Goal: Task Accomplishment & Management: Manage account settings

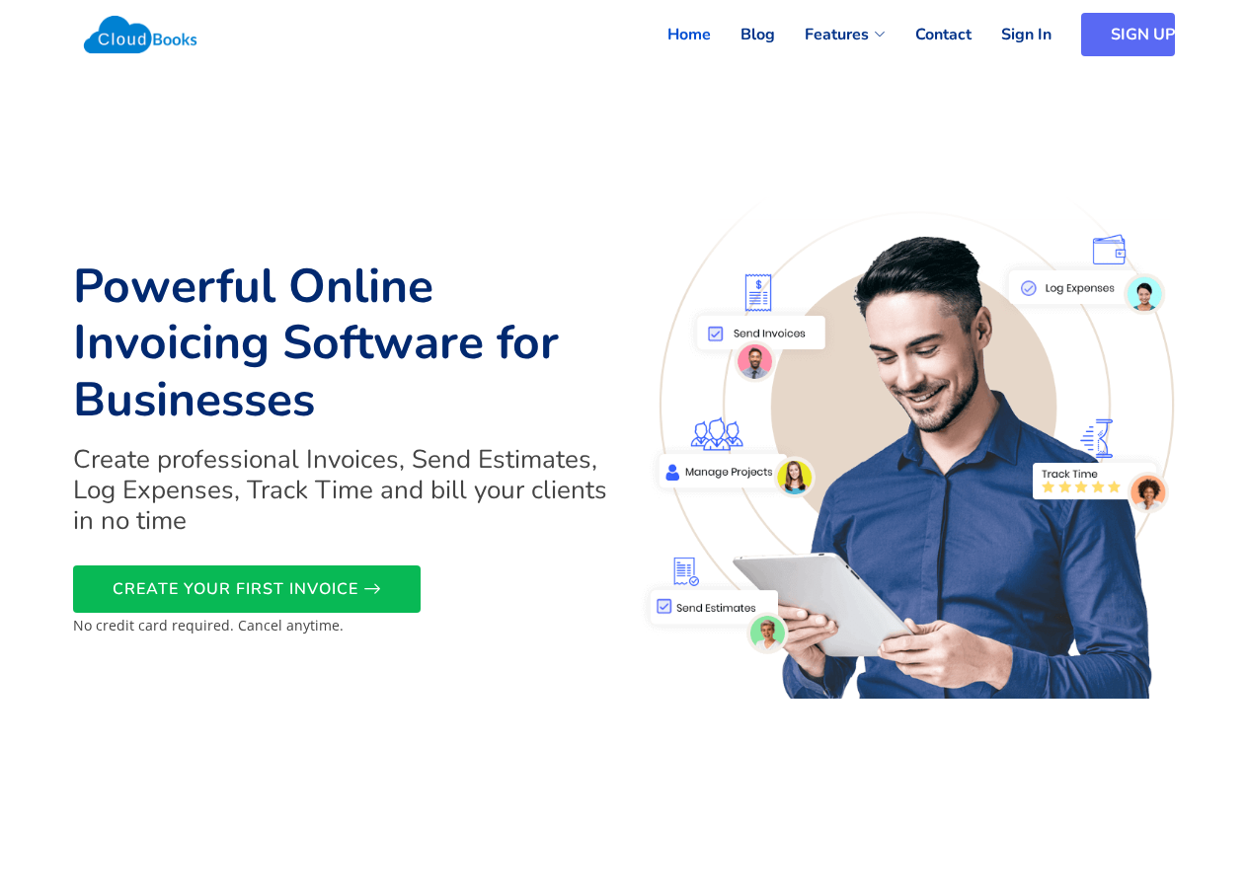
click at [1133, 28] on link "SIGN UP" at bounding box center [1128, 34] width 94 height 43
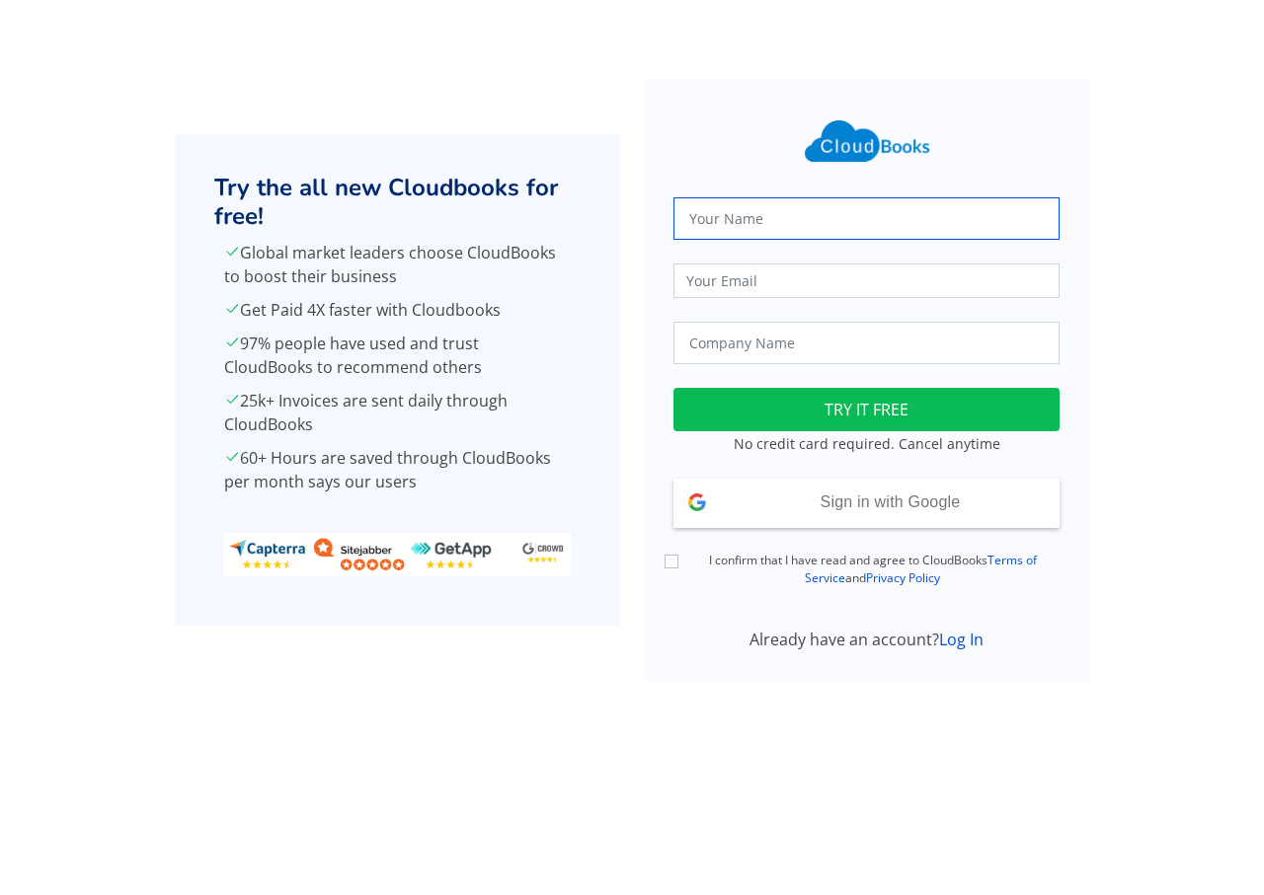
click at [747, 216] on input "text" at bounding box center [866, 218] width 386 height 42
click at [745, 279] on input "email" at bounding box center [866, 281] width 386 height 35
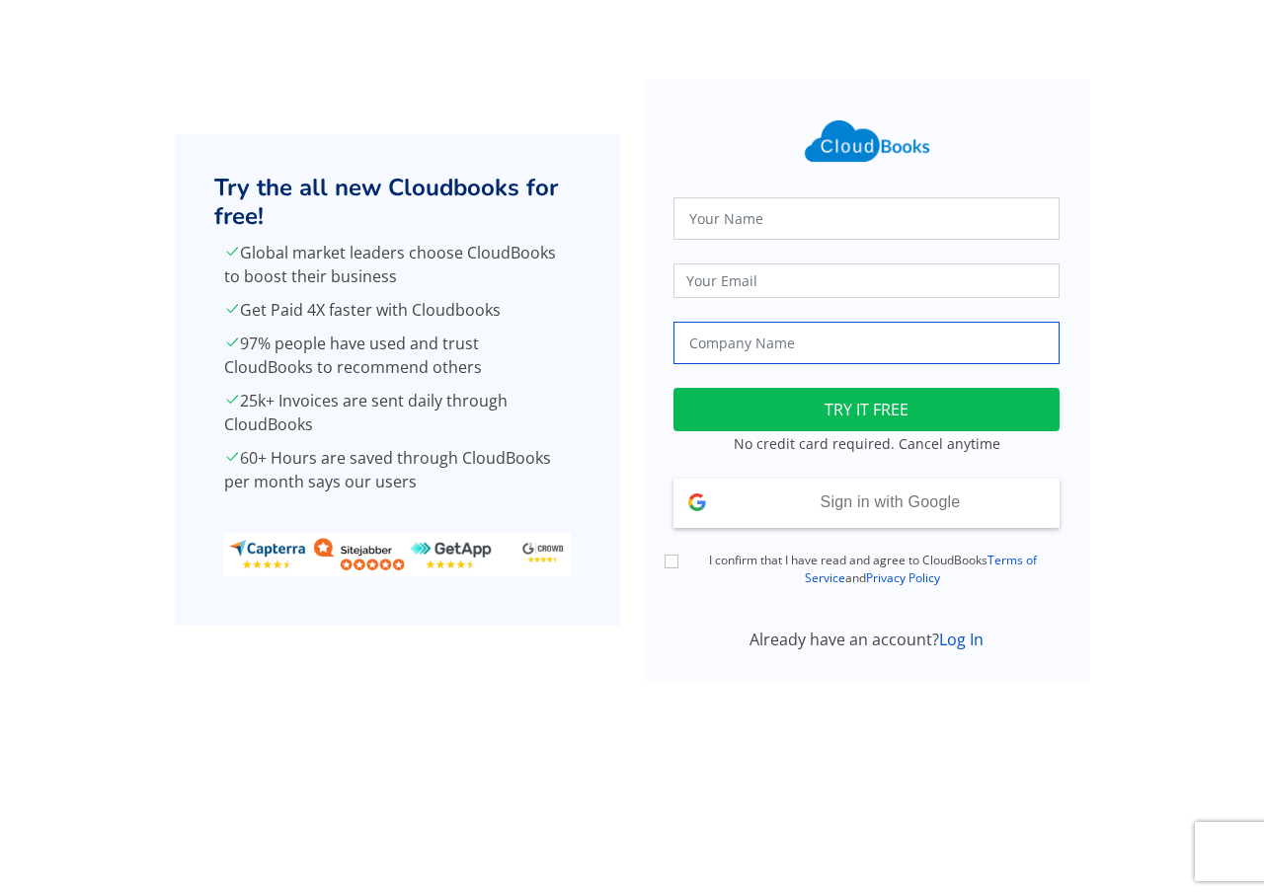
click at [716, 342] on input "text" at bounding box center [866, 343] width 386 height 42
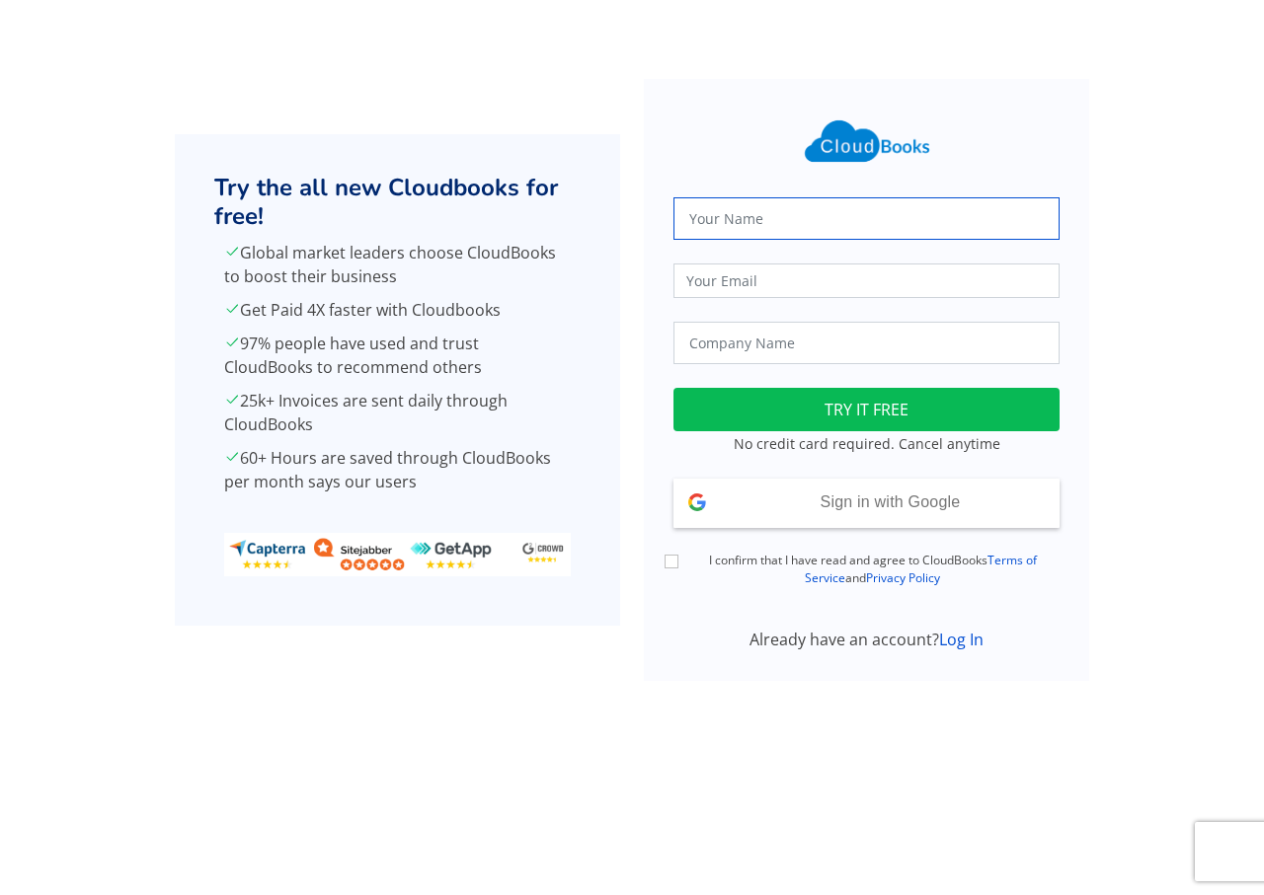
click at [689, 225] on input "text" at bounding box center [866, 218] width 386 height 42
type input "S.ranjani"
click at [686, 284] on input "email" at bounding box center [866, 281] width 386 height 35
type input "[EMAIL_ADDRESS][DOMAIN_NAME]"
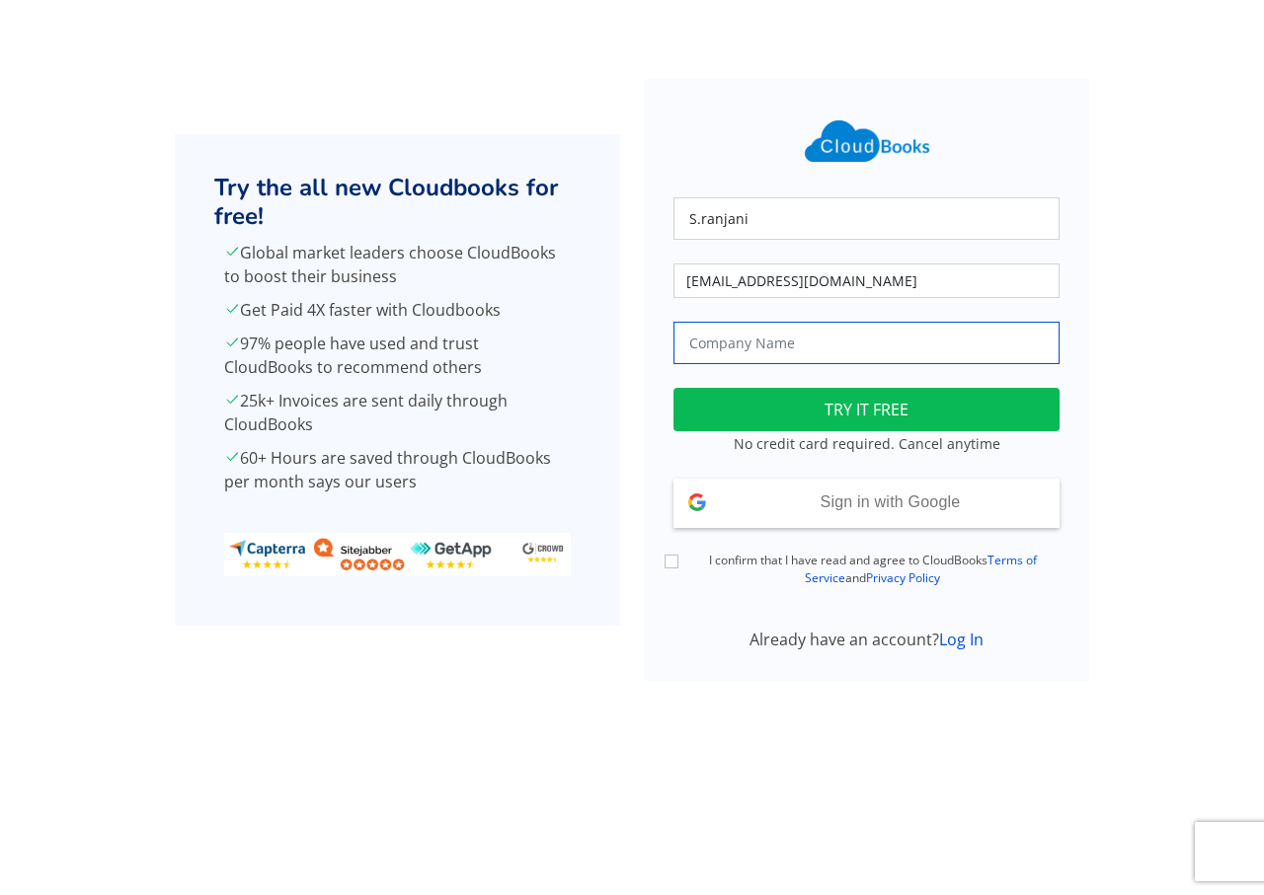
click at [733, 341] on input "text" at bounding box center [866, 343] width 386 height 42
type input "pradee tech center"
click at [663, 557] on div "I confirm that I have read and agree to CloudBooks Terms of Service and Privacy…" at bounding box center [866, 570] width 410 height 37
click at [675, 567] on input "I confirm that I have read and agree to CloudBooks Terms of Service and Privacy…" at bounding box center [671, 562] width 14 height 14
checkbox input "true"
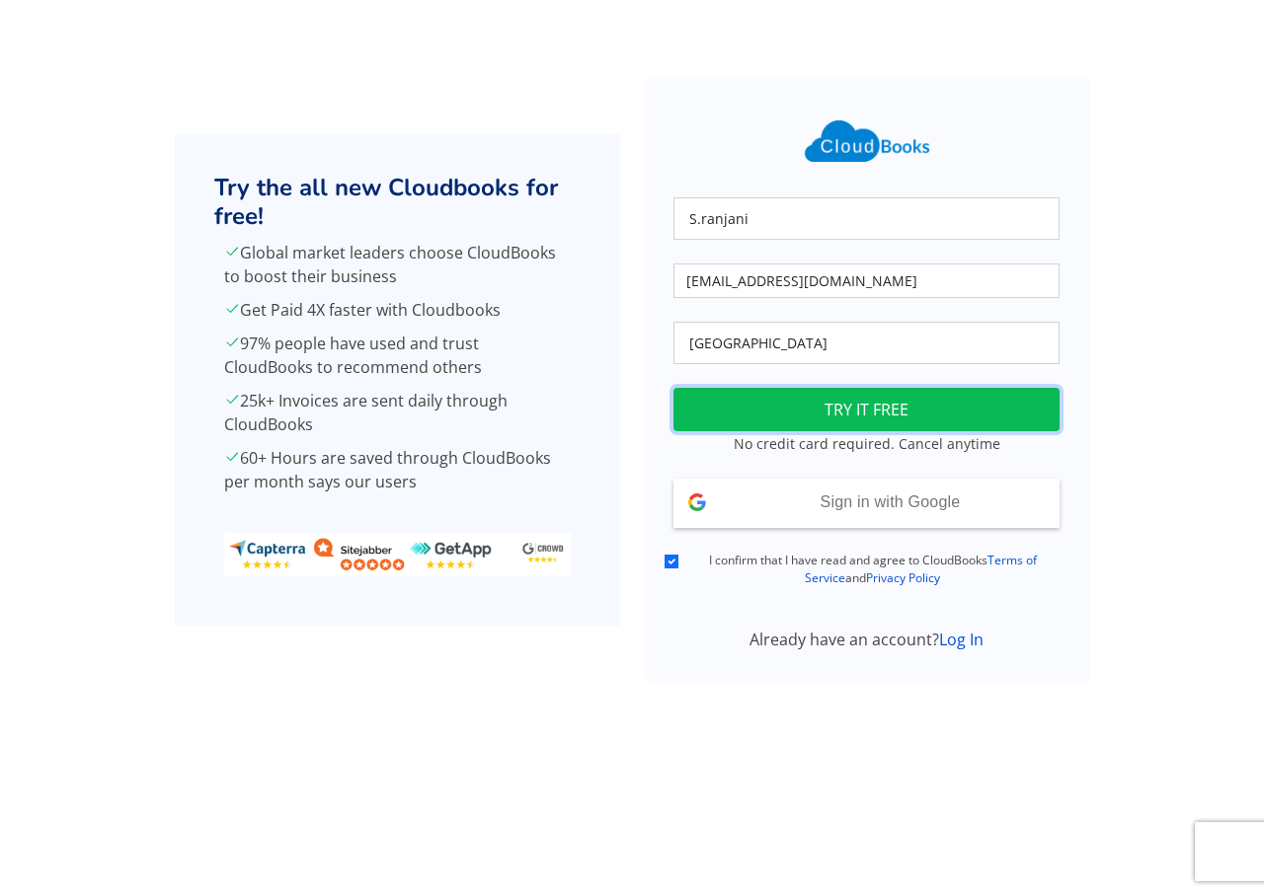
click at [775, 419] on button "TRY IT FREE" at bounding box center [866, 409] width 386 height 43
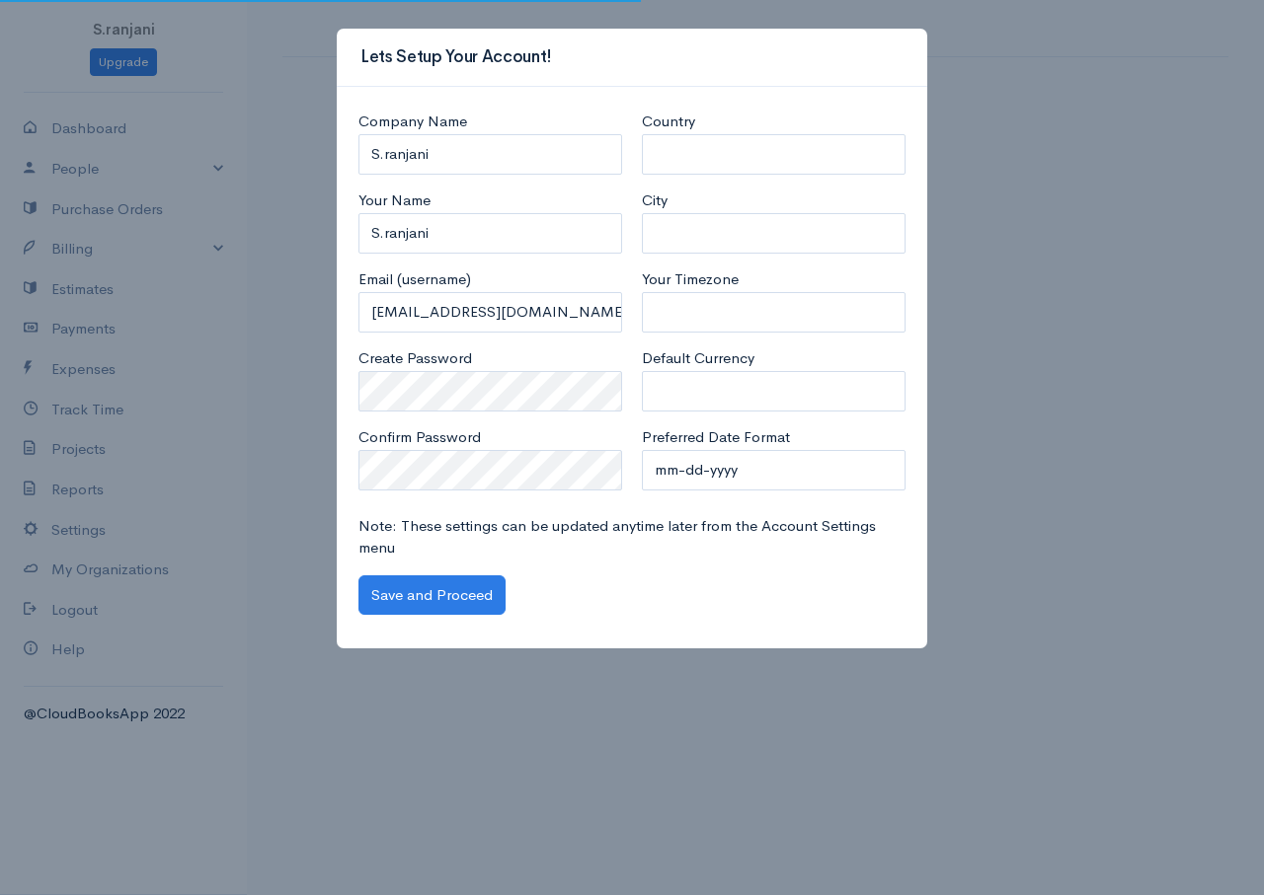
select select "Sri Lanka"
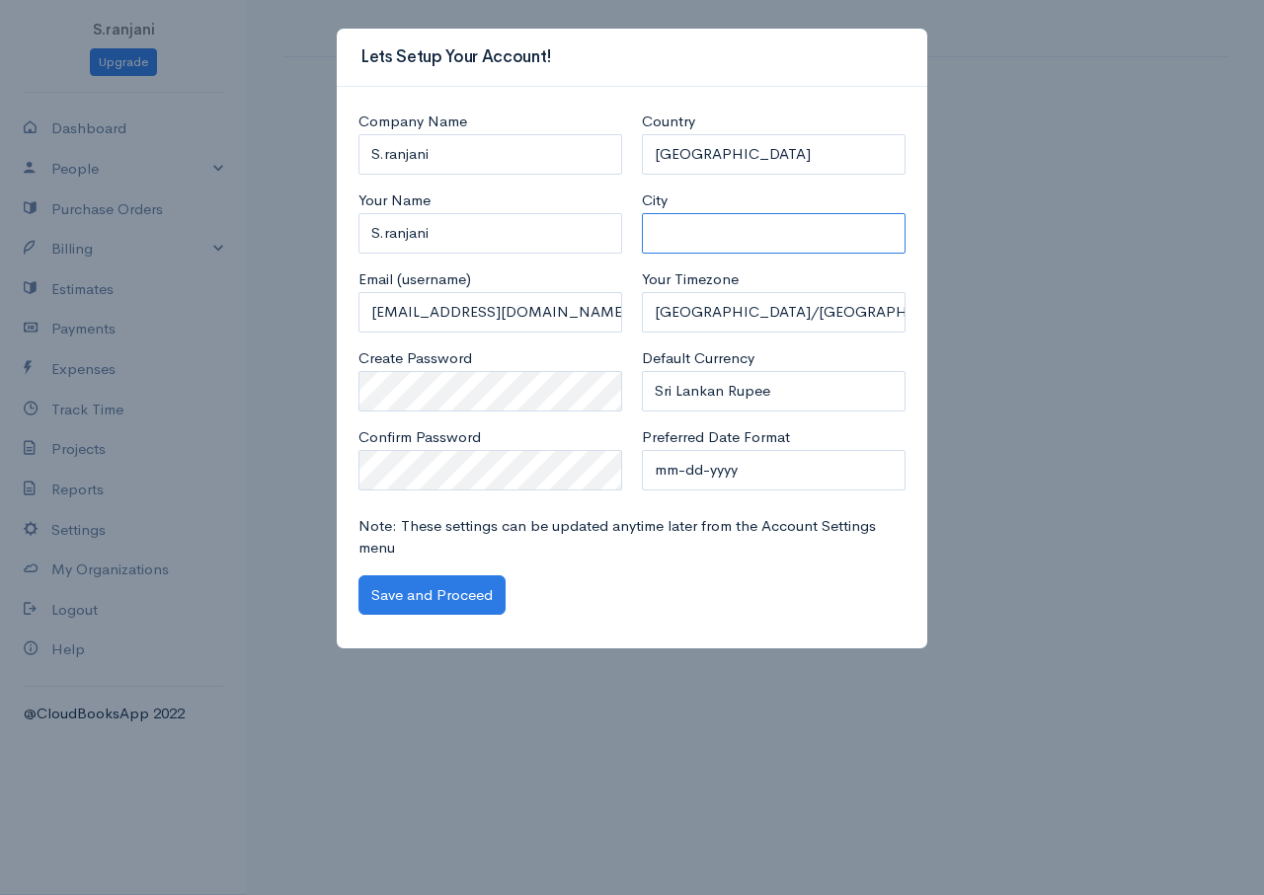
click at [679, 223] on input "City" at bounding box center [774, 233] width 264 height 40
type input "bandarawela"
click at [444, 602] on button "Save and Proceed" at bounding box center [431, 596] width 147 height 40
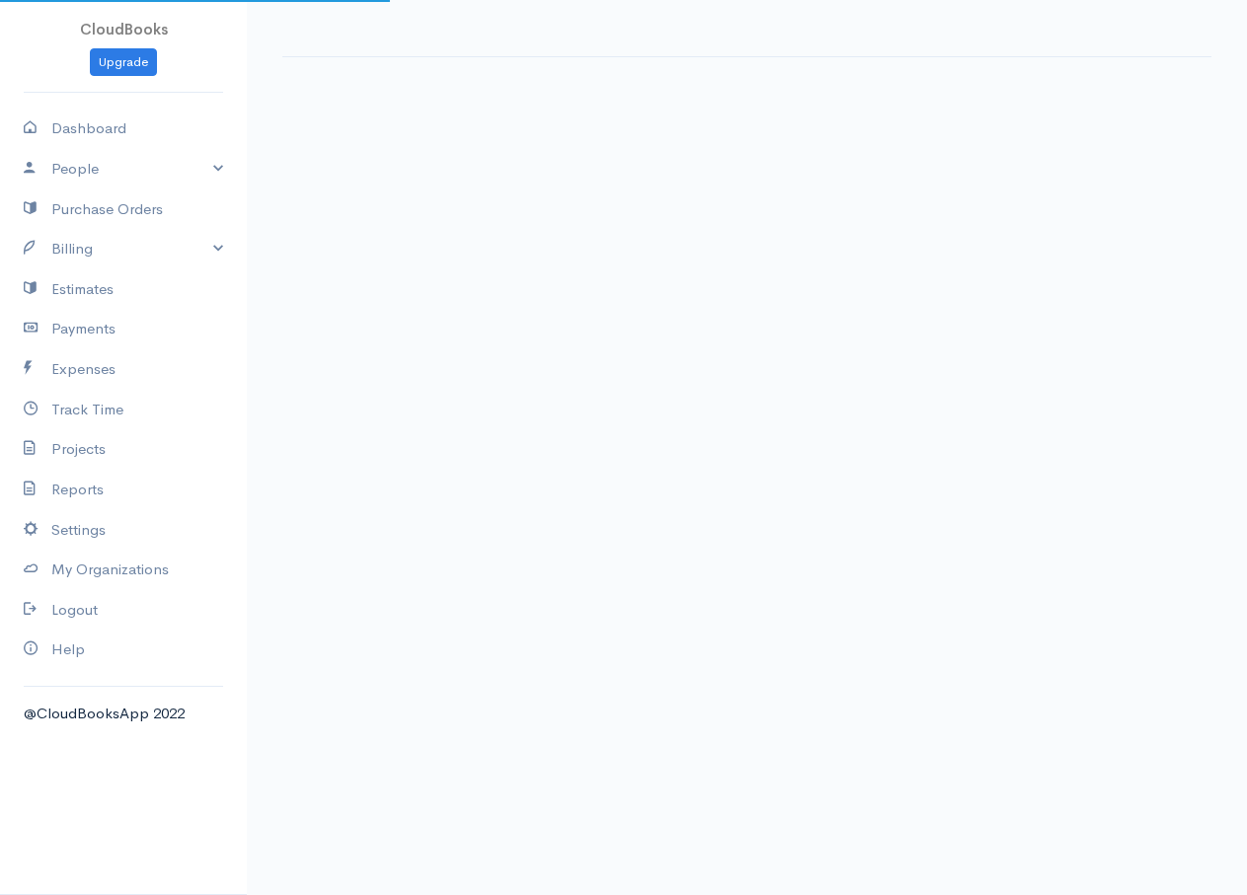
select select "365"
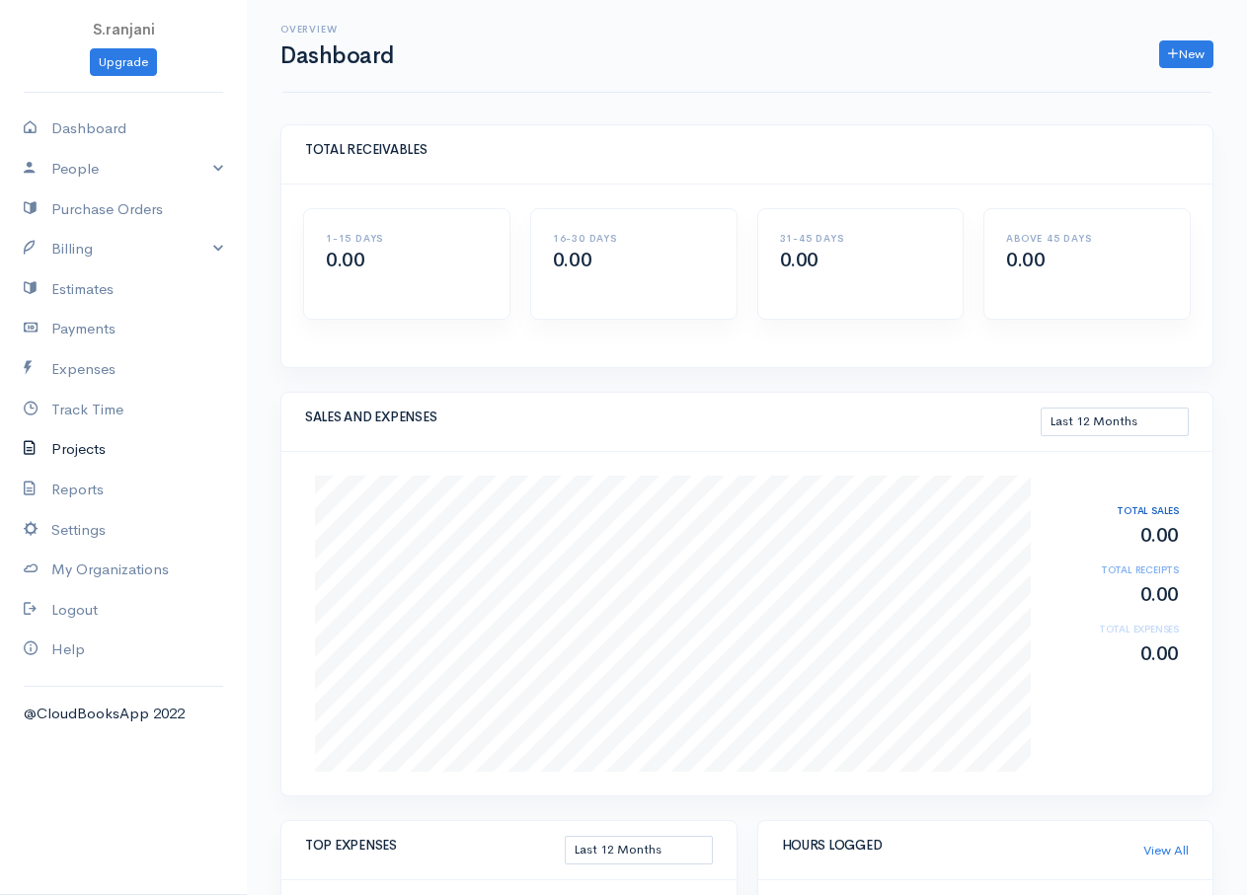
click at [80, 442] on link "Projects" at bounding box center [123, 449] width 247 height 40
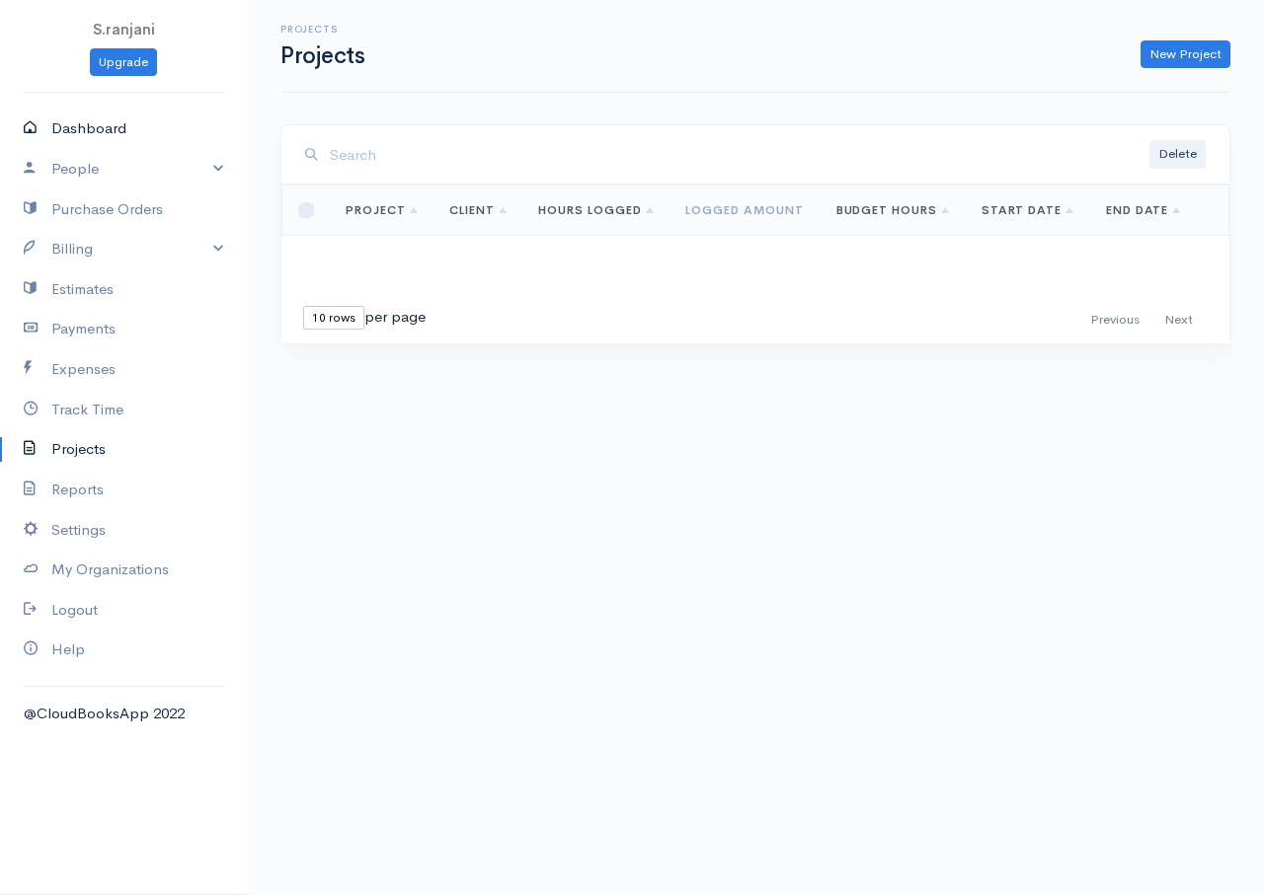
click at [89, 134] on link "Dashboard" at bounding box center [123, 129] width 247 height 40
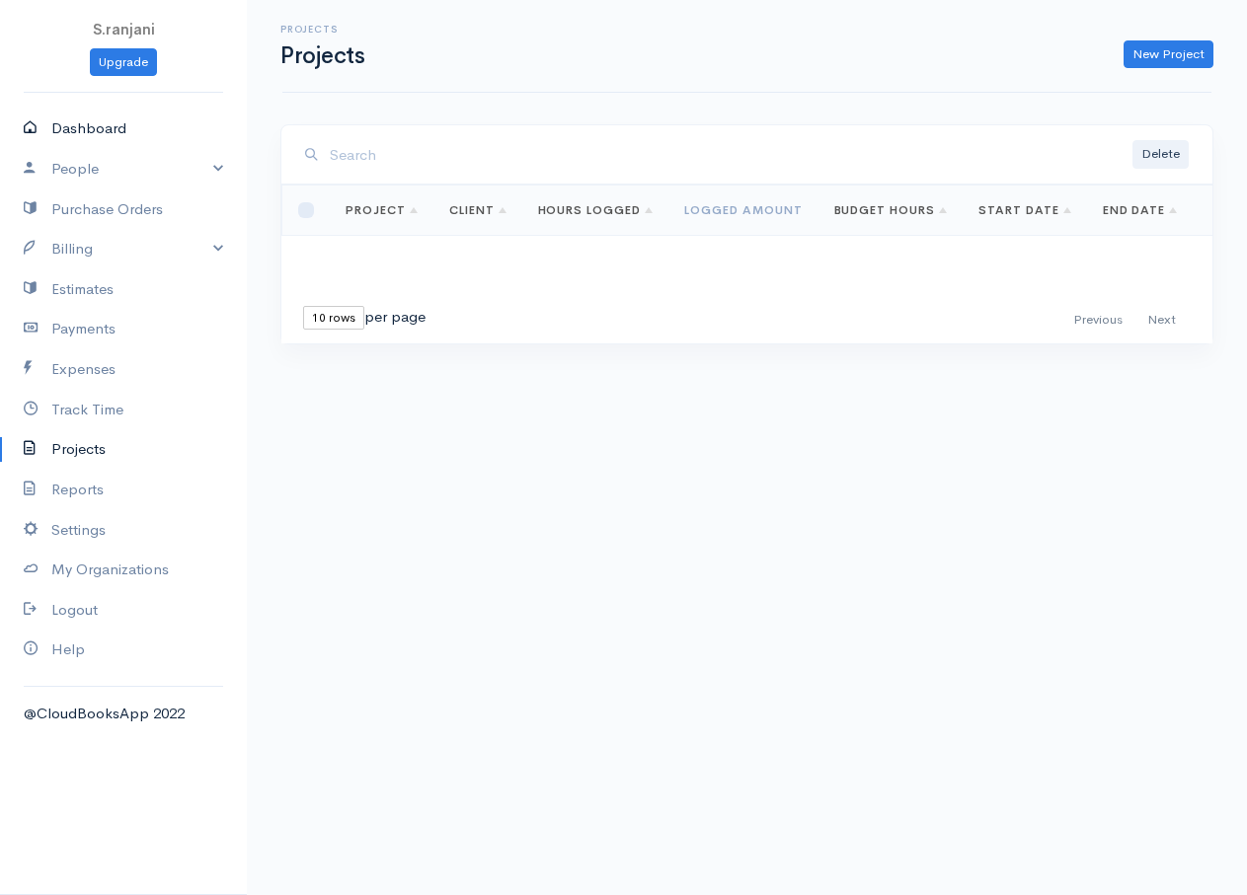
select select "365"
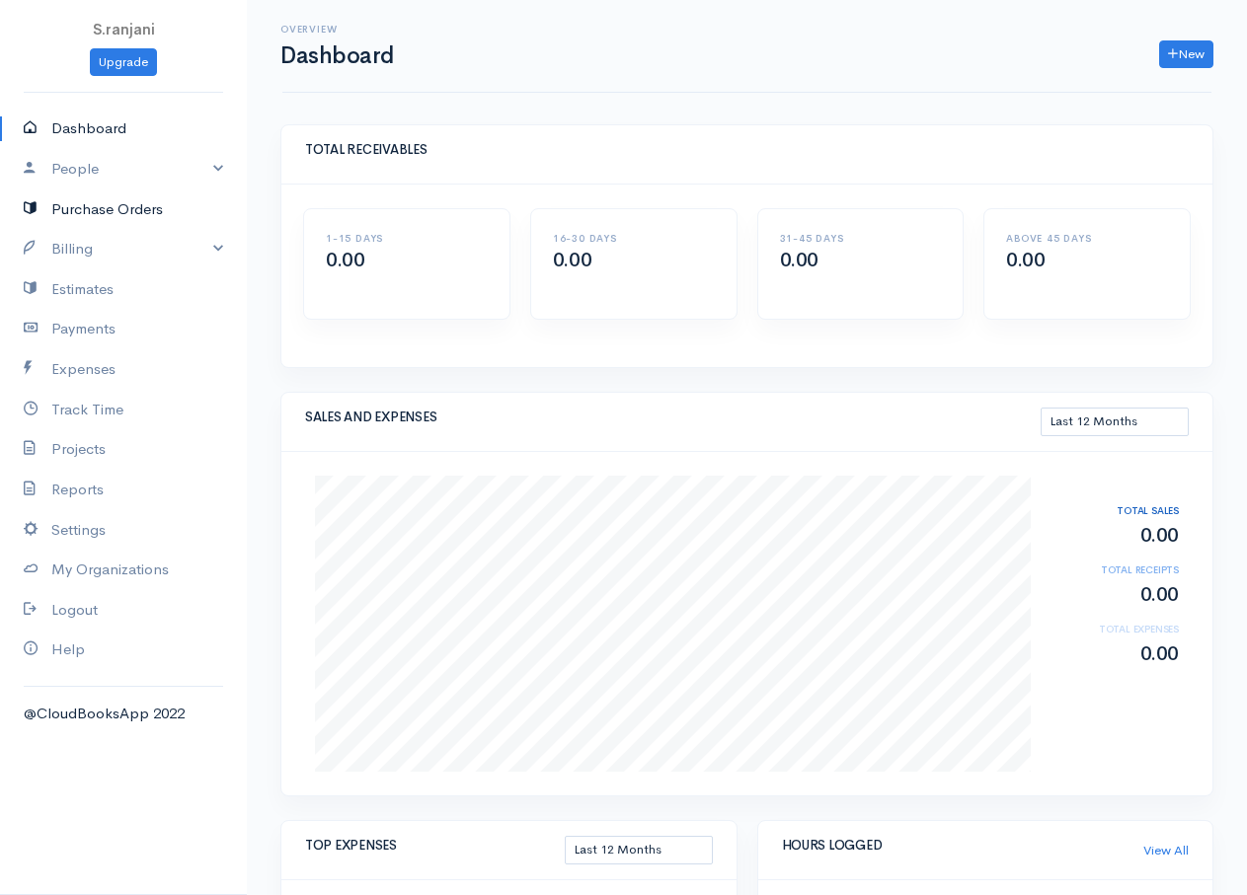
click at [84, 216] on link "Purchase Orders" at bounding box center [123, 210] width 247 height 40
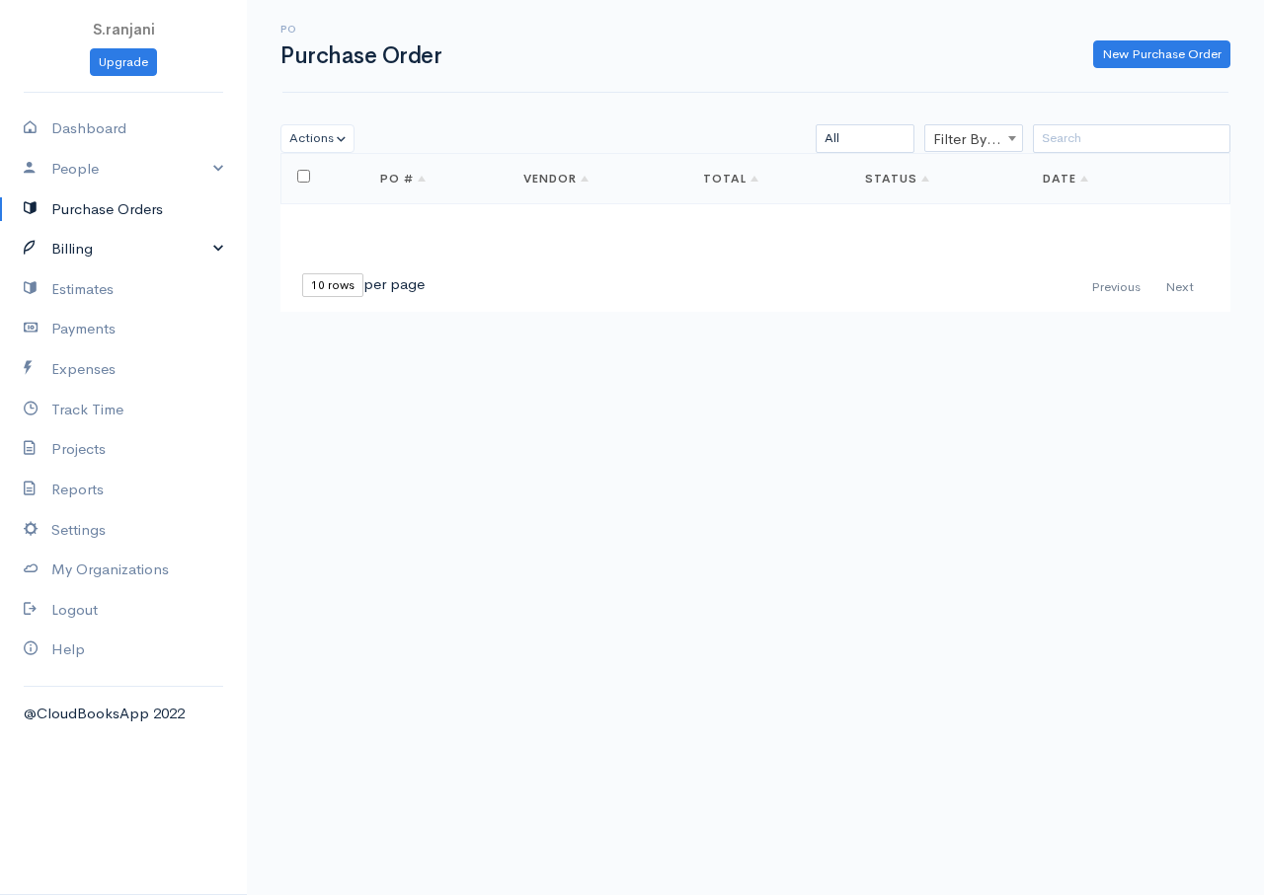
click at [82, 252] on link "Billing" at bounding box center [123, 249] width 247 height 40
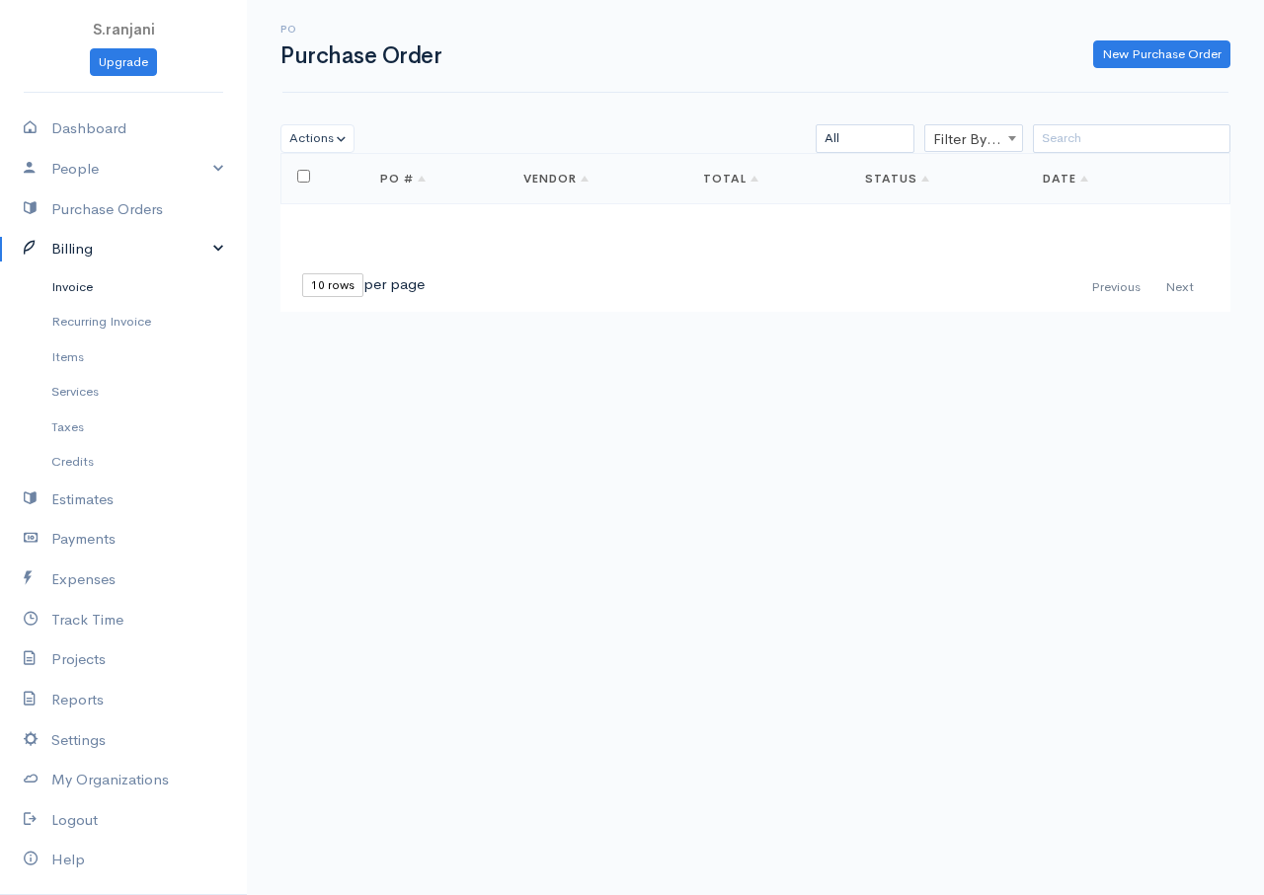
click at [91, 290] on link "Invoice" at bounding box center [123, 288] width 247 height 36
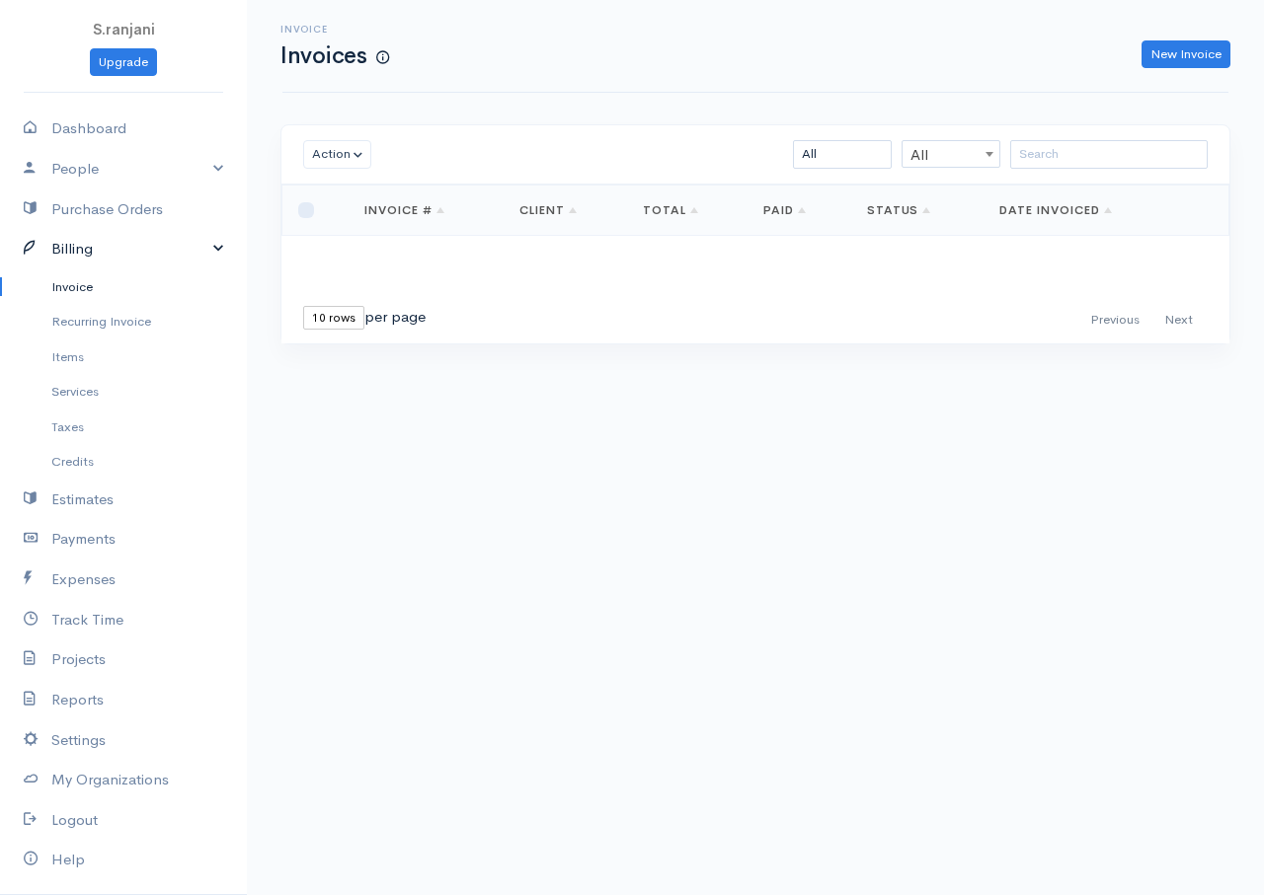
click at [208, 251] on link "Billing" at bounding box center [123, 249] width 247 height 40
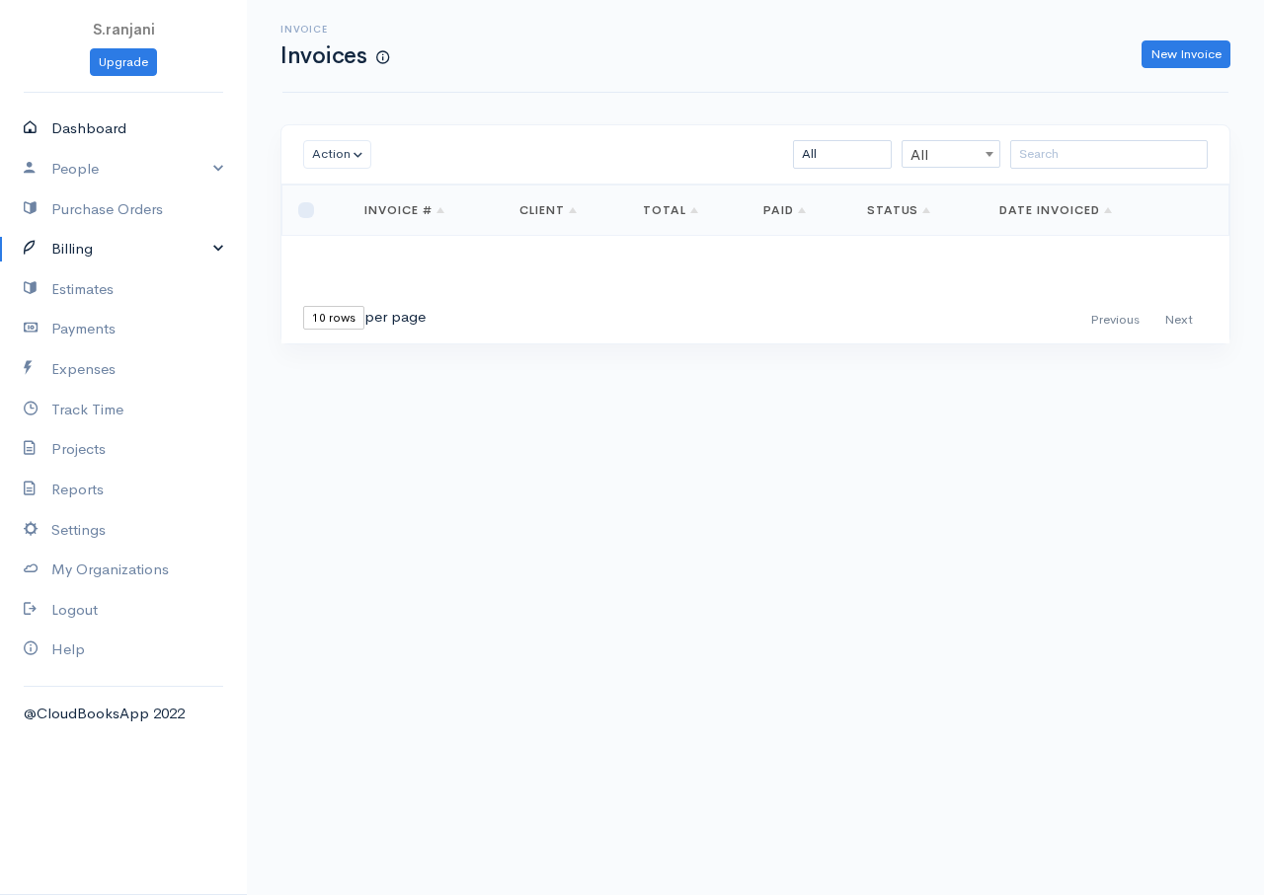
click at [62, 120] on link "Dashboard" at bounding box center [123, 129] width 247 height 40
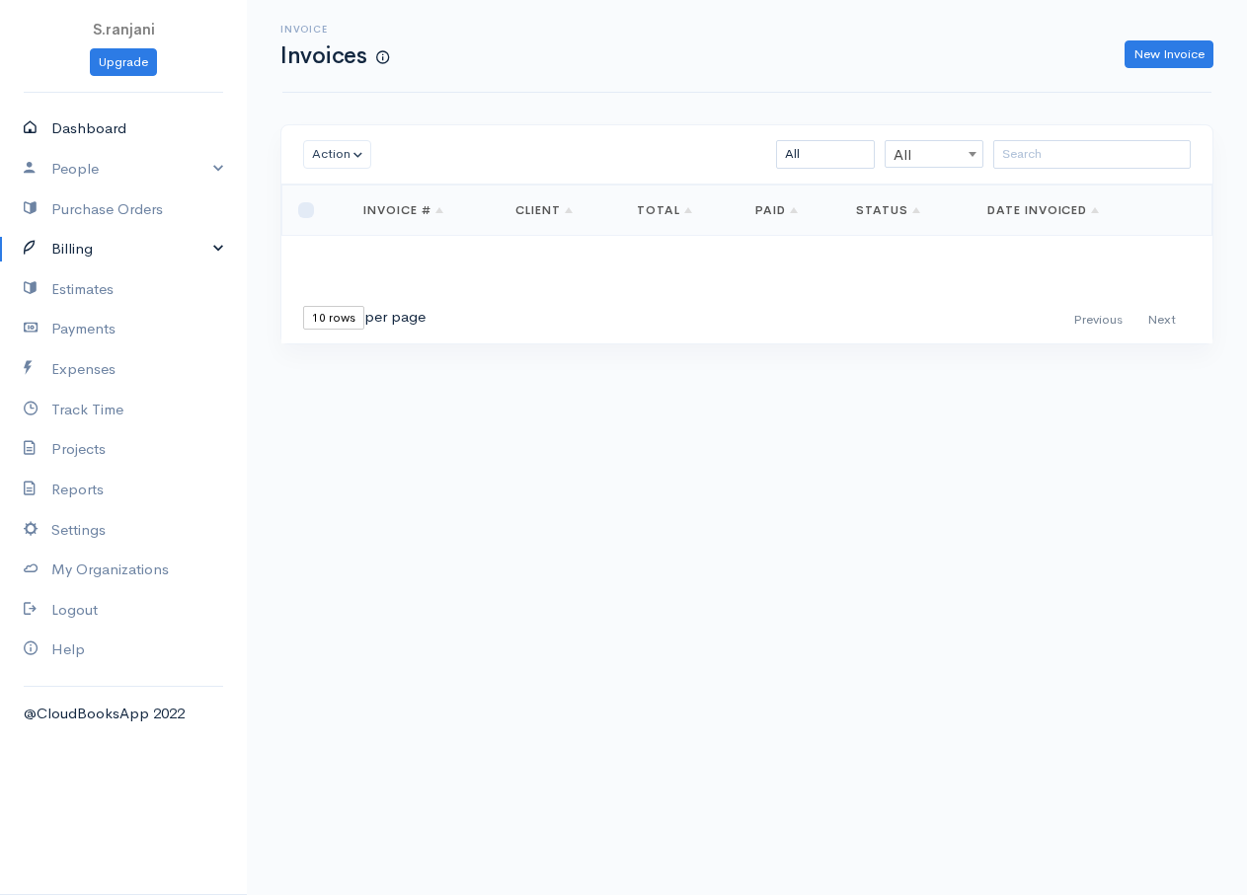
select select "365"
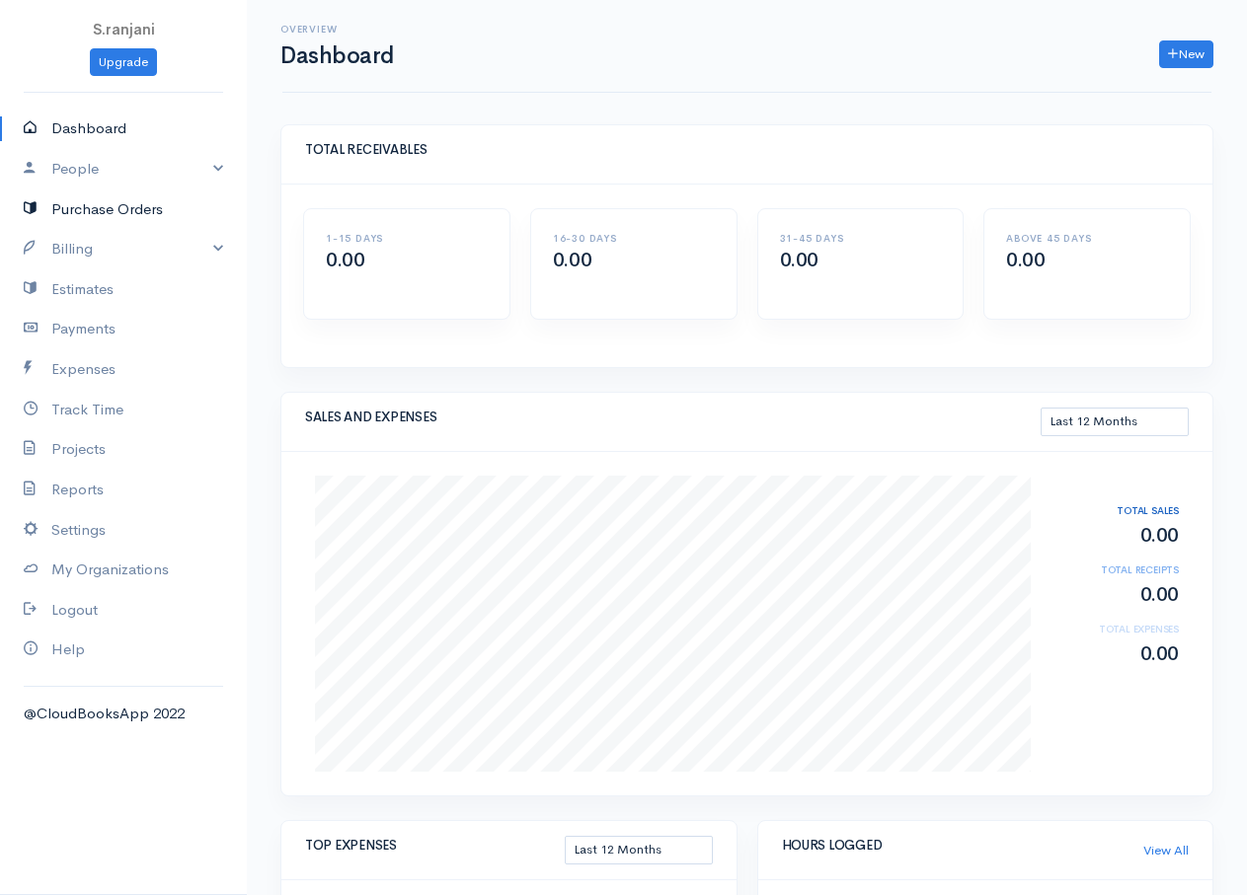
click at [80, 208] on link "Purchase Orders" at bounding box center [123, 210] width 247 height 40
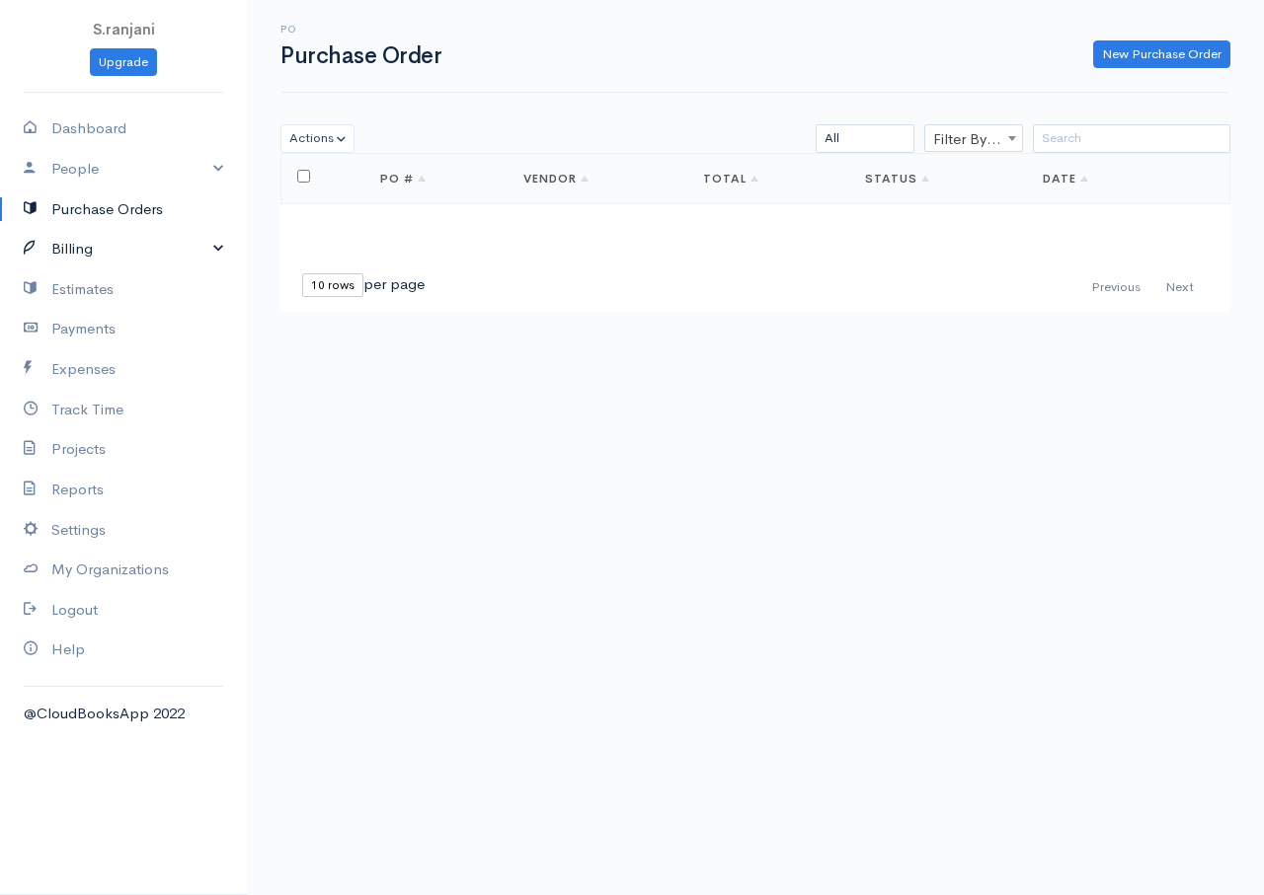
click at [83, 252] on link "Billing" at bounding box center [123, 249] width 247 height 40
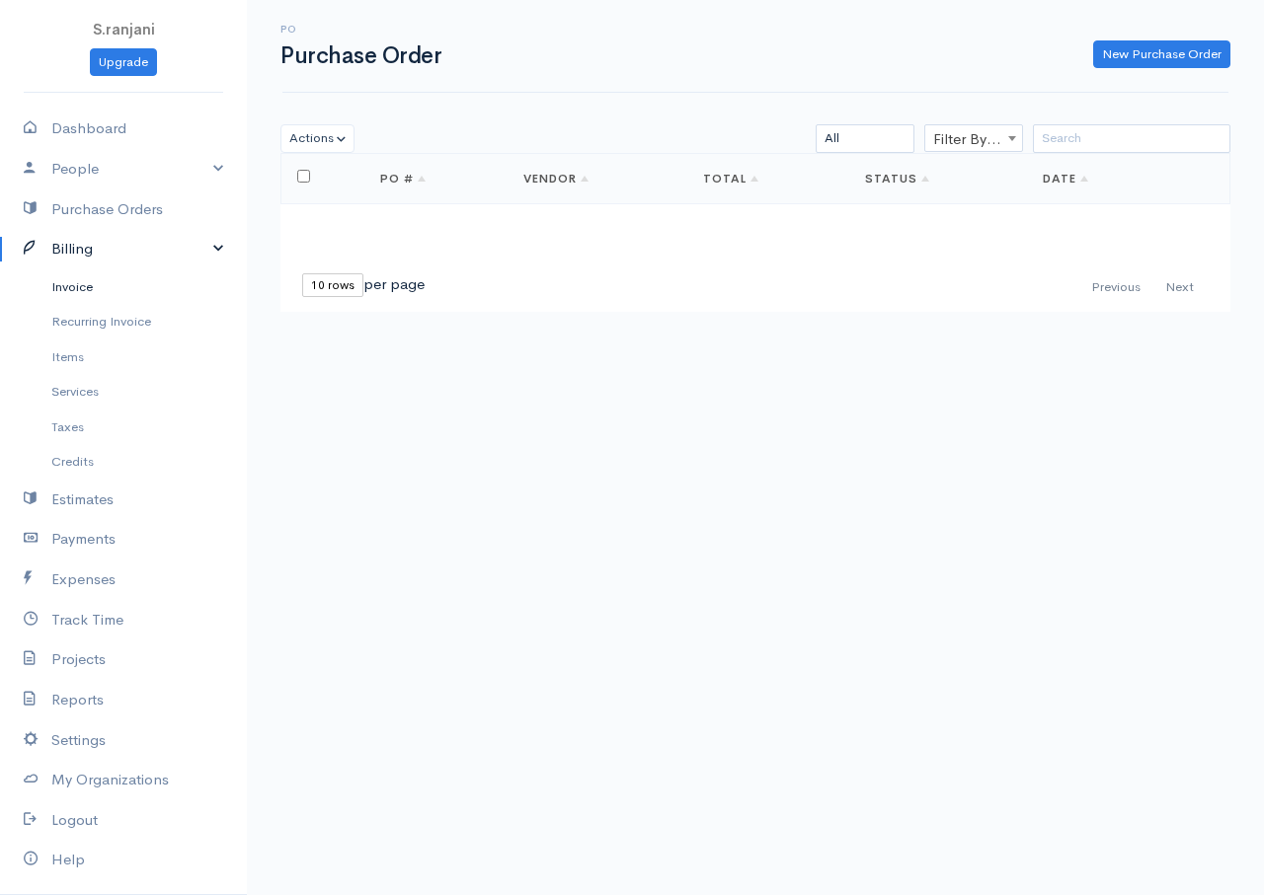
click at [76, 288] on link "Invoice" at bounding box center [123, 288] width 247 height 36
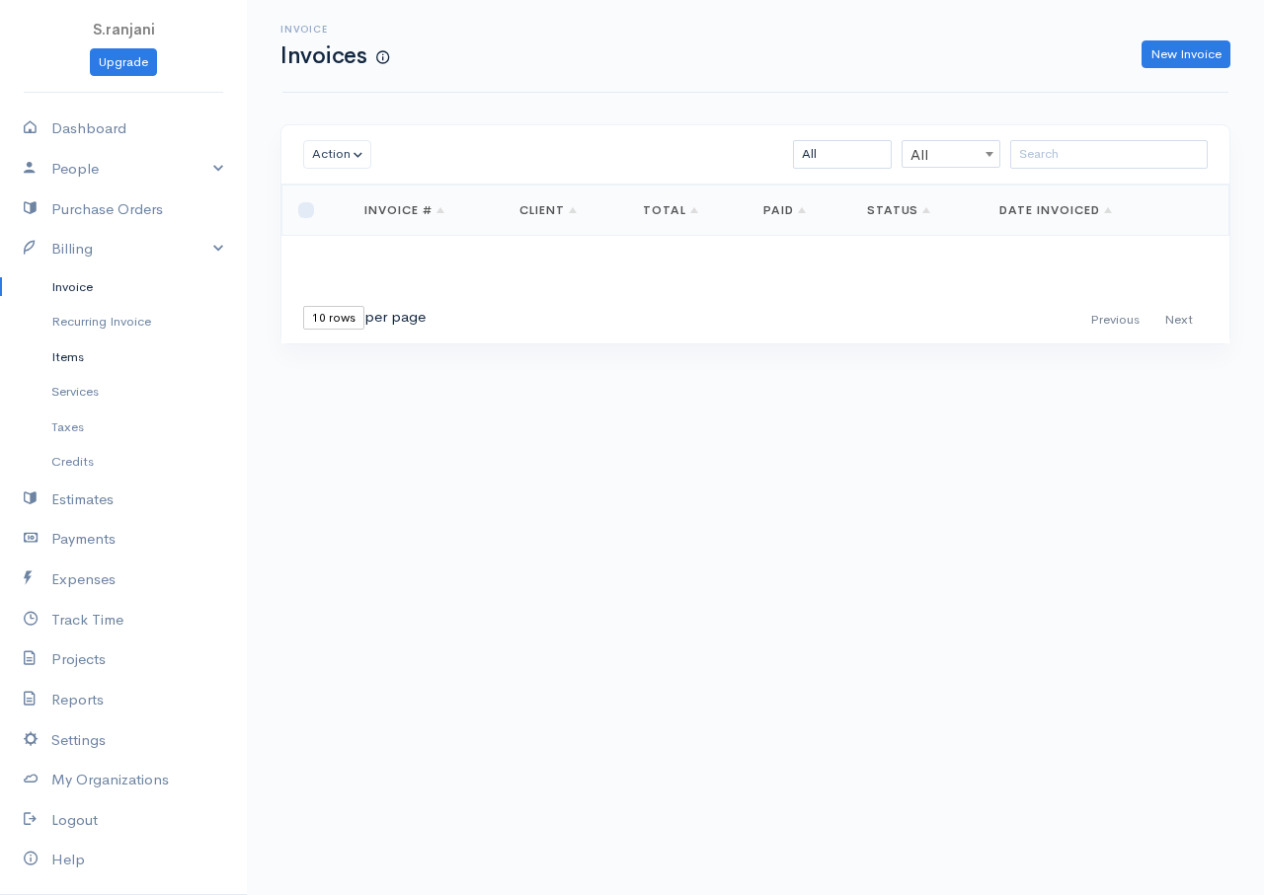
click at [70, 360] on link "Items" at bounding box center [123, 358] width 247 height 36
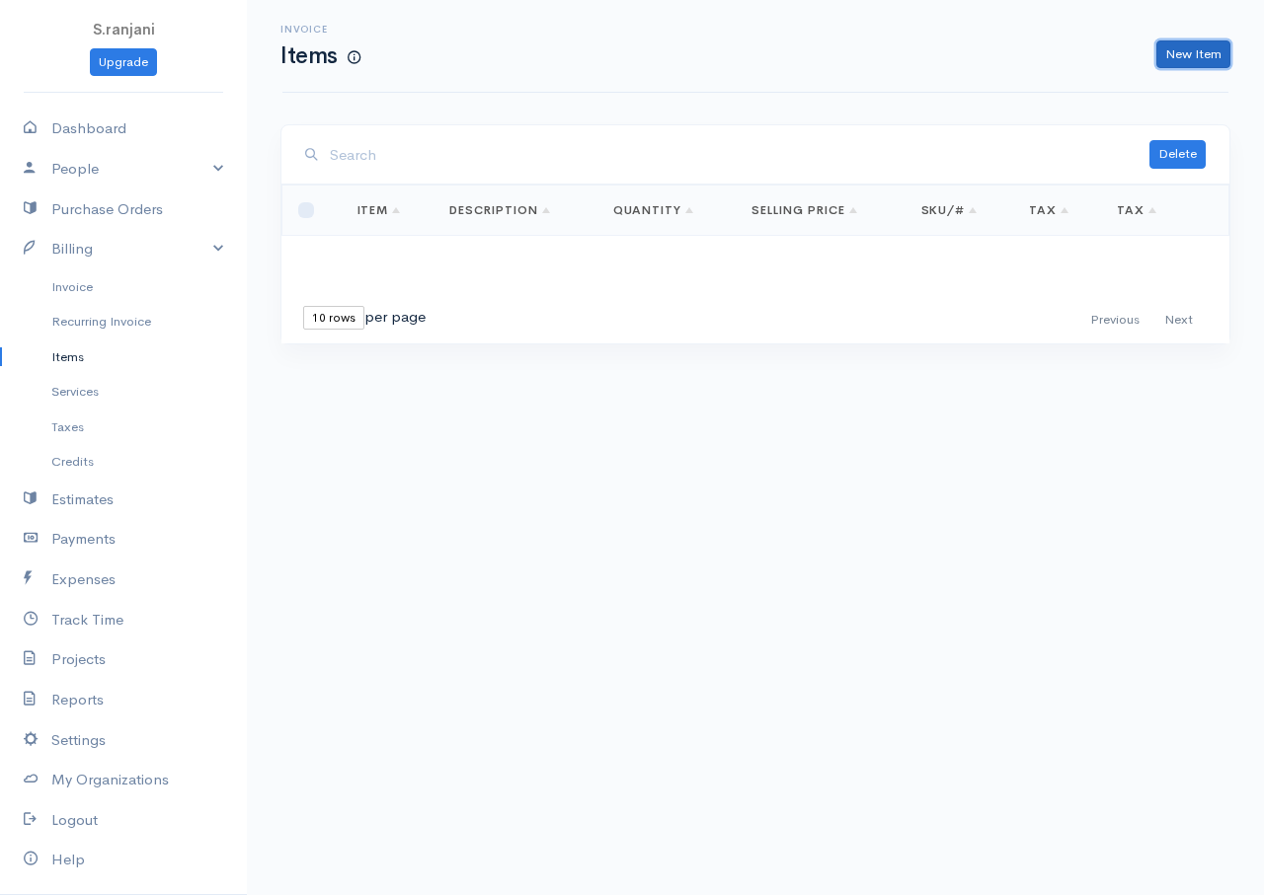
click at [1165, 62] on link "New Item" at bounding box center [1193, 54] width 74 height 29
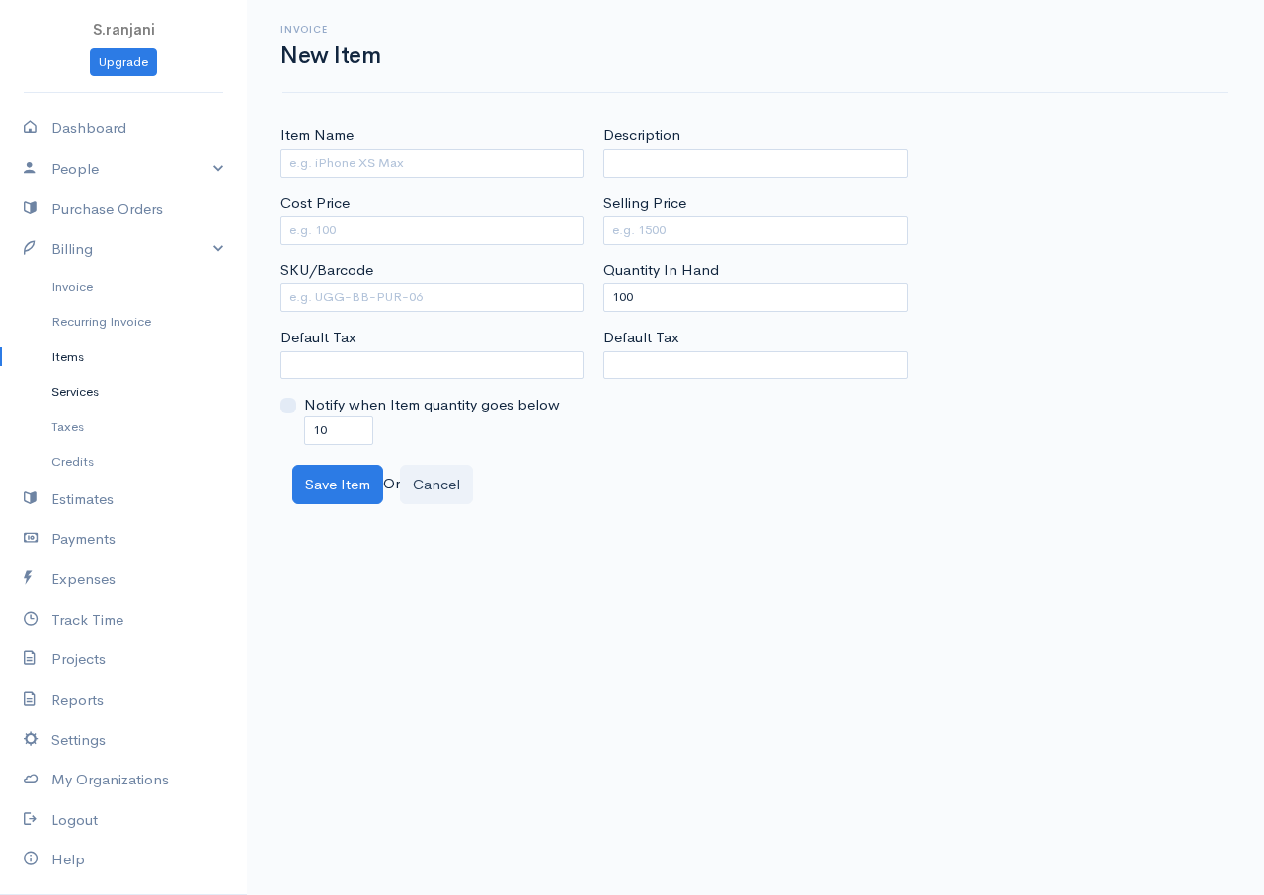
click at [80, 393] on link "Services" at bounding box center [123, 392] width 247 height 36
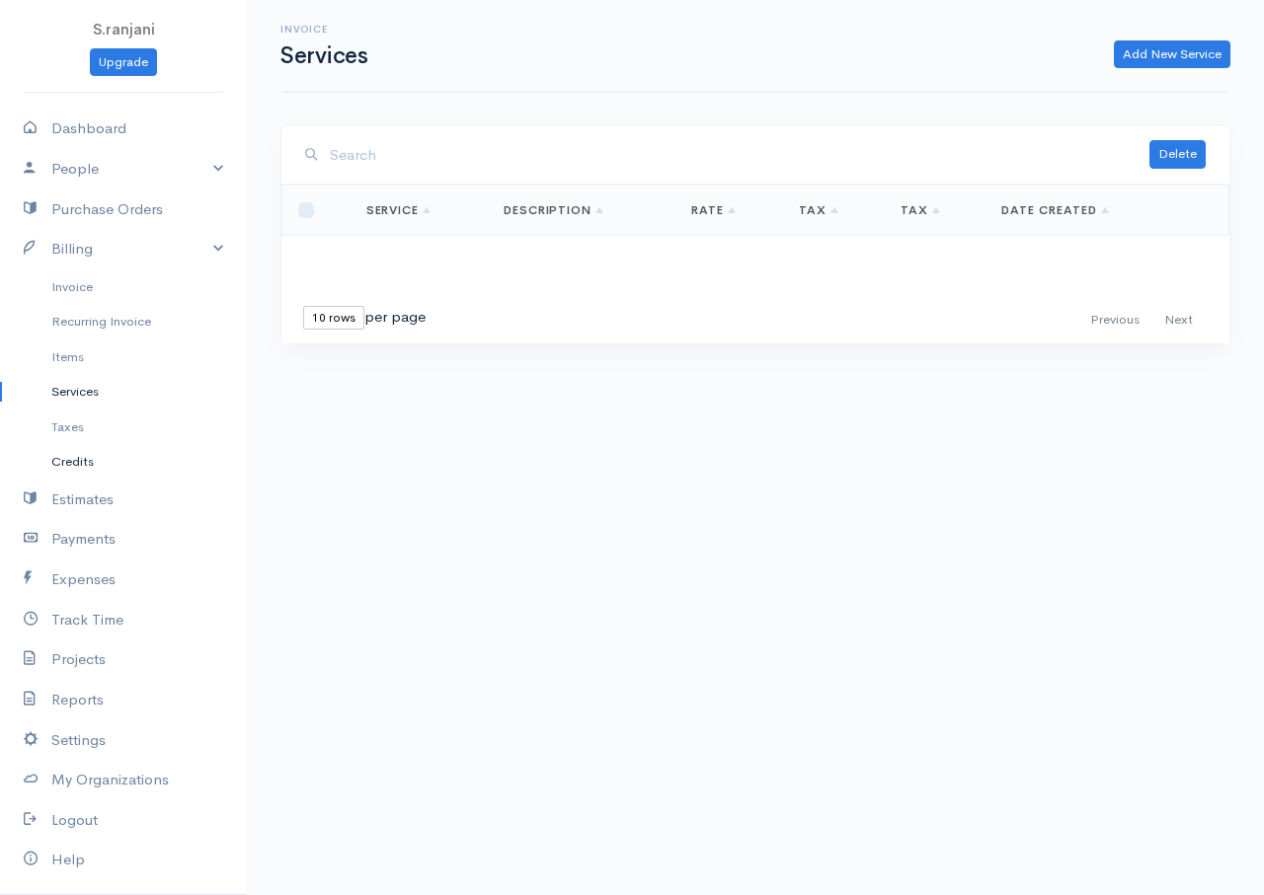
click at [76, 463] on link "Credits" at bounding box center [123, 462] width 247 height 36
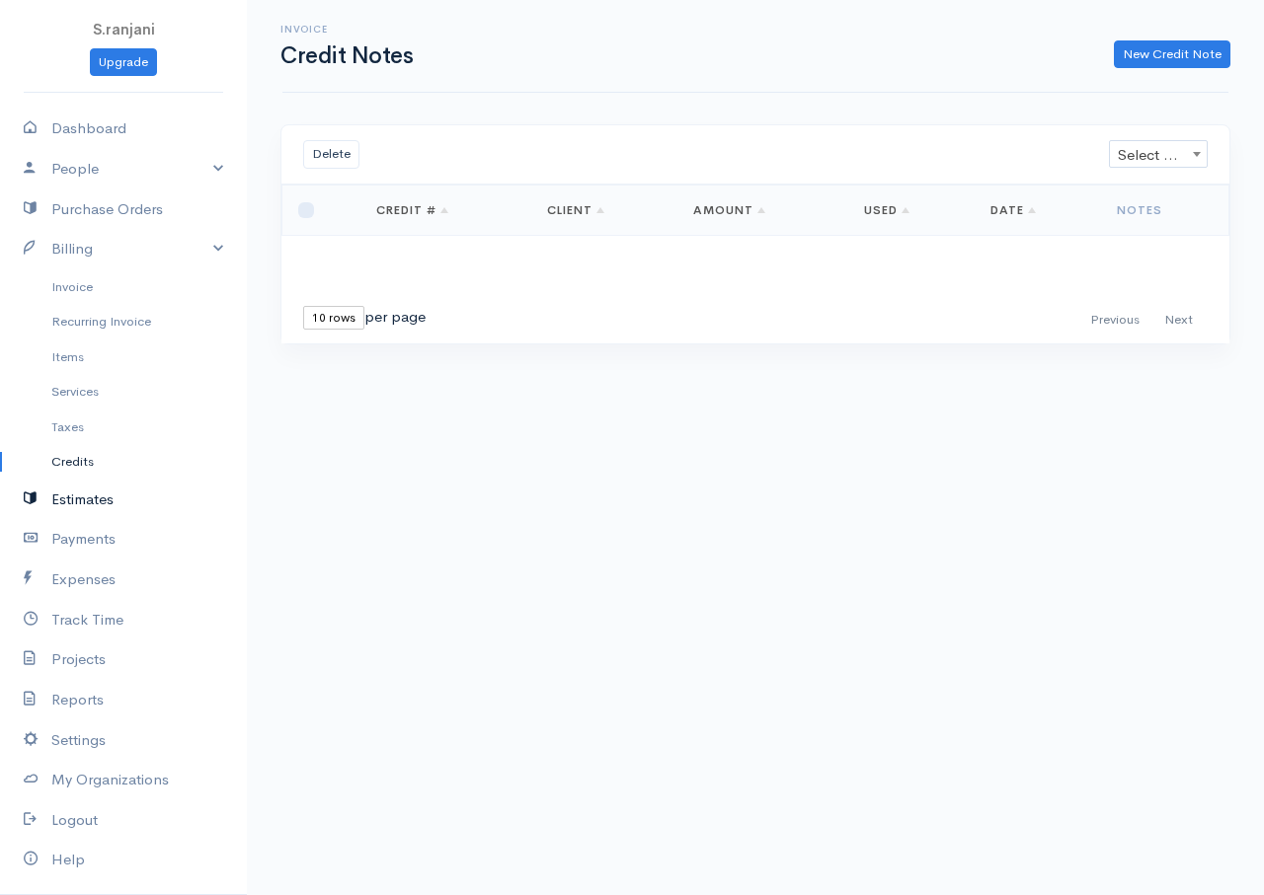
click at [92, 501] on link "Estimates" at bounding box center [123, 500] width 247 height 40
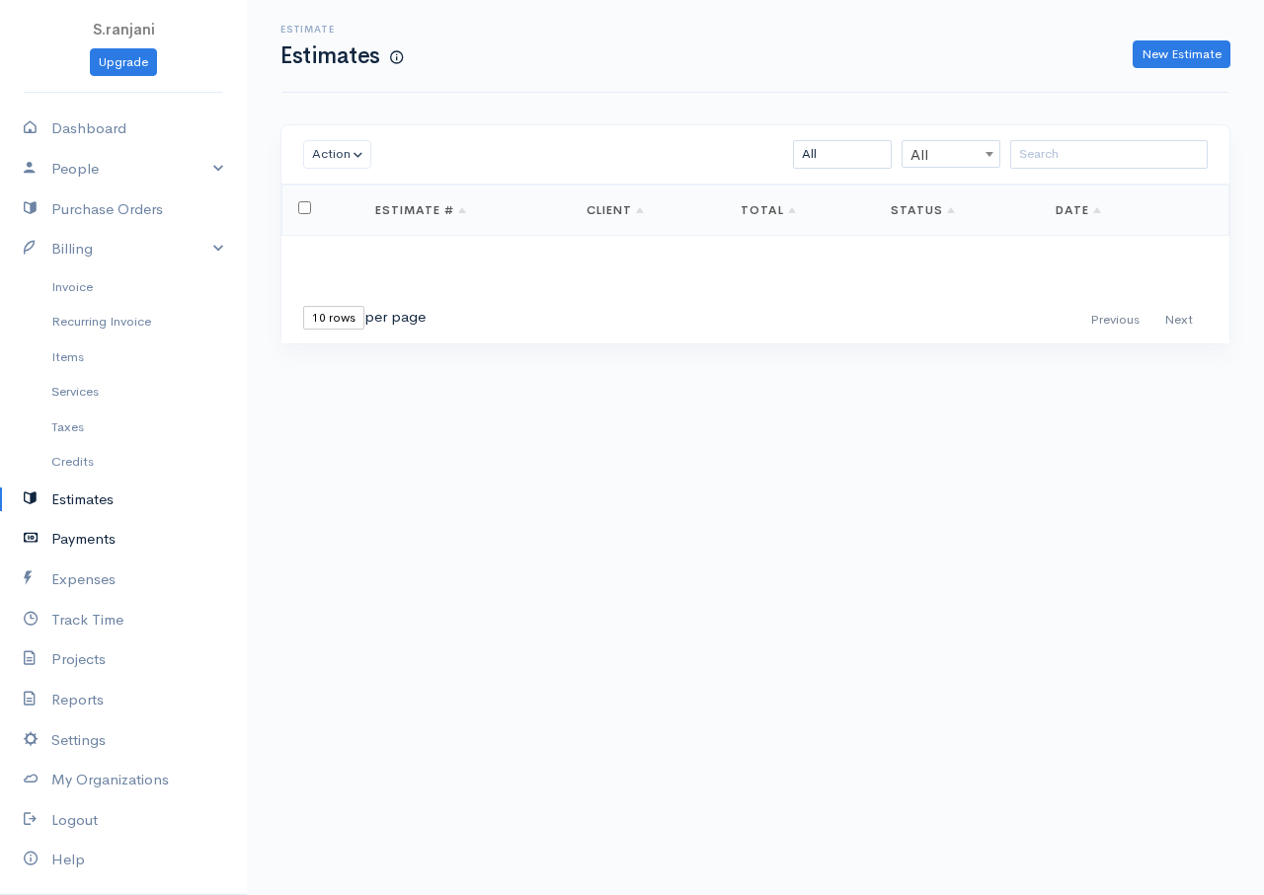
click at [83, 542] on link "Payments" at bounding box center [123, 539] width 247 height 40
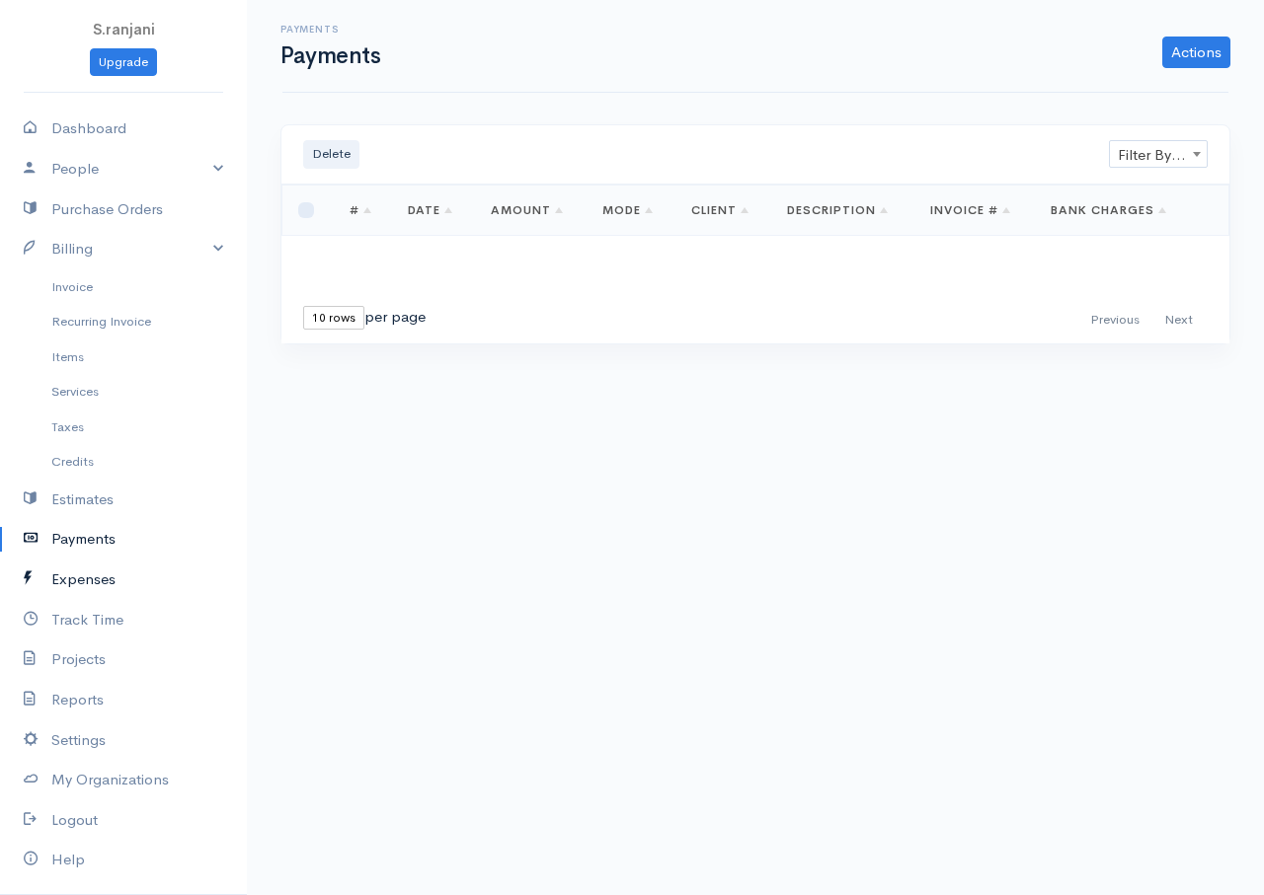
click at [74, 582] on link "Expenses" at bounding box center [123, 580] width 247 height 40
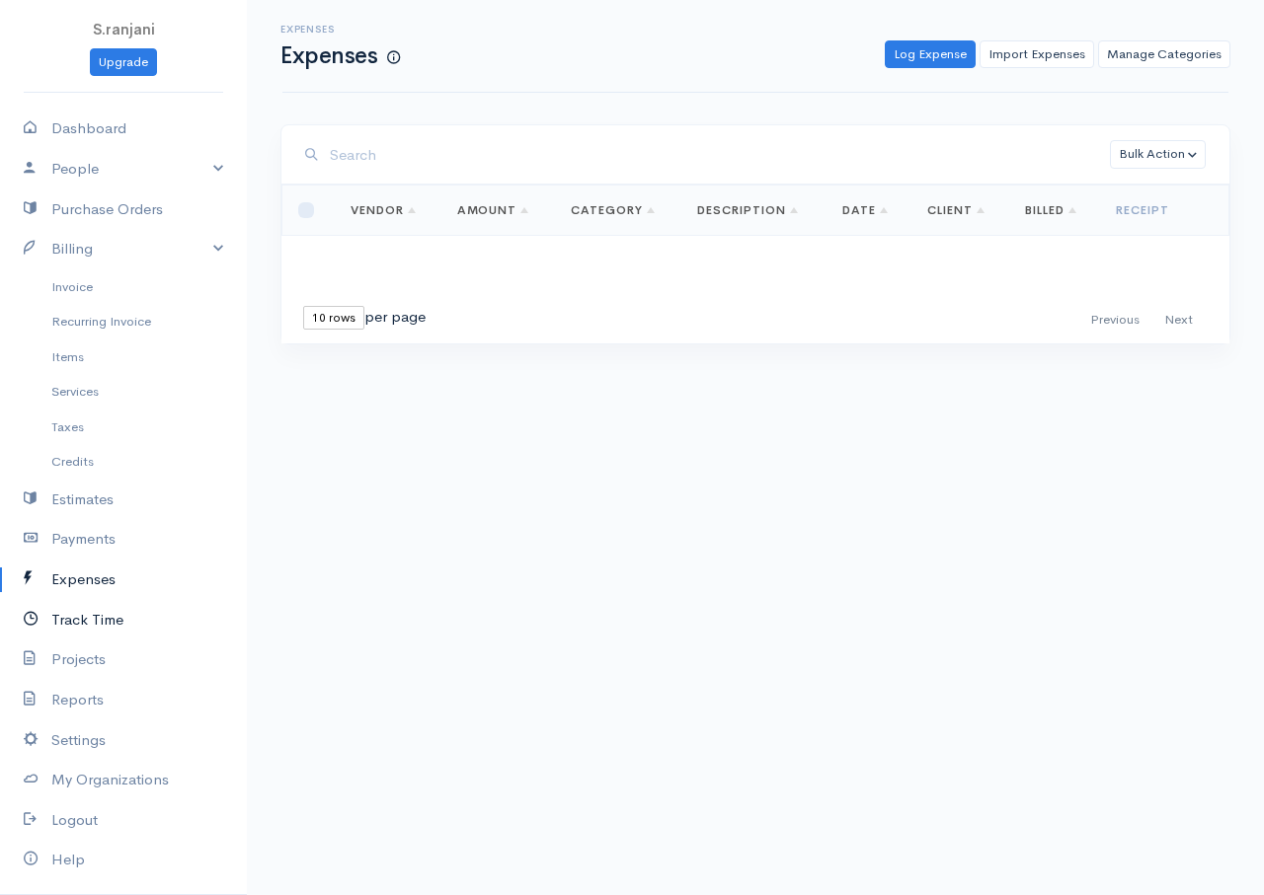
click at [72, 622] on link "Track Time" at bounding box center [123, 620] width 247 height 40
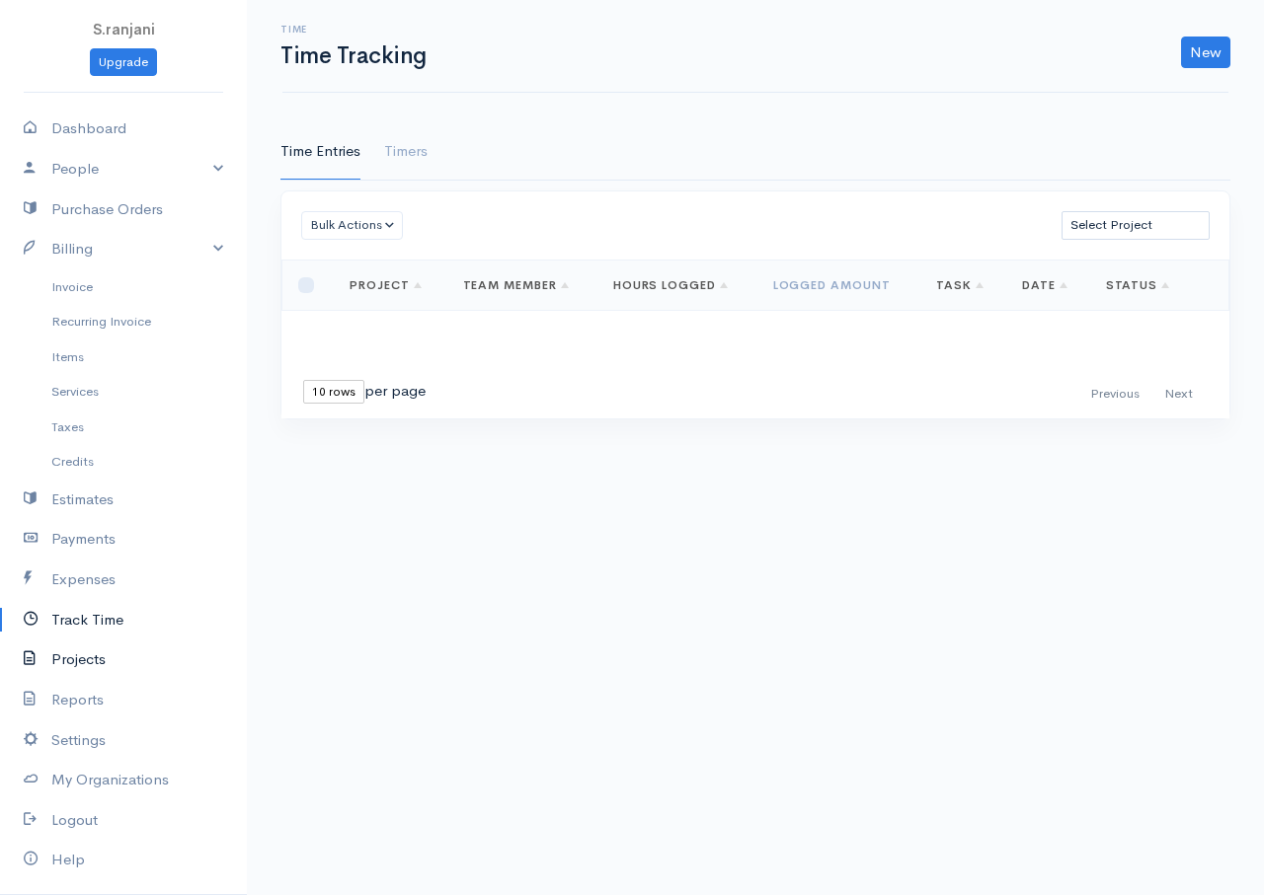
click at [71, 668] on link "Projects" at bounding box center [123, 660] width 247 height 40
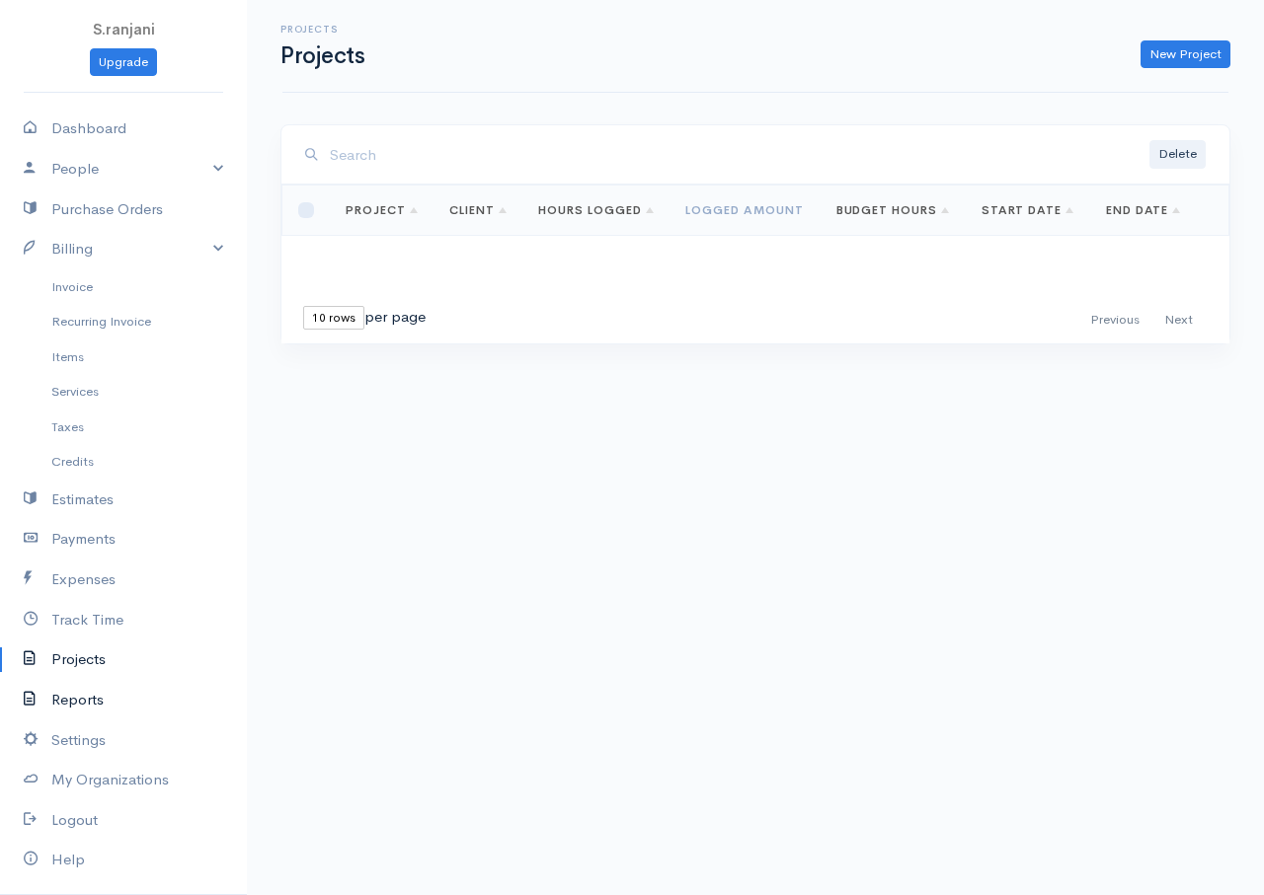
click at [73, 698] on link "Reports" at bounding box center [123, 700] width 247 height 40
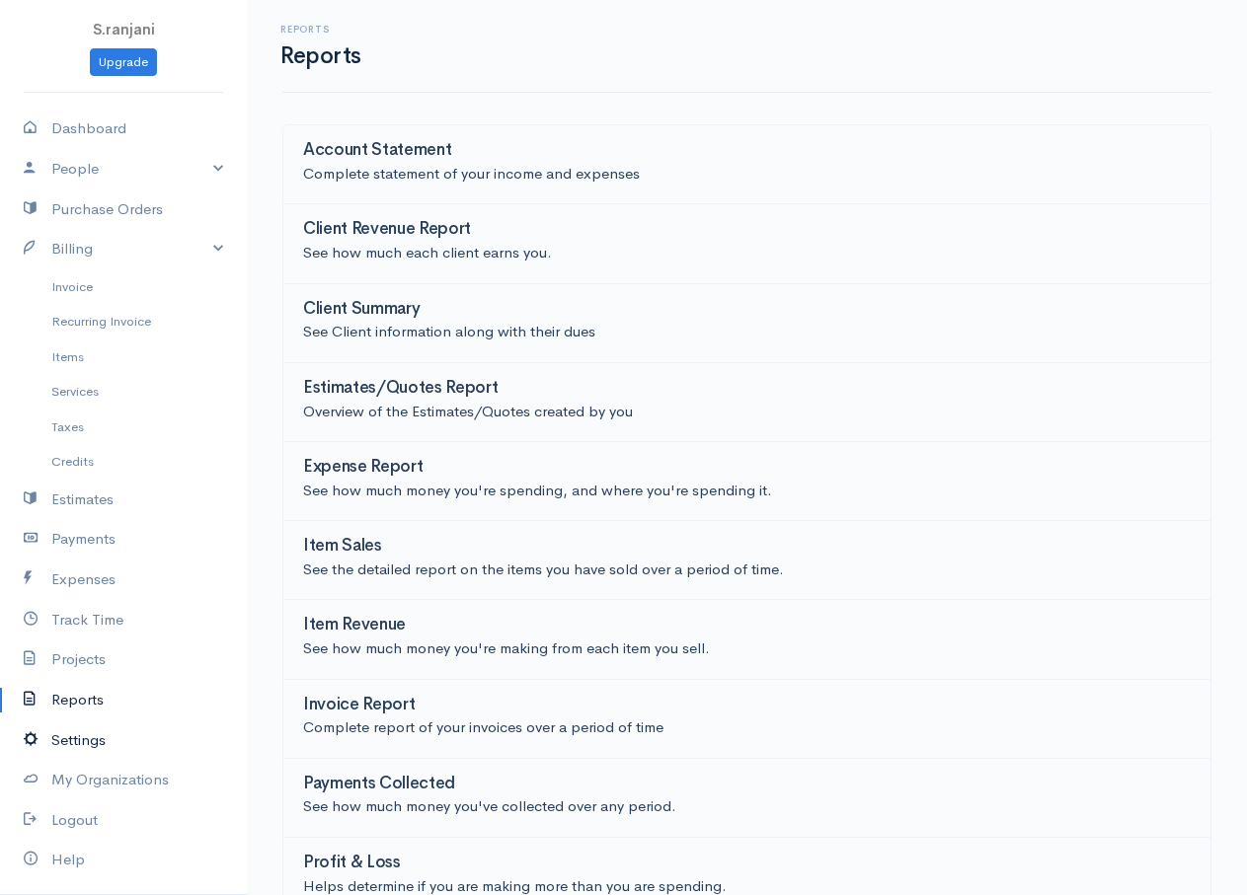
click at [72, 742] on link "Settings" at bounding box center [123, 741] width 247 height 40
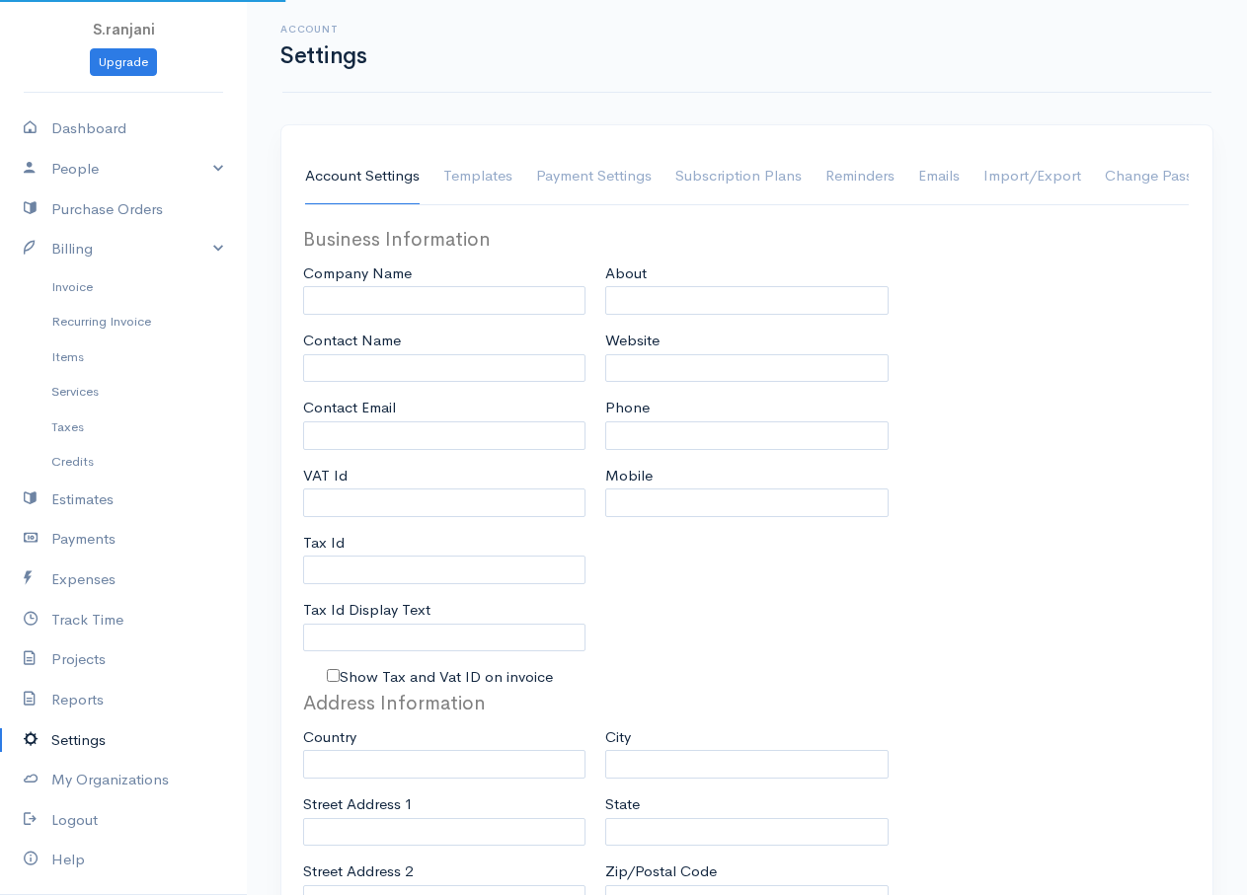
type input "S.ranjani"
type input "sranjani1@eloratech.org"
type input "Tax Id"
select select
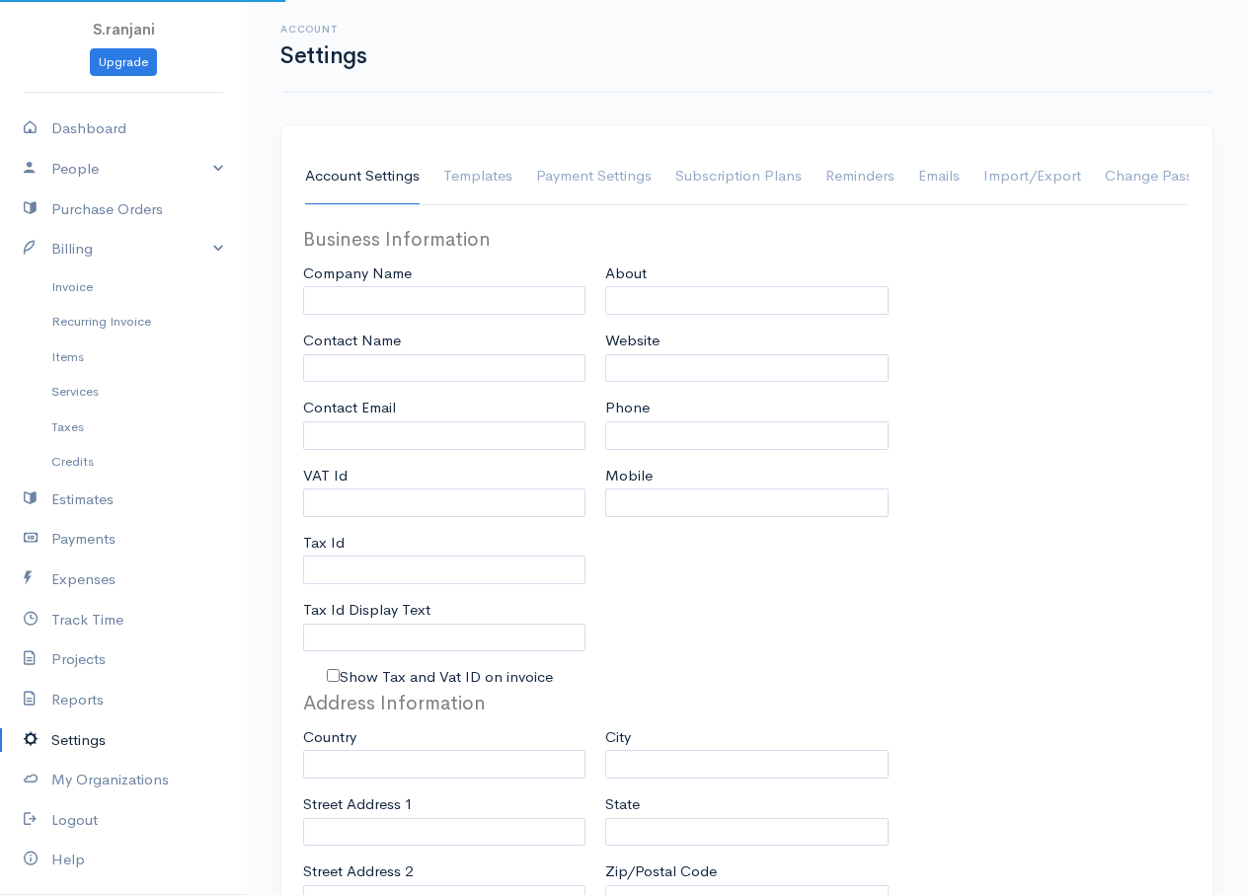
type input "bandarawela"
select select
type input "INVOICE"
type input "1"
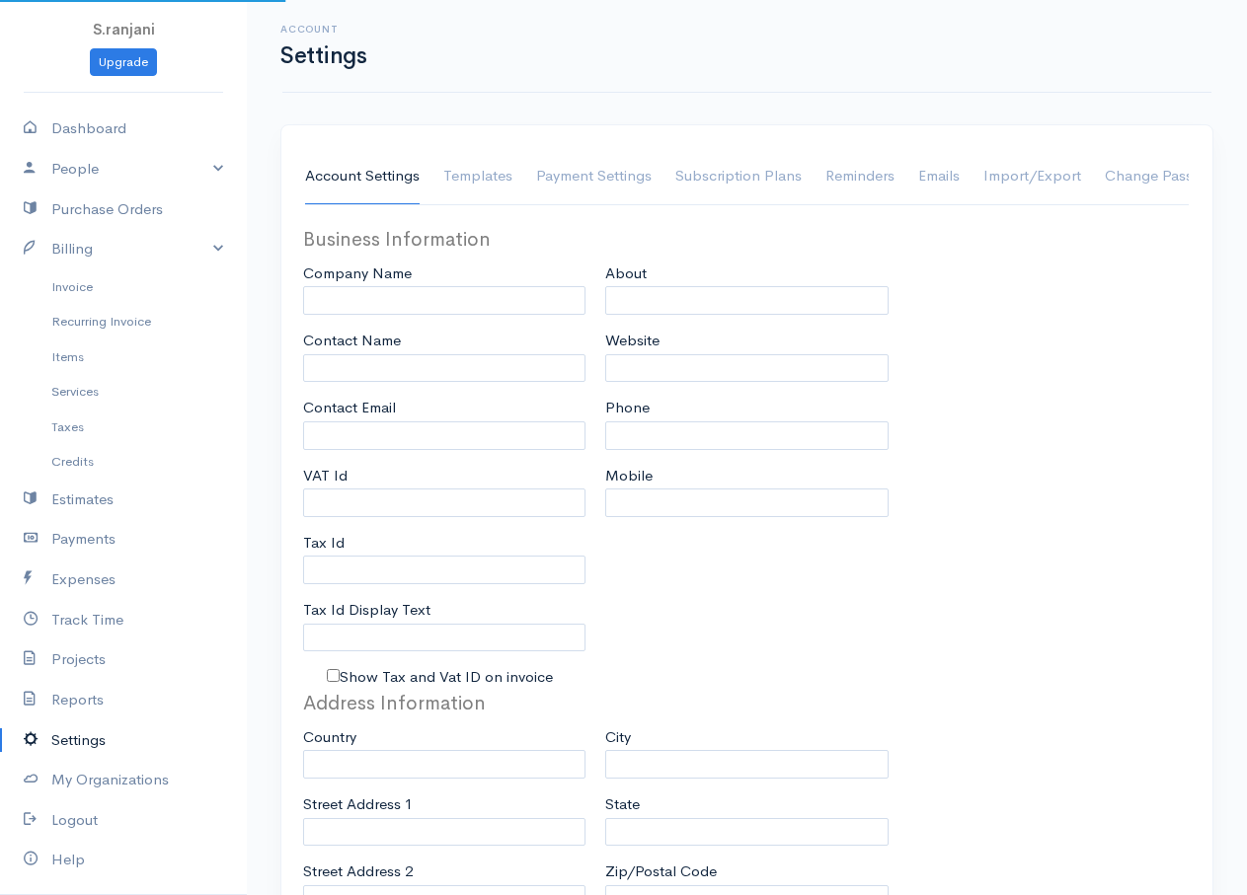
select select "3"
select select "[GEOGRAPHIC_DATA]"
select select "LKR"
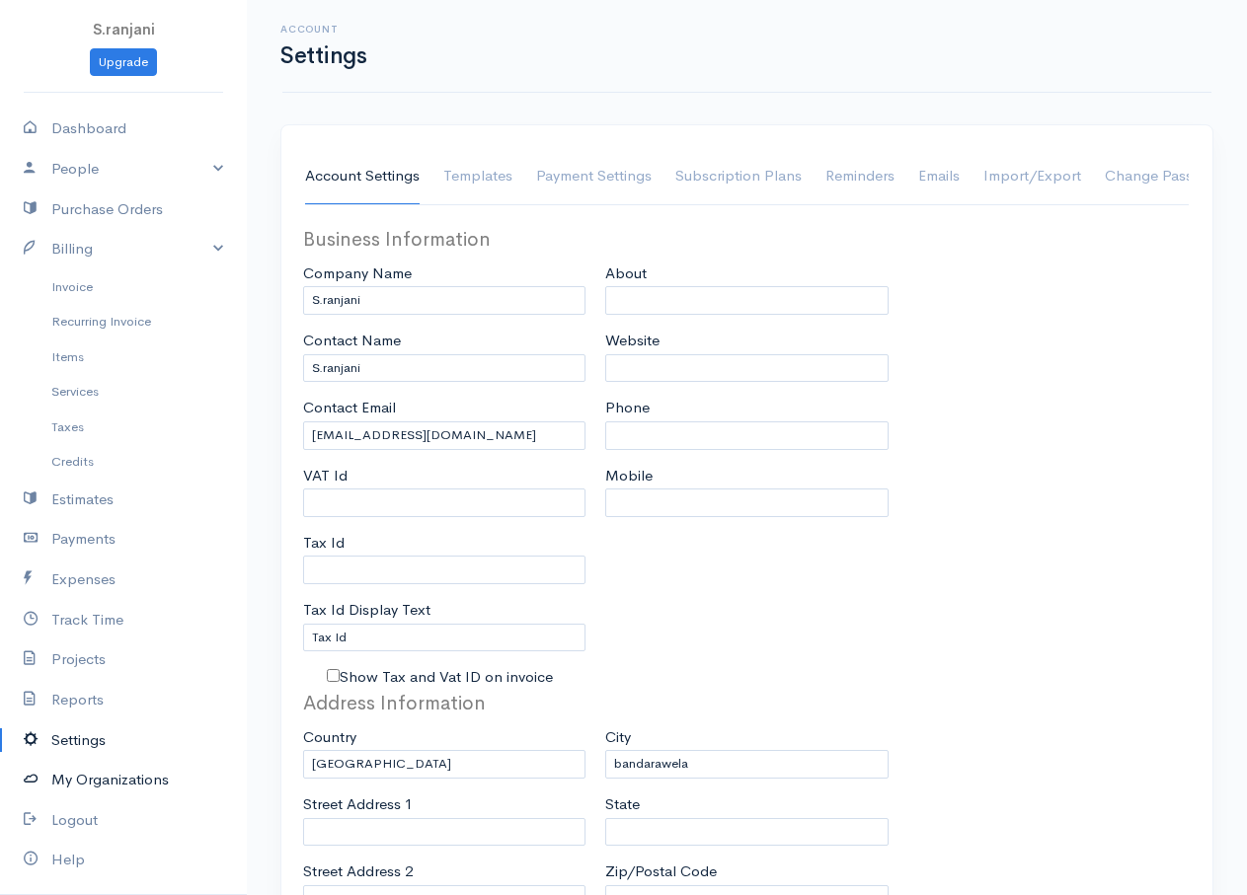
click at [76, 781] on link "My Organizations" at bounding box center [123, 780] width 247 height 40
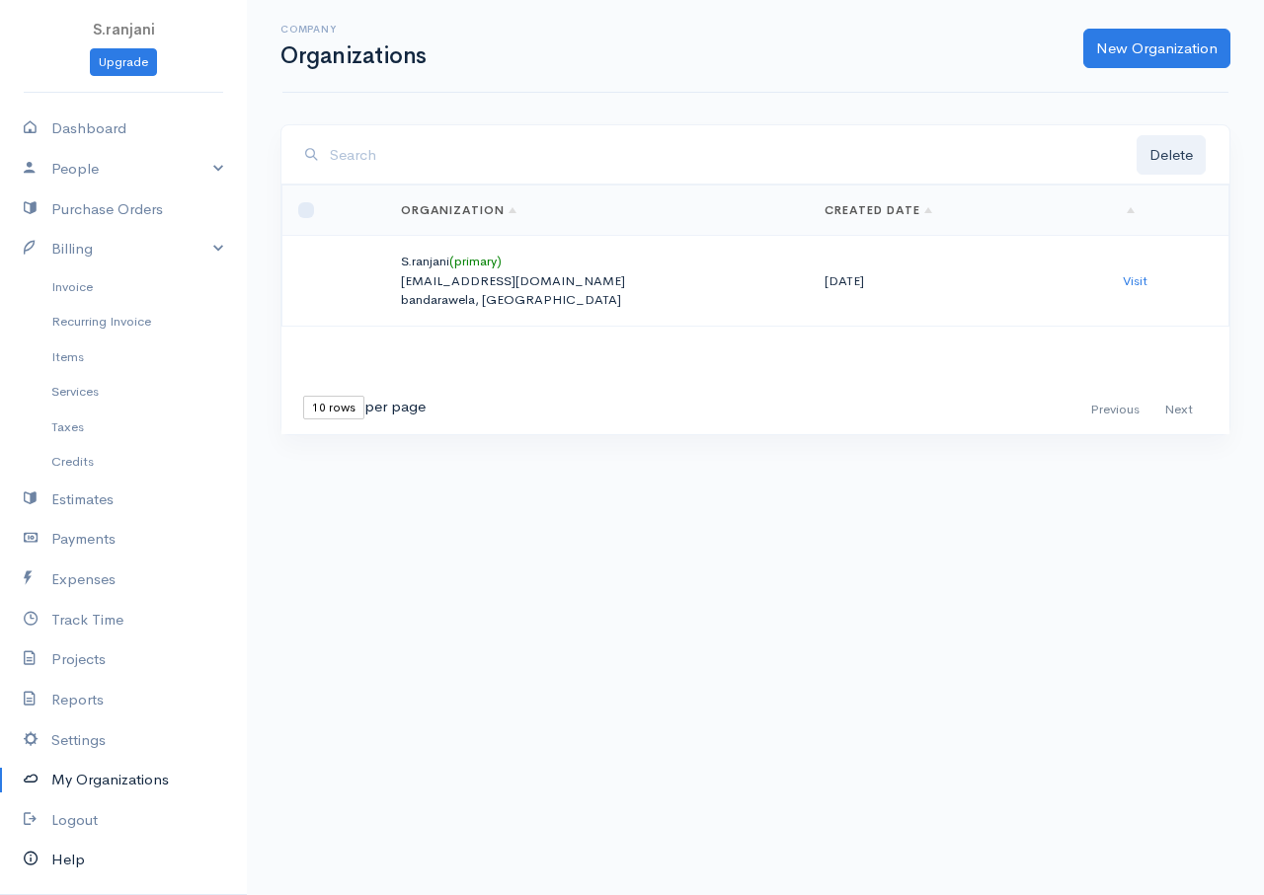
click at [67, 860] on link "Help" at bounding box center [123, 860] width 247 height 40
click at [99, 545] on link "Payments" at bounding box center [123, 539] width 247 height 40
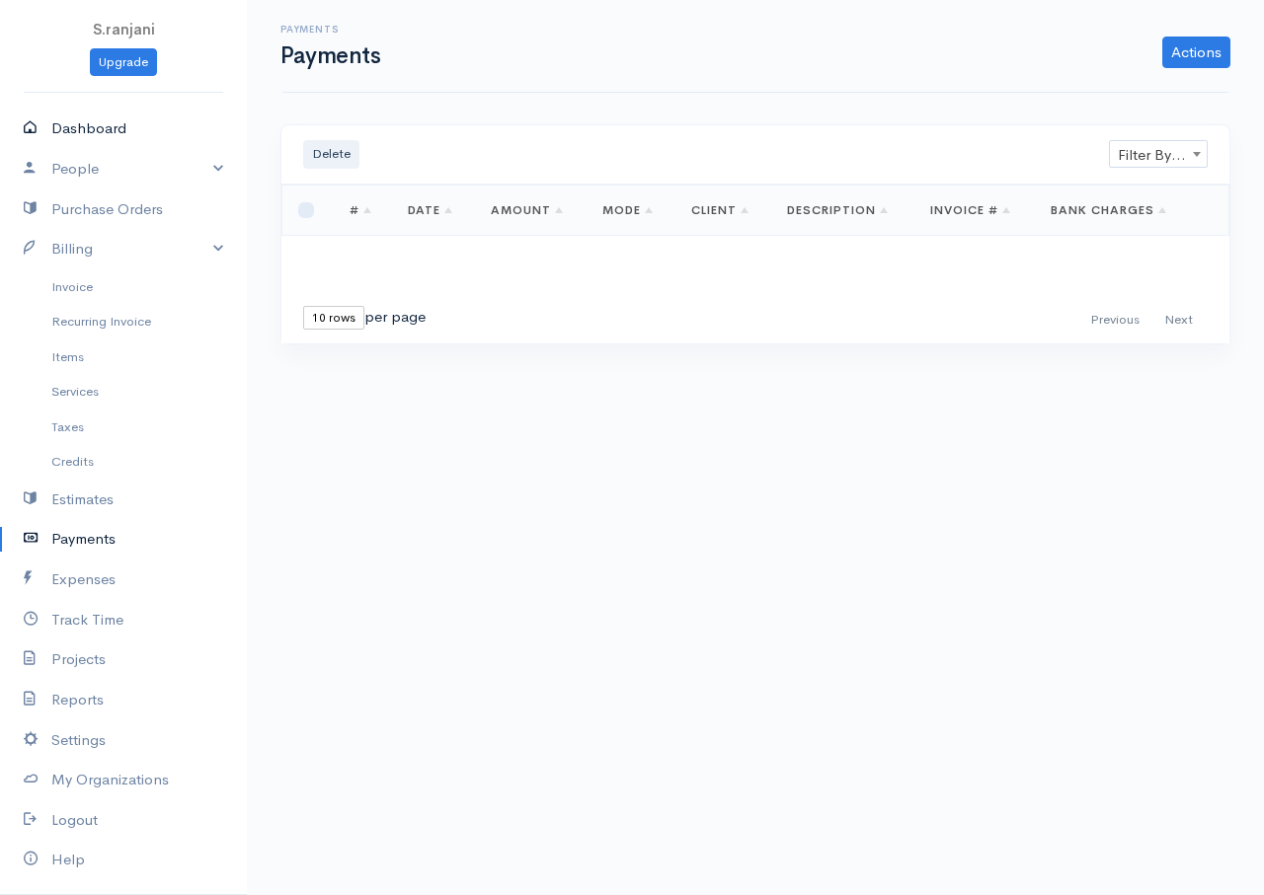
click at [72, 114] on link "Dashboard" at bounding box center [123, 129] width 247 height 40
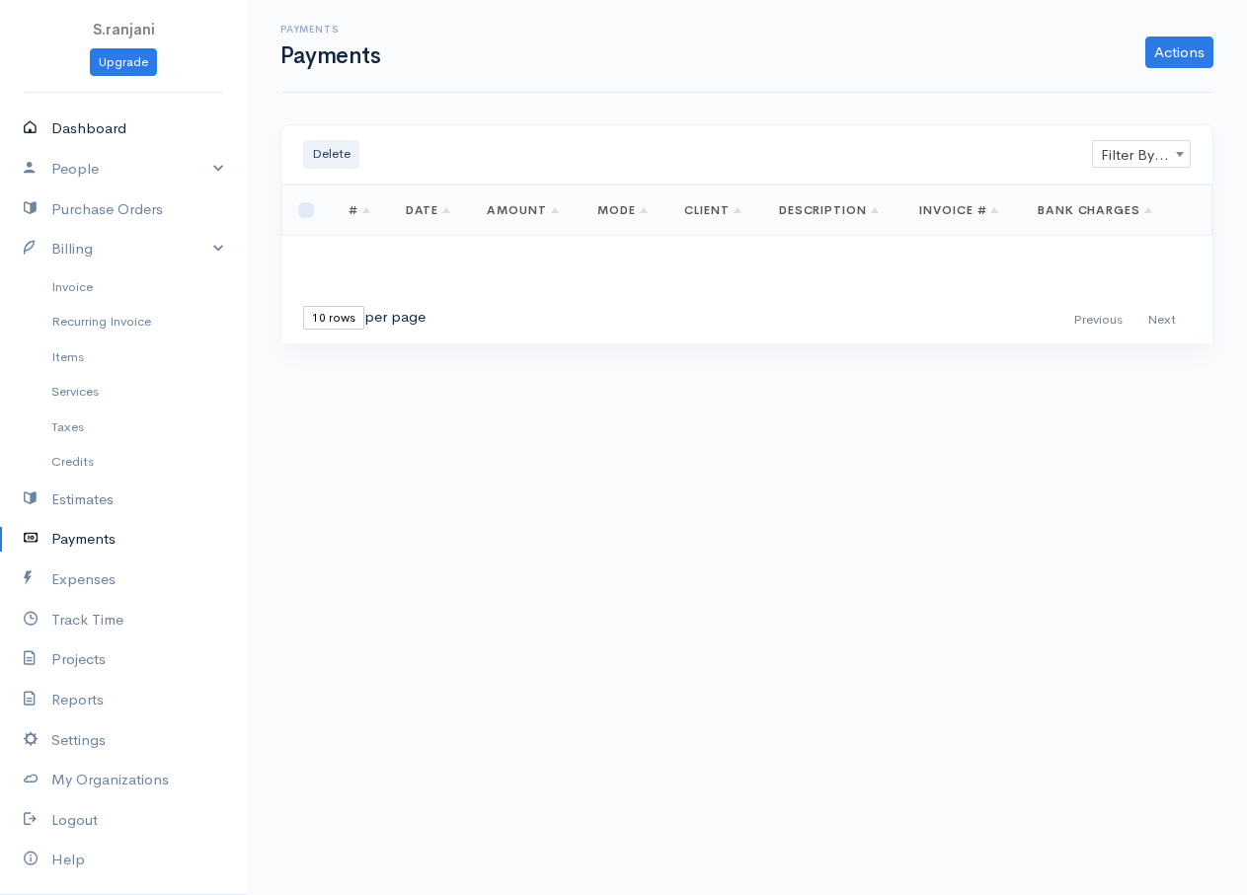
select select "365"
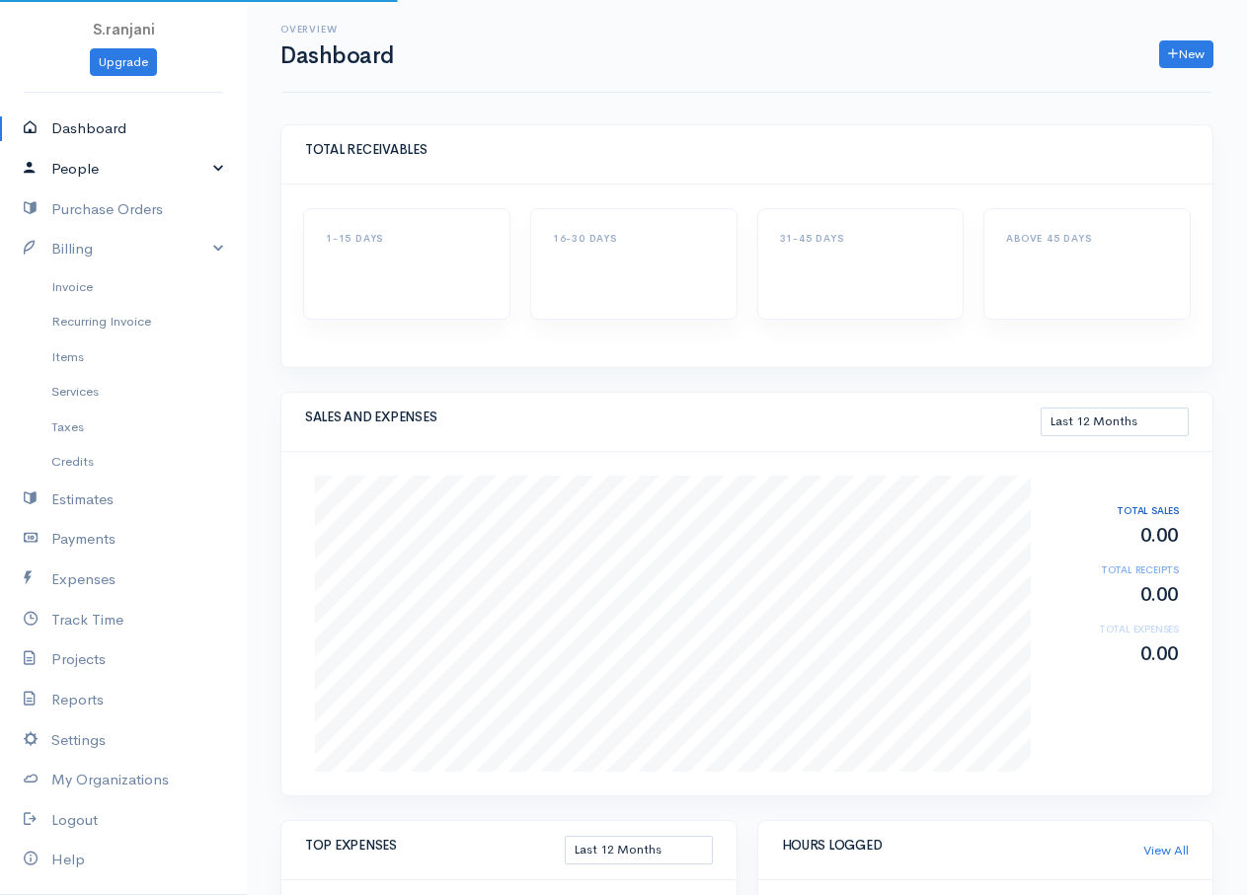
click at [78, 173] on link "People" at bounding box center [123, 169] width 247 height 40
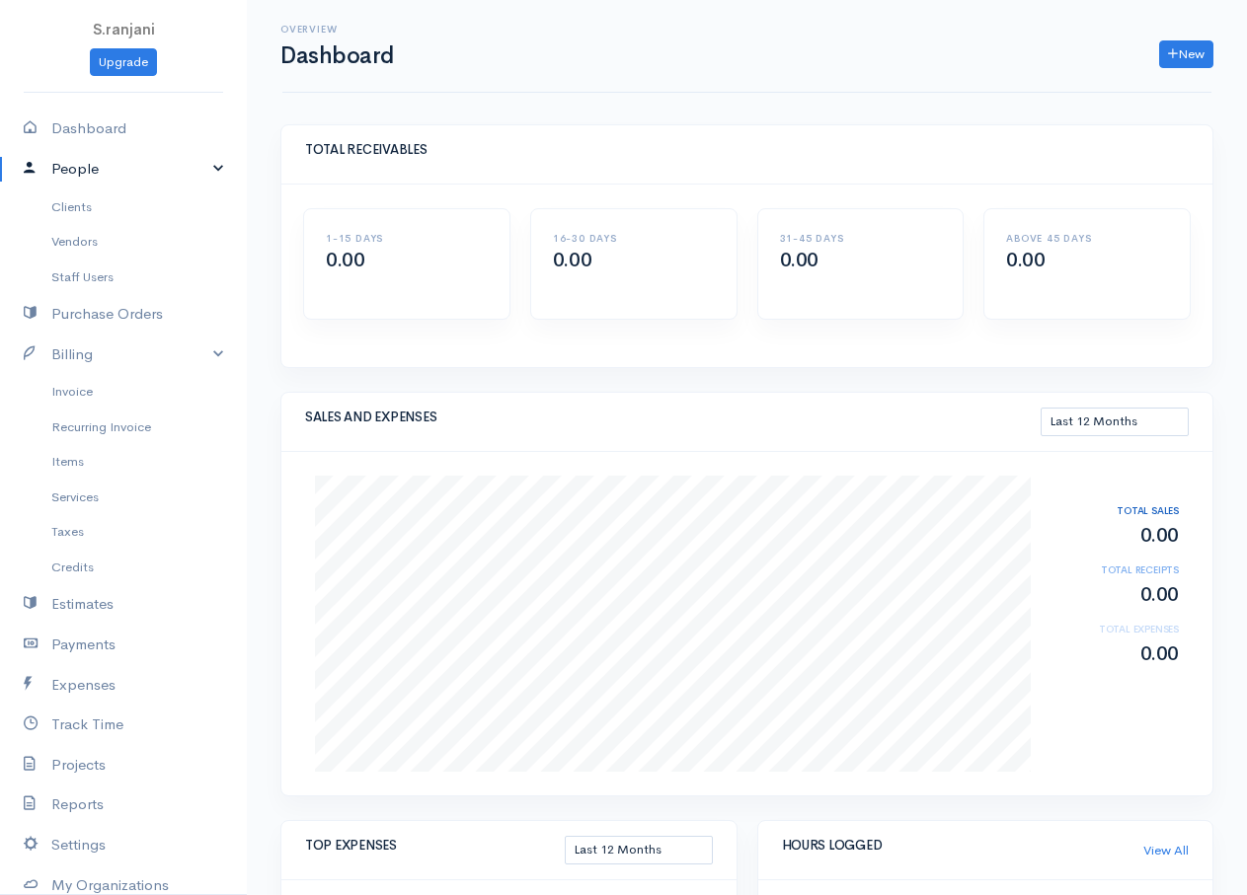
click at [202, 169] on link "People" at bounding box center [123, 169] width 247 height 40
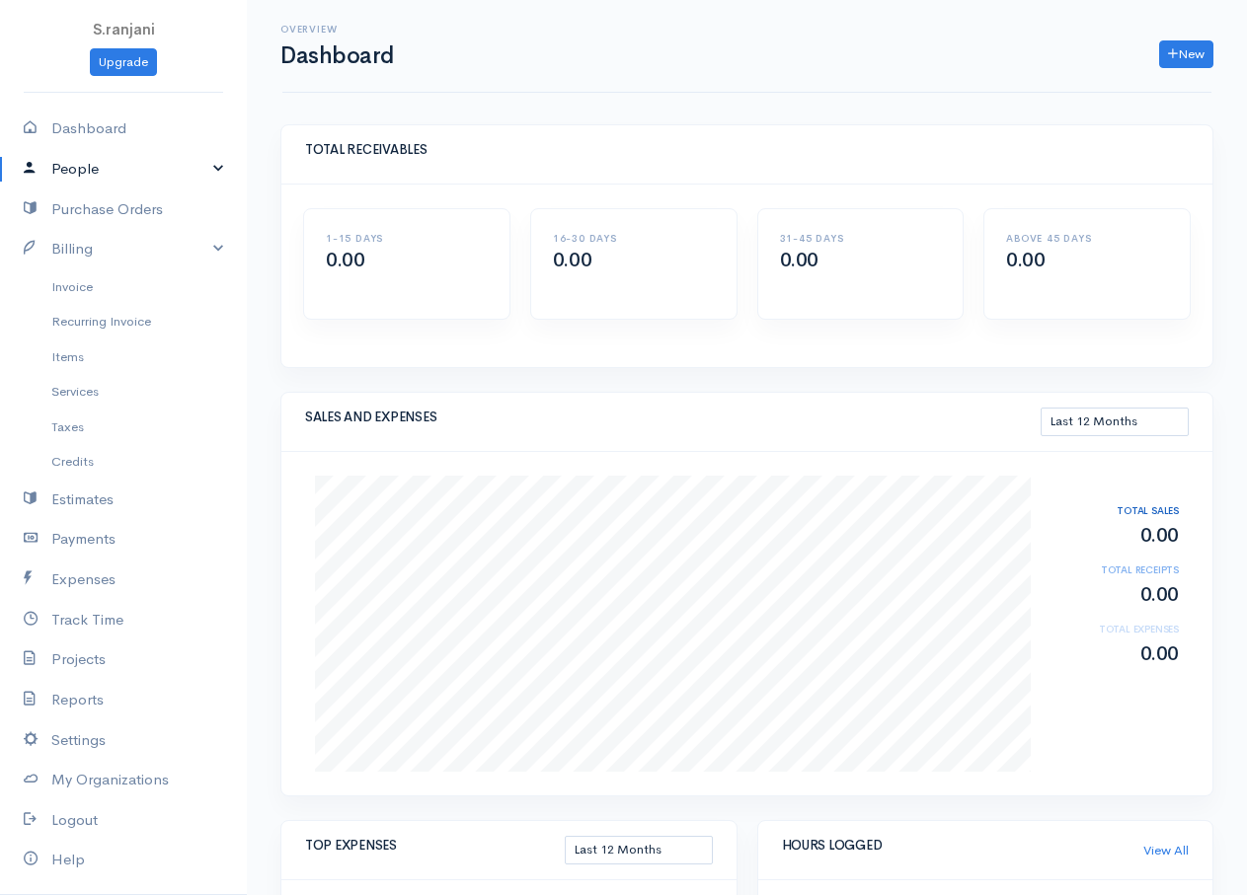
click at [202, 170] on link "People" at bounding box center [123, 169] width 247 height 40
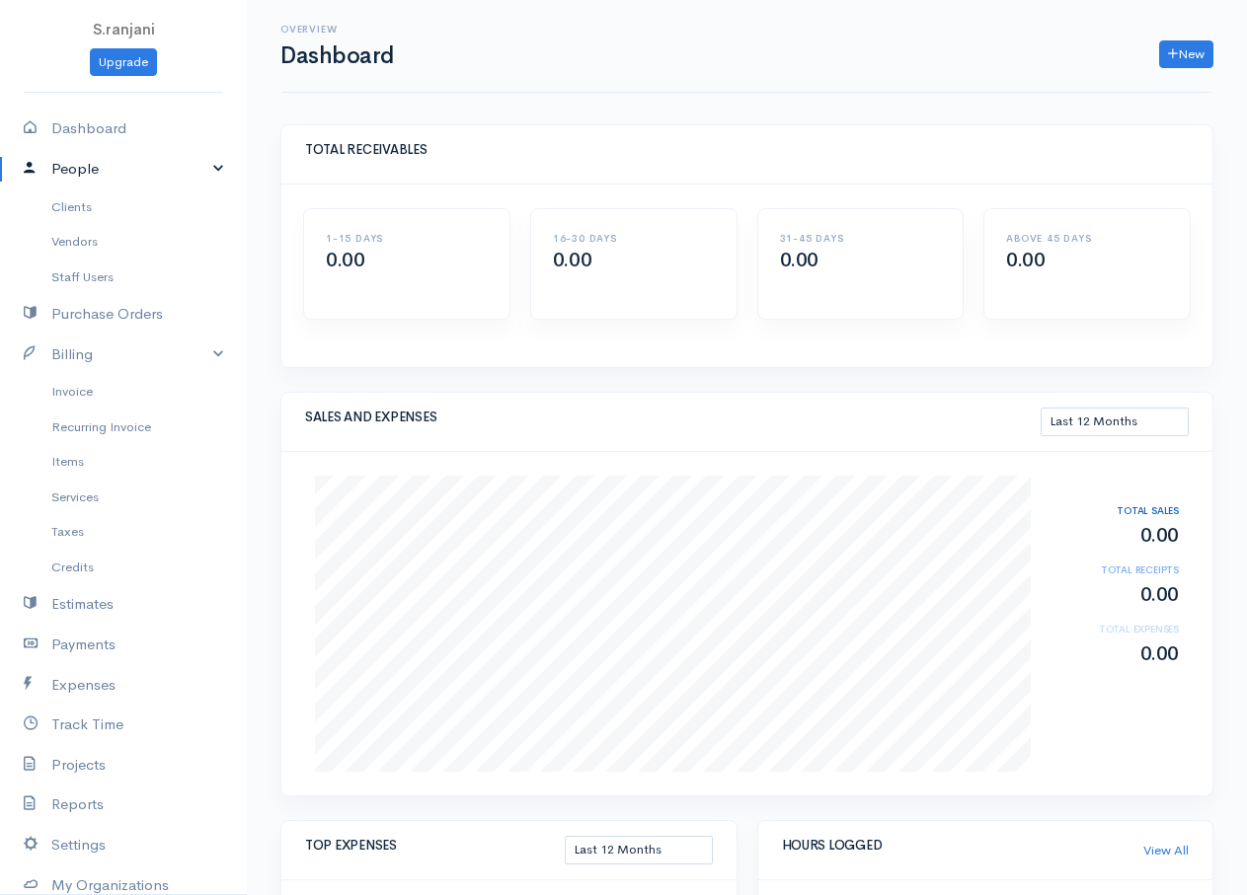
click at [202, 170] on link "People" at bounding box center [123, 169] width 247 height 40
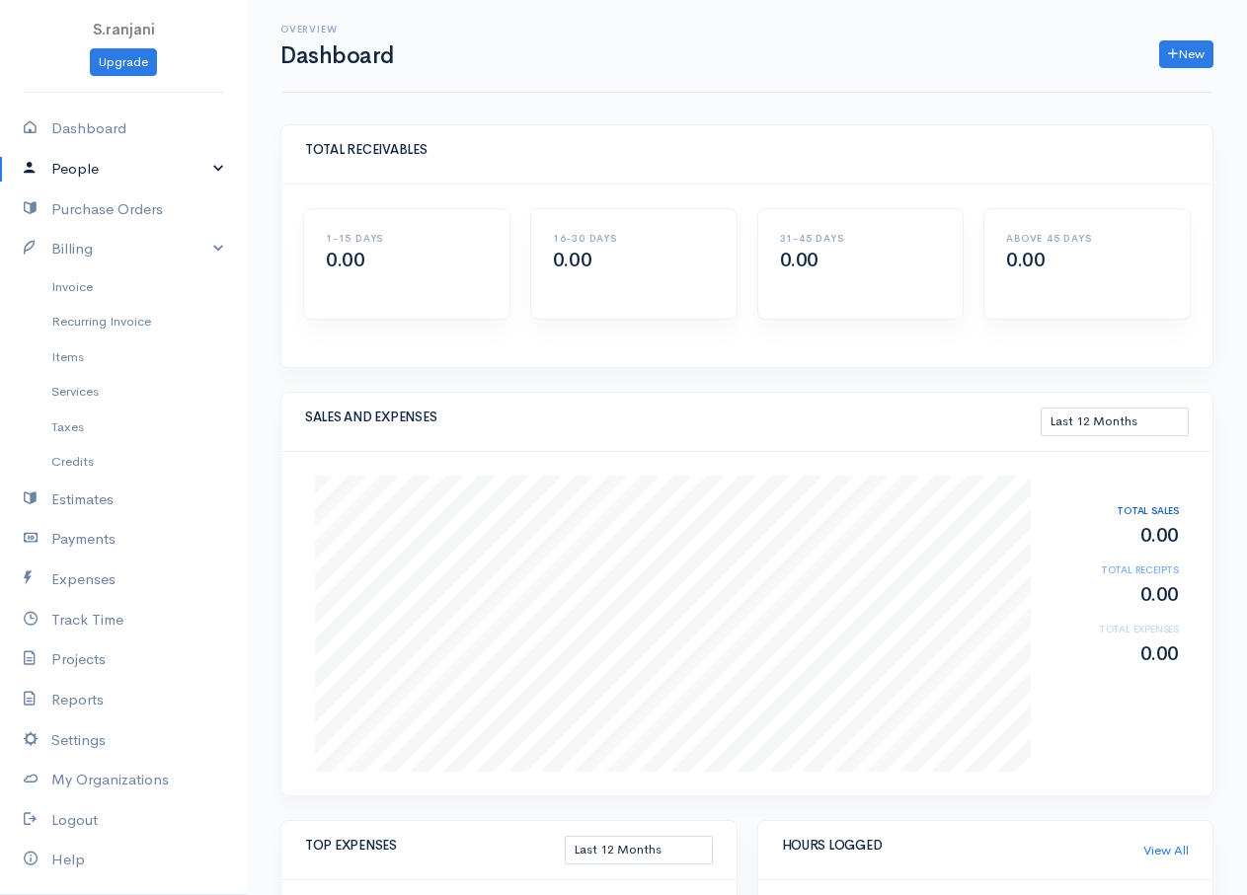
click at [202, 170] on link "People" at bounding box center [123, 169] width 247 height 40
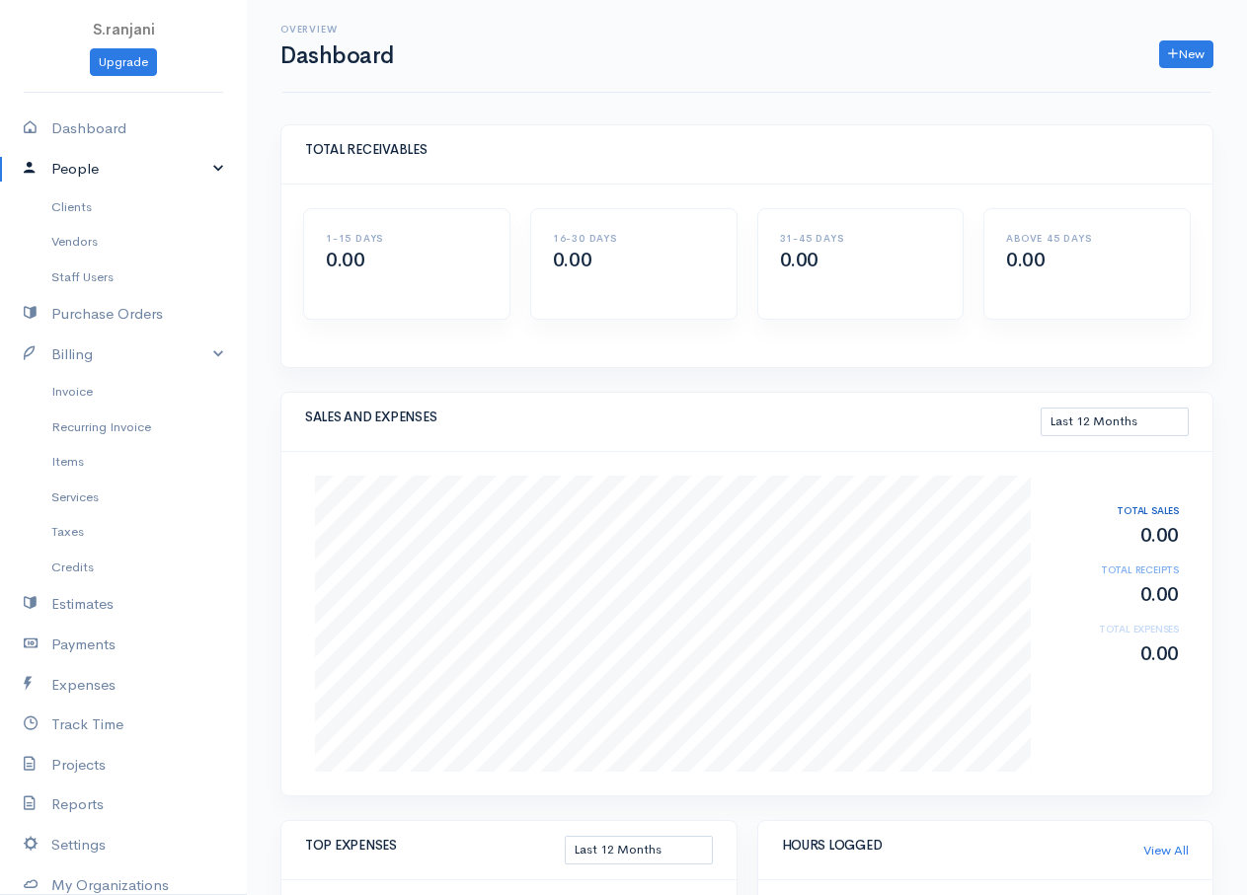
click at [201, 172] on link "People" at bounding box center [123, 169] width 247 height 40
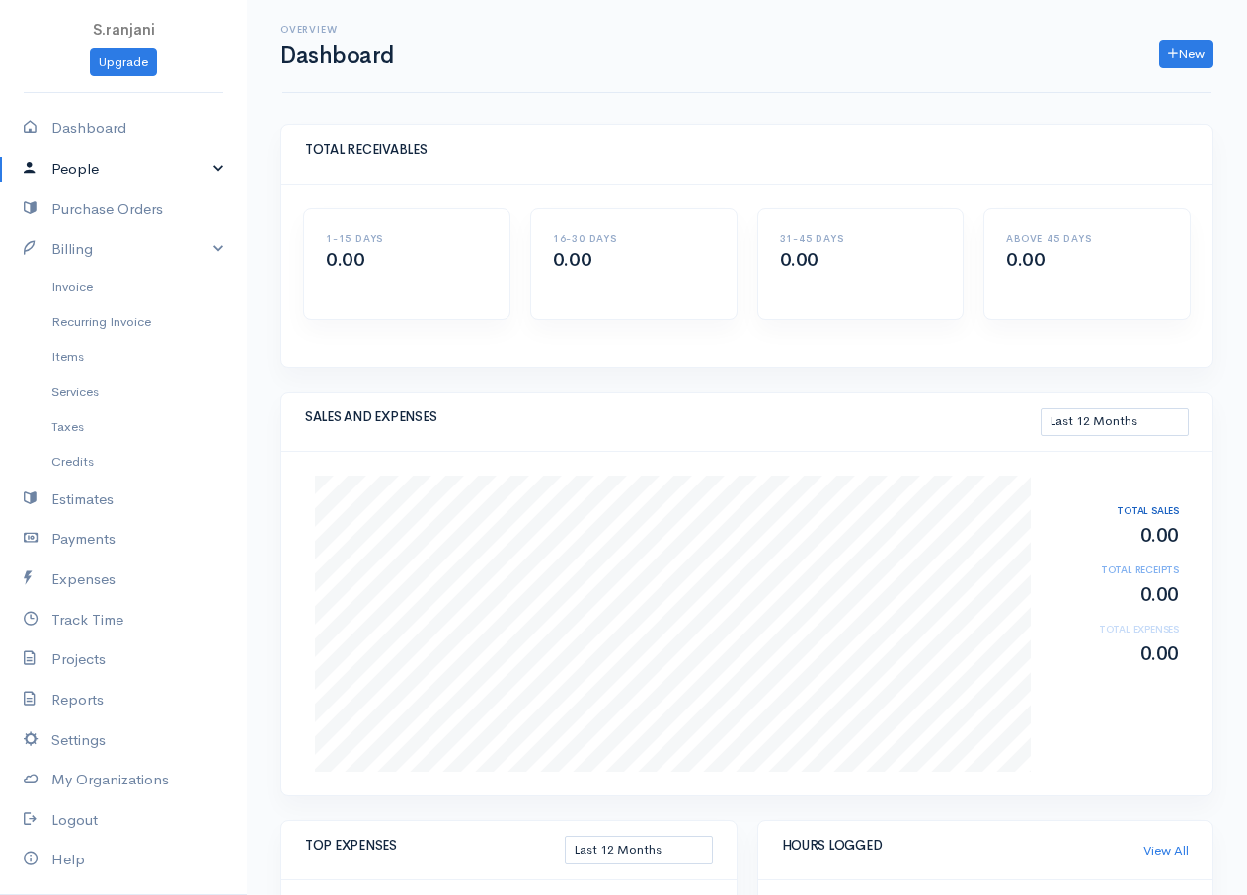
click at [201, 172] on link "People" at bounding box center [123, 169] width 247 height 40
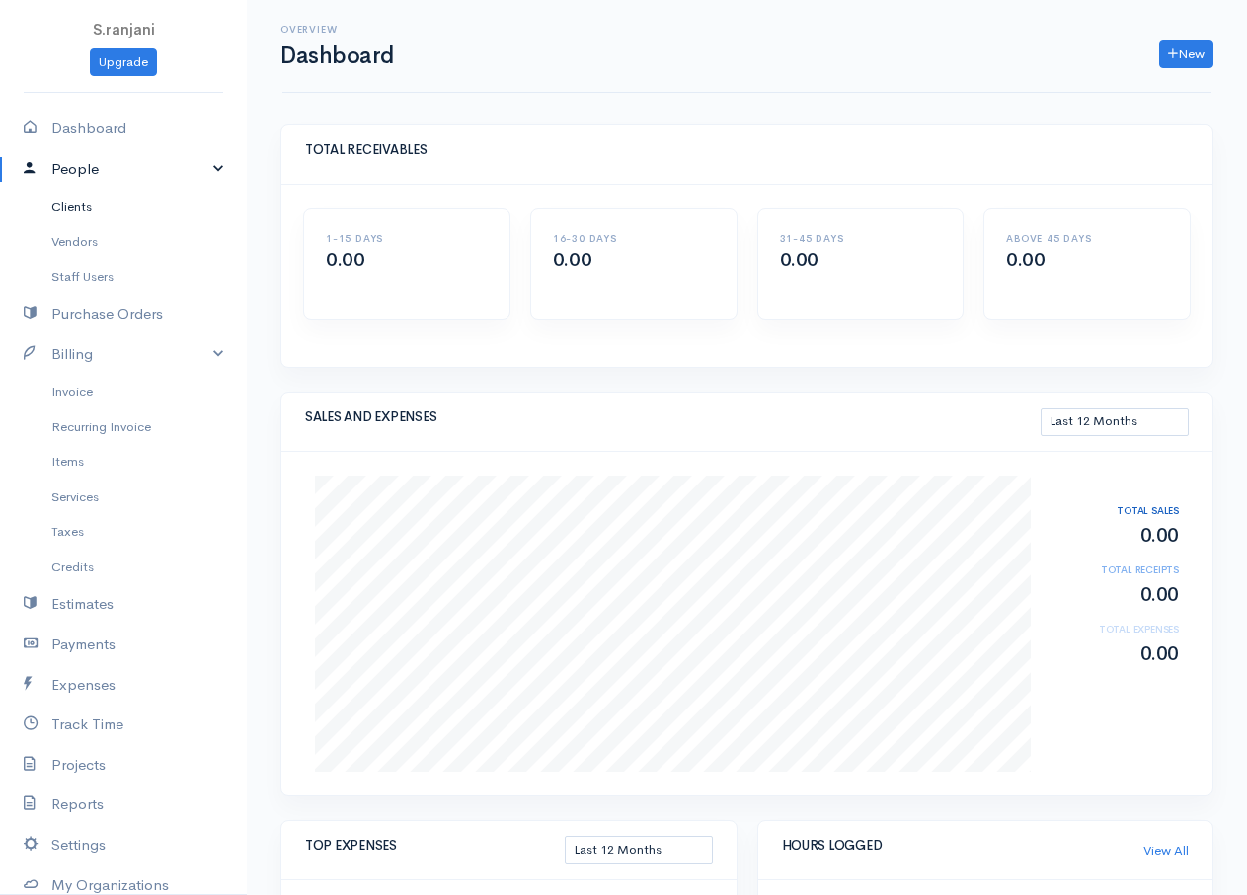
click at [85, 211] on link "Clients" at bounding box center [123, 208] width 247 height 36
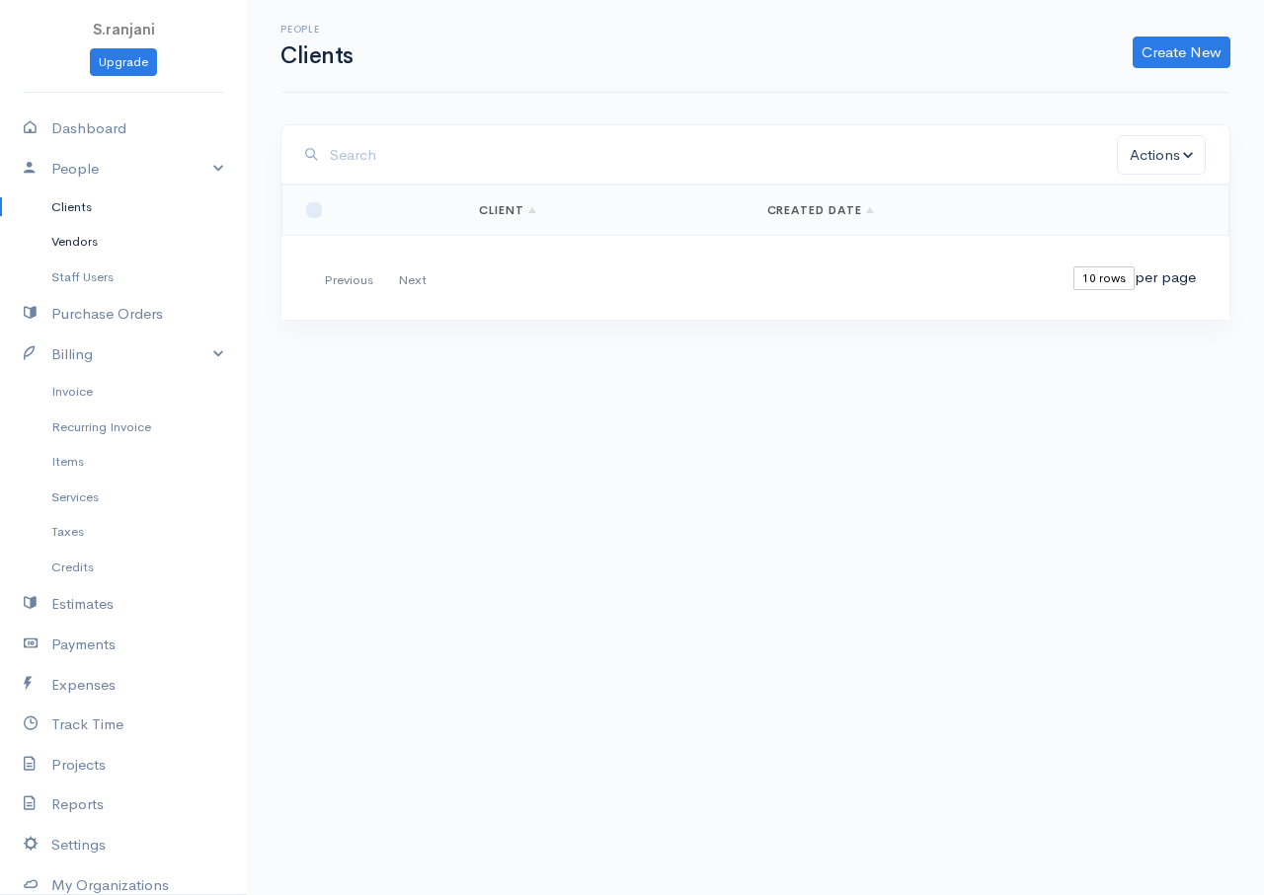
click at [80, 247] on link "Vendors" at bounding box center [123, 242] width 247 height 36
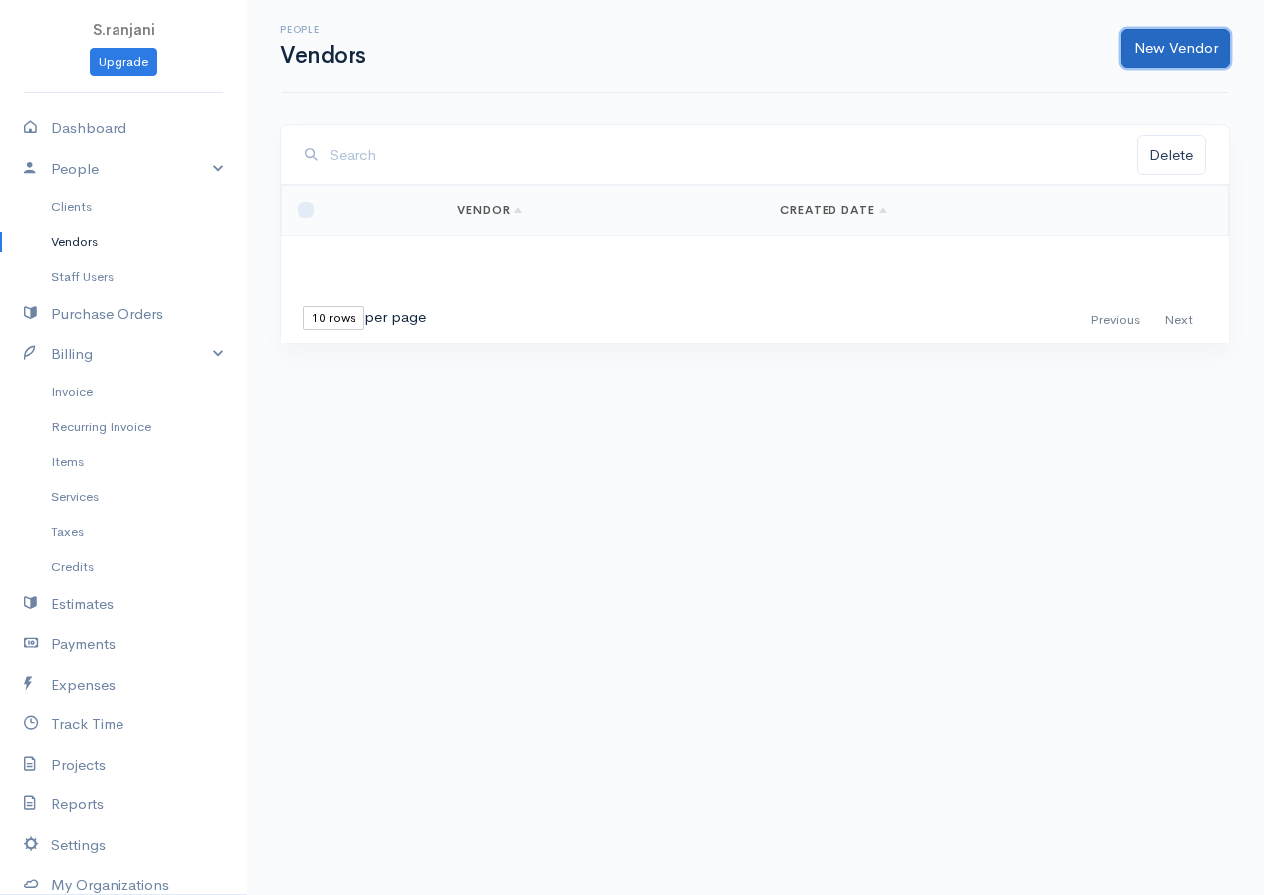
click at [1171, 51] on link "New Vendor" at bounding box center [1175, 49] width 110 height 40
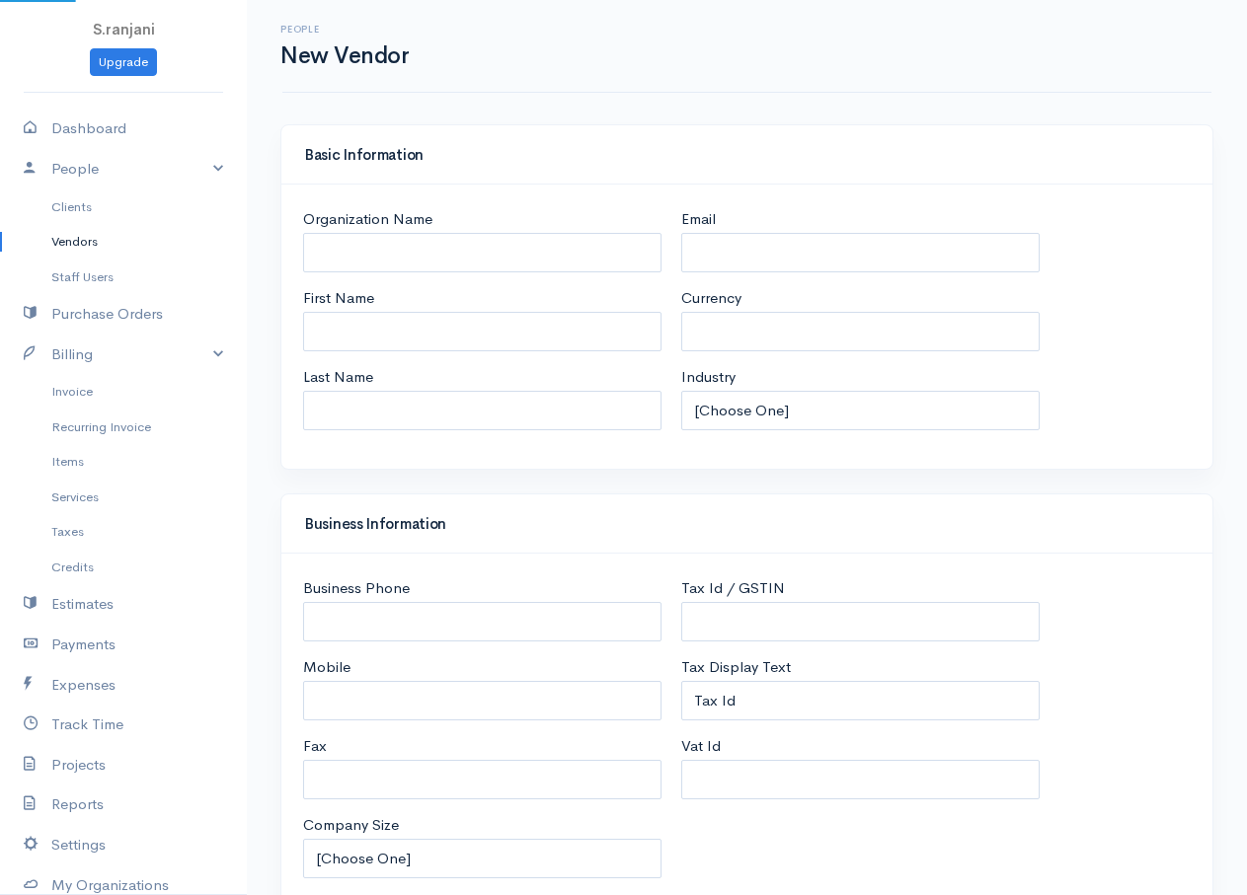
select select "LKR"
select select "[GEOGRAPHIC_DATA]"
click at [85, 205] on link "Clients" at bounding box center [123, 208] width 247 height 36
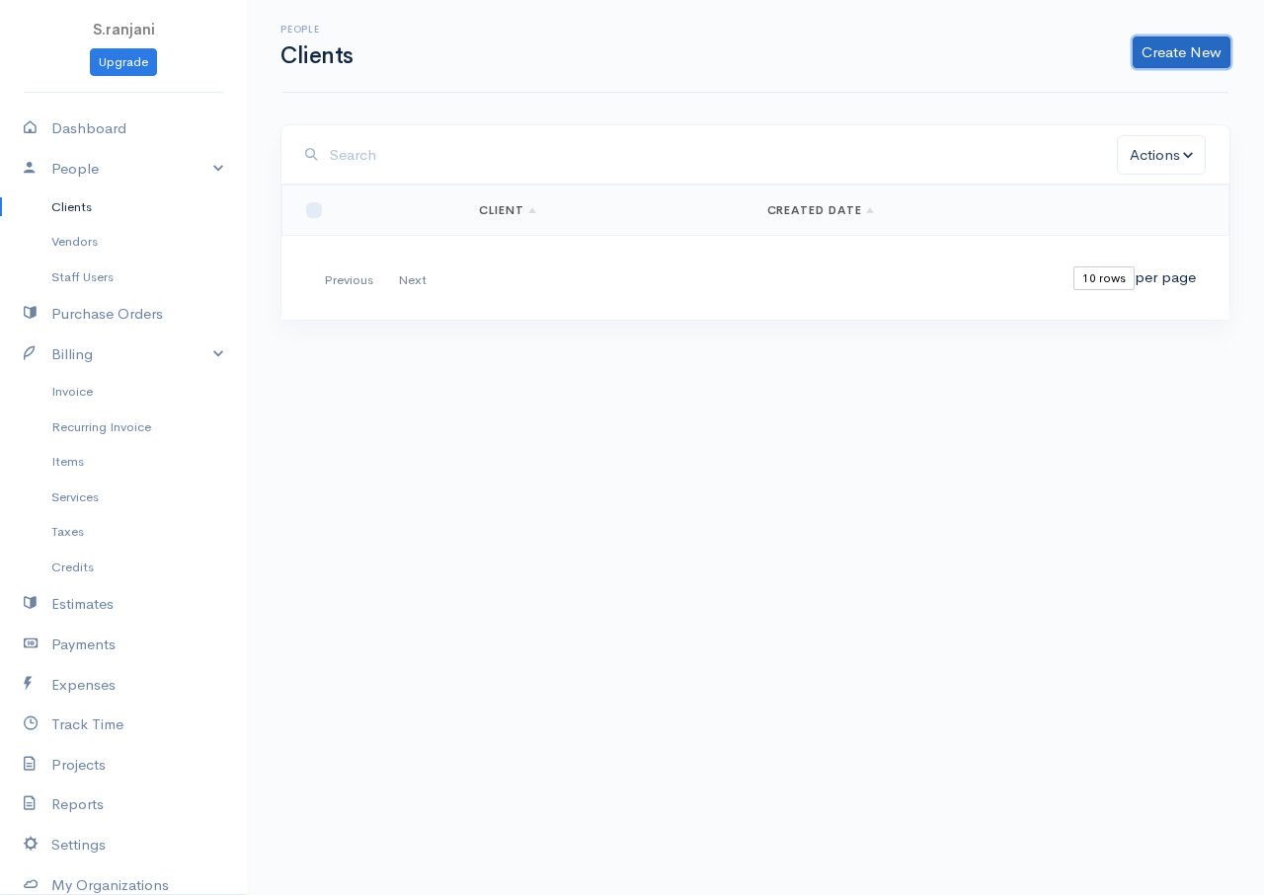
click at [1177, 47] on link "Create New" at bounding box center [1181, 53] width 98 height 32
click at [967, 151] on input "search" at bounding box center [723, 155] width 787 height 40
click at [94, 172] on link "People" at bounding box center [123, 169] width 247 height 40
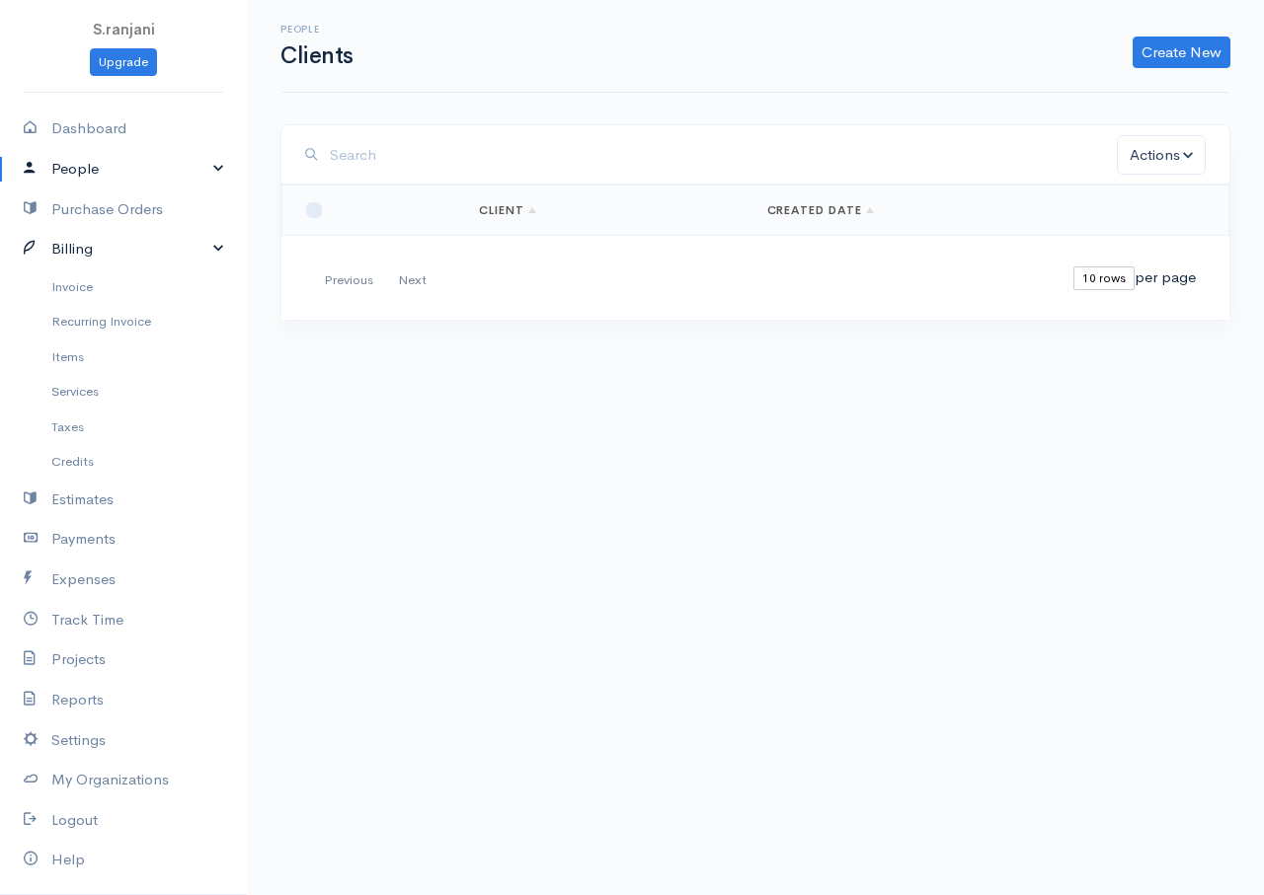
click at [74, 258] on link "Billing" at bounding box center [123, 249] width 247 height 40
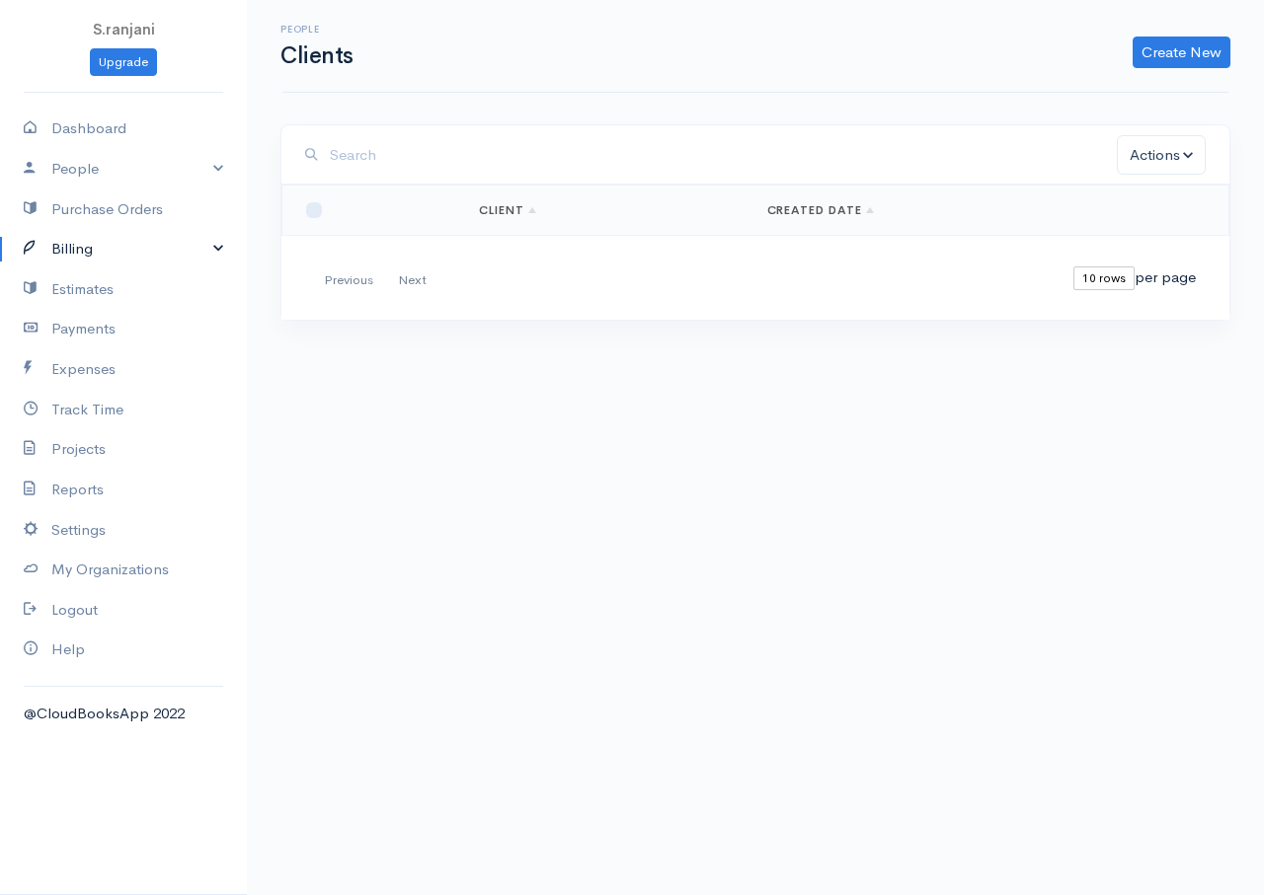
click at [212, 250] on link "Billing" at bounding box center [123, 249] width 247 height 40
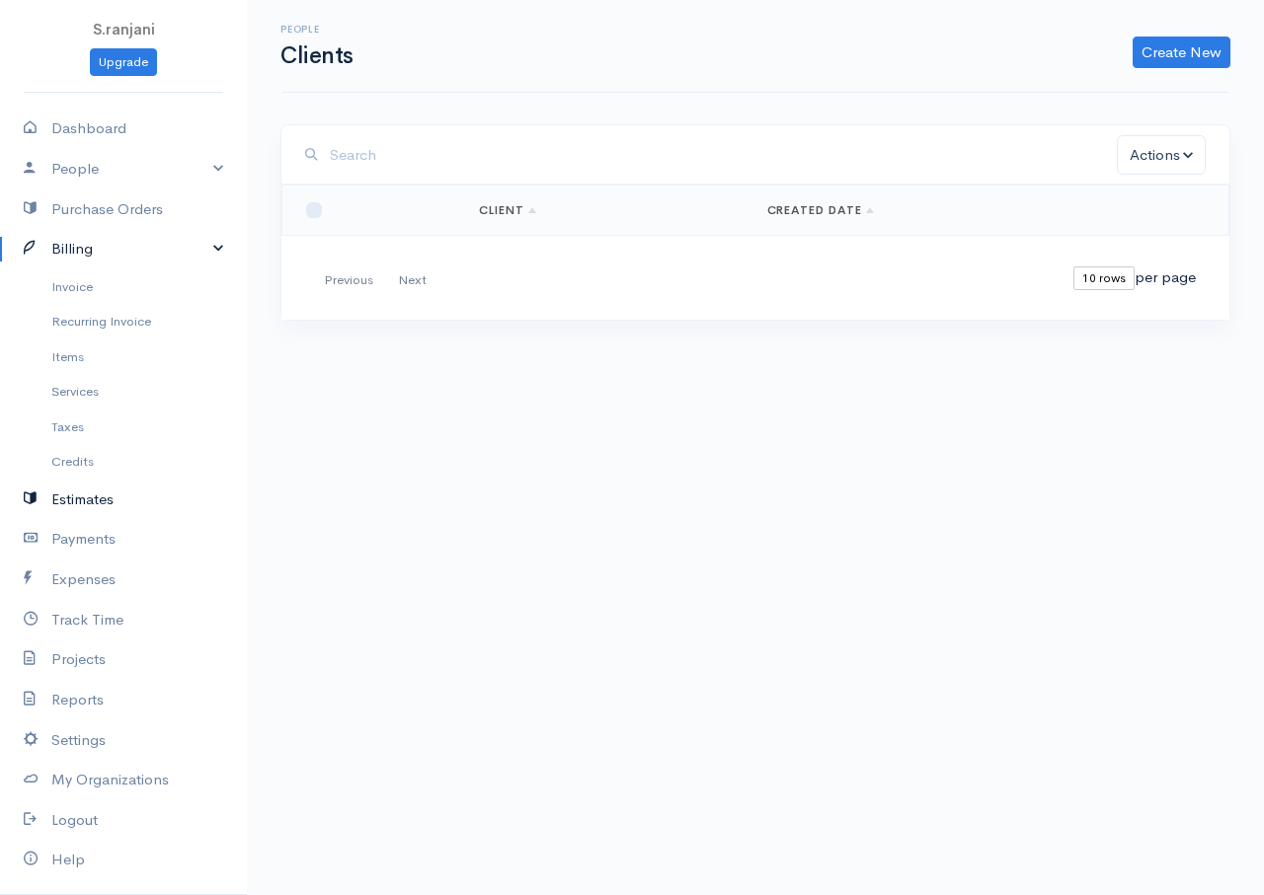
scroll to position [53, 0]
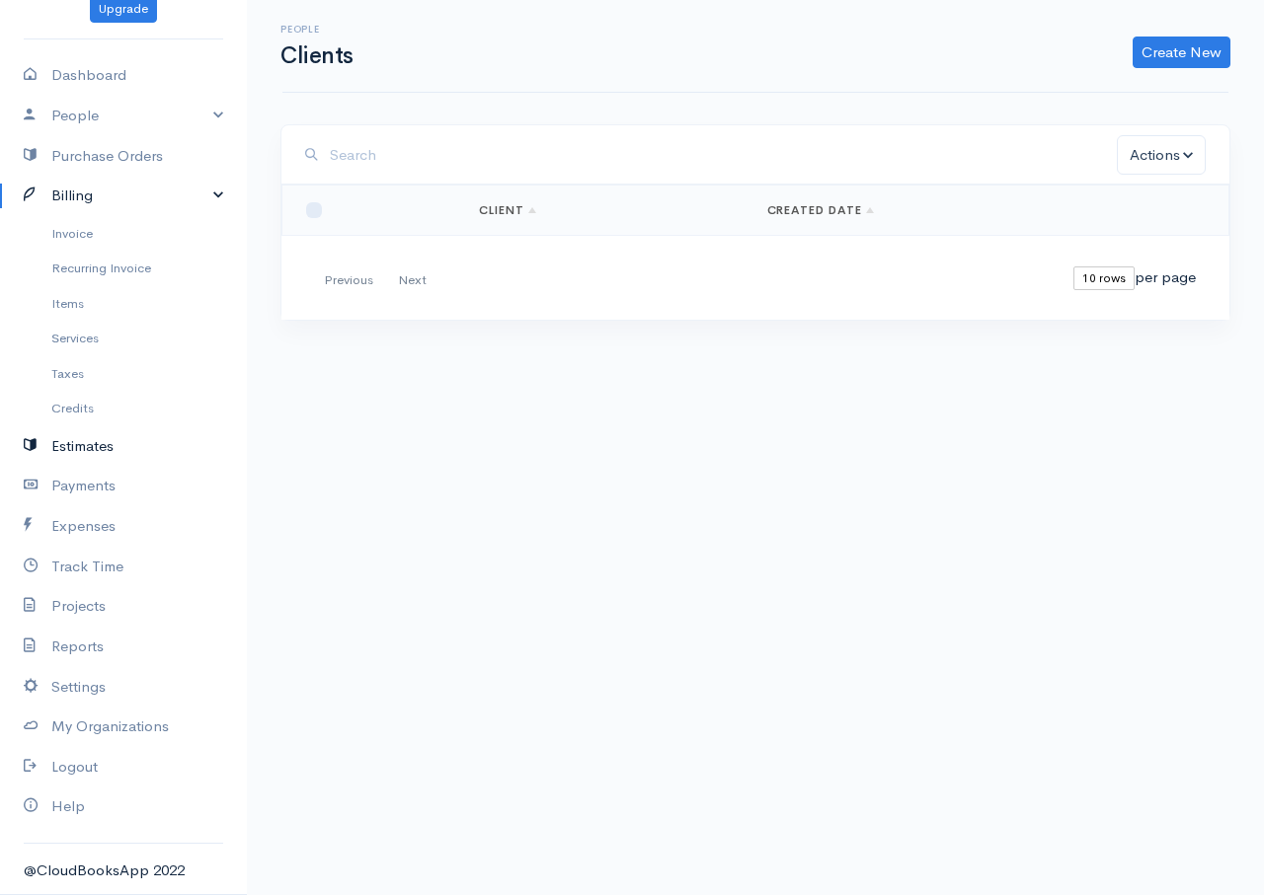
click at [114, 456] on link "Estimates" at bounding box center [123, 446] width 247 height 40
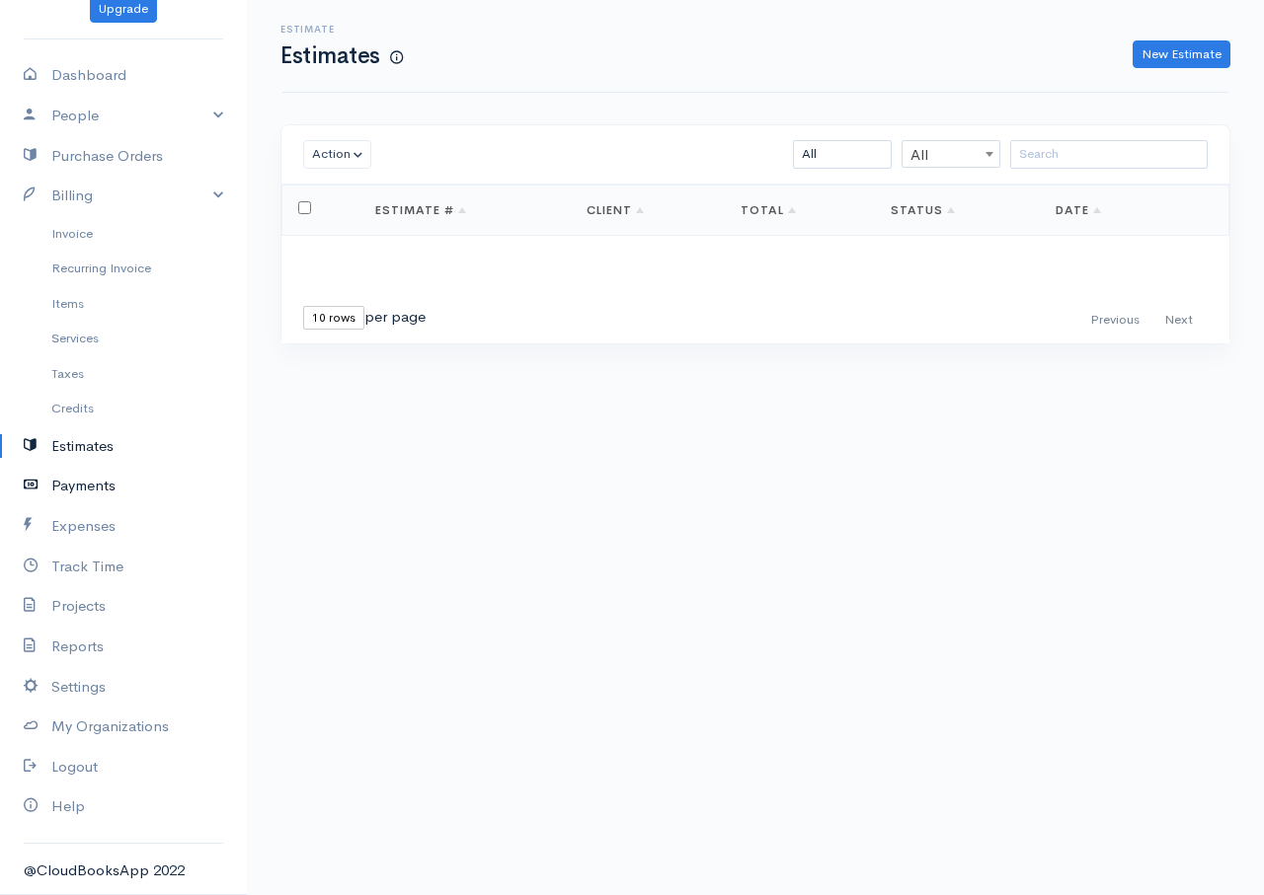
click at [108, 490] on link "Payments" at bounding box center [123, 486] width 247 height 40
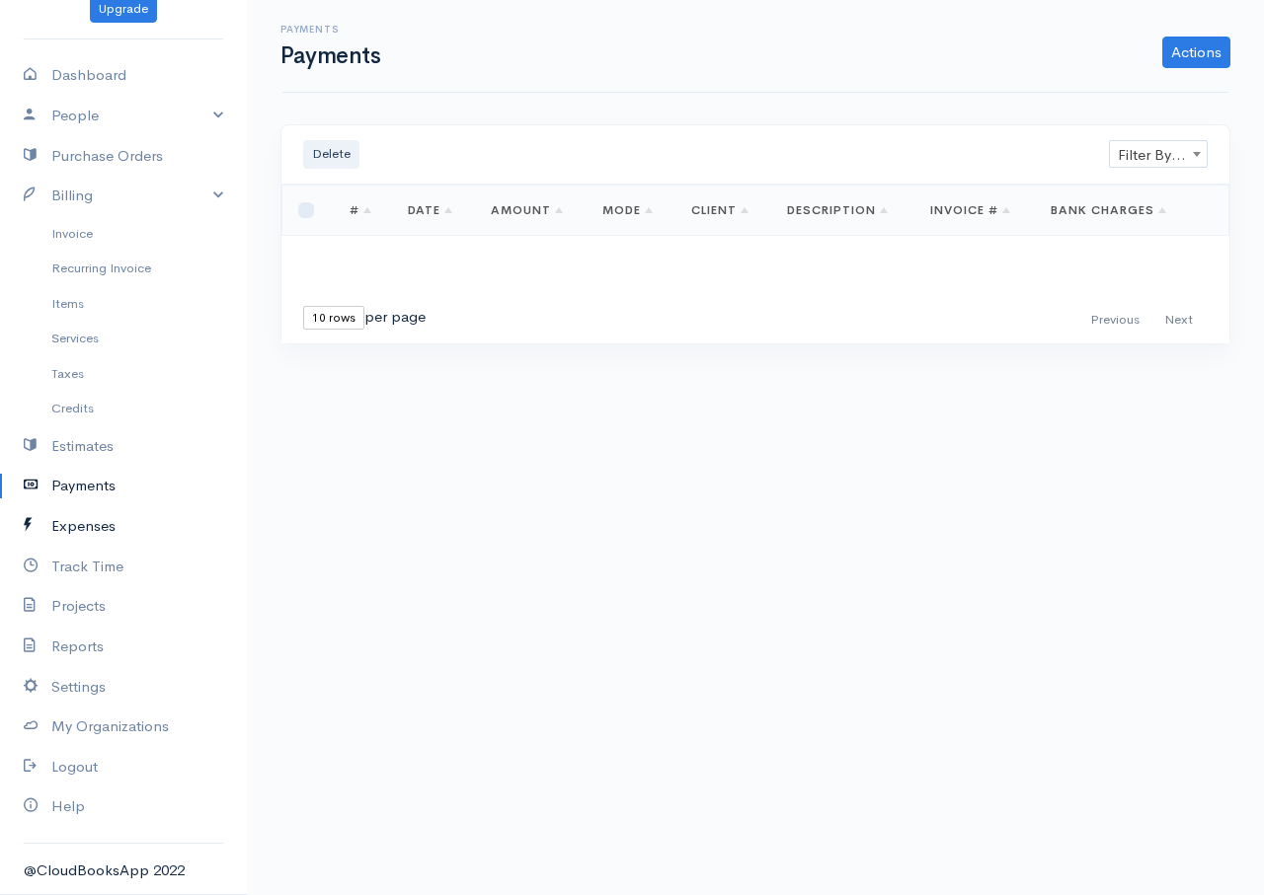
click at [108, 526] on link "Expenses" at bounding box center [123, 526] width 247 height 40
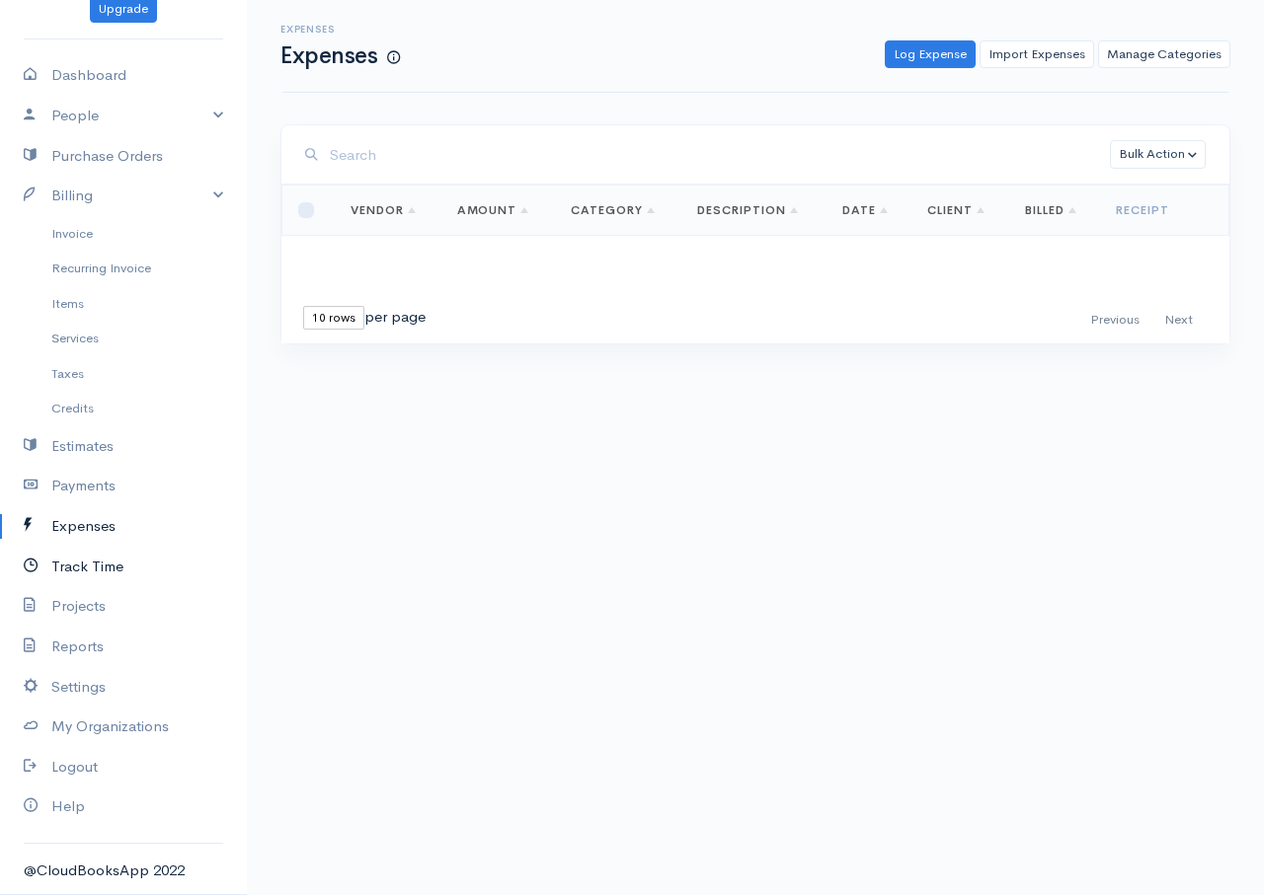
click at [111, 570] on link "Track Time" at bounding box center [123, 567] width 247 height 40
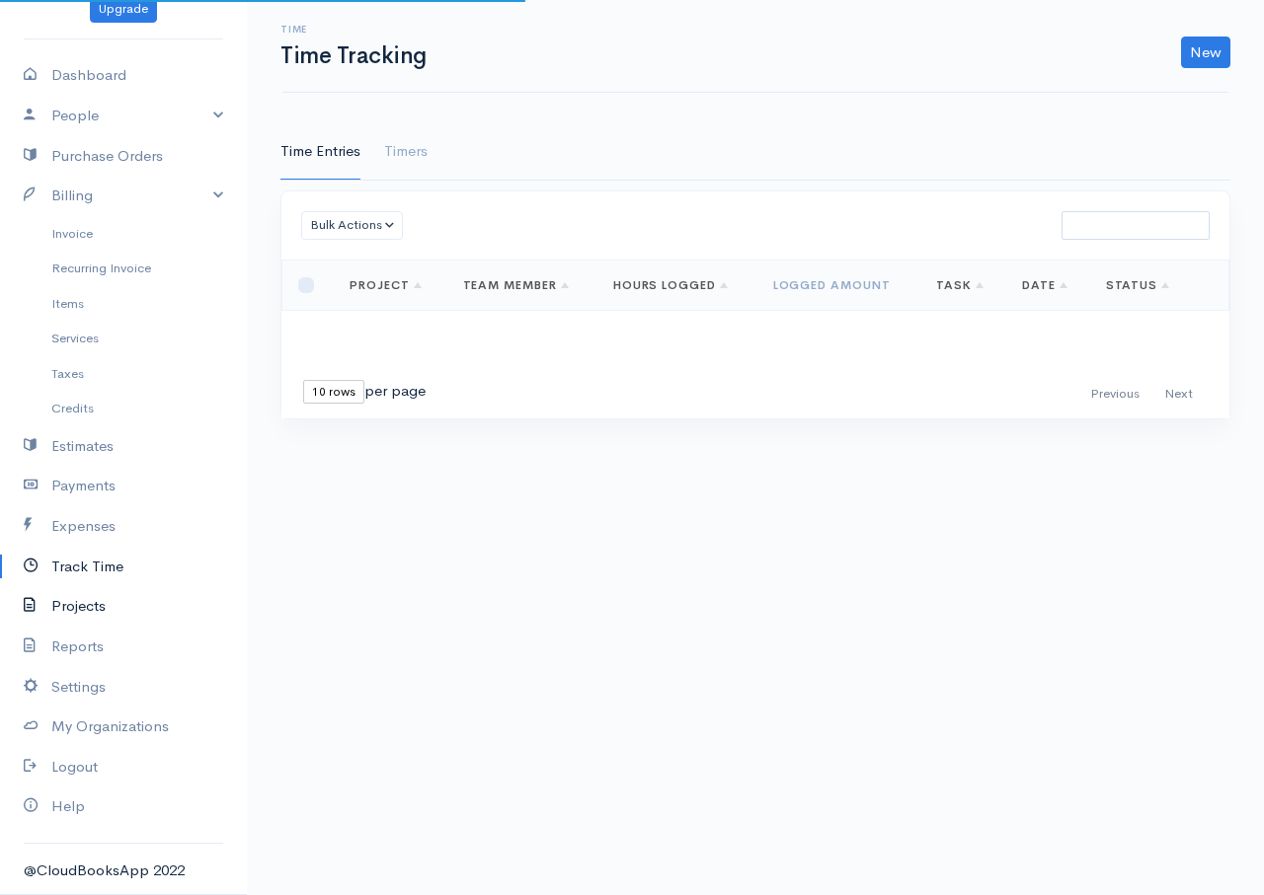
click at [102, 605] on link "Projects" at bounding box center [123, 606] width 247 height 40
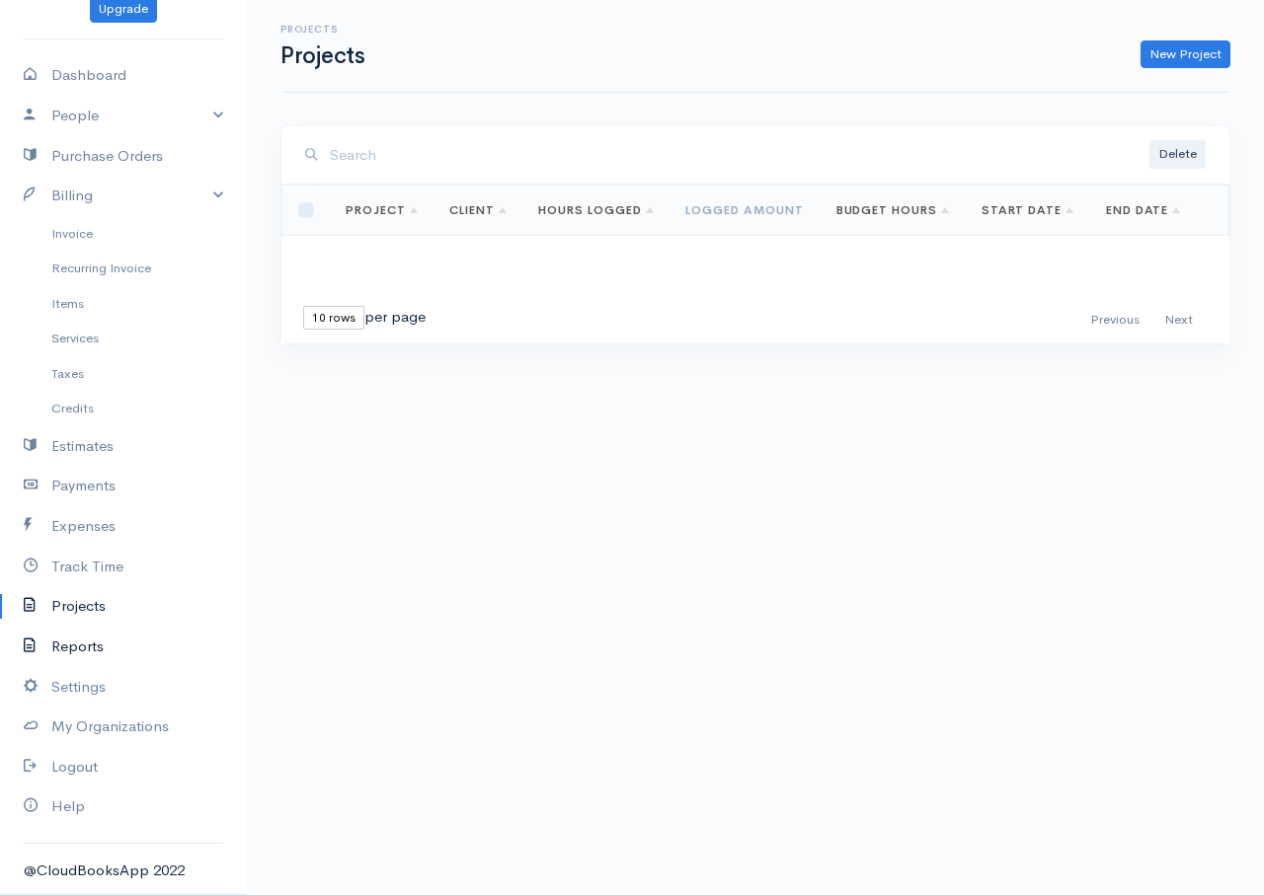
click at [104, 652] on link "Reports" at bounding box center [123, 647] width 247 height 40
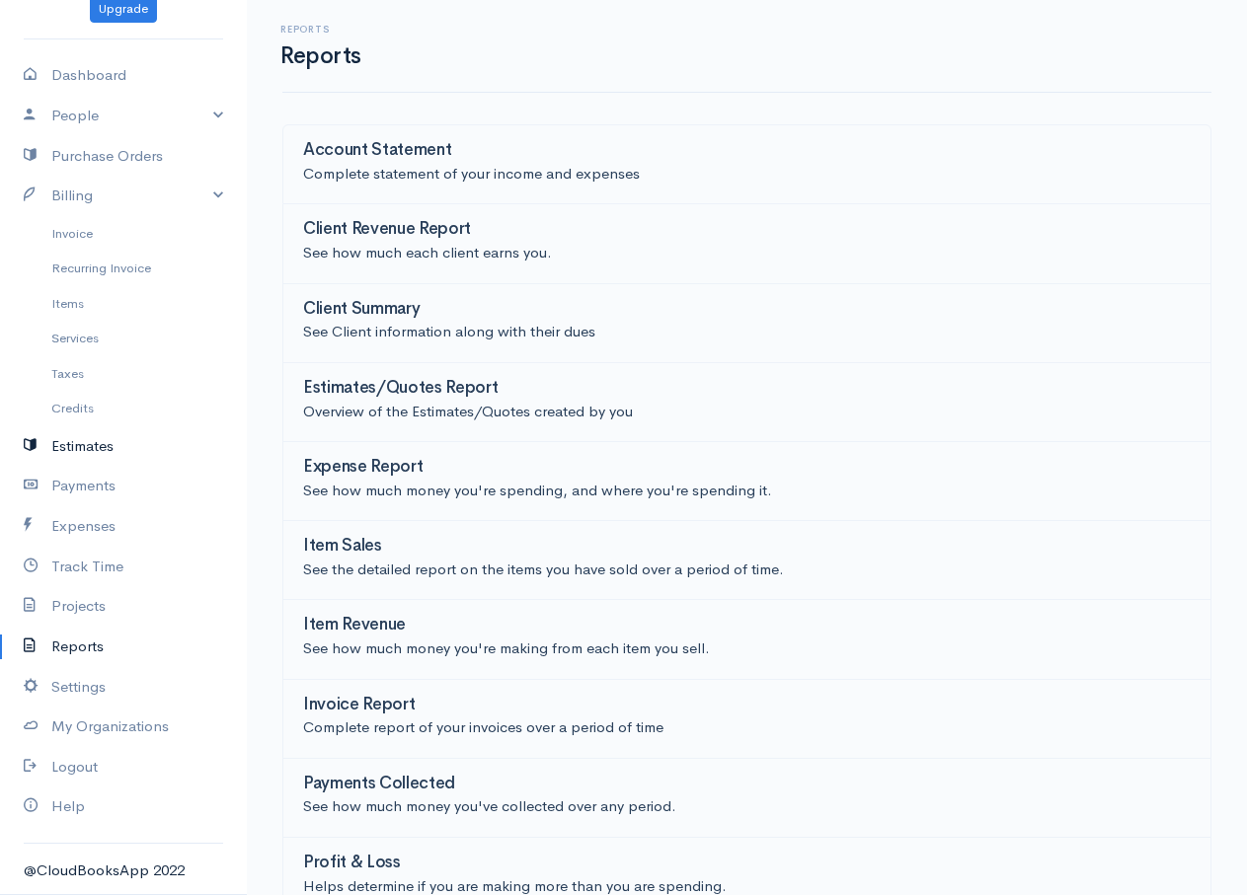
click at [80, 452] on link "Estimates" at bounding box center [123, 446] width 247 height 40
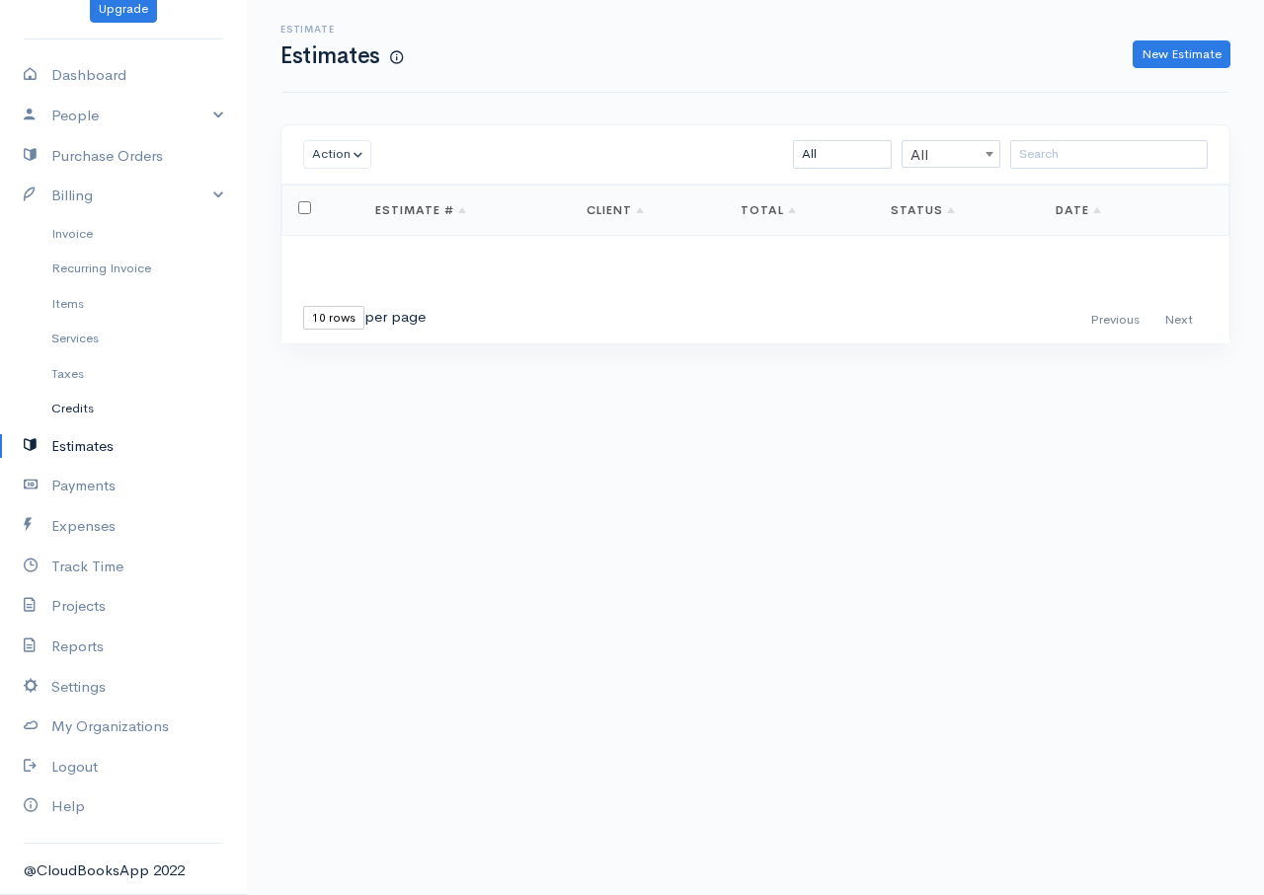
click at [70, 409] on link "Credits" at bounding box center [123, 409] width 247 height 36
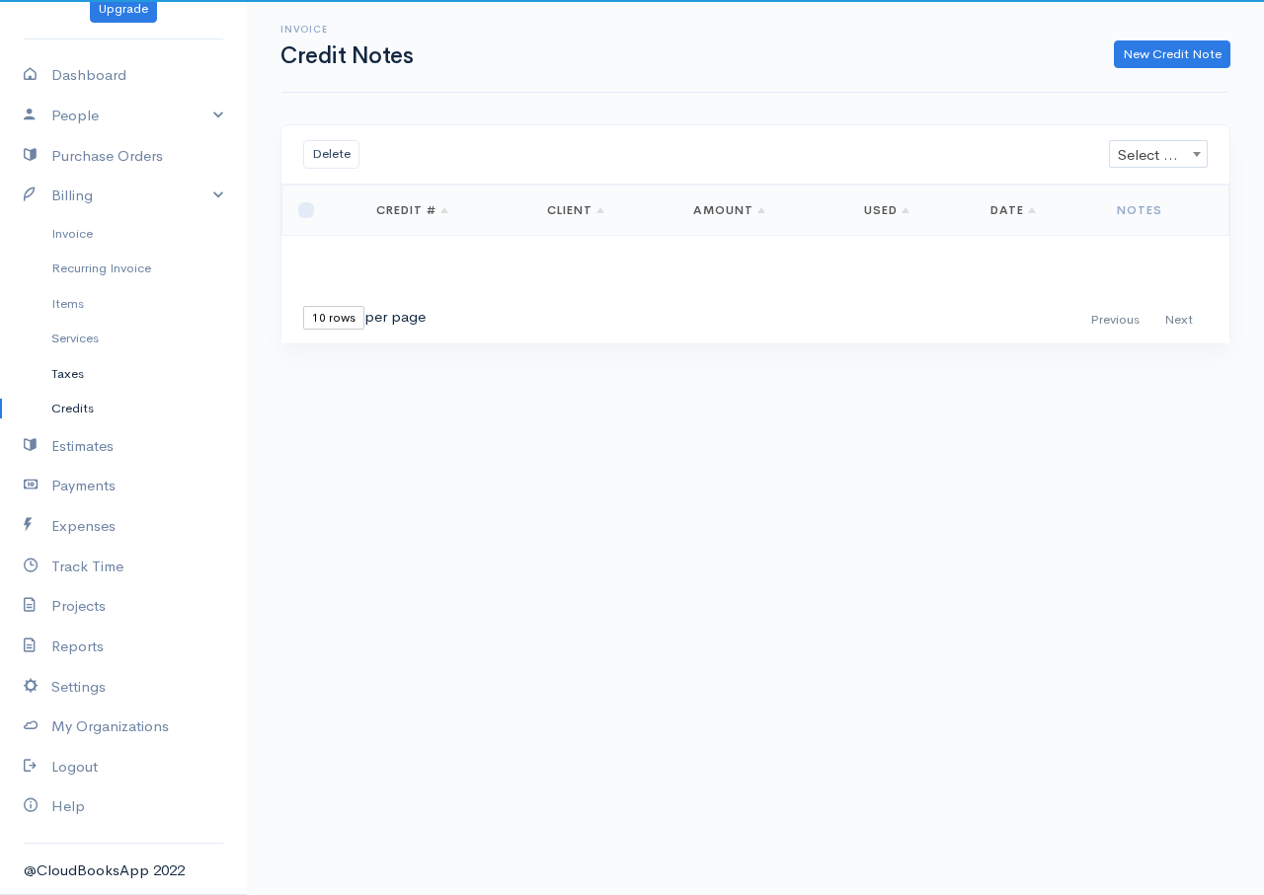
click at [67, 379] on link "Taxes" at bounding box center [123, 374] width 247 height 36
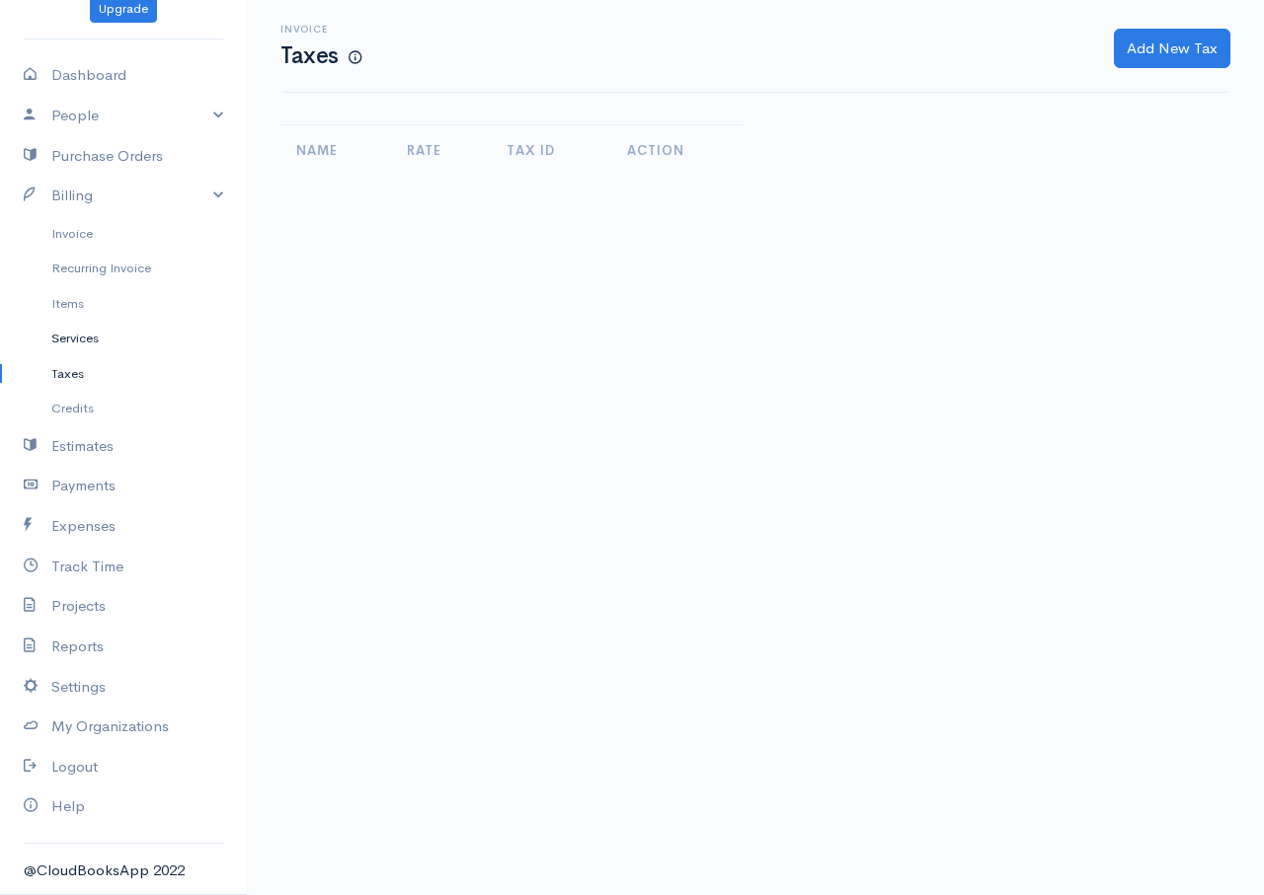
click at [72, 336] on link "Services" at bounding box center [123, 339] width 247 height 36
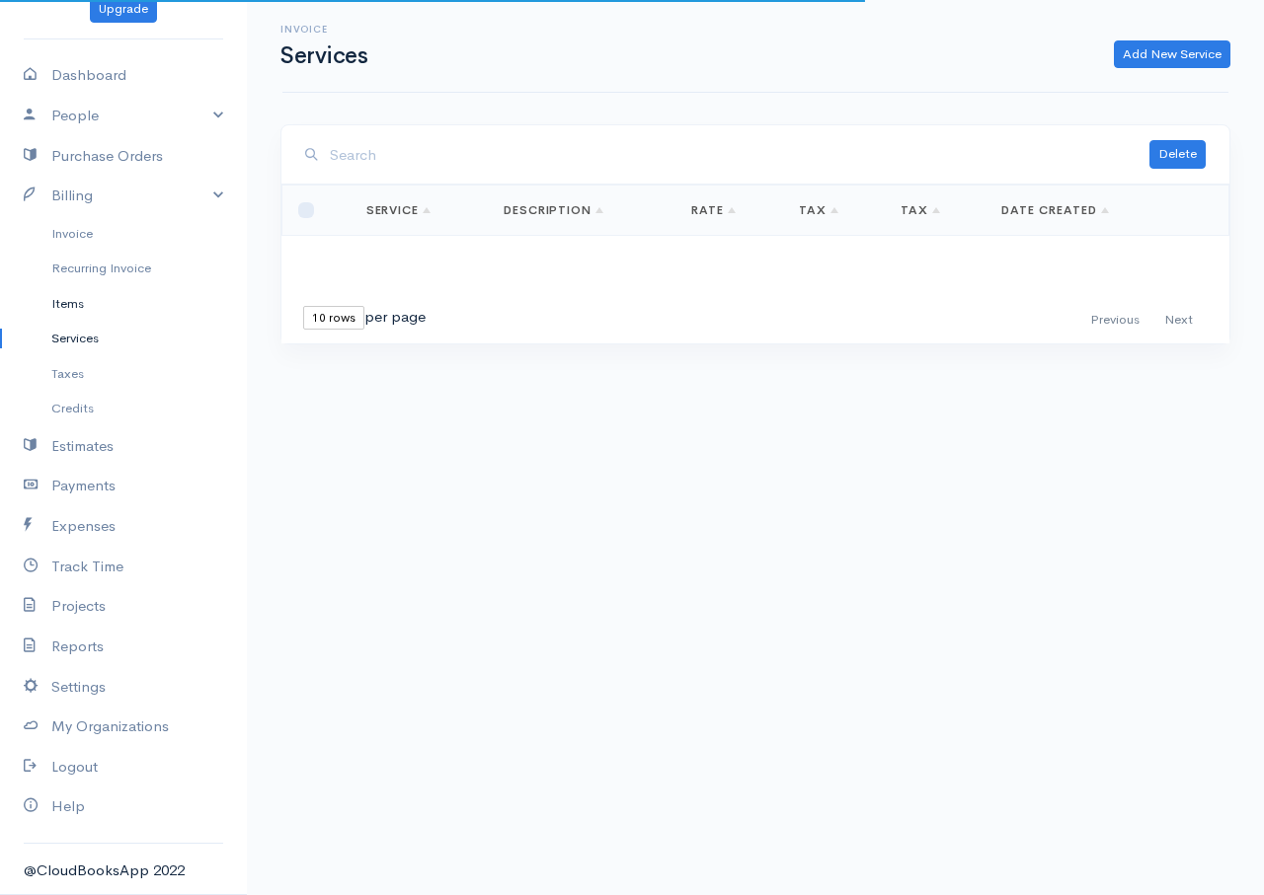
click at [71, 316] on link "Items" at bounding box center [123, 304] width 247 height 36
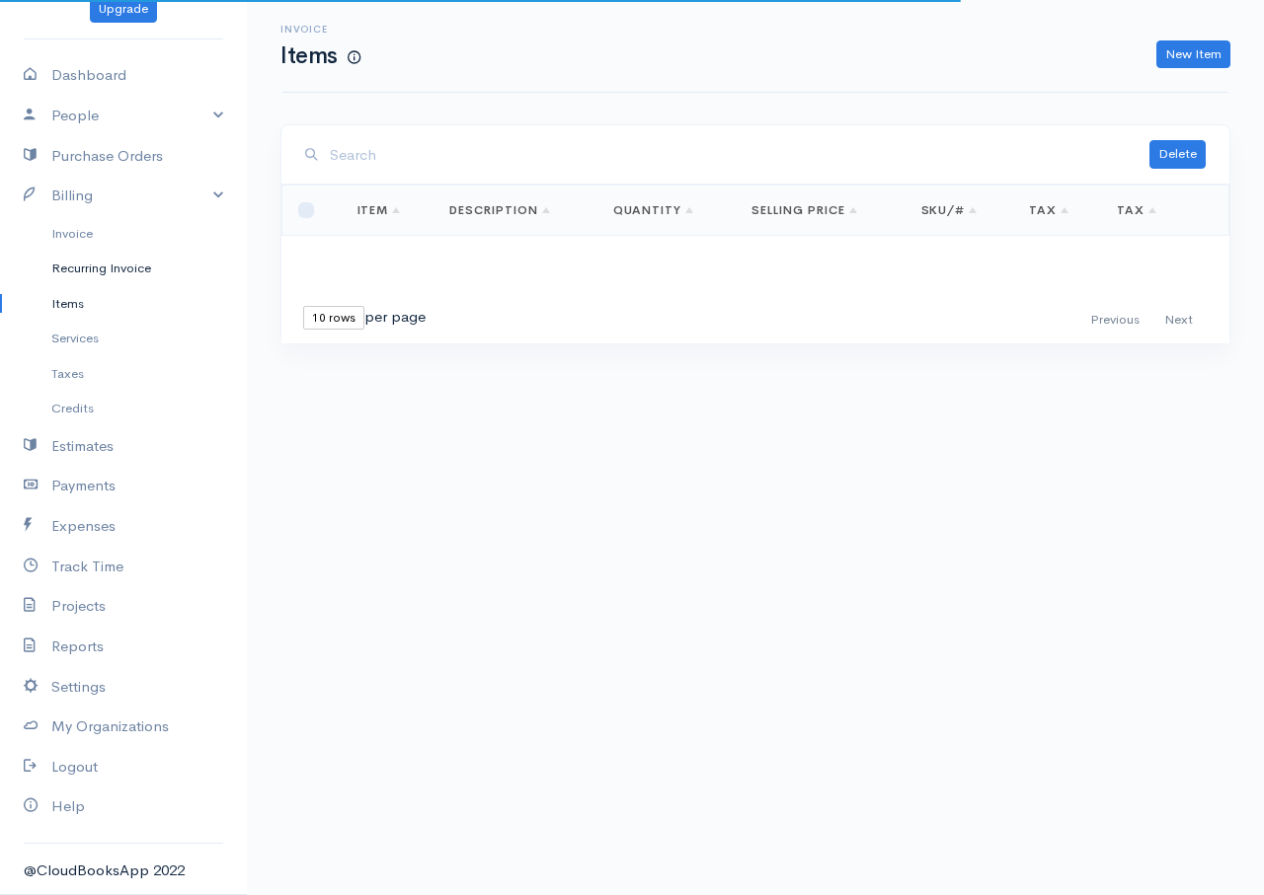
click at [81, 278] on link "Recurring Invoice" at bounding box center [123, 269] width 247 height 36
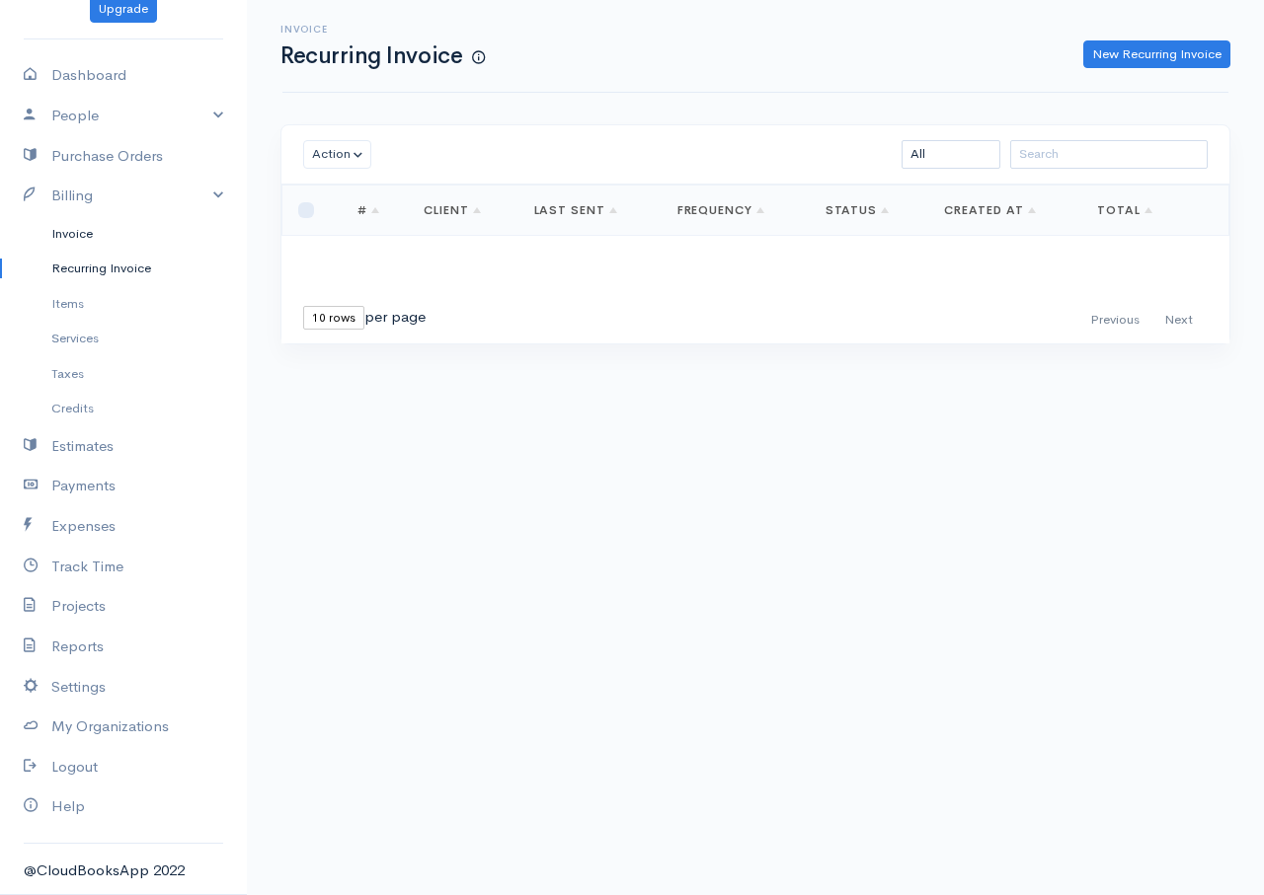
click at [73, 240] on link "Invoice" at bounding box center [123, 234] width 247 height 36
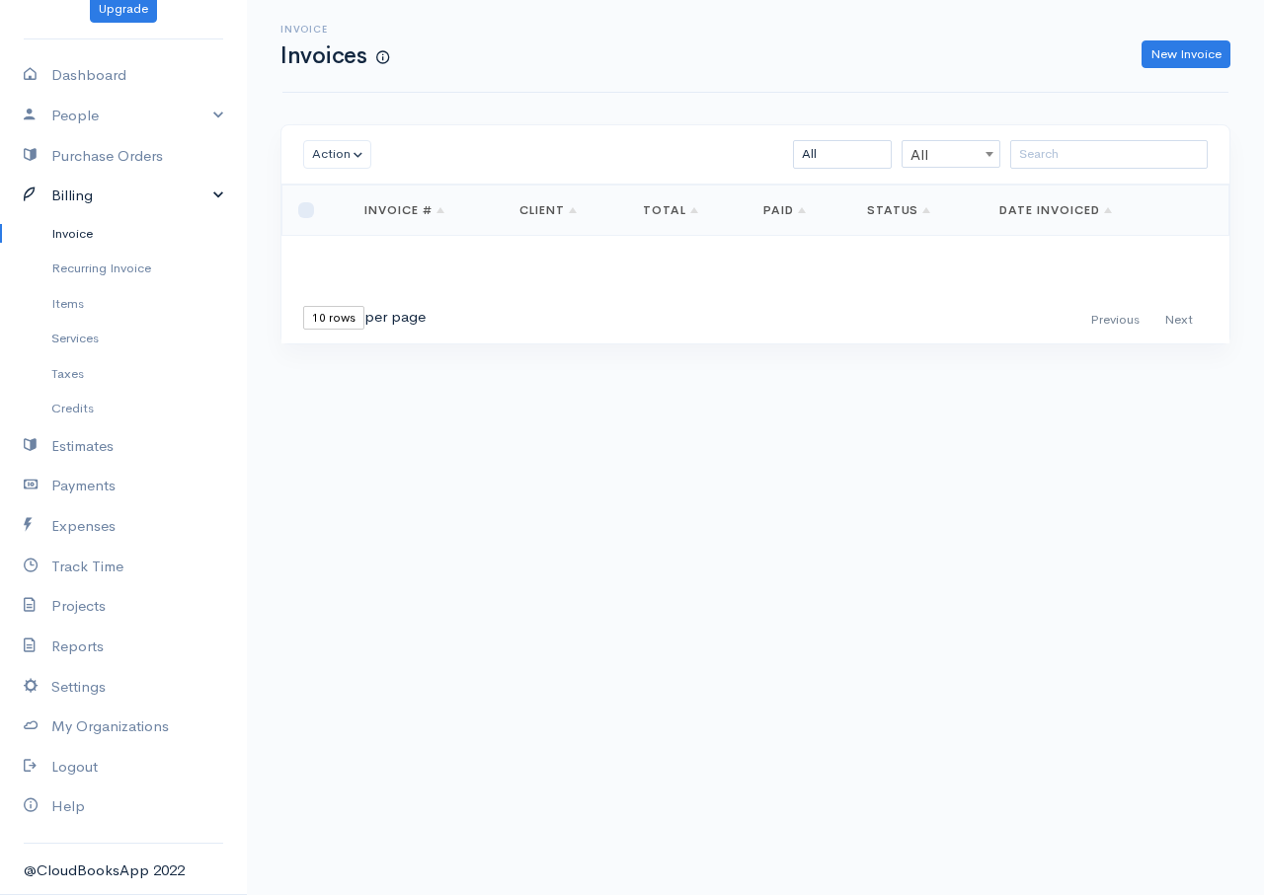
click at [80, 198] on link "Billing" at bounding box center [123, 196] width 247 height 40
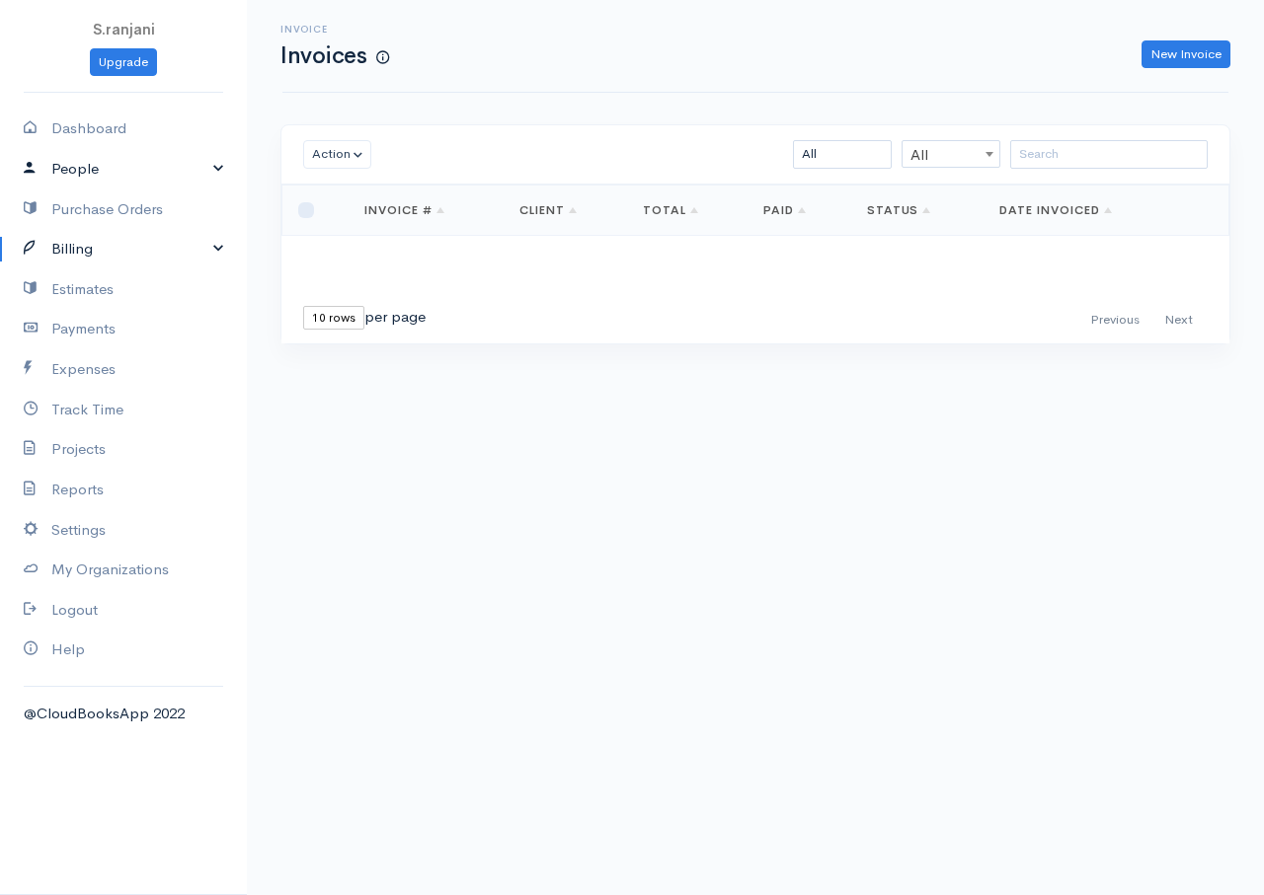
click at [80, 176] on link "People" at bounding box center [123, 169] width 247 height 40
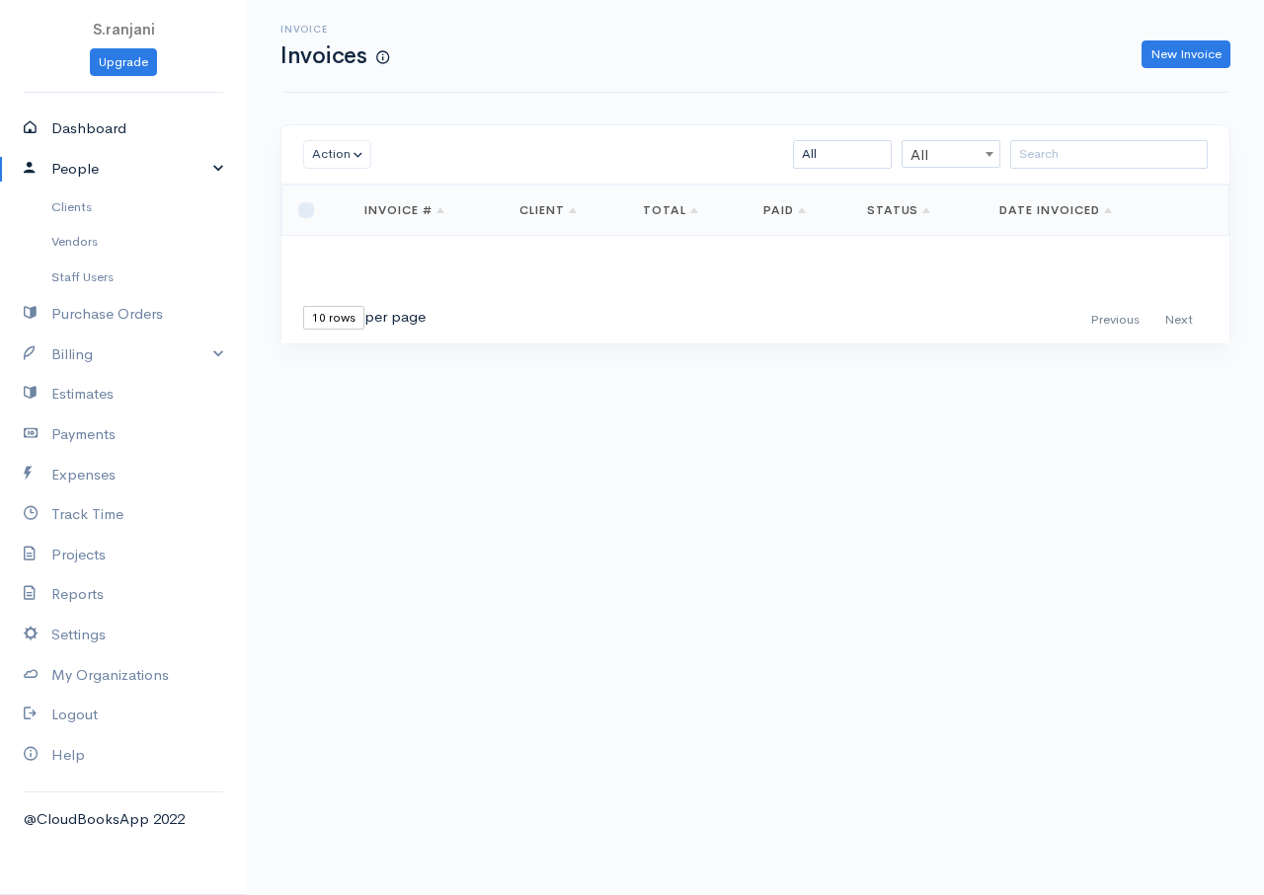
click at [109, 118] on link "Dashboard" at bounding box center [123, 129] width 247 height 40
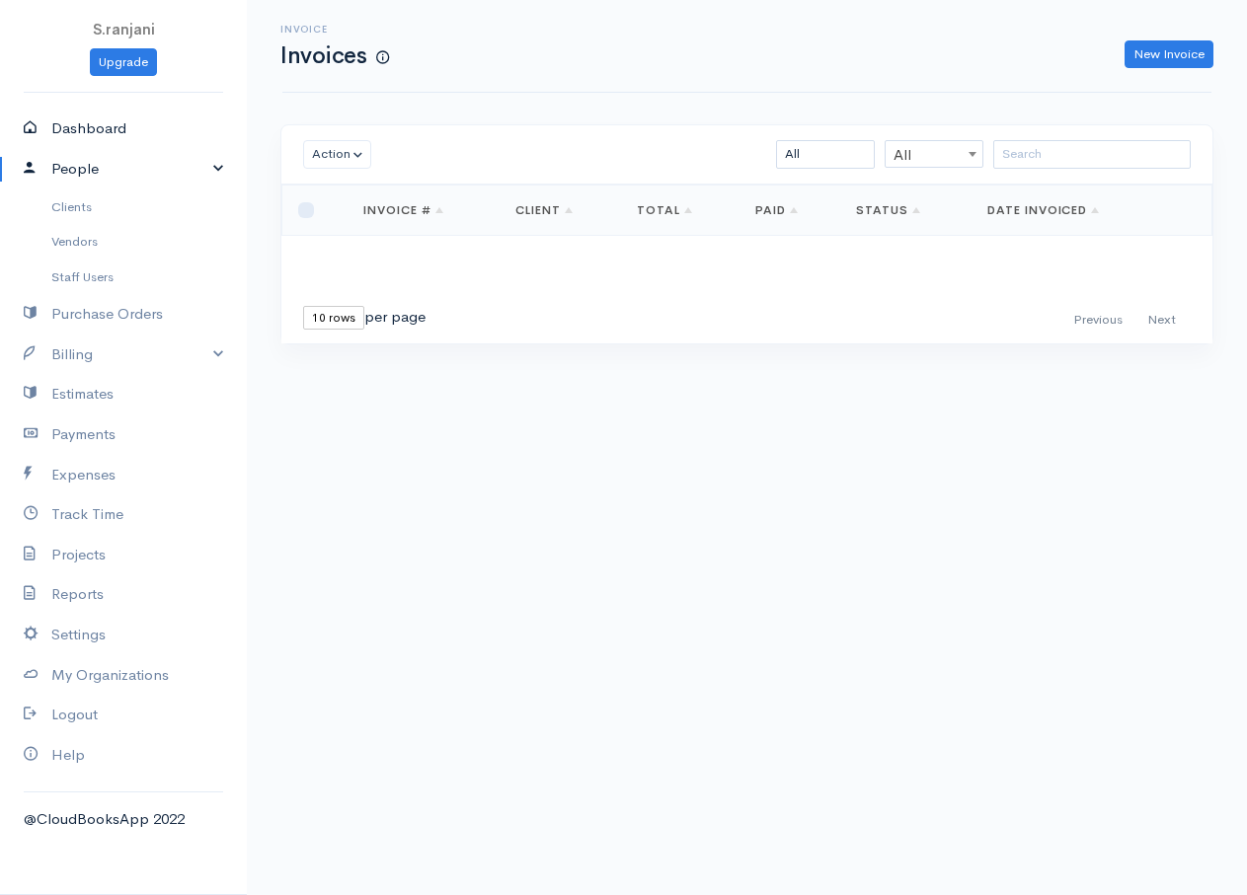
select select "365"
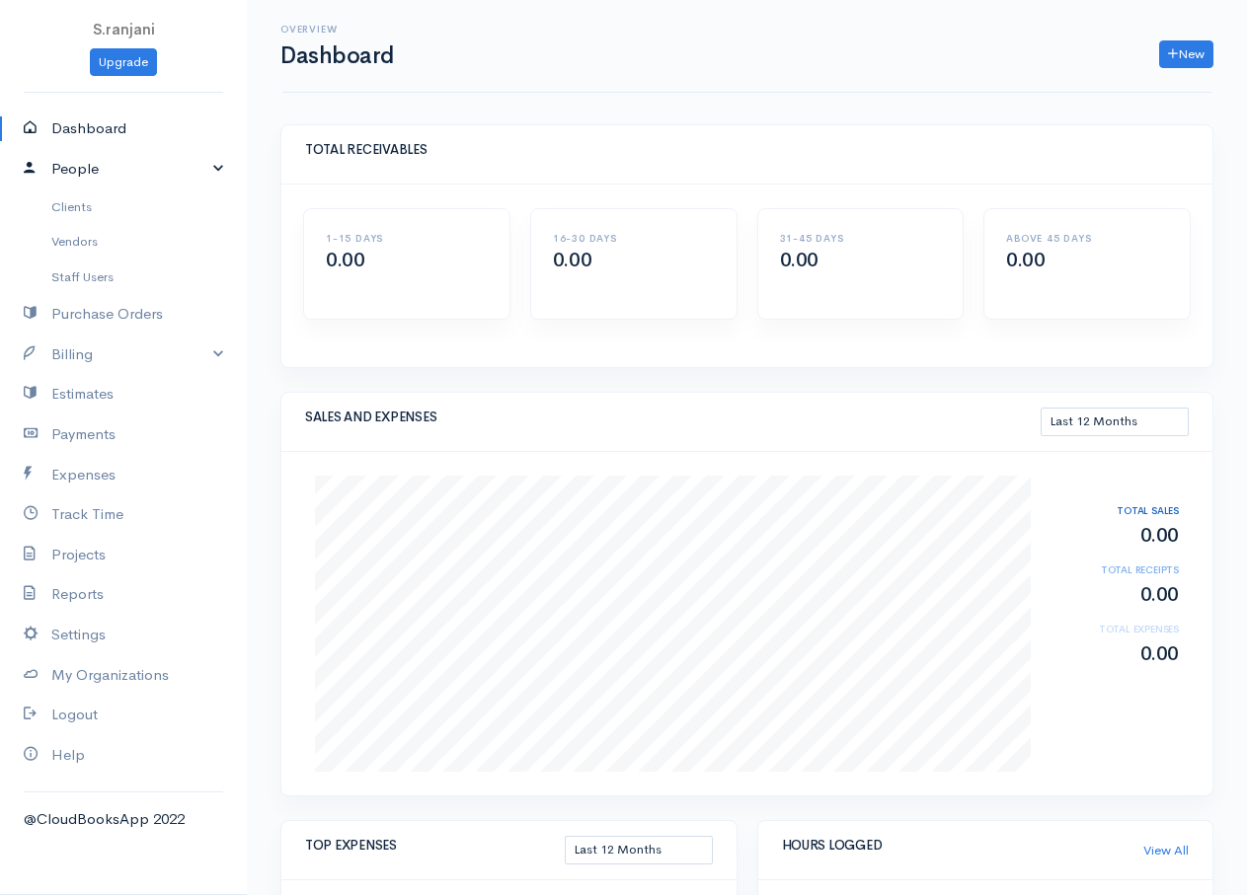
click at [88, 175] on link "People" at bounding box center [123, 169] width 247 height 40
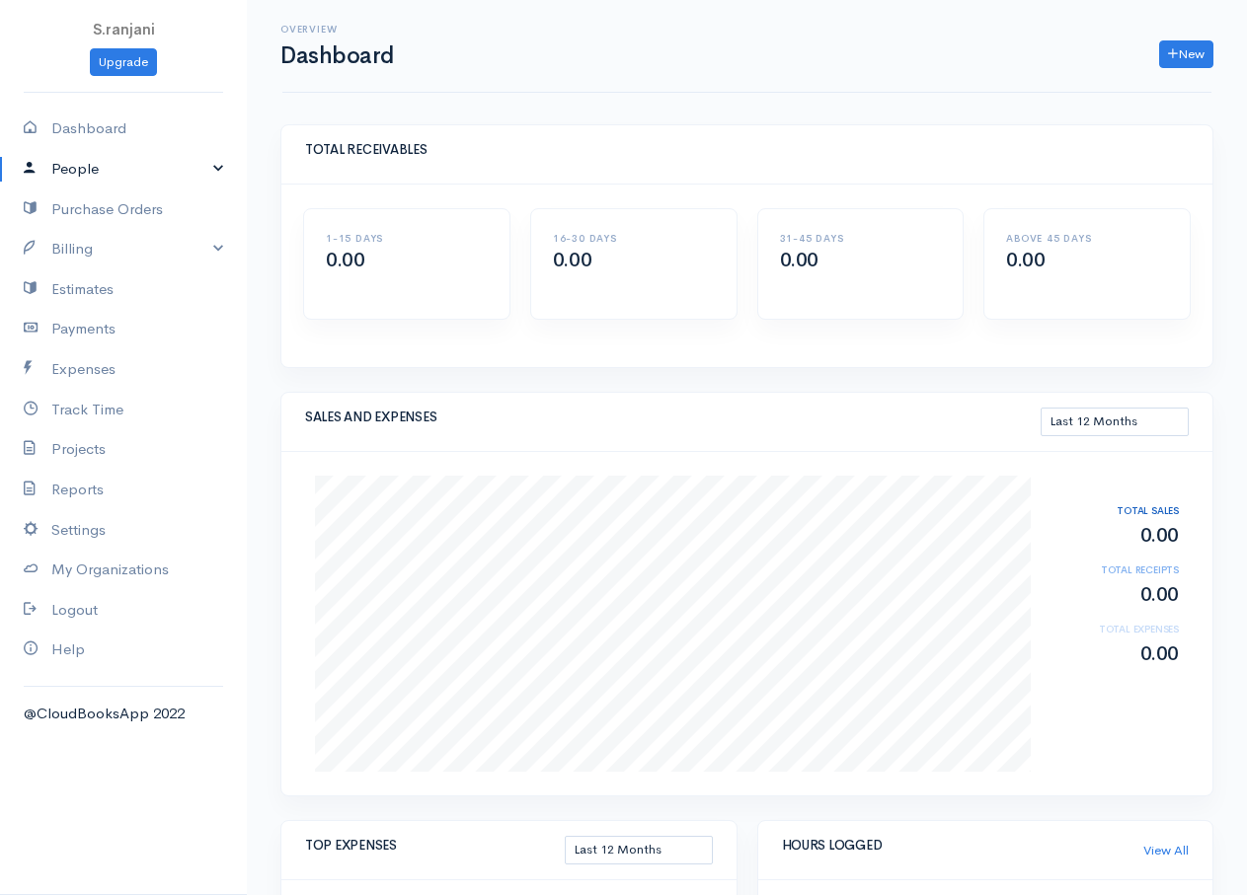
click at [89, 175] on link "People" at bounding box center [123, 169] width 247 height 40
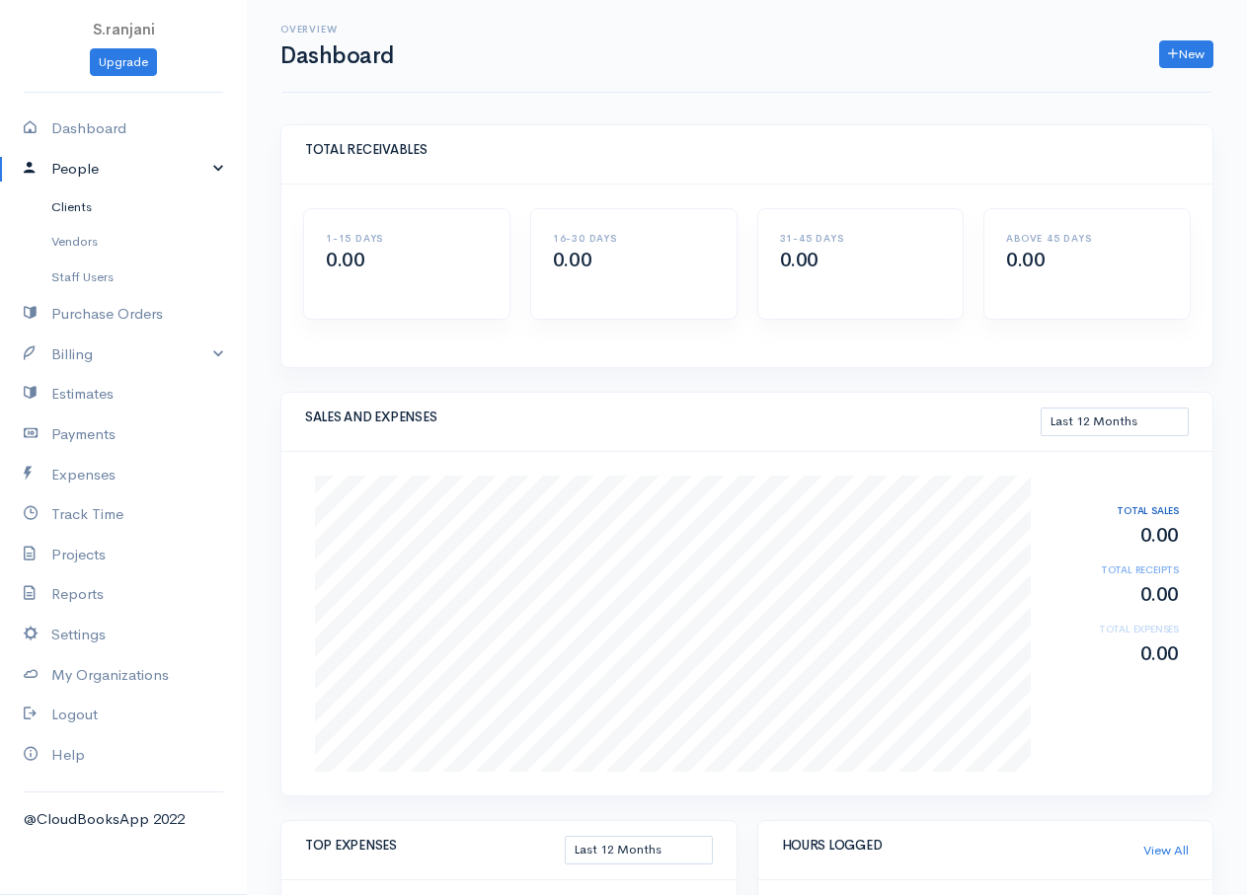
click at [73, 210] on link "Clients" at bounding box center [123, 208] width 247 height 36
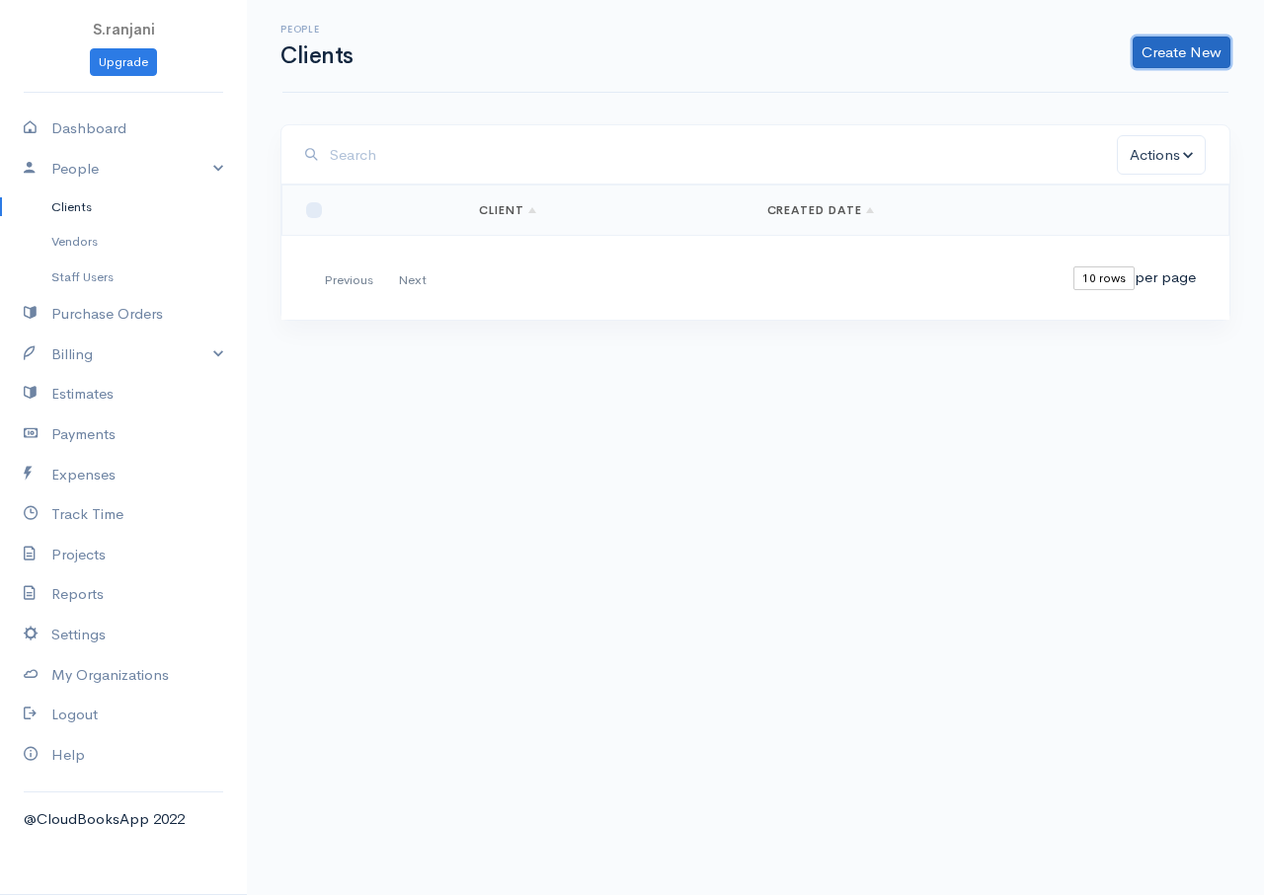
click at [1181, 51] on link "Create New" at bounding box center [1181, 53] width 98 height 32
click at [1097, 88] on link "Client" at bounding box center [1150, 94] width 156 height 35
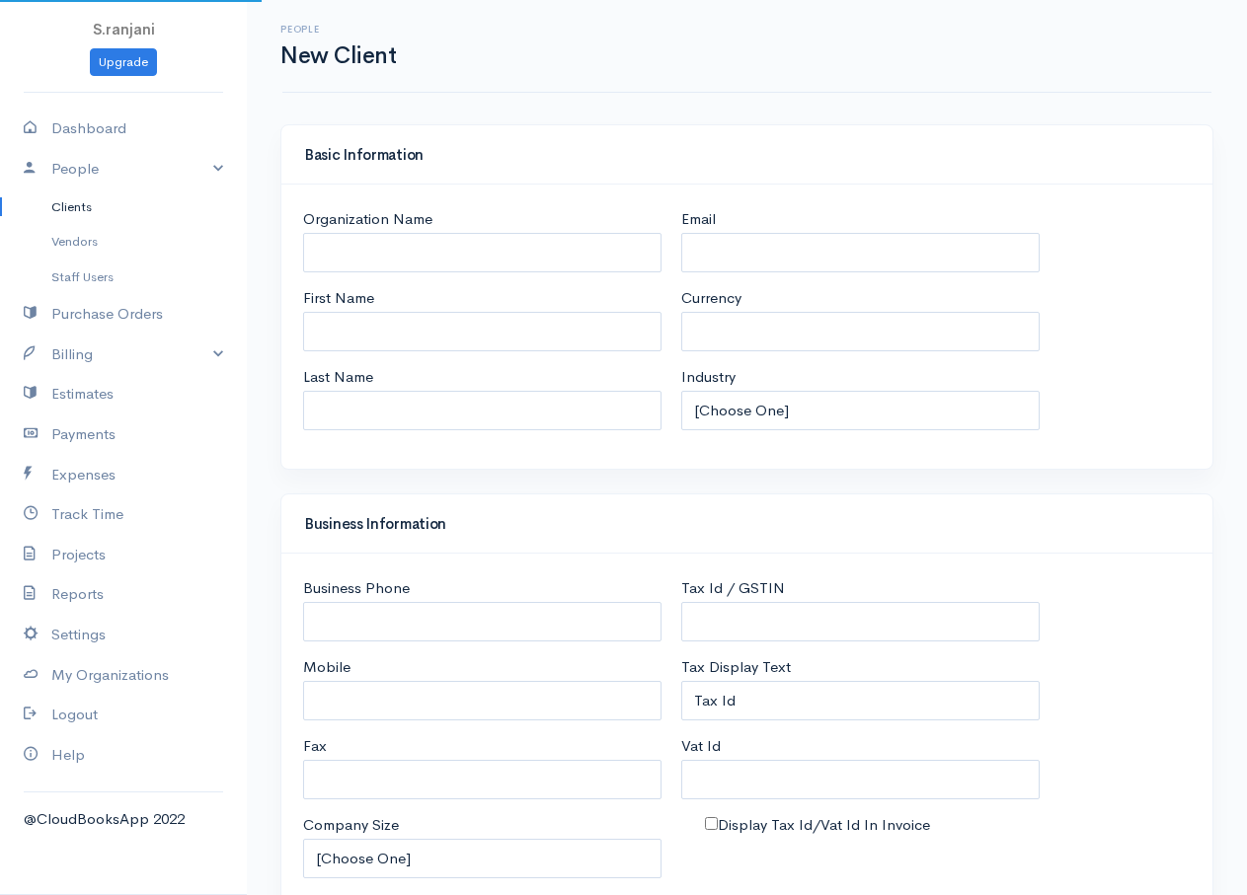
select select "LKR"
select select "[GEOGRAPHIC_DATA]"
click at [361, 248] on input "Organization Name" at bounding box center [482, 253] width 358 height 40
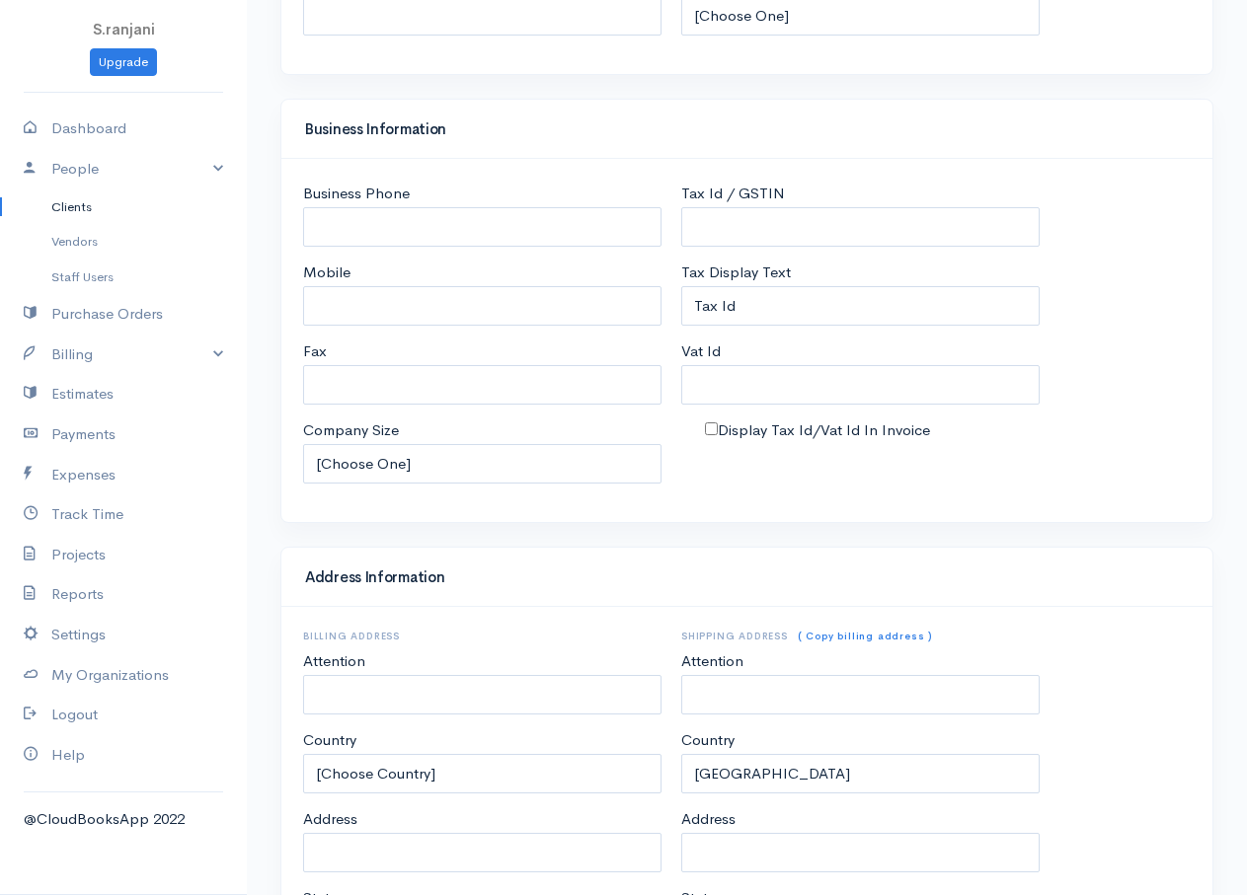
scroll to position [734, 0]
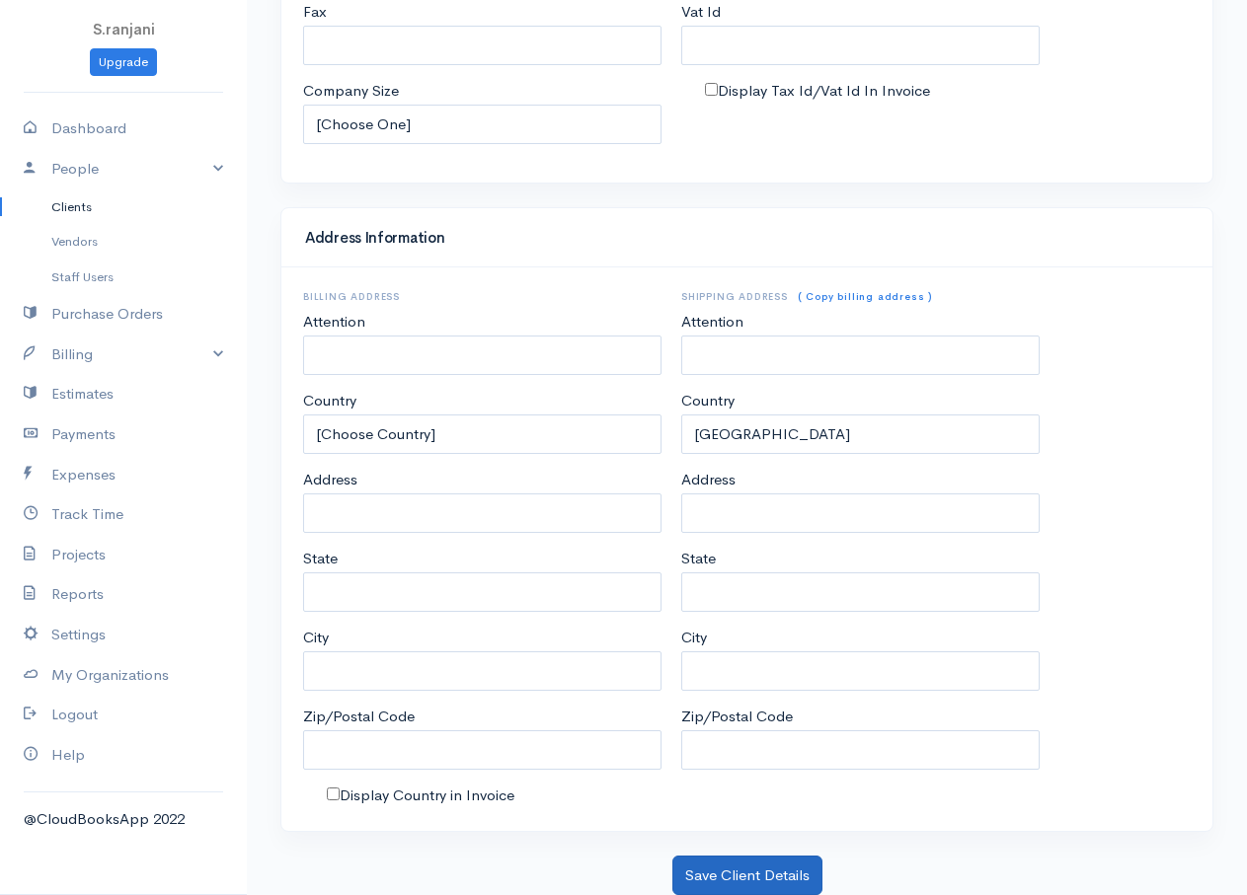
type input "ravi"
click at [753, 882] on button "Save Client Details" at bounding box center [747, 876] width 150 height 40
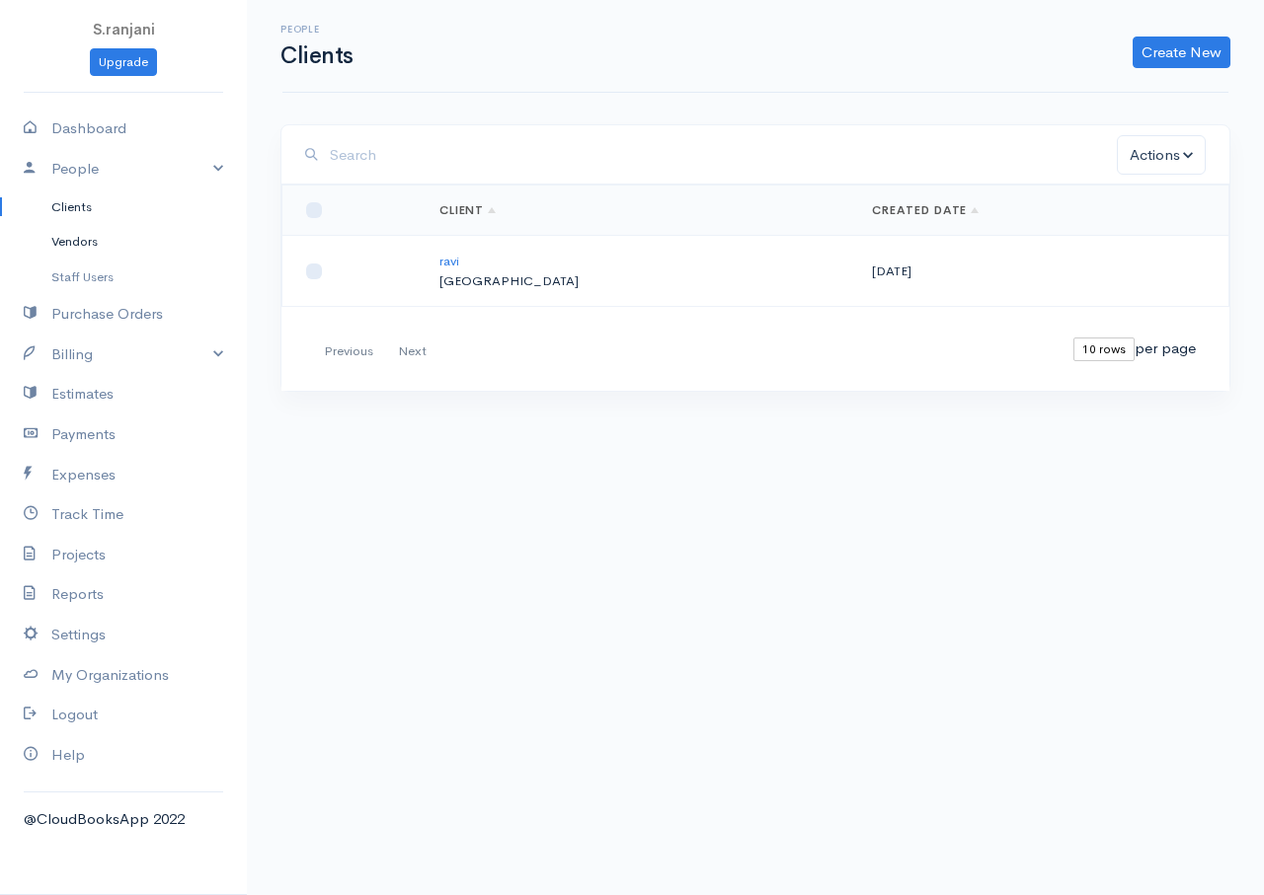
click at [73, 239] on link "Vendors" at bounding box center [123, 242] width 247 height 36
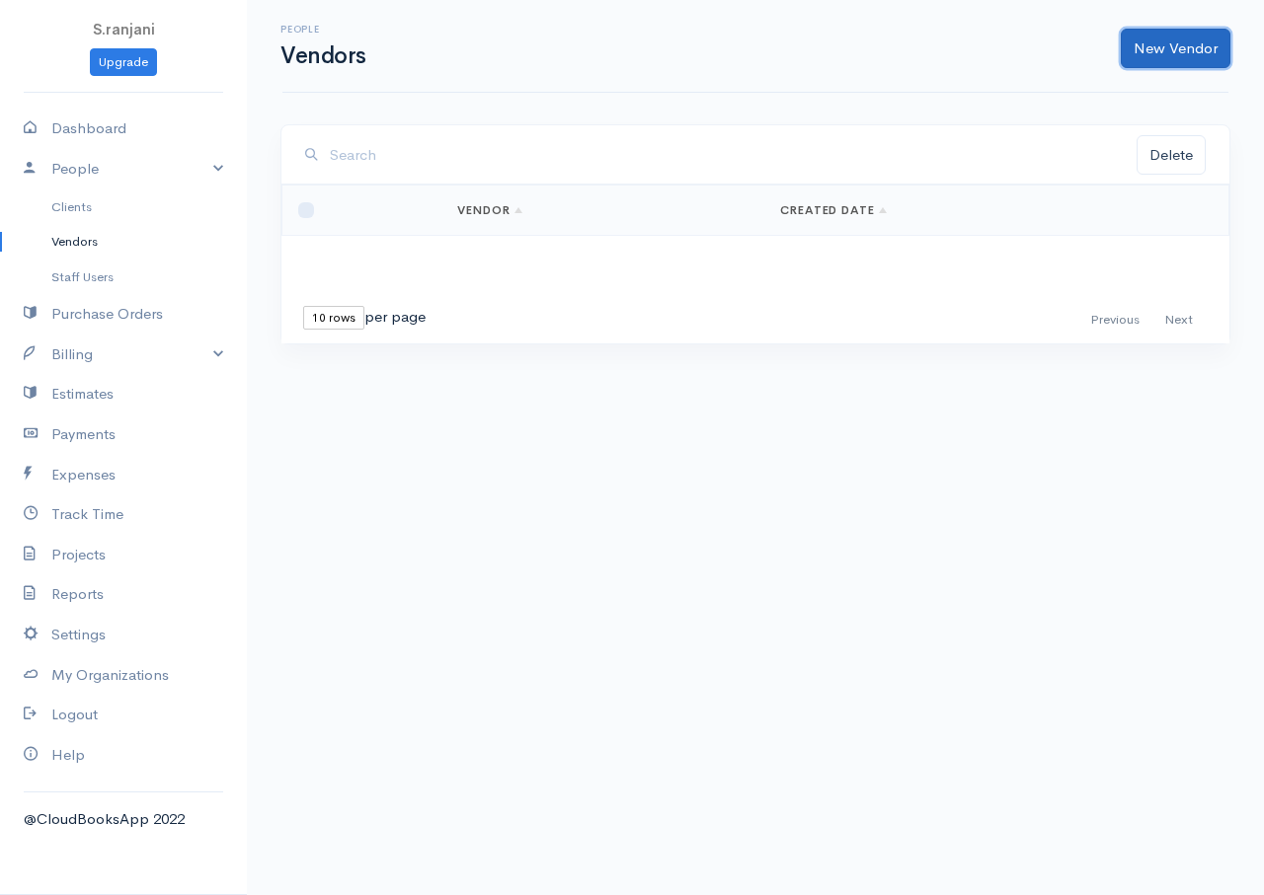
click at [1171, 65] on link "New Vendor" at bounding box center [1175, 49] width 110 height 40
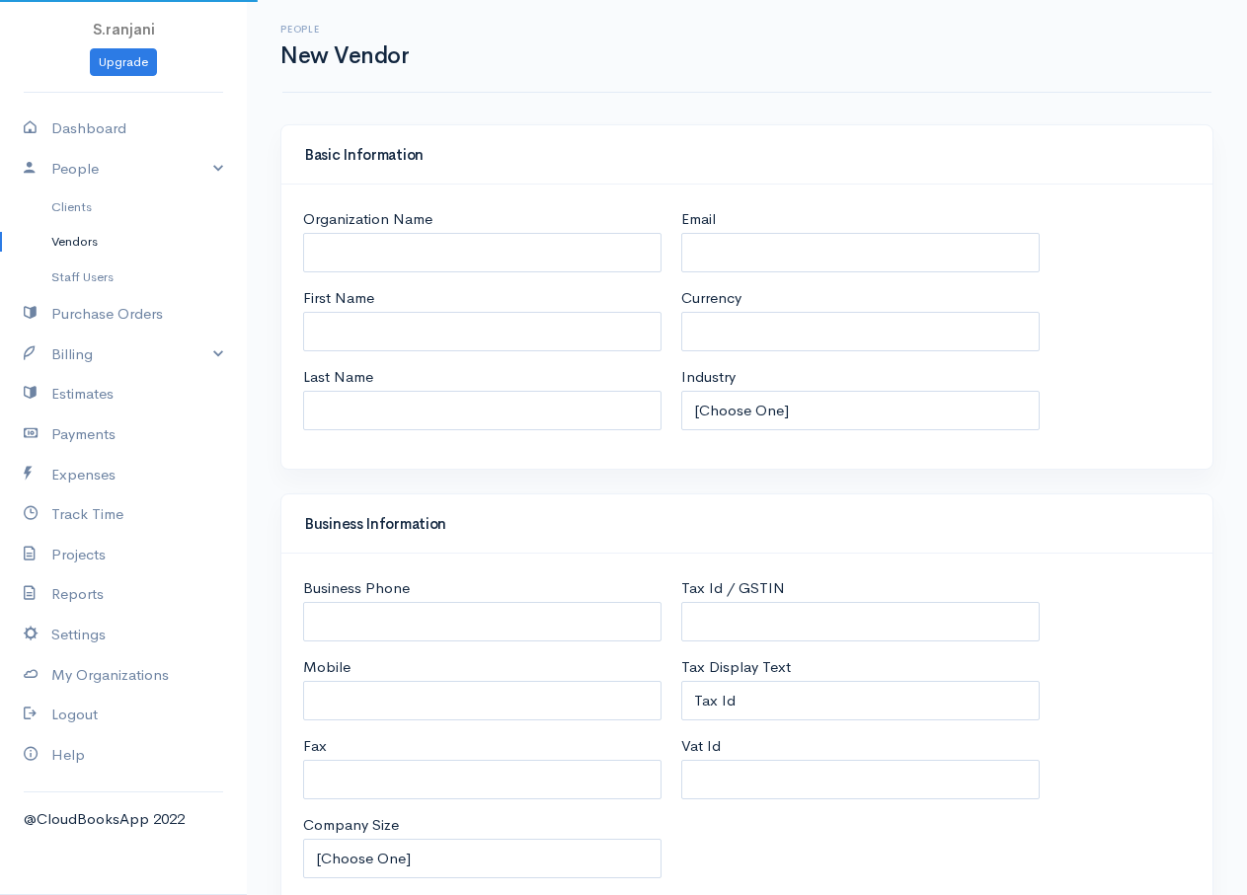
select select "LKR"
select select "[GEOGRAPHIC_DATA]"
click at [399, 245] on input "Organization Name" at bounding box center [482, 253] width 358 height 40
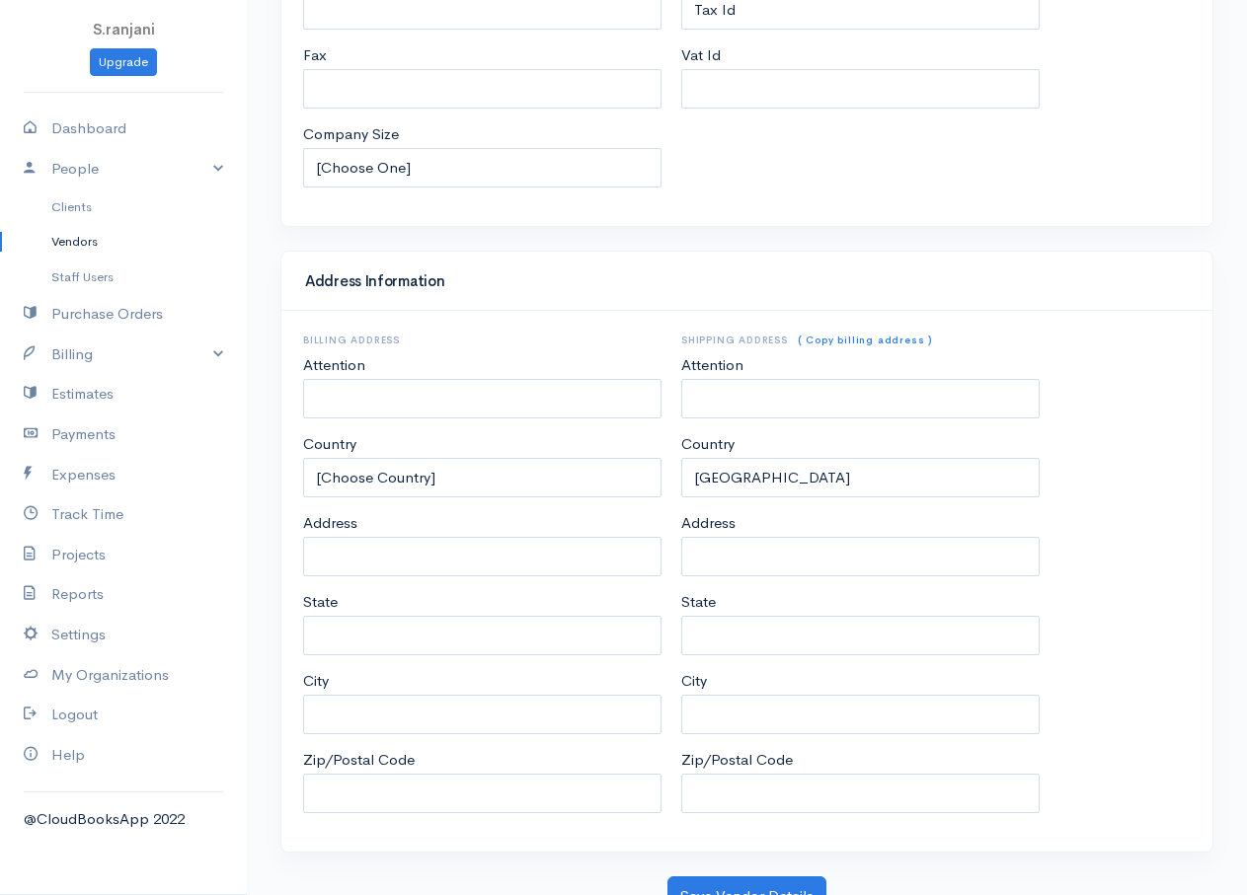
scroll to position [713, 0]
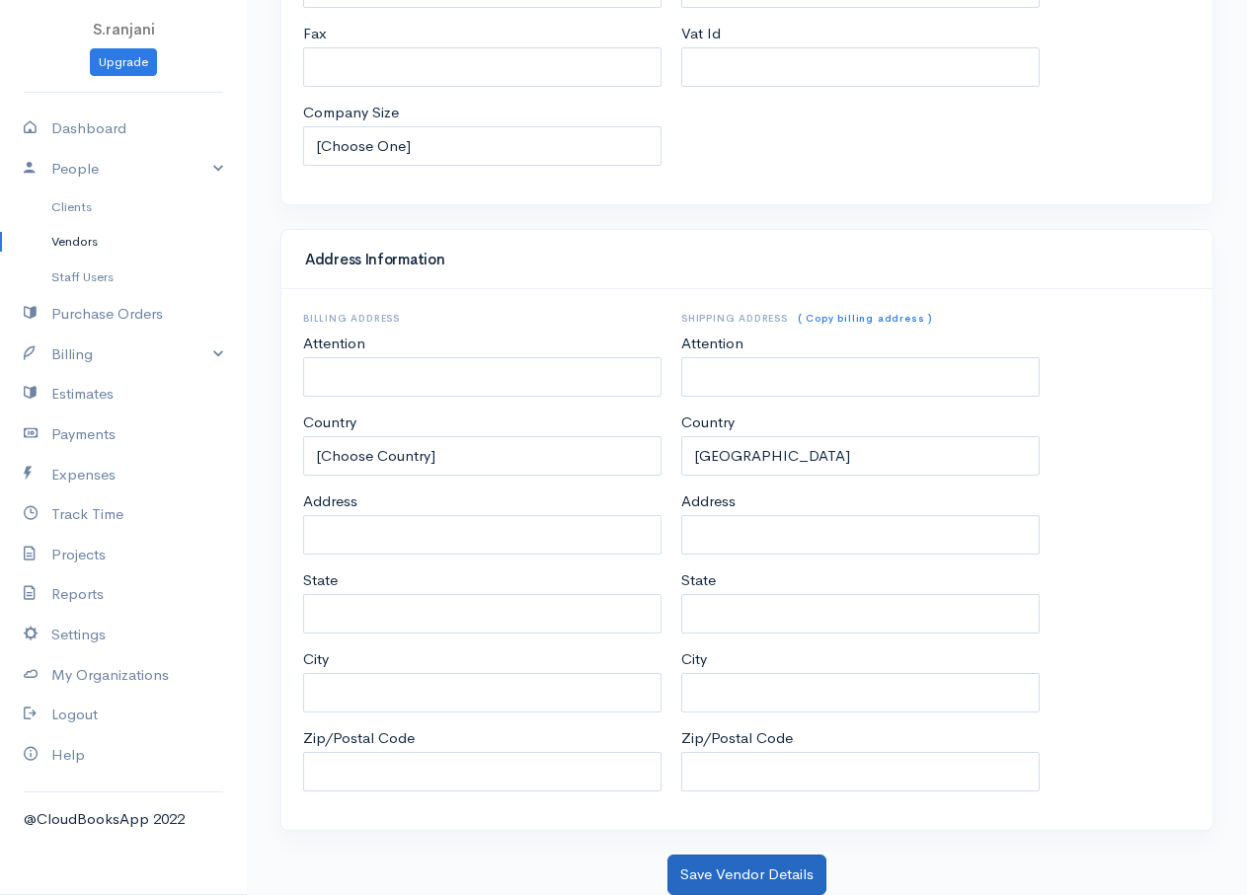
type input "suresh"
click at [755, 874] on button "Save Vendor Details" at bounding box center [746, 875] width 159 height 40
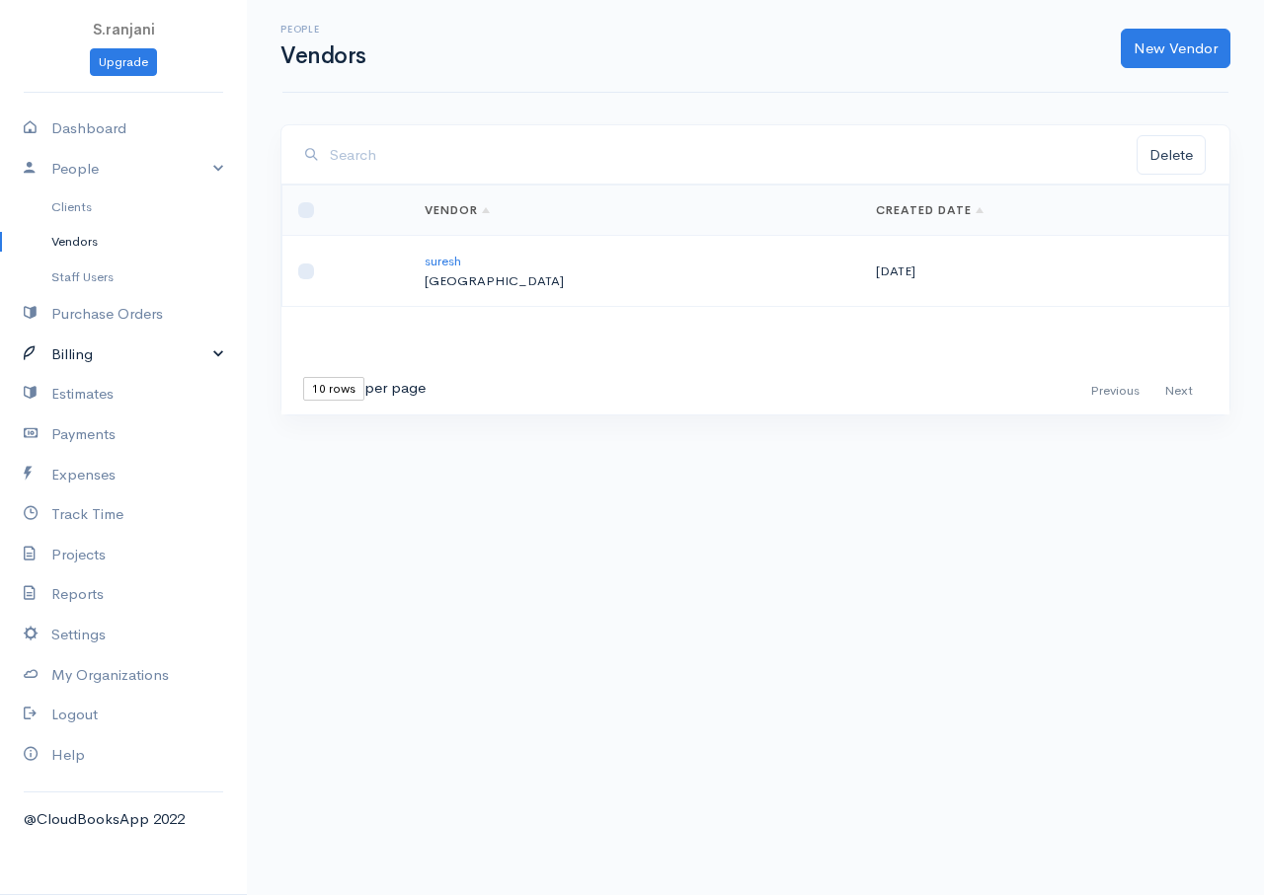
click at [103, 357] on link "Billing" at bounding box center [123, 355] width 247 height 40
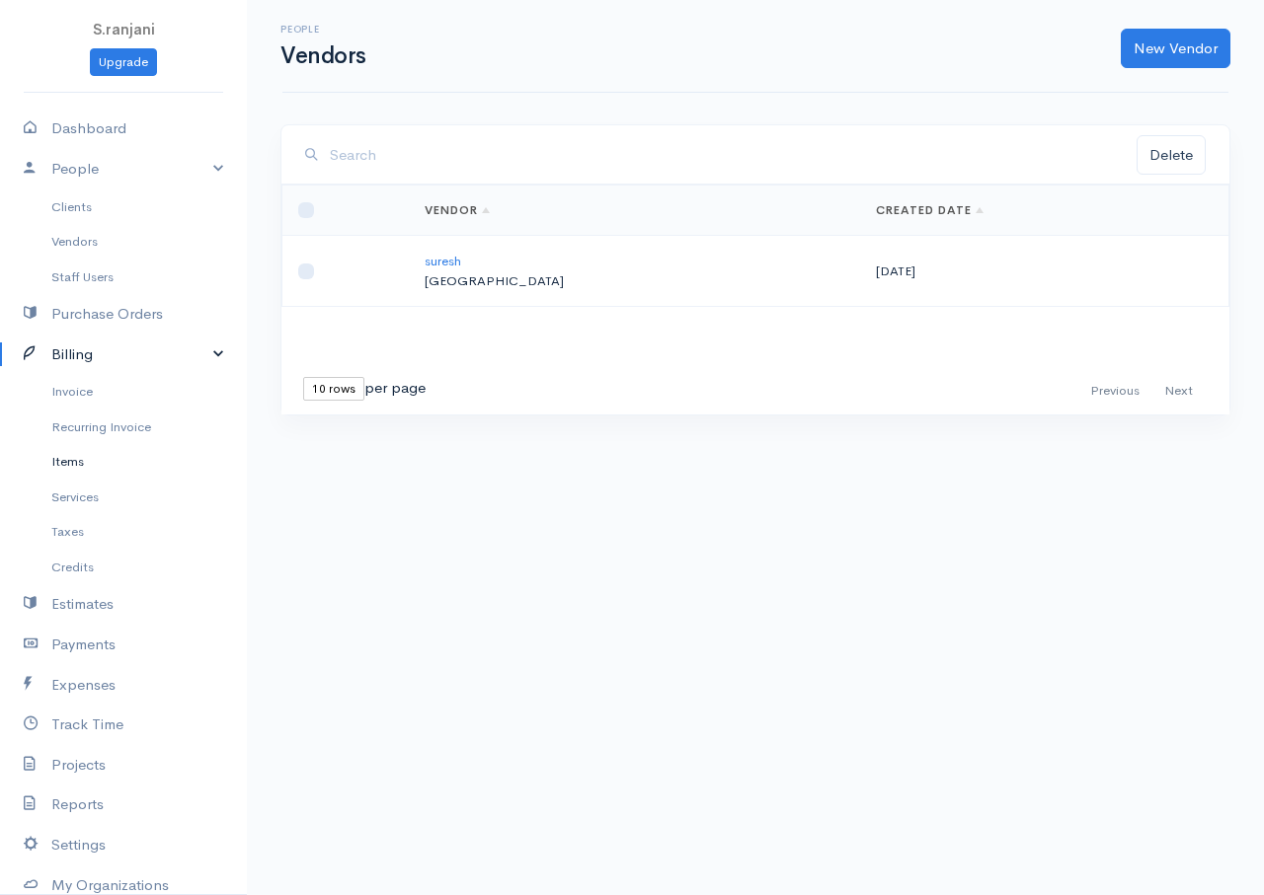
click at [88, 461] on link "Items" at bounding box center [123, 462] width 247 height 36
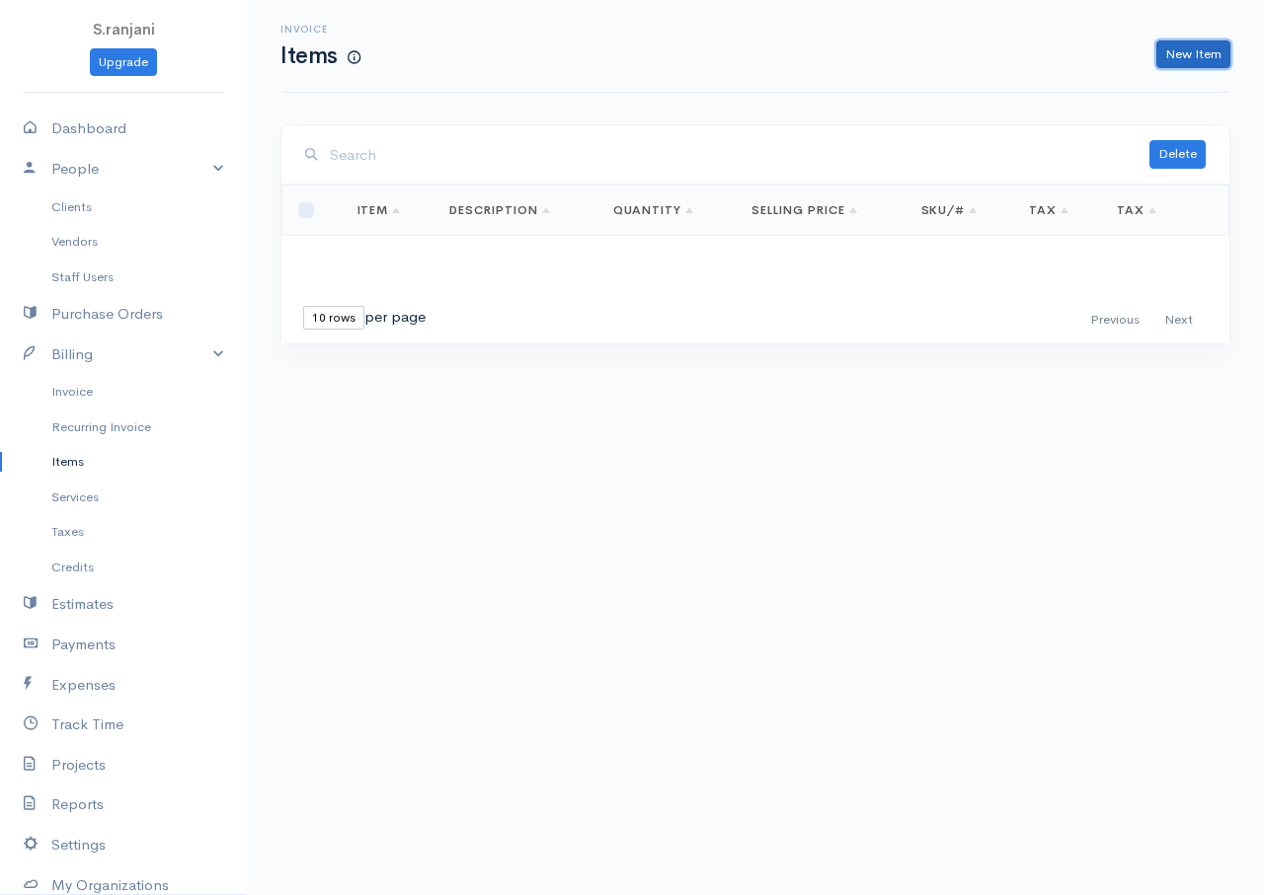
click at [1199, 42] on link "New Item" at bounding box center [1193, 54] width 74 height 29
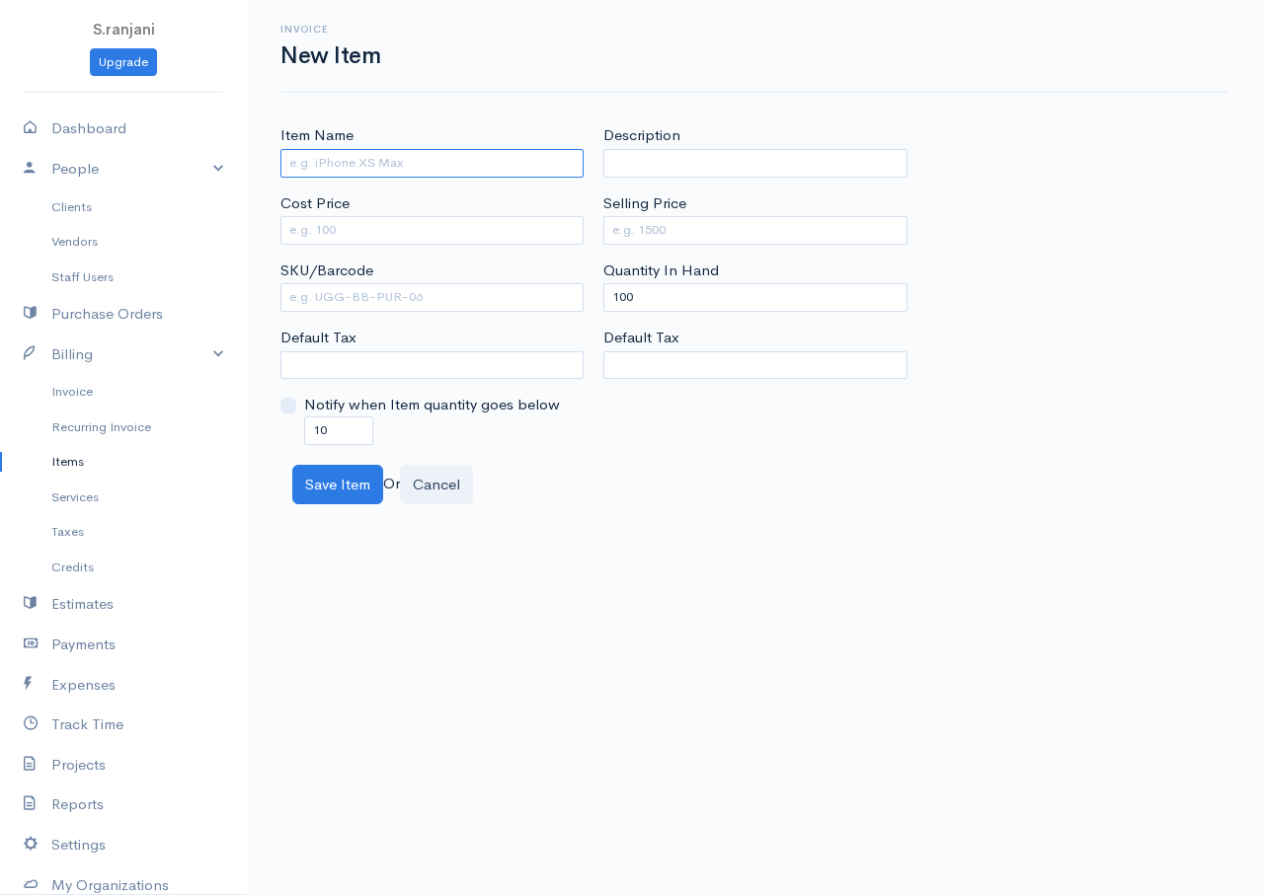
click at [370, 166] on input "Item Name" at bounding box center [431, 163] width 303 height 29
type input "keyboard"
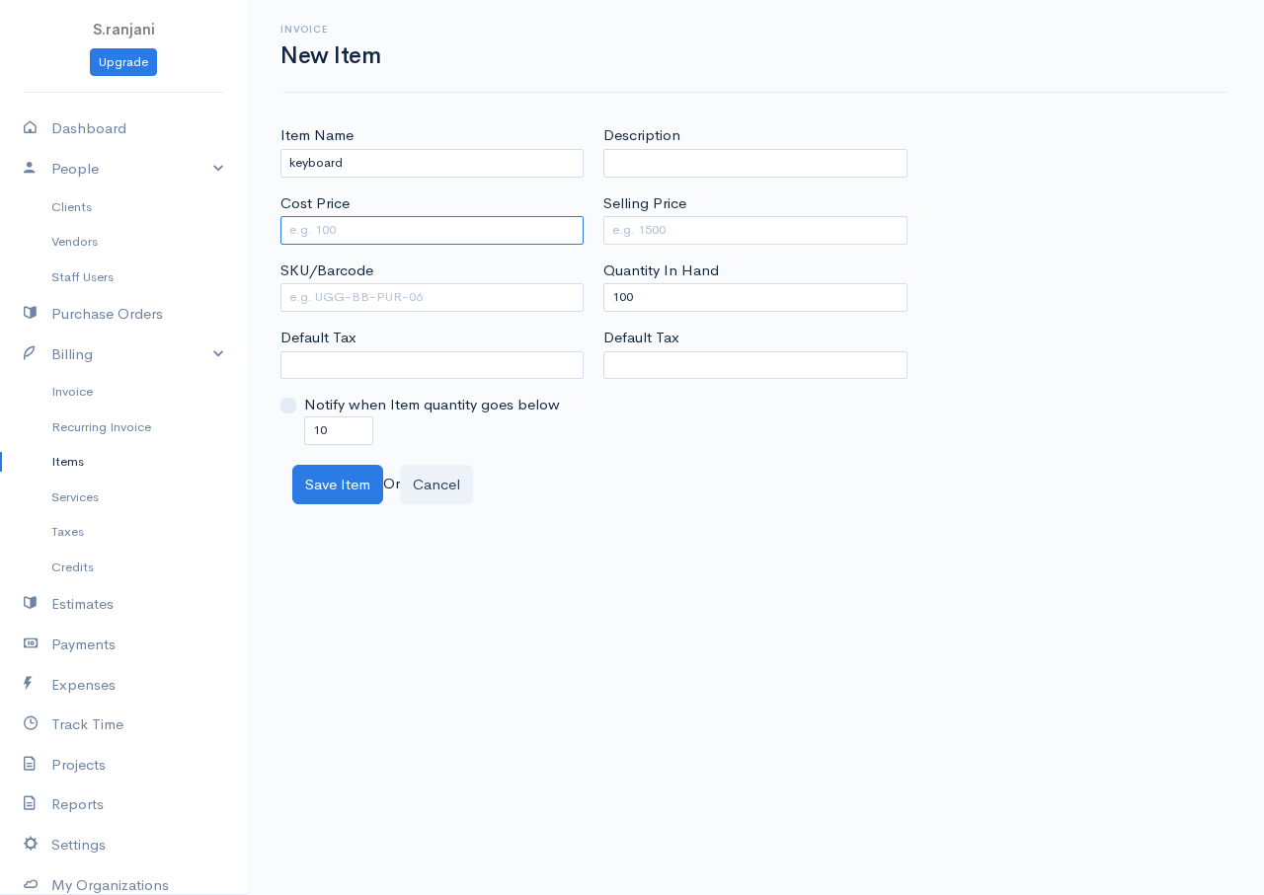
click at [380, 226] on input "Cost Price" at bounding box center [431, 230] width 303 height 29
type input "250"
click at [660, 236] on input "Selling Price" at bounding box center [754, 230] width 303 height 29
type input "350"
drag, startPoint x: 670, startPoint y: 291, endPoint x: 455, endPoint y: 320, distance: 217.1
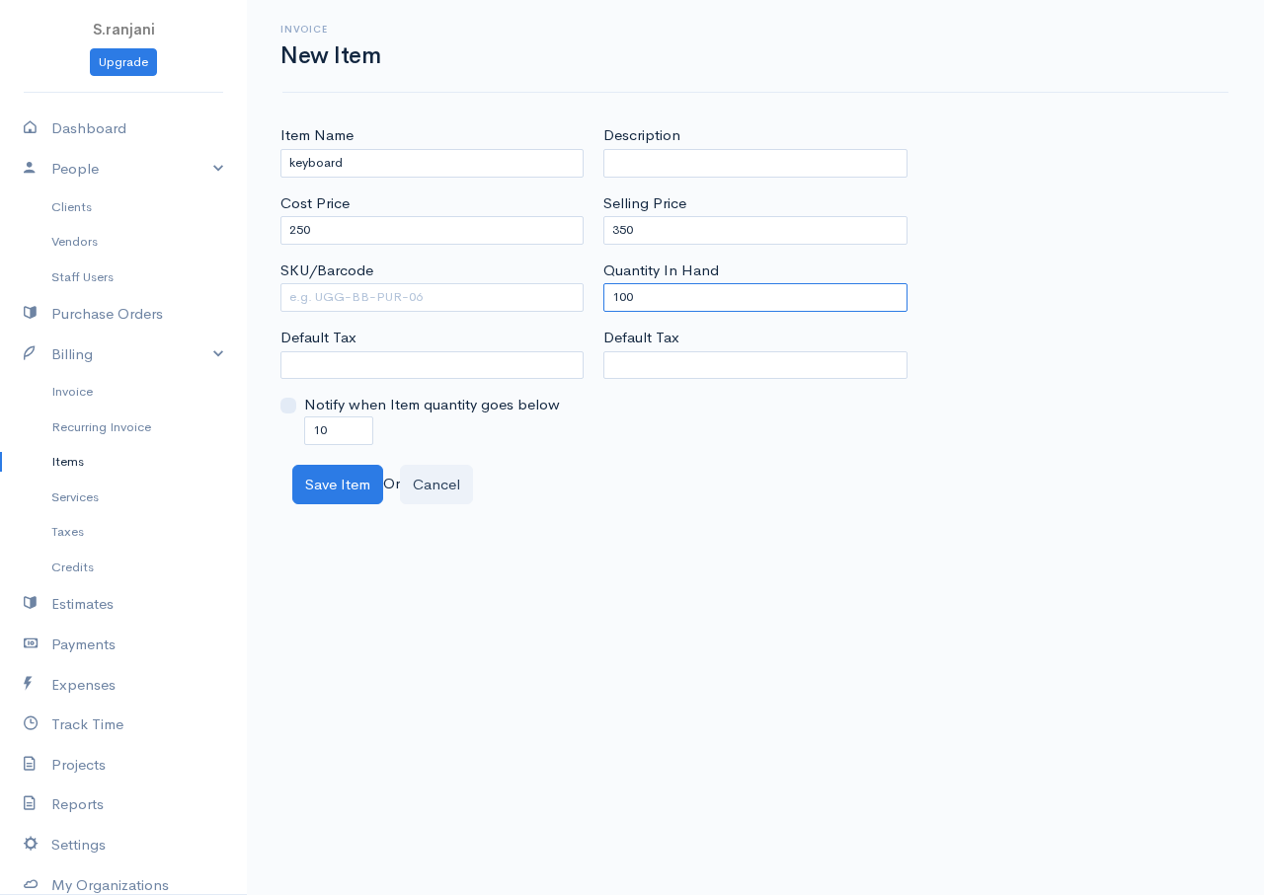
click at [455, 320] on div "Item Name keyboard Cost Price 250 SKU/Barcode Default Tax Notify when Item quan…" at bounding box center [754, 284] width 969 height 320
type input "0"
click at [408, 305] on input "SKU/Barcode" at bounding box center [431, 297] width 303 height 29
drag, startPoint x: 350, startPoint y: 432, endPoint x: 270, endPoint y: 434, distance: 80.0
click at [270, 434] on div "Item Name keyboard Cost Price 250 SKU/Barcode Default Tax Notify when Item quan…" at bounding box center [431, 284] width 323 height 320
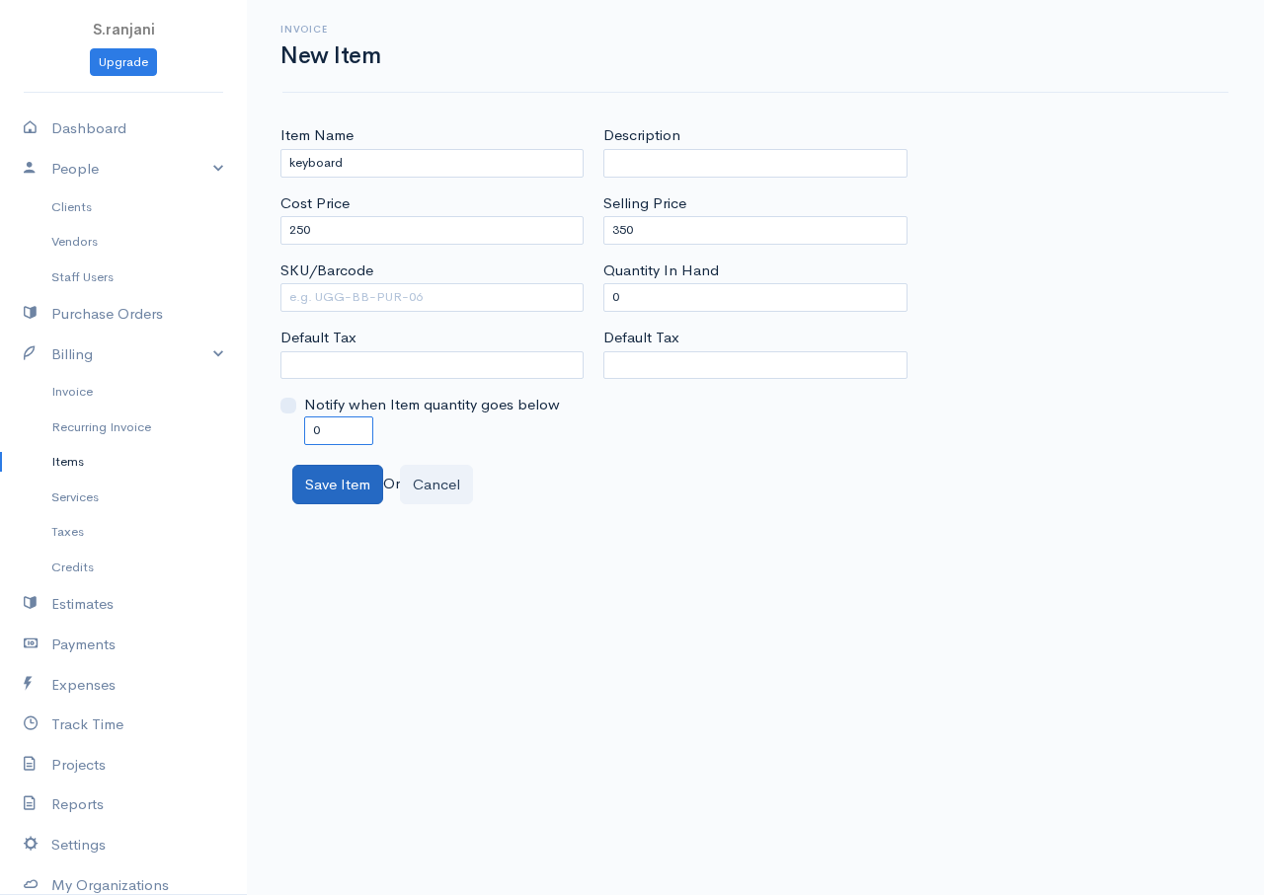
type input "0"
click at [349, 497] on button "Save Item" at bounding box center [337, 485] width 91 height 40
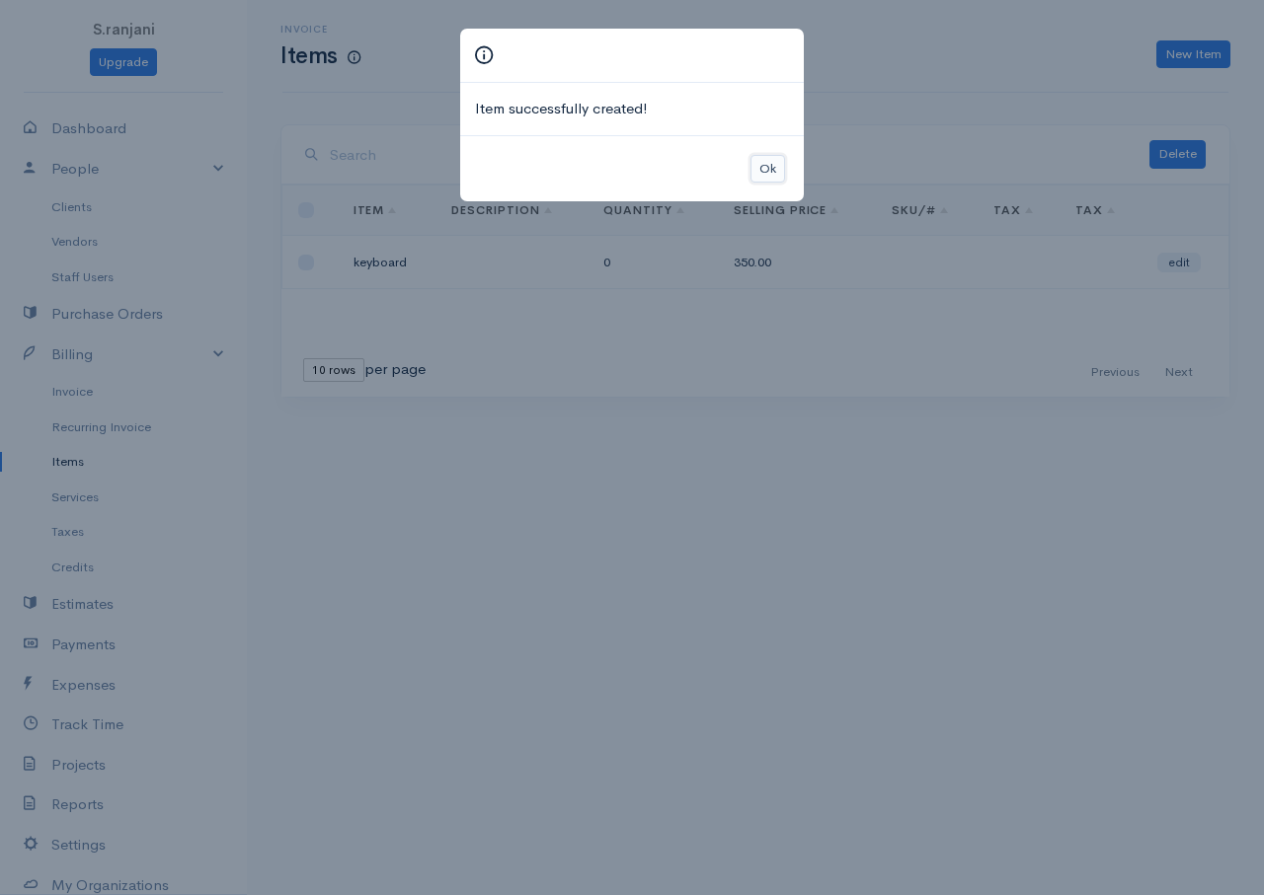
click at [774, 173] on button "Ok" at bounding box center [767, 169] width 35 height 29
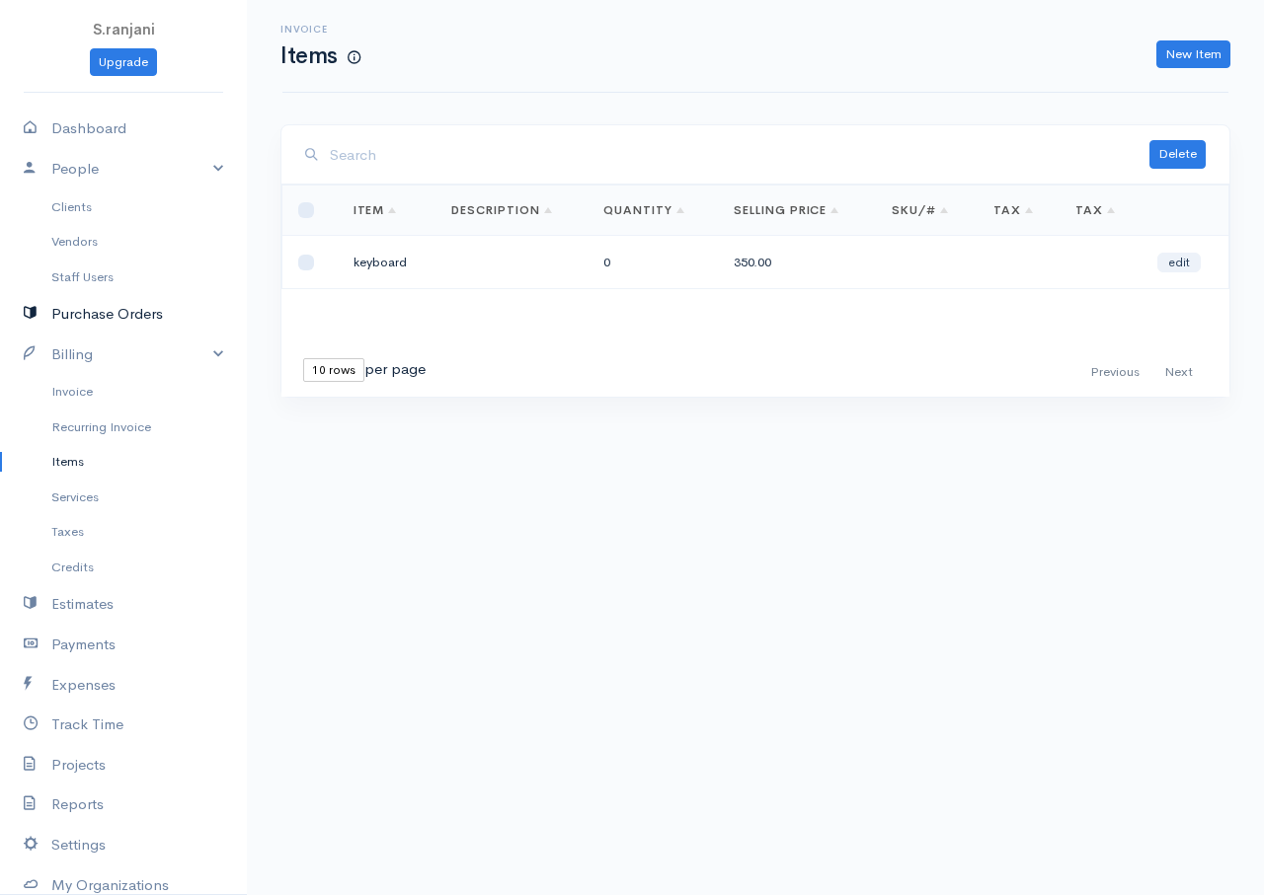
click at [87, 308] on link "Purchase Orders" at bounding box center [123, 314] width 247 height 40
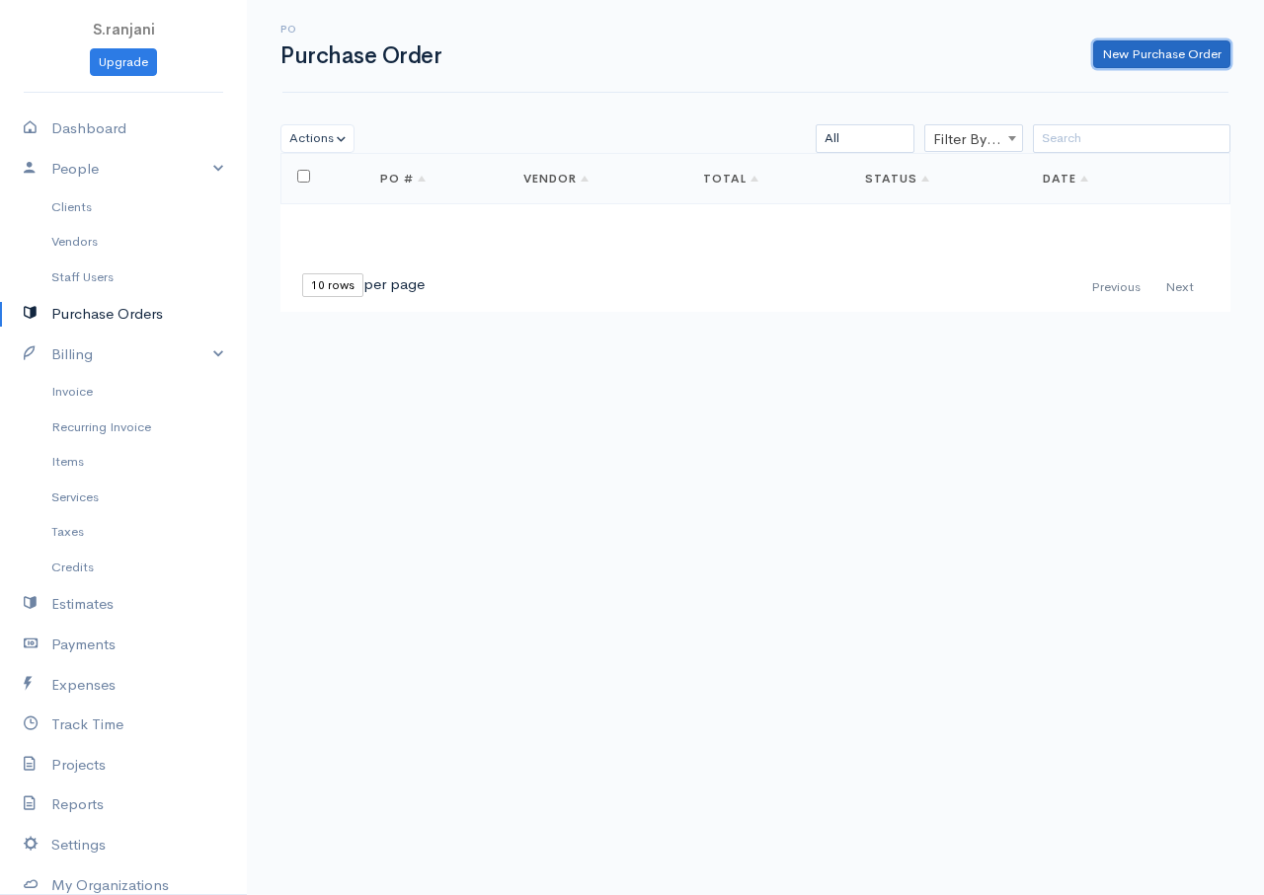
click at [1123, 56] on link "New Purchase Order" at bounding box center [1161, 54] width 137 height 29
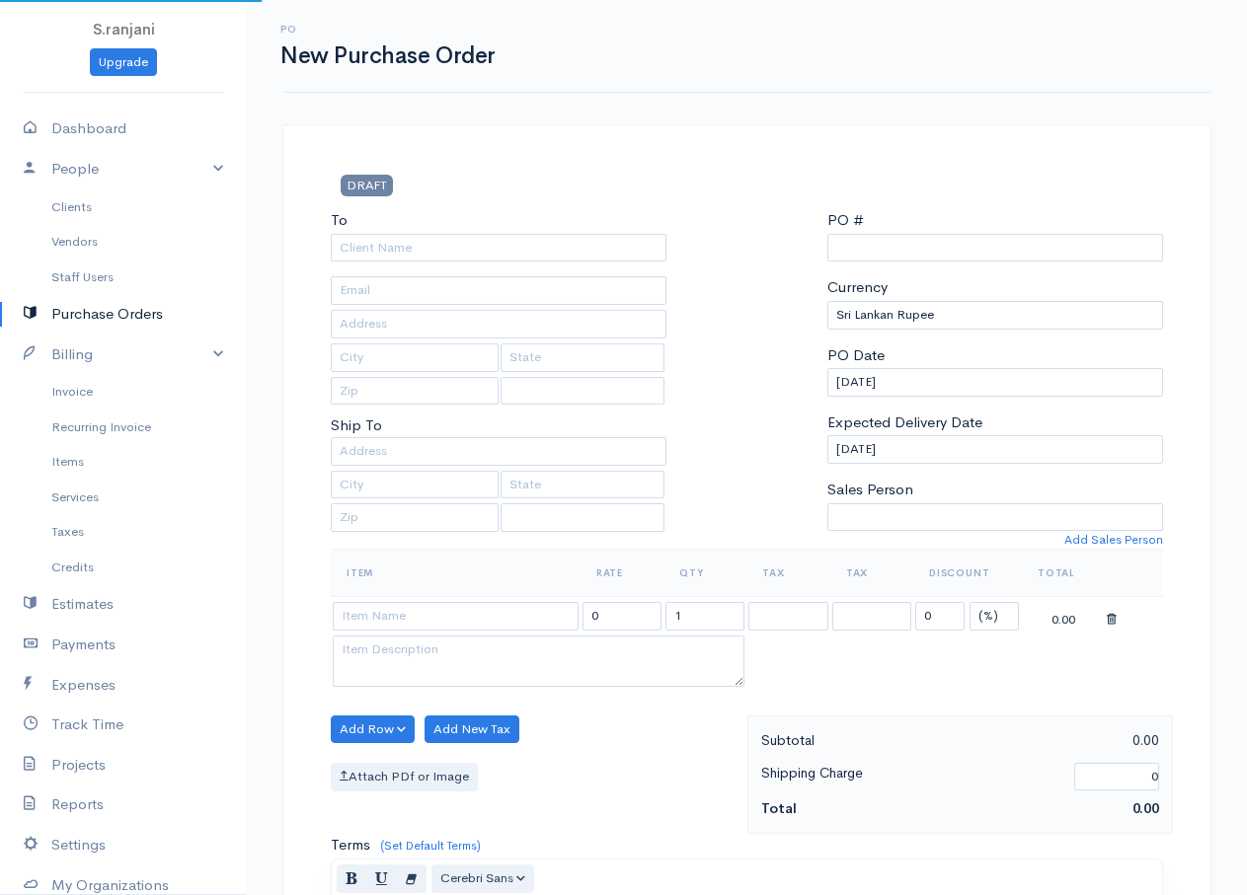
select select "LKR"
select select "[GEOGRAPHIC_DATA]"
type input "0000000001"
select select "[GEOGRAPHIC_DATA]"
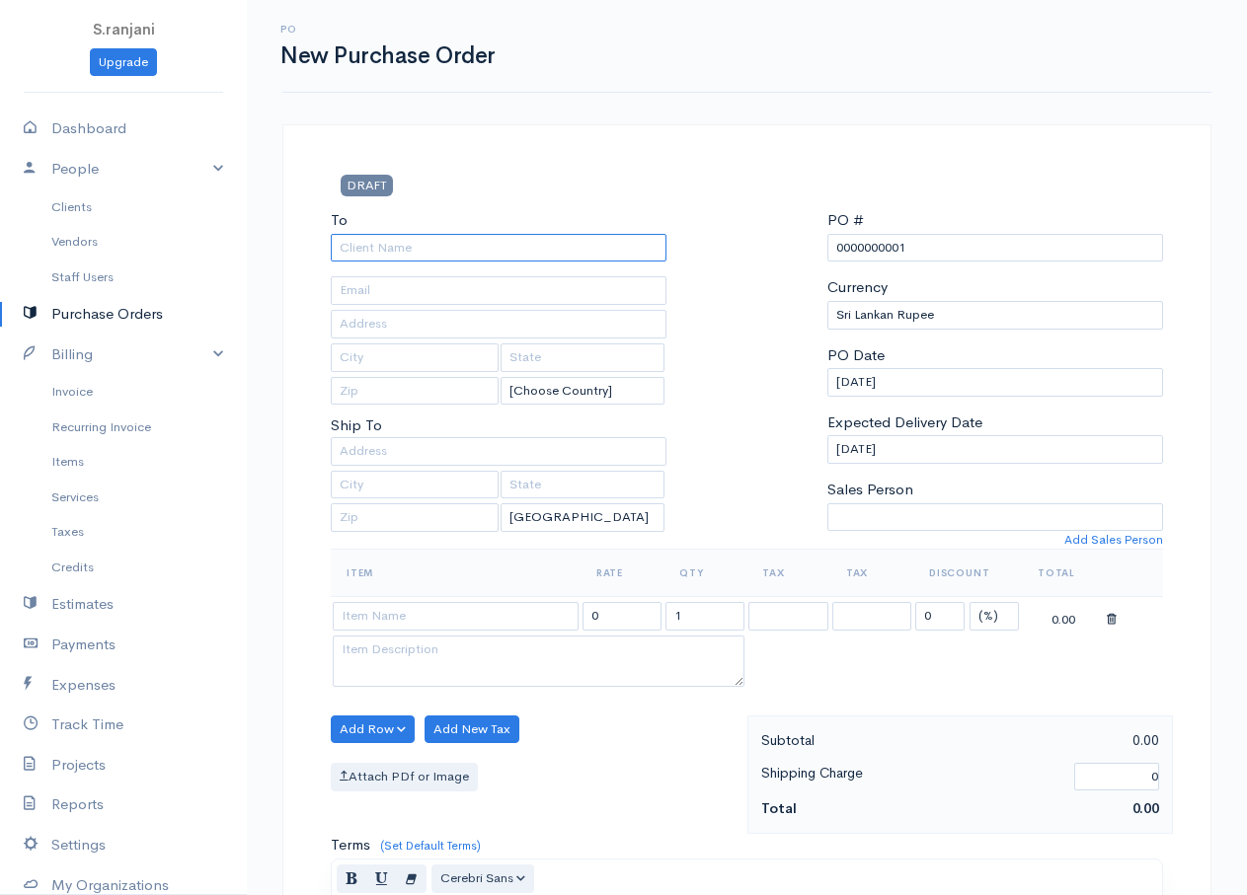
click at [488, 258] on input "To" at bounding box center [499, 248] width 336 height 29
type input "suresh"
click at [439, 288] on body "S.ranjani Upgrade Dashboard People Clients Vendors Staff Users Purchase Orders …" at bounding box center [623, 758] width 1247 height 1517
click at [396, 614] on input at bounding box center [456, 616] width 246 height 29
type input "keyboard"
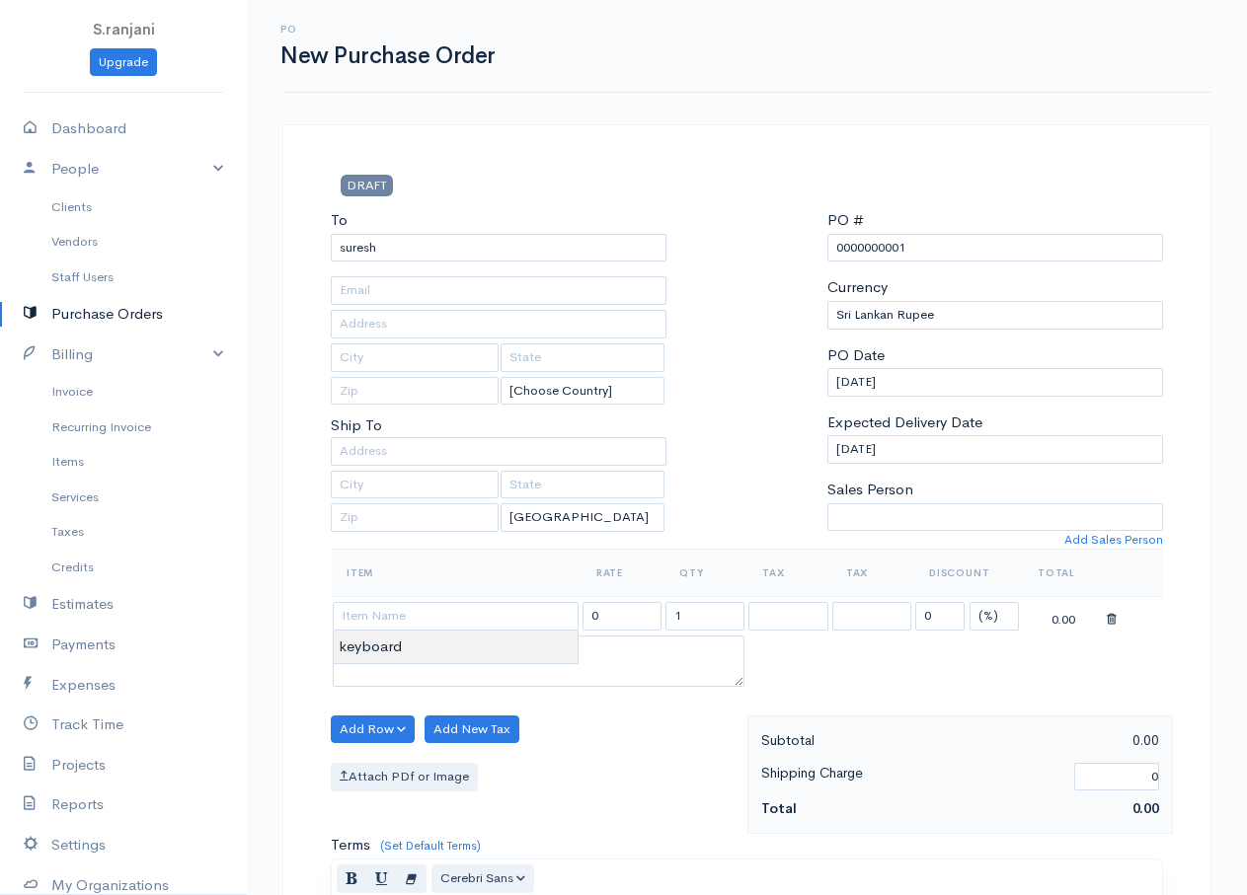
type input "350.00"
click at [394, 644] on body "S.ranjani Upgrade Dashboard People Clients Vendors Staff Users Purchase Orders …" at bounding box center [623, 758] width 1247 height 1517
drag, startPoint x: 699, startPoint y: 618, endPoint x: 584, endPoint y: 620, distance: 114.5
click at [588, 620] on tr "keyboard 350.00 1 0 (%) Flat 350.00" at bounding box center [747, 616] width 832 height 39
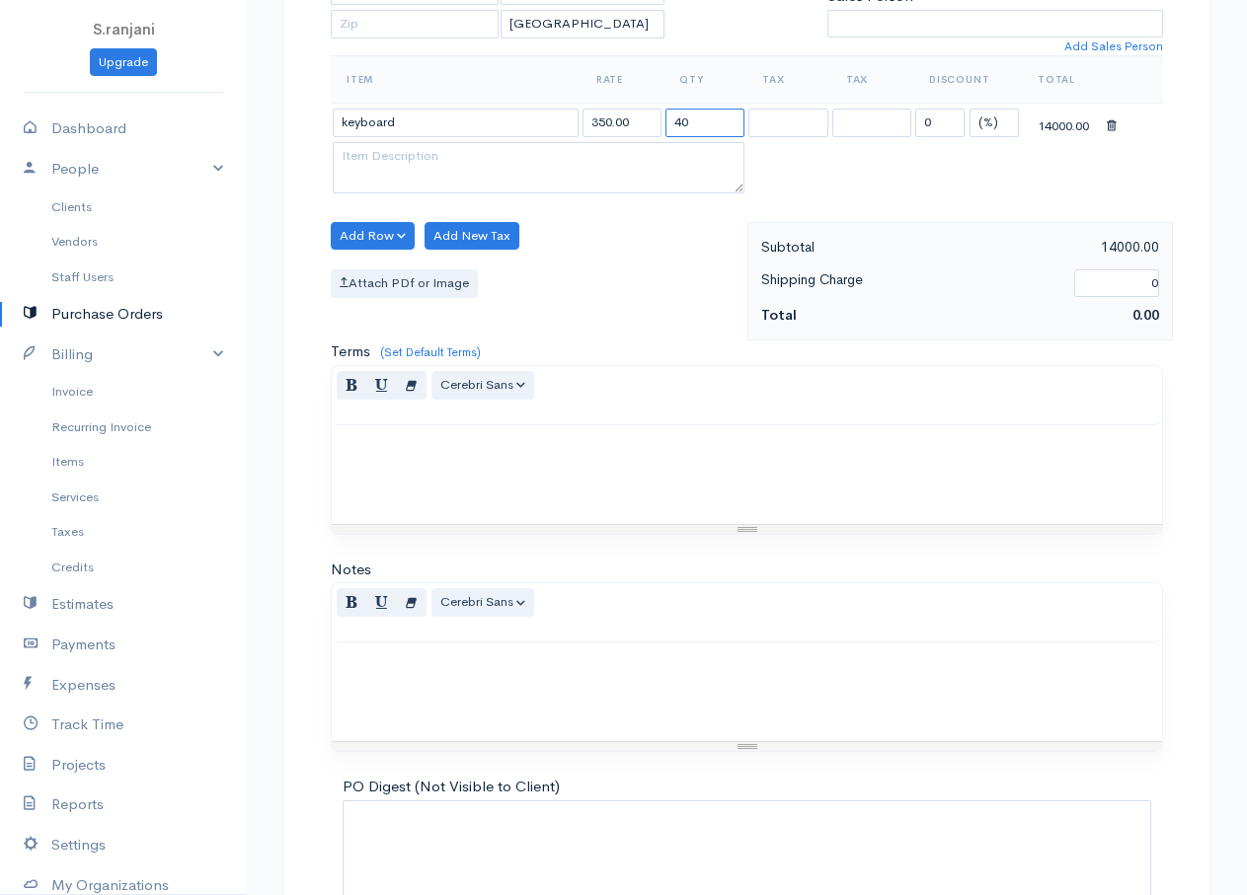
scroll to position [622, 0]
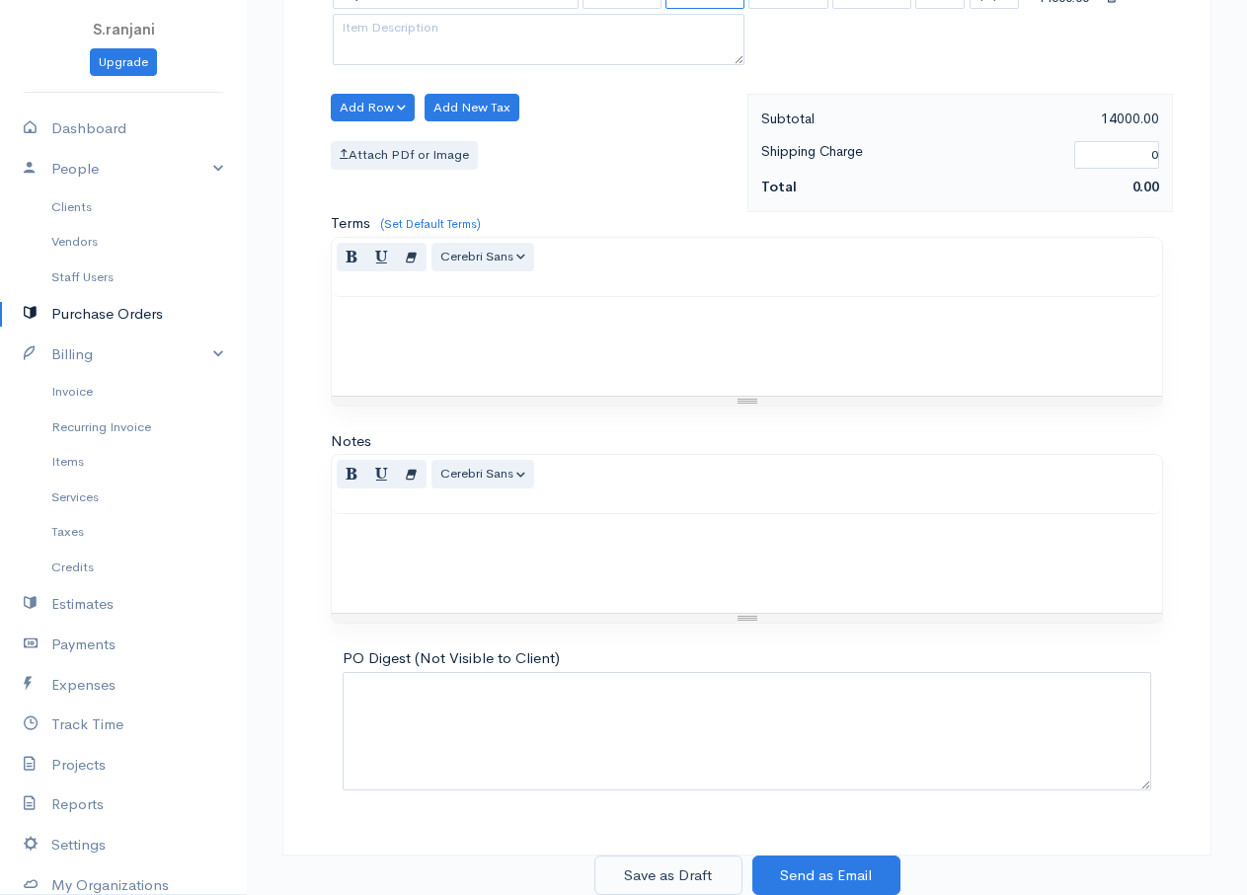
type input "40"
click at [683, 875] on button "Save as Draft" at bounding box center [668, 876] width 148 height 40
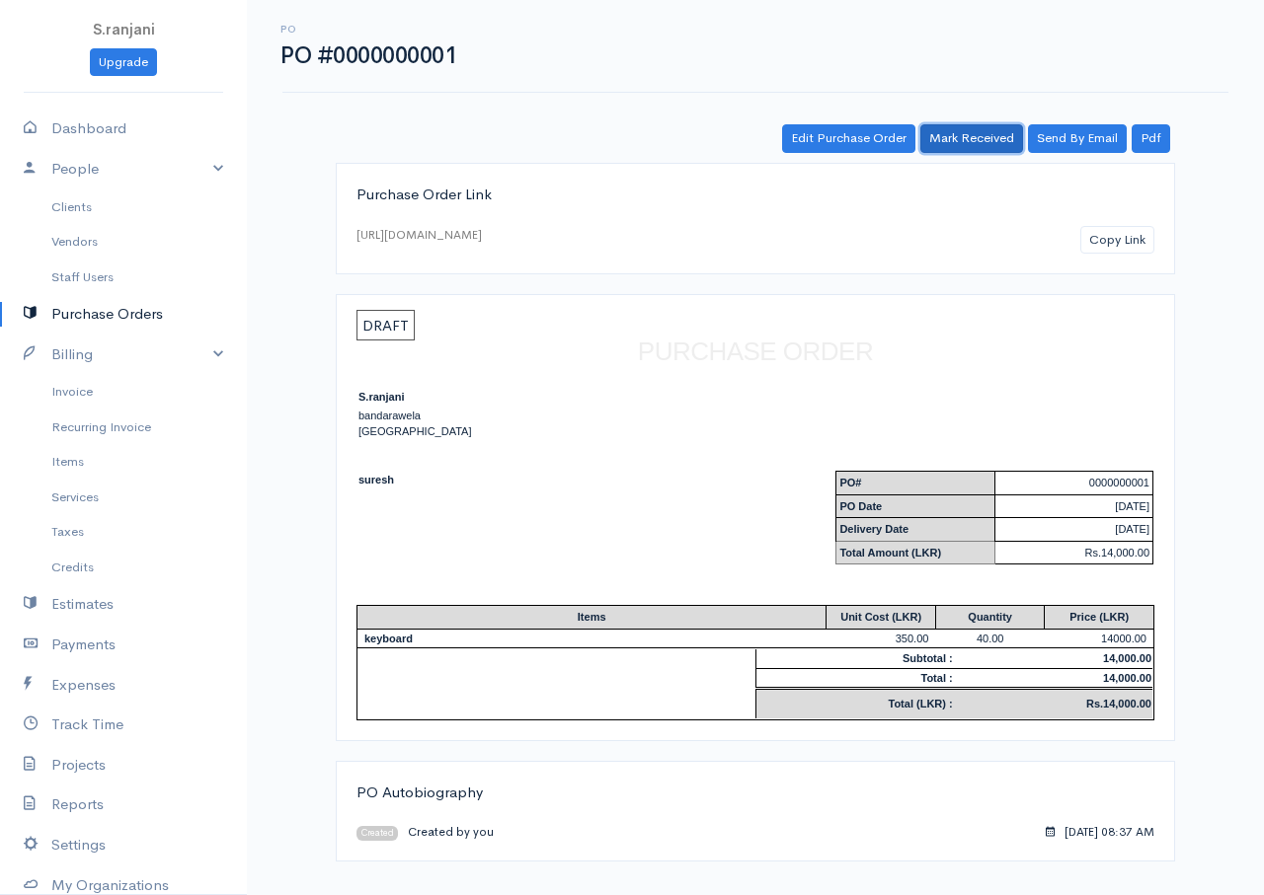
click at [974, 139] on link "Mark Received" at bounding box center [971, 138] width 103 height 29
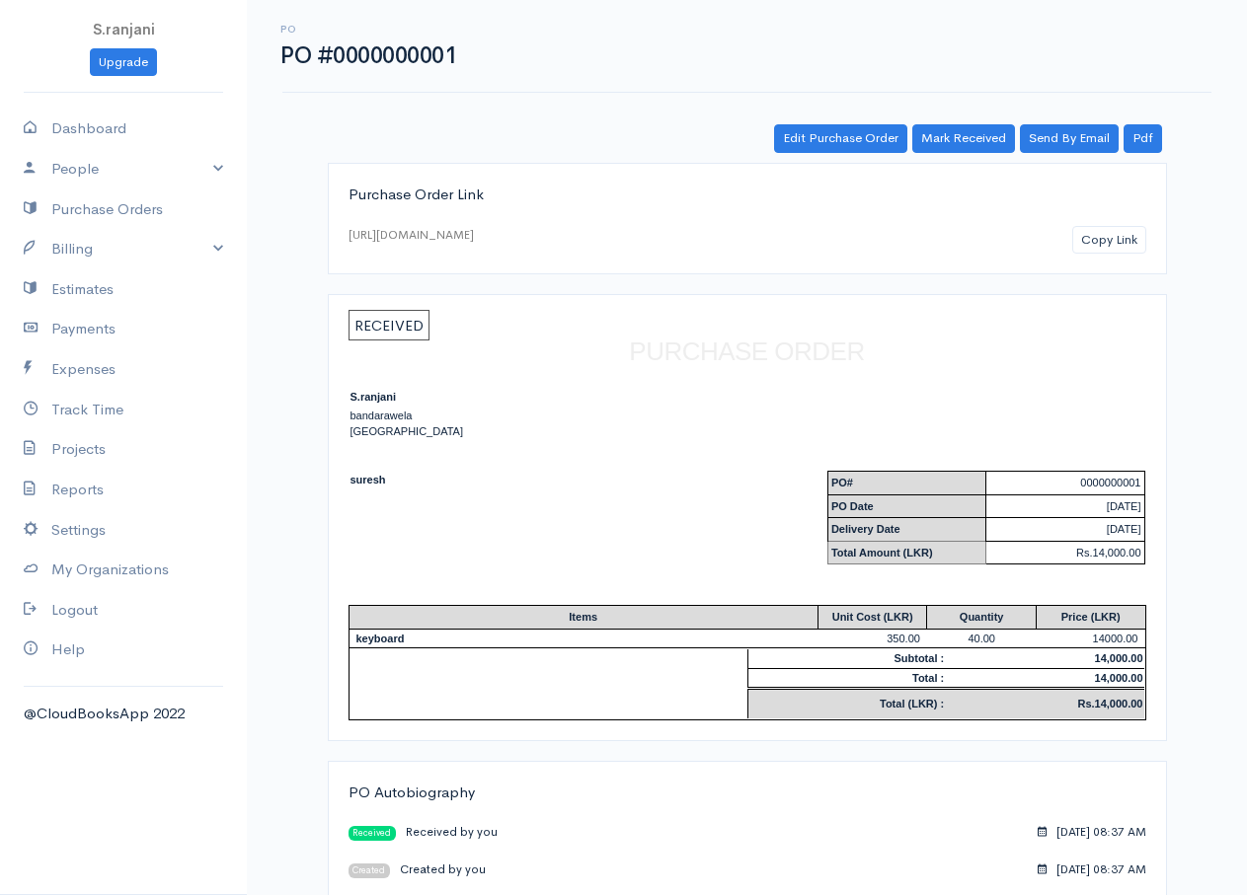
scroll to position [24, 0]
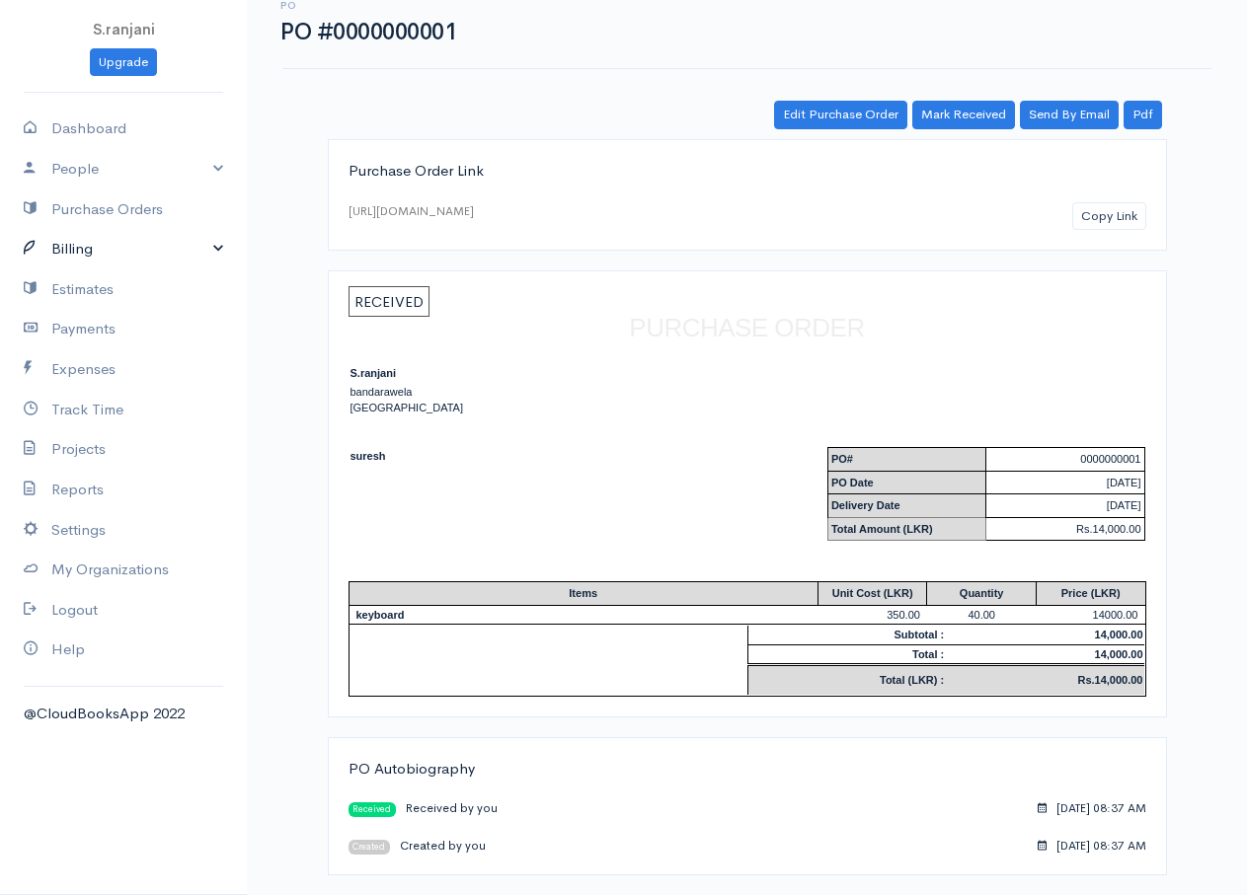
click at [106, 251] on link "Billing" at bounding box center [123, 249] width 247 height 40
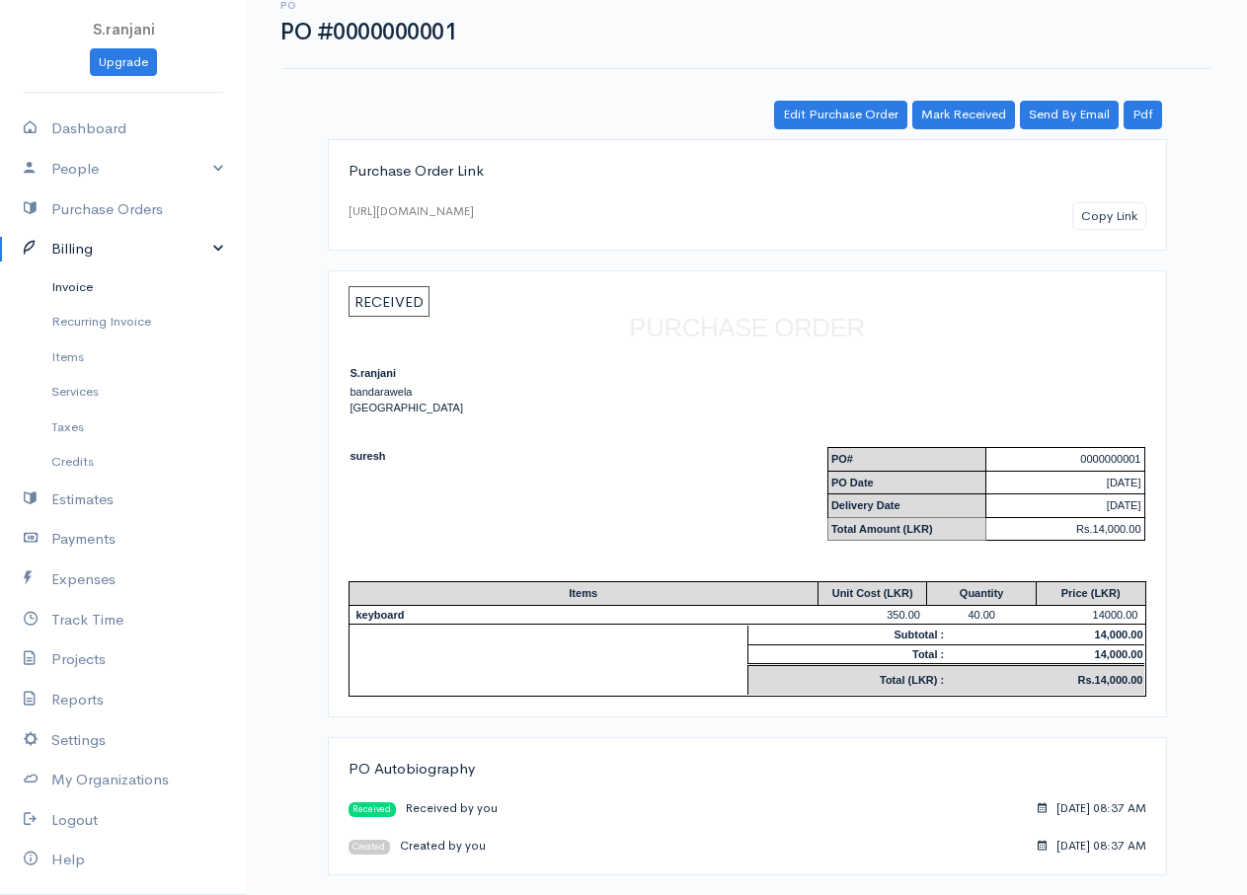
click at [71, 287] on link "Invoice" at bounding box center [123, 288] width 247 height 36
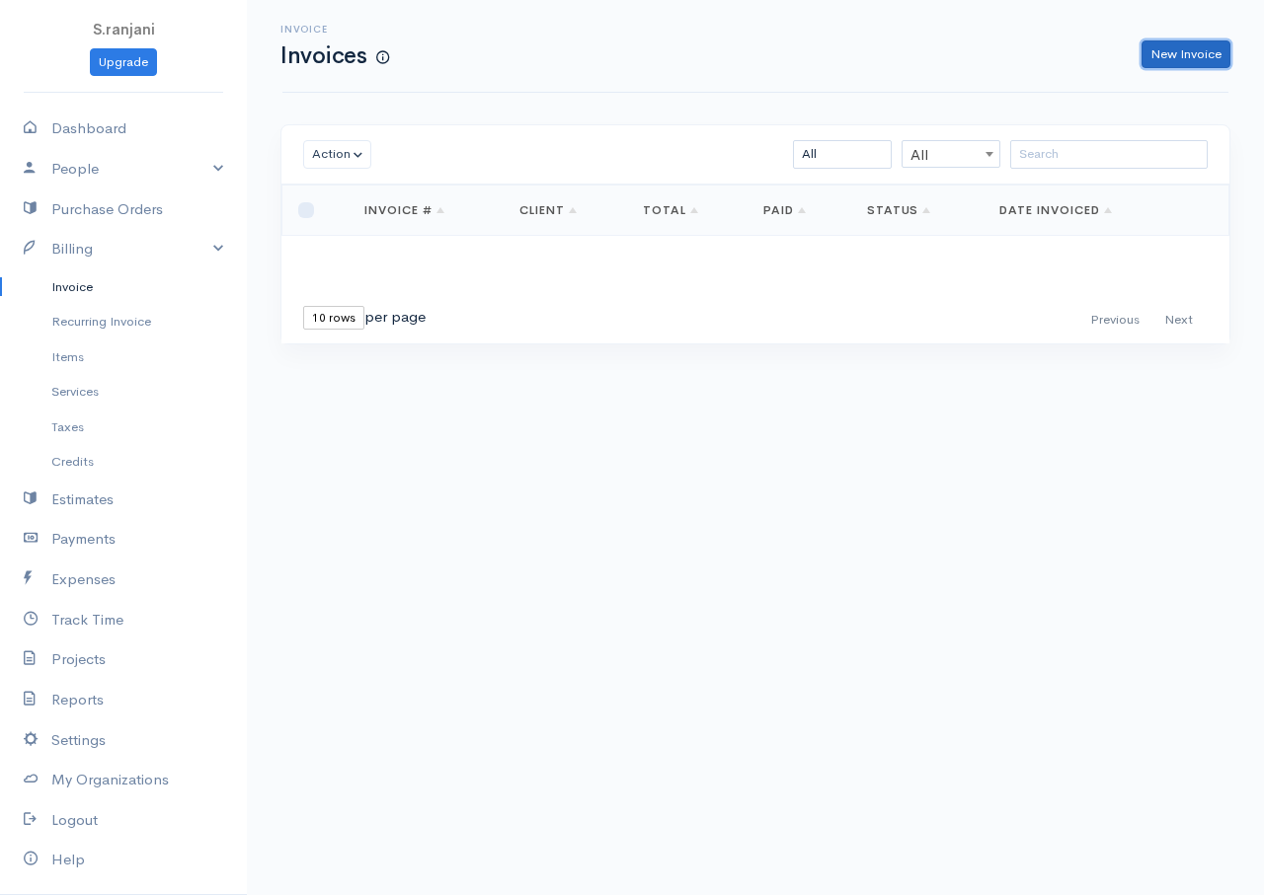
click at [1159, 49] on link "New Invoice" at bounding box center [1185, 54] width 89 height 29
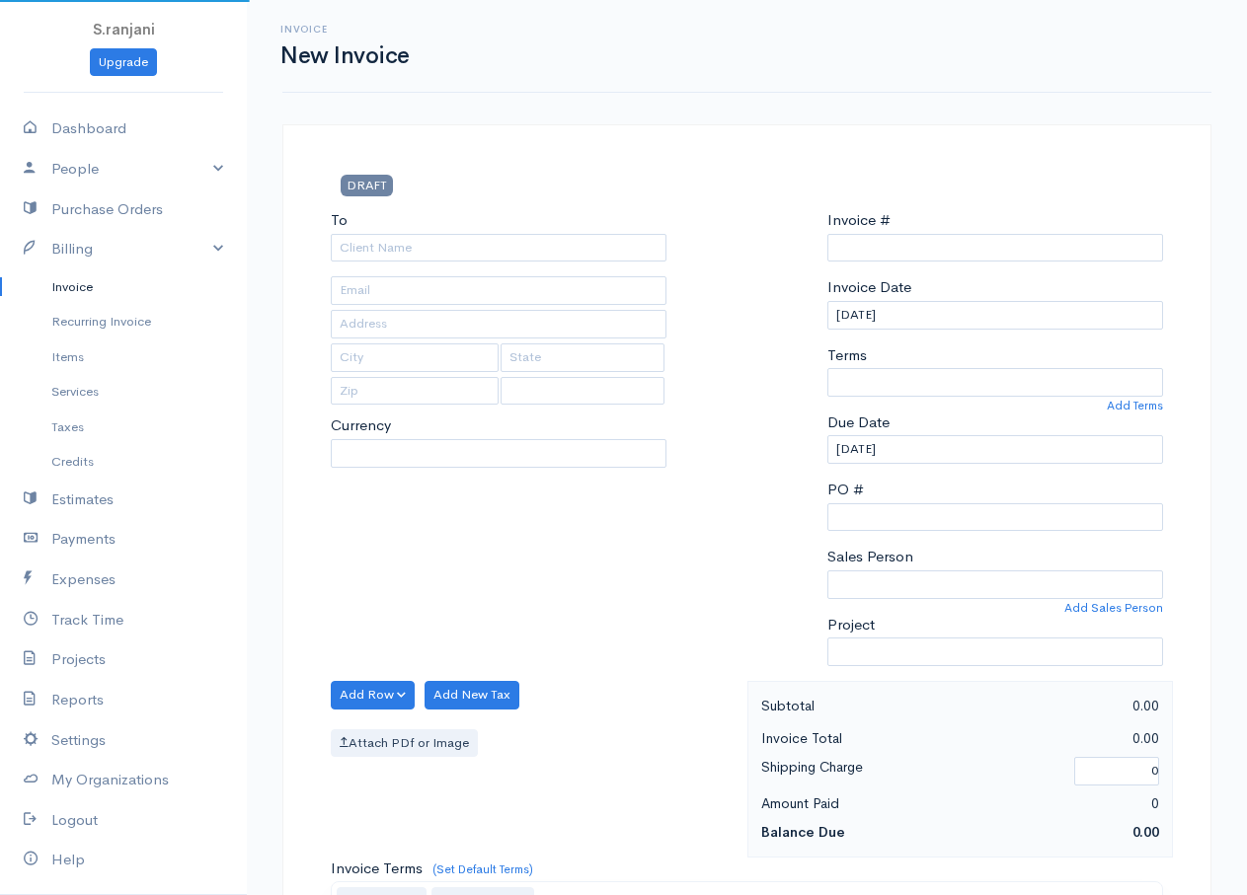
select select "LKR"
select select "[GEOGRAPHIC_DATA]"
type input "0000000001"
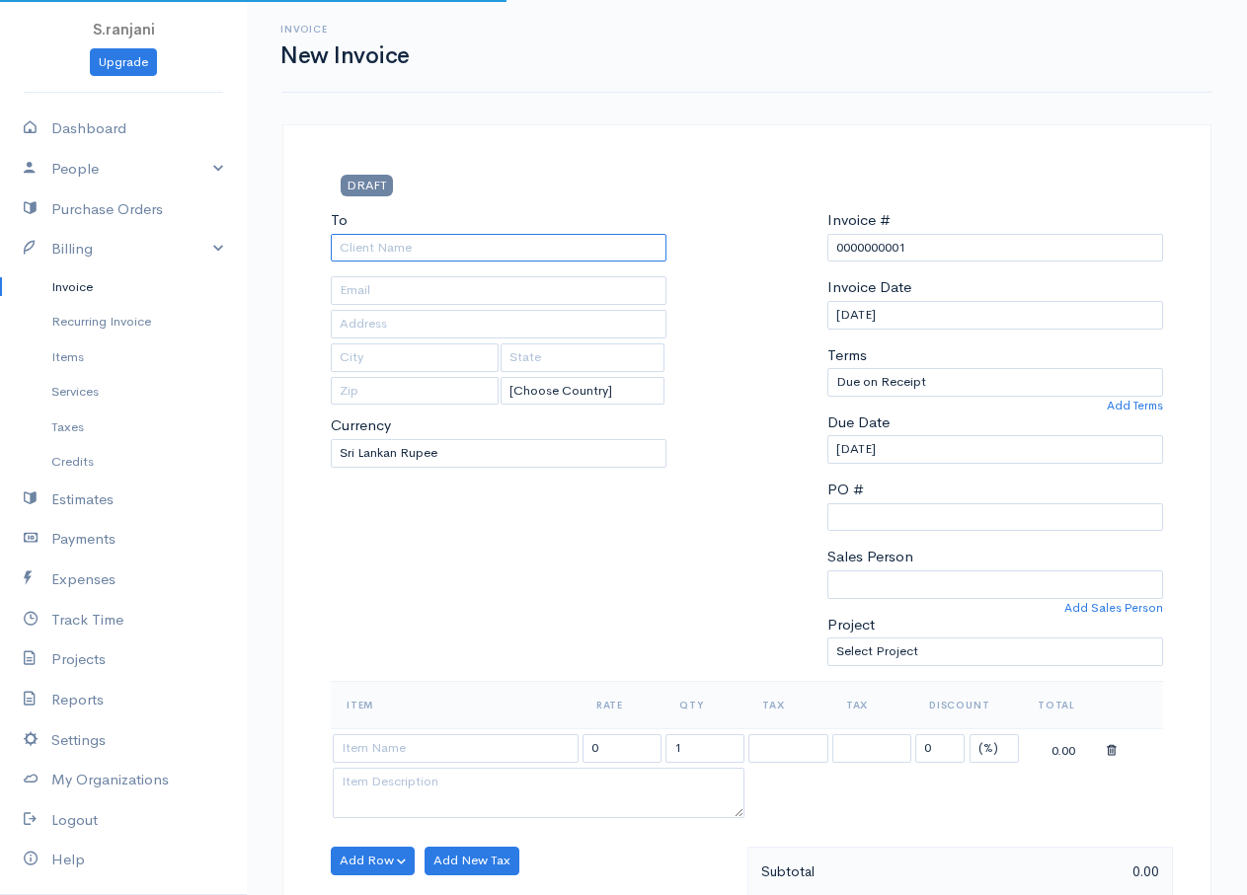
click at [489, 257] on input "To" at bounding box center [499, 248] width 336 height 29
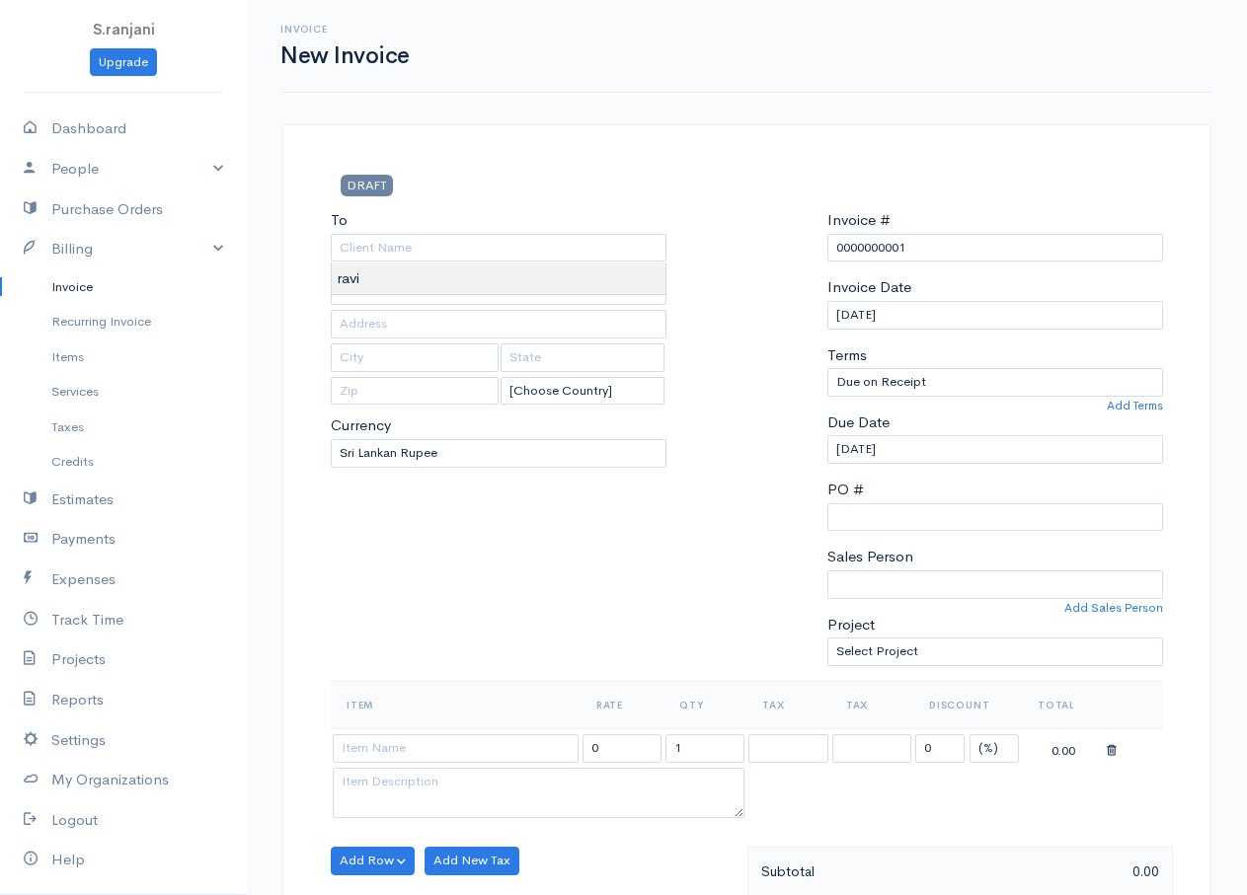
type input "ravi"
click at [453, 294] on body "S.ranjani Upgrade Dashboard People Clients Vendors Staff Users Purchase Orders …" at bounding box center [623, 853] width 1247 height 1707
click at [382, 716] on th "Item" at bounding box center [456, 704] width 250 height 47
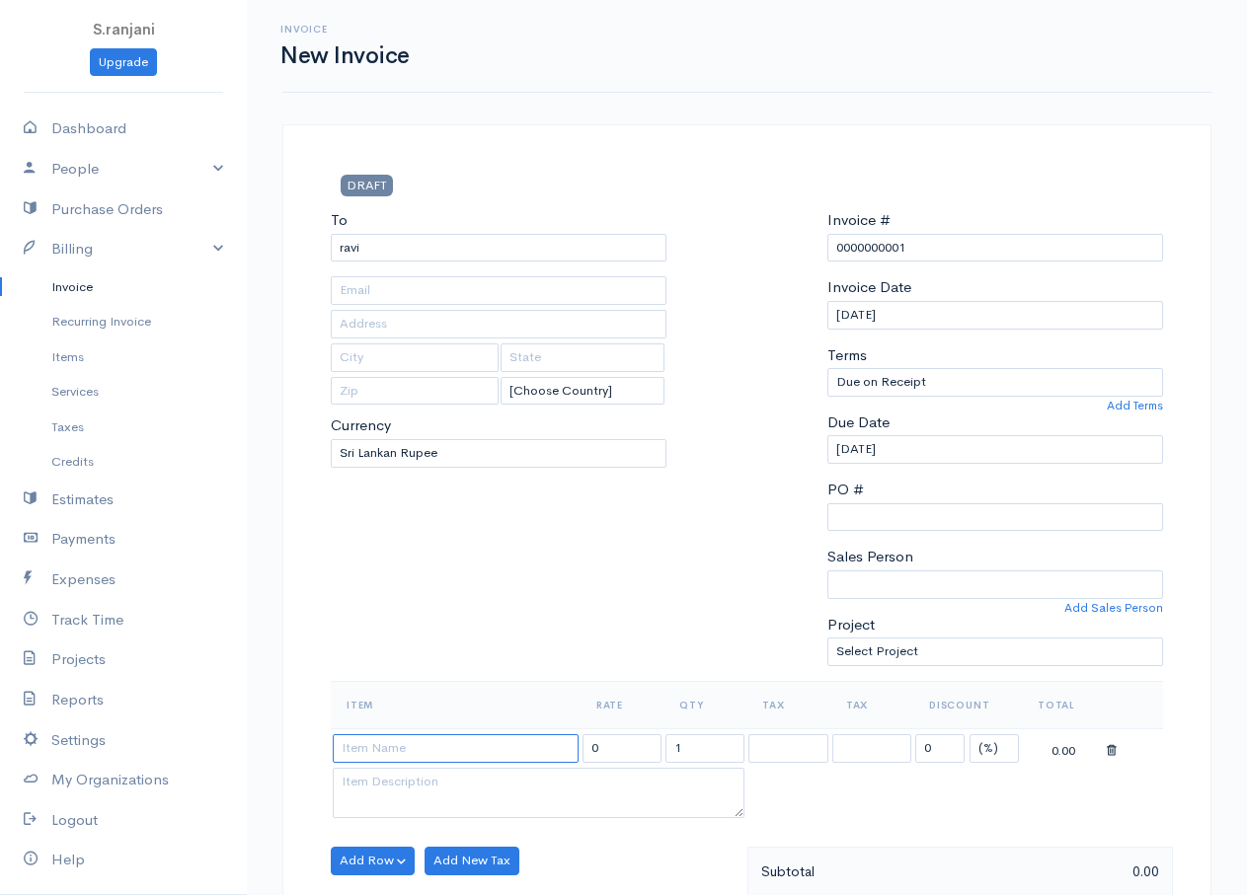
click at [374, 735] on input at bounding box center [456, 748] width 246 height 29
type input "keyboard"
type input "350.00"
click at [374, 773] on body "S.ranjani Upgrade Dashboard People Clients Vendors Staff Users Purchase Orders …" at bounding box center [623, 853] width 1247 height 1707
click at [651, 750] on tr "keyboard 350.00 1 0 (%) Flat 350.00" at bounding box center [747, 748] width 832 height 39
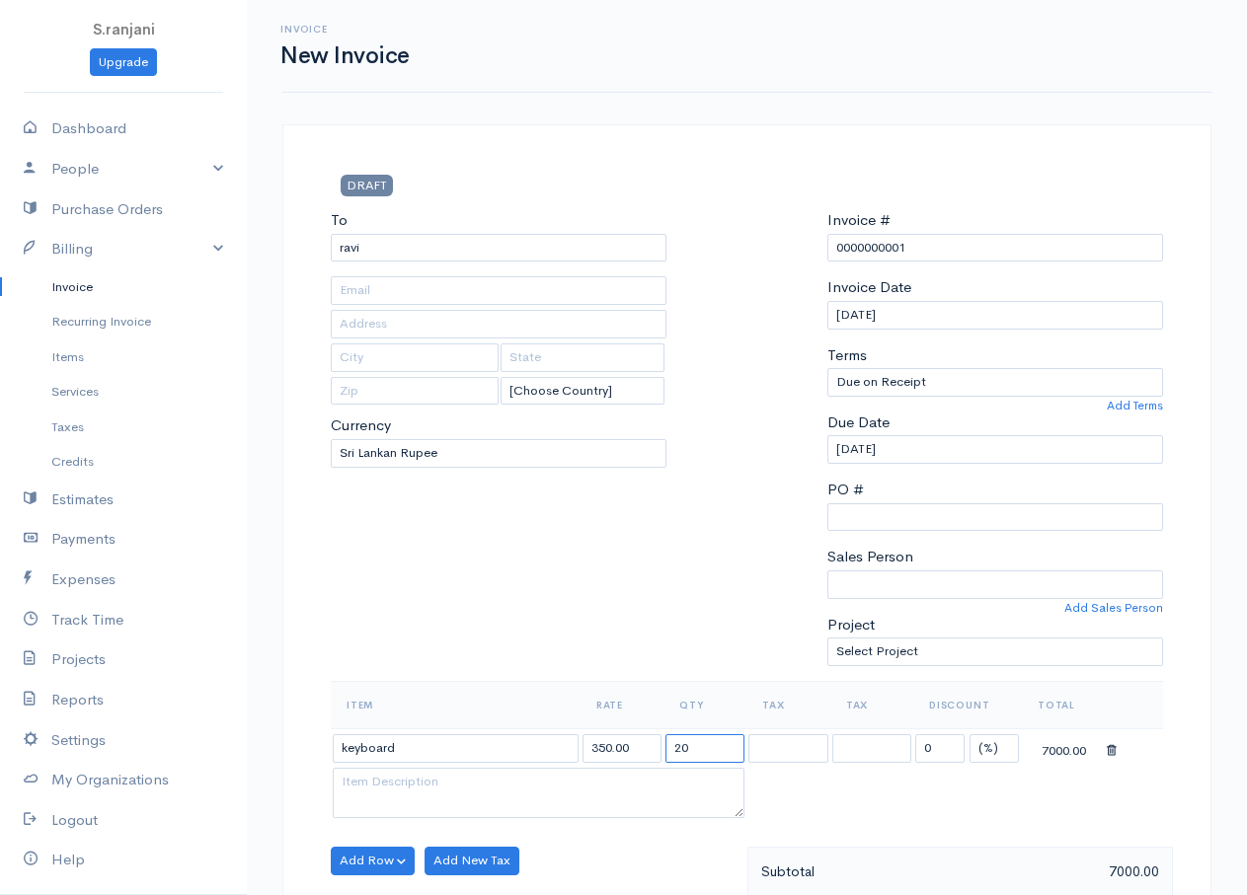
scroll to position [811, 0]
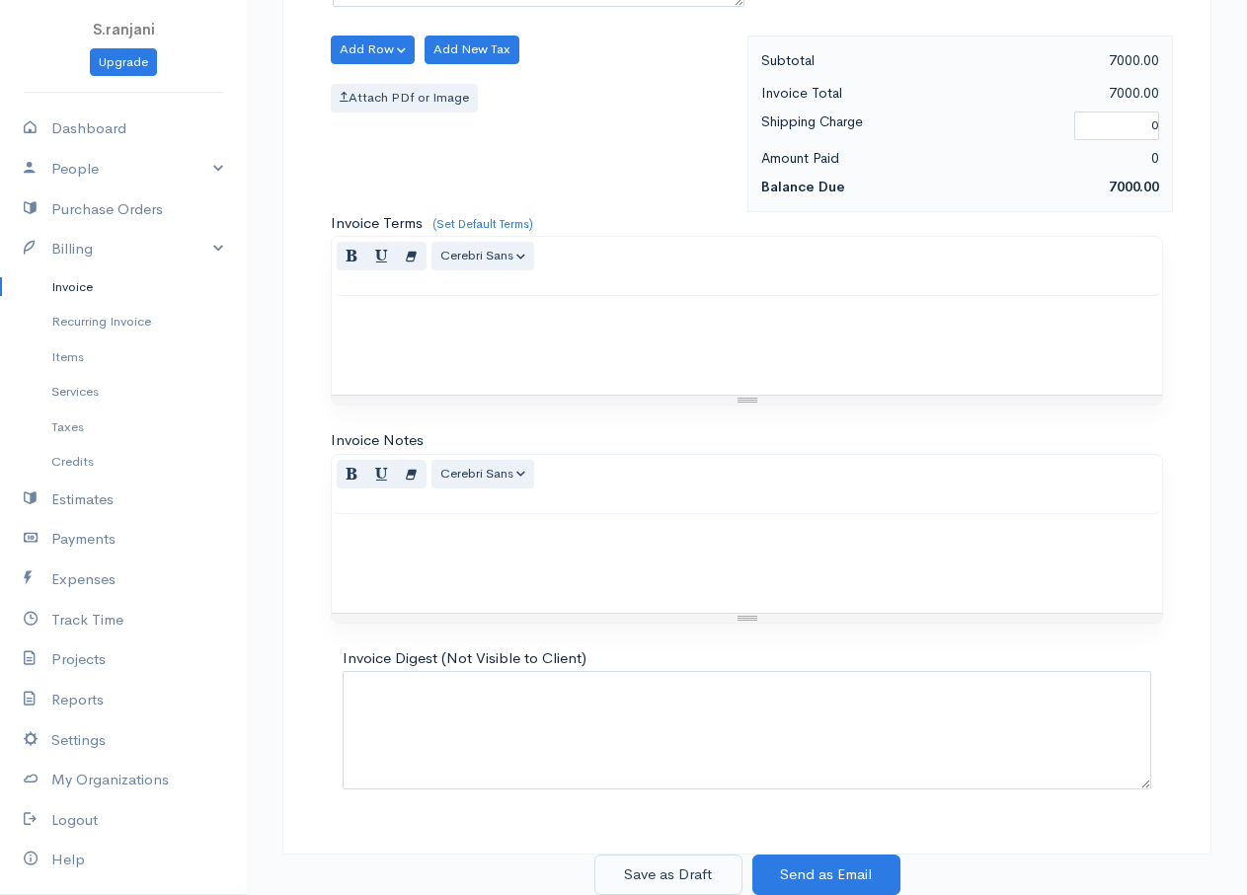
type input "20"
click at [677, 886] on button "Save as Draft" at bounding box center [668, 875] width 148 height 40
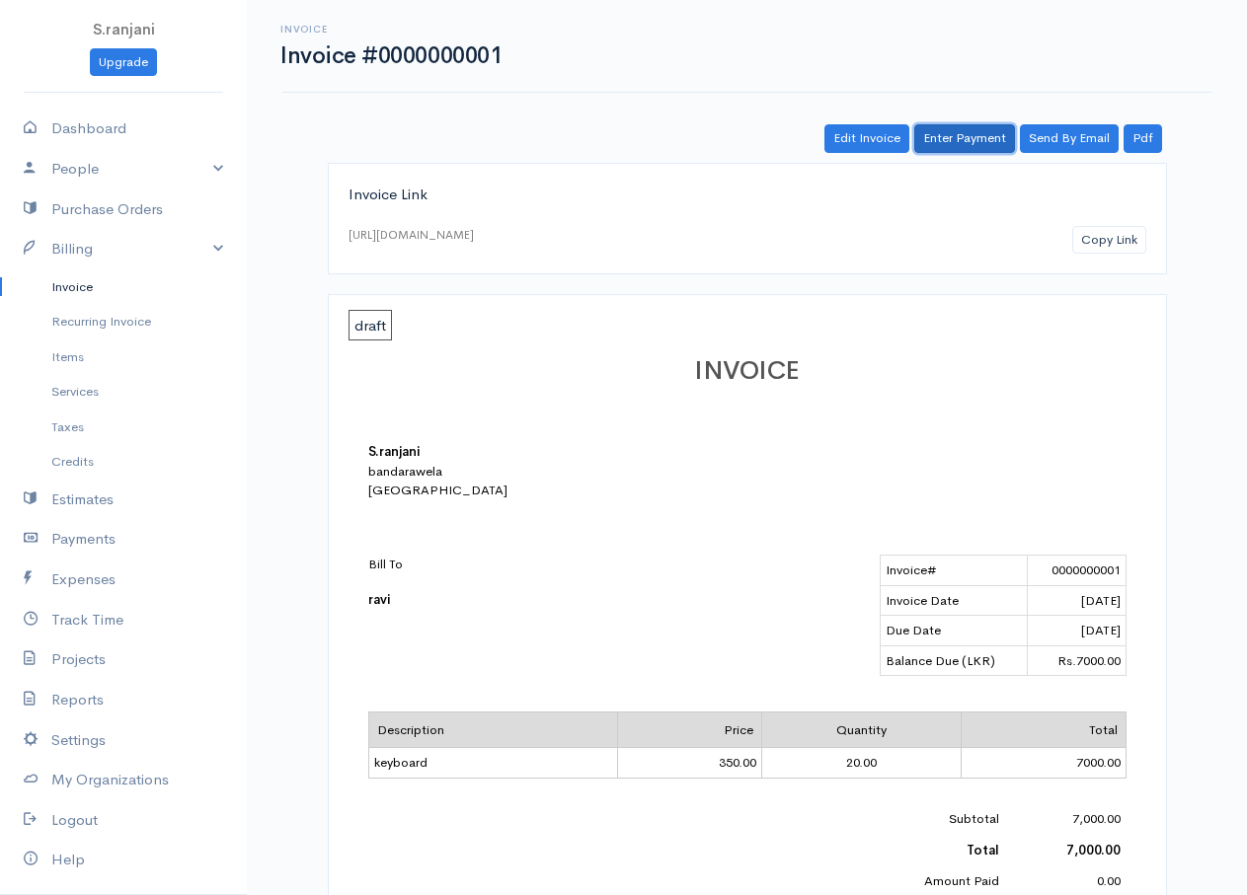
click at [985, 140] on link "Enter Payment" at bounding box center [964, 138] width 101 height 29
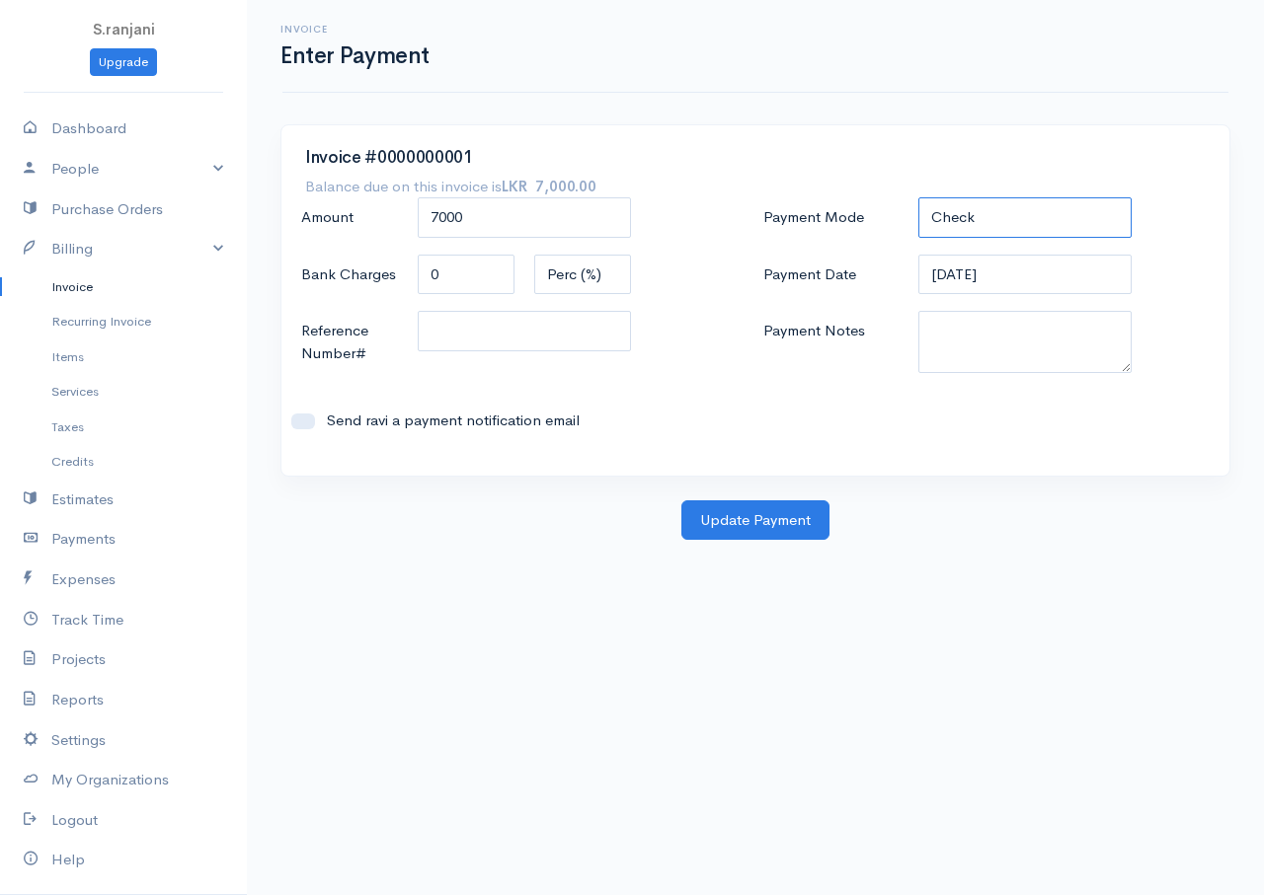
click at [972, 204] on select "Check Bank Transfer Credit Cash Debit ACH VISA MASTERCARD AMEX DISCOVER DINERS …" at bounding box center [1024, 217] width 213 height 40
select select "Bank Transfer"
click at [918, 197] on select "Check Bank Transfer Credit Cash Debit ACH VISA MASTERCARD AMEX DISCOVER DINERS …" at bounding box center [1024, 217] width 213 height 40
click at [724, 513] on button "Update Payment" at bounding box center [755, 521] width 148 height 40
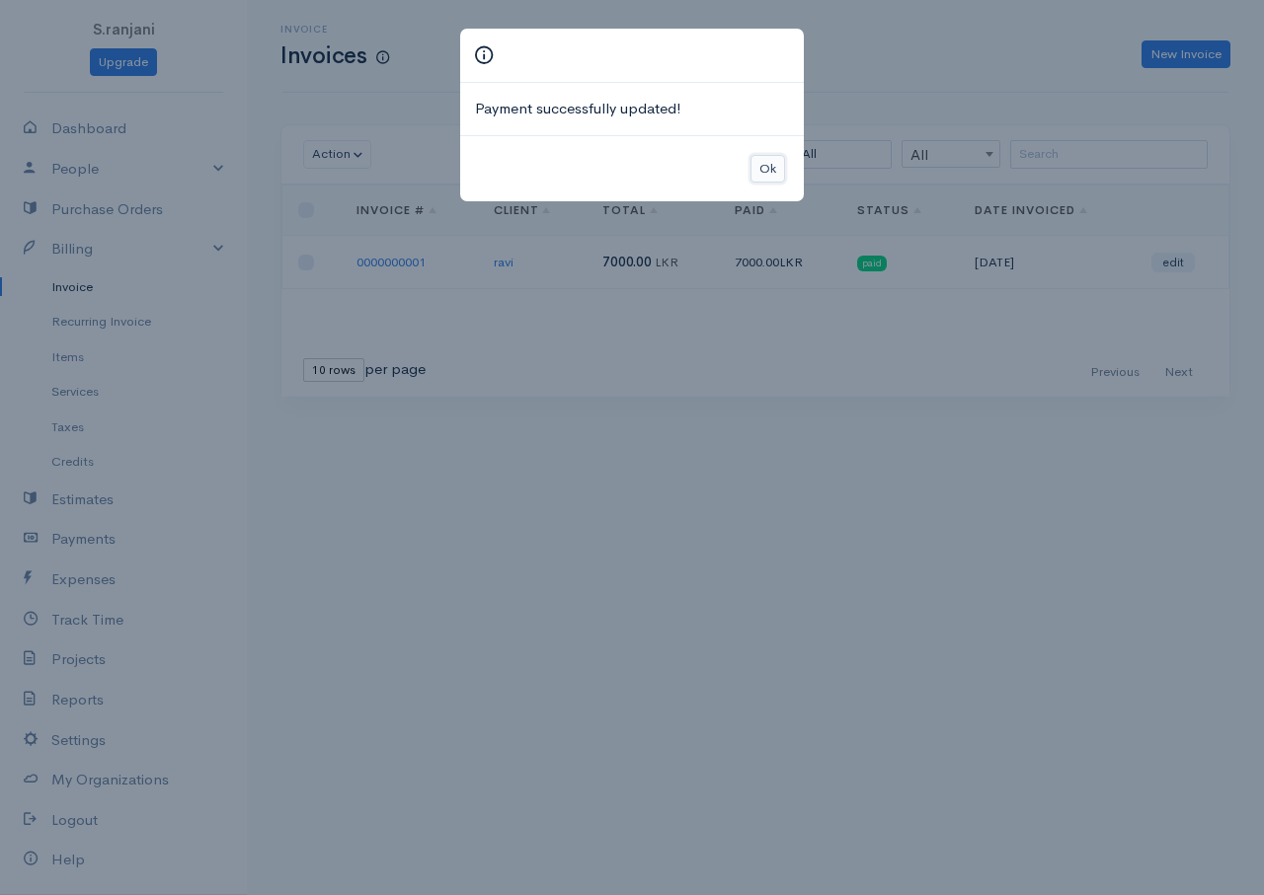
click at [769, 167] on button "Ok" at bounding box center [767, 169] width 35 height 29
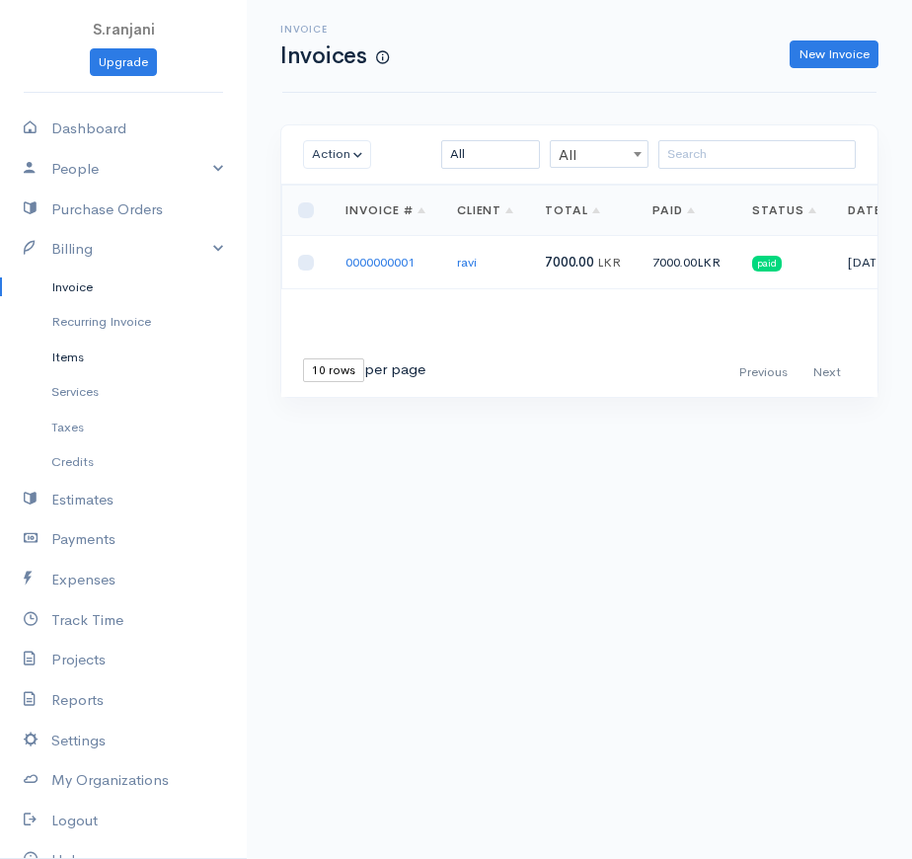
click at [61, 363] on link "Items" at bounding box center [123, 358] width 247 height 36
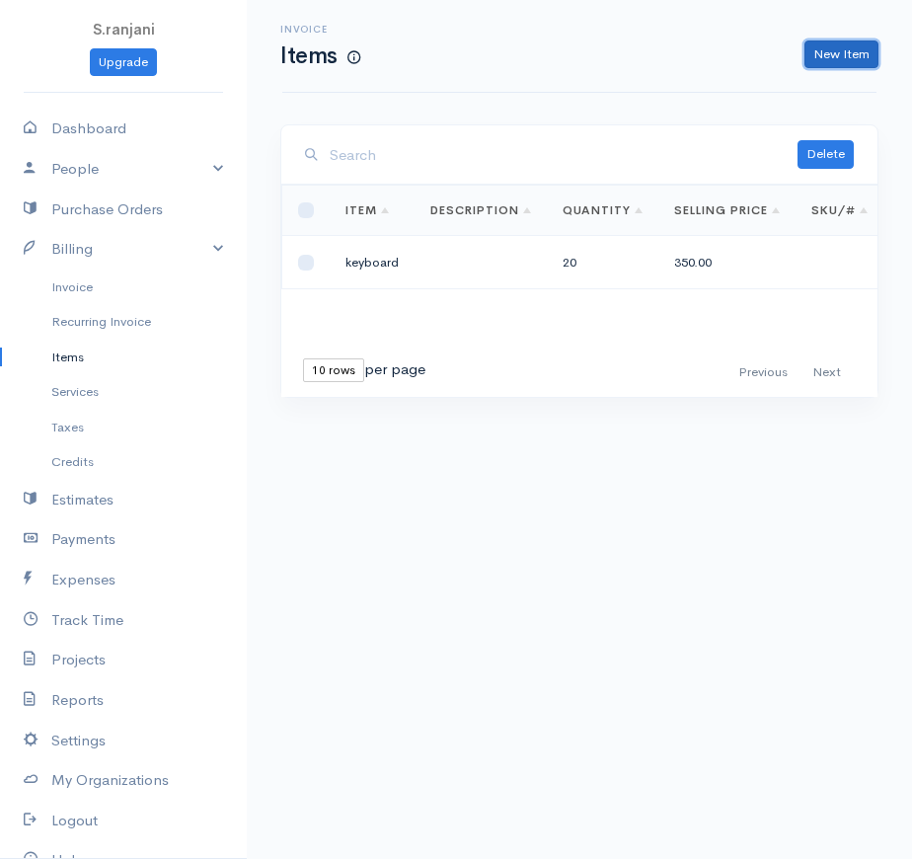
click at [822, 56] on link "New Item" at bounding box center [842, 54] width 74 height 29
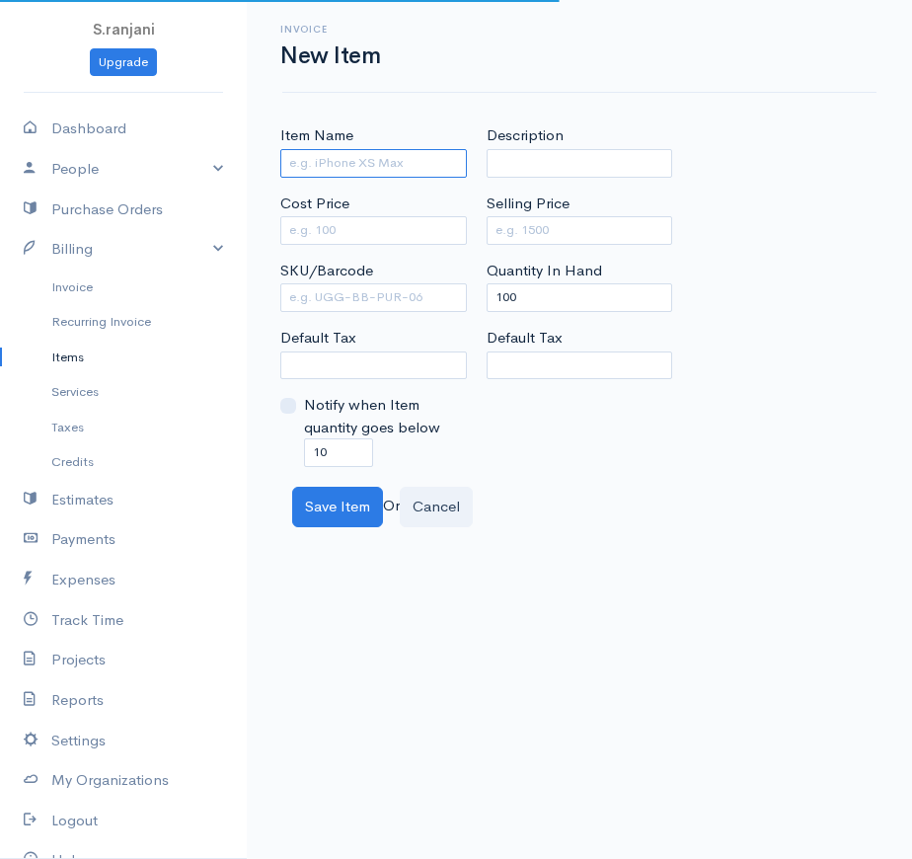
click at [333, 167] on input "Item Name" at bounding box center [373, 163] width 187 height 29
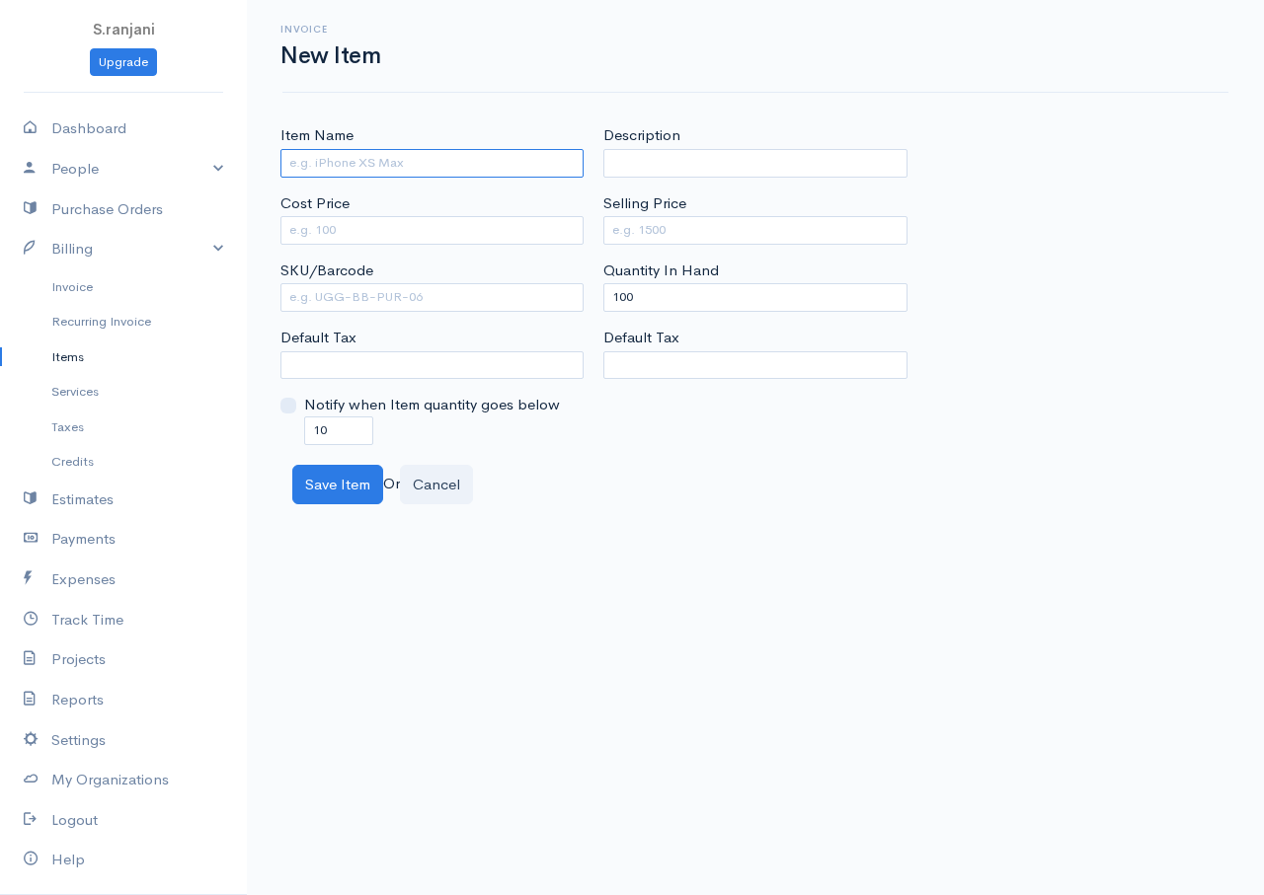
click at [314, 160] on input "Item Name" at bounding box center [431, 163] width 303 height 29
type input "Dell keyboard"
click at [321, 230] on input "Cost Price" at bounding box center [431, 230] width 303 height 29
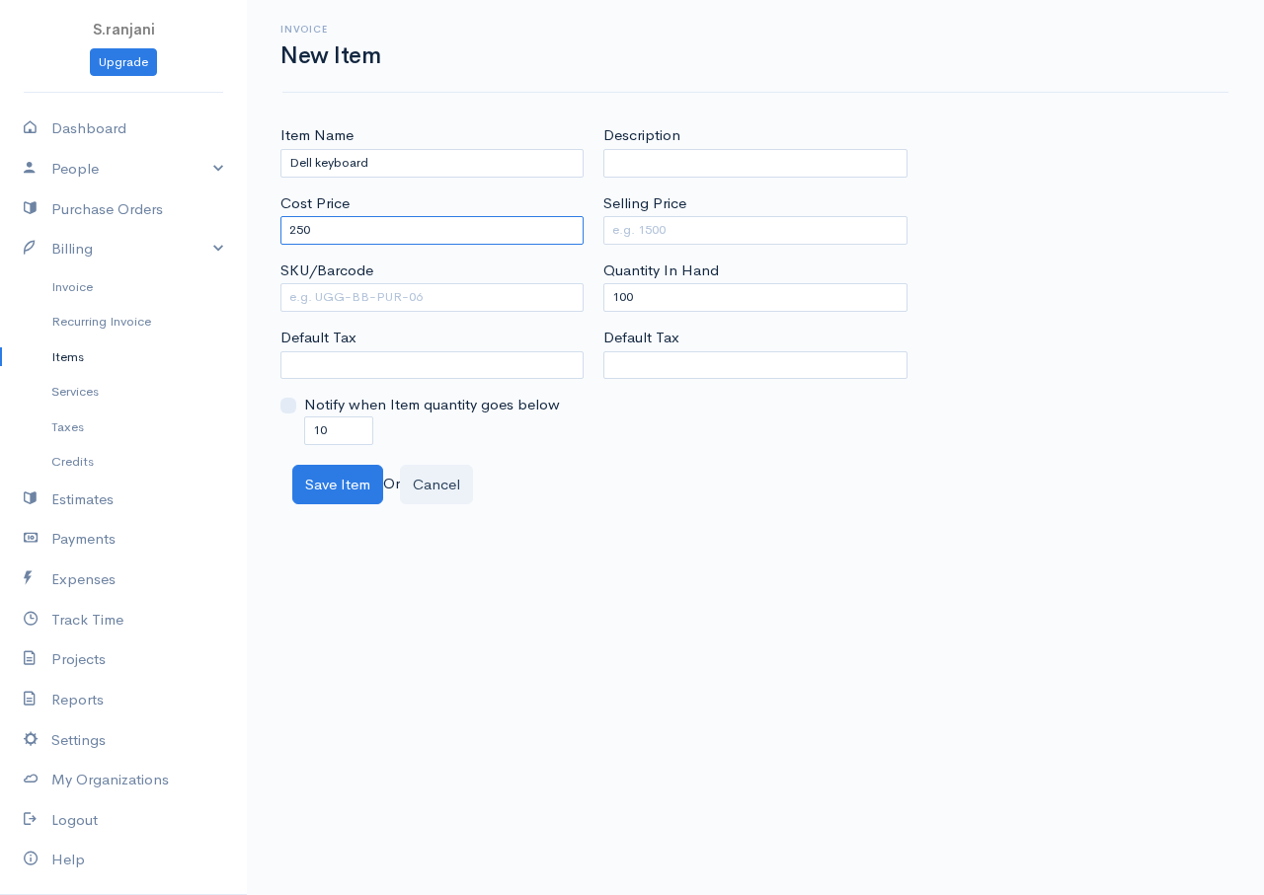
type input "250"
click at [660, 229] on input "Selling Price" at bounding box center [754, 230] width 303 height 29
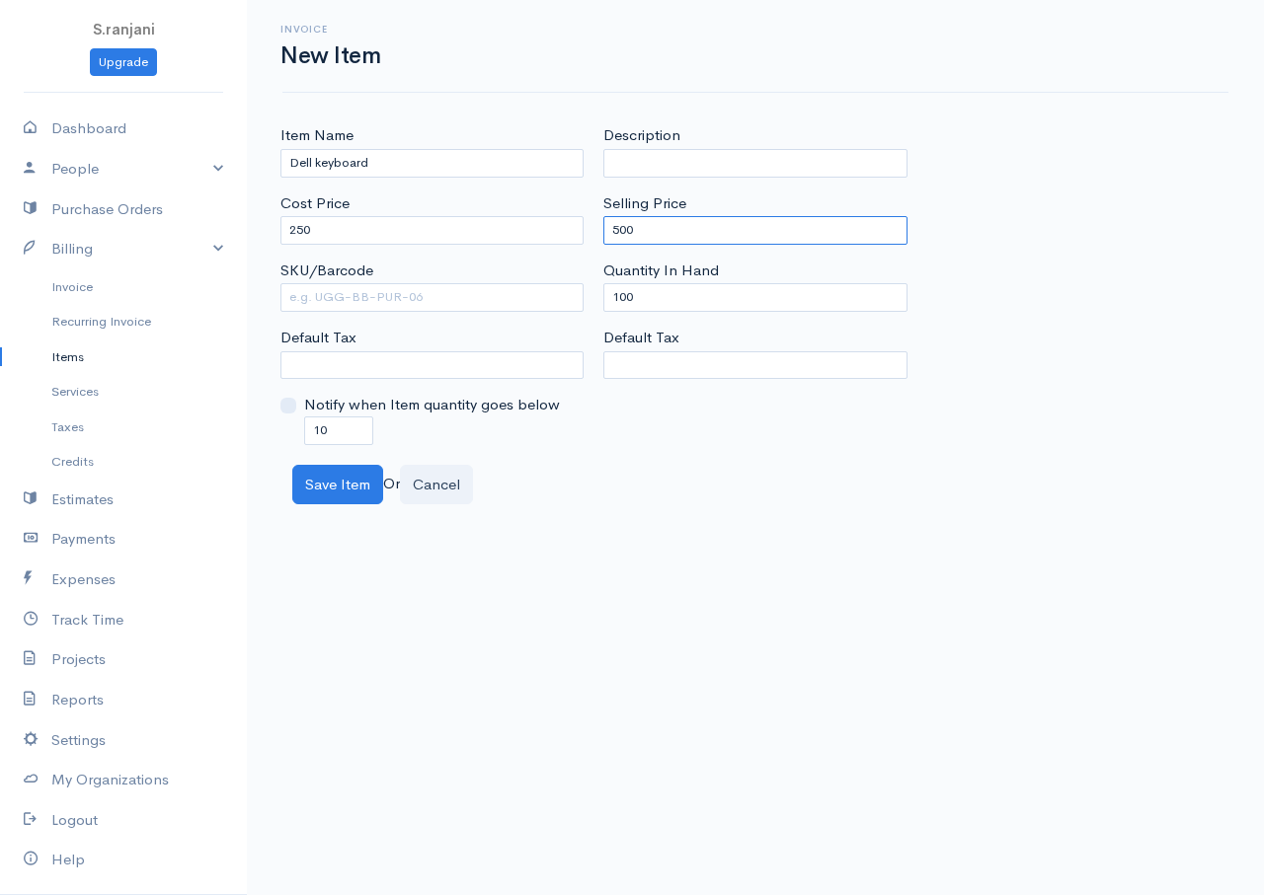
type input "500"
drag, startPoint x: 638, startPoint y: 299, endPoint x: 611, endPoint y: 300, distance: 26.7
click at [611, 300] on input "100" at bounding box center [754, 297] width 303 height 29
type input "0"
drag, startPoint x: 332, startPoint y: 421, endPoint x: 289, endPoint y: 414, distance: 43.0
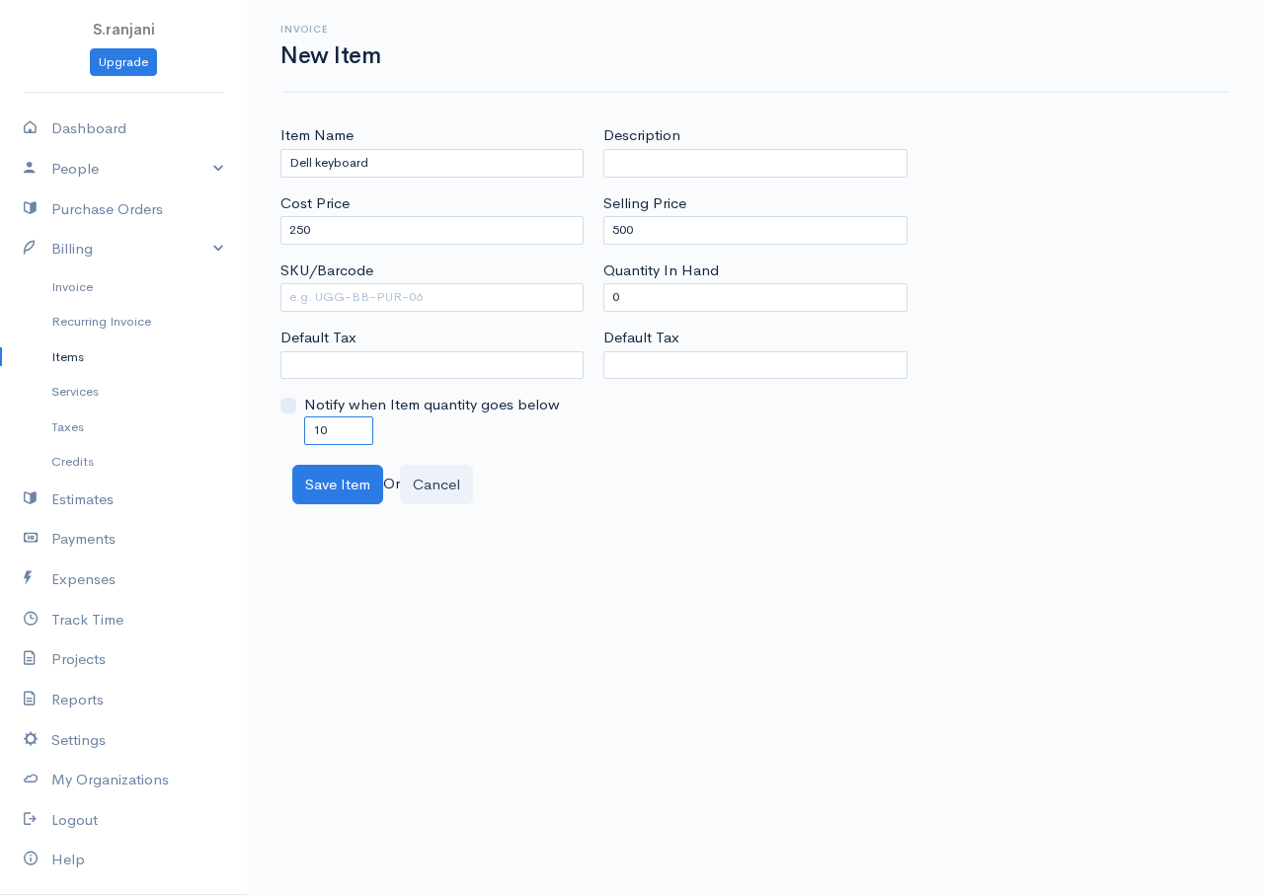
click at [289, 414] on div "Notify when Item quantity goes below 10" at bounding box center [431, 419] width 303 height 50
type input "0"
click at [343, 489] on button "Save Item" at bounding box center [337, 485] width 91 height 40
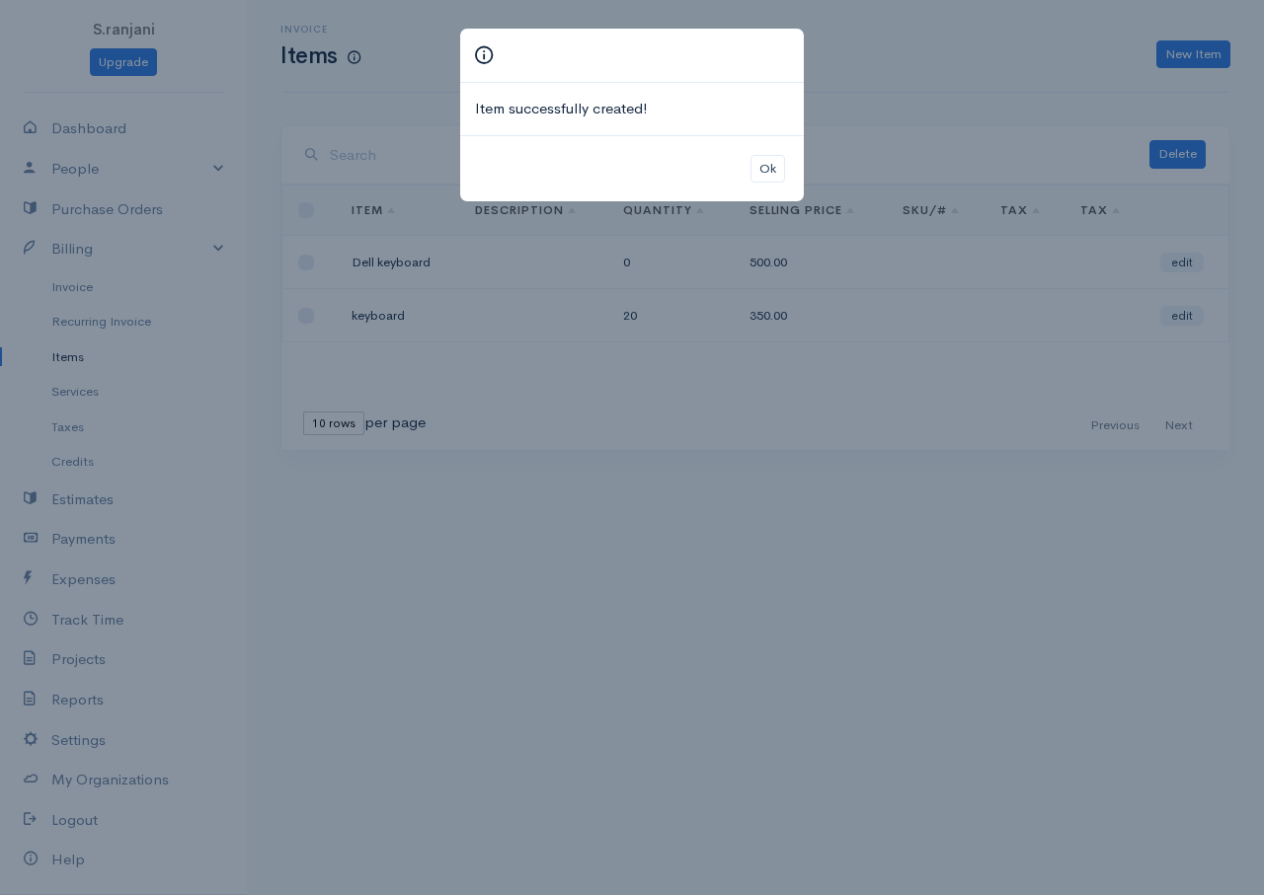
click at [791, 162] on div "Ok" at bounding box center [632, 168] width 344 height 67
click at [763, 176] on button "Ok" at bounding box center [767, 169] width 35 height 29
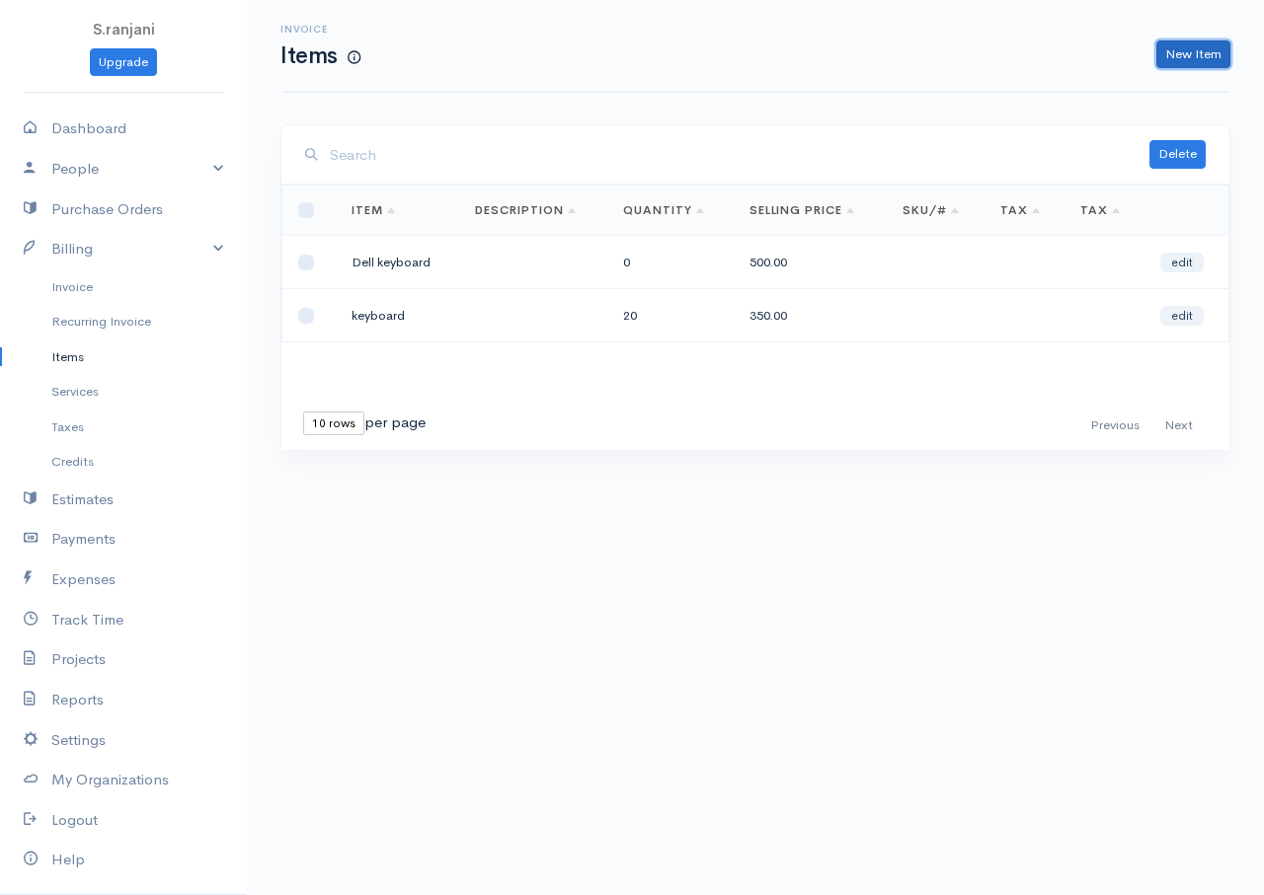
drag, startPoint x: 1198, startPoint y: 51, endPoint x: 937, endPoint y: 118, distance: 270.1
click at [1196, 51] on link "New Item" at bounding box center [1193, 54] width 74 height 29
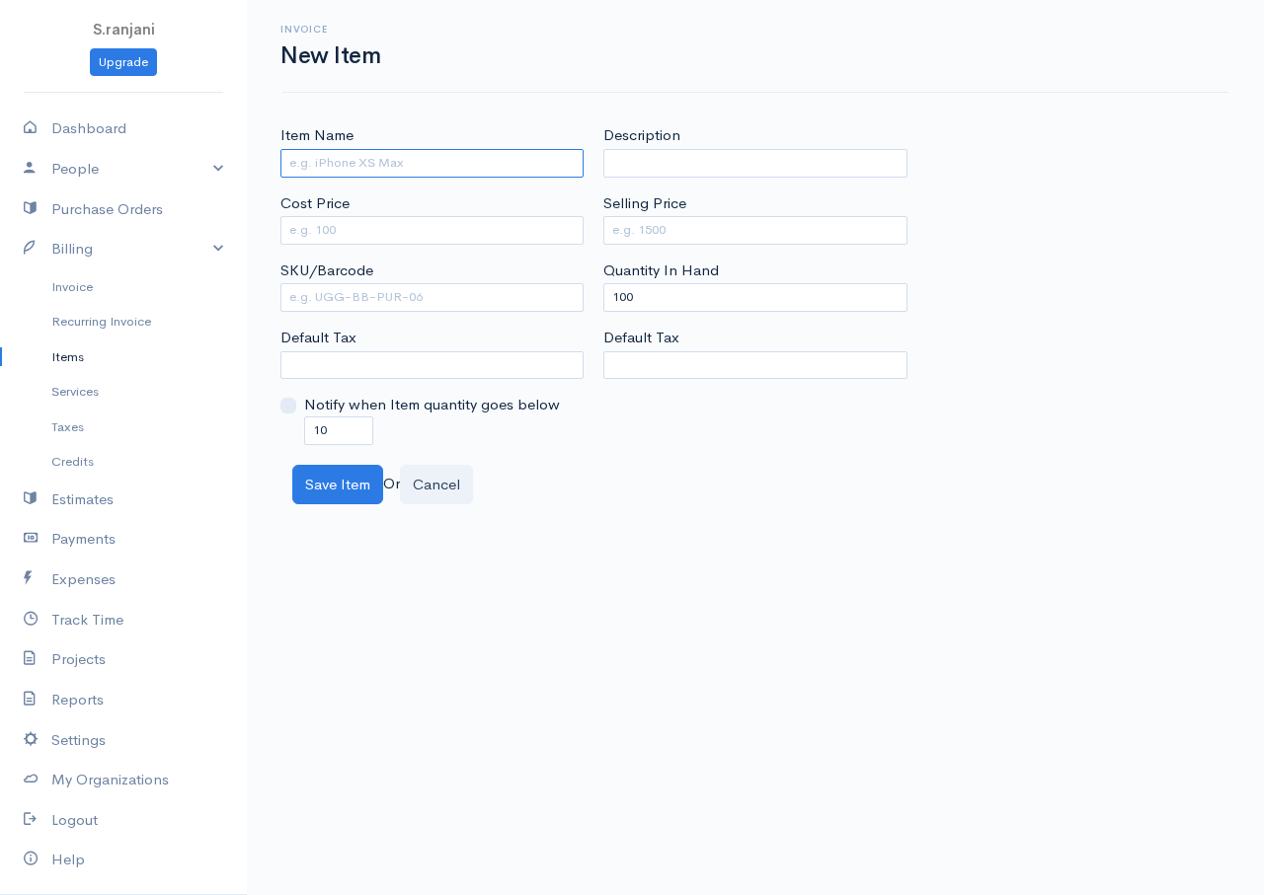
click at [338, 161] on input "Item Name" at bounding box center [431, 163] width 303 height 29
type input "Hp mouse"
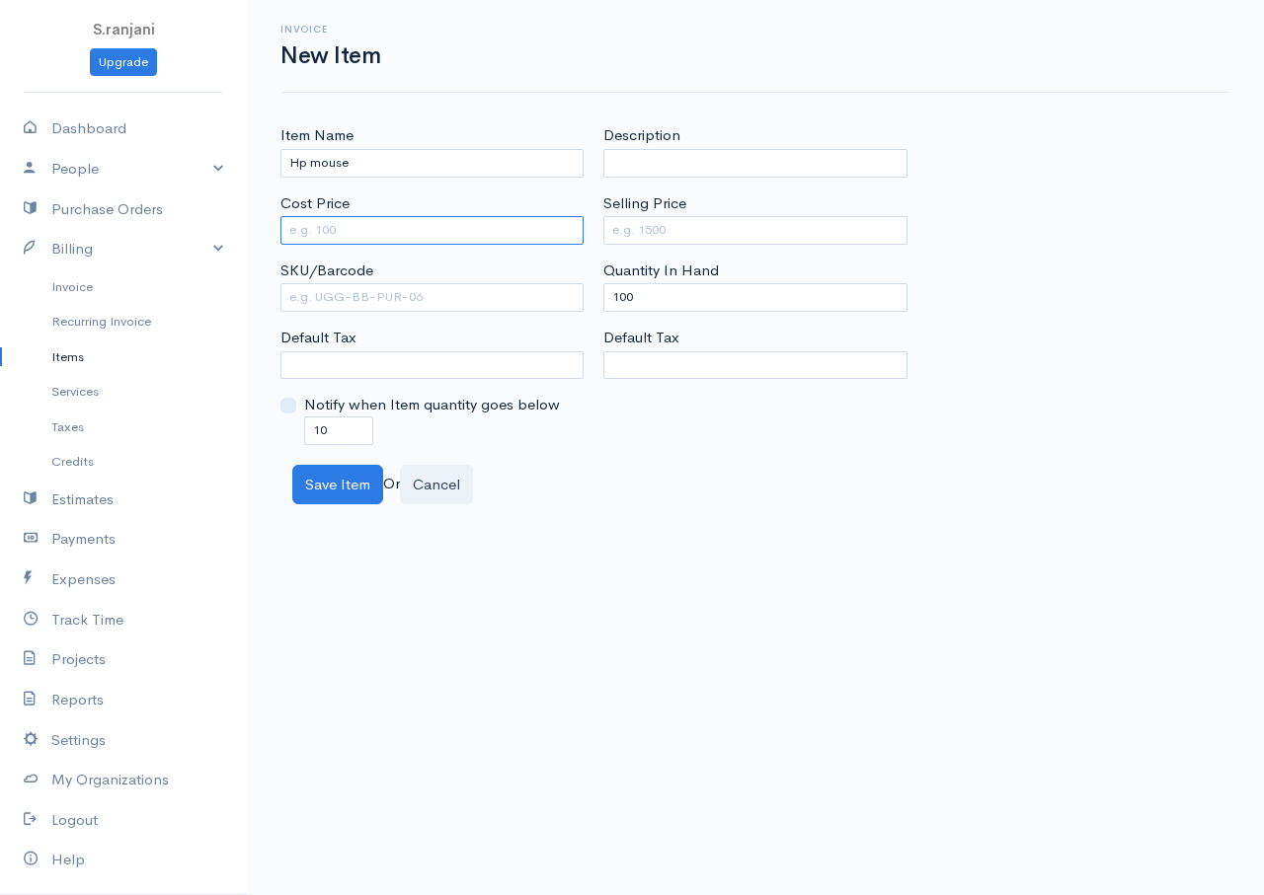
click at [355, 235] on input "Cost Price" at bounding box center [431, 230] width 303 height 29
type input "350"
click at [625, 228] on input "Selling Price" at bounding box center [754, 230] width 303 height 29
type input "500"
drag, startPoint x: 645, startPoint y: 302, endPoint x: 594, endPoint y: 305, distance: 50.4
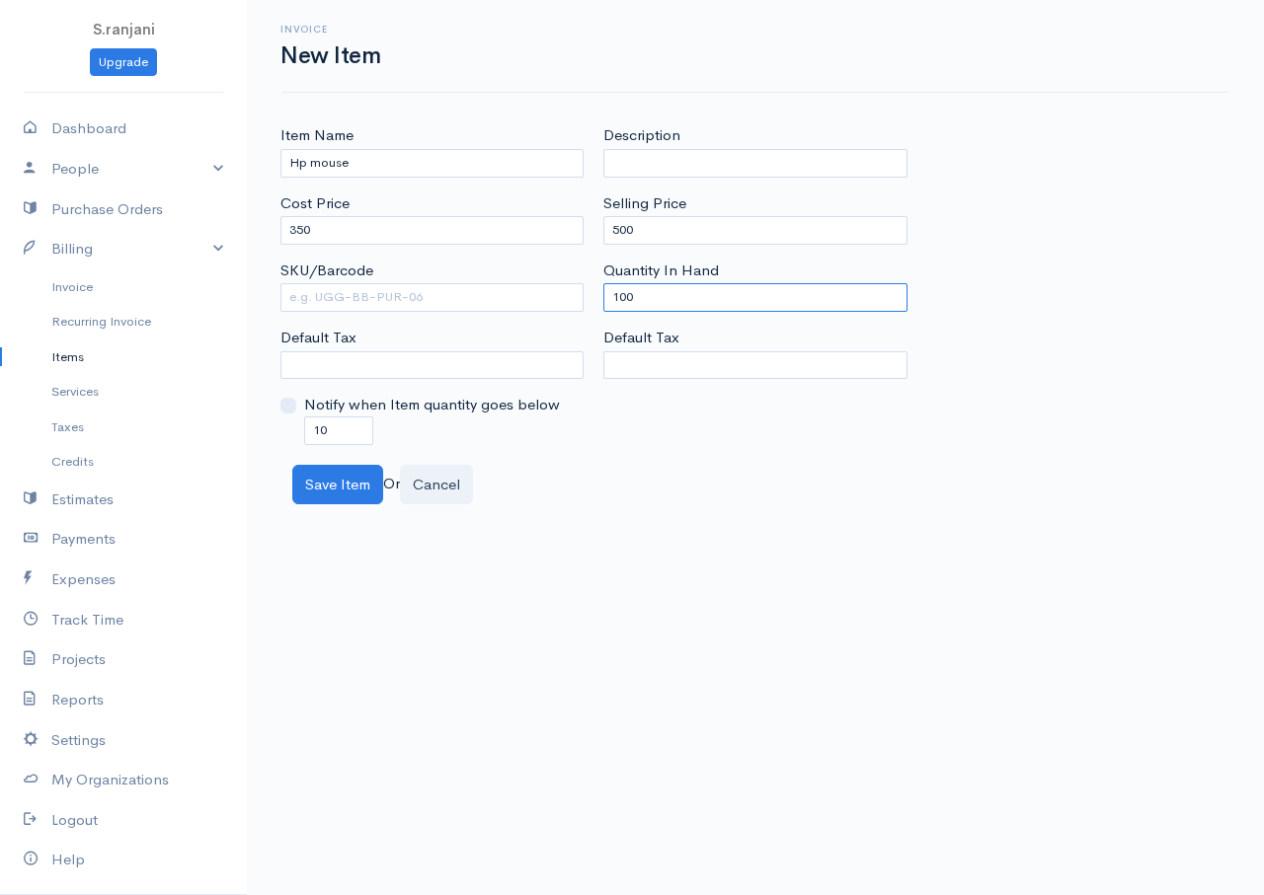
click at [594, 305] on div "Description Selling Price 500 Quantity In Hand 100 Default Tax" at bounding box center [754, 284] width 323 height 320
type input "0"
drag, startPoint x: 327, startPoint y: 432, endPoint x: 289, endPoint y: 428, distance: 37.7
click at [289, 428] on div "Notify when Item quantity goes below 10" at bounding box center [431, 419] width 303 height 50
type input "0"
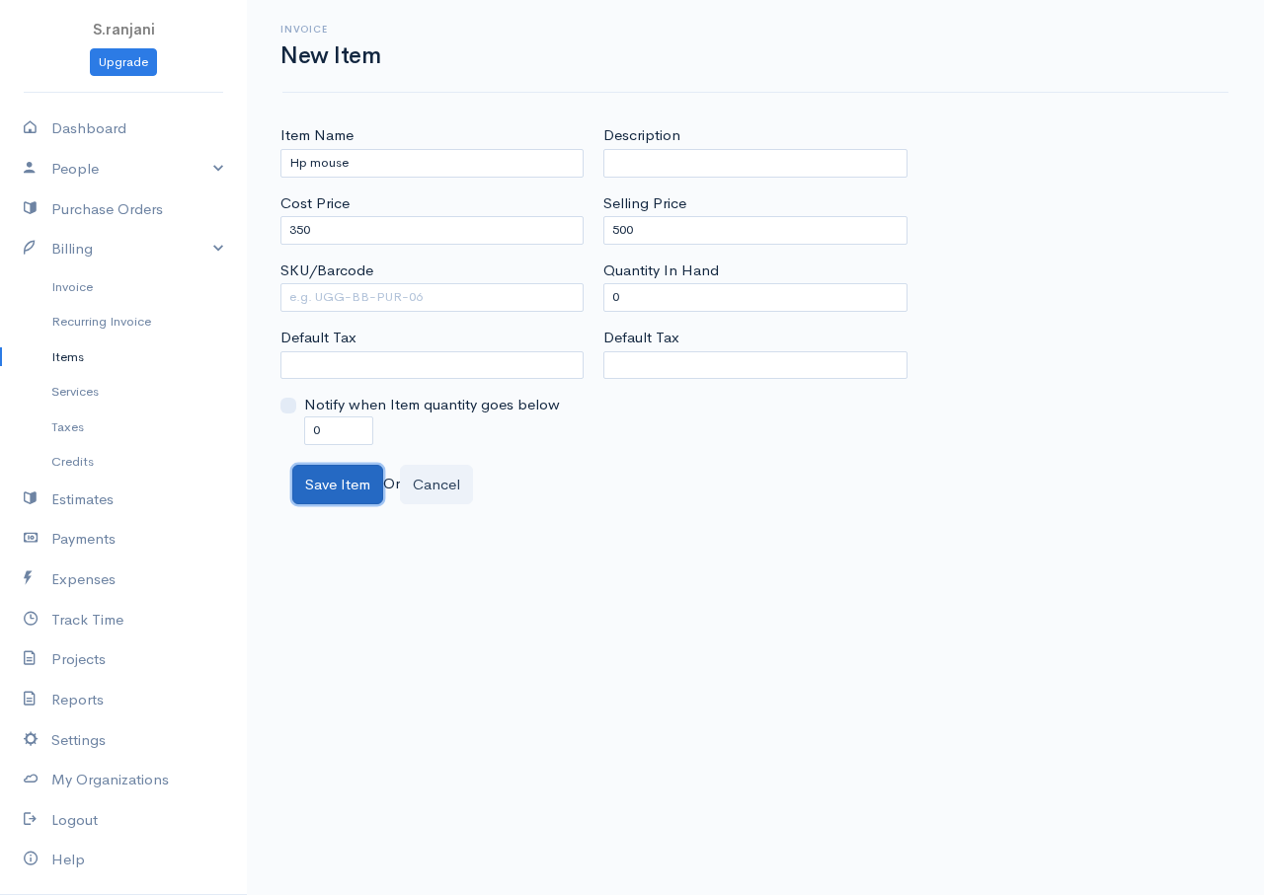
click at [328, 485] on button "Save Item" at bounding box center [337, 485] width 91 height 40
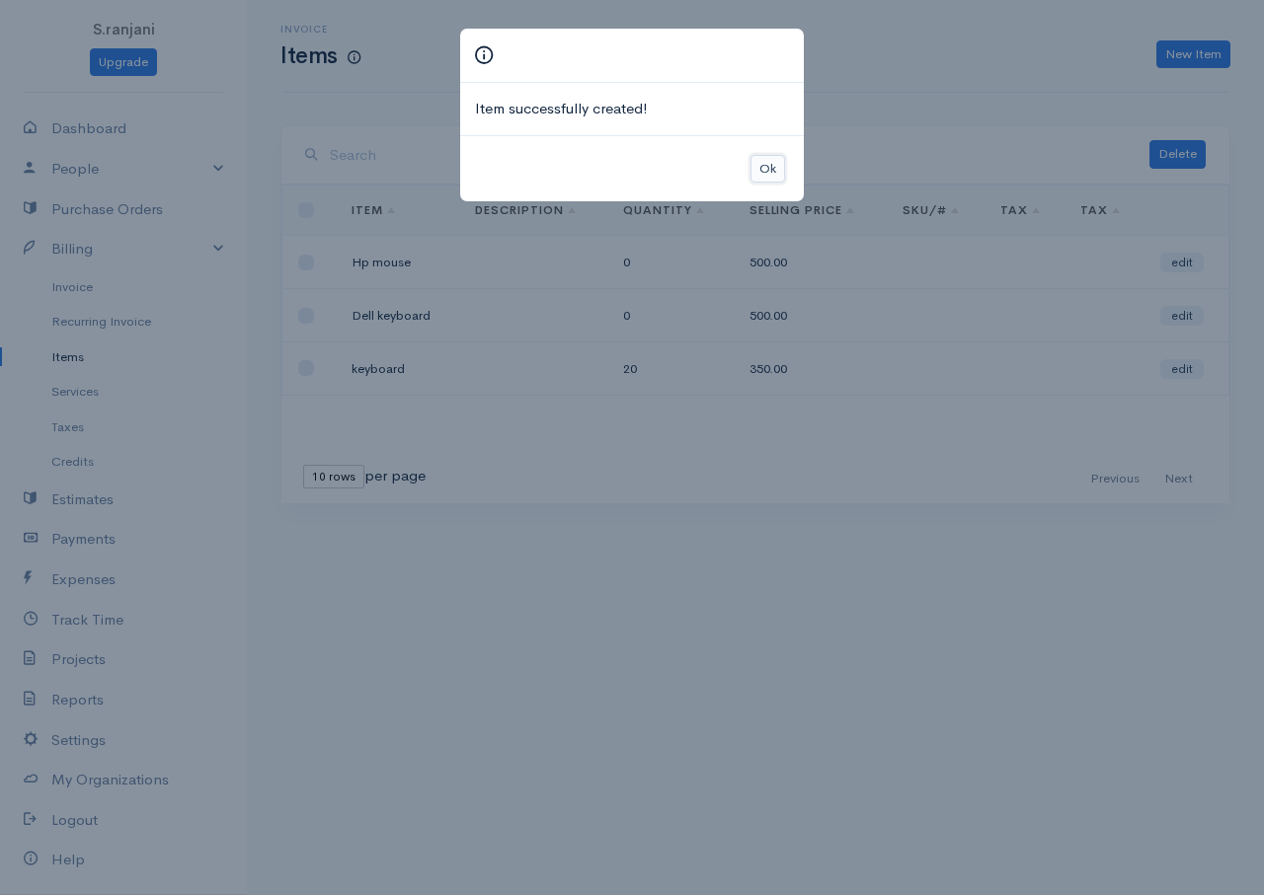
click at [769, 170] on button "Ok" at bounding box center [767, 169] width 35 height 29
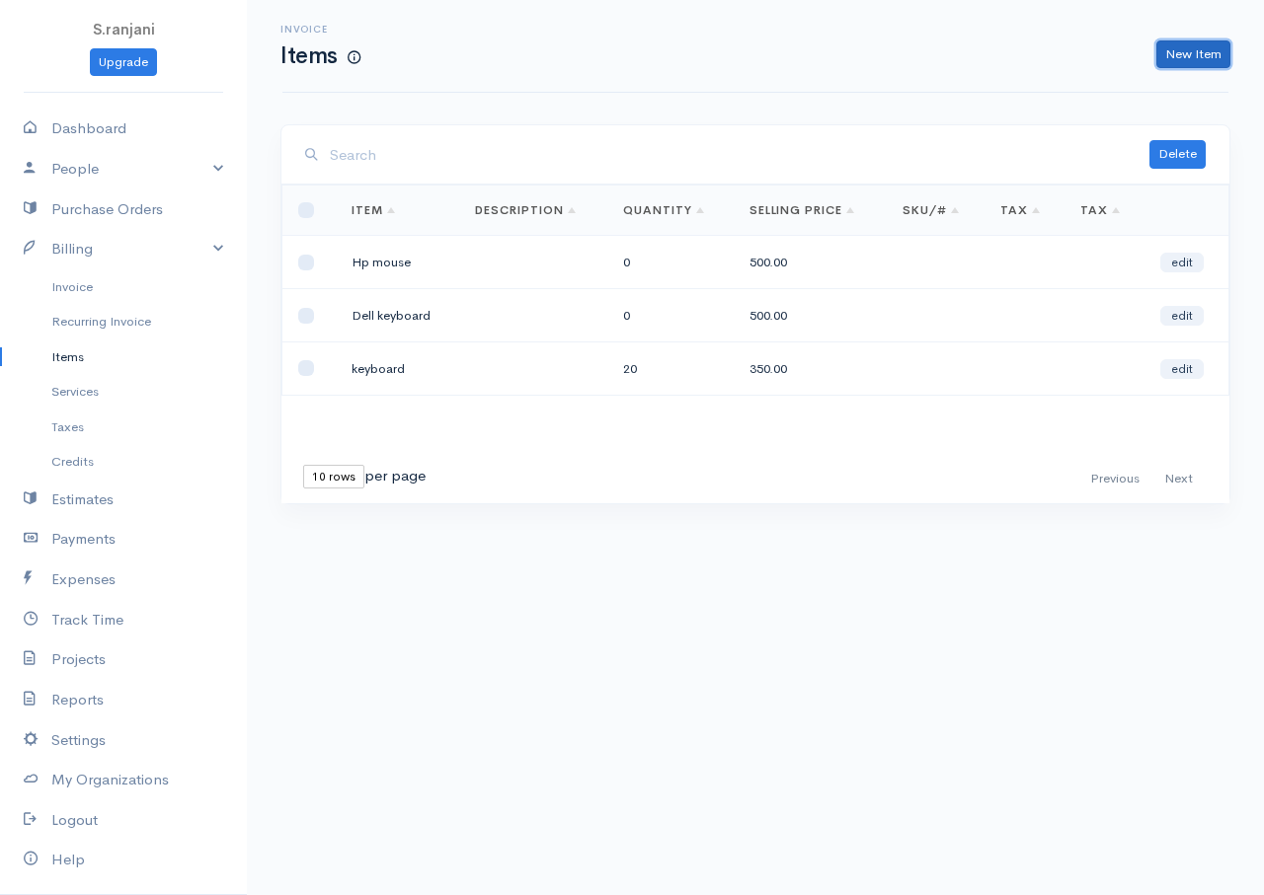
click at [1174, 48] on link "New Item" at bounding box center [1193, 54] width 74 height 29
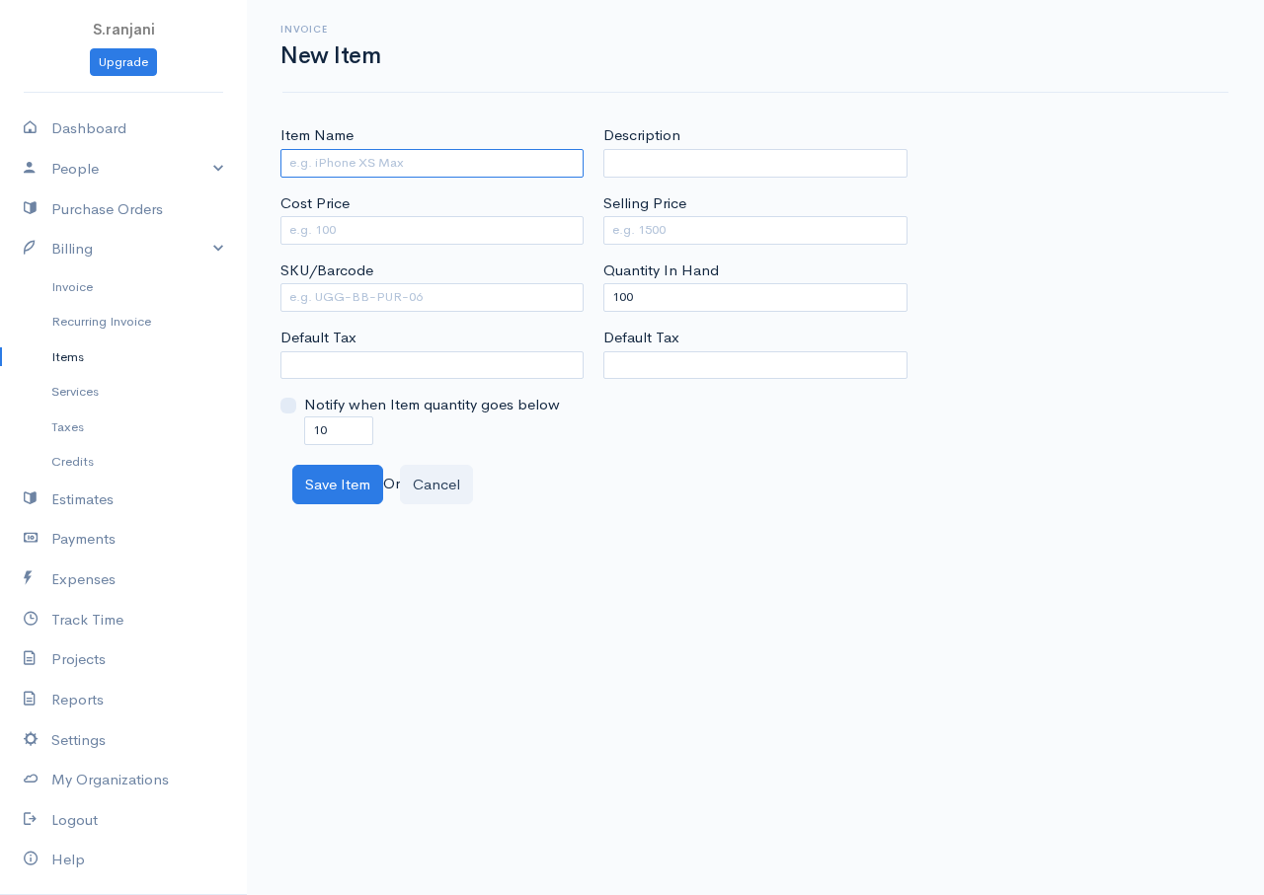
click at [326, 166] on input "Item Name" at bounding box center [431, 163] width 303 height 29
type input "Hp keyboard"
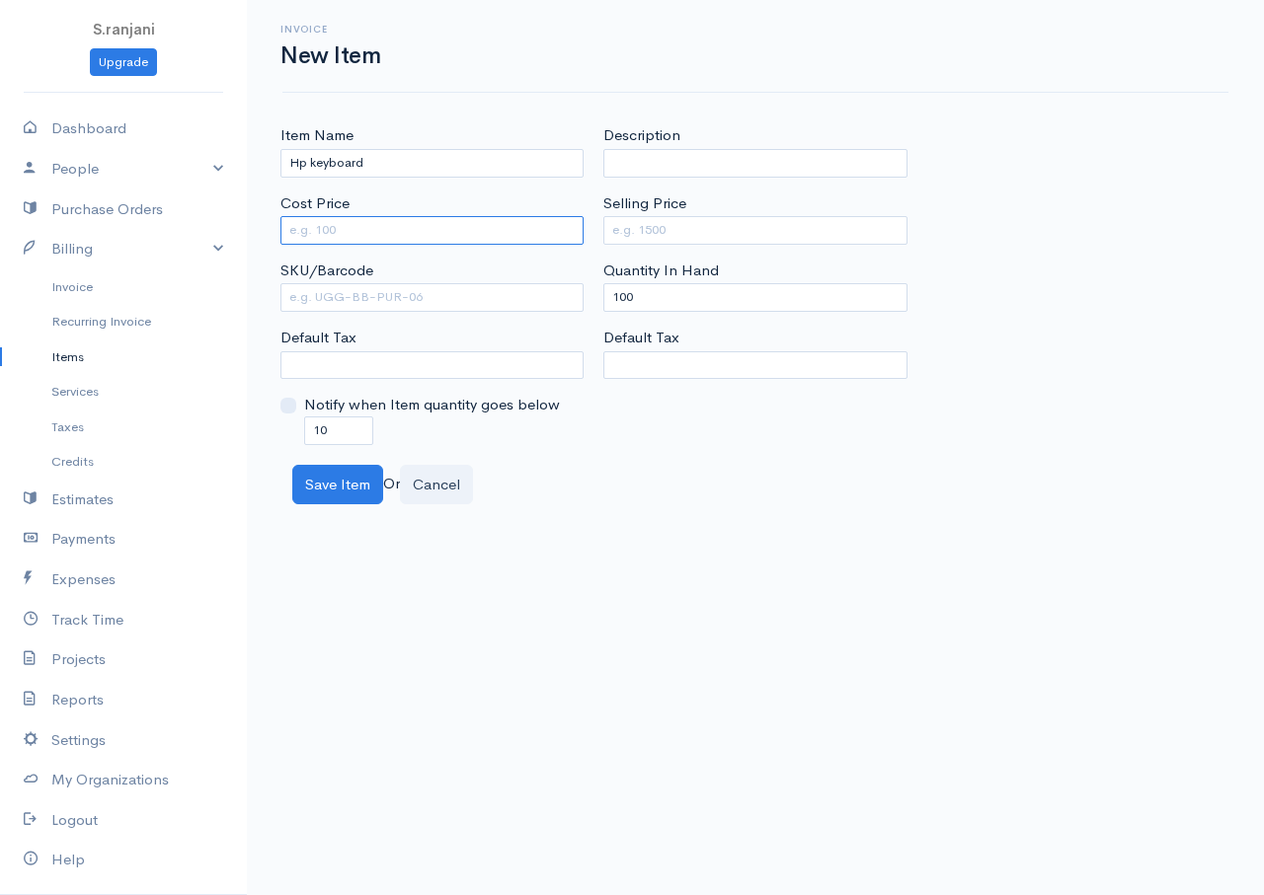
click at [324, 224] on input "Cost Price" at bounding box center [431, 230] width 303 height 29
type input "350"
click at [629, 222] on input "Selling Price" at bounding box center [754, 230] width 303 height 29
type input "500"
drag, startPoint x: 657, startPoint y: 301, endPoint x: 550, endPoint y: 303, distance: 107.6
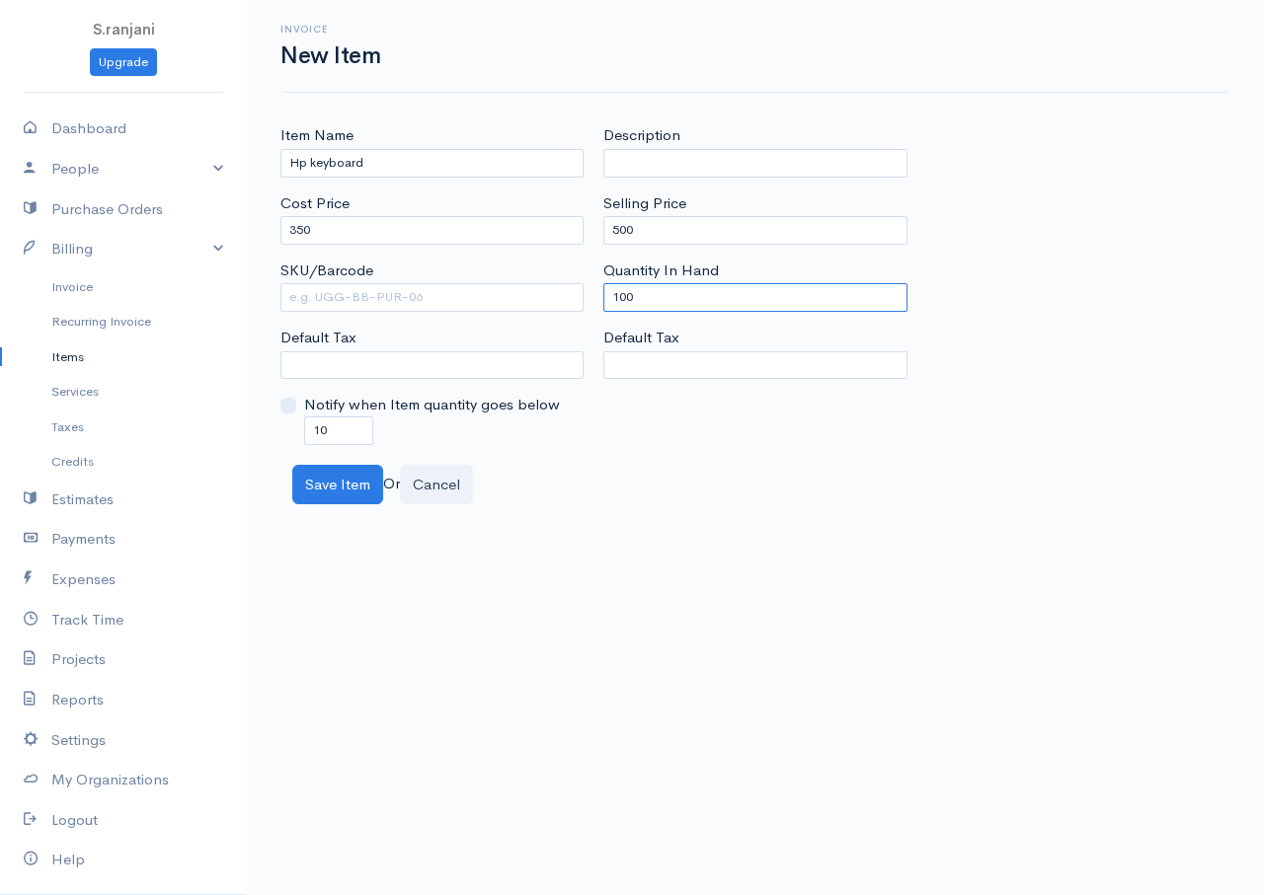
click at [550, 303] on div "Item Name Hp keyboard Cost Price 350 SKU/Barcode Default Tax Notify when Item q…" at bounding box center [754, 284] width 969 height 320
type input "0"
drag, startPoint x: 337, startPoint y: 438, endPoint x: 211, endPoint y: 430, distance: 125.6
click at [211, 430] on body "S.ranjani Upgrade Dashboard People Clients Vendors Staff Users Purchase Orders …" at bounding box center [632, 447] width 1264 height 895
type input "0"
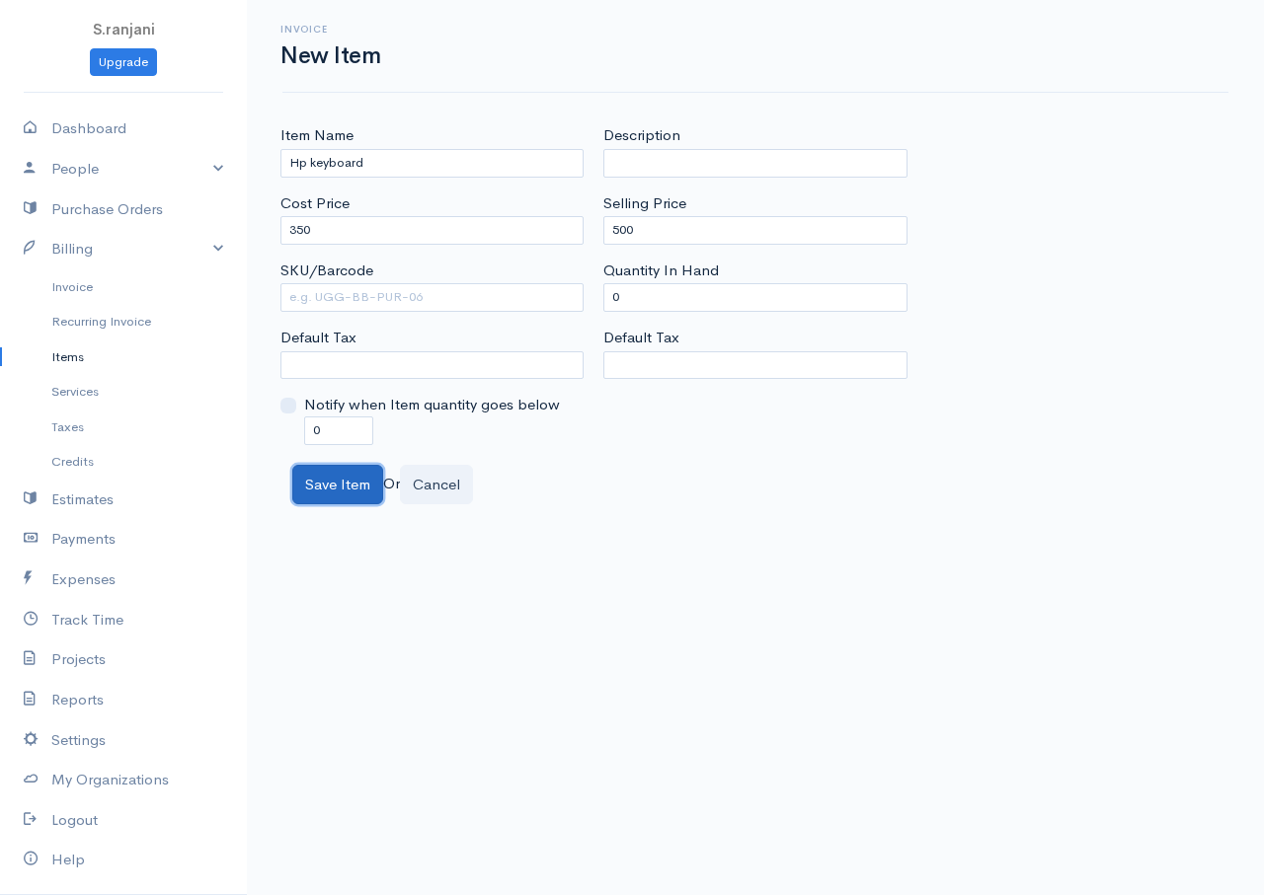
click at [372, 475] on button "Save Item" at bounding box center [337, 485] width 91 height 40
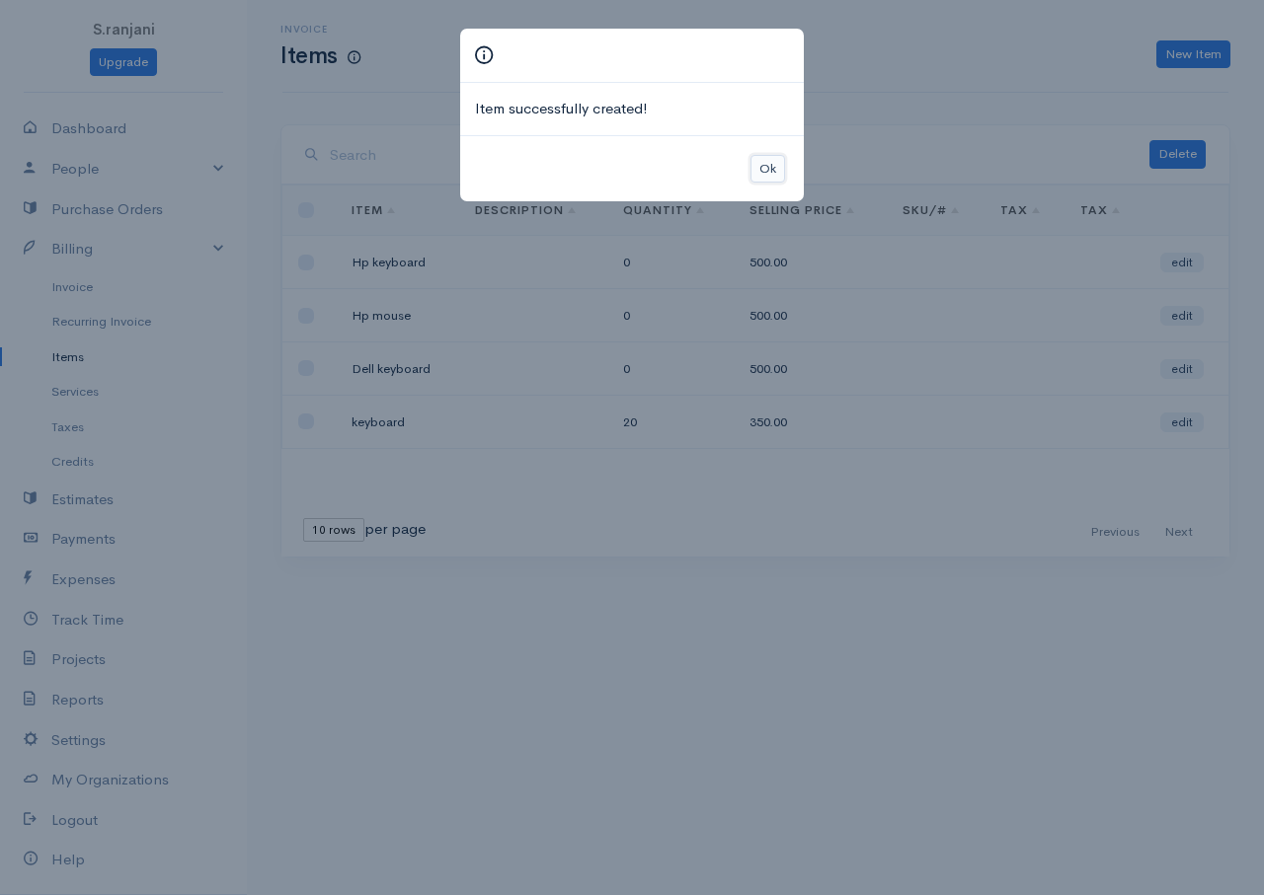
click at [772, 166] on button "Ok" at bounding box center [767, 169] width 35 height 29
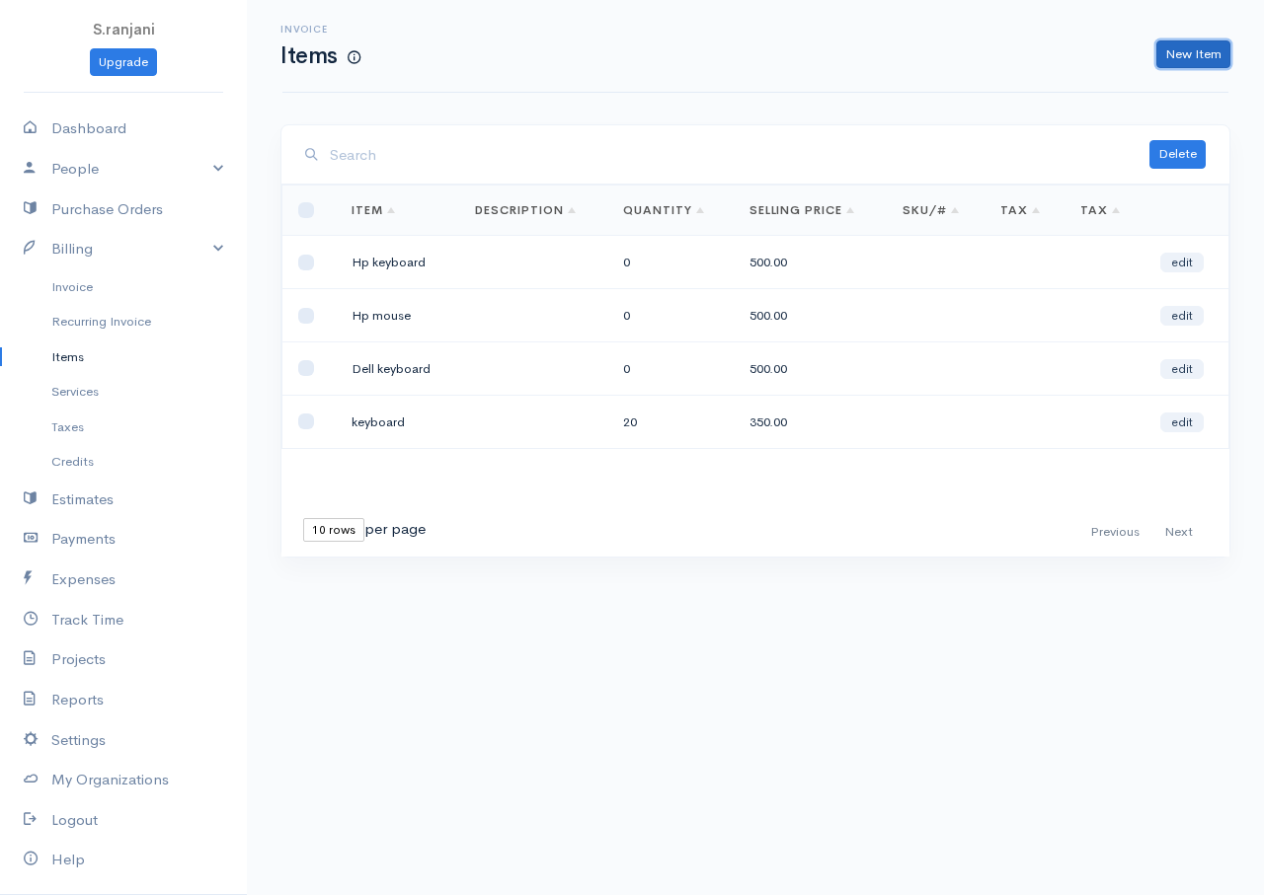
click at [1190, 55] on link "New Item" at bounding box center [1193, 54] width 74 height 29
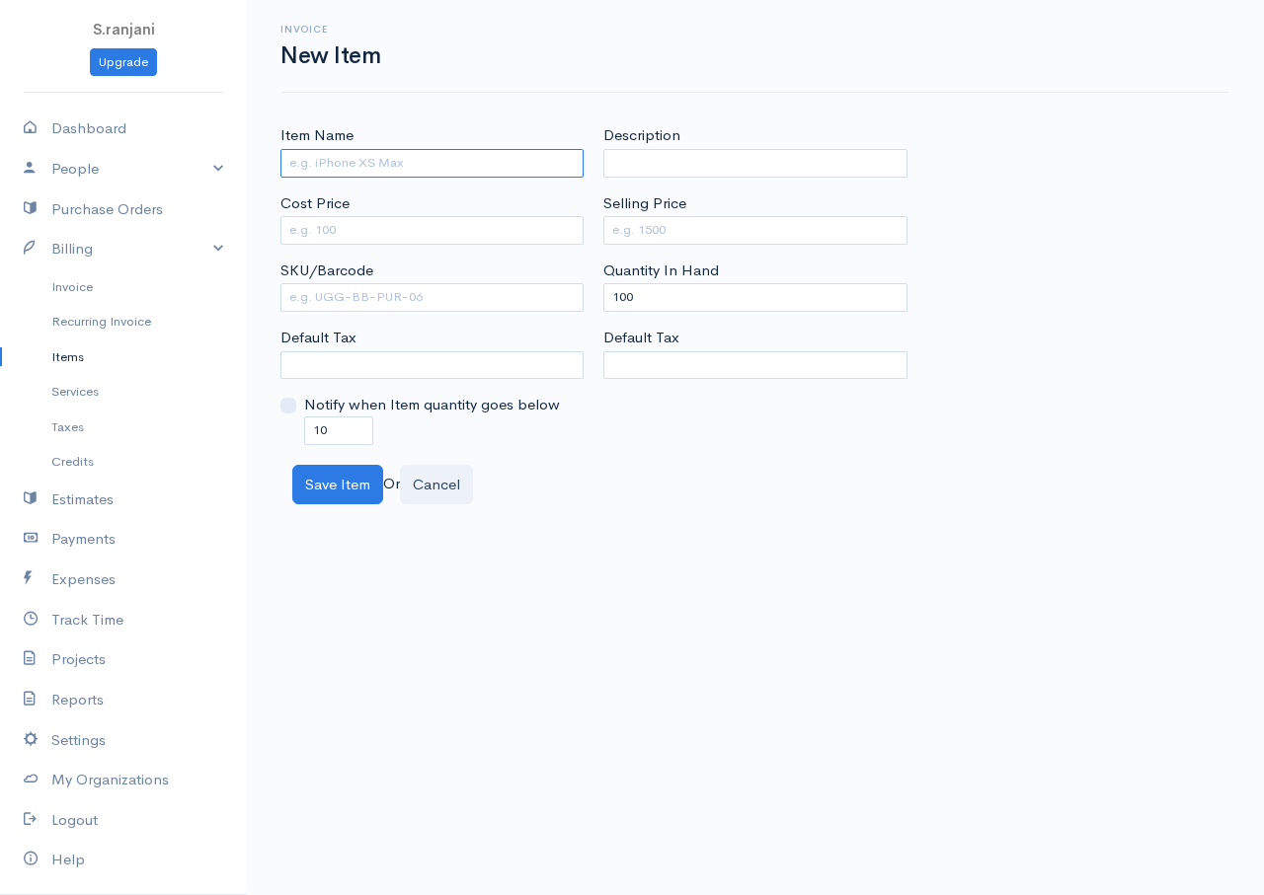
click at [324, 166] on input "Item Name" at bounding box center [431, 163] width 303 height 29
type input "IBM keyboard"
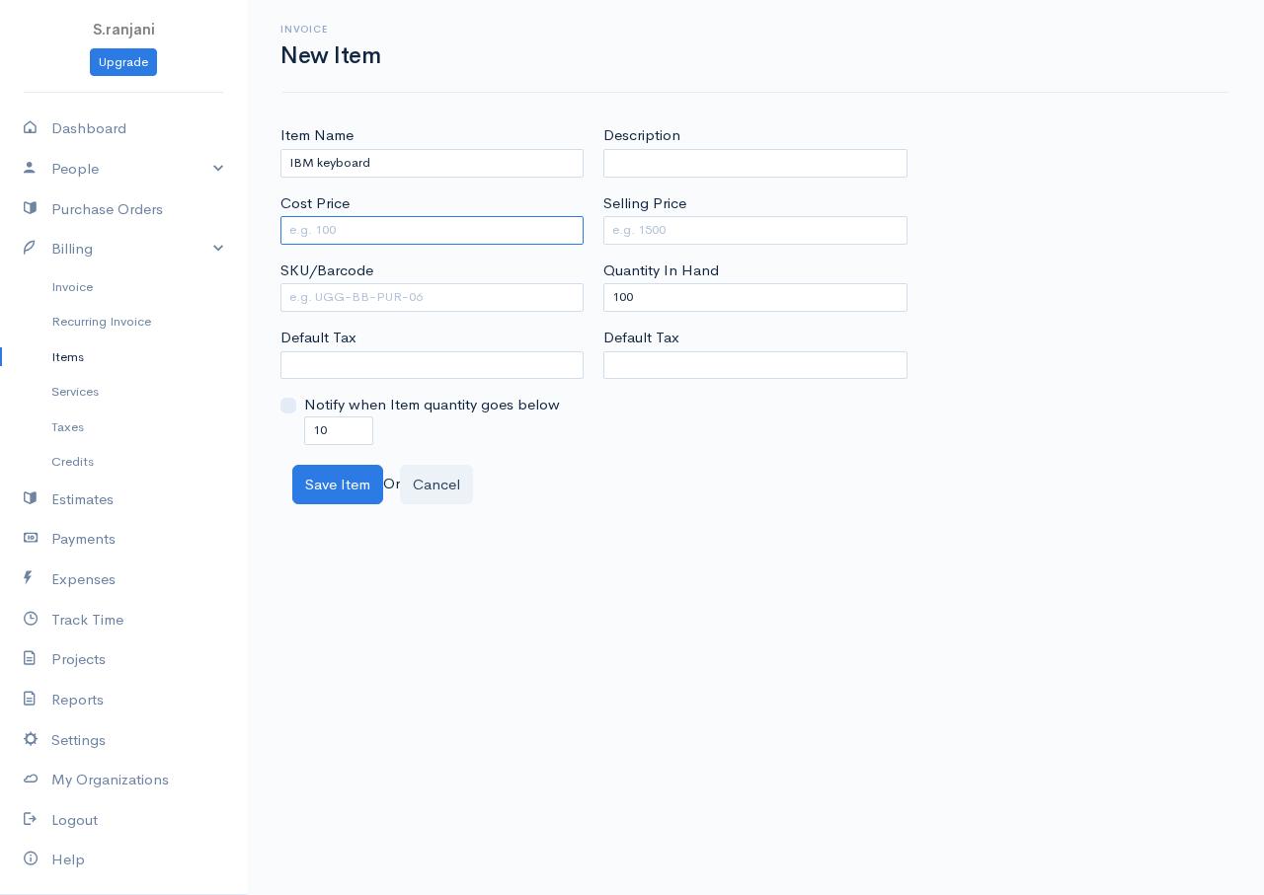
click at [327, 231] on input "Cost Price" at bounding box center [431, 230] width 303 height 29
type input "650"
click at [623, 233] on input "Selling Price" at bounding box center [754, 230] width 303 height 29
type input "900"
drag, startPoint x: 639, startPoint y: 294, endPoint x: 548, endPoint y: 307, distance: 91.7
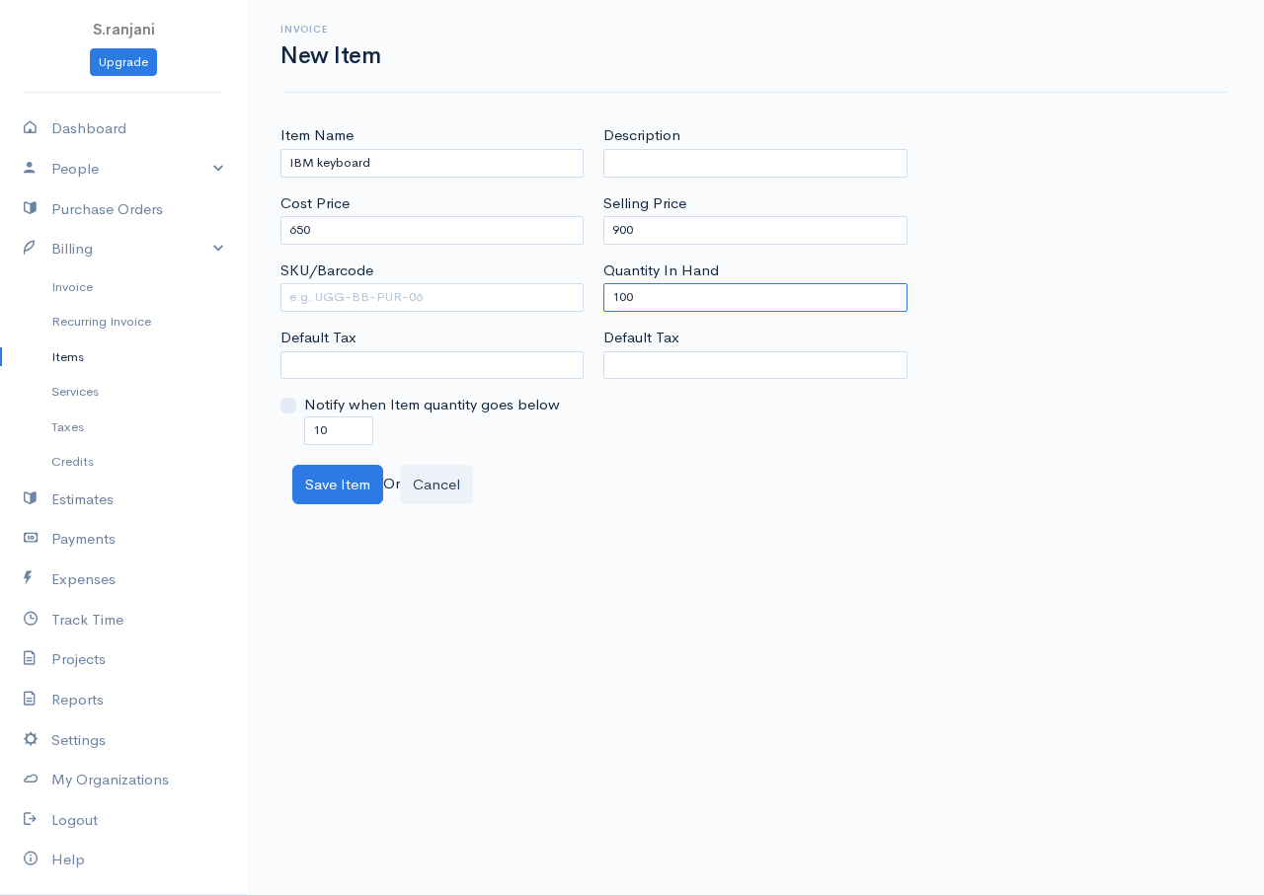
click at [548, 307] on div "Item Name IBM keyboard Cost Price 650 SKU/Barcode Default Tax Notify when Item …" at bounding box center [754, 284] width 969 height 320
type input "0"
drag, startPoint x: 349, startPoint y: 424, endPoint x: 285, endPoint y: 426, distance: 64.2
click at [285, 426] on div "Notify when Item quantity goes below 10" at bounding box center [431, 419] width 303 height 50
type input "0"
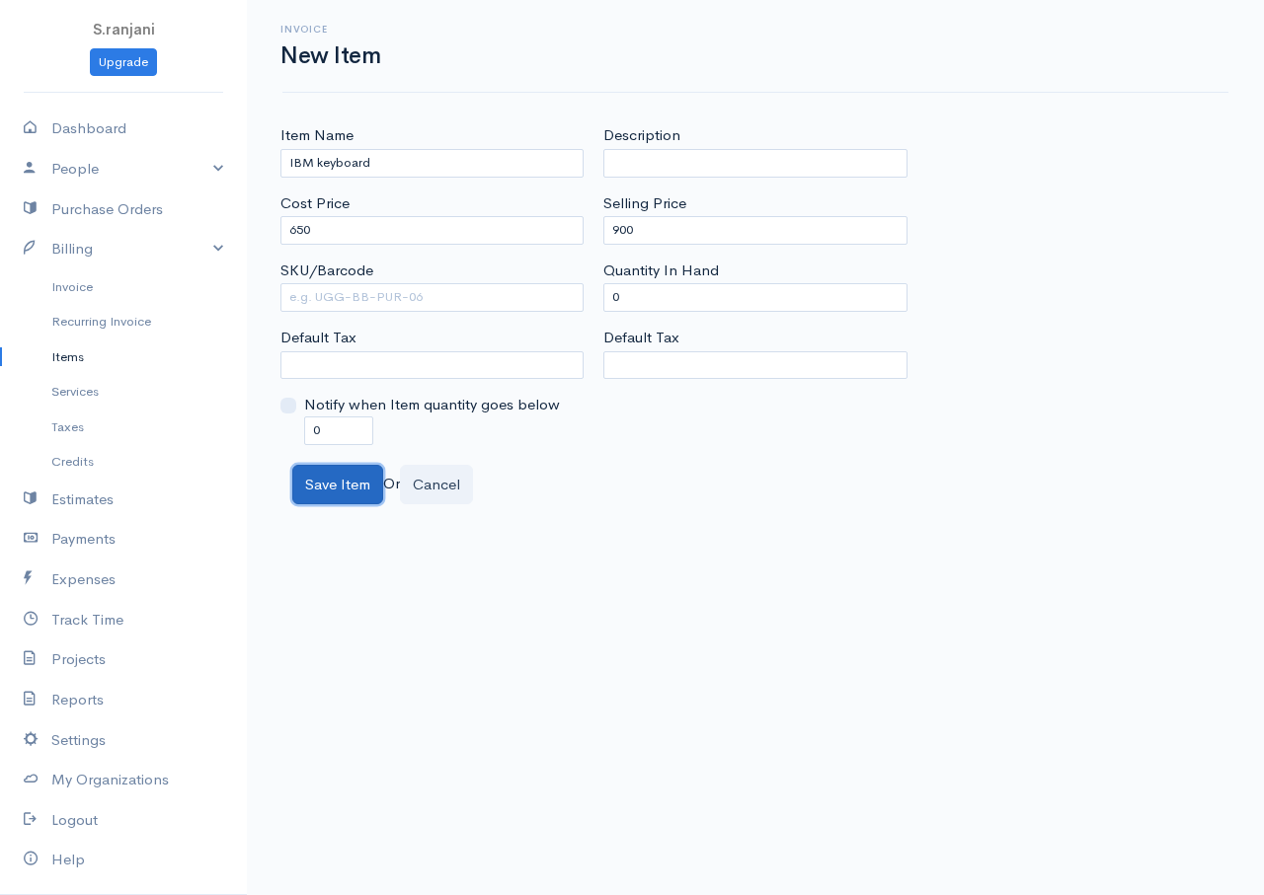
click at [353, 493] on button "Save Item" at bounding box center [337, 485] width 91 height 40
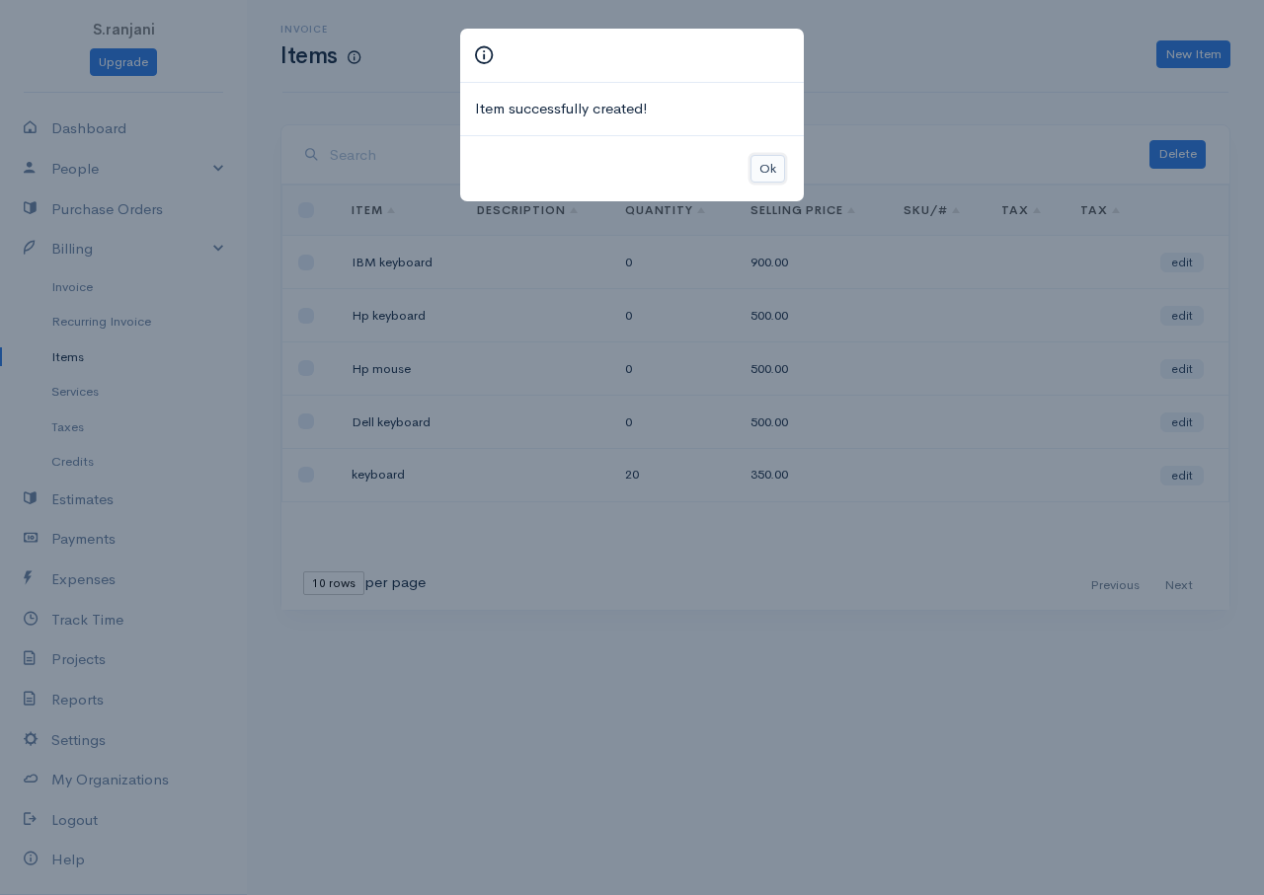
click at [760, 169] on button "Ok" at bounding box center [767, 169] width 35 height 29
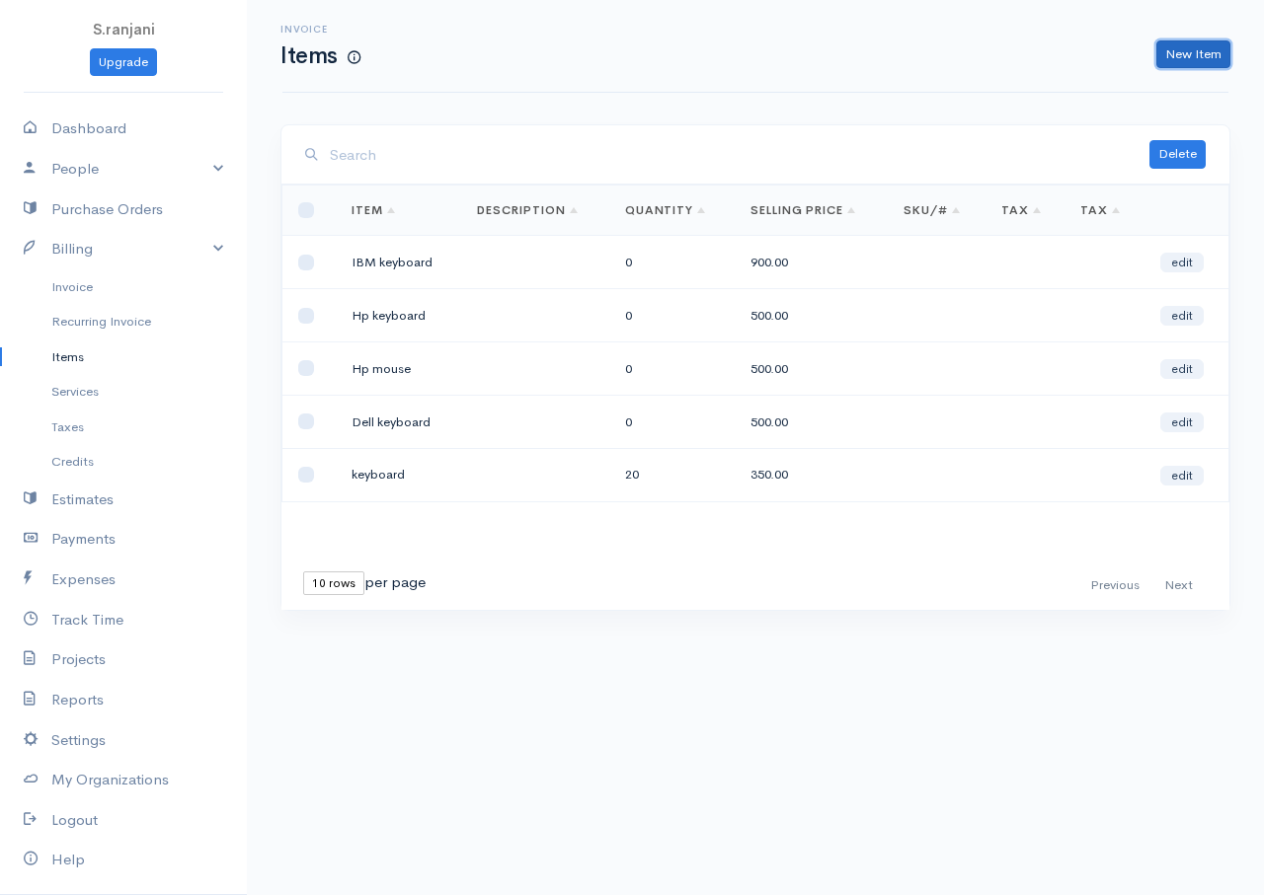
click at [1181, 56] on link "New Item" at bounding box center [1193, 54] width 74 height 29
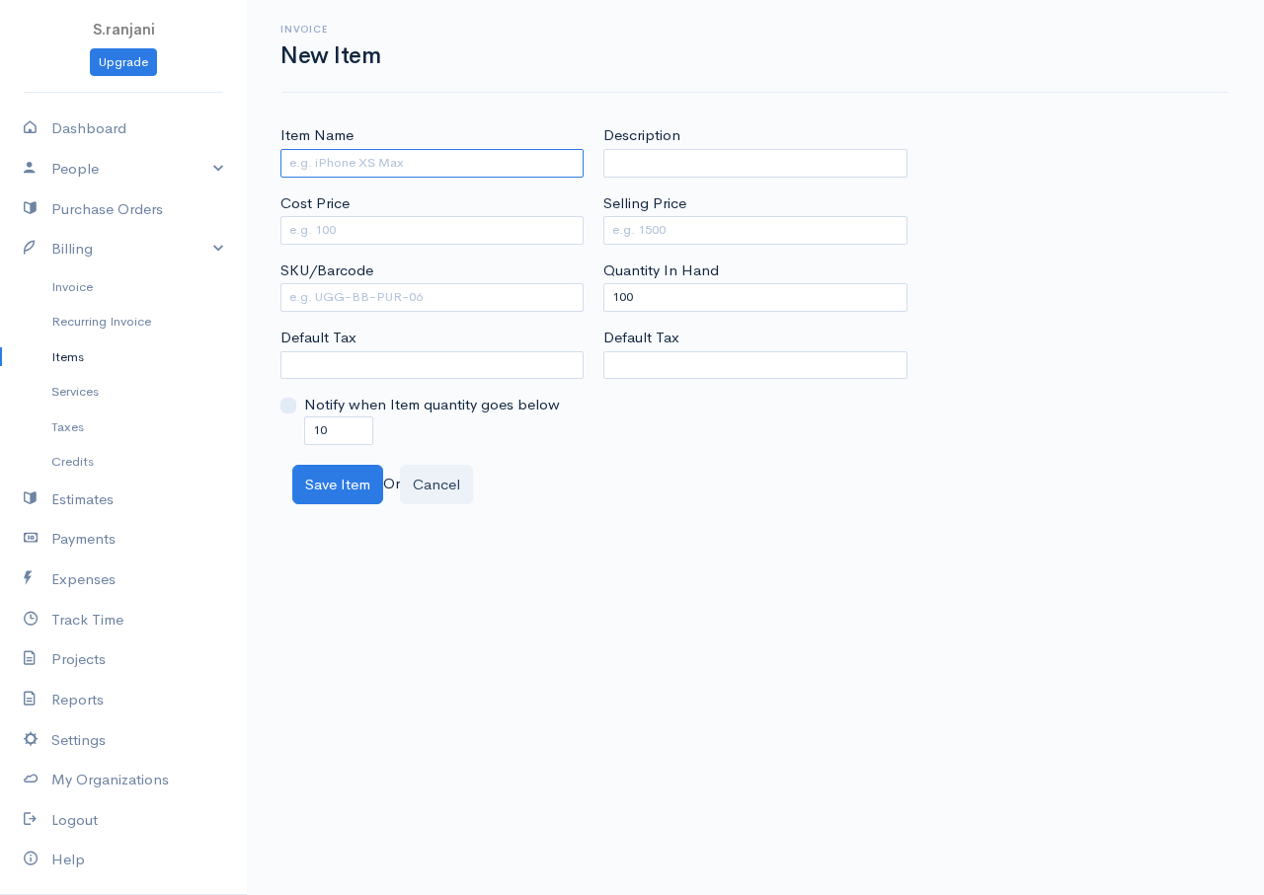
click at [319, 169] on input "Item Name" at bounding box center [431, 163] width 303 height 29
type input "d"
type input "Dell mouse"
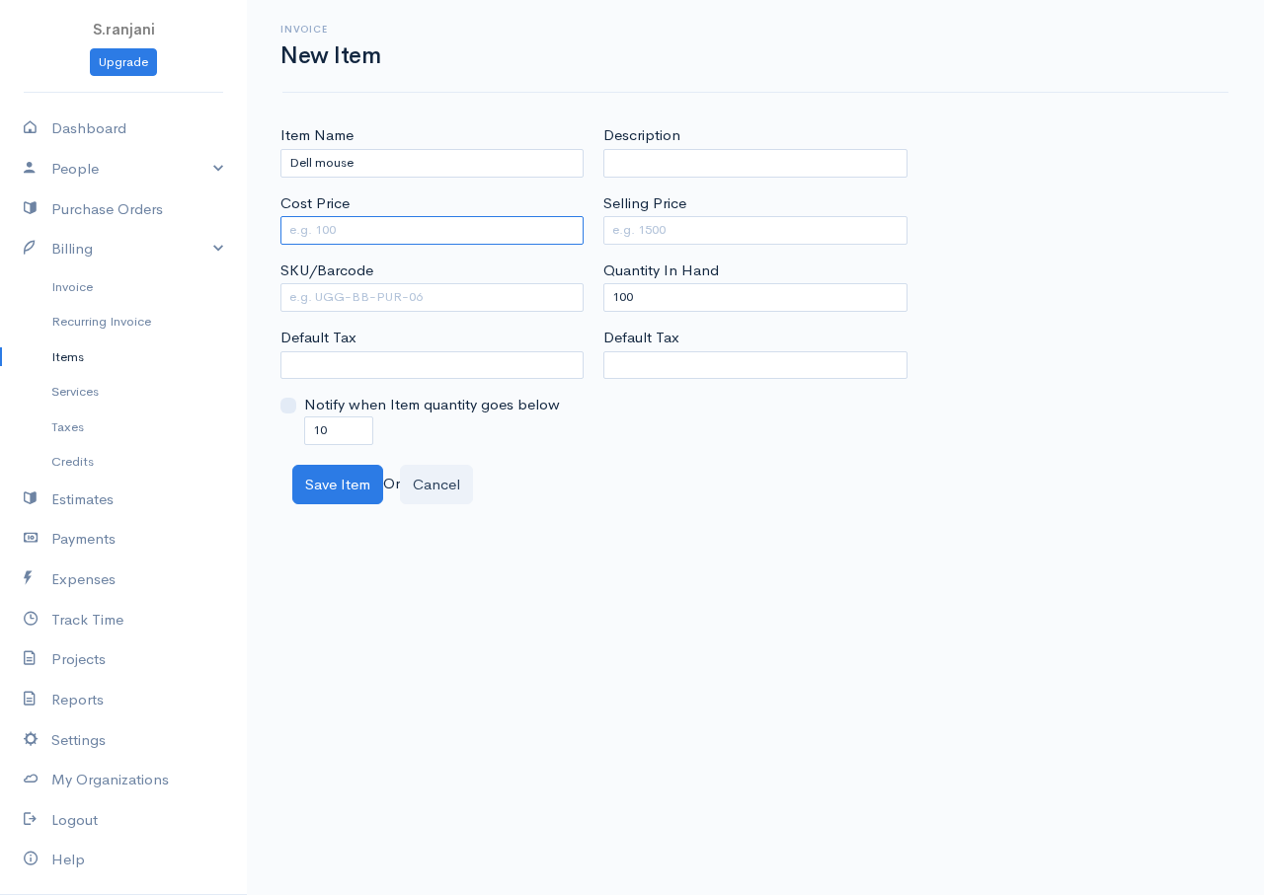
click at [326, 227] on input "Cost Price" at bounding box center [431, 230] width 303 height 29
type input "150"
click at [655, 222] on input "Selling Price" at bounding box center [754, 230] width 303 height 29
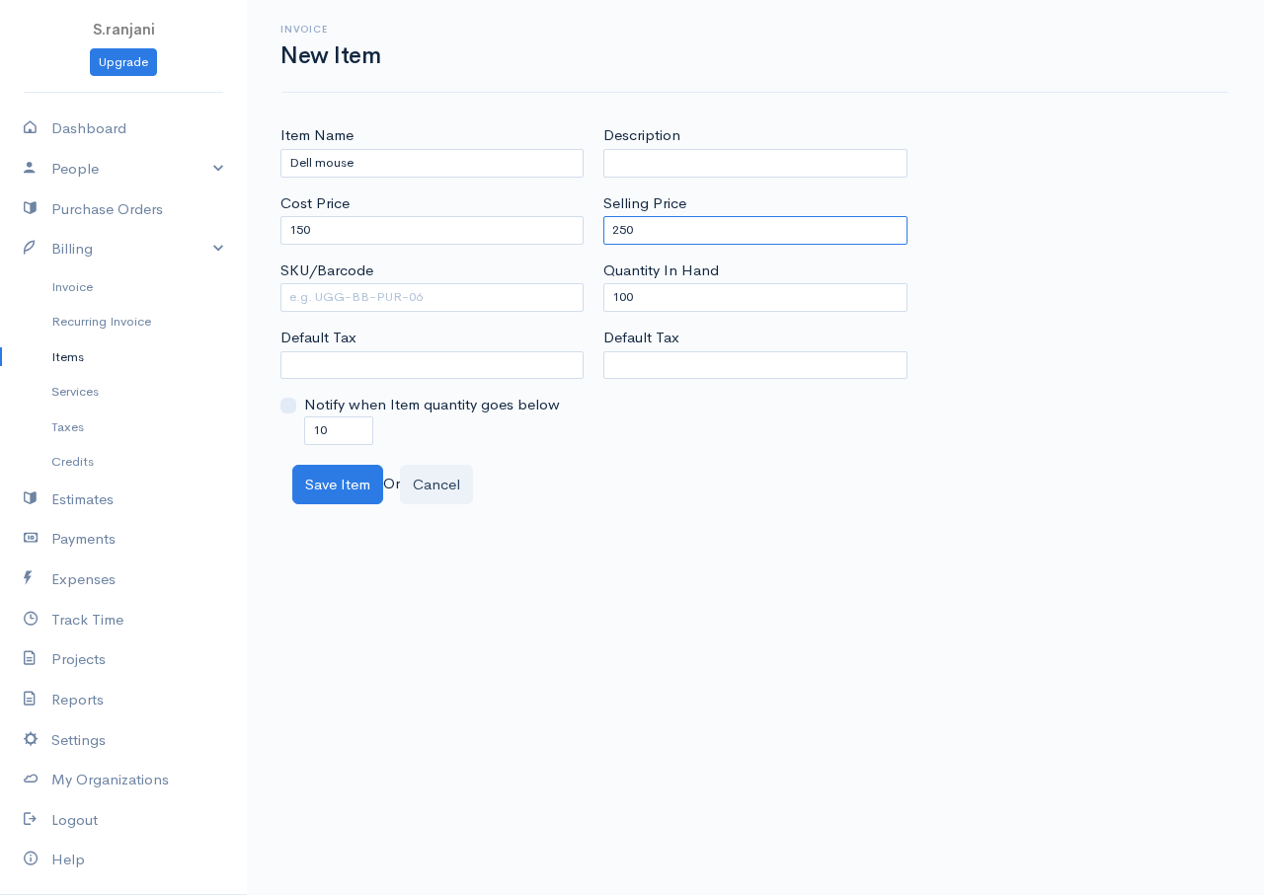
type input "250"
drag, startPoint x: 639, startPoint y: 300, endPoint x: 544, endPoint y: 294, distance: 95.0
click at [544, 294] on div "Item Name Dell mouse Cost Price 150 SKU/Barcode Default Tax Notify when Item qu…" at bounding box center [754, 284] width 969 height 320
type input "0"
drag, startPoint x: 234, startPoint y: 424, endPoint x: 220, endPoint y: 424, distance: 13.8
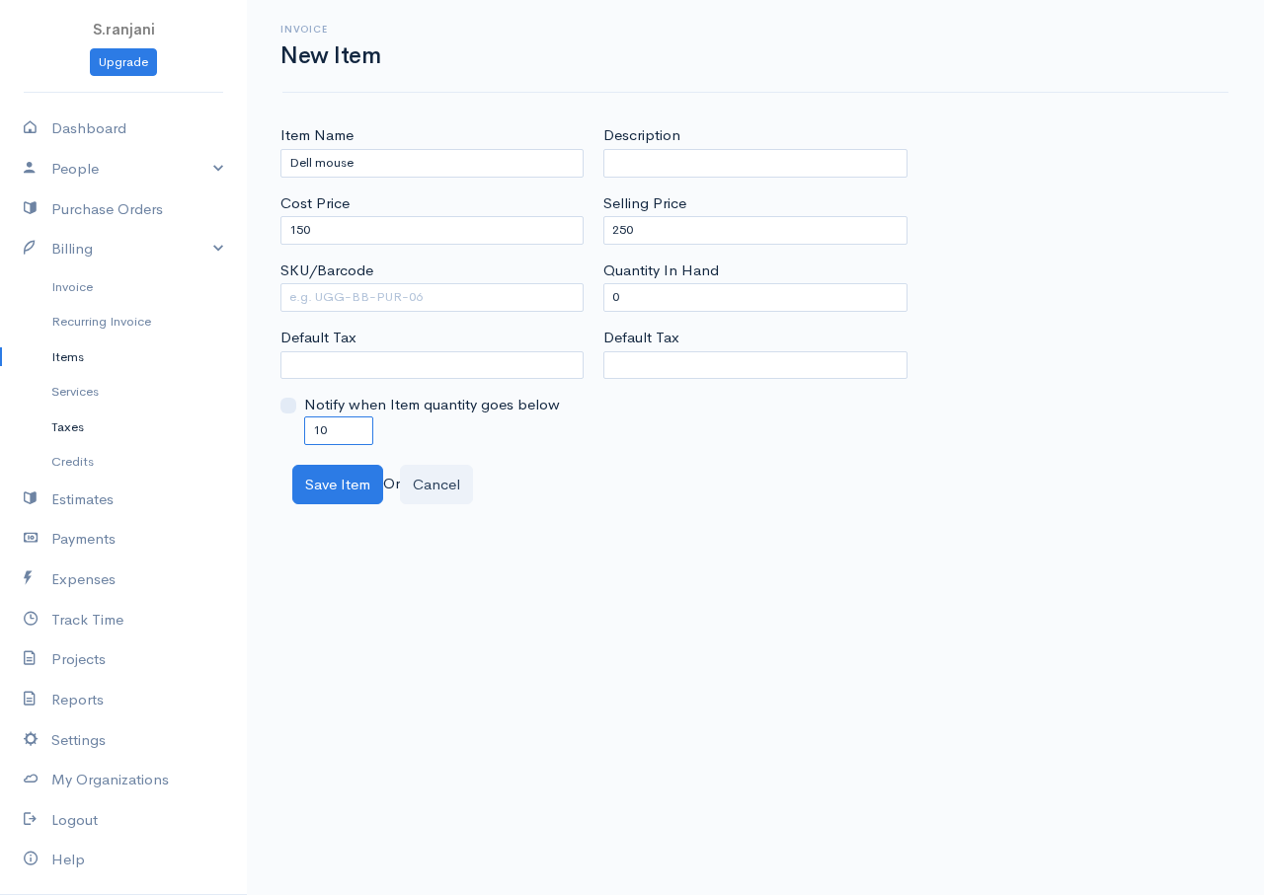
click at [220, 424] on body "S.ranjani Upgrade Dashboard People Clients Vendors Staff Users Purchase Orders …" at bounding box center [632, 447] width 1264 height 895
type input "0"
click at [320, 494] on button "Save Item" at bounding box center [337, 485] width 91 height 40
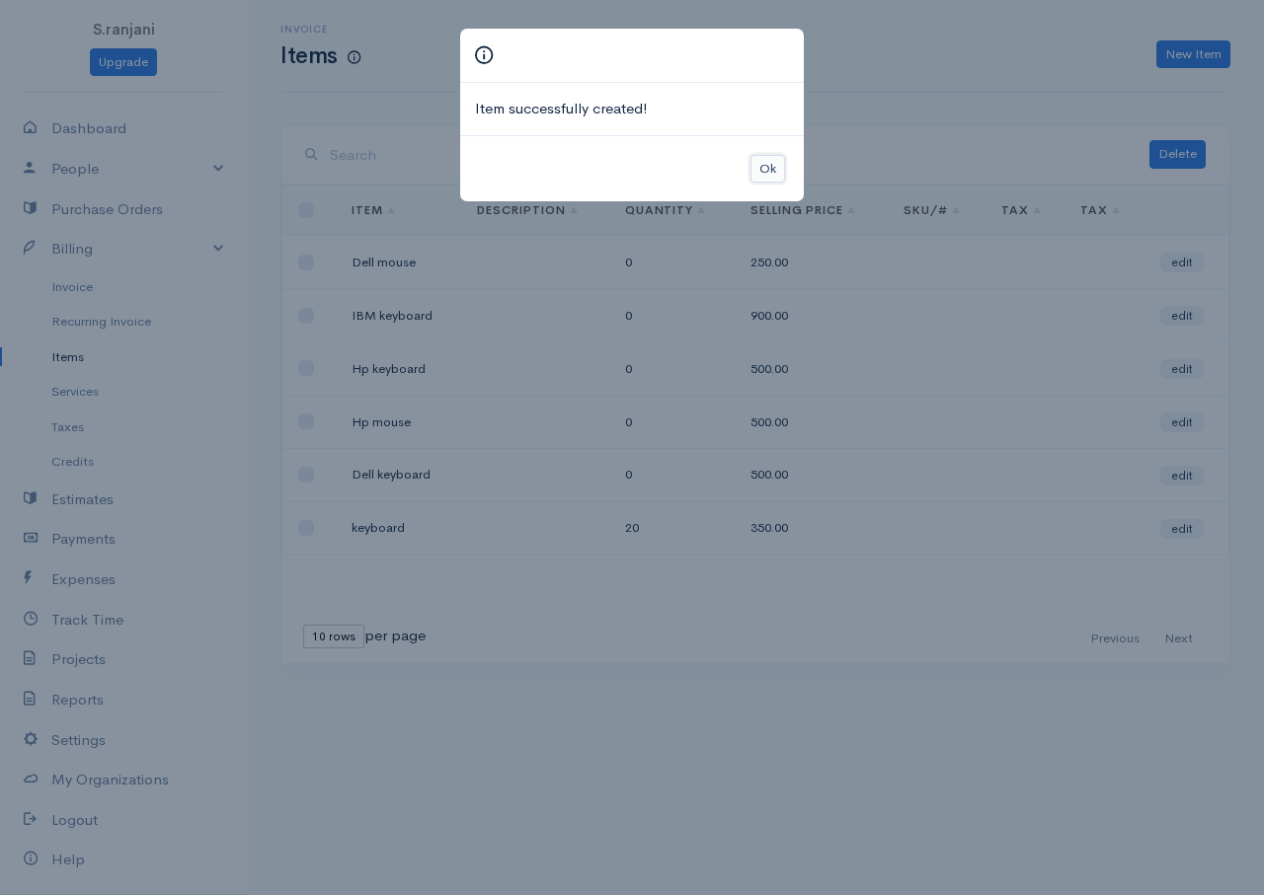
click at [762, 170] on button "Ok" at bounding box center [767, 169] width 35 height 29
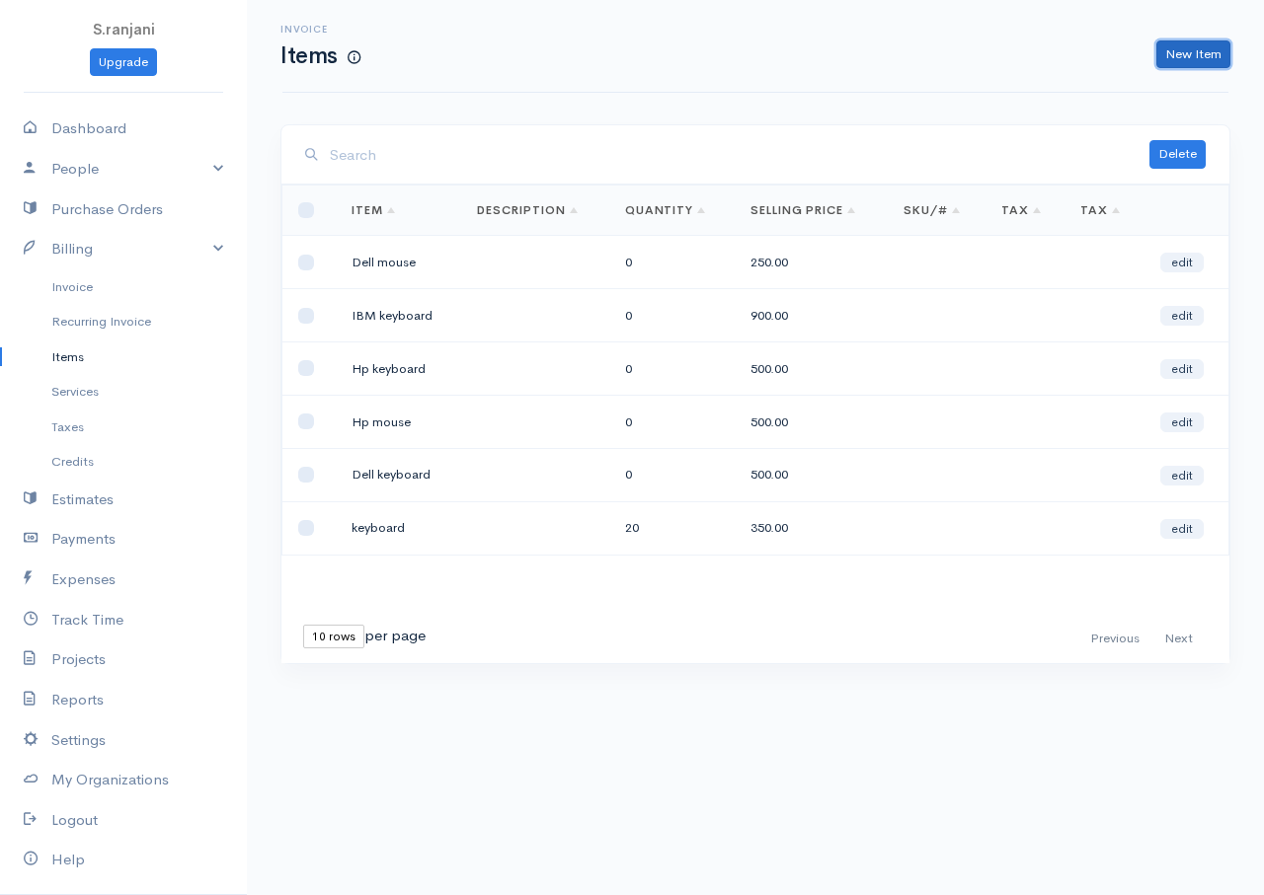
click at [1185, 48] on link "New Item" at bounding box center [1193, 54] width 74 height 29
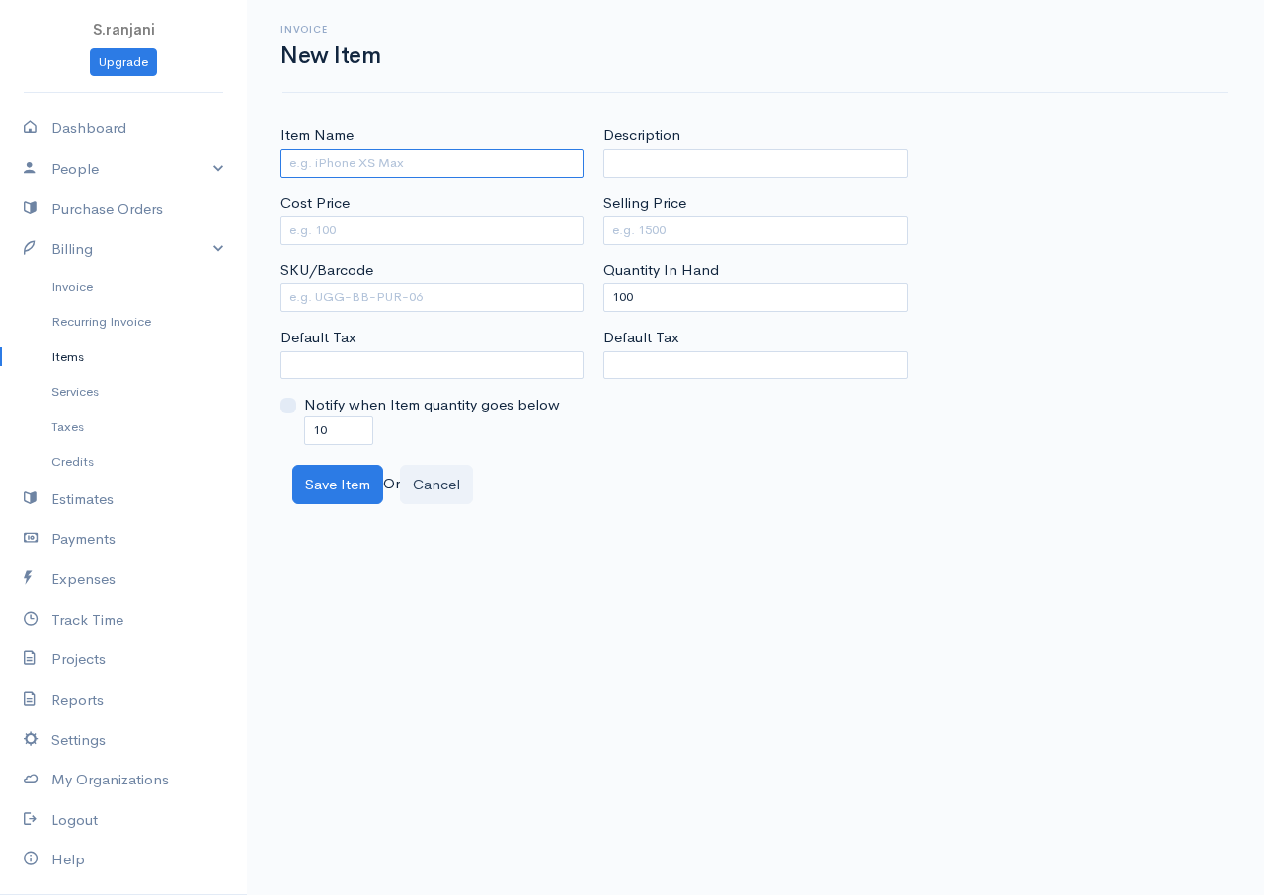
click at [330, 156] on input "Item Name" at bounding box center [431, 163] width 303 height 29
type input "IBM mouse"
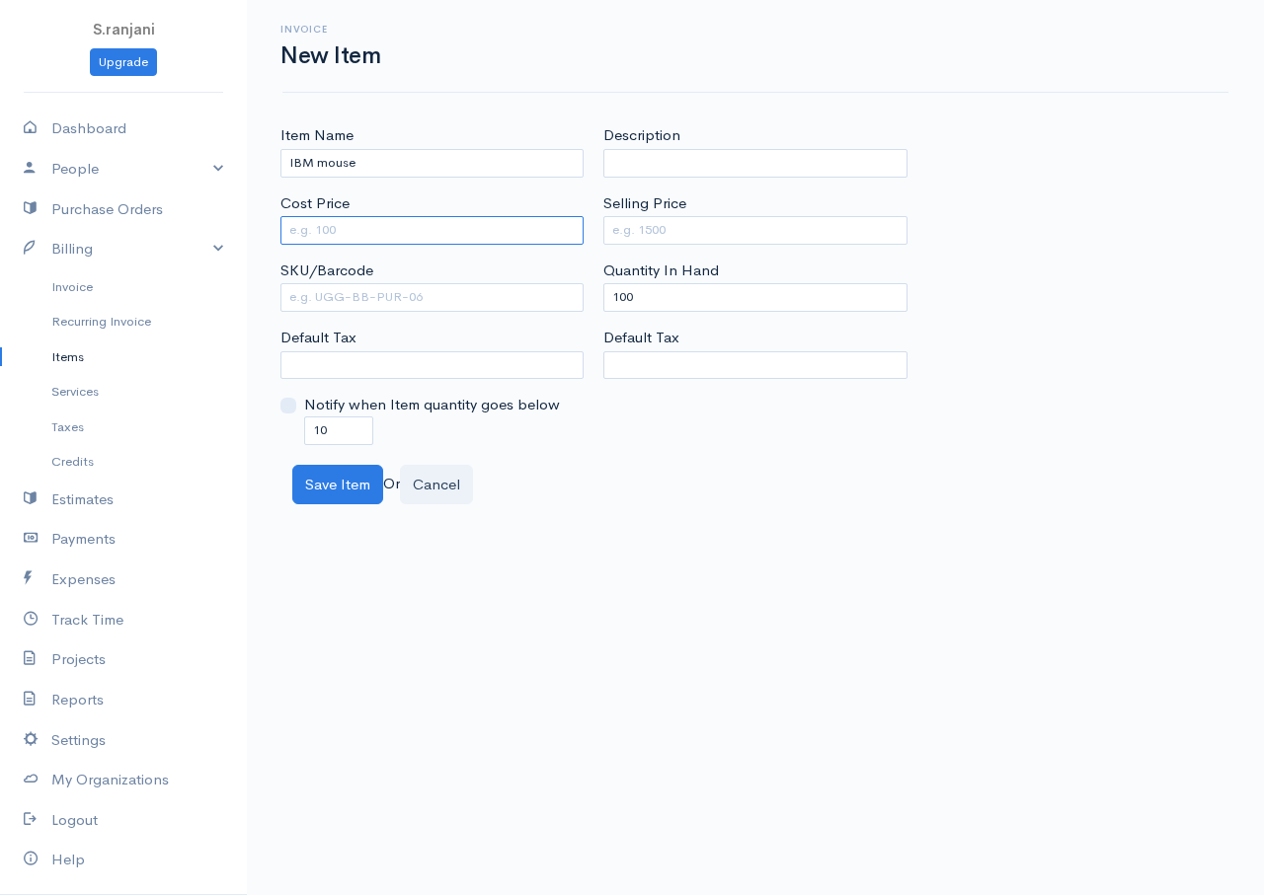
click at [319, 230] on input "Cost Price" at bounding box center [431, 230] width 303 height 29
type input "400"
click at [646, 232] on input "Selling Price" at bounding box center [754, 230] width 303 height 29
type input "650"
drag, startPoint x: 634, startPoint y: 291, endPoint x: 557, endPoint y: 302, distance: 77.8
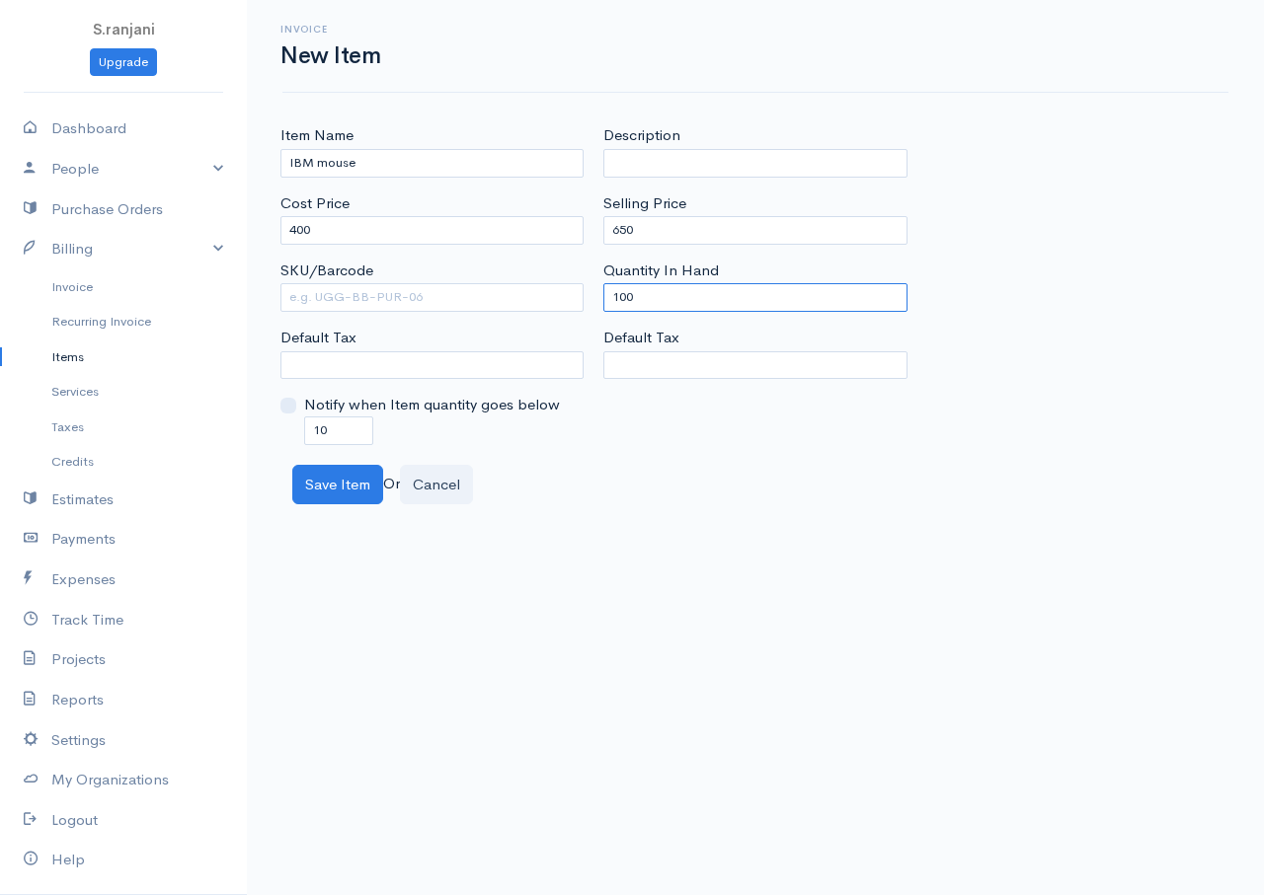
click at [557, 302] on div "Item Name IBM mouse Cost Price 400 SKU/Barcode Default Tax Notify when Item qua…" at bounding box center [754, 284] width 969 height 320
type input "0"
drag, startPoint x: 331, startPoint y: 424, endPoint x: 247, endPoint y: 424, distance: 83.9
click at [247, 424] on div "Item Name IBM mouse Cost Price 400 SKU/Barcode Default Tax Notify when Item qua…" at bounding box center [755, 314] width 1017 height 380
type input "0"
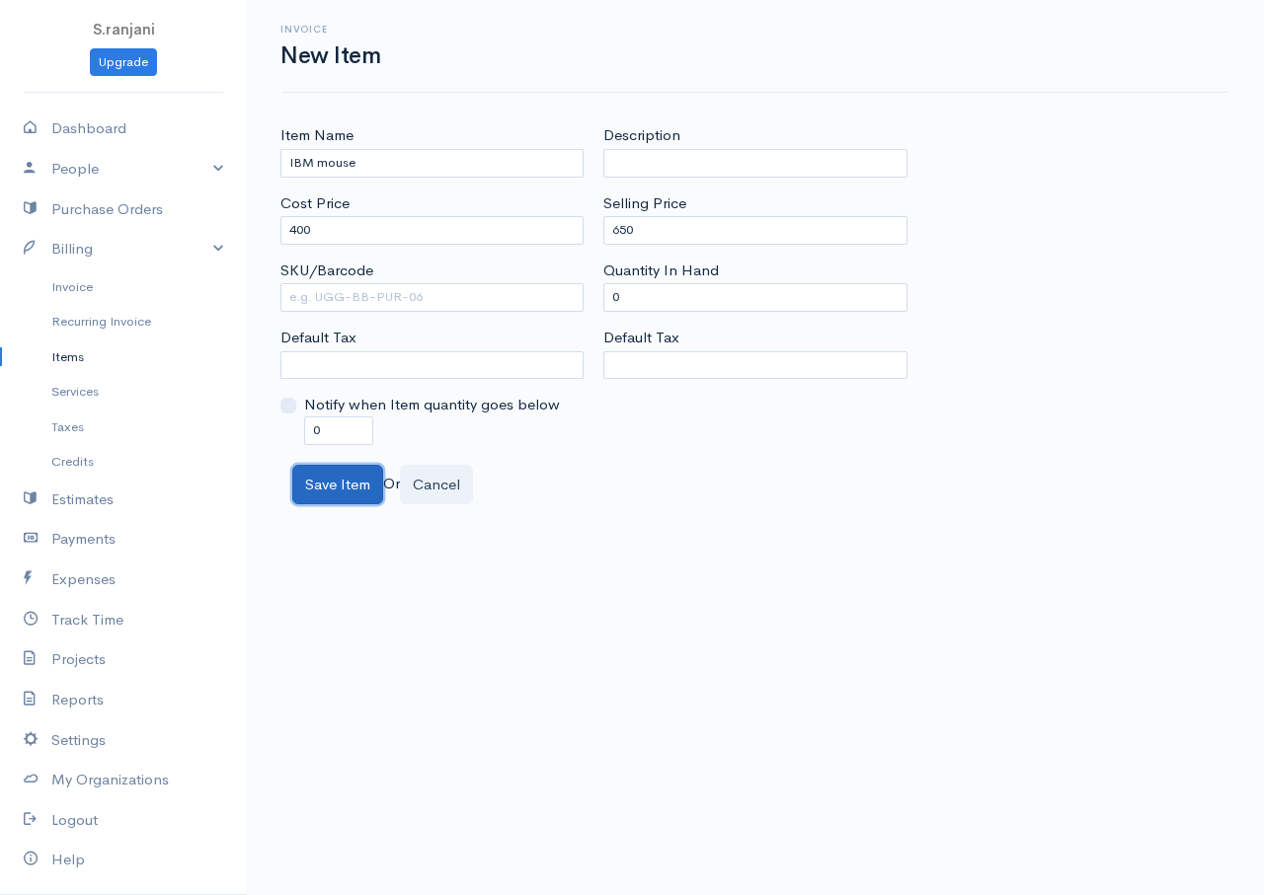
click at [320, 492] on button "Save Item" at bounding box center [337, 485] width 91 height 40
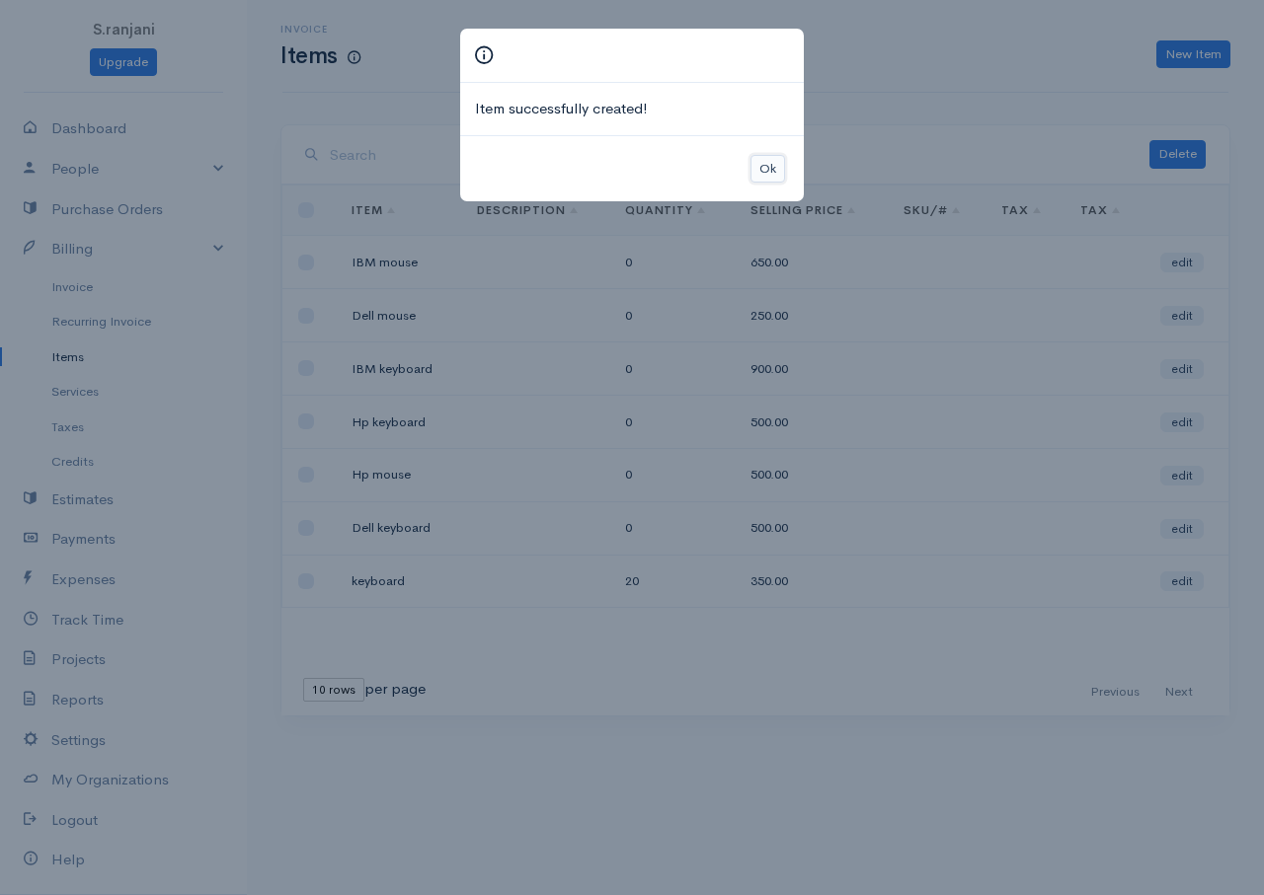
drag, startPoint x: 759, startPoint y: 163, endPoint x: 749, endPoint y: 167, distance: 10.6
click at [758, 163] on button "Ok" at bounding box center [767, 169] width 35 height 29
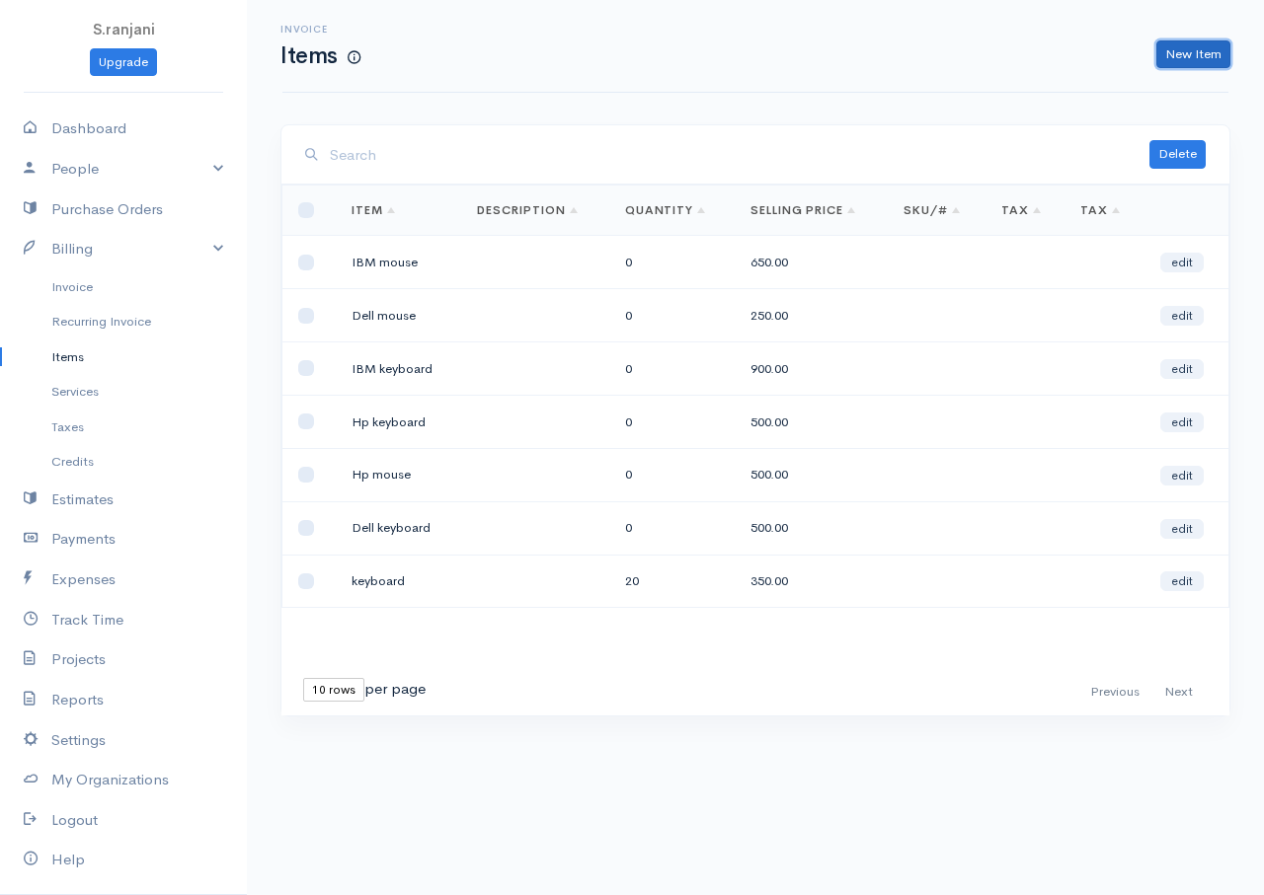
click at [1165, 57] on link "New Item" at bounding box center [1193, 54] width 74 height 29
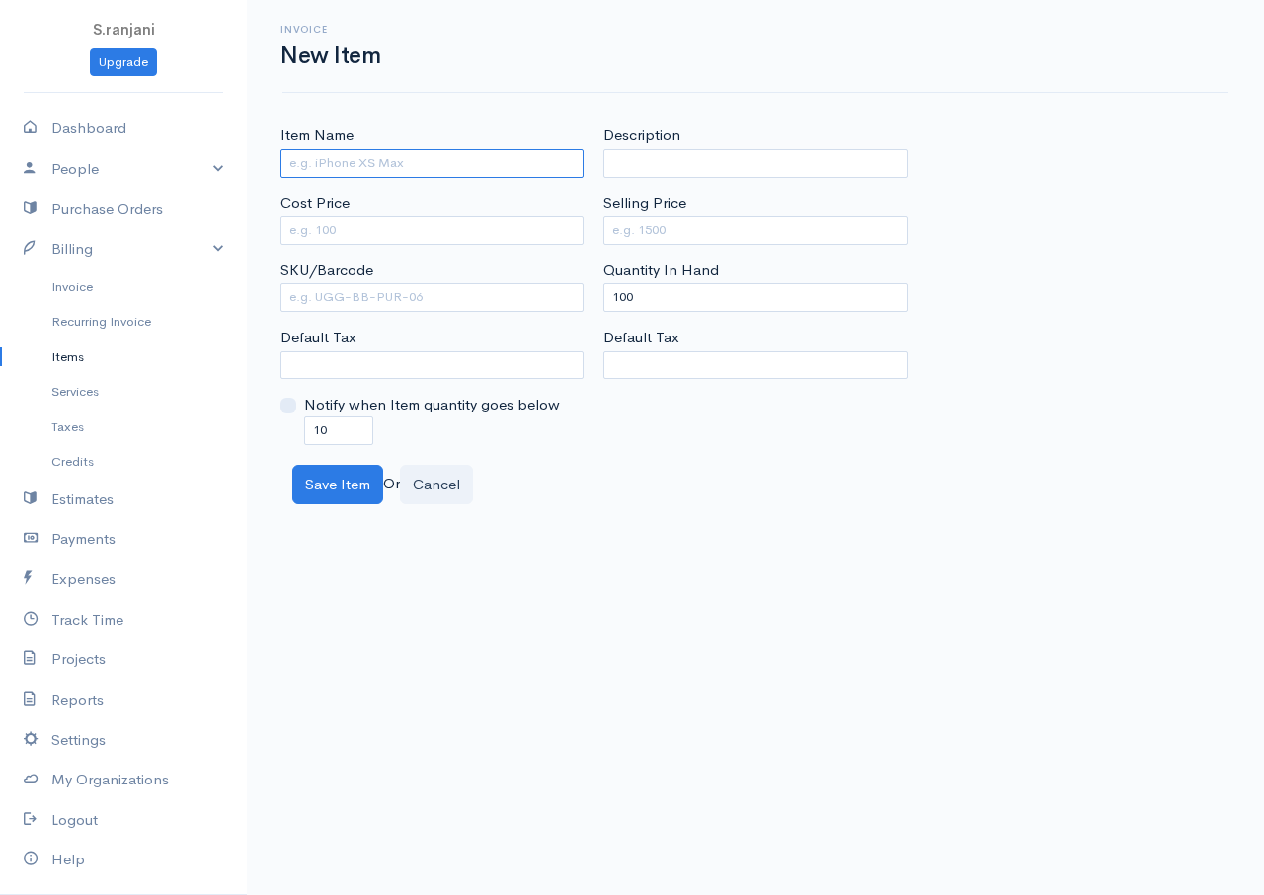
click at [299, 177] on input "Item Name" at bounding box center [431, 163] width 303 height 29
type input "c"
type input "Core I3"
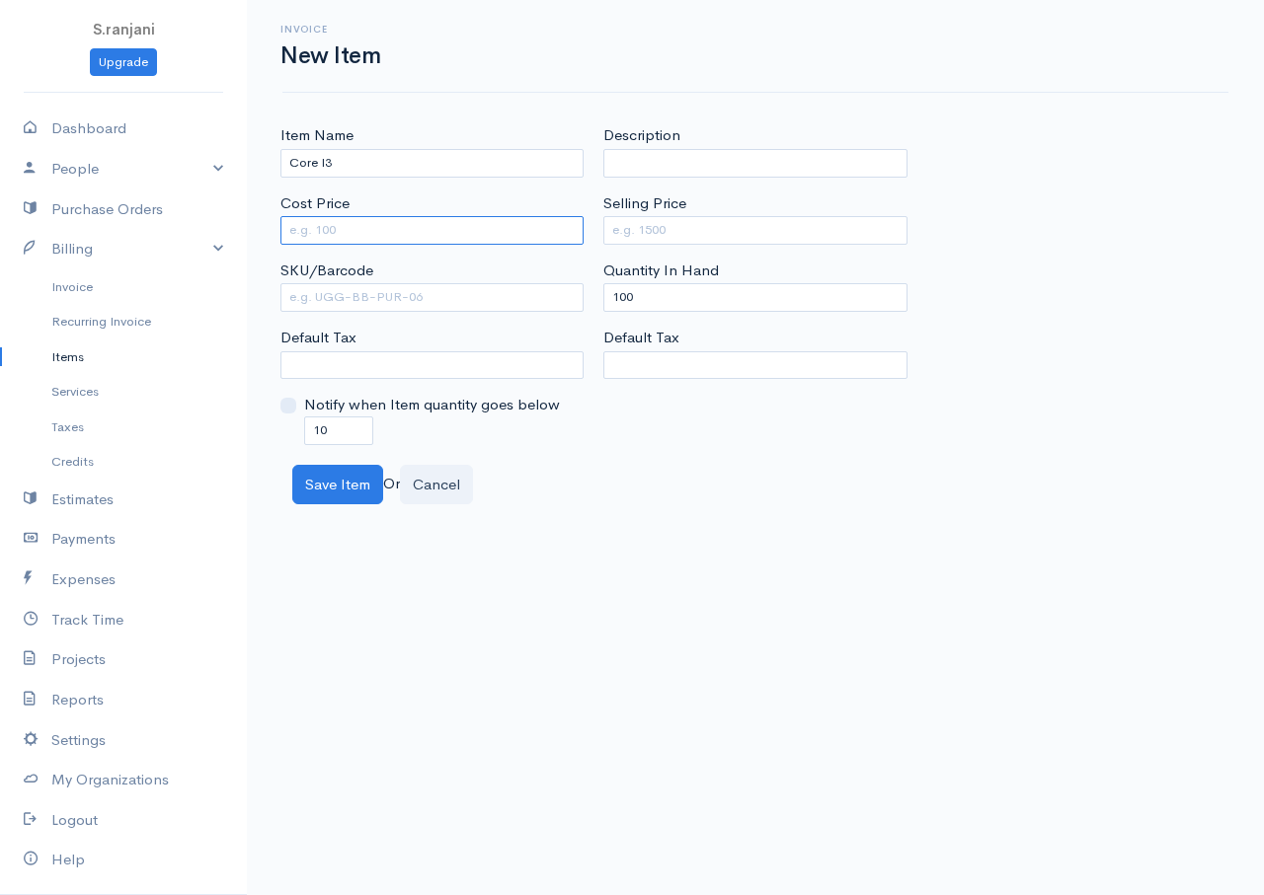
click at [362, 232] on input "Cost Price" at bounding box center [431, 230] width 303 height 29
type input "1000"
click at [631, 237] on input "Selling Price" at bounding box center [754, 230] width 303 height 29
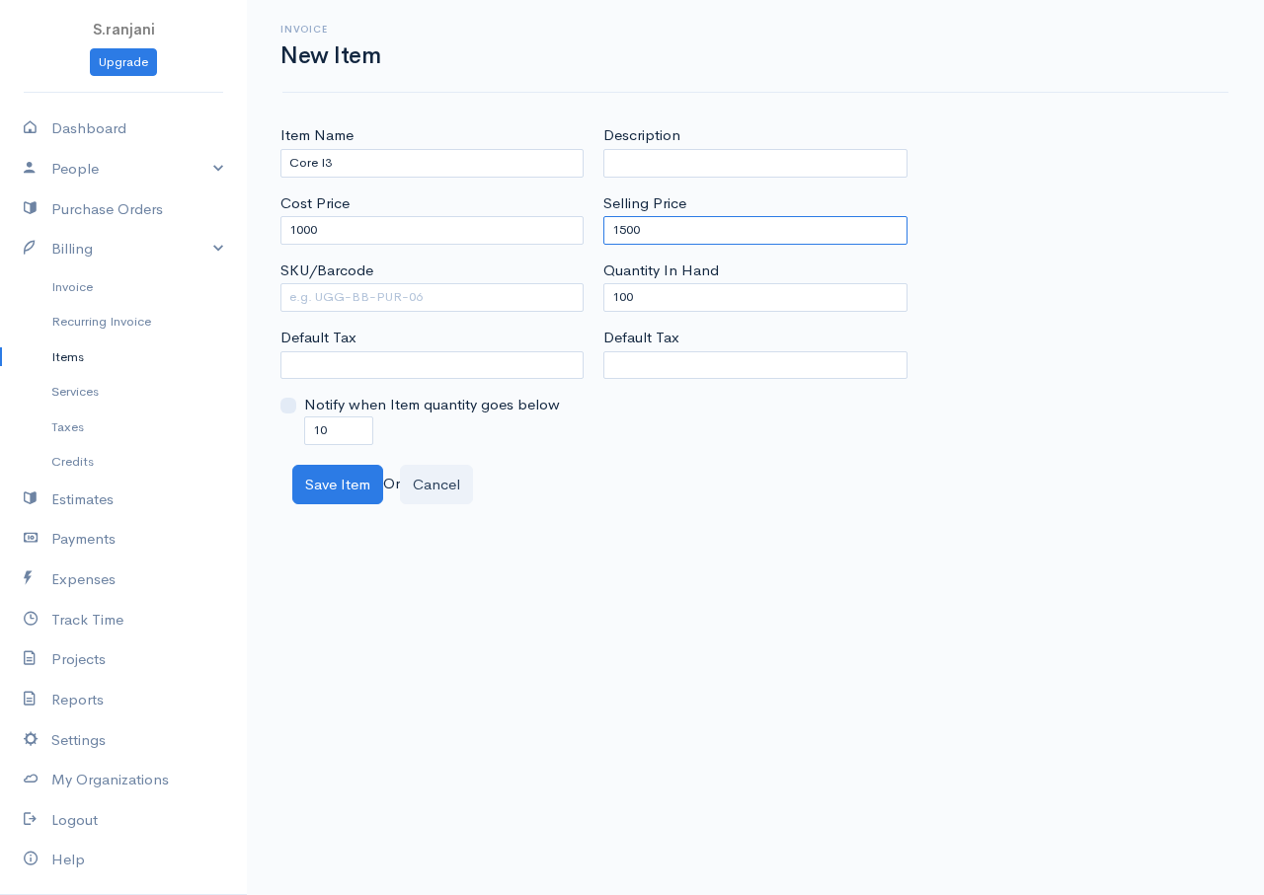
type input "1500"
drag, startPoint x: 639, startPoint y: 294, endPoint x: 607, endPoint y: 293, distance: 31.6
click at [607, 293] on input "100" at bounding box center [754, 297] width 303 height 29
type input "0"
drag, startPoint x: 329, startPoint y: 433, endPoint x: 259, endPoint y: 411, distance: 73.7
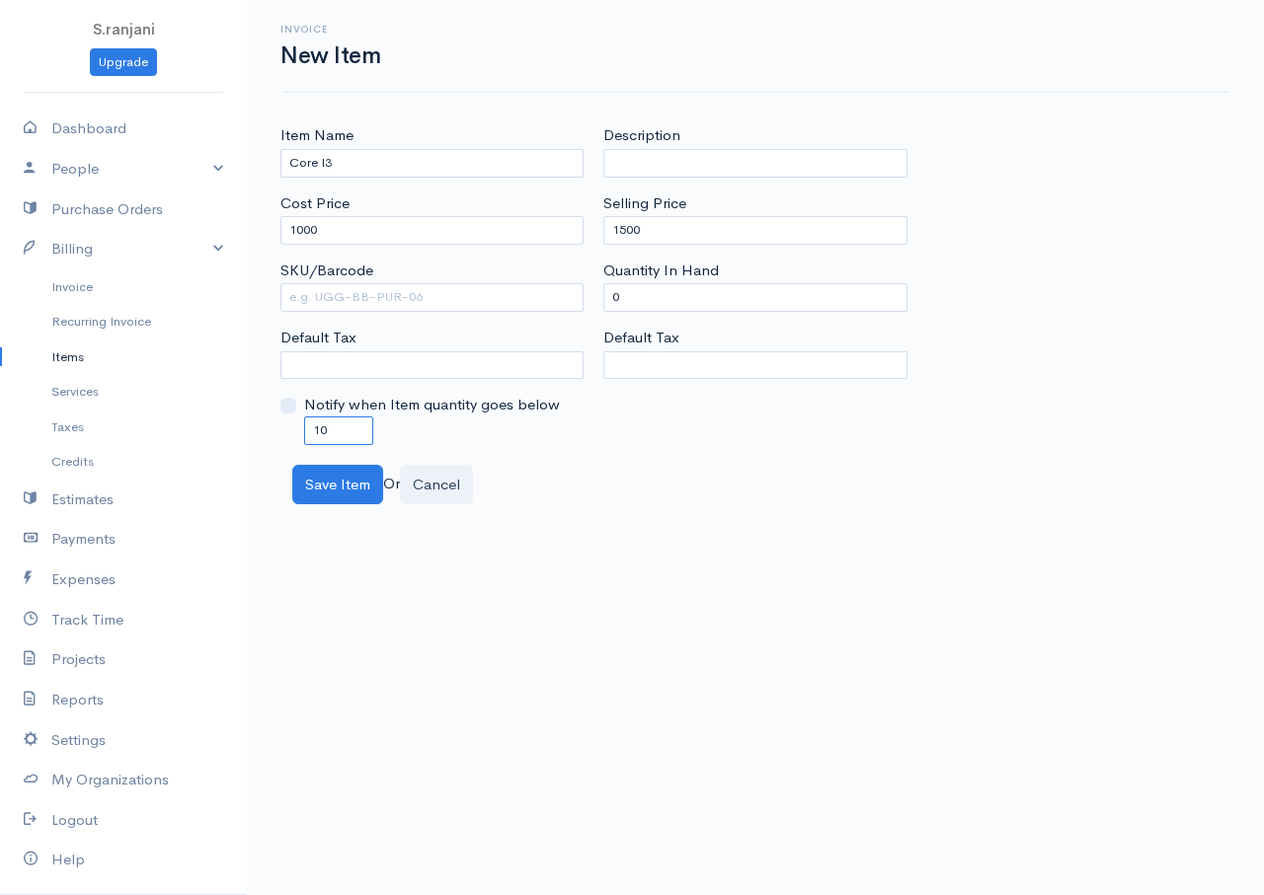
click at [259, 411] on div "Item Name Core I3 Cost Price 1000 SKU/Barcode Default Tax Notify when Item quan…" at bounding box center [755, 314] width 1017 height 380
type input "0"
click at [329, 490] on button "Save Item" at bounding box center [337, 485] width 91 height 40
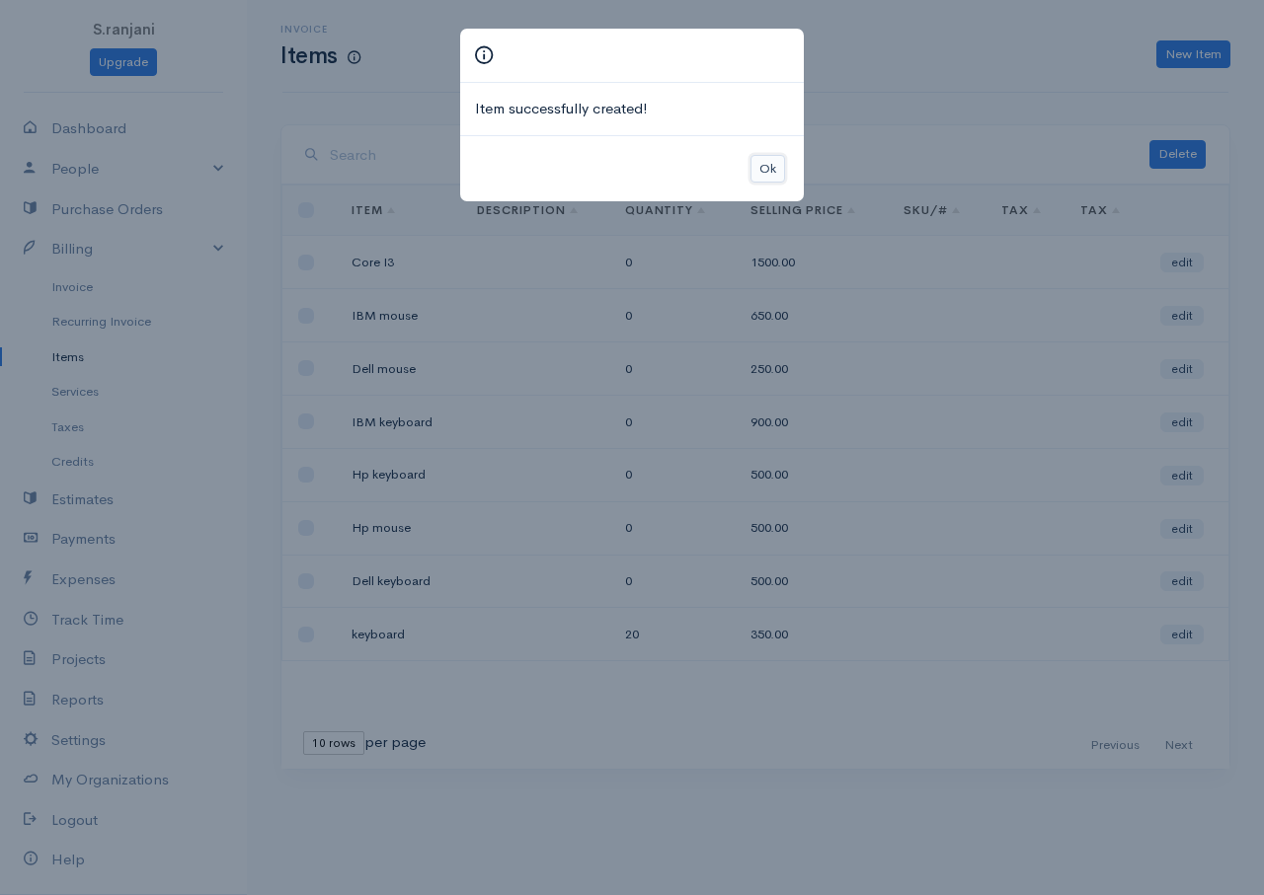
click at [764, 168] on button "Ok" at bounding box center [767, 169] width 35 height 29
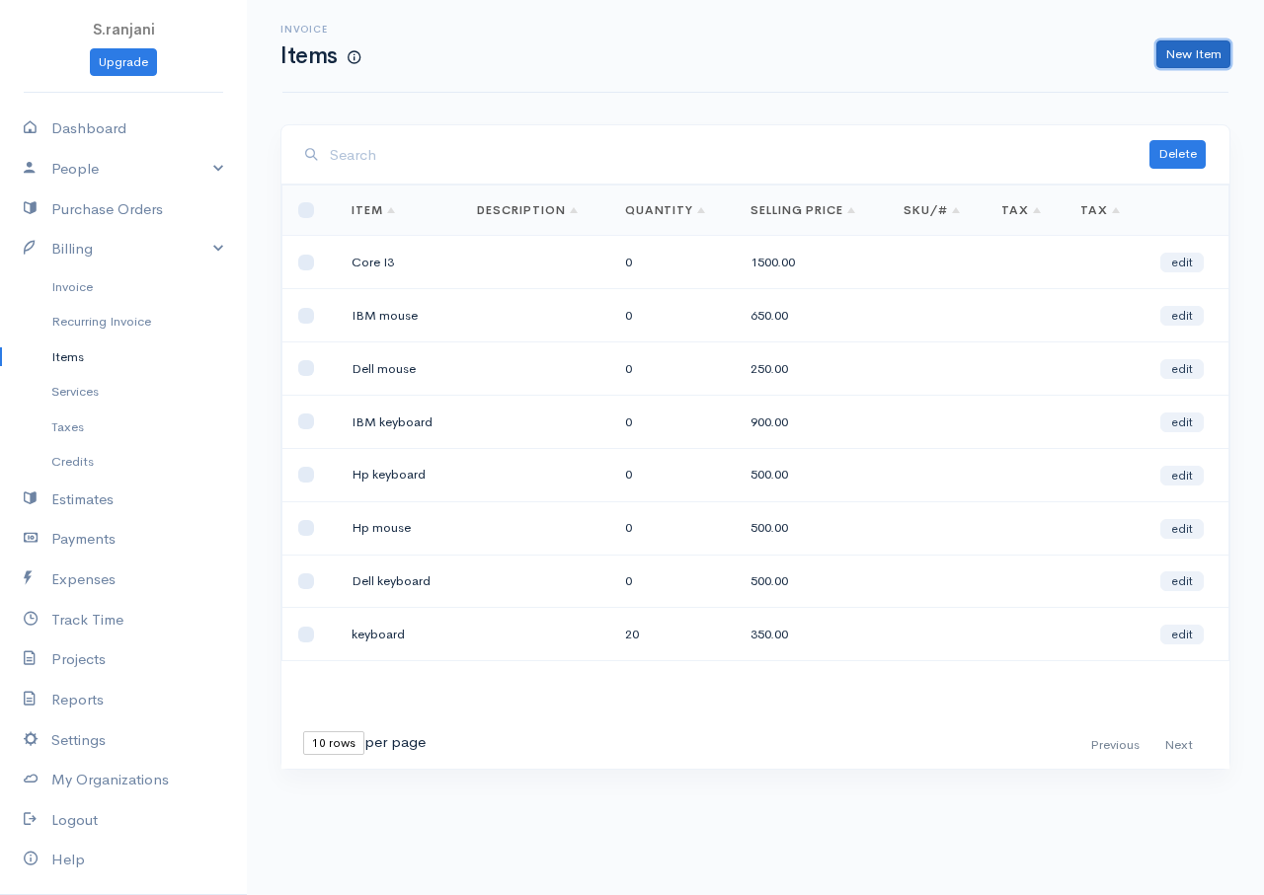
click at [1189, 48] on link "New Item" at bounding box center [1193, 54] width 74 height 29
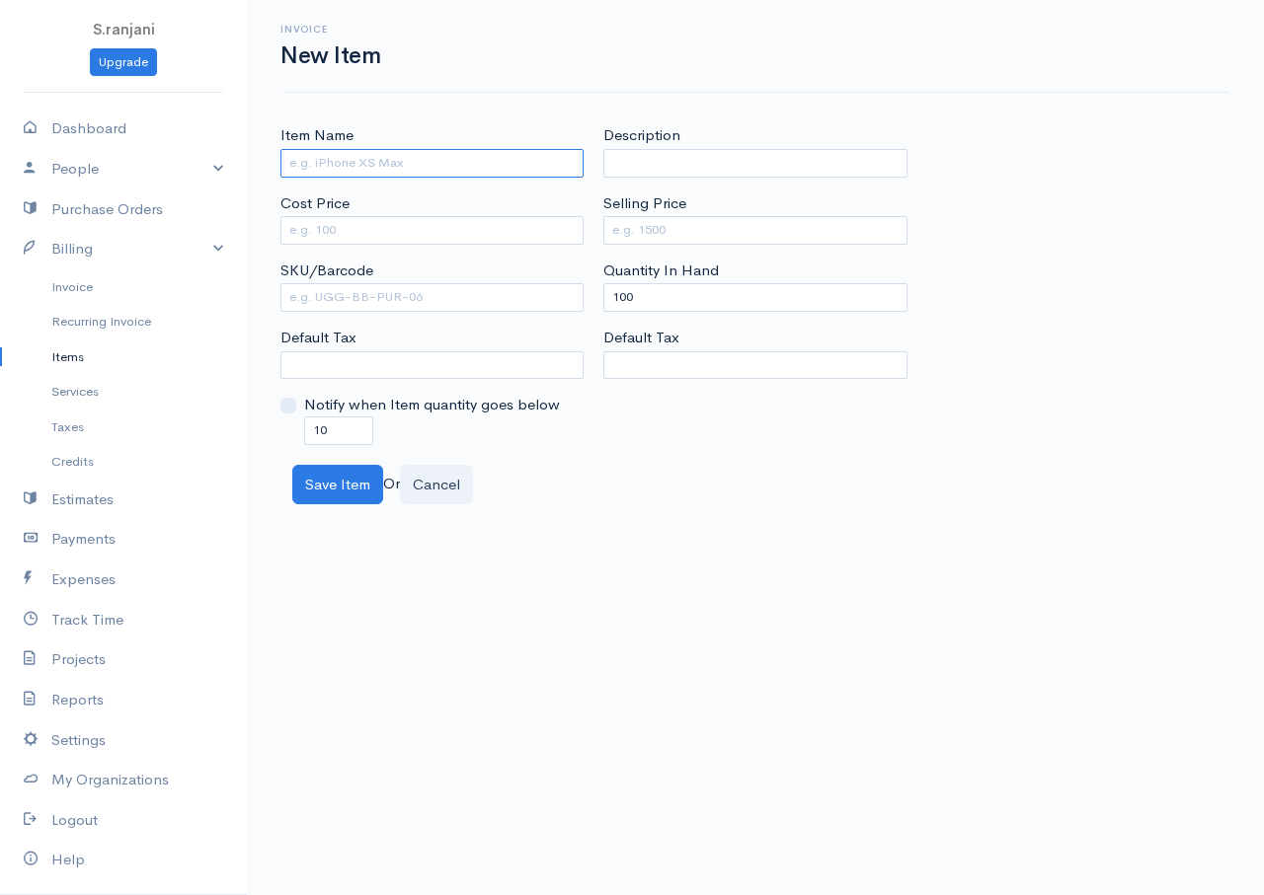
click at [326, 164] on input "Item Name" at bounding box center [431, 163] width 303 height 29
type input "CORE I5"
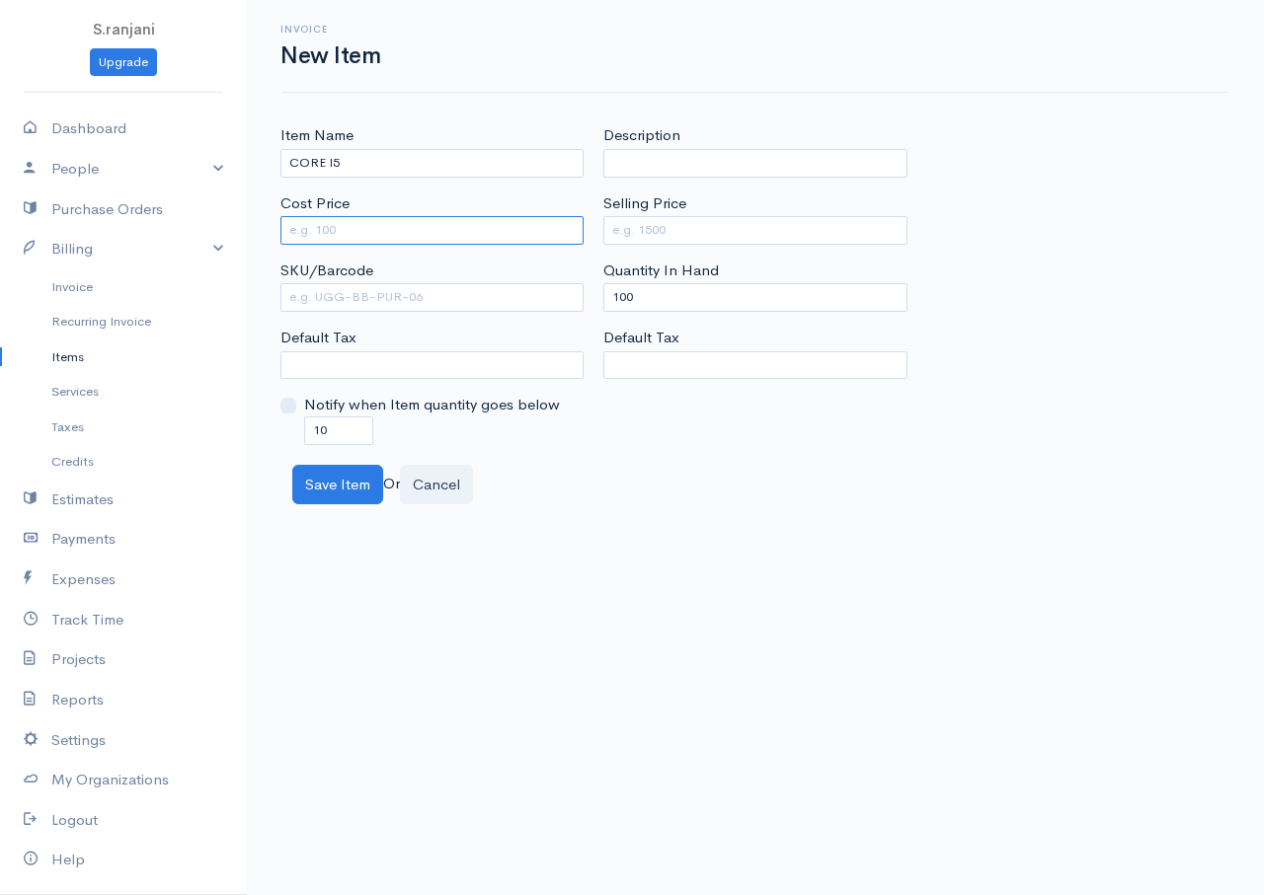
click at [340, 226] on input "Cost Price" at bounding box center [431, 230] width 303 height 29
type input "2000"
click at [647, 233] on input "Selling Price" at bounding box center [754, 230] width 303 height 29
type input "2500"
drag, startPoint x: 639, startPoint y: 289, endPoint x: 598, endPoint y: 286, distance: 40.6
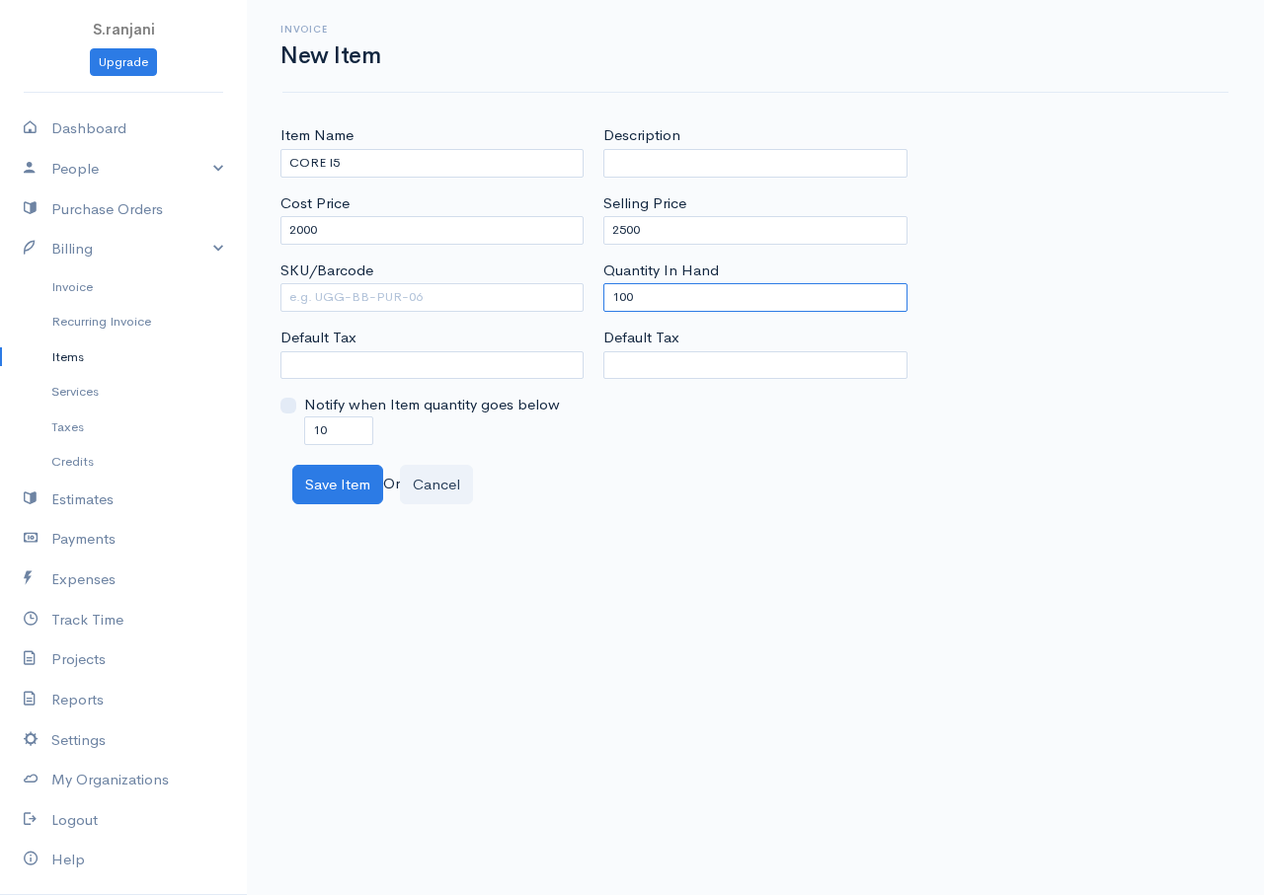
click at [598, 286] on div "Description Selling Price 2500 Quantity In Hand 100 Default Tax" at bounding box center [754, 284] width 323 height 320
type input "0"
drag, startPoint x: 308, startPoint y: 425, endPoint x: 268, endPoint y: 420, distance: 40.9
click at [268, 420] on div "Item Name CORE I5 Cost Price 2000 SKU/Barcode Default Tax Notify when Item quan…" at bounding box center [755, 314] width 1017 height 380
type input "0"
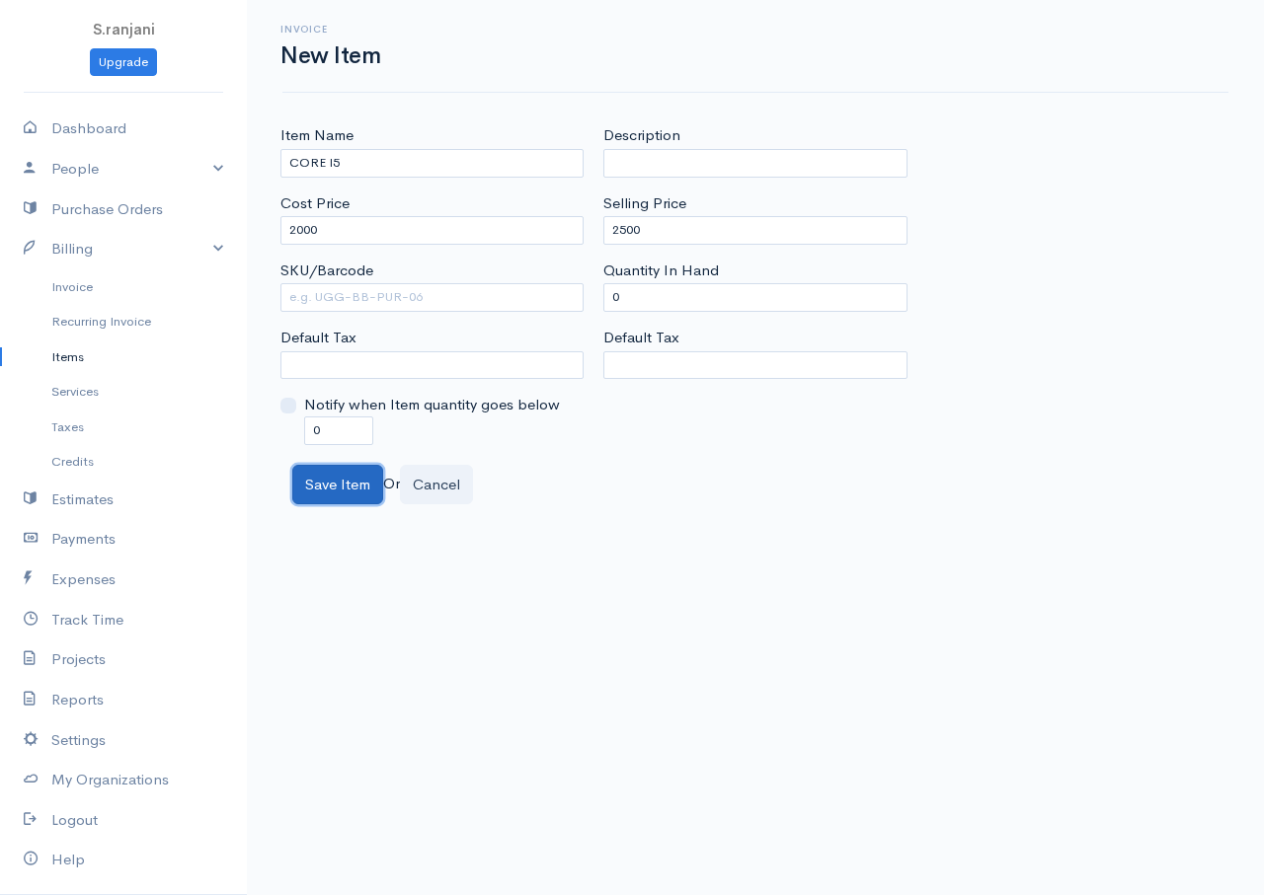
click at [312, 490] on button "Save Item" at bounding box center [337, 485] width 91 height 40
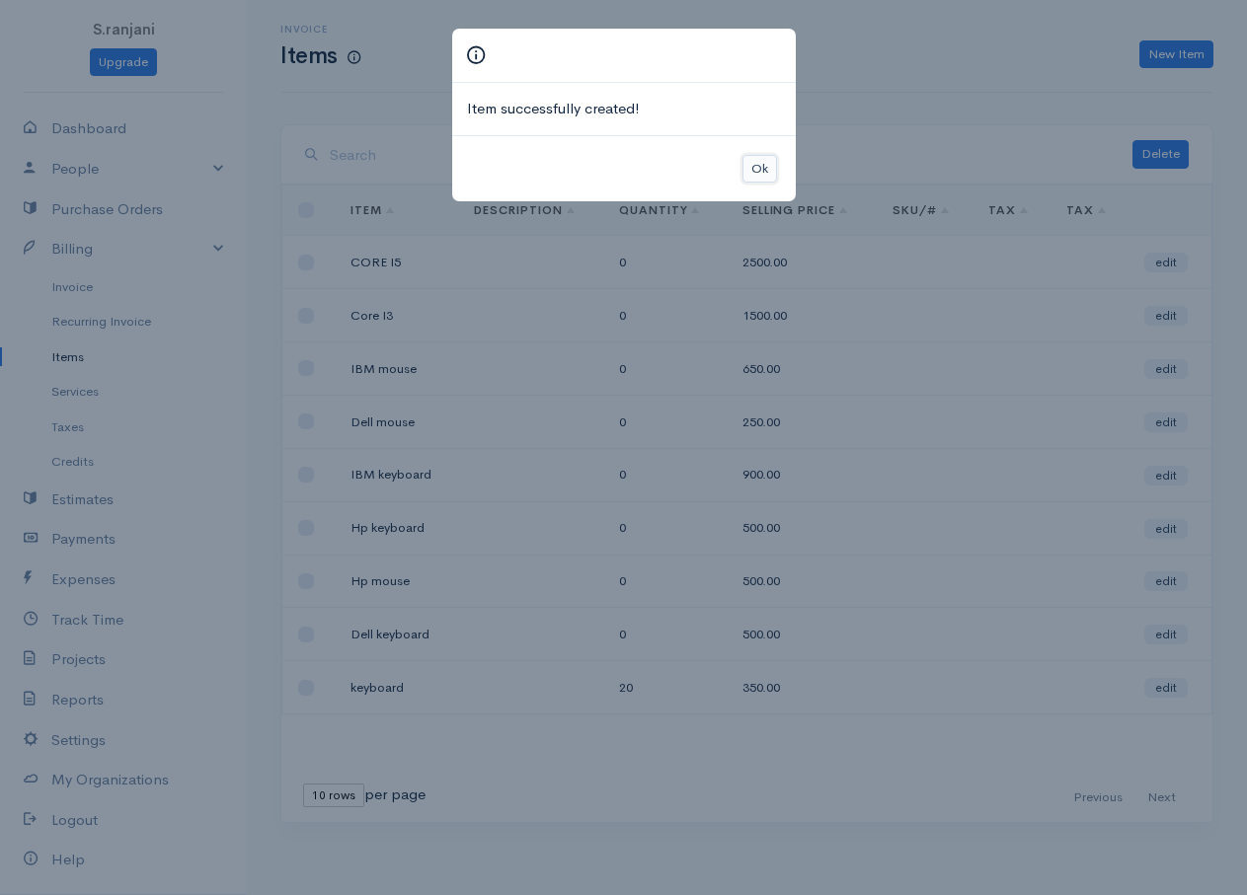
click at [763, 162] on button "Ok" at bounding box center [759, 169] width 35 height 29
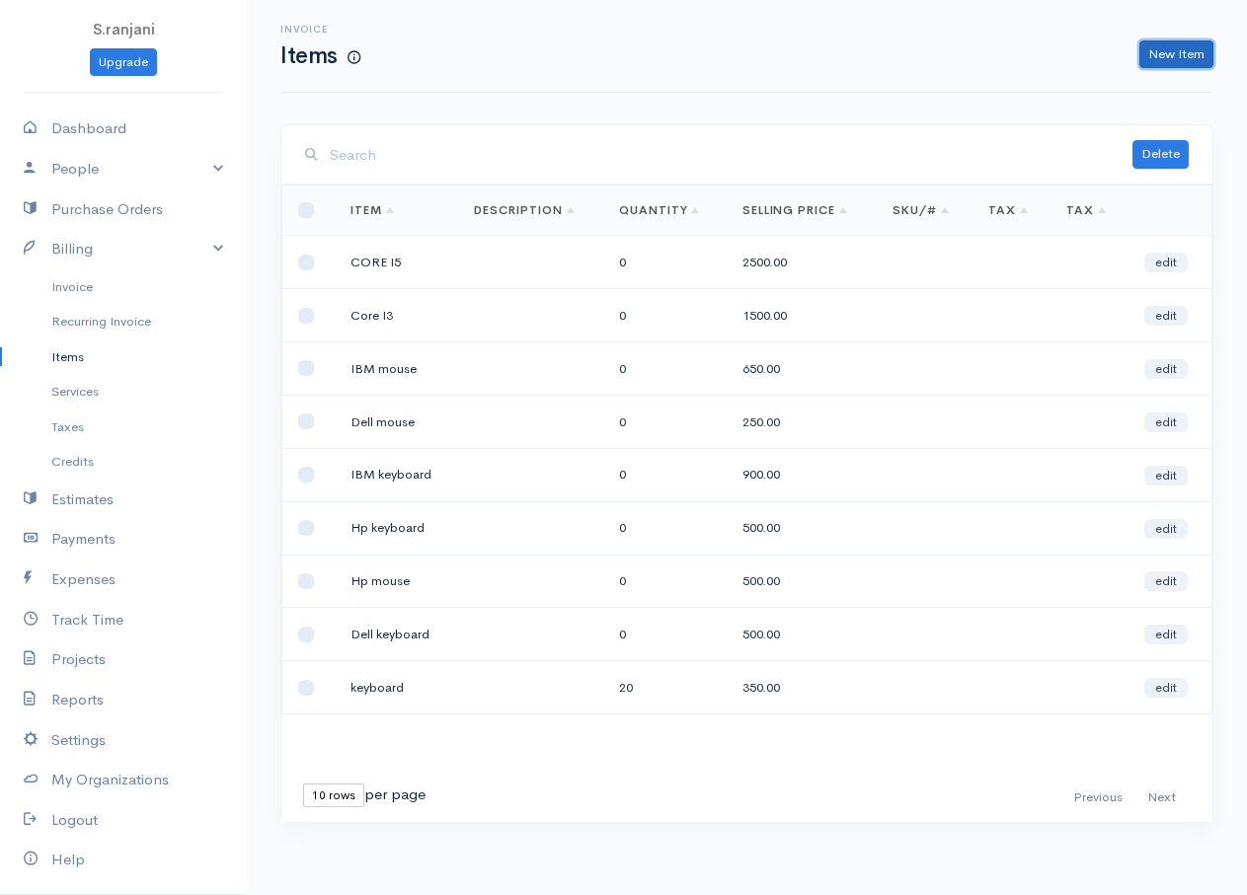
click at [1180, 53] on link "New Item" at bounding box center [1176, 54] width 74 height 29
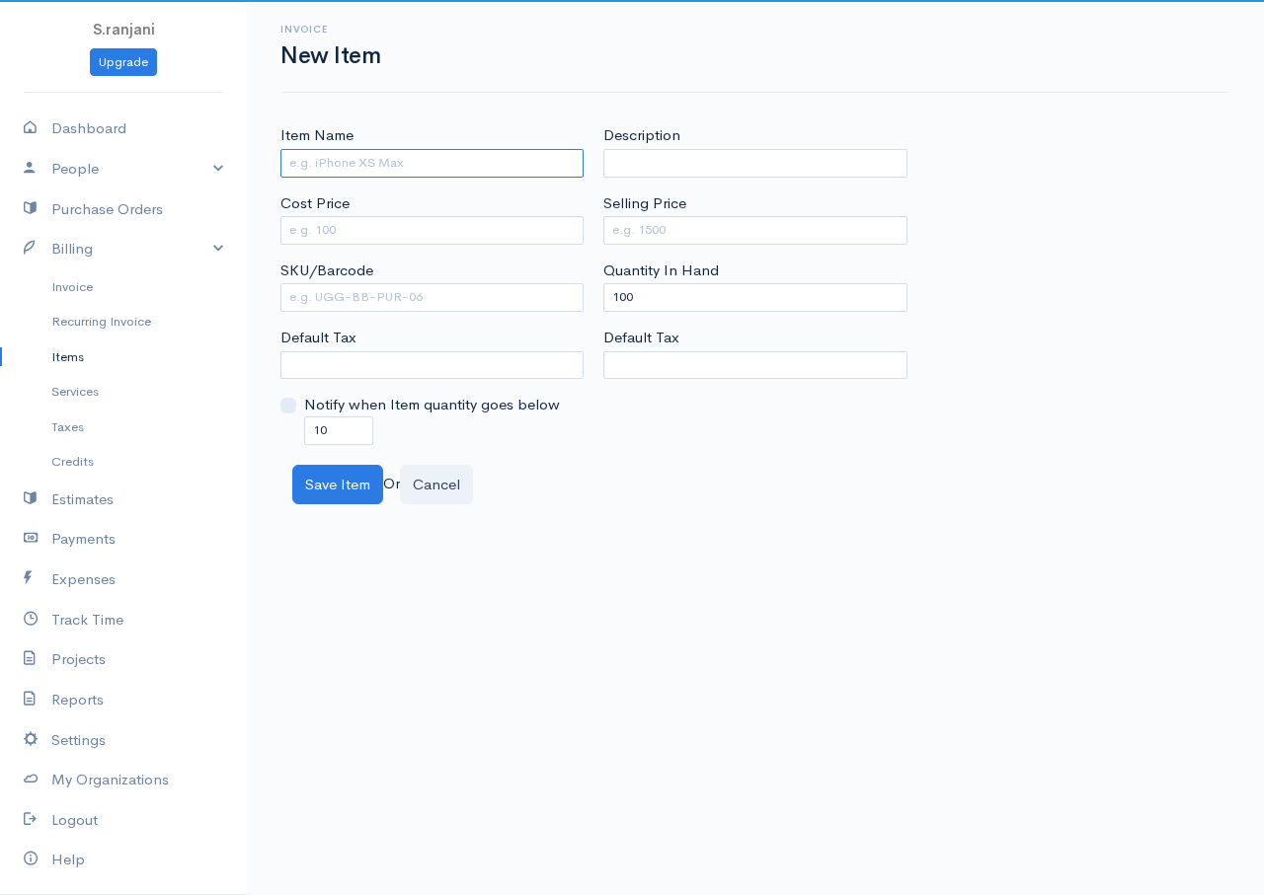
click at [421, 169] on input "Item Name" at bounding box center [431, 163] width 303 height 29
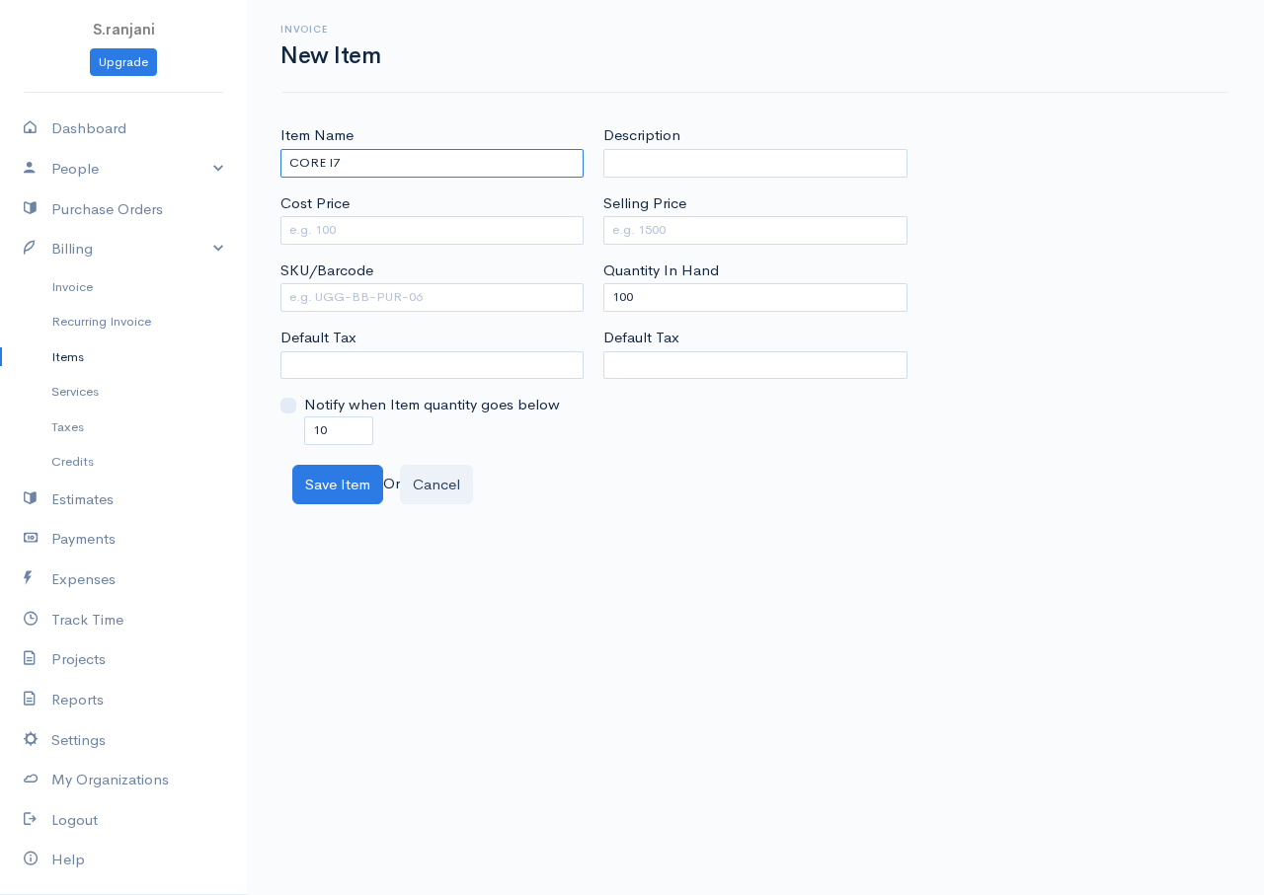
type input "CORE I7"
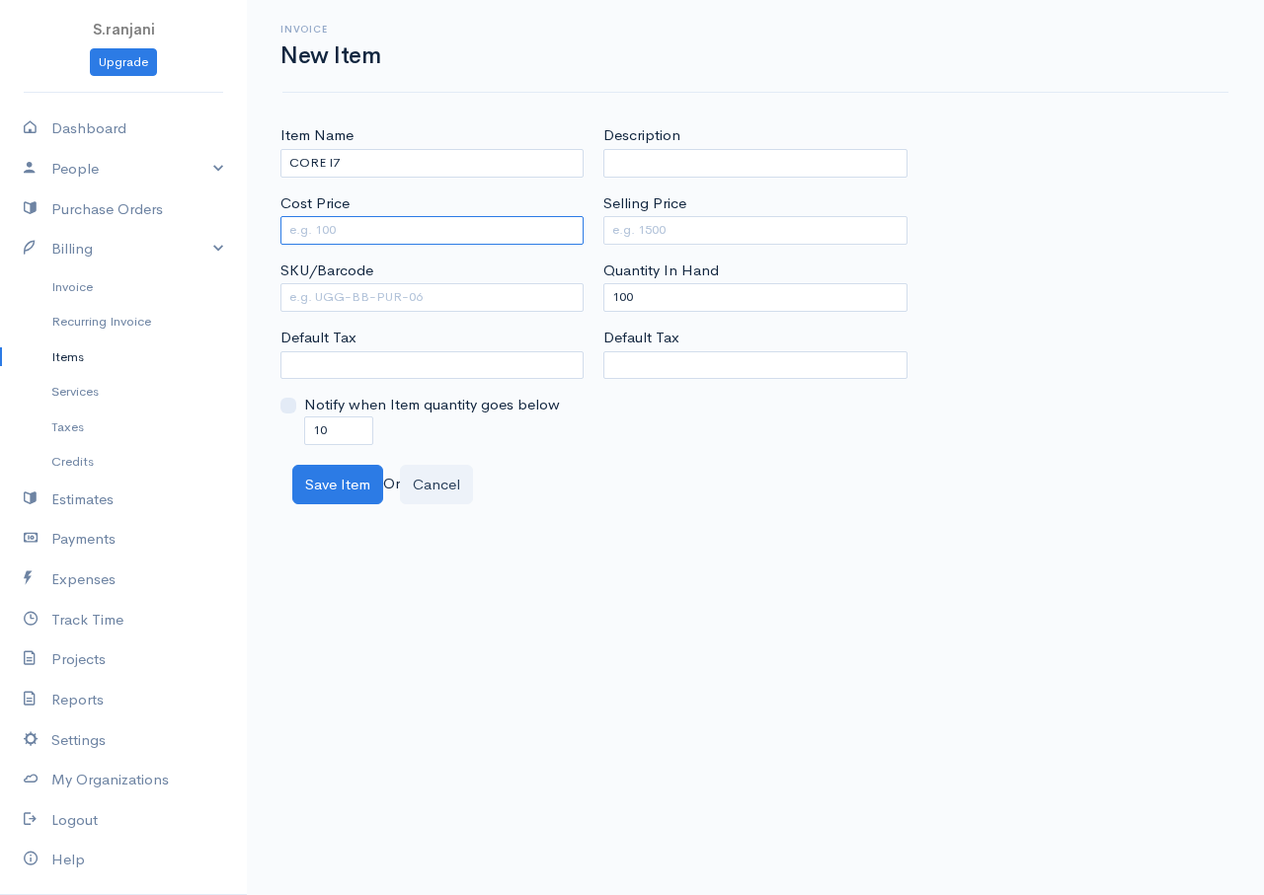
click at [324, 235] on input "Cost Price" at bounding box center [431, 230] width 303 height 29
type input "3000"
click at [673, 227] on input "Selling Price" at bounding box center [754, 230] width 303 height 29
type input "3750"
drag, startPoint x: 642, startPoint y: 292, endPoint x: 595, endPoint y: 295, distance: 46.5
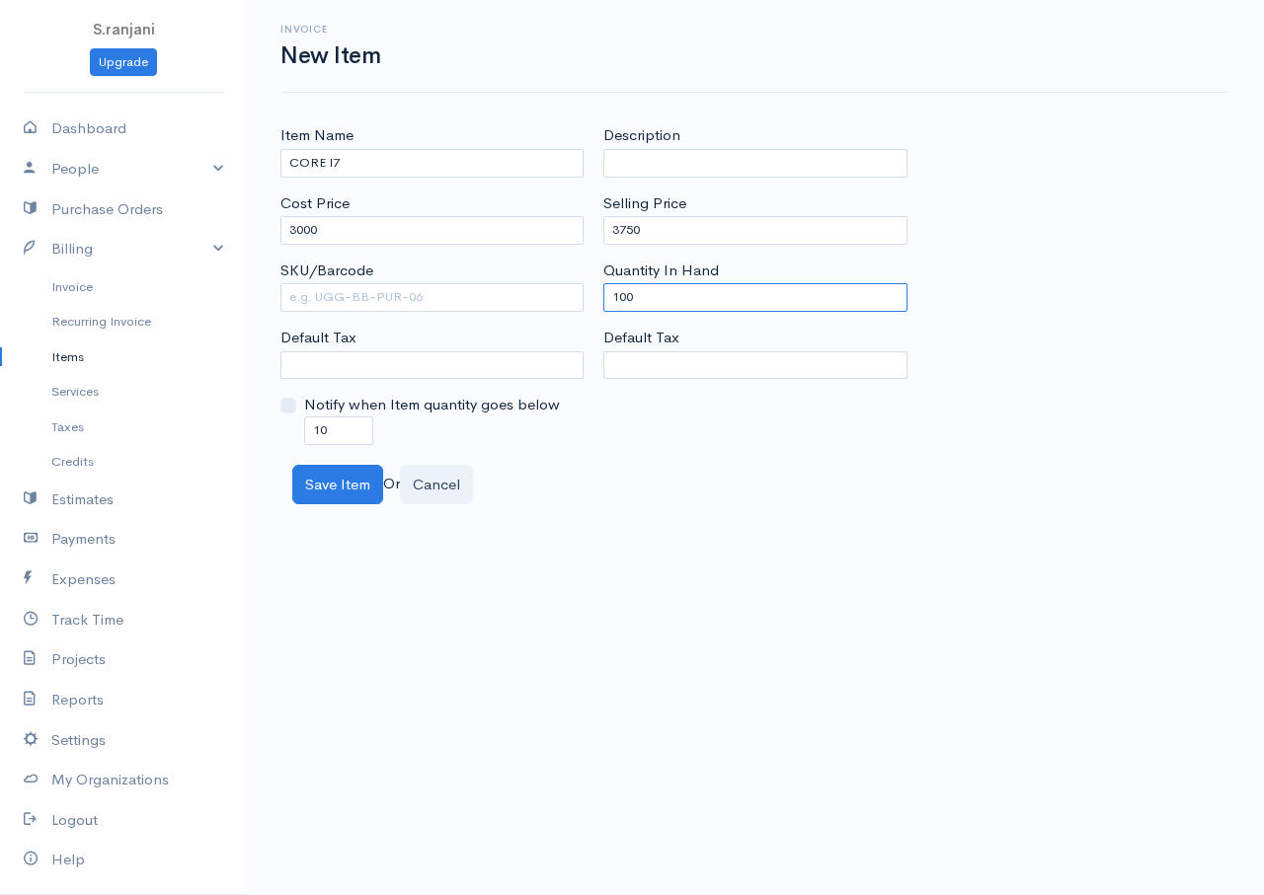
click at [595, 295] on div "Description Selling Price 3750 Quantity In Hand 100 Default Tax" at bounding box center [754, 284] width 323 height 320
type input "0"
drag, startPoint x: 330, startPoint y: 429, endPoint x: 297, endPoint y: 424, distance: 32.9
click at [297, 424] on div "Notify when Item quantity goes below 10" at bounding box center [431, 419] width 303 height 50
type input "0"
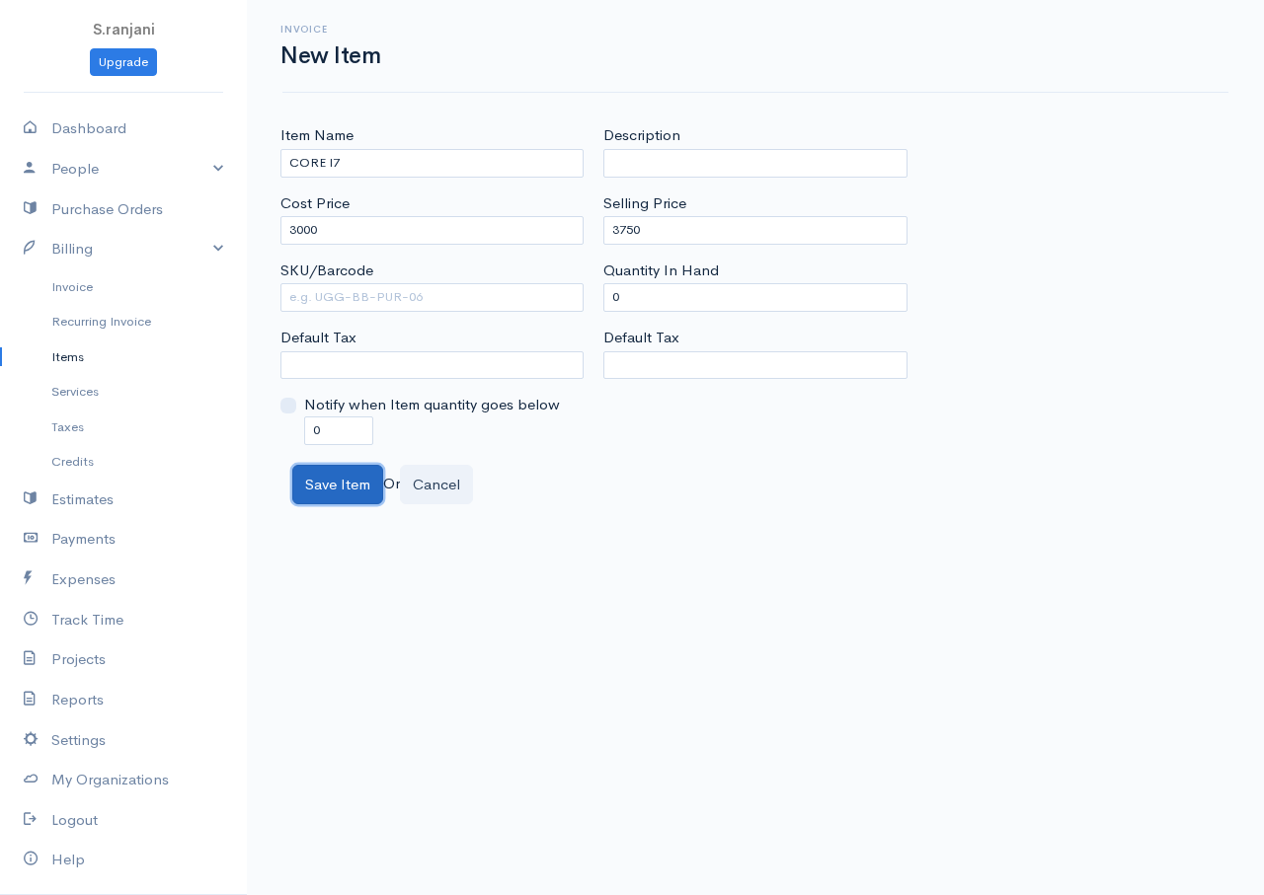
click at [314, 494] on button "Save Item" at bounding box center [337, 485] width 91 height 40
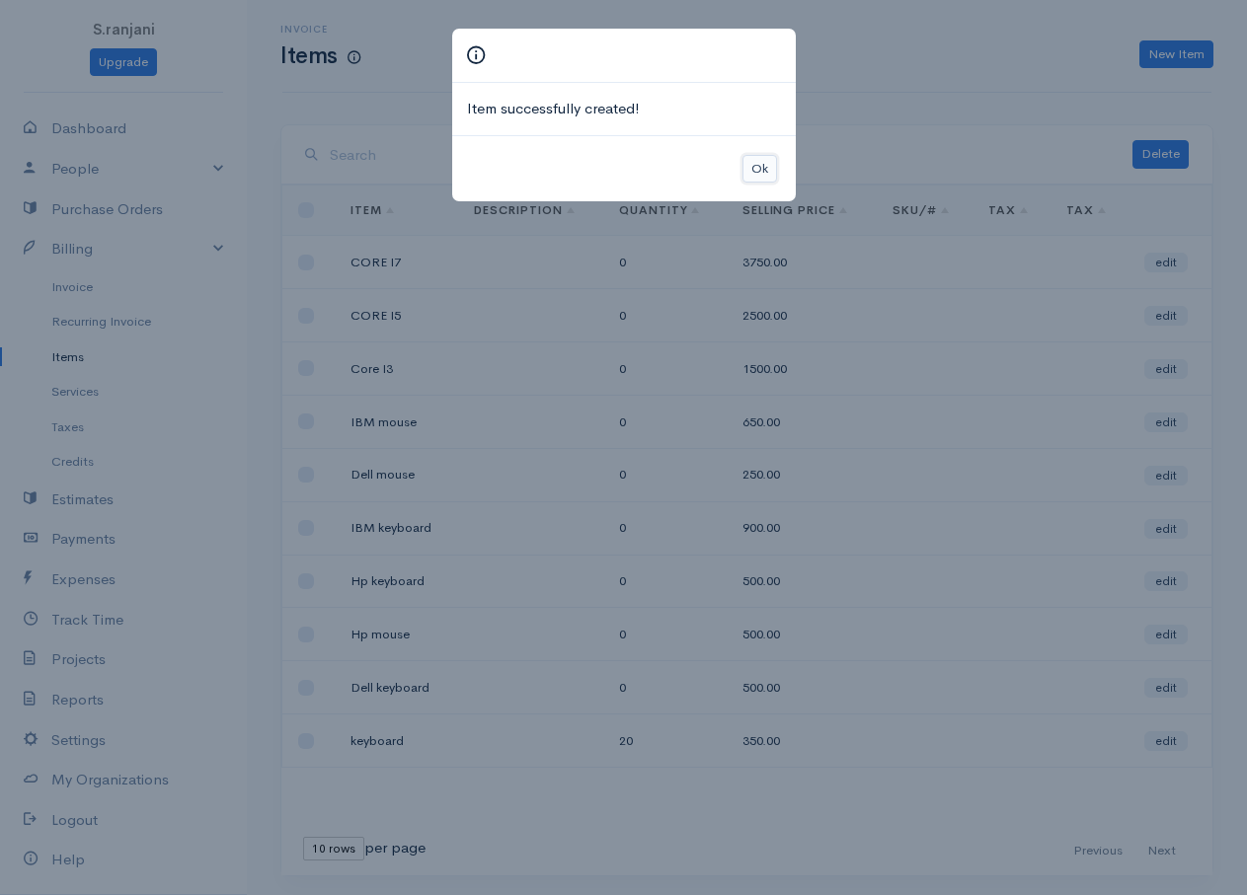
click at [755, 164] on button "Ok" at bounding box center [759, 169] width 35 height 29
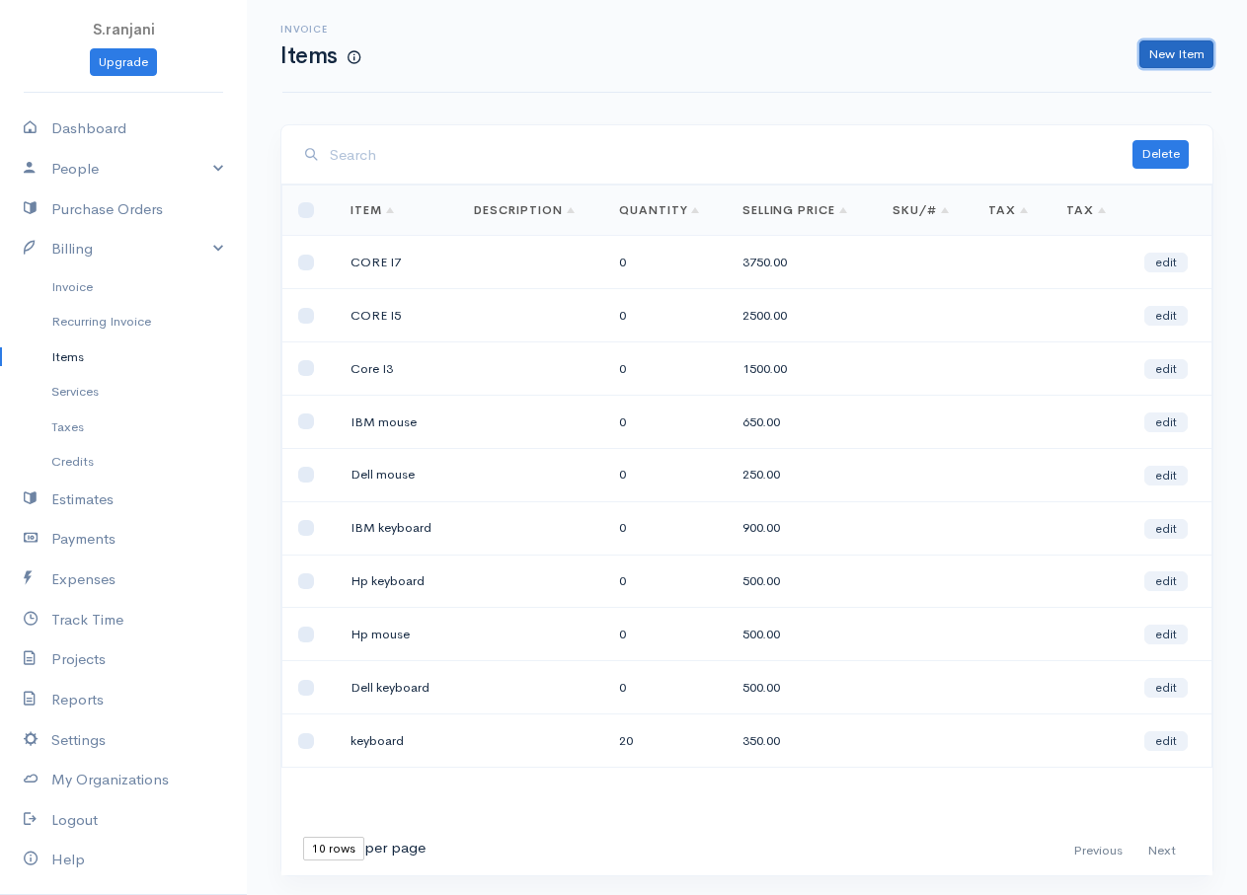
drag, startPoint x: 1199, startPoint y: 54, endPoint x: 993, endPoint y: 77, distance: 207.6
click at [1199, 53] on link "New Item" at bounding box center [1176, 54] width 74 height 29
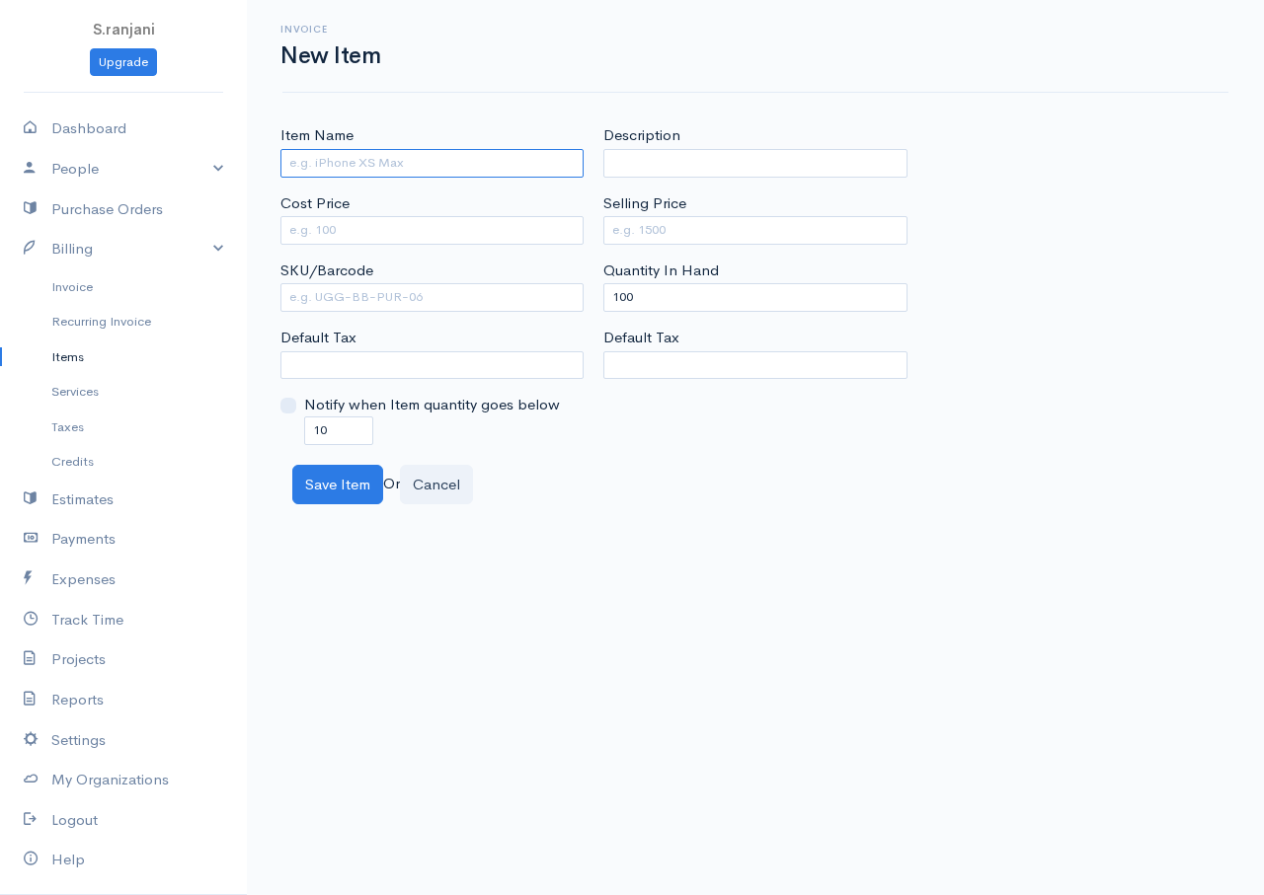
click at [337, 166] on input "Item Name" at bounding box center [431, 163] width 303 height 29
type input "INTEL"
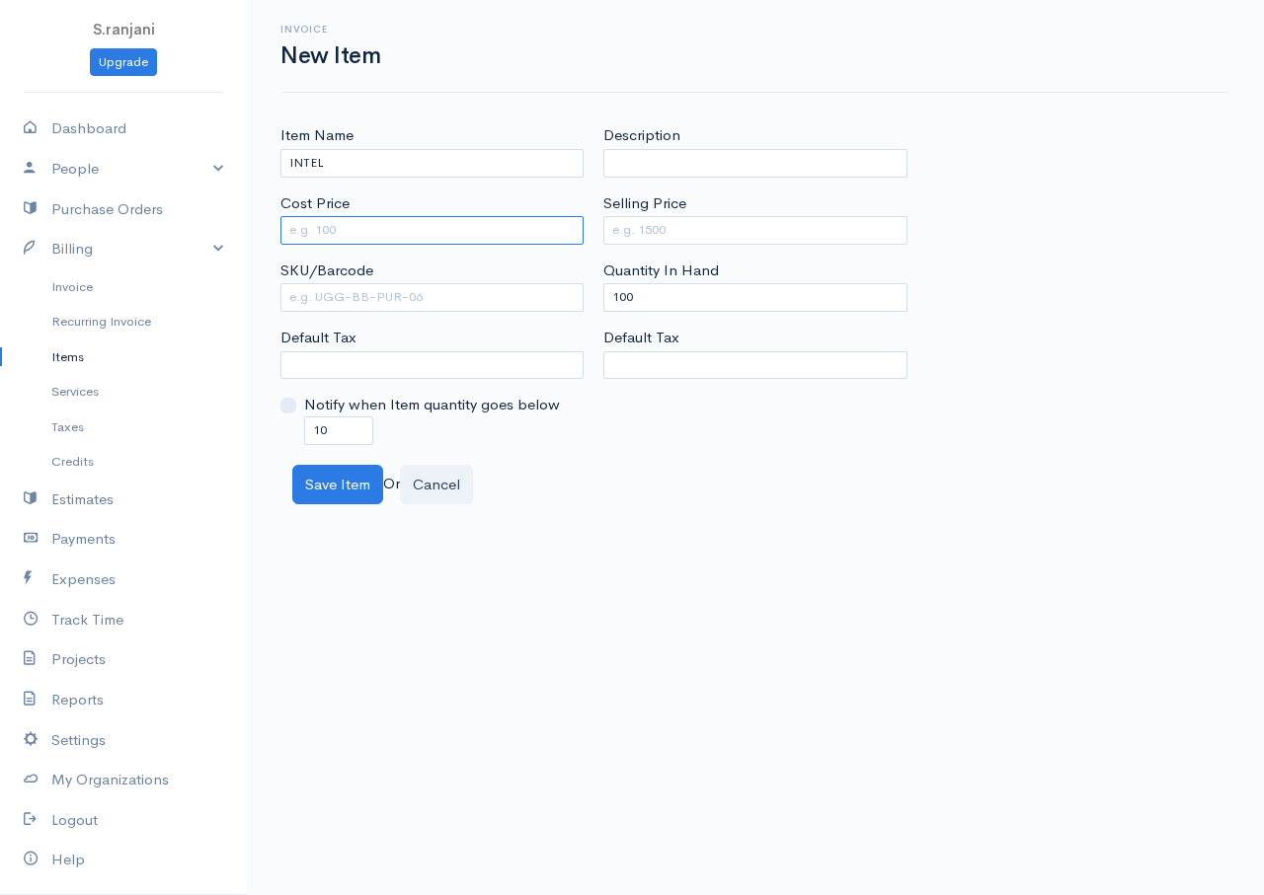
click at [343, 236] on input "Cost Price" at bounding box center [431, 230] width 303 height 29
type input "3500"
click at [665, 224] on input "Selling Price" at bounding box center [754, 230] width 303 height 29
type input "5000"
drag, startPoint x: 639, startPoint y: 294, endPoint x: 472, endPoint y: 259, distance: 170.6
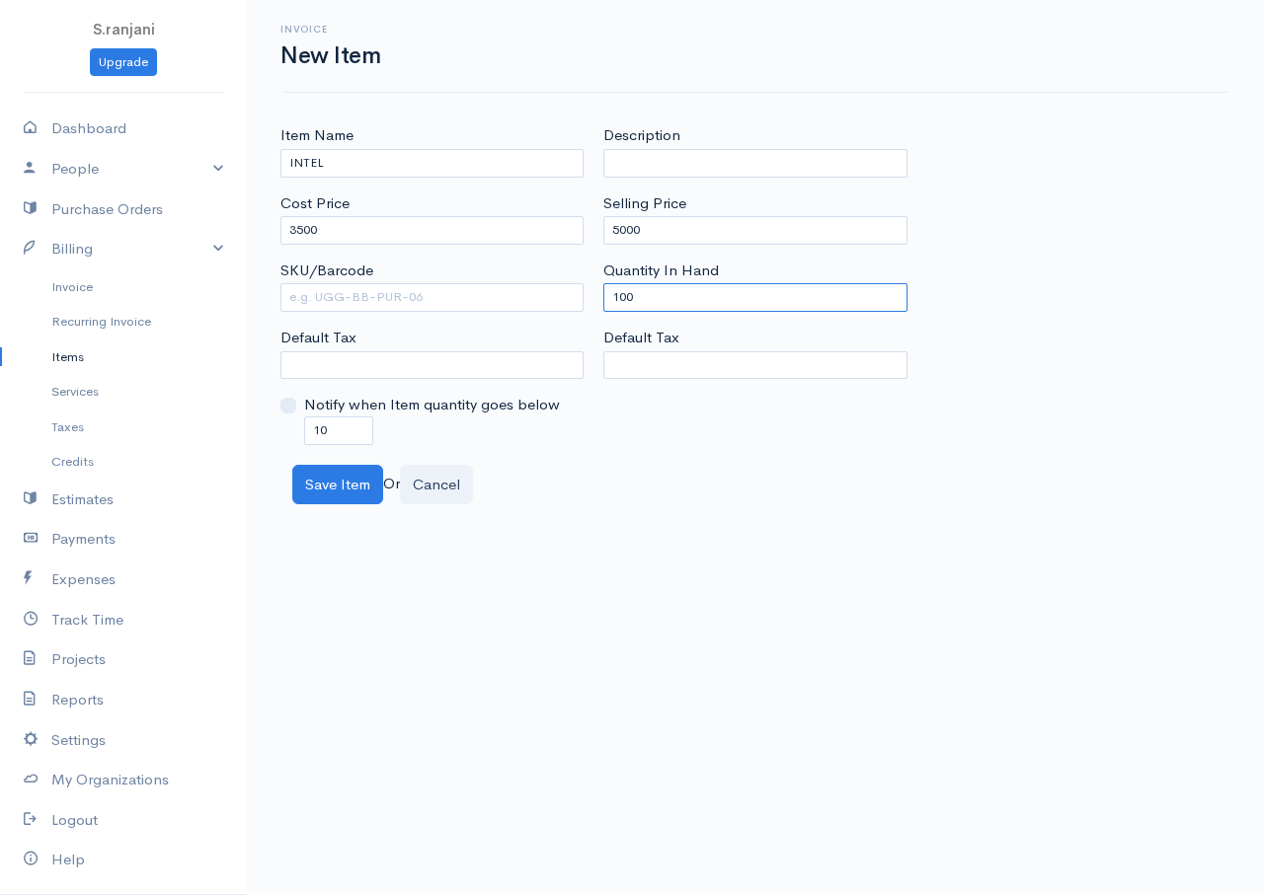
click at [507, 266] on div "Item Name INTEL Cost Price 3500 SKU/Barcode Default Tax Notify when Item quanti…" at bounding box center [754, 284] width 969 height 320
type input "0"
drag, startPoint x: 346, startPoint y: 432, endPoint x: 280, endPoint y: 428, distance: 65.3
click at [280, 428] on div "Notify when Item quantity goes below 10" at bounding box center [431, 419] width 303 height 50
type input "0"
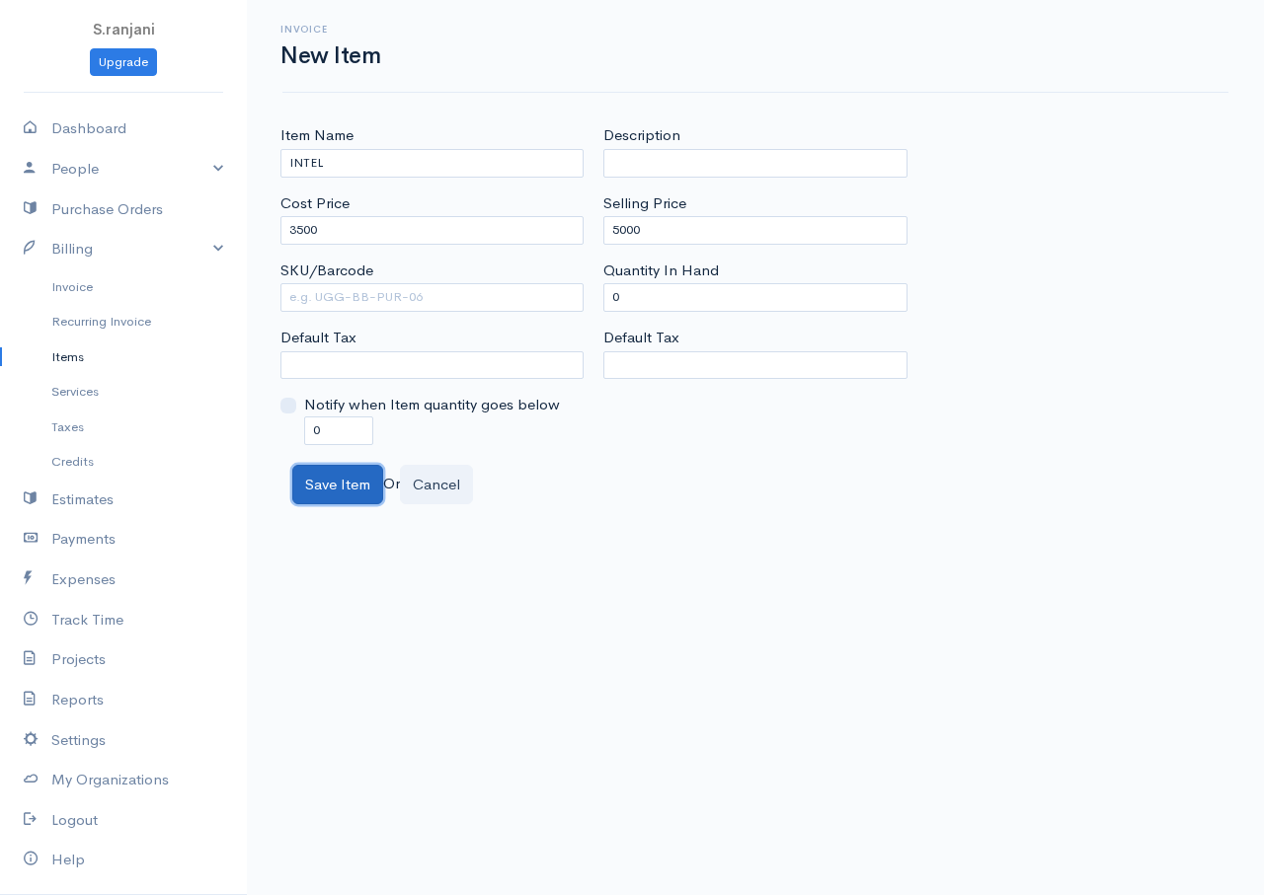
click at [341, 477] on button "Save Item" at bounding box center [337, 485] width 91 height 40
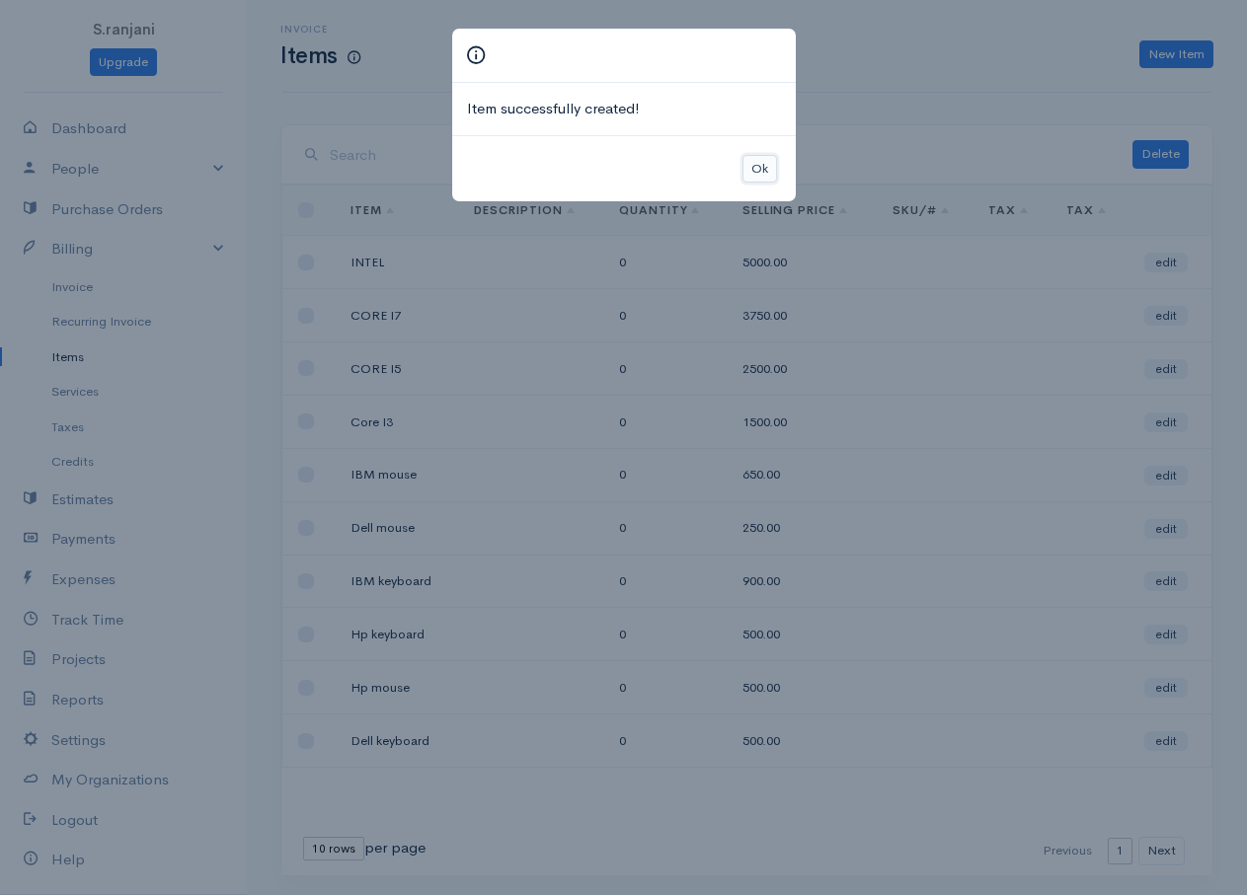
click at [758, 165] on button "Ok" at bounding box center [759, 169] width 35 height 29
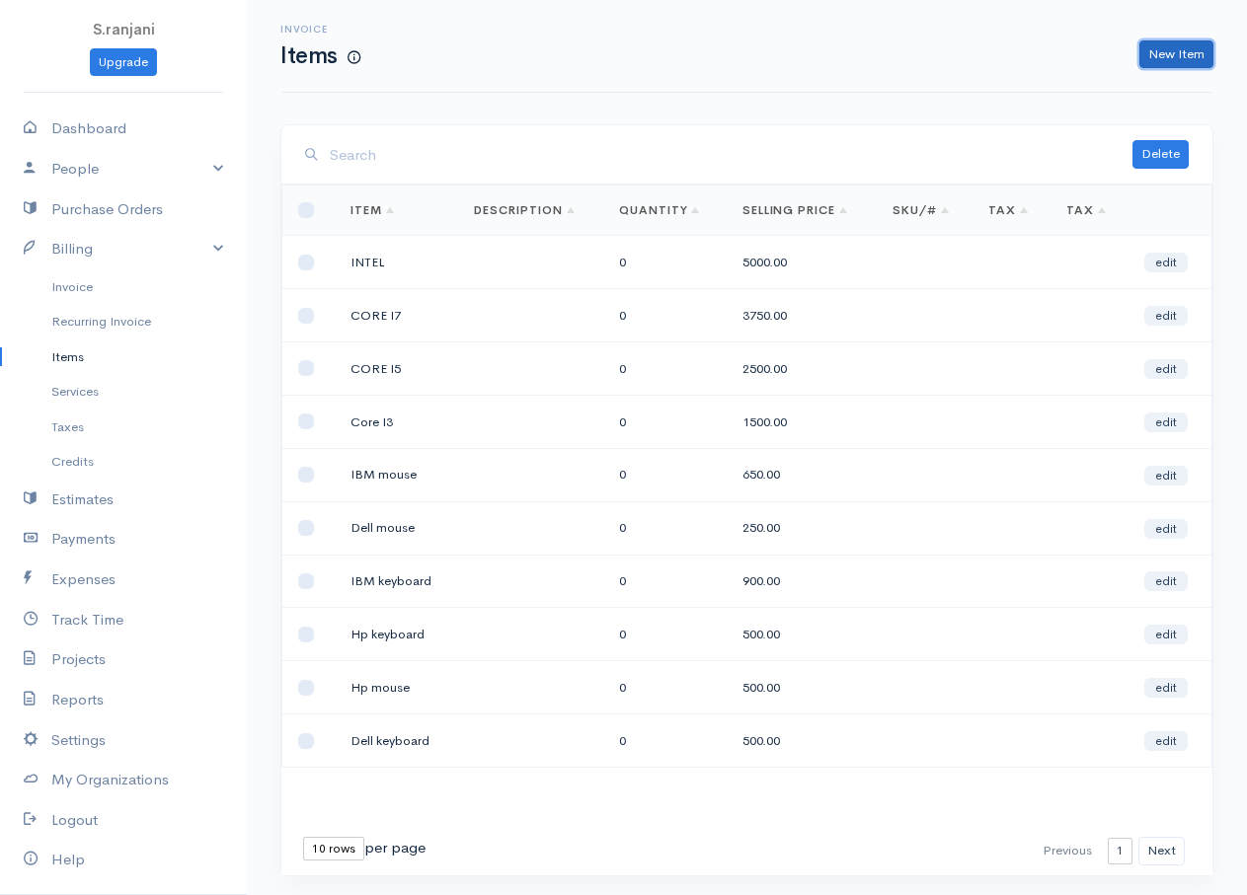
click at [1184, 55] on link "New Item" at bounding box center [1176, 54] width 74 height 29
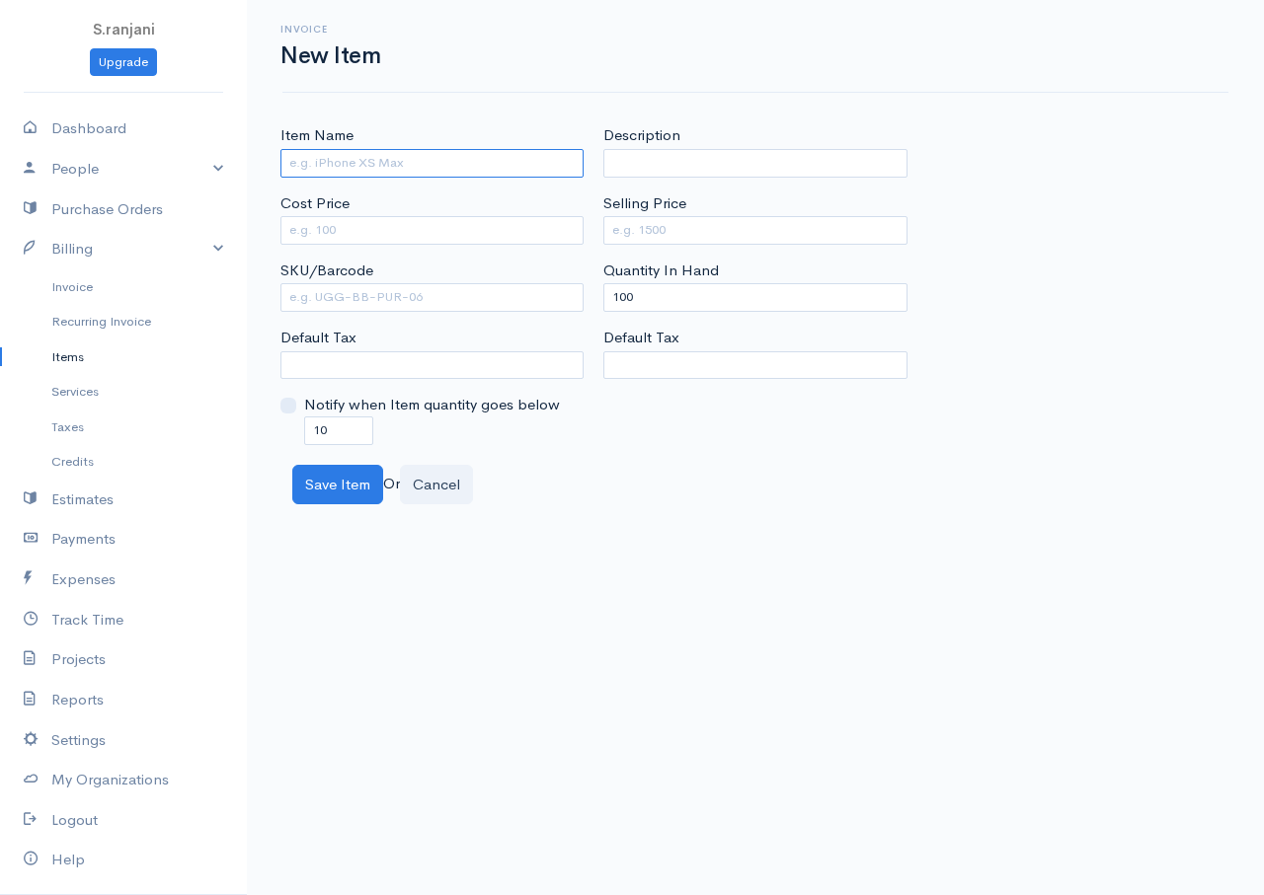
click at [440, 162] on input "Item Name" at bounding box center [431, 163] width 303 height 29
type input "g"
type input "GIGABYTE"
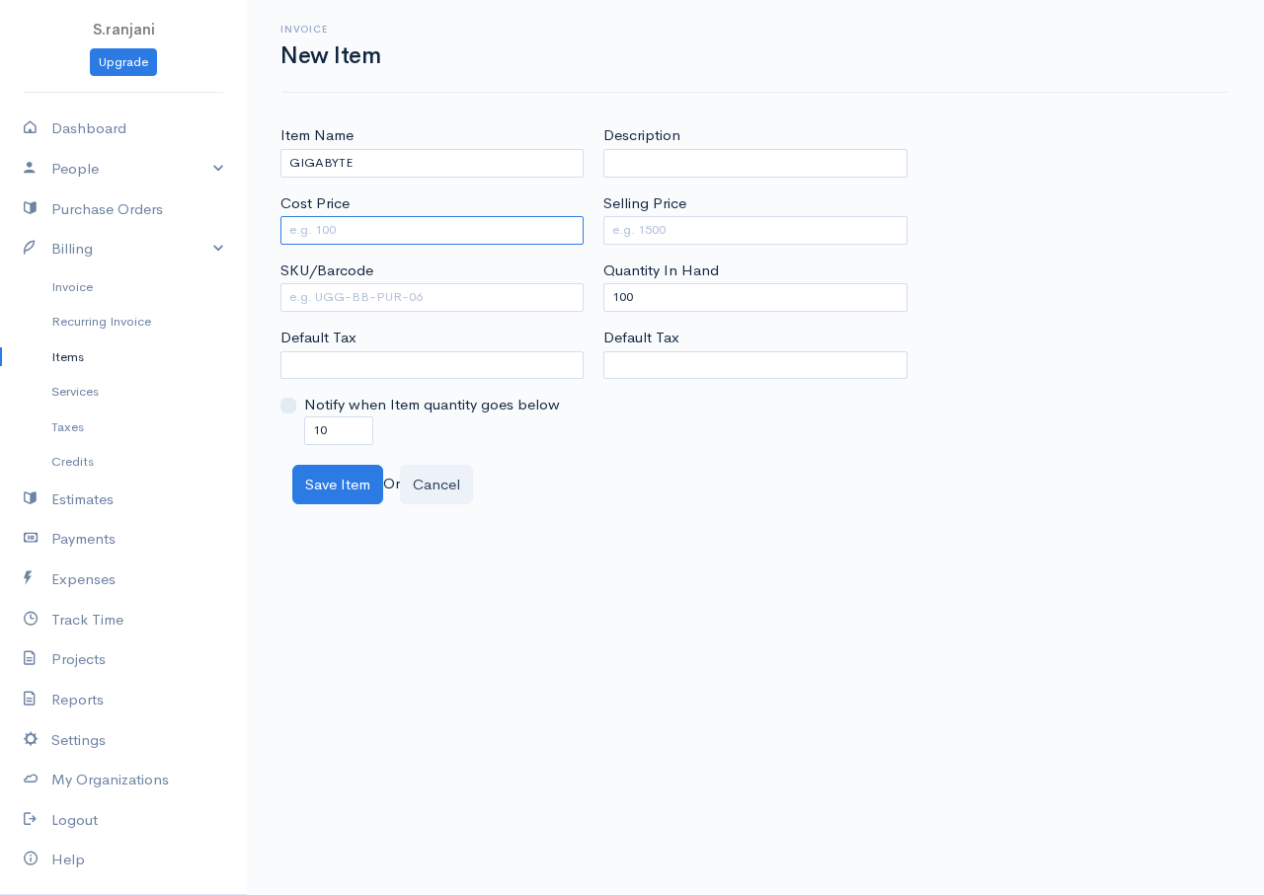
click at [397, 242] on input "Cost Price" at bounding box center [431, 230] width 303 height 29
type input "4000"
click at [706, 232] on input "Selling Price" at bounding box center [754, 230] width 303 height 29
type input "7000"
drag, startPoint x: 642, startPoint y: 297, endPoint x: 578, endPoint y: 295, distance: 64.2
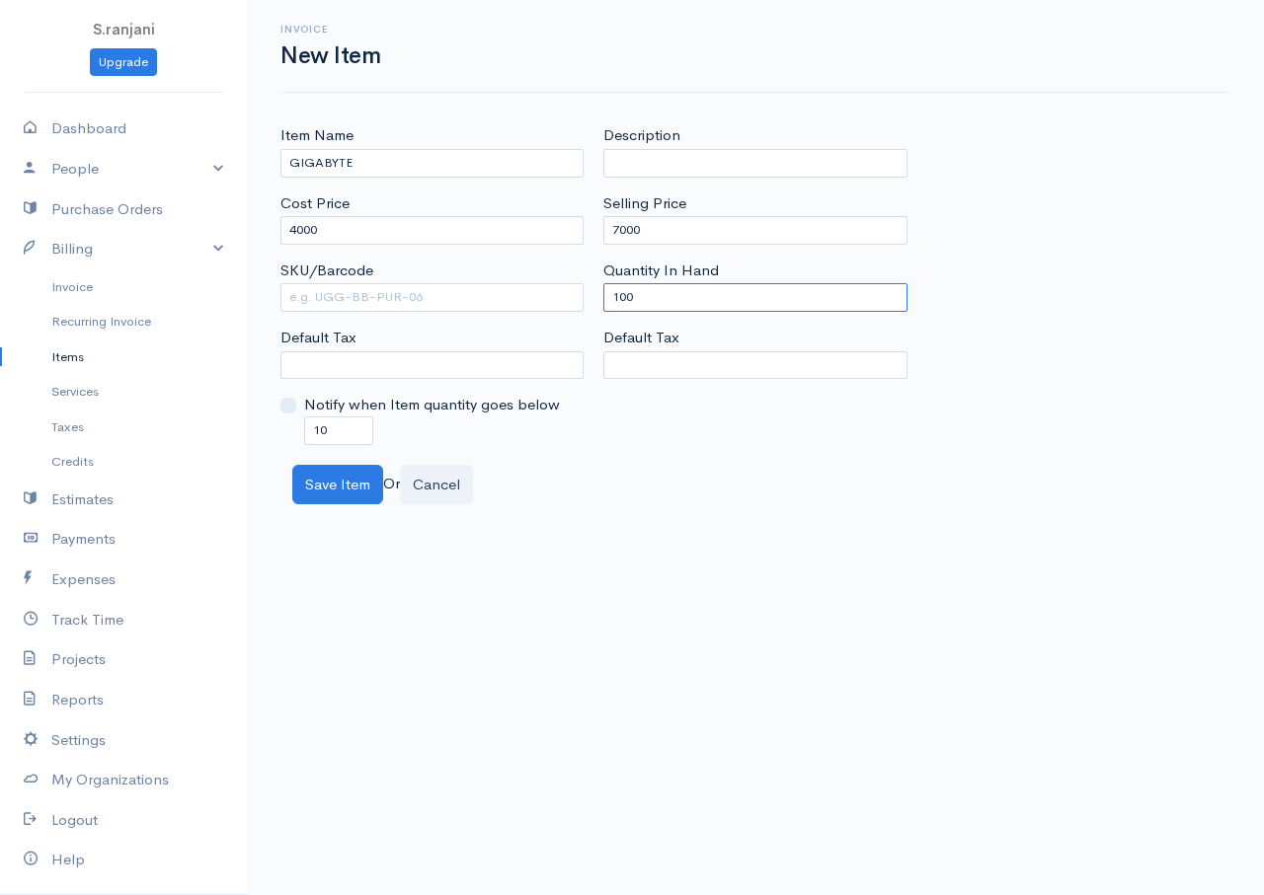
click at [578, 295] on div "Item Name GIGABYTE Cost Price 4000 SKU/Barcode Default Tax Notify when Item qua…" at bounding box center [754, 284] width 969 height 320
type input "0"
drag, startPoint x: 259, startPoint y: 424, endPoint x: 243, endPoint y: 423, distance: 15.8
click at [243, 423] on body "S.ranjani Upgrade Dashboard People Clients Vendors Staff Users Purchase Orders …" at bounding box center [632, 447] width 1264 height 895
type input "0"
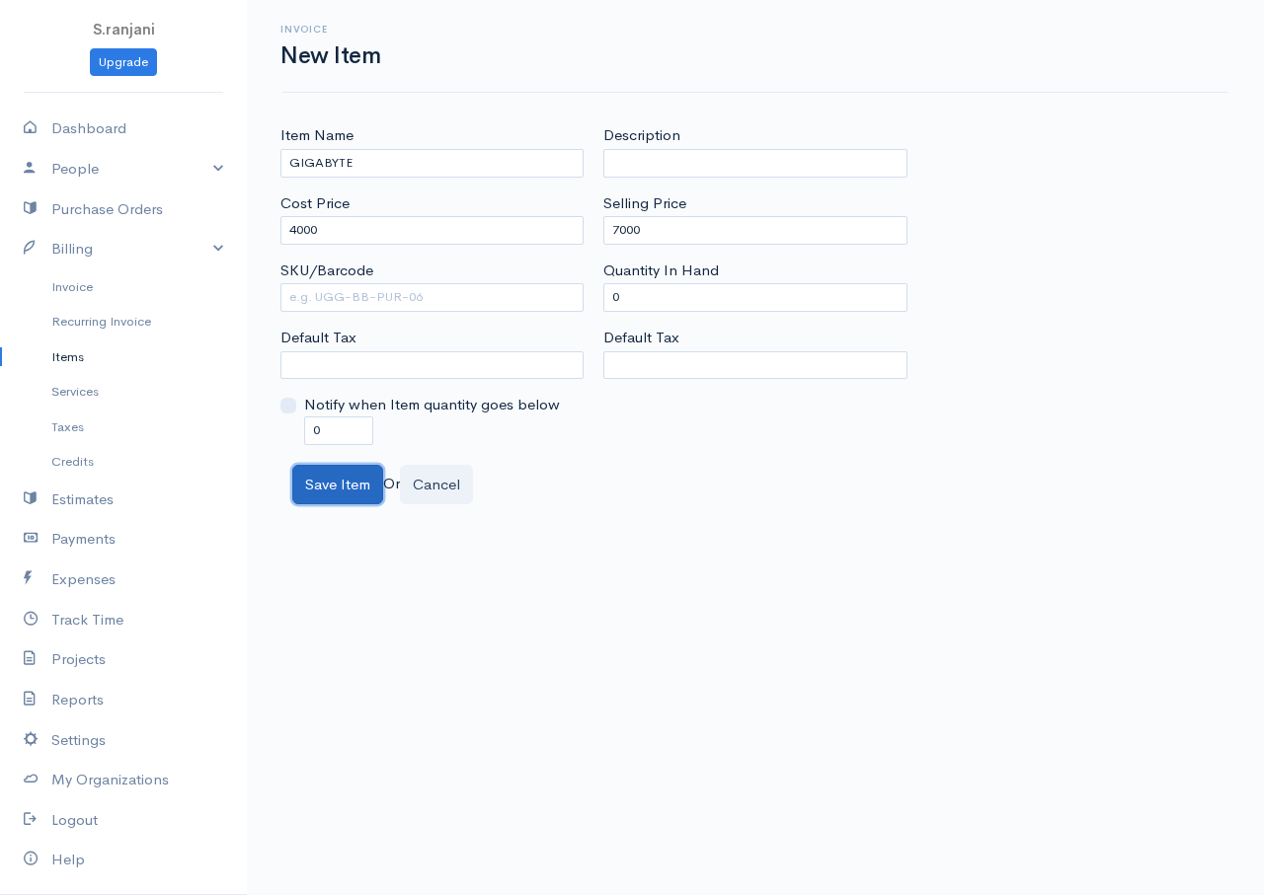
click at [347, 491] on button "Save Item" at bounding box center [337, 485] width 91 height 40
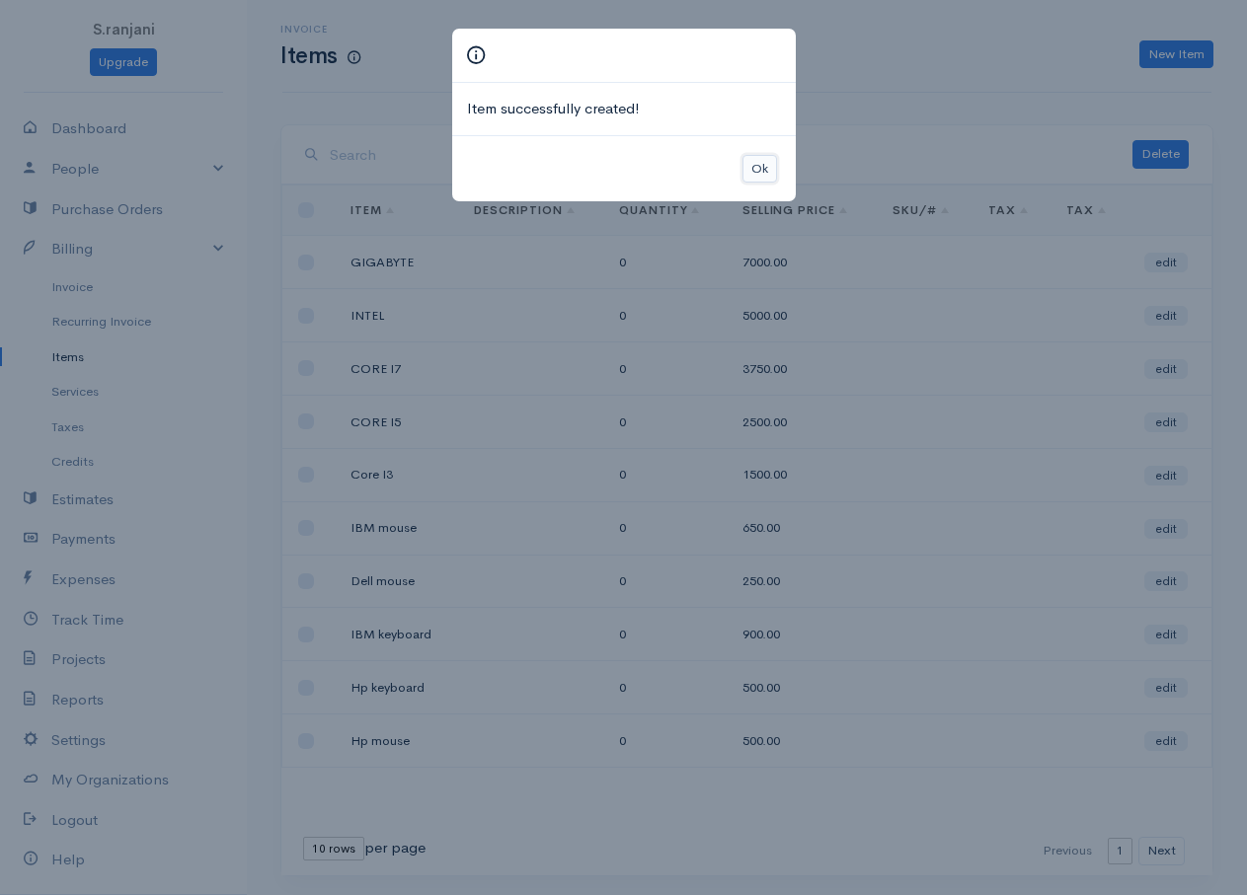
click at [761, 170] on button "Ok" at bounding box center [759, 169] width 35 height 29
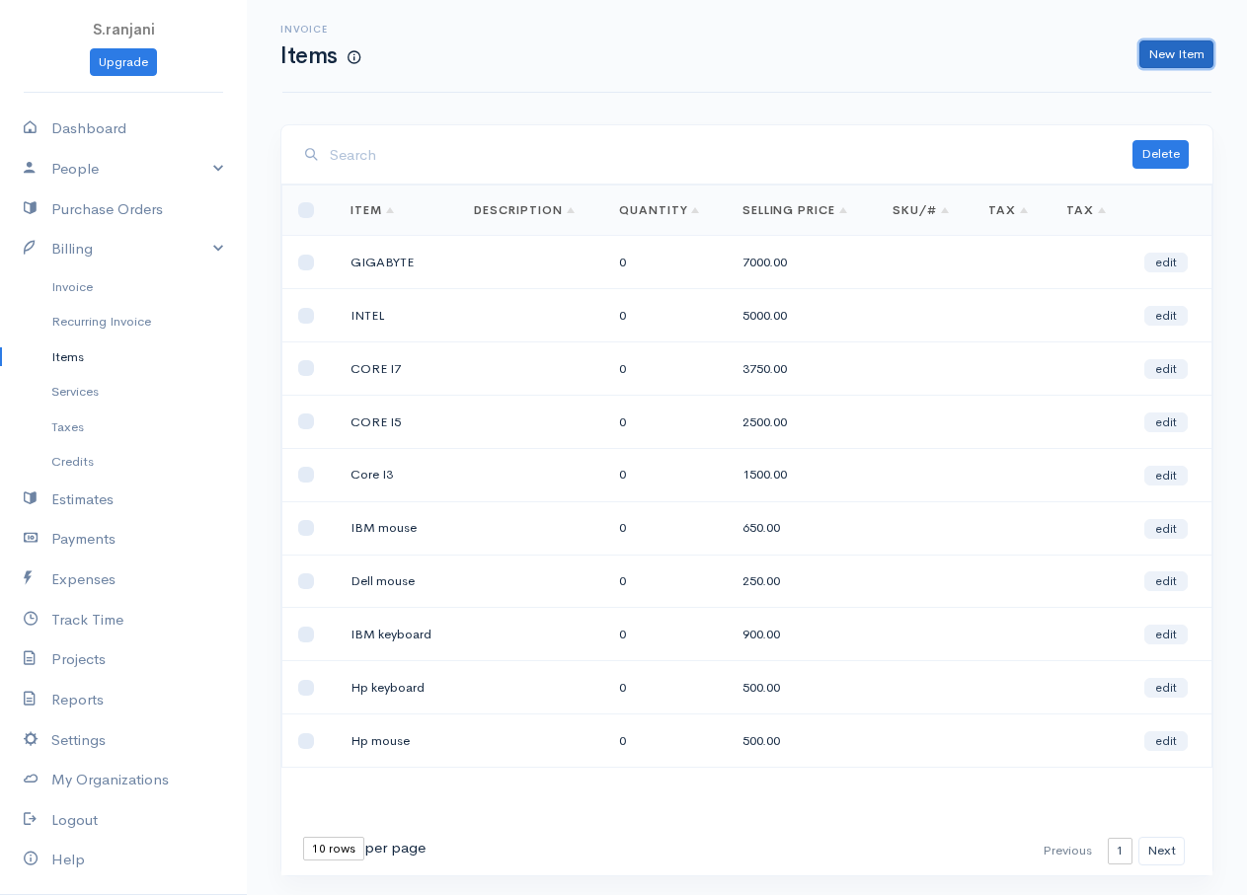
click at [1179, 46] on link "New Item" at bounding box center [1176, 54] width 74 height 29
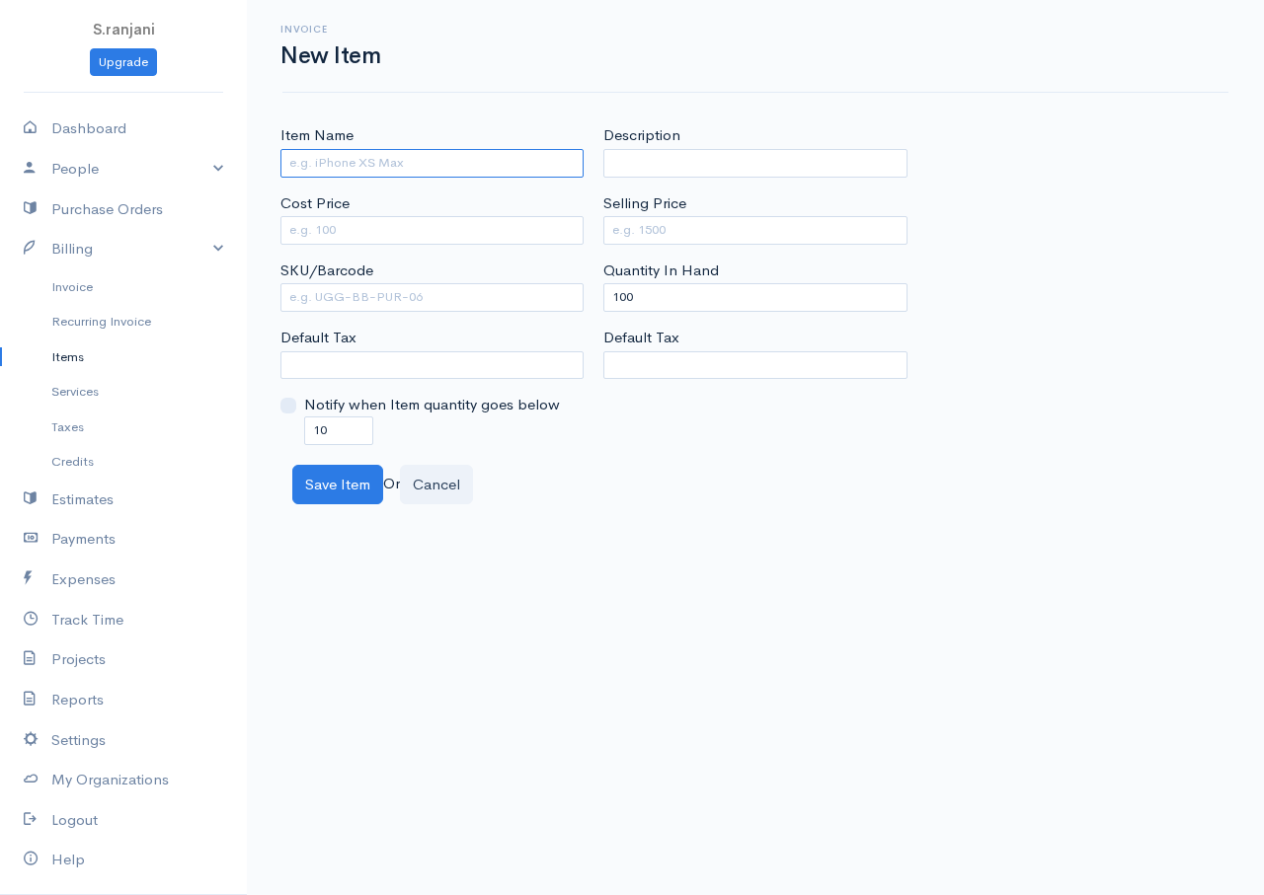
click at [381, 163] on input "Item Name" at bounding box center [431, 163] width 303 height 29
type input "FOXCONN"
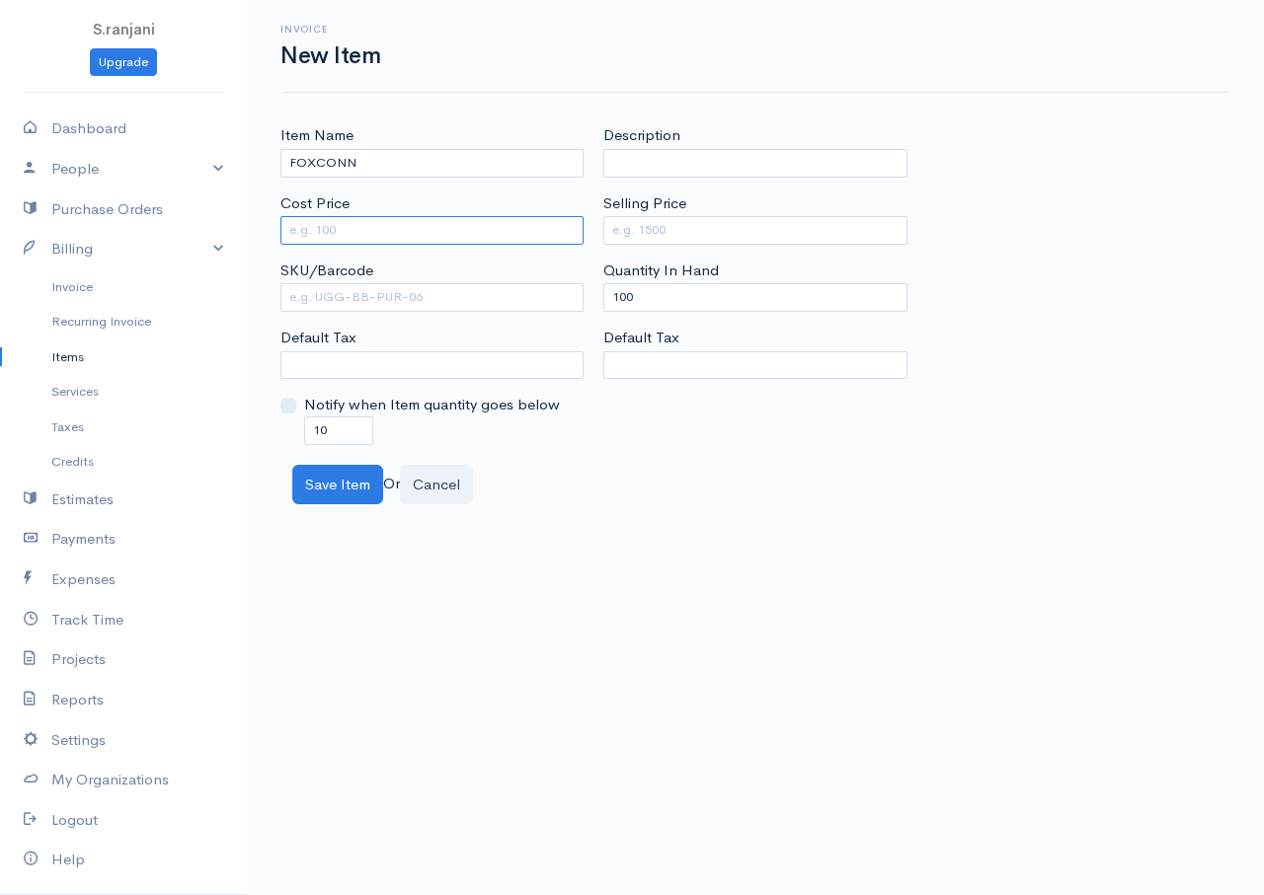
click at [352, 223] on input "Cost Price" at bounding box center [431, 230] width 303 height 29
type input "4500"
click at [693, 225] on input "Selling Price" at bounding box center [754, 230] width 303 height 29
type input "6500"
drag, startPoint x: 644, startPoint y: 295, endPoint x: 570, endPoint y: 292, distance: 74.1
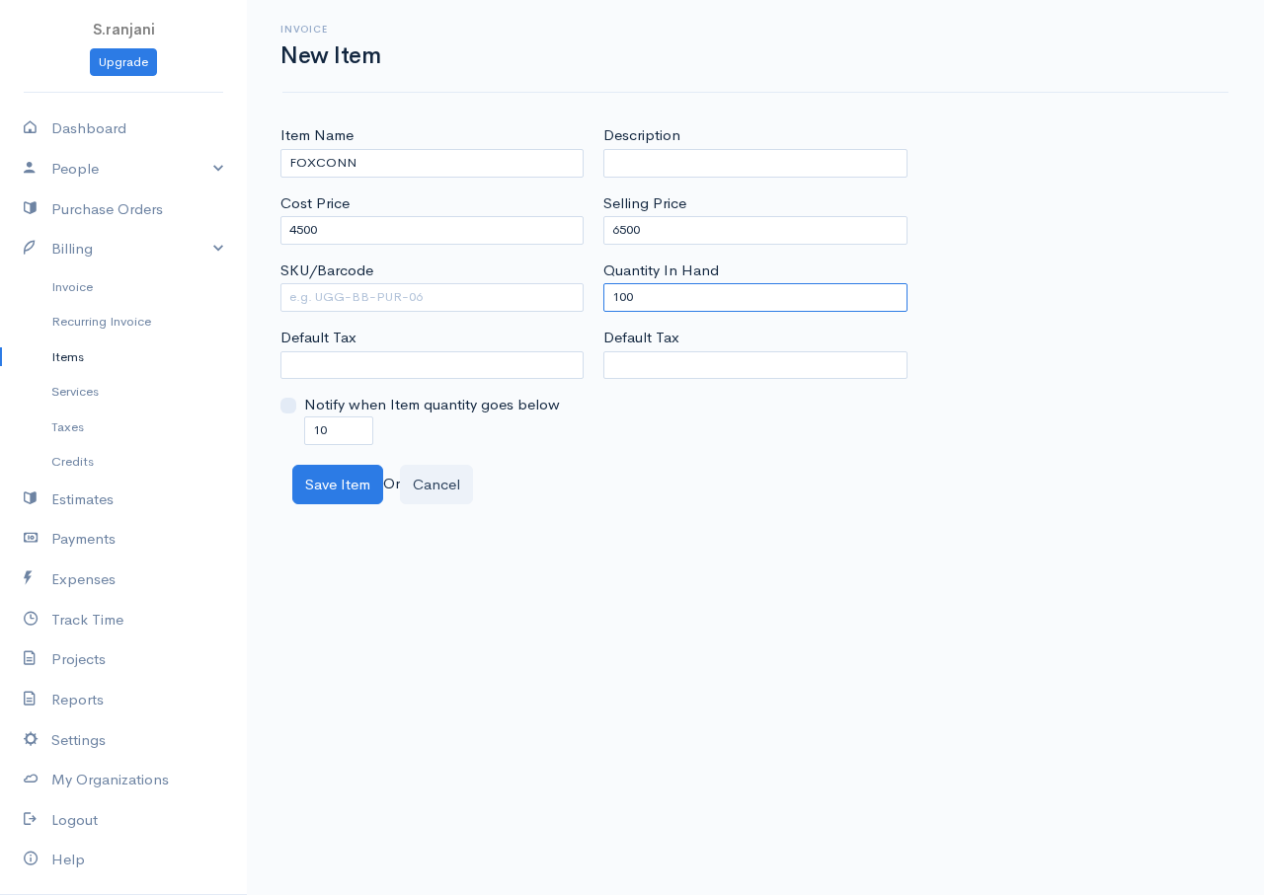
click at [570, 292] on div "Item Name FOXCONN Cost Price 4500 SKU/Barcode Default Tax Notify when Item quan…" at bounding box center [754, 284] width 969 height 320
type input "0"
drag, startPoint x: 315, startPoint y: 427, endPoint x: 271, endPoint y: 425, distance: 43.5
click at [271, 425] on div "Item Name FOXCONN Cost Price 4500 SKU/Barcode Default Tax Notify when Item quan…" at bounding box center [431, 284] width 323 height 320
click at [317, 431] on input "10" at bounding box center [338, 431] width 69 height 29
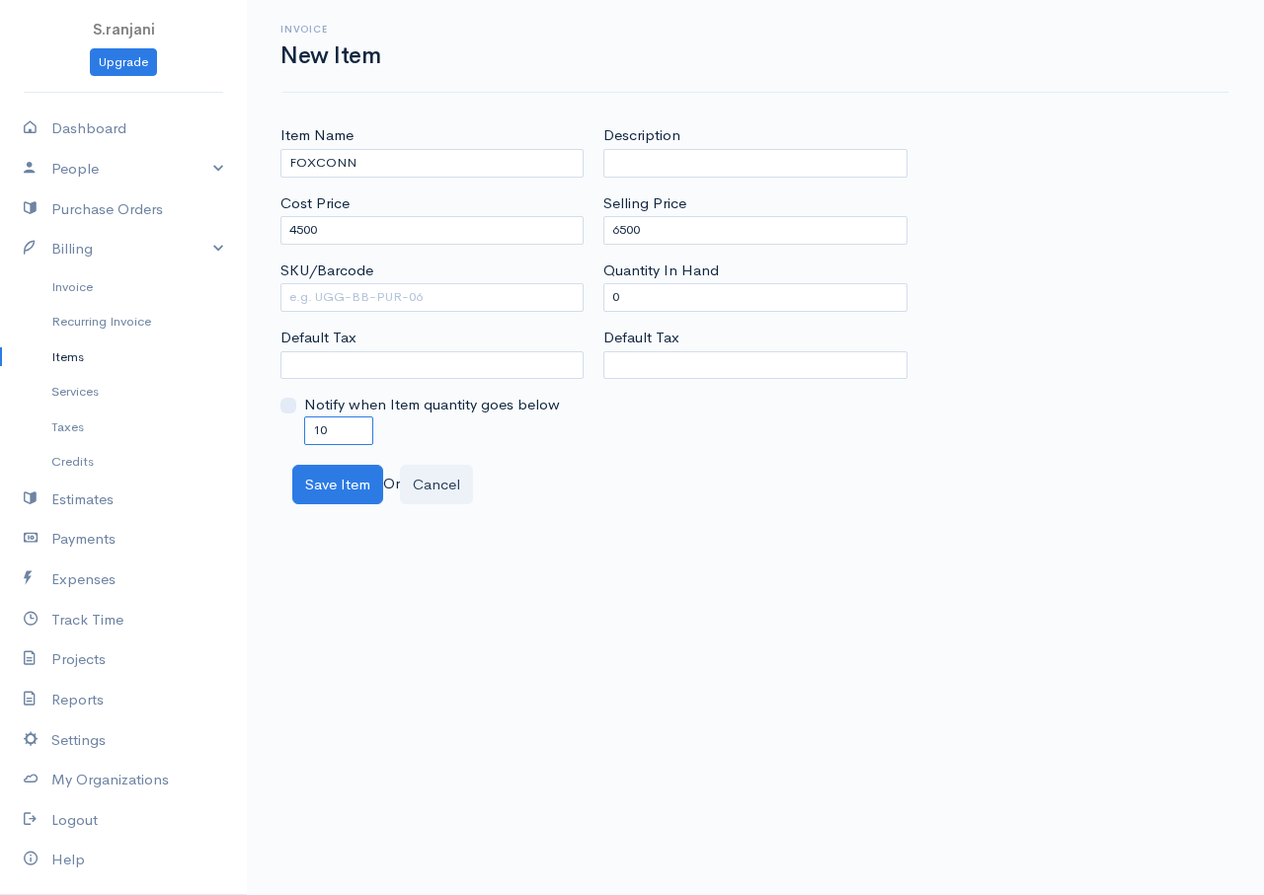
drag, startPoint x: 328, startPoint y: 431, endPoint x: 280, endPoint y: 430, distance: 47.4
click at [280, 430] on div "Notify when Item quantity goes below 10" at bounding box center [431, 419] width 303 height 50
type input "0"
click at [314, 491] on button "Save Item" at bounding box center [337, 485] width 91 height 40
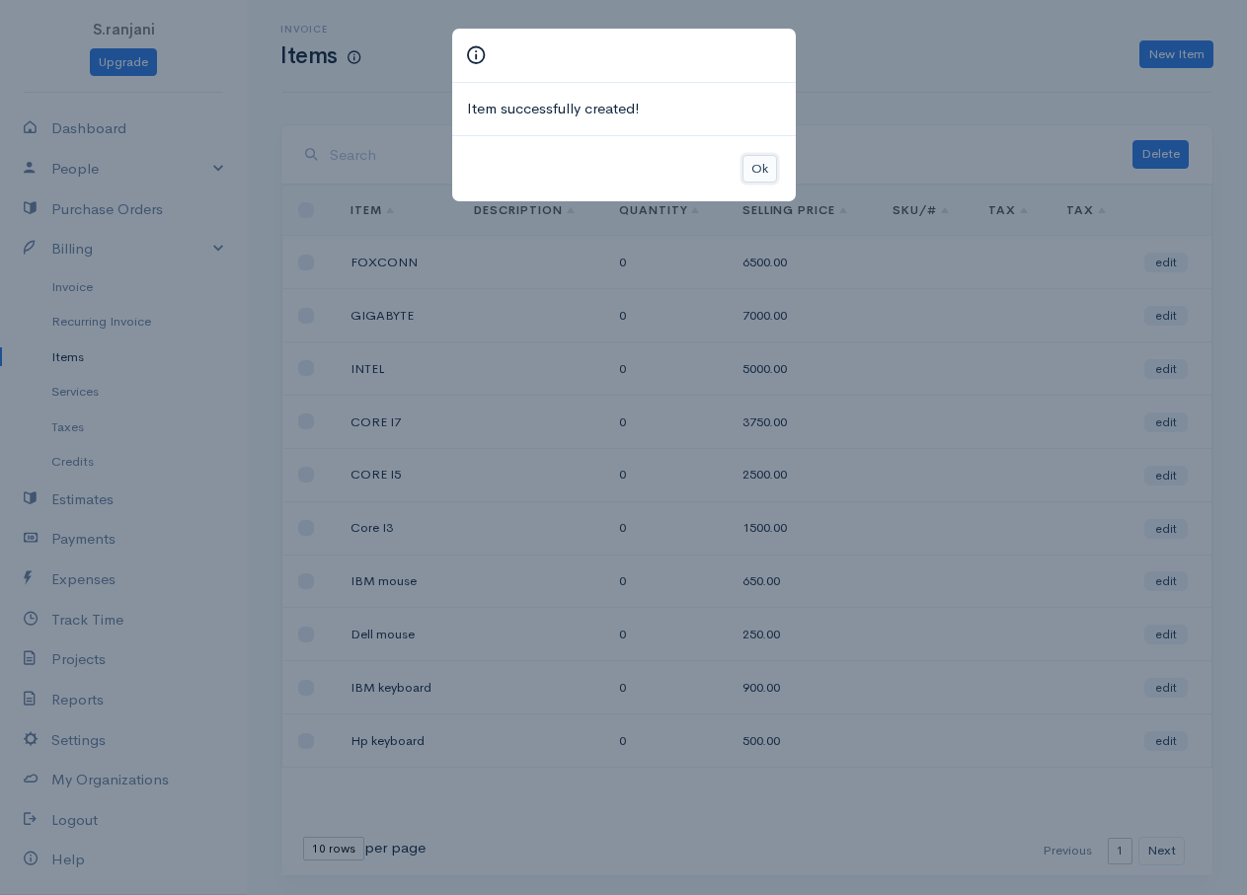
click at [754, 172] on button "Ok" at bounding box center [759, 169] width 35 height 29
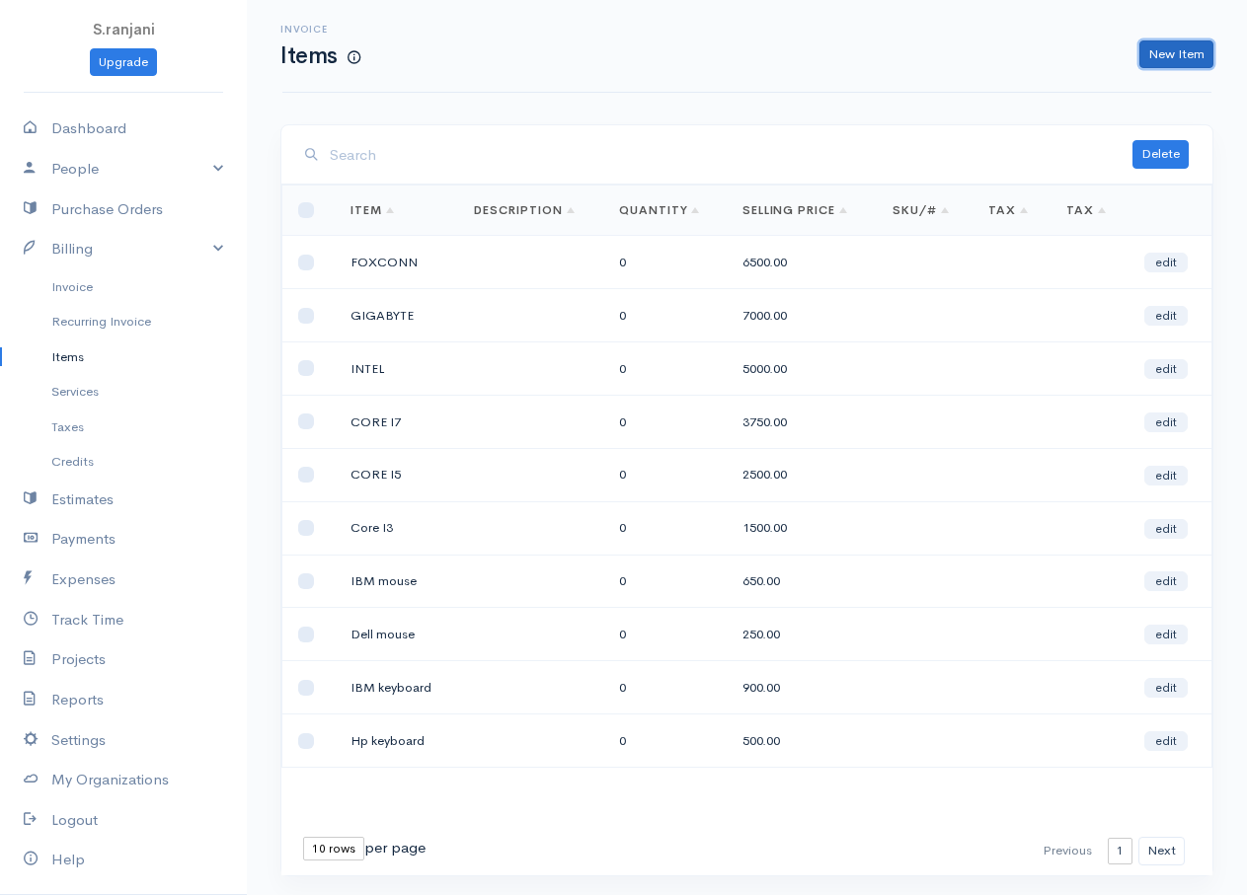
click at [1179, 53] on link "New Item" at bounding box center [1176, 54] width 74 height 29
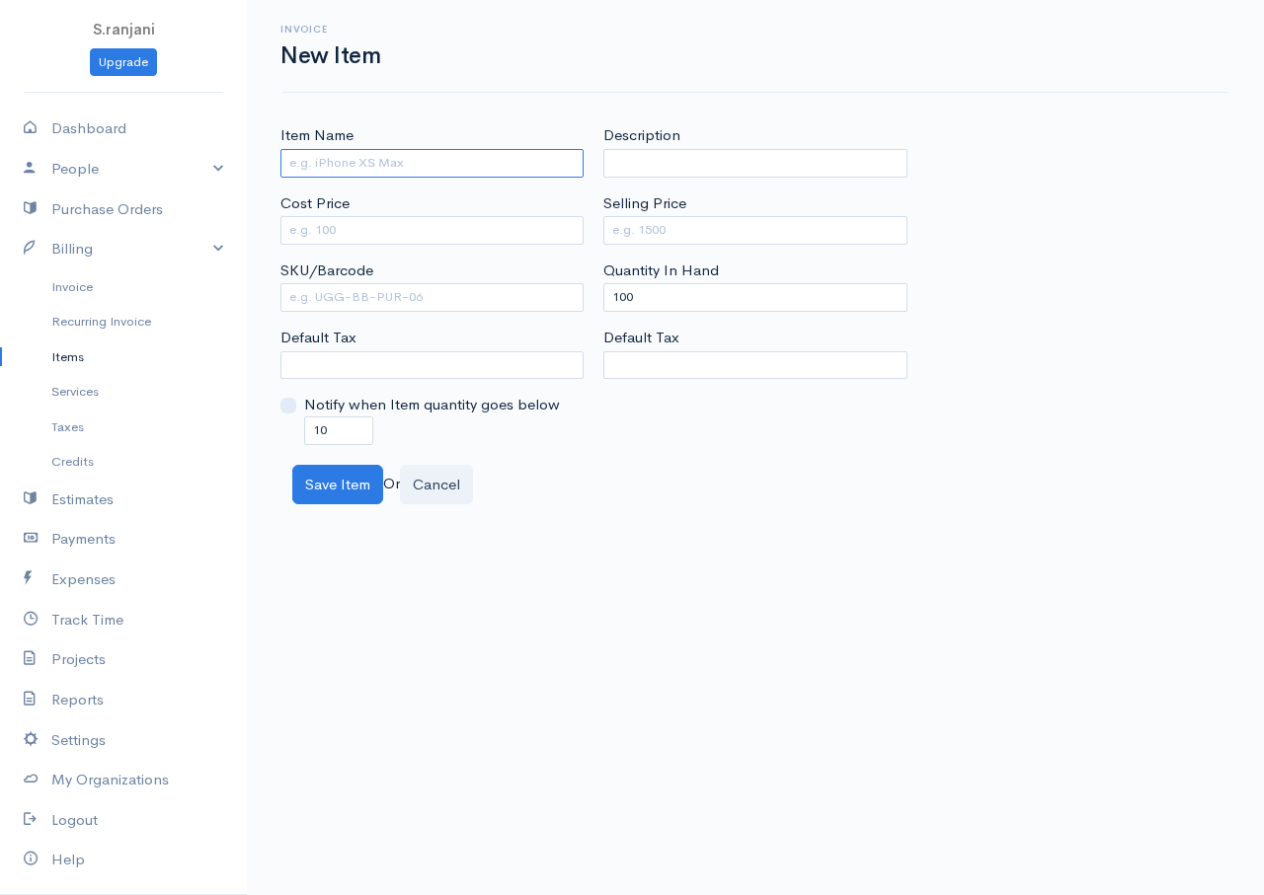
click at [314, 161] on input "Item Name" at bounding box center [431, 163] width 303 height 29
type input "2 GB RAM"
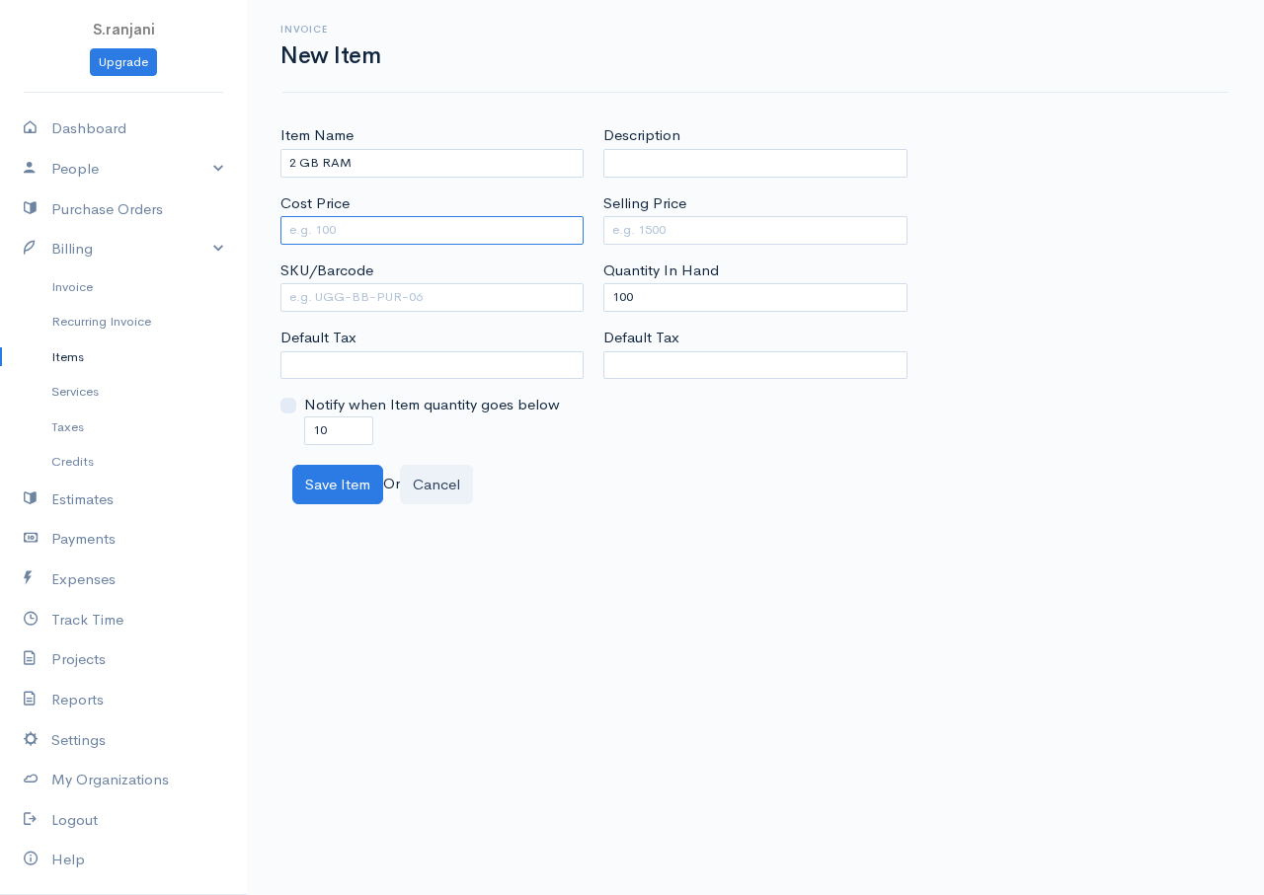
click at [312, 234] on input "Cost Price" at bounding box center [431, 230] width 303 height 29
type input "1000"
click at [620, 228] on input "Selling Price" at bounding box center [754, 230] width 303 height 29
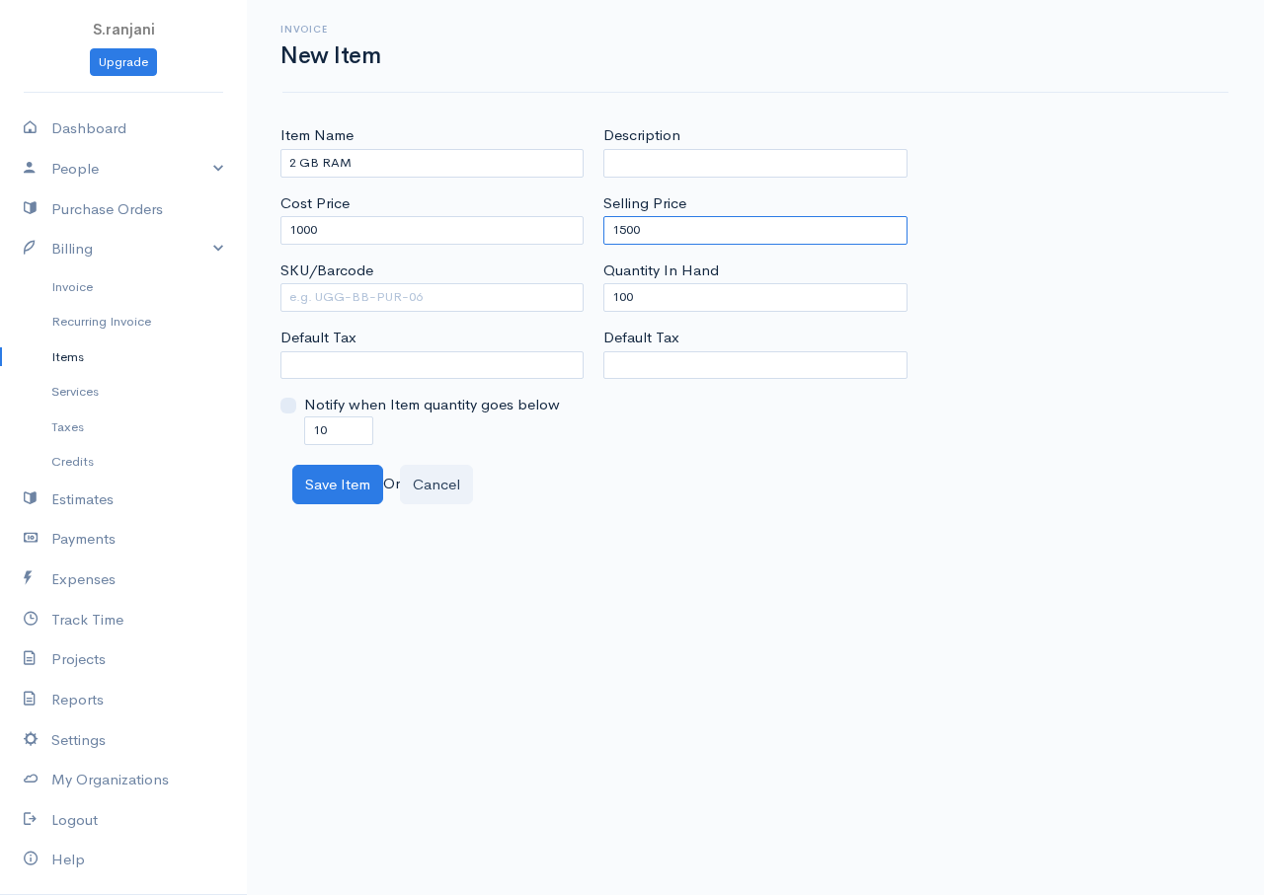
type input "1500"
drag, startPoint x: 636, startPoint y: 301, endPoint x: 535, endPoint y: 298, distance: 100.7
click at [536, 298] on div "Item Name 2 GB RAM Cost Price 1000 SKU/Barcode Default Tax Notify when Item qua…" at bounding box center [754, 284] width 969 height 320
type input "0"
drag, startPoint x: 331, startPoint y: 433, endPoint x: 262, endPoint y: 436, distance: 69.2
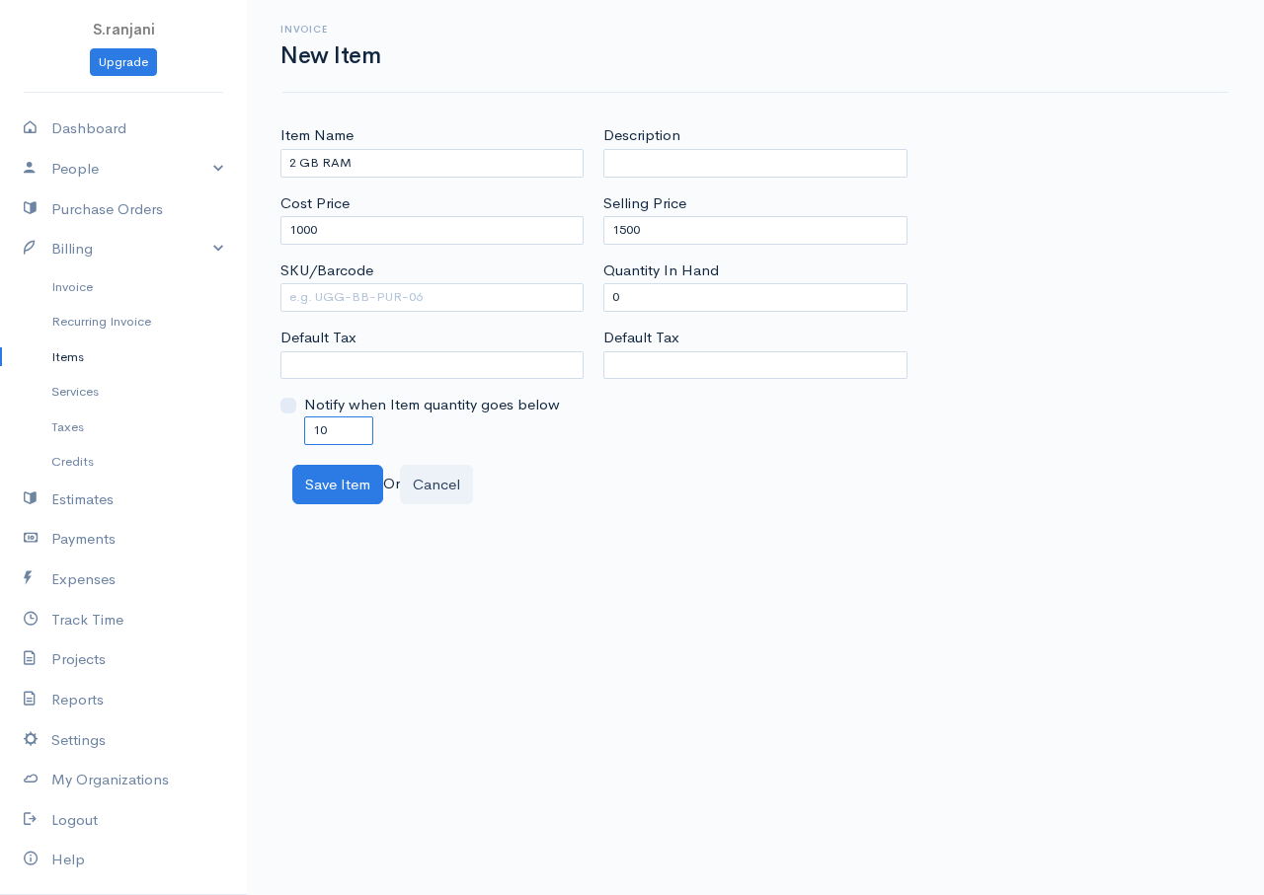
click at [267, 432] on div "Item Name 2 GB RAM Cost Price 1000 SKU/Barcode Default Tax Notify when Item qua…" at bounding box center [755, 314] width 1017 height 380
type input "0"
click at [329, 484] on button "Save Item" at bounding box center [337, 485] width 91 height 40
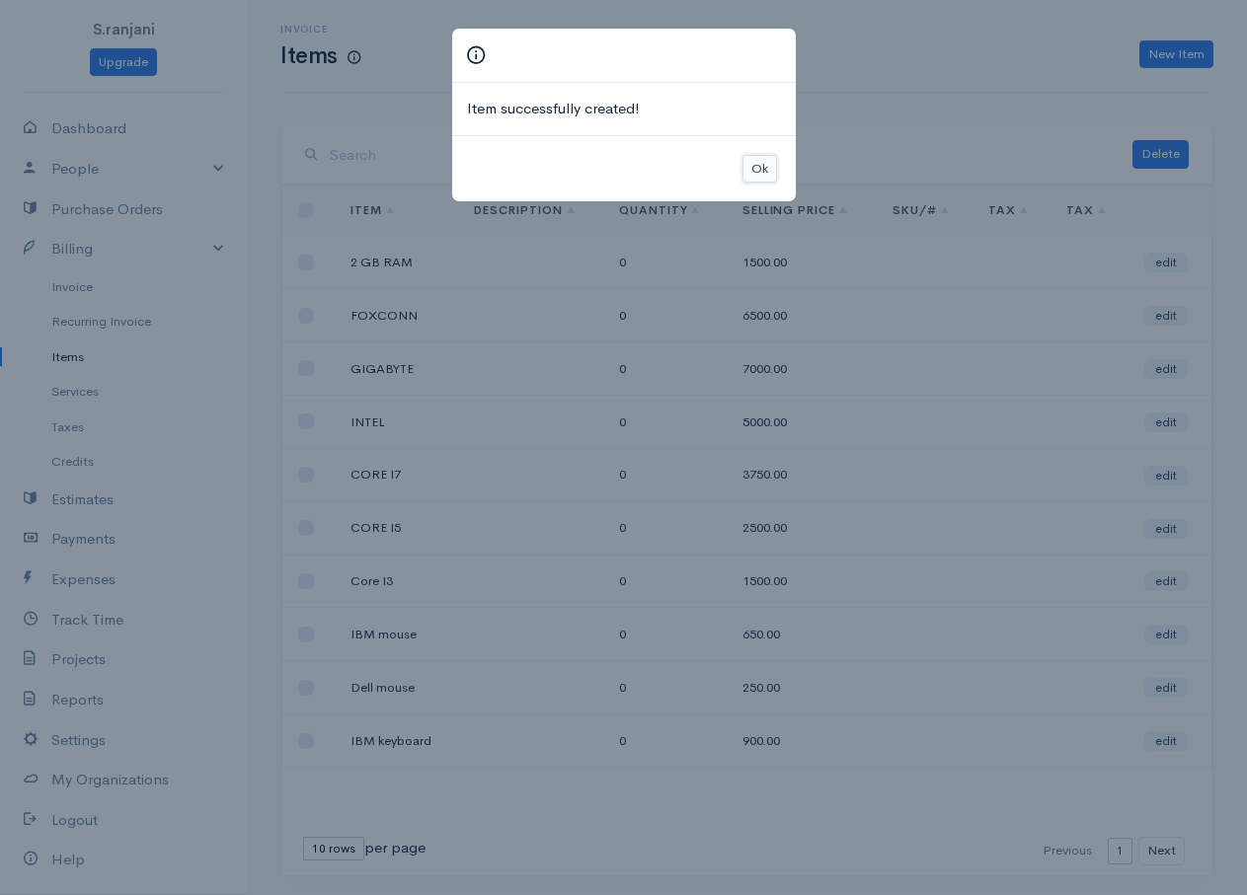
click at [753, 167] on button "Ok" at bounding box center [759, 169] width 35 height 29
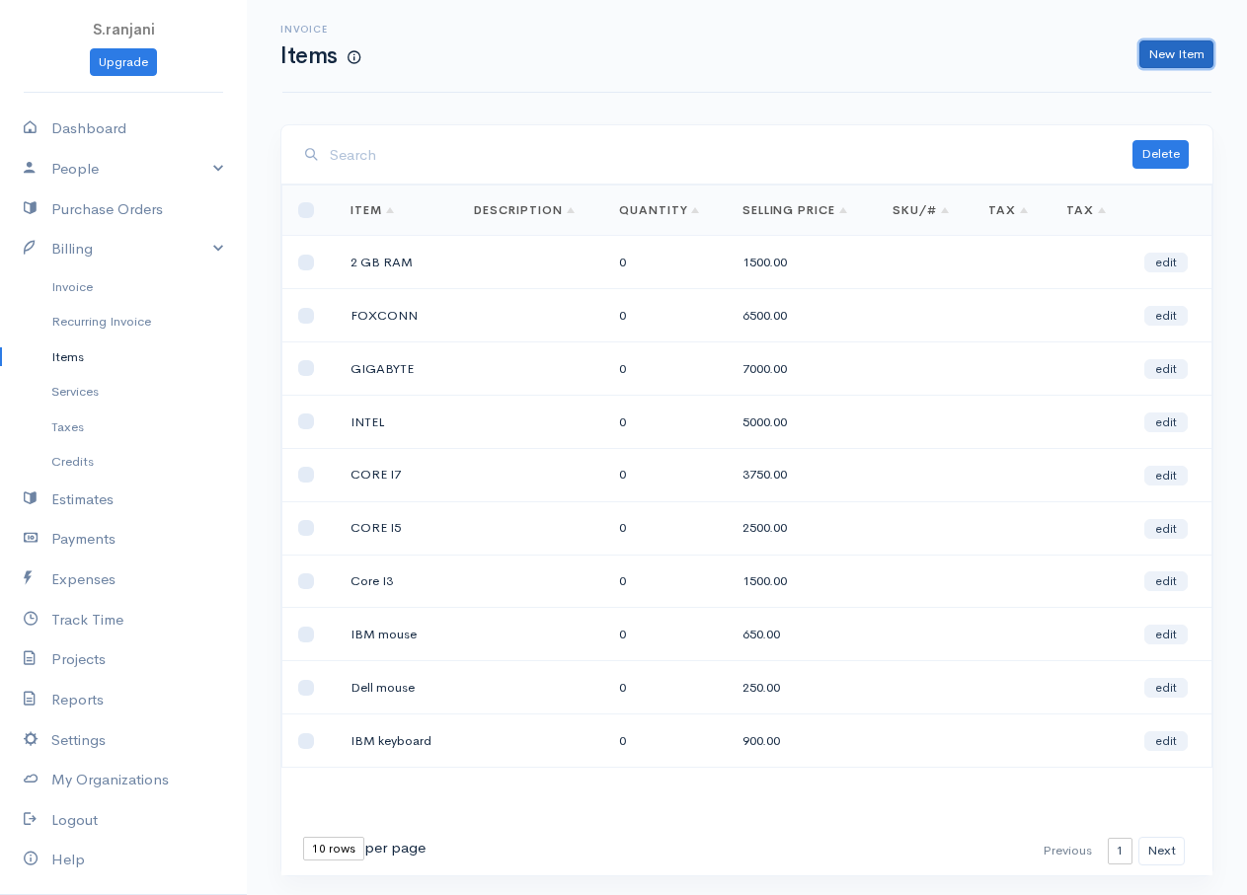
click at [1175, 58] on link "New Item" at bounding box center [1176, 54] width 74 height 29
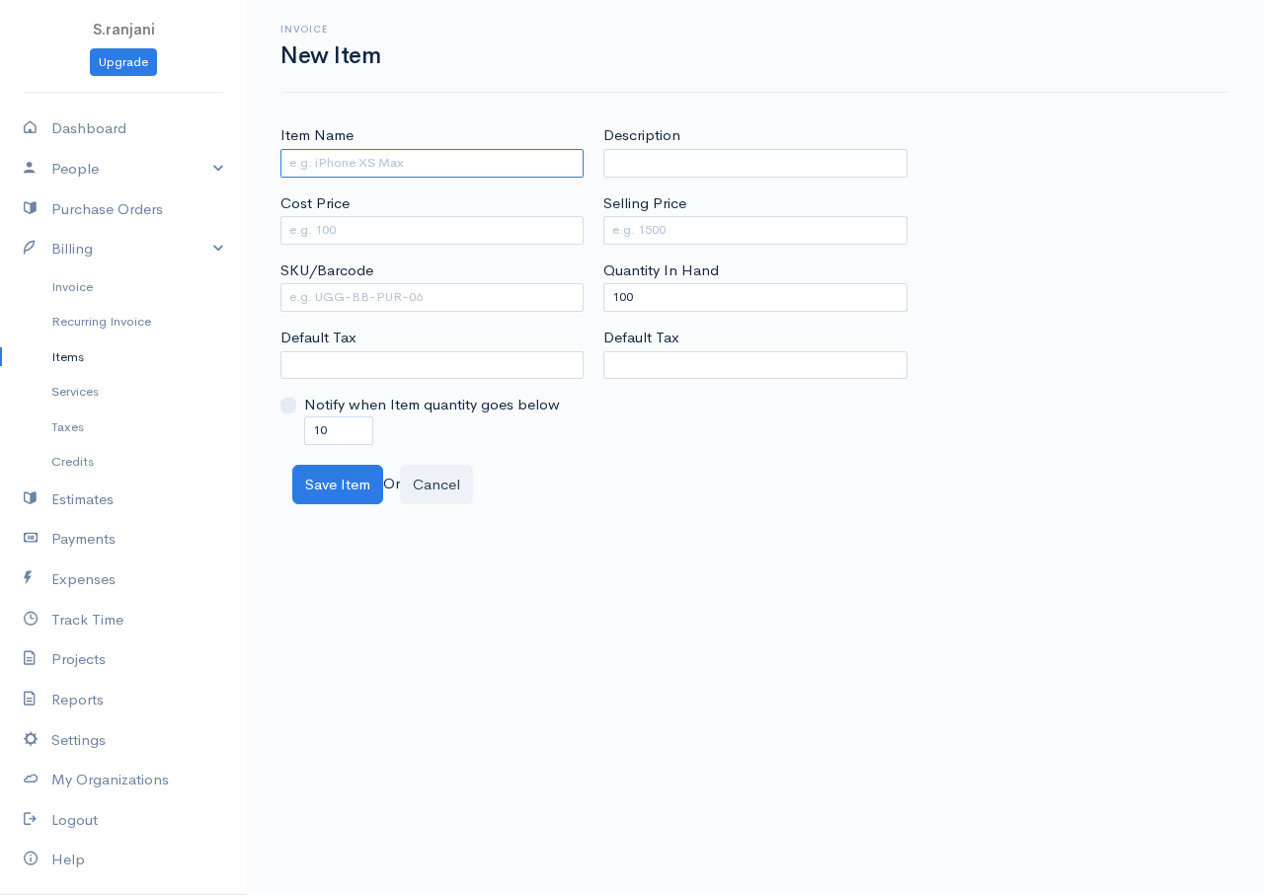
click at [360, 167] on input "Item Name" at bounding box center [431, 163] width 303 height 29
type input "4 GB"
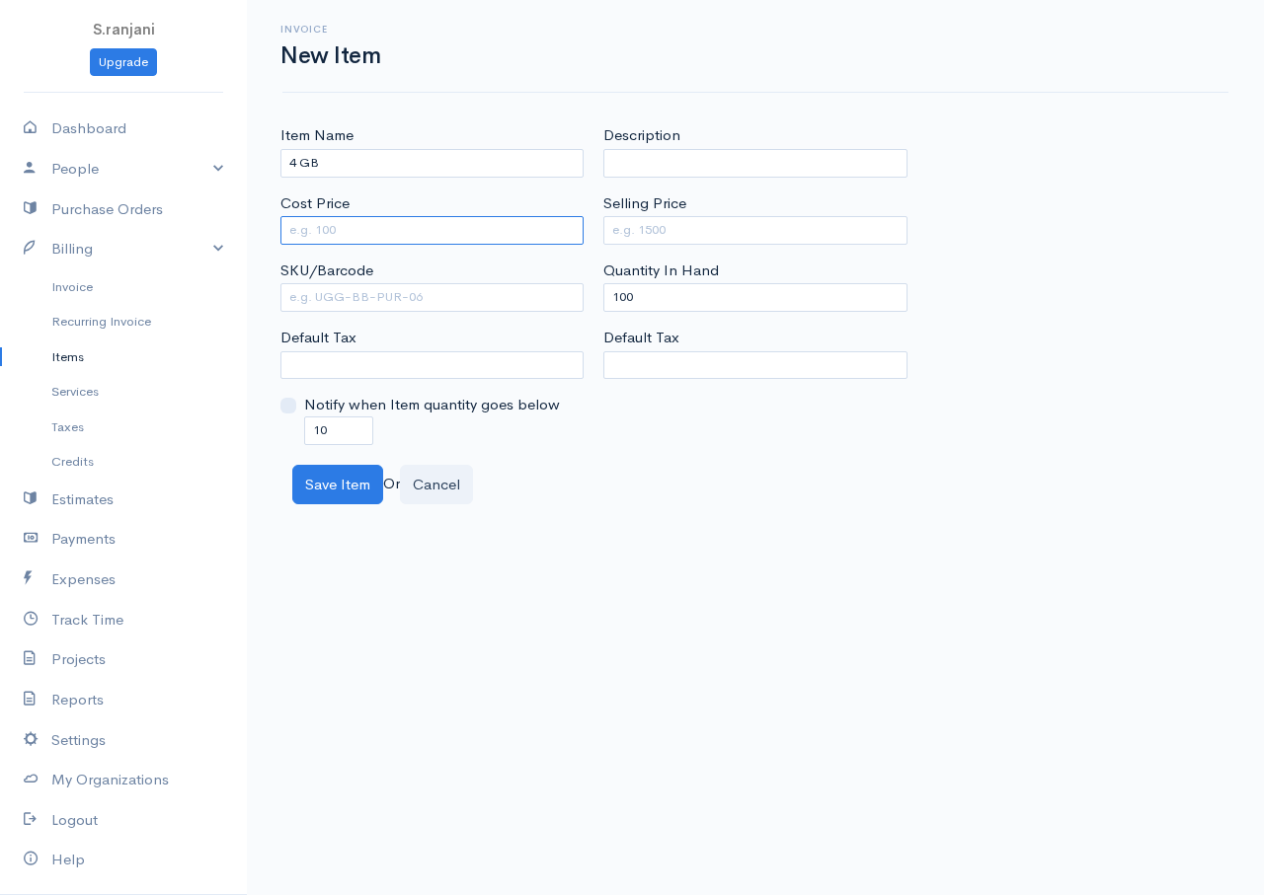
click at [374, 238] on input "Cost Price" at bounding box center [431, 230] width 303 height 29
type input "2000"
click at [657, 226] on input "Selling Price" at bounding box center [754, 230] width 303 height 29
type input "3500"
drag, startPoint x: 629, startPoint y: 293, endPoint x: 592, endPoint y: 293, distance: 36.5
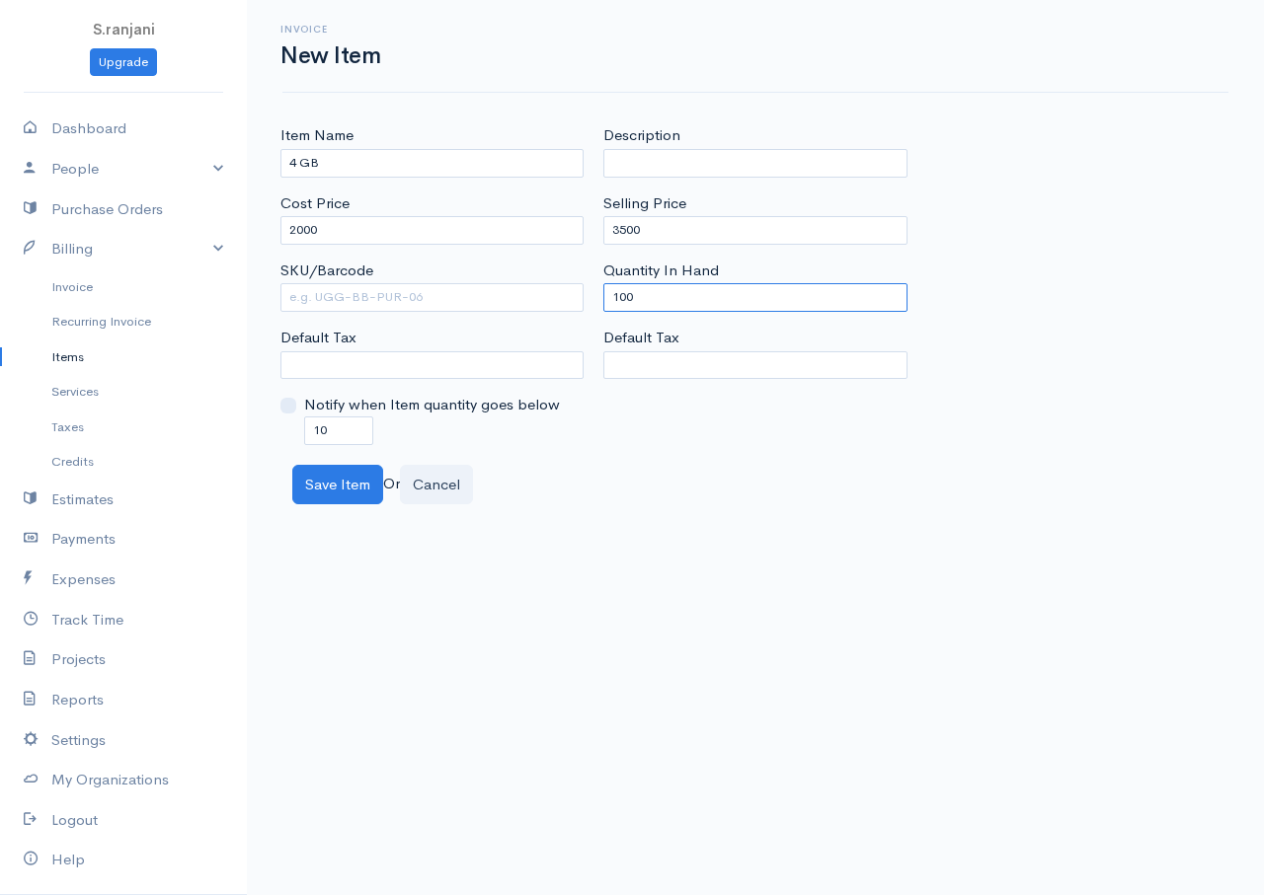
click at [592, 293] on div "Item Name 4 GB Cost Price 2000 SKU/Barcode Default Tax Notify when Item quantit…" at bounding box center [754, 284] width 969 height 320
click at [645, 291] on input "100" at bounding box center [754, 297] width 303 height 29
drag, startPoint x: 645, startPoint y: 291, endPoint x: 564, endPoint y: 291, distance: 80.9
click at [564, 291] on div "Item Name 4 GB Cost Price 2000 SKU/Barcode Default Tax Notify when Item quantit…" at bounding box center [754, 284] width 969 height 320
type input "0"
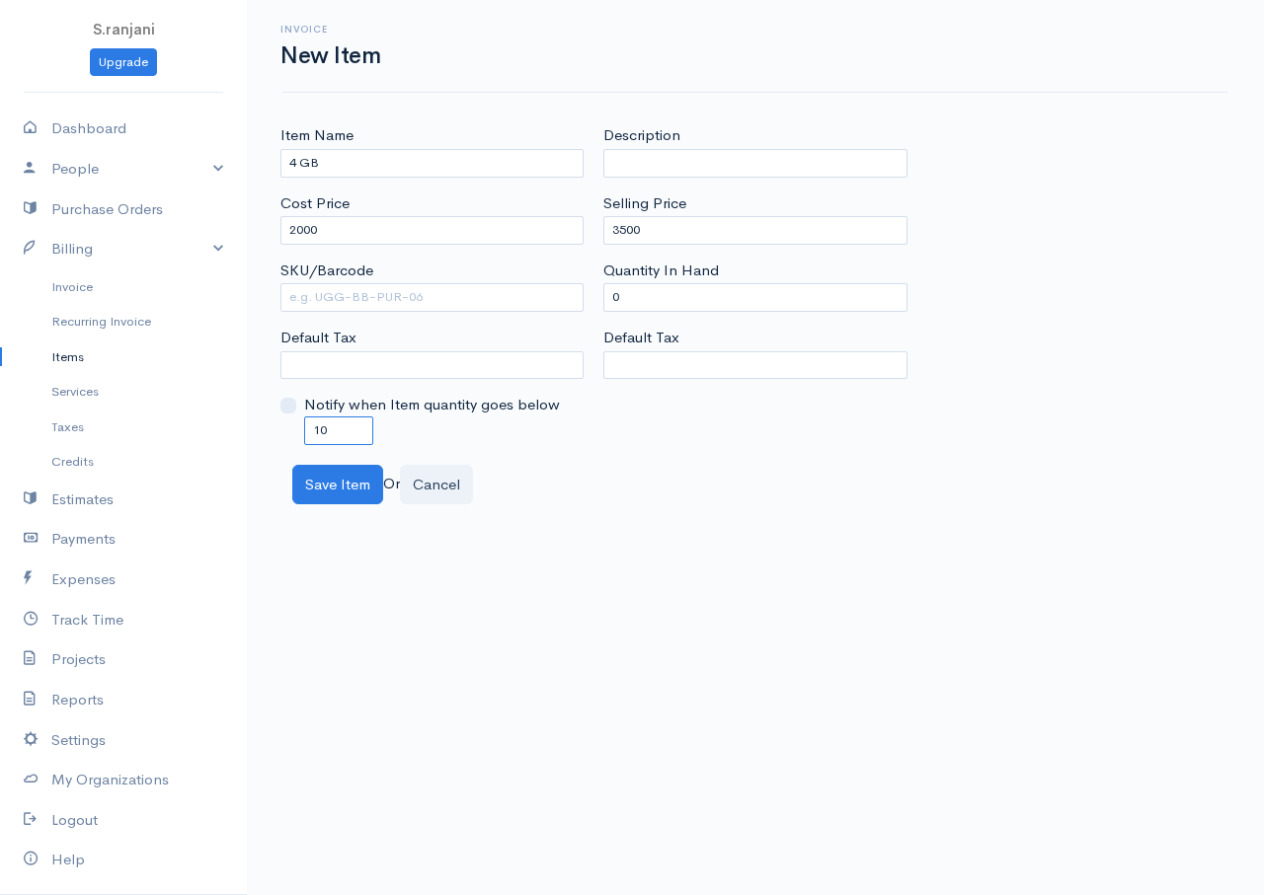
drag, startPoint x: 330, startPoint y: 428, endPoint x: 270, endPoint y: 428, distance: 60.2
click at [270, 428] on div "Item Name 4 GB Cost Price 2000 SKU/Barcode Default Tax Notify when Item quantit…" at bounding box center [755, 314] width 1017 height 380
type input "0"
click at [322, 493] on button "Save Item" at bounding box center [337, 485] width 91 height 40
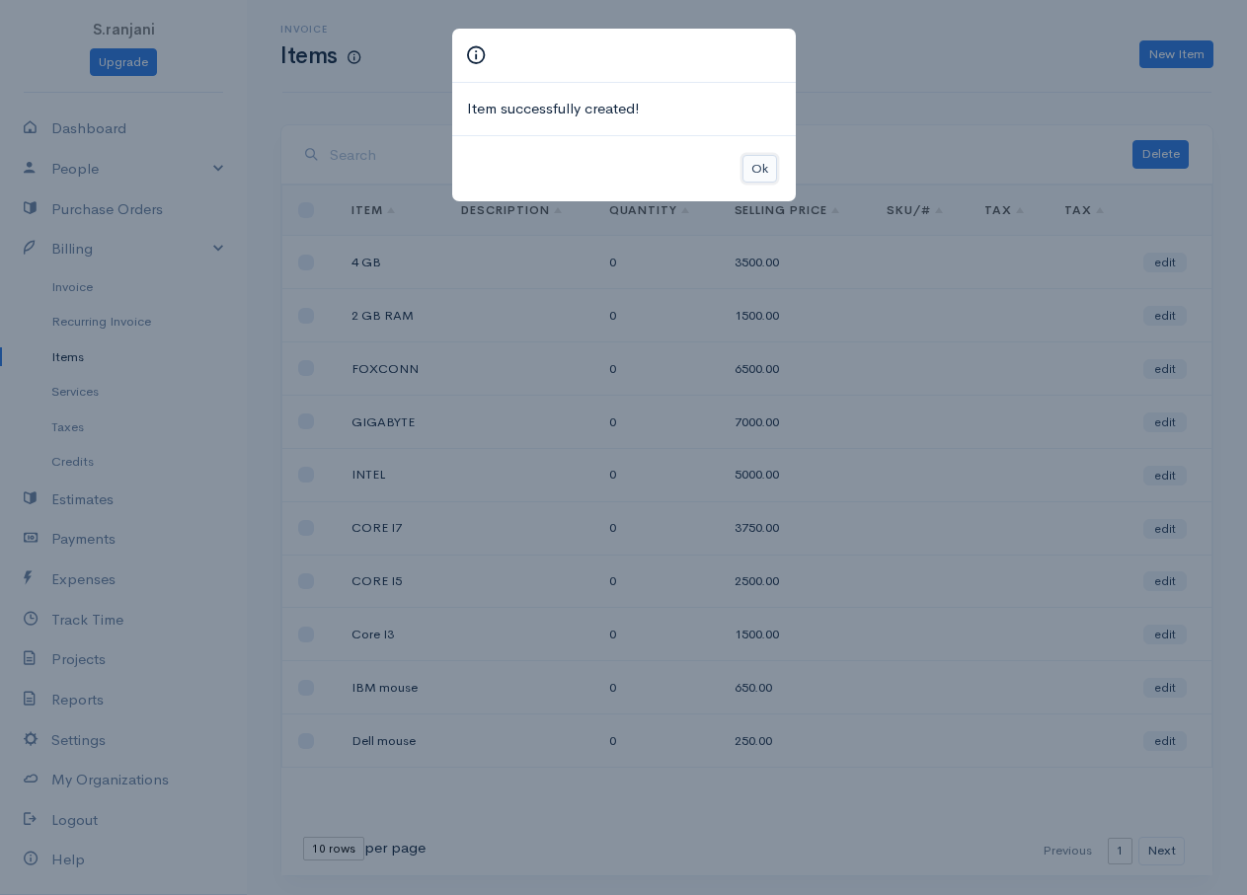
click at [756, 169] on button "Ok" at bounding box center [759, 169] width 35 height 29
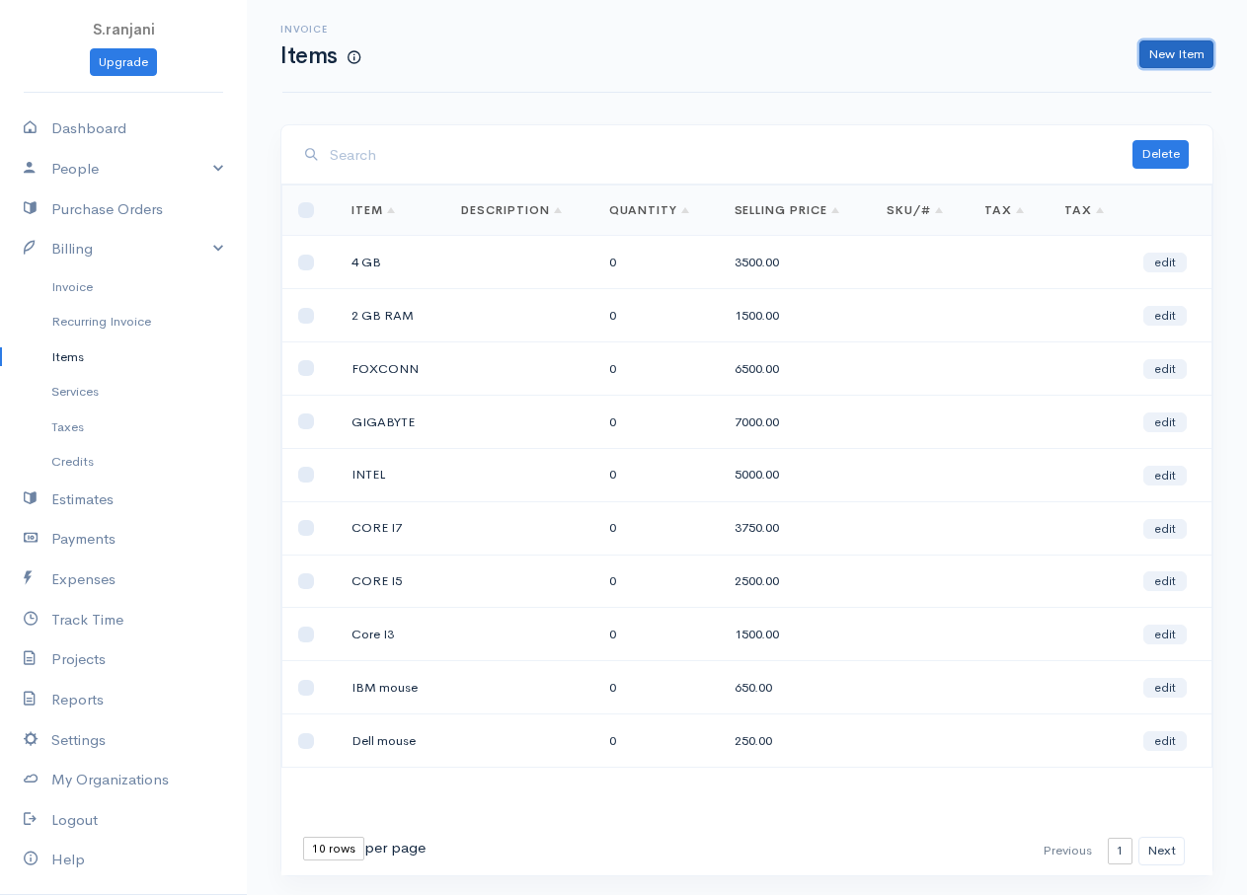
click at [1163, 46] on link "New Item" at bounding box center [1176, 54] width 74 height 29
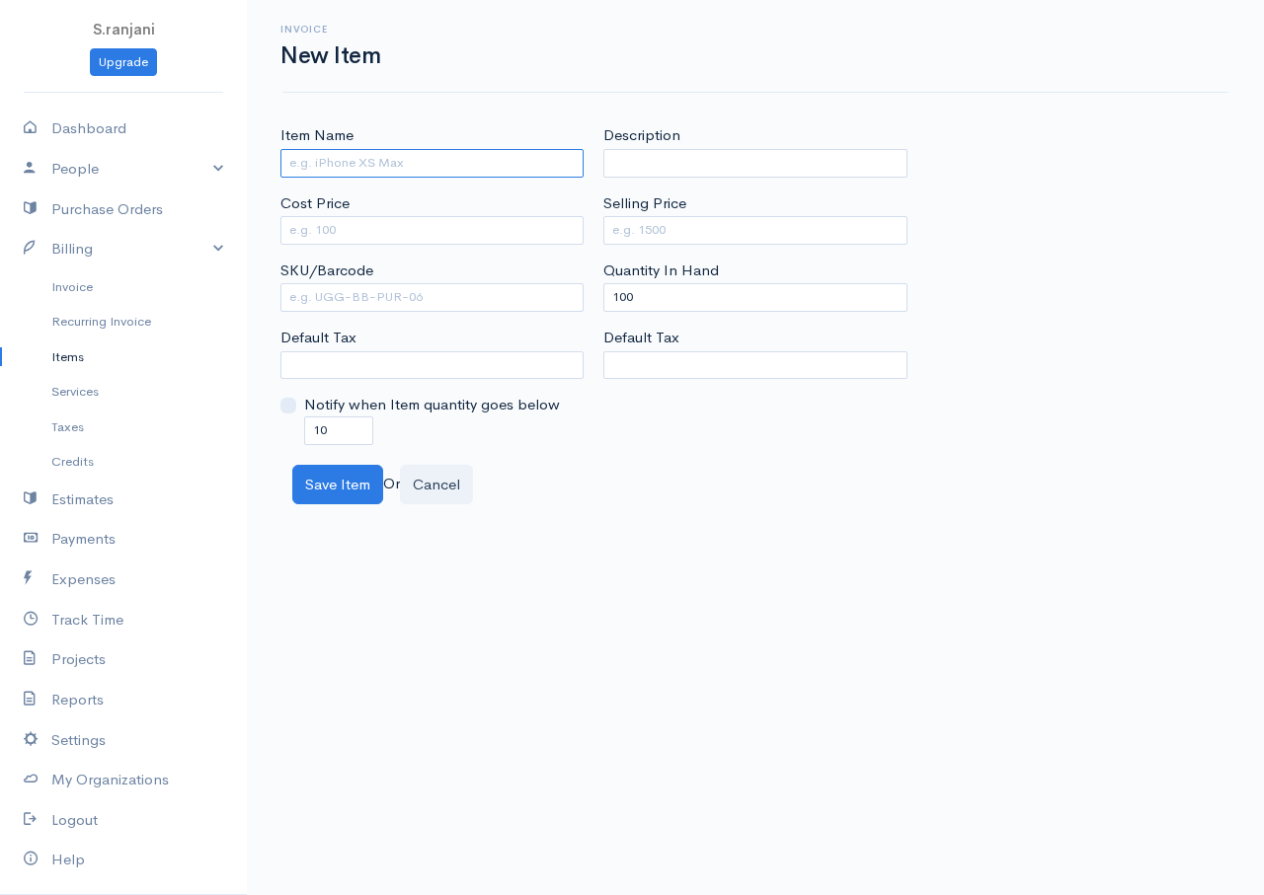
click at [398, 170] on input "Item Name" at bounding box center [431, 163] width 303 height 29
type input "8 GB"
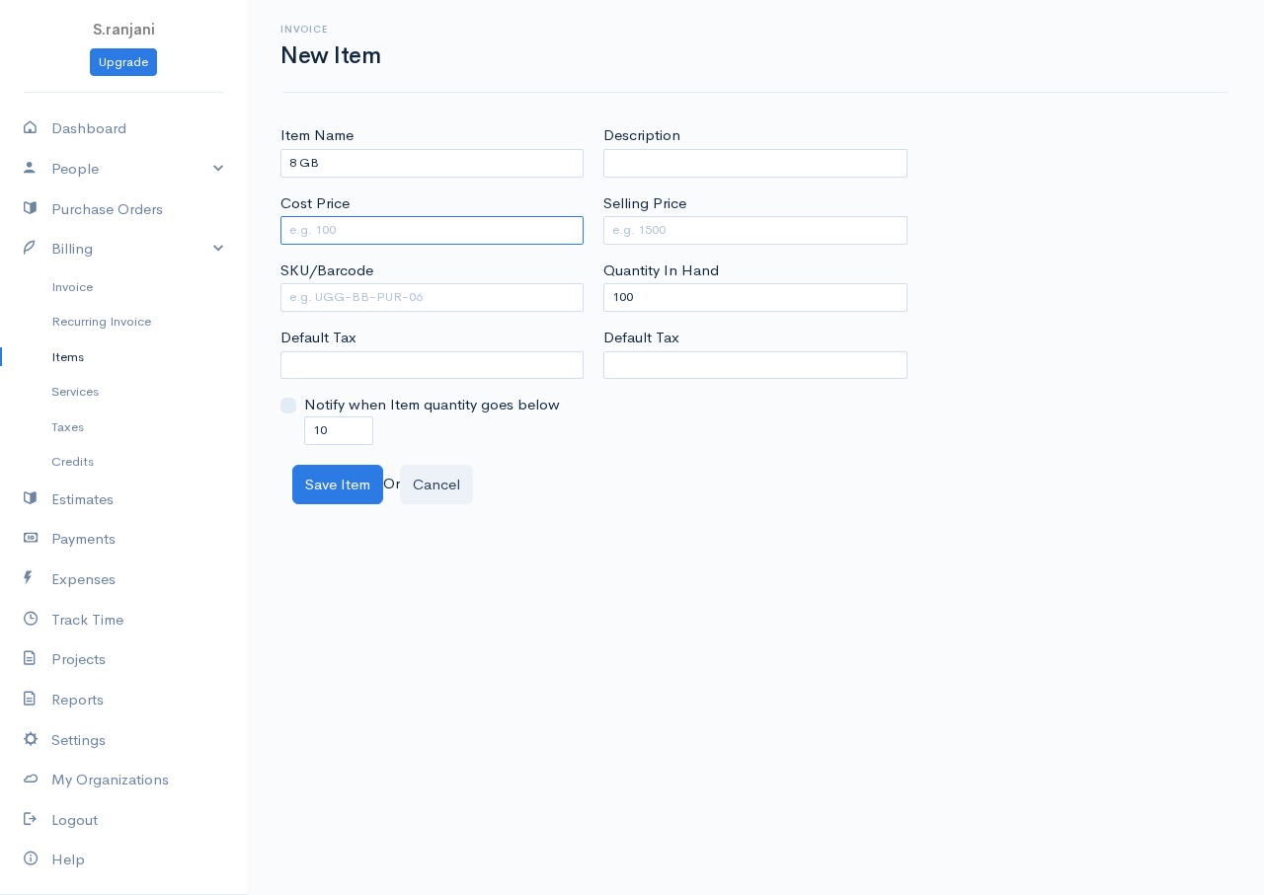
click at [351, 237] on input "Cost Price" at bounding box center [431, 230] width 303 height 29
type input "3000"
click at [644, 230] on input "Selling Price" at bounding box center [754, 230] width 303 height 29
type input "6000"
drag, startPoint x: 639, startPoint y: 296, endPoint x: 586, endPoint y: 293, distance: 52.4
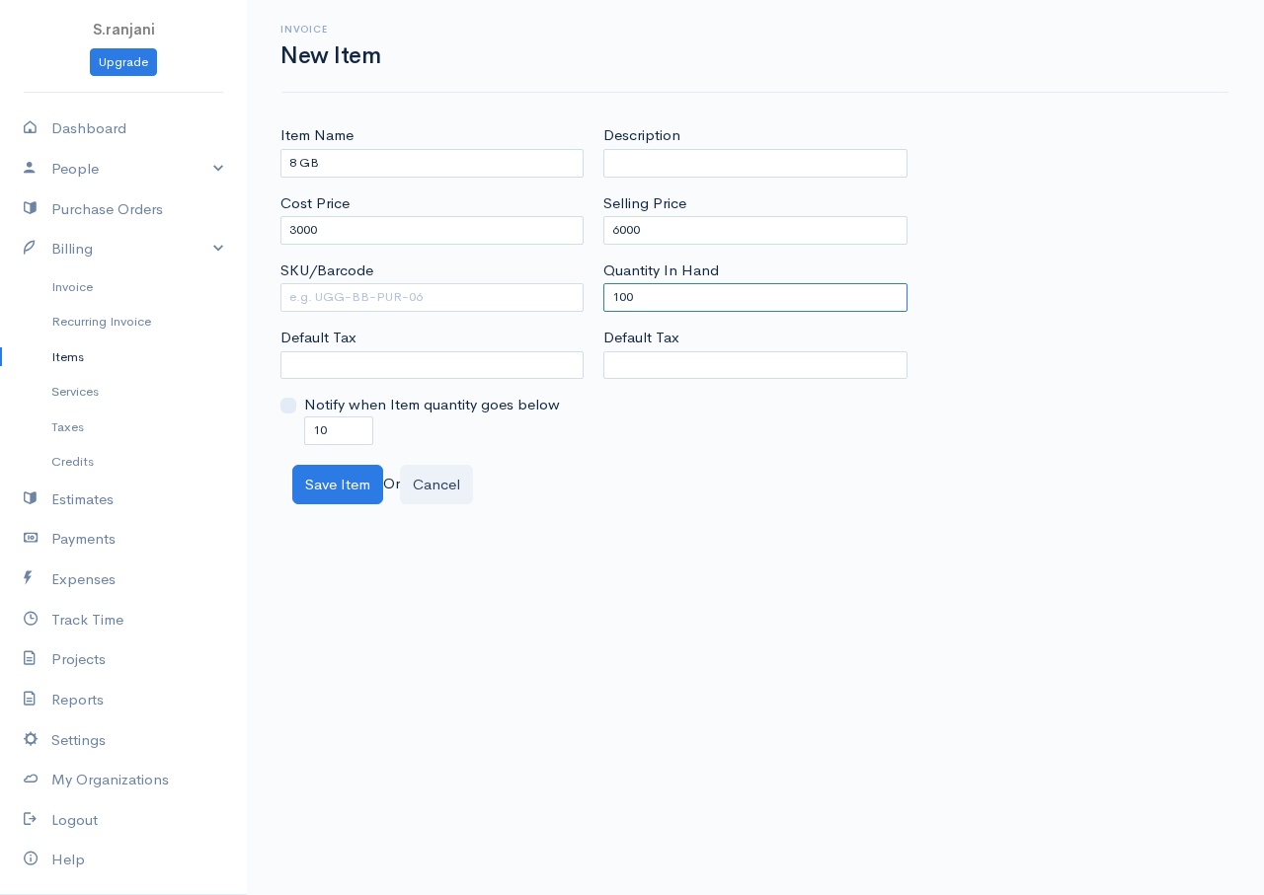
click at [586, 293] on div "Item Name 8 GB Cost Price 3000 SKU/Barcode Default Tax Notify when Item quantit…" at bounding box center [754, 284] width 969 height 320
type input "0"
drag, startPoint x: 331, startPoint y: 427, endPoint x: 239, endPoint y: 424, distance: 91.9
click at [239, 424] on body "S.ranjani Upgrade Dashboard People Clients Vendors Staff Users Purchase Orders …" at bounding box center [632, 447] width 1264 height 895
type input "0"
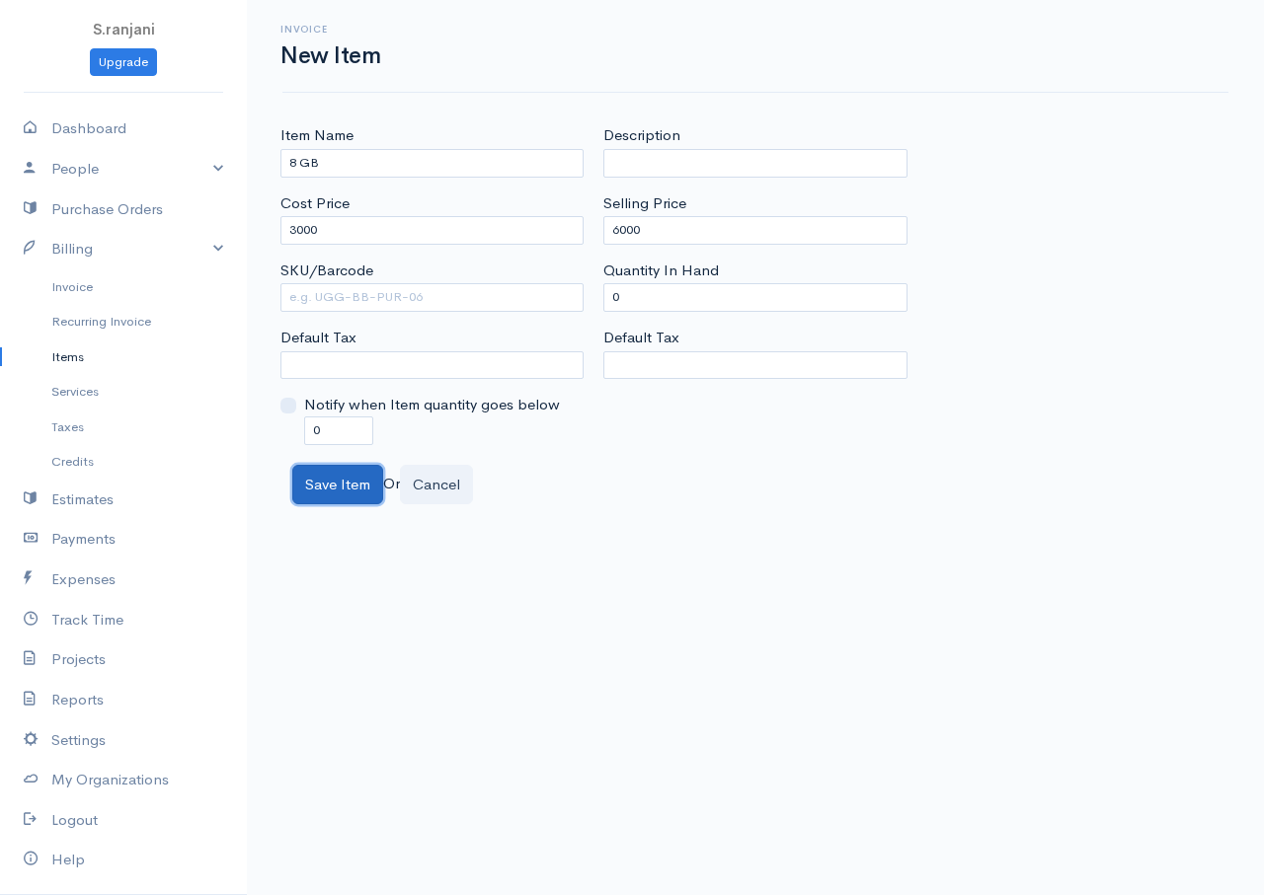
click at [364, 503] on button "Save Item" at bounding box center [337, 485] width 91 height 40
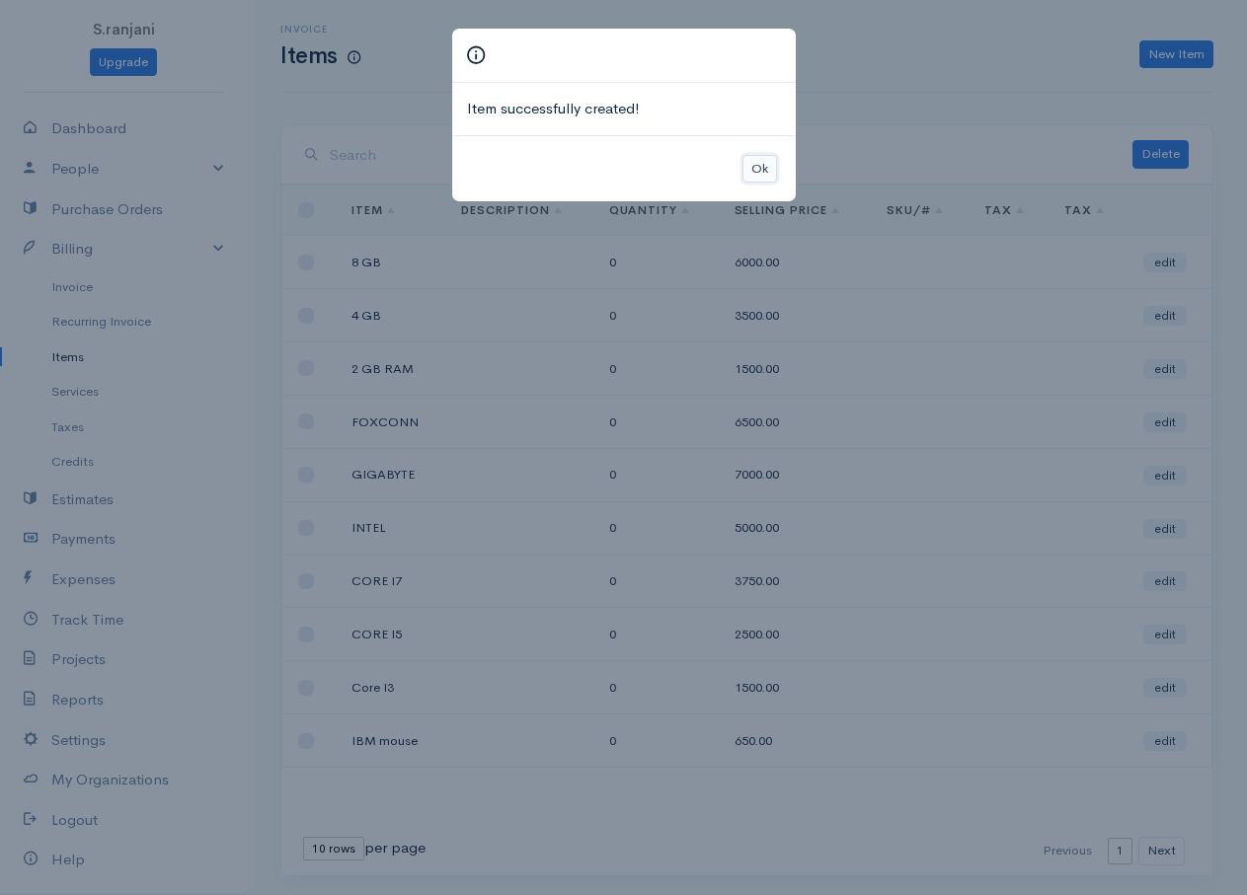
click at [743, 175] on button "Ok" at bounding box center [759, 169] width 35 height 29
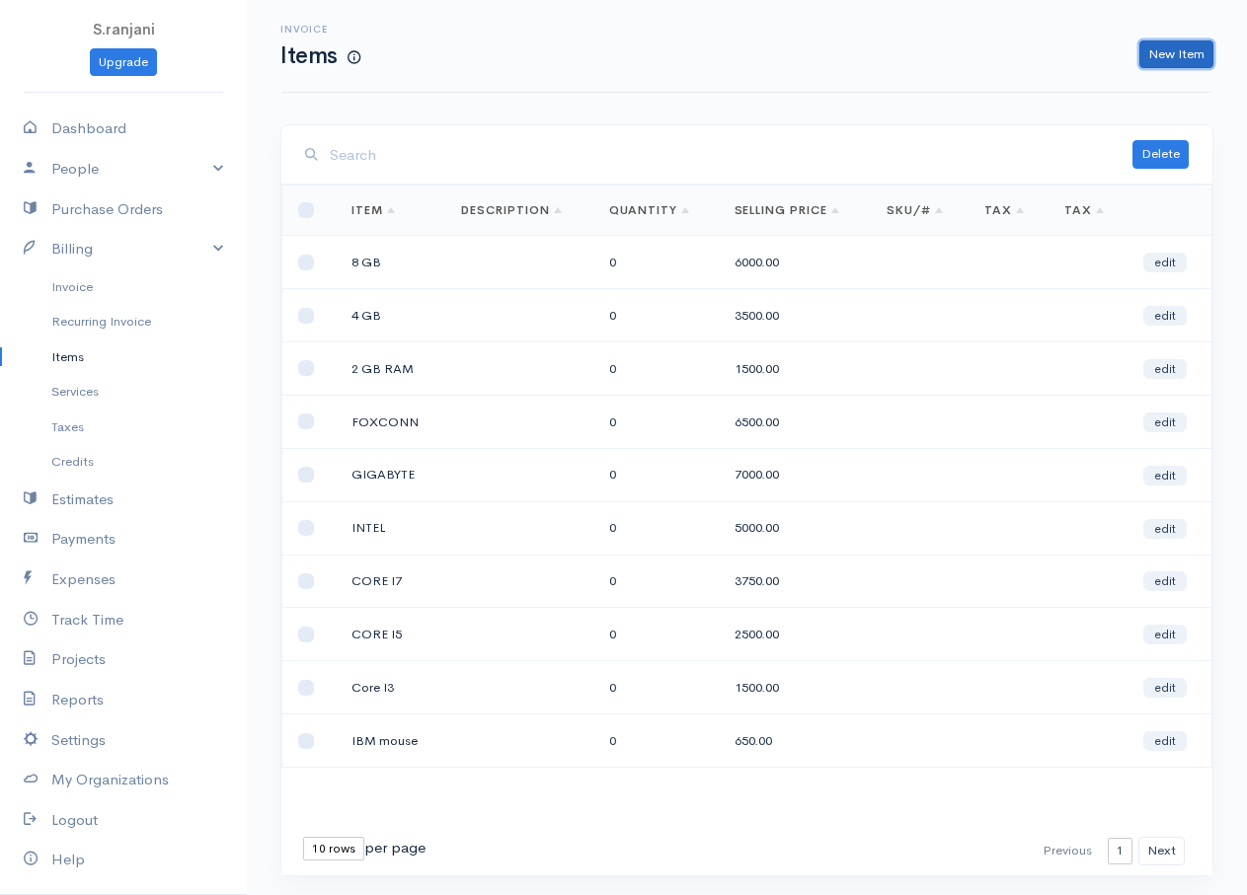
click at [1198, 47] on link "New Item" at bounding box center [1176, 54] width 74 height 29
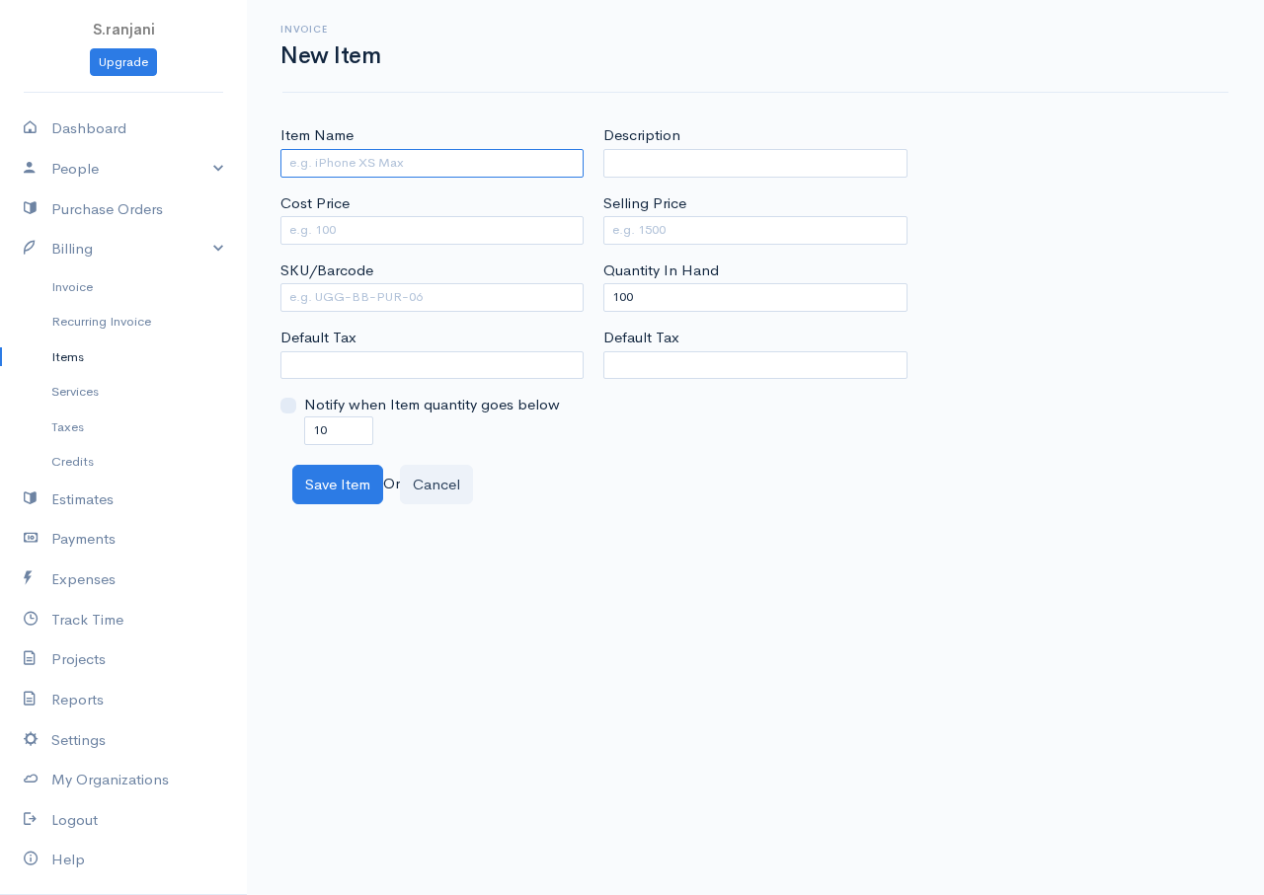
click at [407, 171] on input "Item Name" at bounding box center [431, 163] width 303 height 29
type input "17 LCD MONITER"
click at [348, 242] on input "Cost Price" at bounding box center [431, 230] width 303 height 29
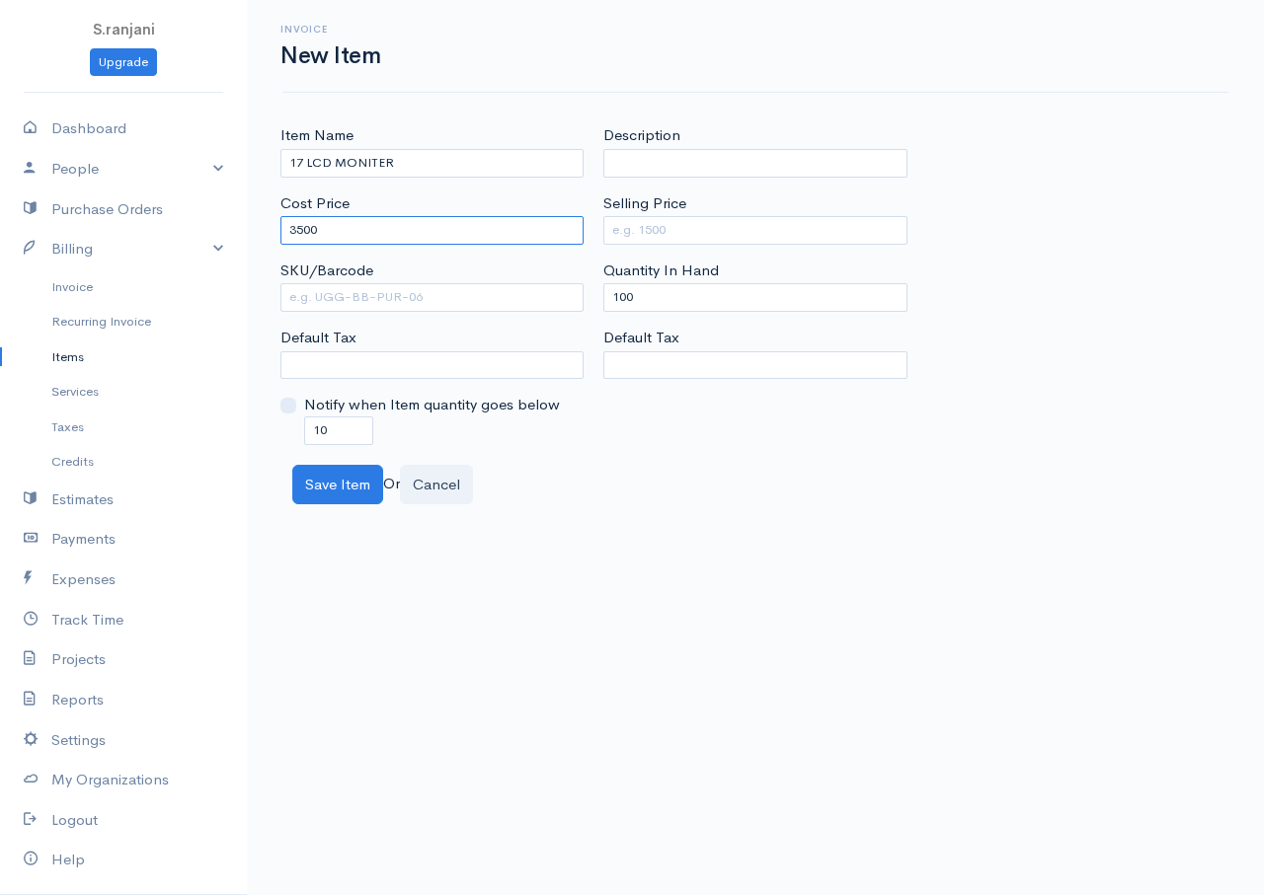
type input "3500"
click at [691, 230] on input "Selling Price" at bounding box center [754, 230] width 303 height 29
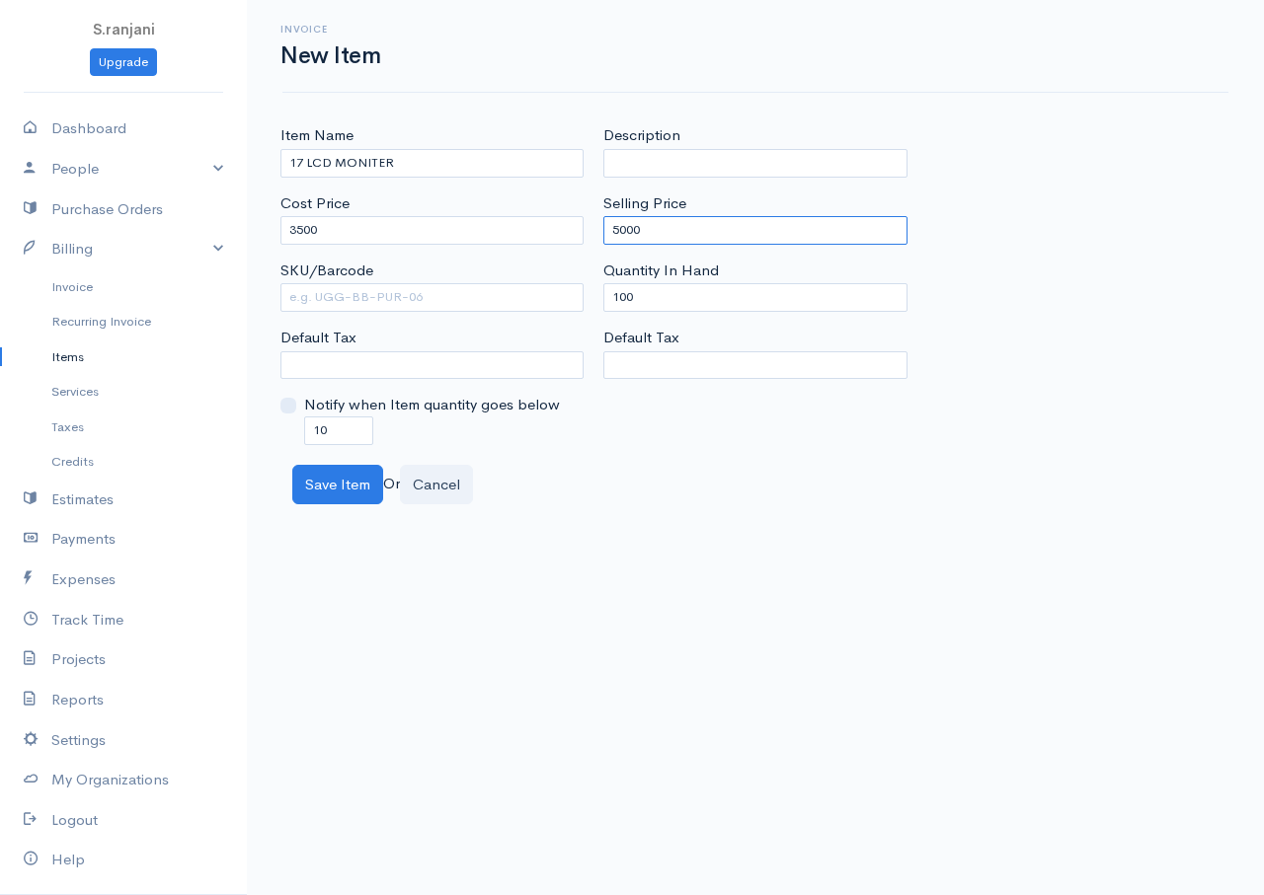
type input "5000"
drag, startPoint x: 636, startPoint y: 293, endPoint x: 568, endPoint y: 292, distance: 68.1
click at [568, 292] on div "Item Name 17 LCD MONITER Cost Price 3500 SKU/Barcode Default Tax Notify when It…" at bounding box center [754, 284] width 969 height 320
type input "0"
drag, startPoint x: 330, startPoint y: 430, endPoint x: 274, endPoint y: 421, distance: 56.2
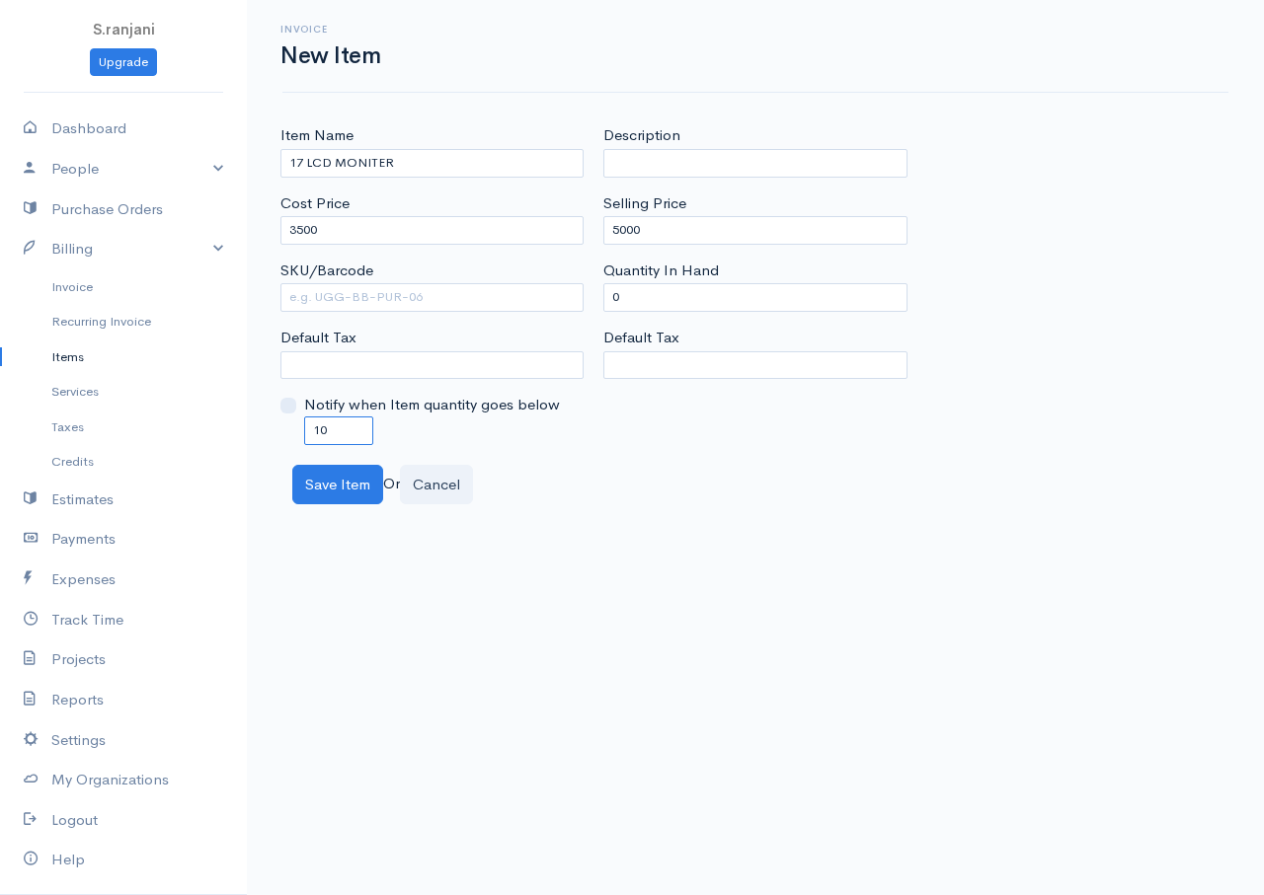
click at [274, 421] on div "Item Name 17 LCD MONITER Cost Price 3500 SKU/Barcode Default Tax Notify when It…" at bounding box center [431, 284] width 323 height 320
type input "0"
click at [320, 492] on button "Save Item" at bounding box center [337, 485] width 91 height 40
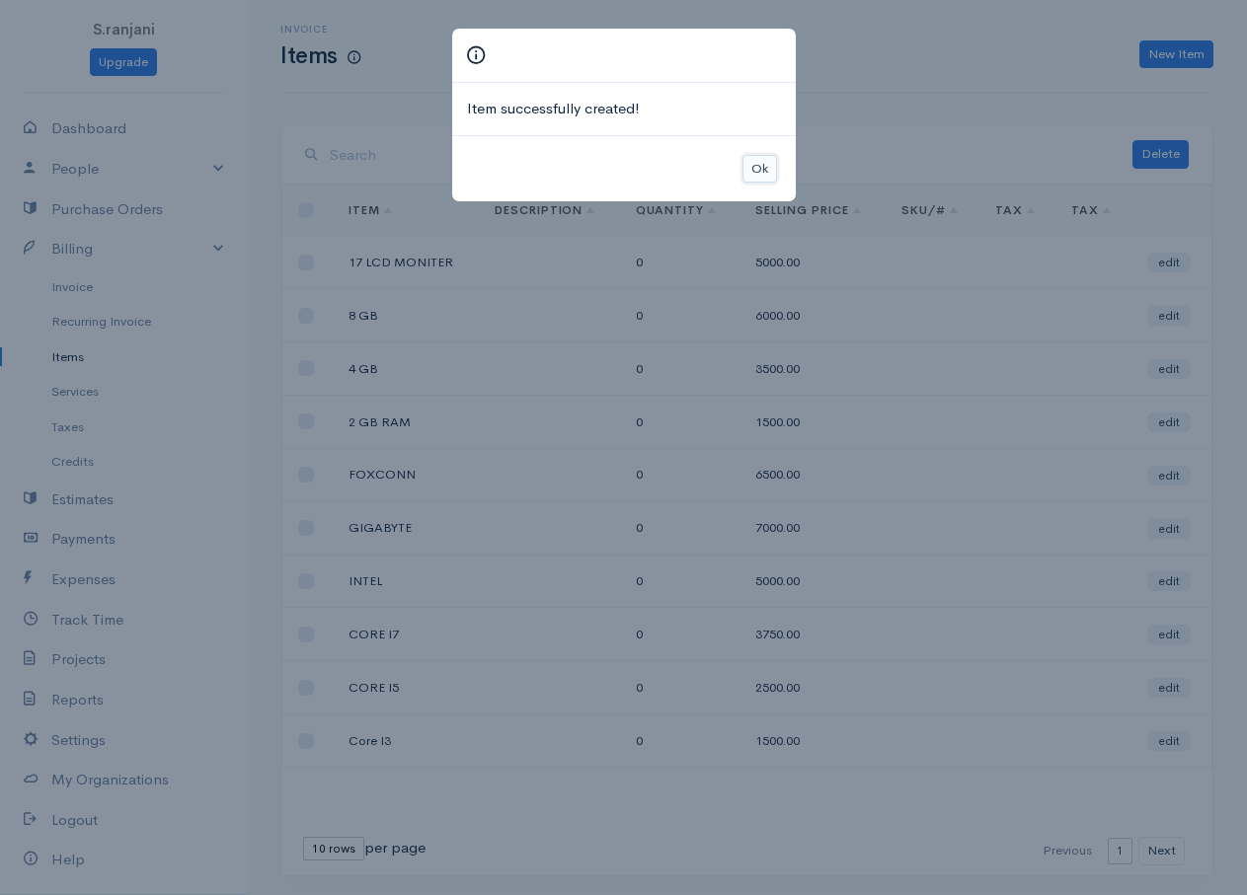
click at [754, 173] on button "Ok" at bounding box center [759, 169] width 35 height 29
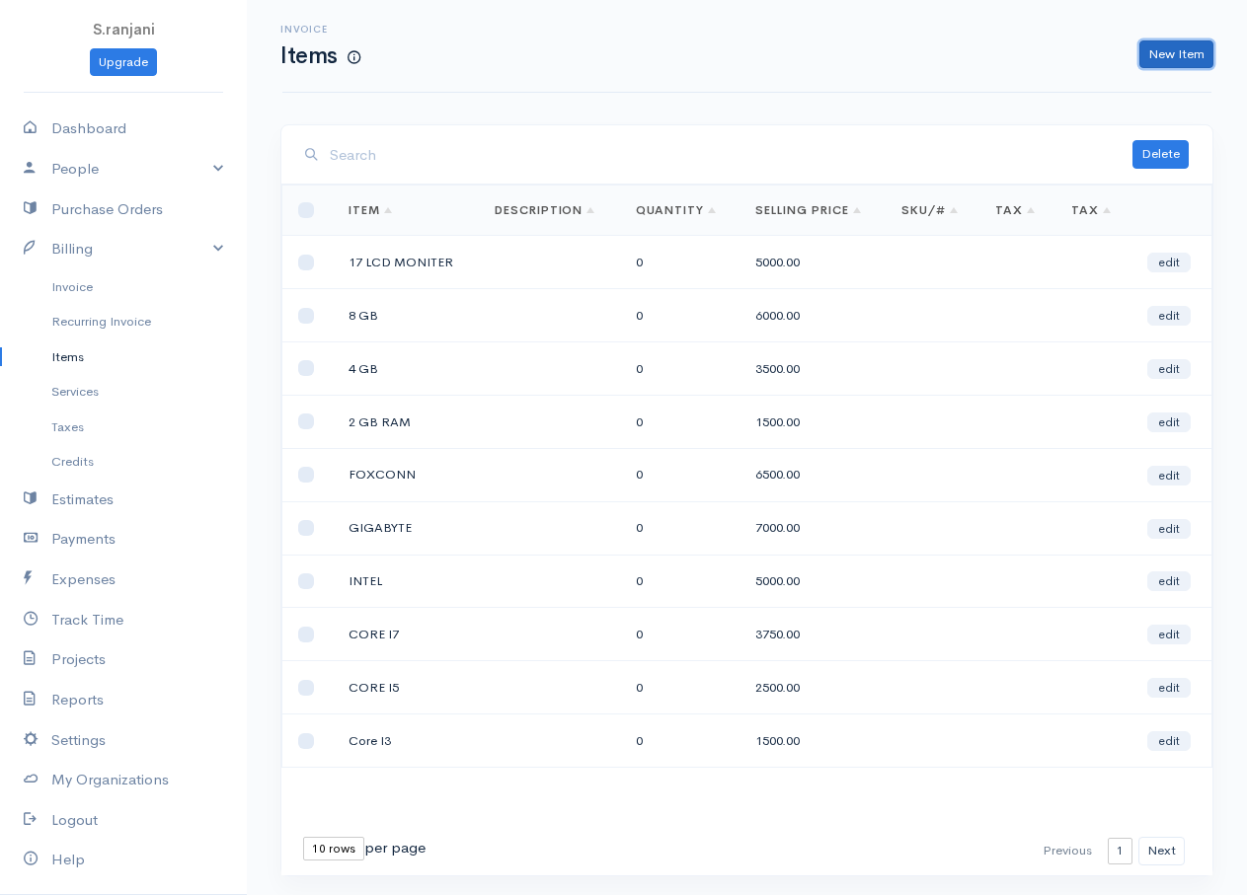
click at [1187, 56] on link "New Item" at bounding box center [1176, 54] width 74 height 29
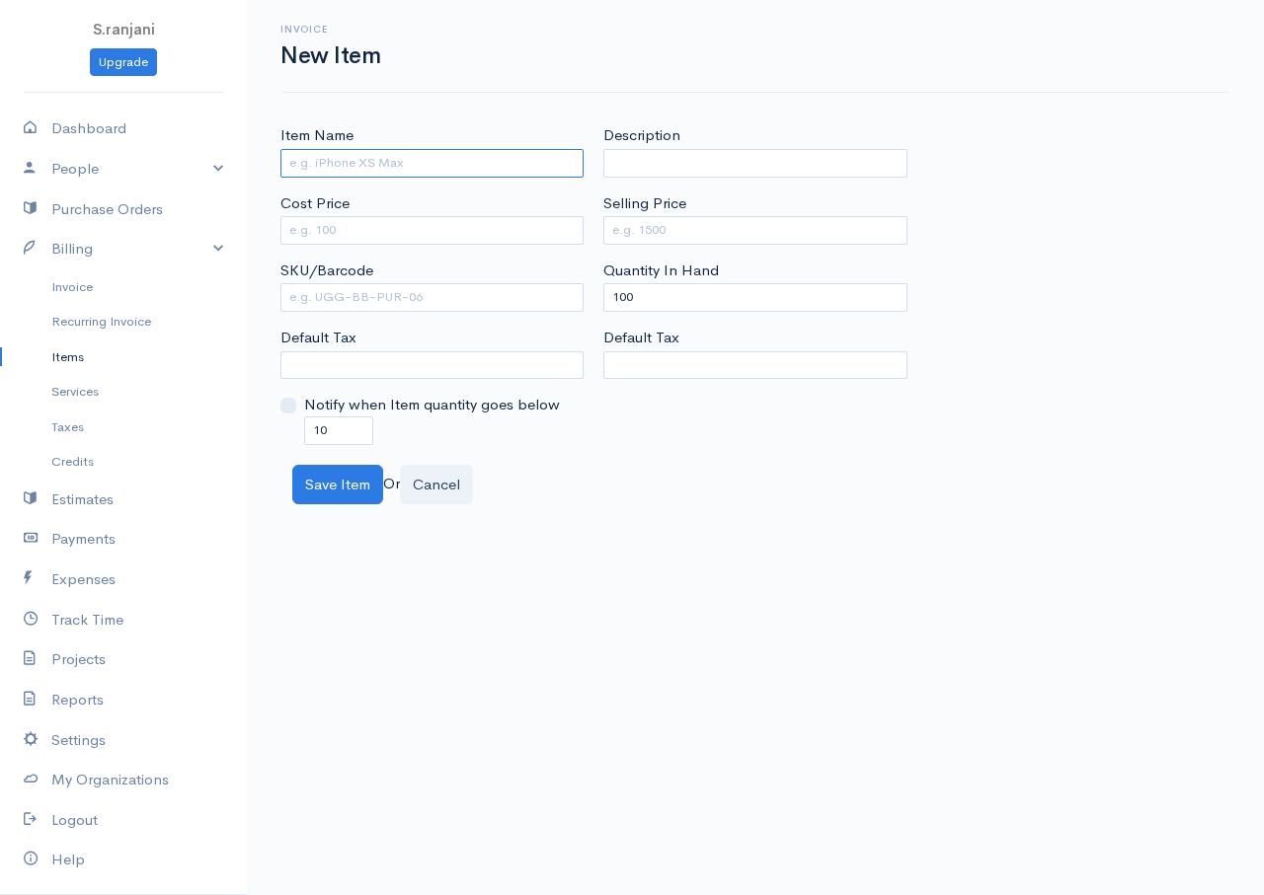
click at [368, 164] on input "Item Name" at bounding box center [431, 163] width 303 height 29
type input "19 LCD MONITER"
click at [381, 230] on input "Cost Price" at bounding box center [431, 230] width 303 height 29
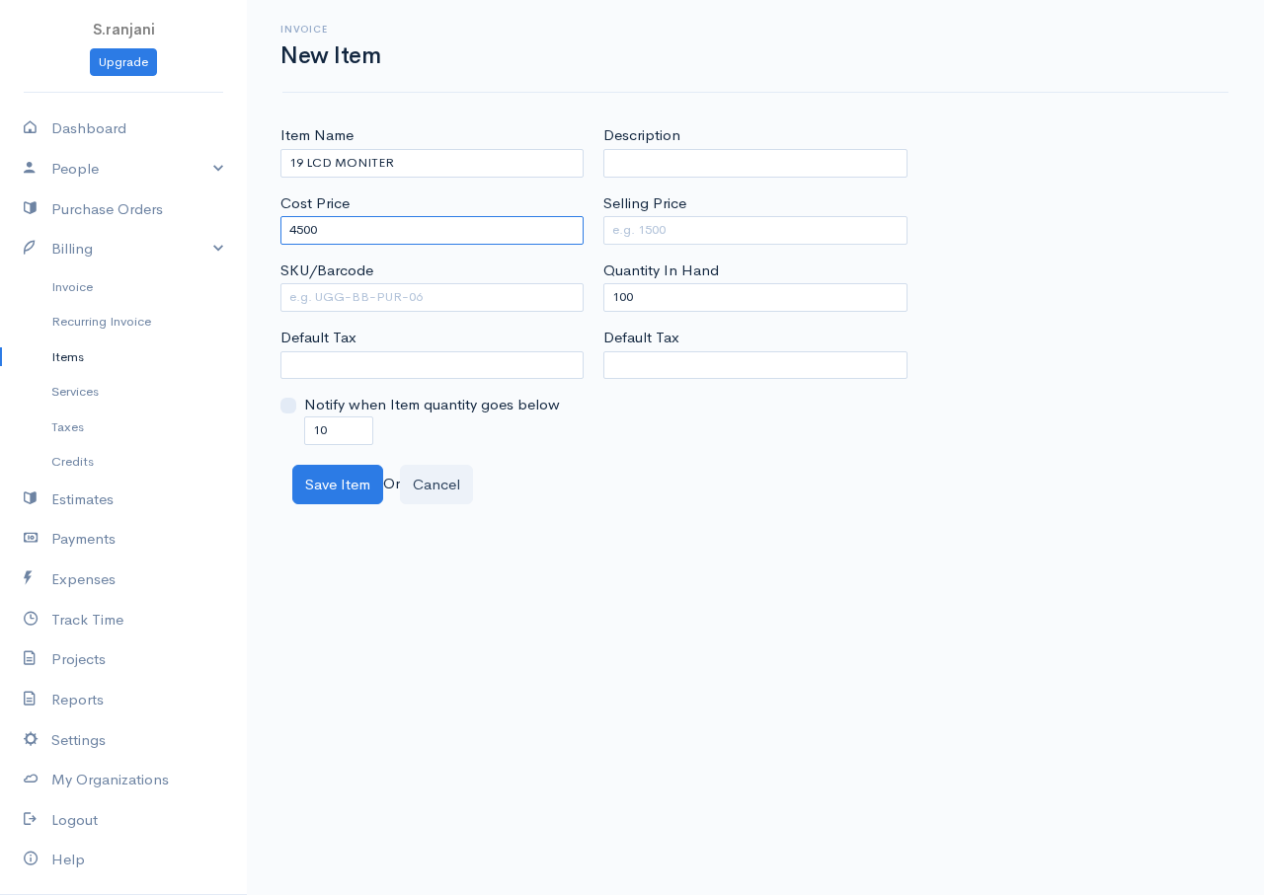
type input "4500"
click at [672, 238] on input "Selling Price" at bounding box center [754, 230] width 303 height 29
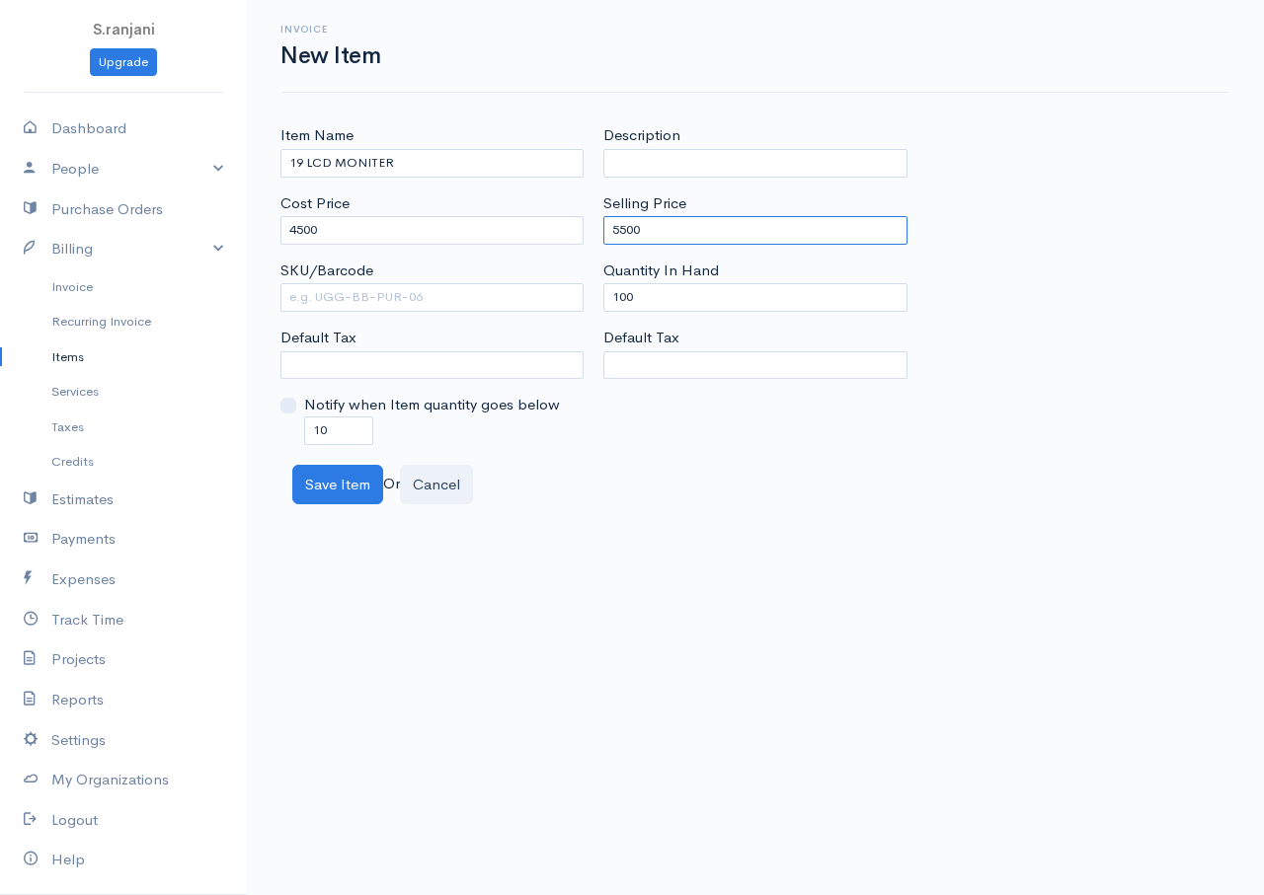
type input "5500"
drag, startPoint x: 646, startPoint y: 292, endPoint x: 368, endPoint y: 273, distance: 278.0
click at [462, 295] on div "Item Name 19 LCD MONITER Cost Price 4500 SKU/Barcode Default Tax Notify when It…" at bounding box center [754, 284] width 969 height 320
type input "0"
drag, startPoint x: 339, startPoint y: 431, endPoint x: 280, endPoint y: 420, distance: 59.4
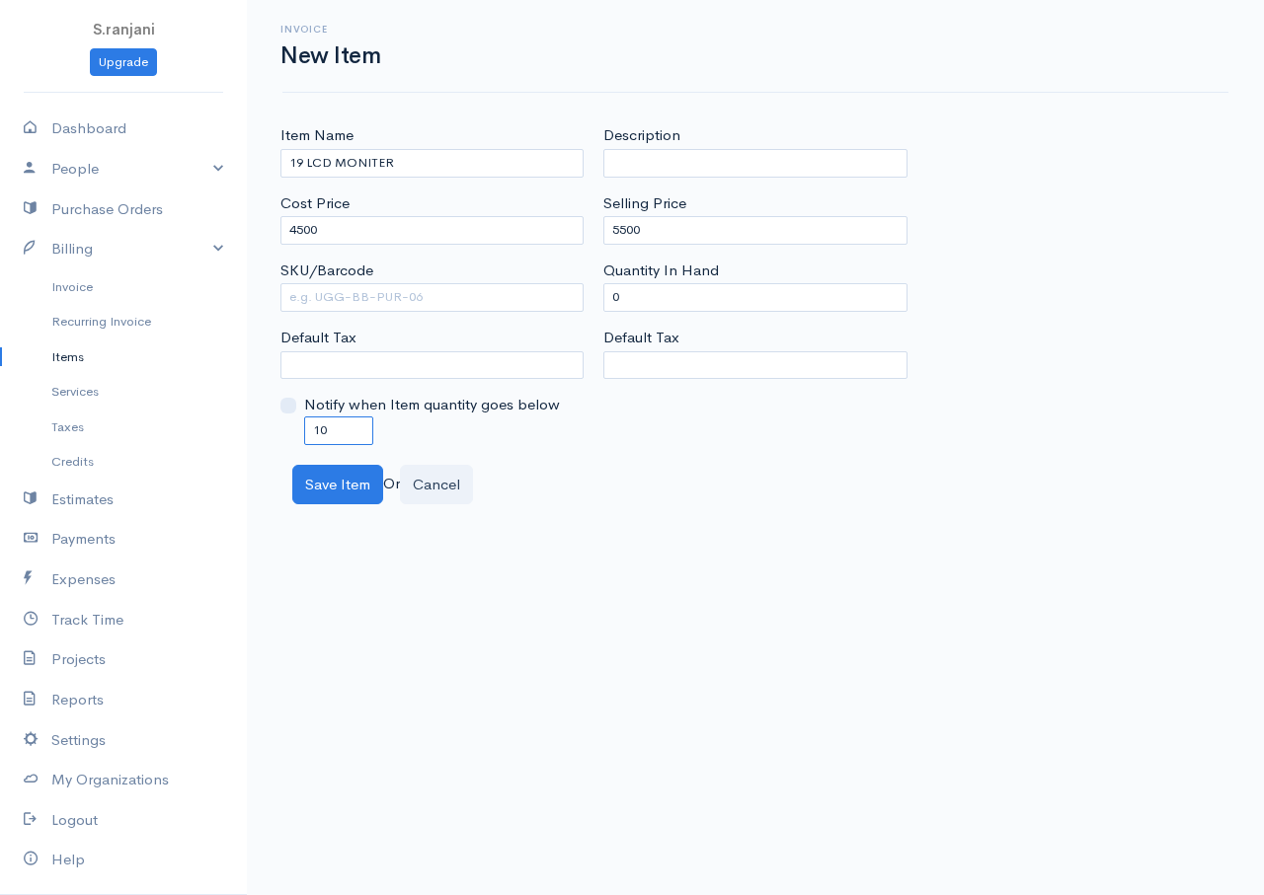
click at [280, 420] on div "Notify when Item quantity goes below 10" at bounding box center [431, 419] width 303 height 50
type input "0"
click at [351, 490] on button "Save Item" at bounding box center [337, 485] width 91 height 40
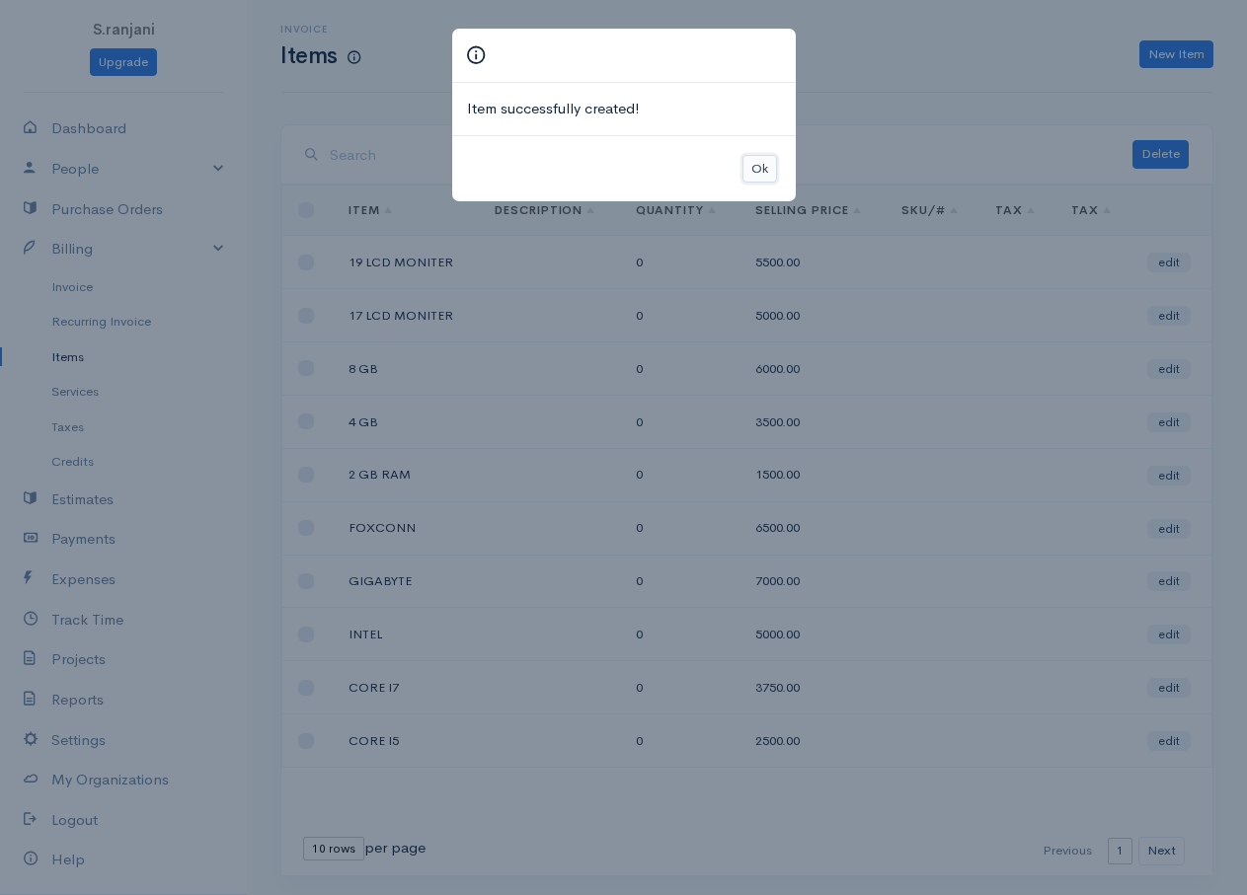
click at [763, 174] on button "Ok" at bounding box center [759, 169] width 35 height 29
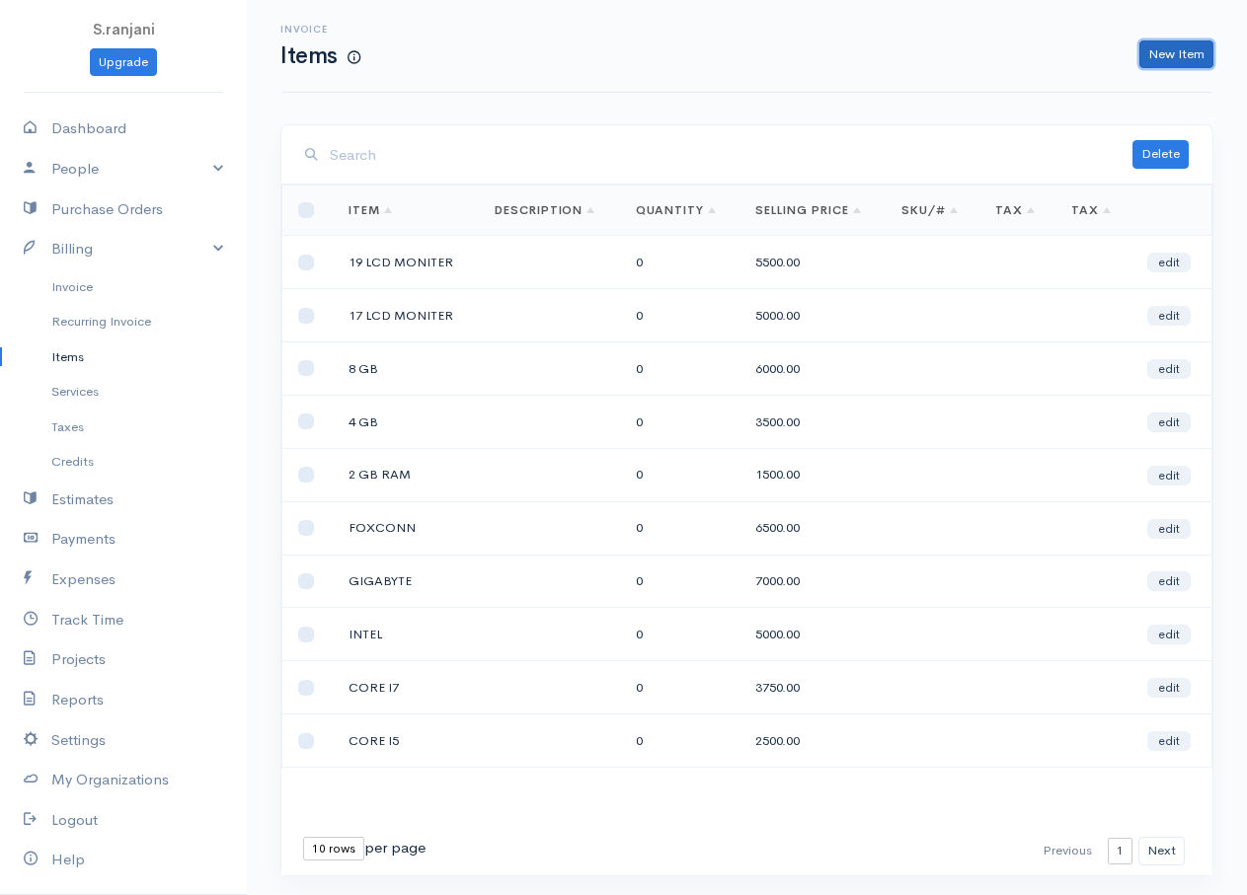
click at [1189, 57] on link "New Item" at bounding box center [1176, 54] width 74 height 29
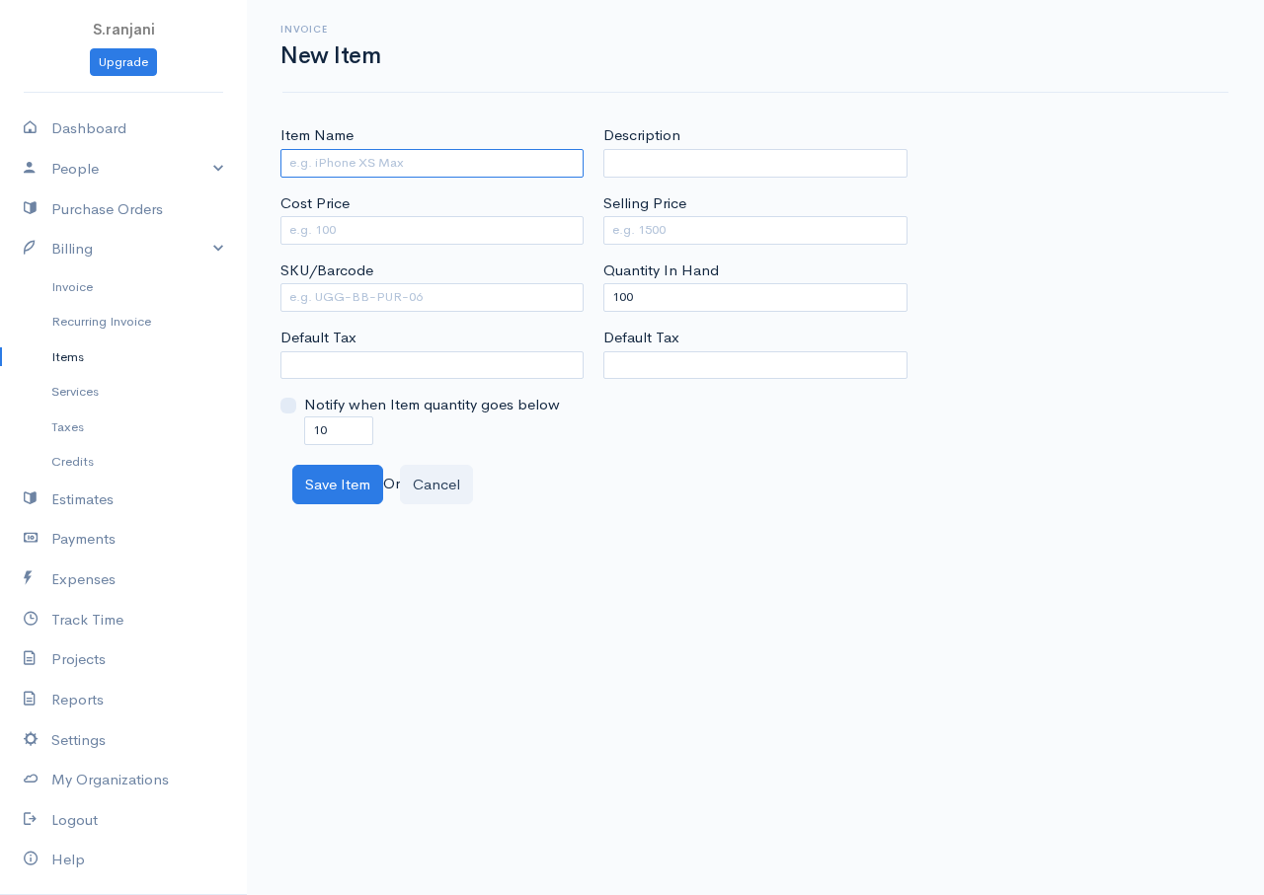
click at [431, 171] on input "Item Name" at bounding box center [431, 163] width 303 height 29
type input "25 LED MONITER"
click at [477, 238] on input "Cost Price" at bounding box center [431, 230] width 303 height 29
type input "8500"
click at [635, 227] on input "Selling Price" at bounding box center [754, 230] width 303 height 29
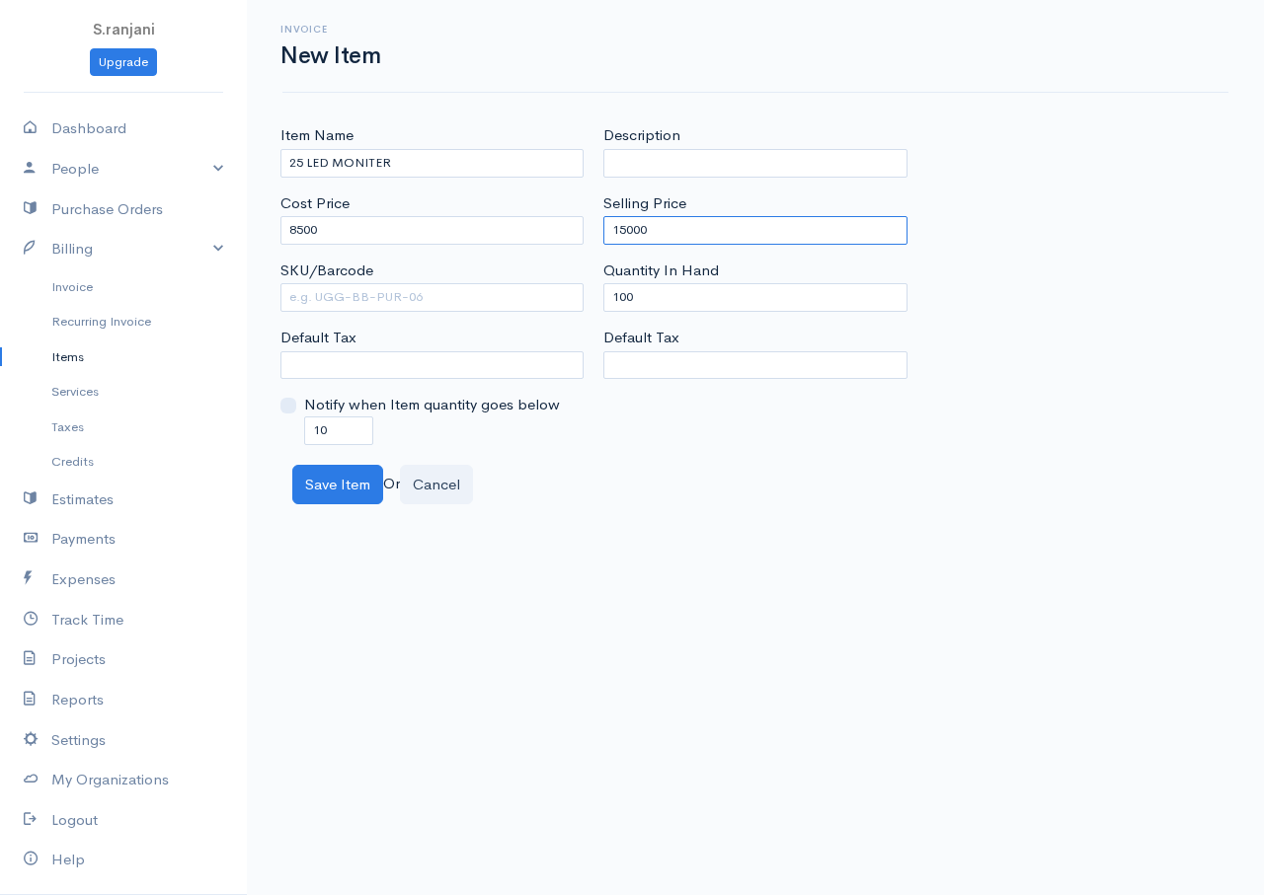
type input "15000"
drag, startPoint x: 639, startPoint y: 296, endPoint x: 564, endPoint y: 296, distance: 75.0
click at [564, 296] on div "Item Name 25 LED MONITER Cost Price 8500 SKU/Barcode Default Tax Notify when It…" at bounding box center [754, 284] width 969 height 320
type input "0"
drag, startPoint x: 339, startPoint y: 432, endPoint x: 253, endPoint y: 418, distance: 87.2
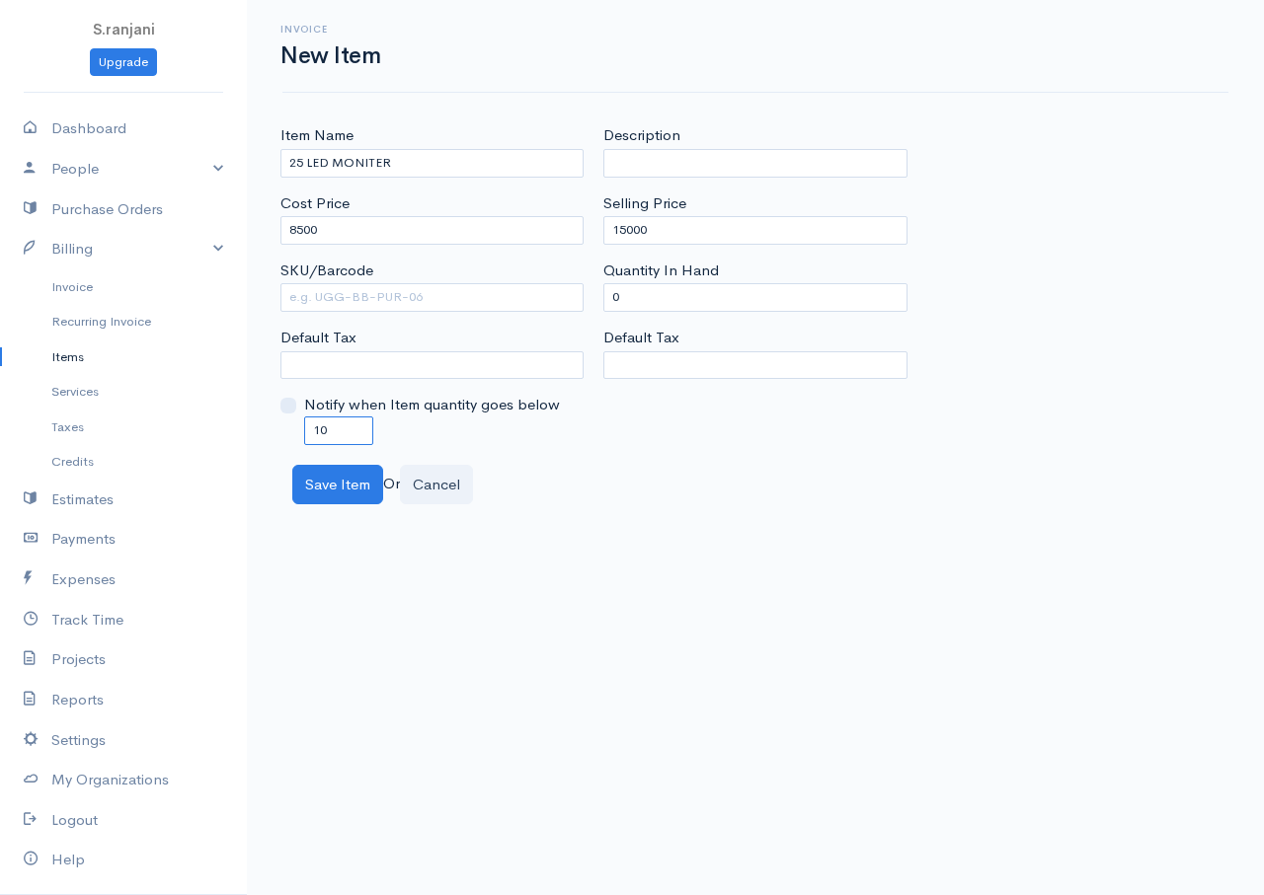
click at [253, 418] on div "Item Name 25 LED MONITER Cost Price 8500 SKU/Barcode Default Tax Notify when It…" at bounding box center [755, 314] width 1017 height 380
type input "0"
click at [359, 478] on button "Save Item" at bounding box center [337, 485] width 91 height 40
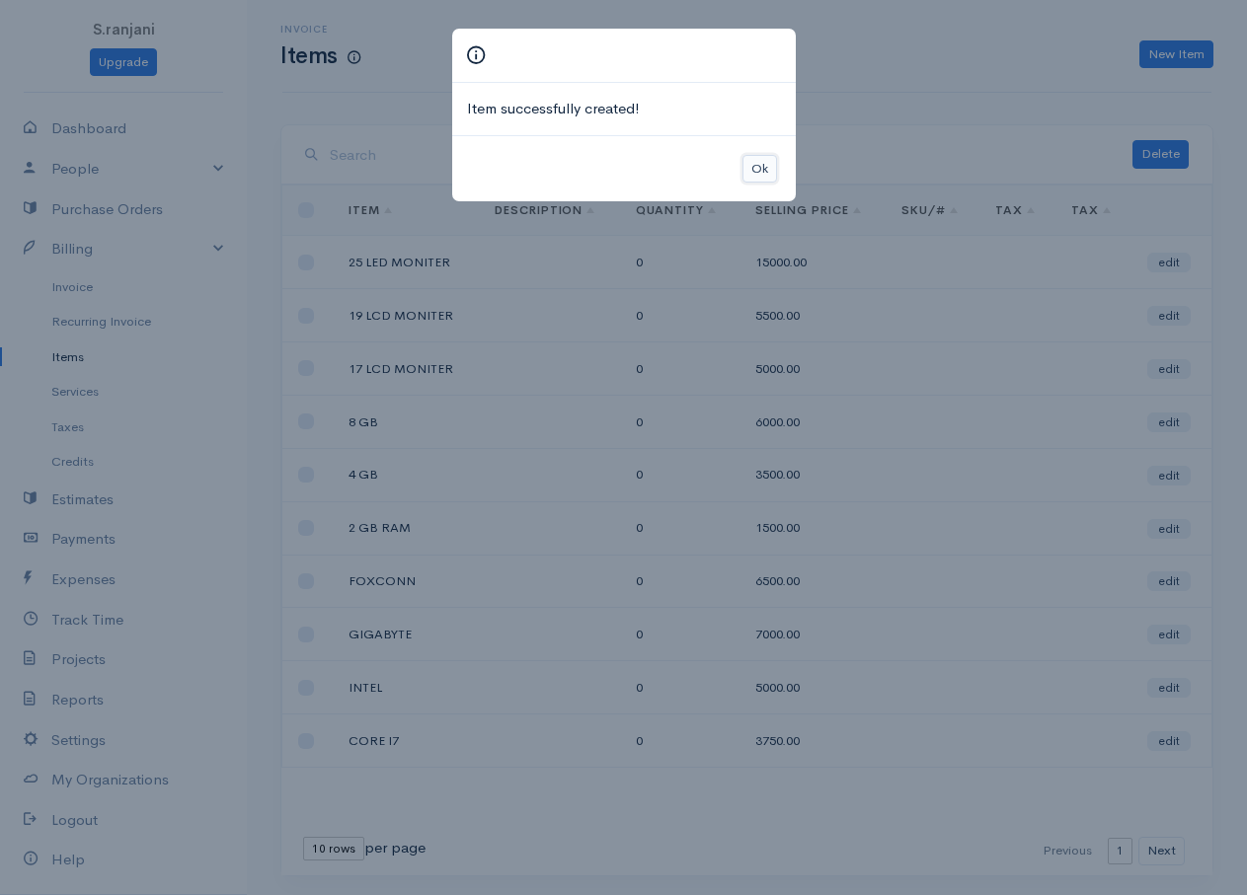
click at [759, 168] on button "Ok" at bounding box center [759, 169] width 35 height 29
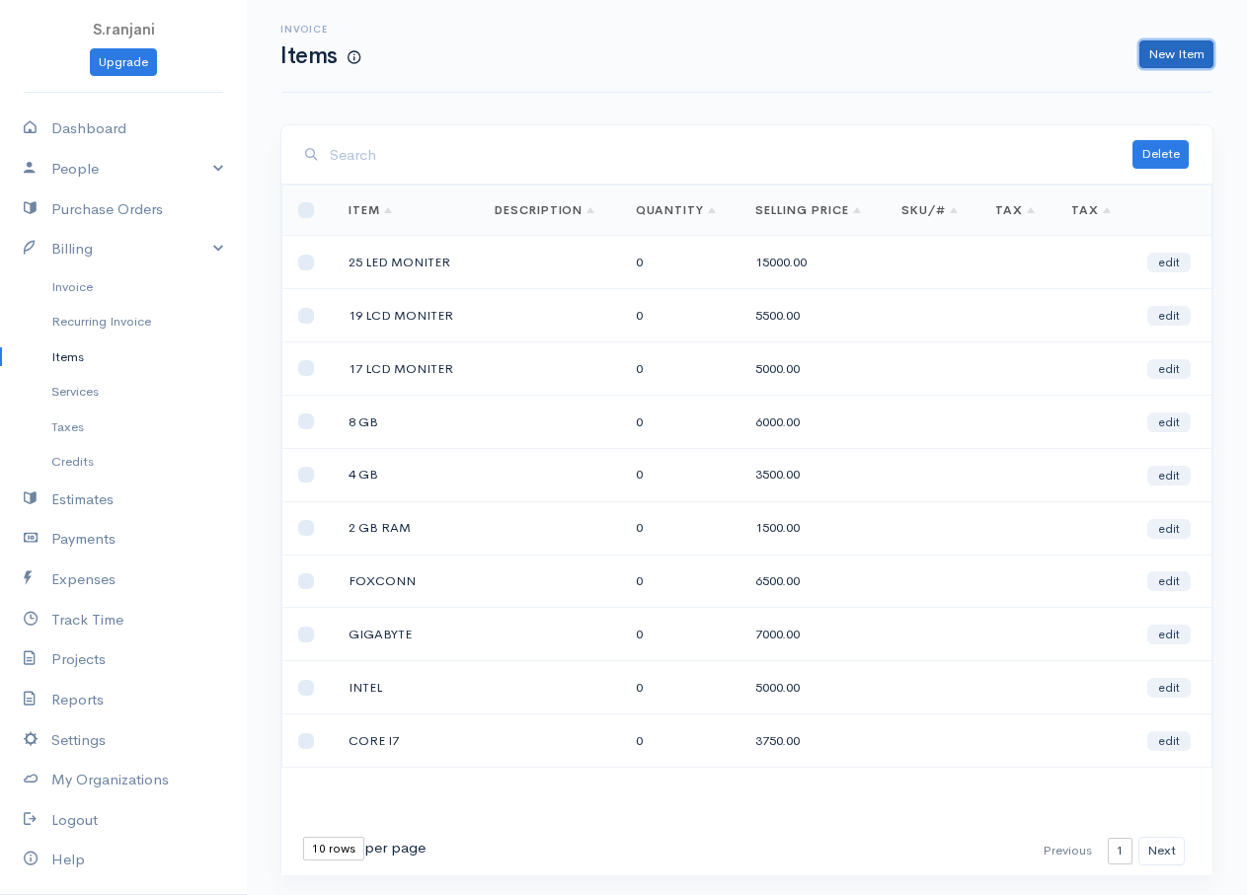
click at [1184, 55] on link "New Item" at bounding box center [1176, 54] width 74 height 29
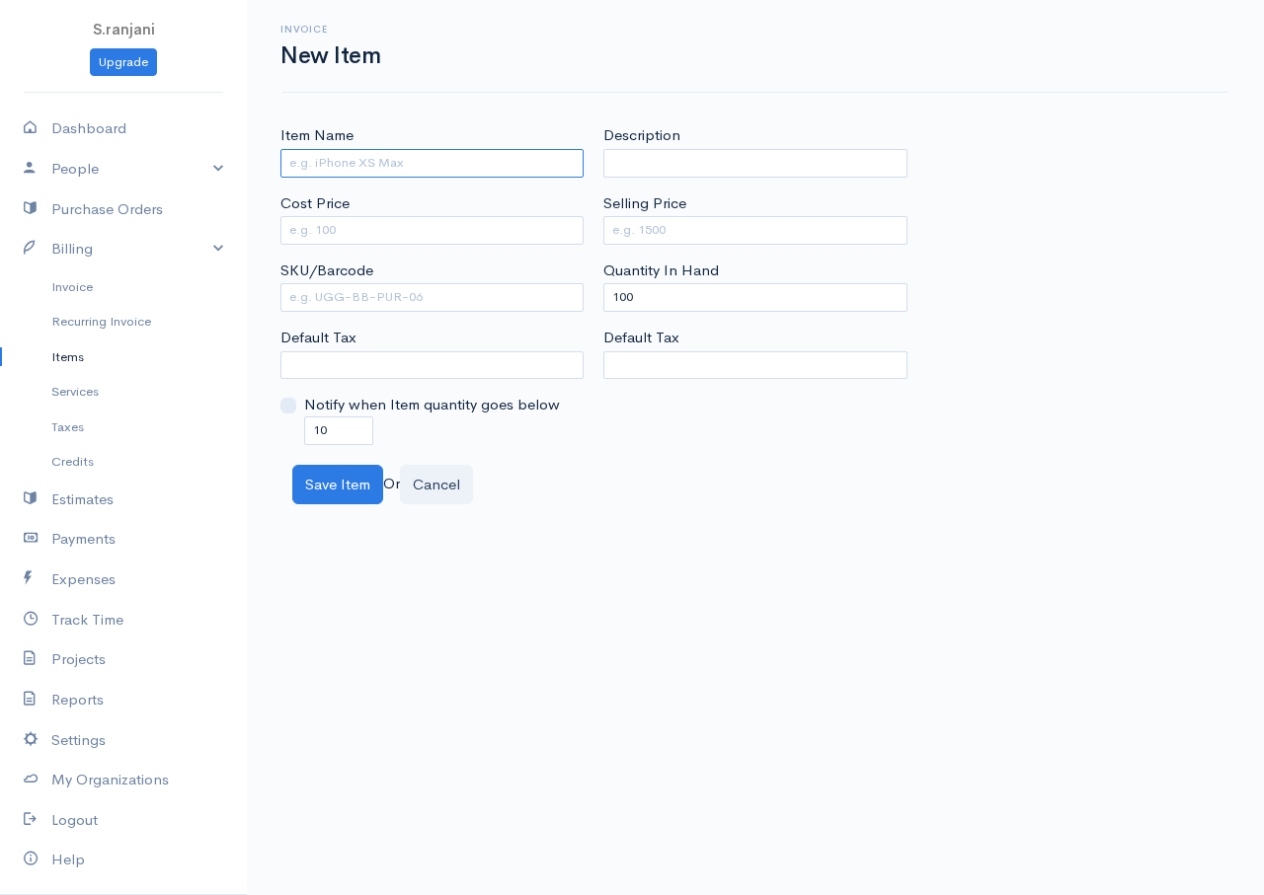
click at [452, 164] on input "Item Name" at bounding box center [431, 163] width 303 height 29
type input "CD R/W"
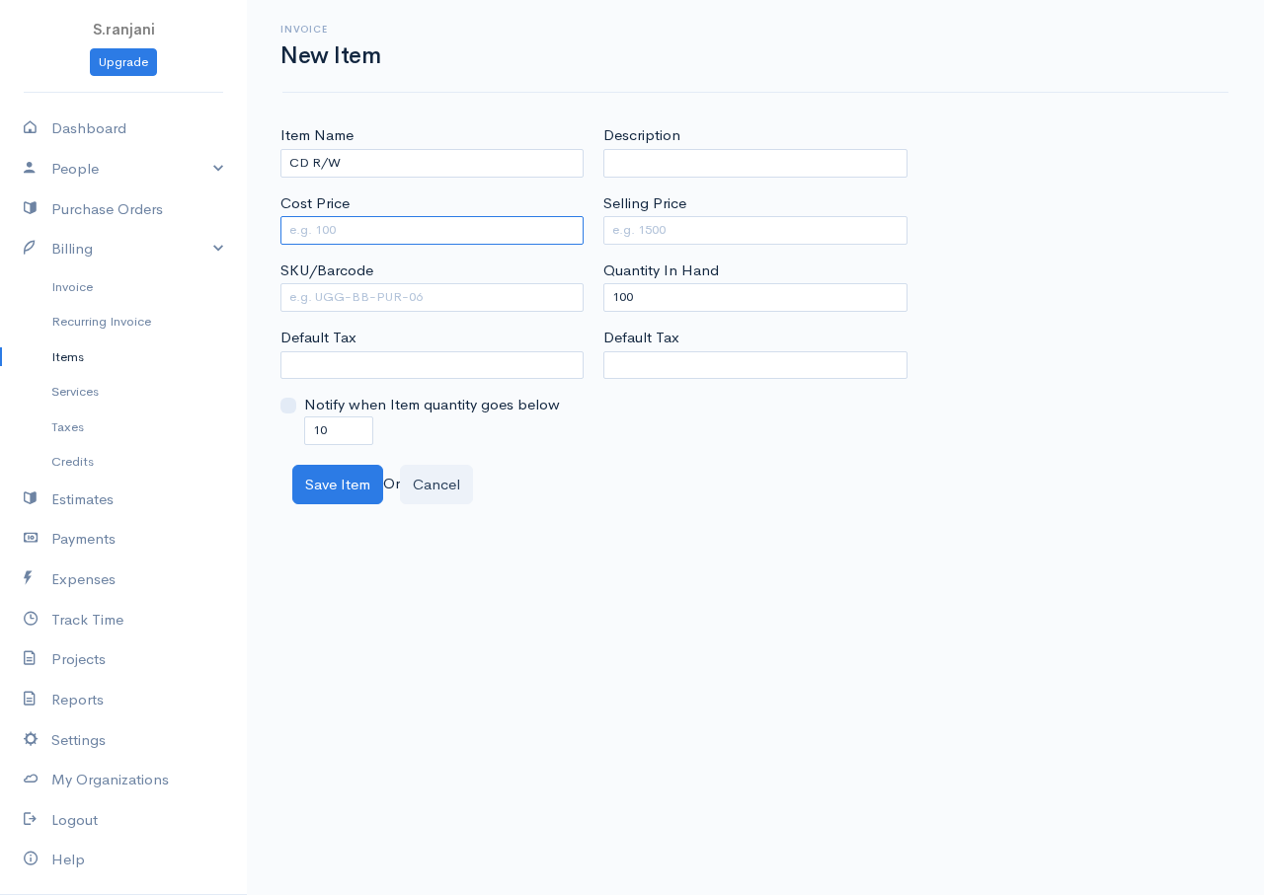
click at [542, 235] on input "Cost Price" at bounding box center [431, 230] width 303 height 29
type input "2500"
click at [696, 238] on input "Selling Price" at bounding box center [754, 230] width 303 height 29
type input "5000"
drag, startPoint x: 637, startPoint y: 296, endPoint x: 554, endPoint y: 291, distance: 83.1
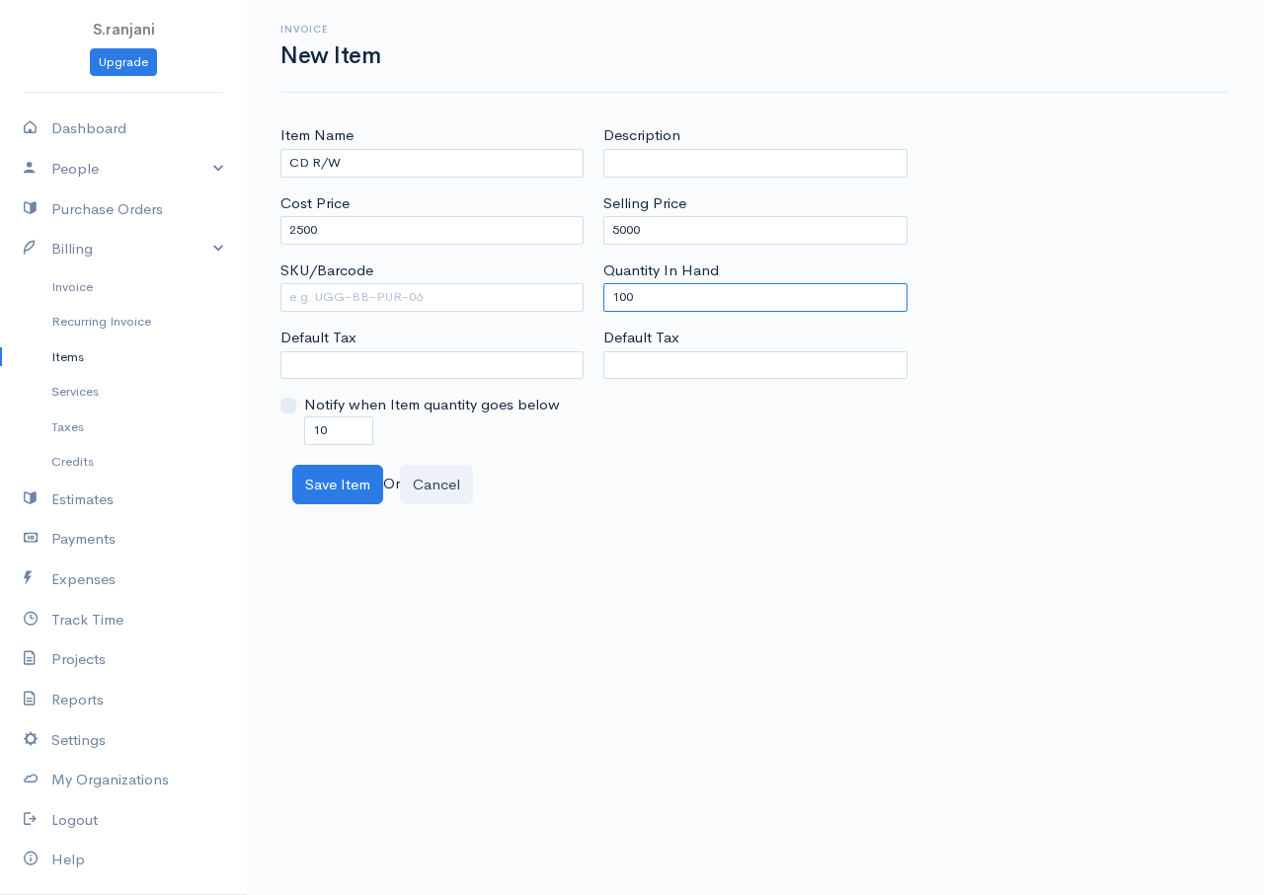
click at [554, 291] on div "Item Name CD R/W Cost Price 2500 SKU/Barcode Default Tax Notify when Item quant…" at bounding box center [754, 284] width 969 height 320
type input "0"
drag, startPoint x: 340, startPoint y: 424, endPoint x: 266, endPoint y: 424, distance: 74.0
click at [266, 424] on div "Item Name CD R/W Cost Price 2500 SKU/Barcode Default Tax Notify when Item quant…" at bounding box center [755, 314] width 1017 height 380
type input "0"
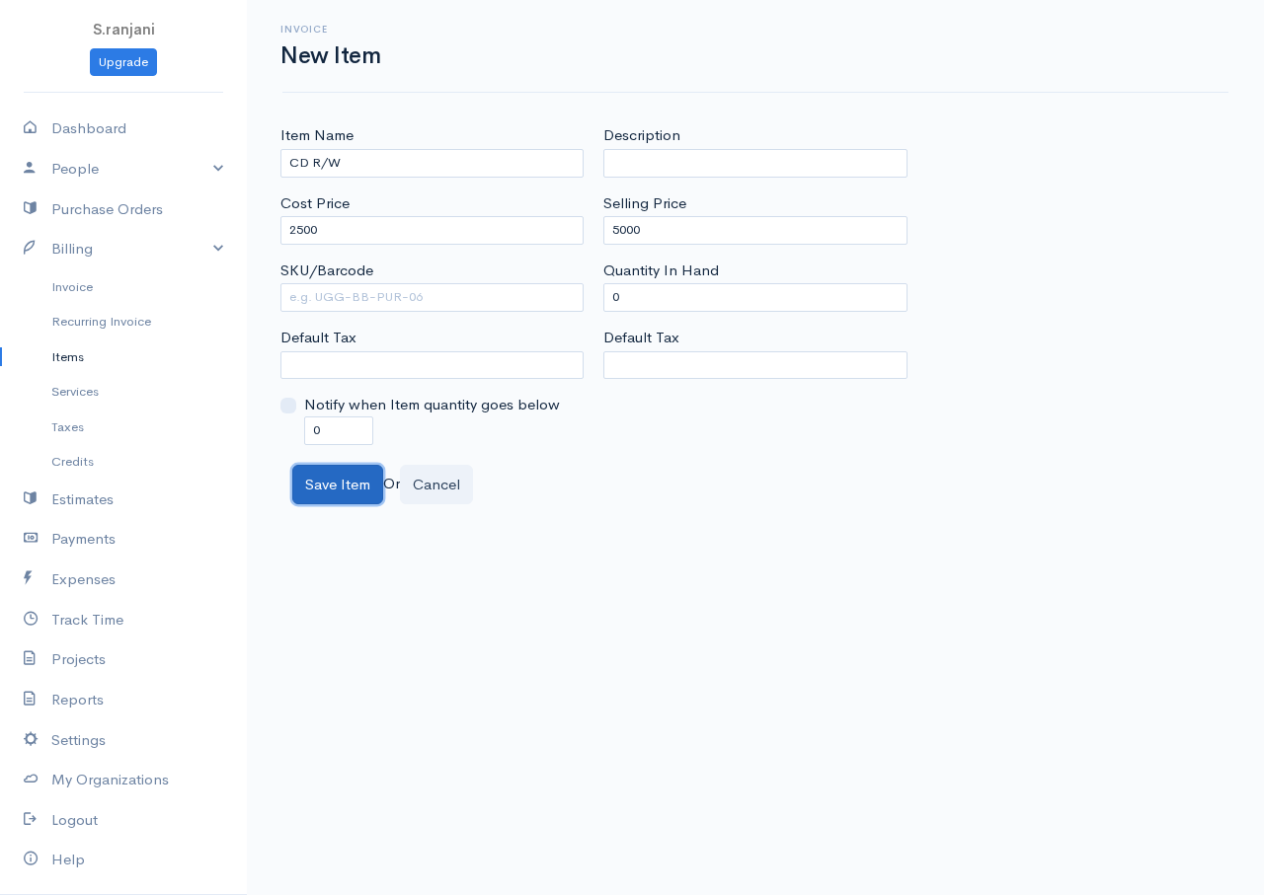
click at [344, 481] on button "Save Item" at bounding box center [337, 485] width 91 height 40
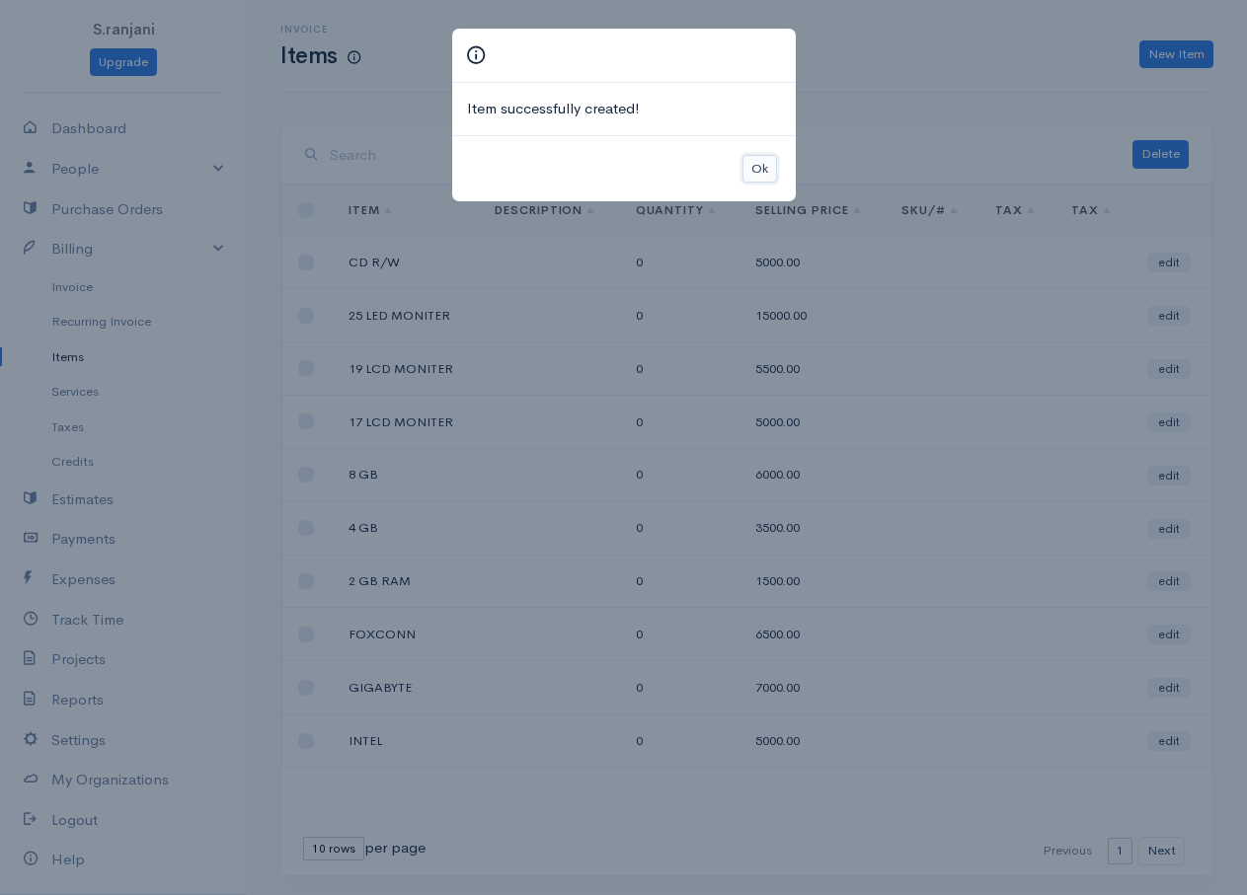
click at [750, 174] on button "Ok" at bounding box center [759, 169] width 35 height 29
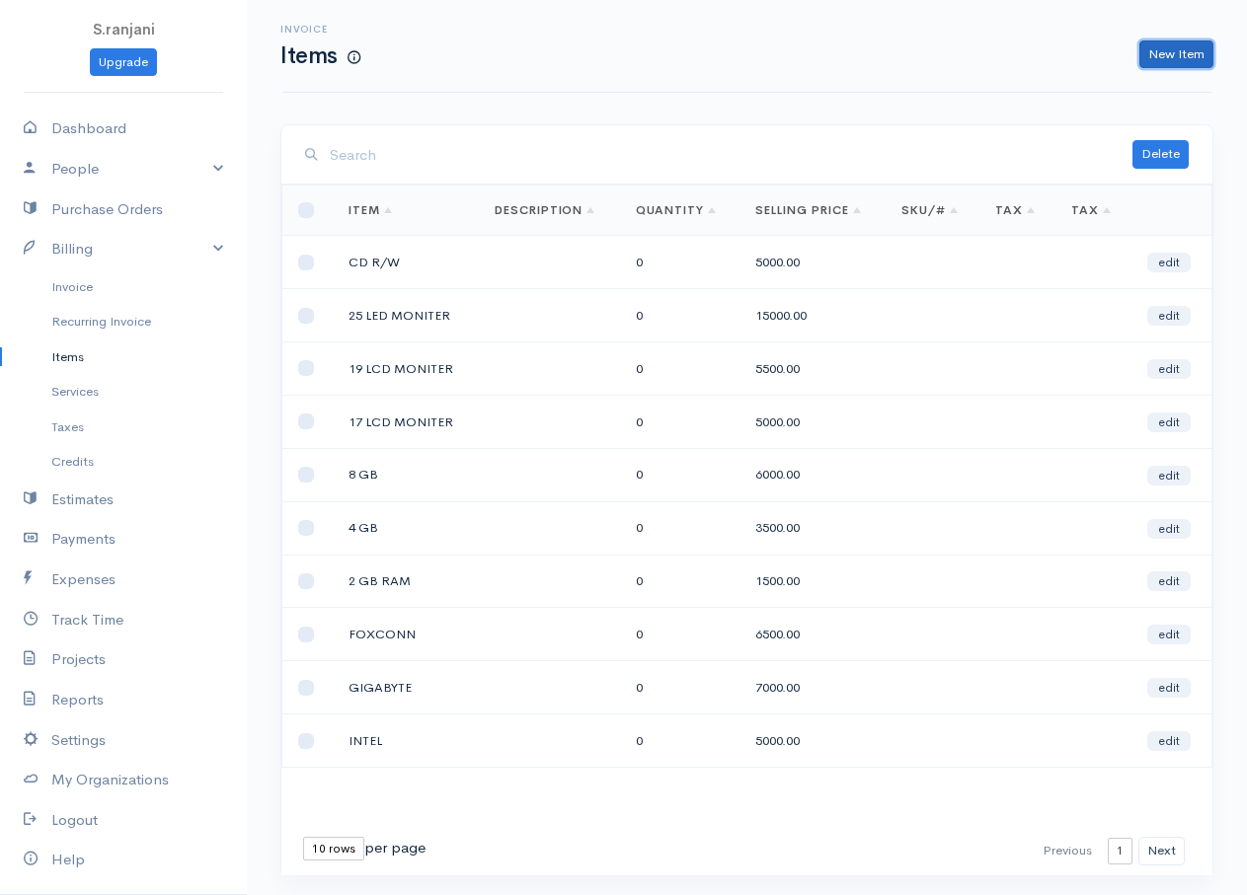
click at [1156, 62] on link "New Item" at bounding box center [1176, 54] width 74 height 29
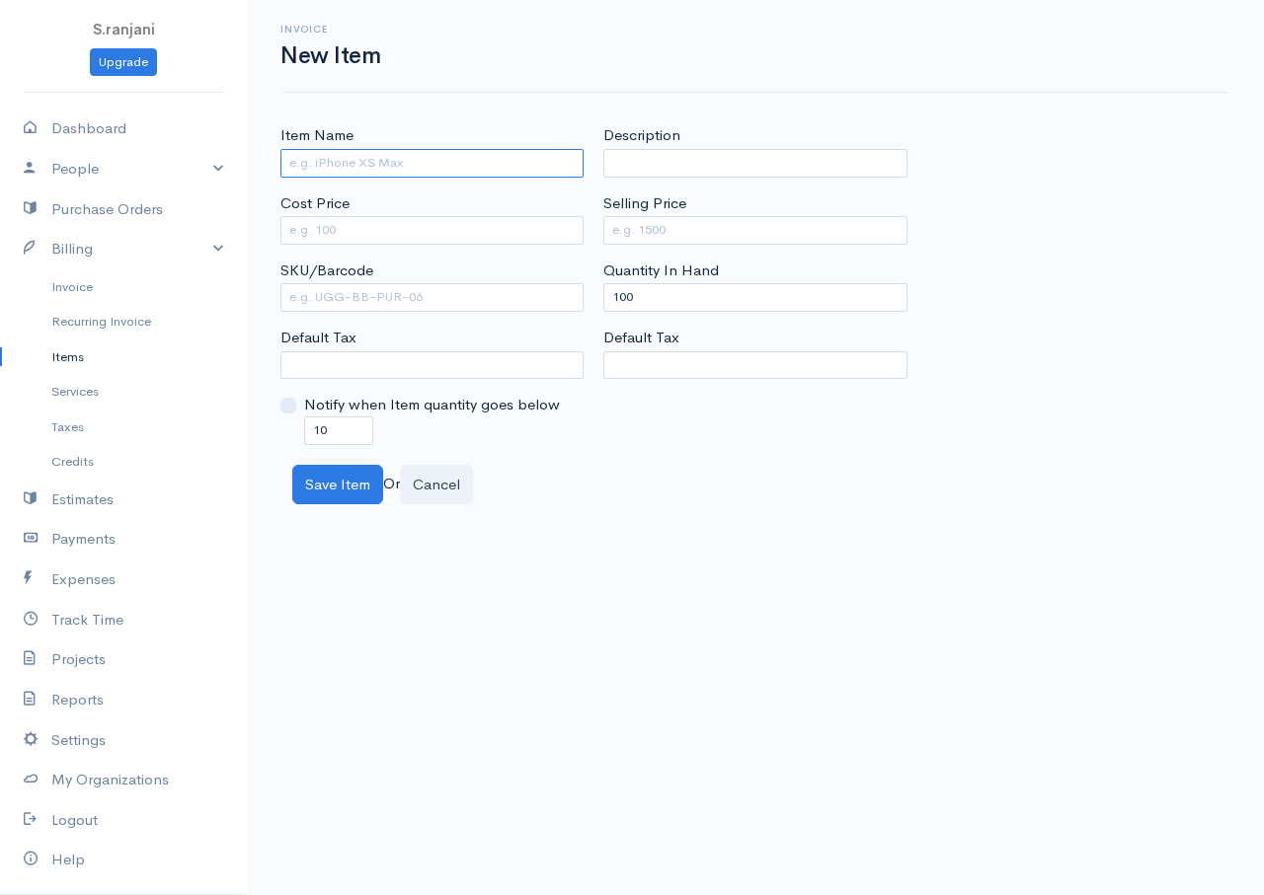
click at [470, 170] on input "Item Name" at bounding box center [431, 163] width 303 height 29
type input "DVD R/W"
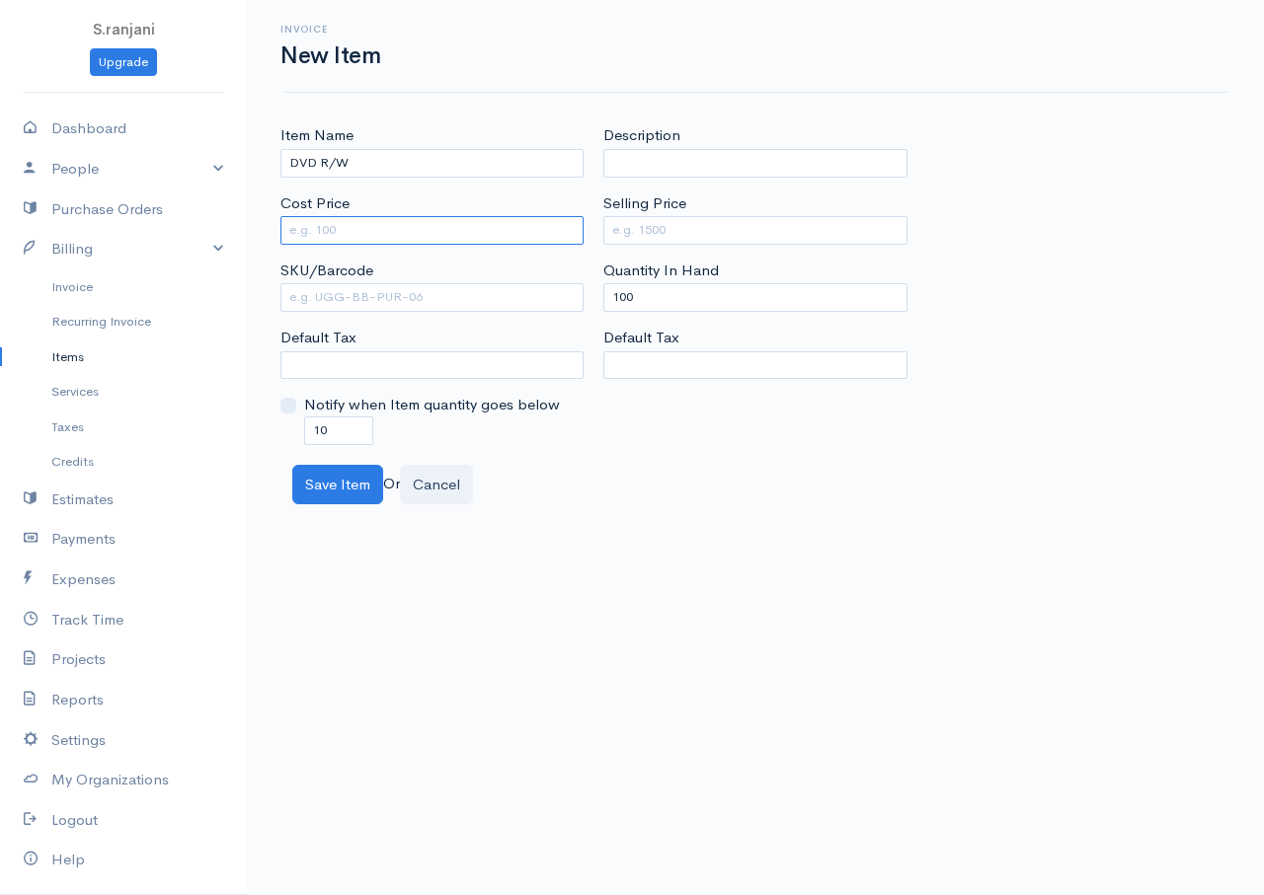
click at [449, 231] on input "Cost Price" at bounding box center [431, 230] width 303 height 29
type input "4500"
click at [617, 231] on input "Selling Price" at bounding box center [754, 230] width 303 height 29
type input "5500"
drag, startPoint x: 646, startPoint y: 294, endPoint x: 564, endPoint y: 296, distance: 82.0
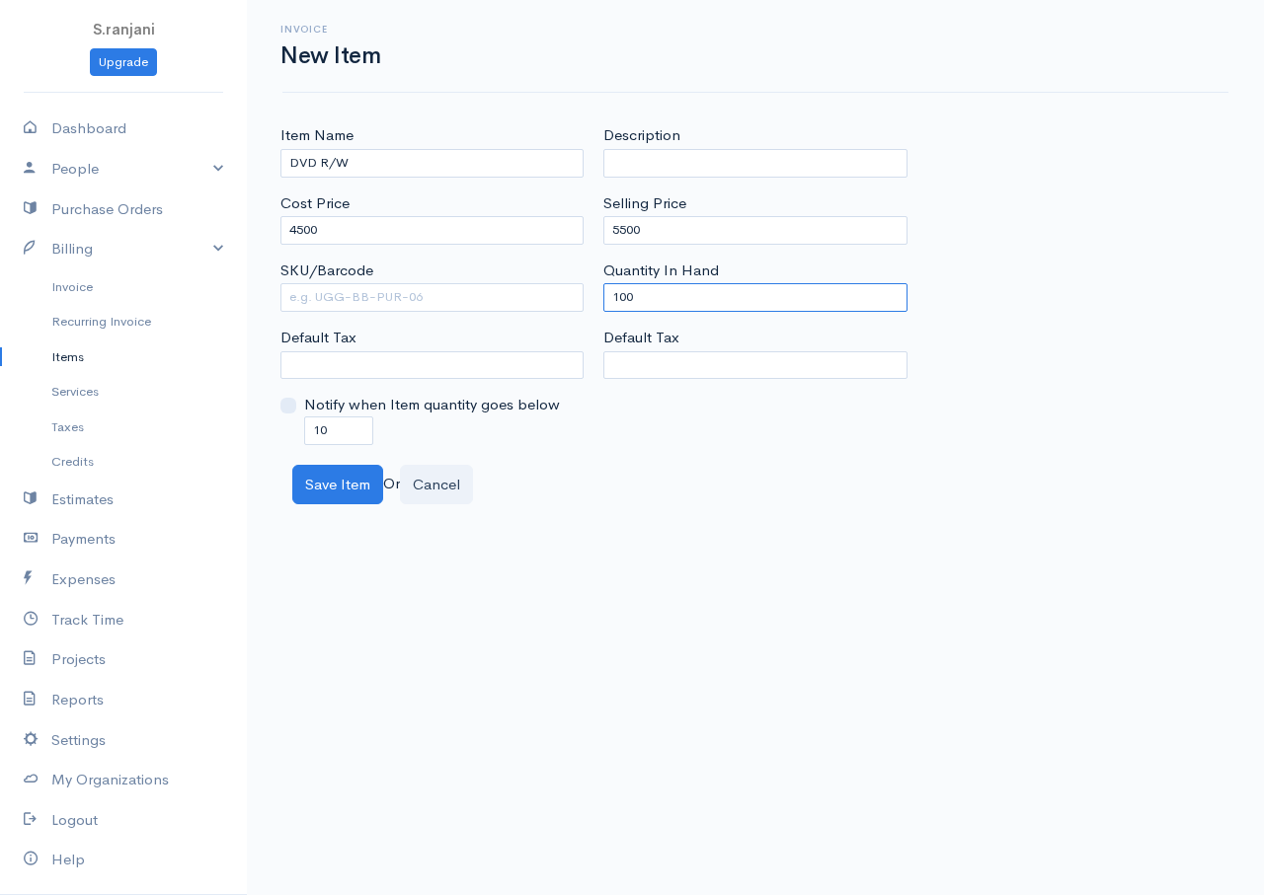
click at [564, 296] on div "Item Name DVD R/W Cost Price 4500 SKU/Barcode Default Tax Notify when Item quan…" at bounding box center [754, 284] width 969 height 320
type input "0"
drag, startPoint x: 340, startPoint y: 426, endPoint x: 205, endPoint y: 424, distance: 134.3
click at [205, 424] on body "S.ranjani Upgrade Dashboard People Clients Vendors Staff Users Purchase Orders …" at bounding box center [632, 447] width 1264 height 895
type input "0"
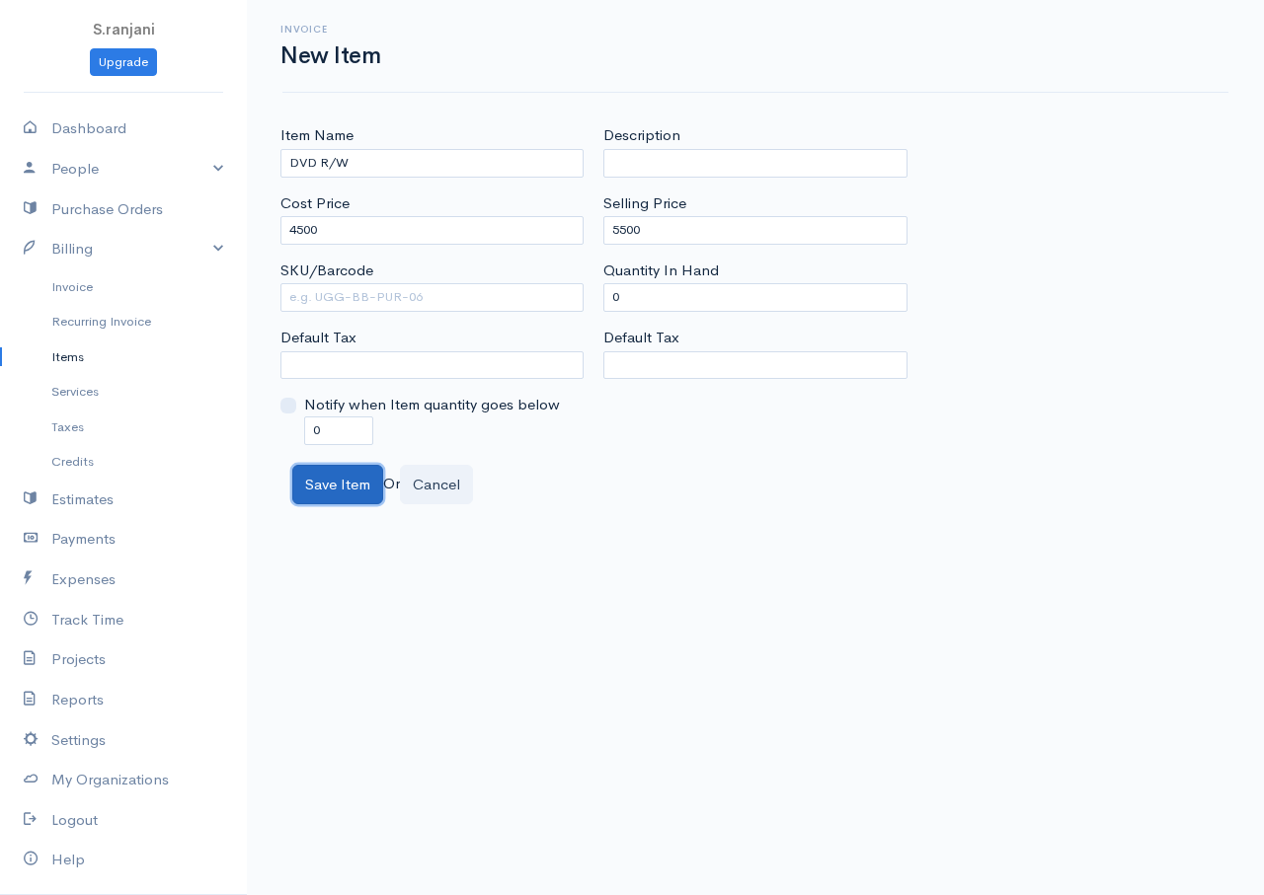
click at [374, 483] on button "Save Item" at bounding box center [337, 485] width 91 height 40
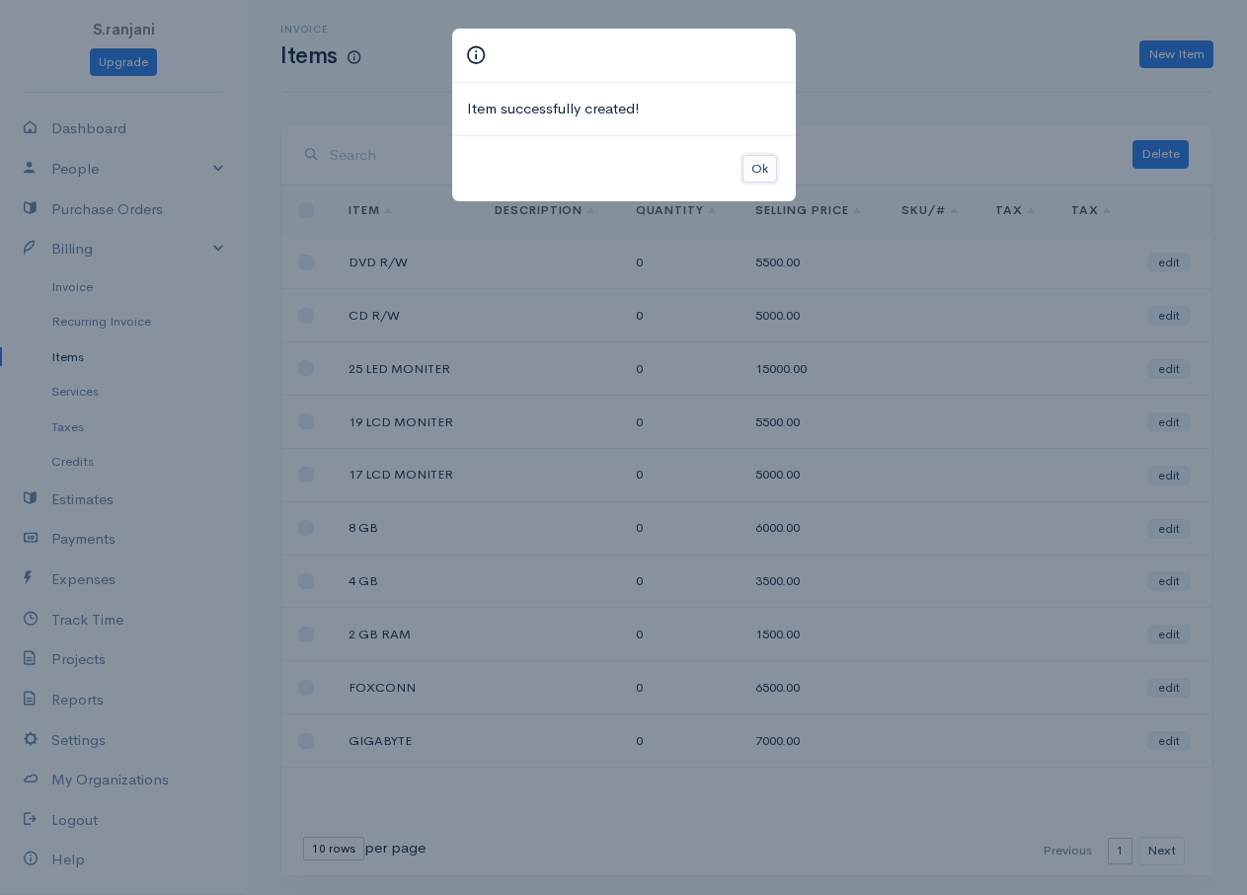
click at [753, 171] on button "Ok" at bounding box center [759, 169] width 35 height 29
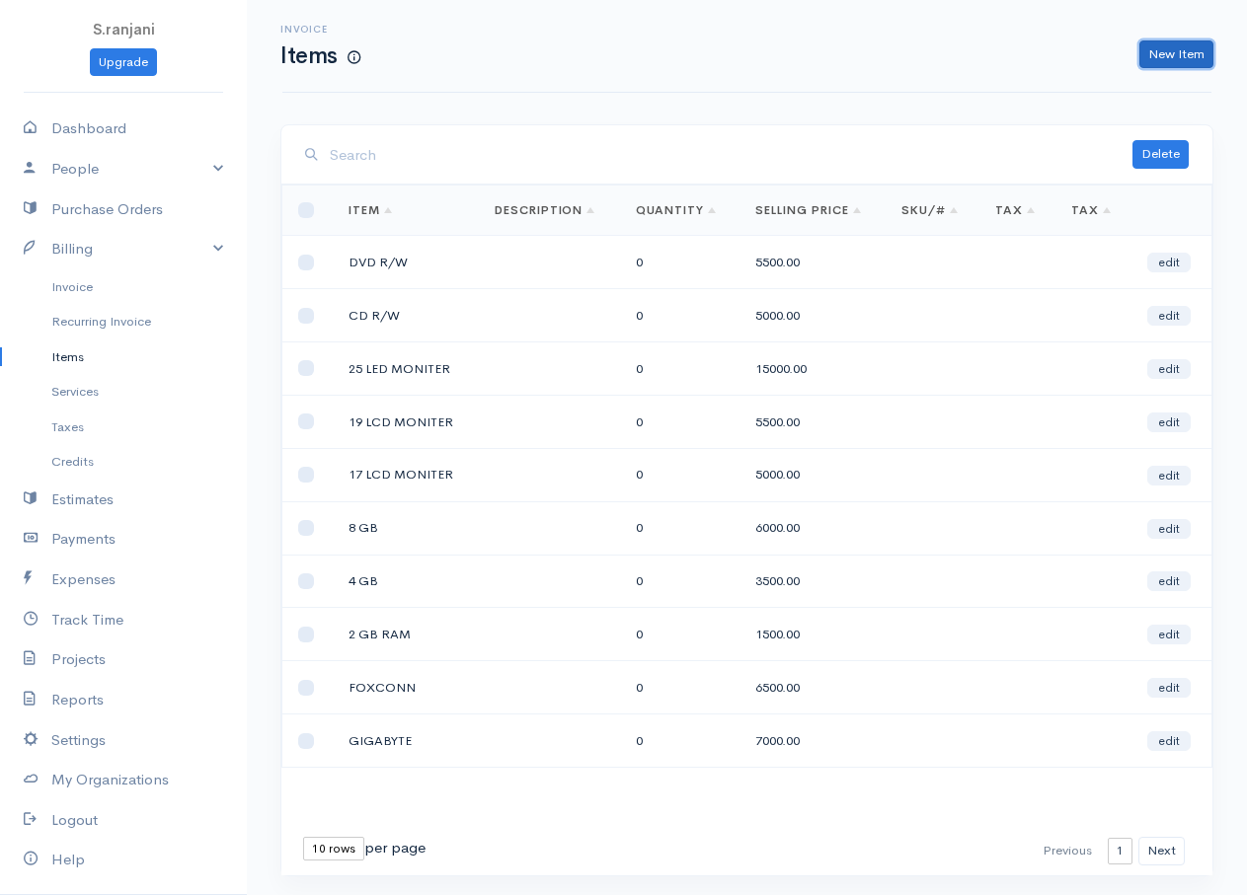
click at [1186, 57] on link "New Item" at bounding box center [1176, 54] width 74 height 29
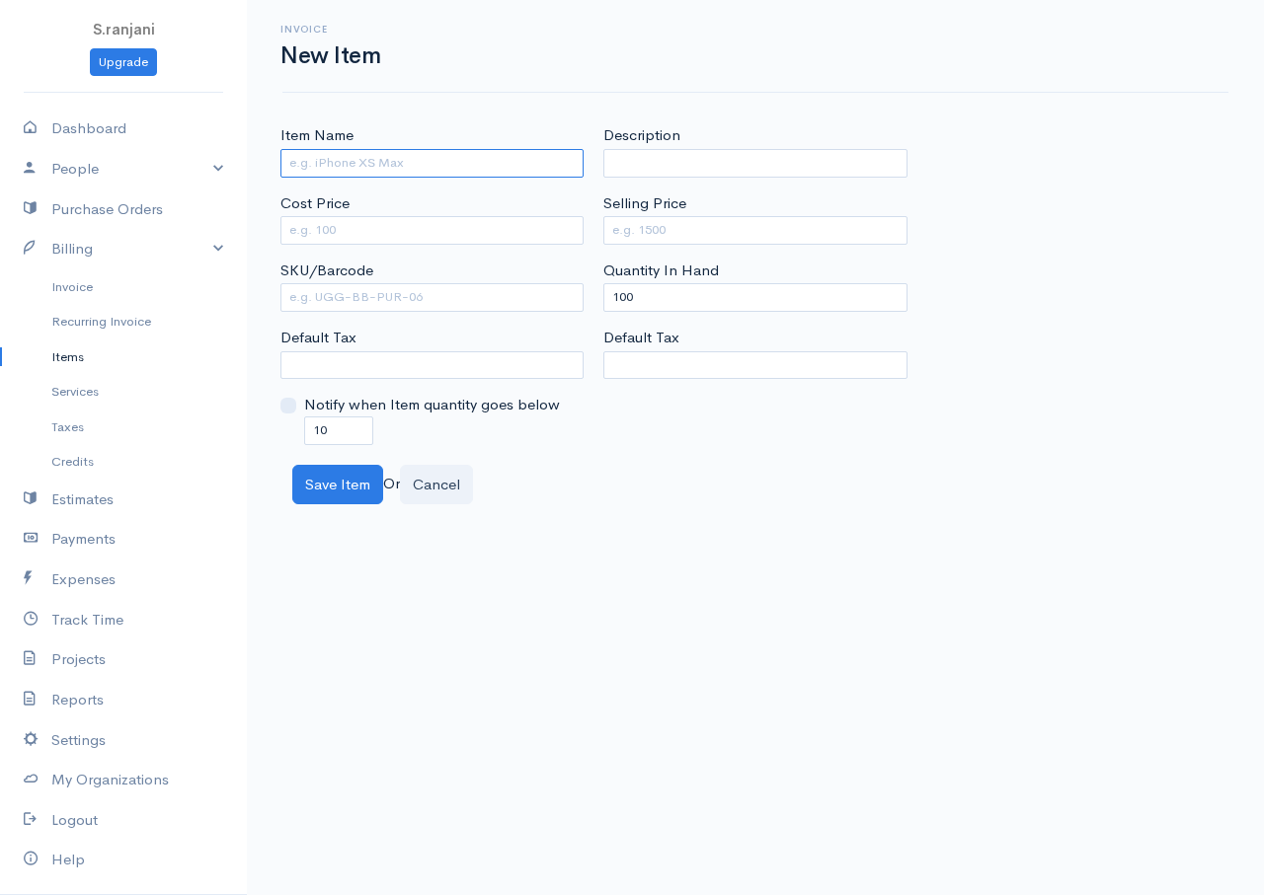
click at [421, 153] on input "Item Name" at bounding box center [431, 163] width 303 height 29
type input "BLUE RAY"
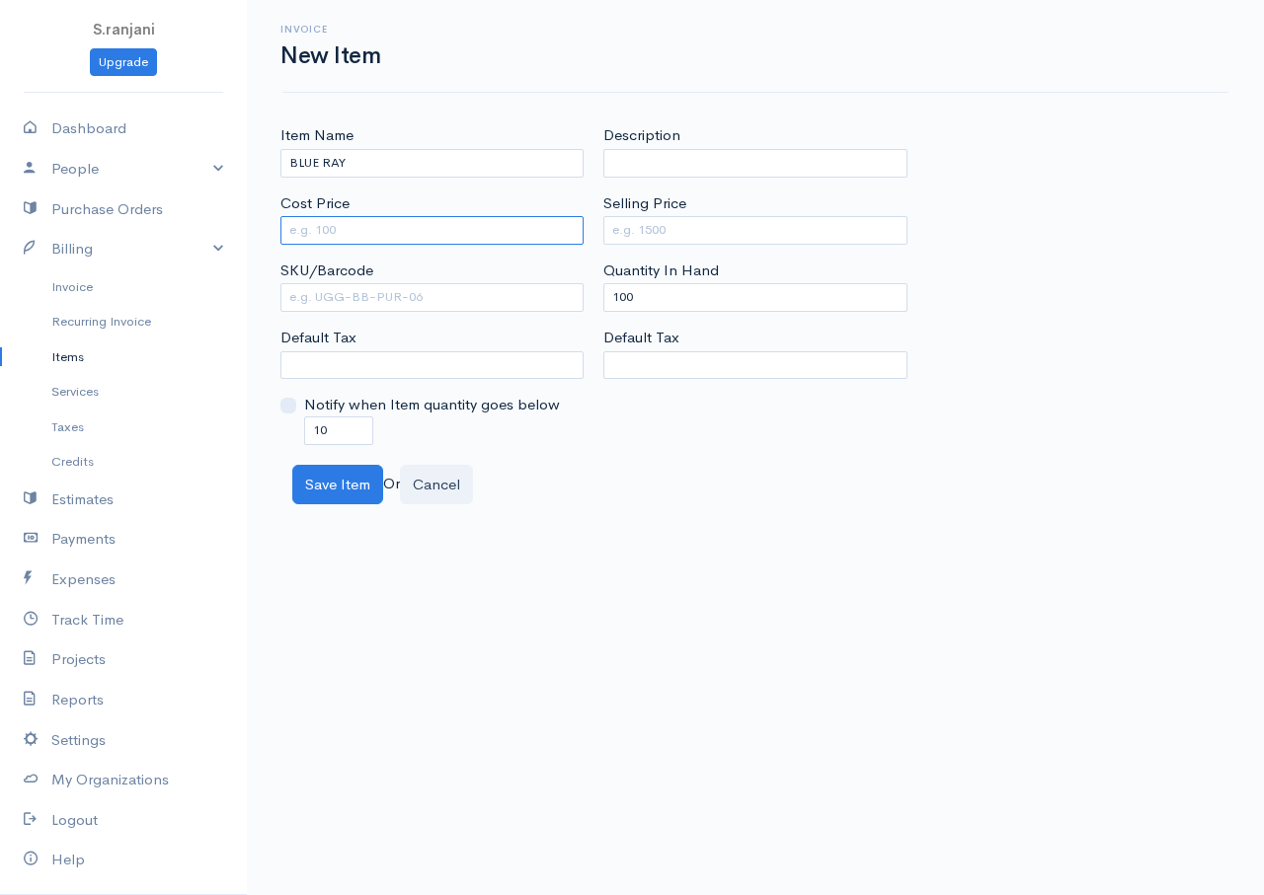
click at [388, 237] on input "Cost Price" at bounding box center [431, 230] width 303 height 29
type input "8000"
click at [678, 239] on input "Selling Price" at bounding box center [754, 230] width 303 height 29
type input "10000"
click at [640, 288] on div "Quantity In Hand 100" at bounding box center [754, 286] width 303 height 52
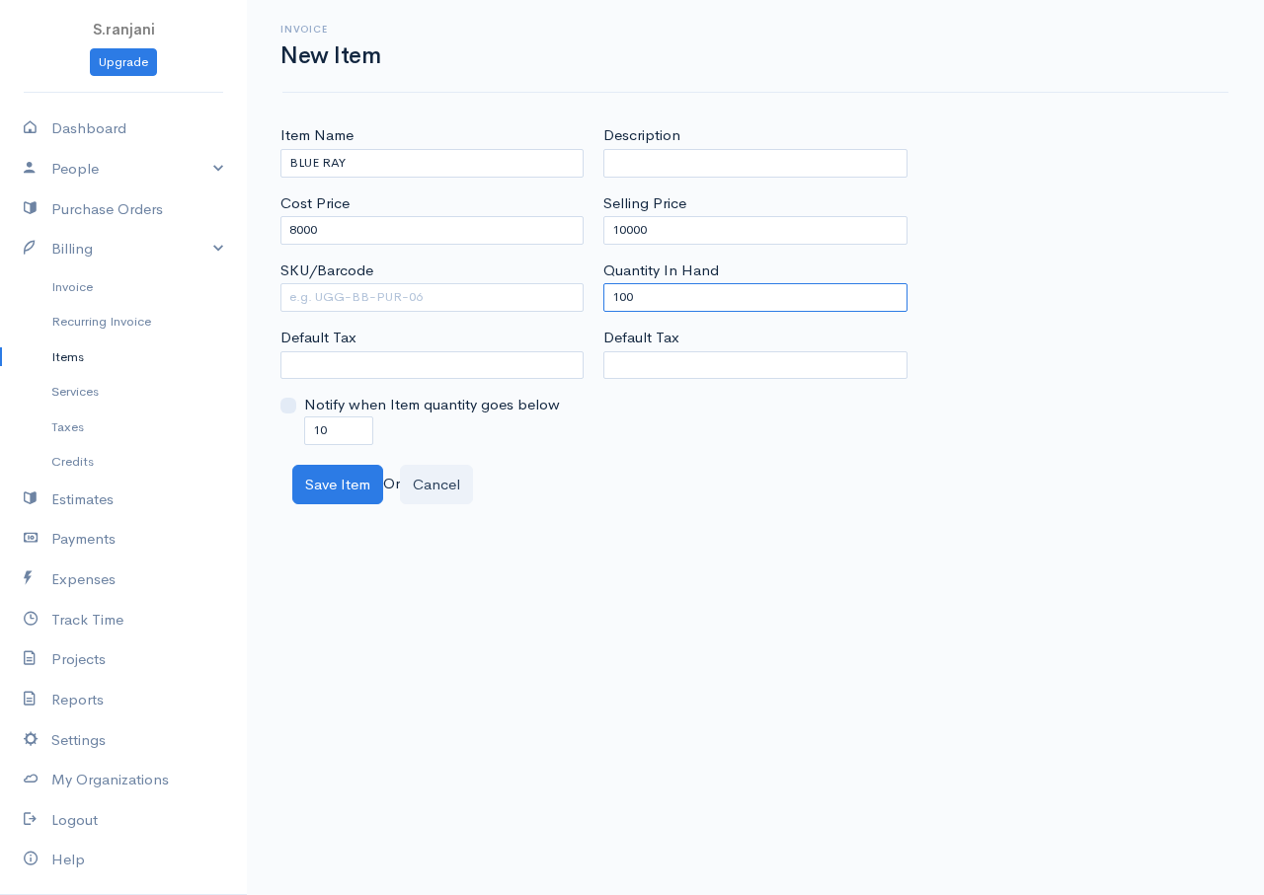
drag, startPoint x: 640, startPoint y: 304, endPoint x: 611, endPoint y: 304, distance: 28.6
click at [611, 304] on input "100" at bounding box center [754, 297] width 303 height 29
type input "0"
drag, startPoint x: 341, startPoint y: 431, endPoint x: 328, endPoint y: 428, distance: 13.2
click at [328, 428] on input "10" at bounding box center [338, 431] width 69 height 29
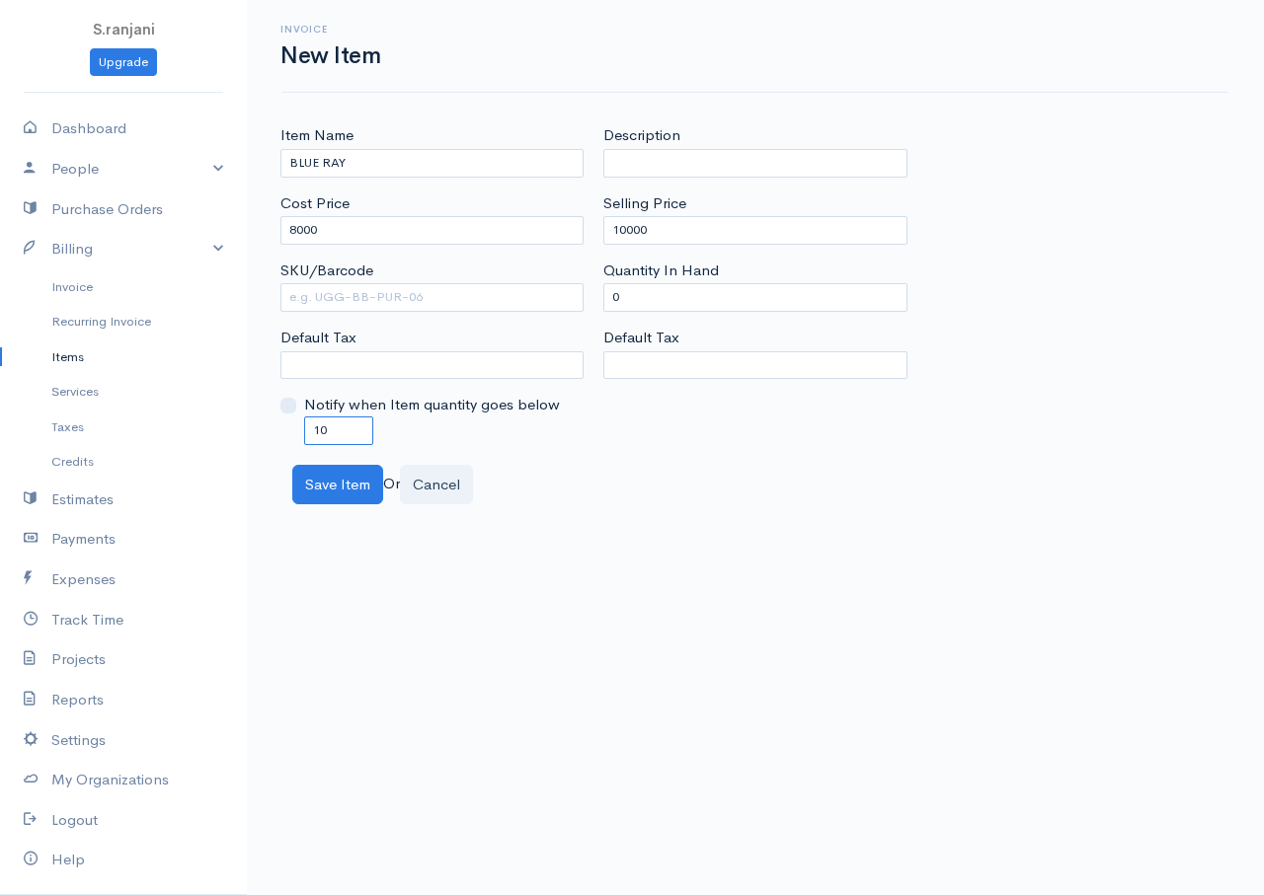
drag, startPoint x: 328, startPoint y: 428, endPoint x: 304, endPoint y: 426, distance: 23.8
click at [304, 426] on input "10" at bounding box center [338, 431] width 69 height 29
type input "0"
click at [341, 472] on button "Save Item" at bounding box center [337, 485] width 91 height 40
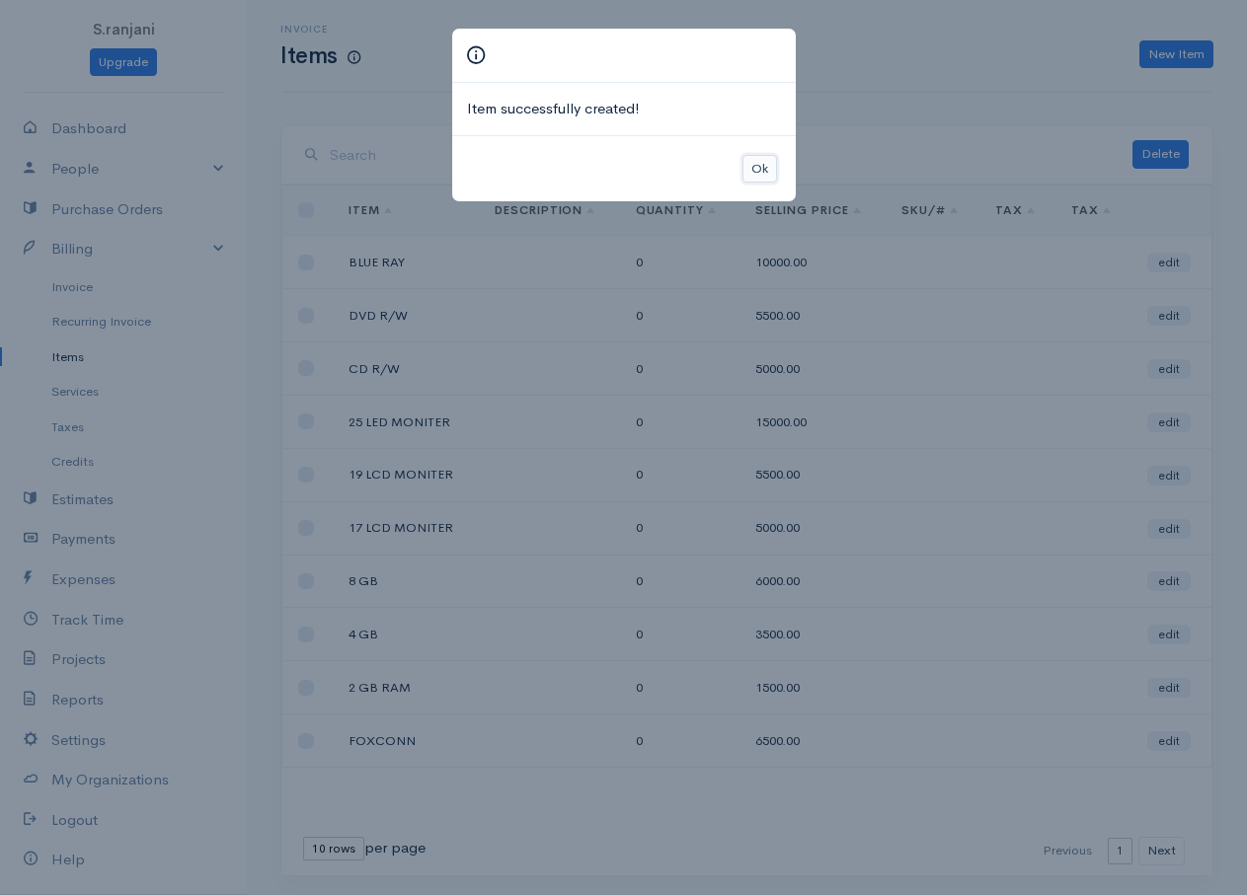
click at [764, 168] on button "Ok" at bounding box center [759, 169] width 35 height 29
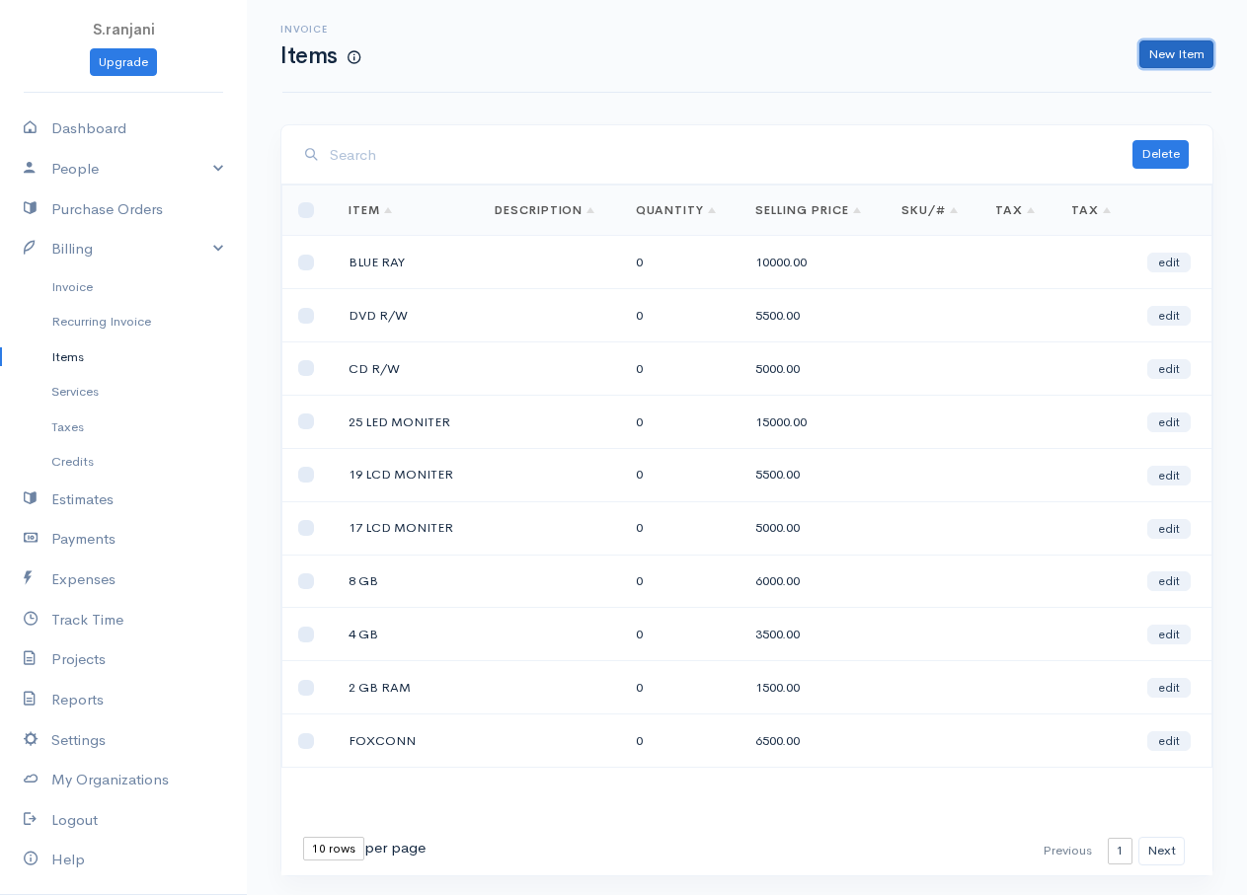
click at [1188, 58] on link "New Item" at bounding box center [1176, 54] width 74 height 29
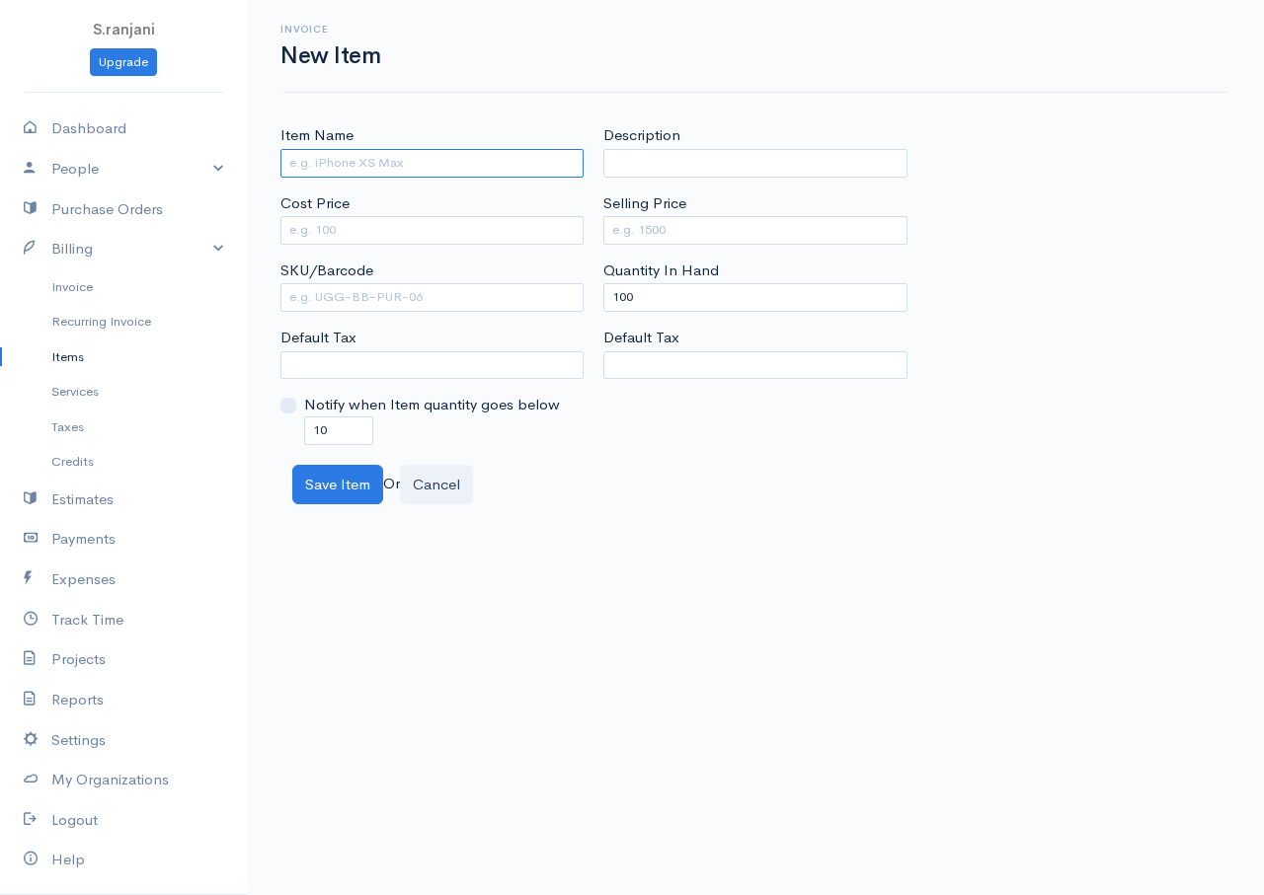
click at [421, 169] on input "Item Name" at bounding box center [431, 163] width 303 height 29
type input "AQUA"
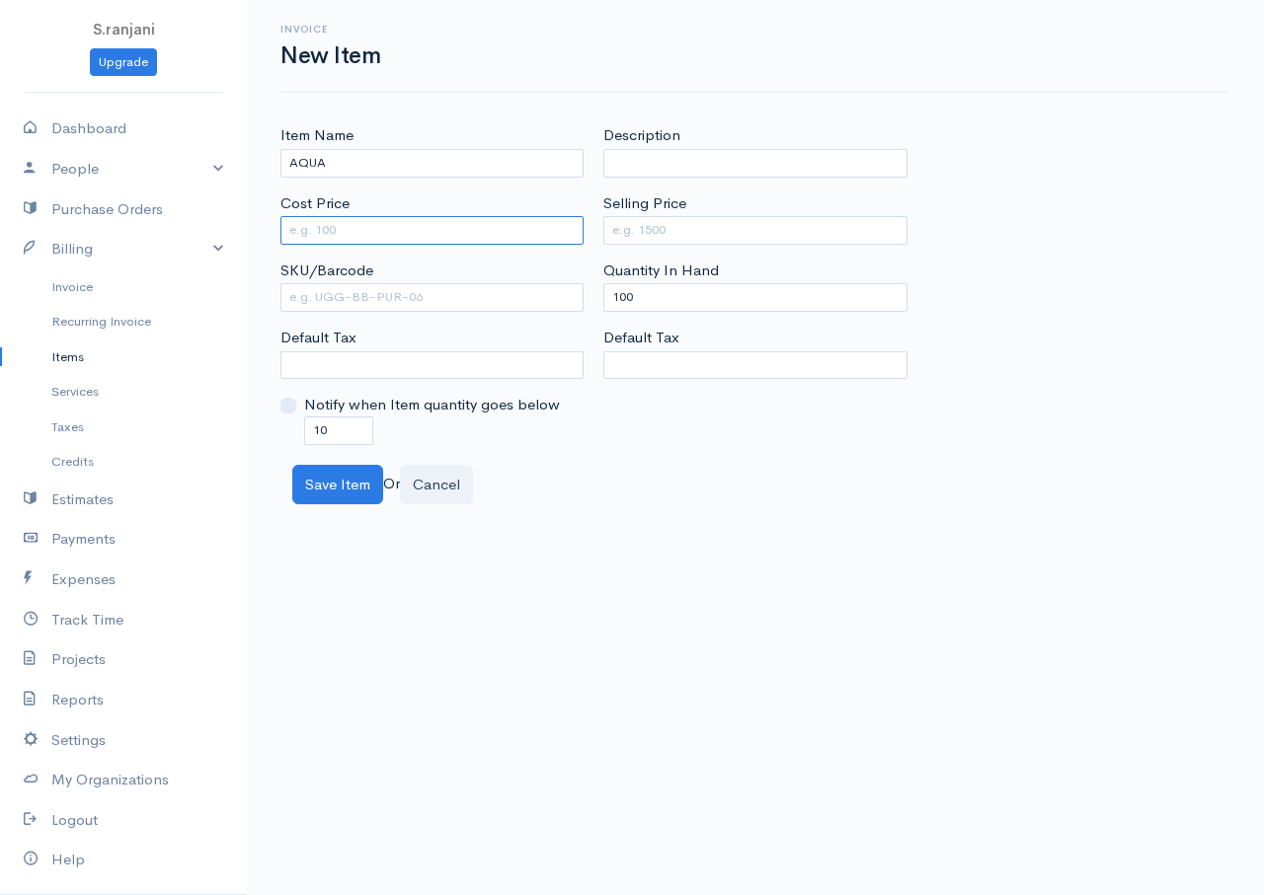
click at [375, 219] on input "Cost Price" at bounding box center [431, 230] width 303 height 29
type input "2000"
click at [642, 220] on input "Selling Price" at bounding box center [754, 230] width 303 height 29
type input "3500"
drag, startPoint x: 636, startPoint y: 295, endPoint x: 595, endPoint y: 300, distance: 40.8
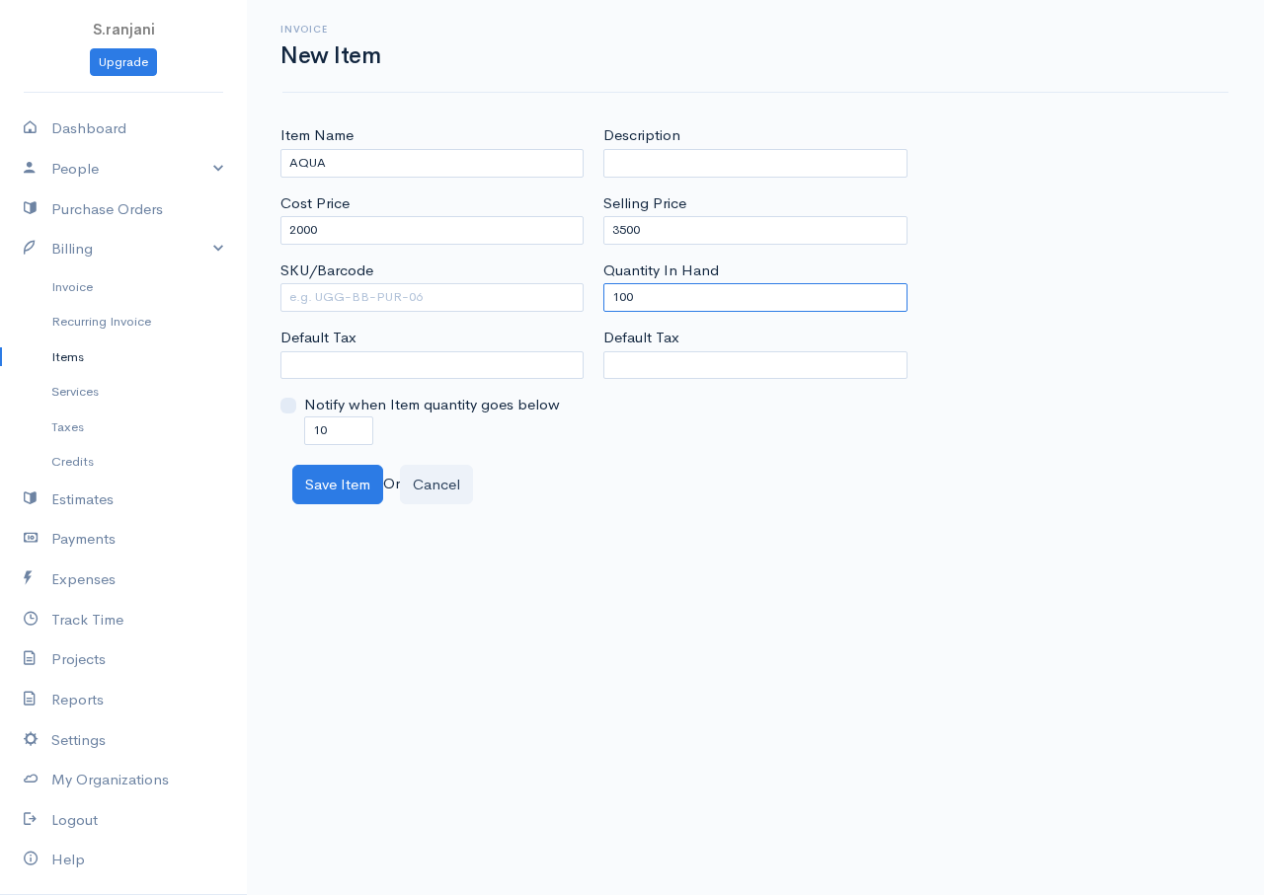
click at [595, 300] on div "Description Selling Price 3500 Quantity In Hand 100 Default Tax" at bounding box center [754, 284] width 323 height 320
type input "0"
drag, startPoint x: 339, startPoint y: 429, endPoint x: 199, endPoint y: 431, distance: 139.2
click at [199, 431] on body "S.ranjani Upgrade Dashboard People Clients Vendors Staff Users Purchase Orders …" at bounding box center [632, 447] width 1264 height 895
type input "0"
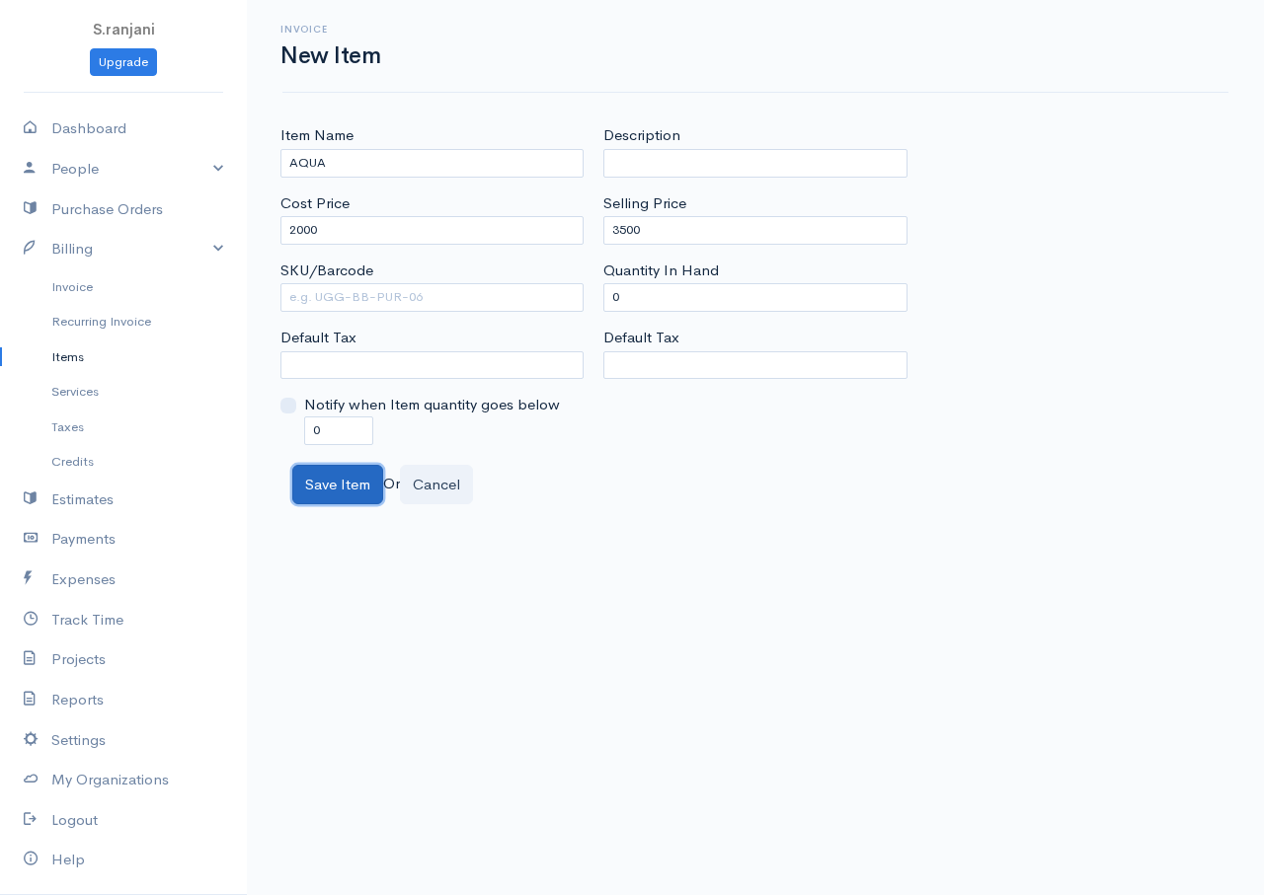
click at [327, 496] on button "Save Item" at bounding box center [337, 485] width 91 height 40
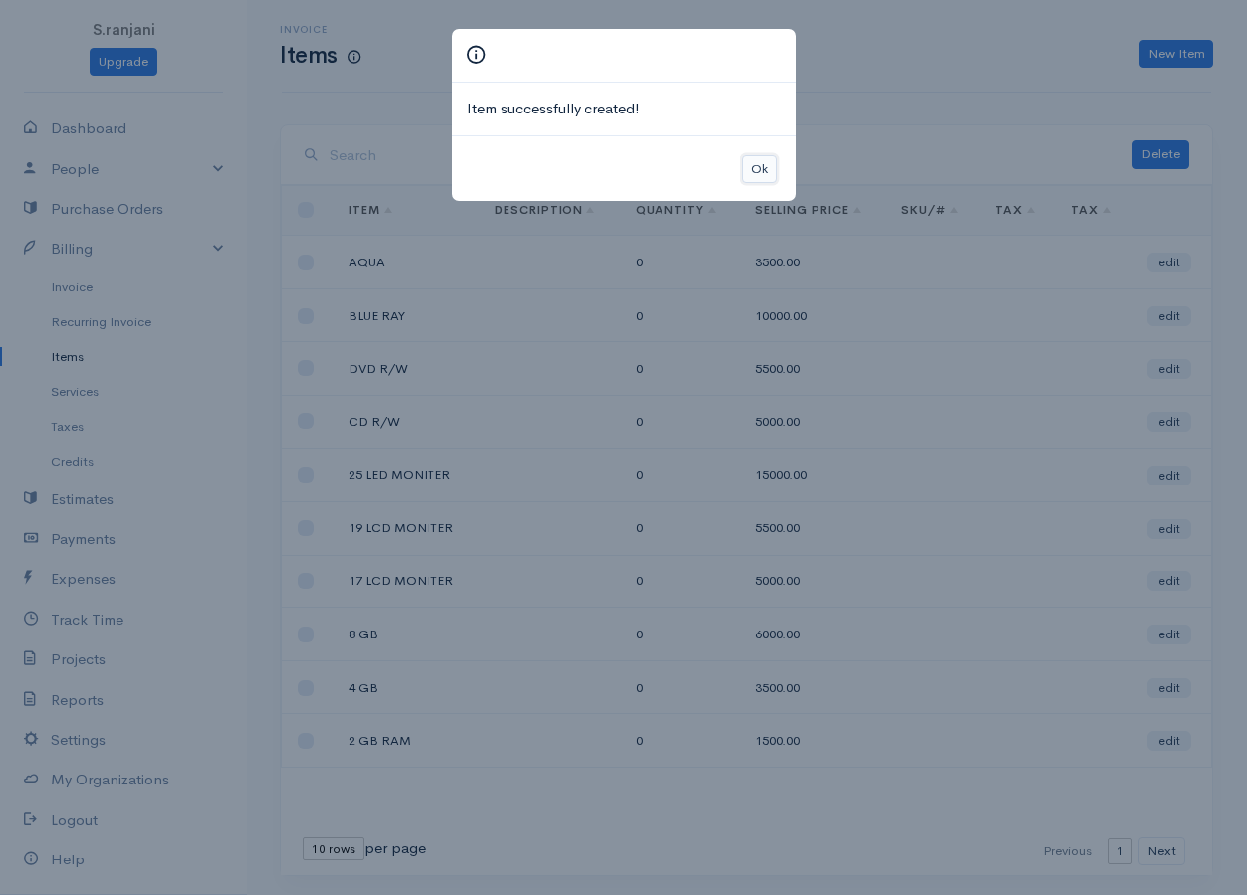
click at [757, 173] on button "Ok" at bounding box center [759, 169] width 35 height 29
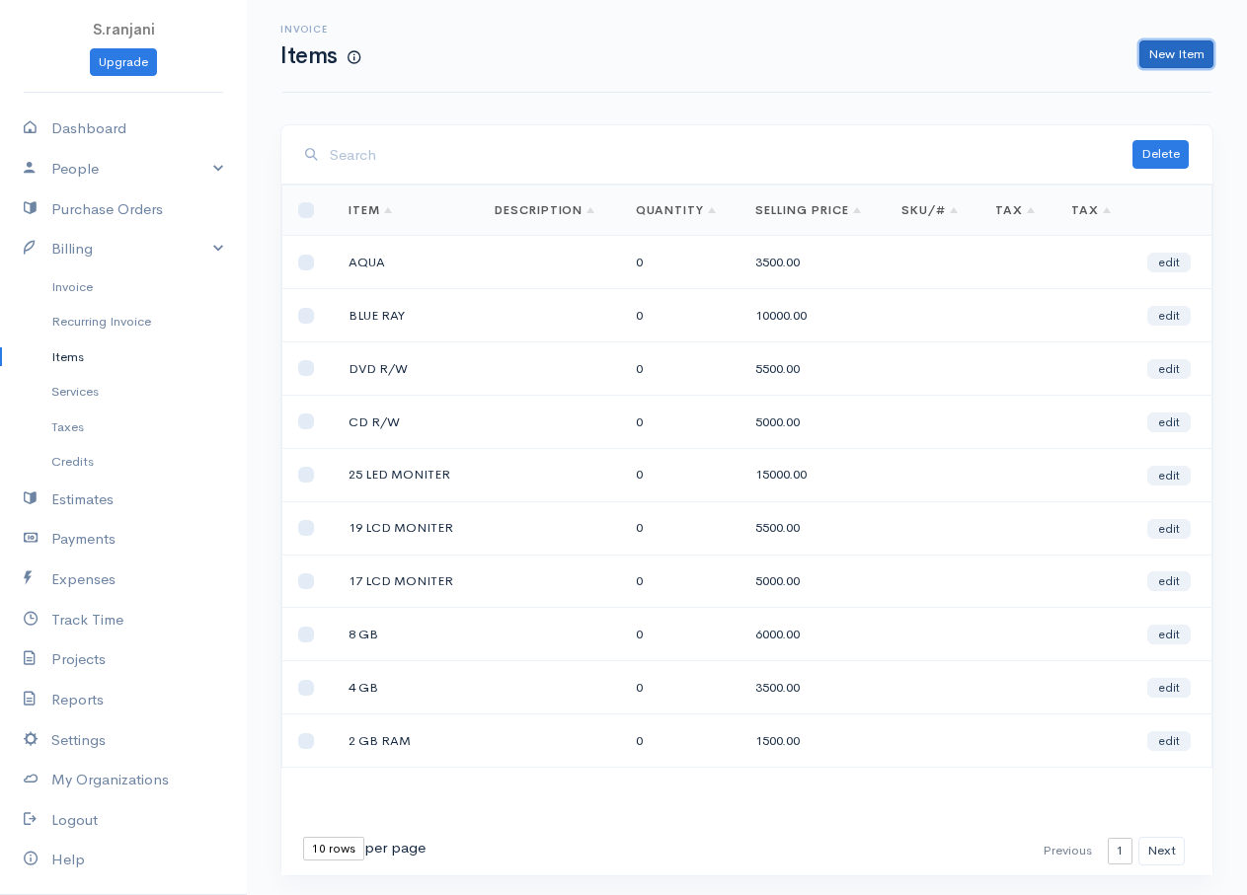
click at [1183, 66] on link "New Item" at bounding box center [1176, 54] width 74 height 29
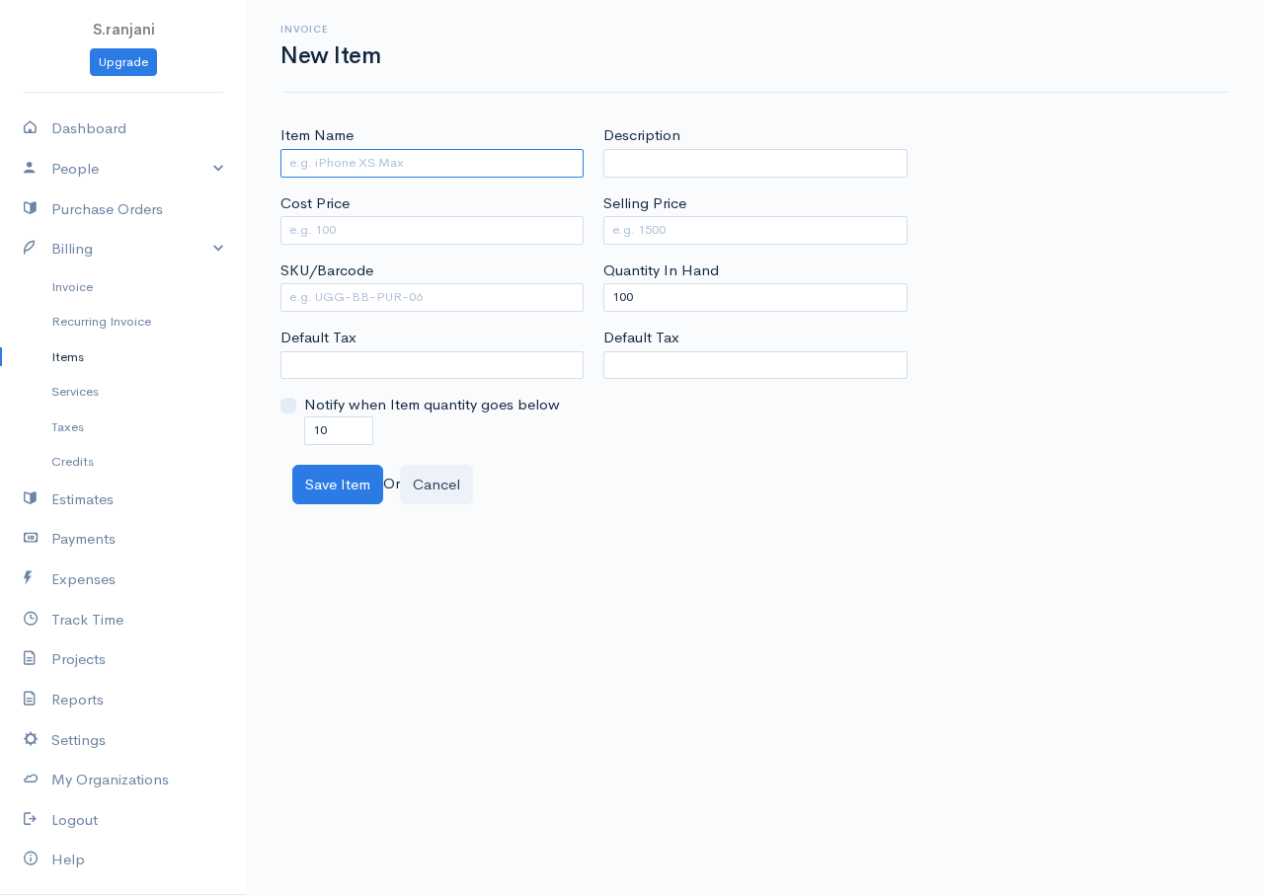
click at [523, 165] on input "Item Name" at bounding box center [431, 163] width 303 height 29
type input "HP"
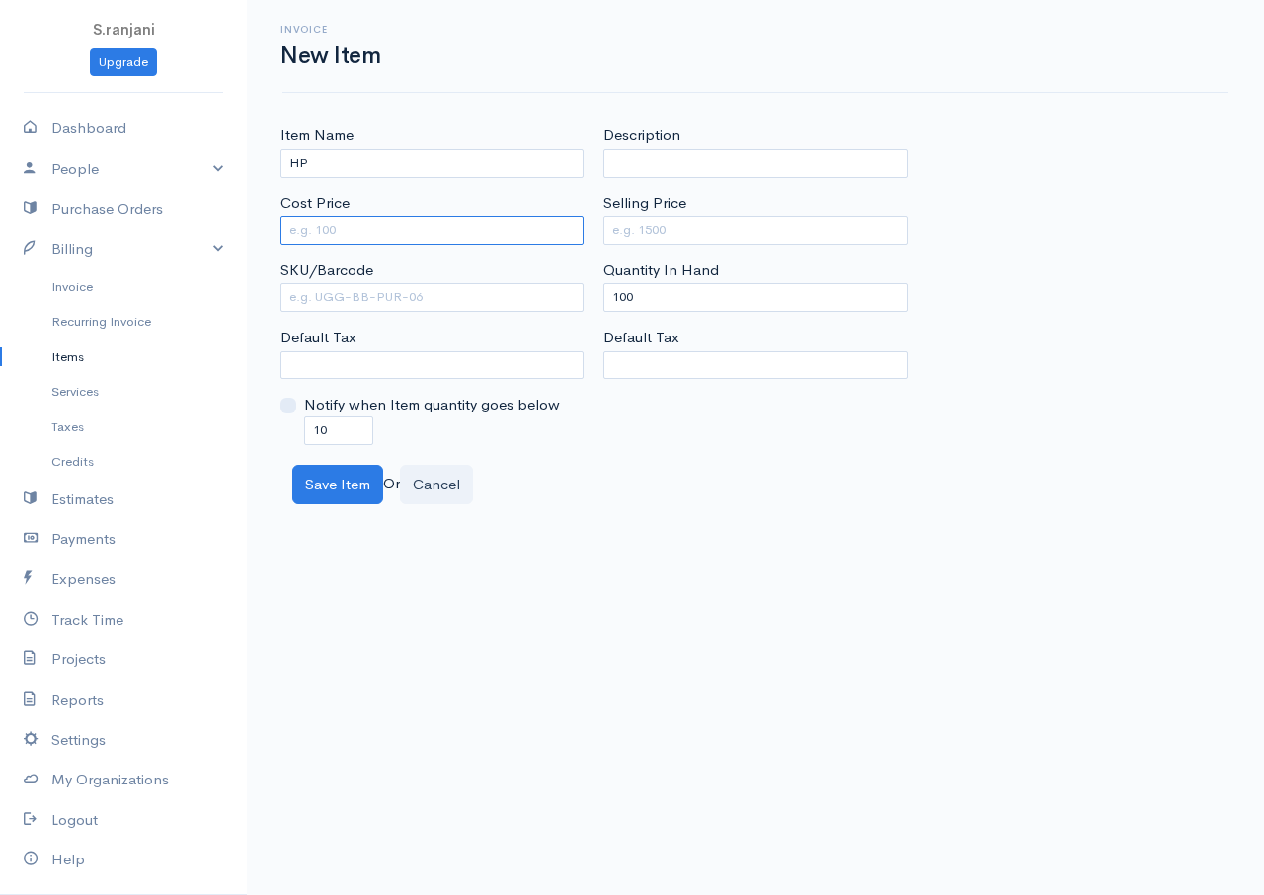
click at [433, 239] on input "Cost Price" at bounding box center [431, 230] width 303 height 29
type input "6000"
click at [647, 238] on input "Selling Price" at bounding box center [754, 230] width 303 height 29
type input "7500"
drag, startPoint x: 635, startPoint y: 296, endPoint x: 603, endPoint y: 296, distance: 31.6
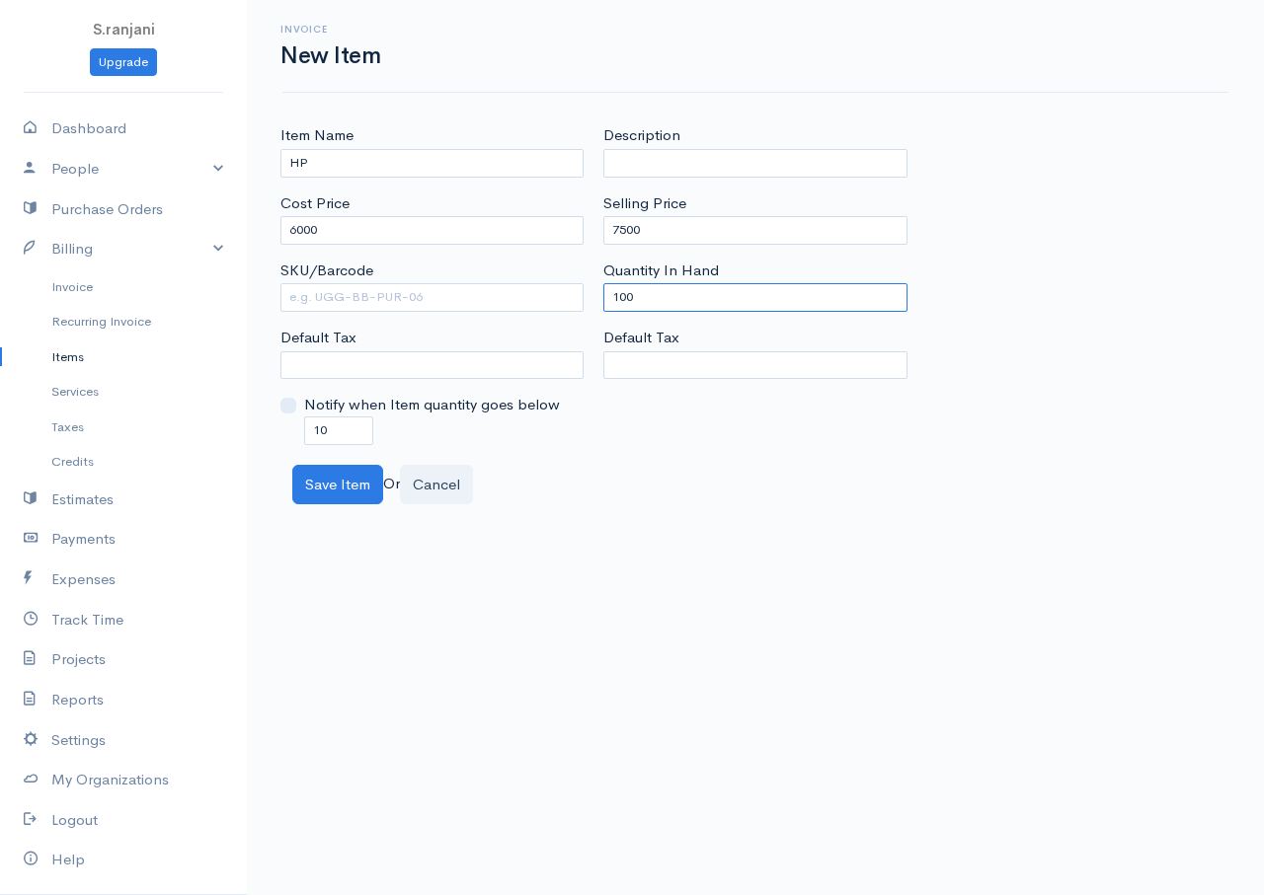
click at [603, 296] on input "100" at bounding box center [754, 297] width 303 height 29
type input "0"
drag, startPoint x: 341, startPoint y: 427, endPoint x: 268, endPoint y: 428, distance: 73.1
click at [268, 428] on div "Item Name HP Cost Price 6000 SKU/Barcode Default Tax Notify when Item quantity …" at bounding box center [755, 314] width 1017 height 380
type input "0"
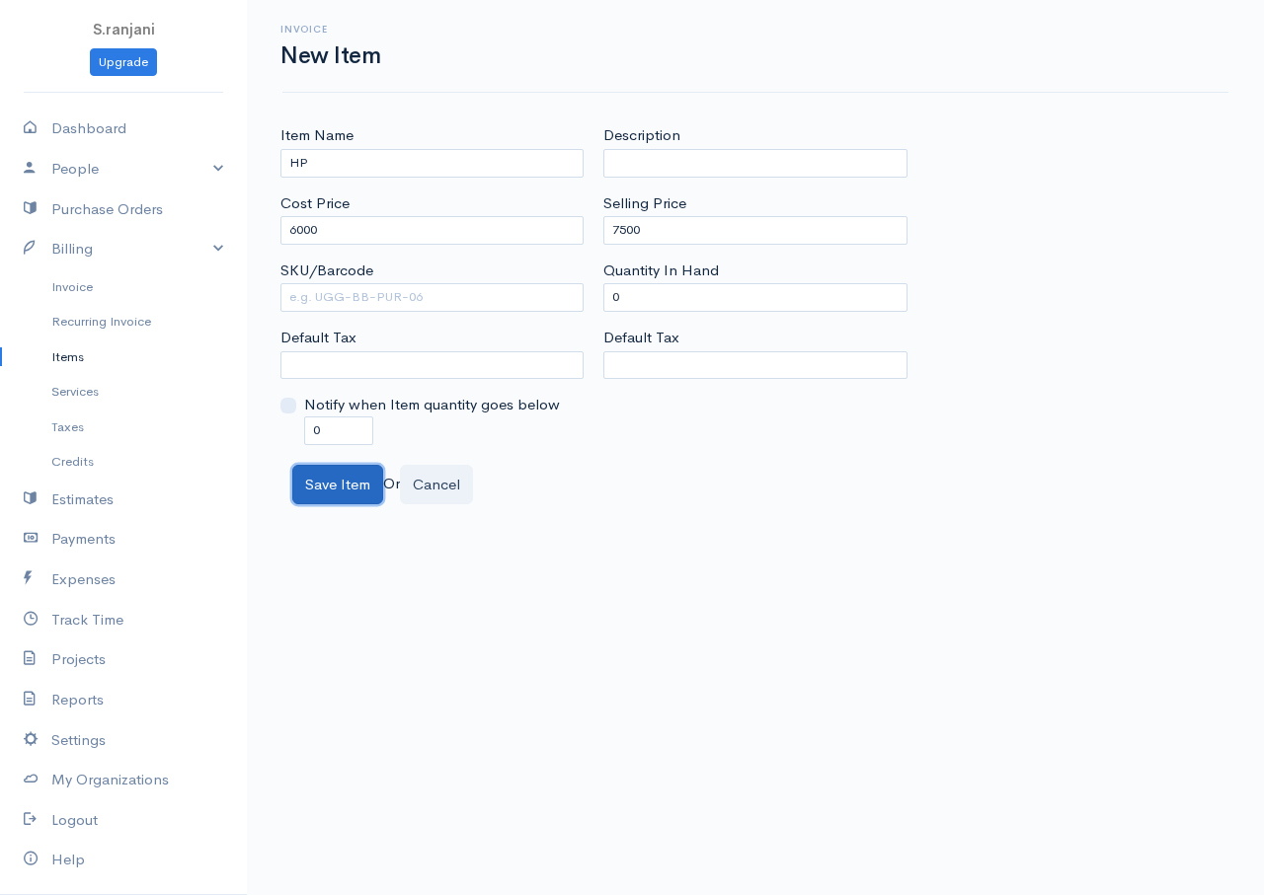
click at [322, 482] on button "Save Item" at bounding box center [337, 485] width 91 height 40
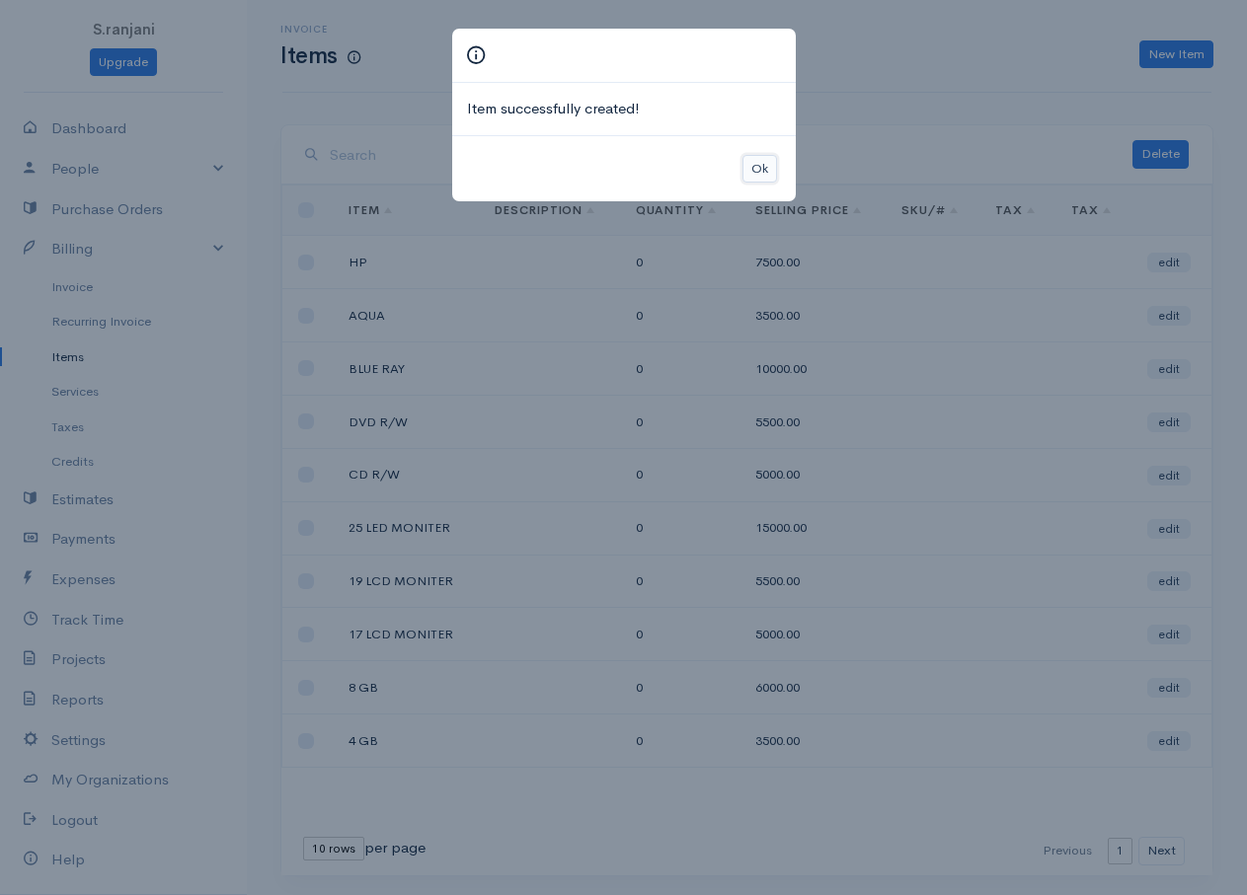
click at [769, 169] on button "Ok" at bounding box center [759, 169] width 35 height 29
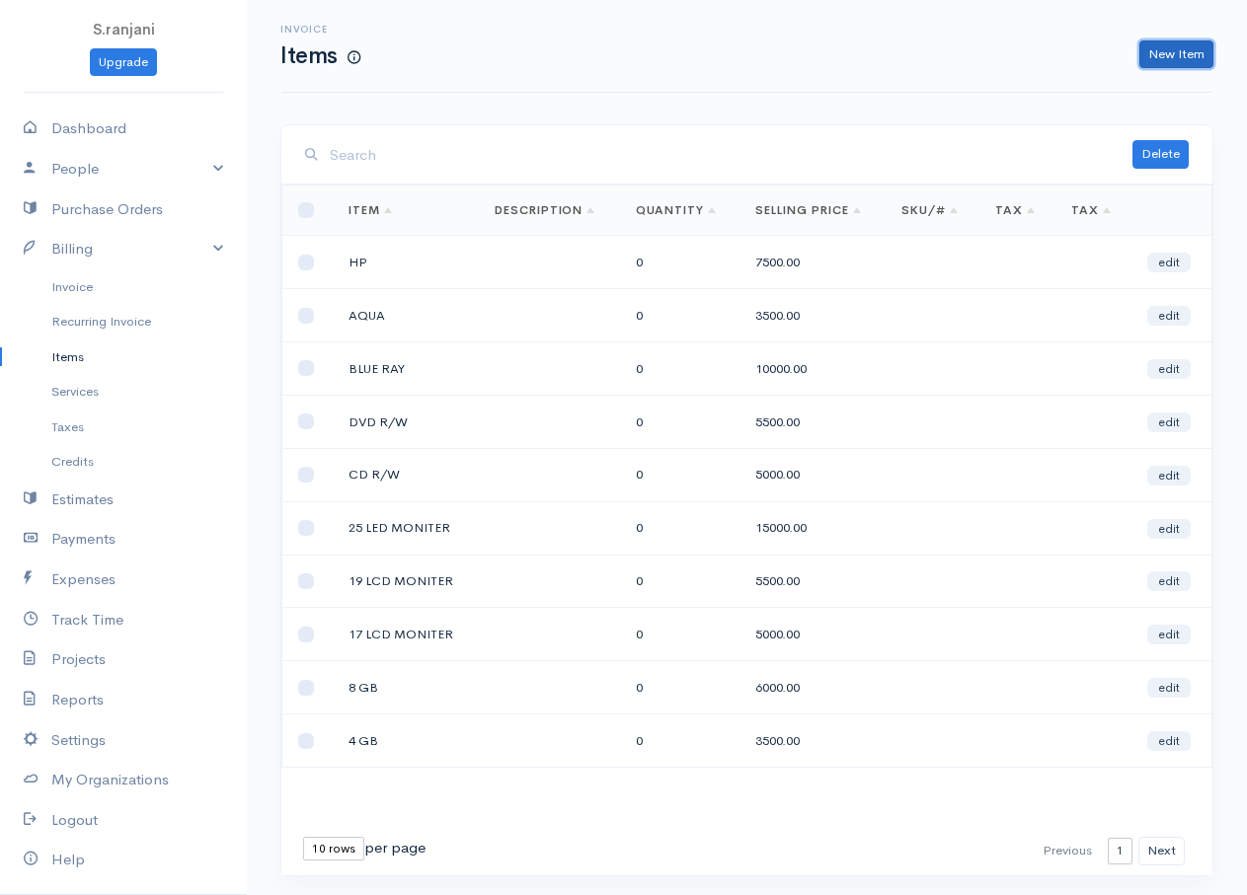
click at [1164, 55] on link "New Item" at bounding box center [1176, 54] width 74 height 29
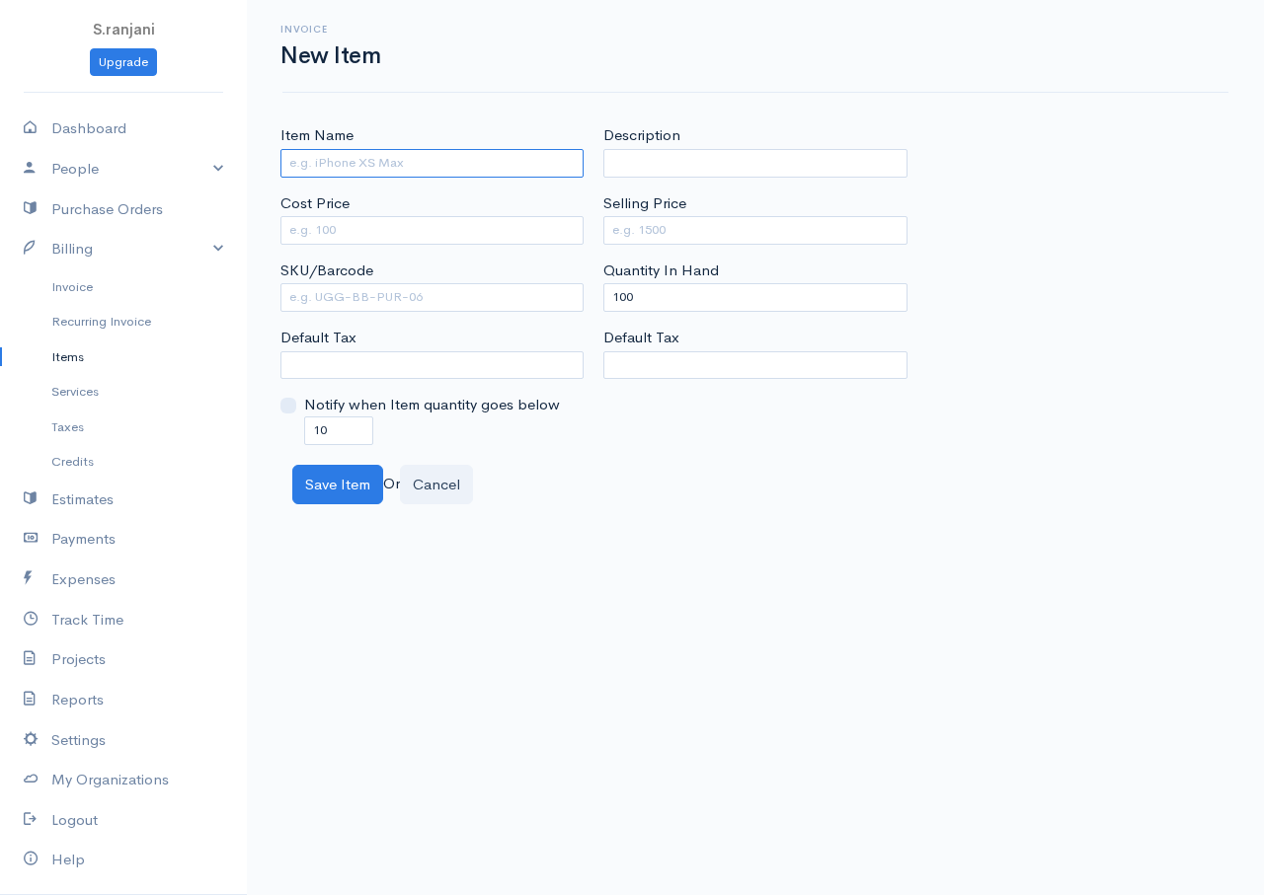
click at [504, 169] on input "Item Name" at bounding box center [431, 163] width 303 height 29
type input "GAMING"
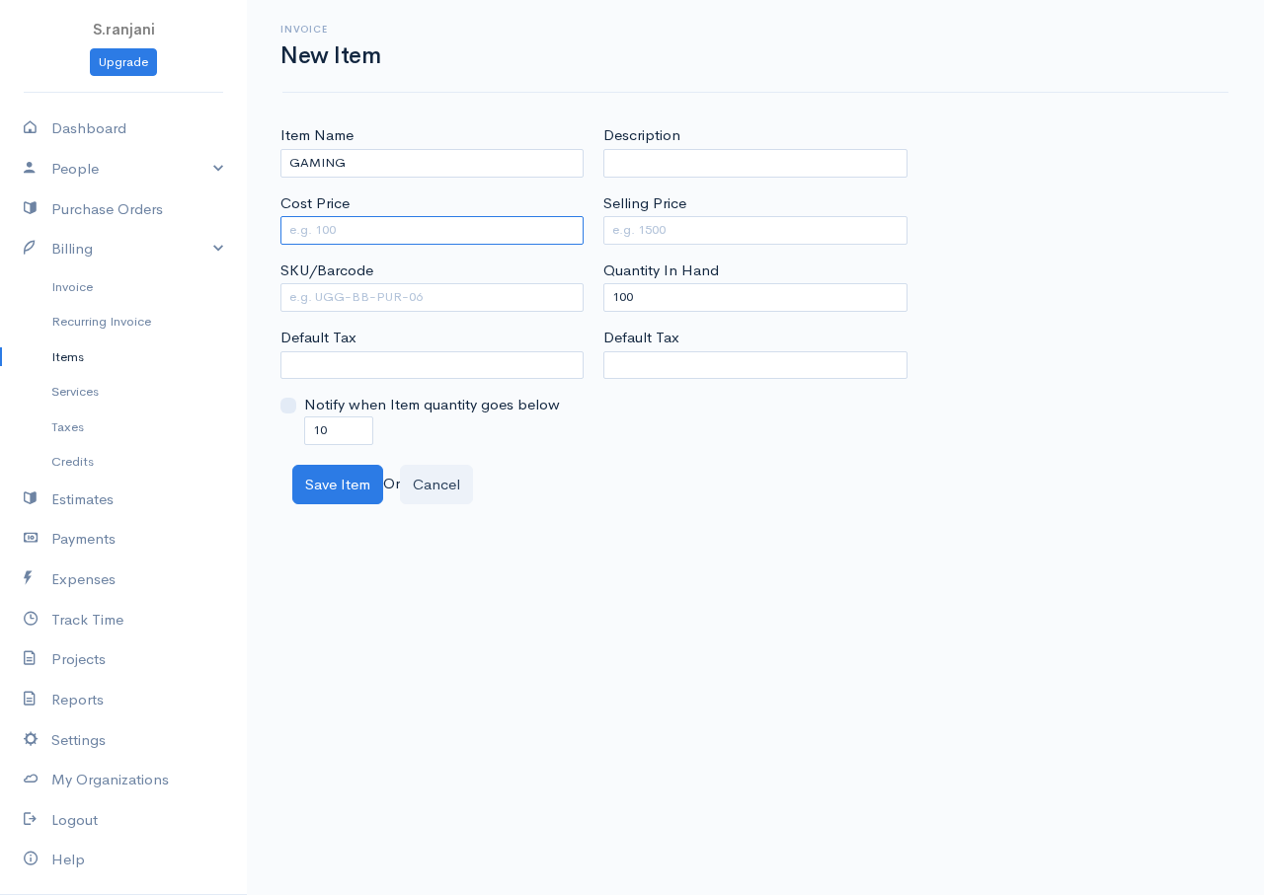
click at [461, 239] on input "Cost Price" at bounding box center [431, 230] width 303 height 29
type input "12000"
click at [635, 232] on input "Selling Price" at bounding box center [754, 230] width 303 height 29
type input "15000"
drag, startPoint x: 638, startPoint y: 299, endPoint x: 587, endPoint y: 299, distance: 50.3
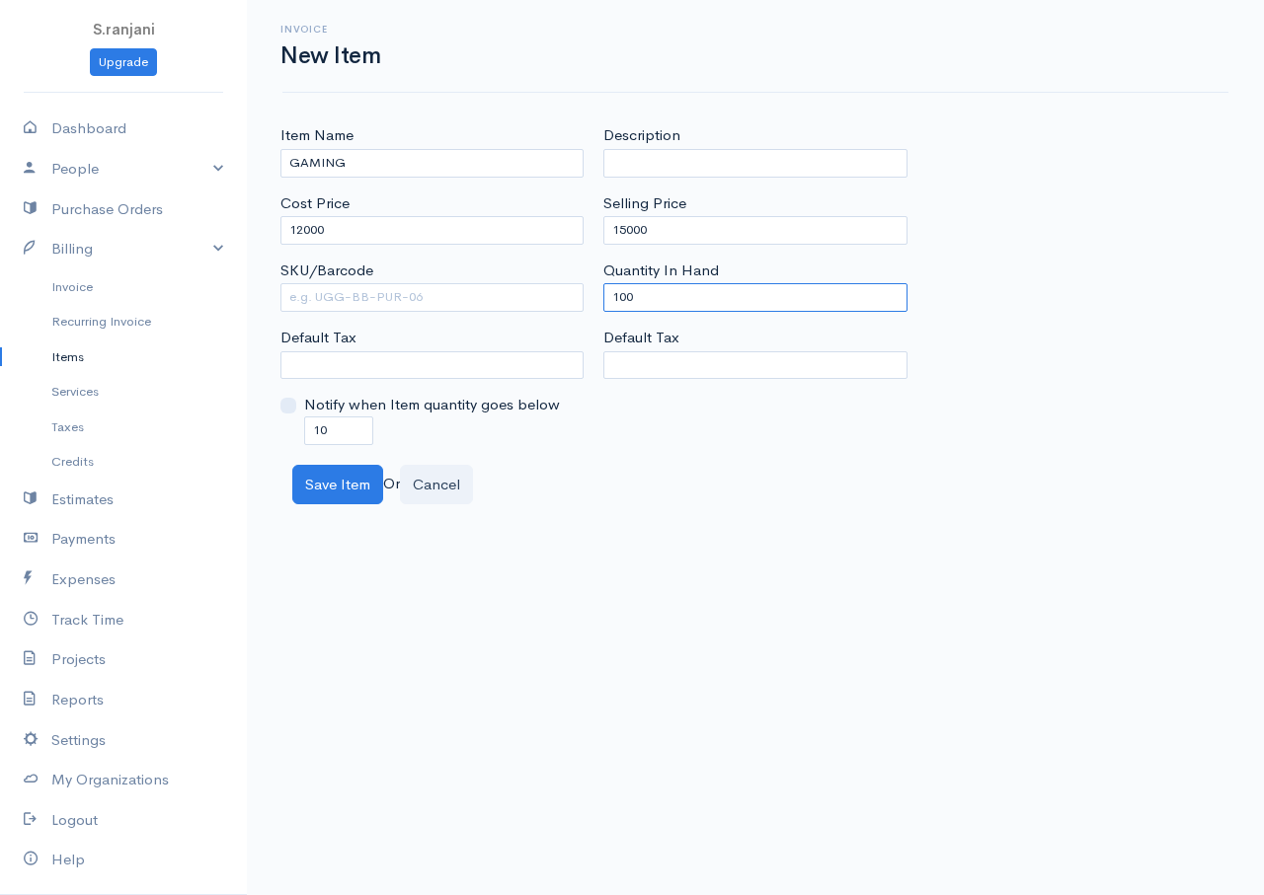
click at [587, 299] on div "Item Name GAMING Cost Price 12000 SKU/Barcode Default Tax Notify when Item quan…" at bounding box center [754, 284] width 969 height 320
type input "0"
drag, startPoint x: 335, startPoint y: 424, endPoint x: 295, endPoint y: 426, distance: 39.5
click at [295, 426] on div "Notify when Item quantity goes below 10" at bounding box center [431, 419] width 303 height 50
type input "0"
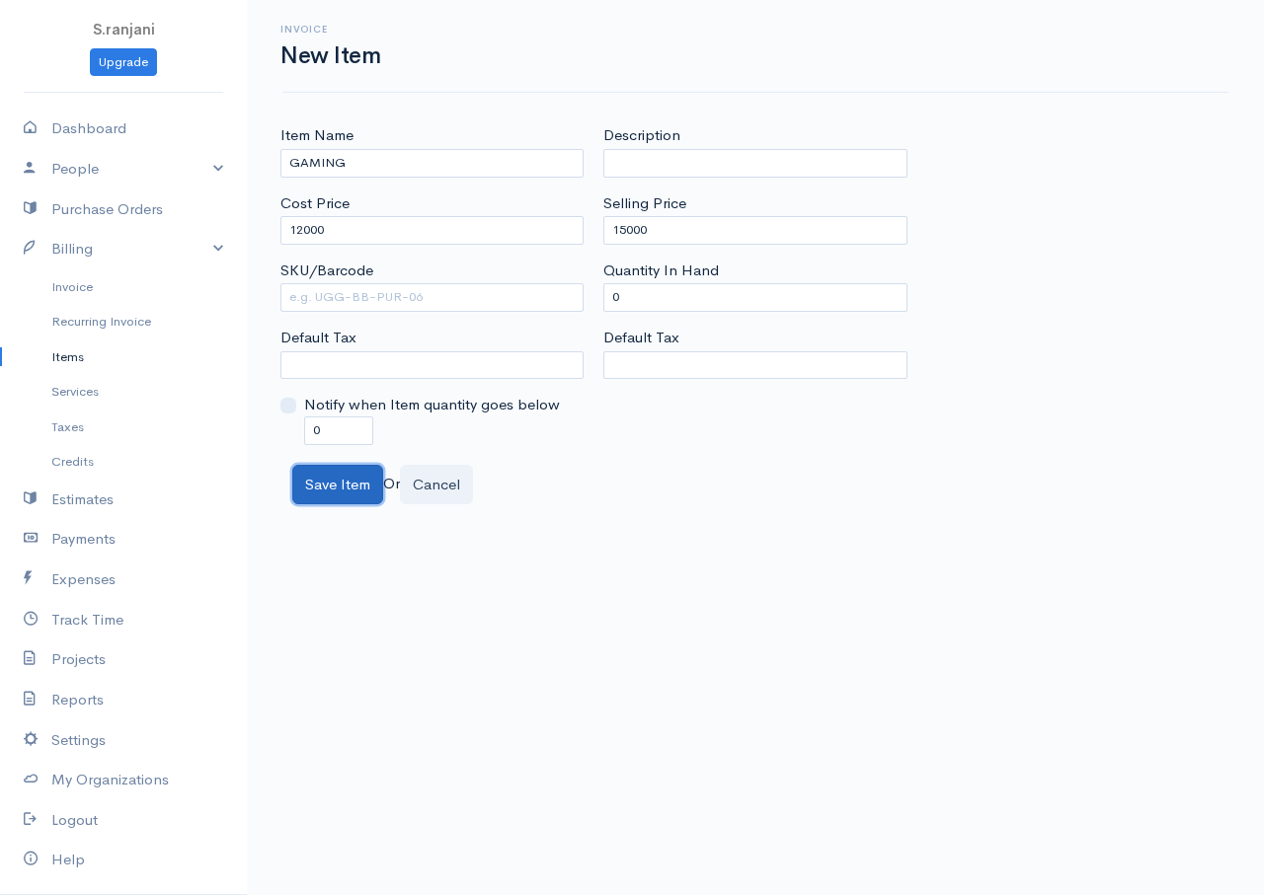
click at [368, 486] on button "Save Item" at bounding box center [337, 485] width 91 height 40
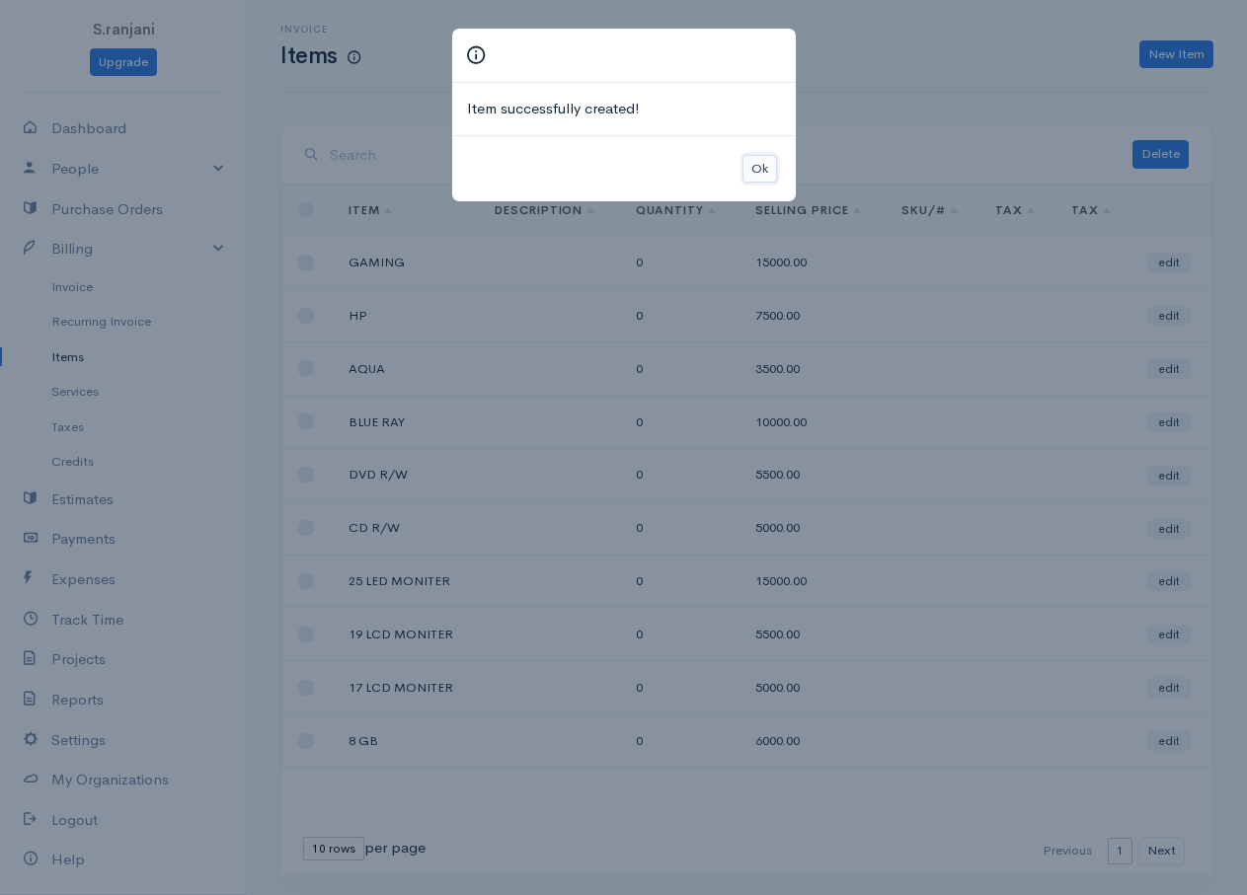
click at [749, 174] on button "Ok" at bounding box center [759, 169] width 35 height 29
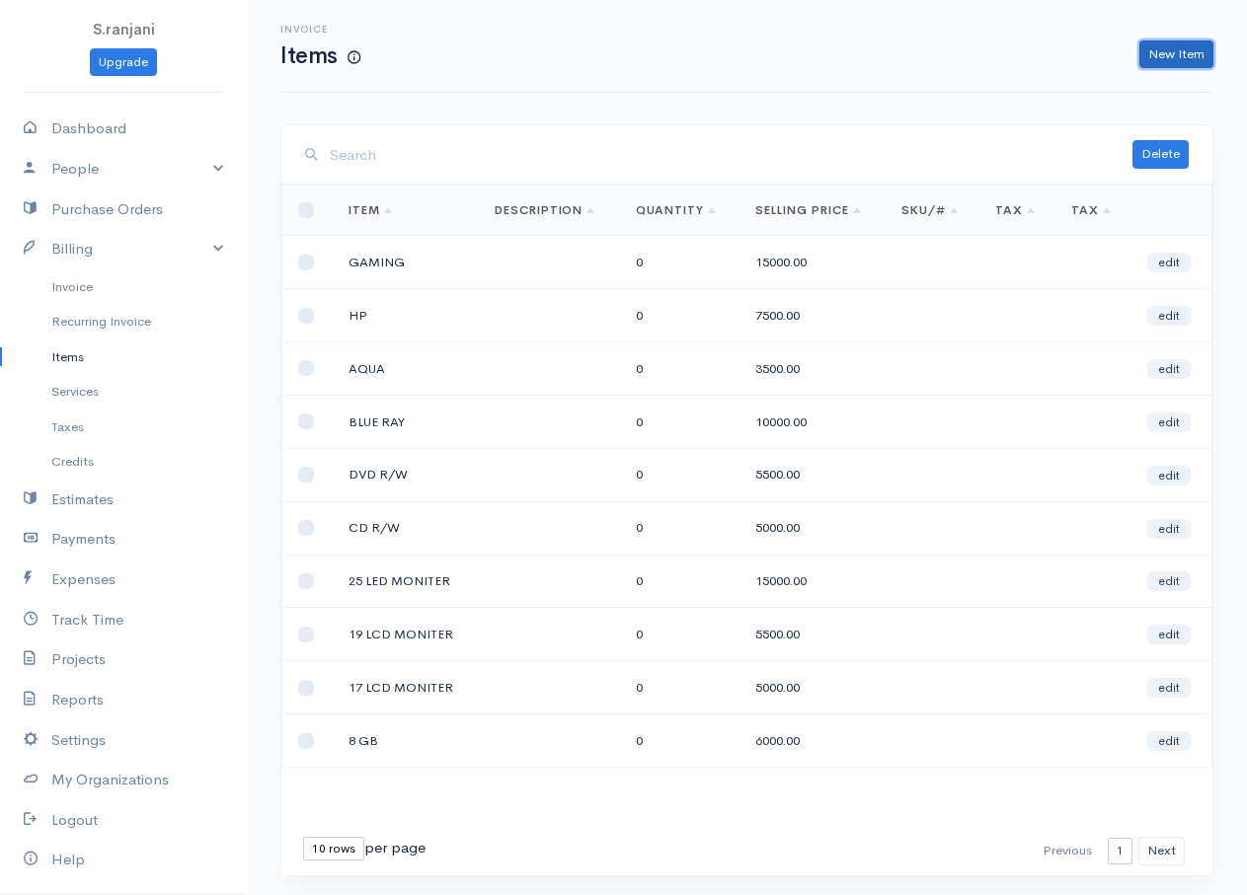
click at [1183, 64] on link "New Item" at bounding box center [1176, 54] width 74 height 29
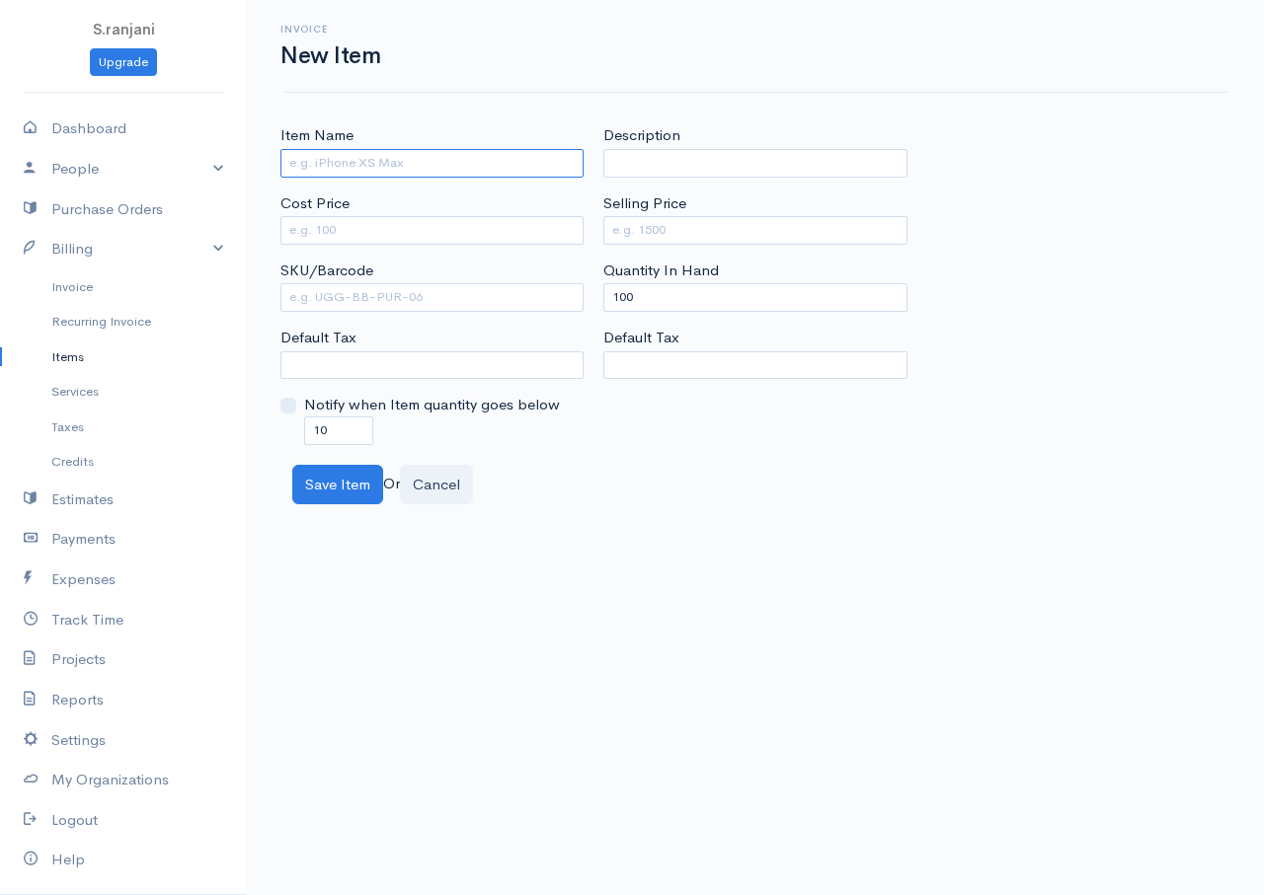
click at [475, 165] on input "Item Name" at bounding box center [431, 163] width 303 height 29
type input "500 GB"
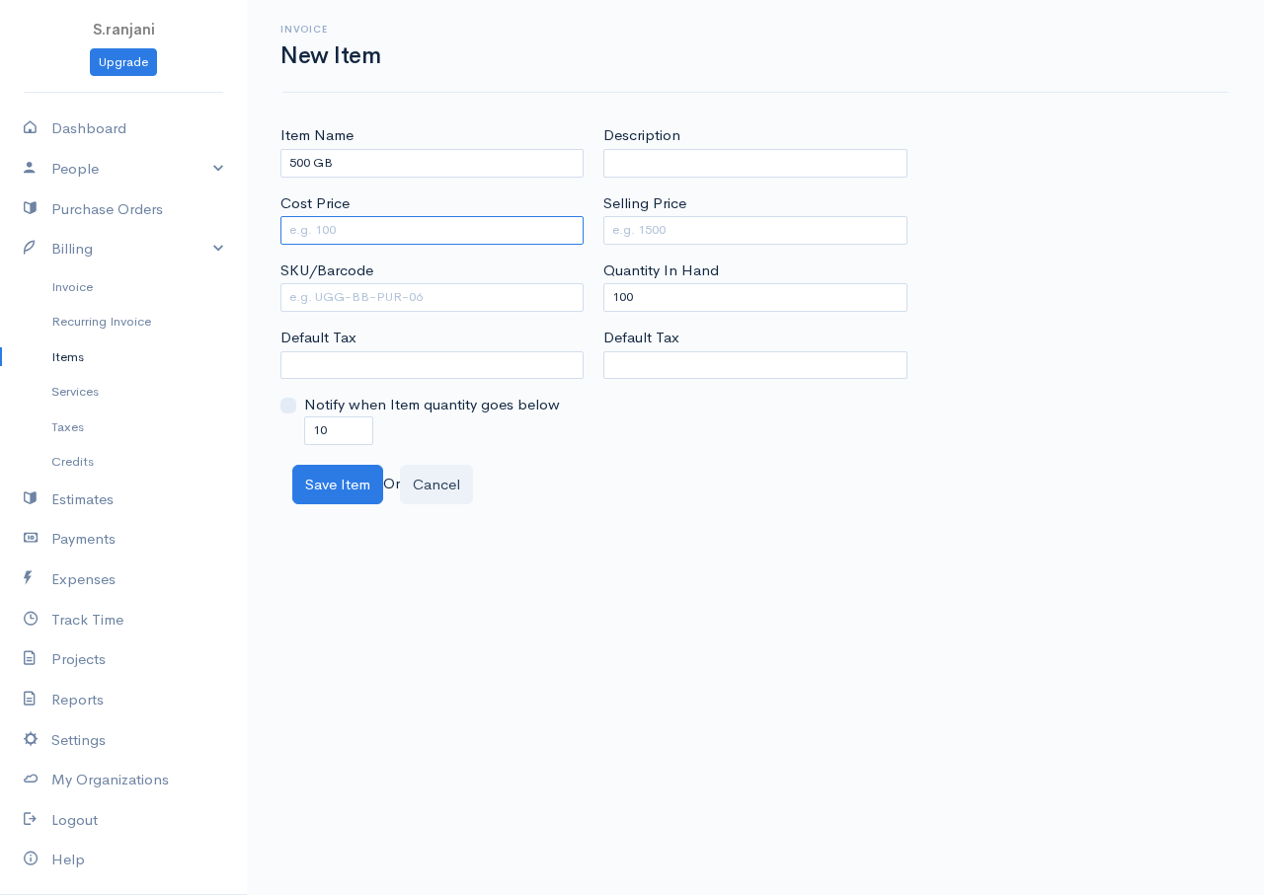
click at [478, 233] on input "Cost Price" at bounding box center [431, 230] width 303 height 29
type input "5500"
click at [711, 243] on input "Selling Price" at bounding box center [754, 230] width 303 height 29
type input "6500"
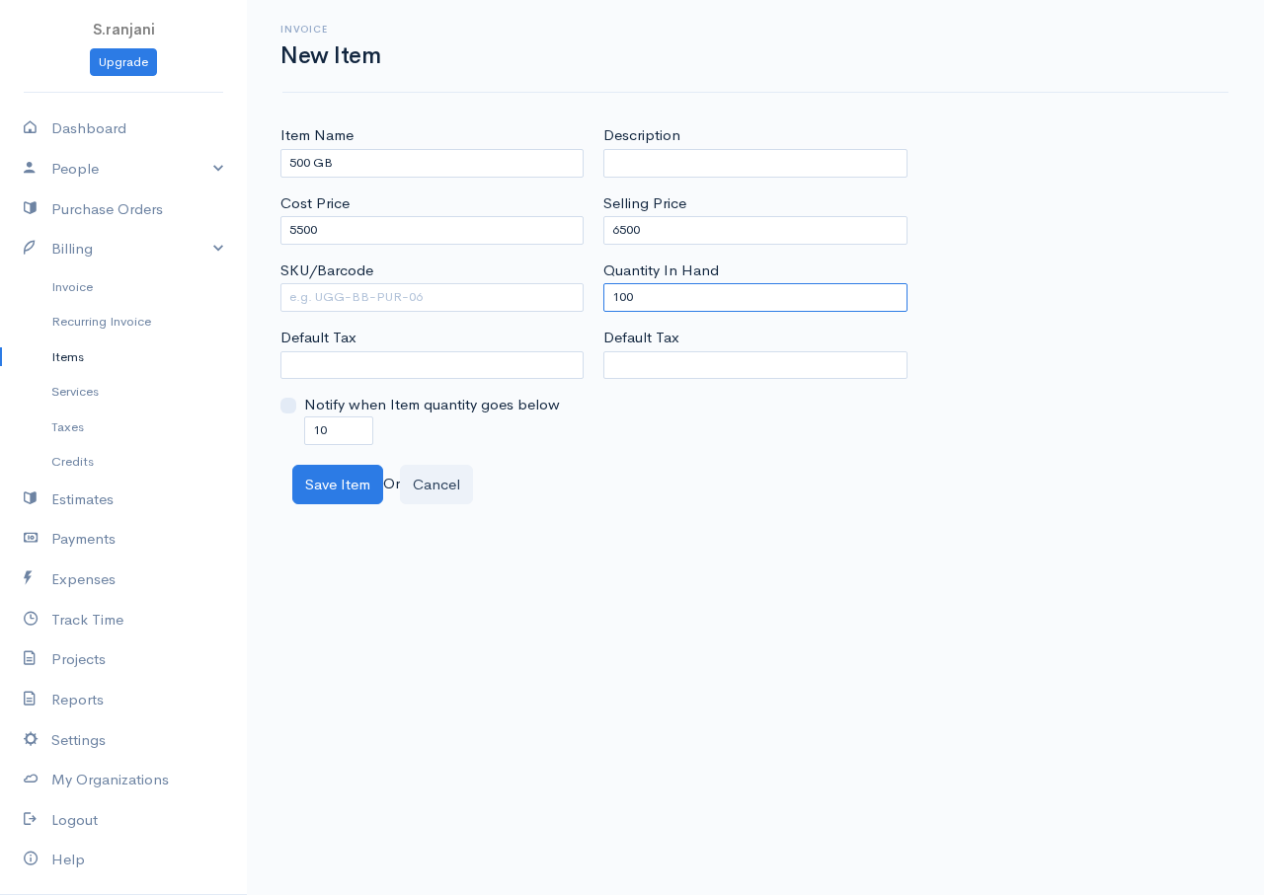
drag, startPoint x: 653, startPoint y: 298, endPoint x: 591, endPoint y: 295, distance: 61.3
click at [591, 295] on div "Item Name 500 GB Cost Price 5500 SKU/Barcode Default Tax Notify when Item quant…" at bounding box center [754, 284] width 969 height 320
type input "0"
drag, startPoint x: 332, startPoint y: 427, endPoint x: 243, endPoint y: 416, distance: 89.6
click at [243, 416] on body "S.ranjani Upgrade Dashboard People Clients Vendors Staff Users Purchase Orders …" at bounding box center [632, 447] width 1264 height 895
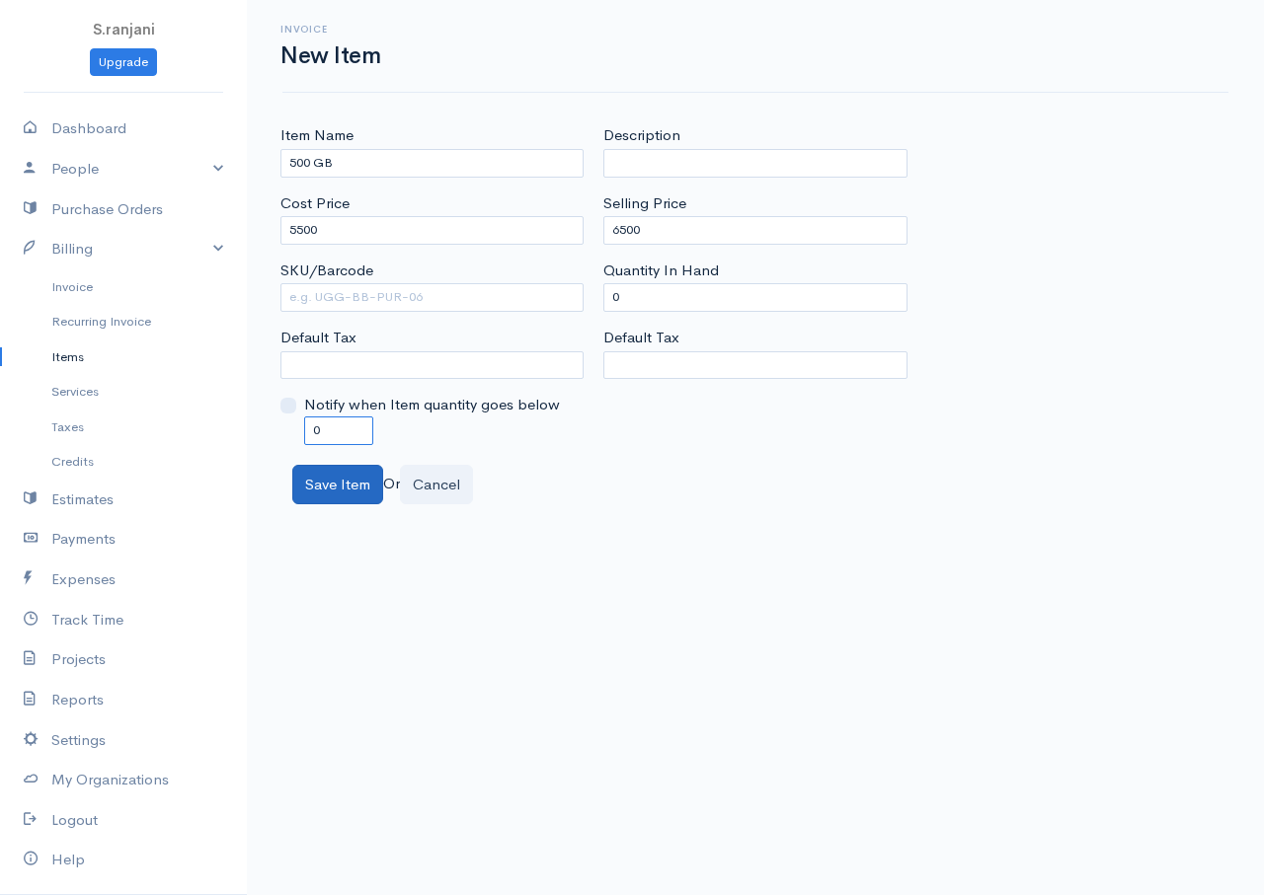
type input "0"
click at [345, 485] on button "Save Item" at bounding box center [337, 485] width 91 height 40
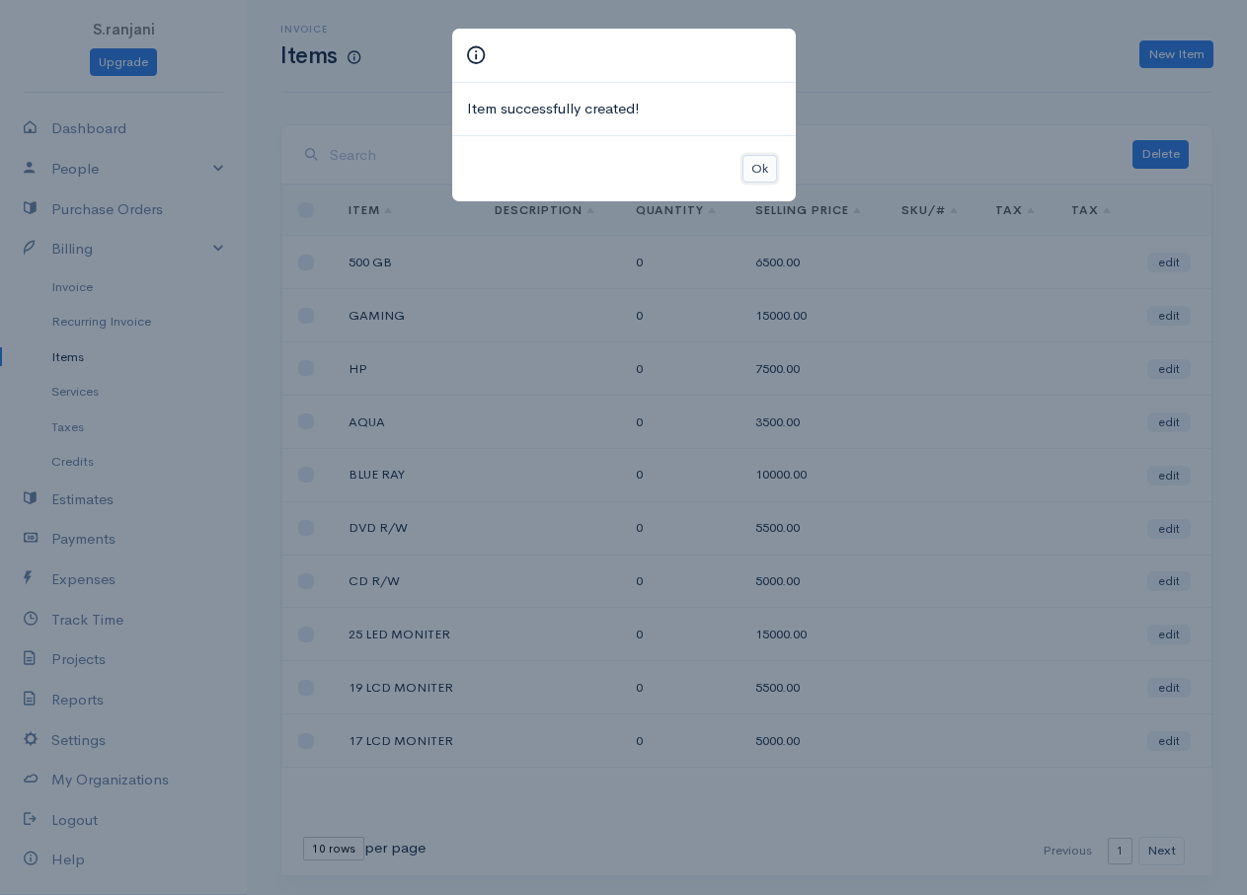
click at [748, 173] on button "Ok" at bounding box center [759, 169] width 35 height 29
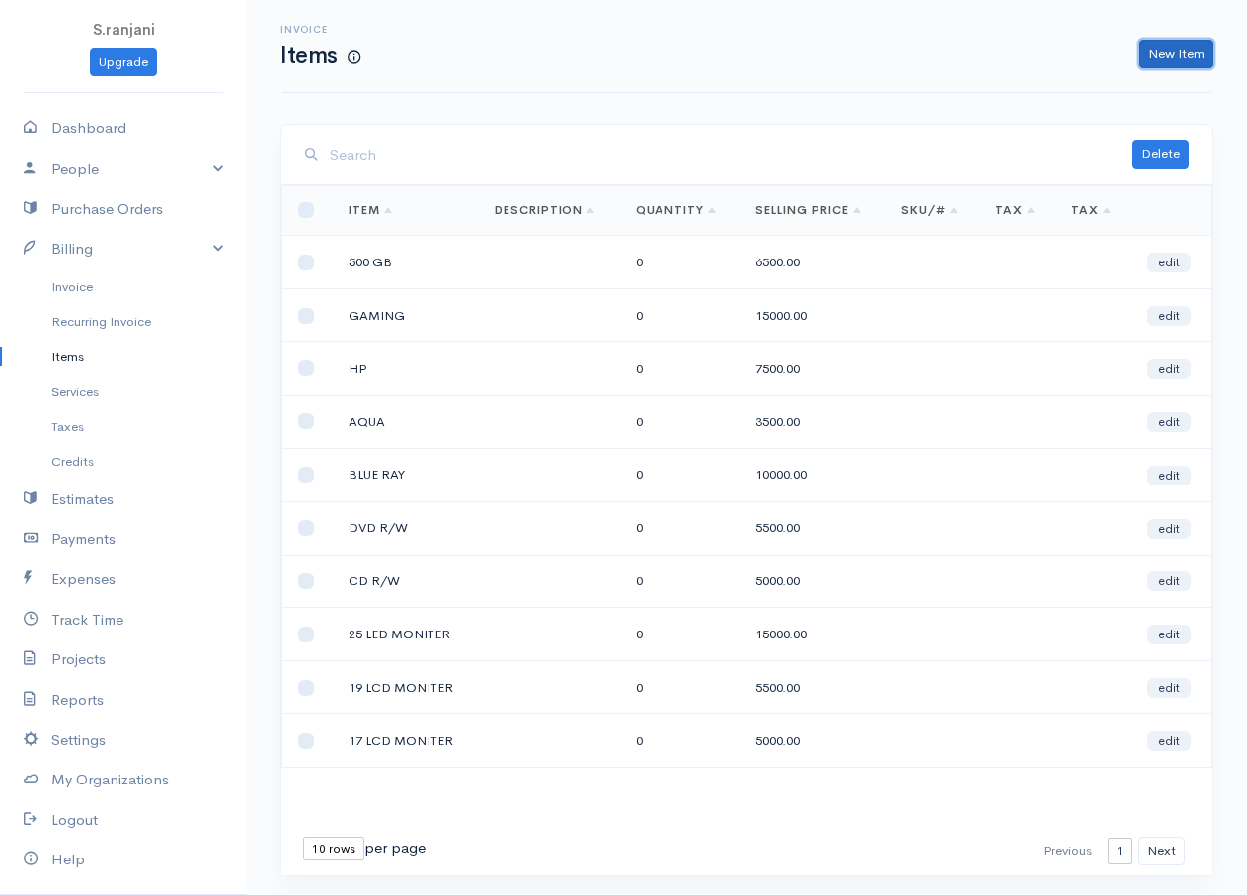
click at [1158, 57] on link "New Item" at bounding box center [1176, 54] width 74 height 29
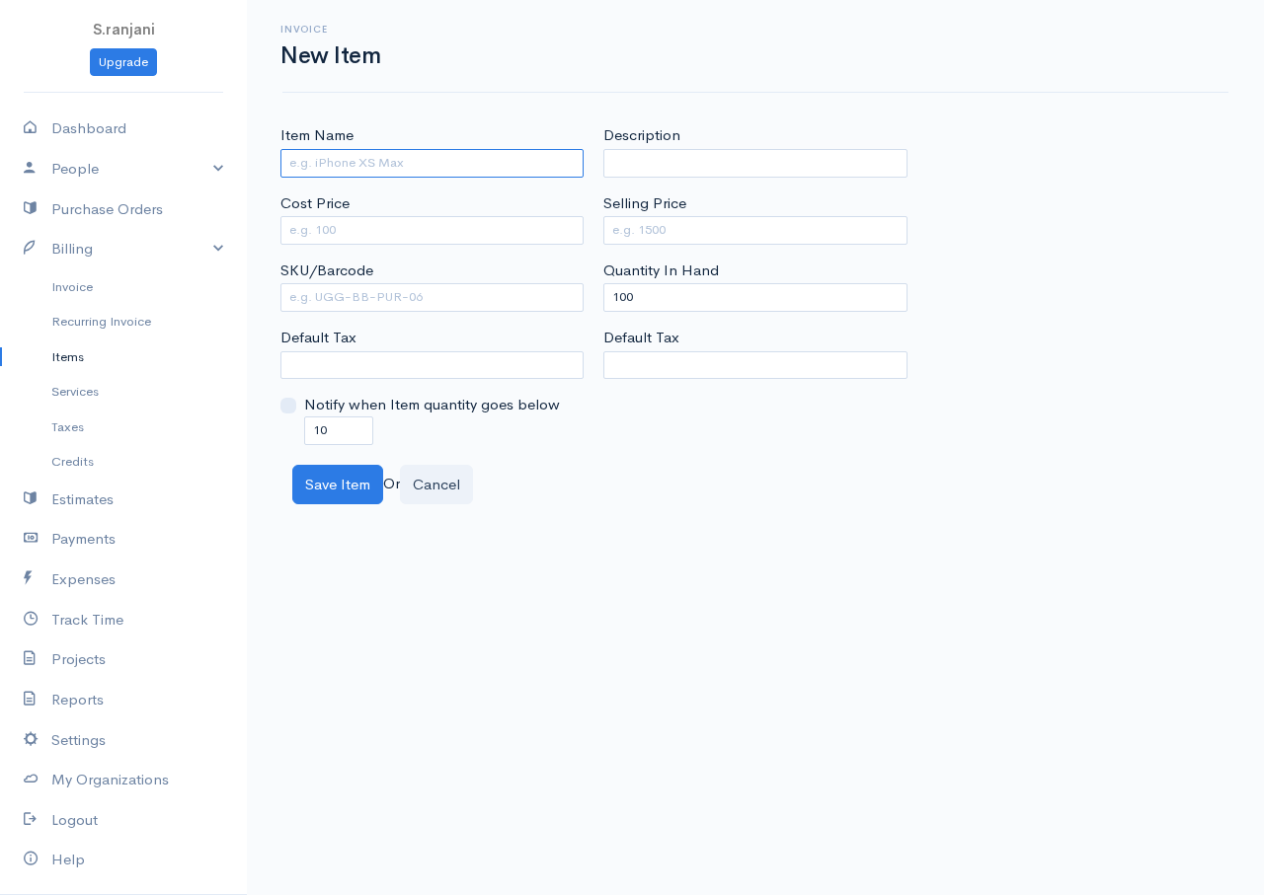
click at [489, 168] on input "Item Name" at bounding box center [431, 163] width 303 height 29
type input "1 TB"
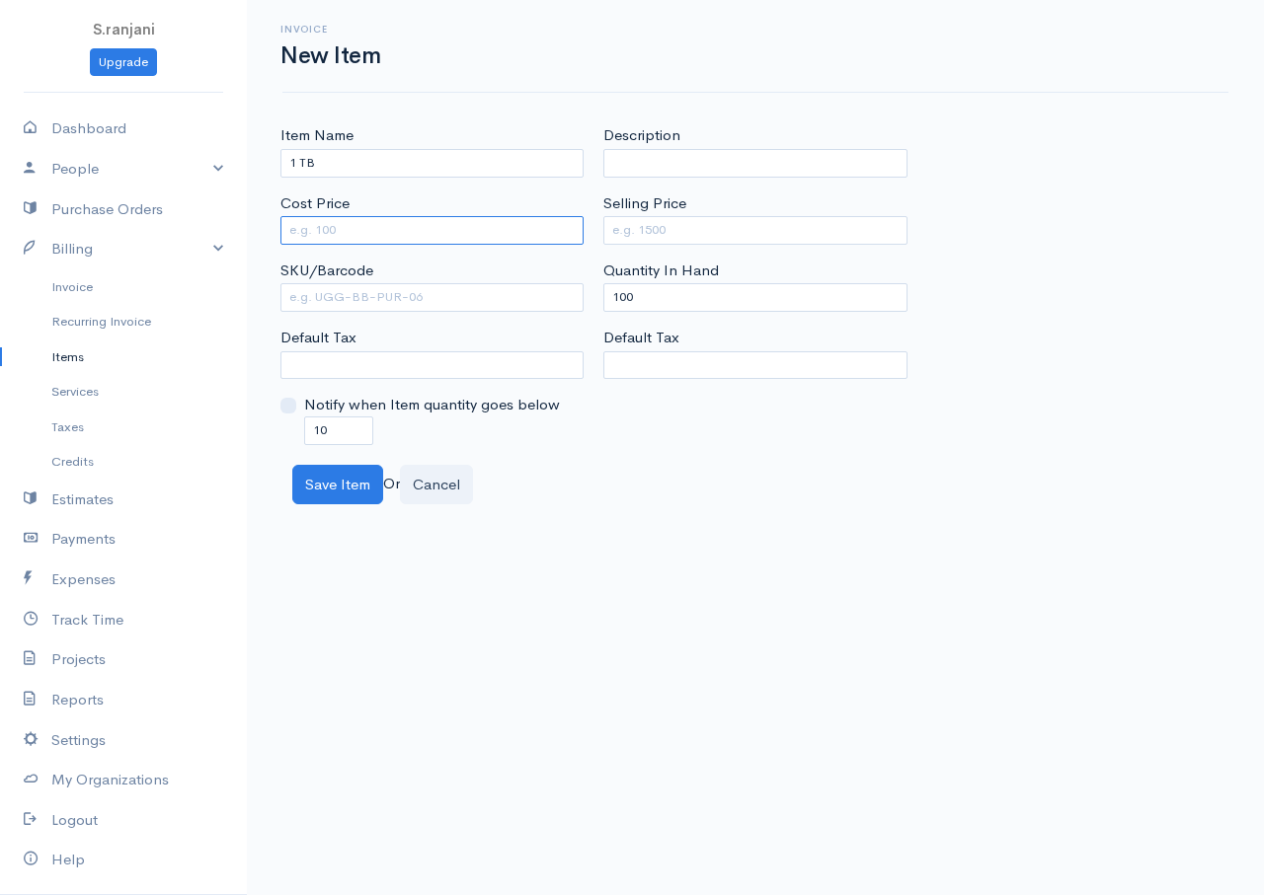
click at [408, 233] on input "Cost Price" at bounding box center [431, 230] width 303 height 29
type input "8000"
click at [619, 231] on input "Selling Price" at bounding box center [754, 230] width 303 height 29
type input "10000"
drag, startPoint x: 639, startPoint y: 295, endPoint x: 578, endPoint y: 295, distance: 60.2
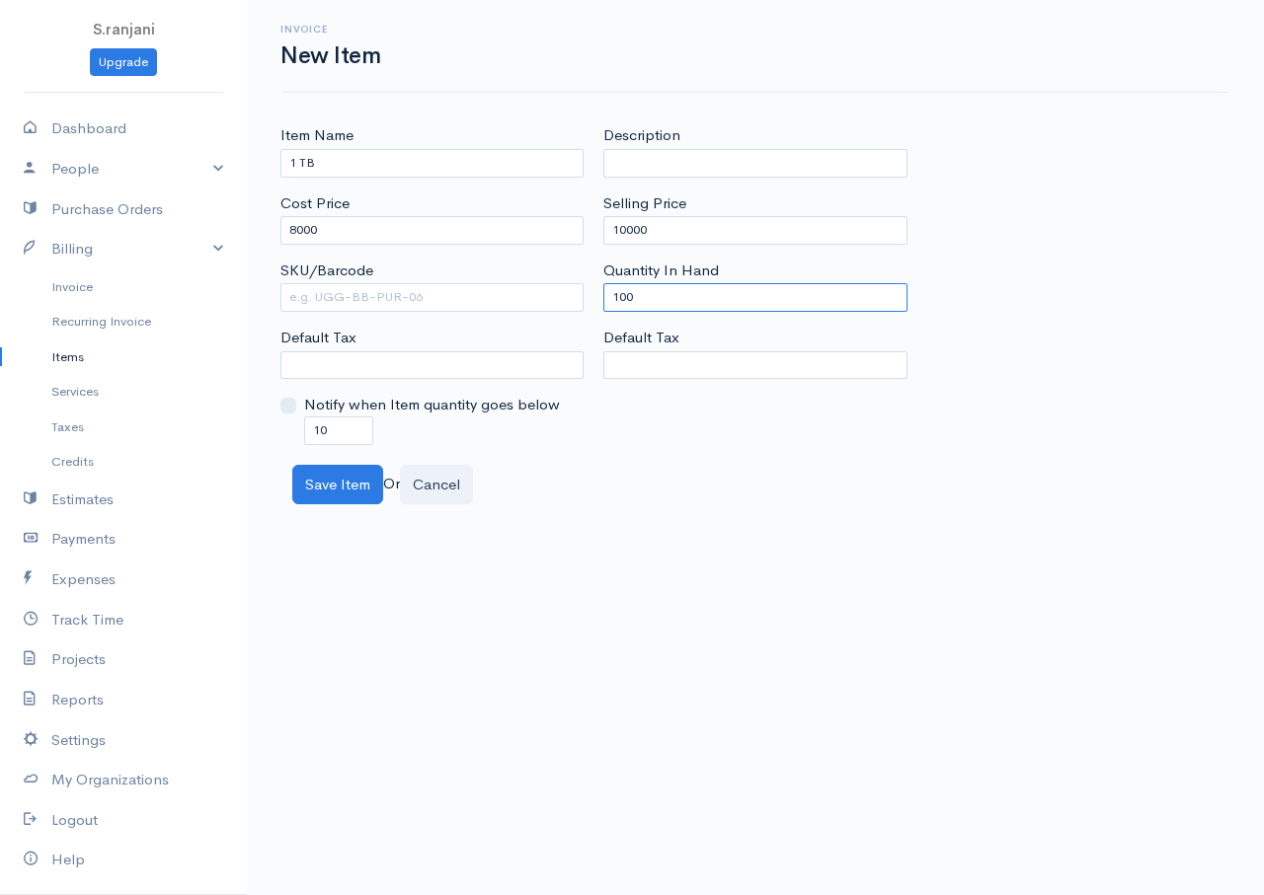
click at [578, 295] on div "Item Name 1 TB Cost Price 8000 SKU/Barcode Default Tax Notify when Item quantit…" at bounding box center [754, 284] width 969 height 320
type input "0"
drag, startPoint x: 341, startPoint y: 429, endPoint x: 273, endPoint y: 428, distance: 67.1
click at [273, 428] on div "Item Name 1 TB Cost Price 8000 SKU/Barcode Default Tax Notify when Item quantit…" at bounding box center [431, 284] width 323 height 320
type input "0"
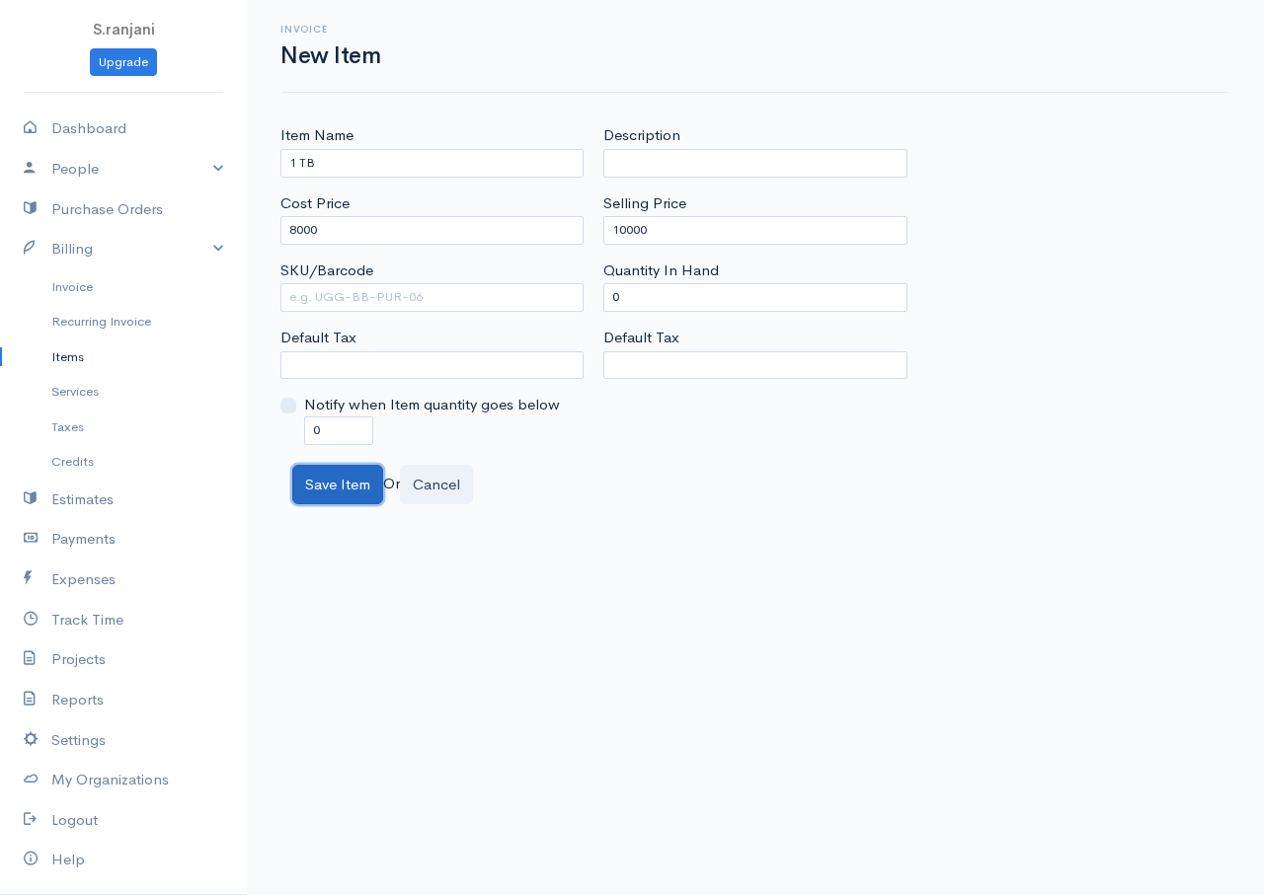
click at [353, 478] on button "Save Item" at bounding box center [337, 485] width 91 height 40
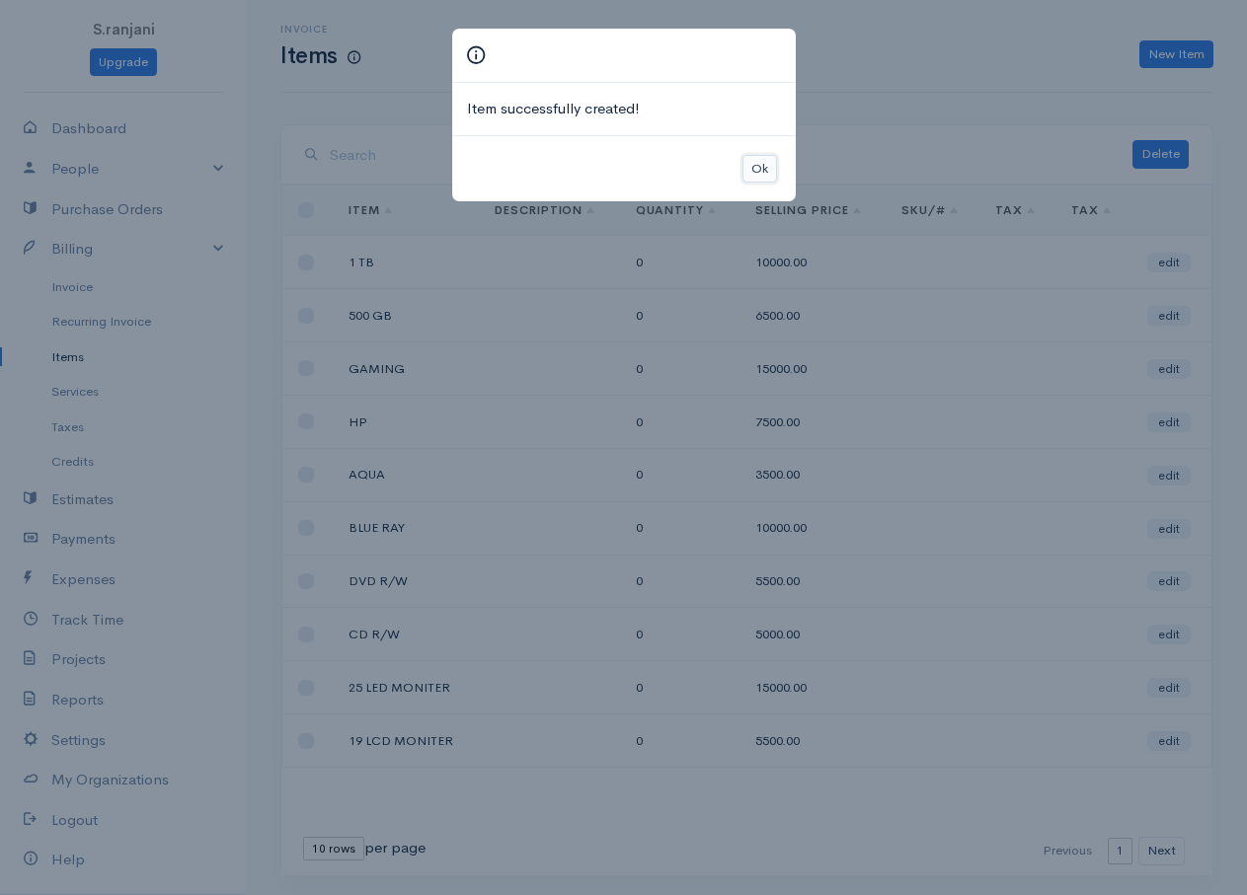
click at [764, 182] on button "Ok" at bounding box center [759, 169] width 35 height 29
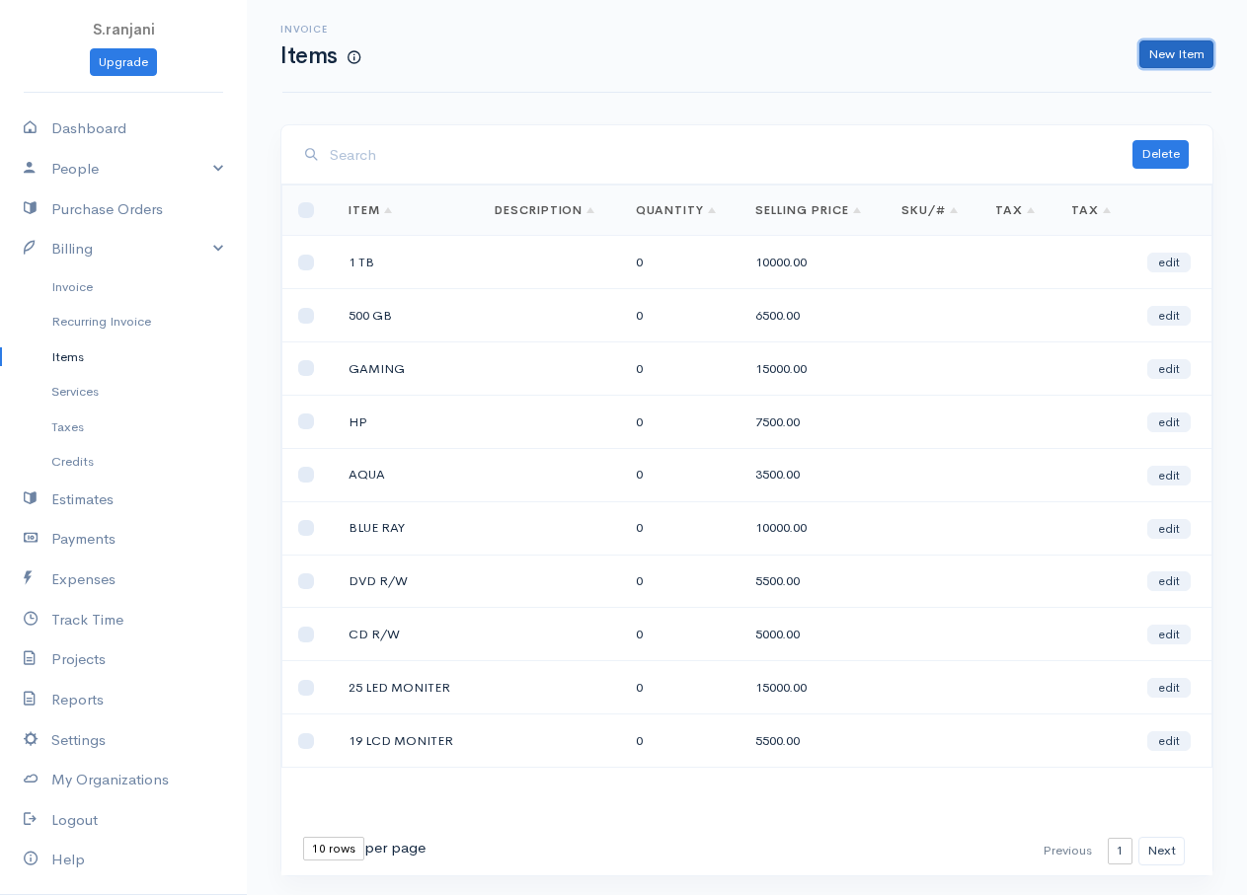
click at [1148, 56] on link "New Item" at bounding box center [1176, 54] width 74 height 29
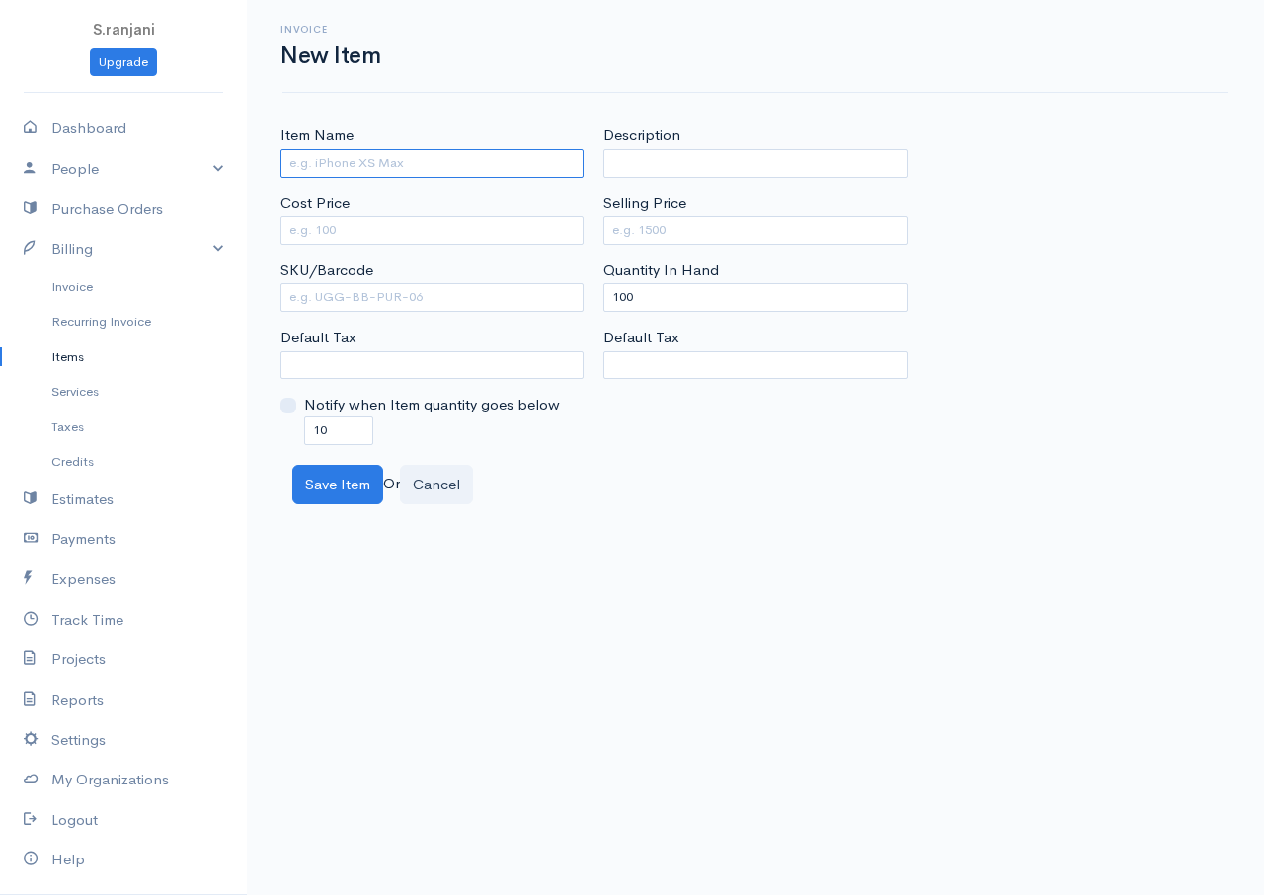
click at [418, 168] on input "Item Name" at bounding box center [431, 163] width 303 height 29
click at [404, 164] on input "Item Name" at bounding box center [431, 163] width 303 height 29
type input "2 TB"
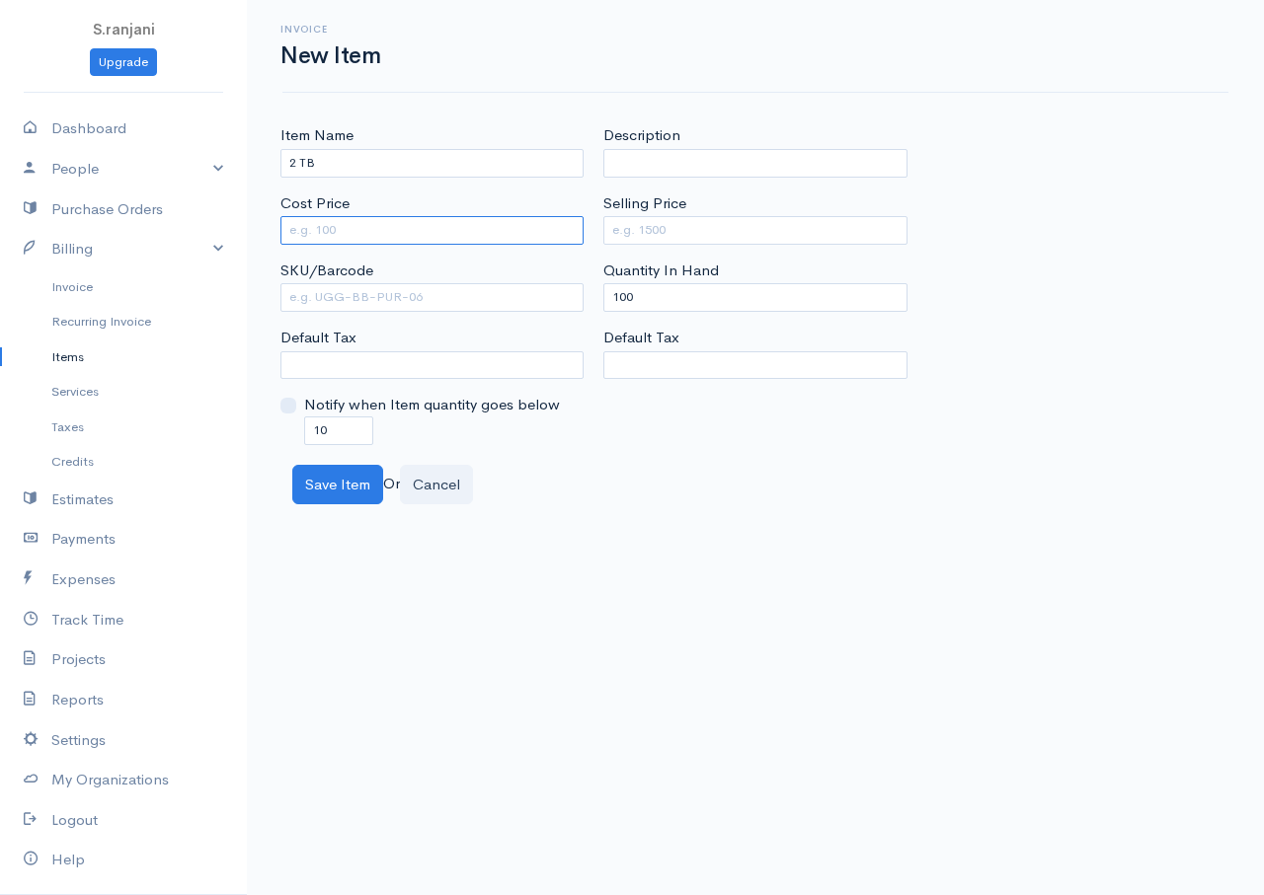
click at [365, 239] on input "Cost Price" at bounding box center [431, 230] width 303 height 29
type input "10000"
click at [630, 230] on input "Selling Price" at bounding box center [754, 230] width 303 height 29
type input "13000"
drag, startPoint x: 641, startPoint y: 301, endPoint x: 587, endPoint y: 284, distance: 55.9
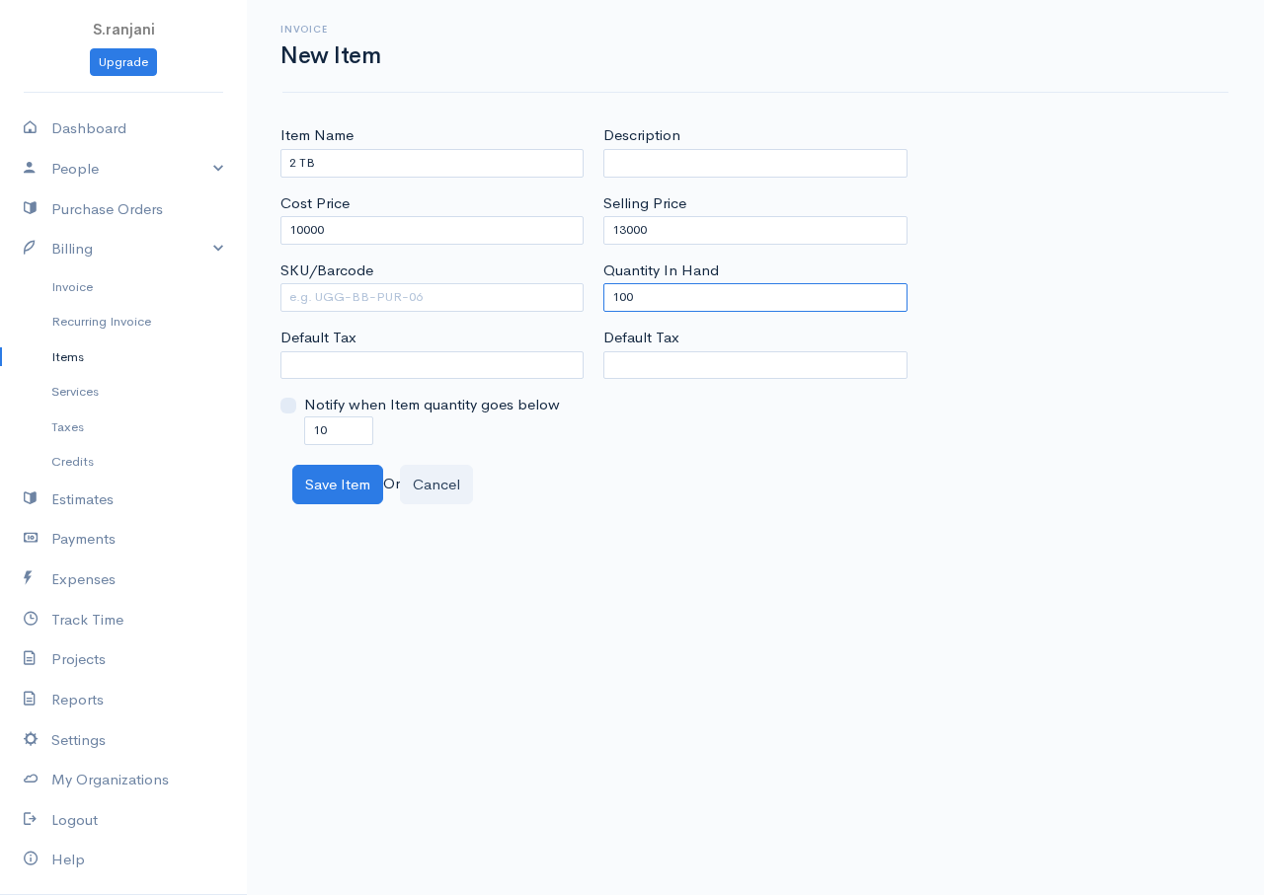
click at [587, 284] on div "Item Name 2 TB Cost Price 10000 SKU/Barcode Default Tax Notify when Item quanti…" at bounding box center [754, 284] width 969 height 320
type input "0"
drag, startPoint x: 333, startPoint y: 425, endPoint x: 287, endPoint y: 424, distance: 45.4
click at [287, 424] on div "Notify when Item quantity goes below 10" at bounding box center [431, 419] width 303 height 50
type input "0"
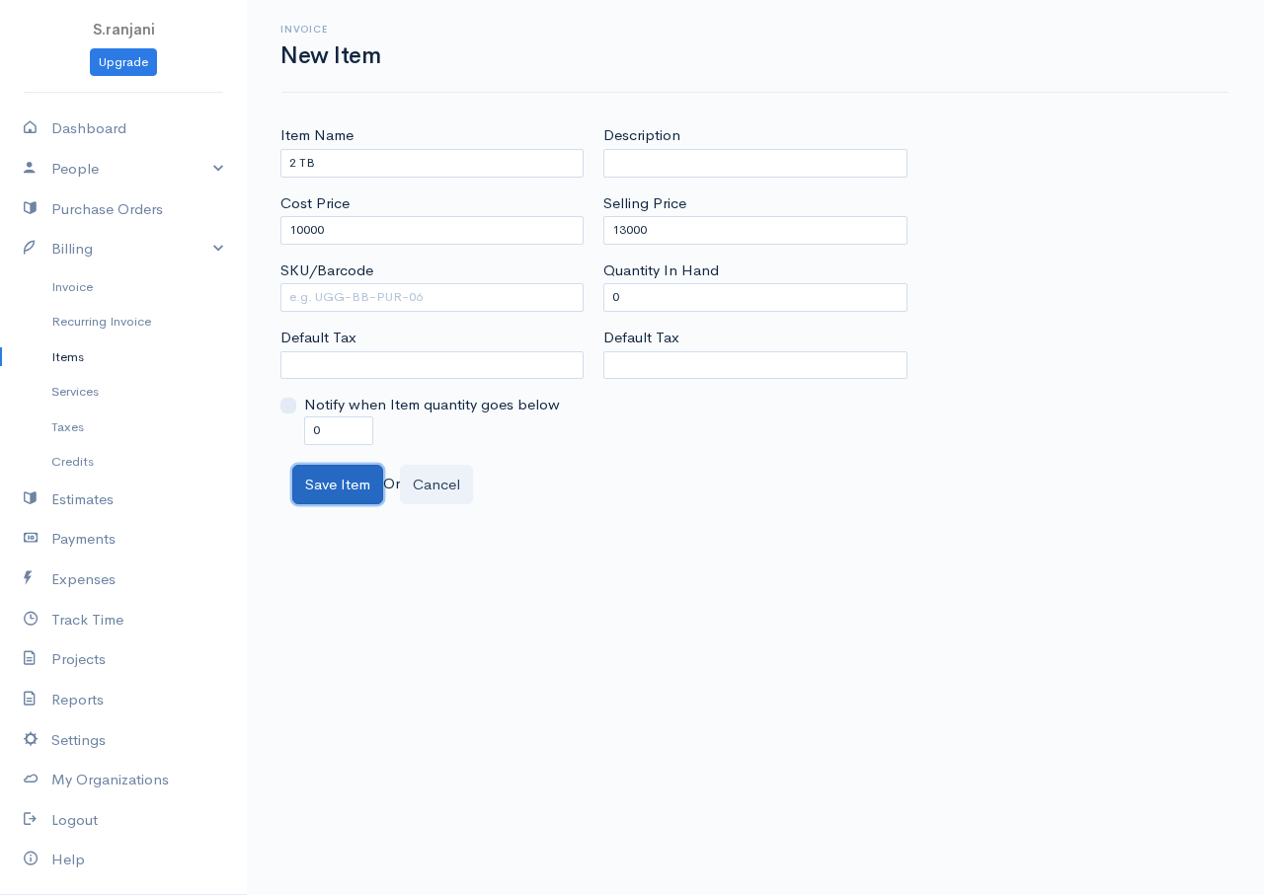
drag, startPoint x: 319, startPoint y: 486, endPoint x: 303, endPoint y: 493, distance: 17.2
click at [318, 486] on button "Save Item" at bounding box center [337, 485] width 91 height 40
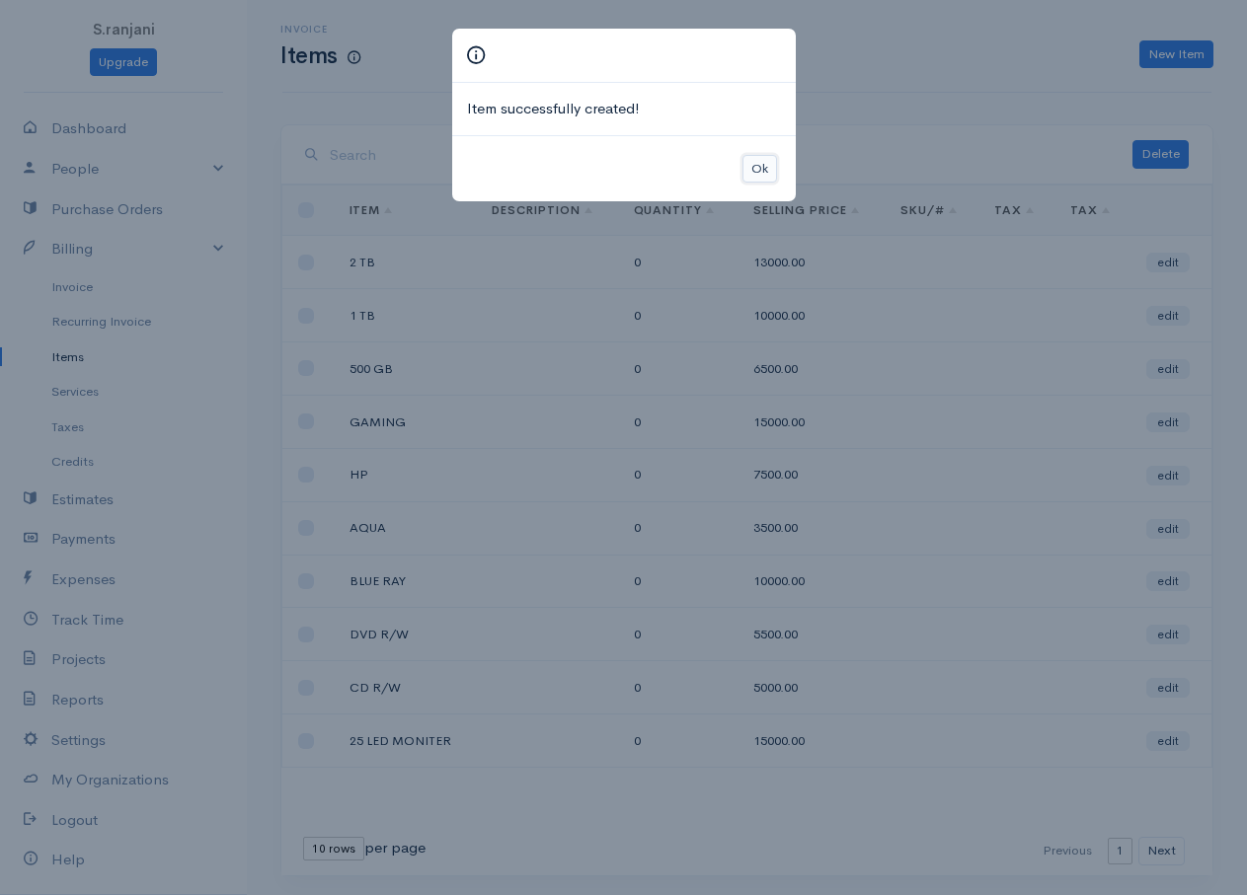
click at [770, 164] on button "Ok" at bounding box center [759, 169] width 35 height 29
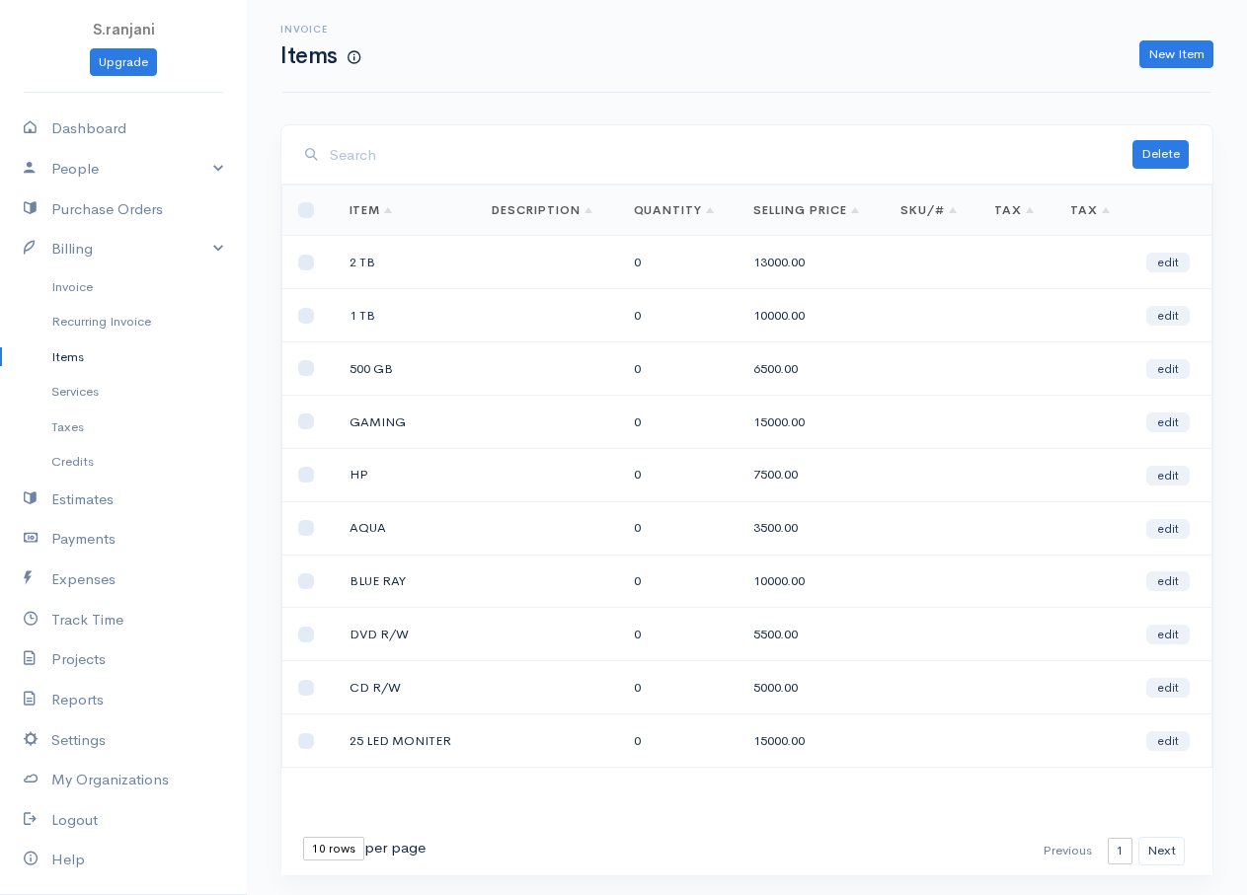
scroll to position [54, 0]
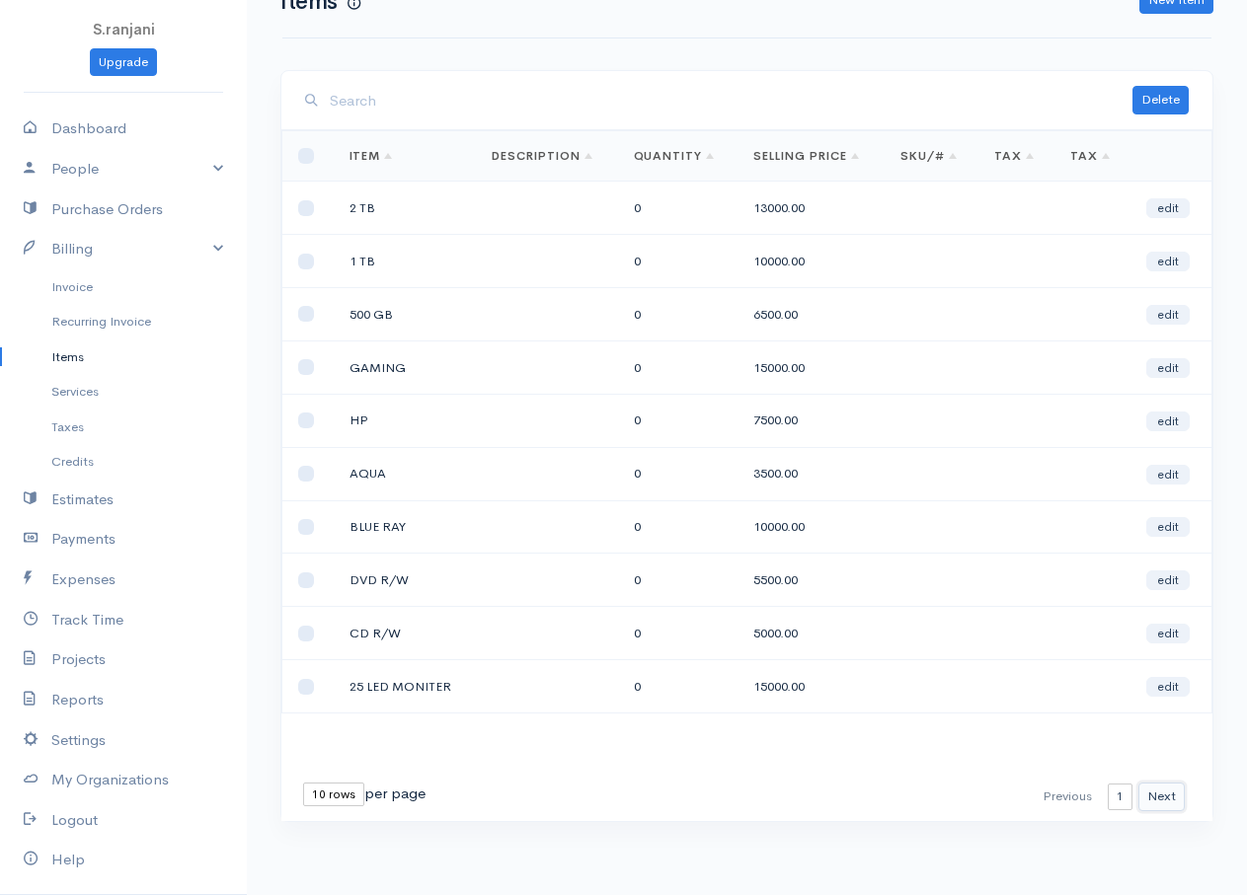
click at [1166, 804] on button "Next" at bounding box center [1161, 797] width 46 height 29
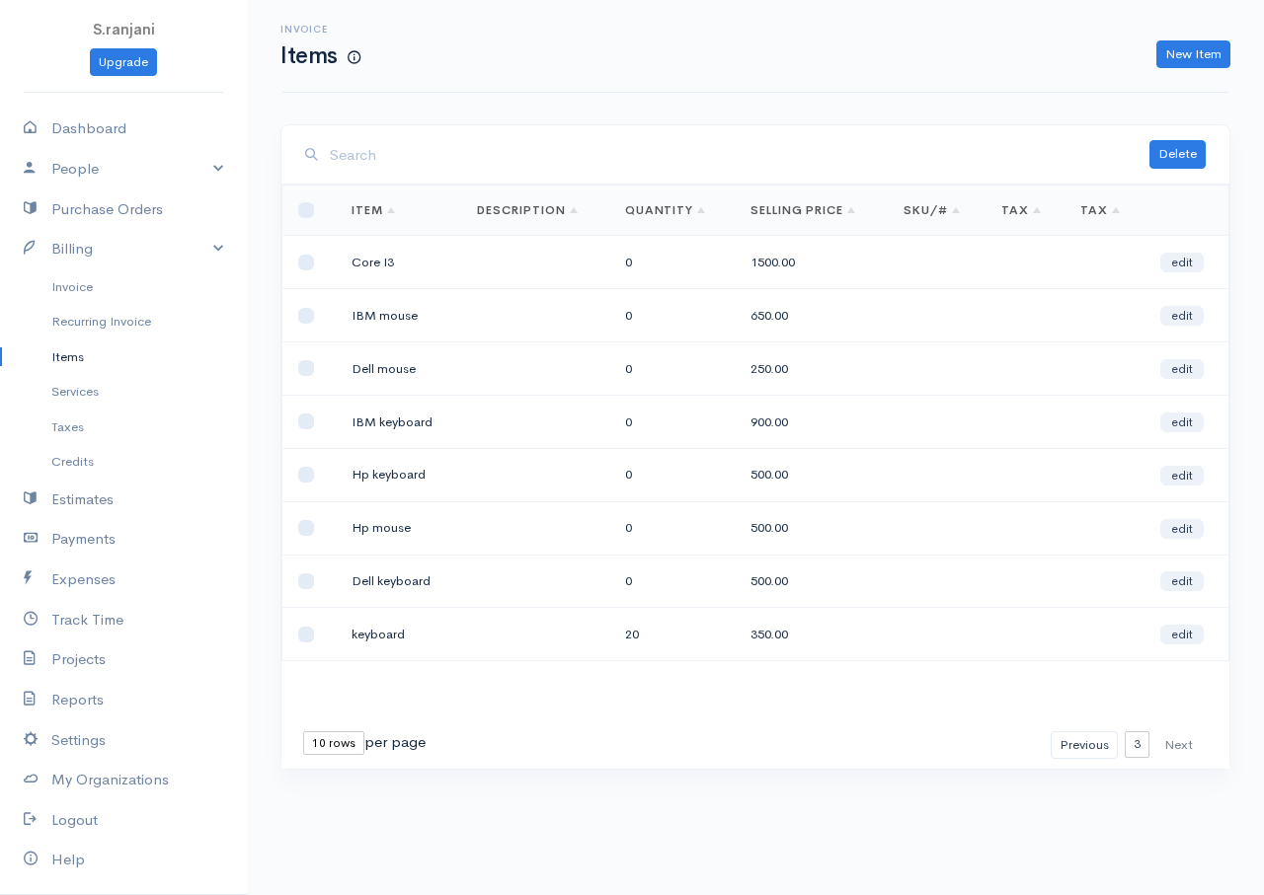
click at [1160, 806] on div "Delete Loading ... First Previous 1 2 3 Next Last 10 rows 25 rows 50 rows per p…" at bounding box center [754, 483] width 969 height 719
click at [1085, 750] on button "Previous" at bounding box center [1083, 746] width 67 height 29
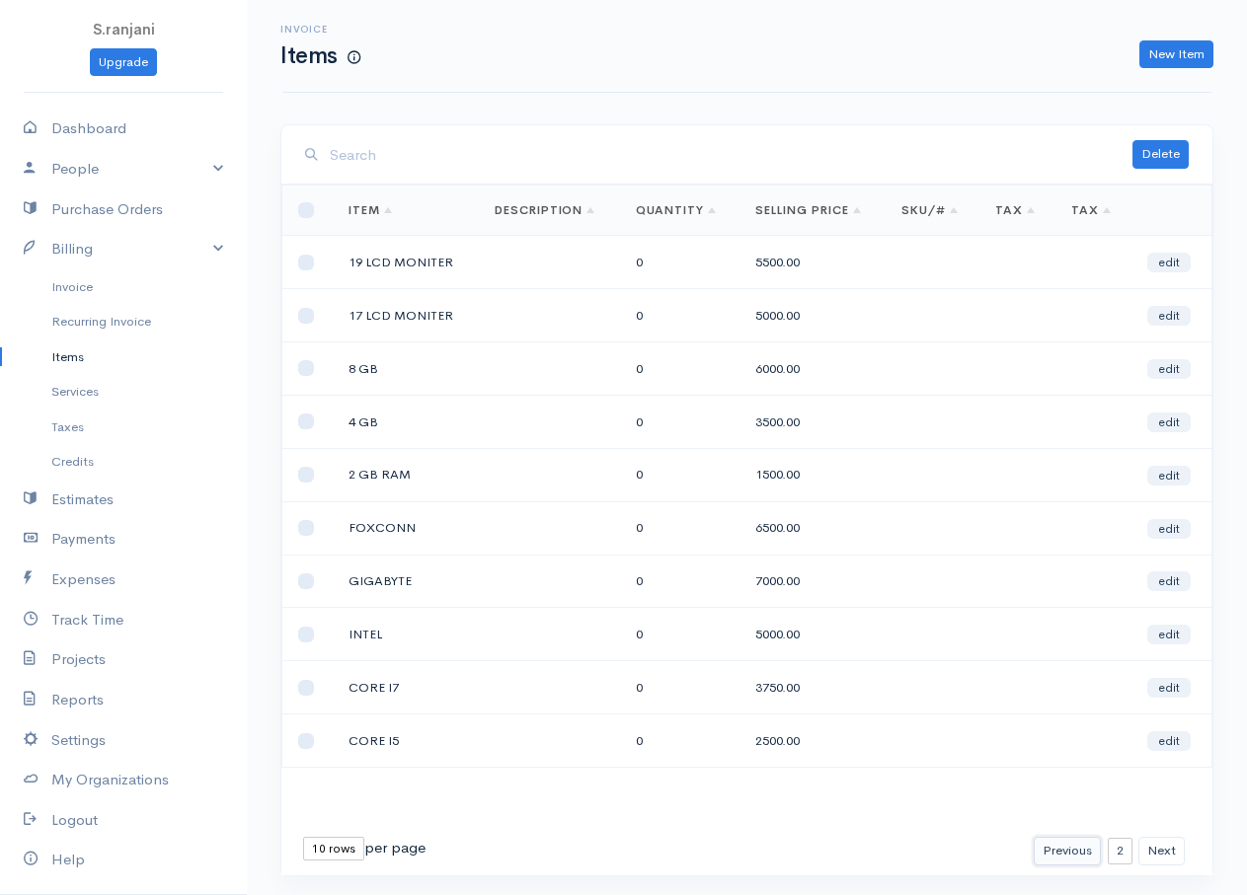
click at [1058, 843] on button "Previous" at bounding box center [1067, 851] width 67 height 29
click at [79, 358] on link "Items" at bounding box center [123, 358] width 247 height 36
click at [76, 361] on link "Items" at bounding box center [123, 358] width 247 height 36
click at [187, 162] on link "People" at bounding box center [123, 169] width 247 height 40
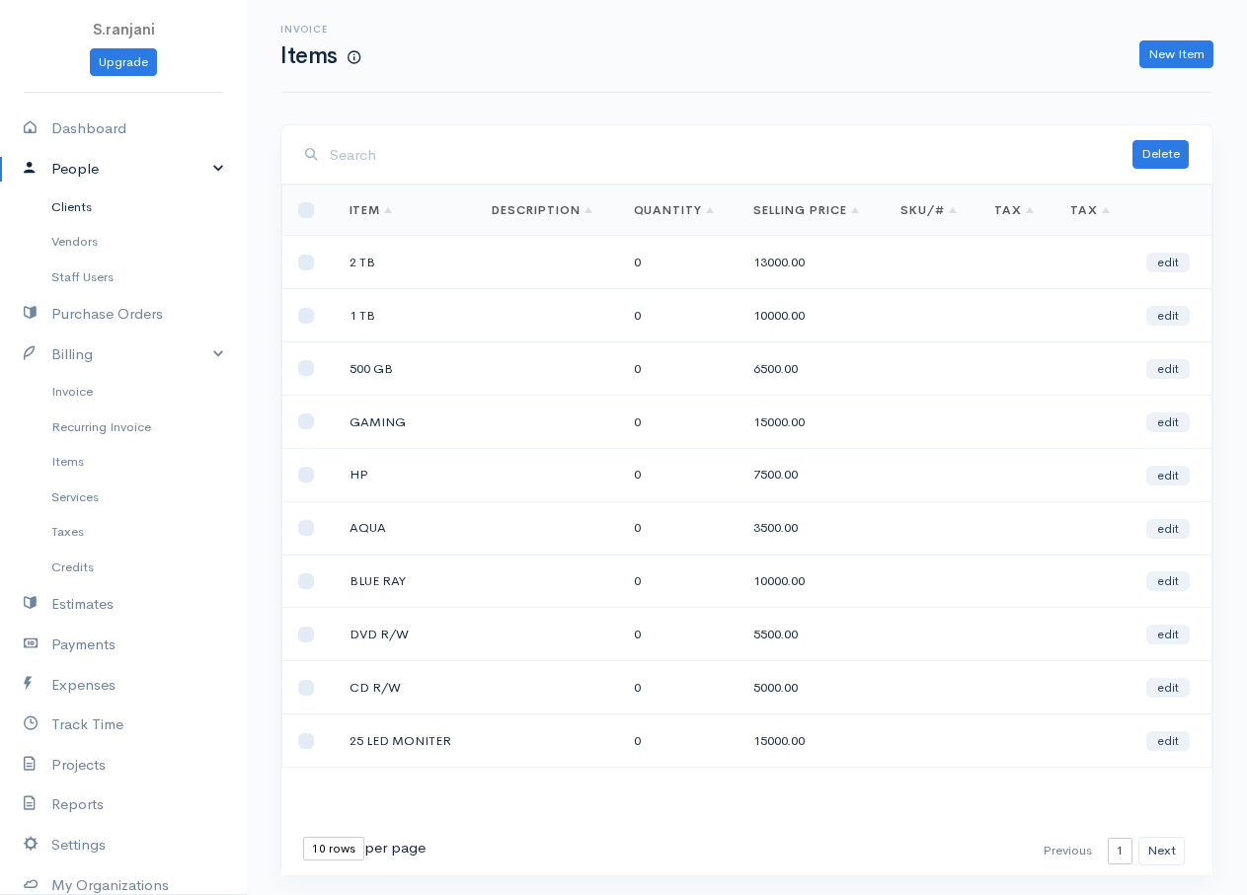
click at [102, 203] on link "Clients" at bounding box center [123, 208] width 247 height 36
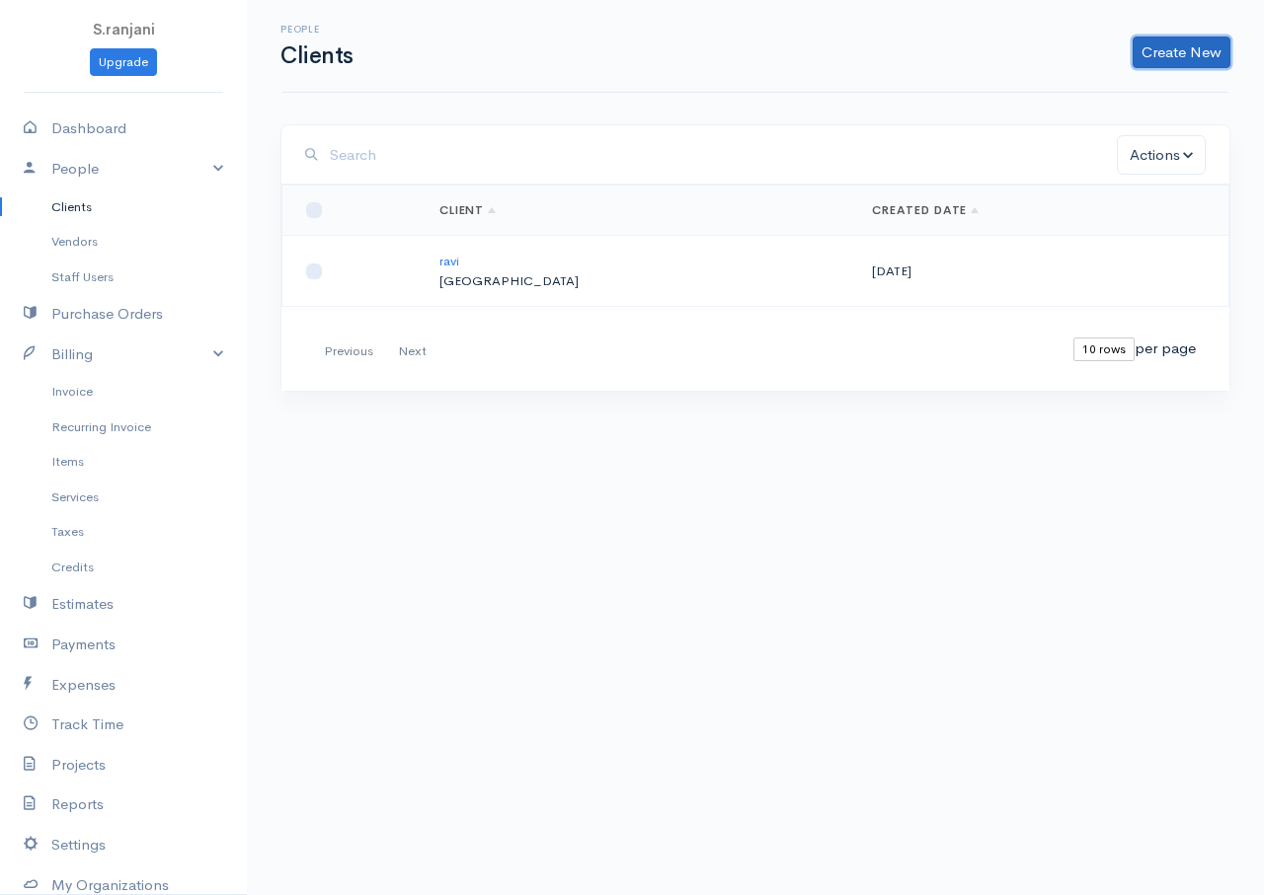
click at [1186, 51] on link "Create New" at bounding box center [1181, 53] width 98 height 32
click at [1139, 94] on link "Client" at bounding box center [1150, 94] width 156 height 35
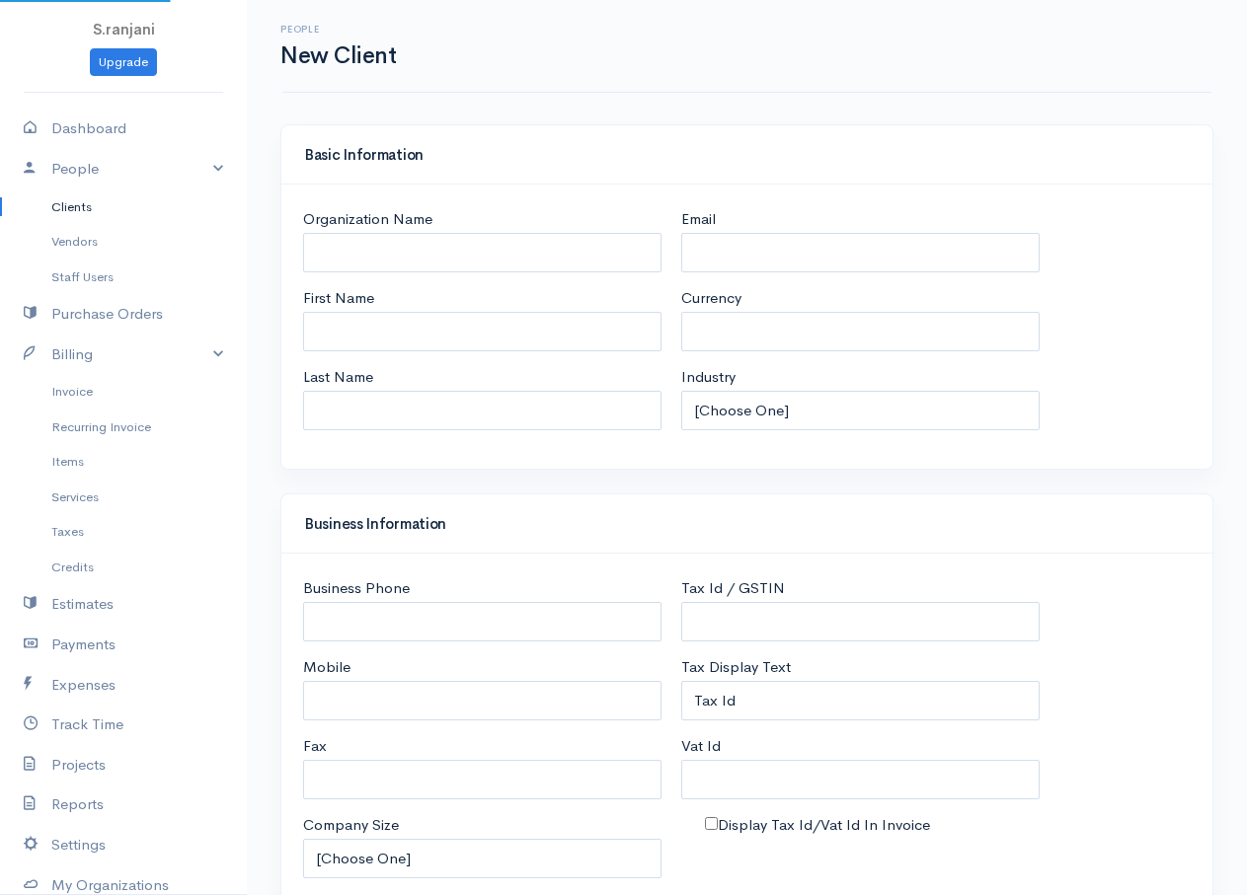
select select "LKR"
select select "Sri Lanka"
click at [325, 261] on input "Organization Name" at bounding box center [482, 253] width 358 height 40
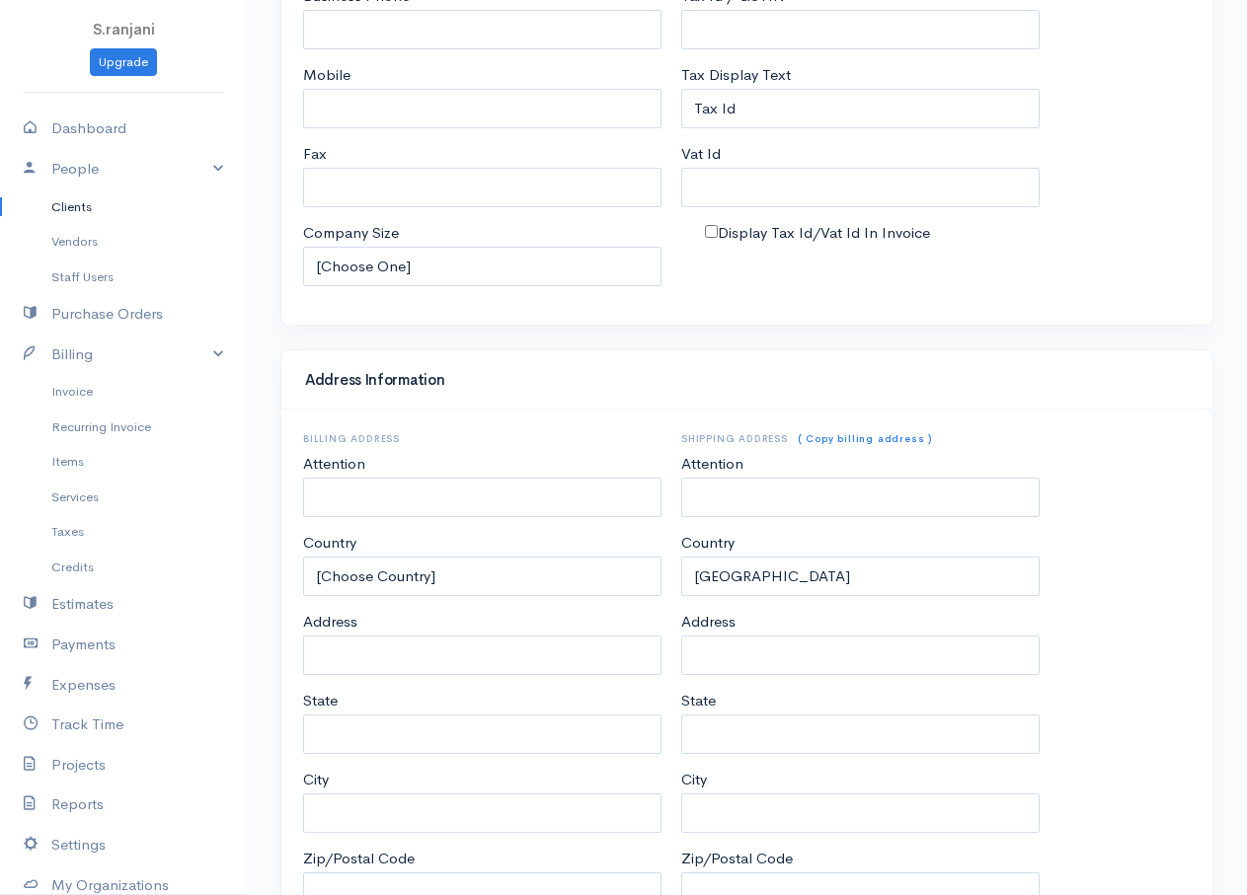
scroll to position [734, 0]
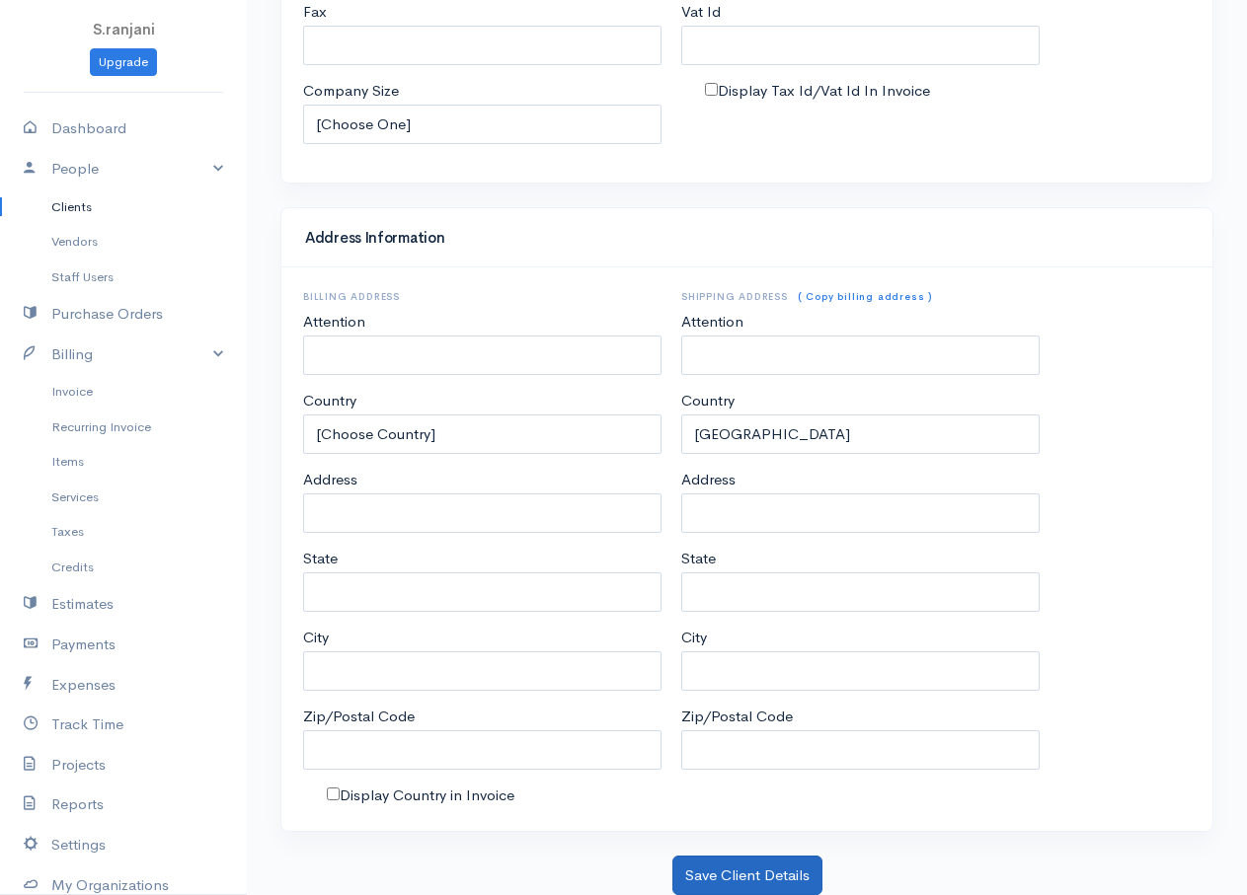
type input "RAMESH"
click at [785, 869] on button "Save Client Details" at bounding box center [747, 876] width 150 height 40
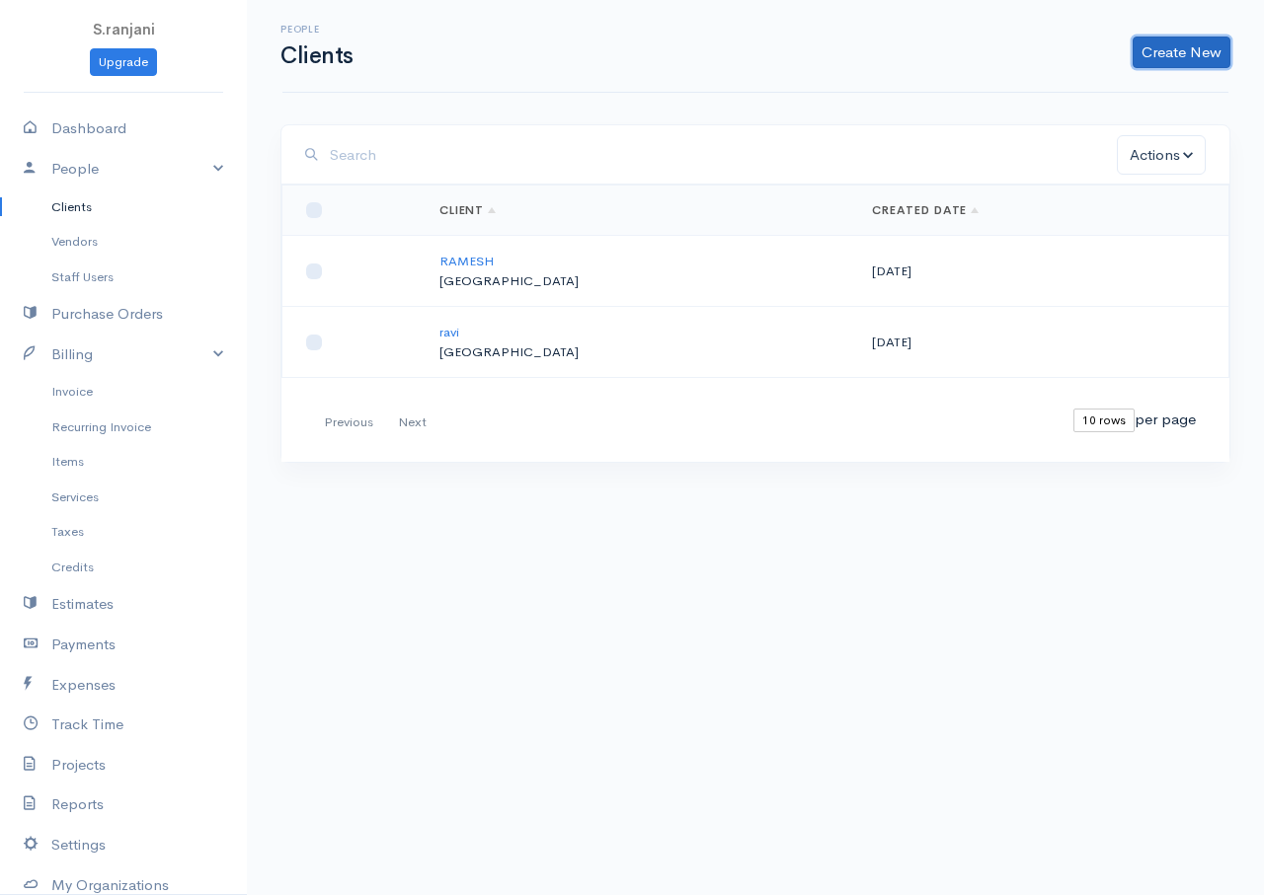
click at [1153, 50] on link "Create New" at bounding box center [1181, 53] width 98 height 32
click at [1122, 92] on link "Client" at bounding box center [1150, 94] width 156 height 35
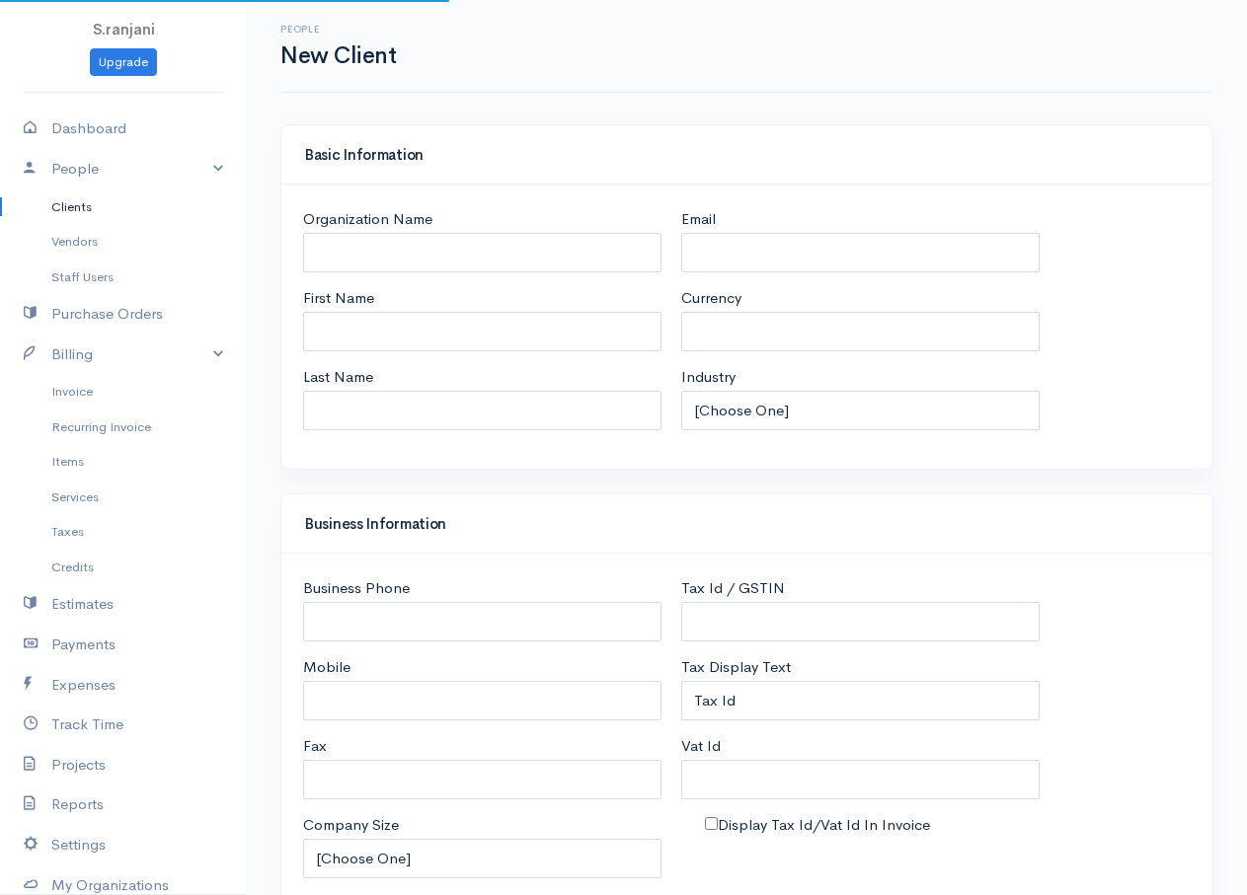
select select "LKR"
select select "Sri Lanka"
click at [328, 260] on input "Organization Name" at bounding box center [482, 253] width 358 height 40
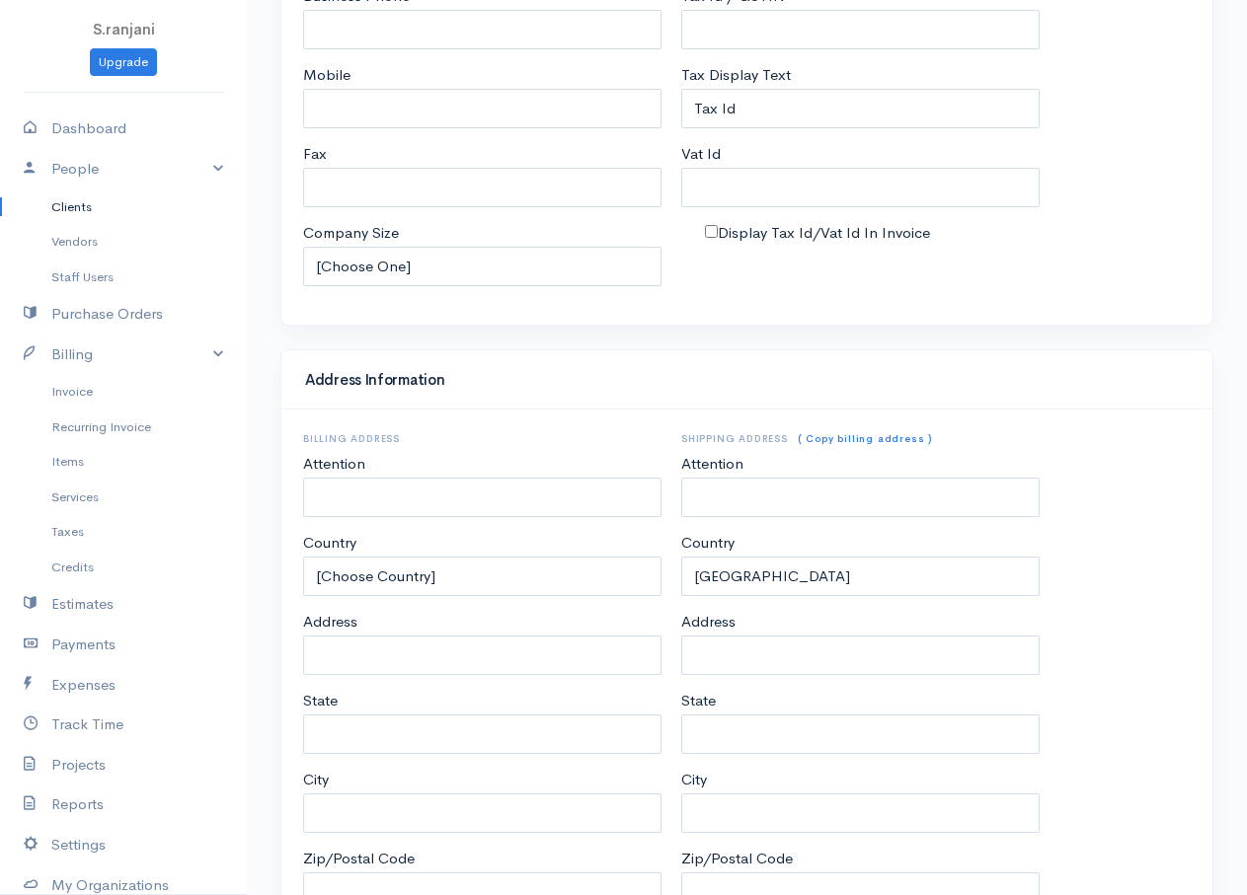
scroll to position [734, 0]
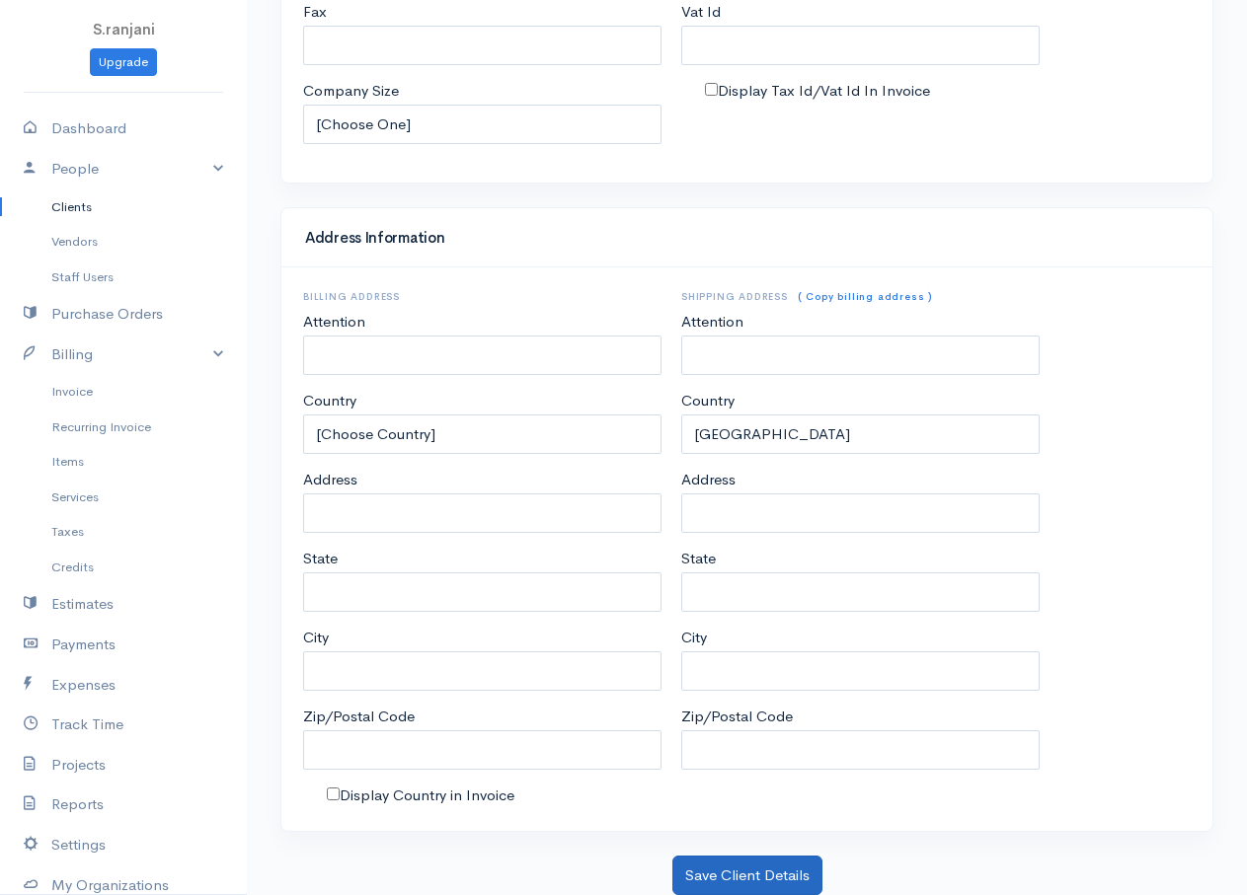
type input "KUMAR"
click at [711, 882] on button "Save Client Details" at bounding box center [747, 876] width 150 height 40
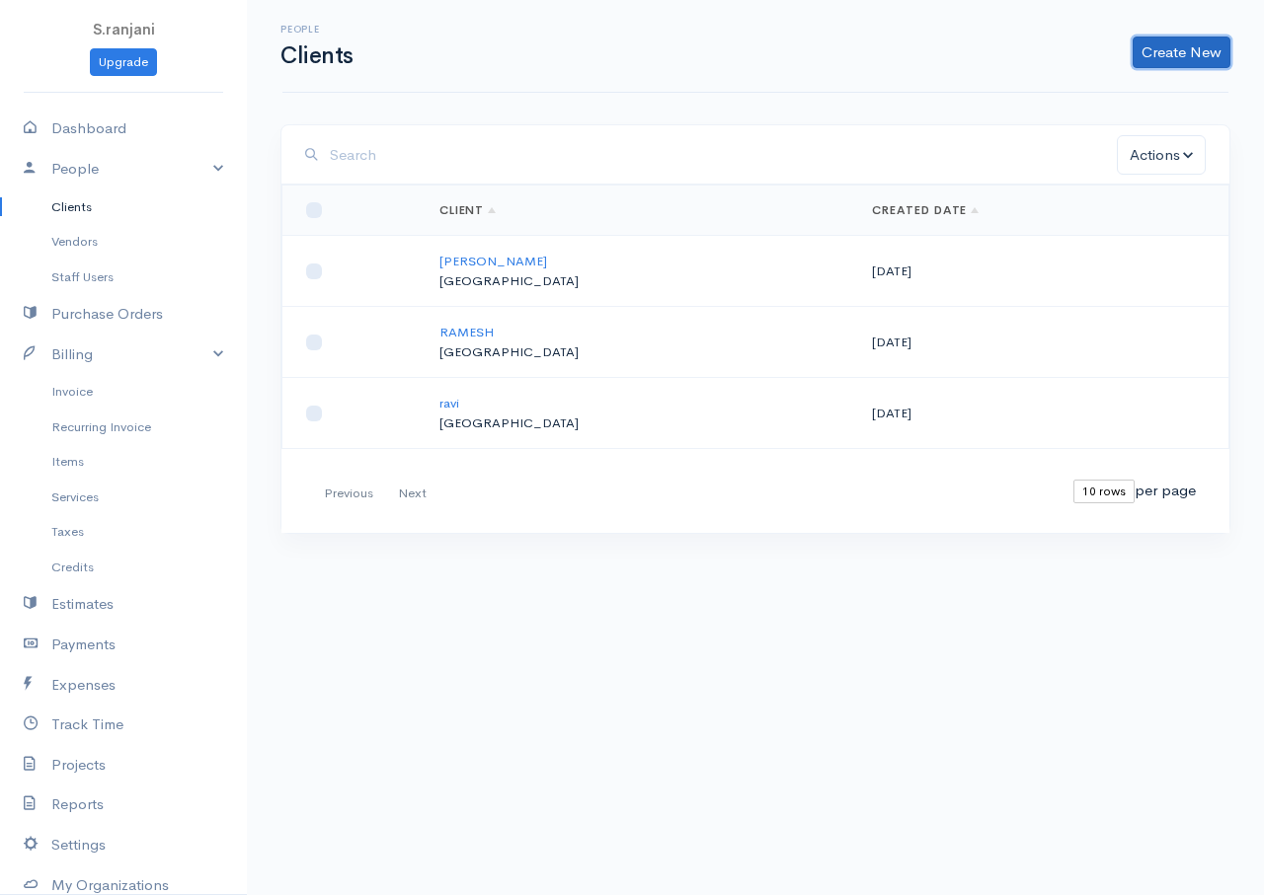
click at [1199, 48] on link "Create New" at bounding box center [1181, 53] width 98 height 32
click at [1129, 85] on link "Client" at bounding box center [1150, 94] width 156 height 35
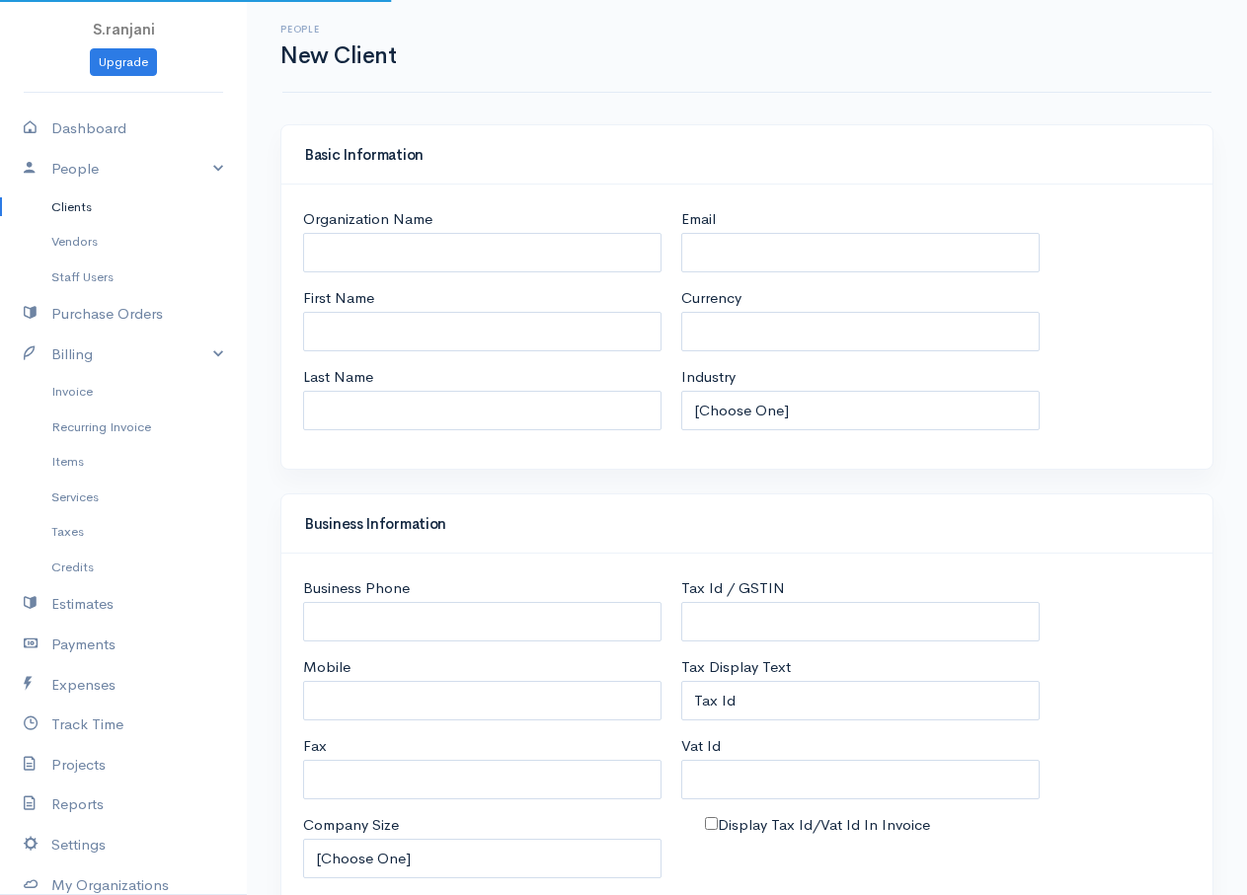
select select "LKR"
select select "Sri Lanka"
click at [392, 253] on input "Organization Name" at bounding box center [482, 253] width 358 height 40
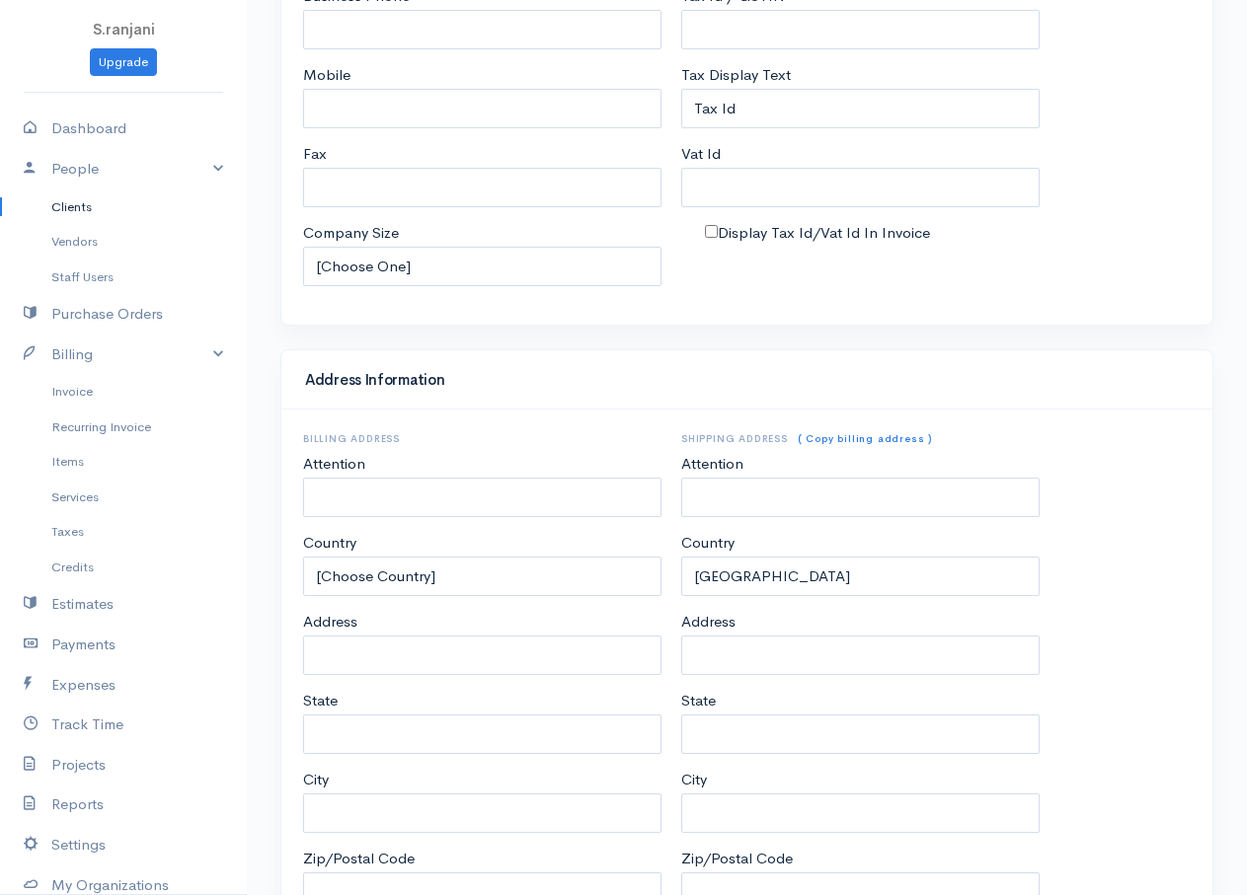
scroll to position [734, 0]
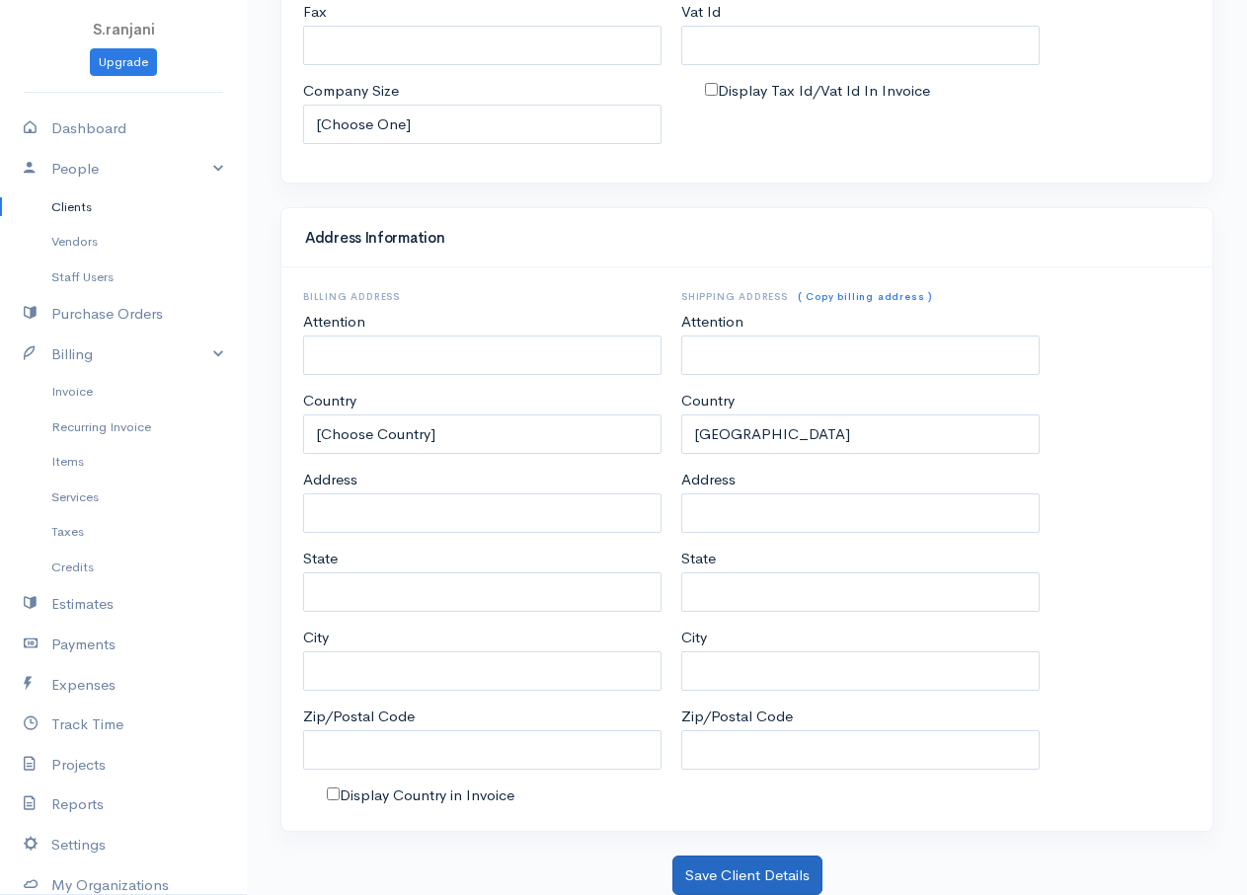
type input "RAJA"
click at [794, 877] on button "Save Client Details" at bounding box center [747, 876] width 150 height 40
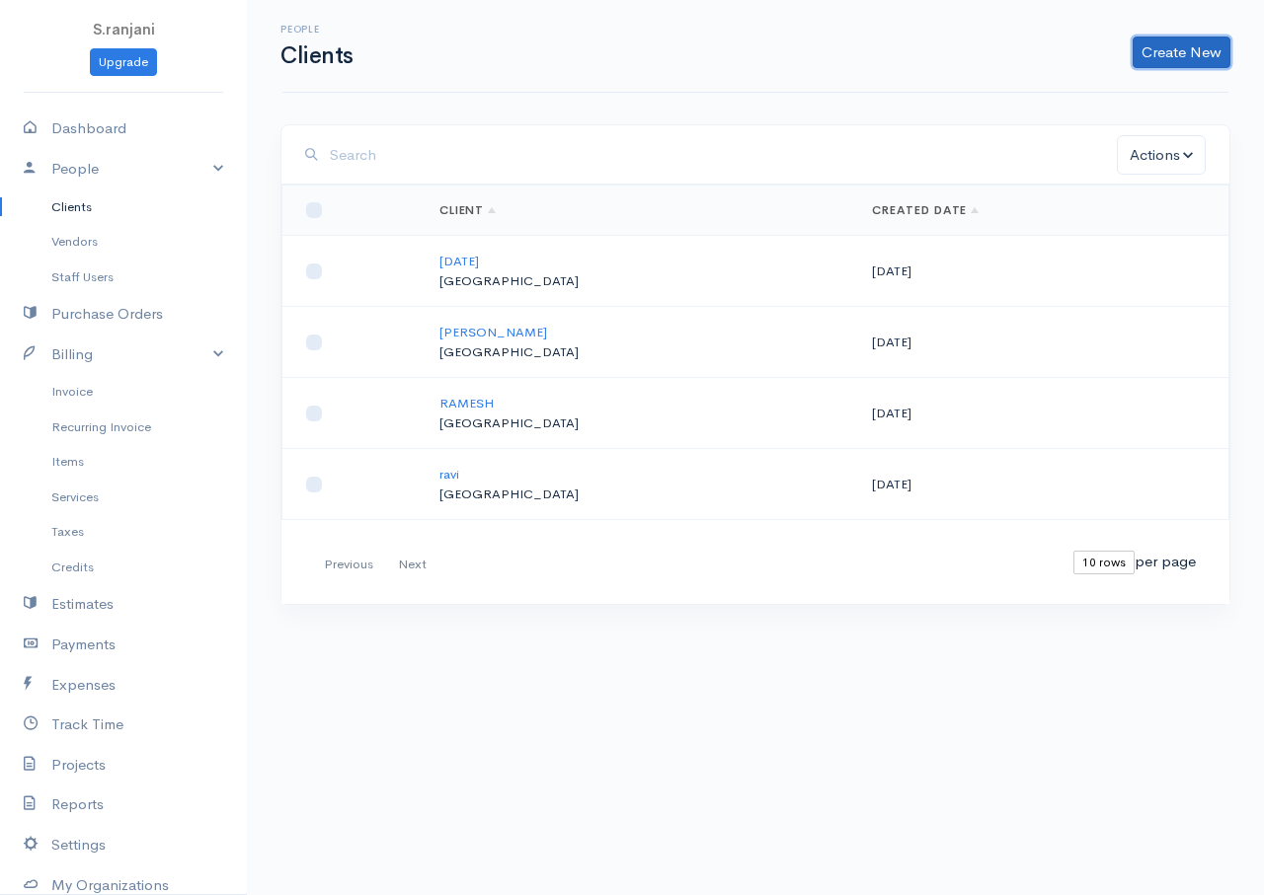
click at [1157, 49] on link "Create New" at bounding box center [1181, 53] width 98 height 32
click at [1092, 94] on link "Client" at bounding box center [1150, 94] width 156 height 35
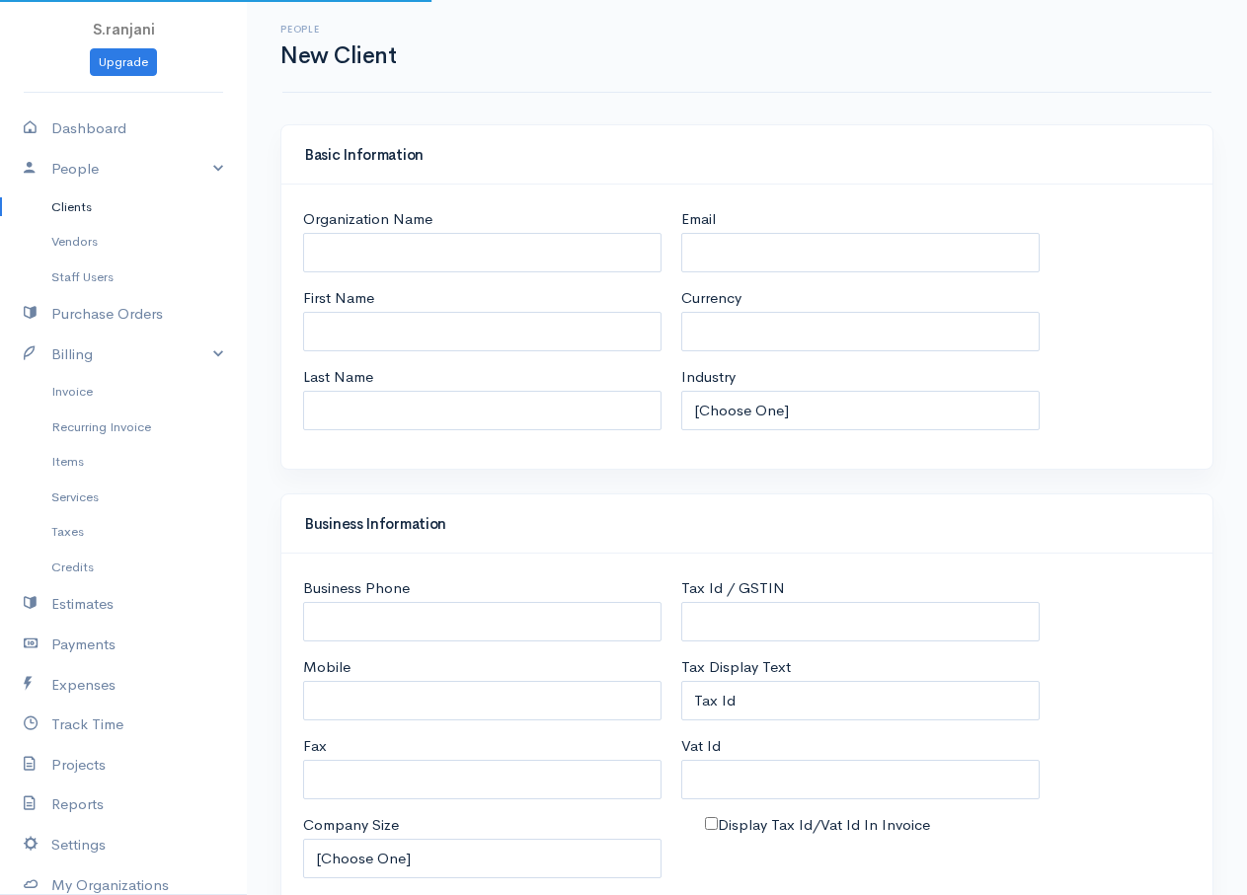
select select "LKR"
select select "Sri Lanka"
click at [452, 258] on input "Organization Name" at bounding box center [482, 253] width 358 height 40
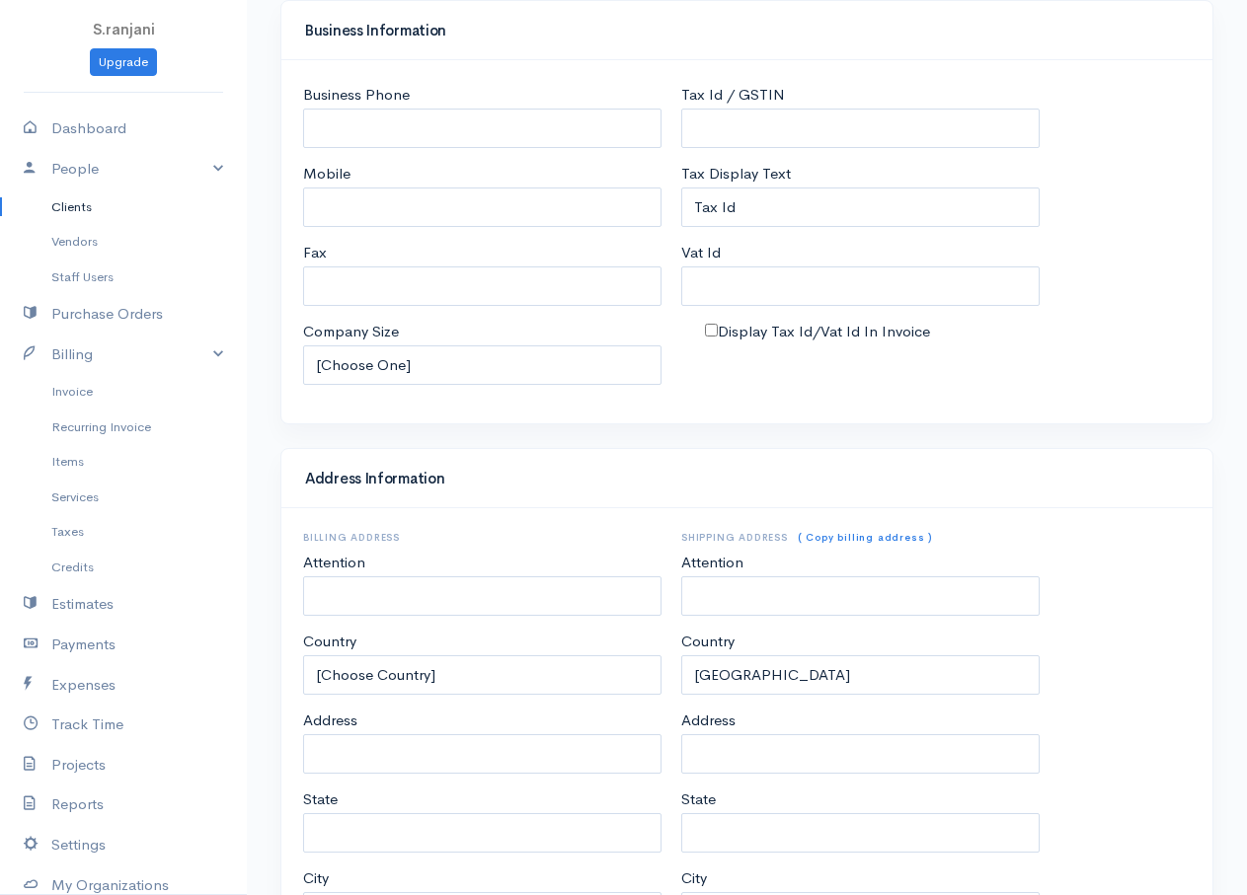
scroll to position [734, 0]
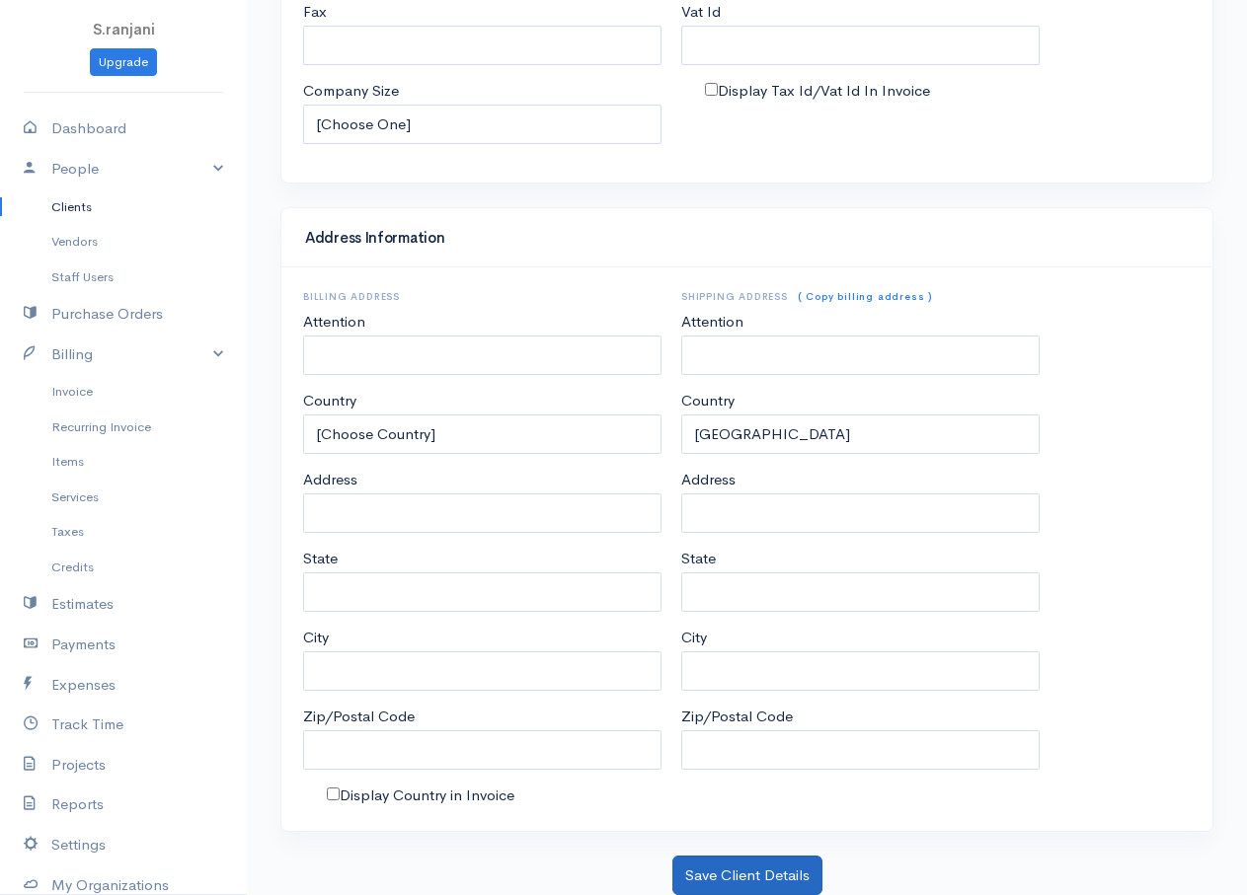
type input "RAGUWARAN"
click at [763, 864] on button "Save Client Details" at bounding box center [747, 876] width 150 height 40
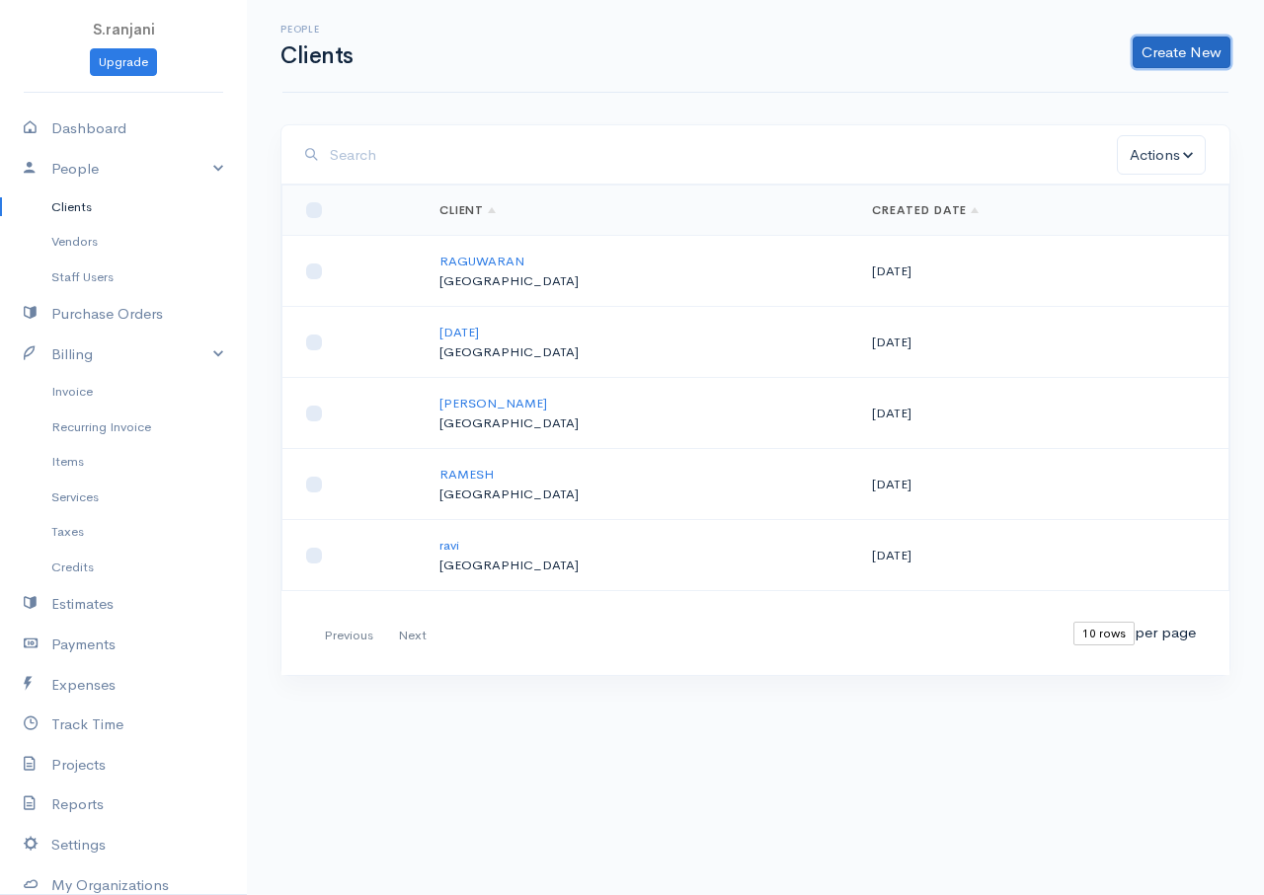
click at [1187, 60] on link "Create New" at bounding box center [1181, 53] width 98 height 32
click at [1123, 98] on link "Client" at bounding box center [1150, 94] width 156 height 35
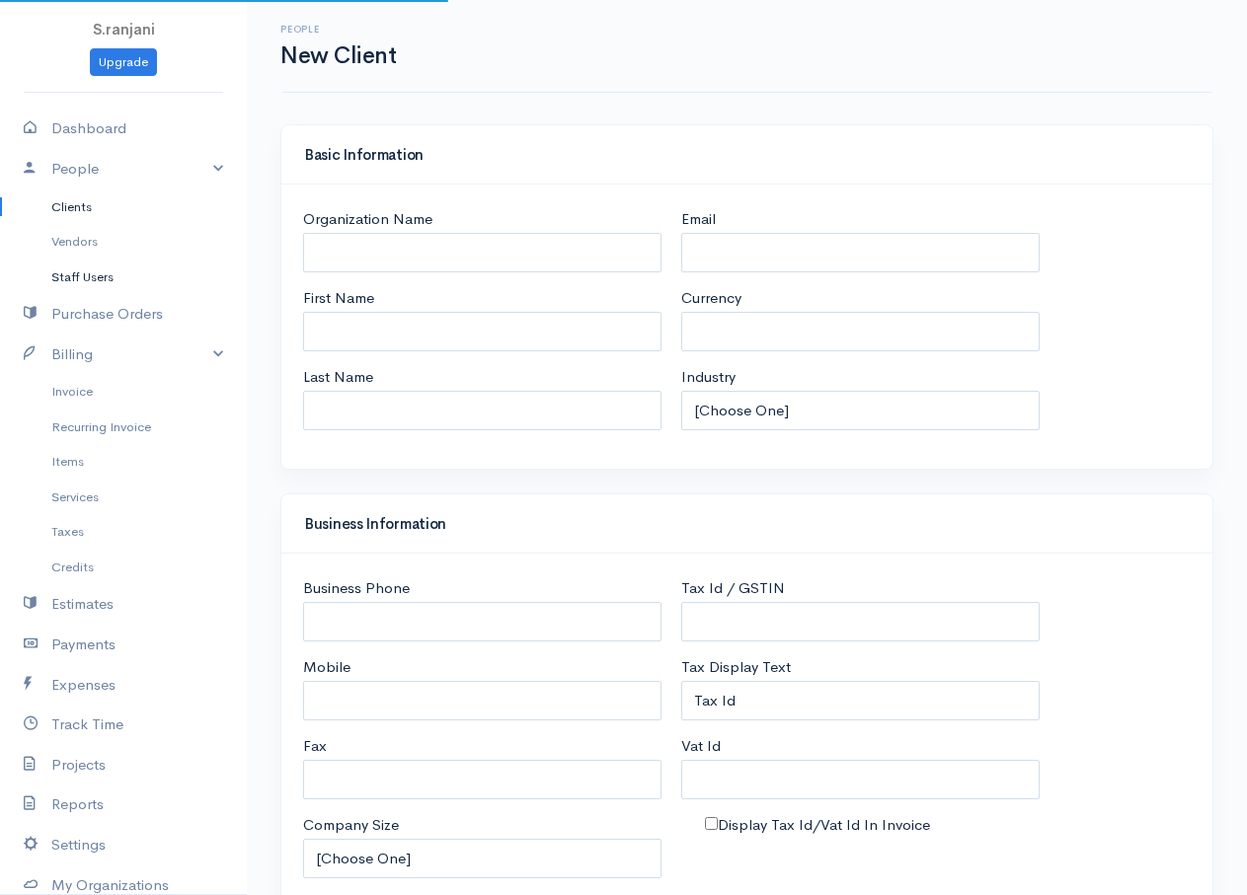
select select "LKR"
select select "Sri Lanka"
click at [356, 251] on input "Organization Name" at bounding box center [482, 253] width 358 height 40
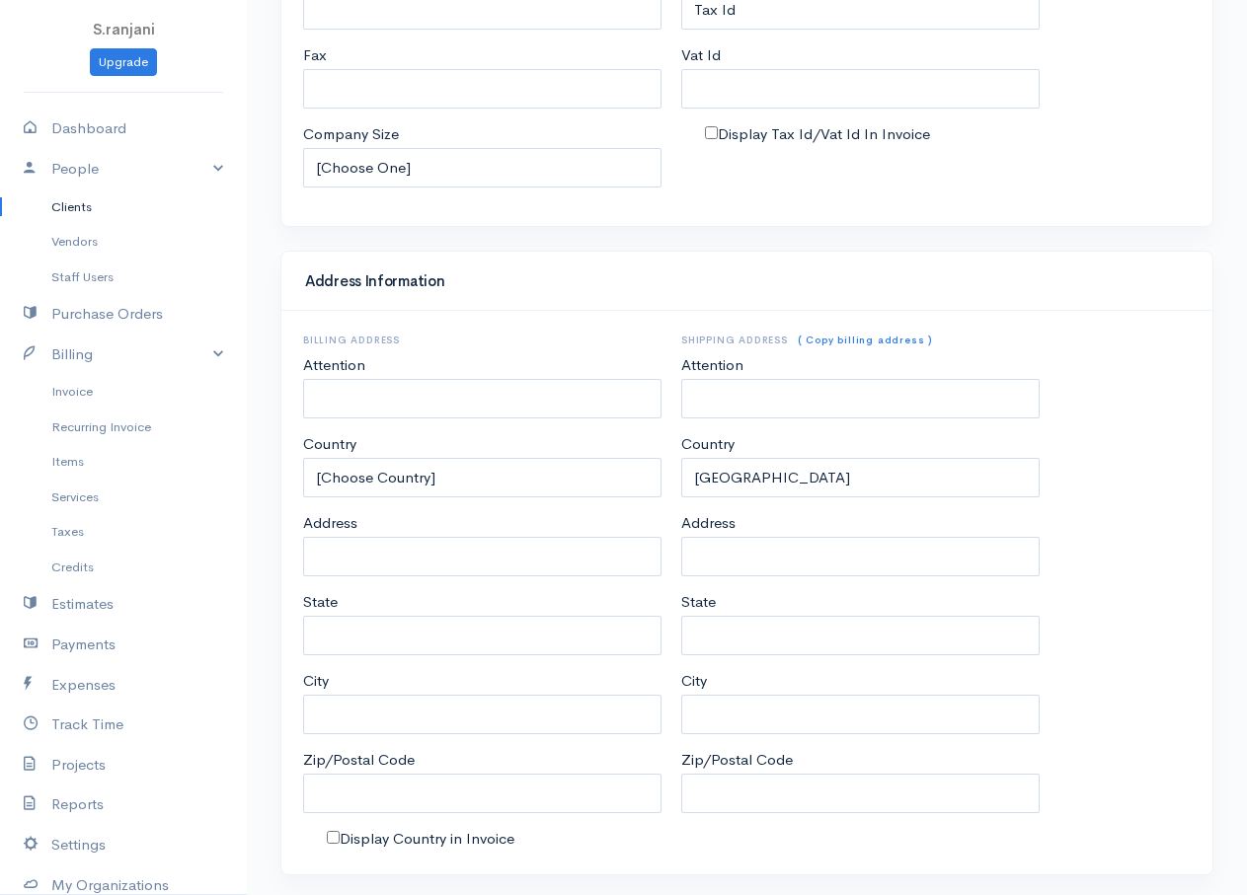
scroll to position [734, 0]
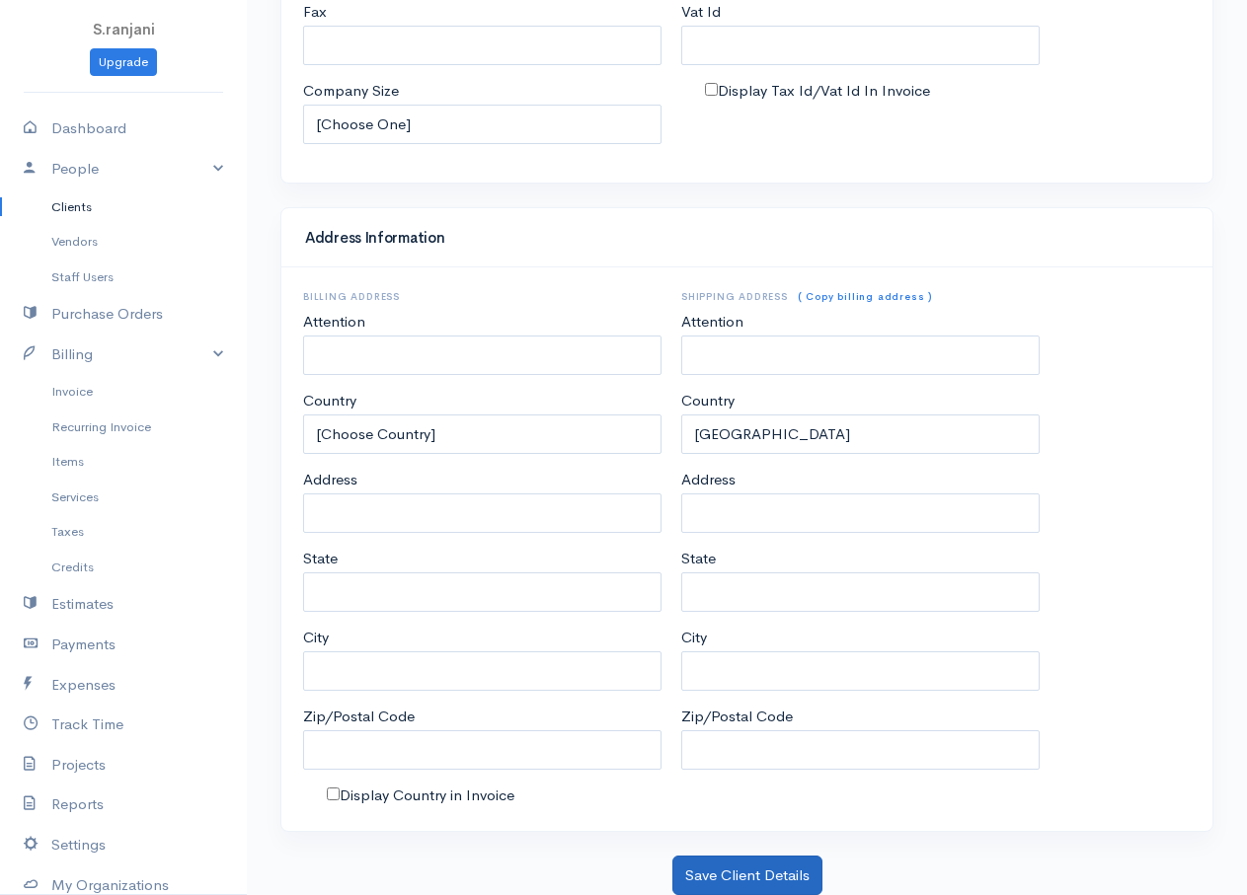
type input "PAVISH"
click at [799, 882] on button "Save Client Details" at bounding box center [747, 876] width 150 height 40
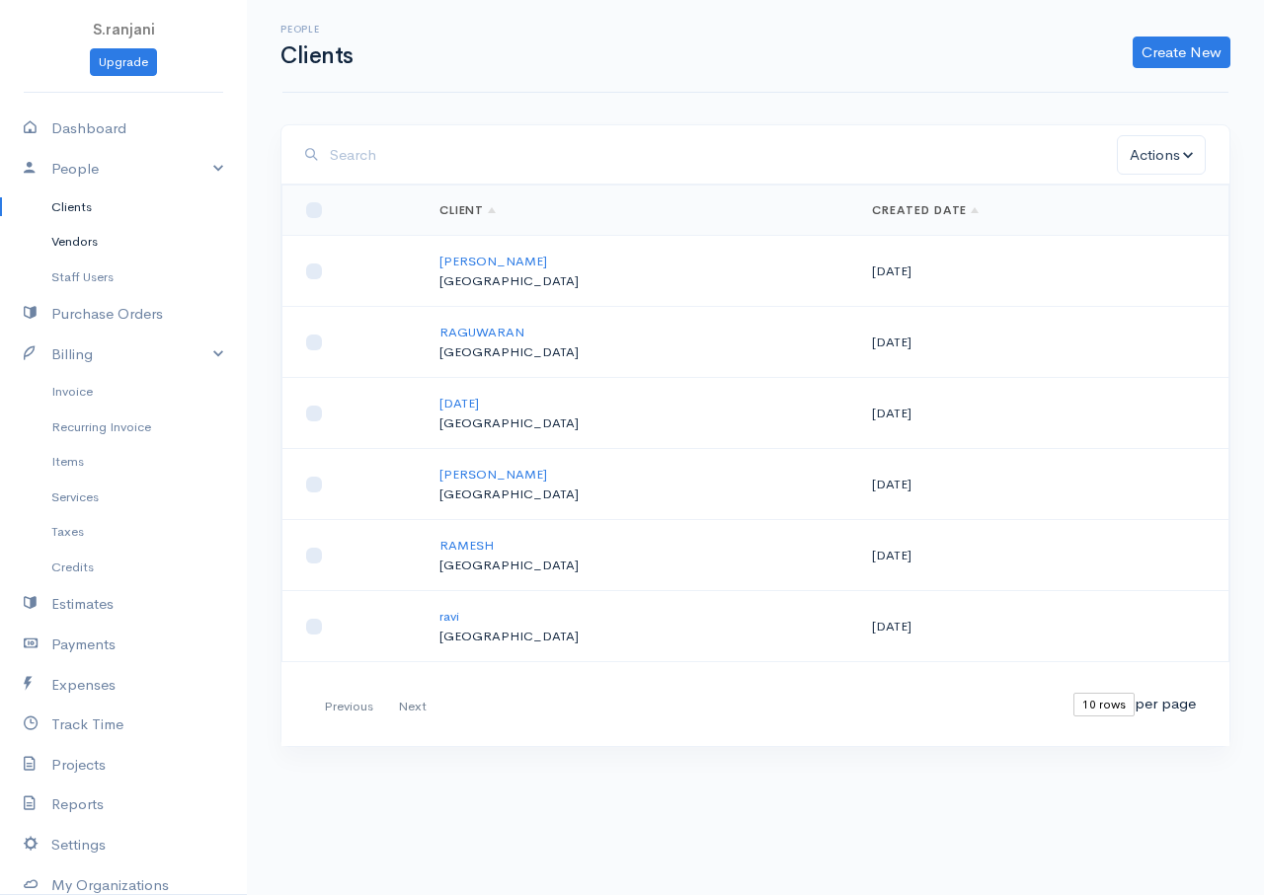
click at [60, 243] on link "Vendors" at bounding box center [123, 242] width 247 height 36
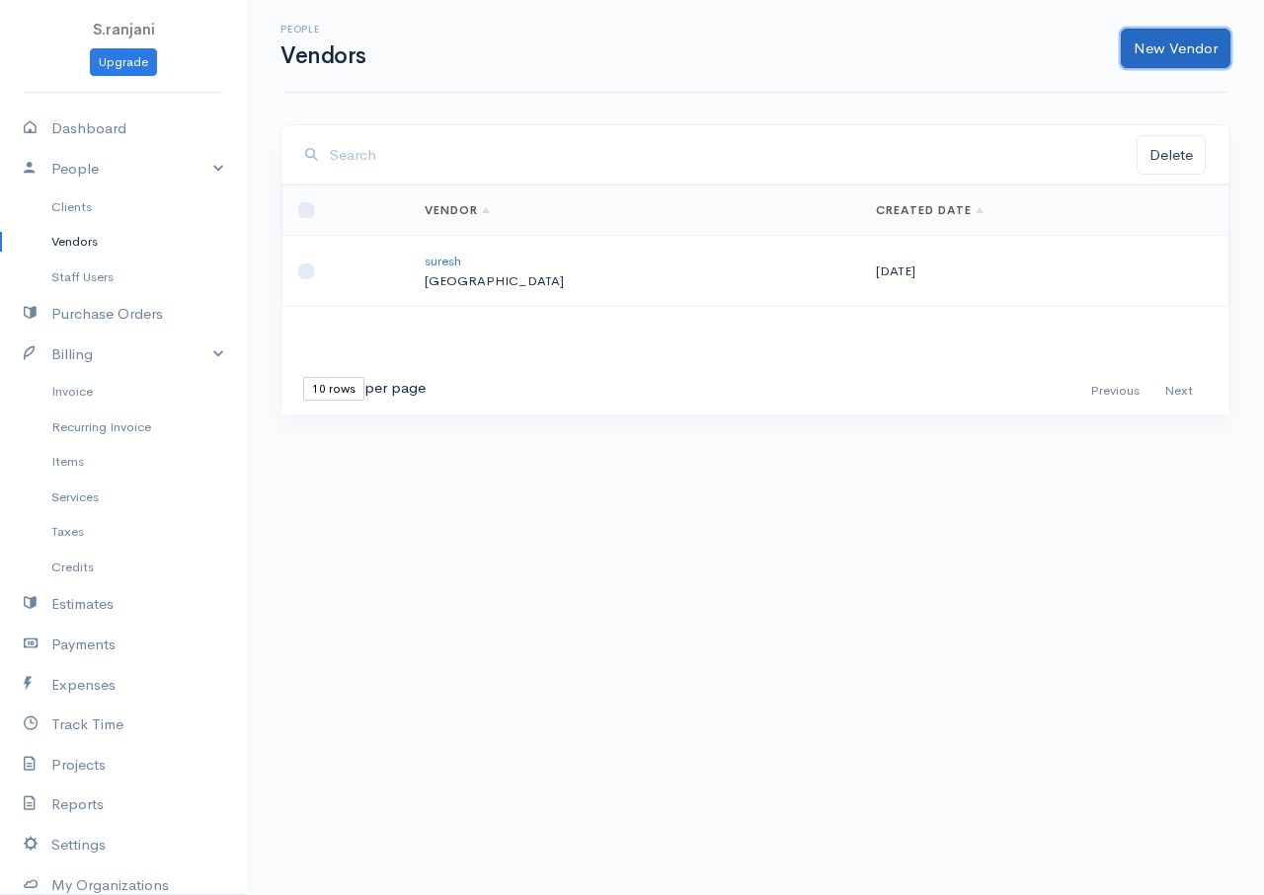
click at [1151, 46] on link "New Vendor" at bounding box center [1175, 49] width 110 height 40
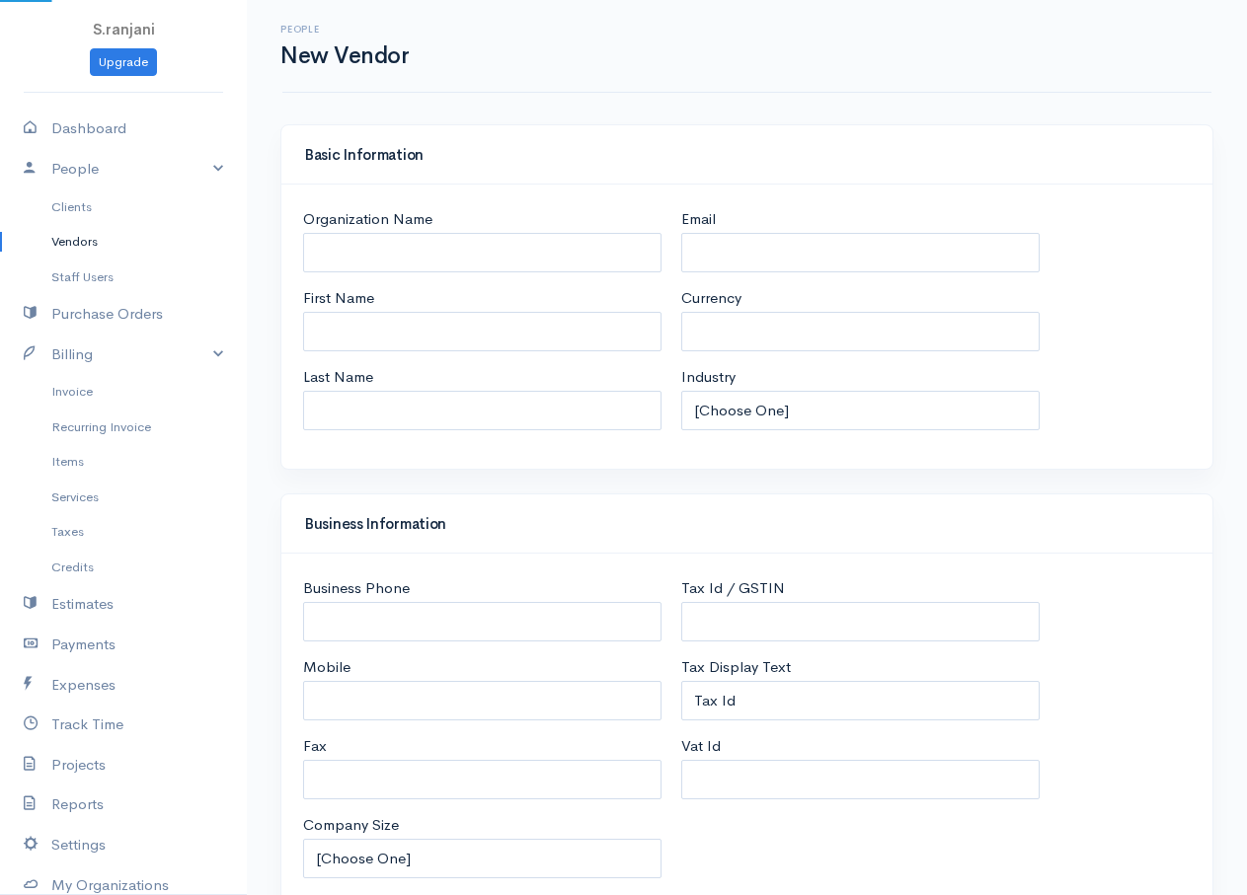
select select "LKR"
select select "Sri Lanka"
click at [331, 262] on input "Organization Name" at bounding box center [482, 253] width 358 height 40
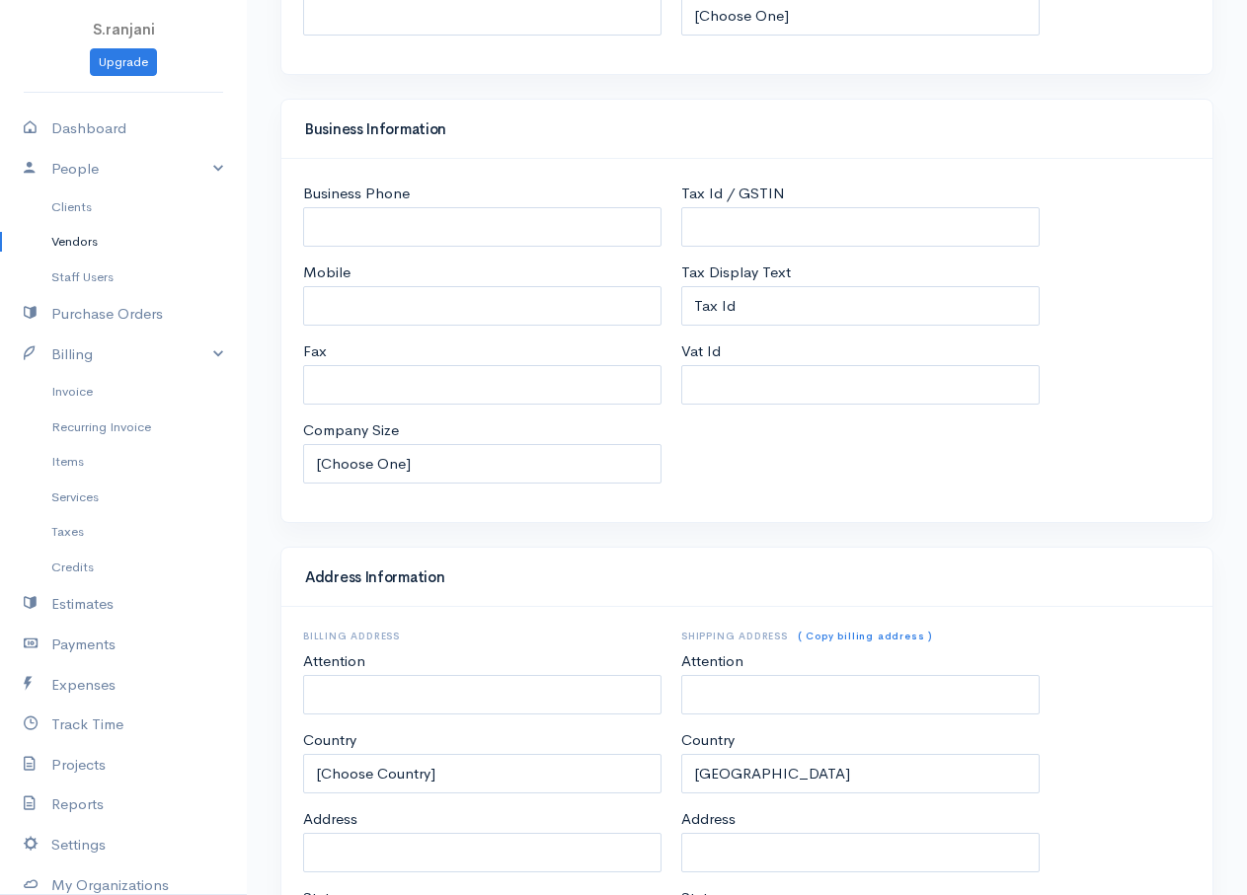
scroll to position [713, 0]
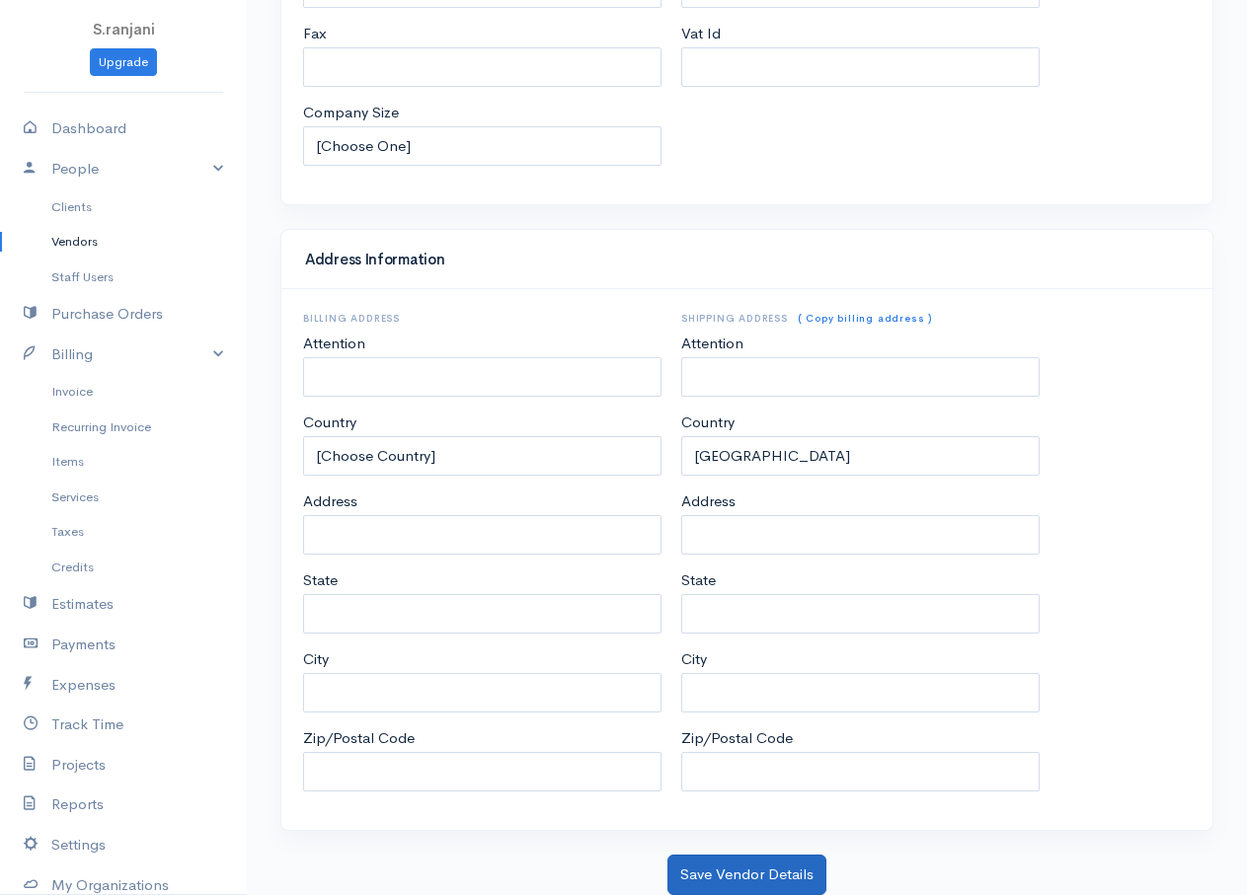
type input "KAMAL"
click at [774, 886] on button "Save Vendor Details" at bounding box center [746, 875] width 159 height 40
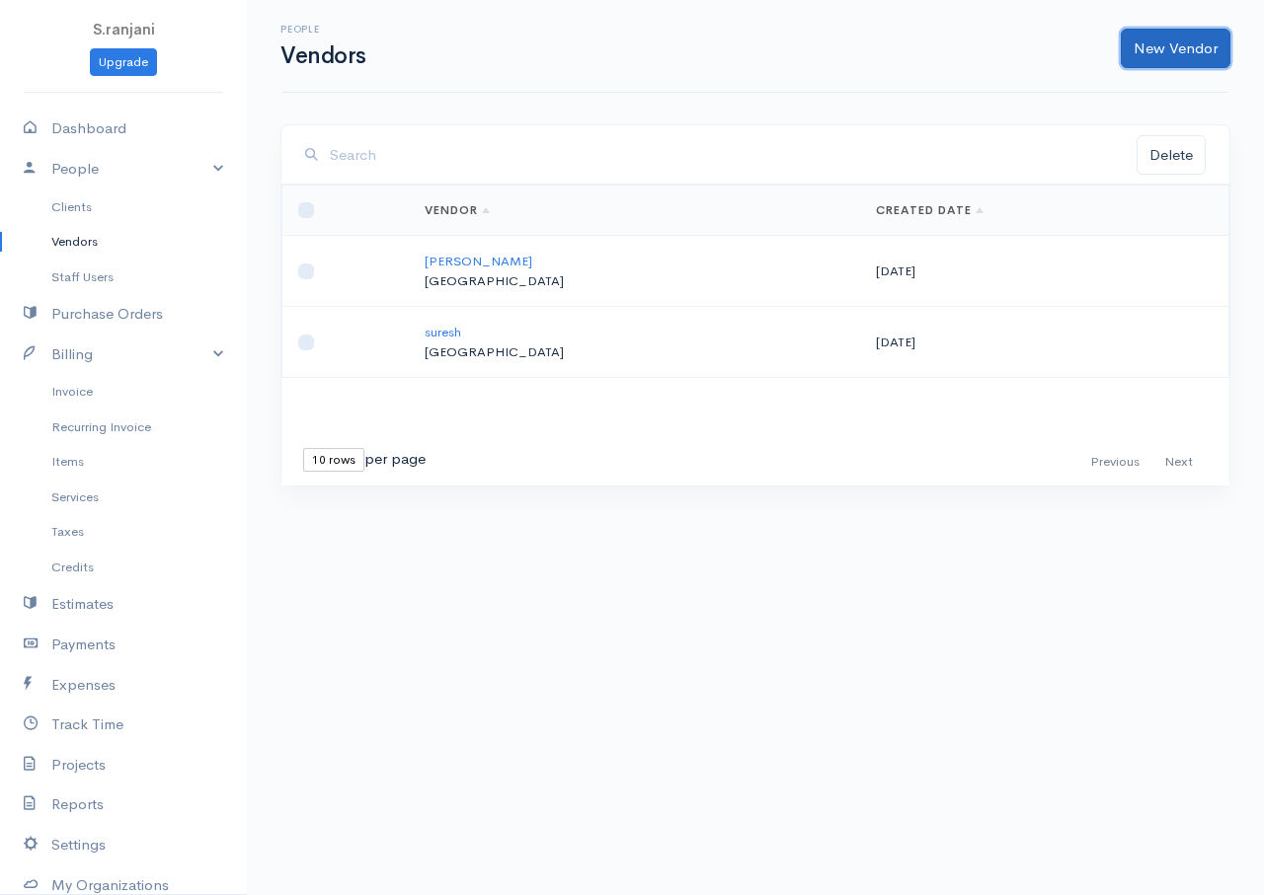
click at [1167, 53] on link "New Vendor" at bounding box center [1175, 49] width 110 height 40
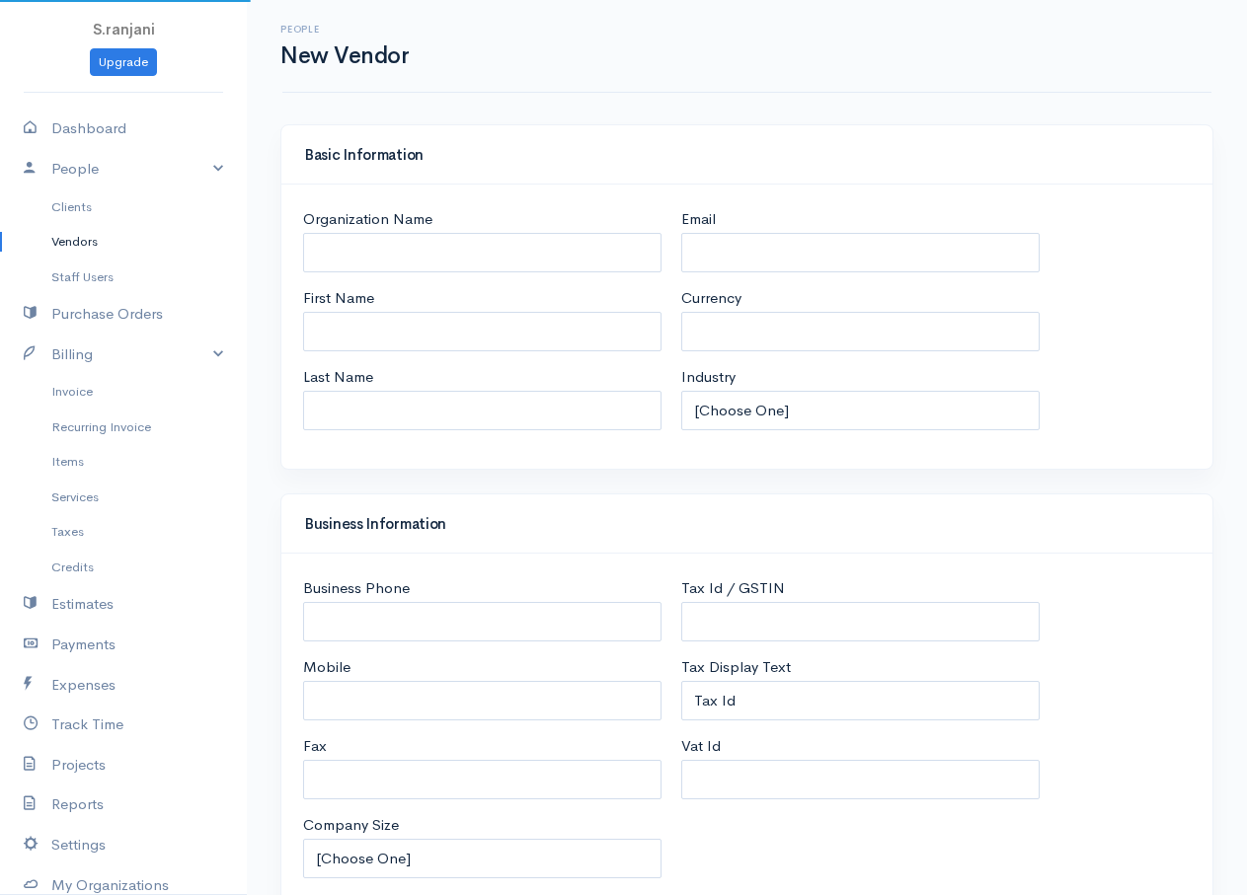
select select "LKR"
select select "Sri Lanka"
click at [374, 258] on input "Organization Name" at bounding box center [482, 253] width 358 height 40
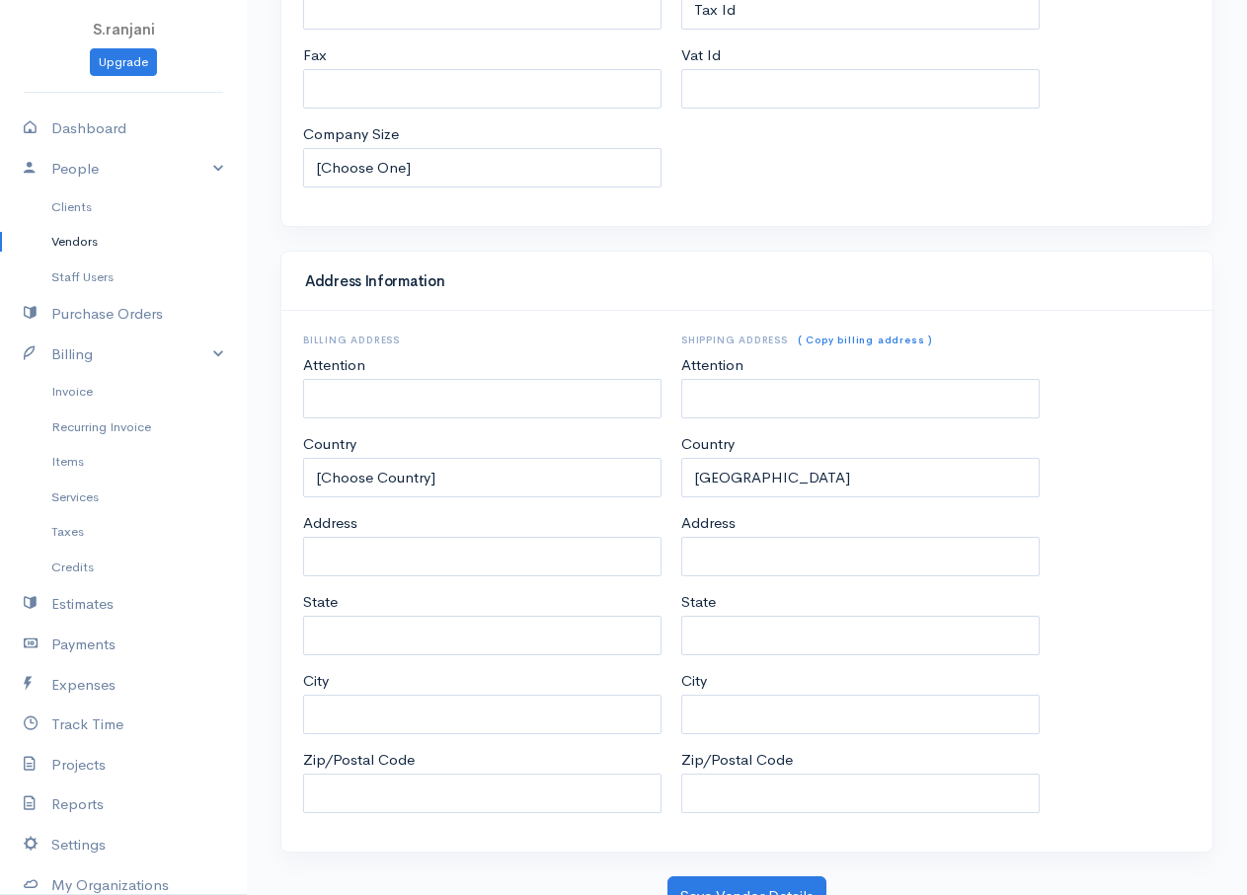
scroll to position [713, 0]
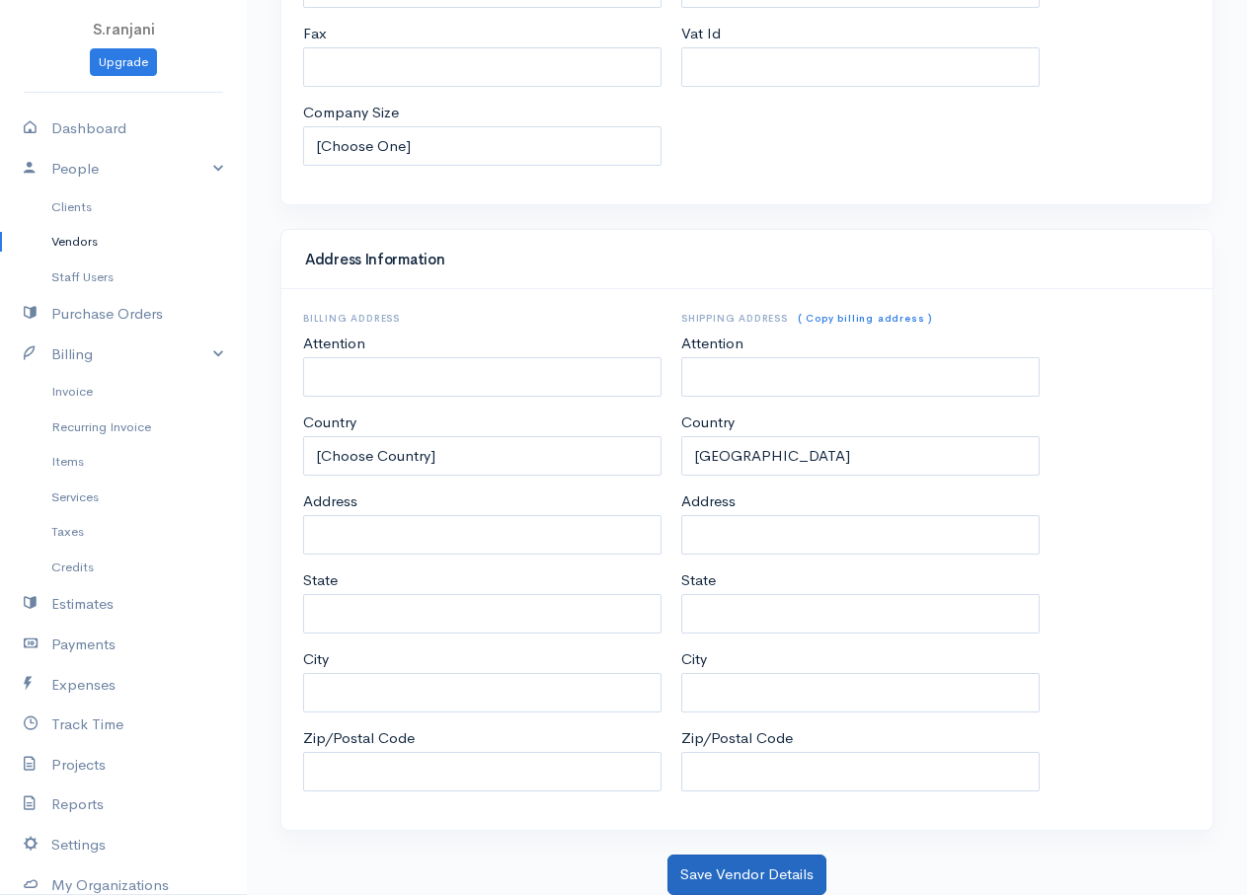
type input "SIVA"
click at [758, 875] on button "Save Vendor Details" at bounding box center [746, 875] width 159 height 40
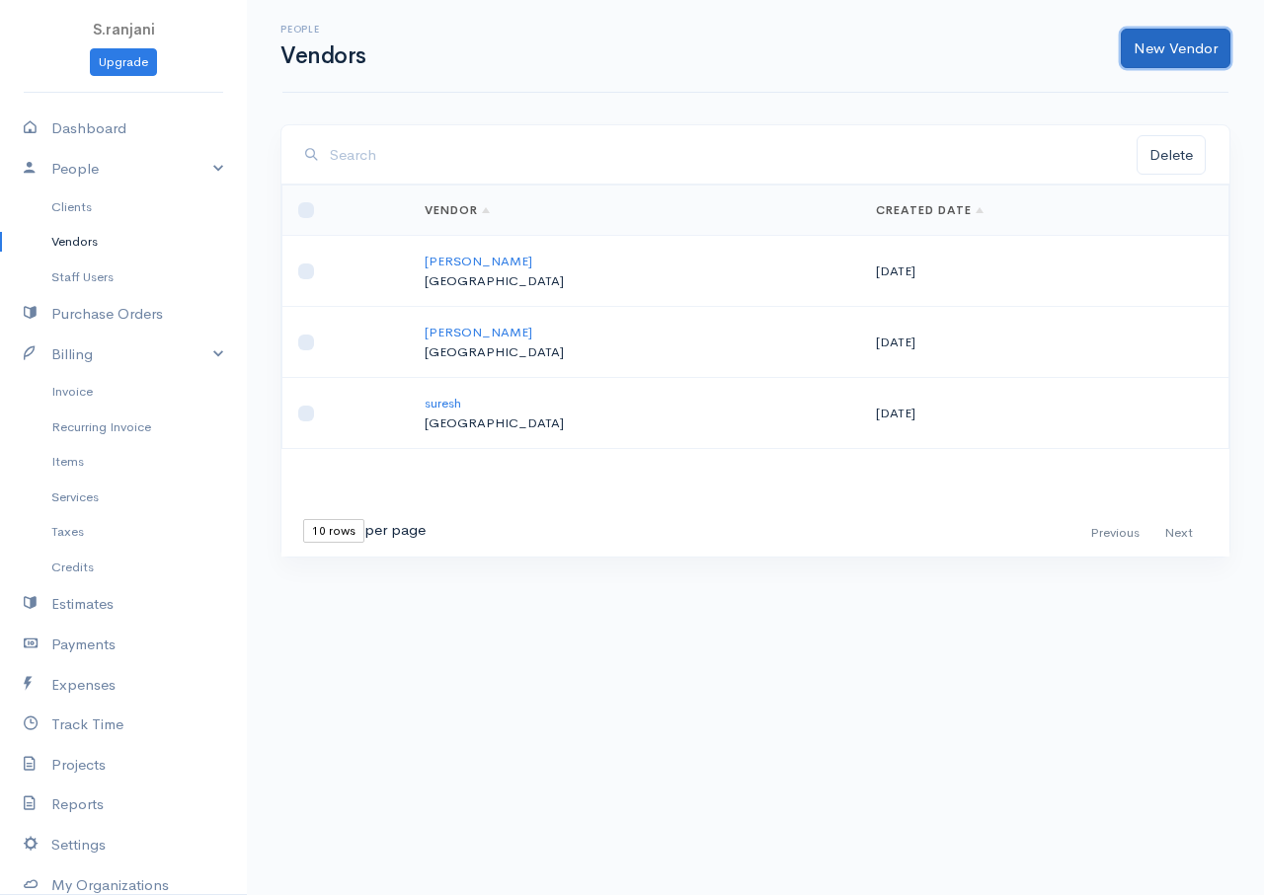
click at [1144, 55] on link "New Vendor" at bounding box center [1175, 49] width 110 height 40
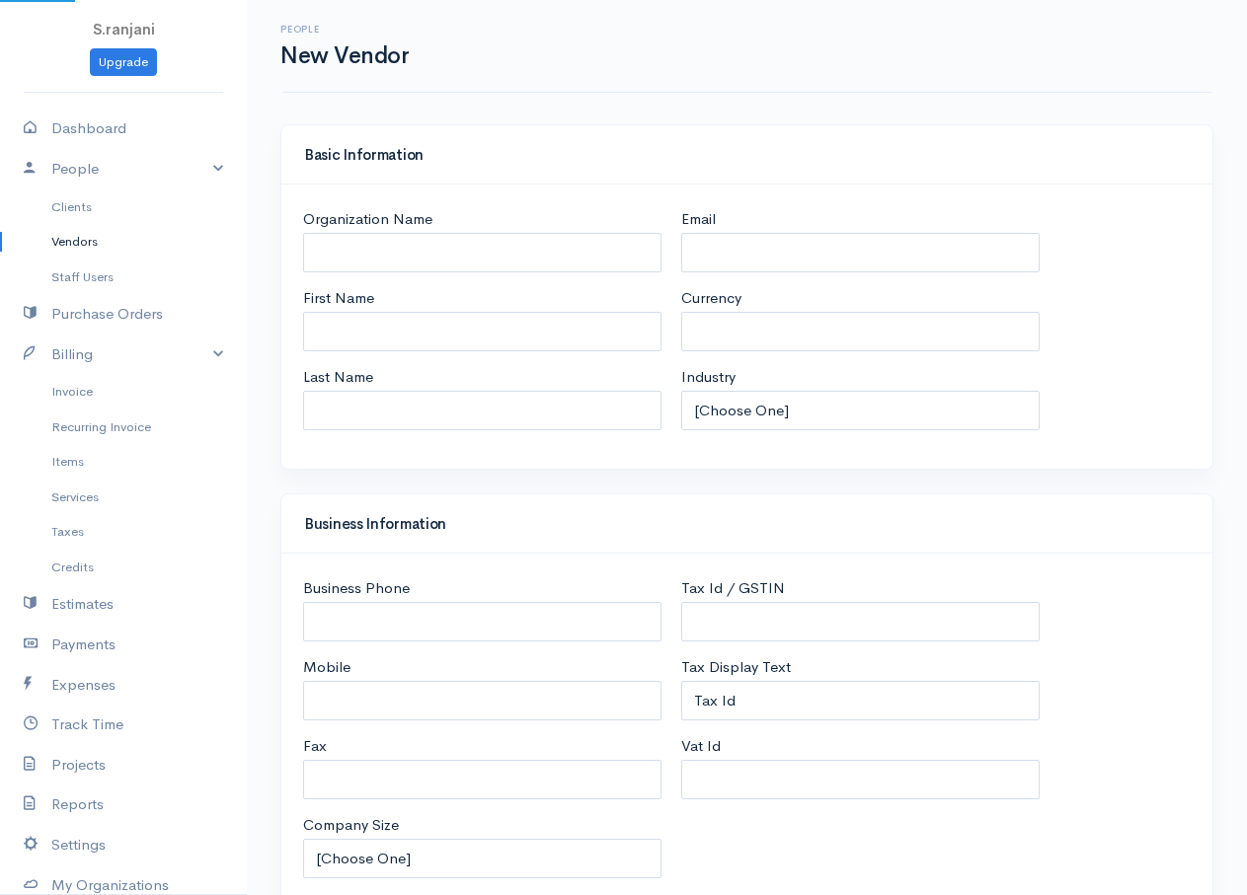
select select "LKR"
select select "Sri Lanka"
click at [350, 251] on input "Organization Name" at bounding box center [482, 253] width 358 height 40
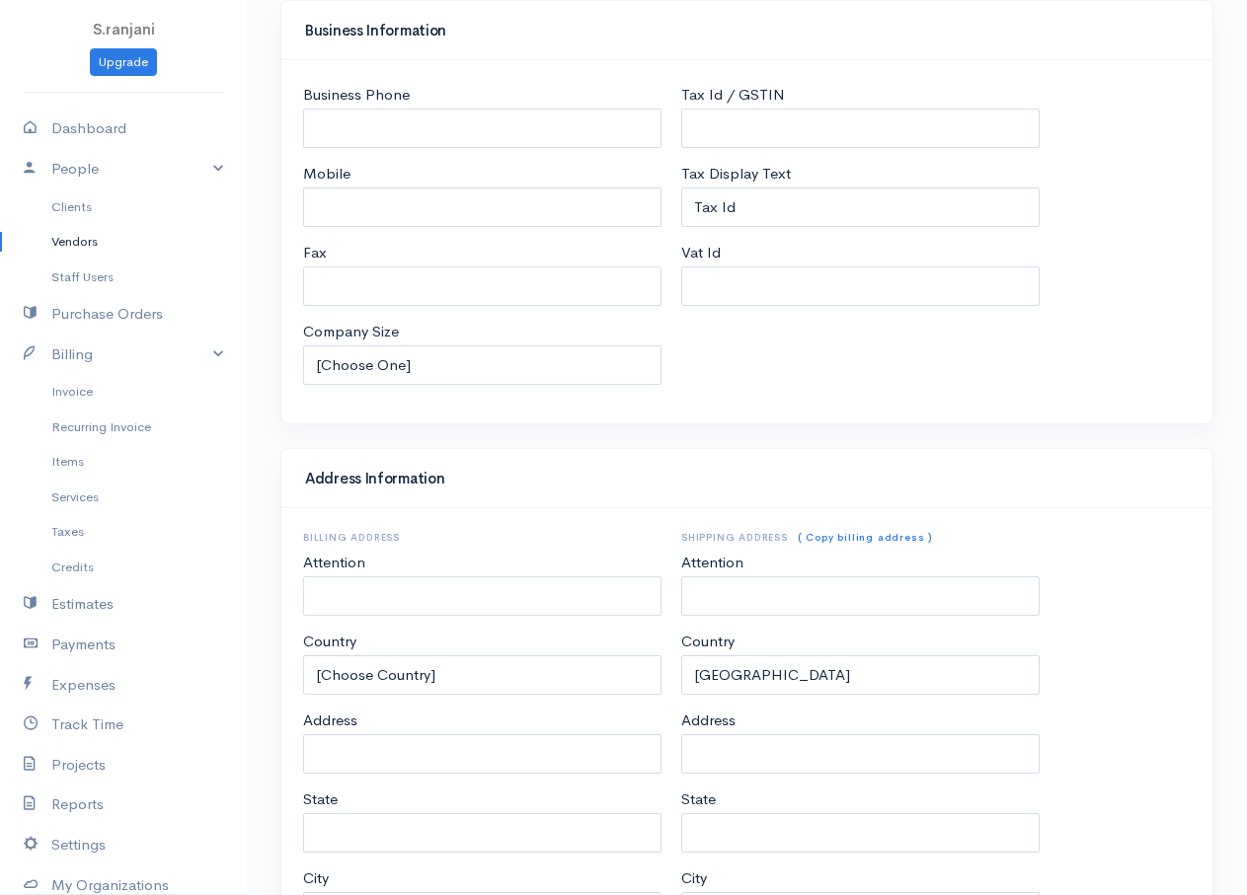
scroll to position [713, 0]
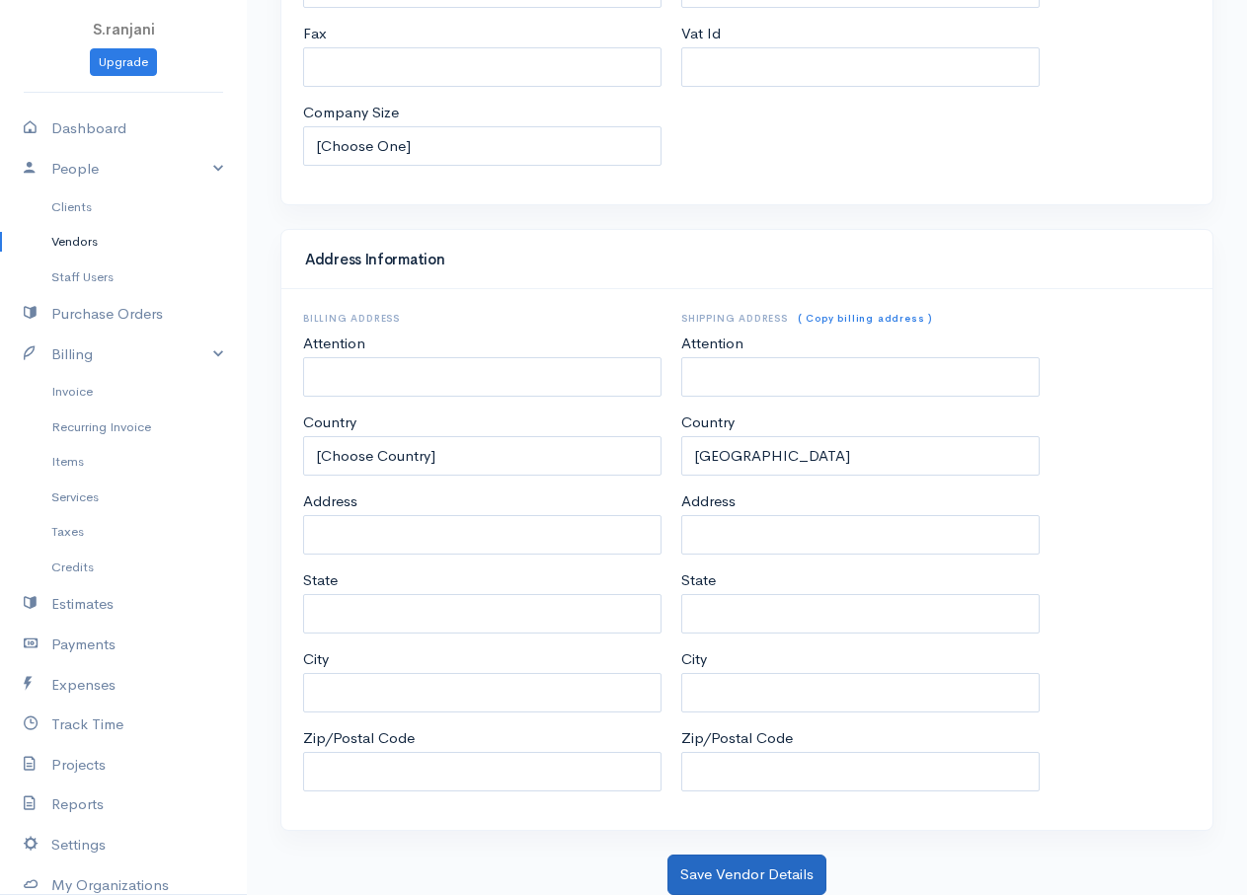
type input "KUMUDHAN"
click at [707, 877] on button "Save Vendor Details" at bounding box center [746, 875] width 159 height 40
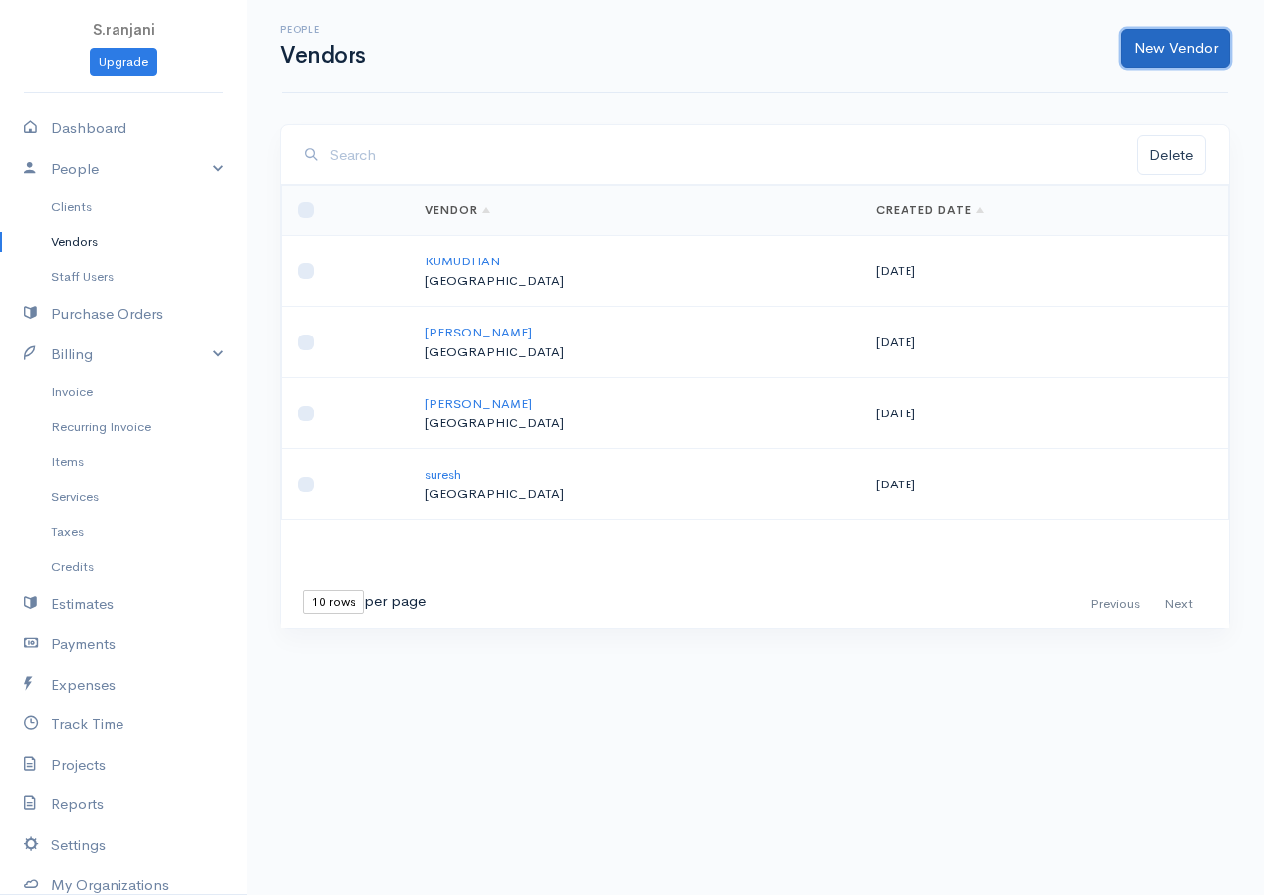
click at [1209, 51] on link "New Vendor" at bounding box center [1175, 49] width 110 height 40
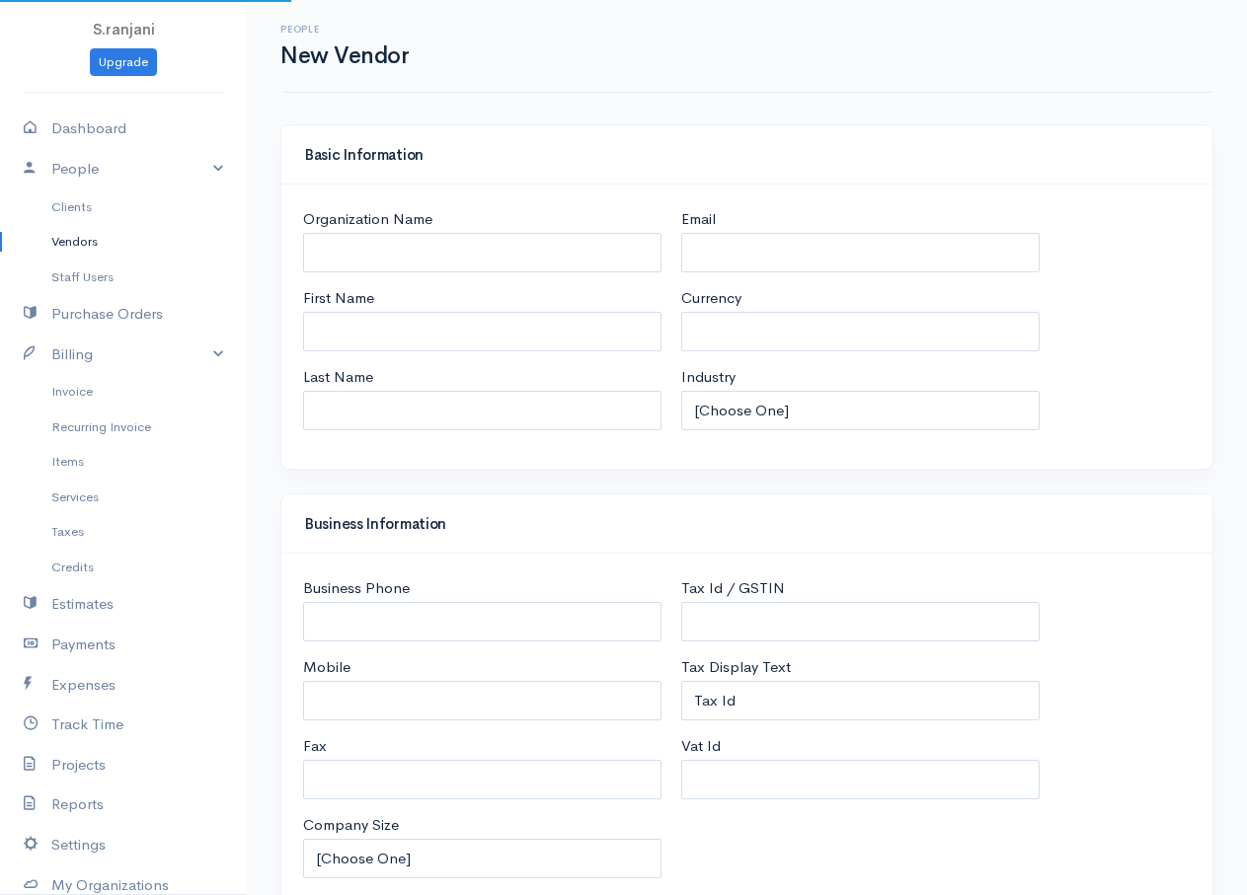
select select "LKR"
select select "Sri Lanka"
click at [573, 259] on input "Organization Name" at bounding box center [482, 253] width 358 height 40
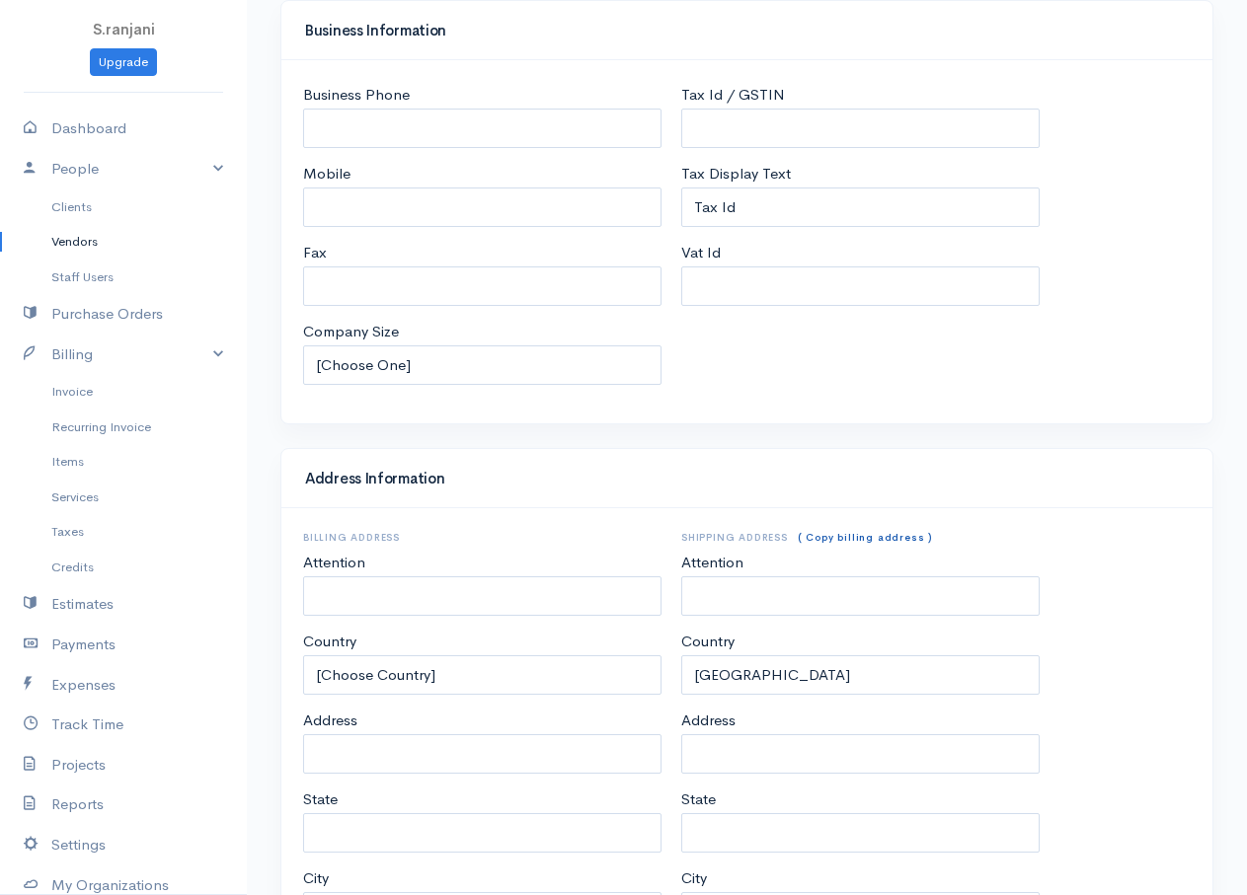
scroll to position [713, 0]
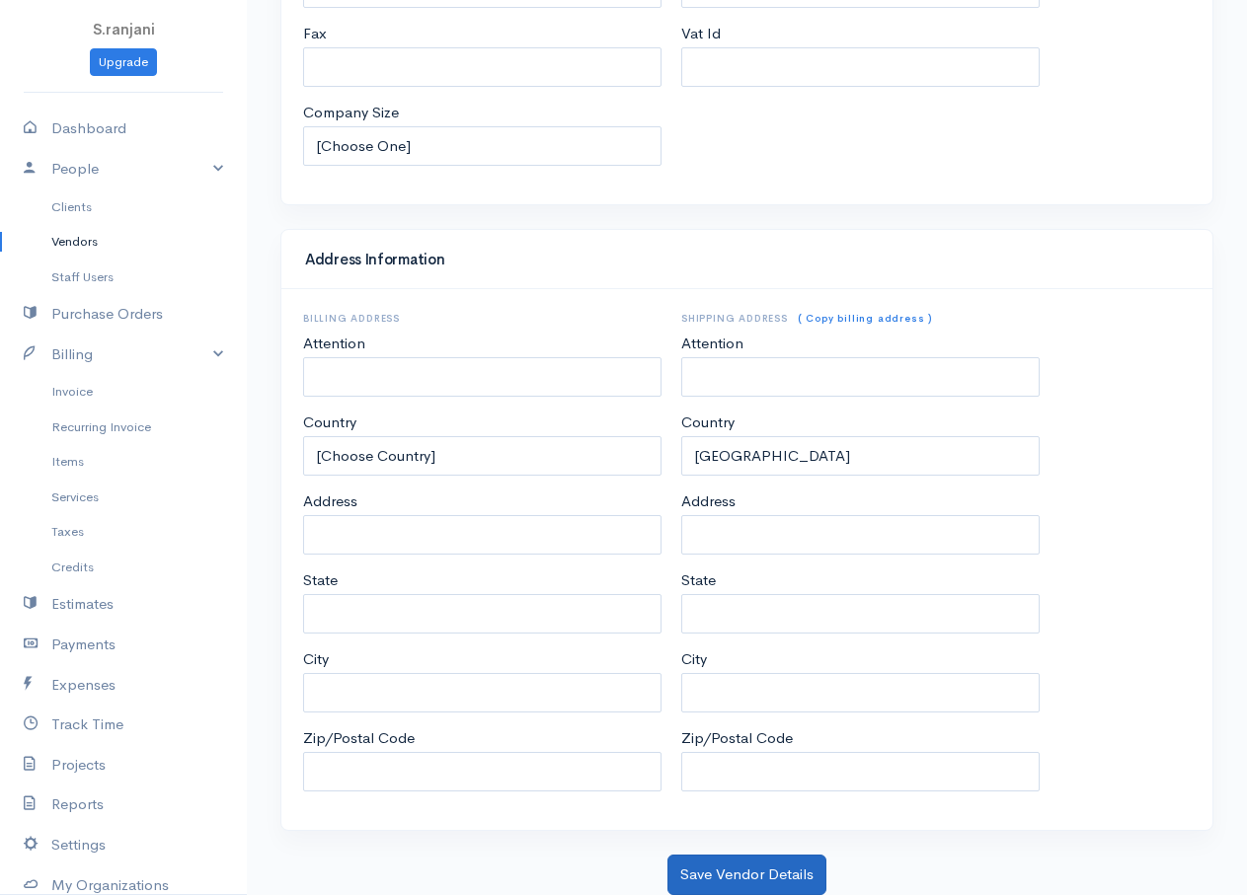
type input "SARAWANAN"
click at [786, 862] on button "Save Vendor Details" at bounding box center [746, 875] width 159 height 40
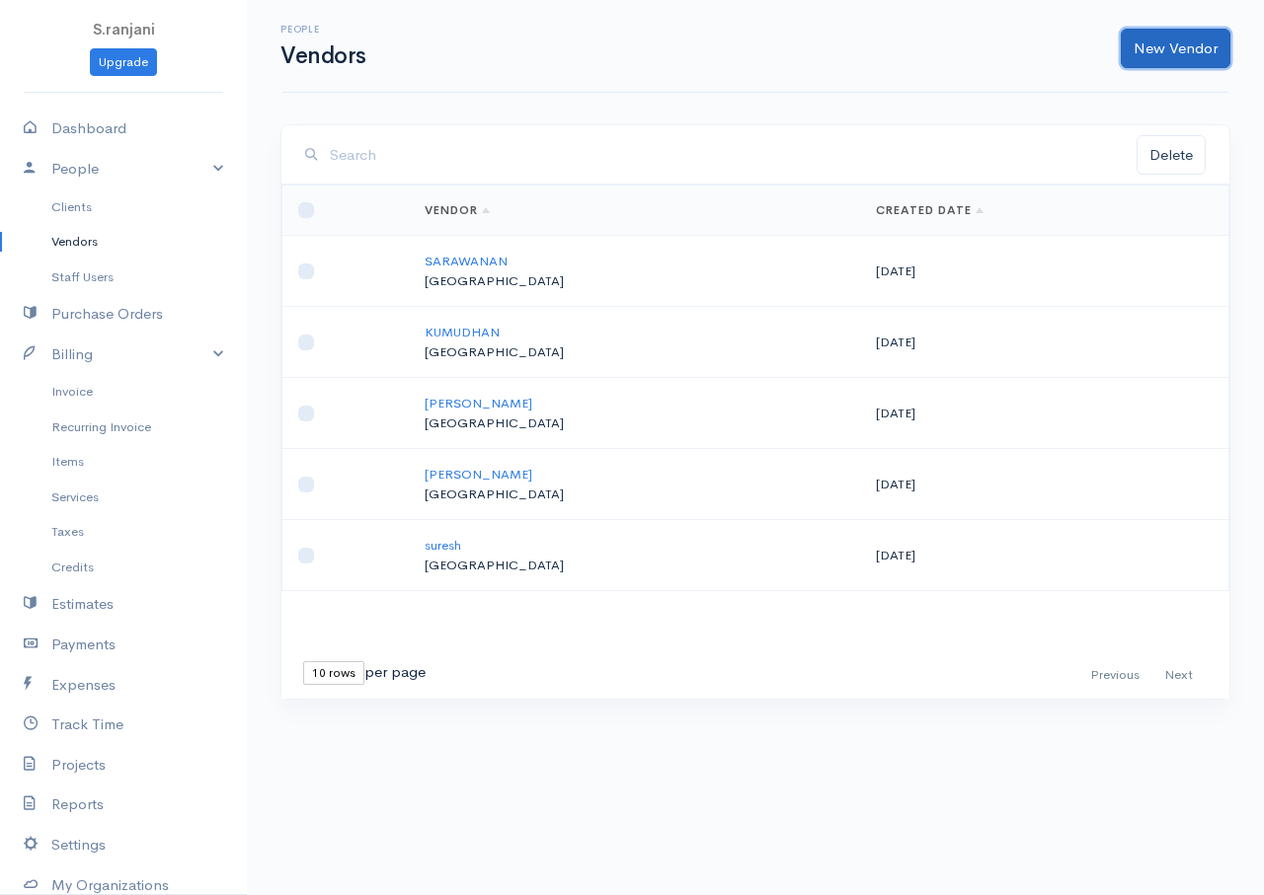
click at [1143, 58] on link "New Vendor" at bounding box center [1175, 49] width 110 height 40
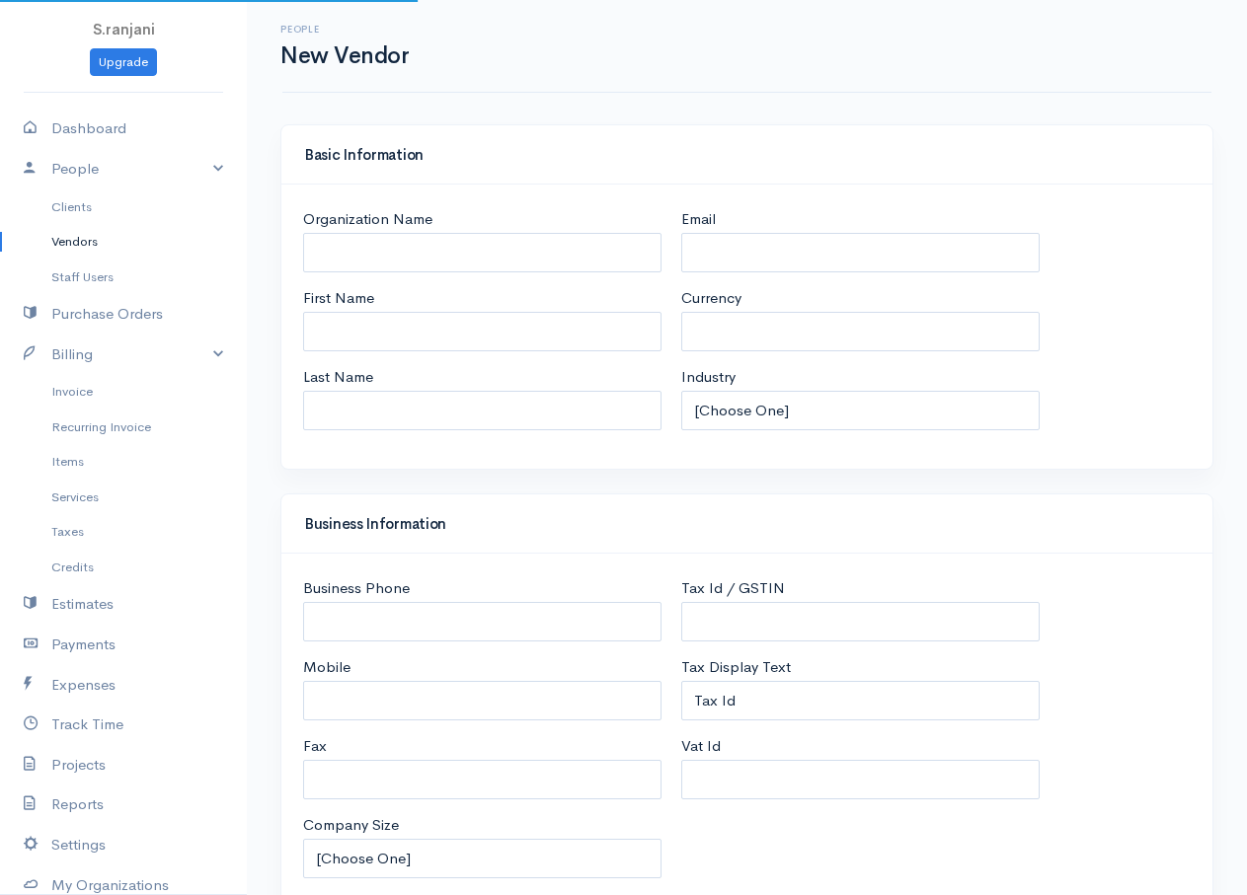
select select "LKR"
select select "Sri Lanka"
click at [392, 256] on input "Organization Name" at bounding box center [482, 253] width 358 height 40
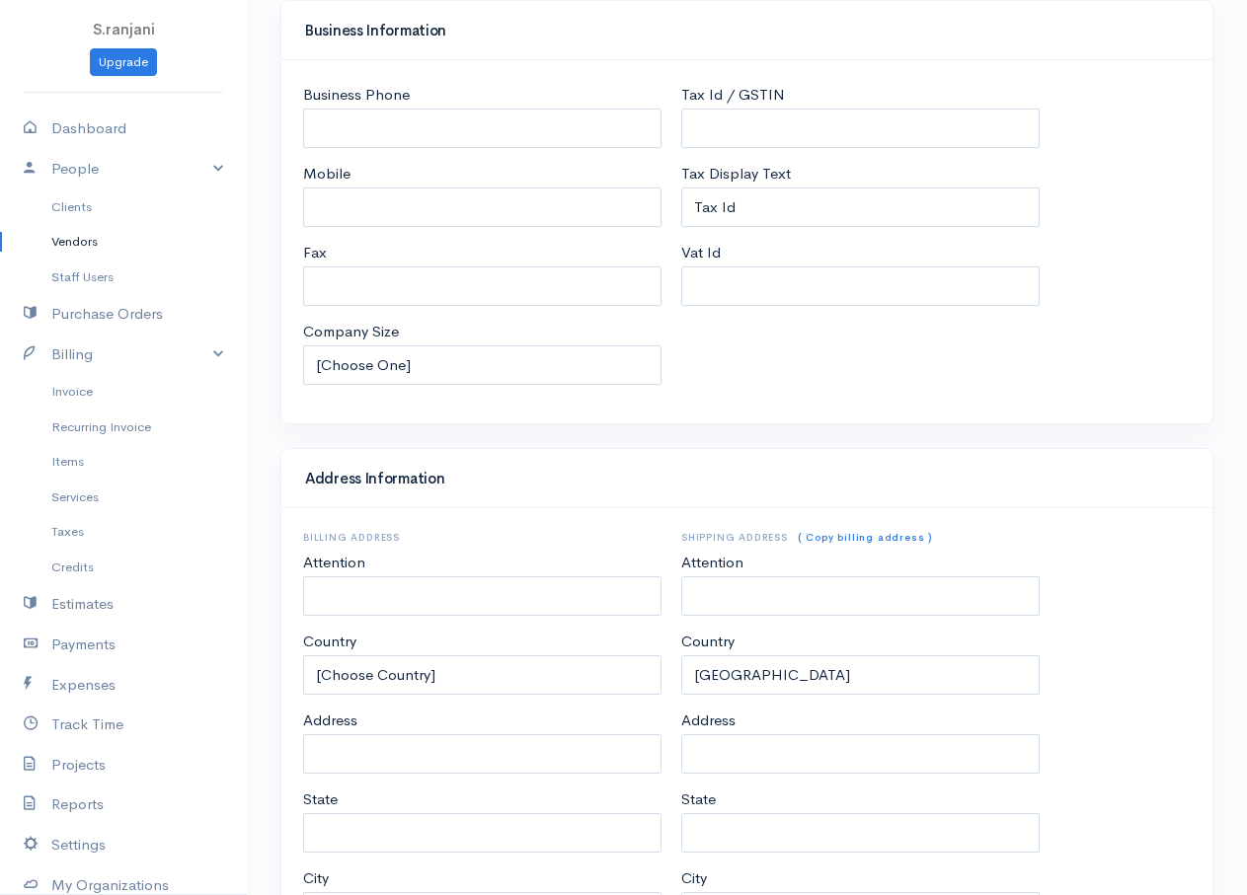
scroll to position [713, 0]
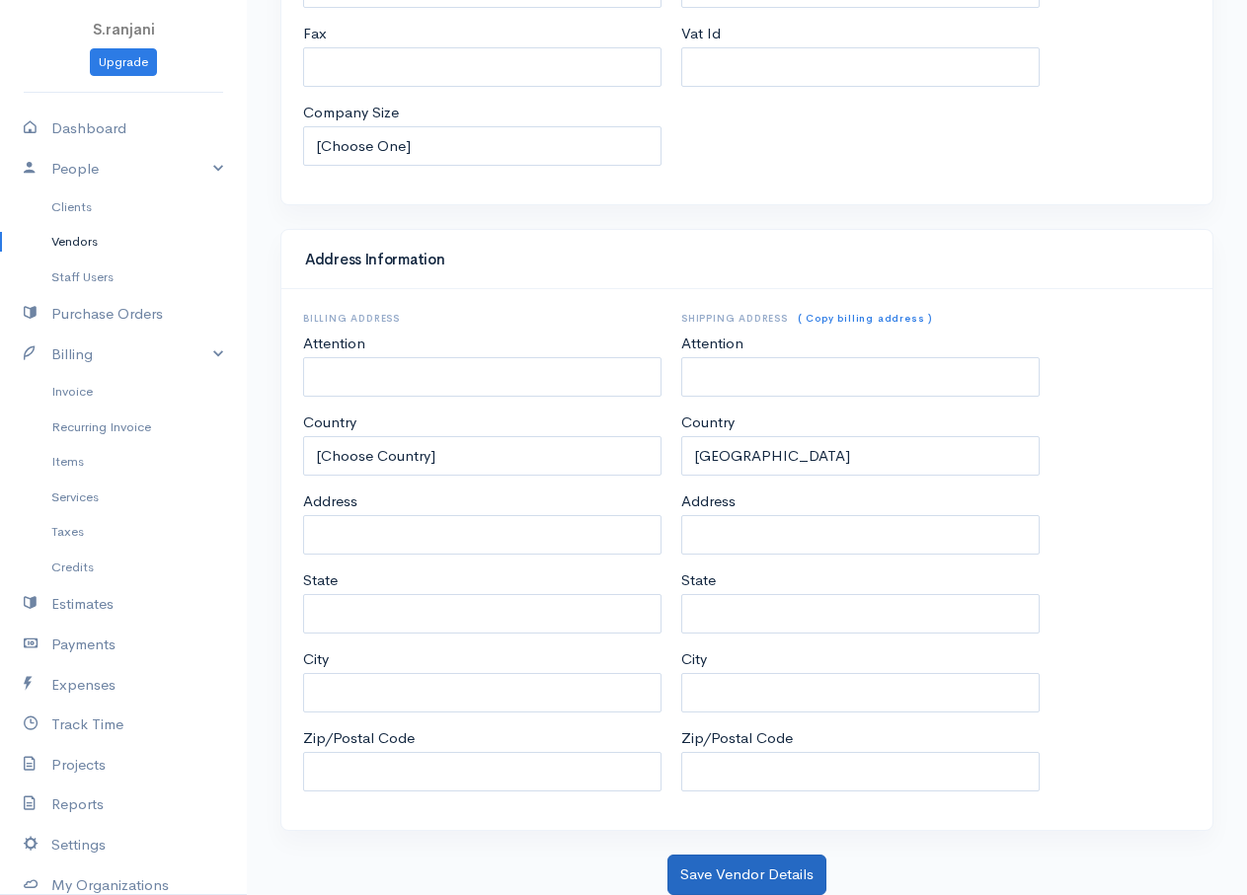
type input "KRUSHNA"
click at [774, 881] on button "Save Vendor Details" at bounding box center [746, 875] width 159 height 40
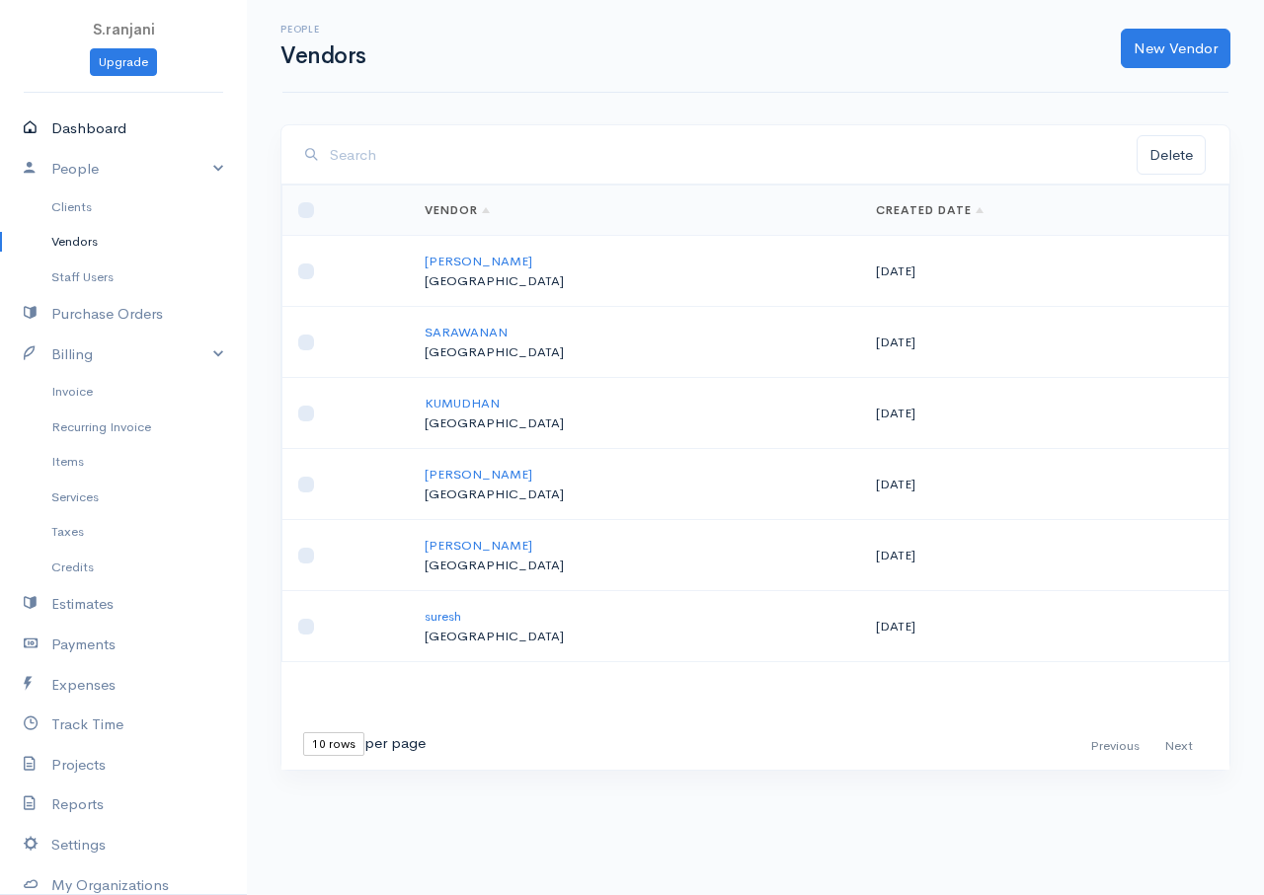
click at [105, 128] on link "Dashboard" at bounding box center [123, 129] width 247 height 40
select select "365"
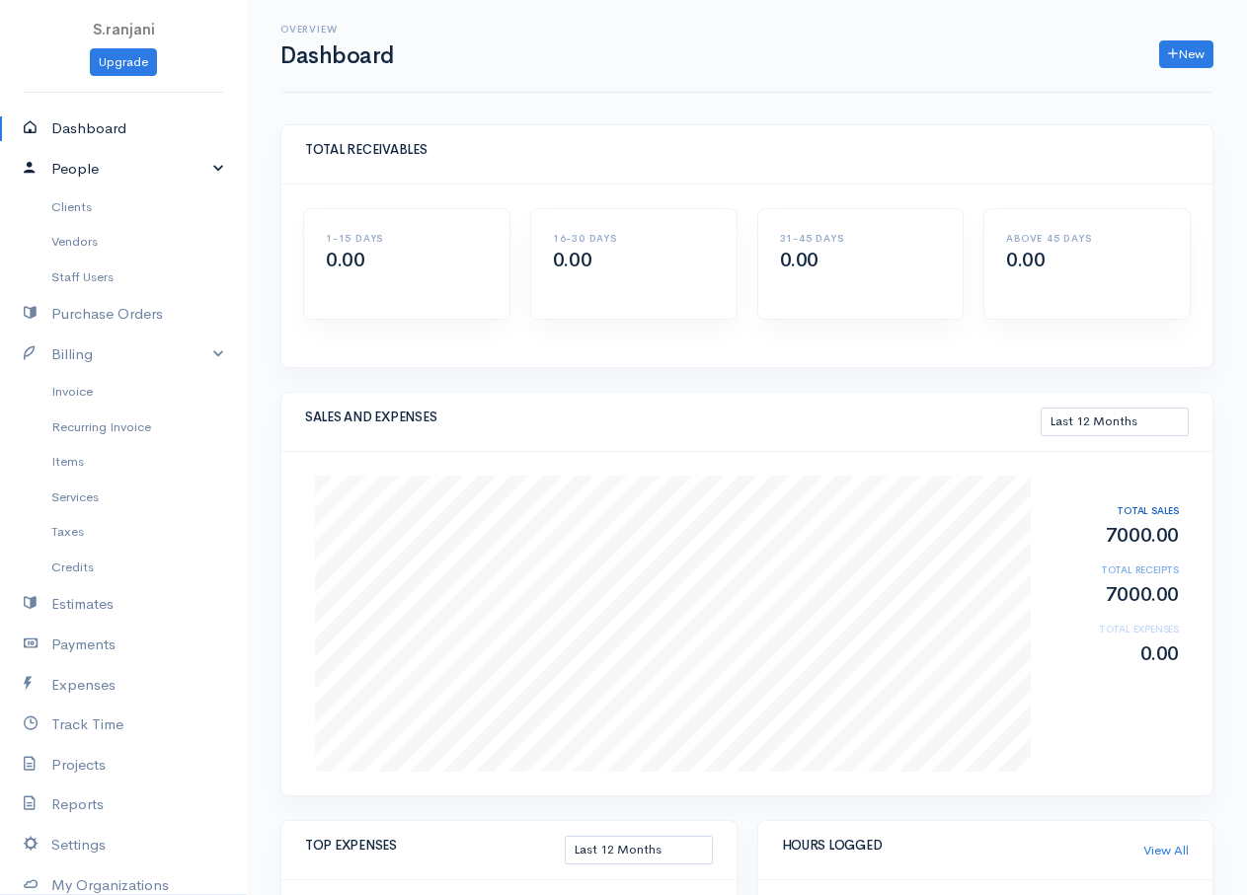
click at [203, 168] on link "People" at bounding box center [123, 169] width 247 height 40
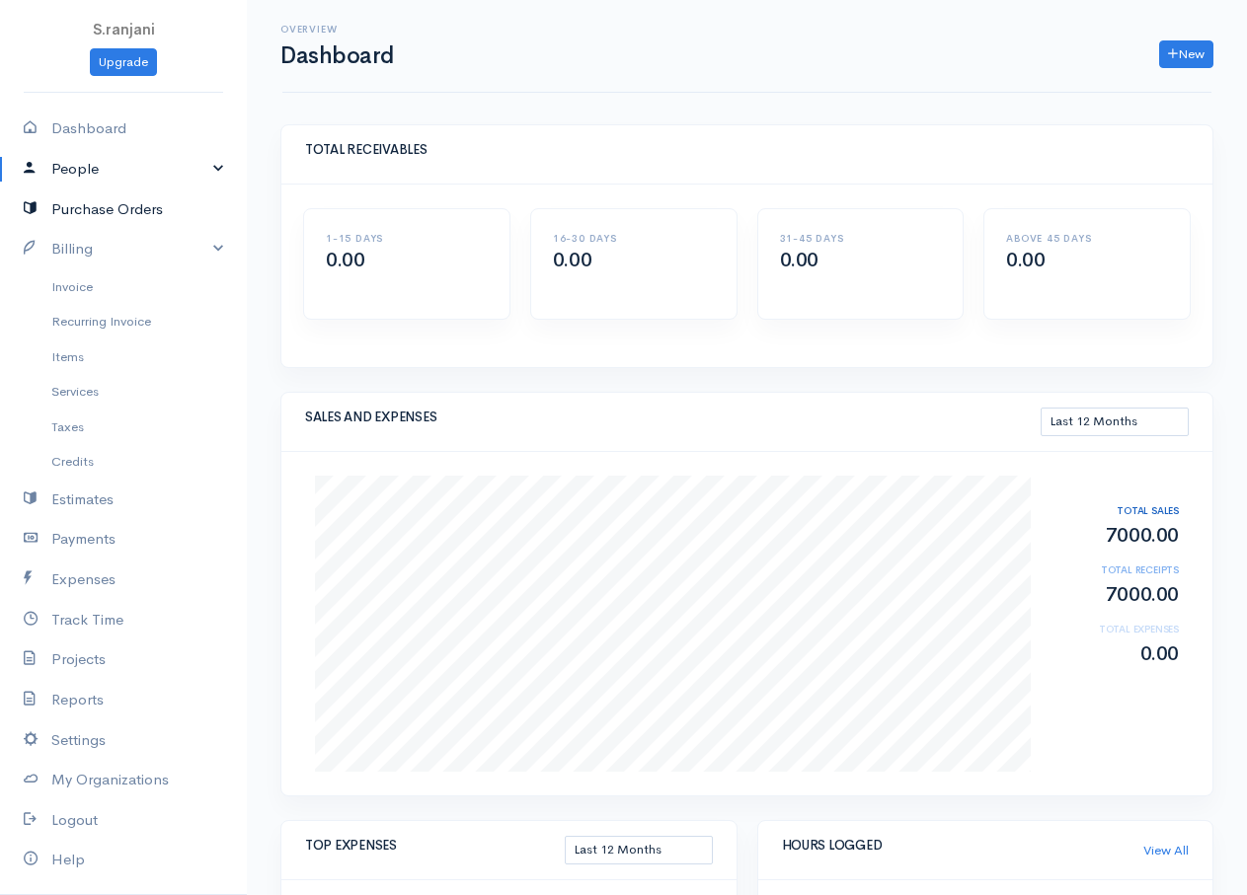
click at [110, 211] on link "Purchase Orders" at bounding box center [123, 210] width 247 height 40
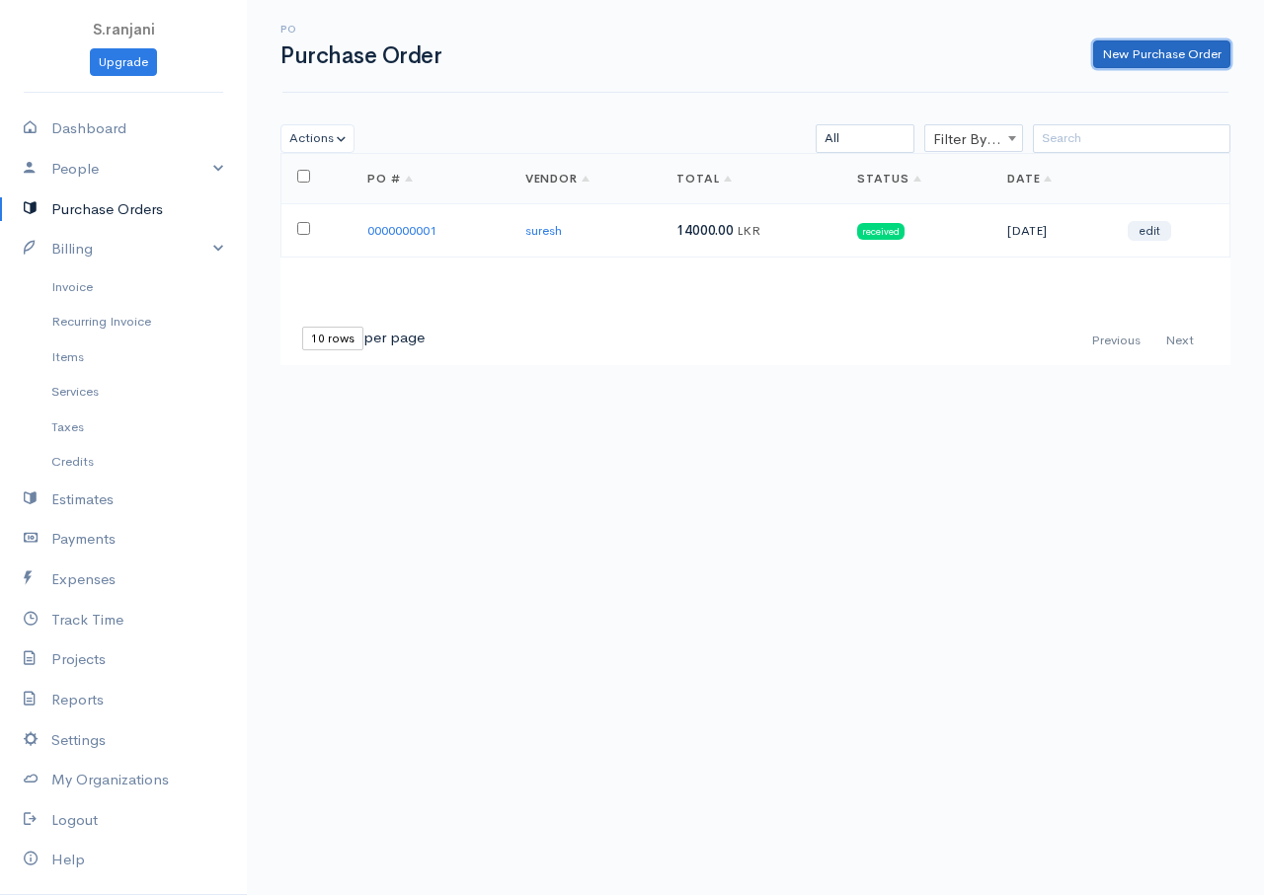
click at [1125, 50] on link "New Purchase Order" at bounding box center [1161, 54] width 137 height 29
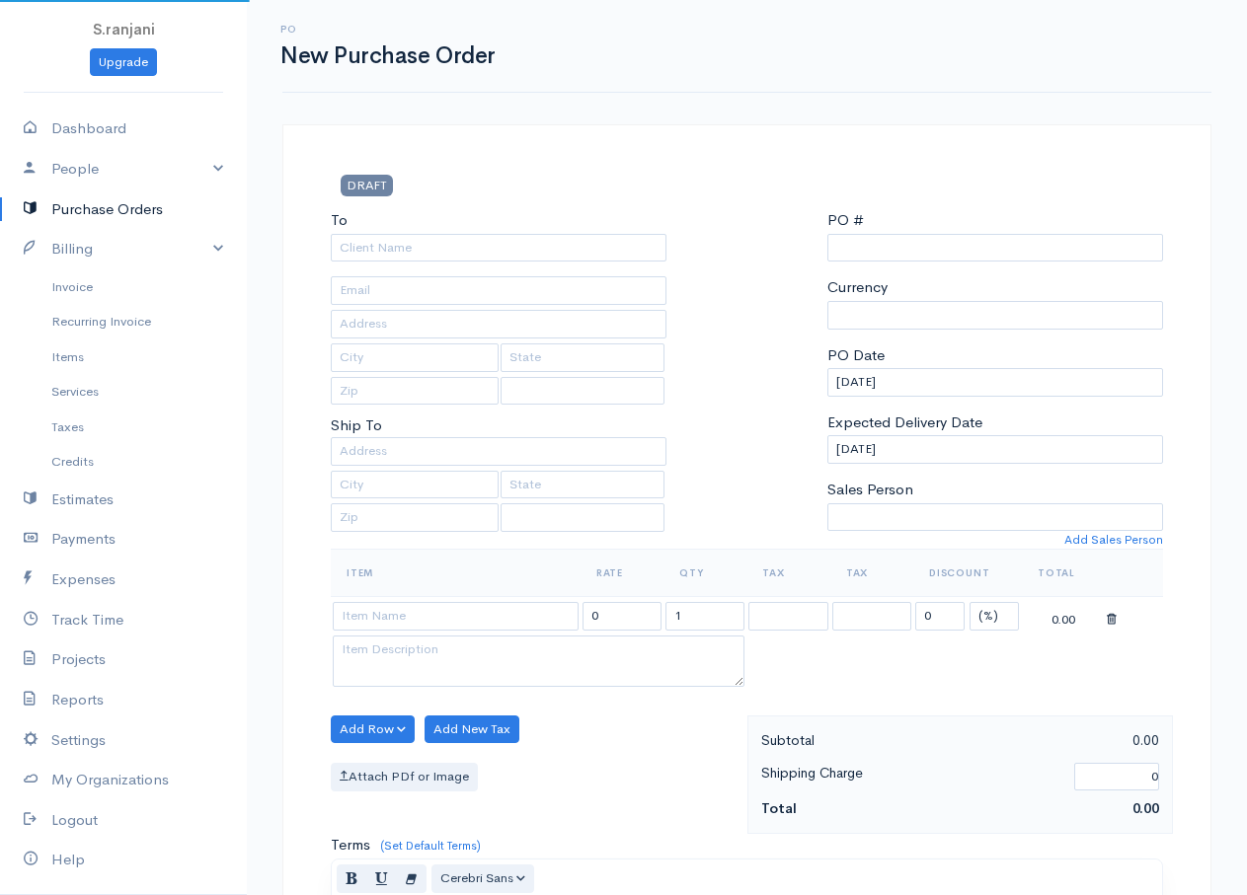
select select "Sri Lanka"
select select "LKR"
type input "0000000002"
select select "Sri Lanka"
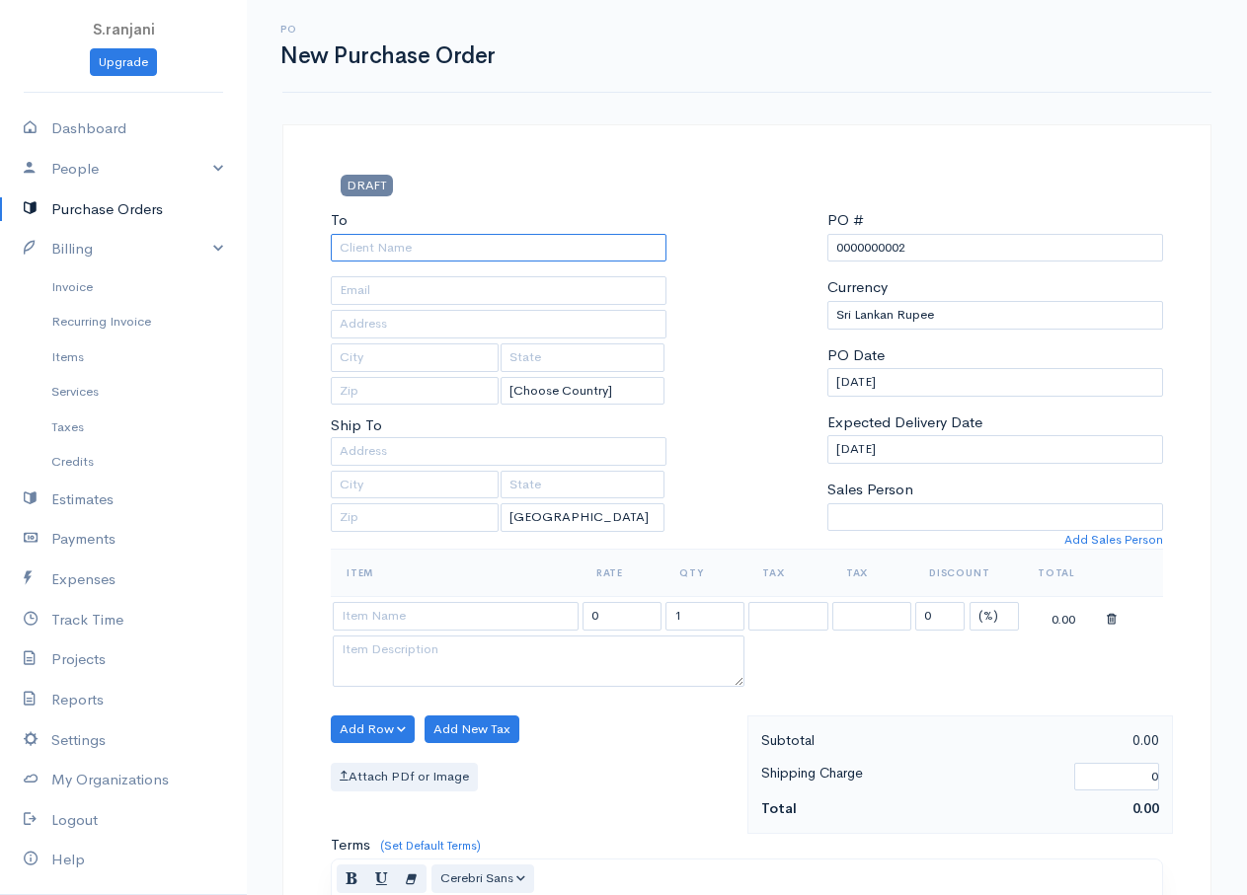
click at [369, 246] on input "To" at bounding box center [499, 248] width 336 height 29
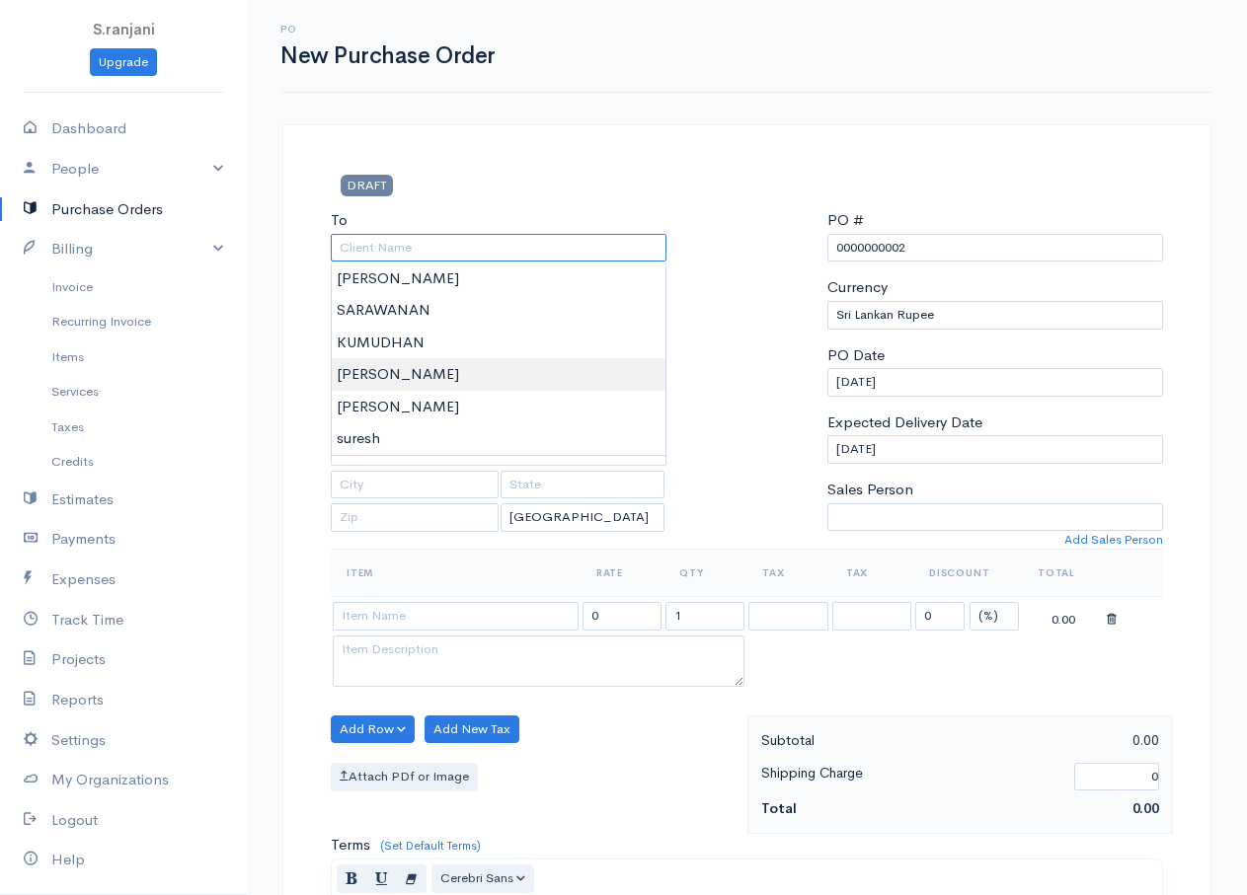
scroll to position [99, 0]
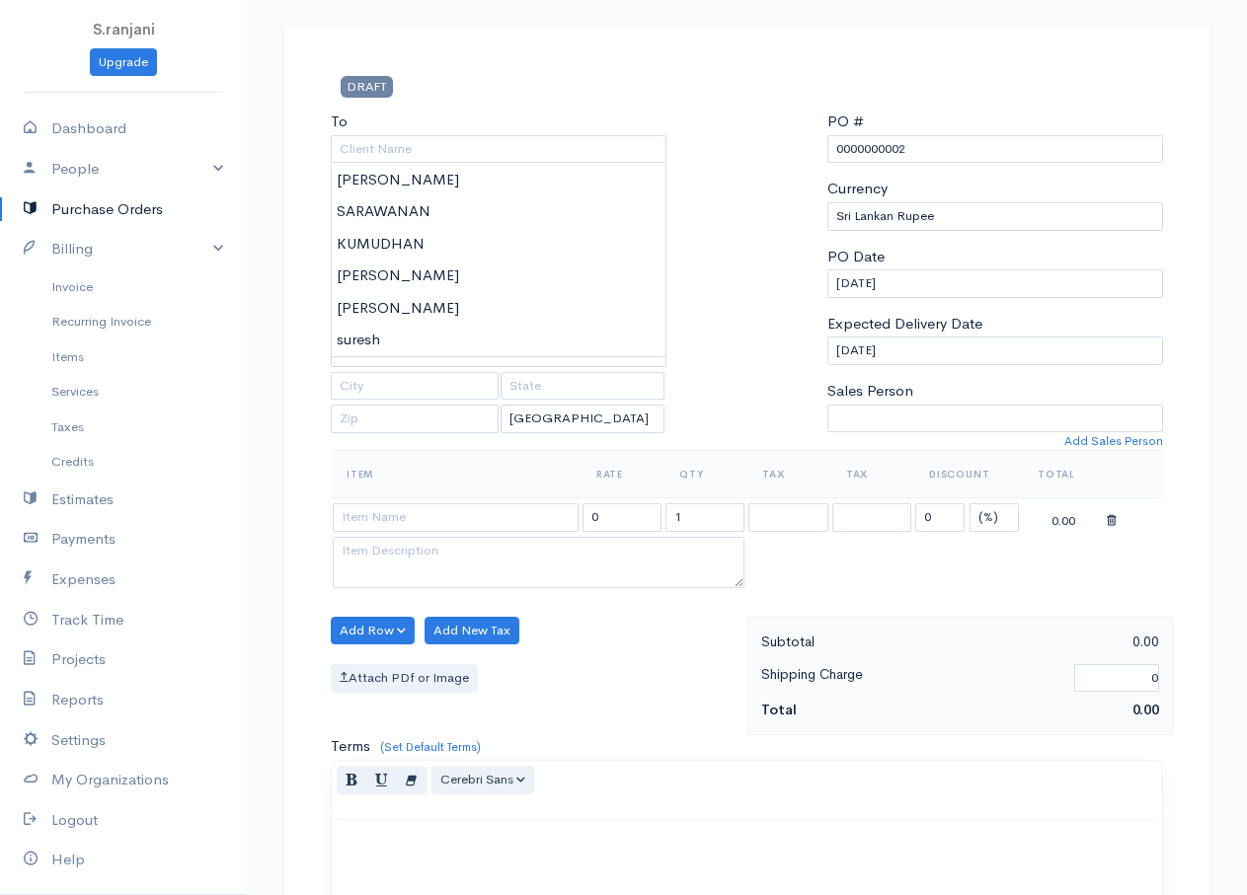
type input "KAMAL"
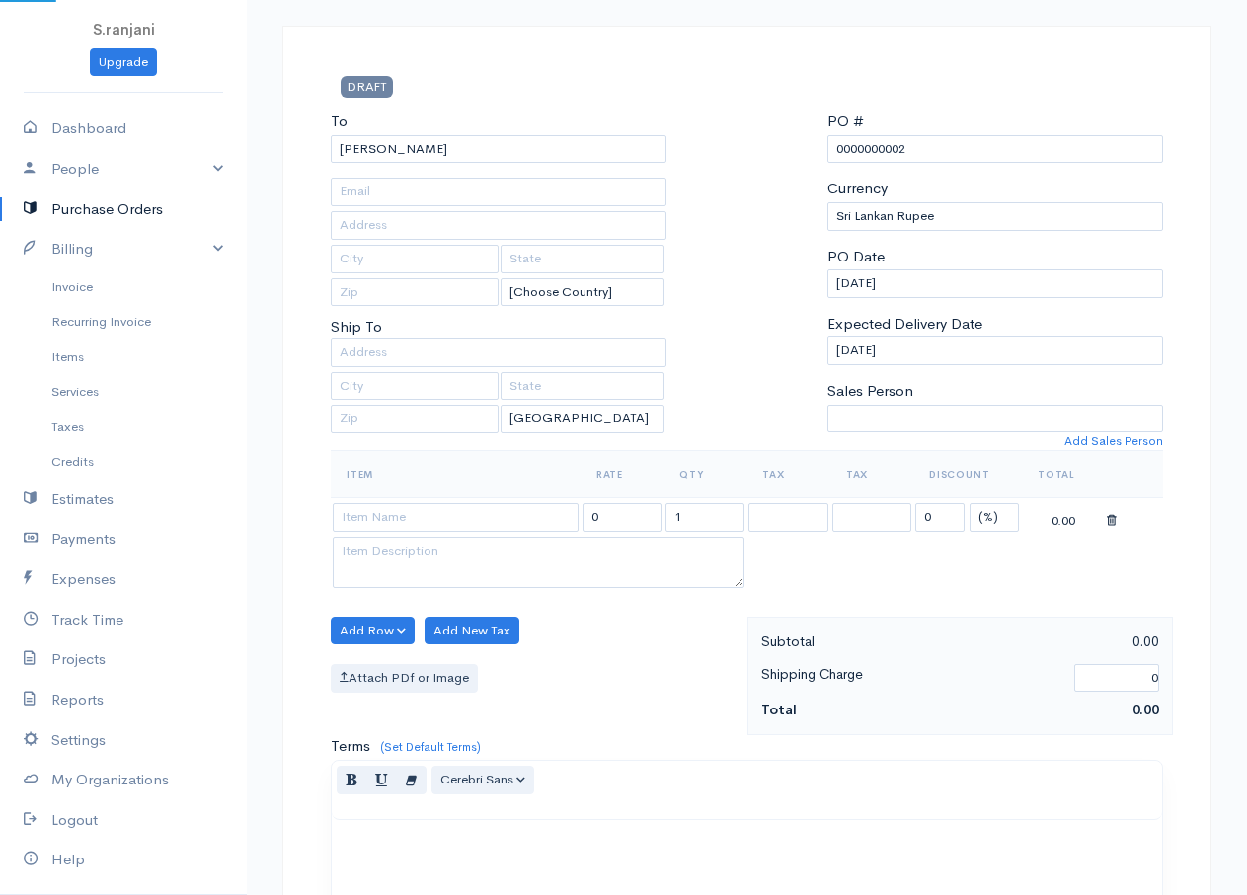
click at [348, 299] on body "S.ranjani Upgrade Dashboard People Clients Vendors Staff Users Purchase Orders …" at bounding box center [623, 659] width 1247 height 1517
click at [399, 519] on input at bounding box center [456, 517] width 246 height 29
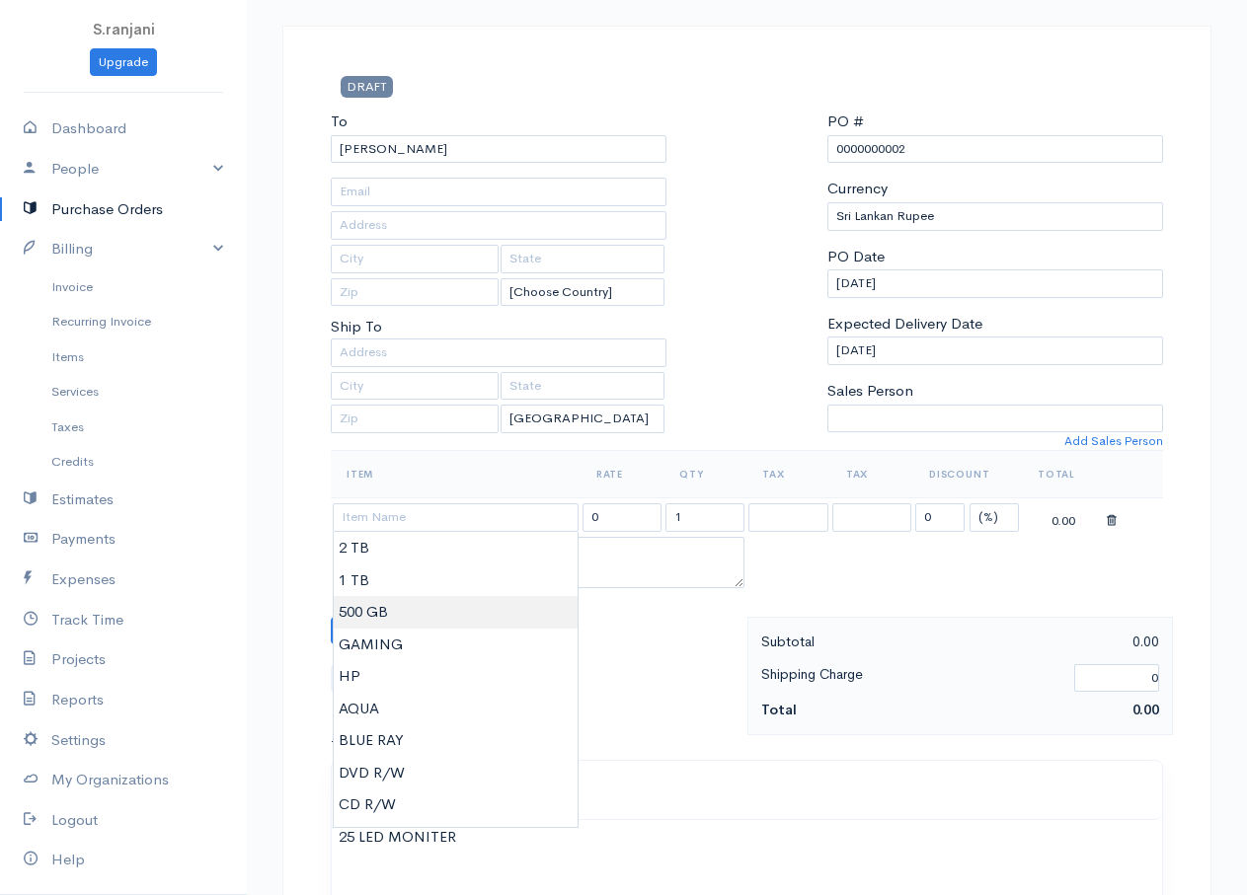
type input "500 GB"
type input "6500.00"
click at [372, 616] on body "S.ranjani Upgrade Dashboard People Clients Vendors Staff Users Purchase Orders …" at bounding box center [623, 659] width 1247 height 1517
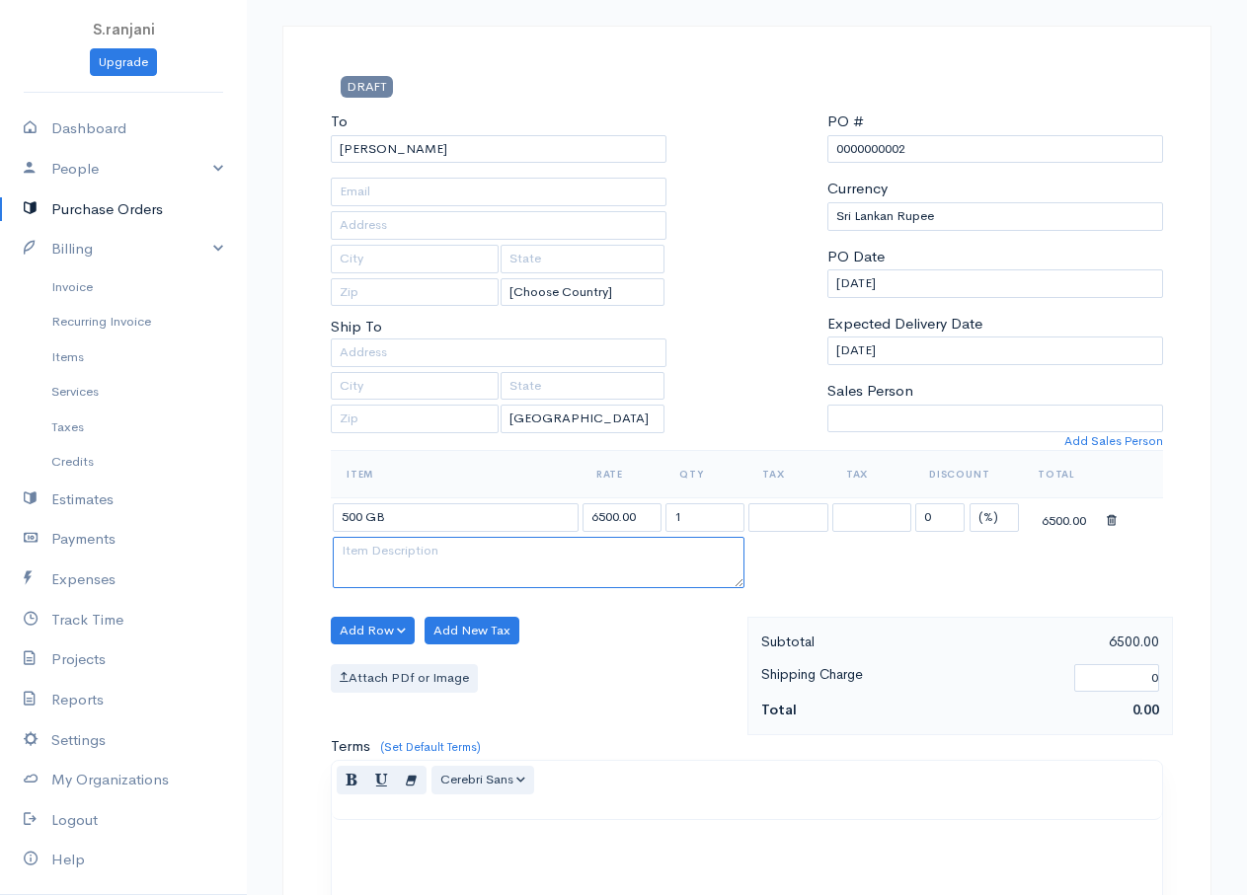
click at [449, 564] on textarea at bounding box center [539, 562] width 412 height 51
click at [447, 559] on textarea at bounding box center [539, 562] width 412 height 51
click at [374, 566] on textarea at bounding box center [539, 562] width 412 height 51
click at [454, 628] on button "Add New Tax" at bounding box center [471, 631] width 95 height 29
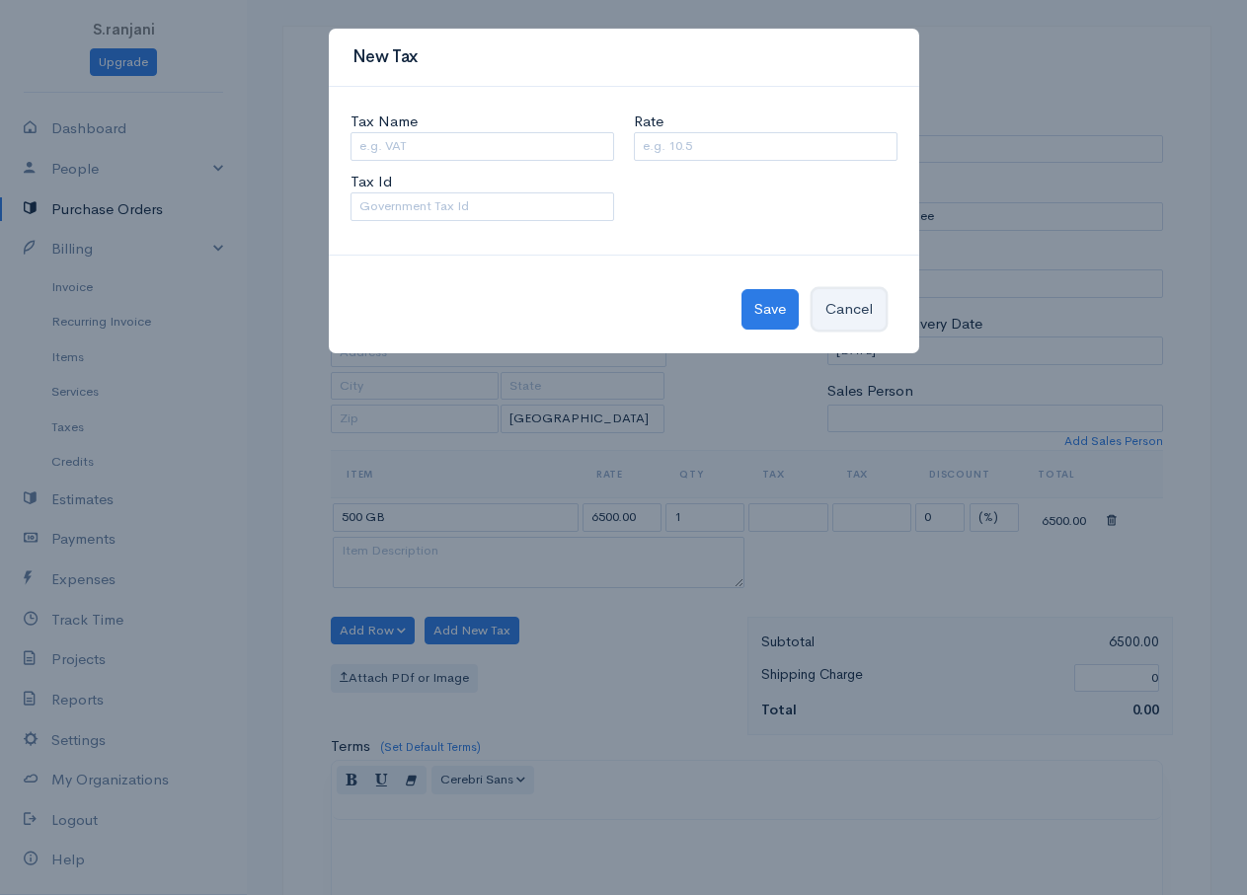
click at [848, 306] on button "Cancel" at bounding box center [848, 309] width 73 height 40
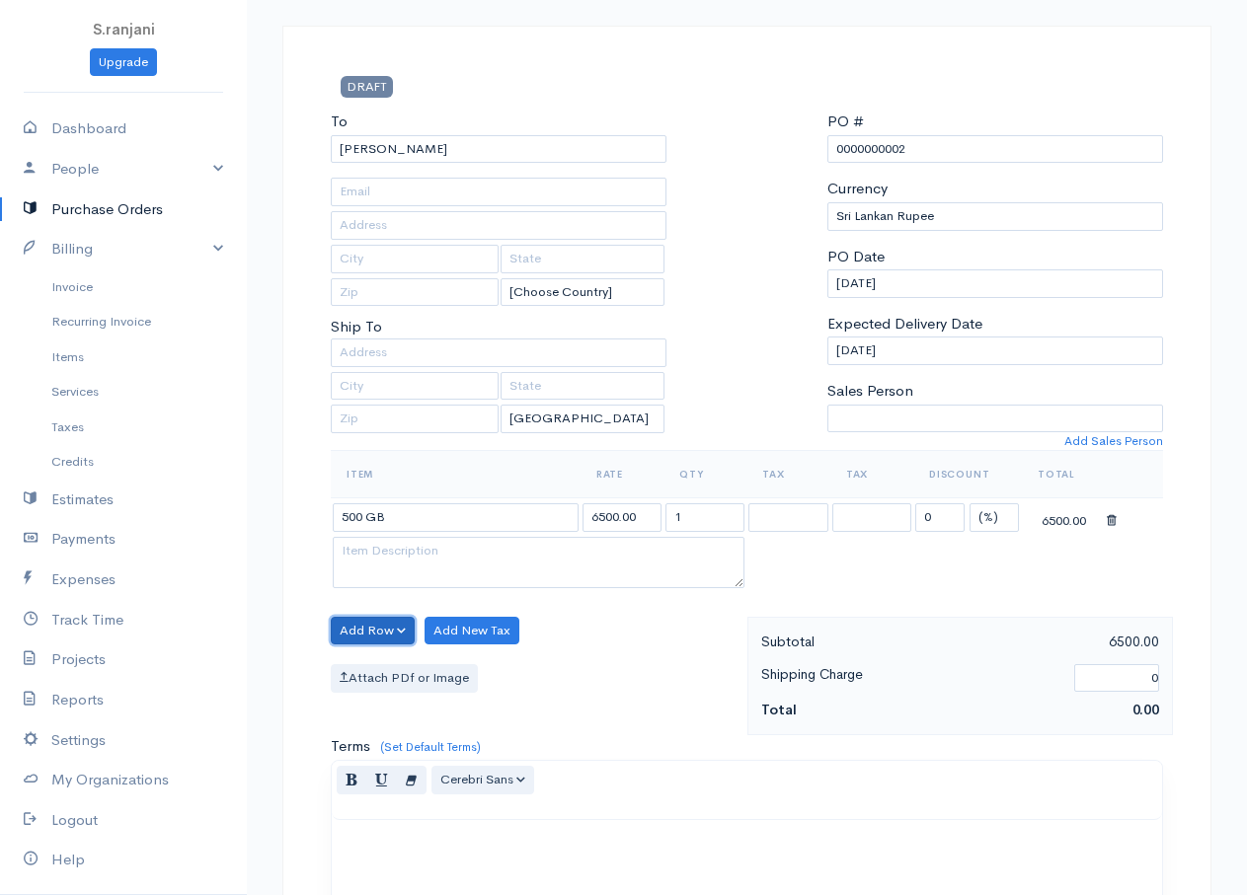
click at [365, 628] on button "Add Row" at bounding box center [373, 631] width 84 height 29
click at [369, 680] on link "Add Item Row" at bounding box center [410, 672] width 156 height 35
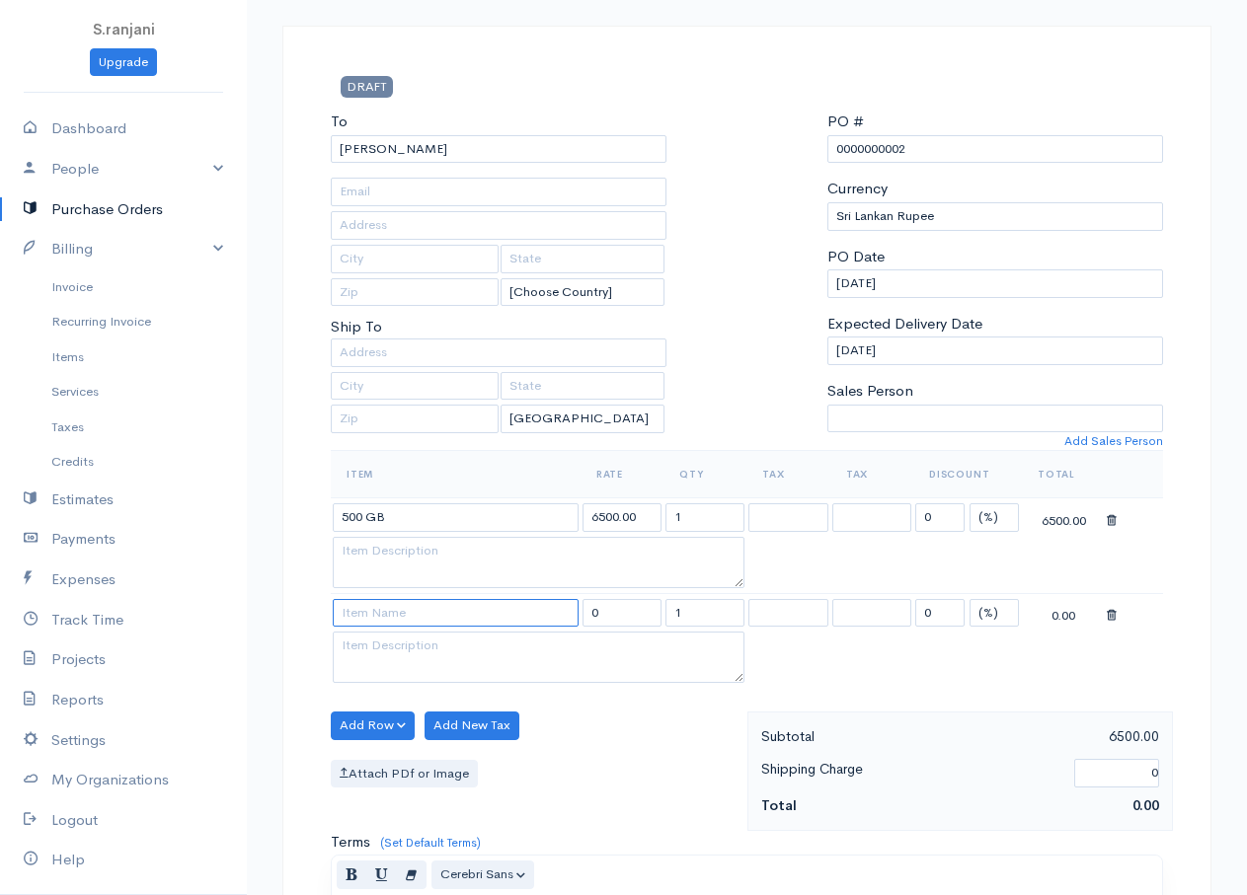
click at [360, 611] on input at bounding box center [456, 613] width 246 height 29
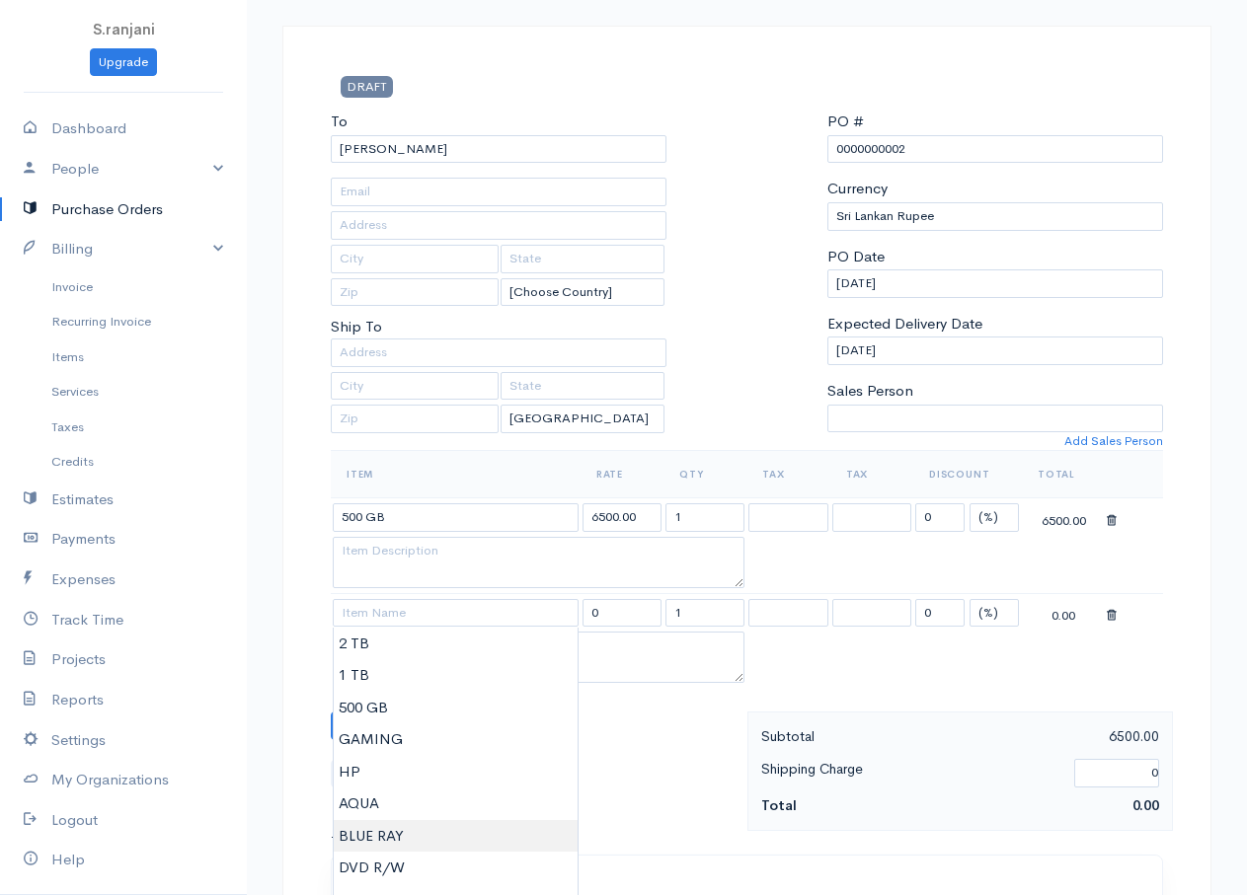
type input "BLUE RAY"
type input "10000.00"
click at [408, 843] on body "S.ranjani Upgrade Dashboard People Clients Vendors Staff Users Purchase Orders …" at bounding box center [623, 707] width 1247 height 1612
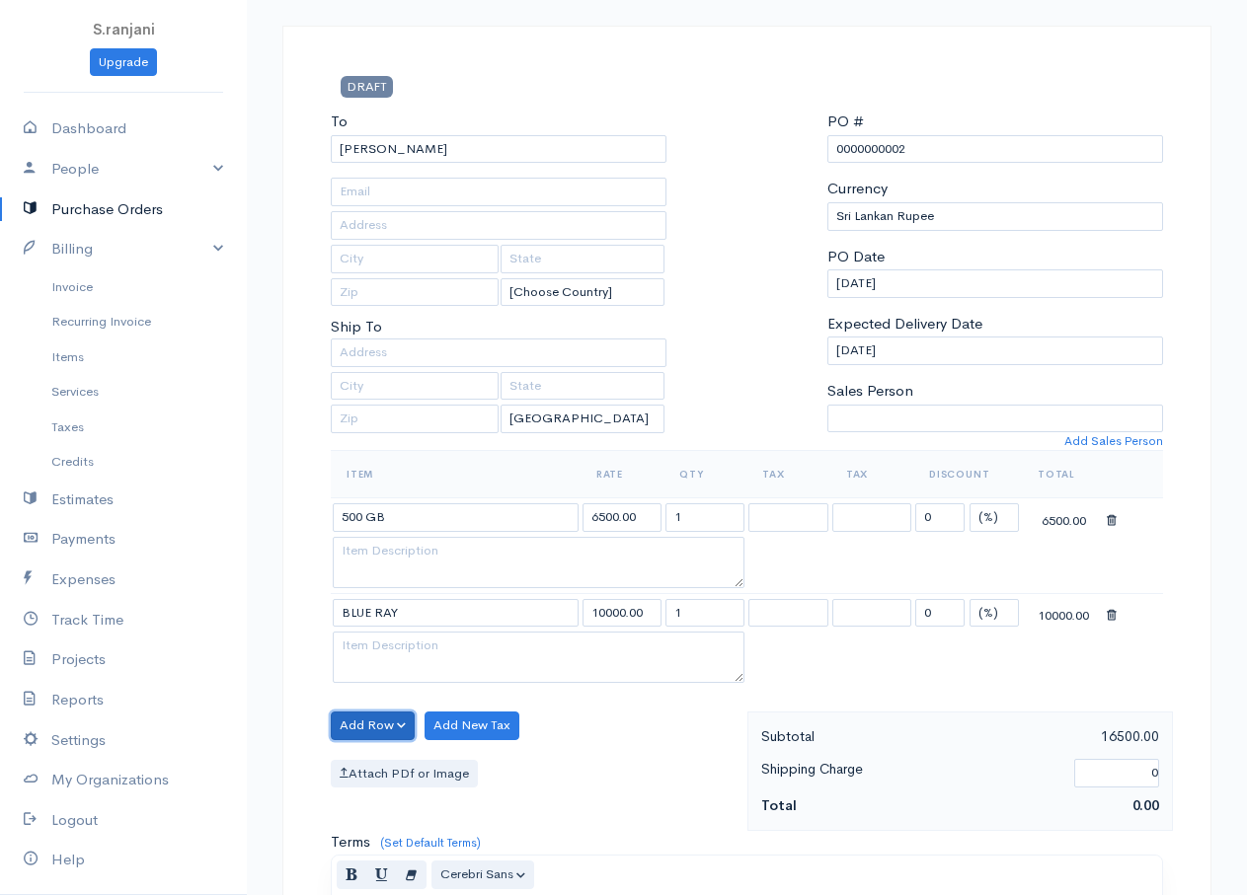
click at [351, 725] on button "Add Row" at bounding box center [373, 726] width 84 height 29
click at [382, 773] on link "Add Item Row" at bounding box center [410, 766] width 156 height 35
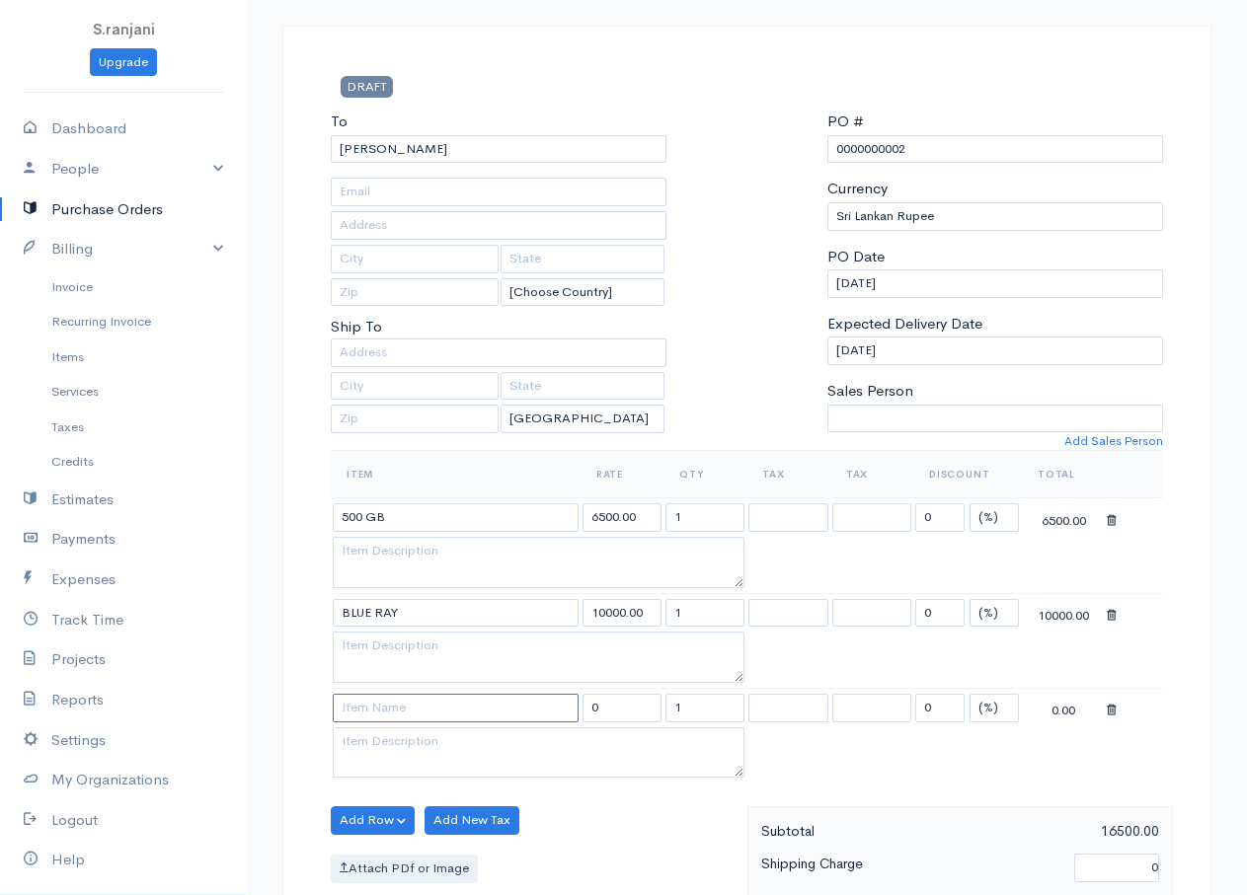
click at [390, 715] on input at bounding box center [456, 708] width 246 height 29
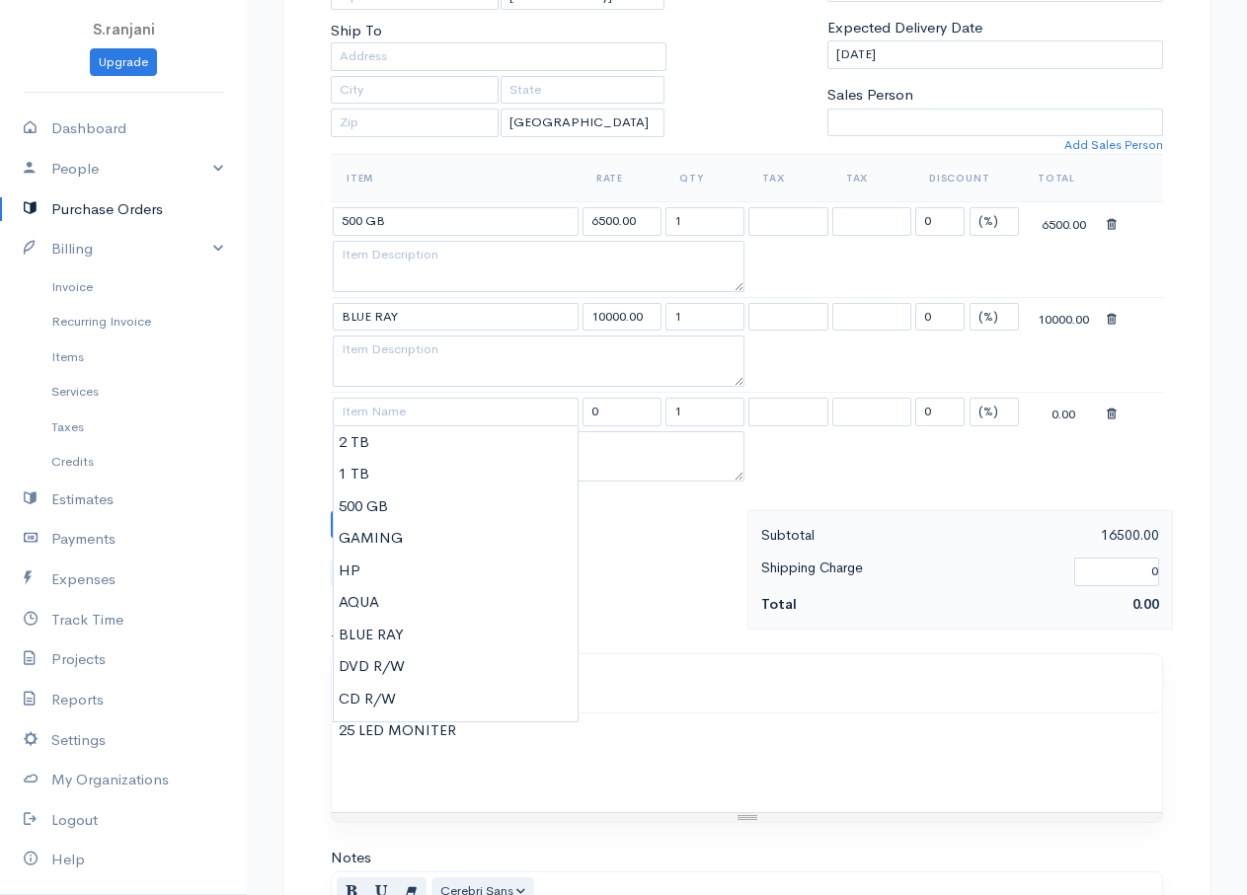
type input "DVD R/W"
type input "5500.00"
click at [391, 661] on body "S.ranjani Upgrade Dashboard People Clients Vendors Staff Users Purchase Orders …" at bounding box center [623, 459] width 1247 height 1708
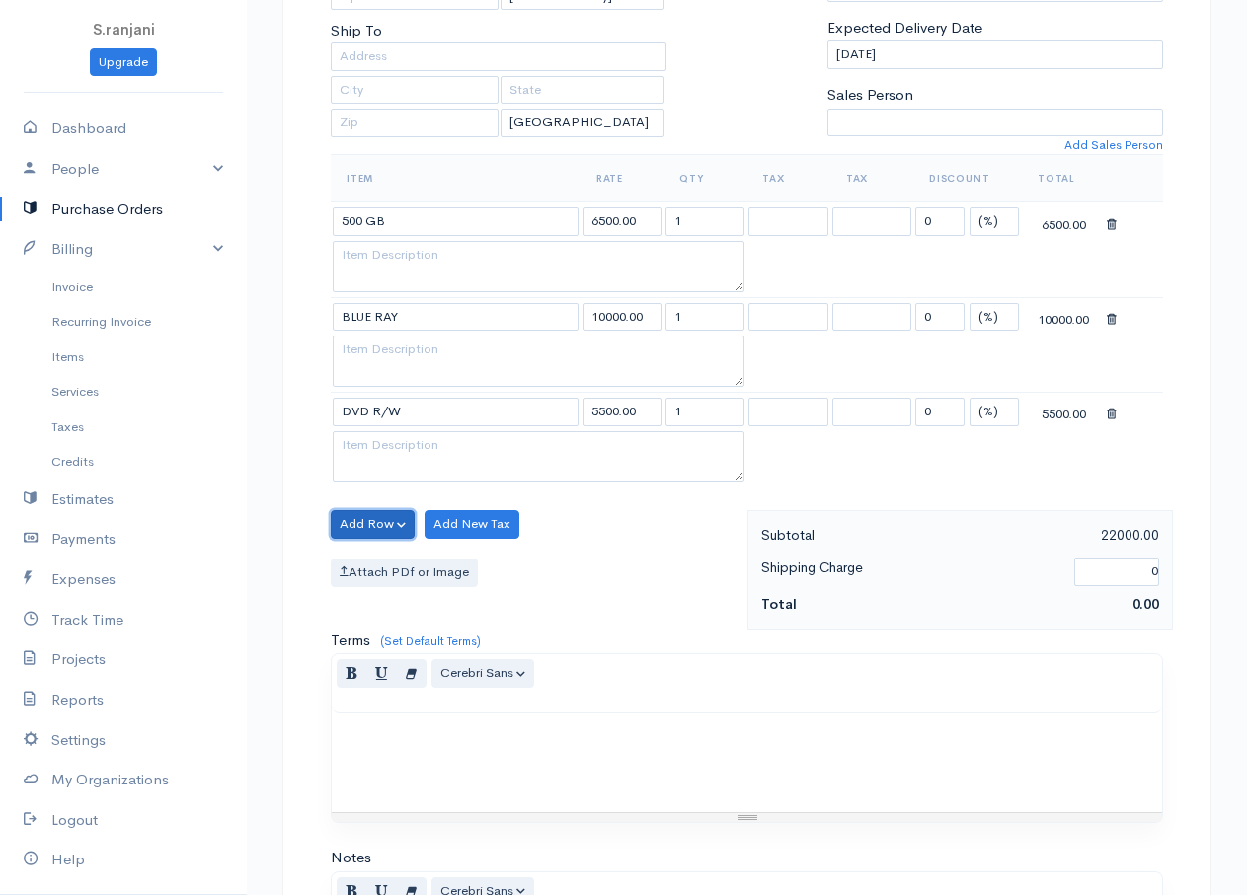
click at [377, 526] on button "Add Row" at bounding box center [373, 524] width 84 height 29
click at [405, 563] on link "Add Item Row" at bounding box center [410, 565] width 156 height 35
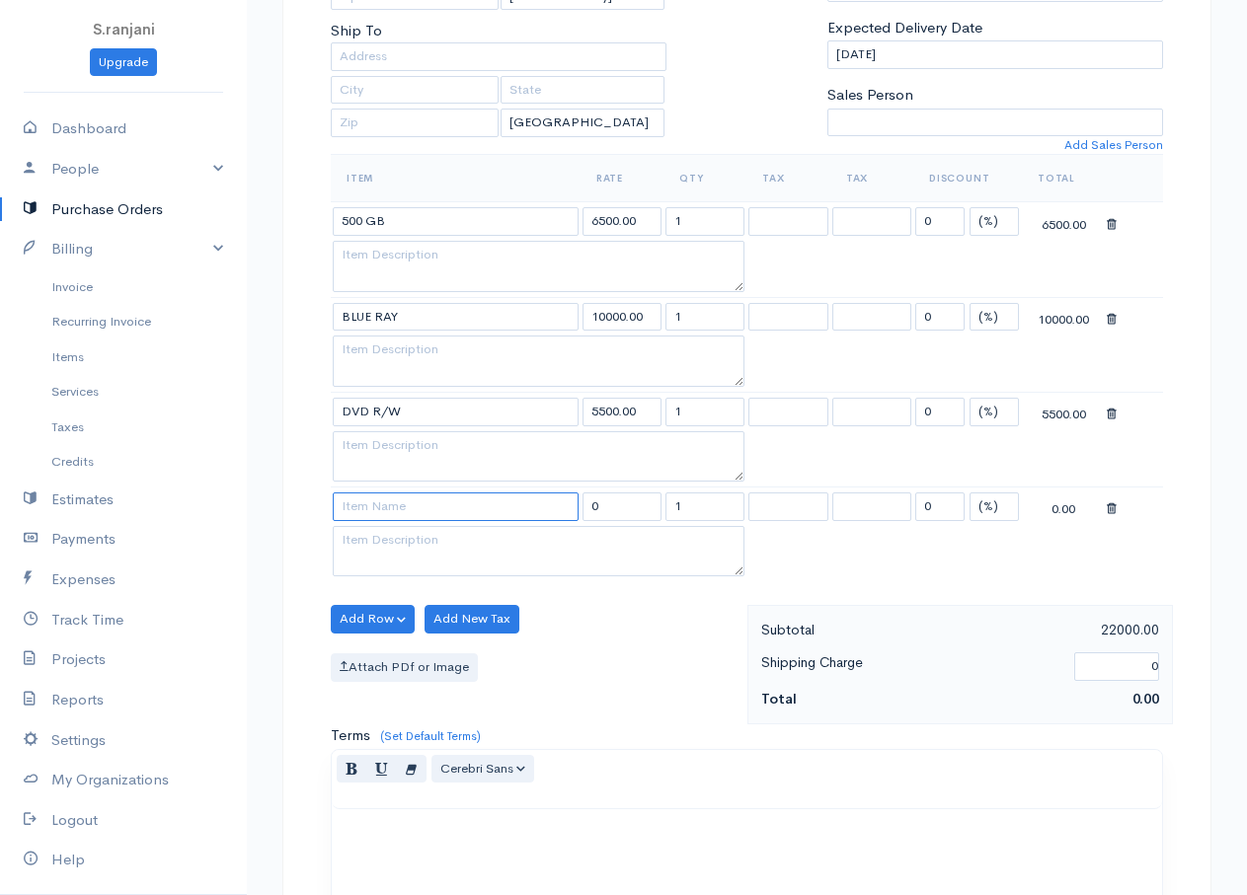
click at [425, 517] on input at bounding box center [456, 507] width 246 height 29
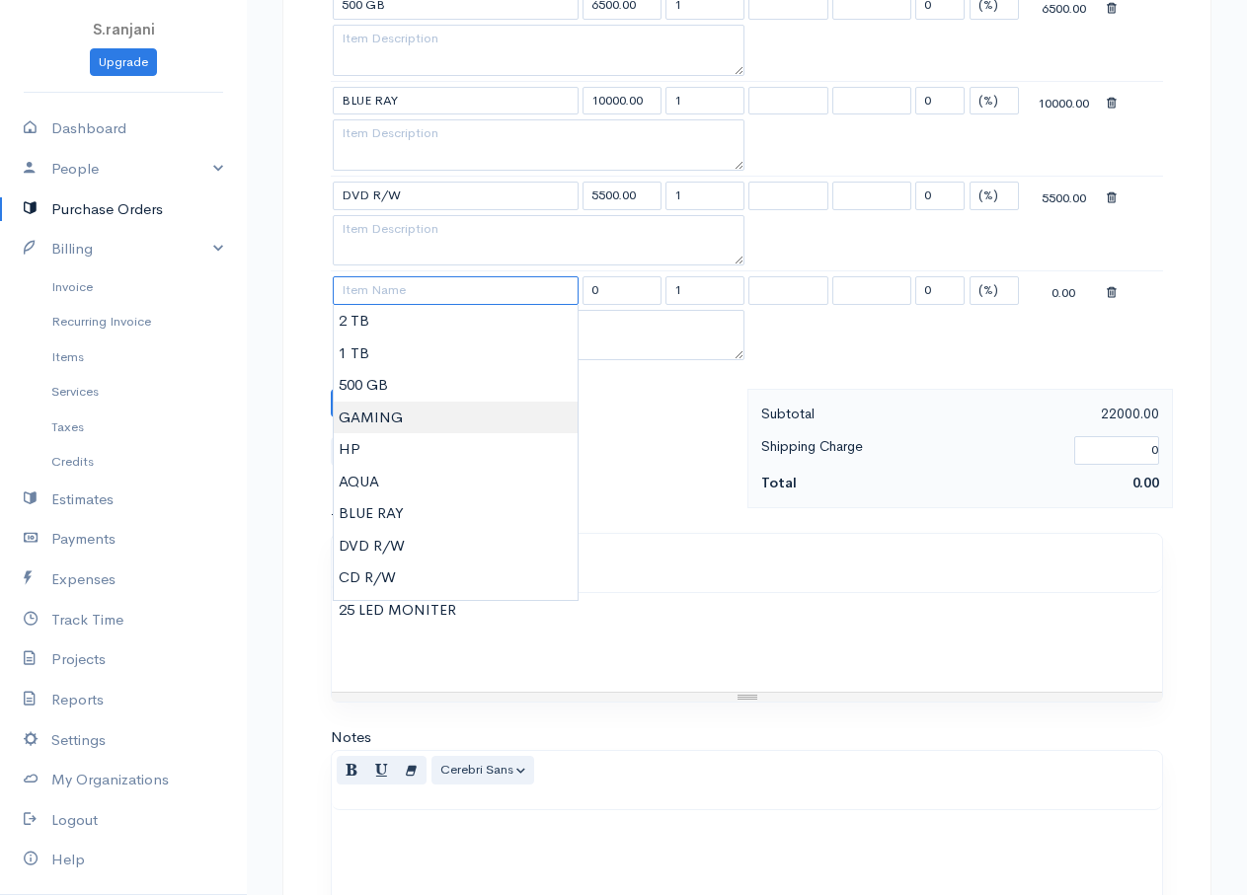
scroll to position [512, 0]
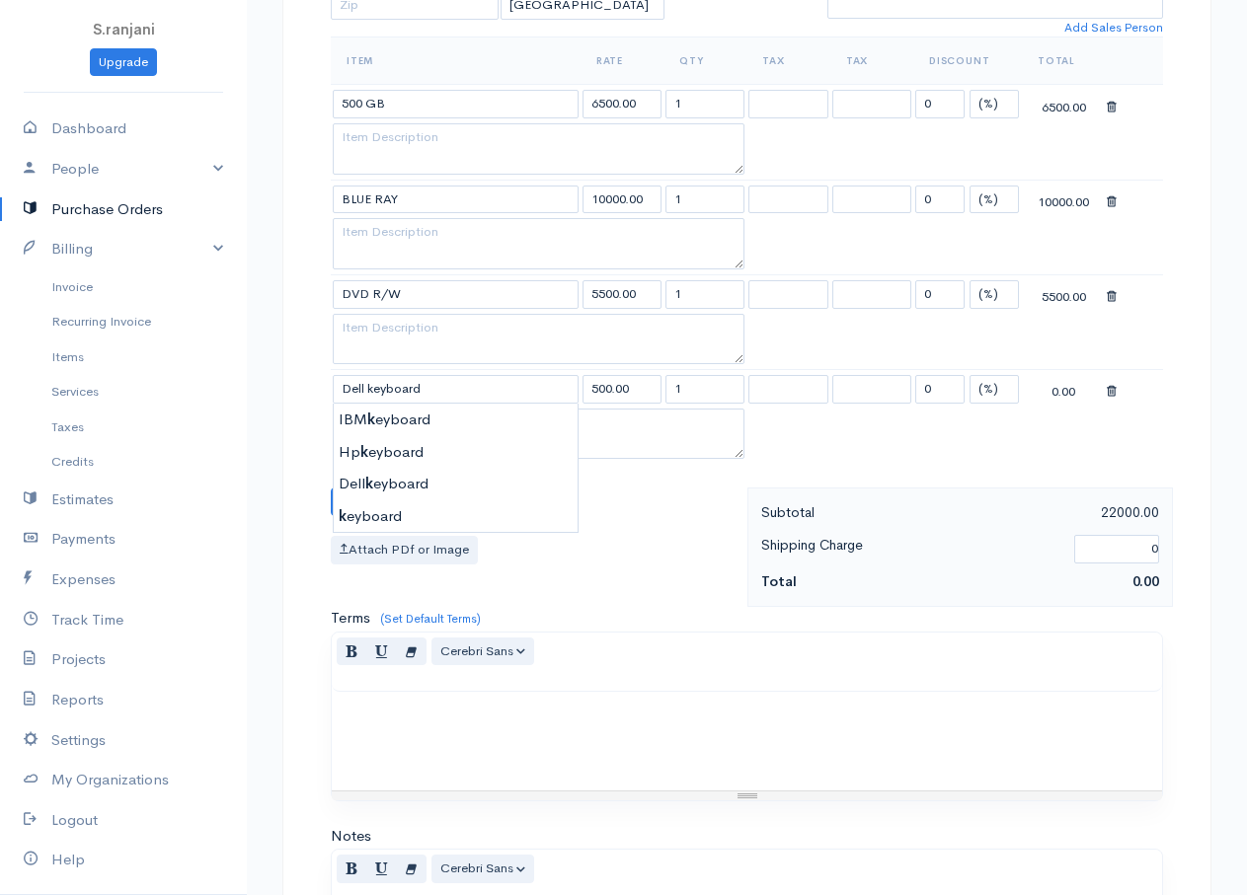
click at [382, 474] on body "S.ranjani Upgrade Dashboard People Clients Vendors Staff Users Purchase Orders …" at bounding box center [623, 389] width 1247 height 1803
click at [380, 506] on button "Add Row" at bounding box center [373, 502] width 84 height 29
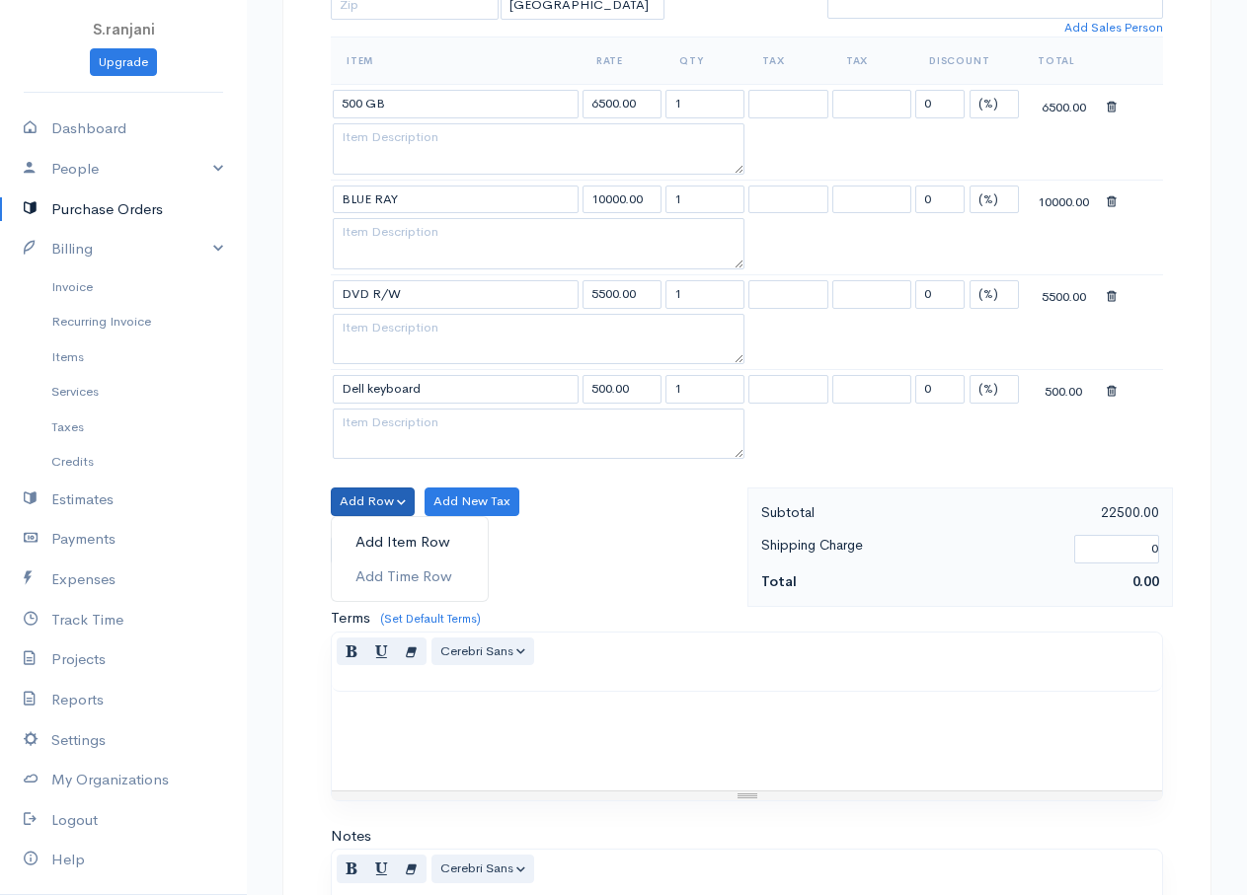
click at [409, 541] on link "Add Item Row" at bounding box center [410, 542] width 156 height 35
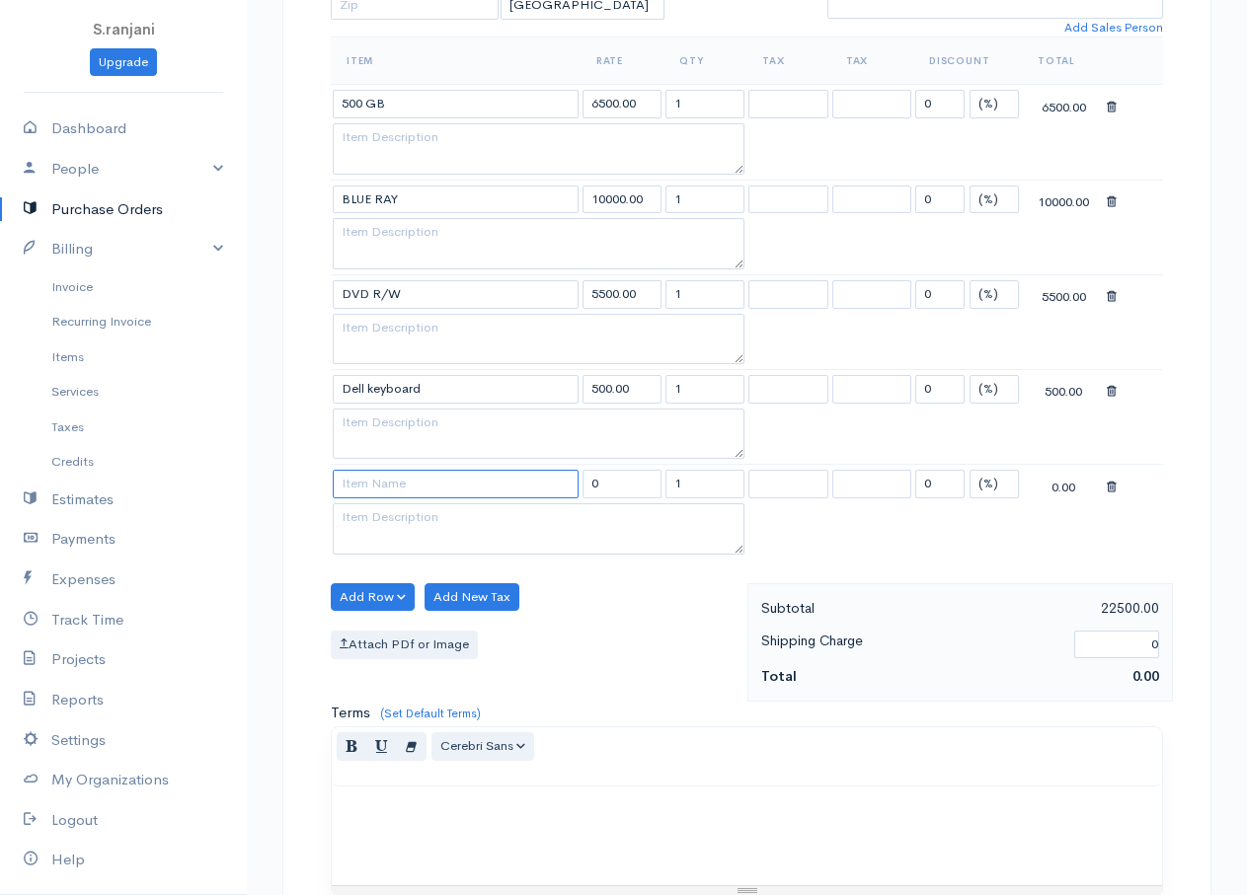
click at [410, 486] on input at bounding box center [456, 484] width 246 height 29
click at [410, 712] on body "S.ranjani Upgrade Dashboard People Clients Vendors Staff Users Purchase Orders …" at bounding box center [623, 436] width 1247 height 1897
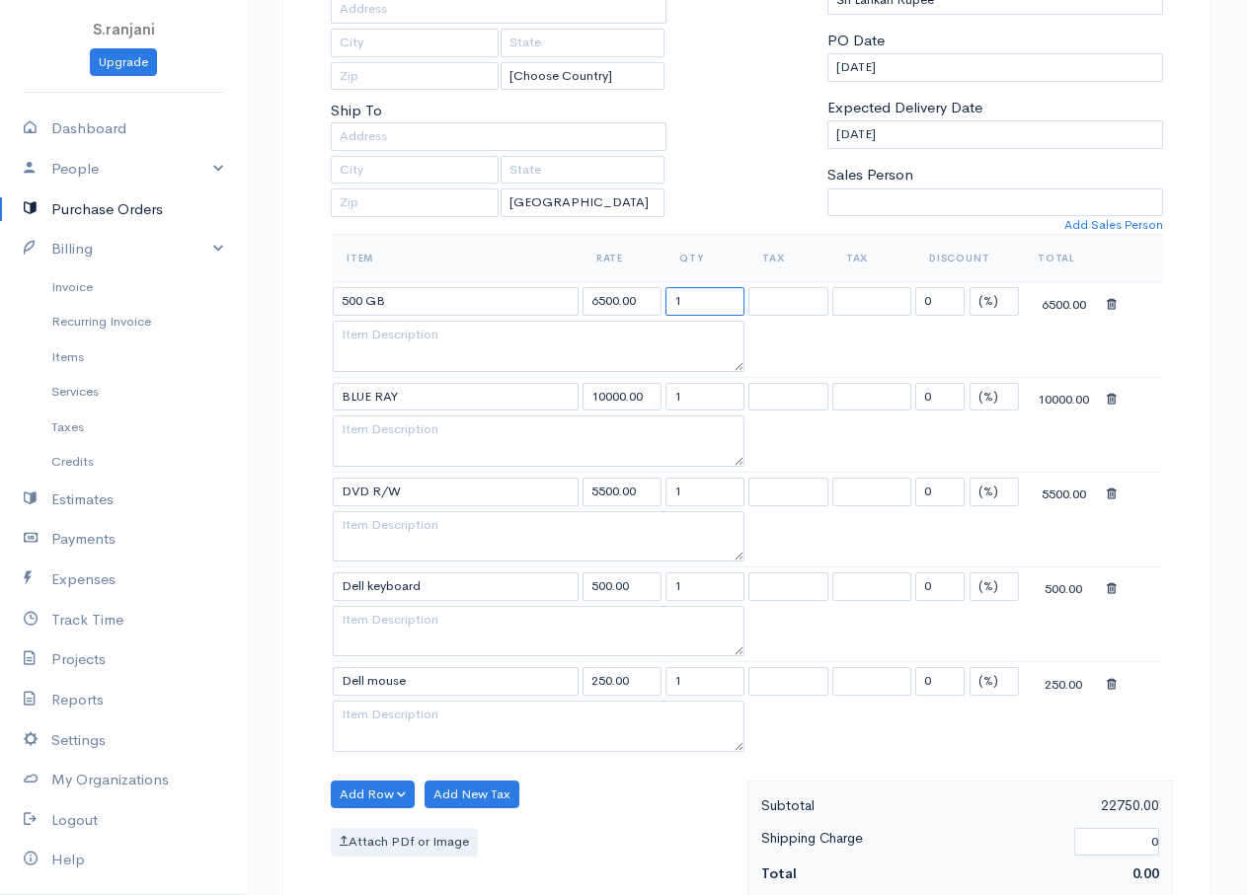
click at [672, 298] on input "1" at bounding box center [704, 301] width 79 height 29
drag, startPoint x: 683, startPoint y: 396, endPoint x: 671, endPoint y: 395, distance: 11.9
click at [671, 395] on input "1" at bounding box center [704, 397] width 79 height 29
drag, startPoint x: 682, startPoint y: 498, endPoint x: 671, endPoint y: 491, distance: 12.9
click at [671, 491] on input "1" at bounding box center [704, 492] width 79 height 29
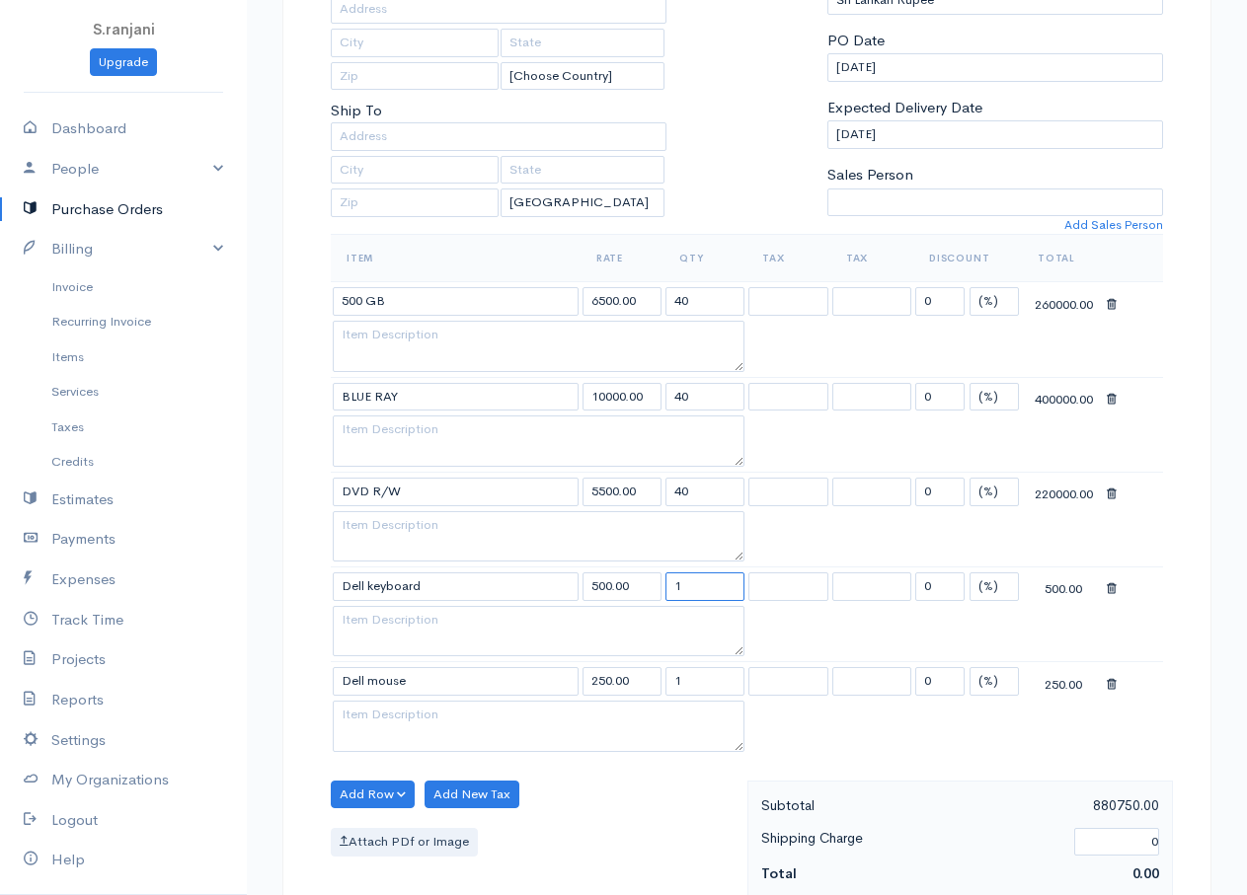
drag, startPoint x: 682, startPoint y: 587, endPoint x: 651, endPoint y: 577, distance: 33.4
click at [651, 577] on tr "Dell keyboard 500.00 1 0 (%) Flat 500.00" at bounding box center [747, 587] width 832 height 39
click at [670, 678] on input "1" at bounding box center [704, 681] width 79 height 29
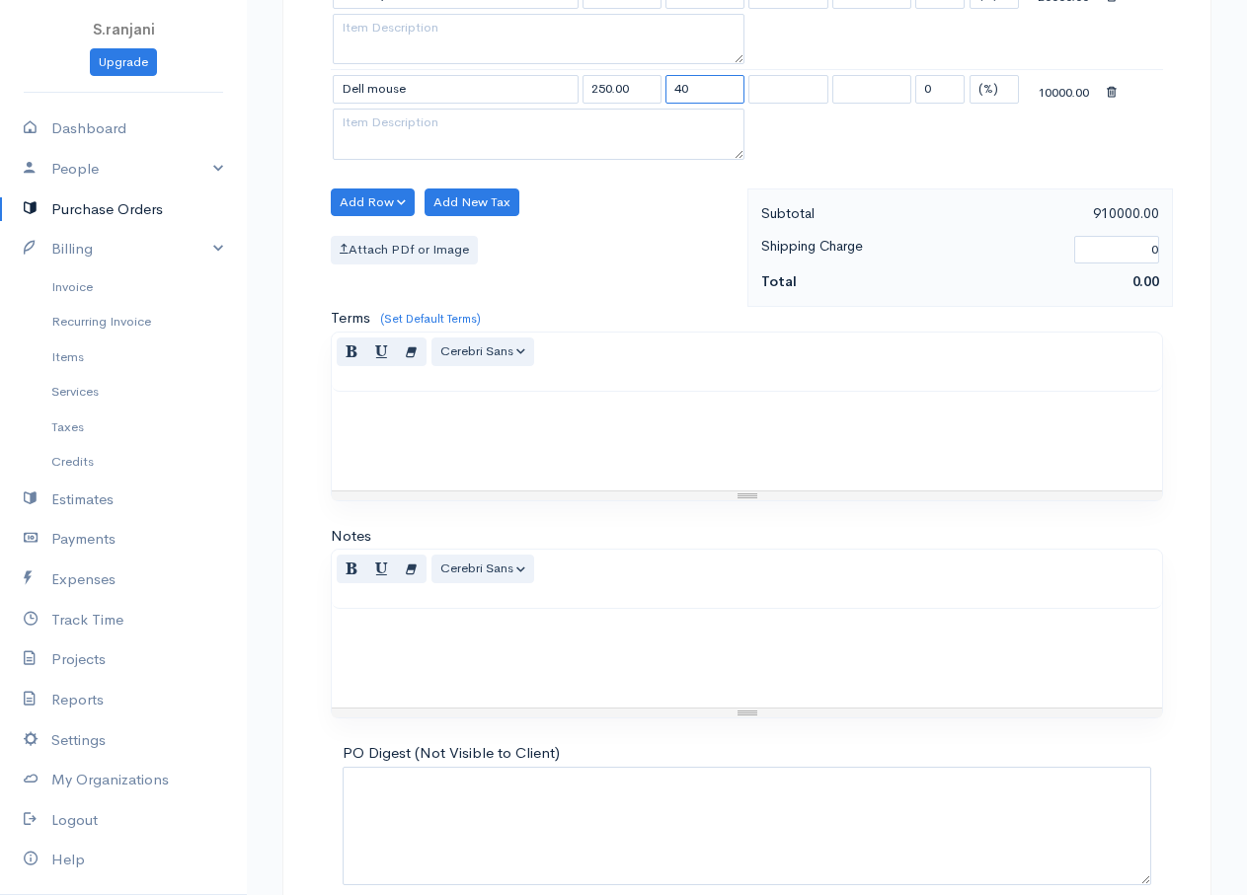
scroll to position [1002, 0]
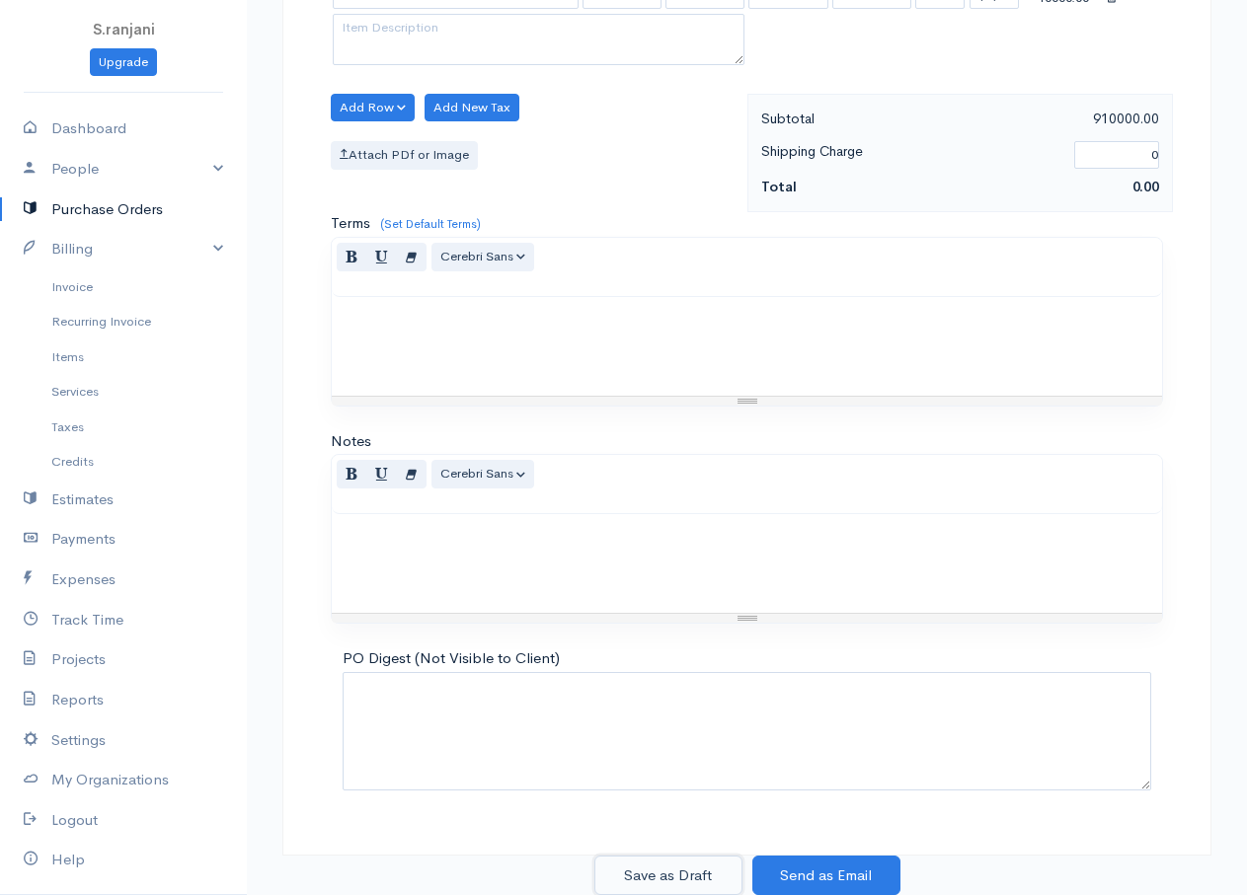
click at [672, 875] on button "Save as Draft" at bounding box center [668, 876] width 148 height 40
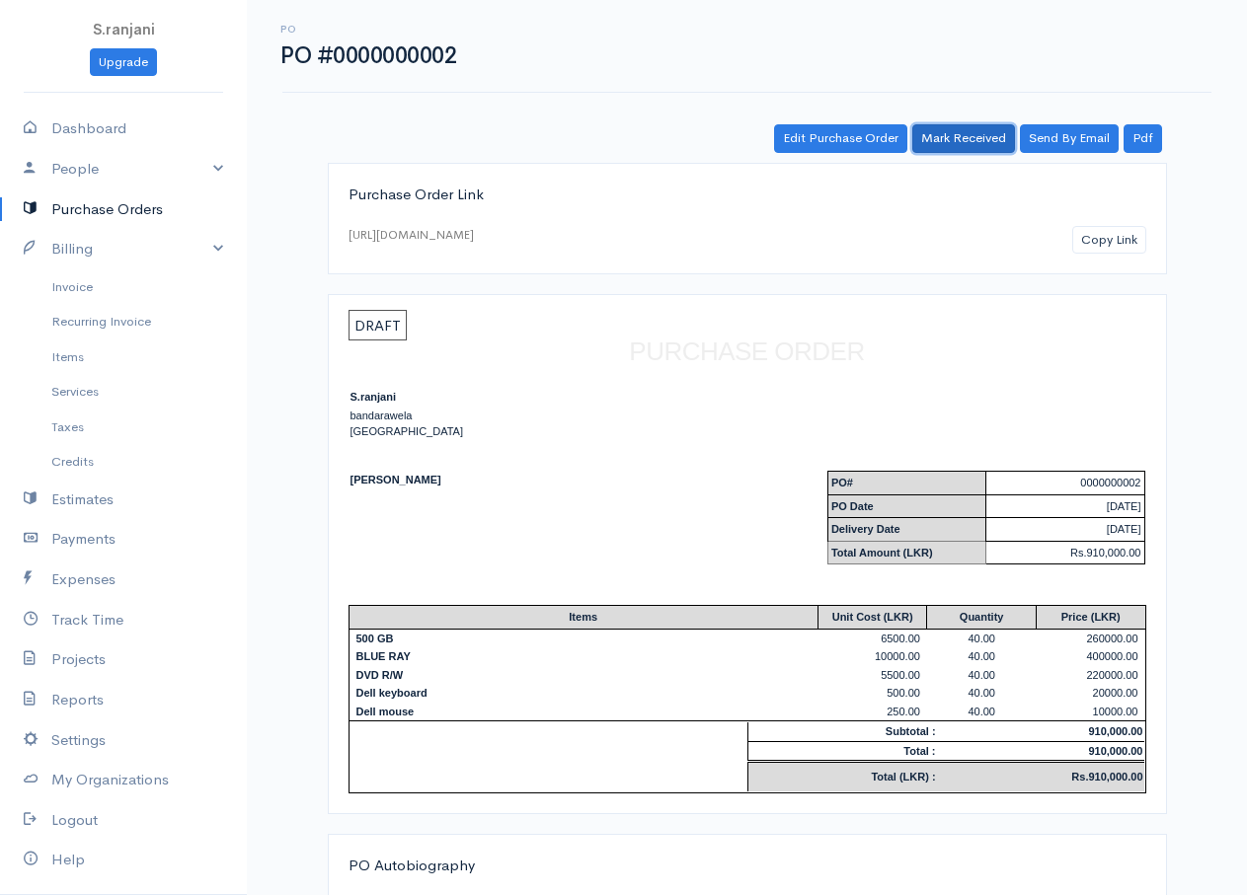
click at [964, 138] on link "Mark Received" at bounding box center [963, 138] width 103 height 29
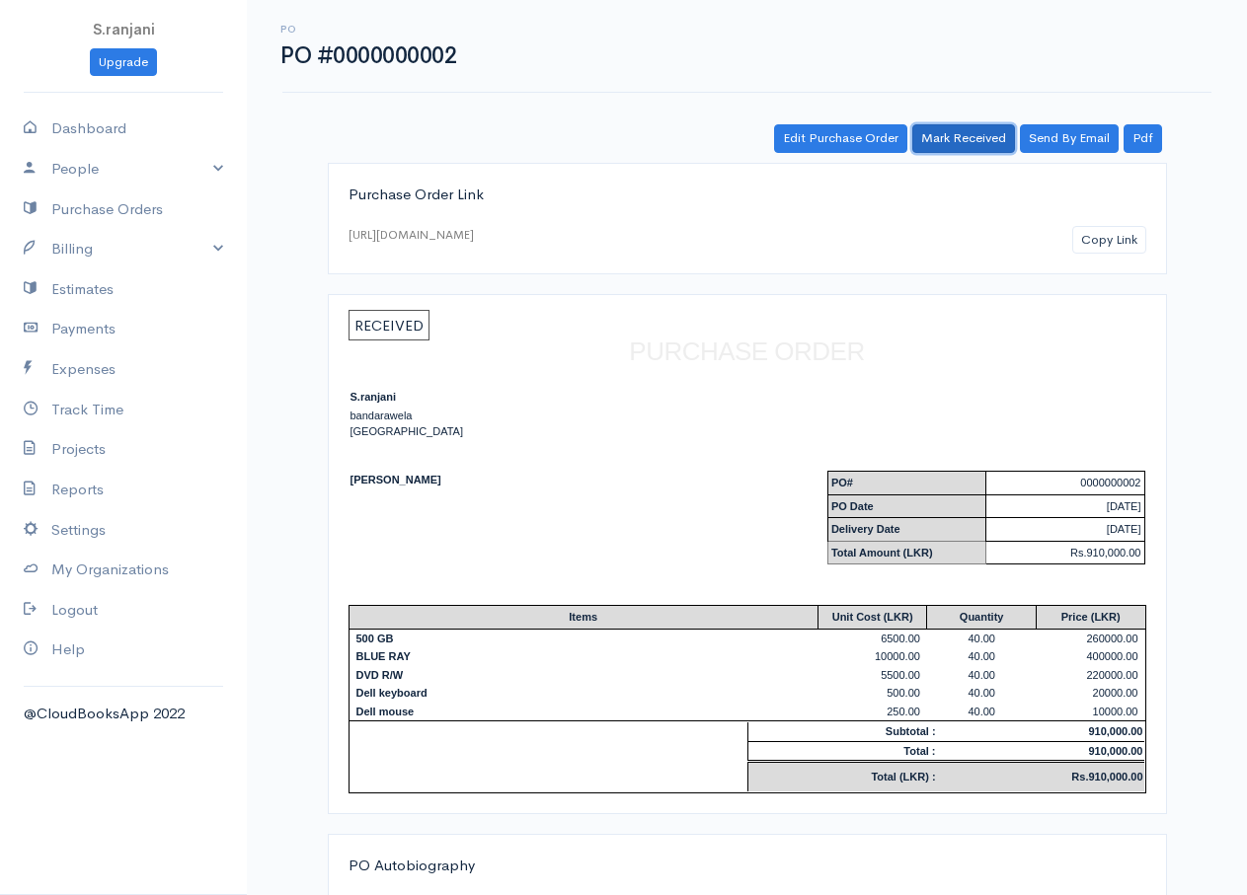
click at [983, 139] on link "Mark Received" at bounding box center [963, 138] width 103 height 29
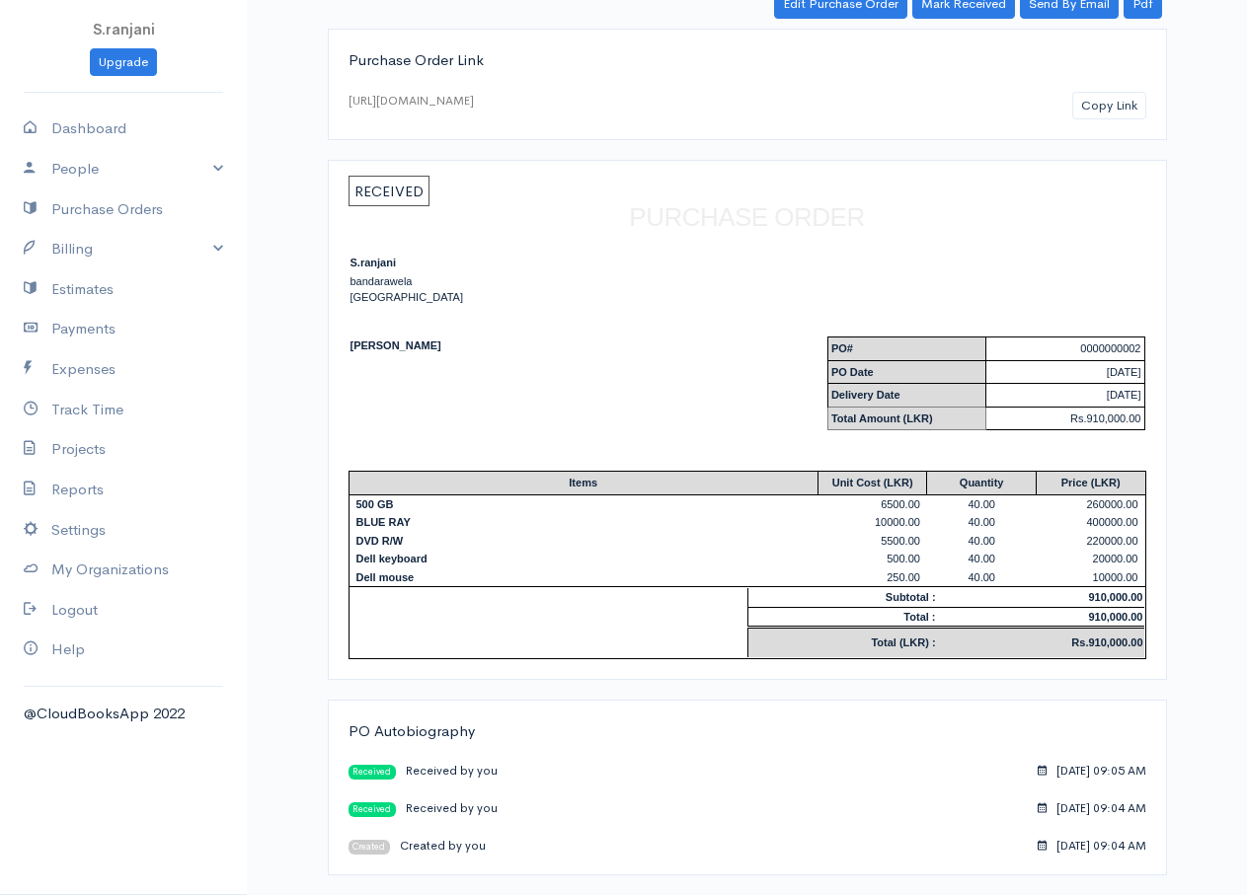
scroll to position [438, 0]
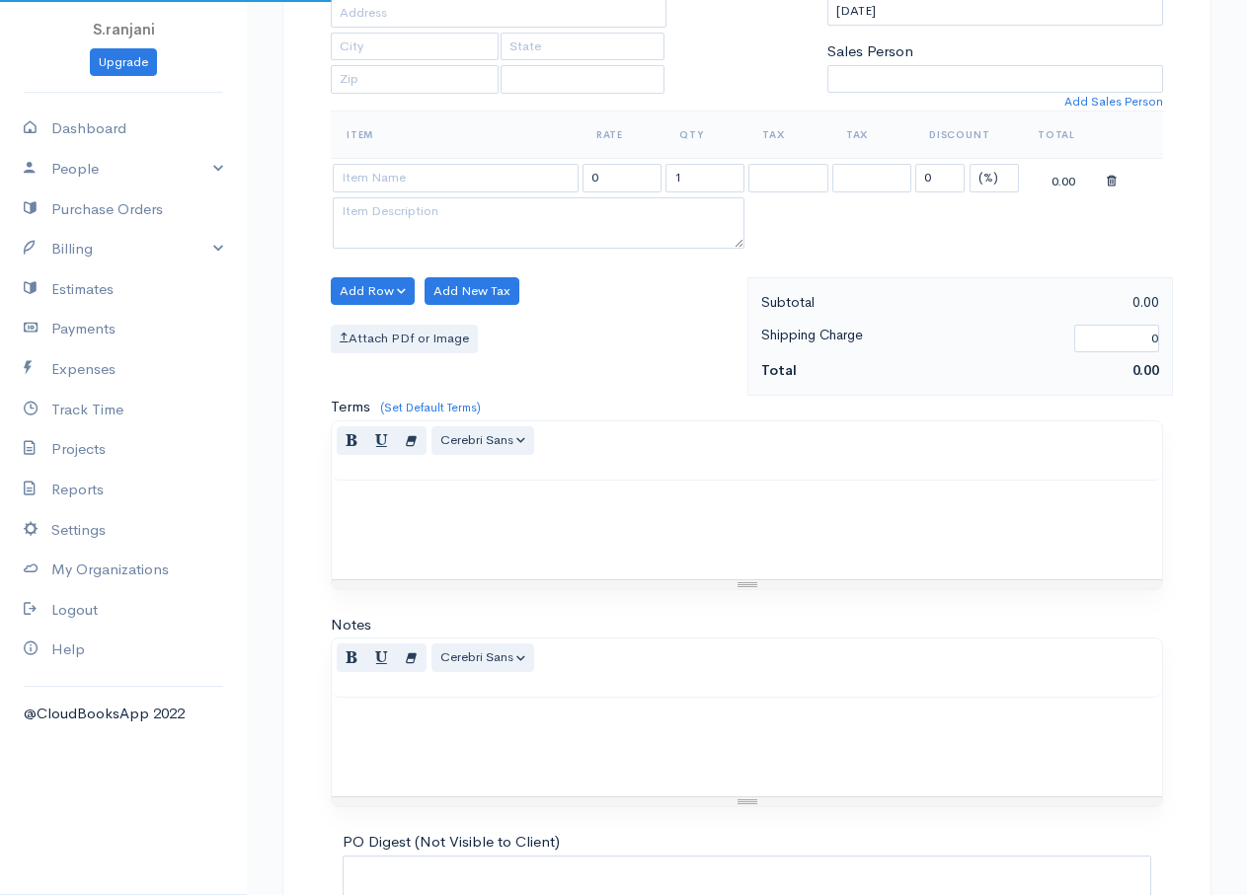
type input "0000000003"
select select "[GEOGRAPHIC_DATA]"
select select "LKR"
select select "[GEOGRAPHIC_DATA]"
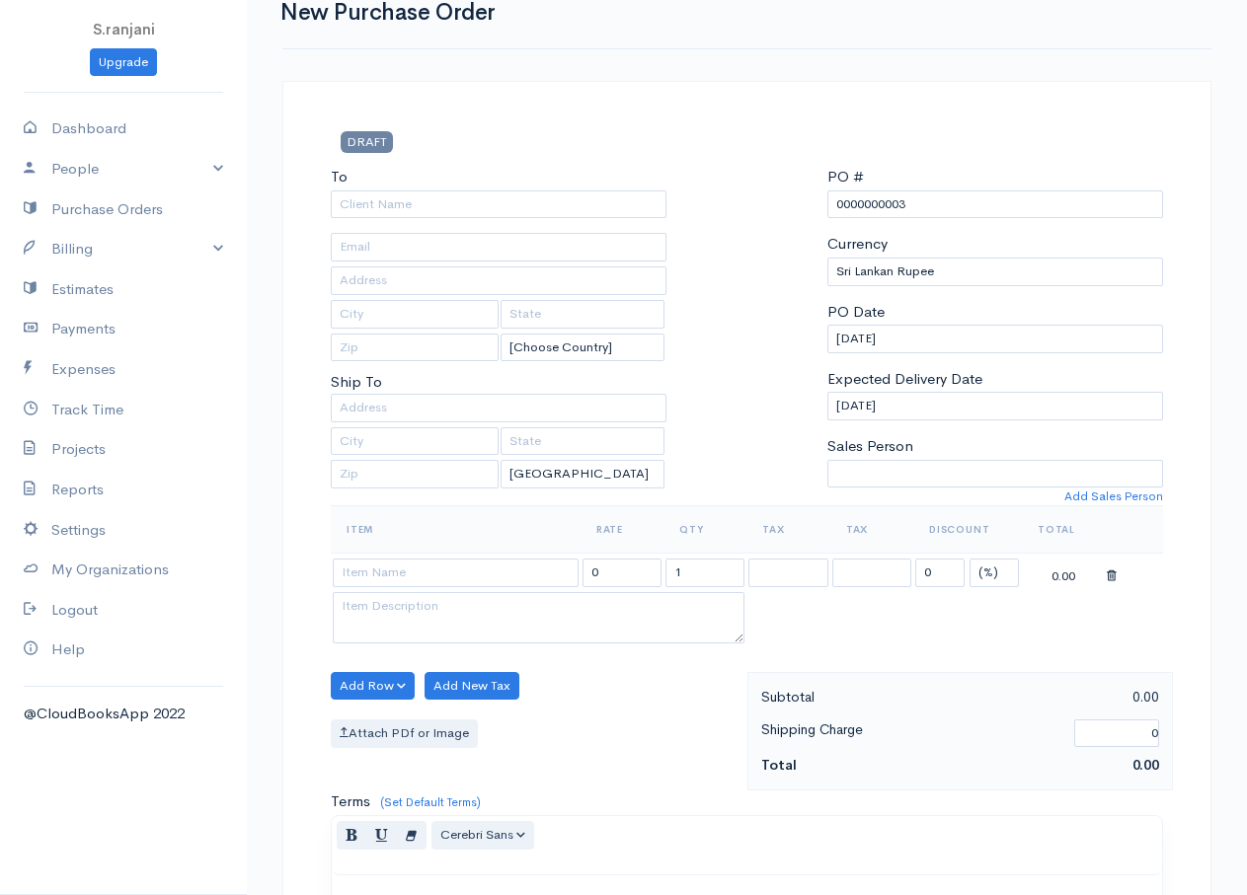
scroll to position [0, 0]
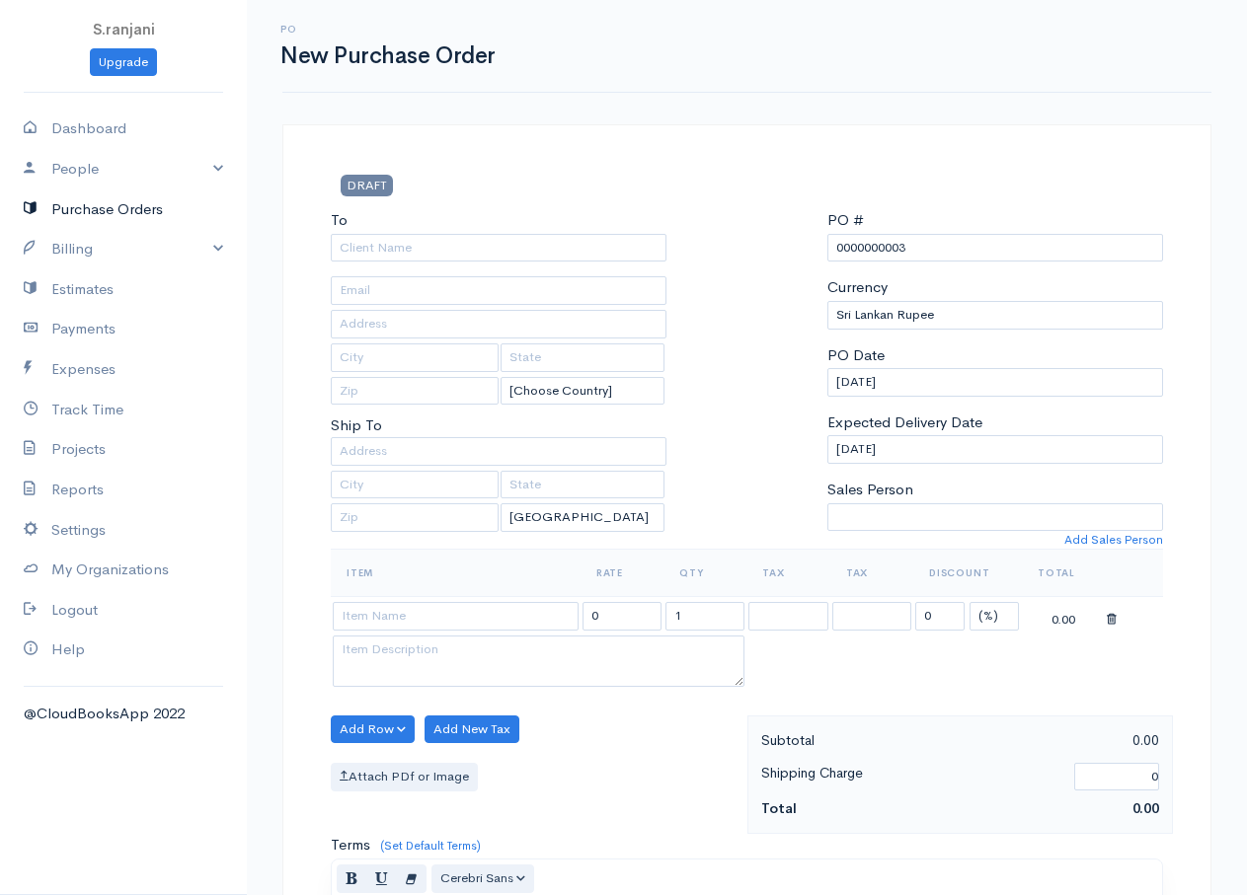
click at [150, 201] on link "Purchase Orders" at bounding box center [123, 210] width 247 height 40
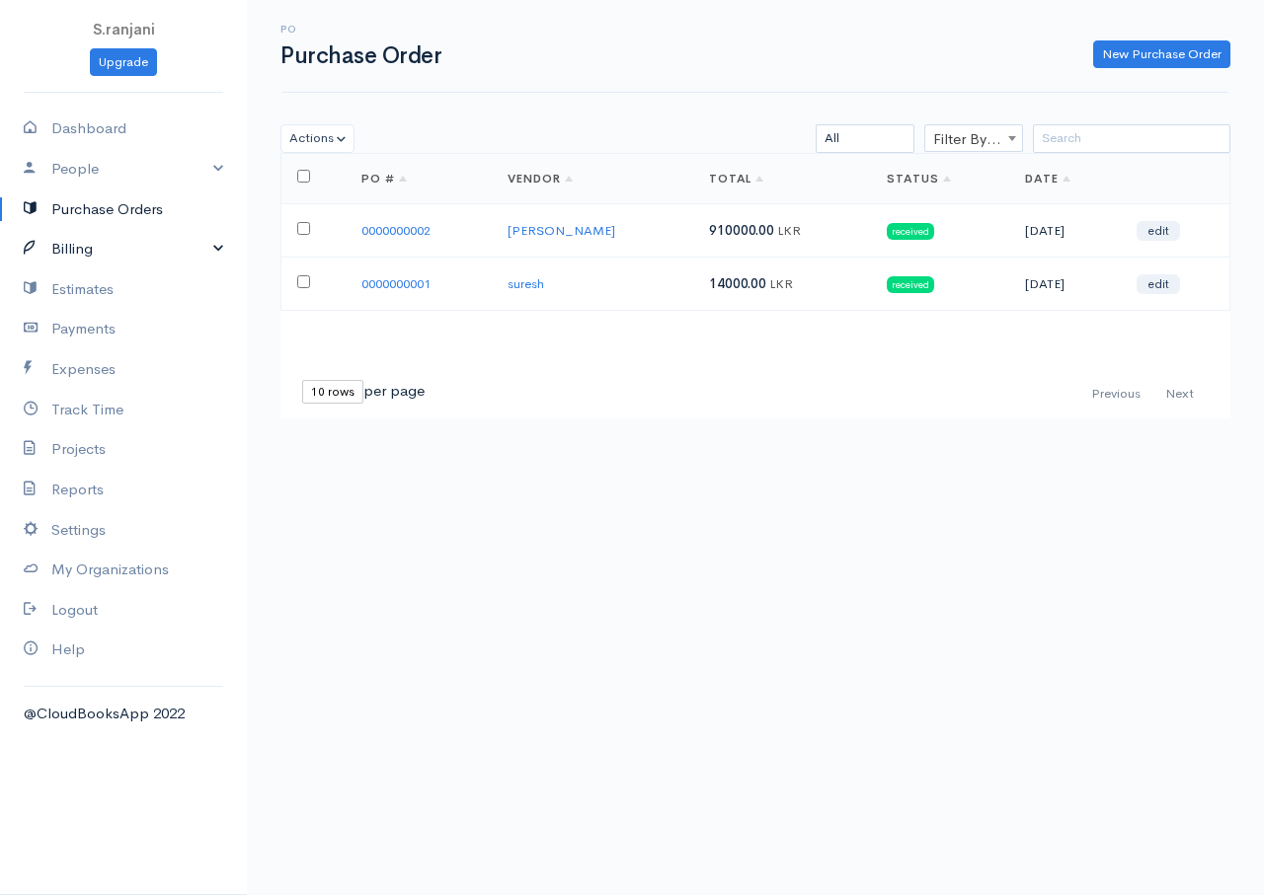
click at [99, 241] on link "Billing" at bounding box center [123, 249] width 247 height 40
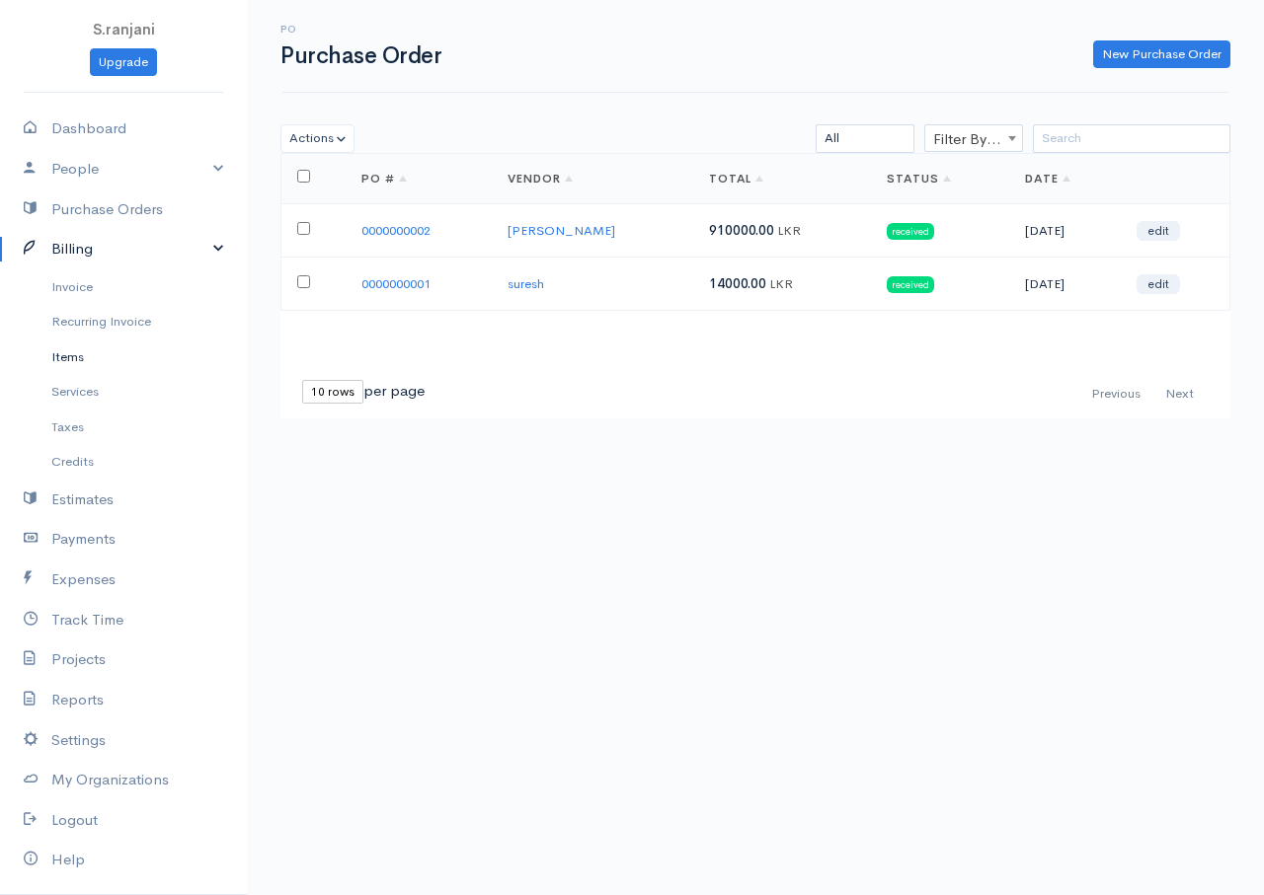
click at [74, 357] on link "Items" at bounding box center [123, 358] width 247 height 36
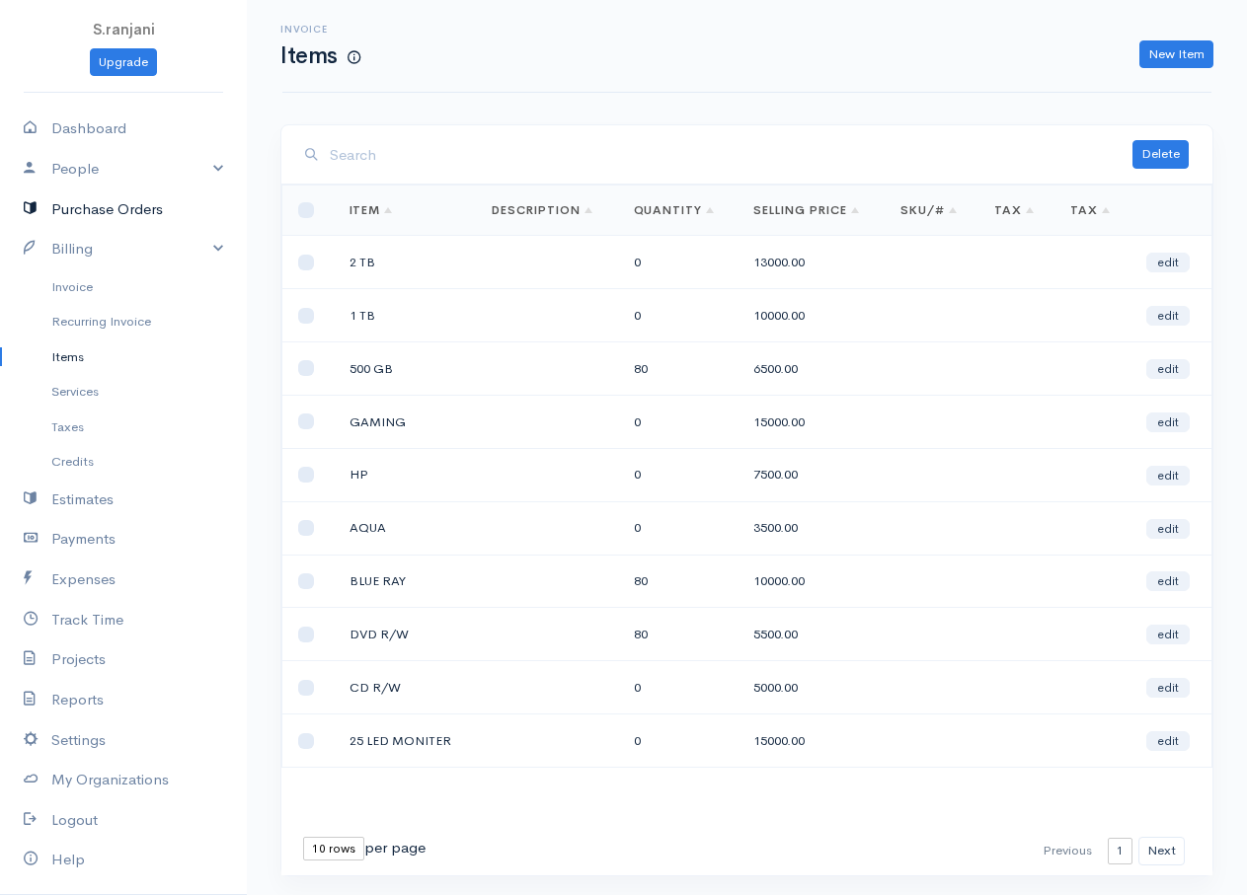
click at [105, 218] on link "Purchase Orders" at bounding box center [123, 210] width 247 height 40
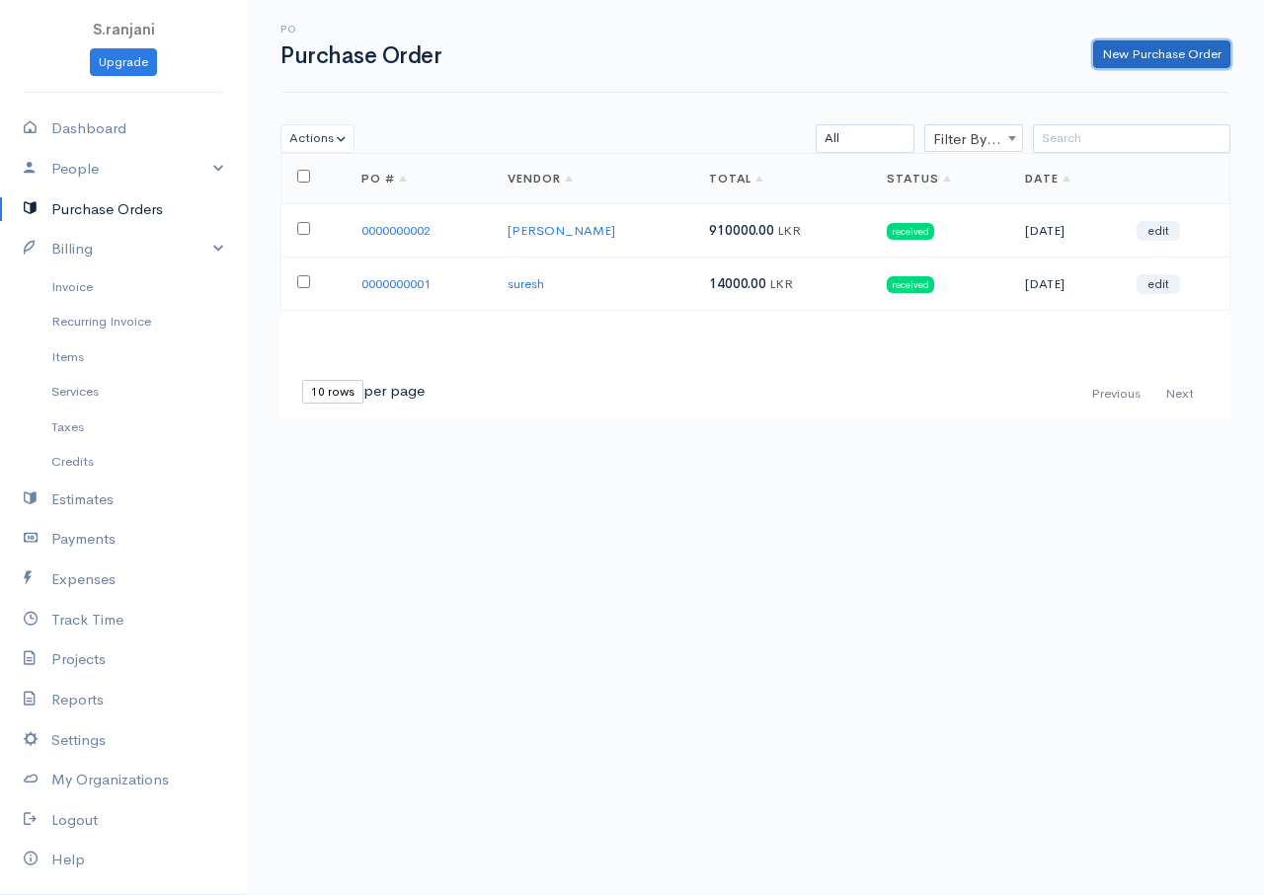
click at [1119, 48] on link "New Purchase Order" at bounding box center [1161, 54] width 137 height 29
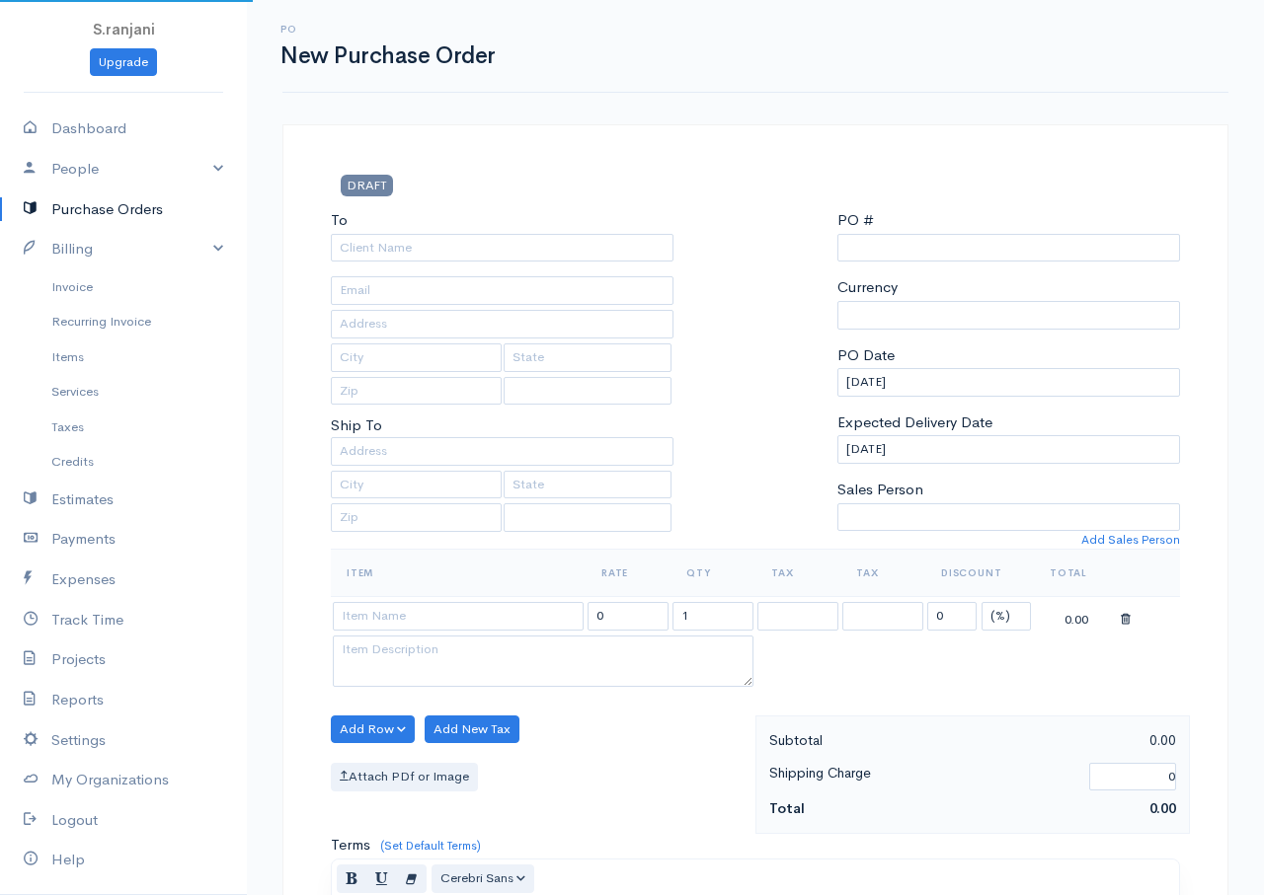
select select "LKR"
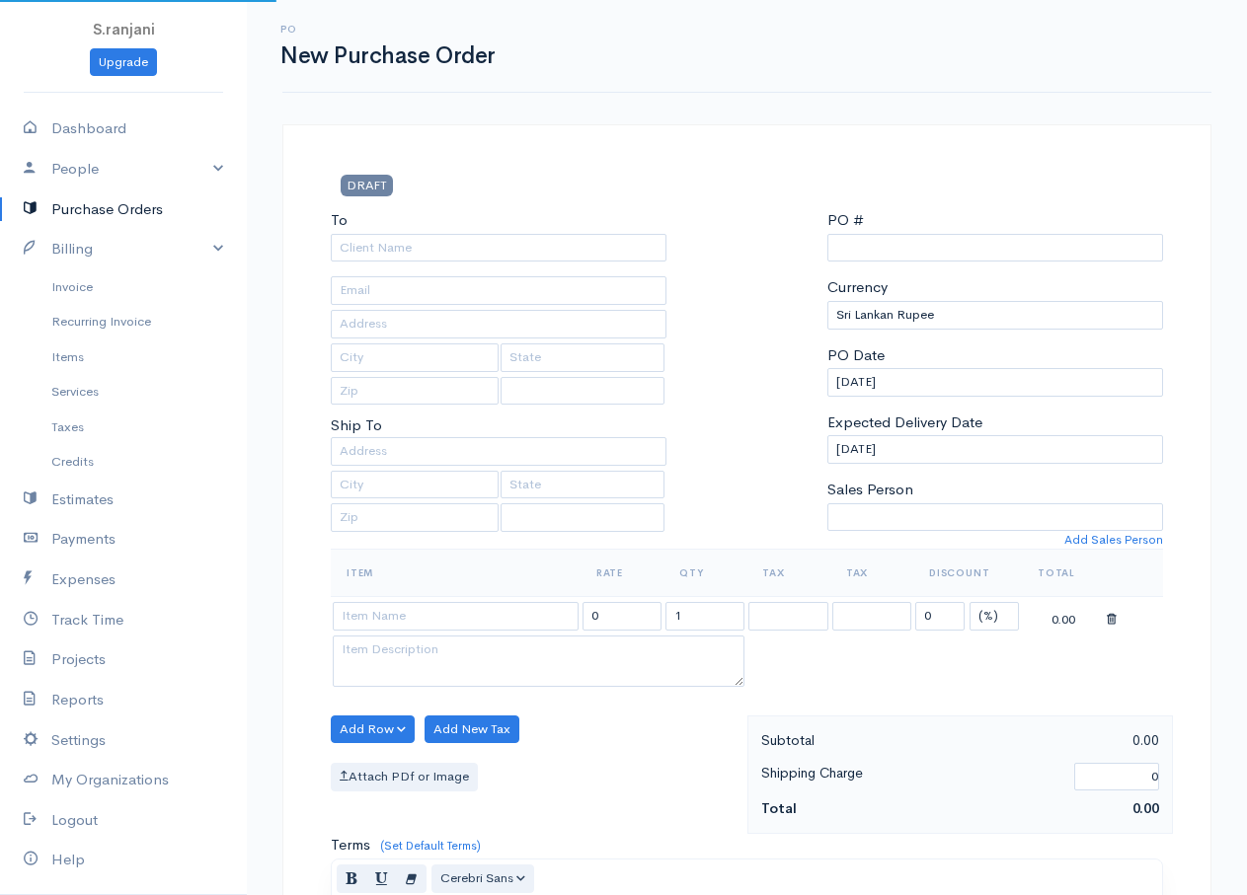
select select "[GEOGRAPHIC_DATA]"
type input "0000000003"
select select "[GEOGRAPHIC_DATA]"
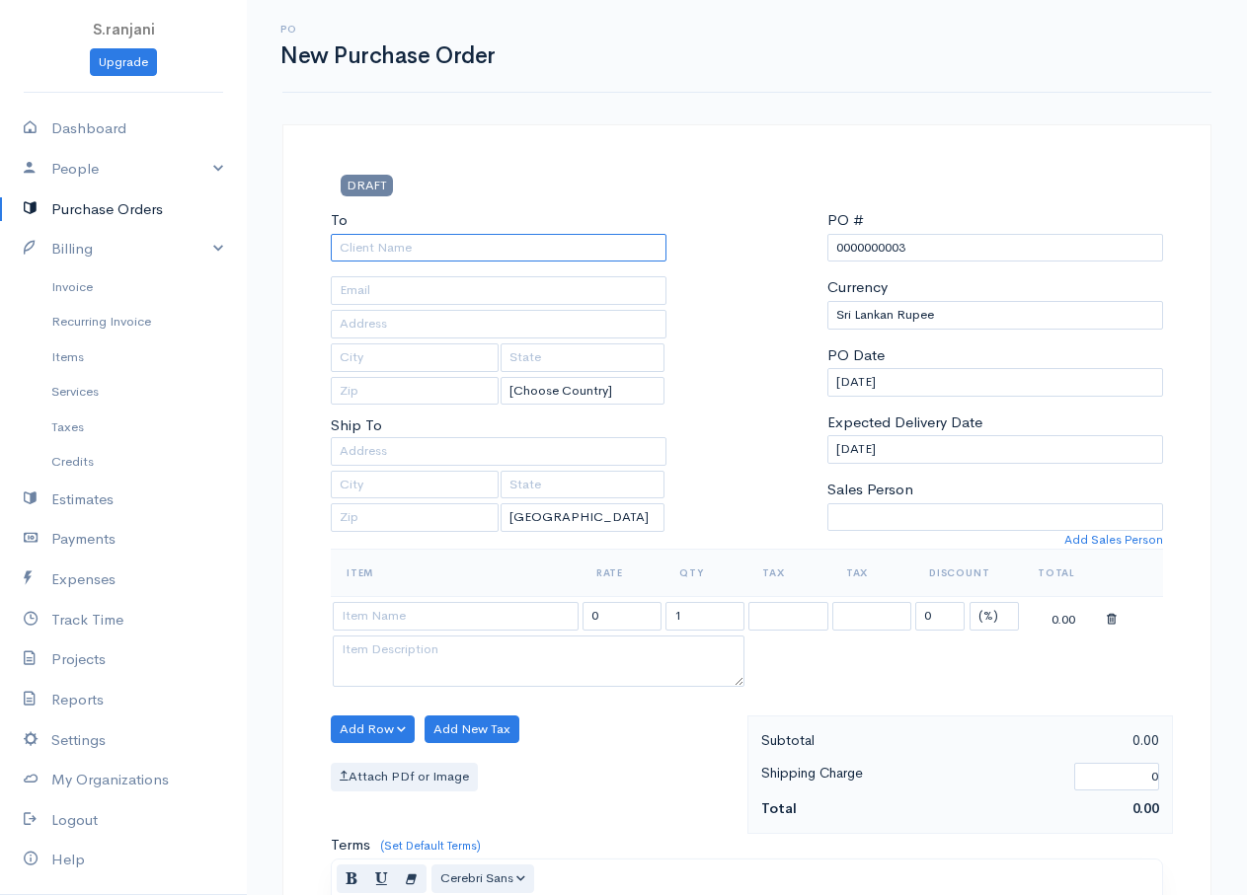
click at [381, 245] on input "To" at bounding box center [499, 248] width 336 height 29
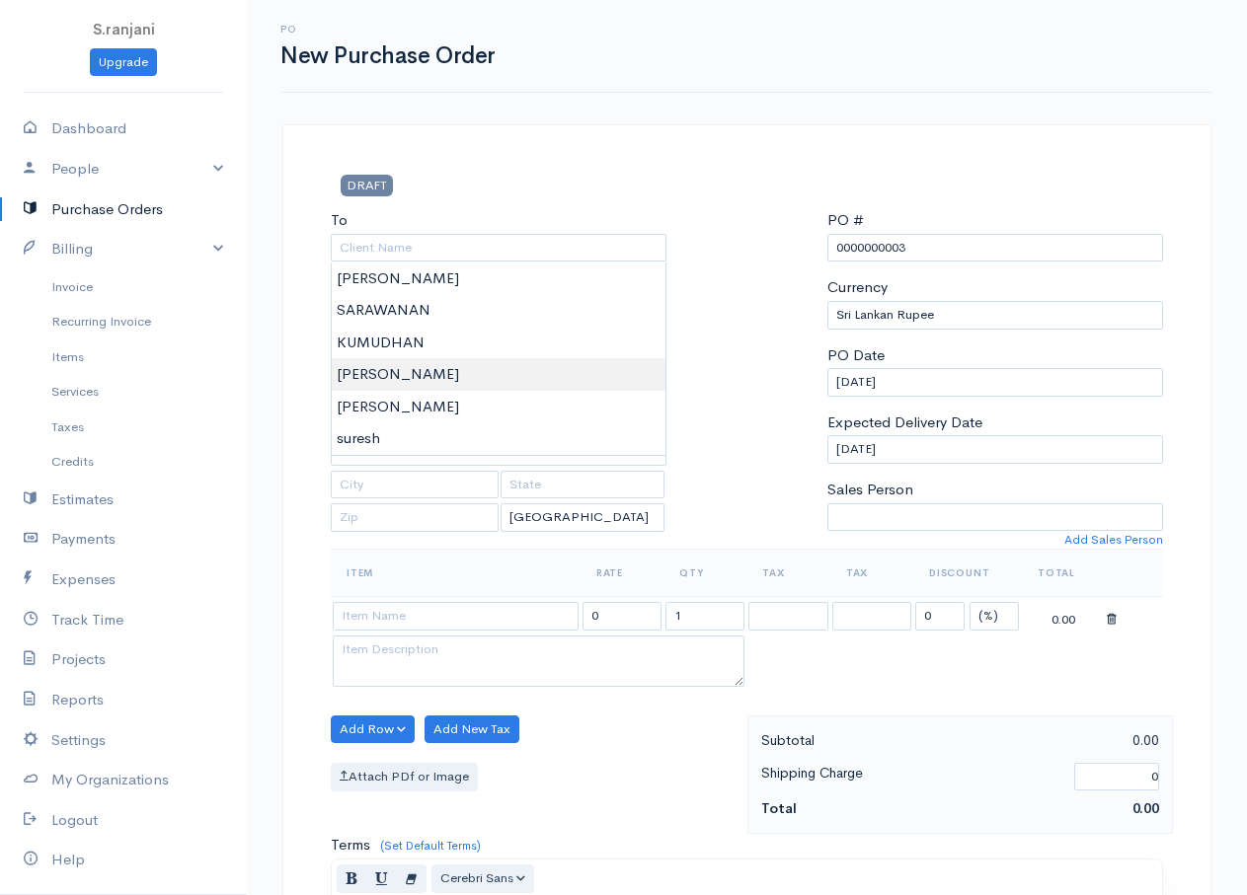
type input "[PERSON_NAME]"
click at [368, 369] on body "S.ranjani Upgrade Dashboard People Clients Vendors Staff Users Purchase Orders …" at bounding box center [623, 758] width 1247 height 1517
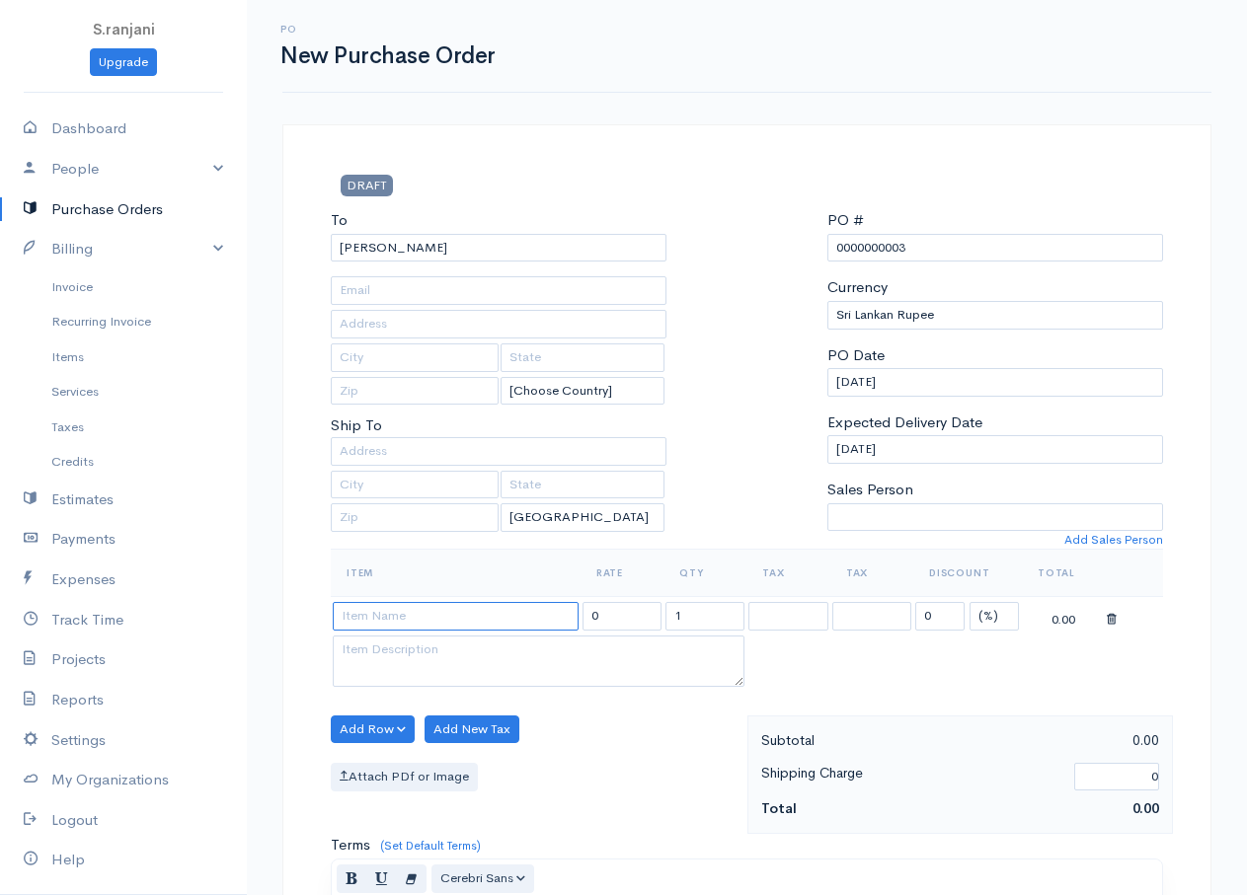
click at [443, 627] on input at bounding box center [456, 616] width 246 height 29
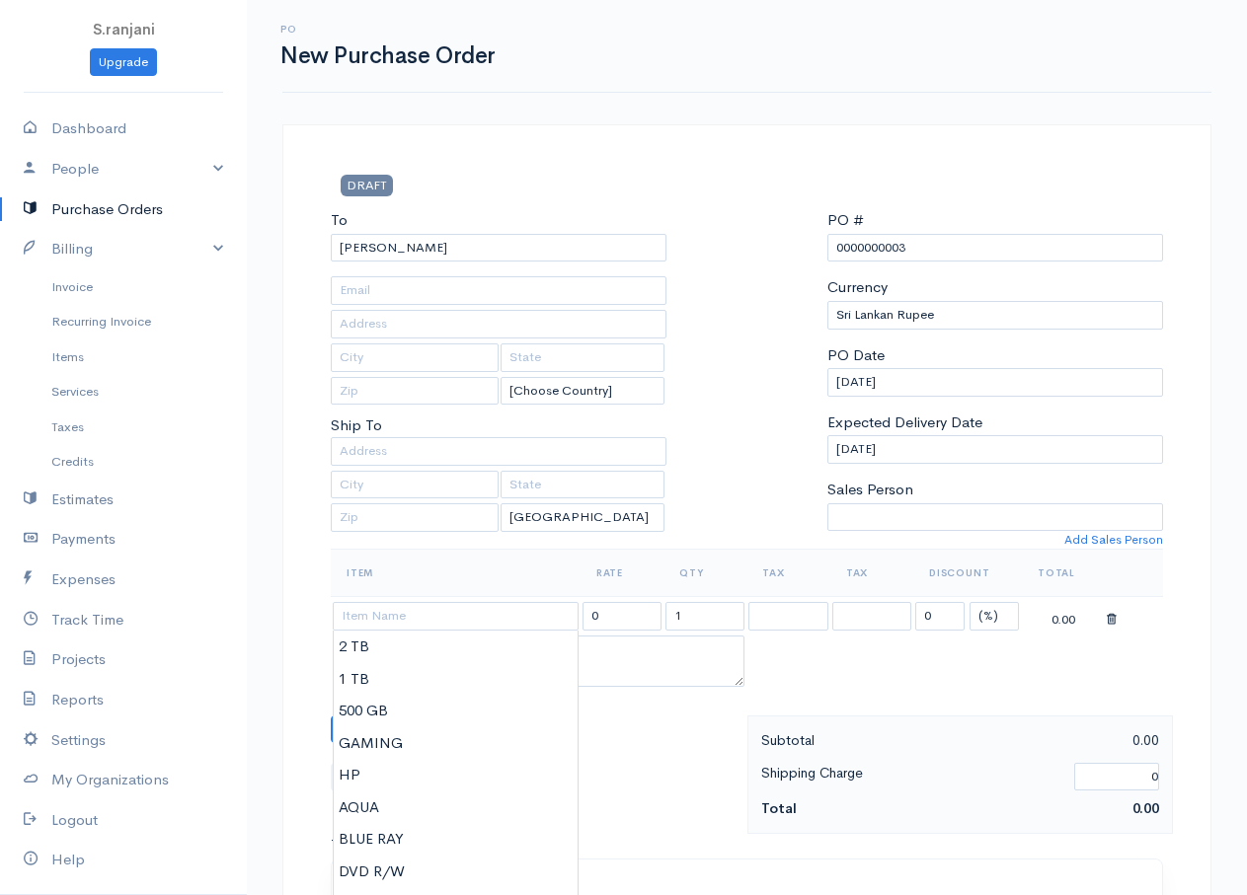
type input "AQUA"
type input "3500.00"
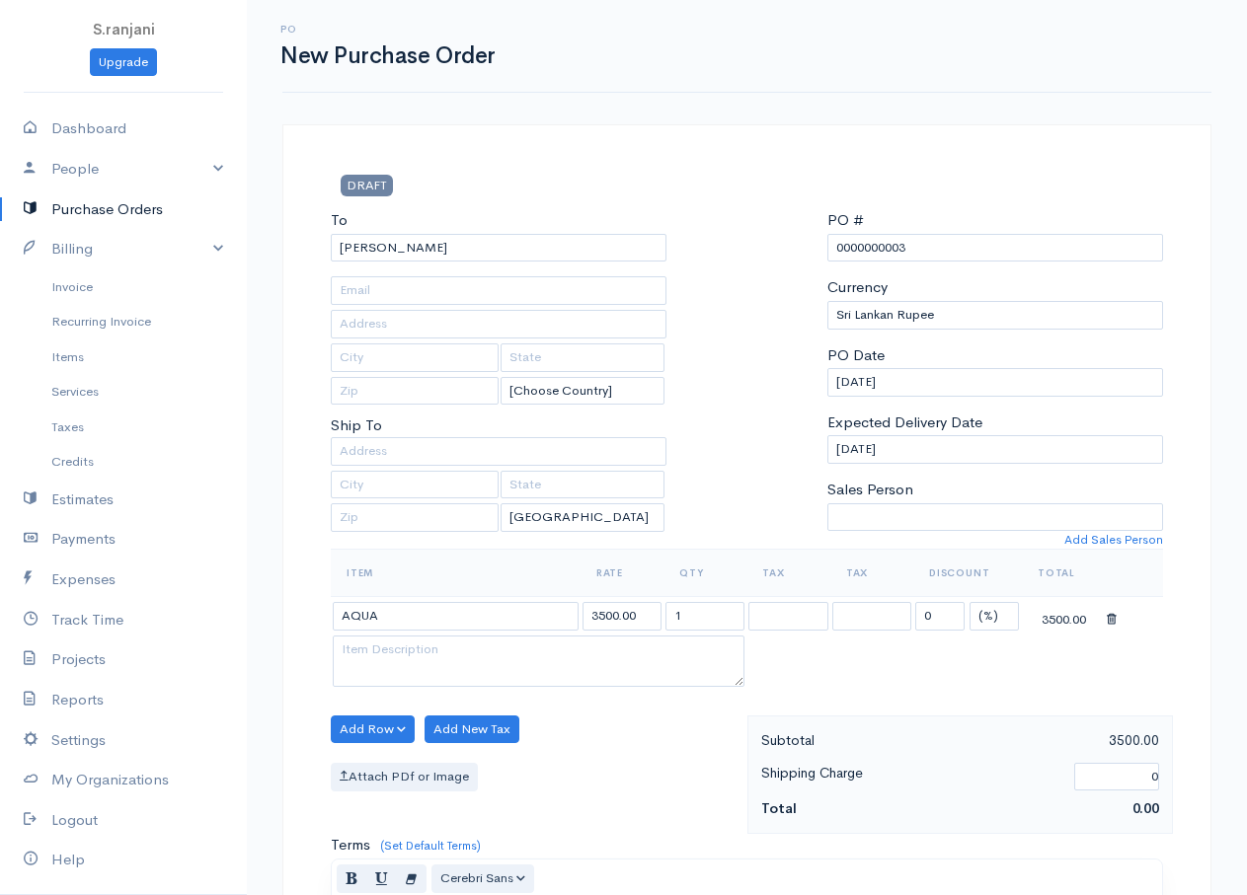
click at [355, 805] on body "S.ranjani Upgrade Dashboard People Clients Vendors Staff Users Purchase Orders …" at bounding box center [623, 758] width 1247 height 1517
click at [390, 728] on button "Add Row" at bounding box center [373, 730] width 84 height 29
click at [413, 761] on link "Add Item Row" at bounding box center [410, 770] width 156 height 35
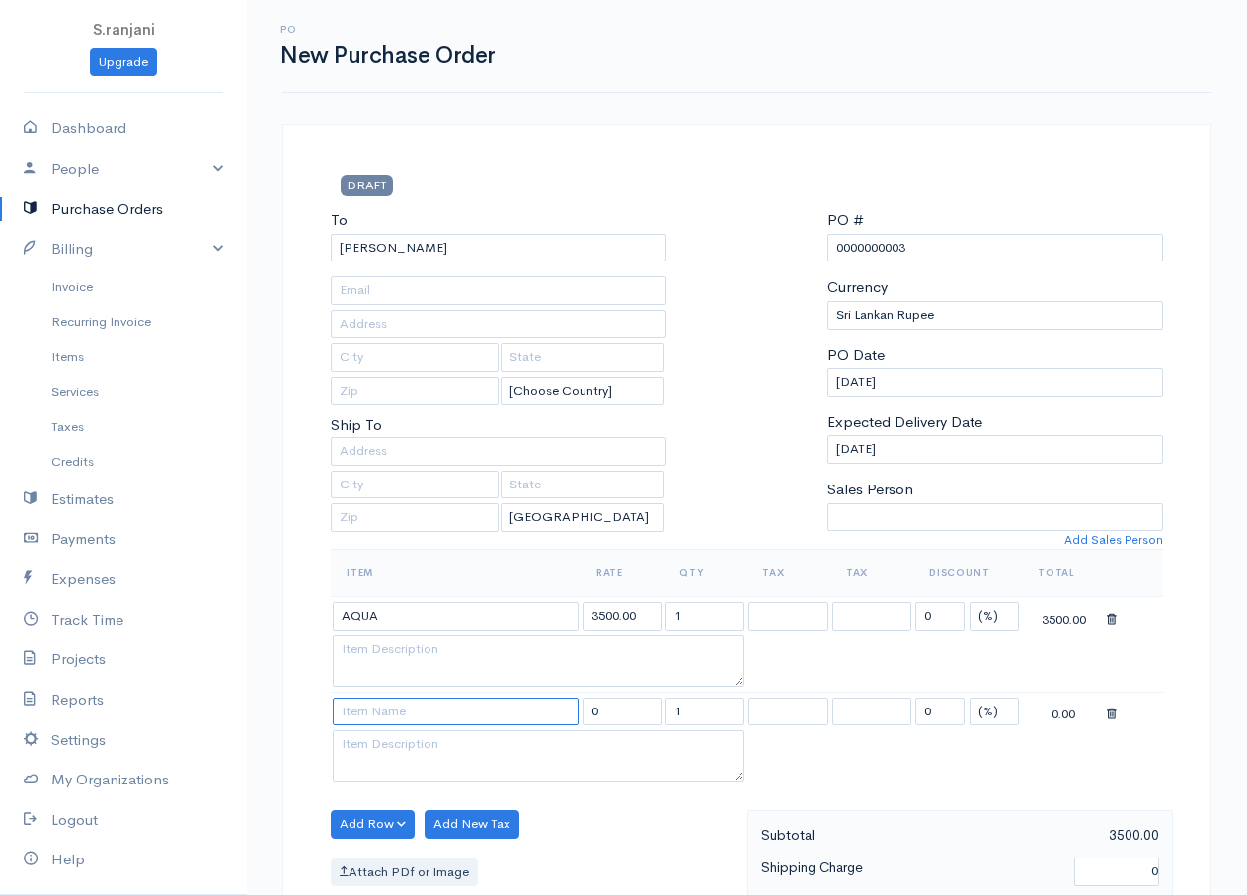
click at [428, 713] on input at bounding box center [456, 712] width 246 height 29
click at [385, 708] on input at bounding box center [456, 712] width 246 height 29
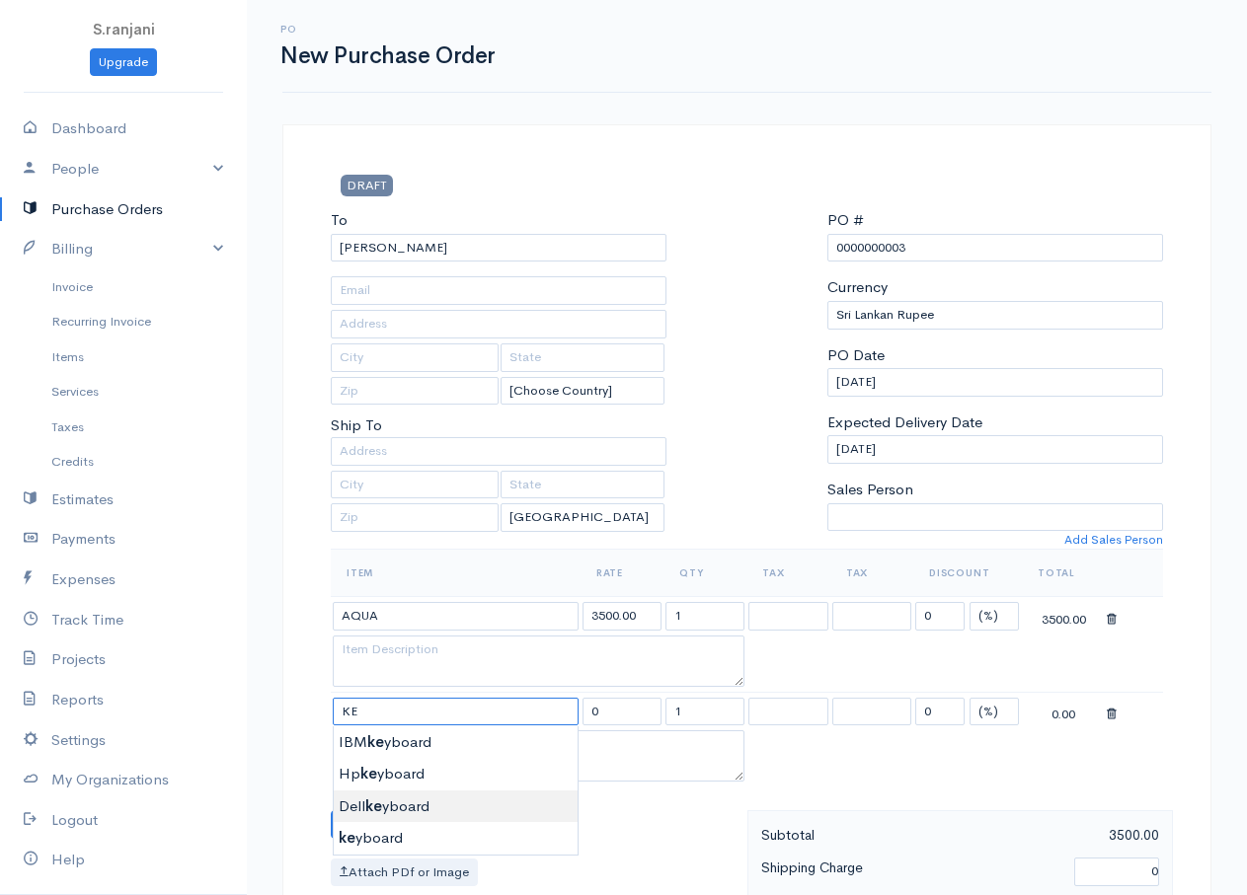
type input "Dell keyboard"
type input "500.00"
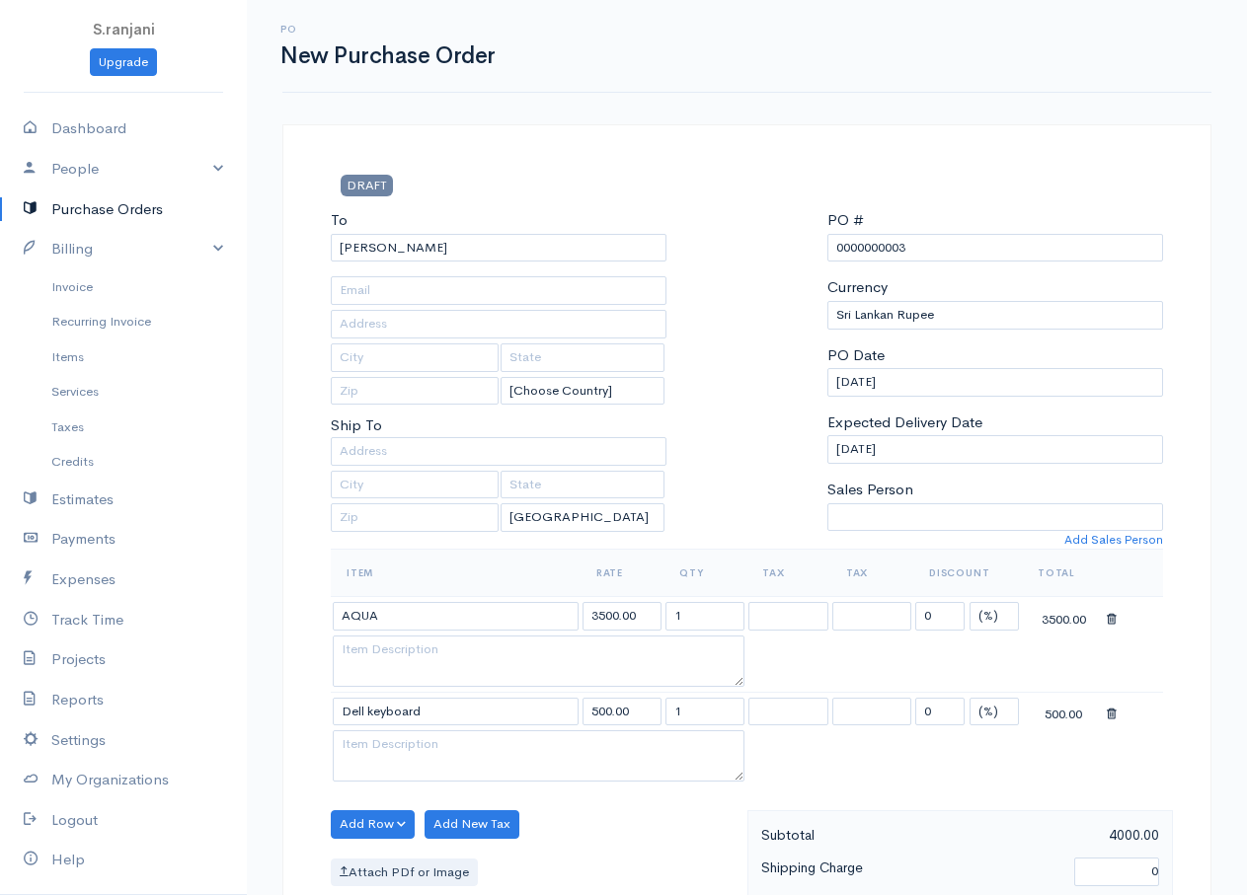
click at [403, 807] on body "S.ranjani Upgrade Dashboard People Clients Vendors Staff Users Purchase Orders …" at bounding box center [623, 806] width 1247 height 1612
click at [393, 822] on button "Add Row" at bounding box center [373, 824] width 84 height 29
click at [424, 753] on link "Add Item Row" at bounding box center [410, 750] width 156 height 35
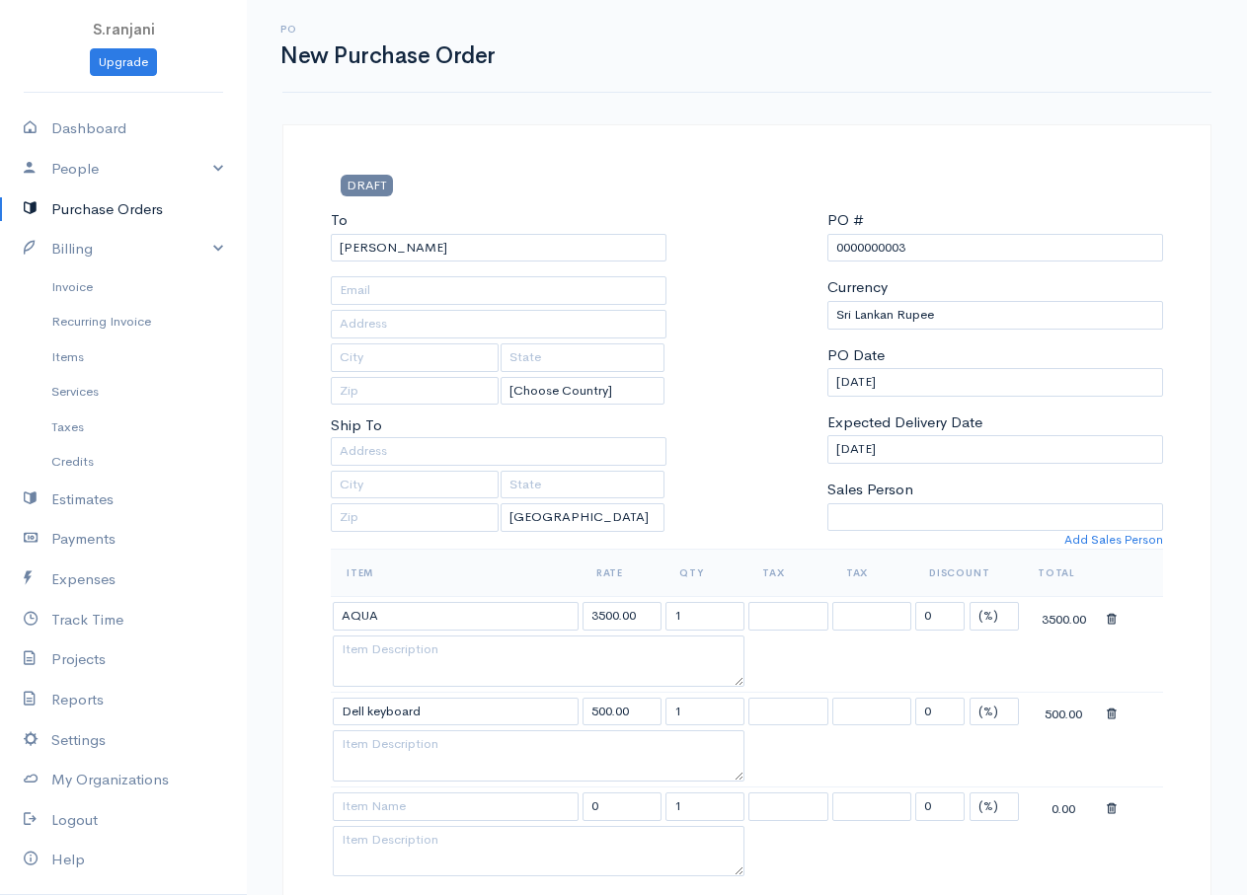
scroll to position [99, 0]
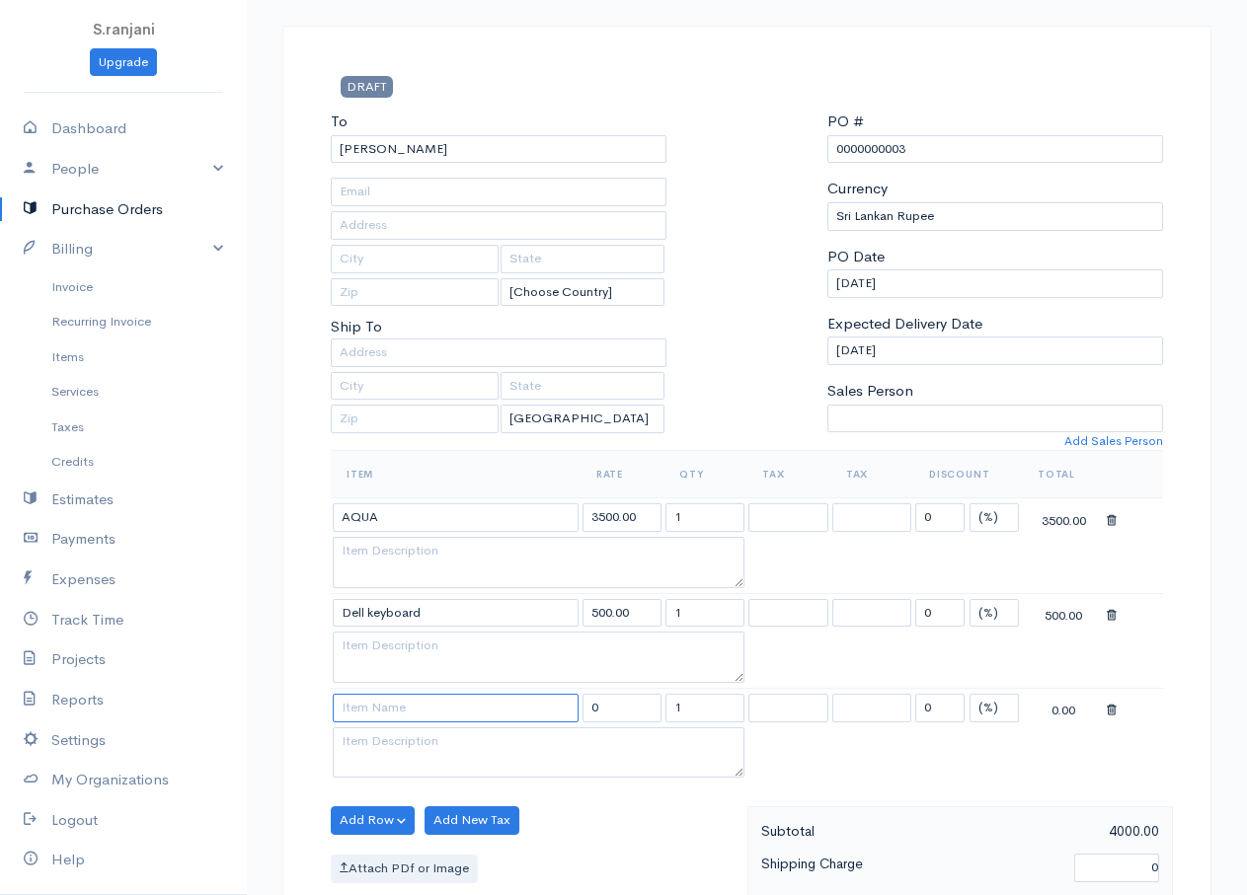
click at [494, 703] on input at bounding box center [456, 708] width 246 height 29
click at [502, 708] on input at bounding box center [456, 708] width 246 height 29
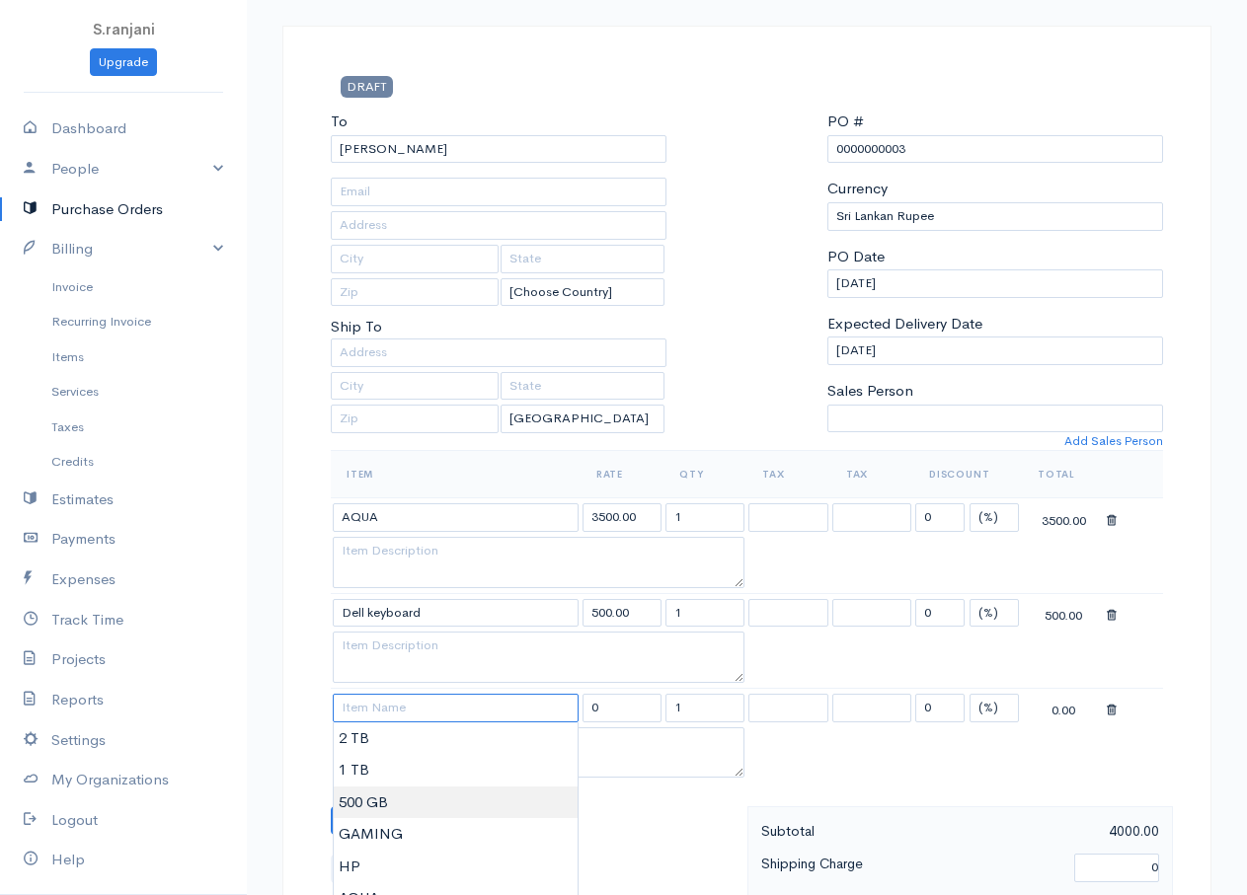
scroll to position [296, 0]
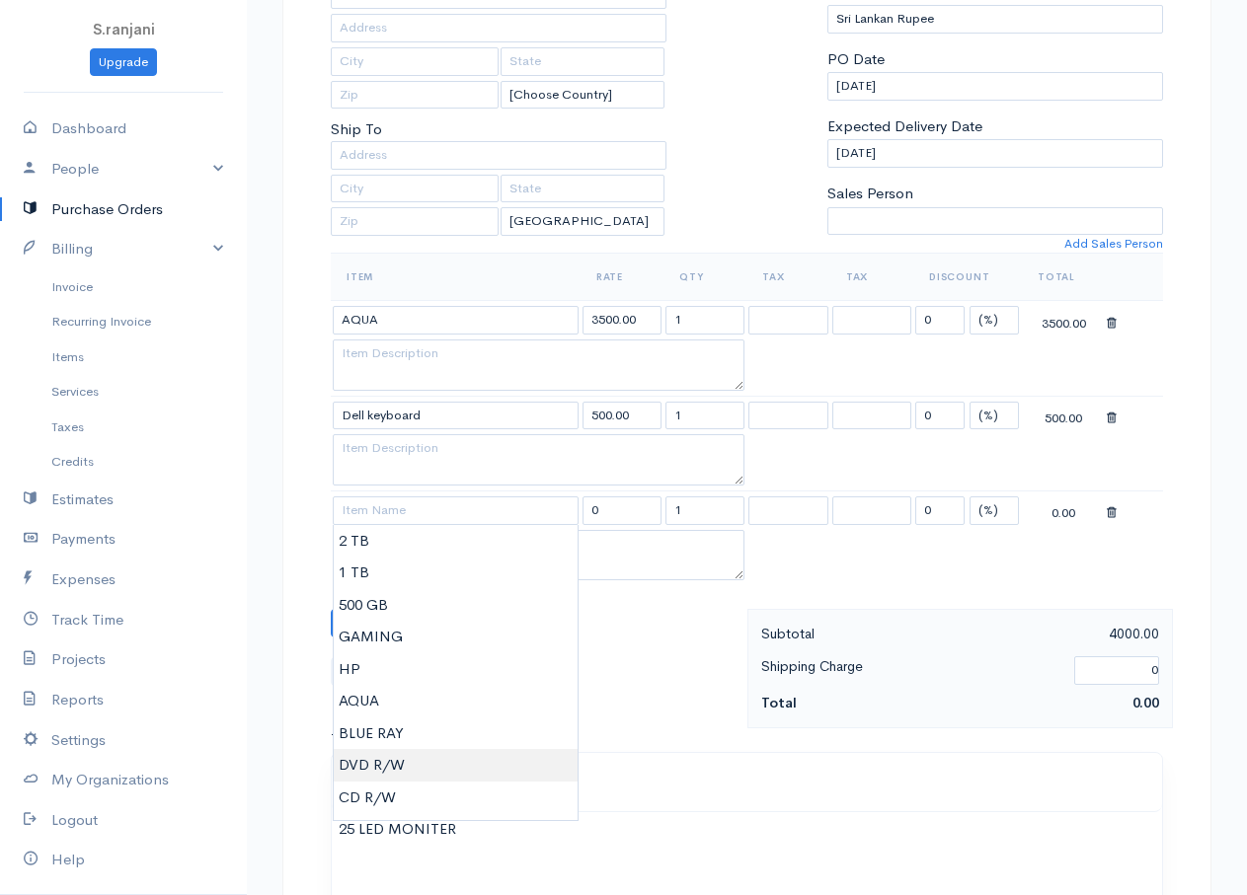
type input "DVD R/W"
type input "5500.00"
click at [403, 772] on body "S.ranjani Upgrade Dashboard People Clients Vendors Staff Users Purchase Orders …" at bounding box center [623, 558] width 1247 height 1708
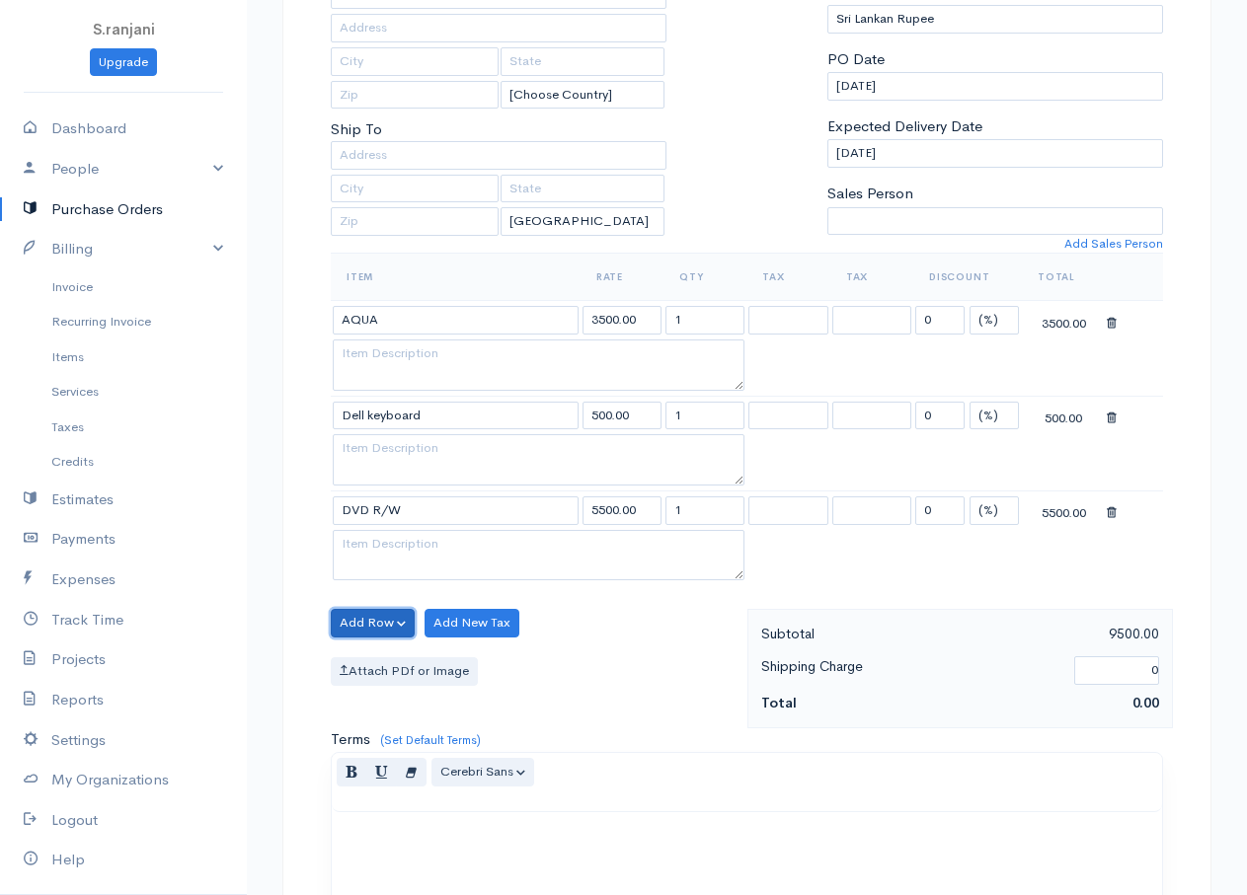
click at [370, 626] on button "Add Row" at bounding box center [373, 623] width 84 height 29
click at [399, 670] on link "Add Item Row" at bounding box center [410, 664] width 156 height 35
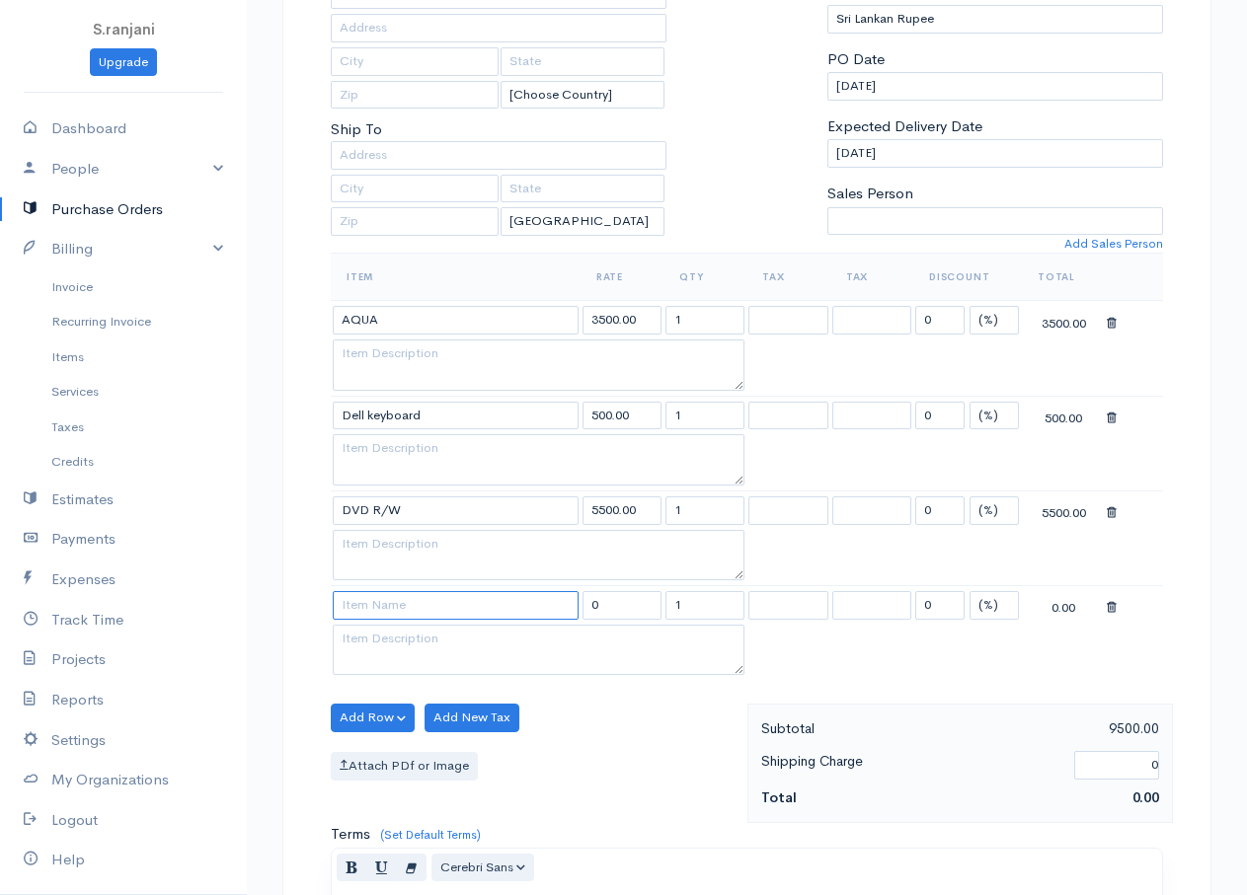
click at [423, 612] on input at bounding box center [456, 605] width 246 height 29
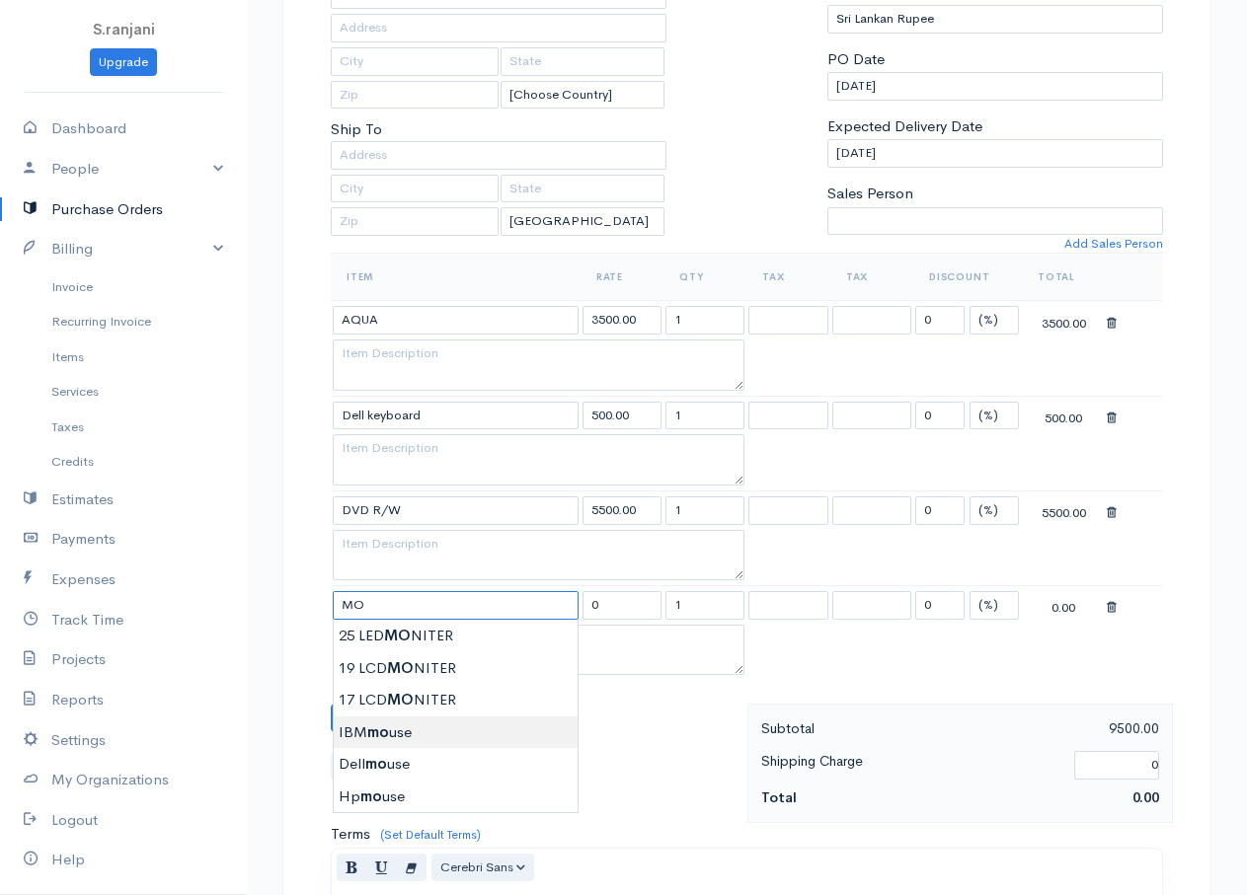
type input "IBM mouse"
type input "650.00"
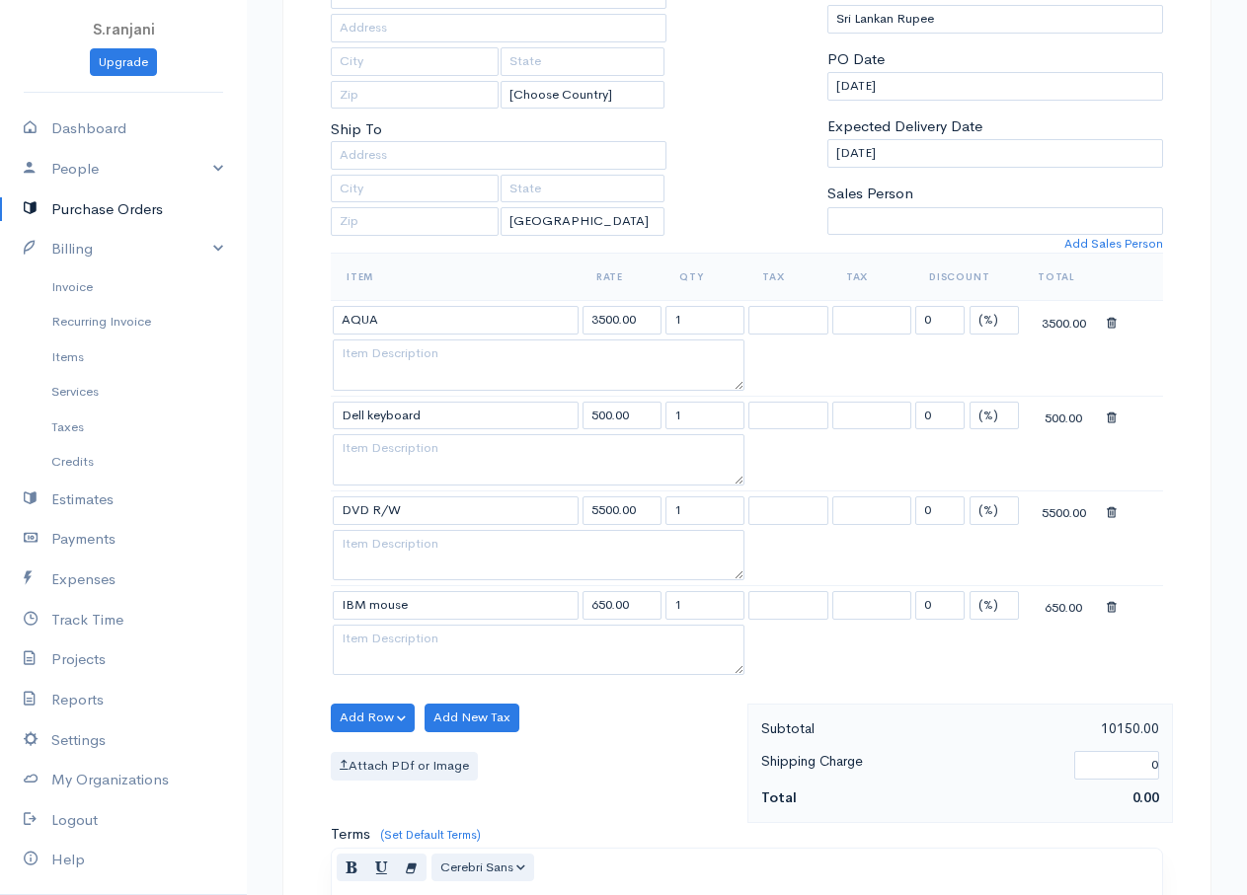
click at [378, 738] on body "S.ranjani Upgrade Dashboard People Clients Vendors Staff Users Purchase Orders …" at bounding box center [623, 605] width 1247 height 1803
drag, startPoint x: 692, startPoint y: 319, endPoint x: 677, endPoint y: 319, distance: 14.8
click at [677, 319] on input "1" at bounding box center [704, 320] width 79 height 29
type input "40"
click at [683, 414] on input "1" at bounding box center [704, 416] width 79 height 29
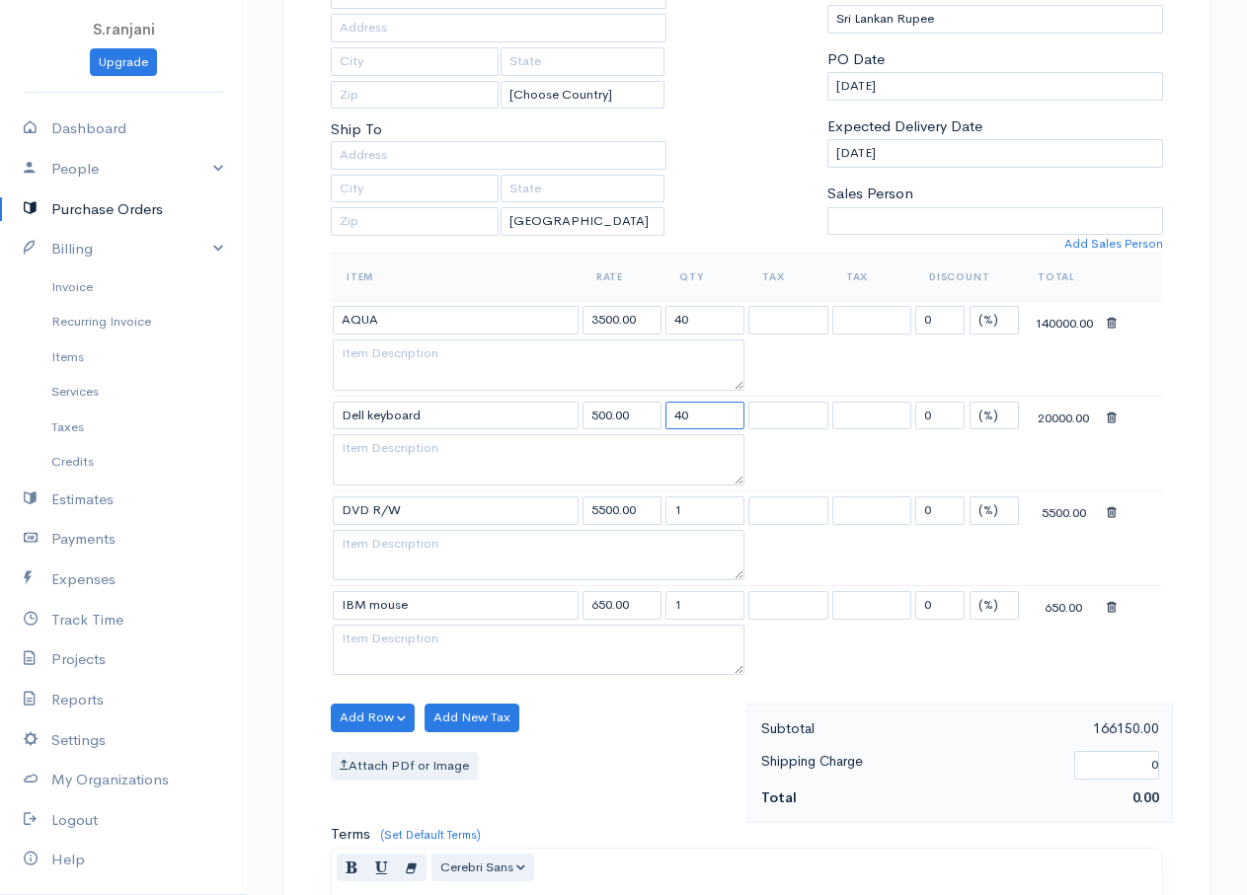
type input "40"
click at [686, 515] on input "1" at bounding box center [704, 511] width 79 height 29
type input "40"
drag, startPoint x: 687, startPoint y: 604, endPoint x: 656, endPoint y: 601, distance: 30.7
click at [656, 601] on tr "IBM mouse 650.00 1 0 (%) Flat 650.00" at bounding box center [747, 605] width 832 height 39
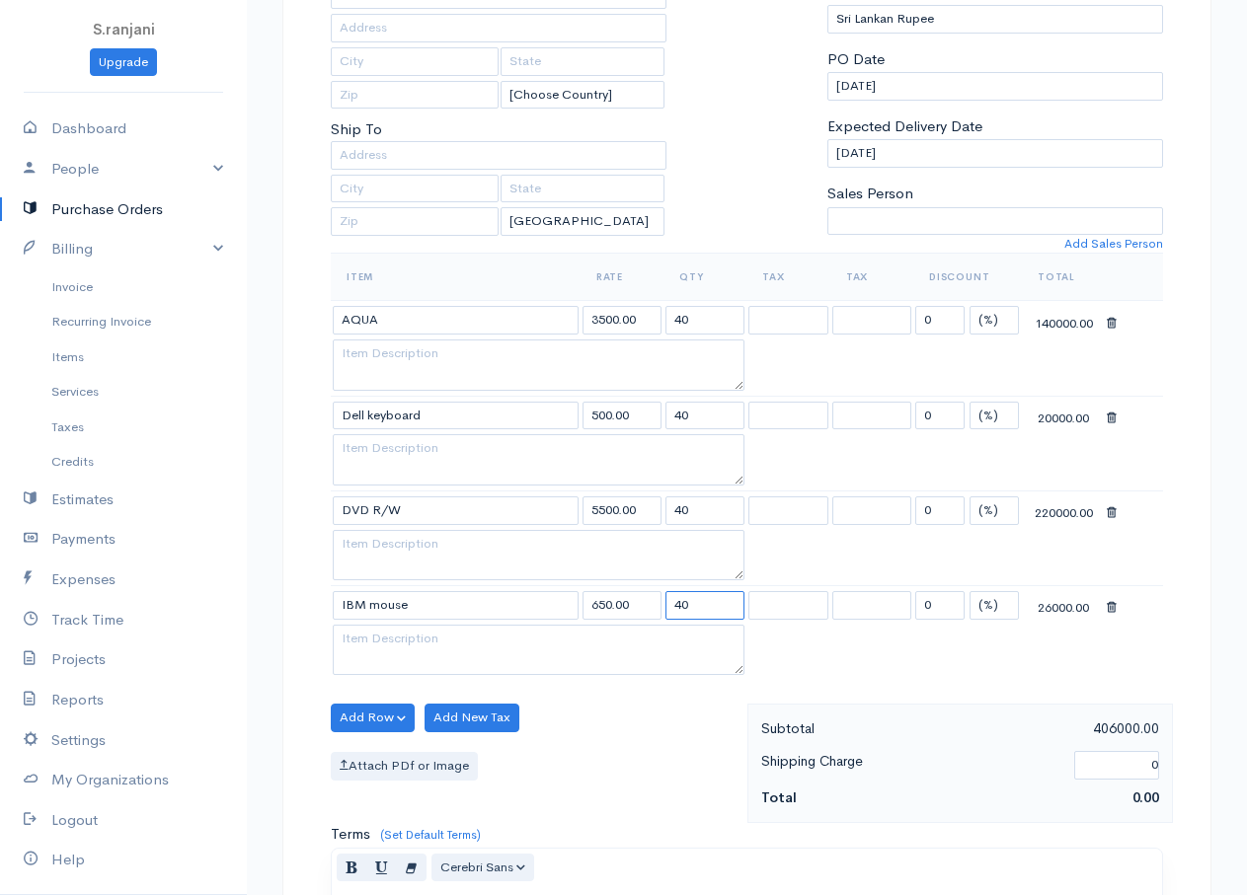
scroll to position [494, 0]
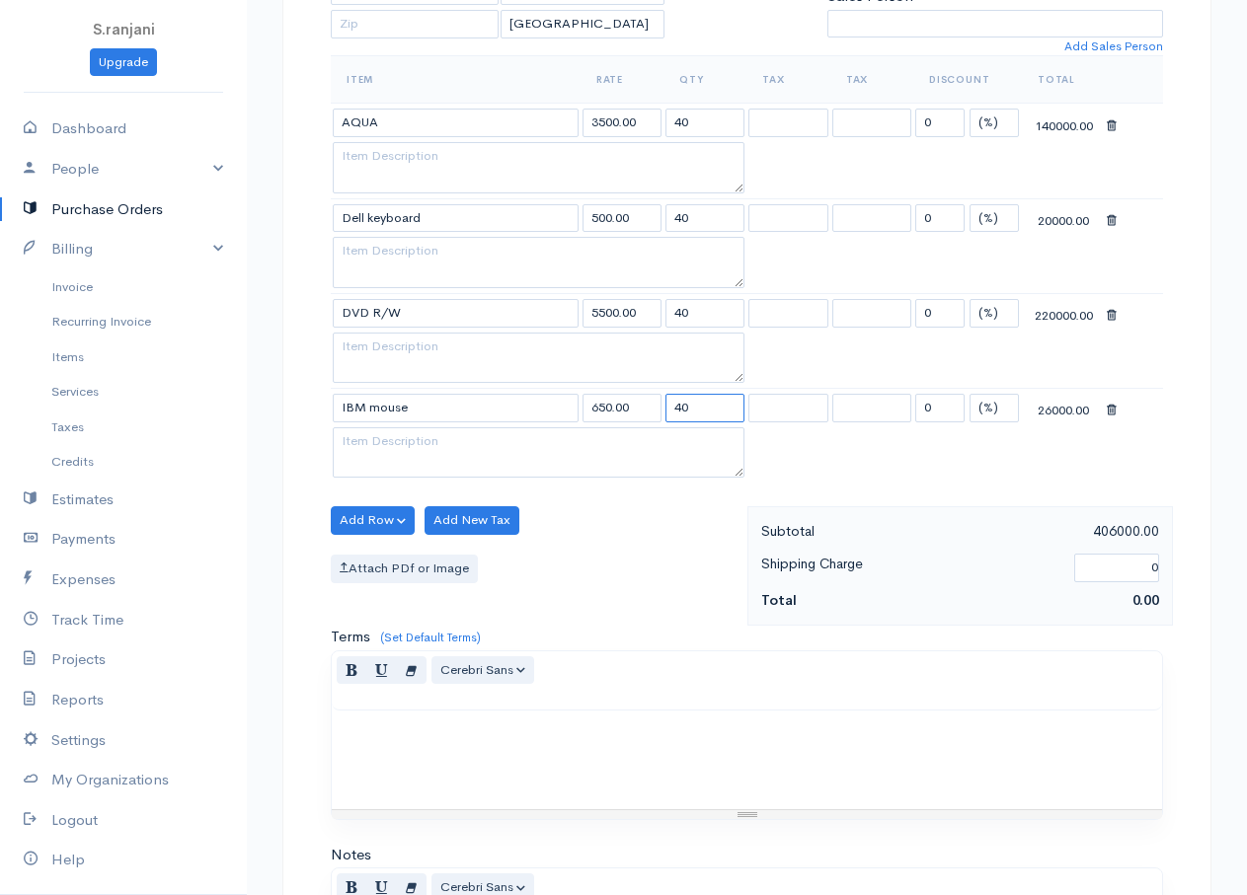
type input "40"
click at [1112, 411] on icon at bounding box center [1112, 411] width 10 height 14
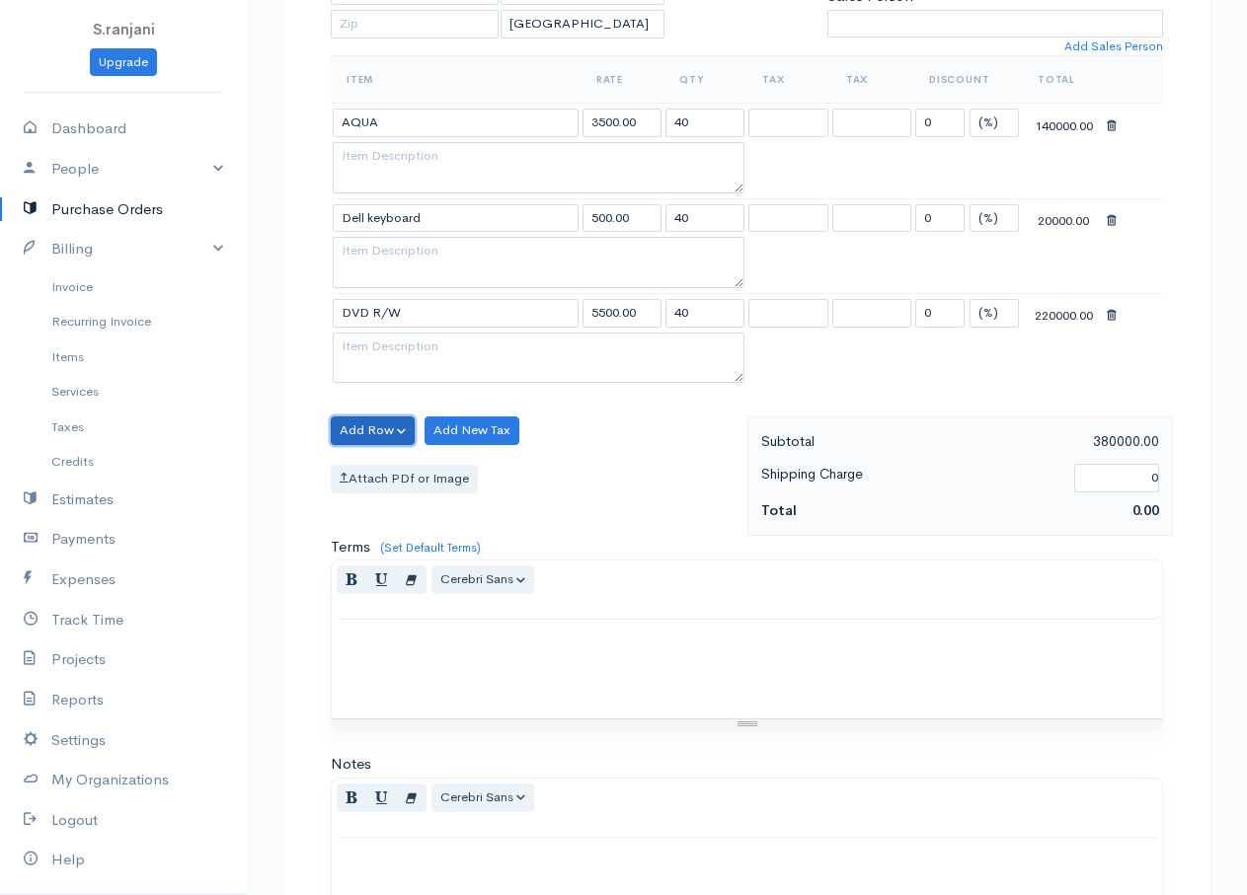
click at [351, 422] on button "Add Row" at bounding box center [373, 431] width 84 height 29
click at [381, 471] on link "Add Item Row" at bounding box center [410, 471] width 156 height 35
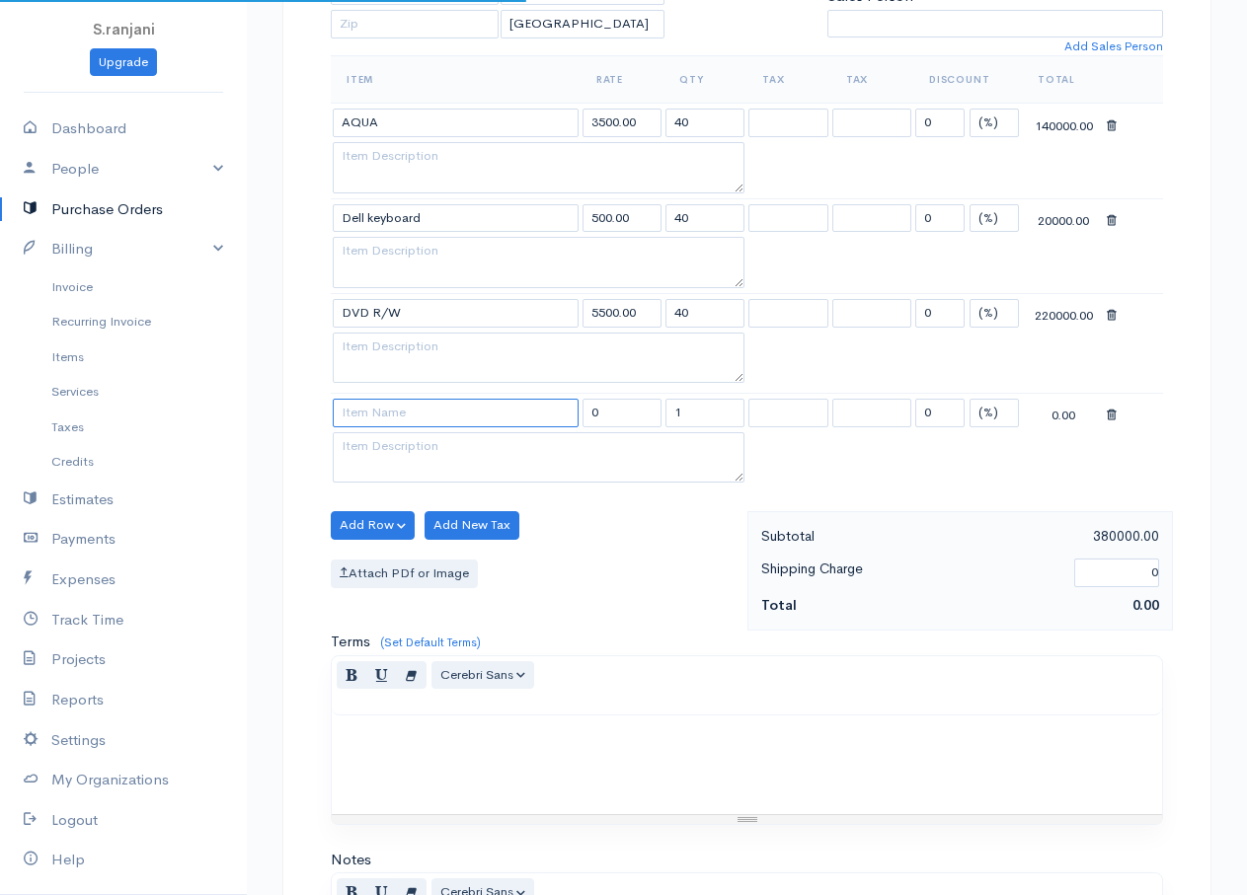
click at [546, 412] on input at bounding box center [456, 413] width 246 height 29
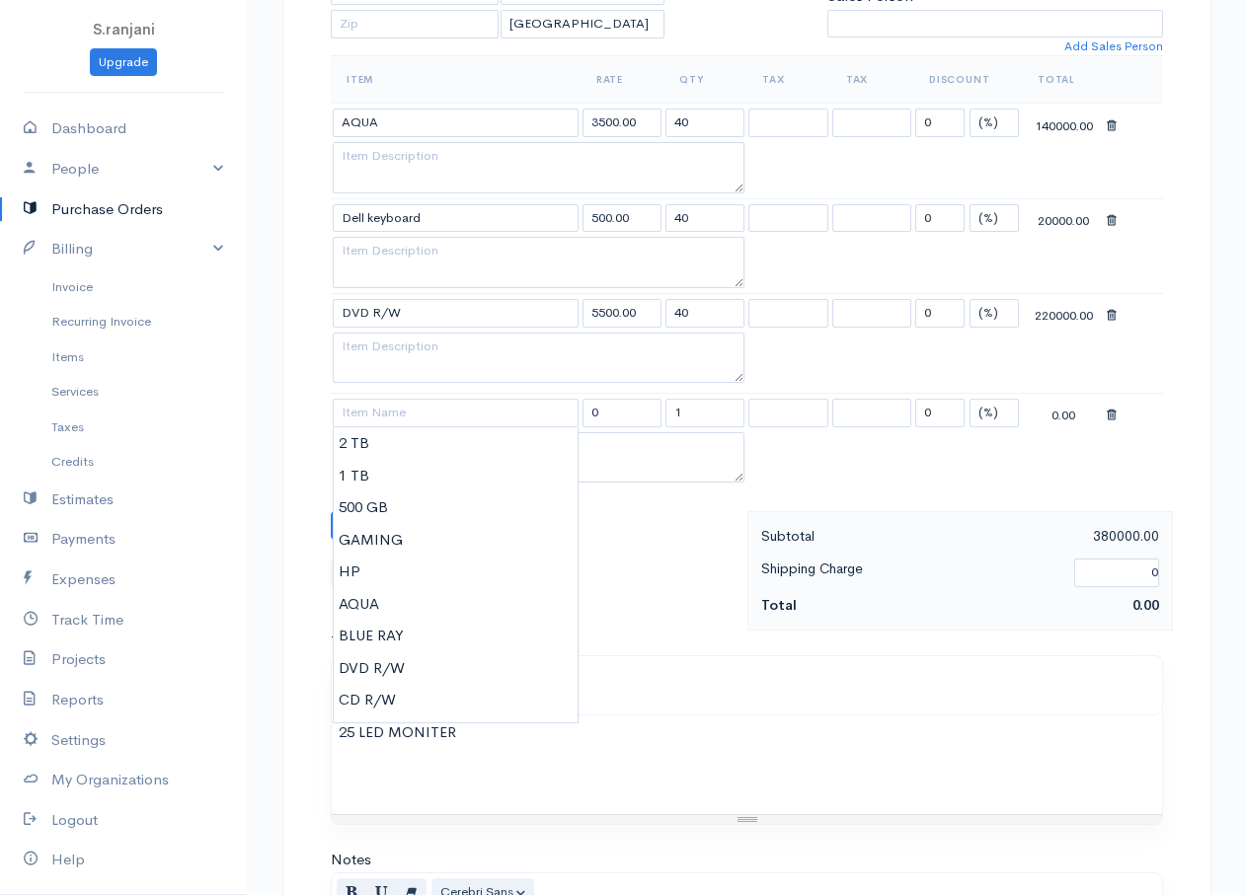
type input "CD R/W"
type input "5000.00"
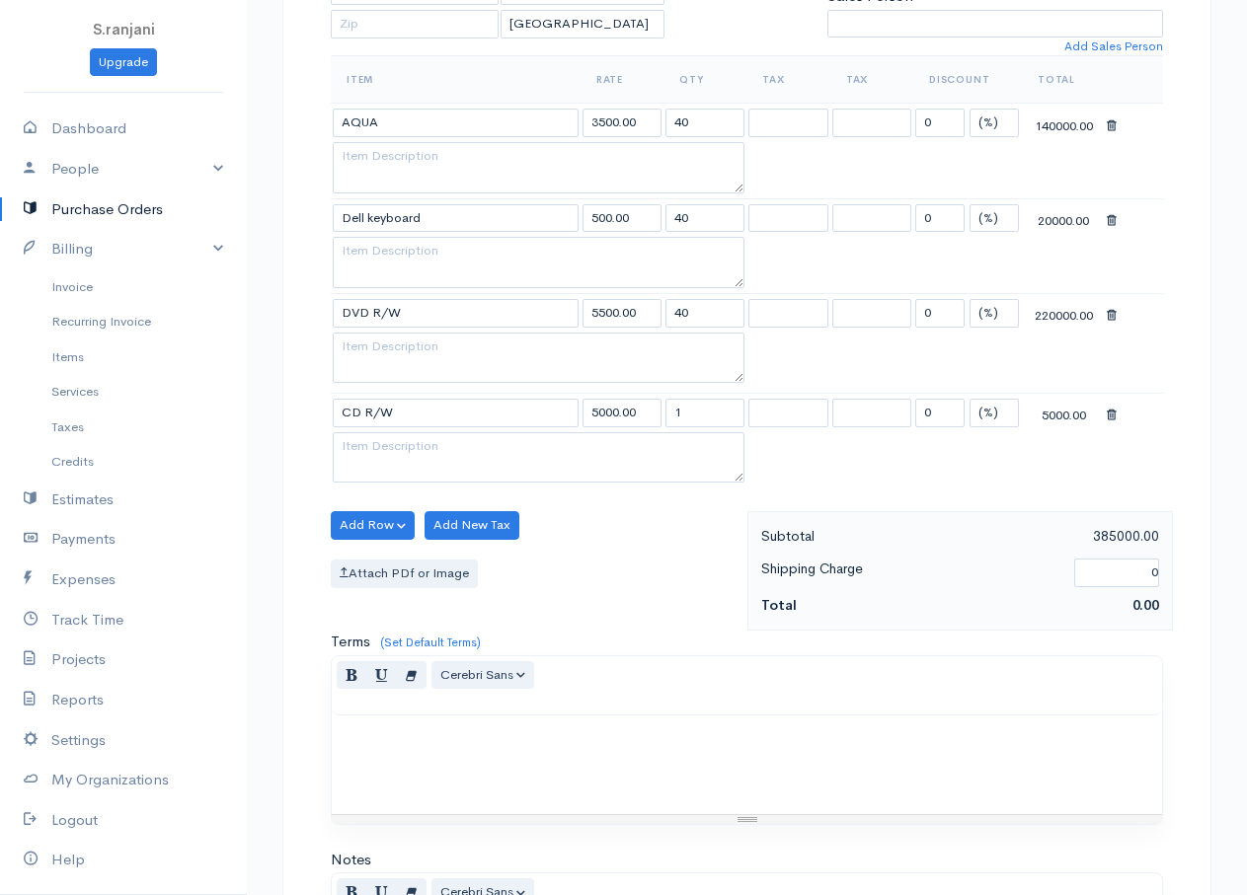
click at [401, 694] on body "S.ranjani Upgrade Dashboard People Clients Vendors Staff Users Purchase Orders …" at bounding box center [623, 410] width 1247 height 1808
drag, startPoint x: 691, startPoint y: 413, endPoint x: 654, endPoint y: 413, distance: 37.5
click at [655, 413] on tr "CD R/W 5000.00 1 0 (%) Flat 5000.00" at bounding box center [747, 413] width 832 height 39
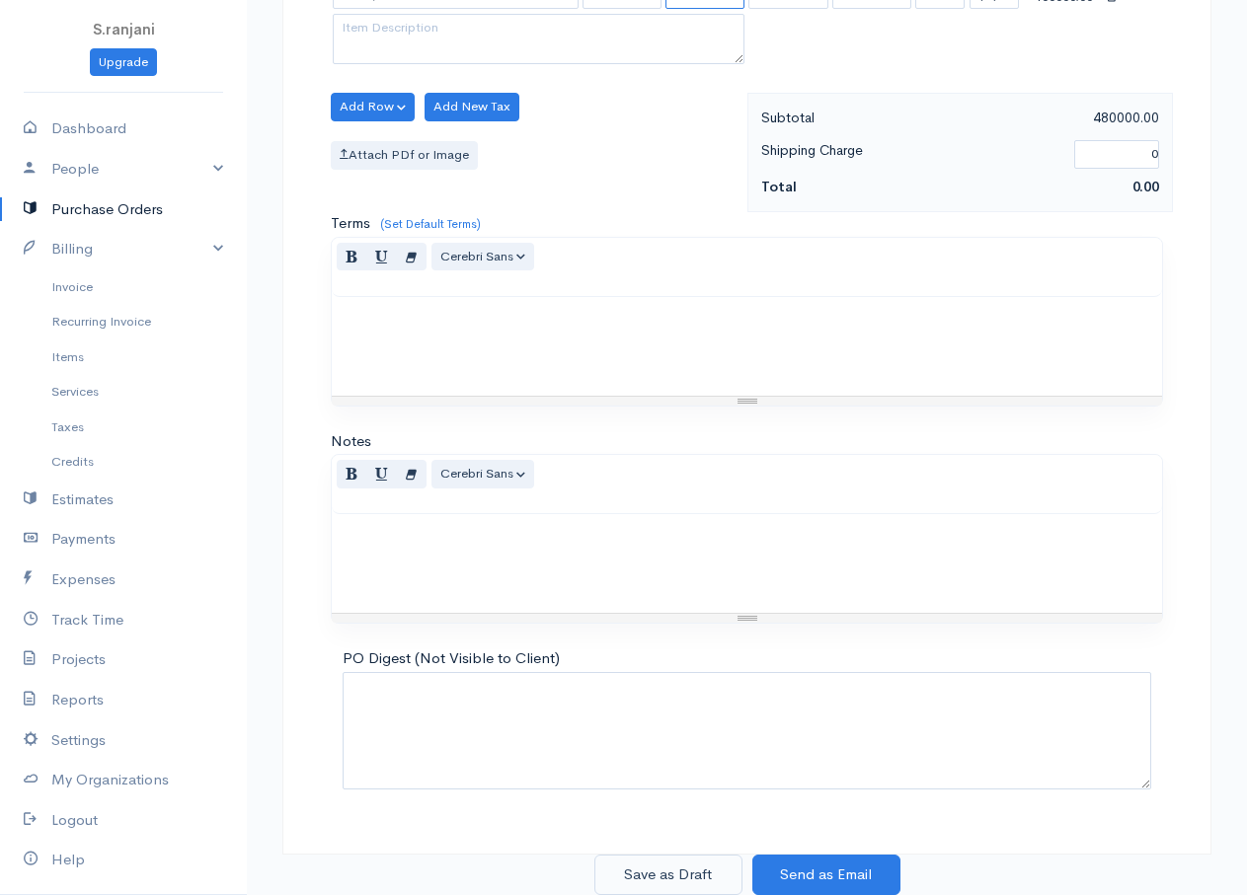
type input "20"
click at [667, 882] on button "Save as Draft" at bounding box center [668, 875] width 148 height 40
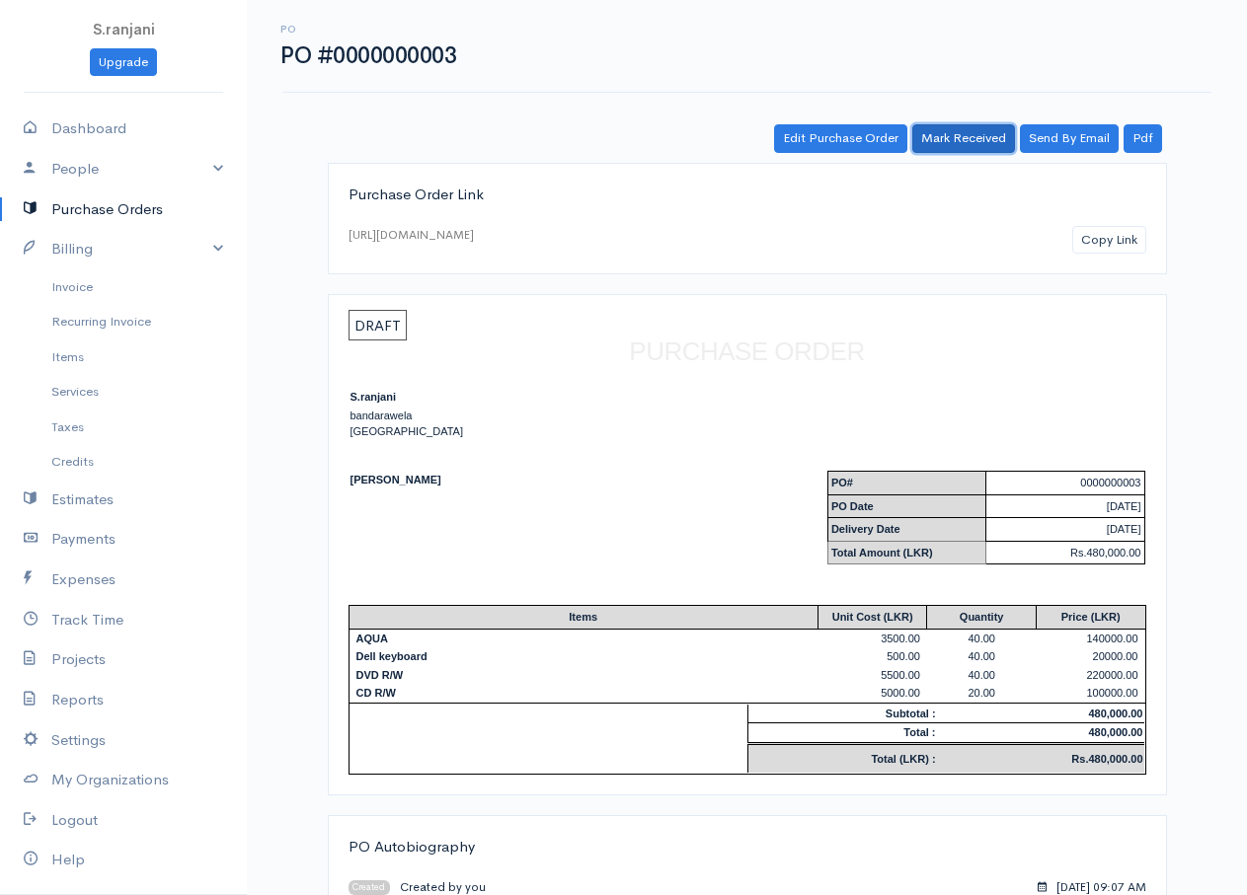
click at [979, 138] on link "Mark Received" at bounding box center [963, 138] width 103 height 29
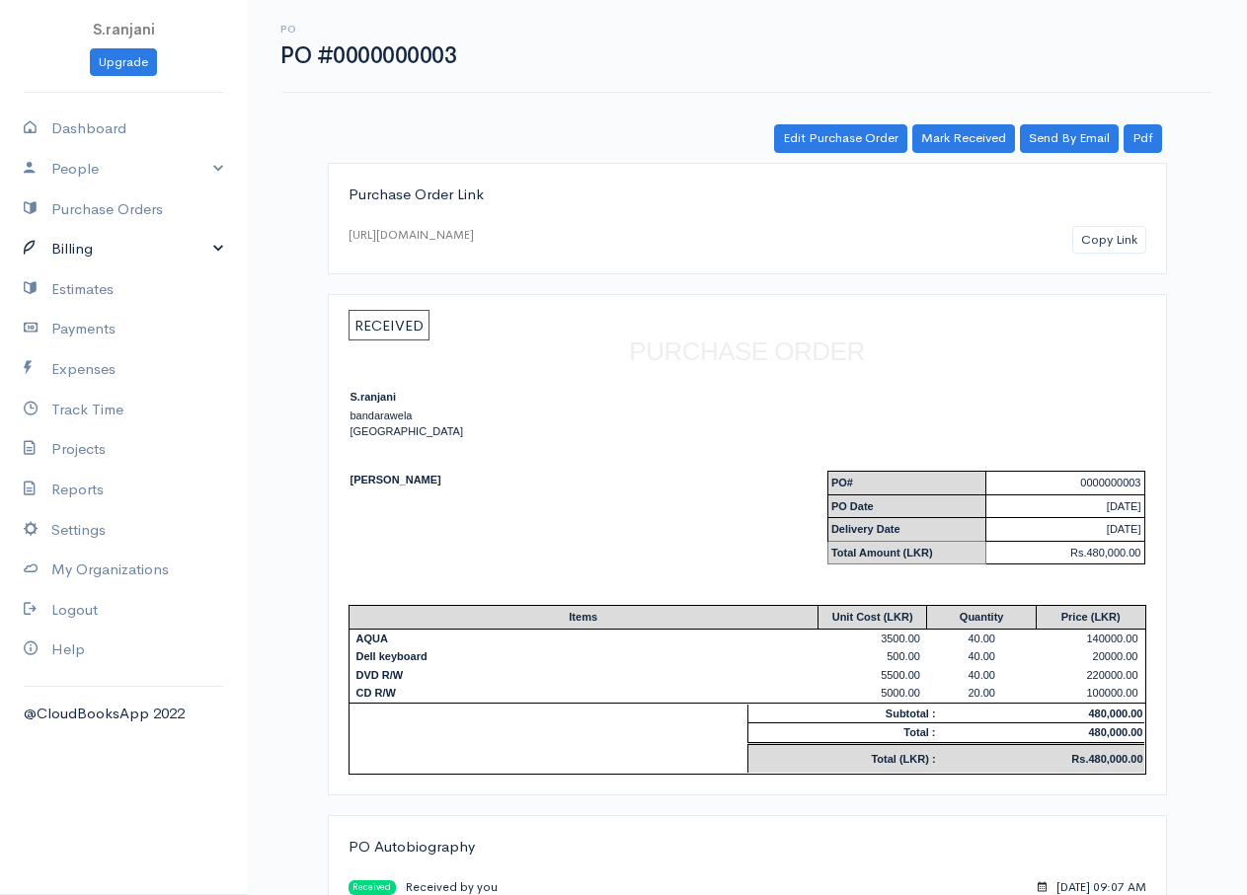
click at [120, 254] on link "Billing" at bounding box center [123, 249] width 247 height 40
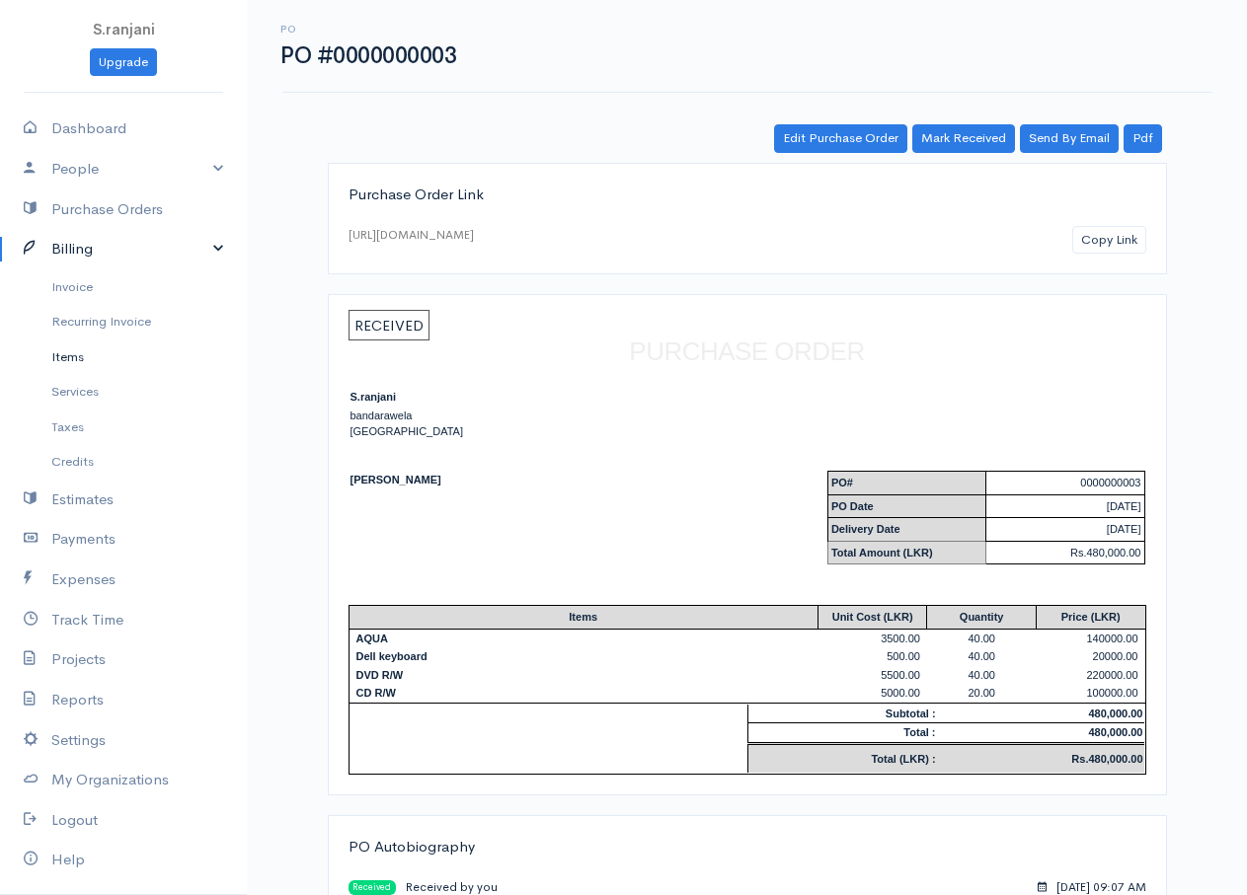
click at [93, 362] on link "Items" at bounding box center [123, 358] width 247 height 36
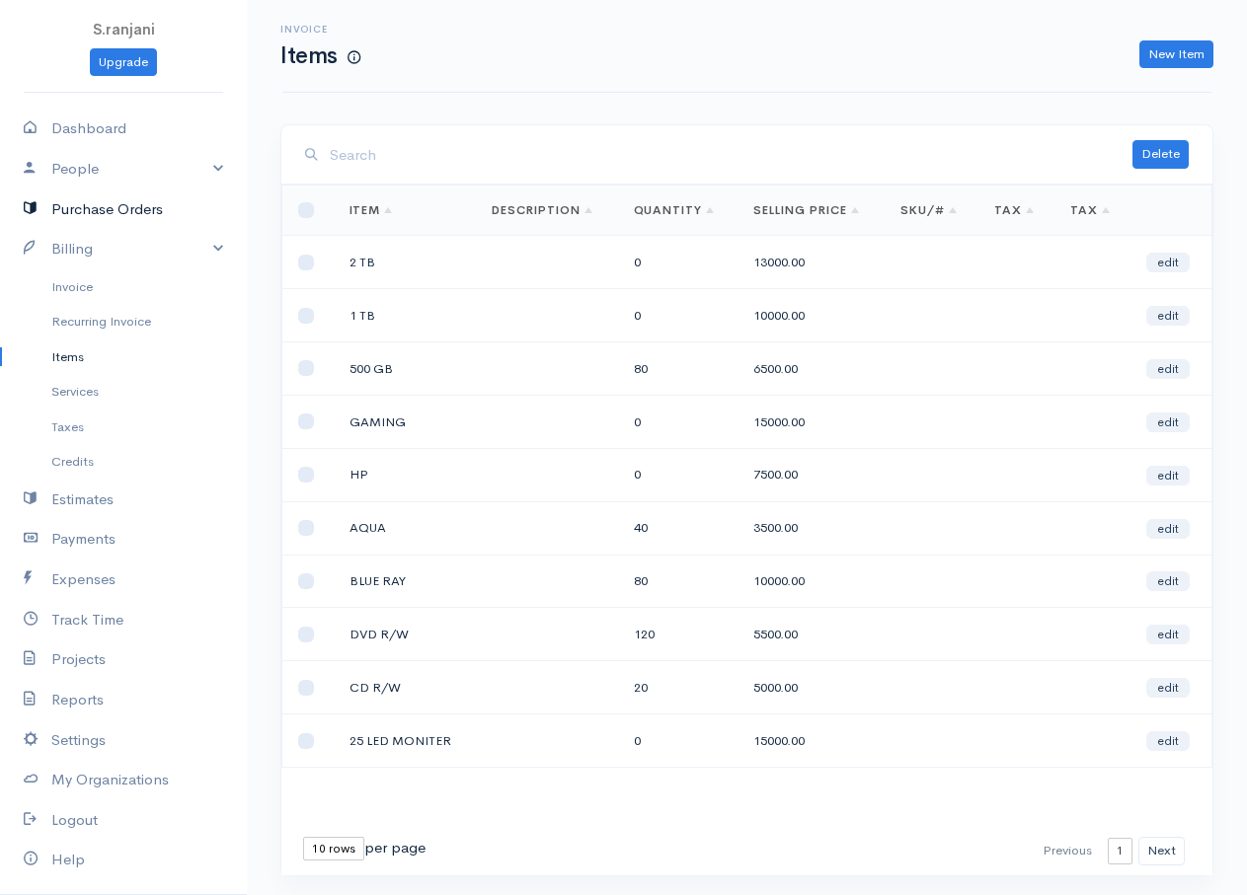
click at [103, 206] on link "Purchase Orders" at bounding box center [123, 210] width 247 height 40
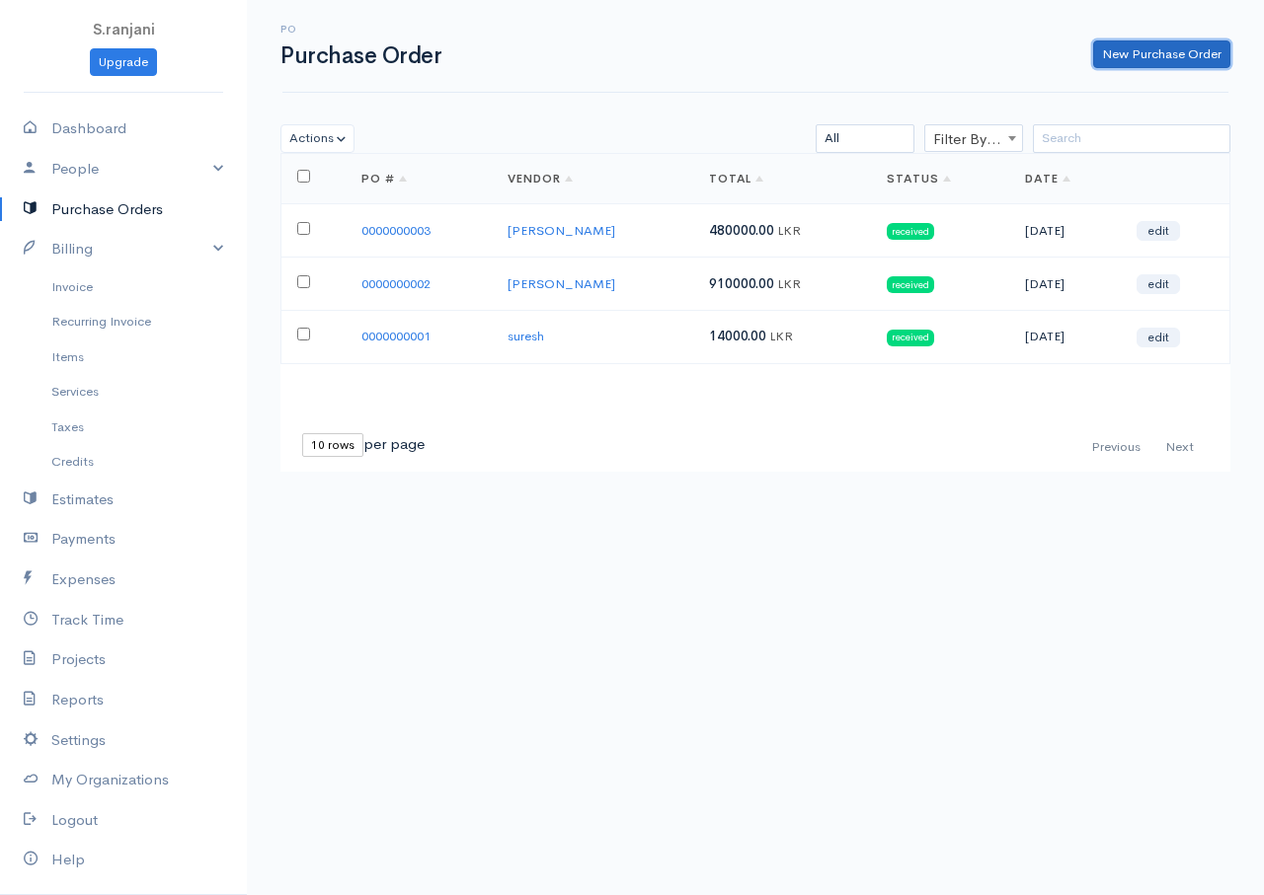
click at [1122, 47] on link "New Purchase Order" at bounding box center [1161, 54] width 137 height 29
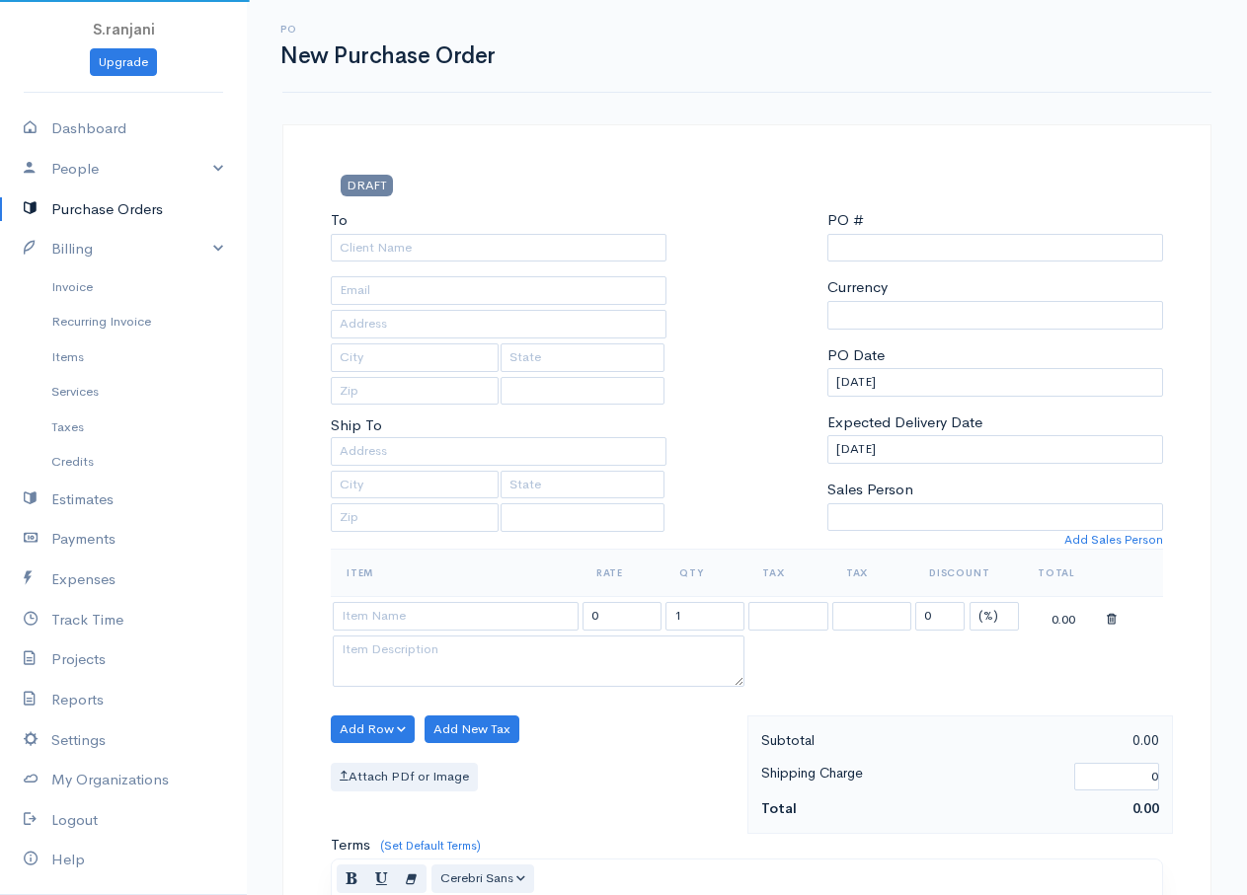
select select "LKR"
select select "[GEOGRAPHIC_DATA]"
type input "0000000004"
select select "[GEOGRAPHIC_DATA]"
click at [330, 238] on div "To [Choose Country] [GEOGRAPHIC_DATA] [GEOGRAPHIC_DATA] [GEOGRAPHIC_DATA] [GEOG…" at bounding box center [498, 379] width 355 height 340
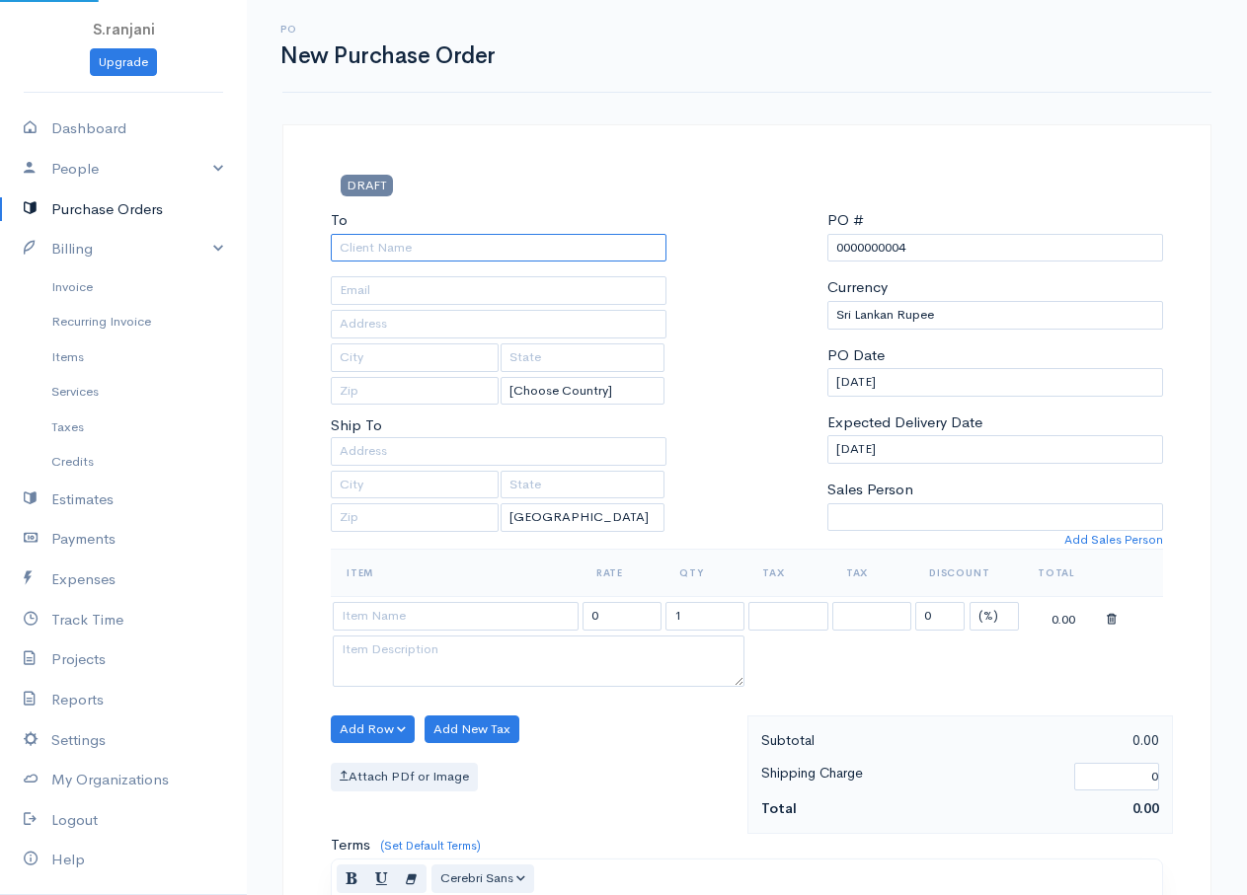
click at [354, 253] on input "To" at bounding box center [499, 248] width 336 height 29
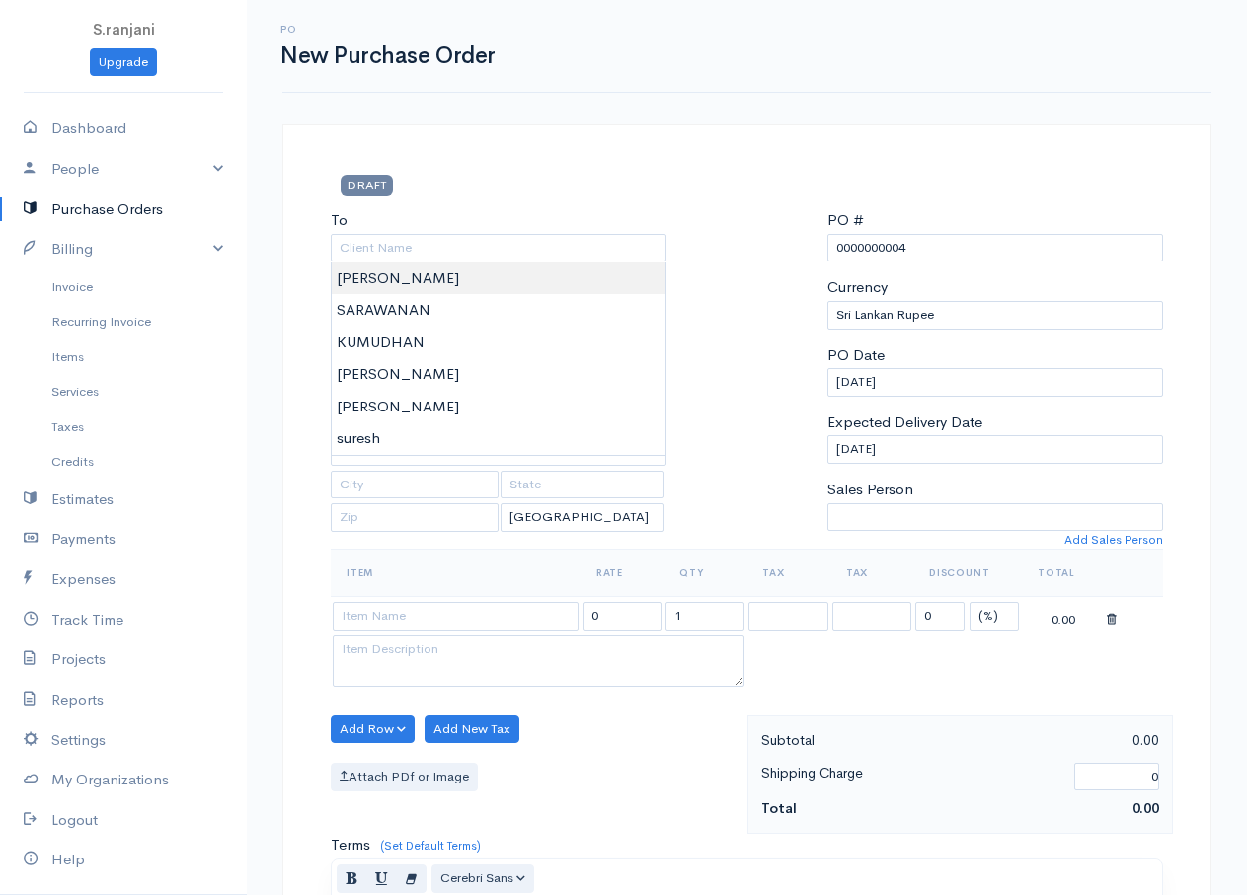
type input "[PERSON_NAME]"
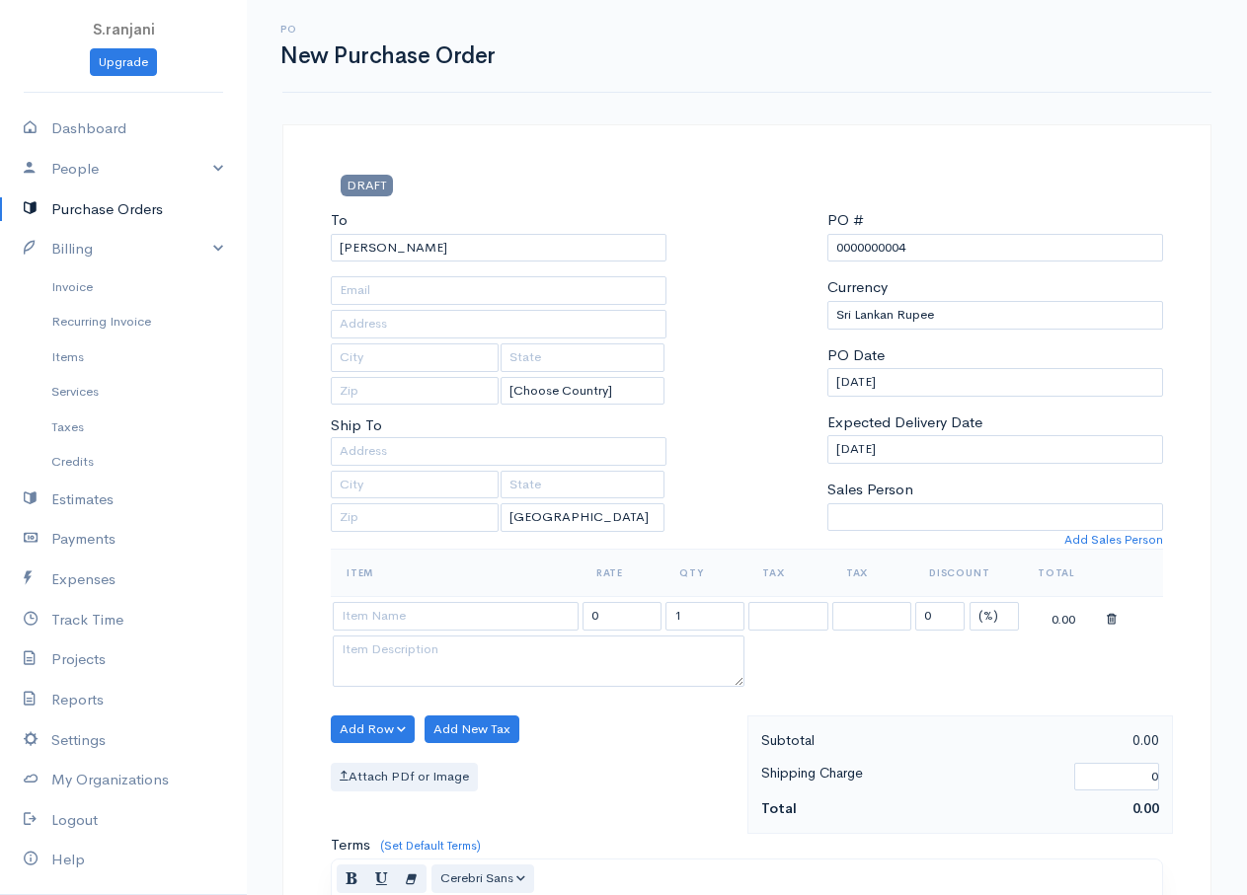
click at [383, 272] on body "S.ranjani Upgrade Dashboard People Clients Vendors Staff Users Purchase Orders …" at bounding box center [623, 758] width 1247 height 1517
click at [415, 615] on input at bounding box center [456, 616] width 246 height 29
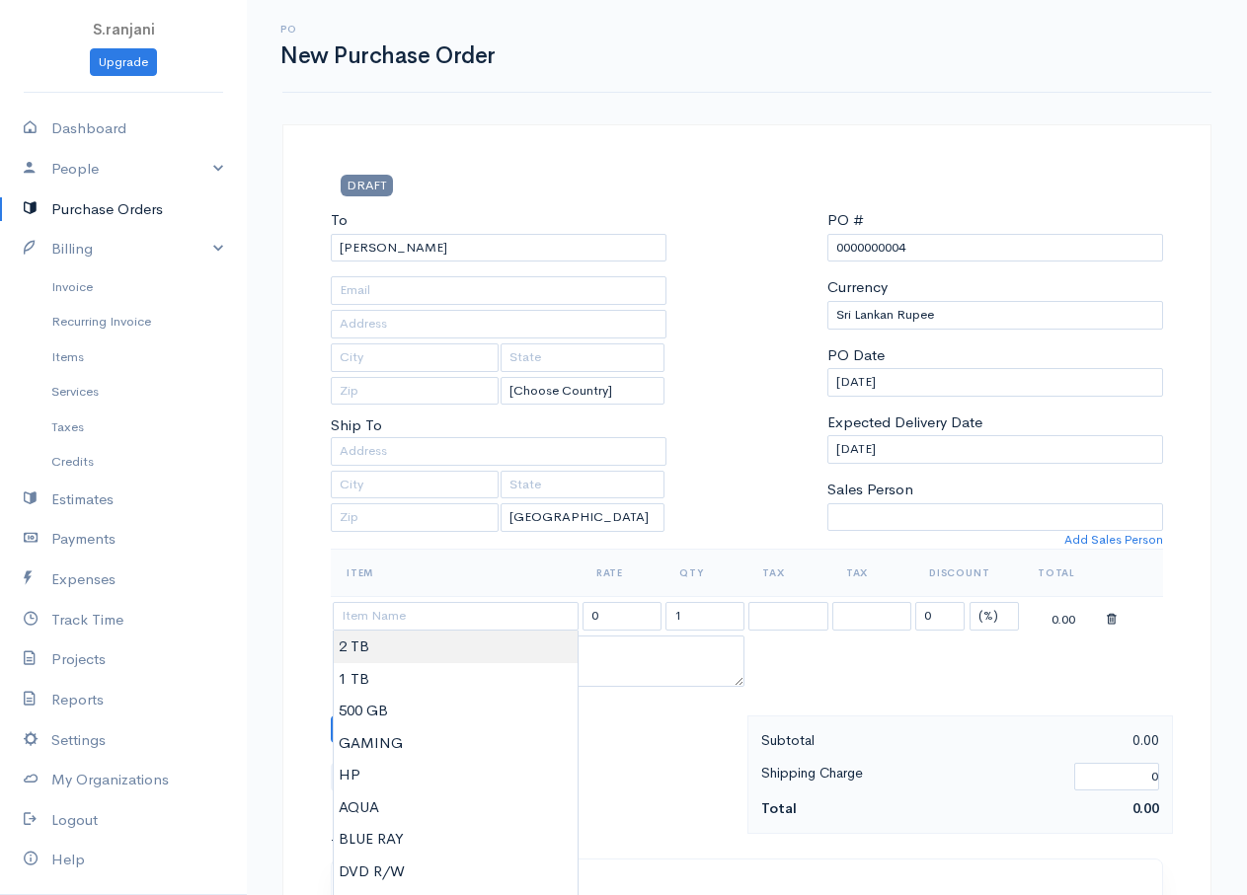
type input "2 TB"
type input "13000.00"
click at [362, 655] on body "S.ranjani Upgrade Dashboard People Clients Vendors Staff Users Purchase Orders …" at bounding box center [623, 758] width 1247 height 1517
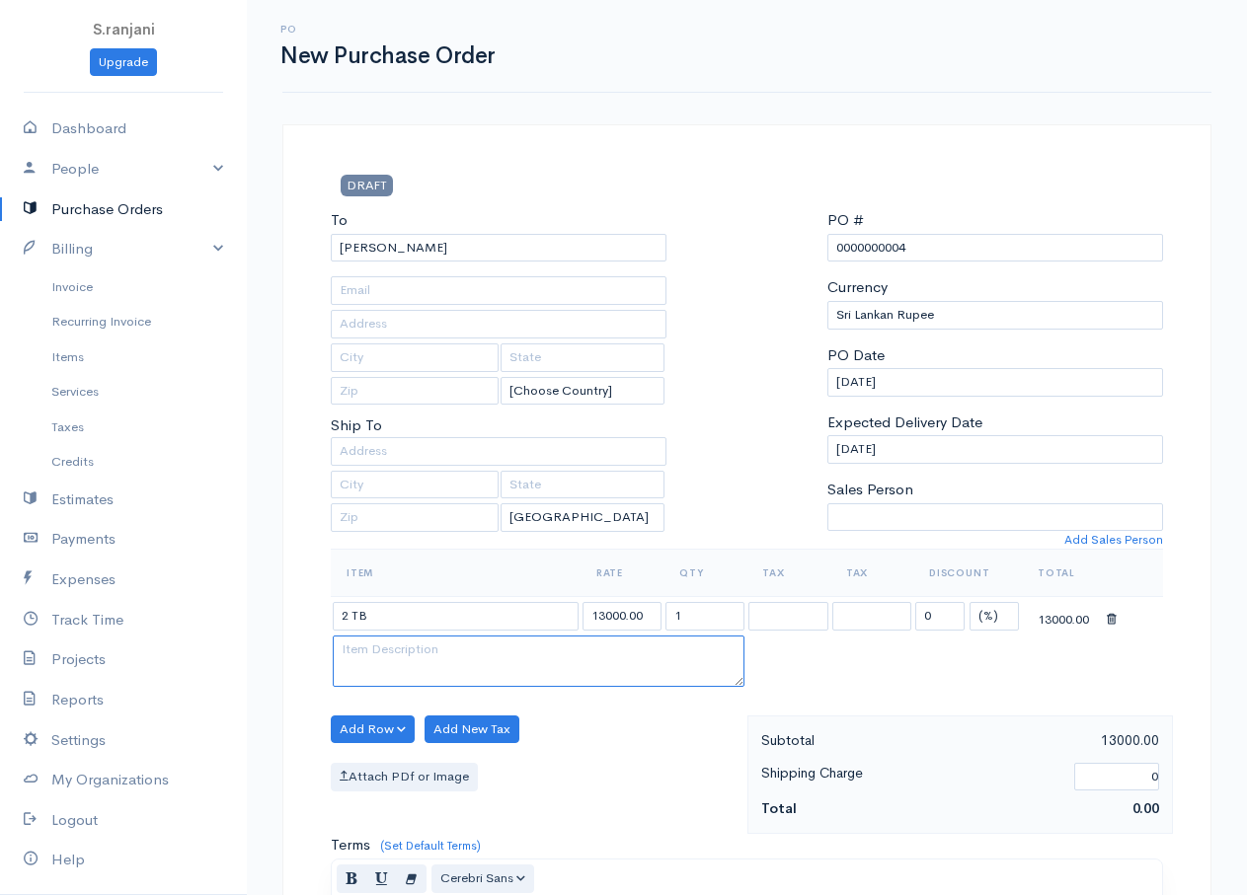
click at [451, 668] on textarea at bounding box center [539, 661] width 412 height 51
click at [383, 726] on button "Add Row" at bounding box center [373, 730] width 84 height 29
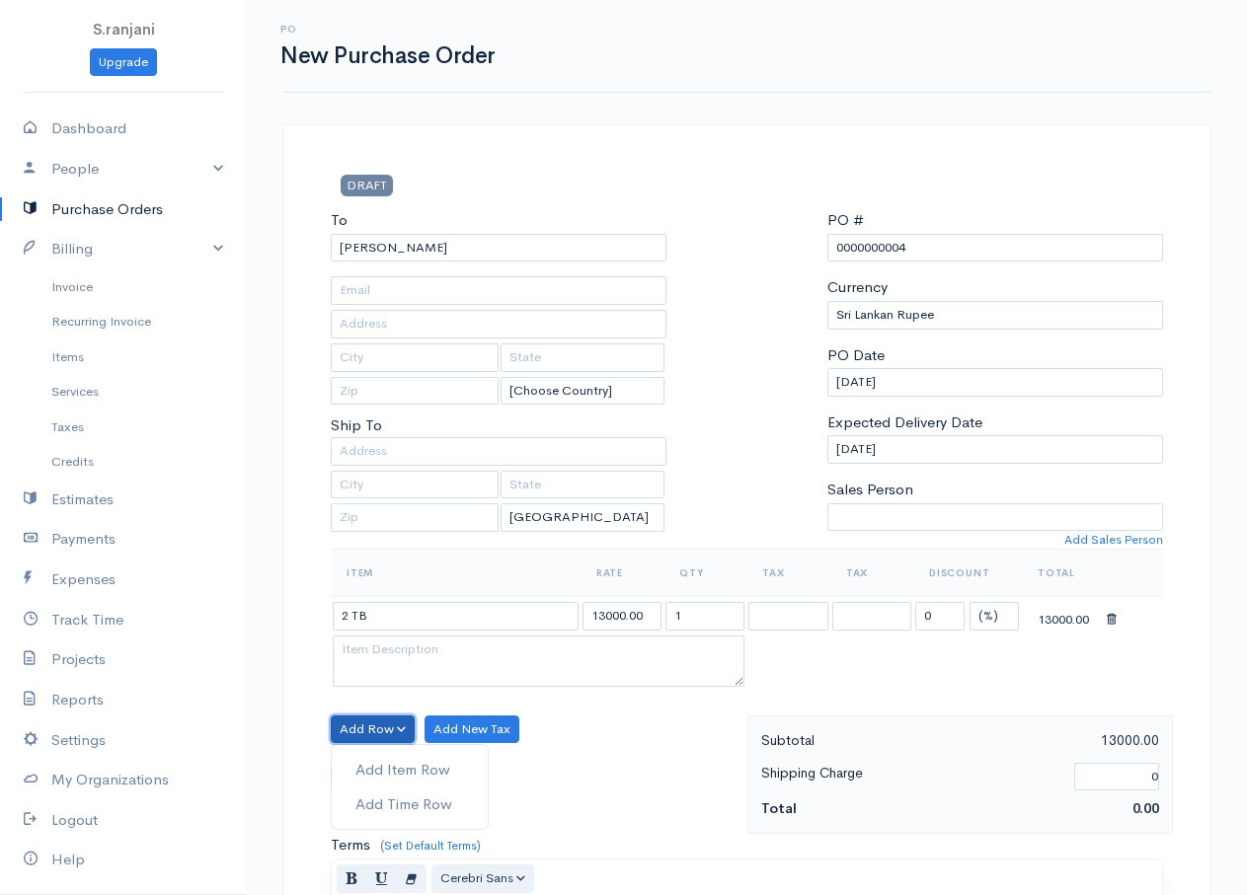
click at [384, 726] on button "Add Row" at bounding box center [373, 730] width 84 height 29
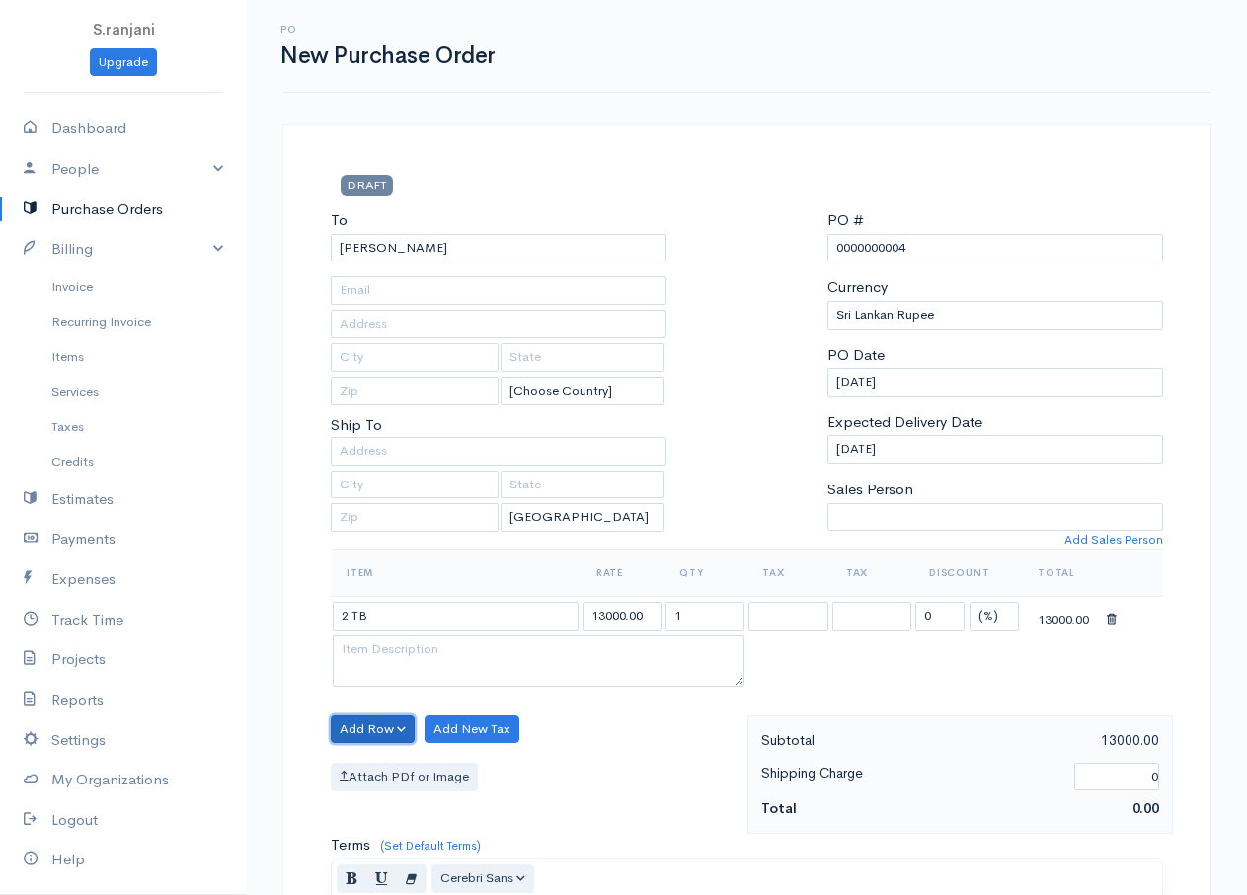
click at [384, 726] on button "Add Row" at bounding box center [373, 730] width 84 height 29
click at [406, 761] on link "Add Item Row" at bounding box center [410, 770] width 156 height 35
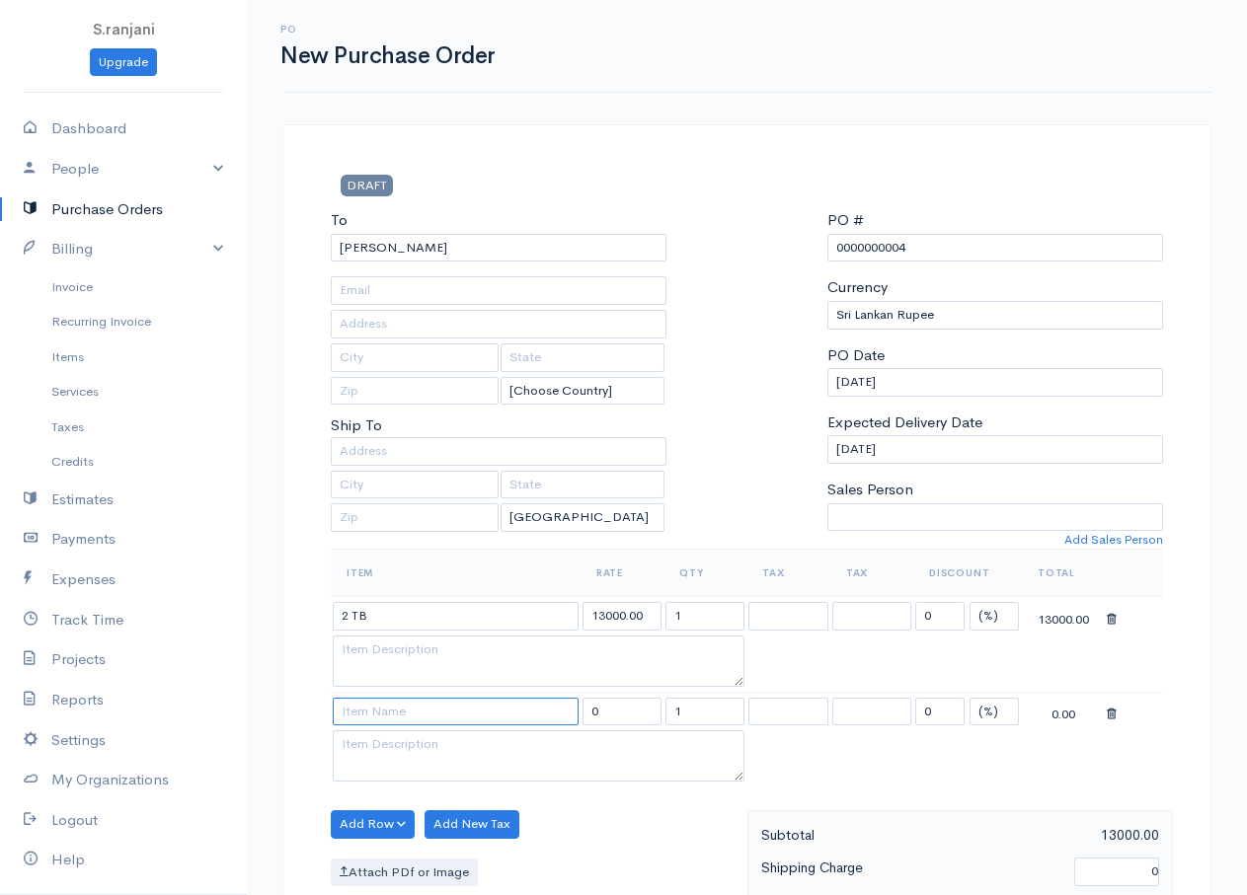
click at [383, 715] on input at bounding box center [456, 712] width 246 height 29
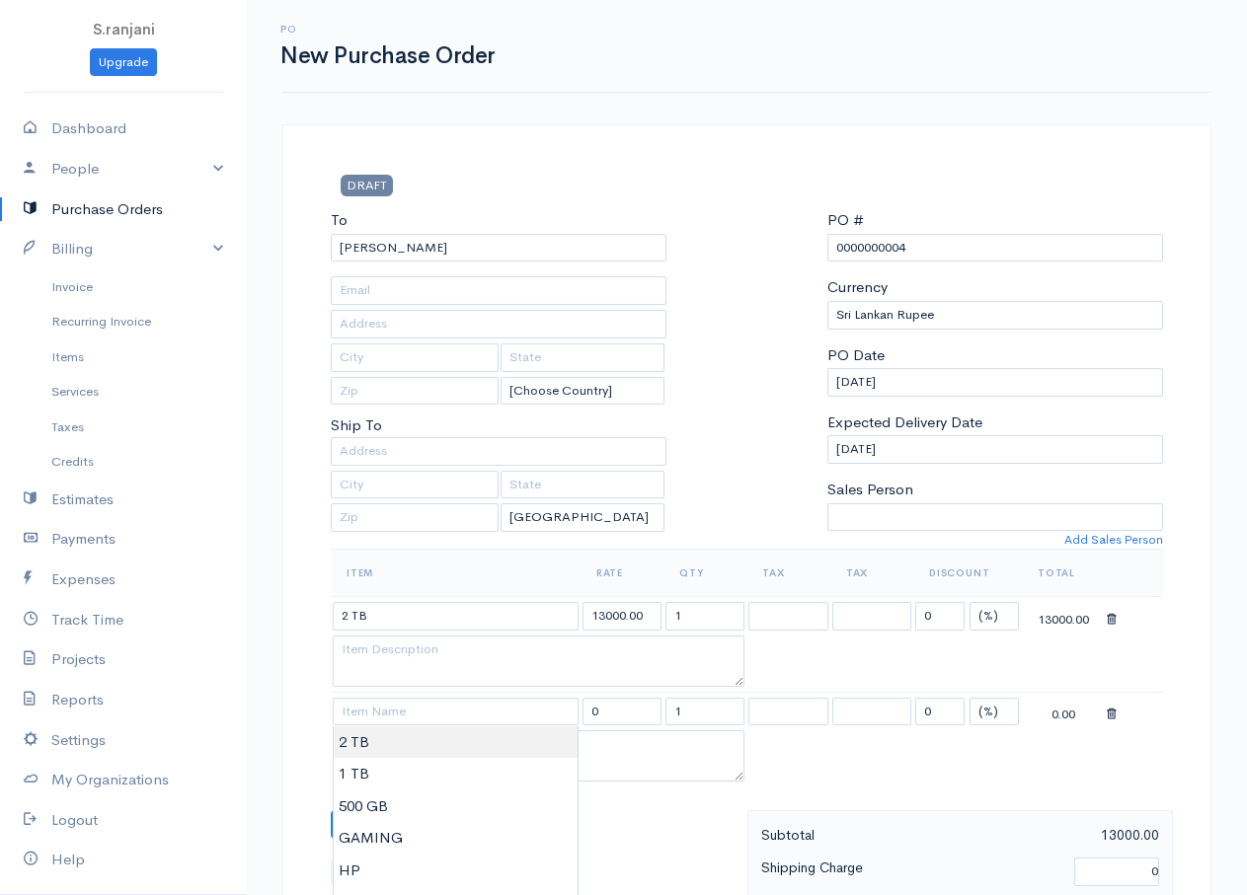
type input "2 TB"
type input "13000.00"
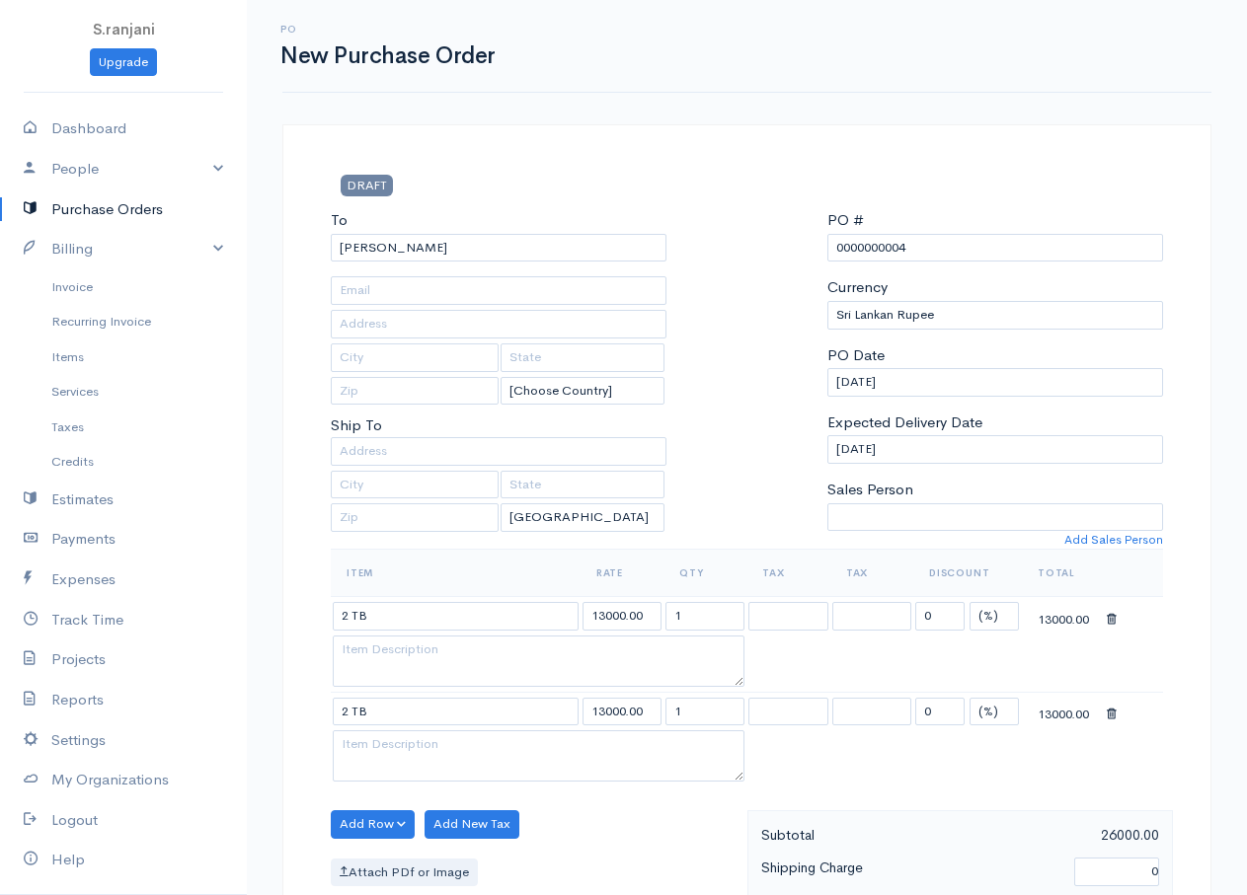
click at [385, 748] on body "S.ranjani Upgrade Dashboard People Clients Vendors Staff Users Purchase Orders …" at bounding box center [623, 806] width 1247 height 1612
drag, startPoint x: 681, startPoint y: 612, endPoint x: 664, endPoint y: 608, distance: 17.2
click at [664, 608] on td "1" at bounding box center [704, 616] width 83 height 39
type input "20"
drag, startPoint x: 684, startPoint y: 709, endPoint x: 654, endPoint y: 707, distance: 30.7
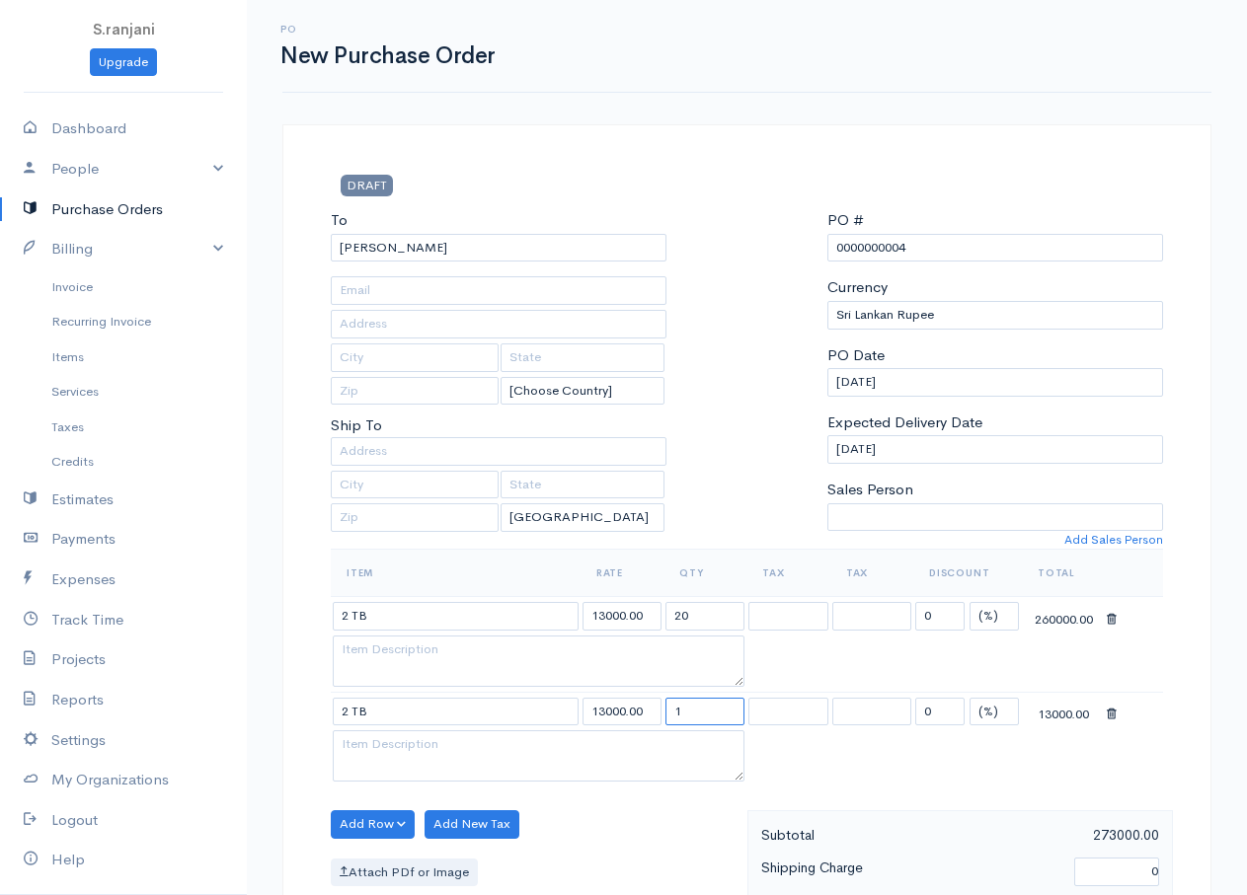
click at [654, 707] on tr "2 TB 13000.00 1 0 (%) Flat 13000.00" at bounding box center [747, 711] width 832 height 39
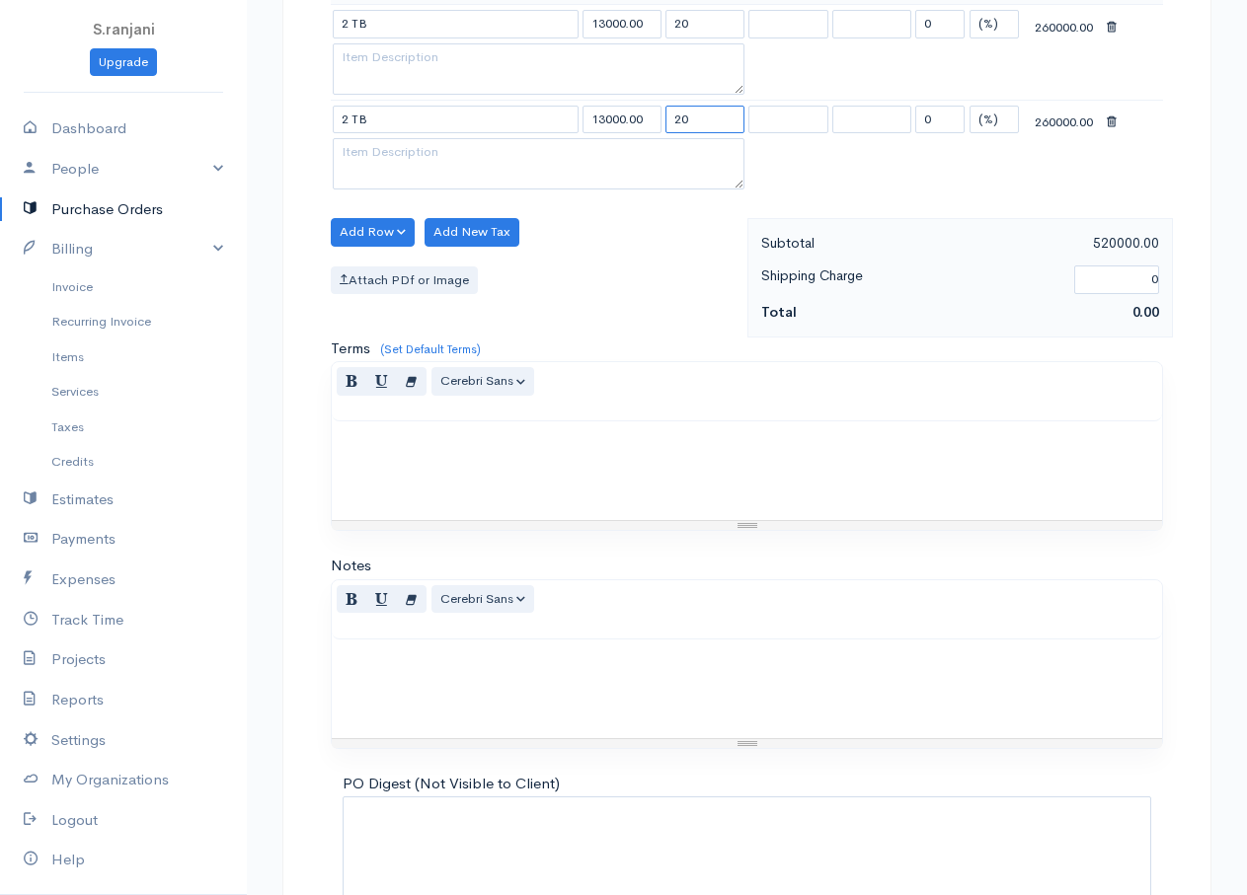
scroll to position [717, 0]
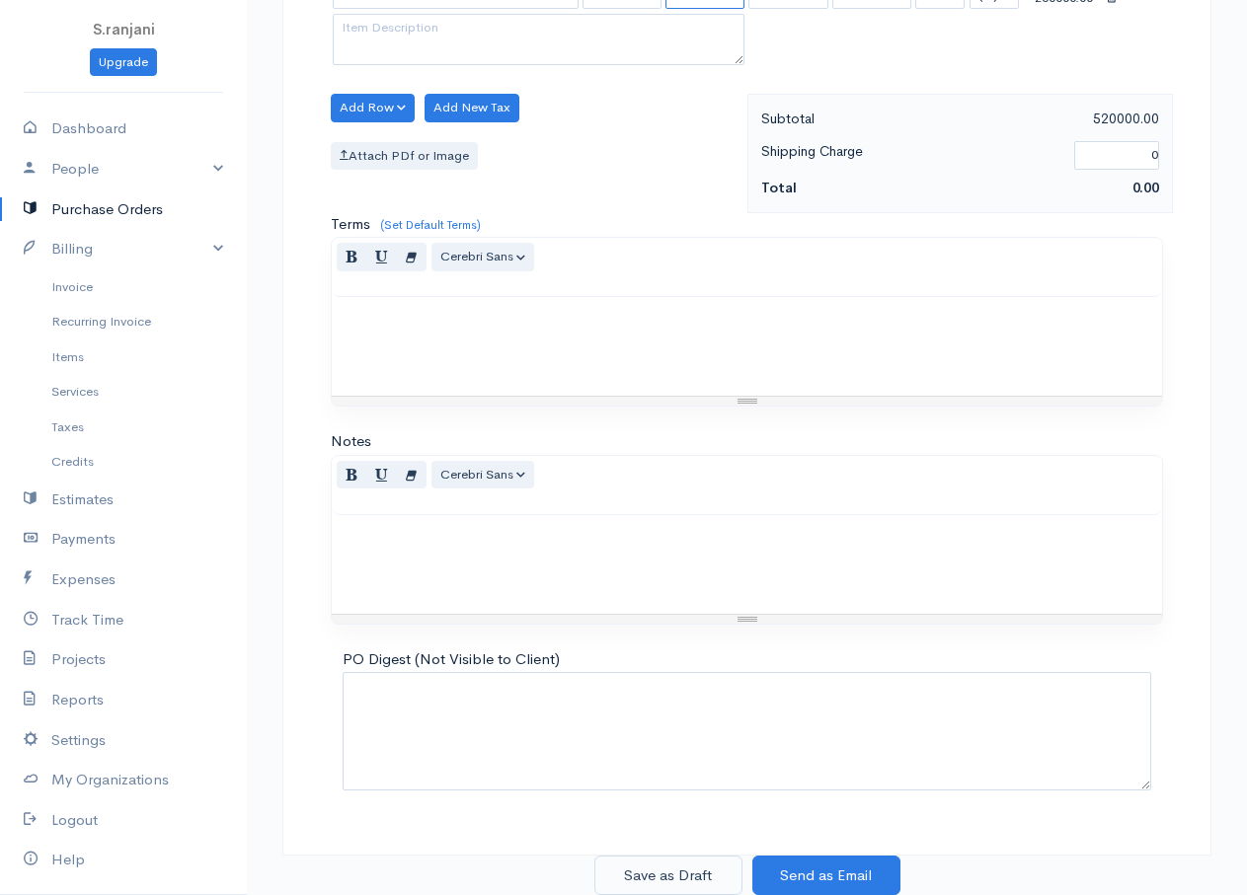
type input "20"
click at [698, 889] on button "Save as Draft" at bounding box center [668, 876] width 148 height 40
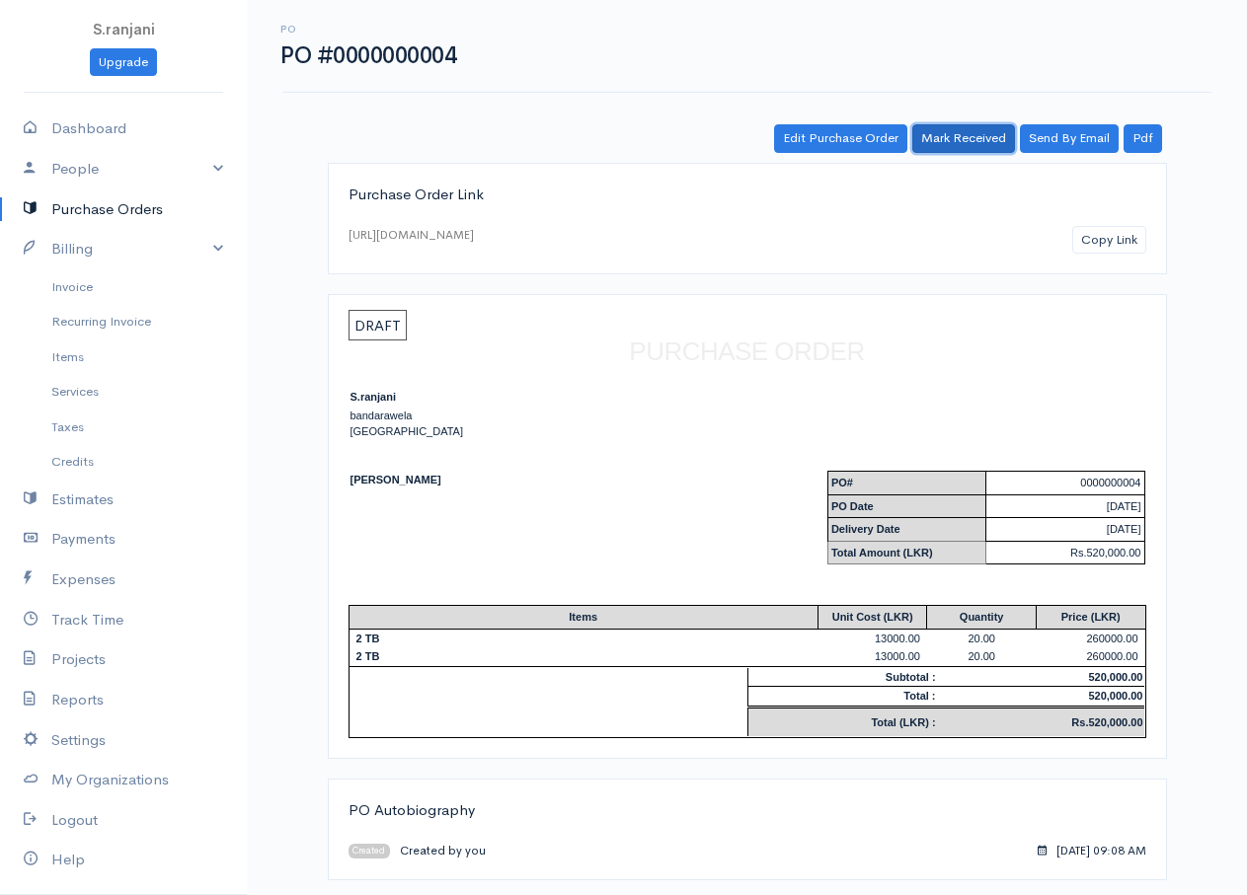
click at [960, 145] on link "Mark Received" at bounding box center [963, 138] width 103 height 29
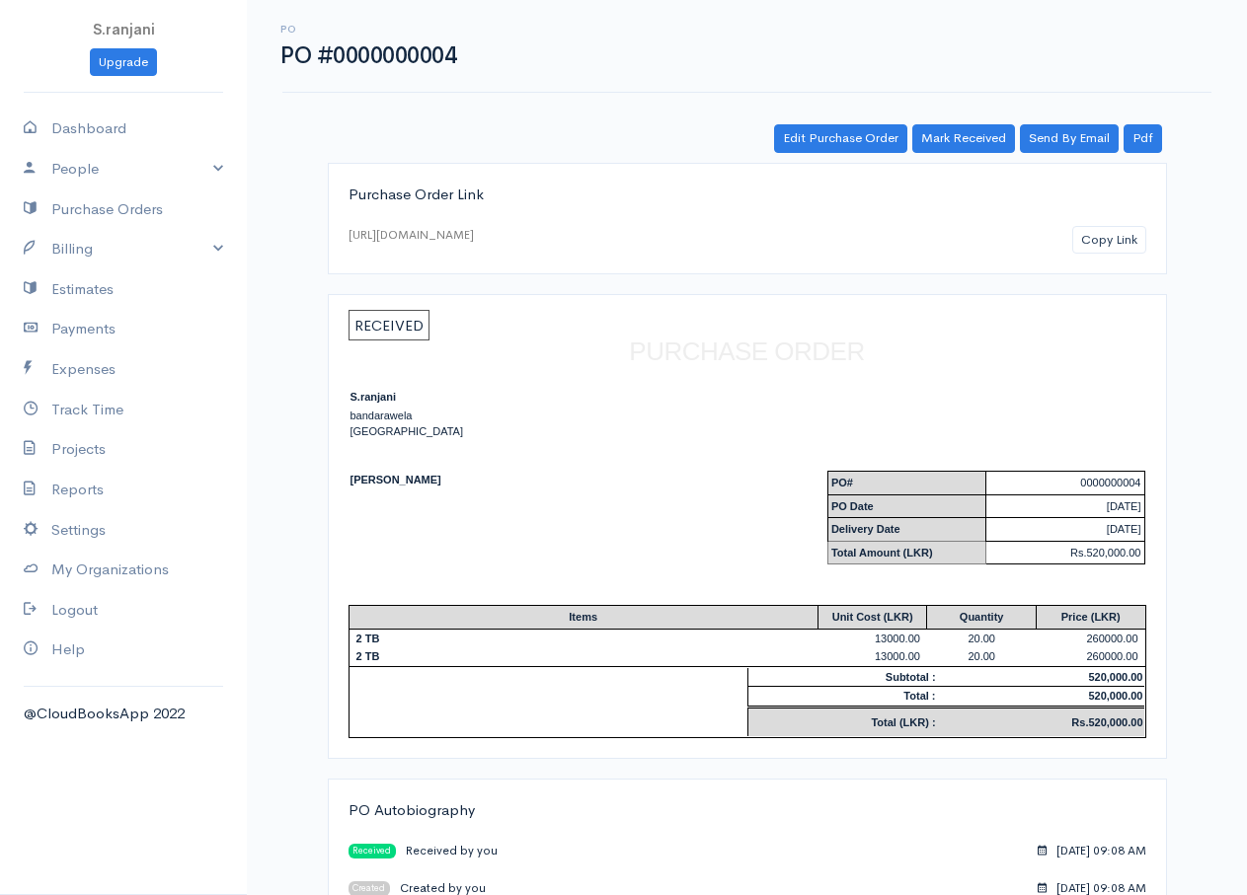
scroll to position [42, 0]
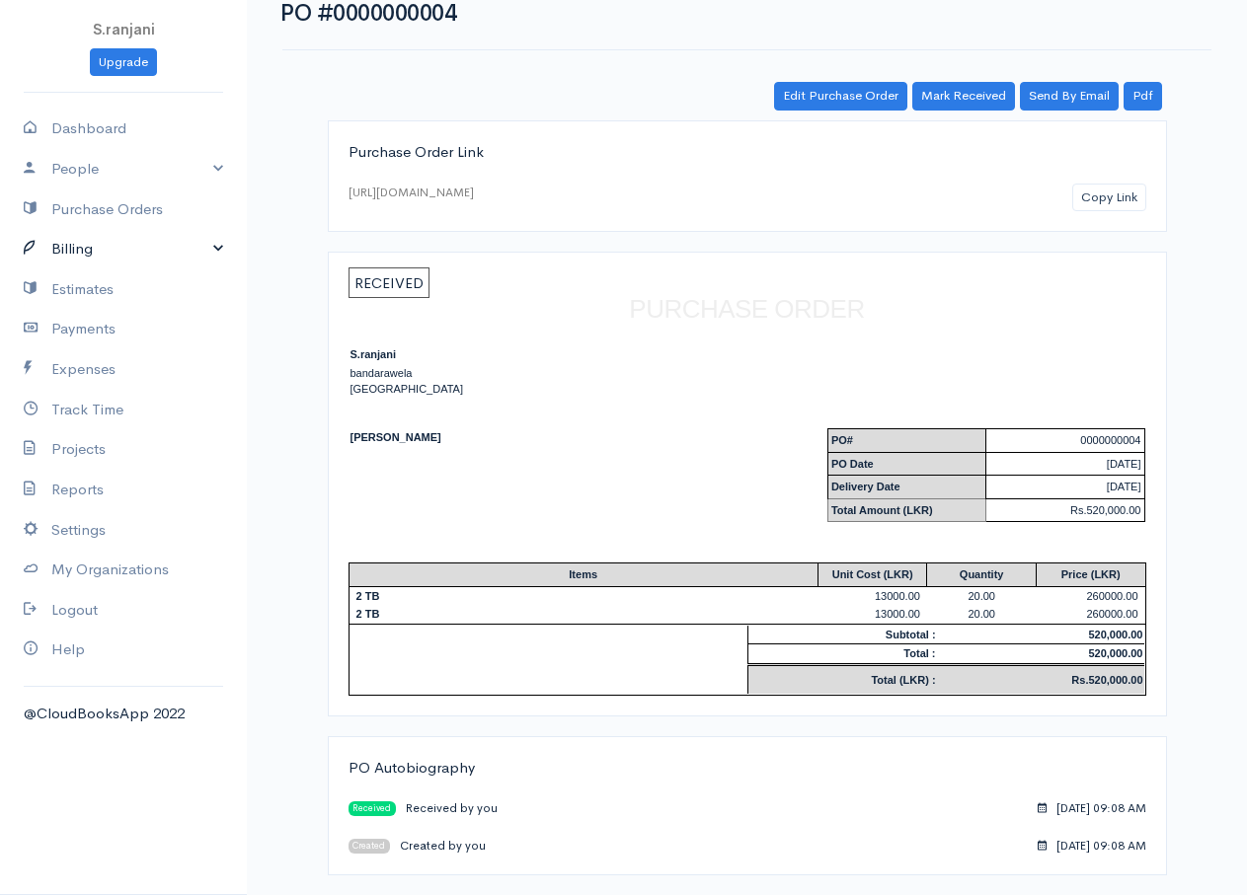
click at [115, 251] on link "Billing" at bounding box center [123, 249] width 247 height 40
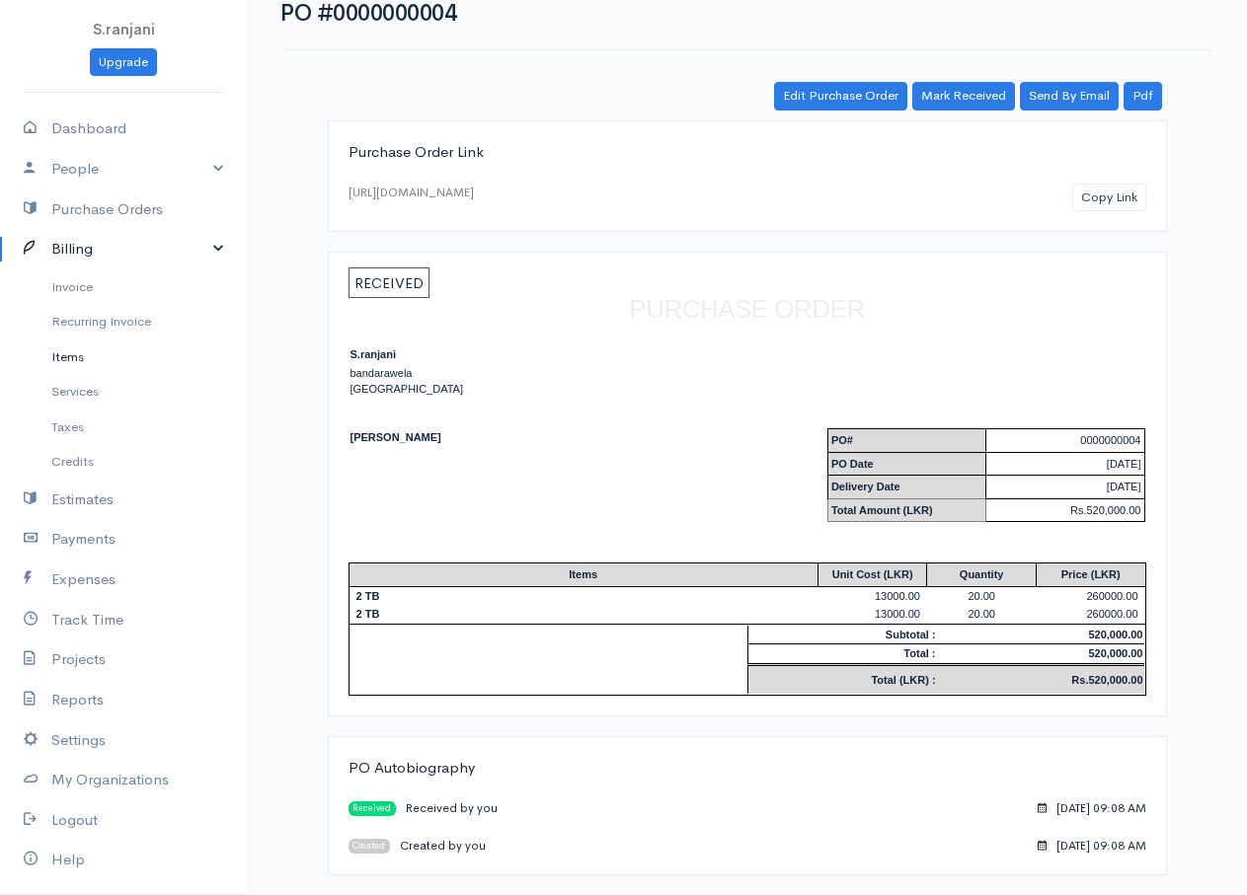
click at [104, 359] on link "Items" at bounding box center [123, 358] width 247 height 36
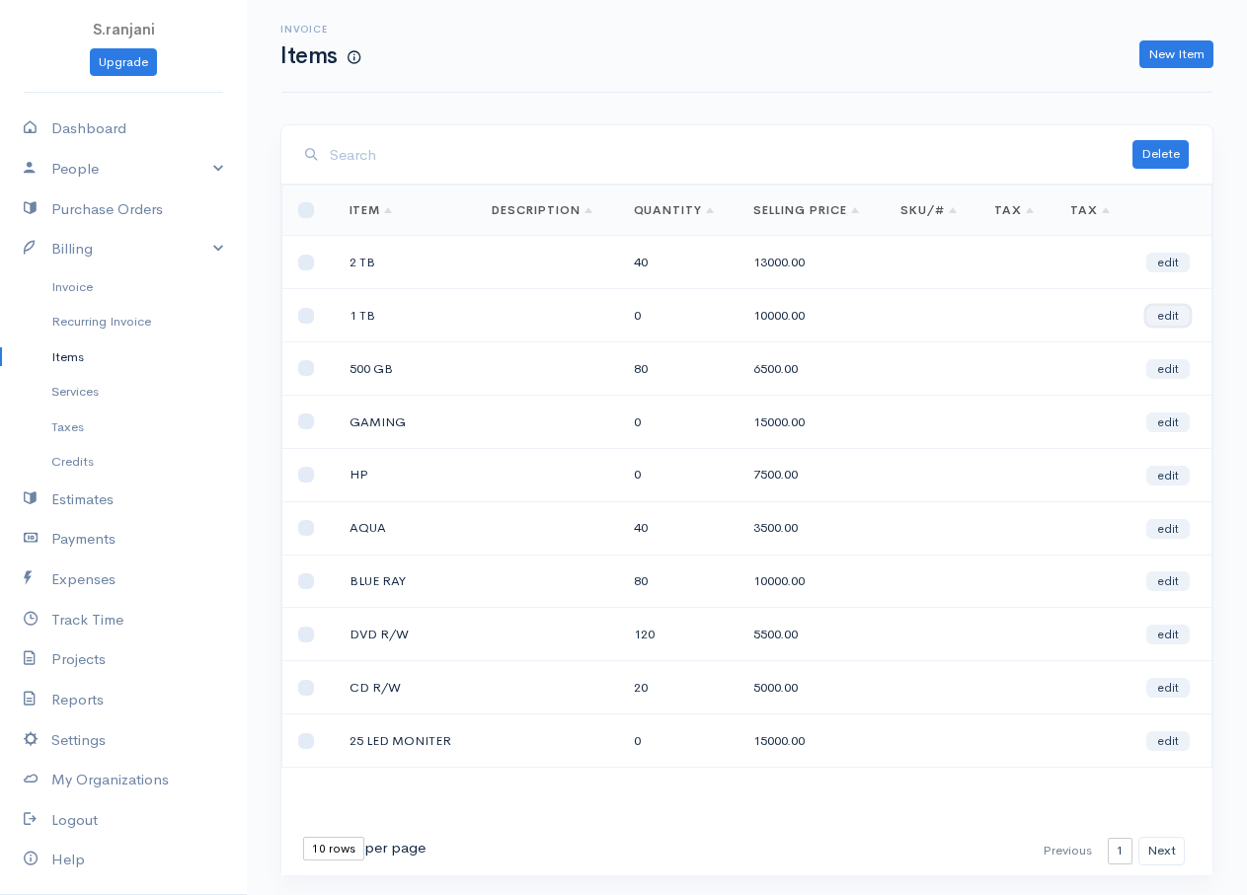
click at [1153, 314] on link "edit" at bounding box center [1167, 316] width 43 height 20
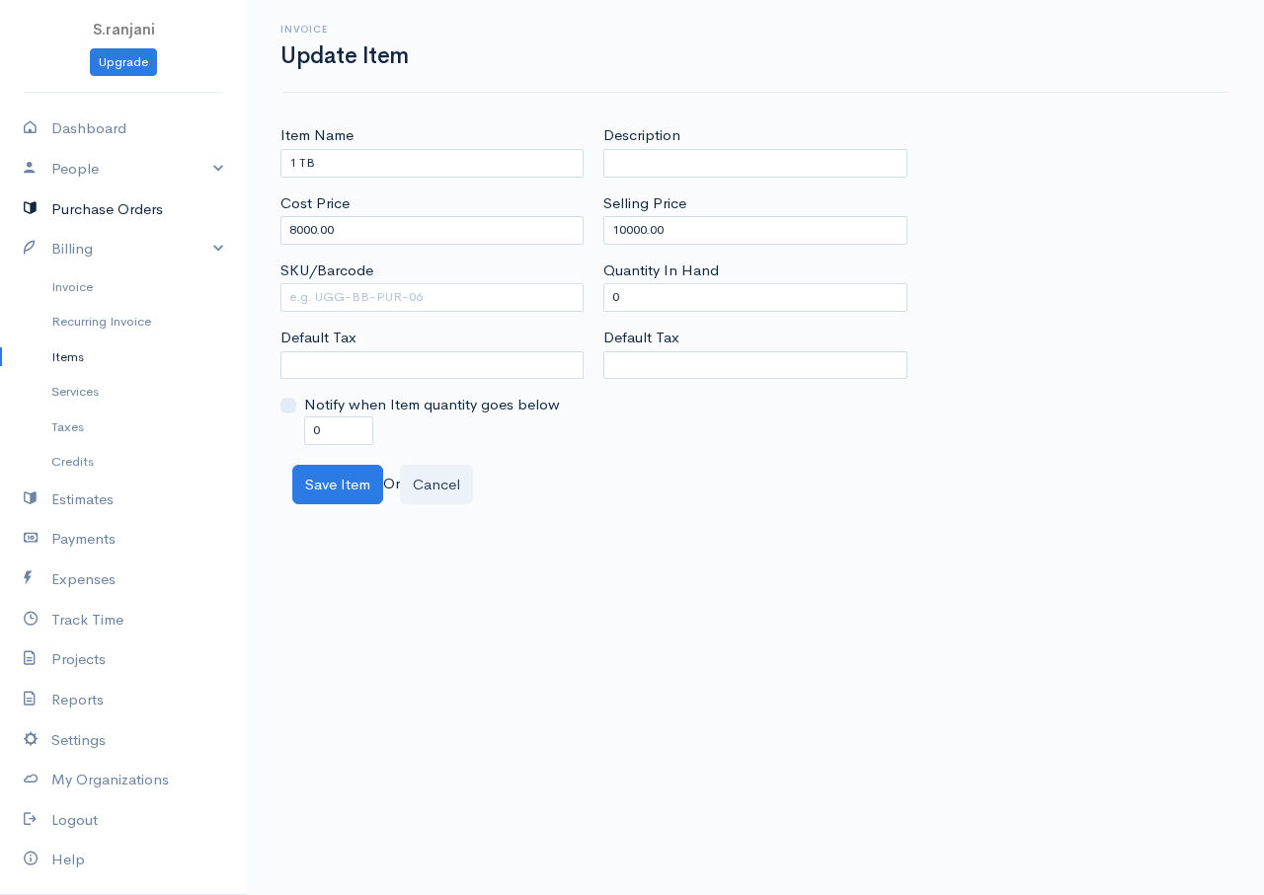
click at [100, 200] on link "Purchase Orders" at bounding box center [123, 210] width 247 height 40
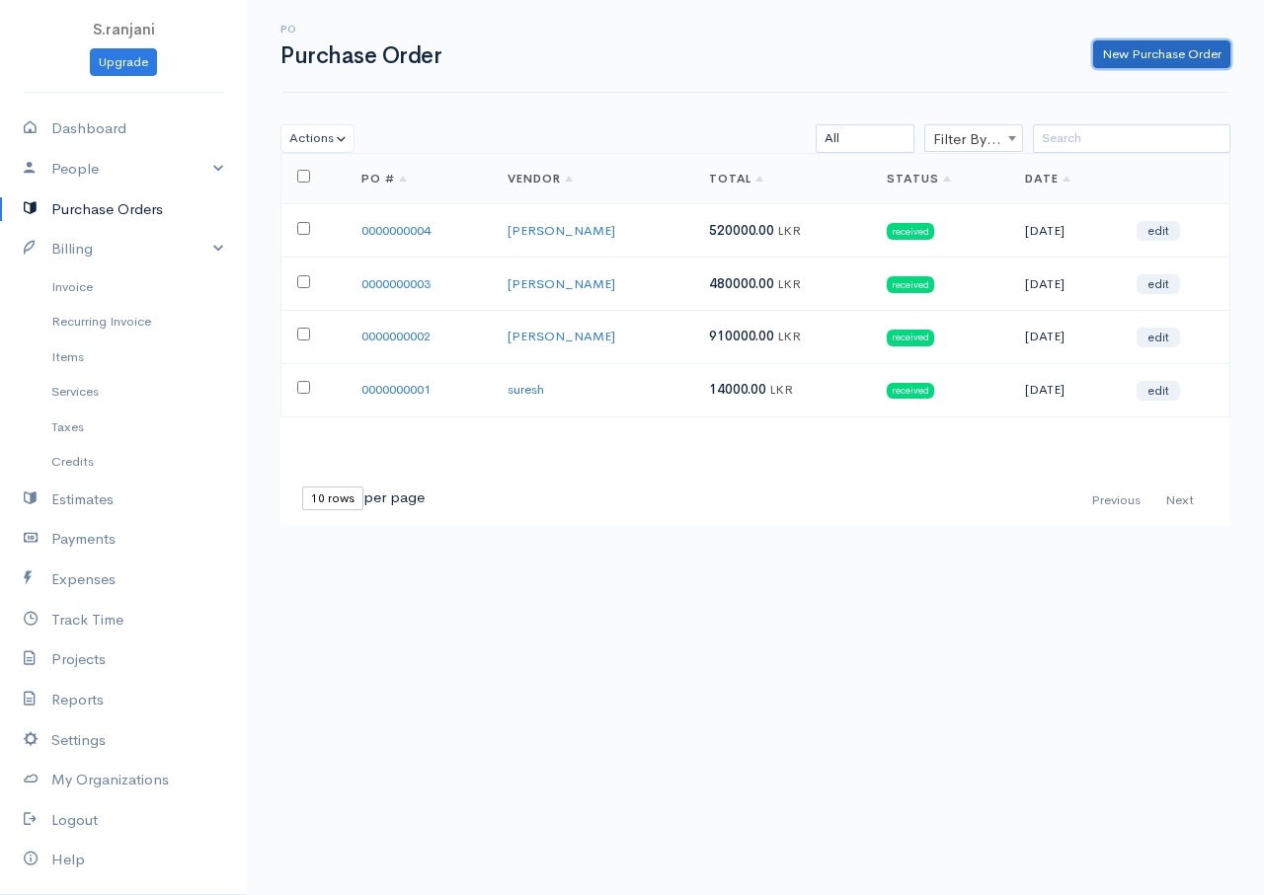
click at [1149, 42] on link "New Purchase Order" at bounding box center [1161, 54] width 137 height 29
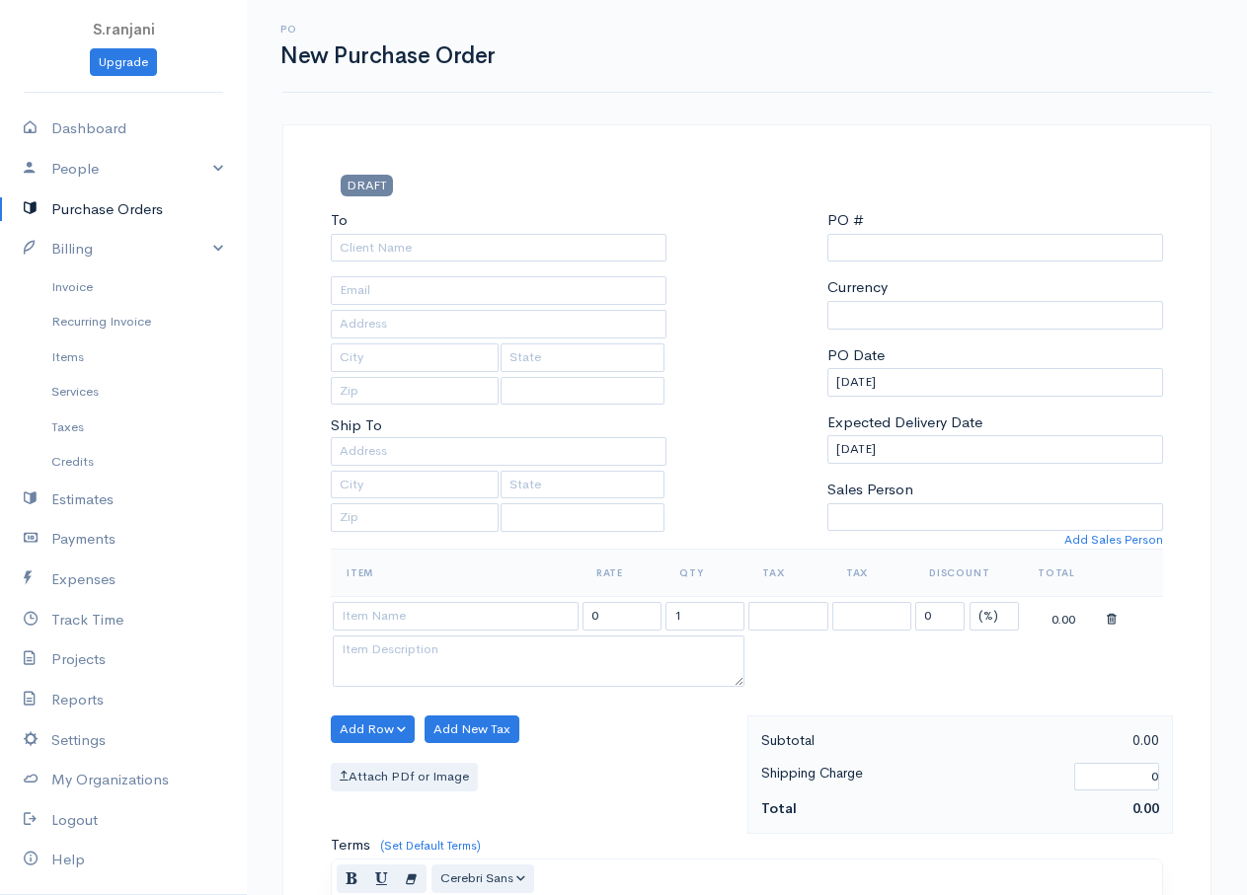
select select "[GEOGRAPHIC_DATA]"
select select "LKR"
type input "0000000005"
select select "[GEOGRAPHIC_DATA]"
click at [388, 242] on input "To" at bounding box center [499, 248] width 336 height 29
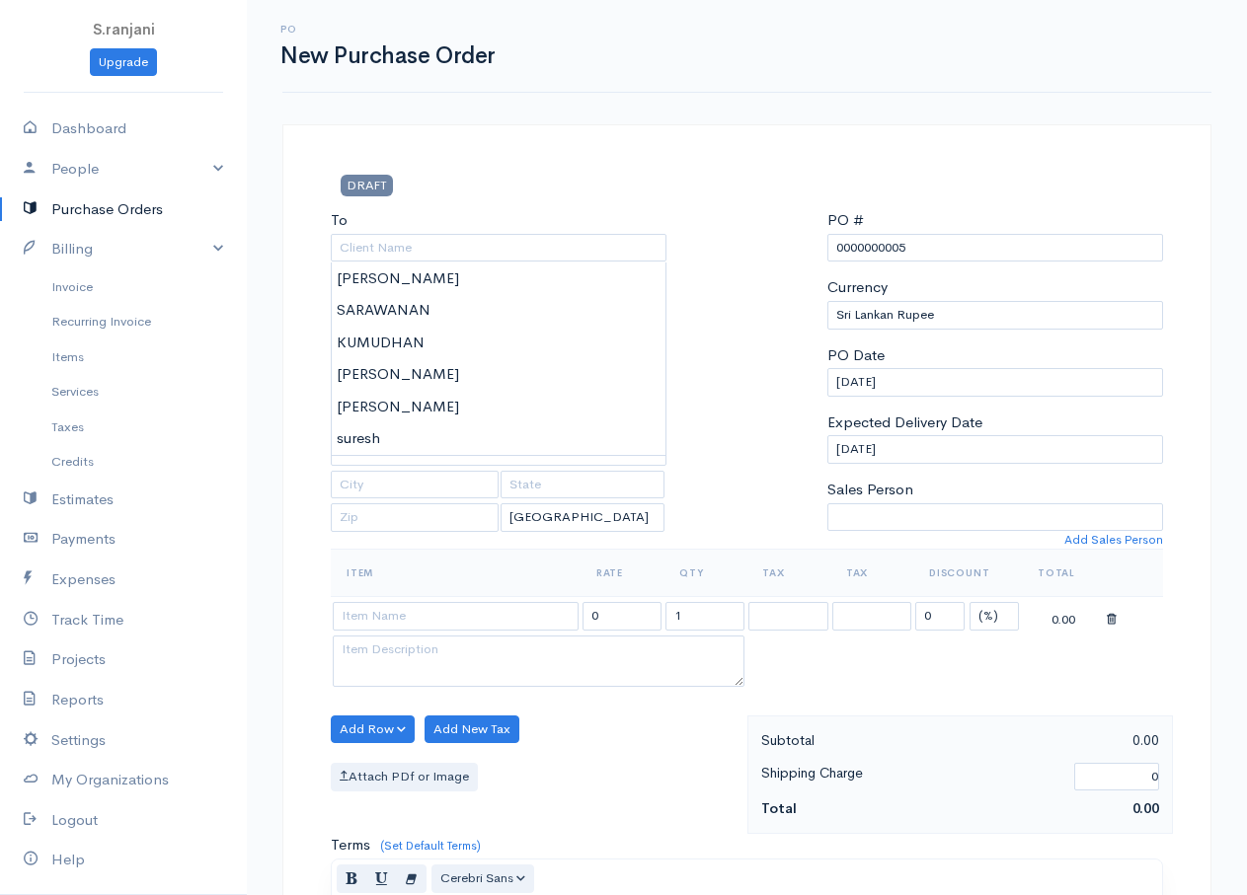
type input "SARAWANAN"
click at [399, 307] on body "S.ranjani Upgrade Dashboard People Clients Vendors Staff Users Purchase Orders …" at bounding box center [623, 758] width 1247 height 1517
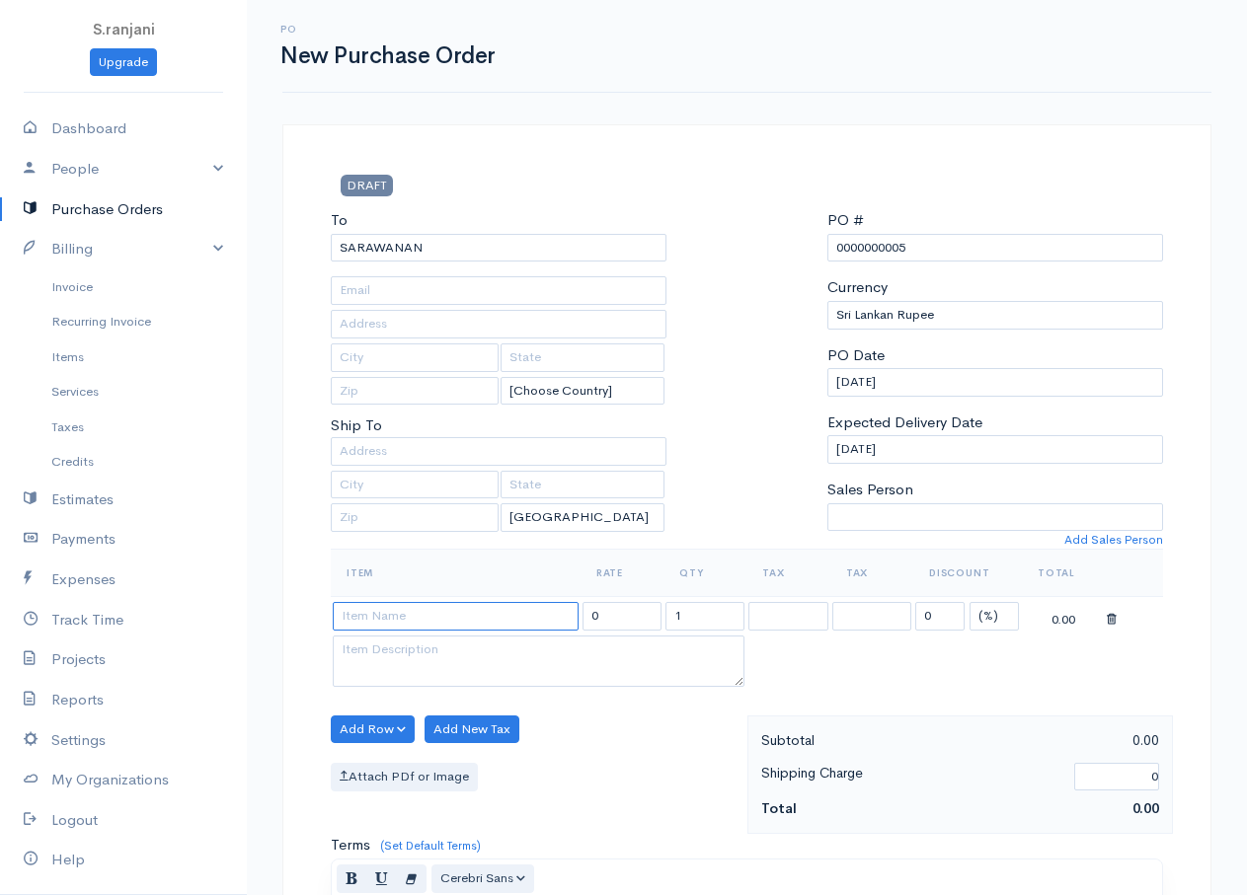
click at [391, 618] on input at bounding box center [456, 616] width 246 height 29
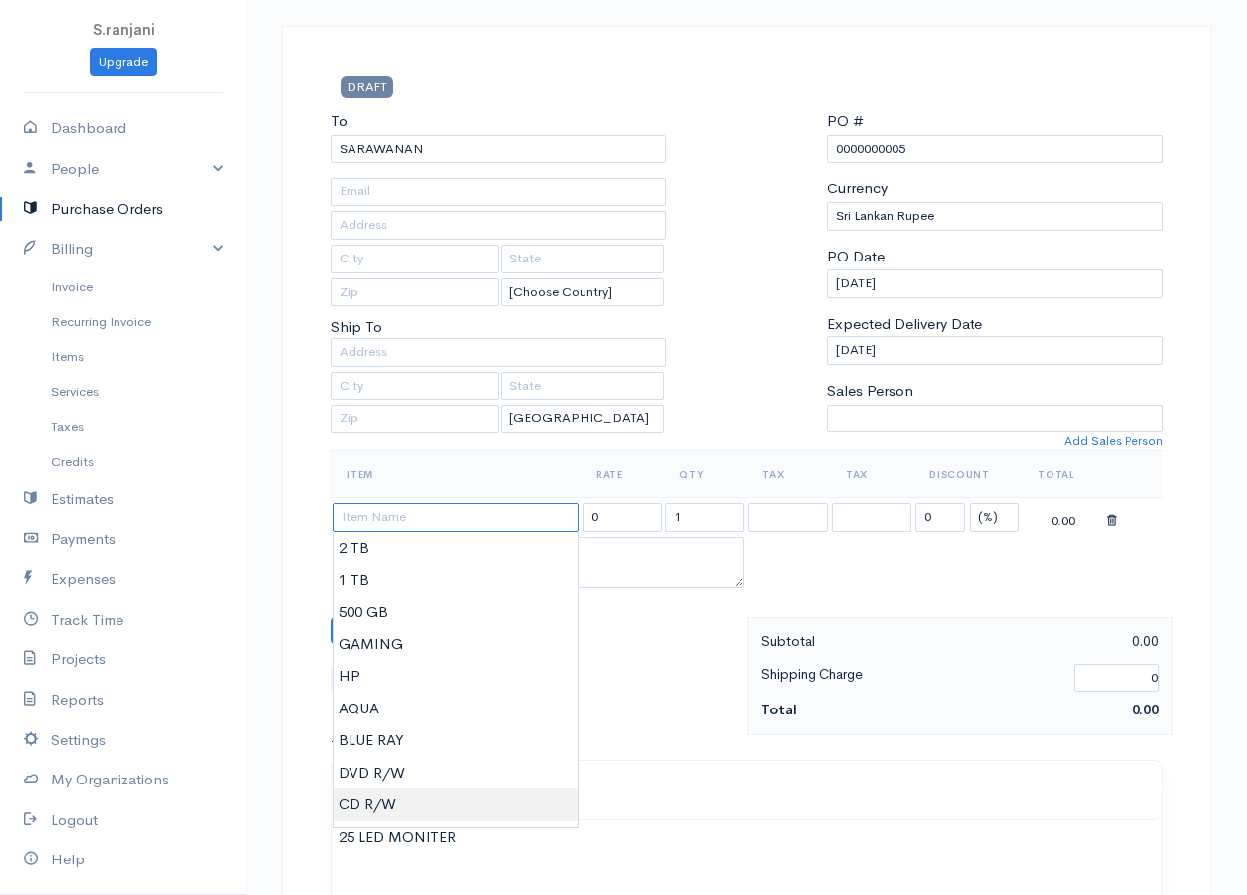
scroll to position [197, 0]
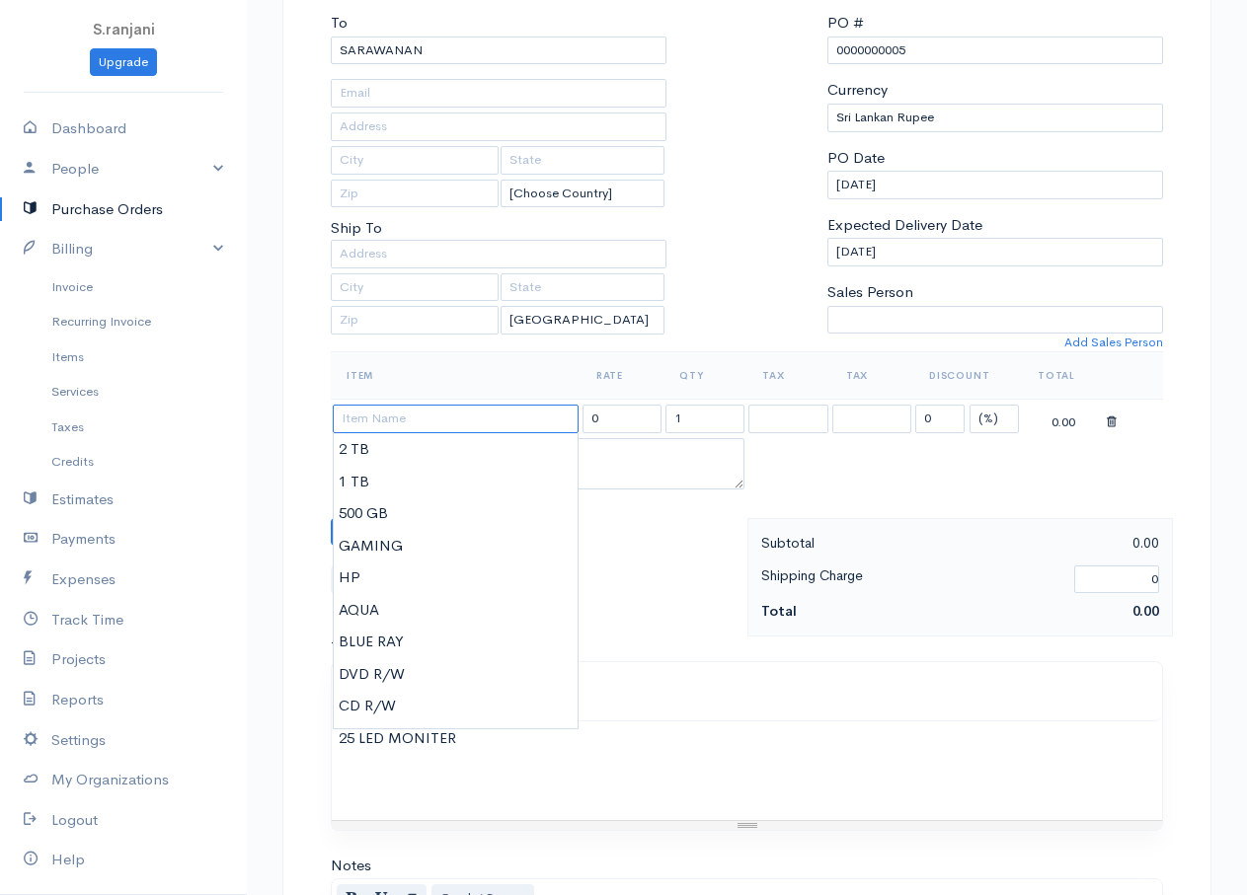
click at [439, 417] on input at bounding box center [456, 419] width 246 height 29
type input "GIGABYTE"
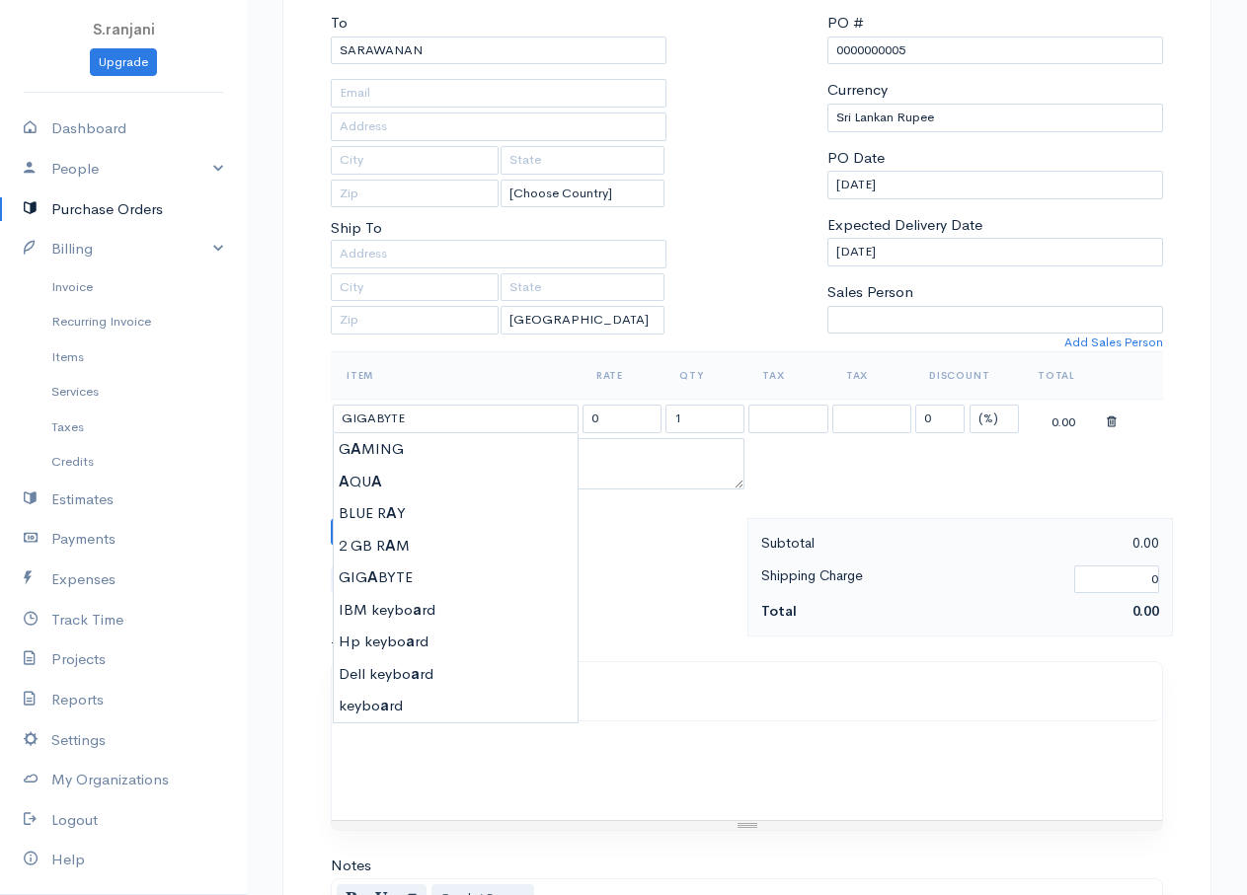
type input "7000.00"
click at [357, 578] on body "S.ranjani Upgrade Dashboard People Clients Vendors Staff Users Purchase Orders …" at bounding box center [623, 561] width 1247 height 1517
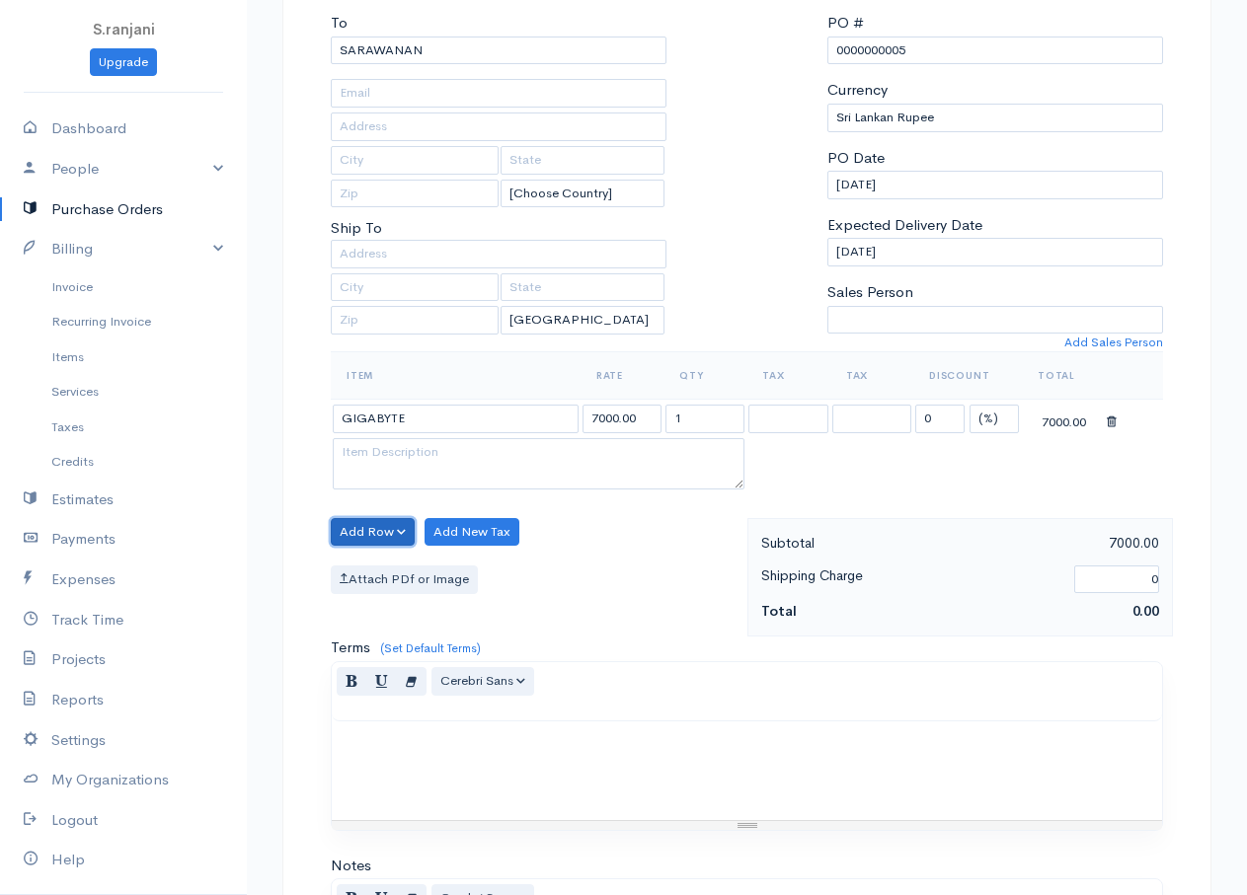
click at [394, 525] on button "Add Row" at bounding box center [373, 532] width 84 height 29
click at [404, 572] on link "Add Item Row" at bounding box center [410, 573] width 156 height 35
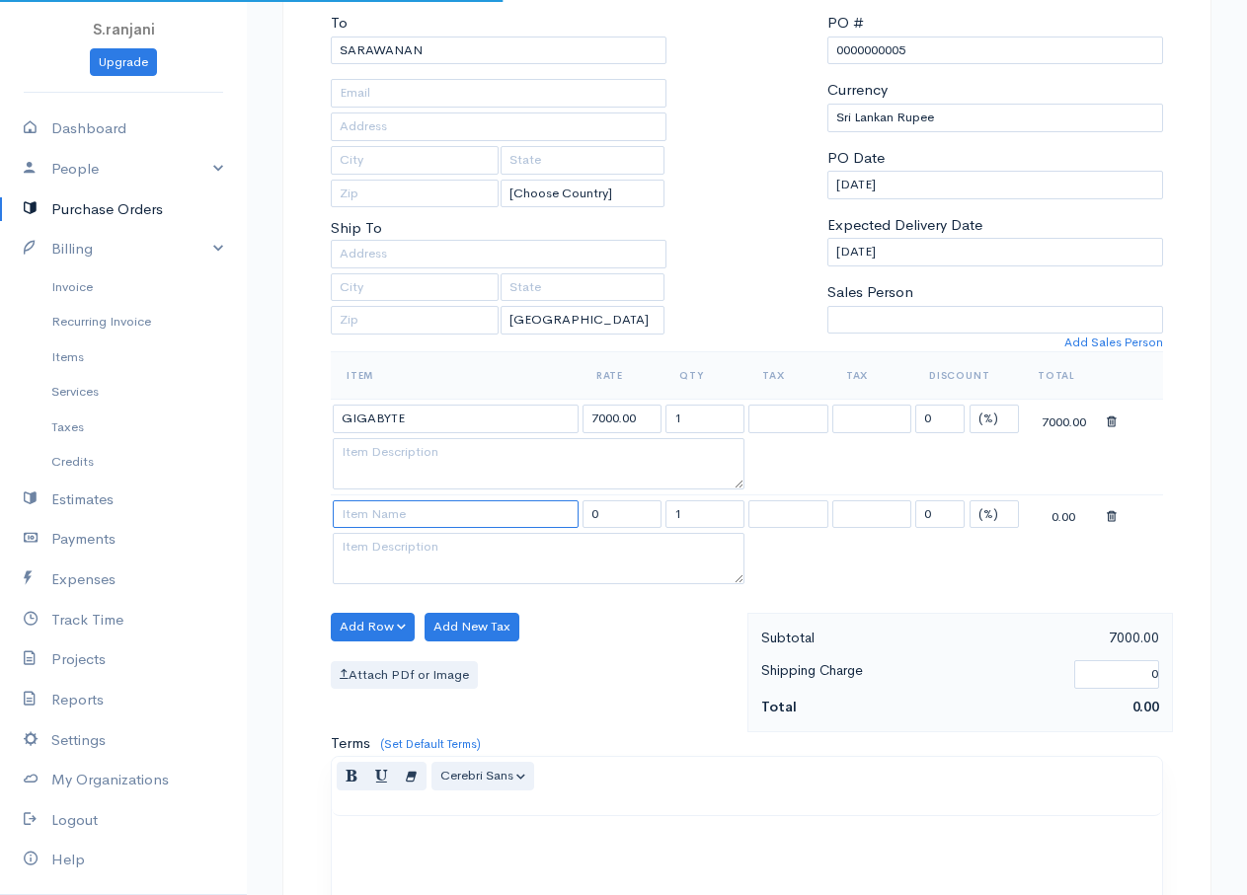
click at [371, 506] on input at bounding box center [456, 515] width 246 height 29
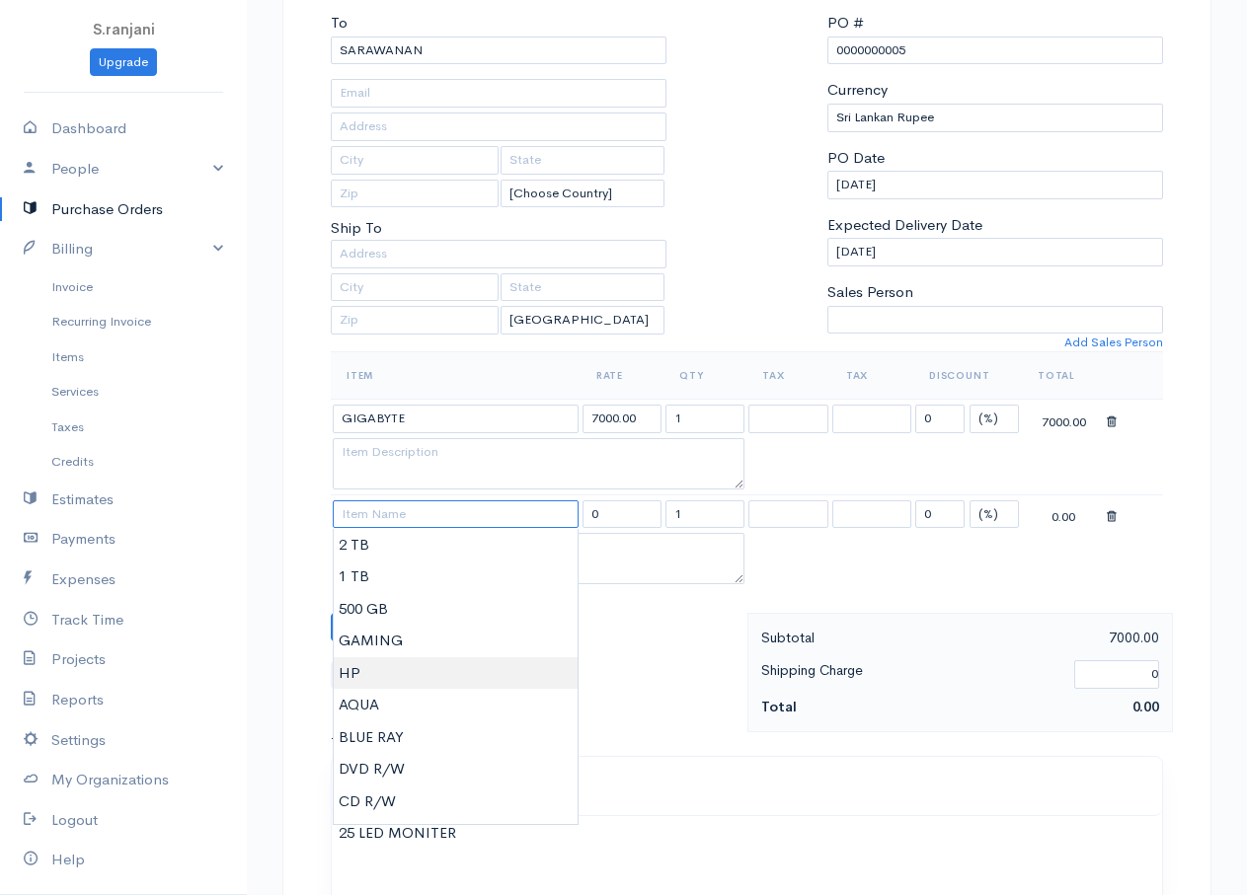
scroll to position [296, 0]
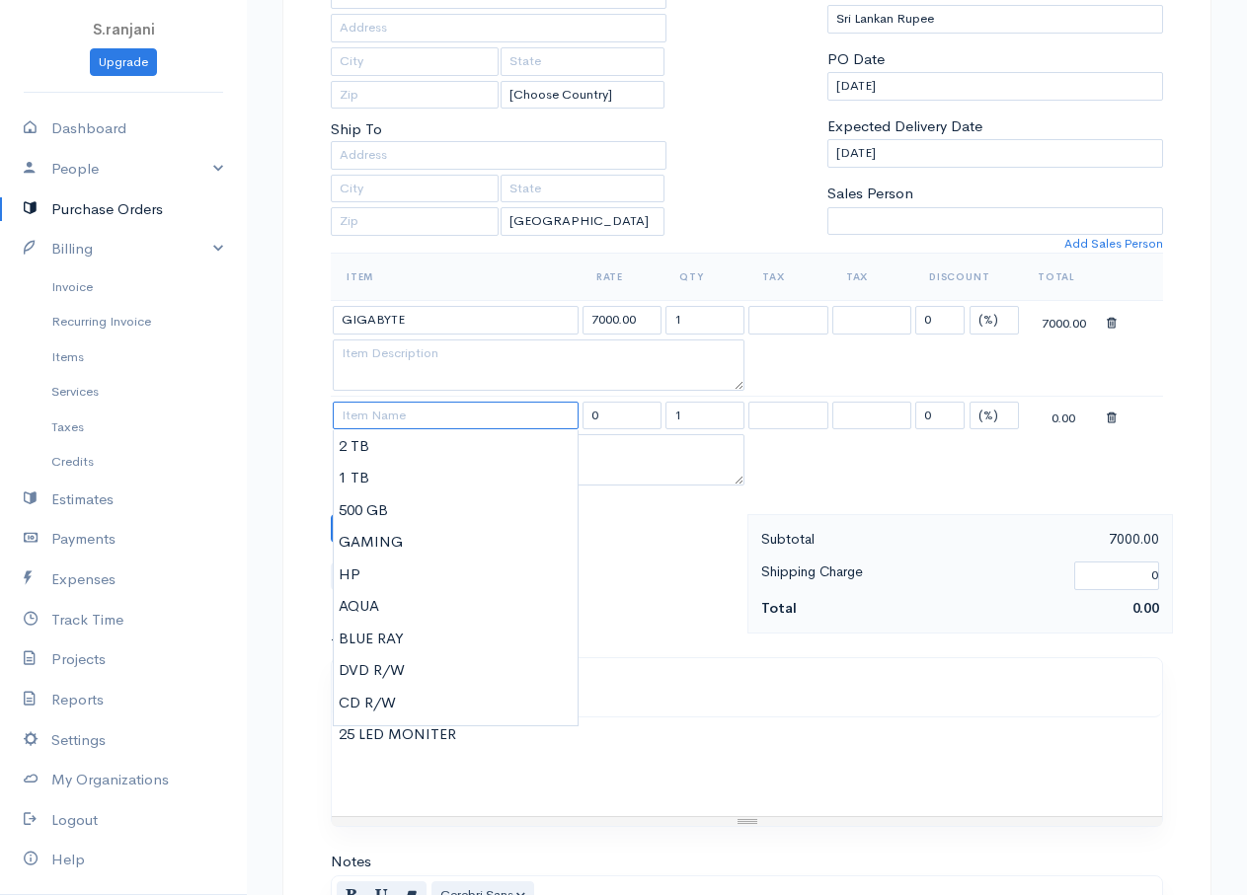
click at [403, 422] on input at bounding box center [456, 416] width 246 height 29
type input "25 LED MONITER"
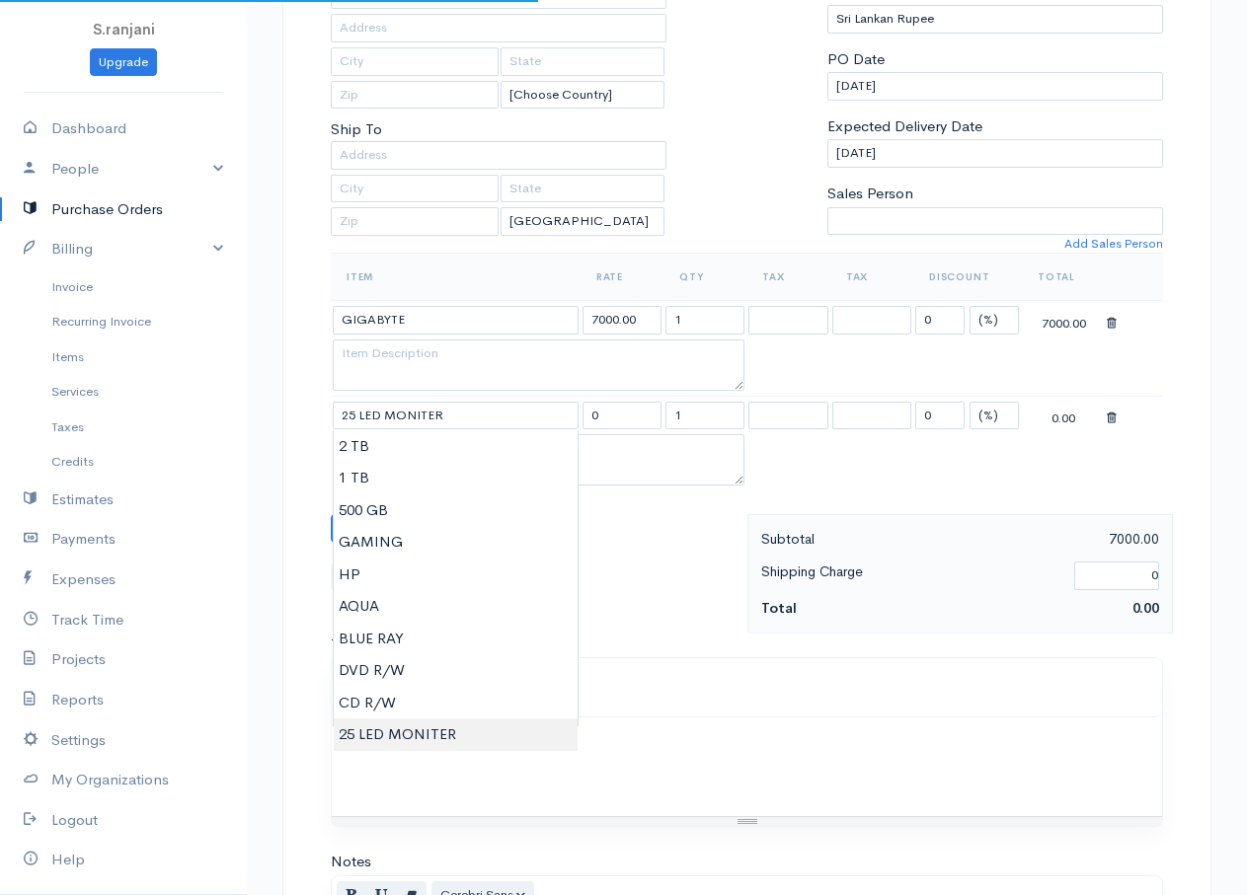
type input "15000.00"
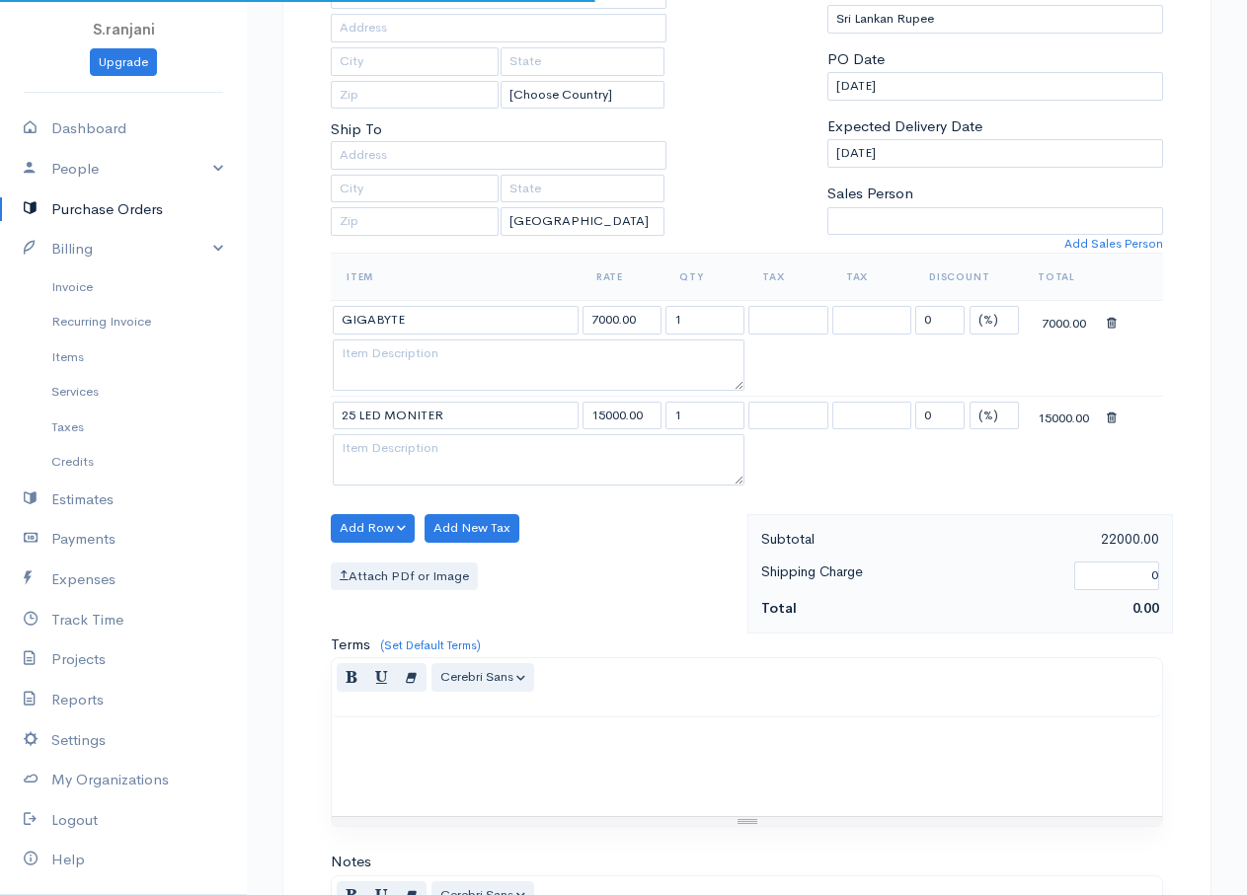
click at [416, 744] on body "S.ranjani Upgrade Dashboard People Clients Vendors Staff Users Purchase Orders …" at bounding box center [623, 510] width 1247 height 1612
click at [372, 525] on button "Add Row" at bounding box center [373, 528] width 84 height 29
click at [375, 572] on link "Add Item Row" at bounding box center [410, 569] width 156 height 35
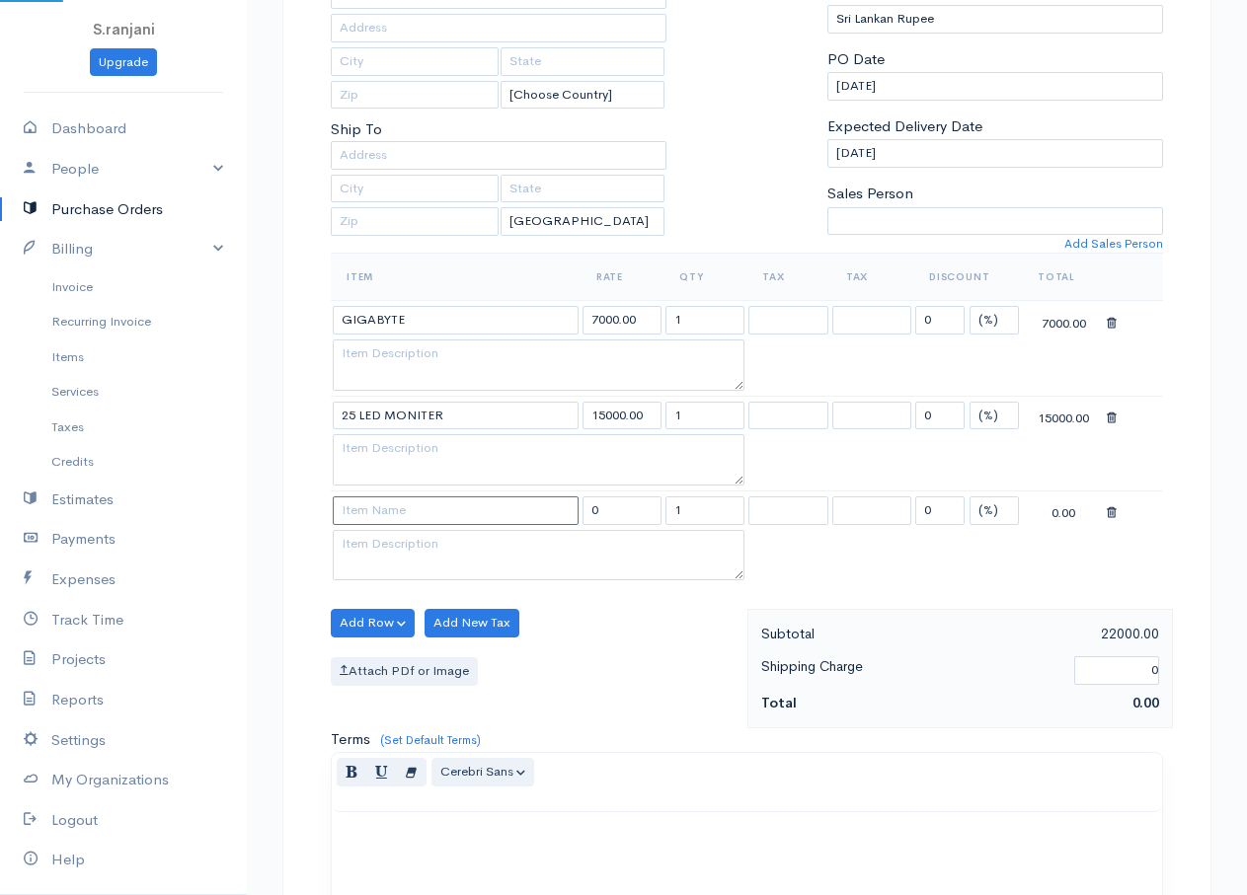
click at [382, 514] on input at bounding box center [456, 511] width 246 height 29
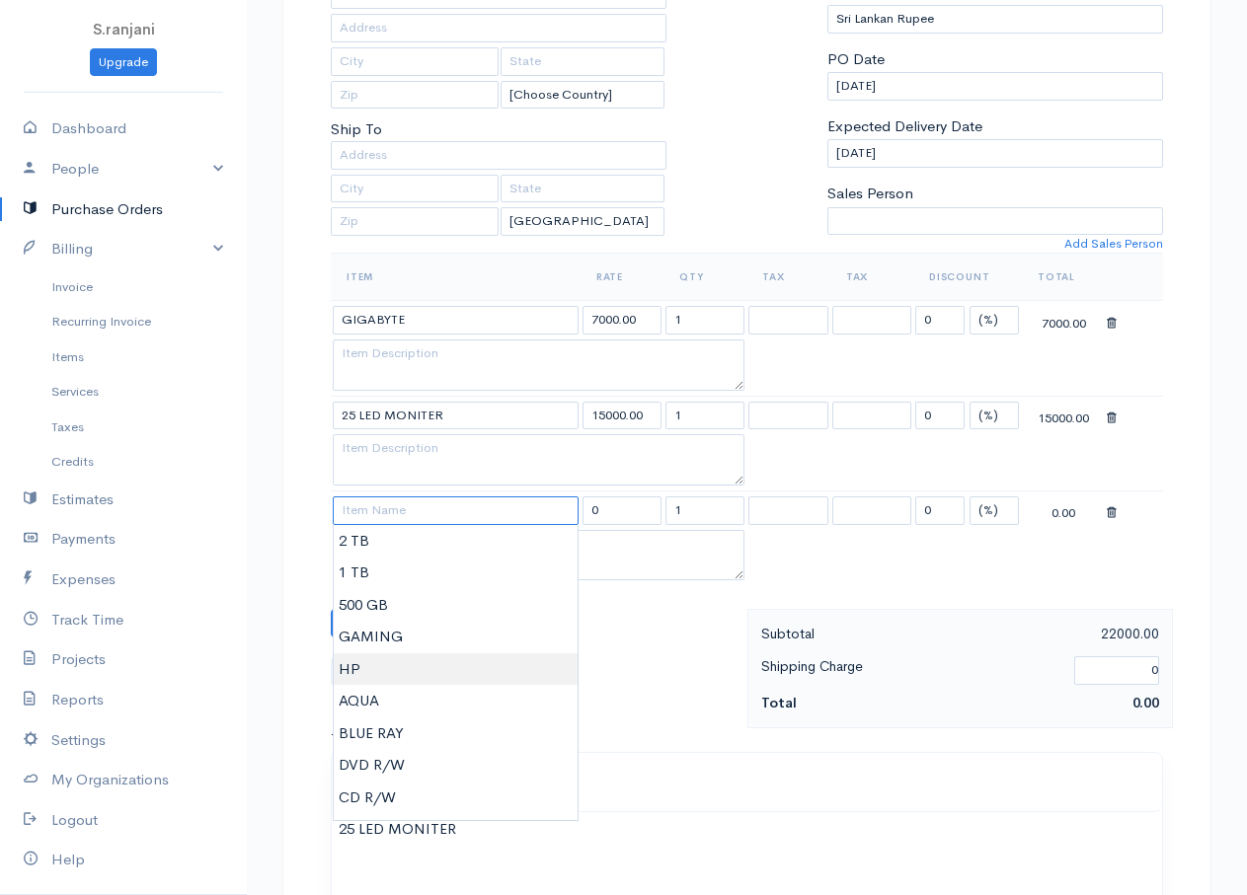
scroll to position [494, 0]
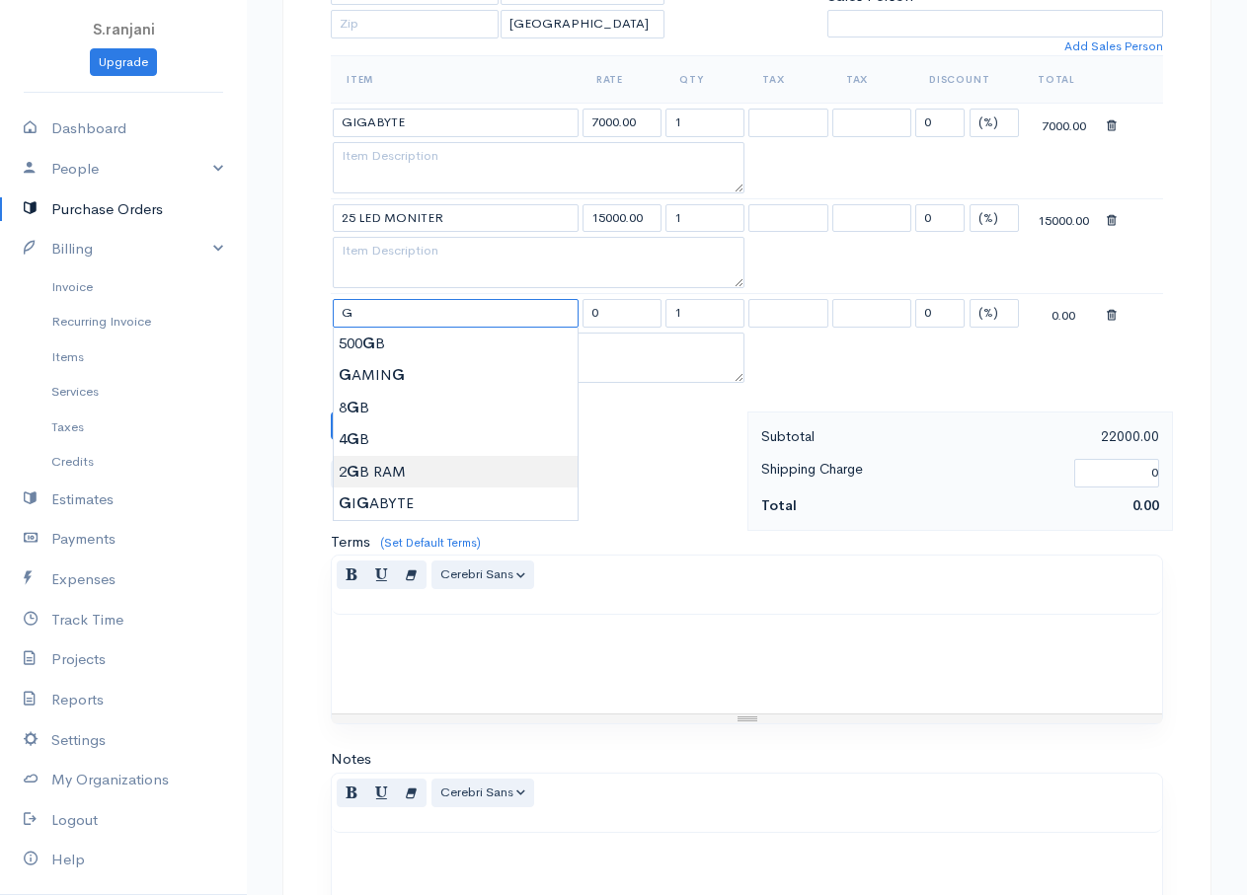
type input "2 GB RAM"
type input "1500.00"
click at [393, 474] on body "S.ranjani Upgrade Dashboard People Clients Vendors Staff Users Purchase Orders …" at bounding box center [623, 360] width 1247 height 1708
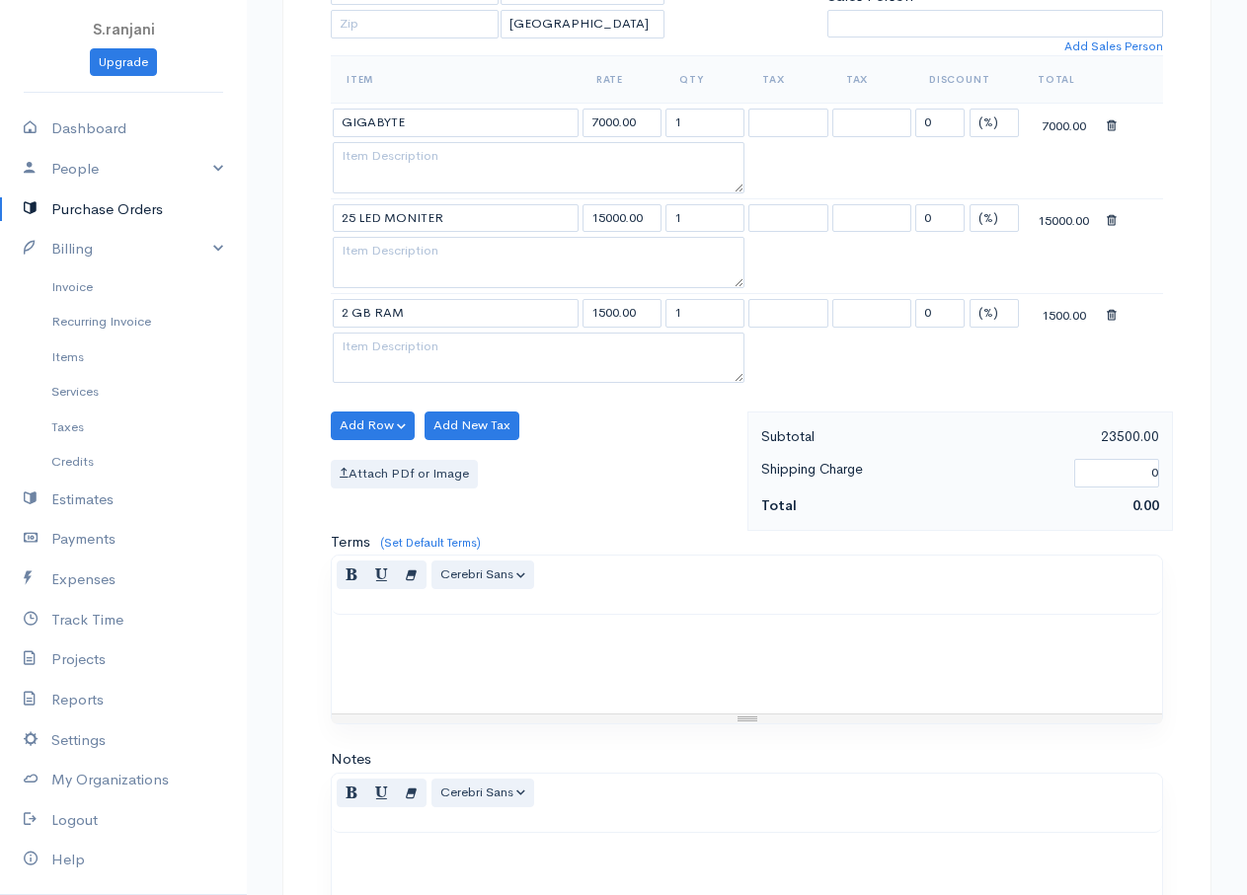
scroll to position [296, 0]
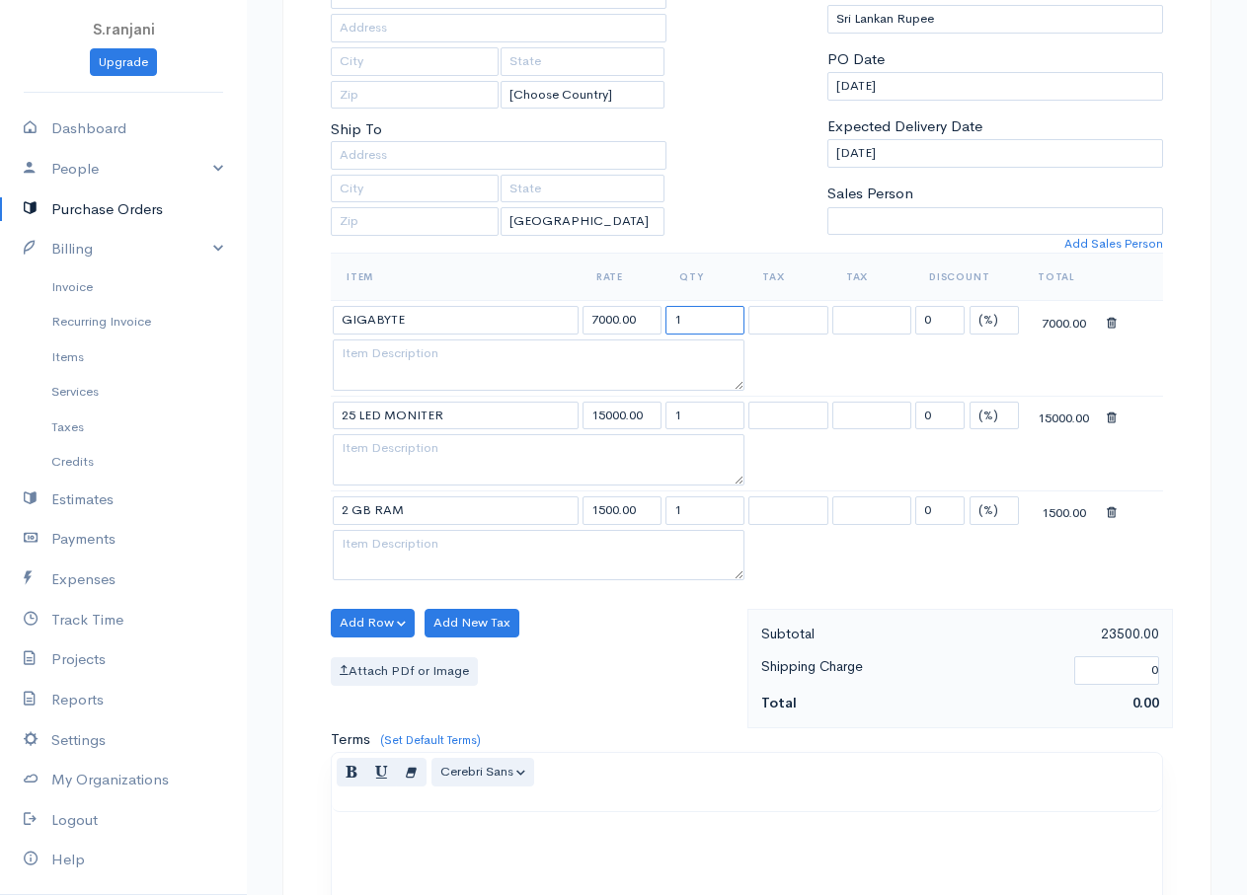
drag, startPoint x: 685, startPoint y: 316, endPoint x: 646, endPoint y: 312, distance: 39.7
click at [646, 312] on tr "GIGABYTE 7000.00 1 0 (%) Flat 7000.00" at bounding box center [747, 320] width 832 height 39
type input "40"
drag, startPoint x: 685, startPoint y: 420, endPoint x: 664, endPoint y: 415, distance: 21.3
click at [664, 415] on td "1" at bounding box center [704, 415] width 83 height 39
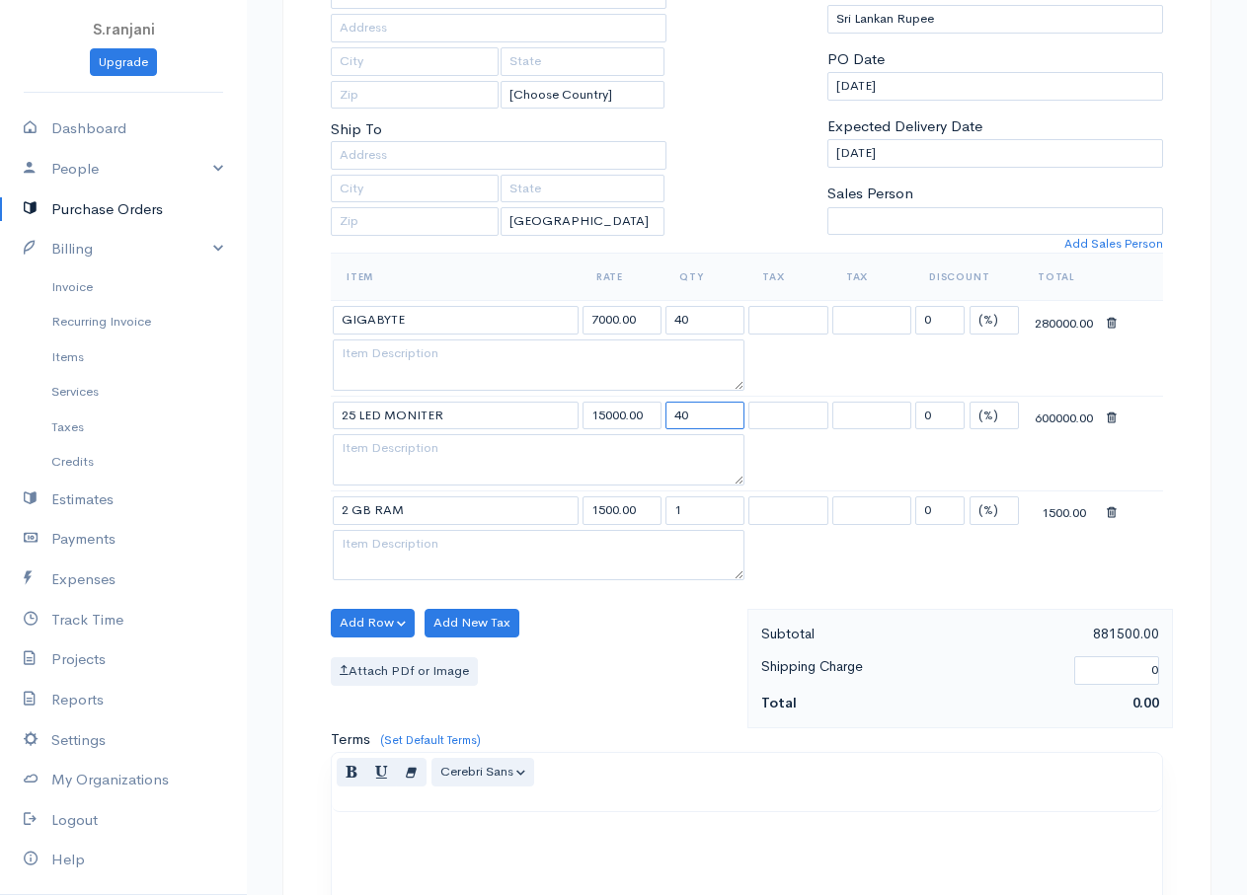
type input "40"
drag, startPoint x: 680, startPoint y: 514, endPoint x: 672, endPoint y: 506, distance: 11.2
click at [672, 506] on input "1" at bounding box center [704, 511] width 79 height 29
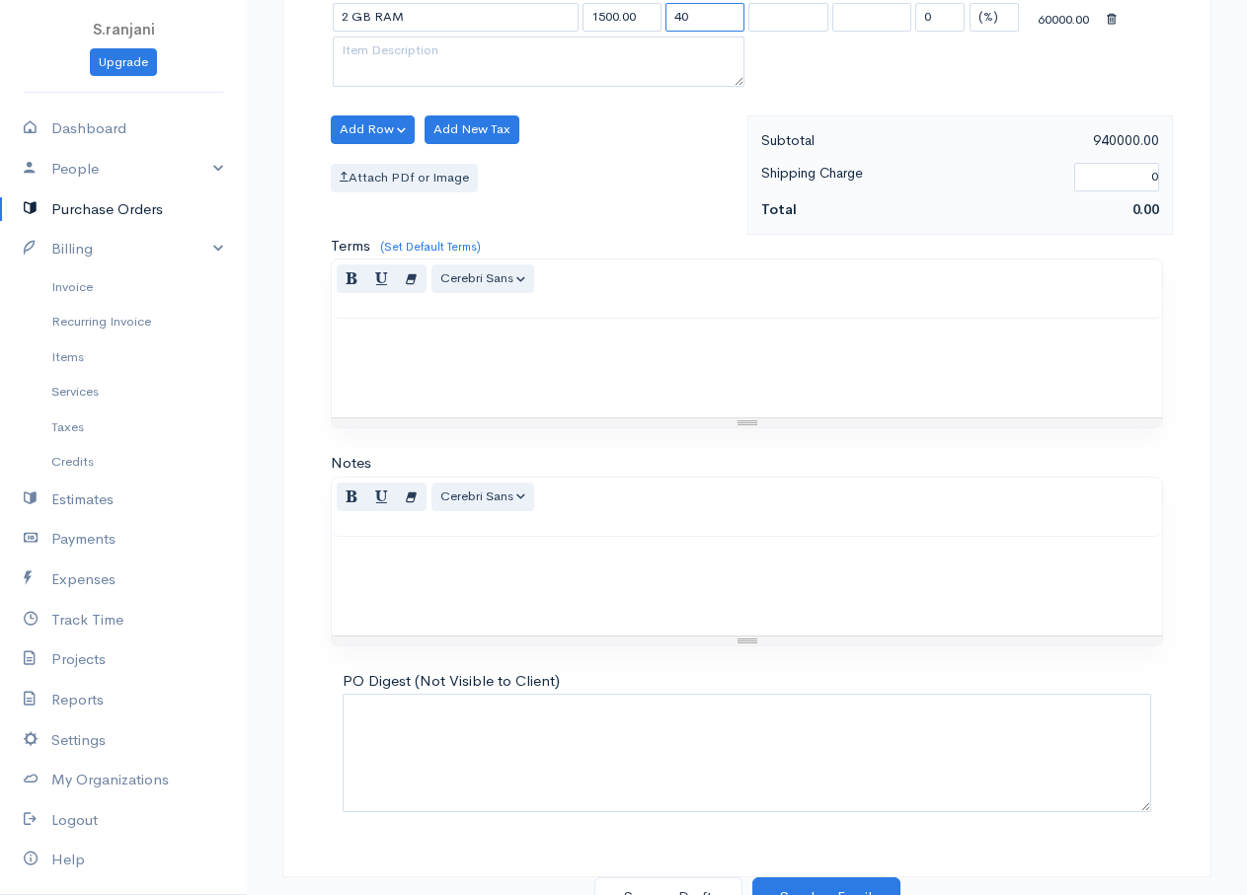
scroll to position [812, 0]
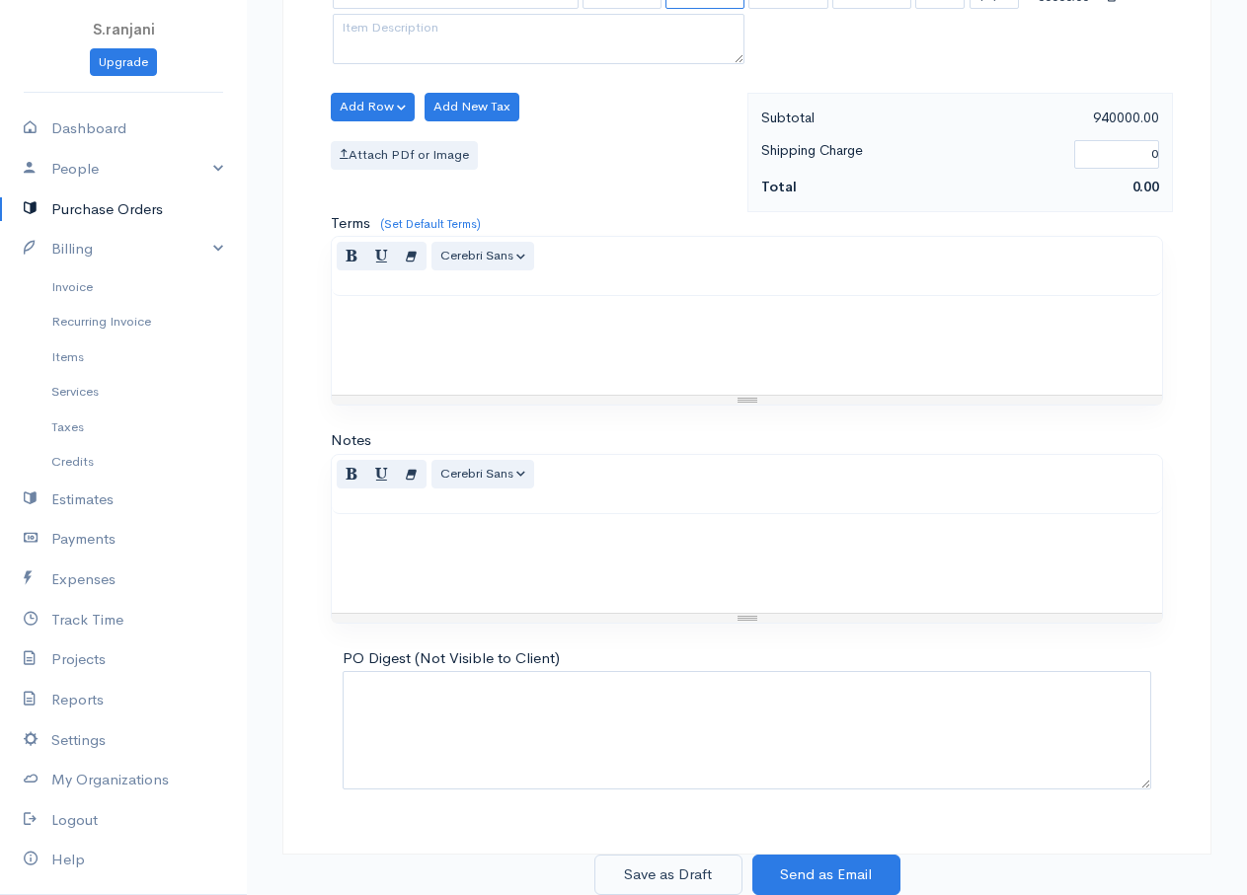
type input "40"
click at [695, 889] on button "Save as Draft" at bounding box center [668, 875] width 148 height 40
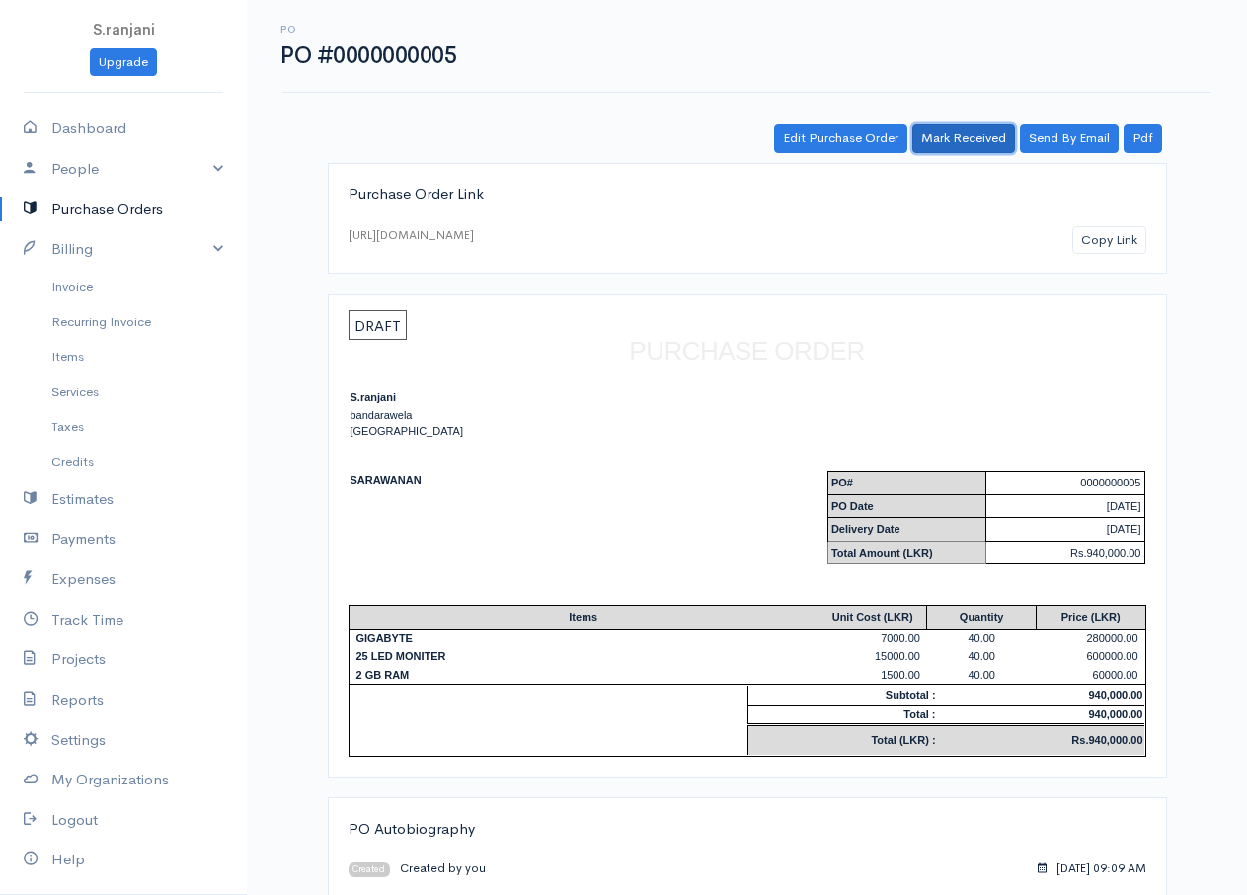
click at [958, 132] on link "Mark Received" at bounding box center [963, 138] width 103 height 29
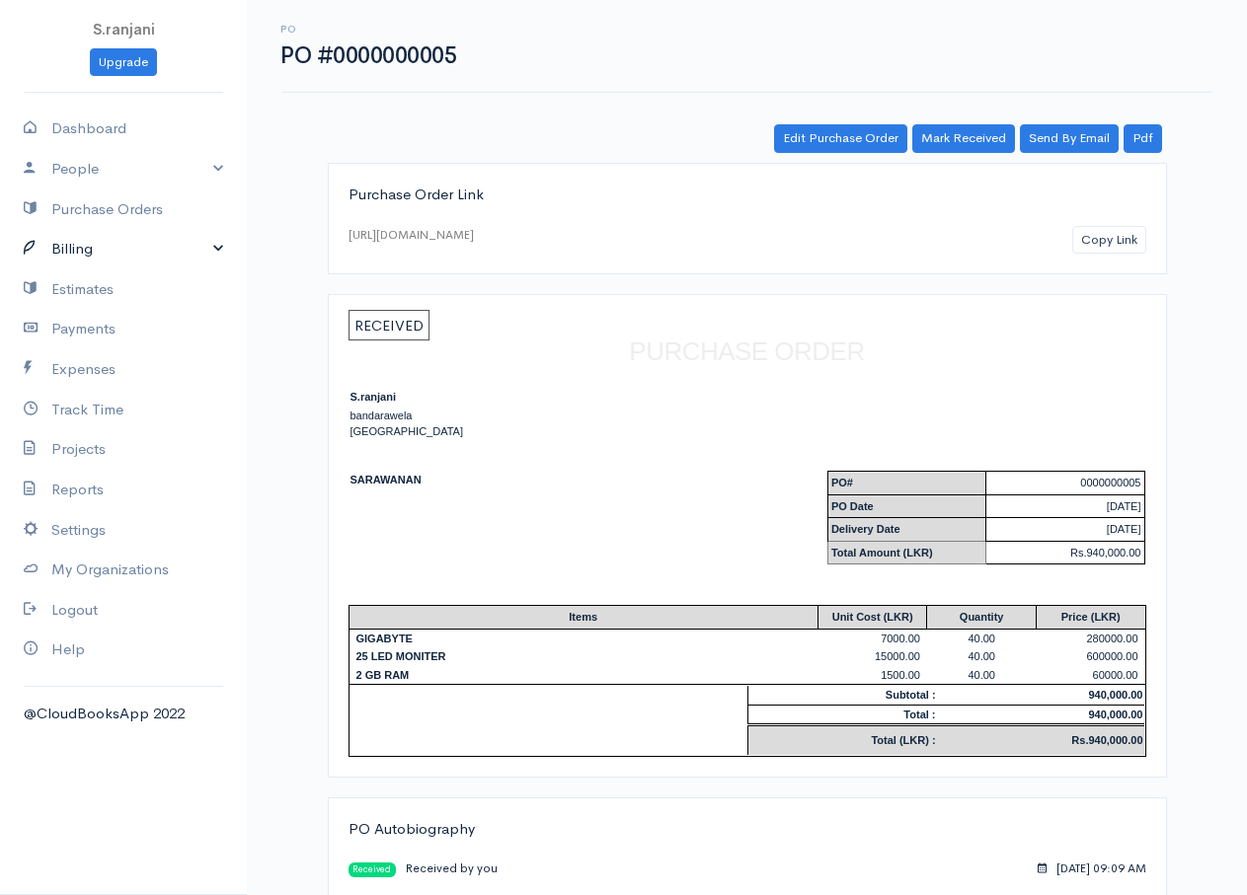
click at [70, 246] on link "Billing" at bounding box center [123, 249] width 247 height 40
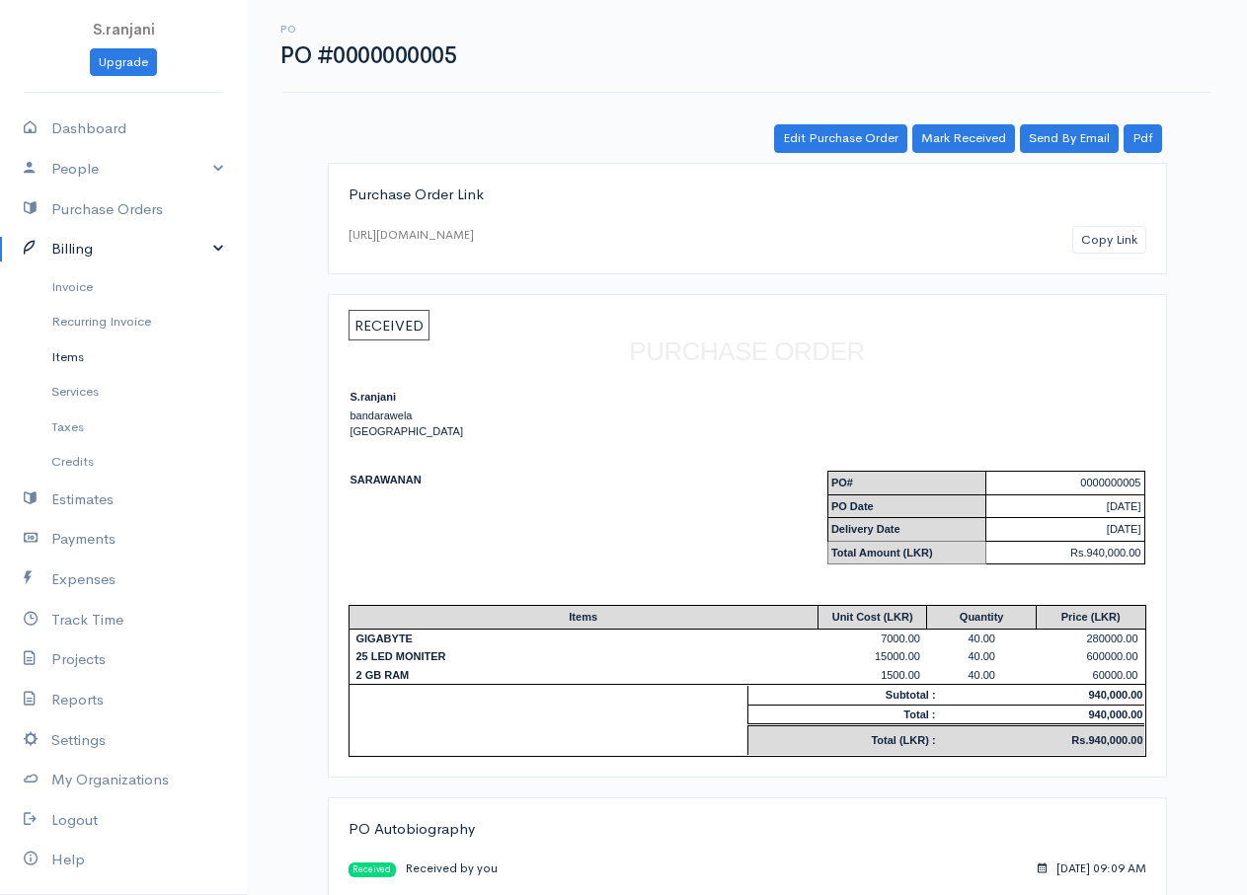
click at [81, 349] on link "Items" at bounding box center [123, 358] width 247 height 36
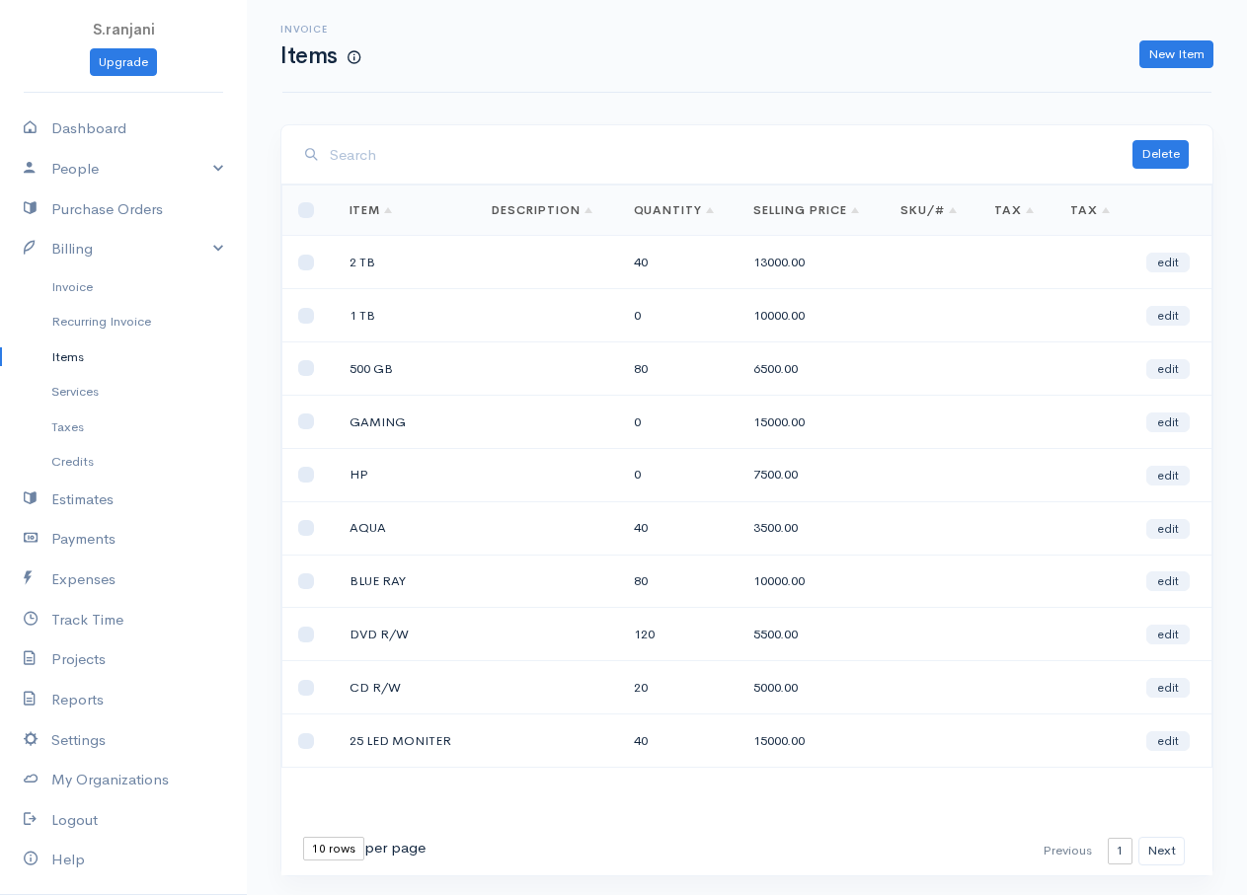
scroll to position [54, 0]
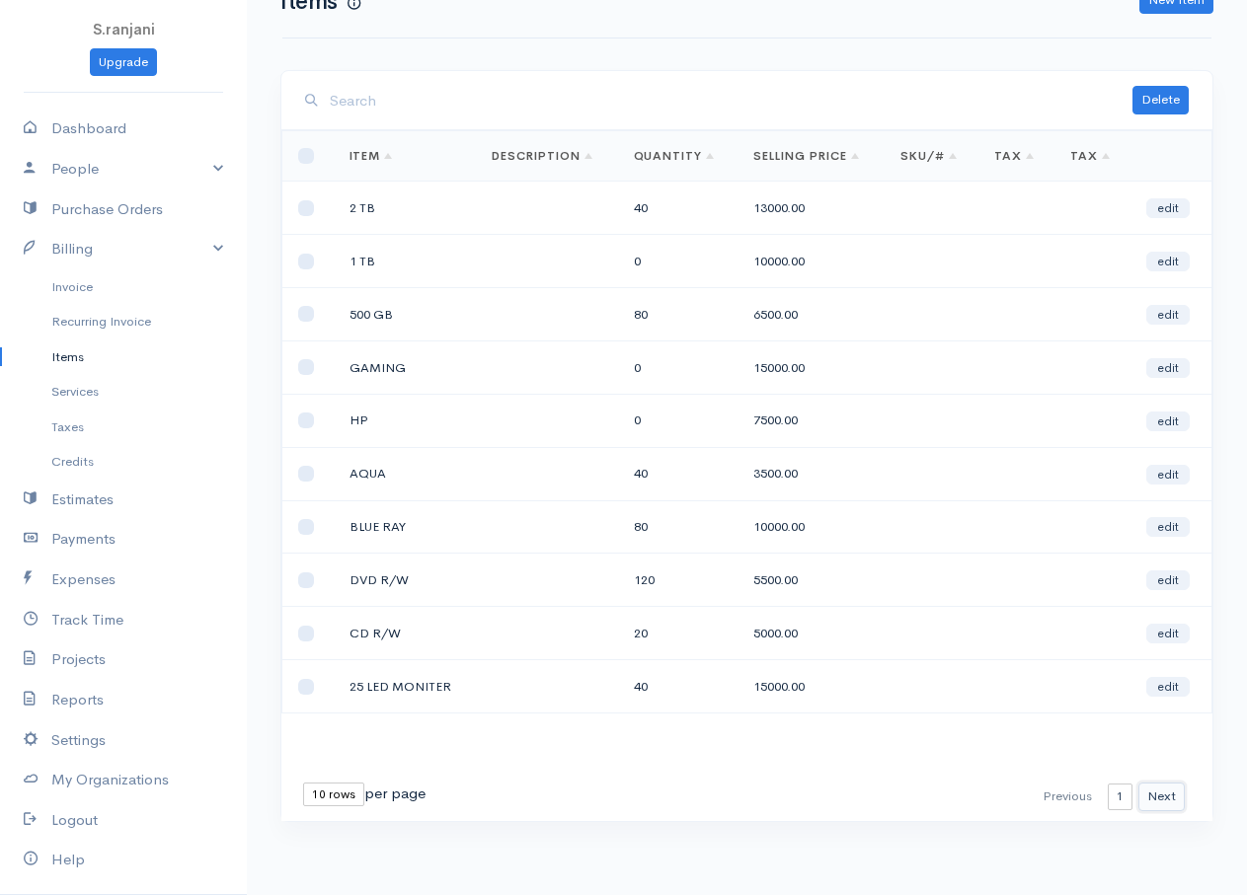
click at [1158, 795] on button "Next" at bounding box center [1161, 797] width 46 height 29
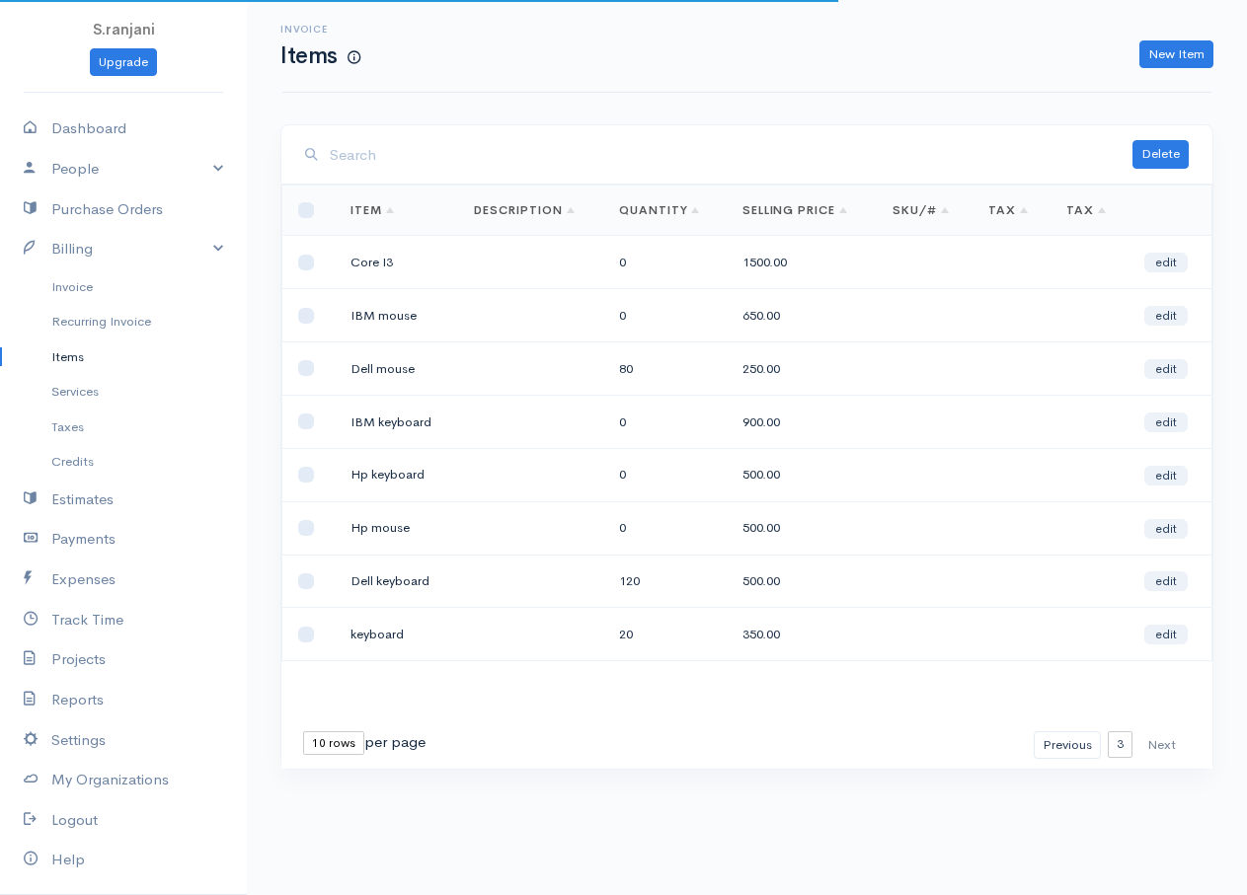
scroll to position [0, 0]
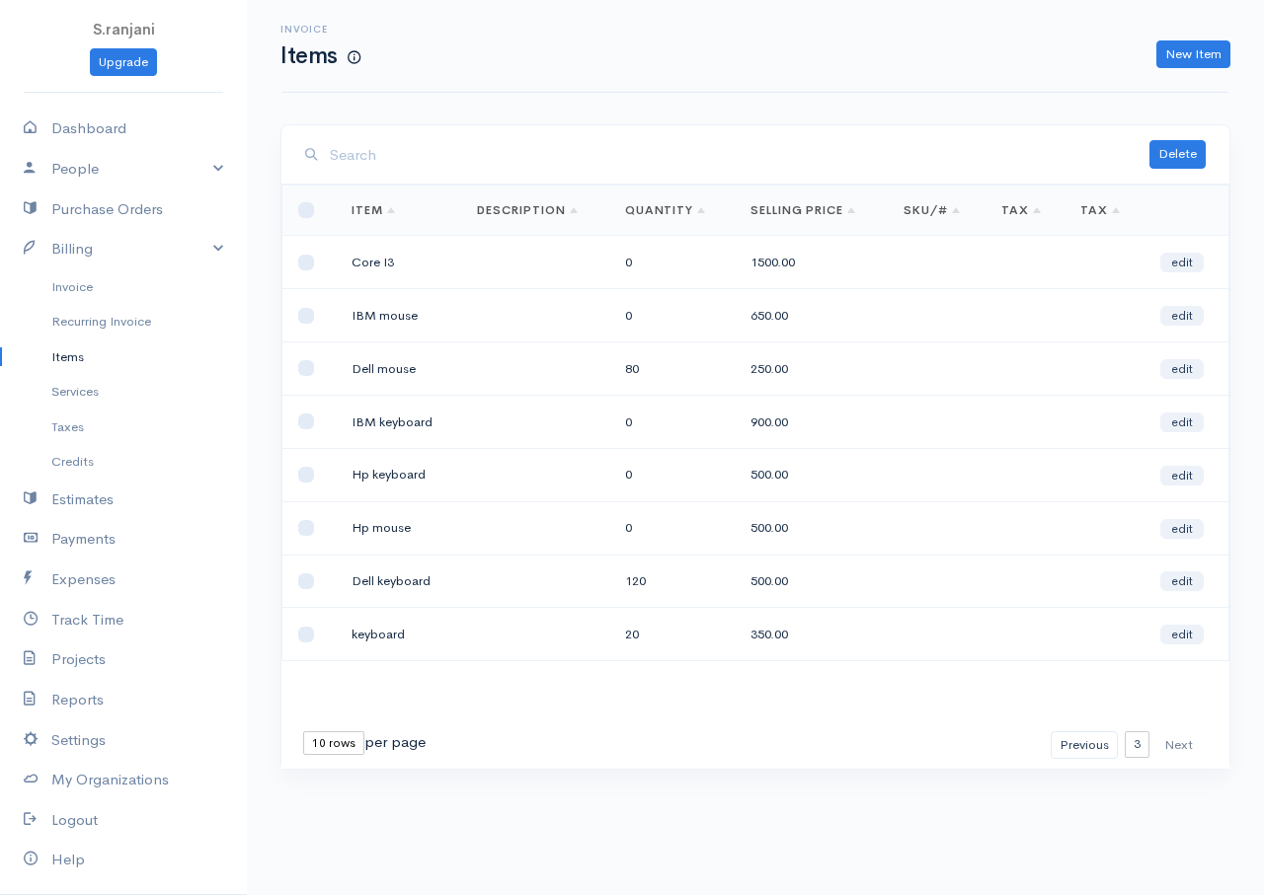
click at [1158, 795] on div "Delete Loading ... First Previous 1 2 3 Next Last 10 rows 25 rows 50 rows per p…" at bounding box center [754, 483] width 969 height 719
click at [1074, 751] on button "Previous" at bounding box center [1083, 746] width 67 height 29
click at [1074, 750] on button "Previous" at bounding box center [1083, 746] width 67 height 29
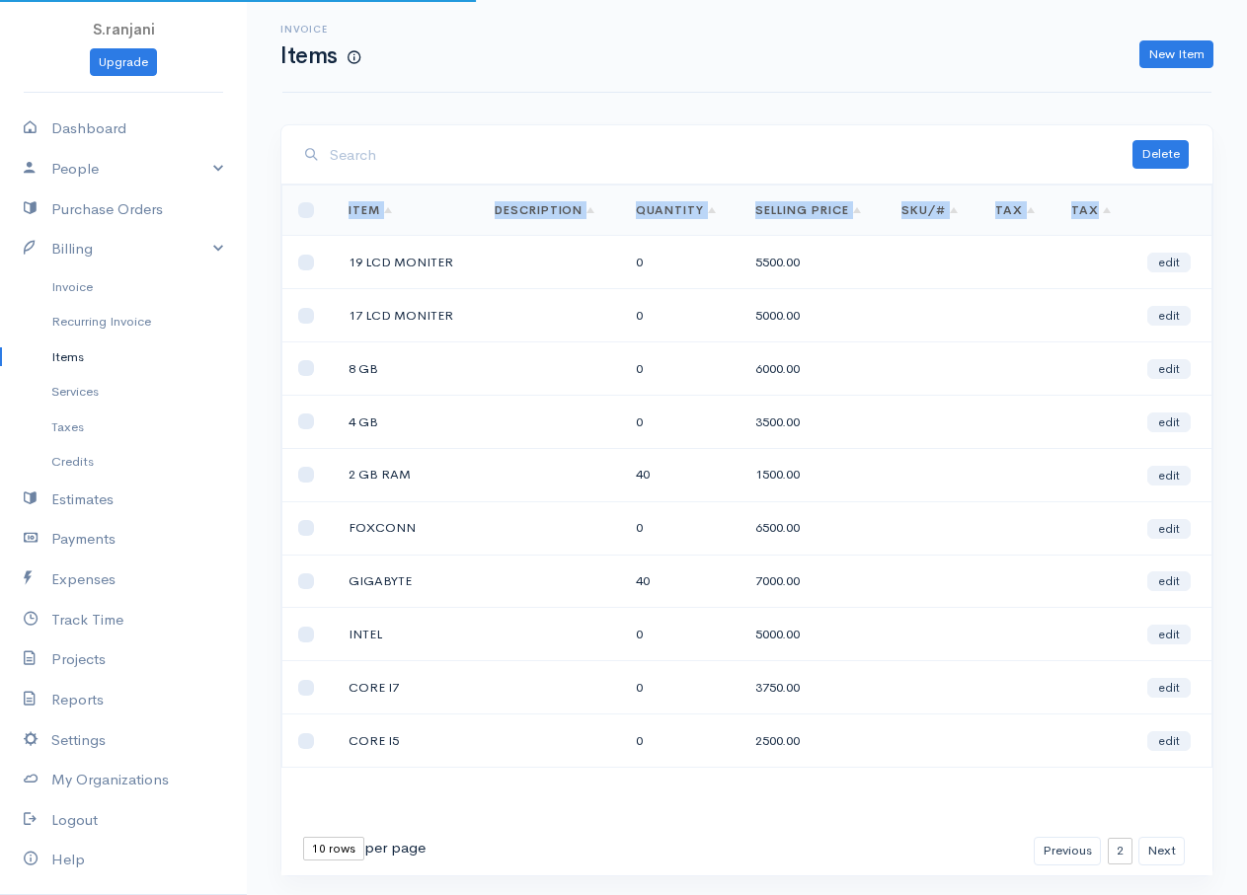
click at [1074, 750] on td at bounding box center [1093, 741] width 76 height 53
click at [445, 435] on td "4 GB" at bounding box center [406, 421] width 146 height 53
click at [605, 314] on td at bounding box center [549, 315] width 141 height 53
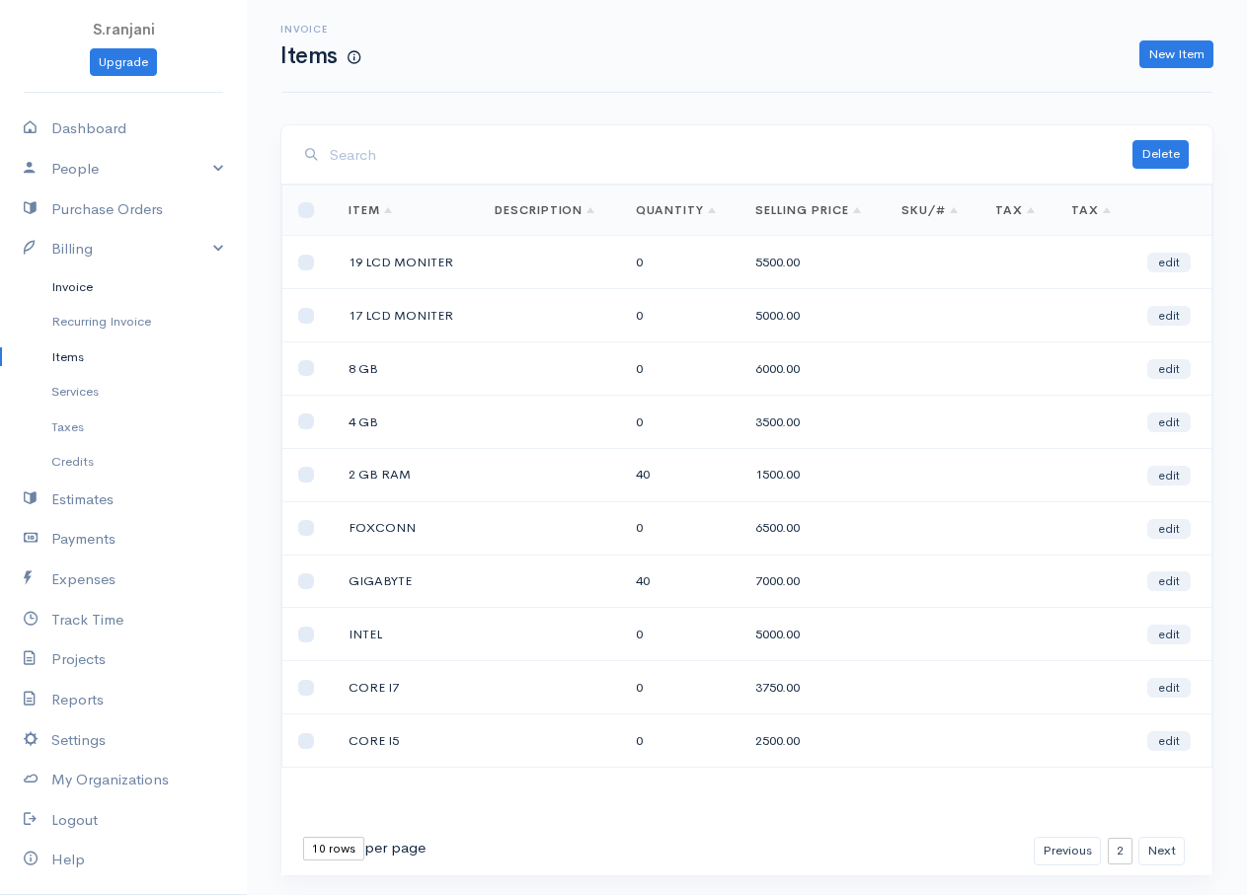
click at [112, 285] on link "Invoice" at bounding box center [123, 288] width 247 height 36
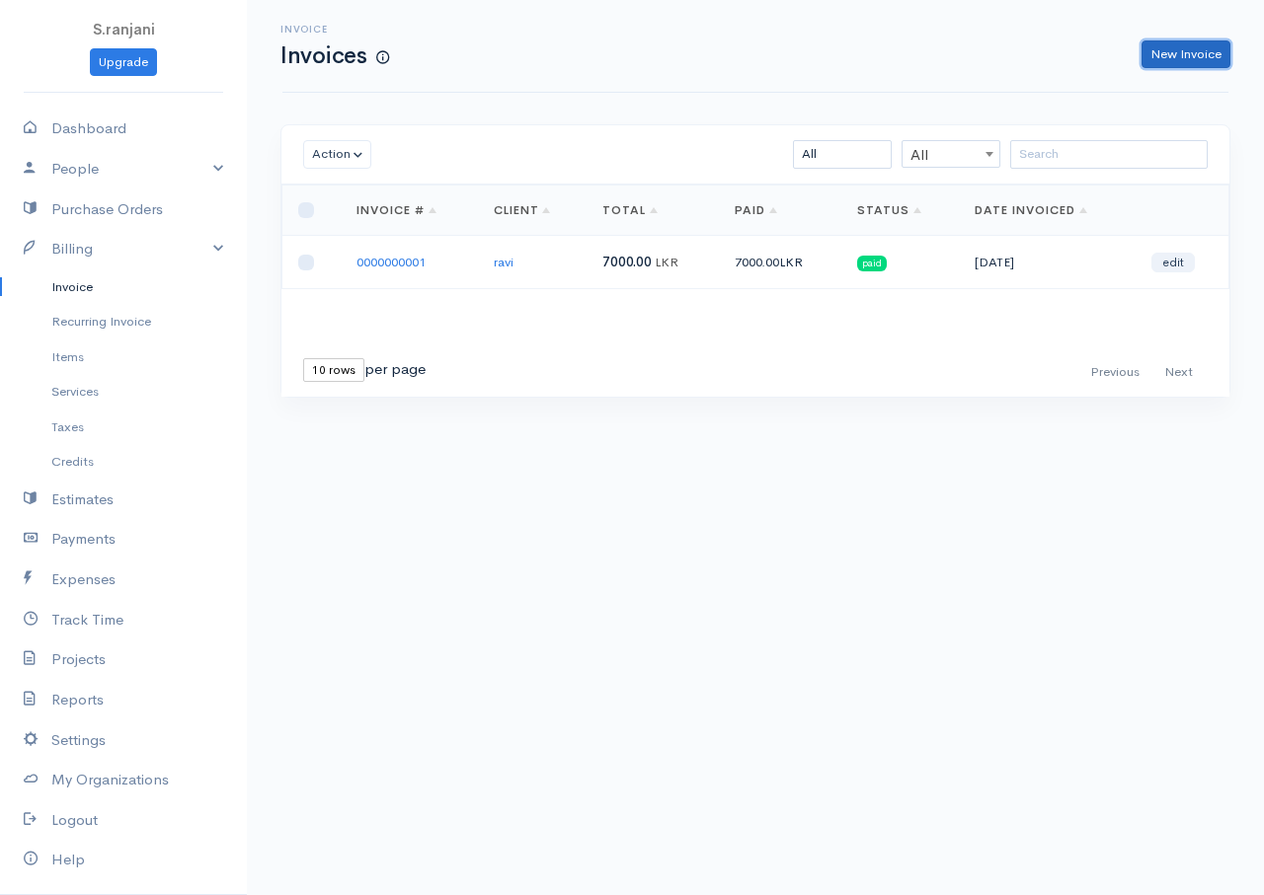
click at [1166, 49] on link "New Invoice" at bounding box center [1185, 54] width 89 height 29
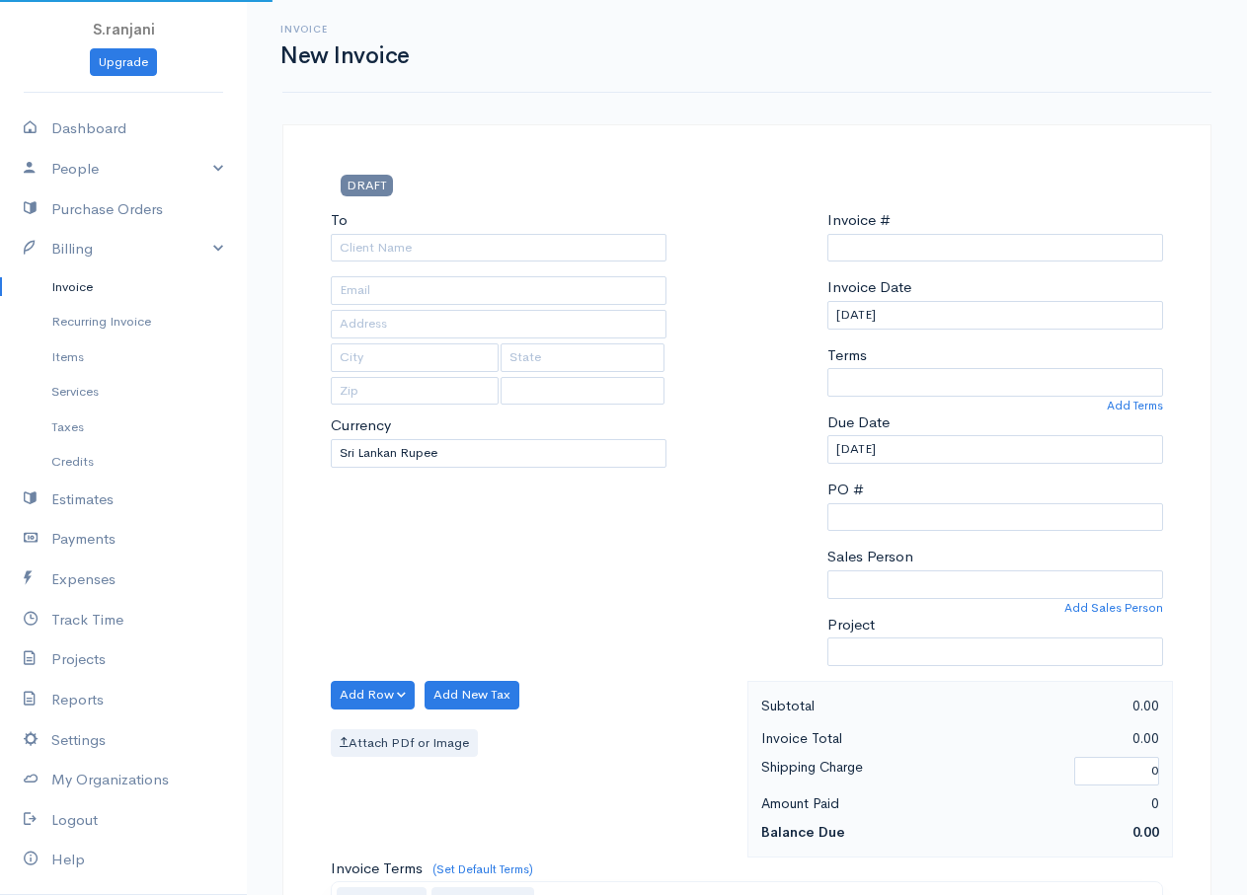
select select "LKR"
select select "Sri Lanka"
type input "0000000002"
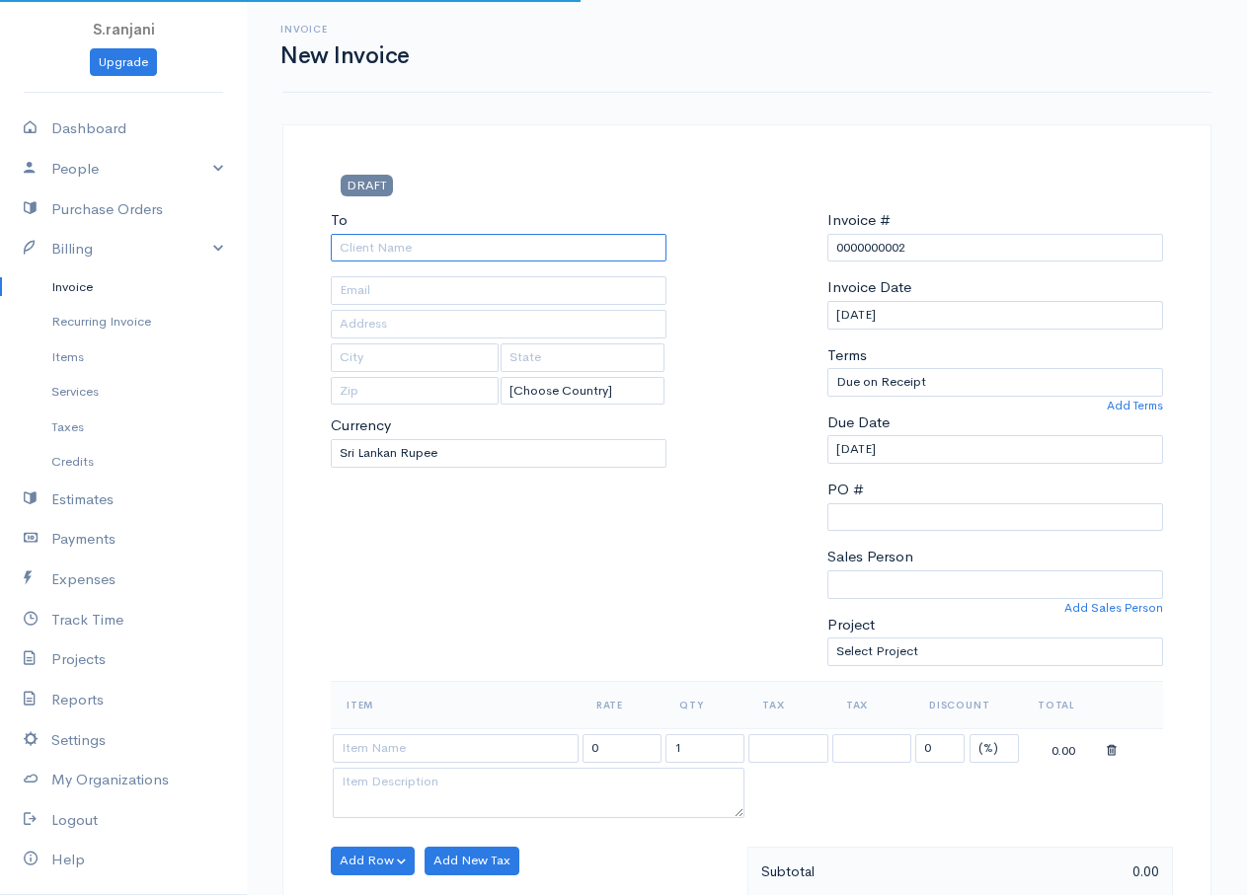
click at [376, 247] on input "To" at bounding box center [499, 248] width 336 height 29
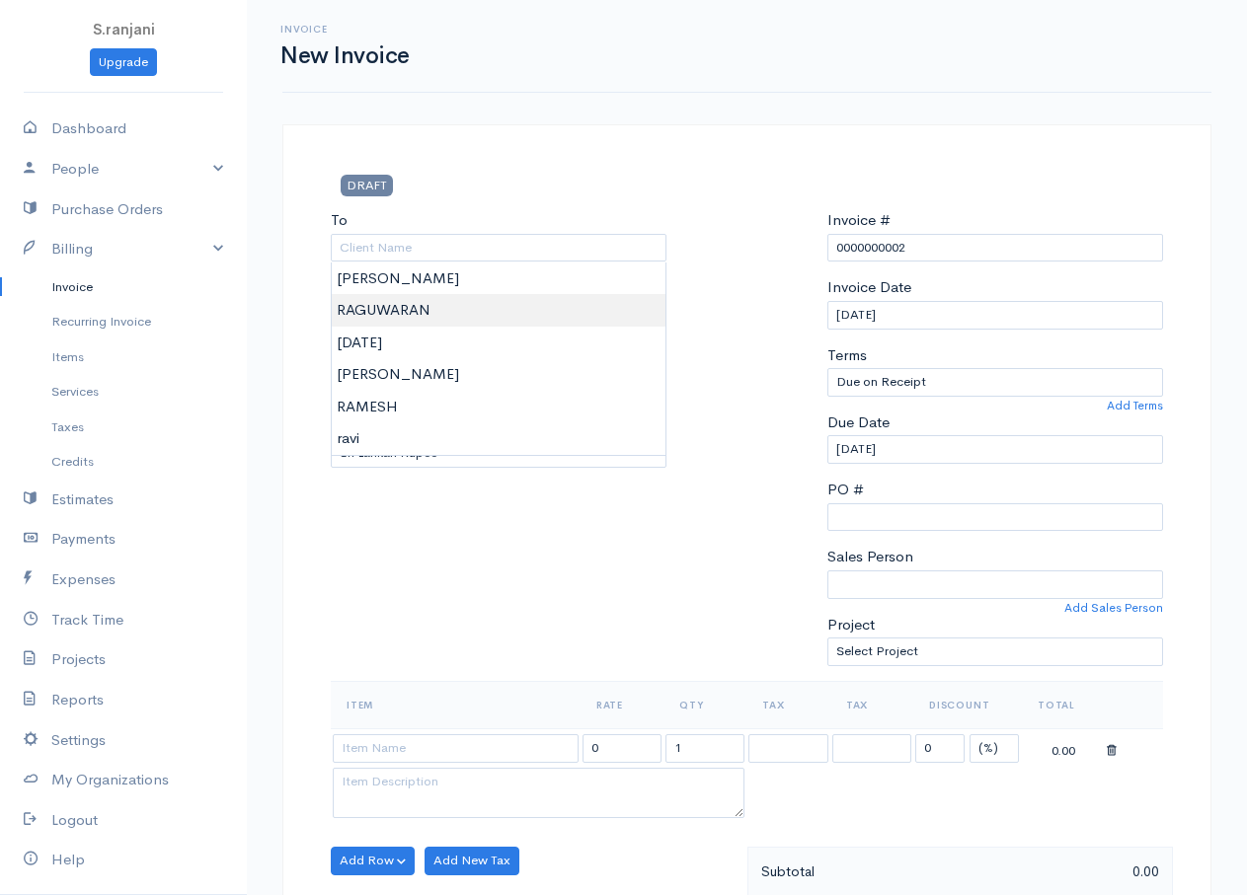
type input "RAGUWARAN"
click at [392, 306] on body "S.ranjani Upgrade Dashboard People Clients Vendors Staff Users Purchase Orders …" at bounding box center [623, 853] width 1247 height 1707
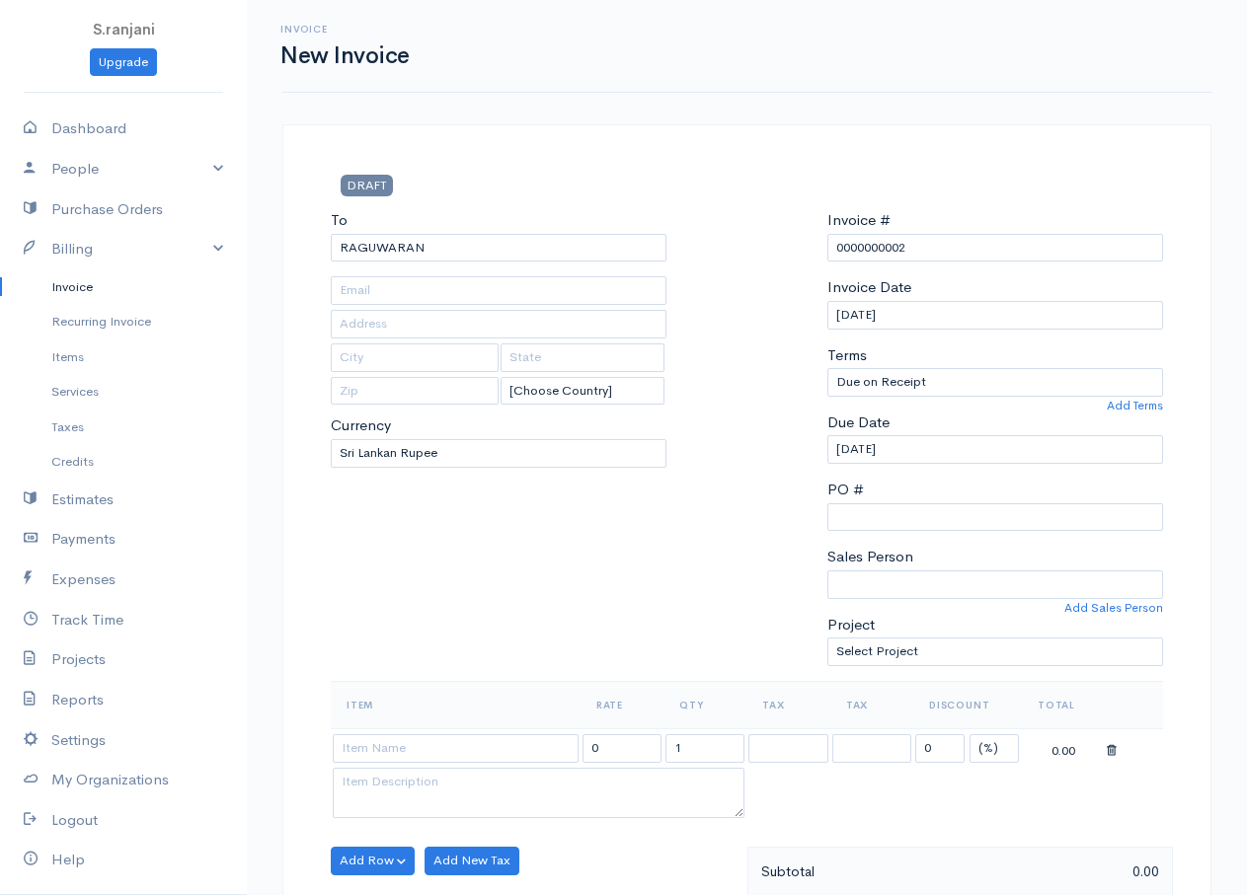
scroll to position [197, 0]
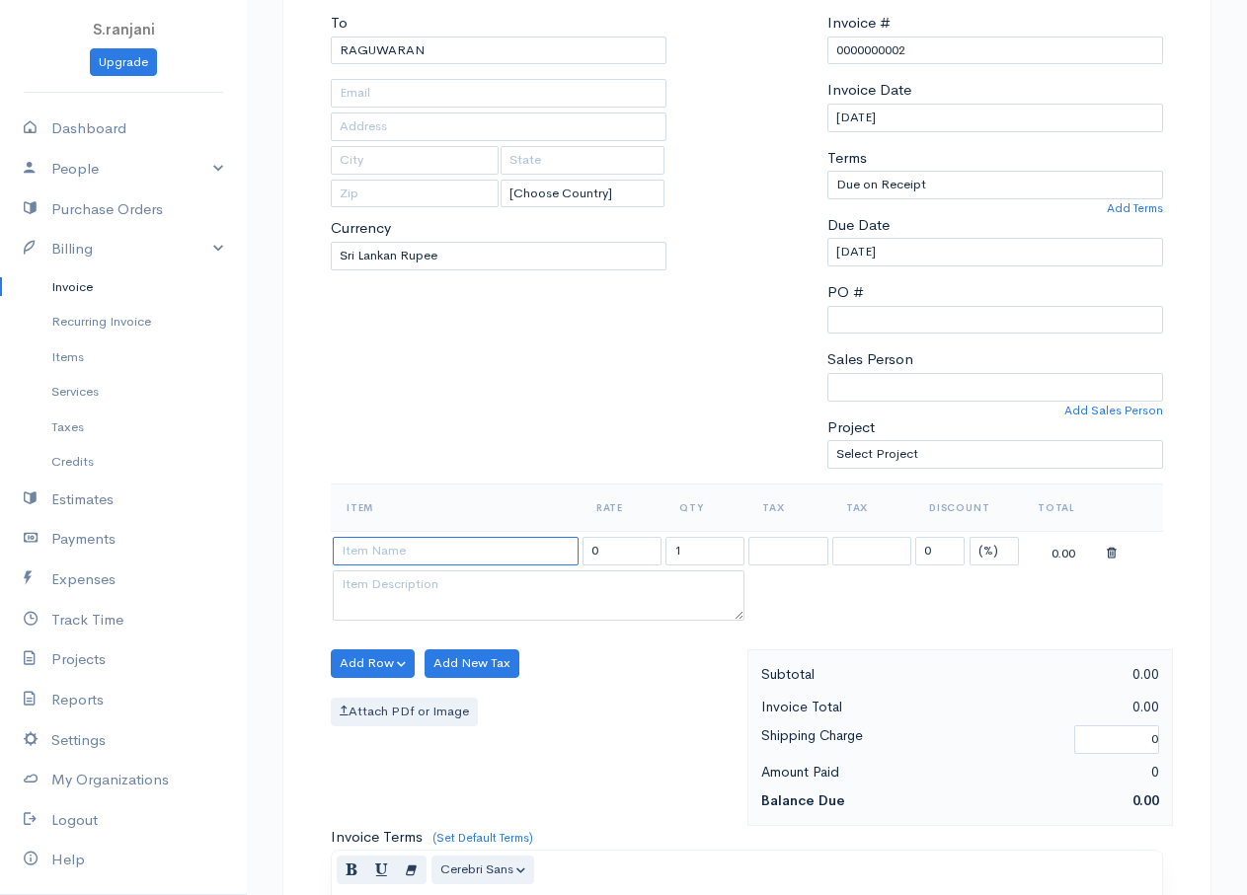
click at [481, 552] on input at bounding box center [456, 551] width 246 height 29
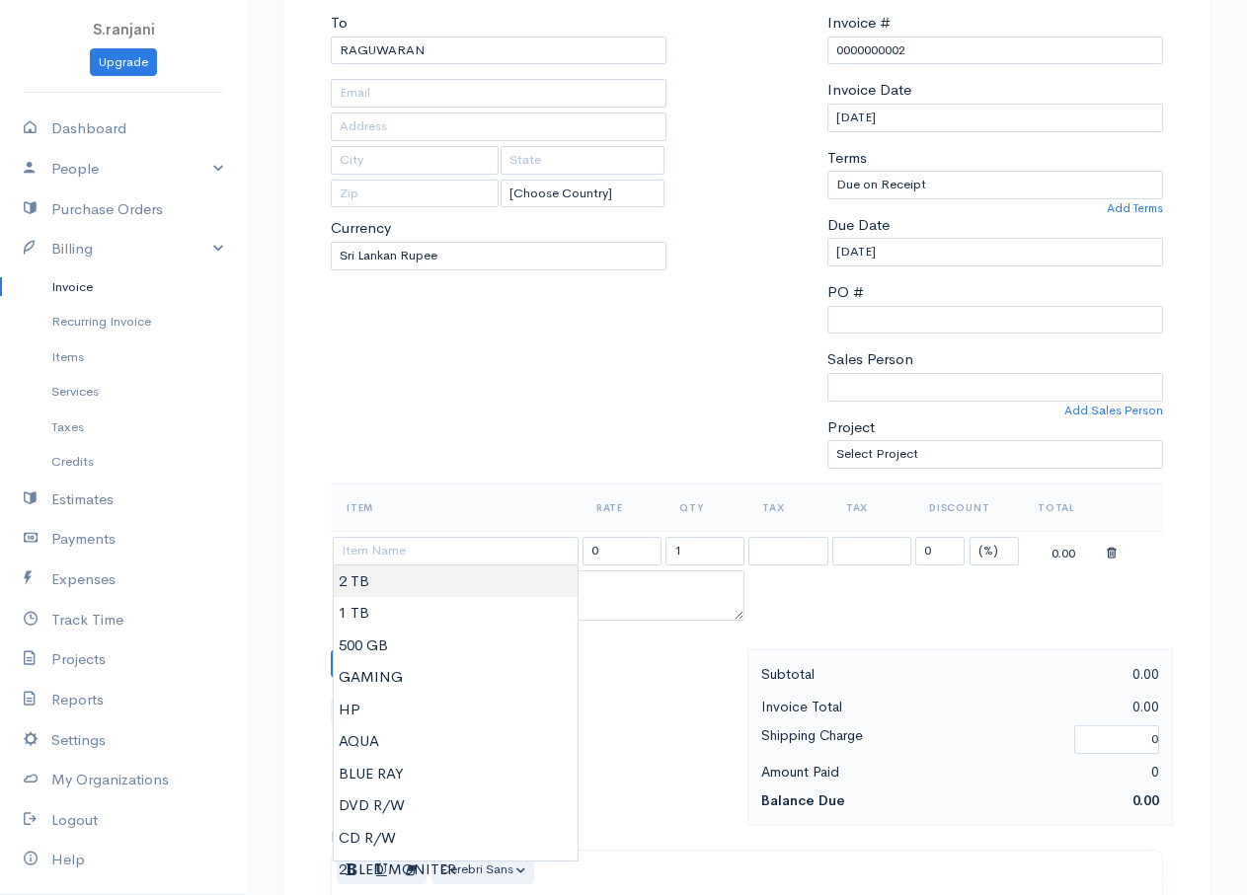
type input "2 TB"
type input "13000.00"
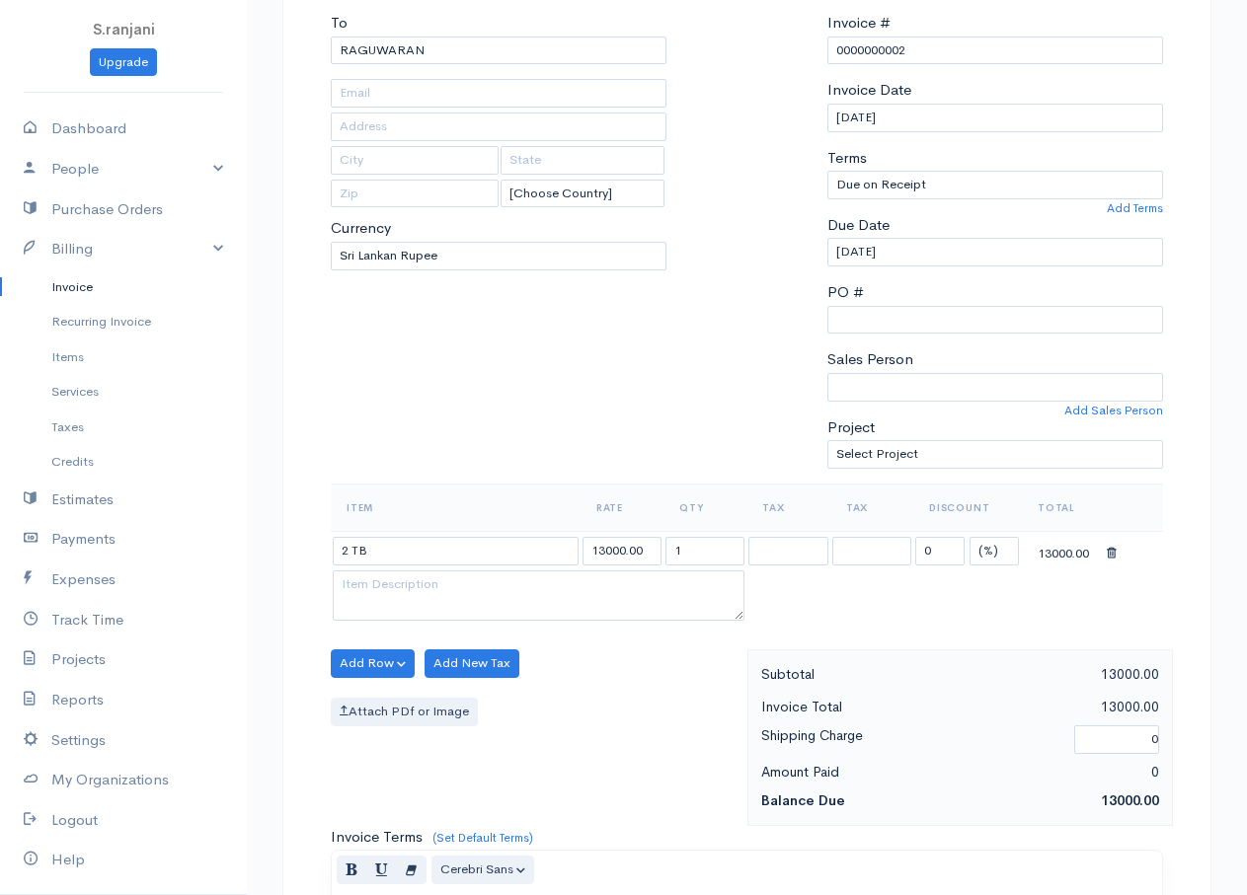
click at [350, 594] on body "S.ranjani Upgrade Dashboard People Clients Vendors Staff Users Purchase Orders …" at bounding box center [623, 656] width 1247 height 1707
drag, startPoint x: 687, startPoint y: 547, endPoint x: 650, endPoint y: 545, distance: 37.6
click at [650, 545] on tr "2 TB 13000.00 1 0 (%) Flat 13000.00" at bounding box center [747, 550] width 832 height 39
type input "20"
click at [434, 592] on textarea at bounding box center [539, 596] width 412 height 51
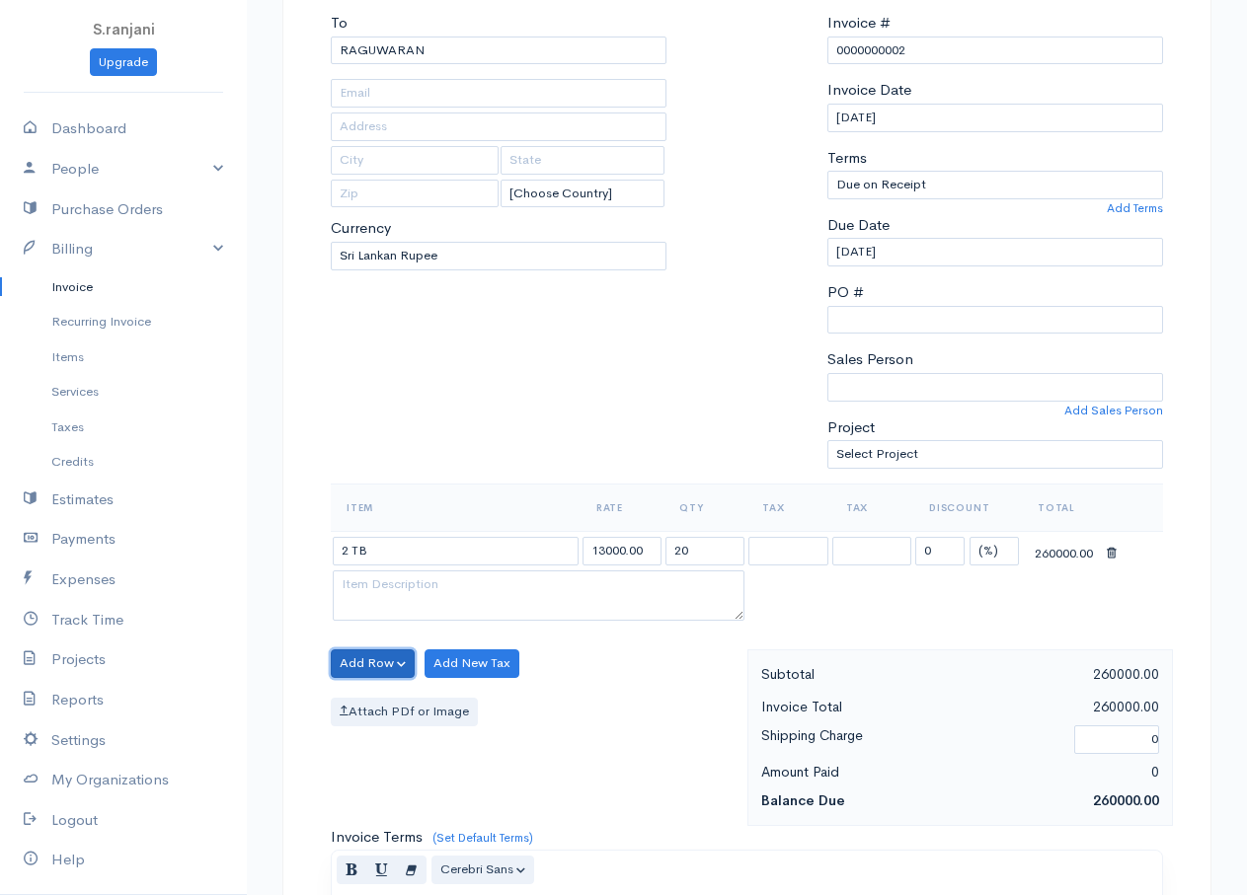
click at [389, 667] on button "Add Row" at bounding box center [373, 664] width 84 height 29
click at [416, 708] on link "Add Item Row" at bounding box center [410, 704] width 156 height 35
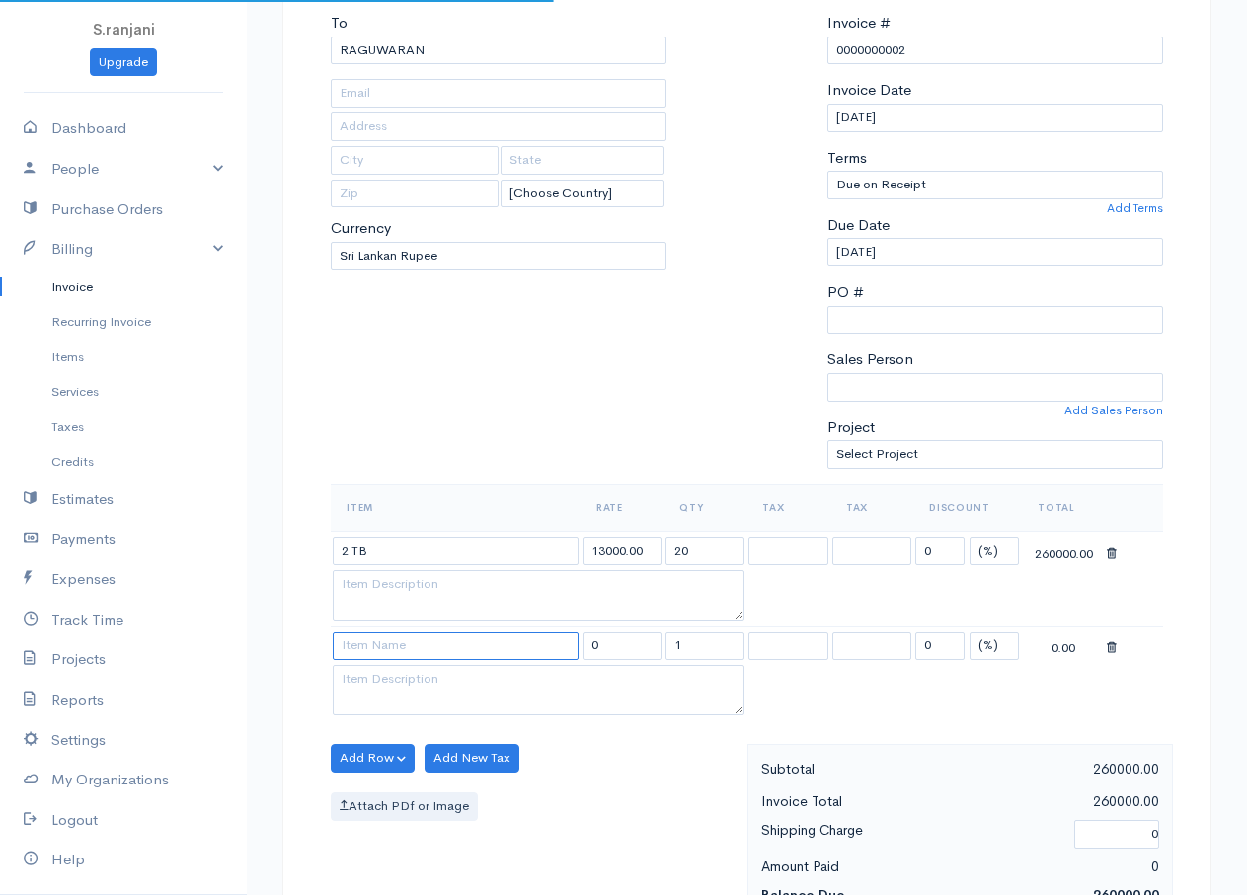
click at [410, 654] on input at bounding box center [456, 646] width 246 height 29
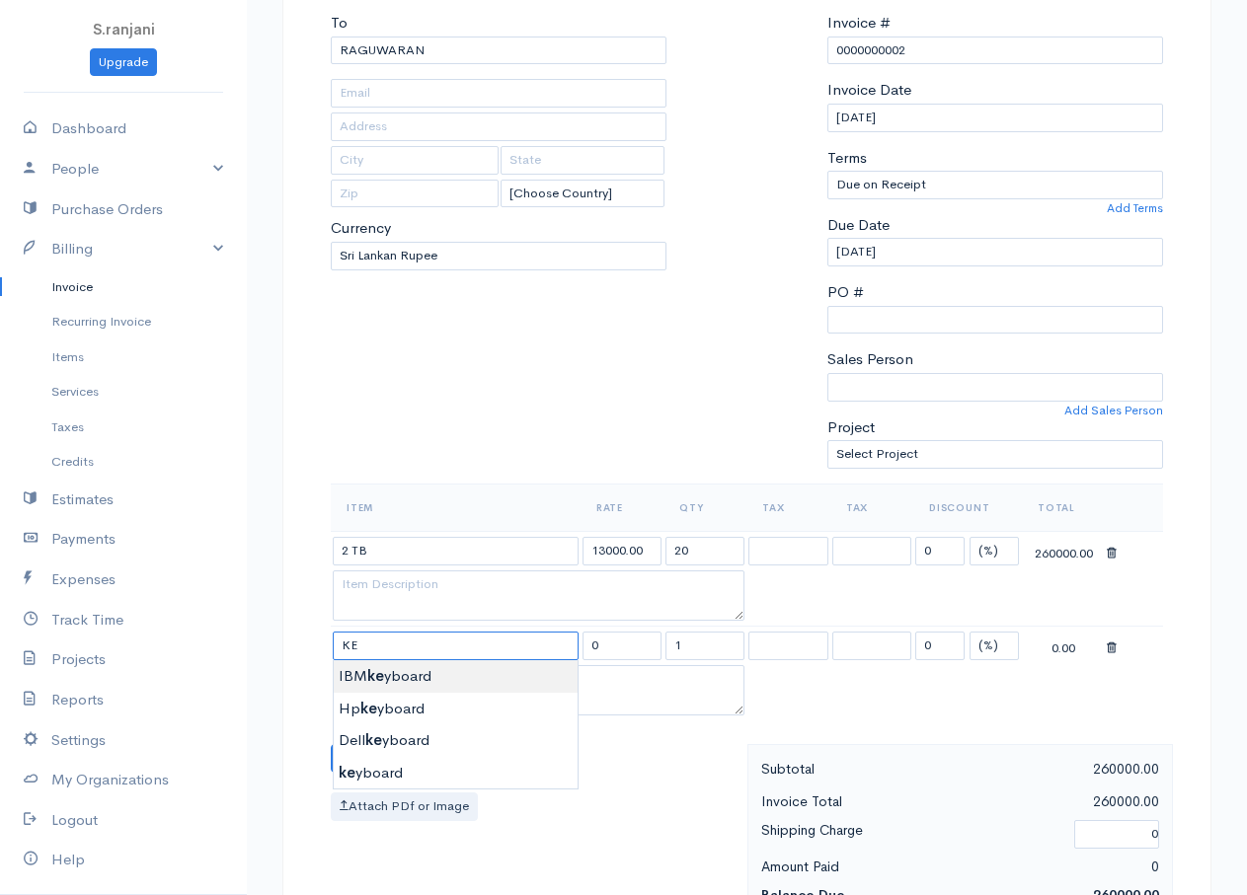
type input "IBM keyboard"
type input "900.00"
click at [410, 674] on body "S.ranjani Upgrade Dashboard People Clients Vendors Staff Users Purchase Orders …" at bounding box center [623, 704] width 1247 height 1802
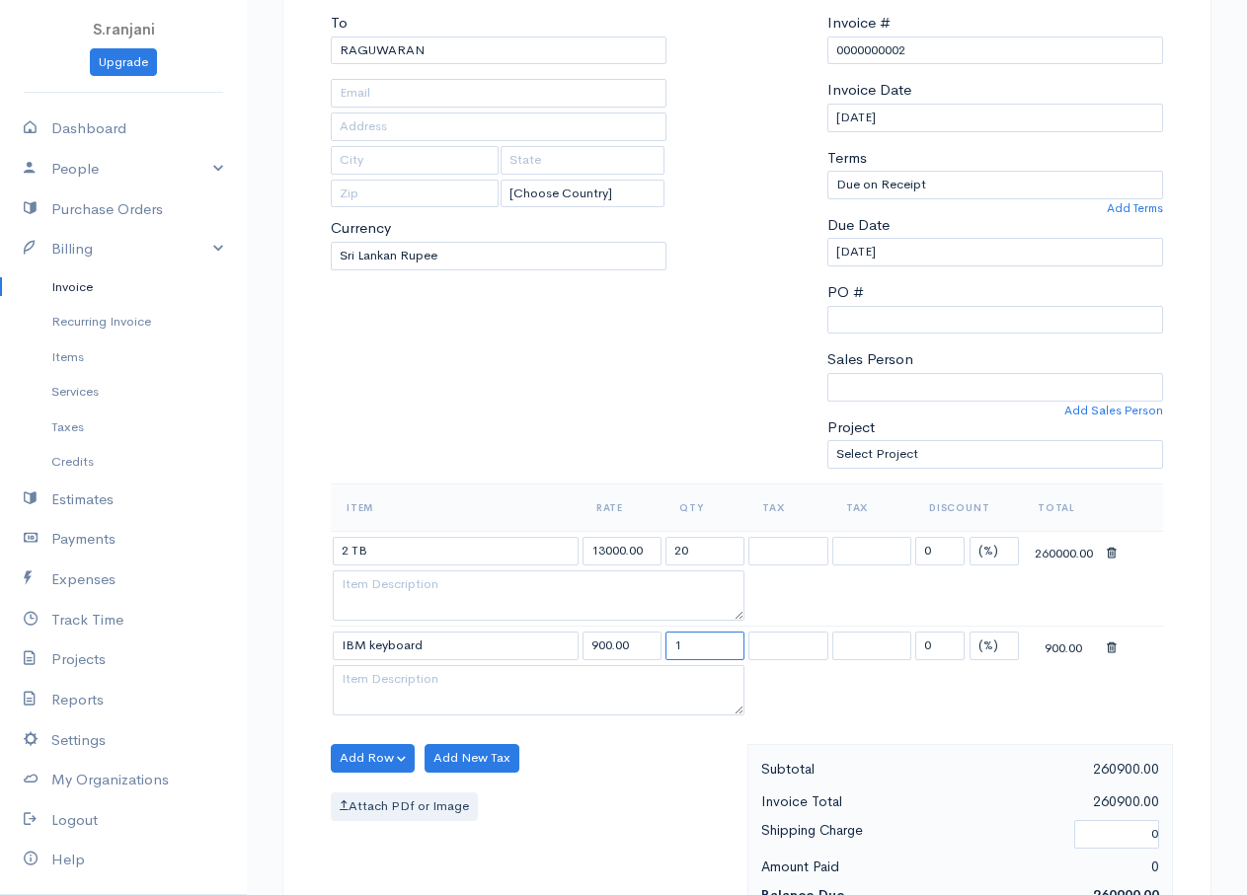
drag, startPoint x: 693, startPoint y: 640, endPoint x: 650, endPoint y: 640, distance: 43.4
click at [650, 640] on tr "IBM keyboard 900.00 1 0 (%) Flat 900.00" at bounding box center [747, 646] width 832 height 39
type input "20"
click at [374, 749] on button "Add Row" at bounding box center [373, 758] width 84 height 29
click at [400, 794] on link "Add Item Row" at bounding box center [410, 799] width 156 height 35
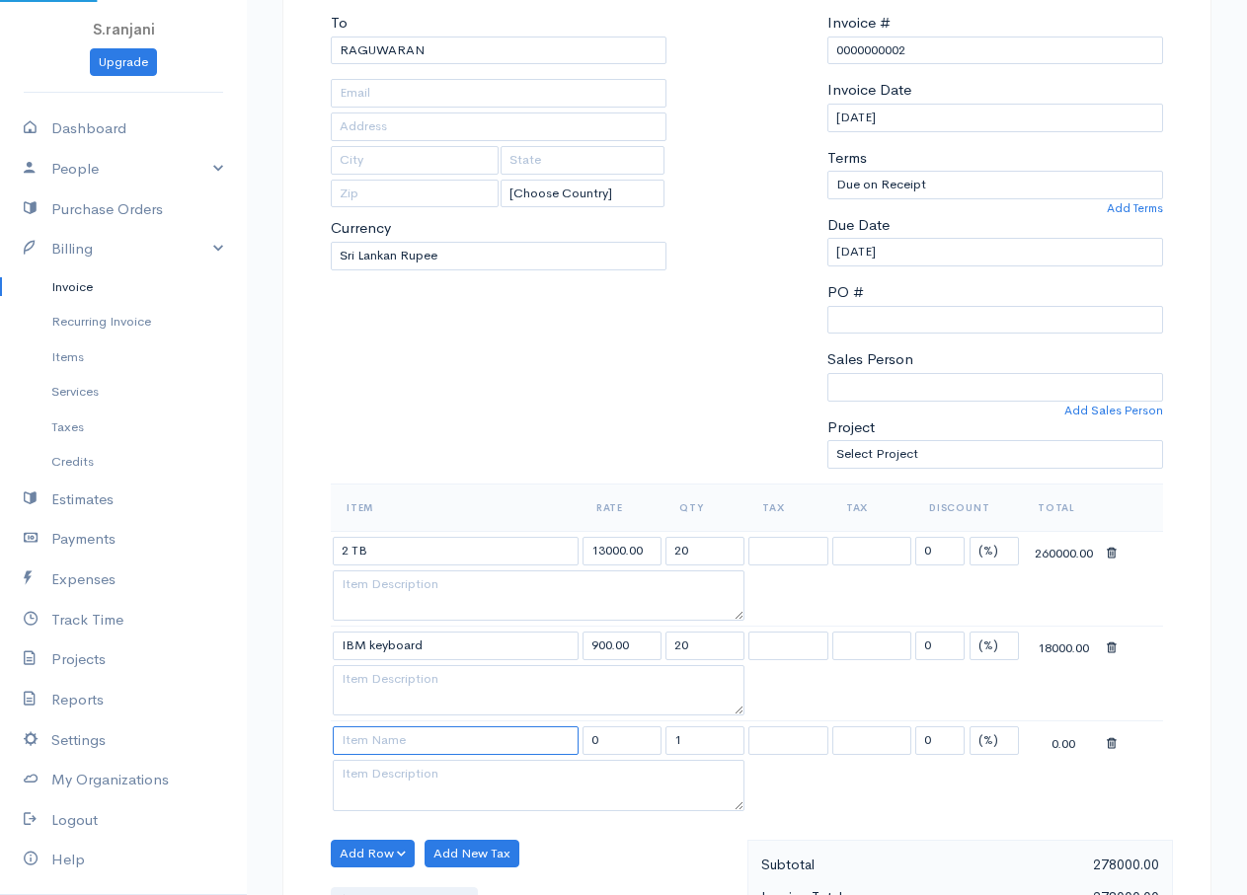
click at [363, 739] on input at bounding box center [456, 741] width 246 height 29
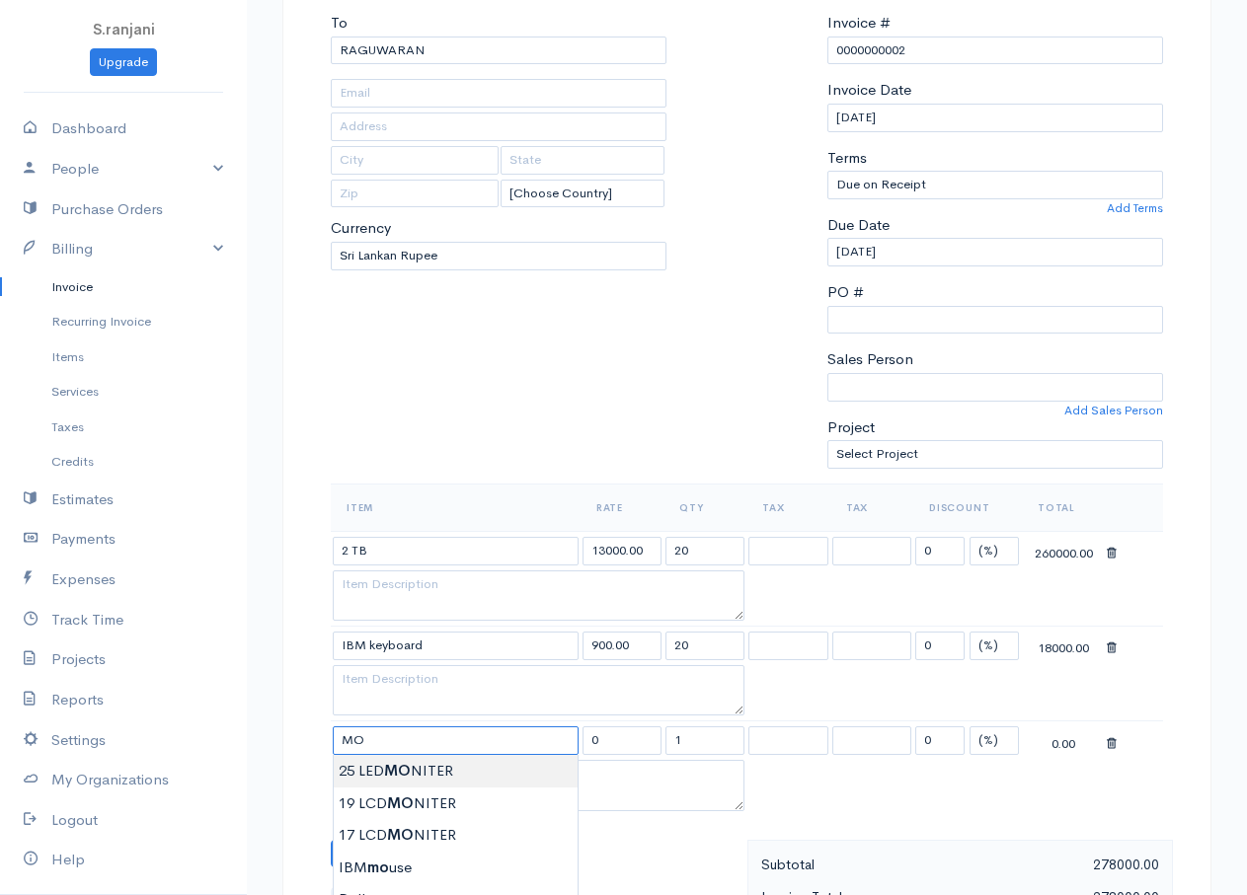
type input "25 LED MONITER"
type input "15000.00"
click at [413, 771] on body "S.ranjani Upgrade Dashboard People Clients Vendors Staff Users Purchase Orders …" at bounding box center [623, 751] width 1247 height 1896
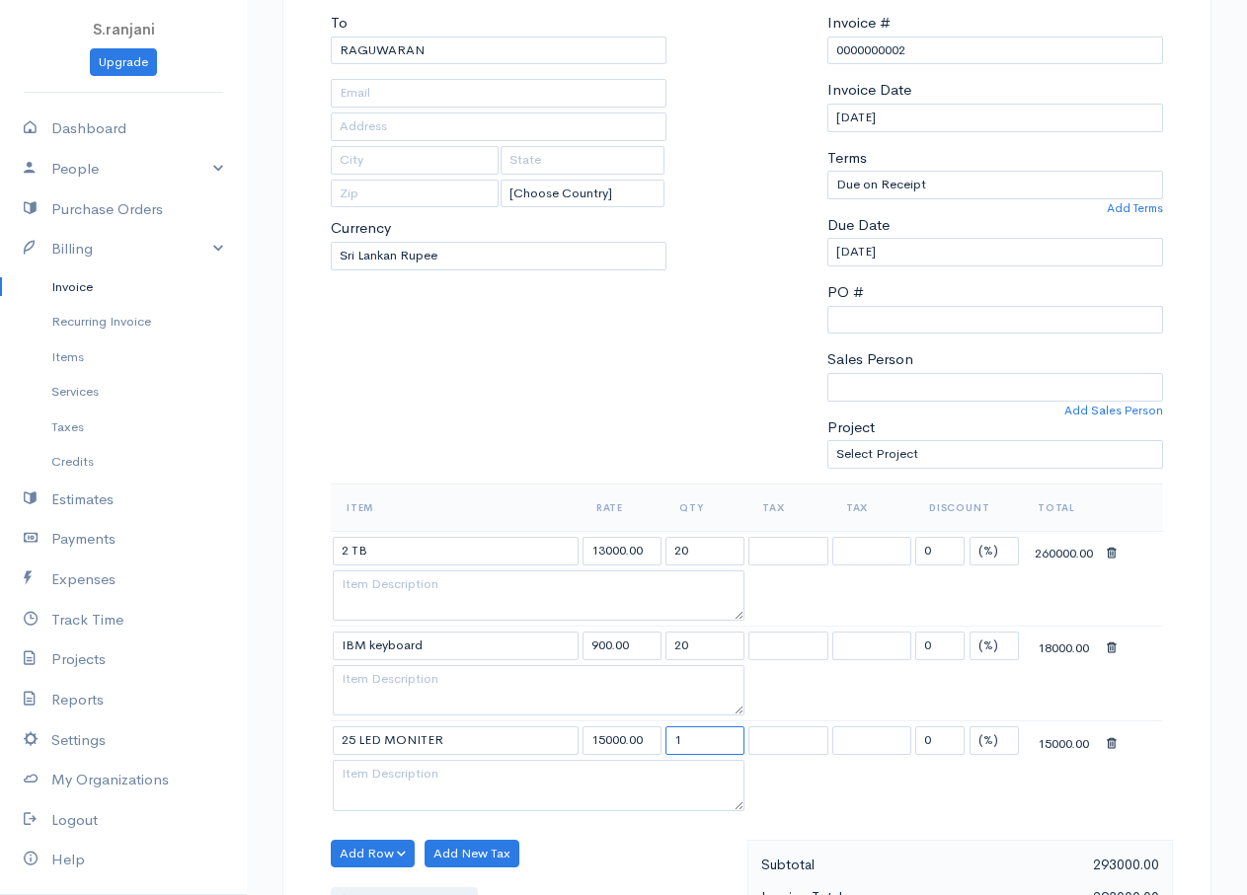
drag, startPoint x: 686, startPoint y: 738, endPoint x: 664, endPoint y: 732, distance: 22.5
click at [664, 732] on td "1" at bounding box center [704, 741] width 83 height 39
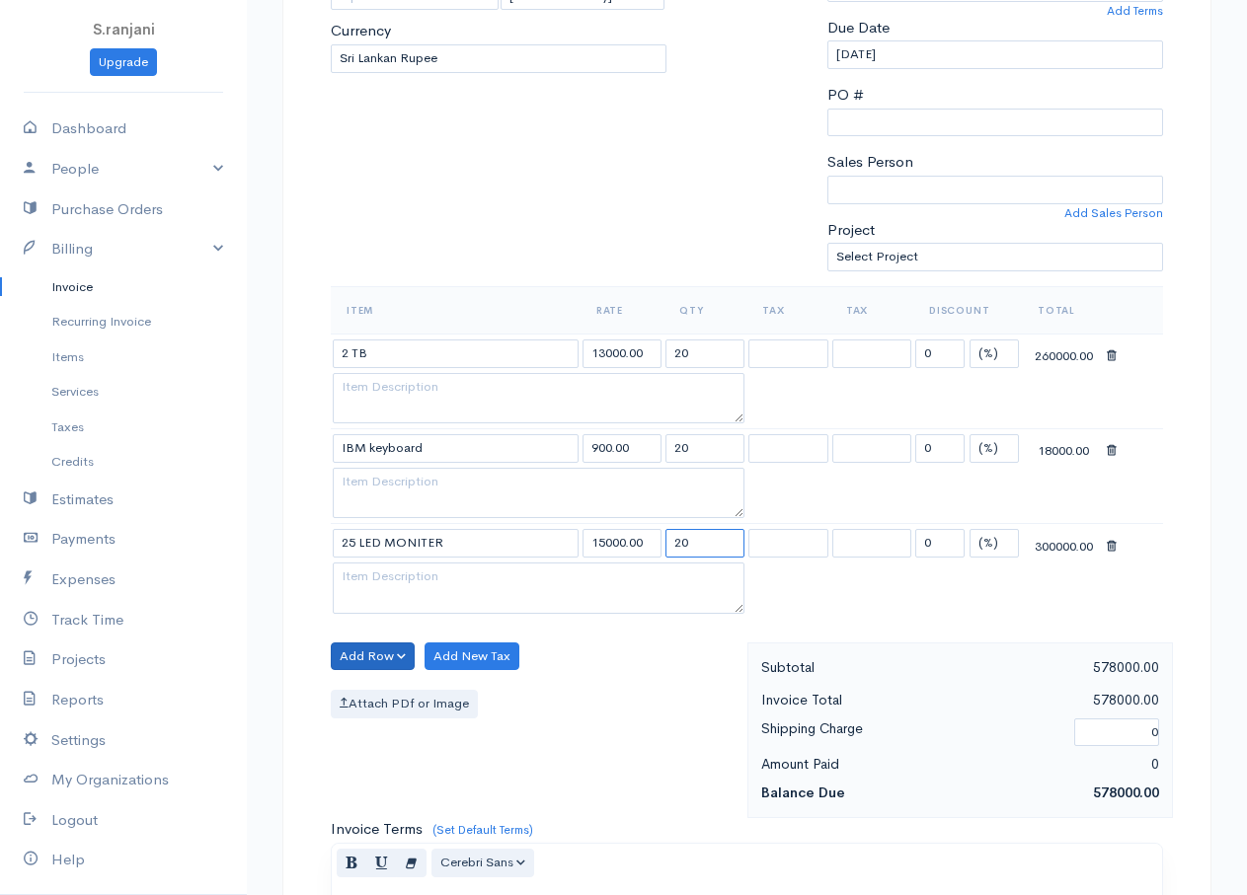
type input "20"
click at [358, 649] on button "Add Row" at bounding box center [373, 657] width 84 height 29
click at [372, 698] on link "Add Item Row" at bounding box center [410, 697] width 156 height 35
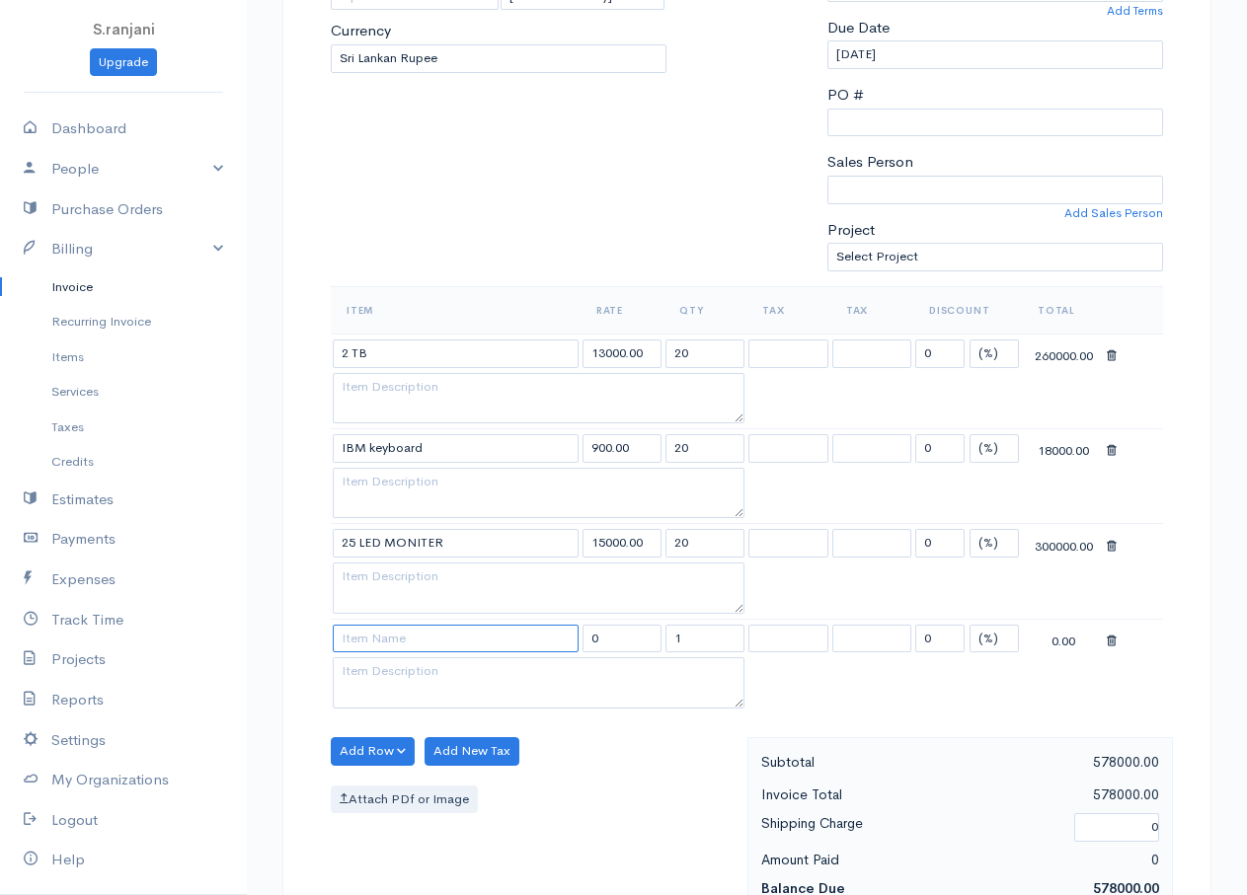
click at [414, 634] on input at bounding box center [456, 639] width 246 height 29
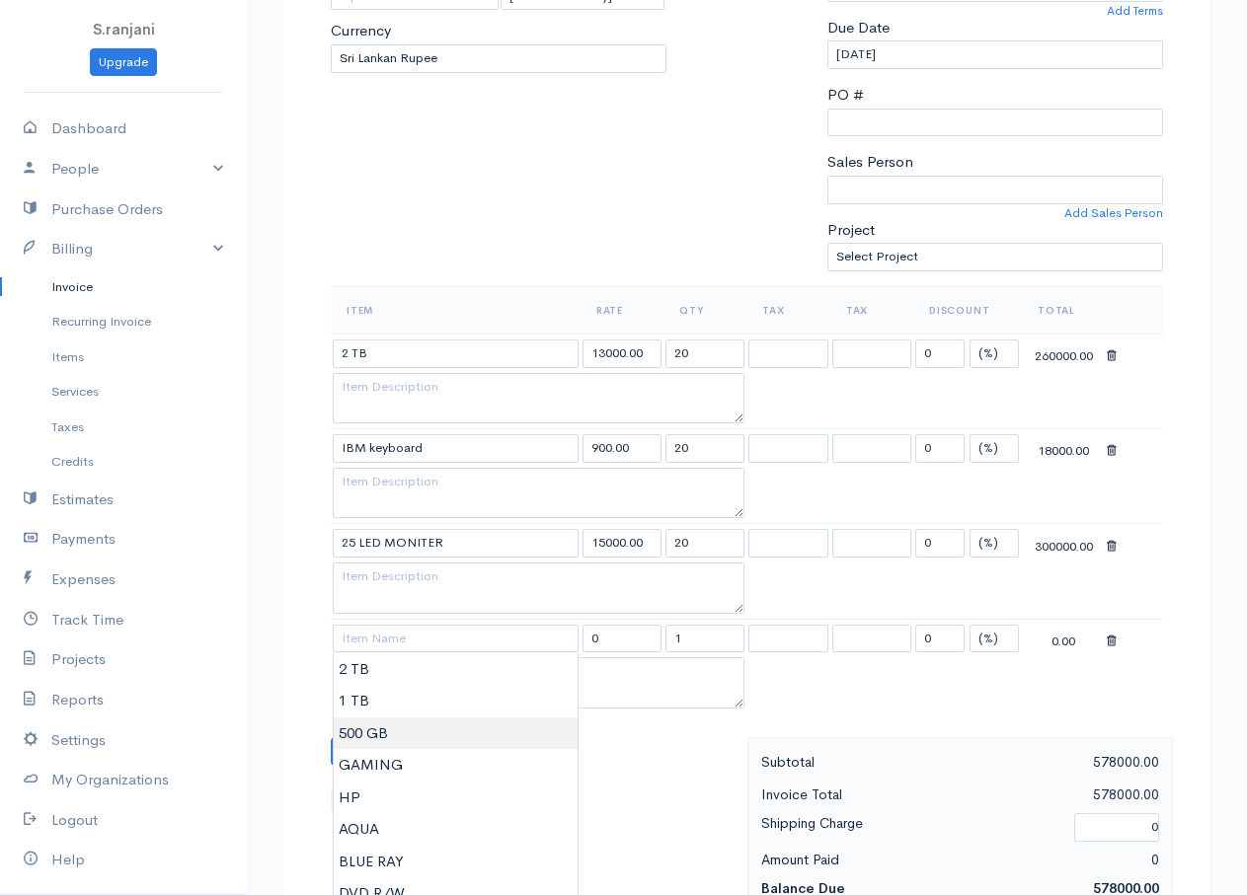
type input "500 GB"
type input "6500.00"
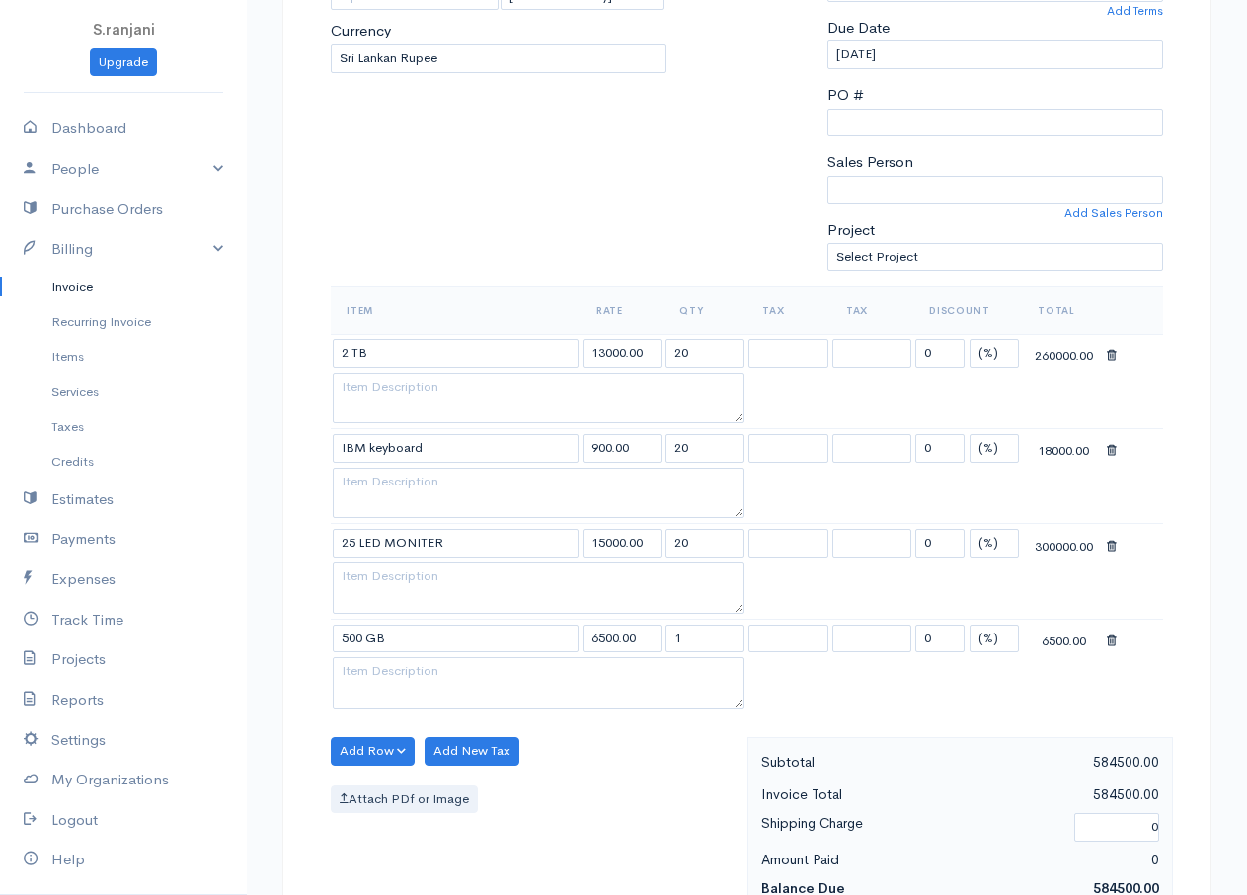
click at [367, 736] on body "S.ranjani Upgrade Dashboard People Clients Vendors Staff Users Purchase Orders …" at bounding box center [623, 600] width 1247 height 1991
drag, startPoint x: 686, startPoint y: 639, endPoint x: 662, endPoint y: 635, distance: 24.0
click at [662, 635] on tr "500 GB 6500.00 1 0 (%) Flat 6500.00" at bounding box center [747, 638] width 832 height 39
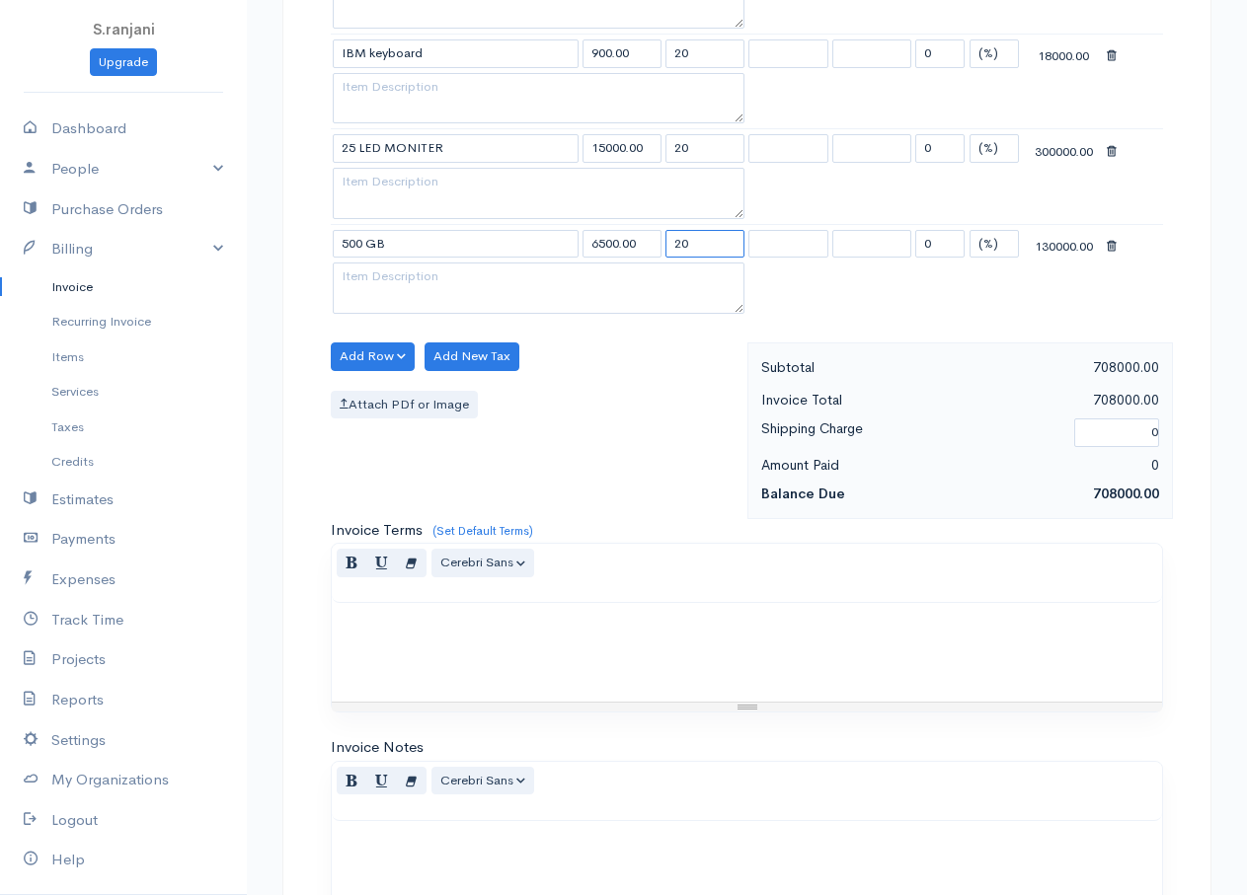
scroll to position [1096, 0]
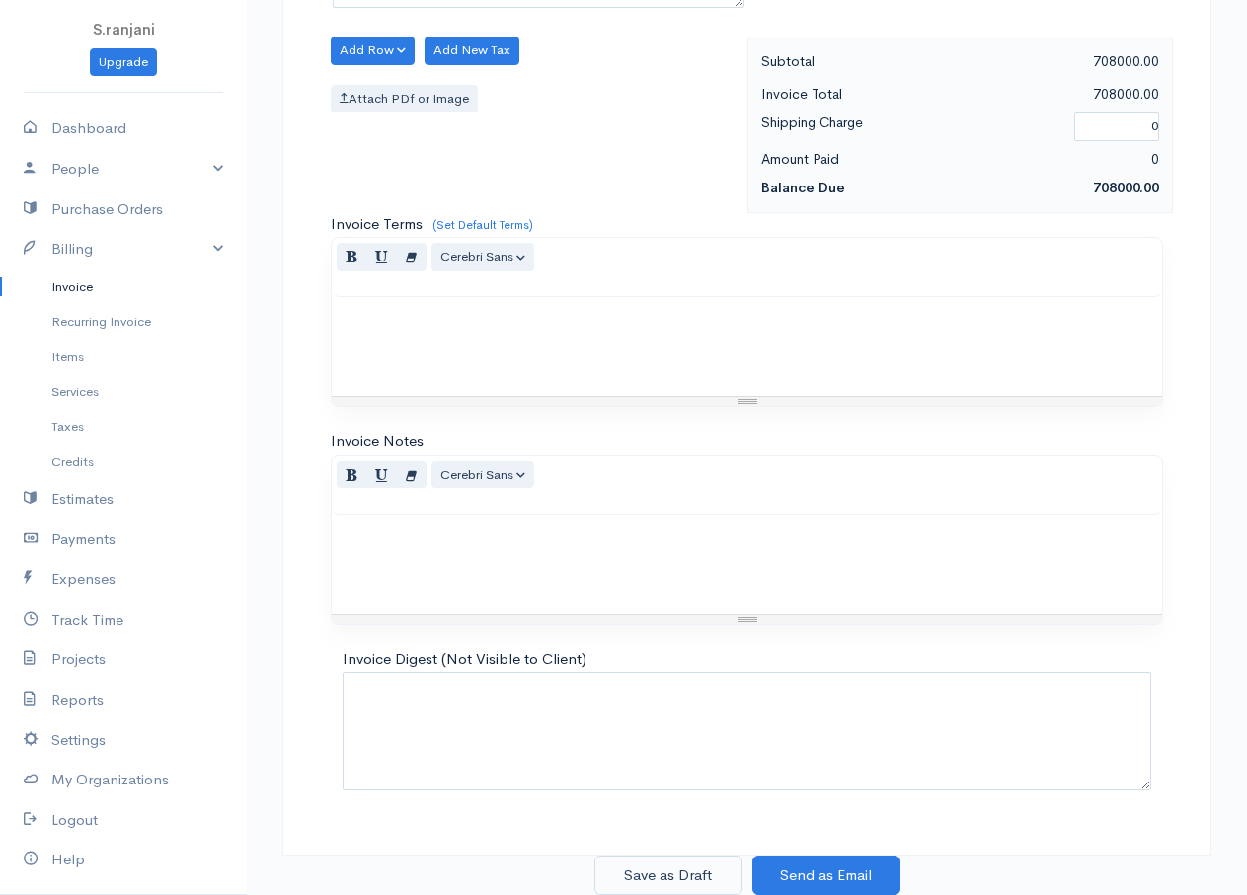
type input "20"
click at [705, 873] on button "Save as Draft" at bounding box center [668, 876] width 148 height 40
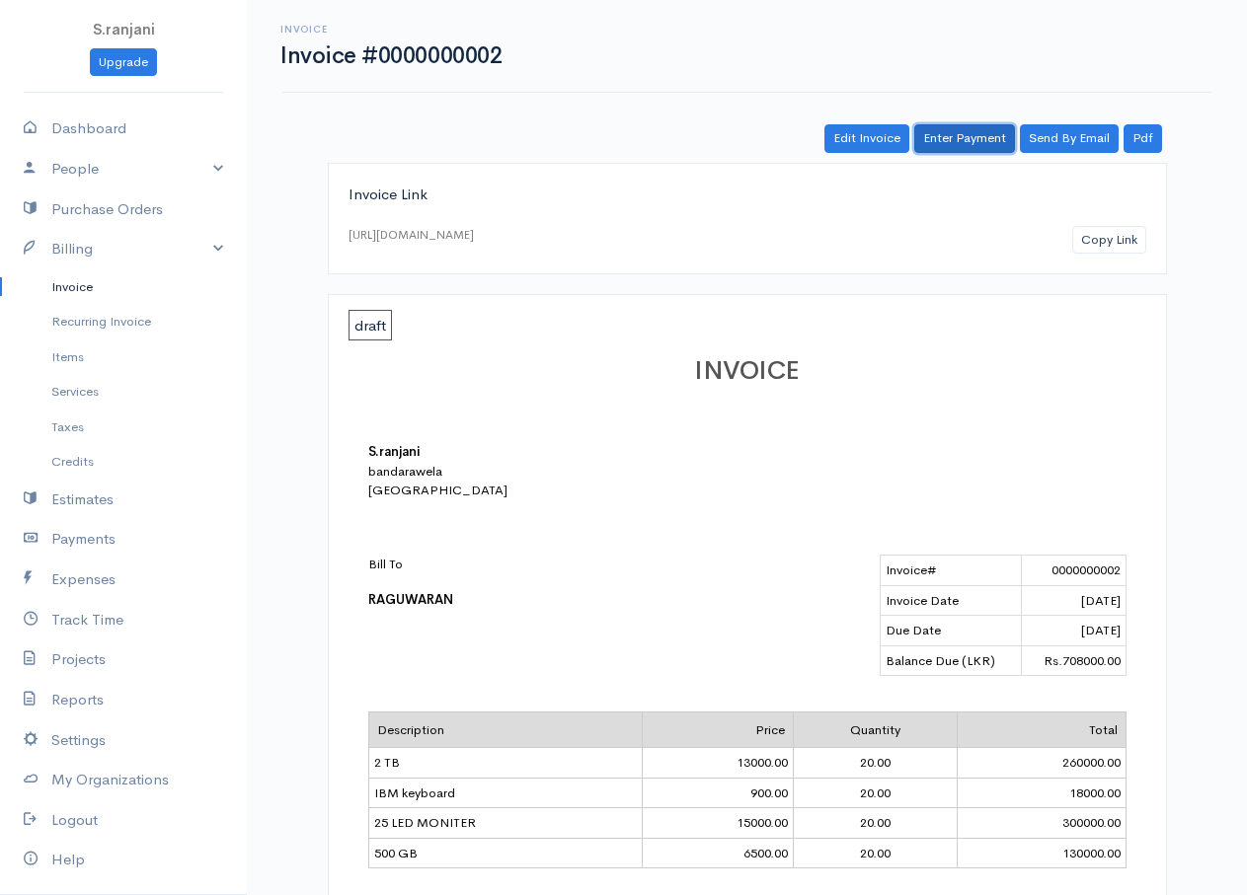
click at [975, 139] on link "Enter Payment" at bounding box center [964, 138] width 101 height 29
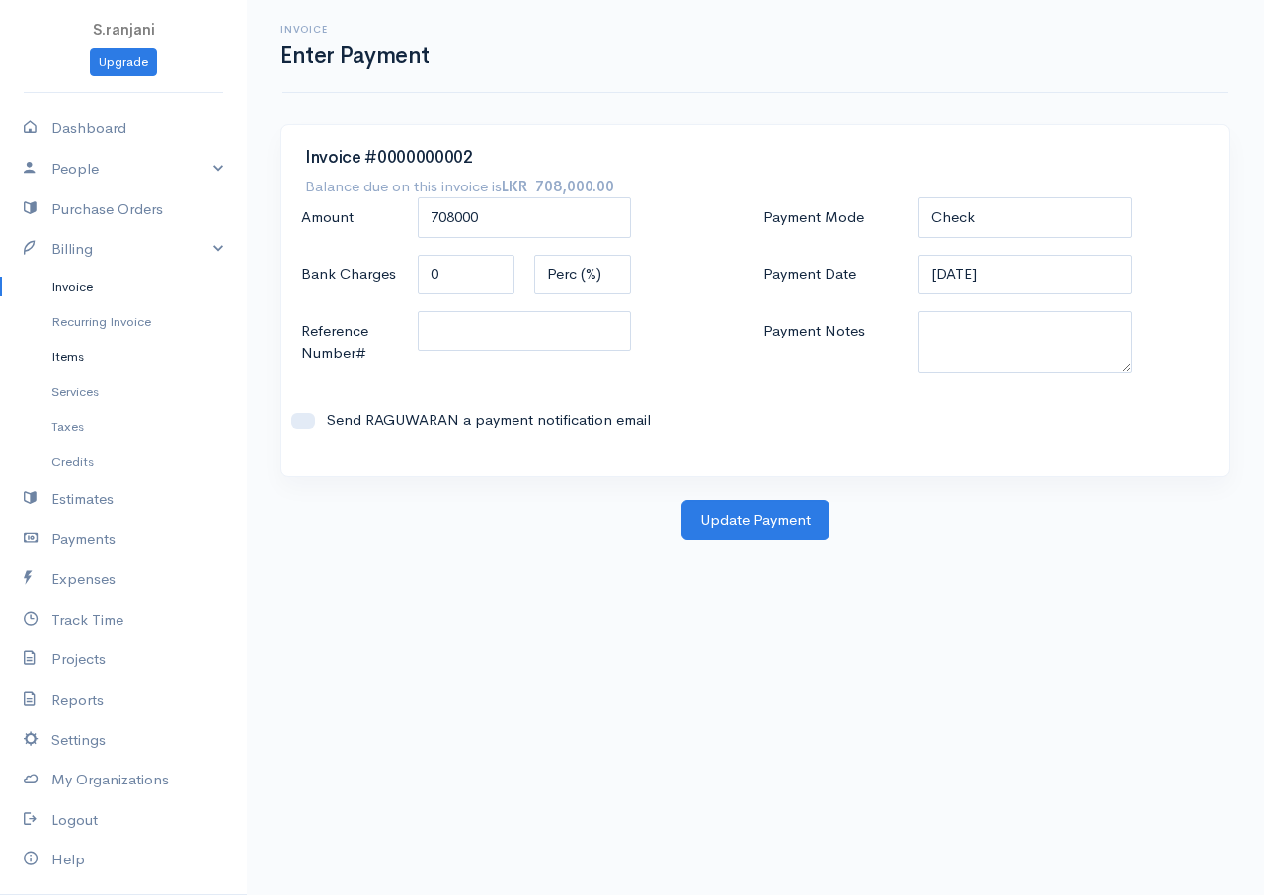
click at [82, 360] on link "Items" at bounding box center [123, 358] width 247 height 36
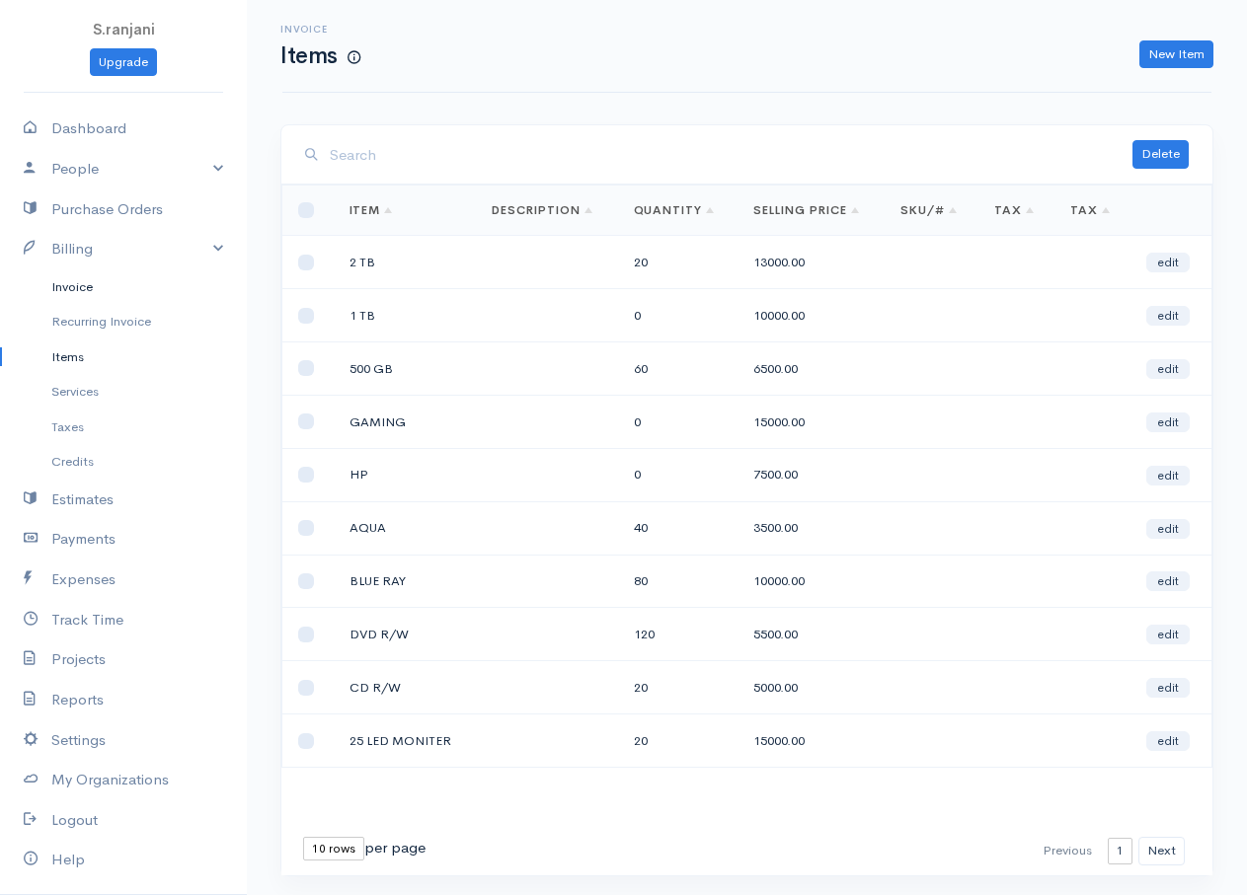
click at [80, 289] on link "Invoice" at bounding box center [123, 288] width 247 height 36
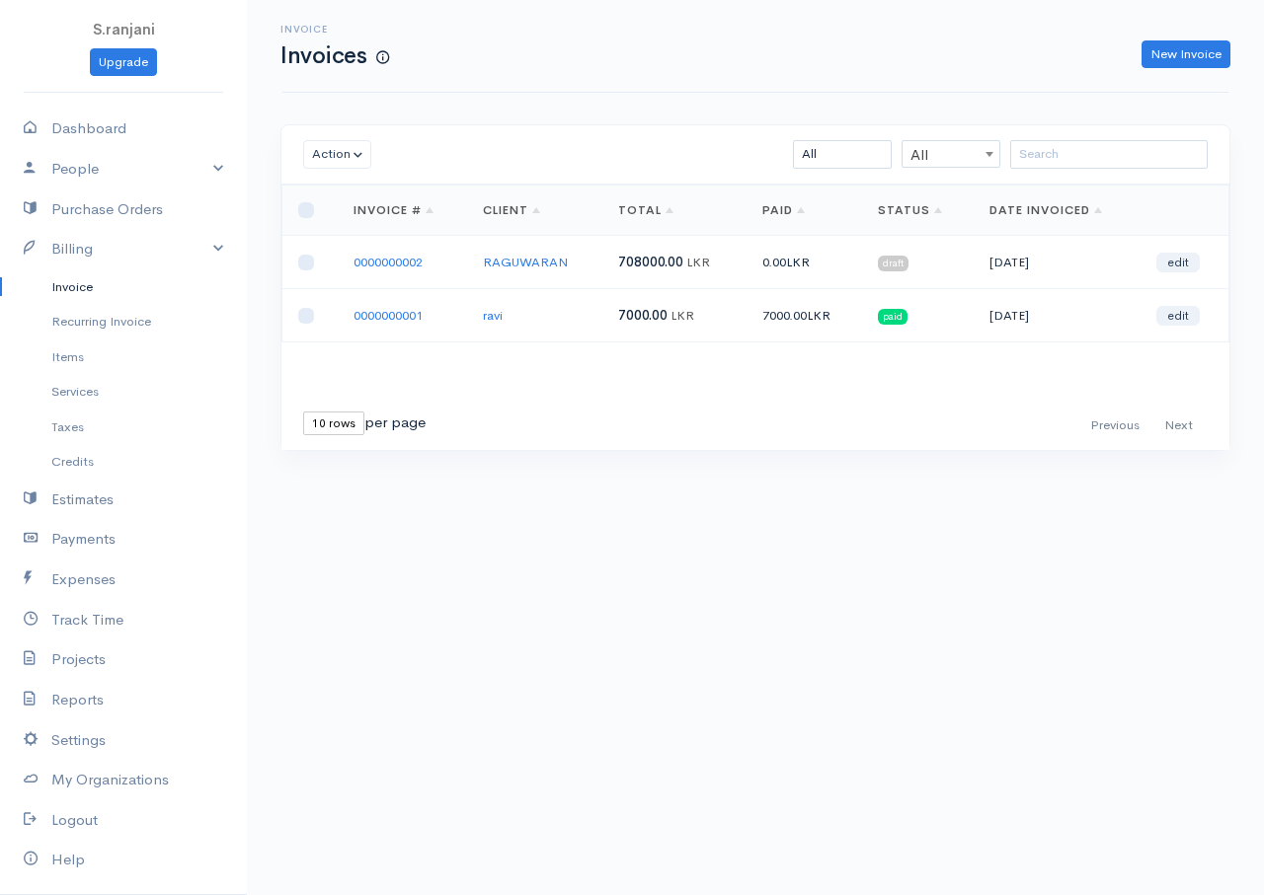
click at [840, 252] on td "0.00 LKR" at bounding box center [804, 262] width 116 height 53
click at [736, 254] on td "708000.00 LKR" at bounding box center [673, 262] width 143 height 53
click at [907, 263] on span "draft" at bounding box center [893, 264] width 31 height 16
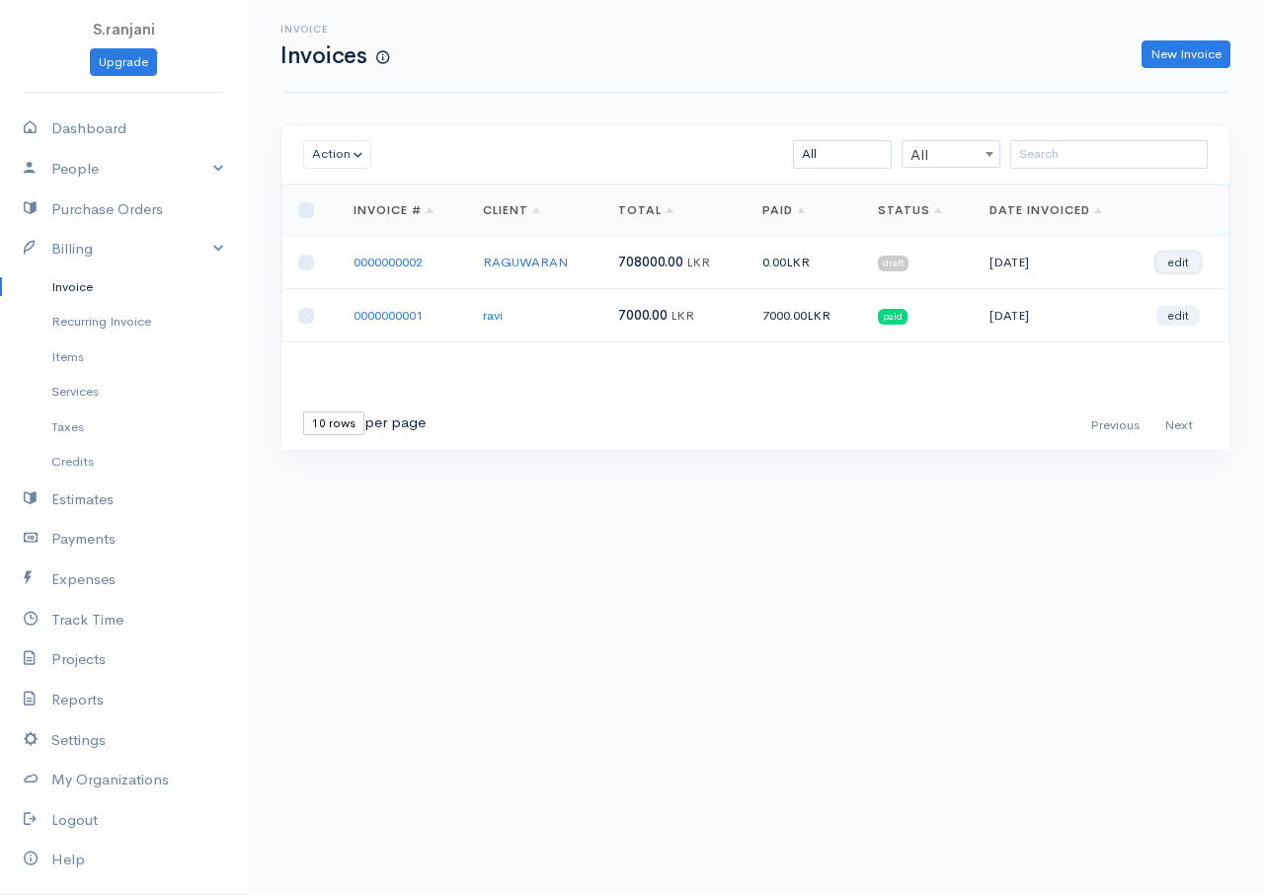
click at [1174, 256] on link "edit" at bounding box center [1177, 263] width 43 height 20
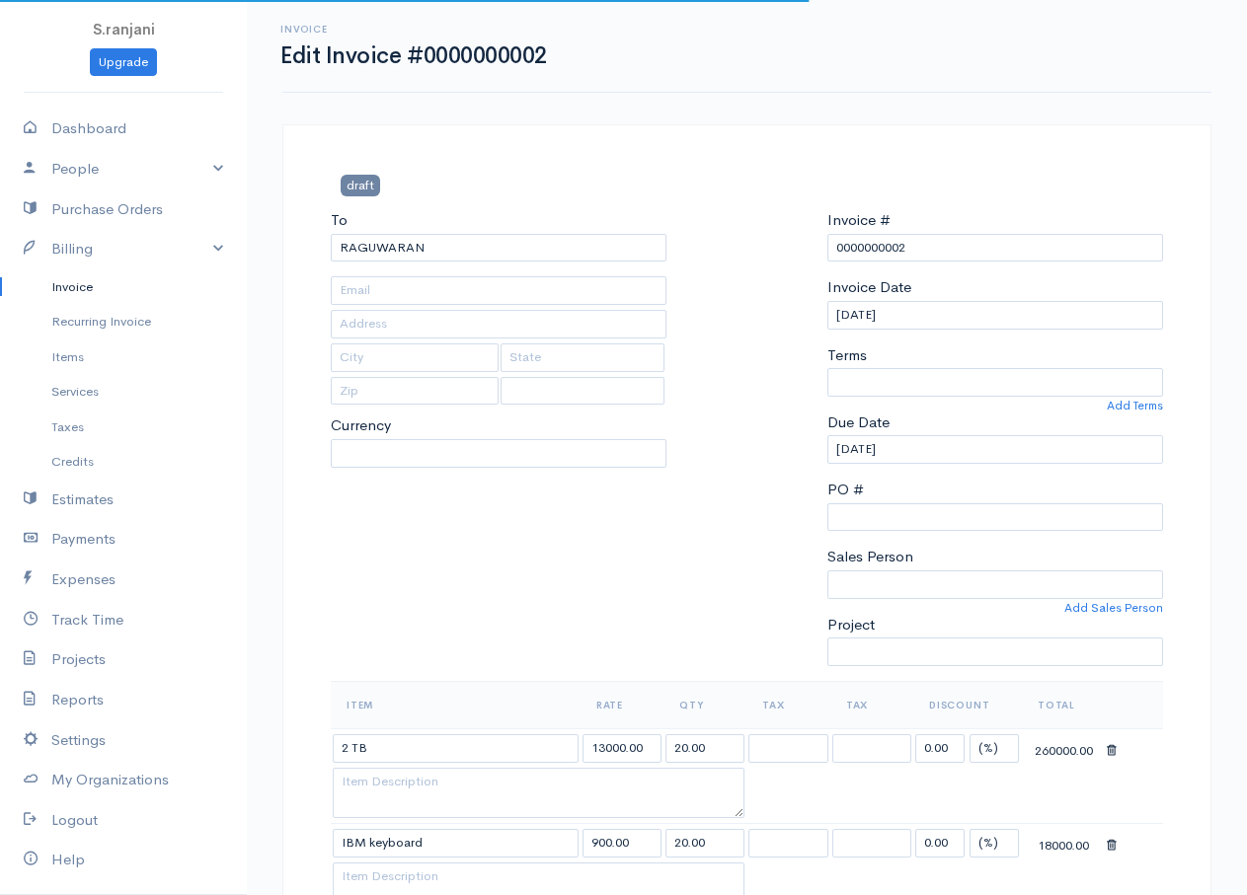
select select
select select "Sri Lanka"
select select "LKR"
select select "0"
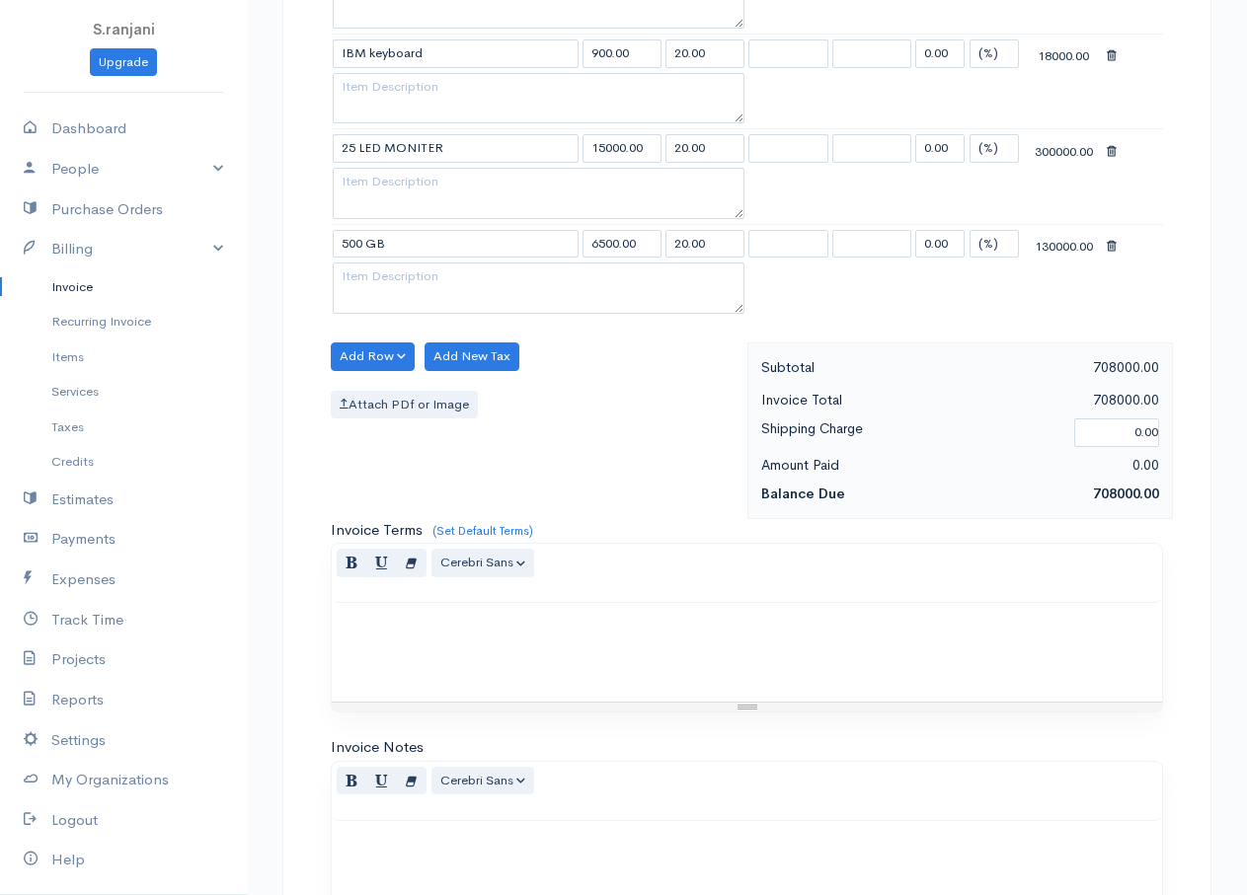
scroll to position [1096, 0]
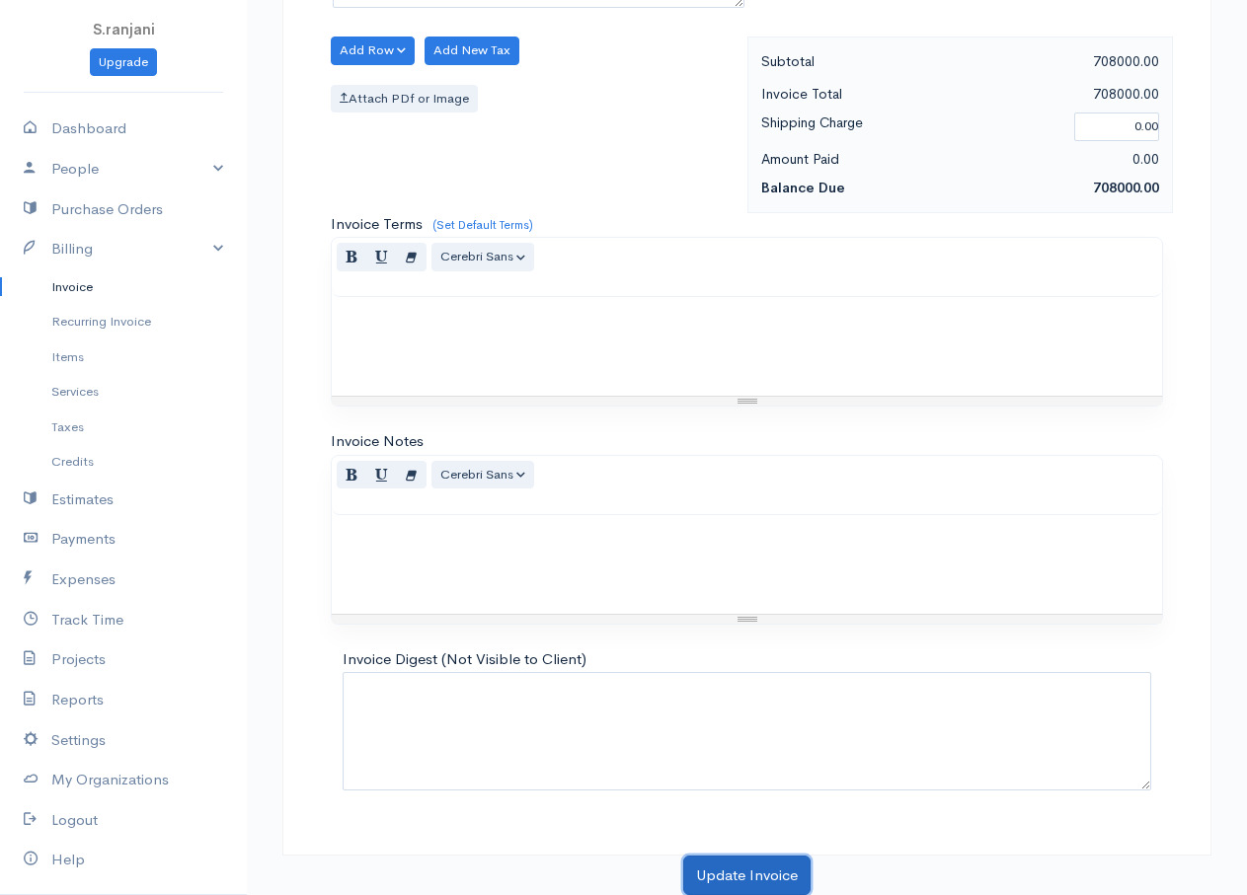
click at [753, 869] on button "Update Invoice" at bounding box center [746, 876] width 127 height 40
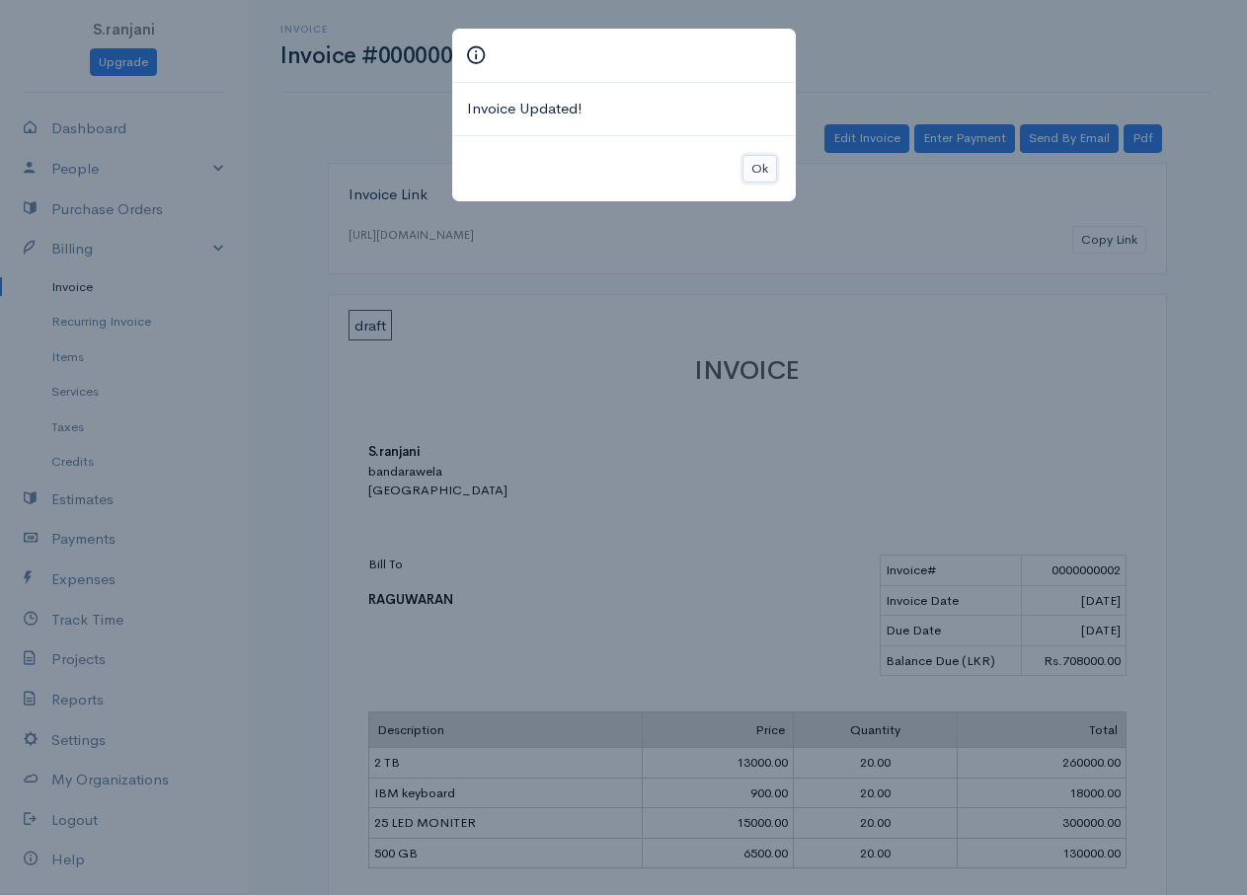
click at [751, 172] on button "Ok" at bounding box center [759, 169] width 35 height 29
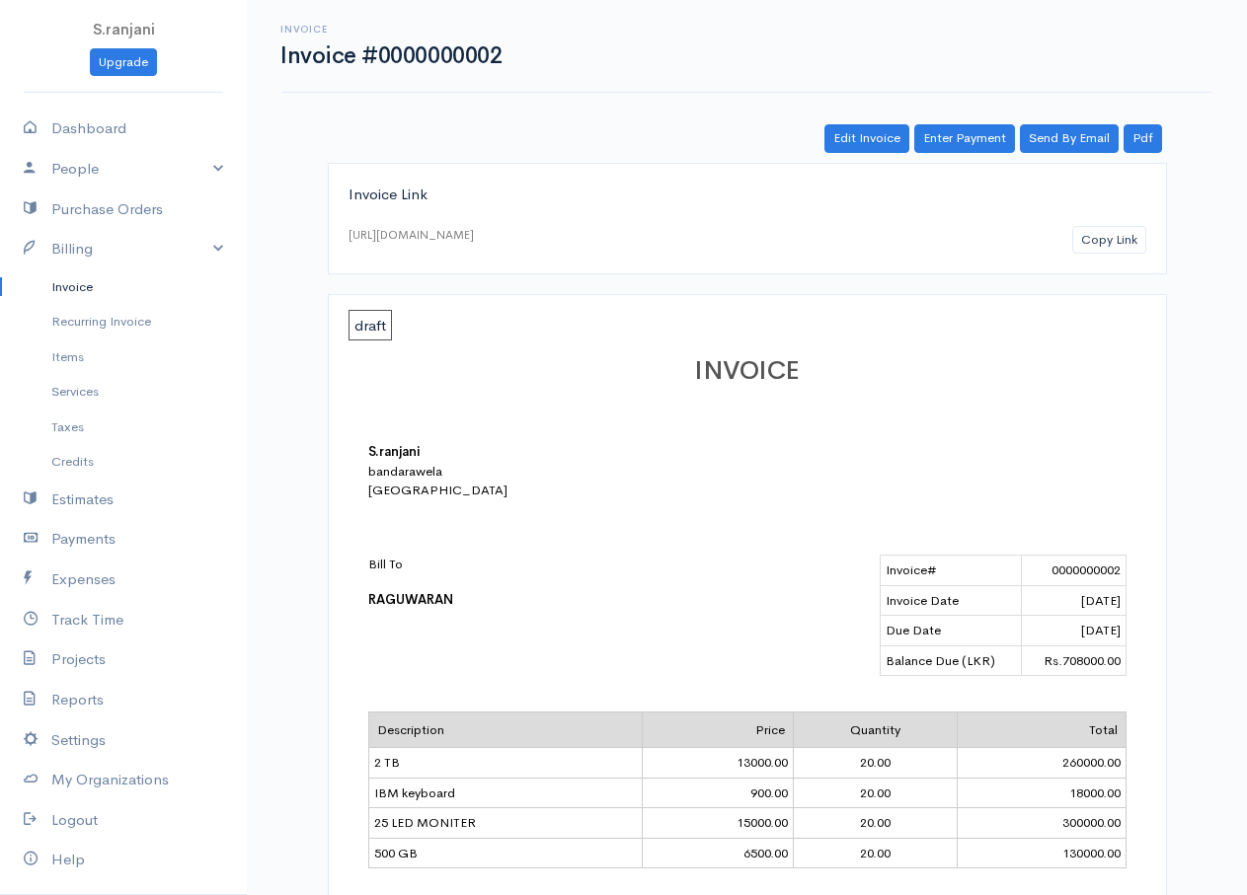
click at [113, 279] on link "Invoice" at bounding box center [123, 288] width 247 height 36
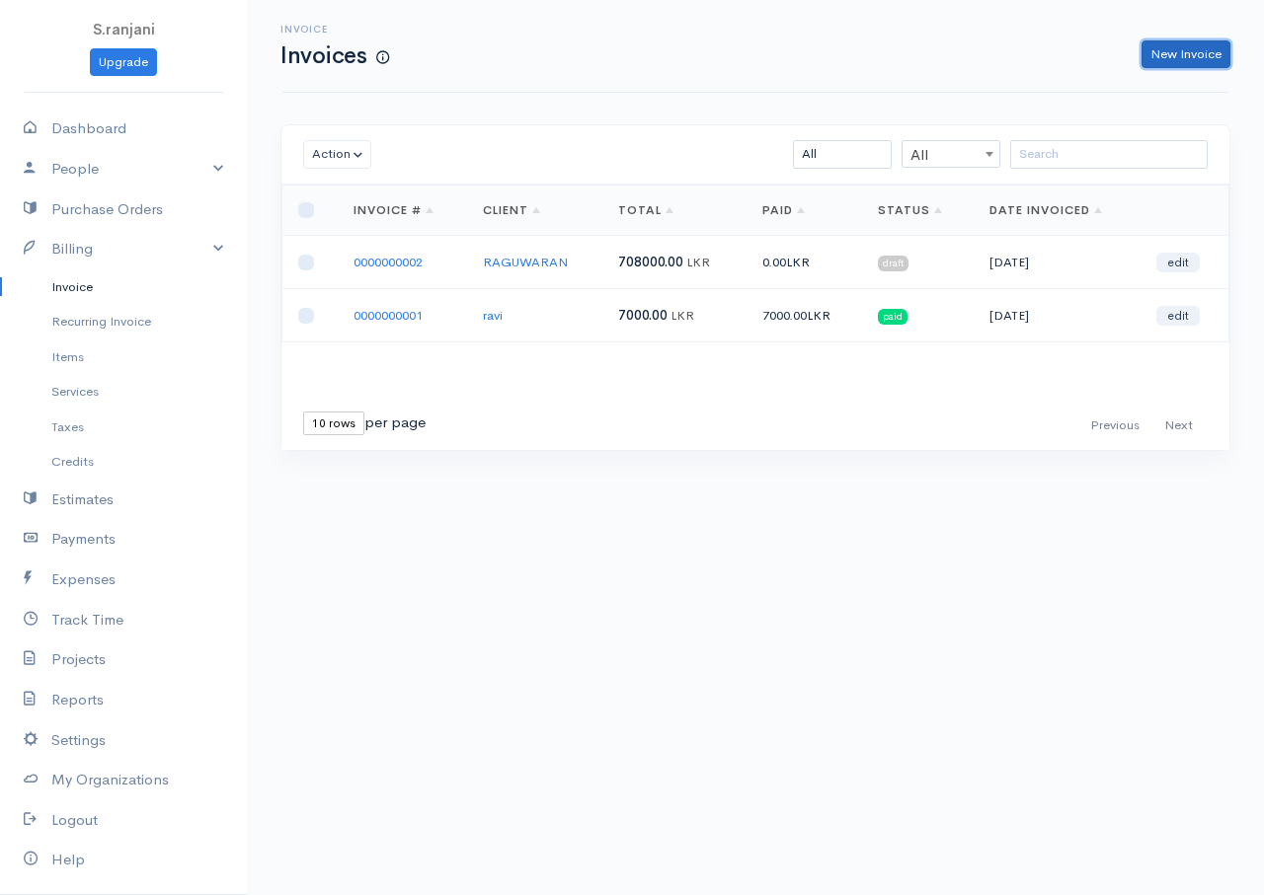
click at [1159, 59] on link "New Invoice" at bounding box center [1185, 54] width 89 height 29
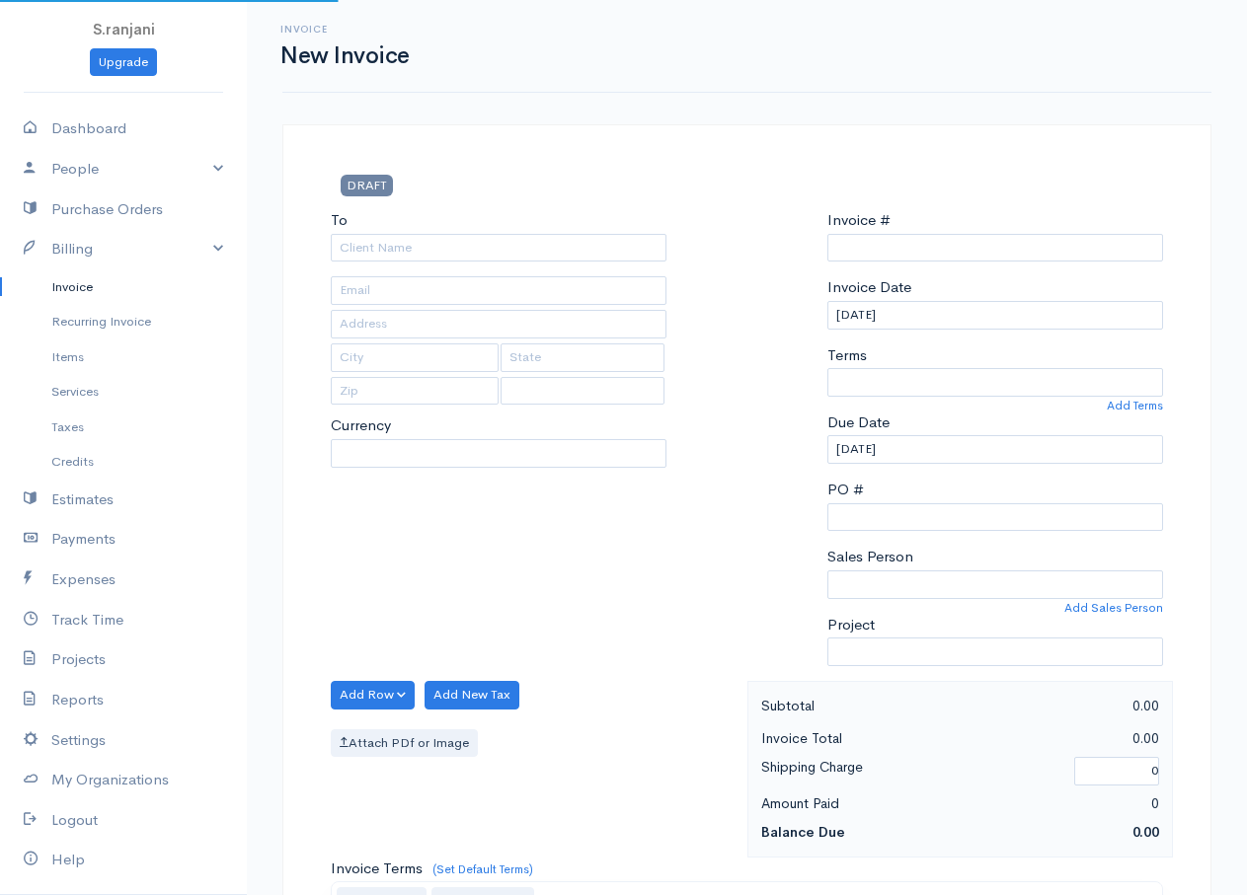
type input "0000000003"
select select "Sri Lanka"
select select "LKR"
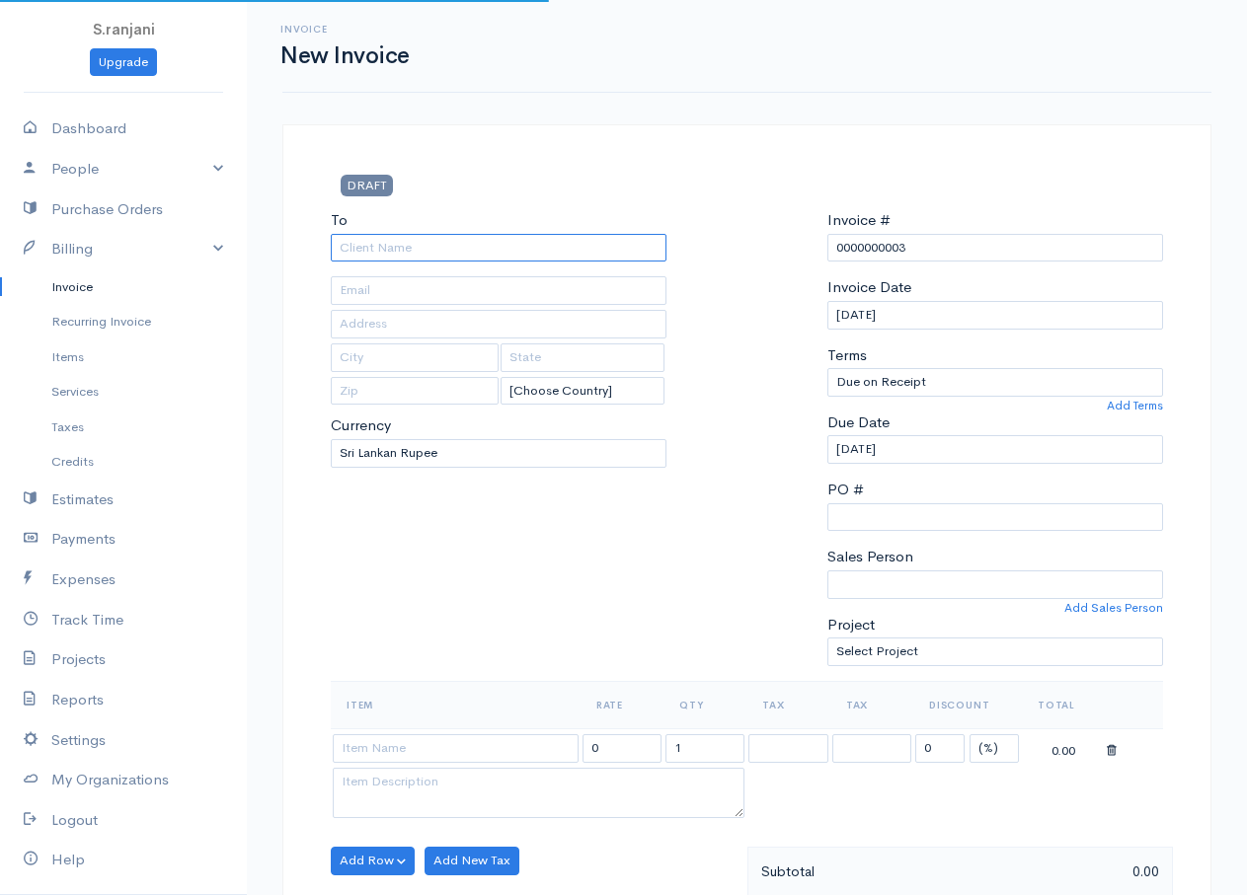
click at [435, 254] on input "To" at bounding box center [499, 248] width 336 height 29
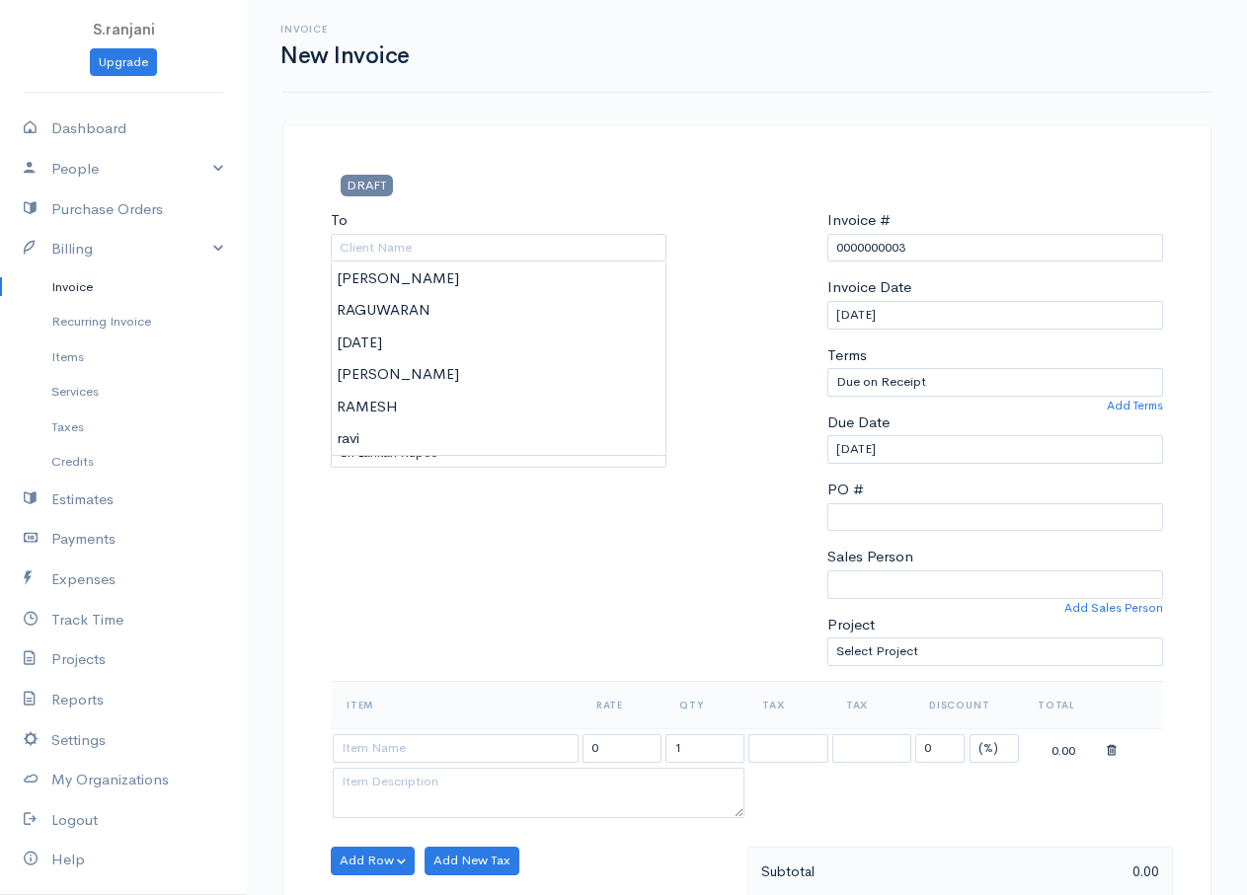
type input "KUMAR"
click at [395, 370] on body "S.ranjani Upgrade Dashboard People Clients Vendors Staff Users Purchase Orders …" at bounding box center [623, 853] width 1247 height 1707
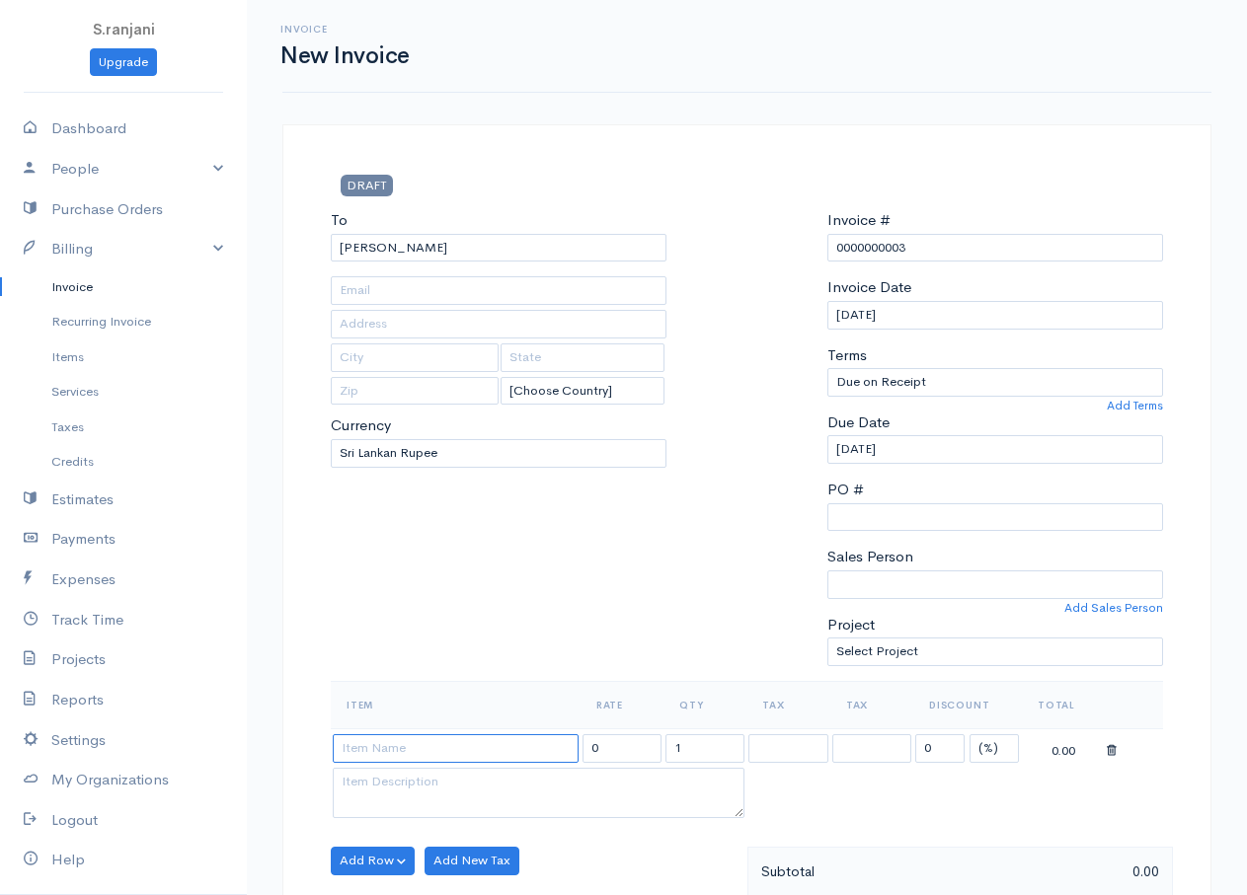
click at [392, 758] on input at bounding box center [456, 748] width 246 height 29
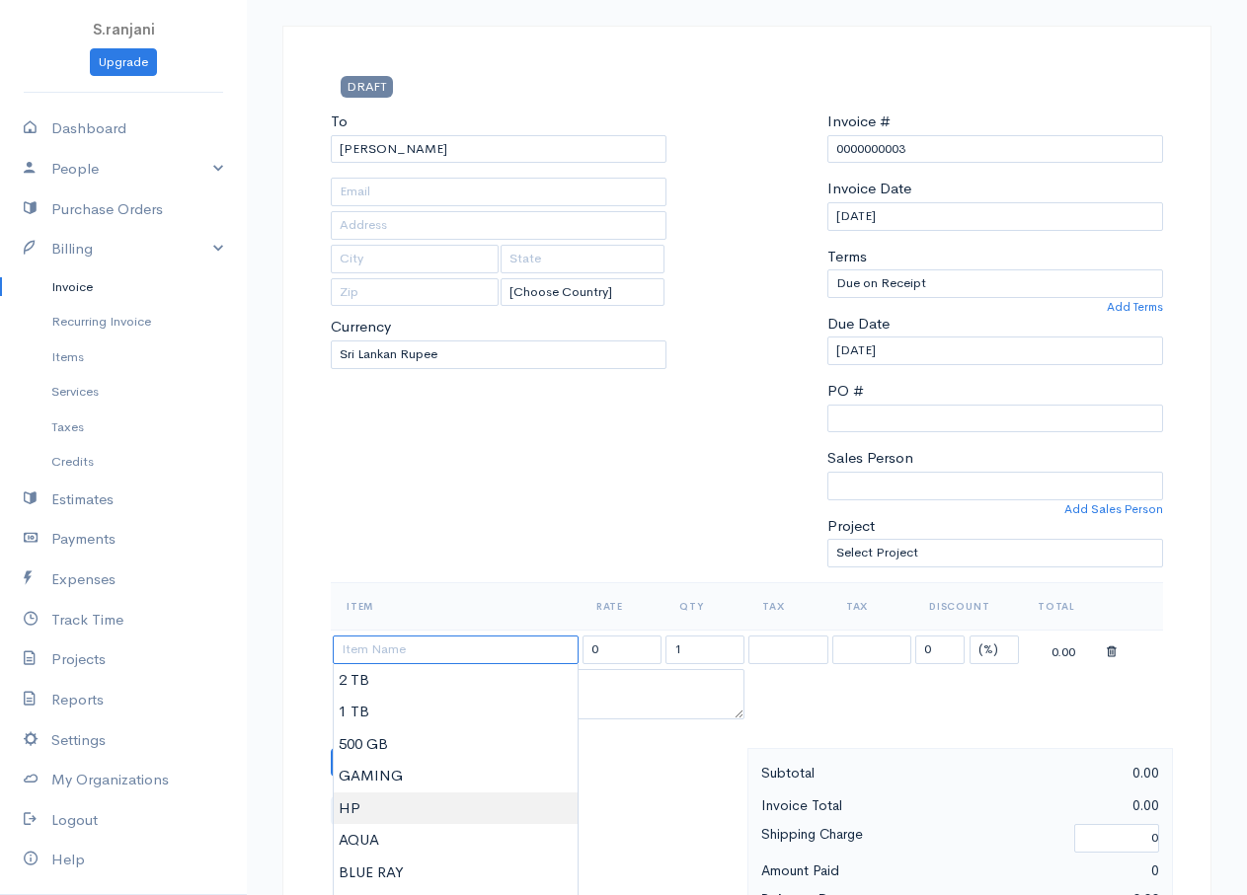
scroll to position [296, 0]
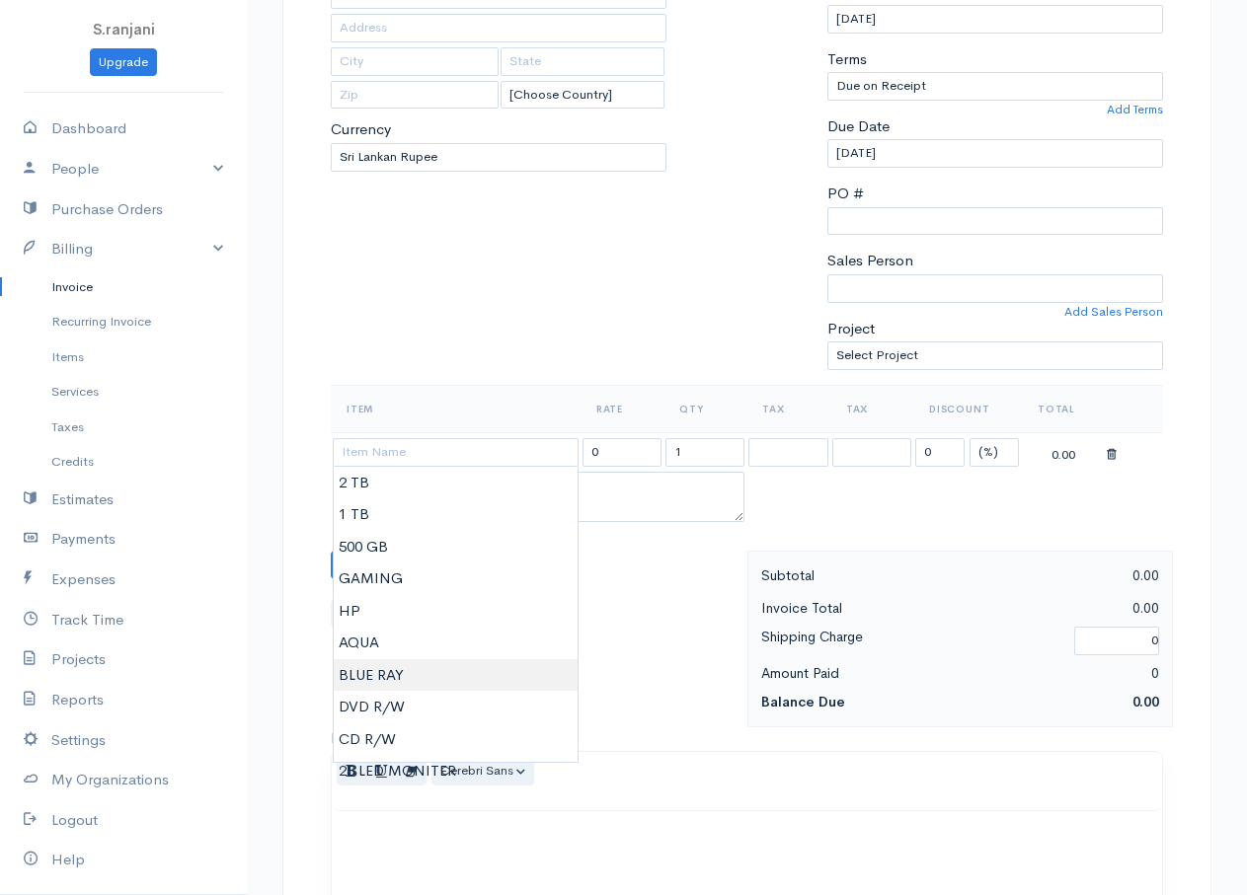
type input "BLUE RAY"
type input "10000.00"
click at [362, 674] on body "S.ranjani Upgrade Dashboard People Clients Vendors Staff Users Purchase Orders …" at bounding box center [623, 557] width 1247 height 1707
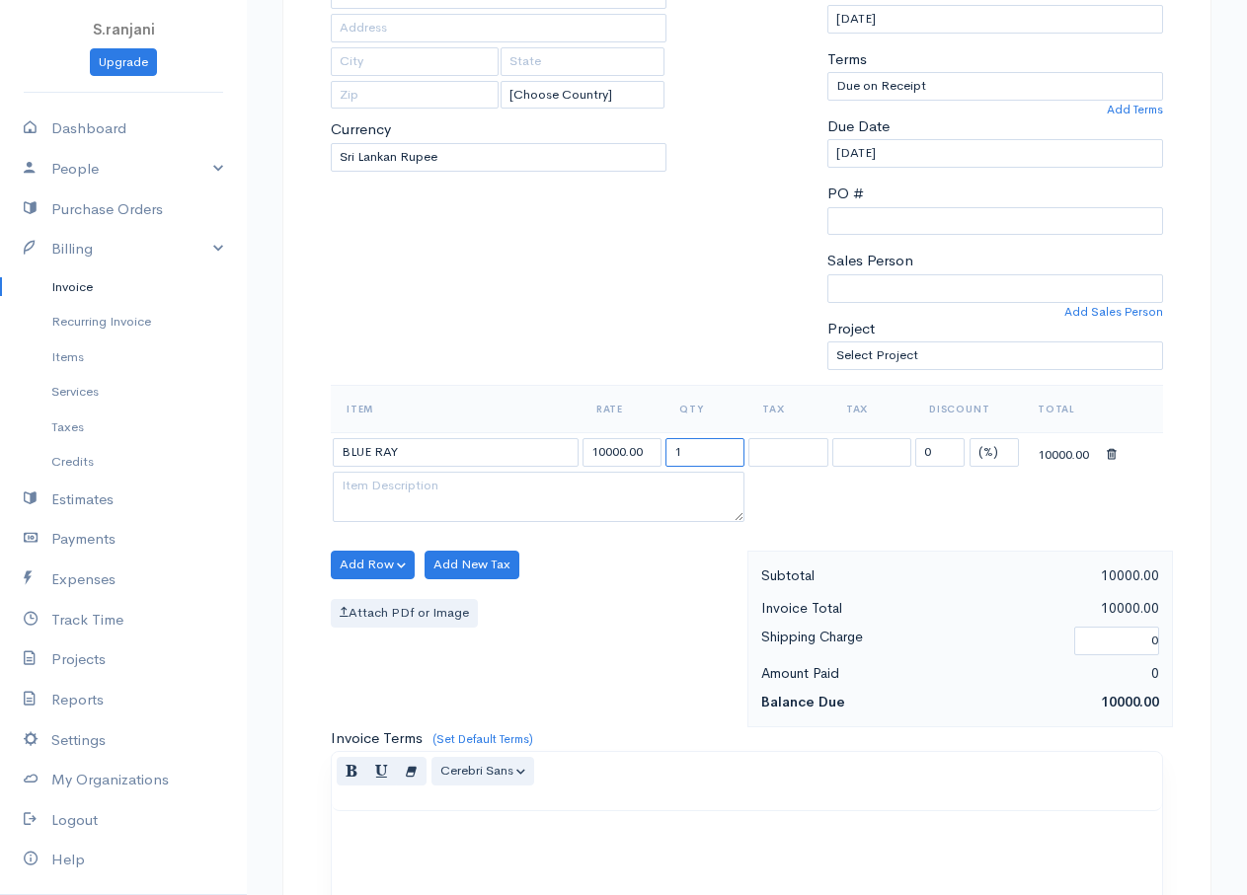
drag, startPoint x: 692, startPoint y: 453, endPoint x: 641, endPoint y: 460, distance: 51.8
click at [649, 455] on tr "BLUE RAY 10000.00 1 0 (%) Flat 10000.00" at bounding box center [747, 451] width 832 height 39
type input "20"
click at [380, 565] on button "Add Row" at bounding box center [373, 565] width 84 height 29
click at [426, 601] on link "Add Item Row" at bounding box center [410, 605] width 156 height 35
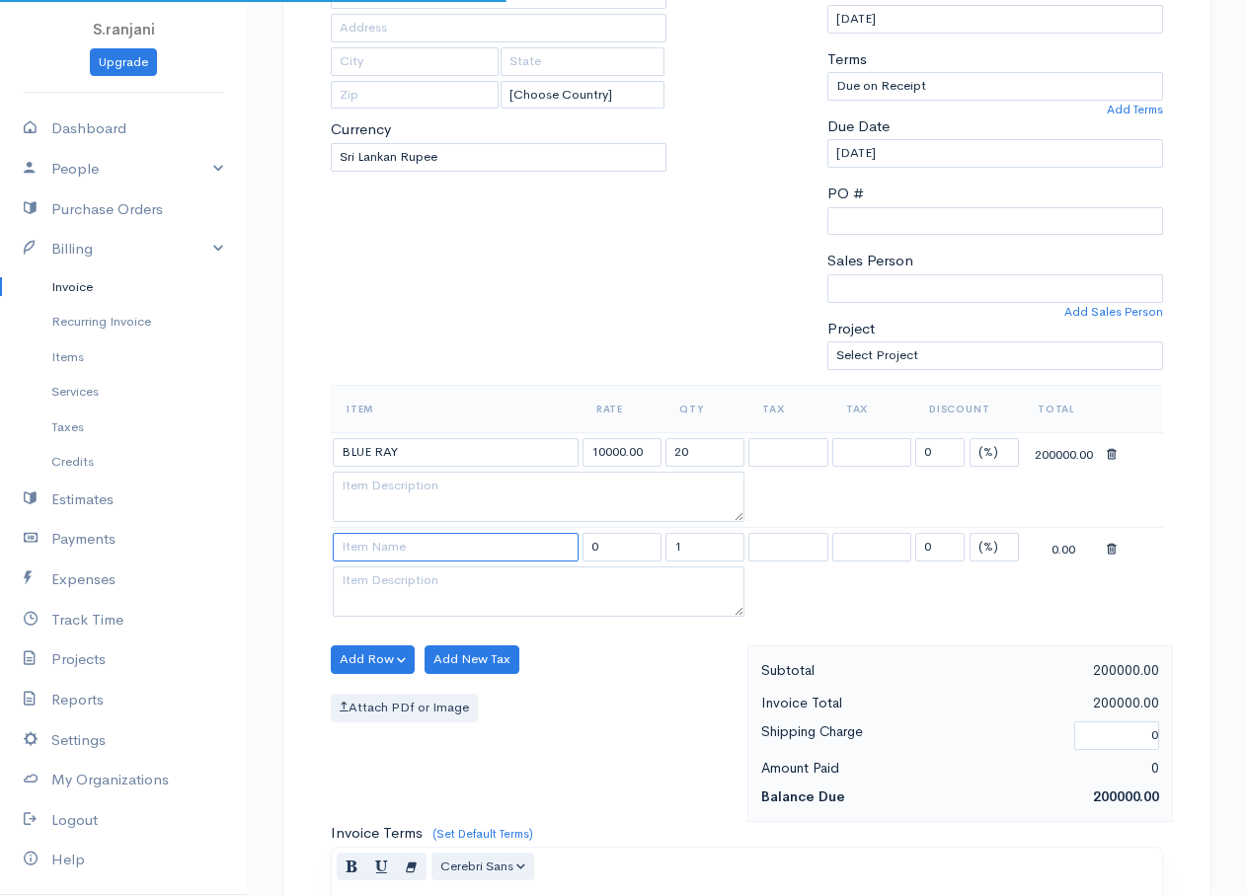
click at [369, 555] on input at bounding box center [456, 547] width 246 height 29
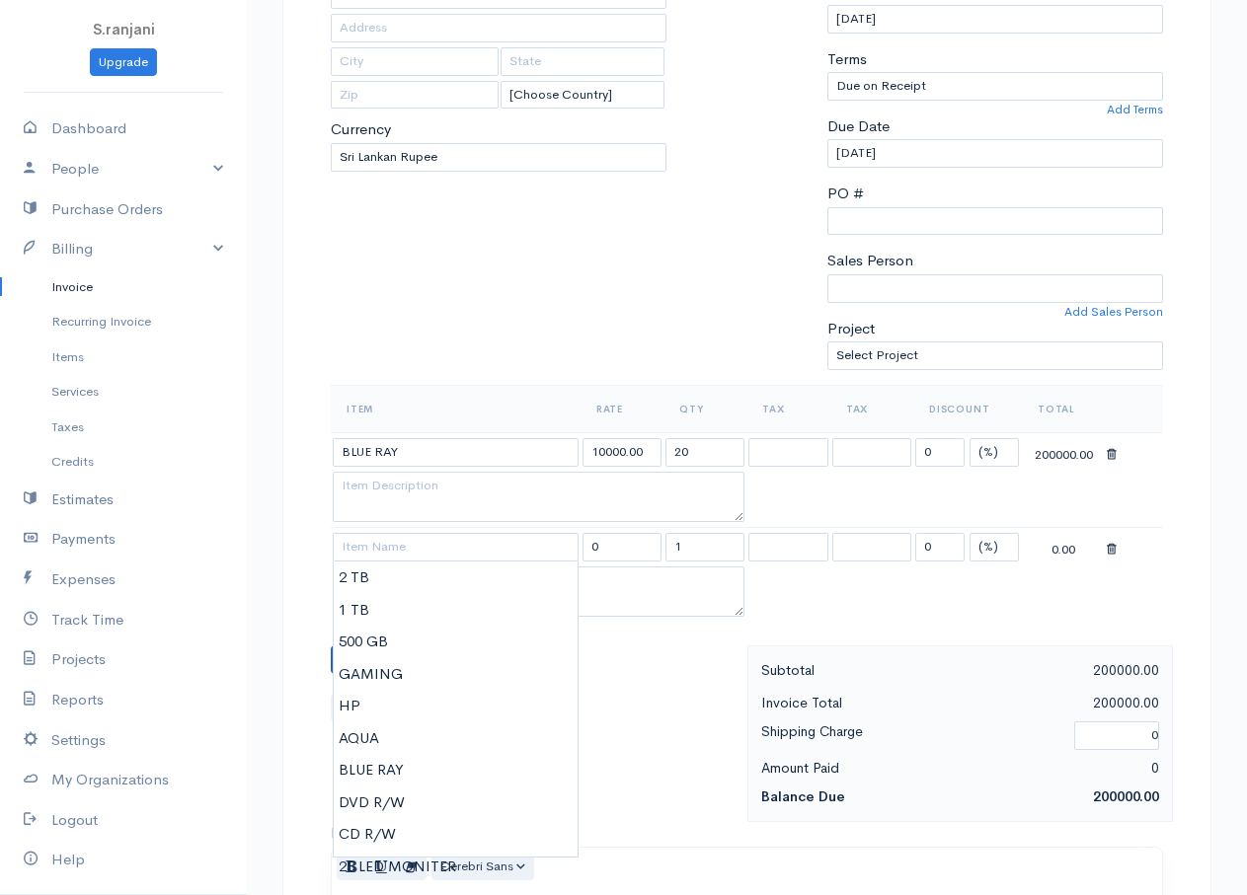
type input "GAMING"
type input "15000.00"
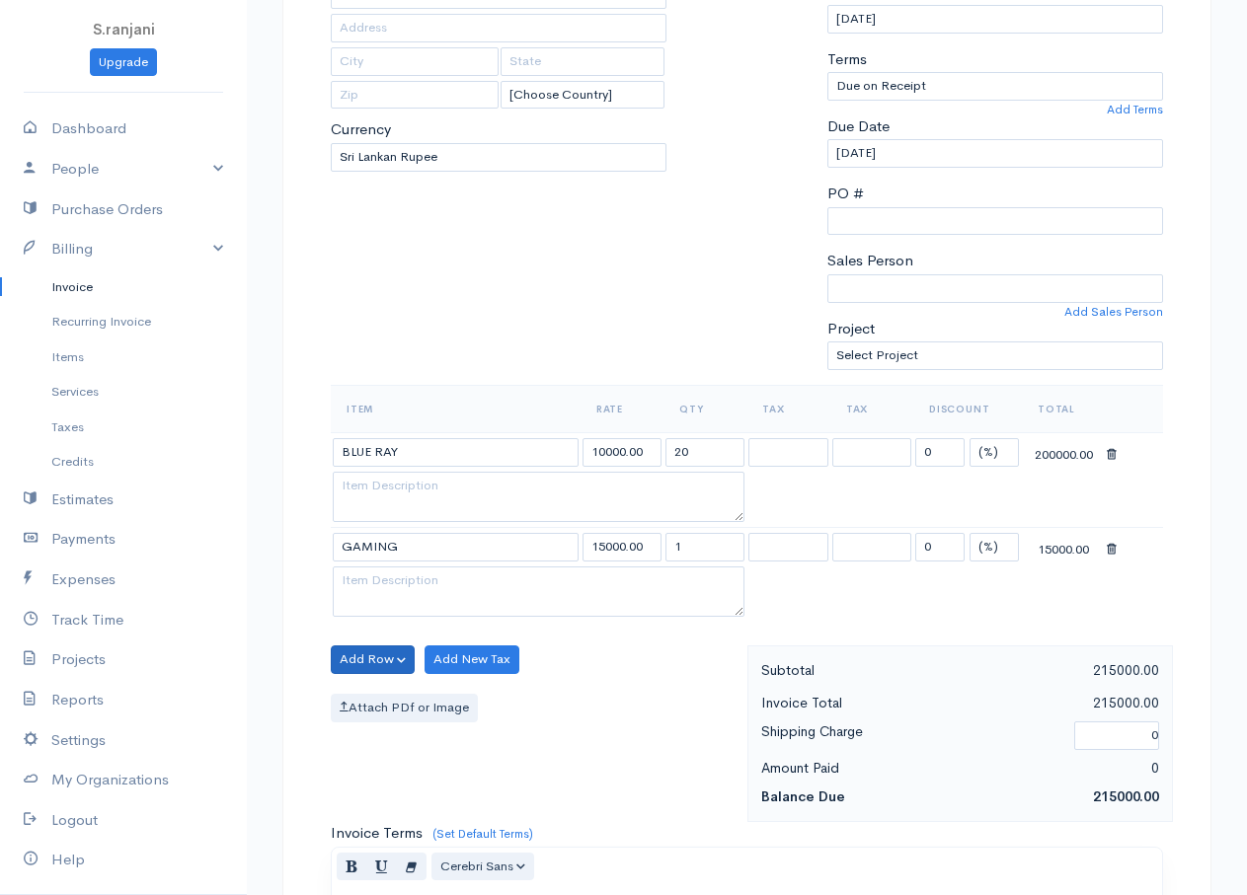
click at [361, 667] on body "S.ranjani Upgrade Dashboard People Clients Vendors Staff Users Purchase Orders …" at bounding box center [623, 605] width 1247 height 1802
click at [371, 663] on button "Add Row" at bounding box center [373, 660] width 84 height 29
click at [375, 695] on link "Add Item Row" at bounding box center [410, 700] width 156 height 35
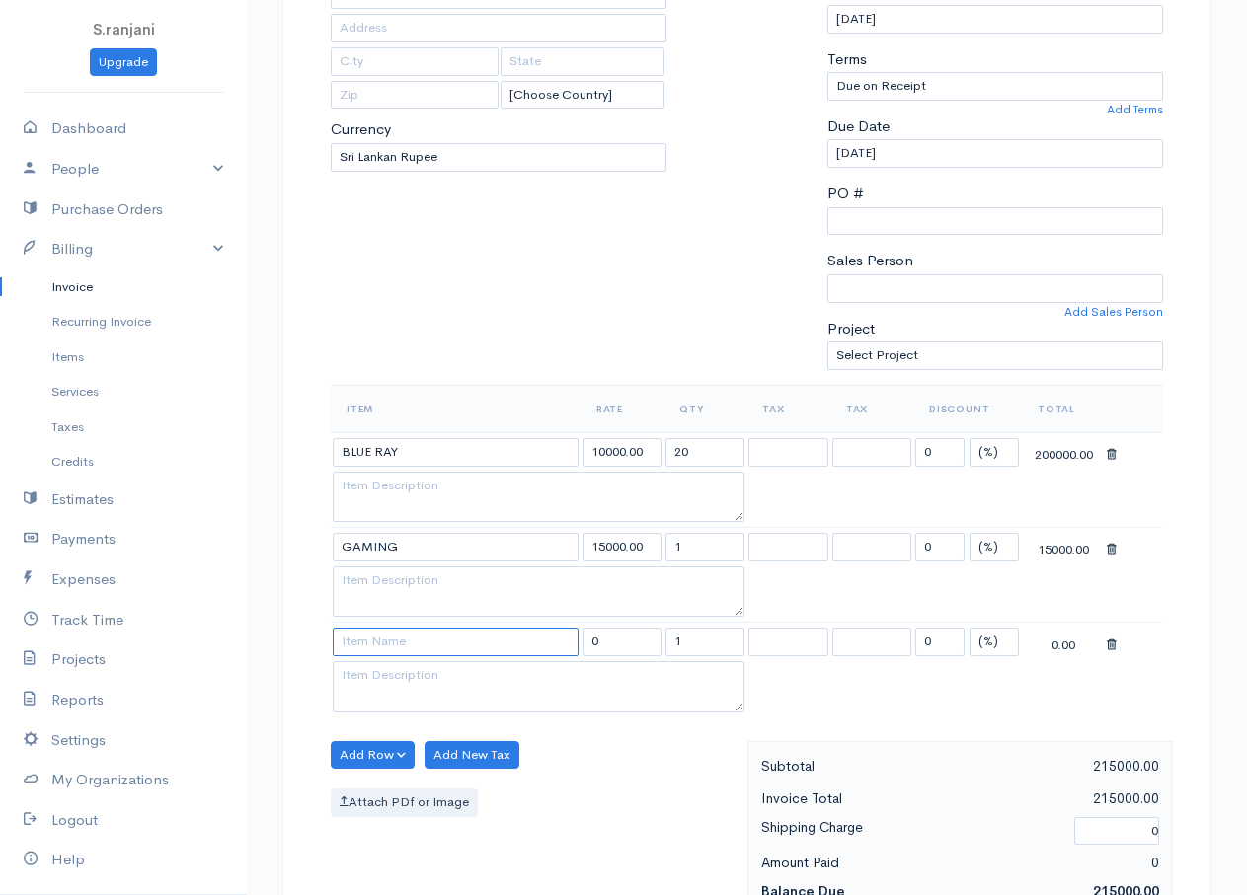
click at [388, 638] on input at bounding box center [456, 642] width 246 height 29
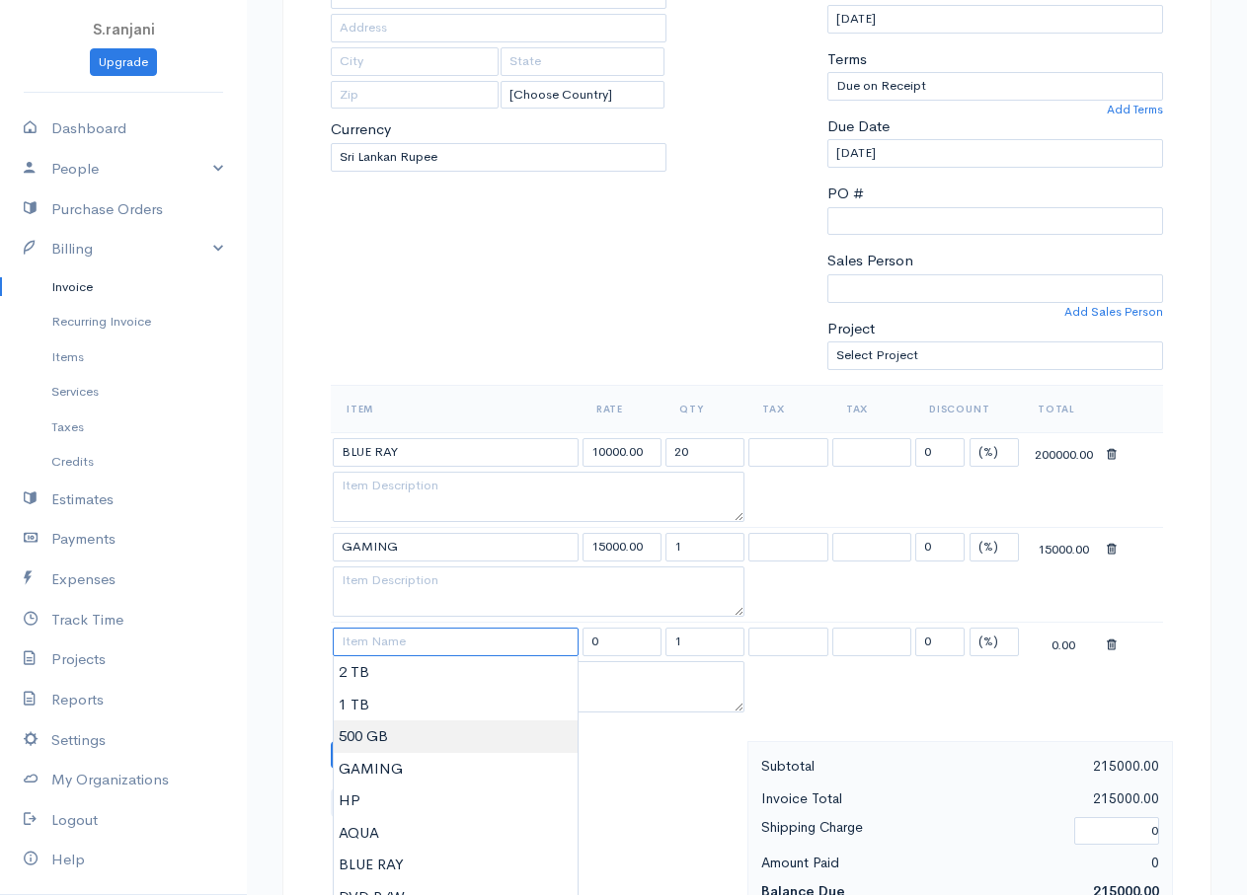
scroll to position [395, 0]
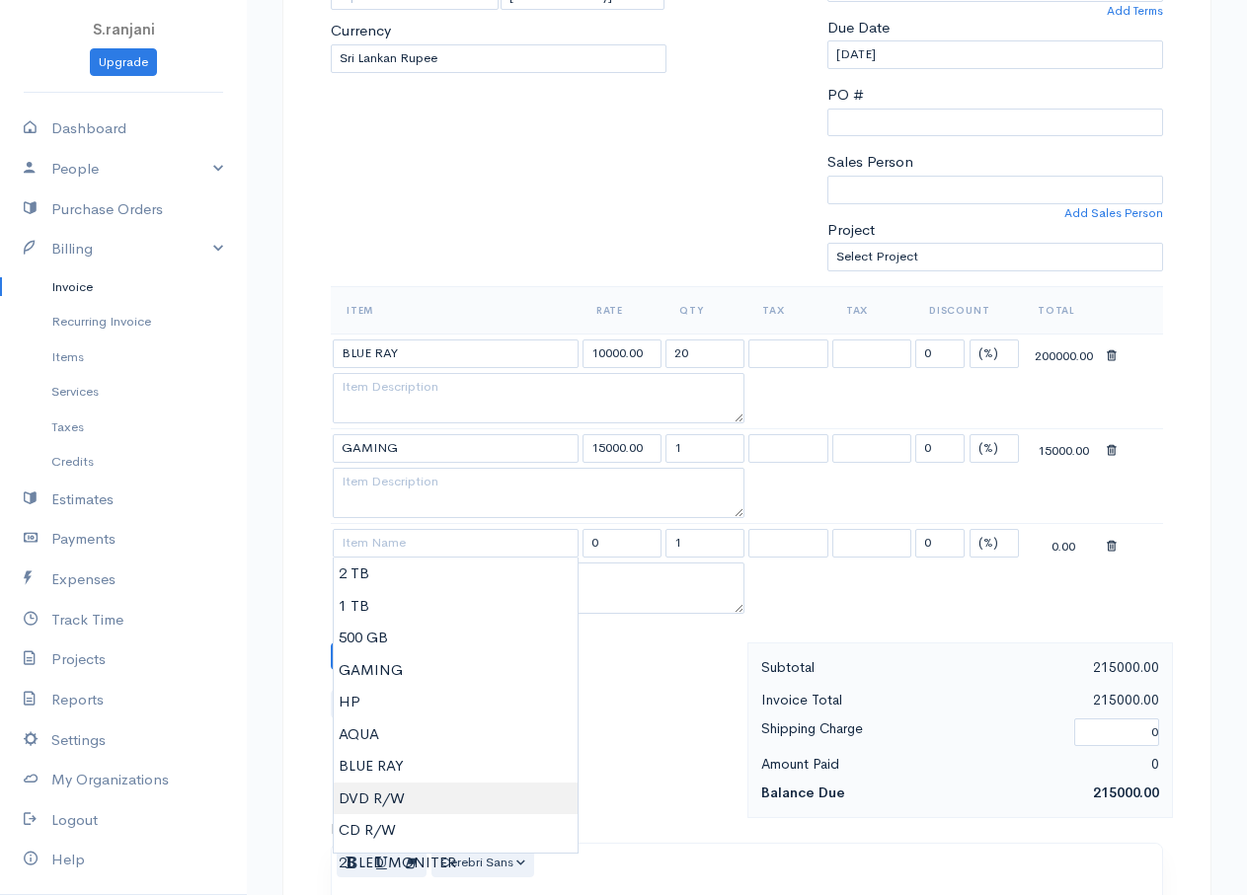
type input "DVD R/W"
type input "5500.00"
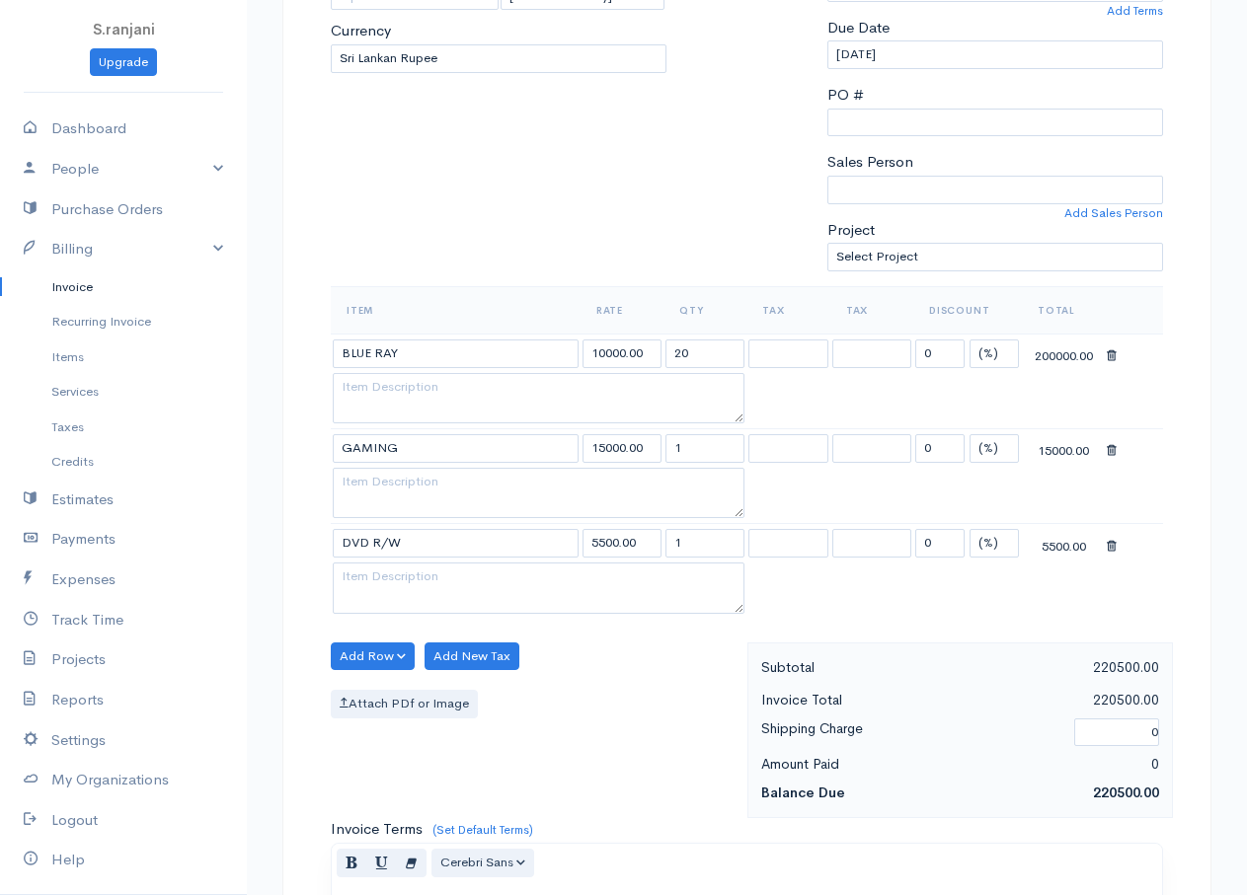
click at [397, 803] on body "S.ranjani Upgrade Dashboard People Clients Vendors Staff Users Purchase Orders …" at bounding box center [623, 553] width 1247 height 1896
click at [395, 651] on button "Add Row" at bounding box center [373, 657] width 84 height 29
click at [399, 702] on link "Add Item Row" at bounding box center [410, 697] width 156 height 35
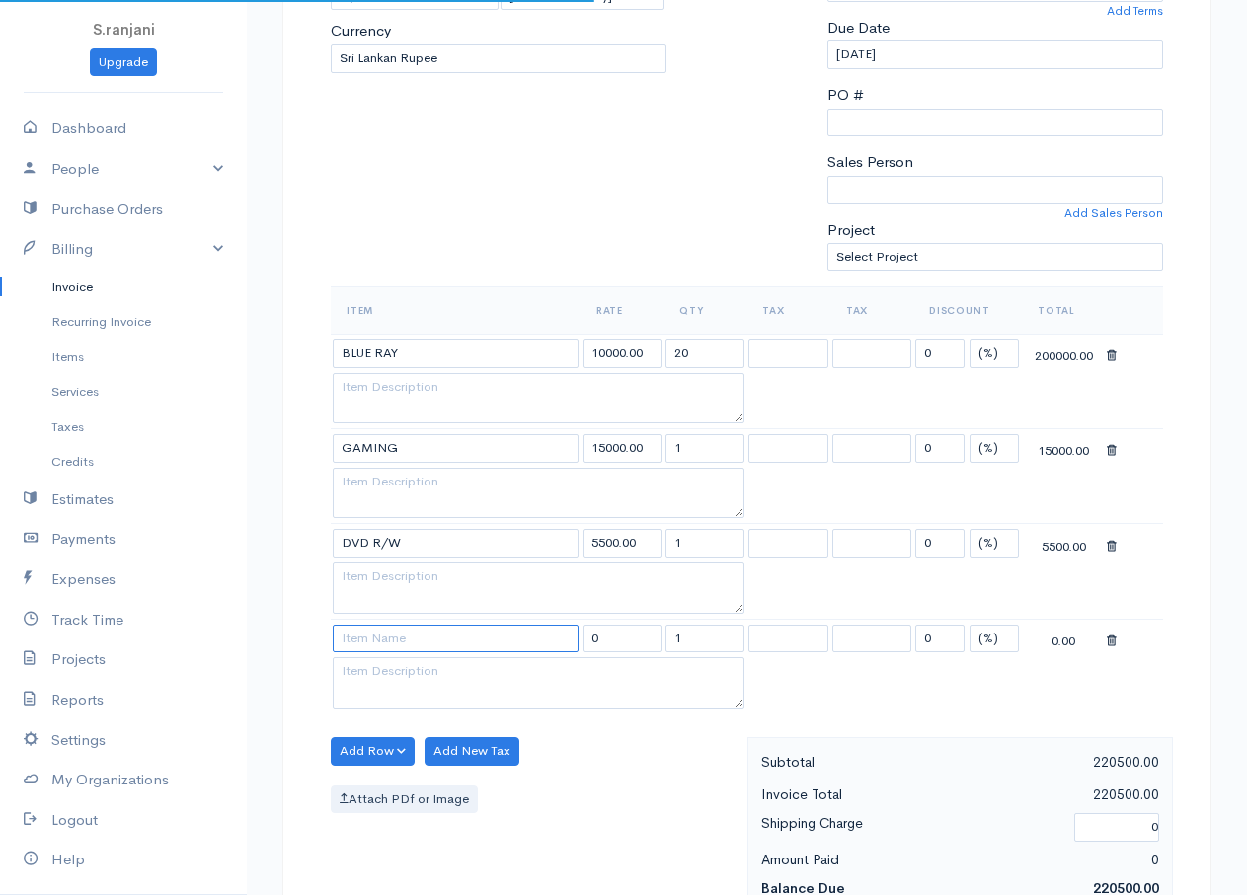
click at [379, 636] on input at bounding box center [456, 639] width 246 height 29
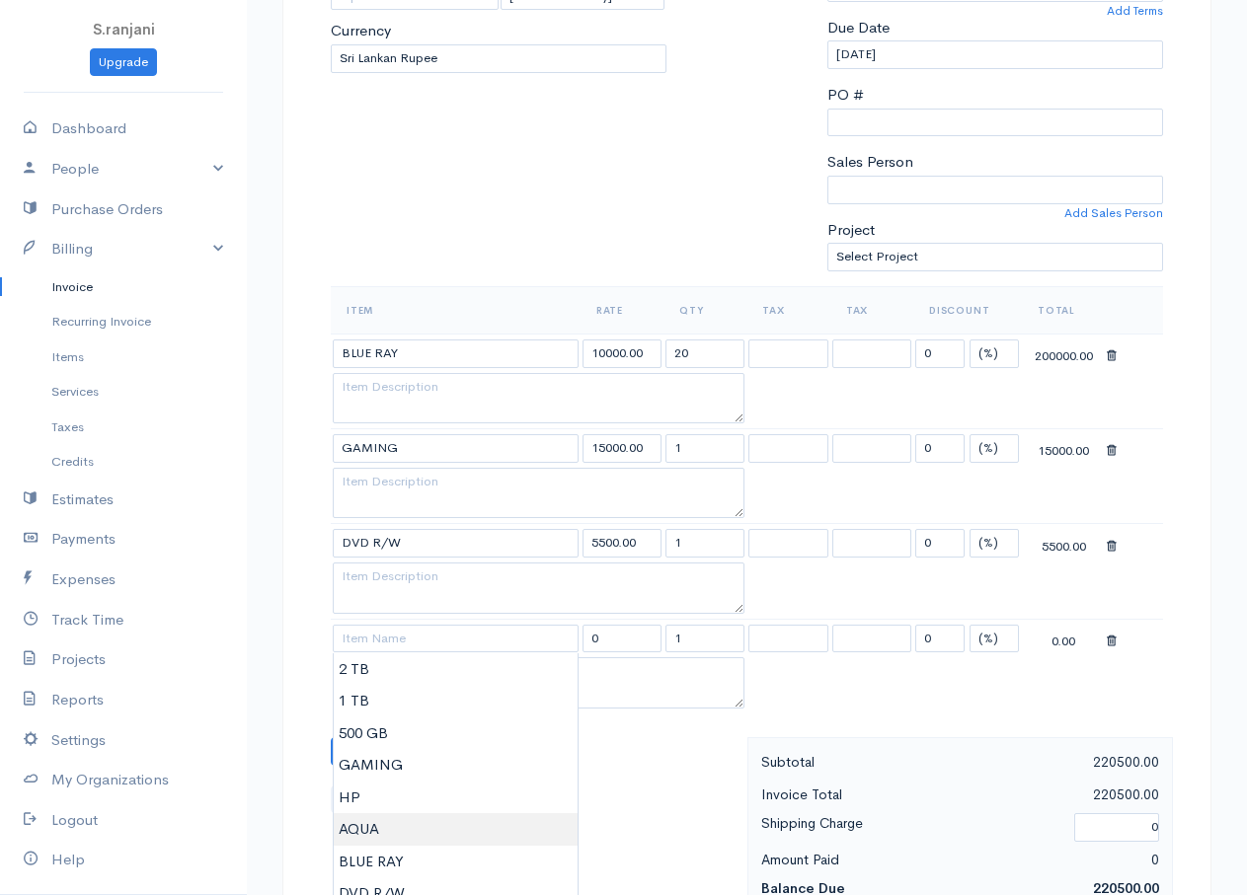
type input "AQUA"
type input "3500.00"
click at [370, 822] on body "S.ranjani Upgrade Dashboard People Clients Vendors Staff Users Purchase Orders …" at bounding box center [623, 600] width 1247 height 1991
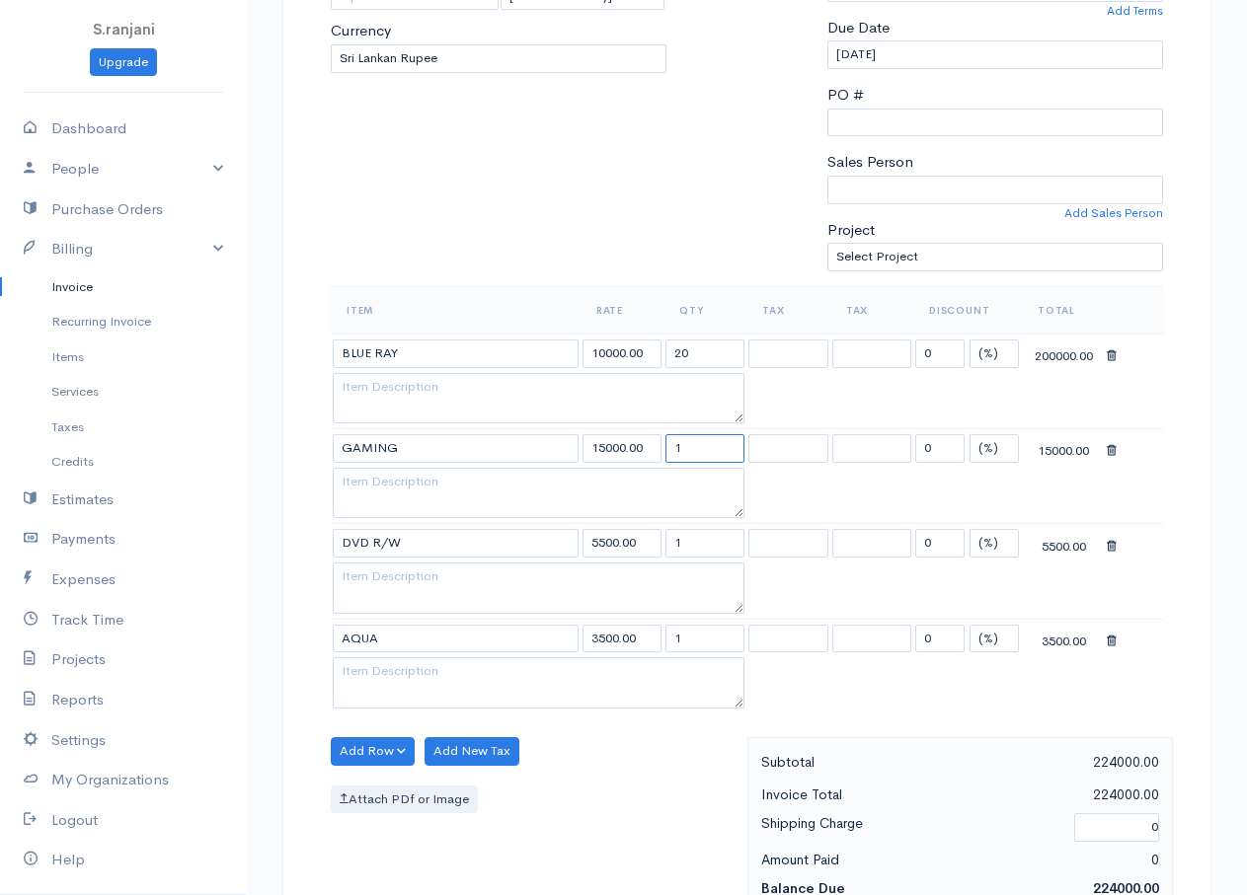
drag, startPoint x: 681, startPoint y: 448, endPoint x: 665, endPoint y: 442, distance: 16.9
click at [666, 442] on input "1" at bounding box center [704, 448] width 79 height 29
type input "20"
drag, startPoint x: 682, startPoint y: 540, endPoint x: 659, endPoint y: 539, distance: 22.7
click at [666, 535] on input "1" at bounding box center [704, 543] width 79 height 29
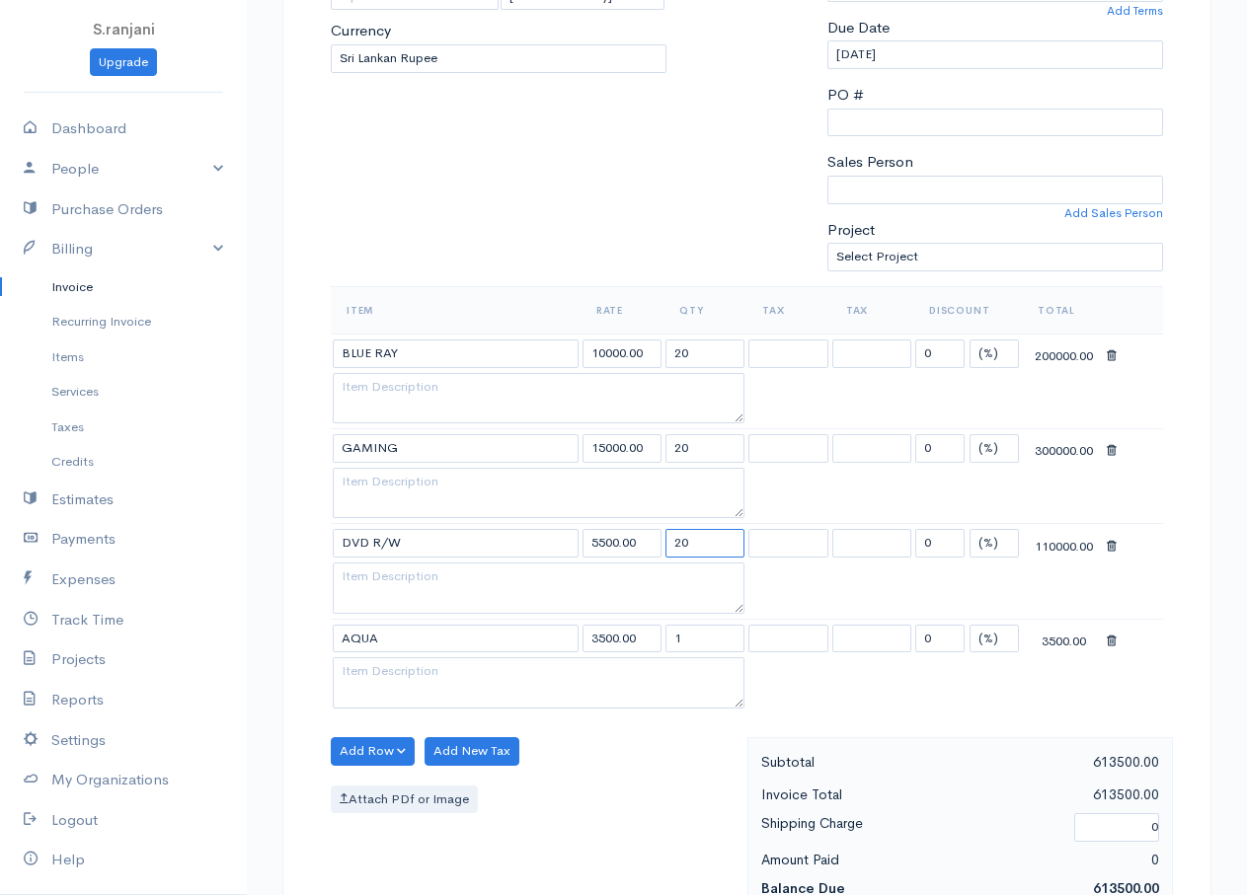
type input "20"
drag, startPoint x: 687, startPoint y: 640, endPoint x: 667, endPoint y: 629, distance: 22.5
click at [667, 629] on input "1" at bounding box center [704, 639] width 79 height 29
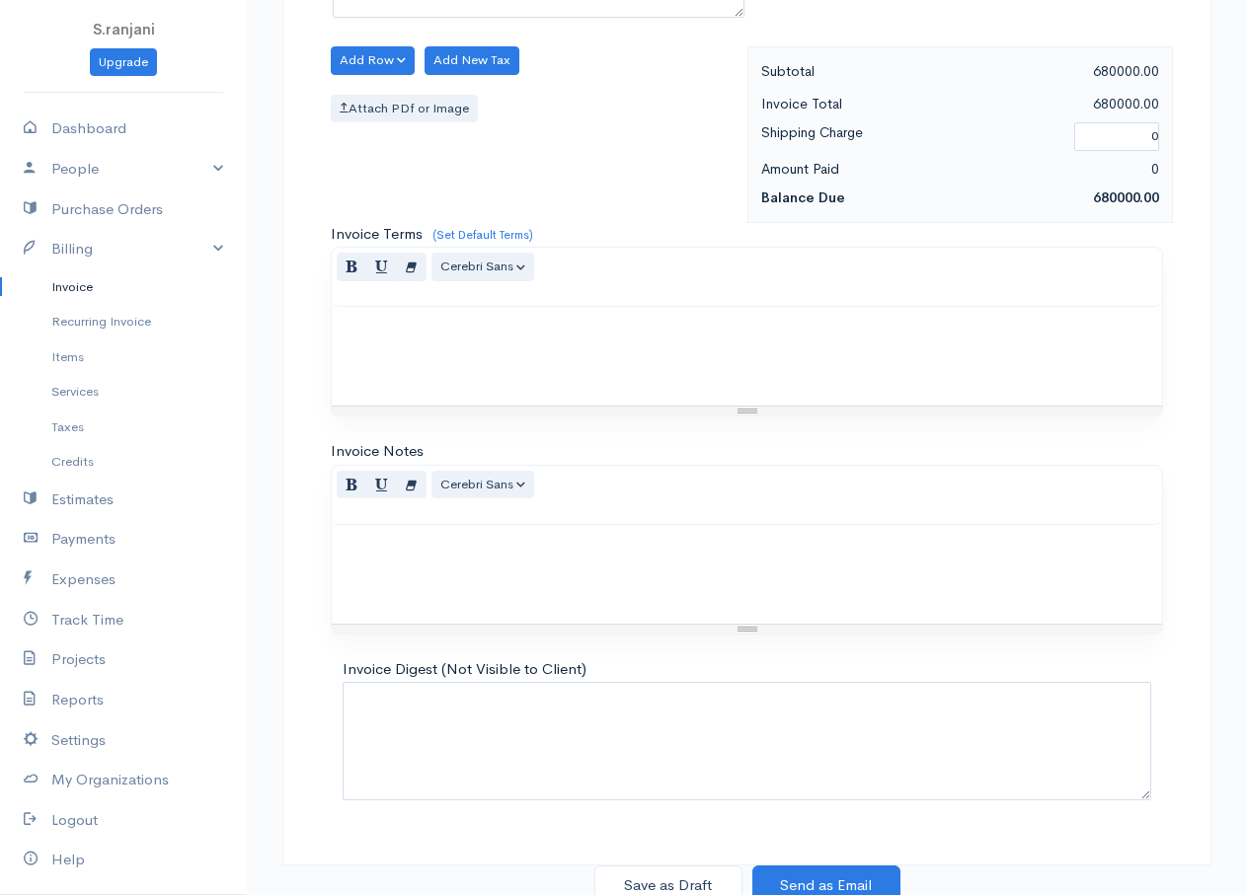
scroll to position [1096, 0]
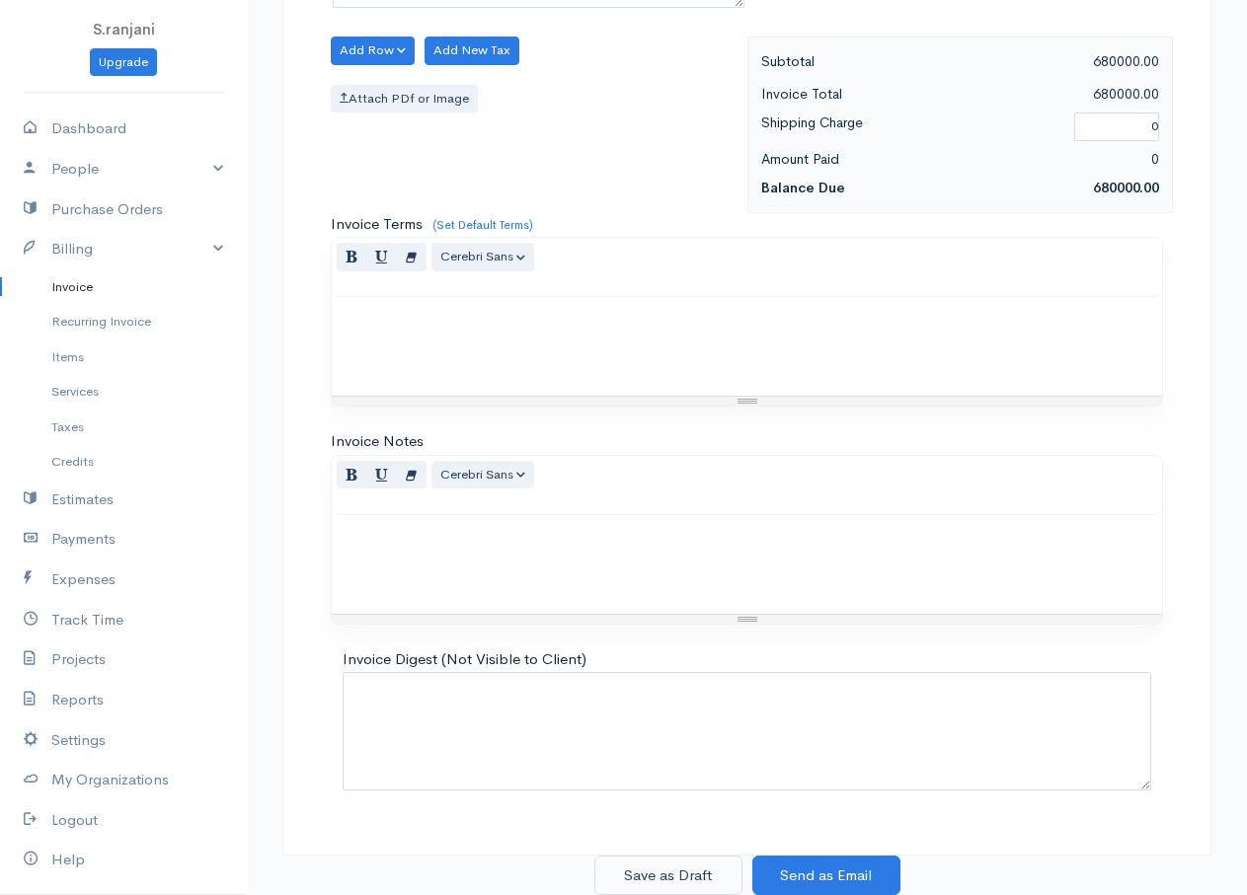
type input "20"
click at [708, 886] on button "Save as Draft" at bounding box center [668, 876] width 148 height 40
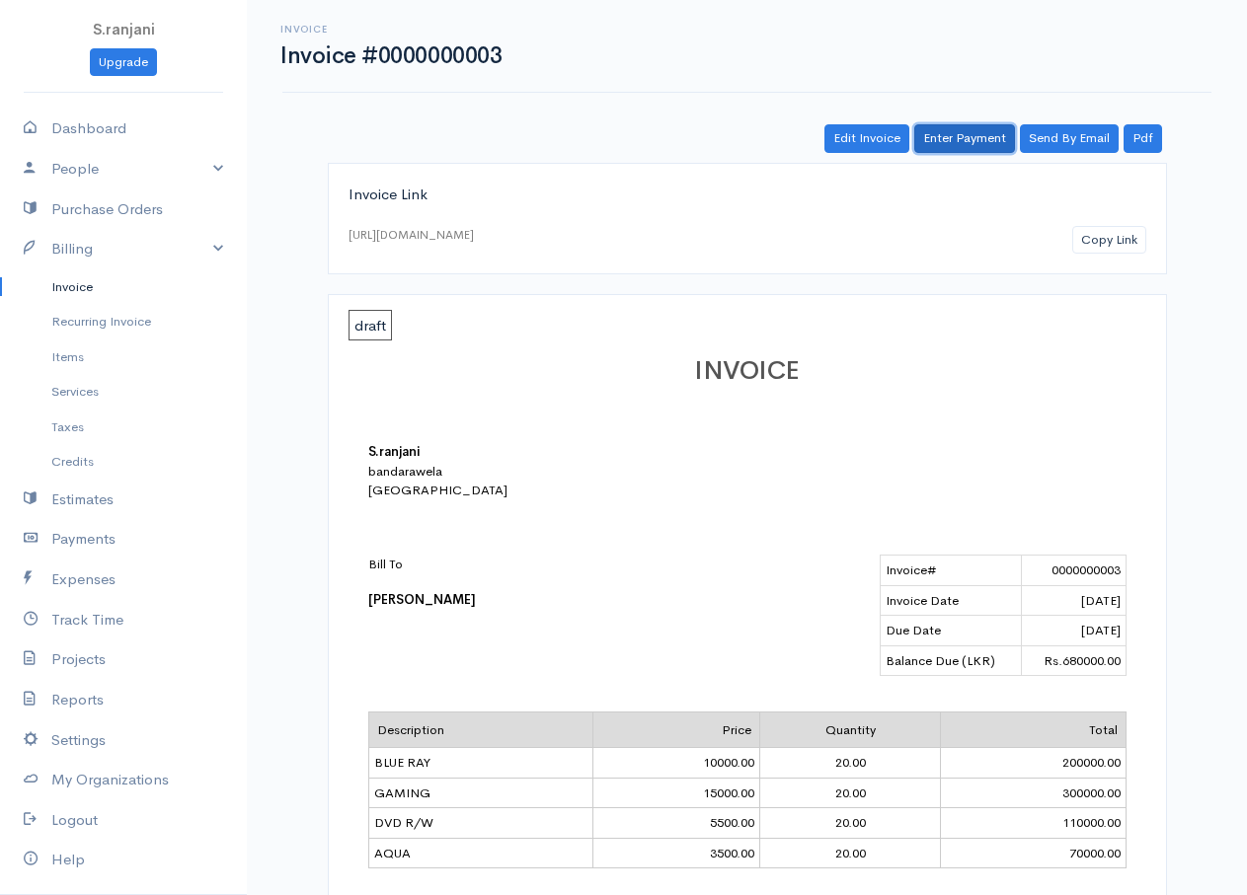
click at [936, 139] on link "Enter Payment" at bounding box center [964, 138] width 101 height 29
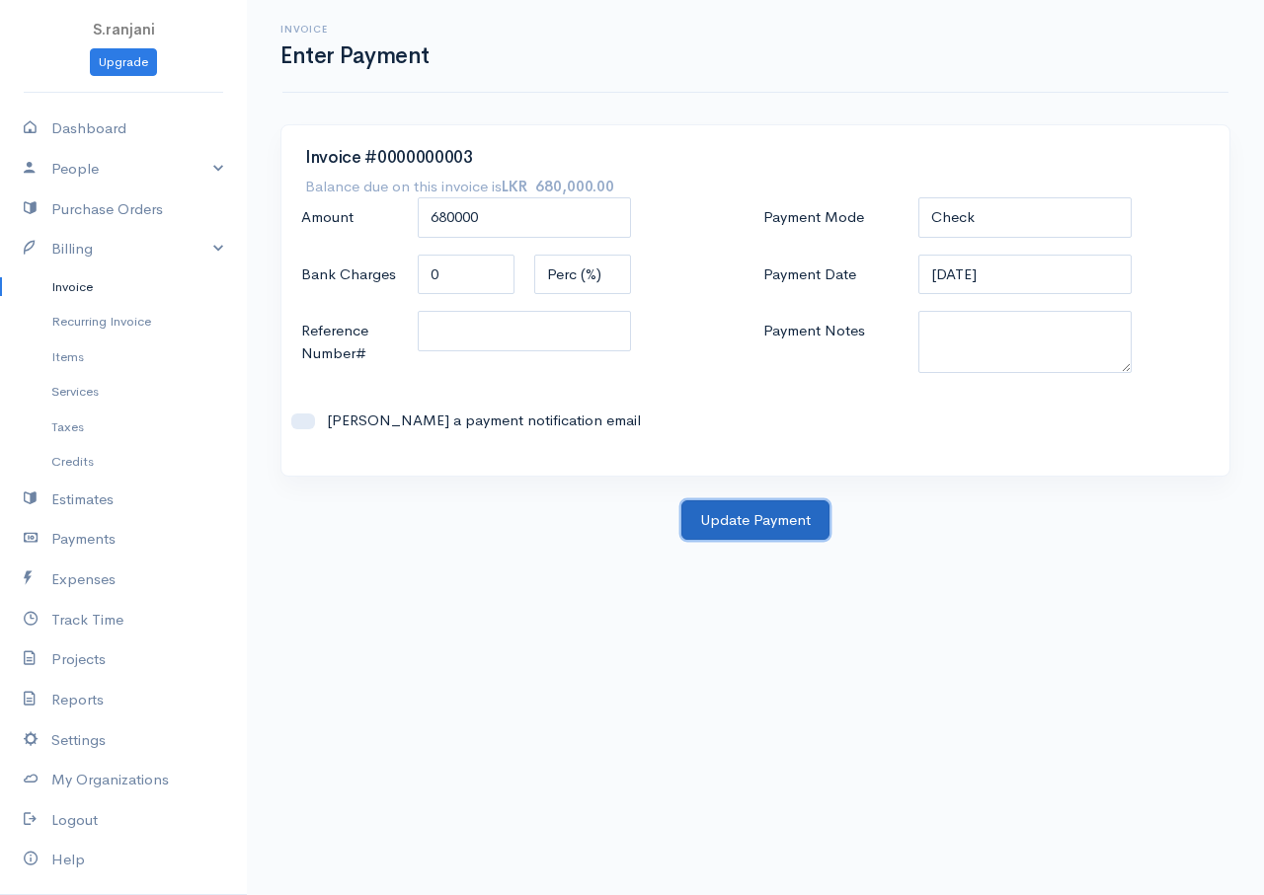
click at [776, 525] on button "Update Payment" at bounding box center [755, 521] width 148 height 40
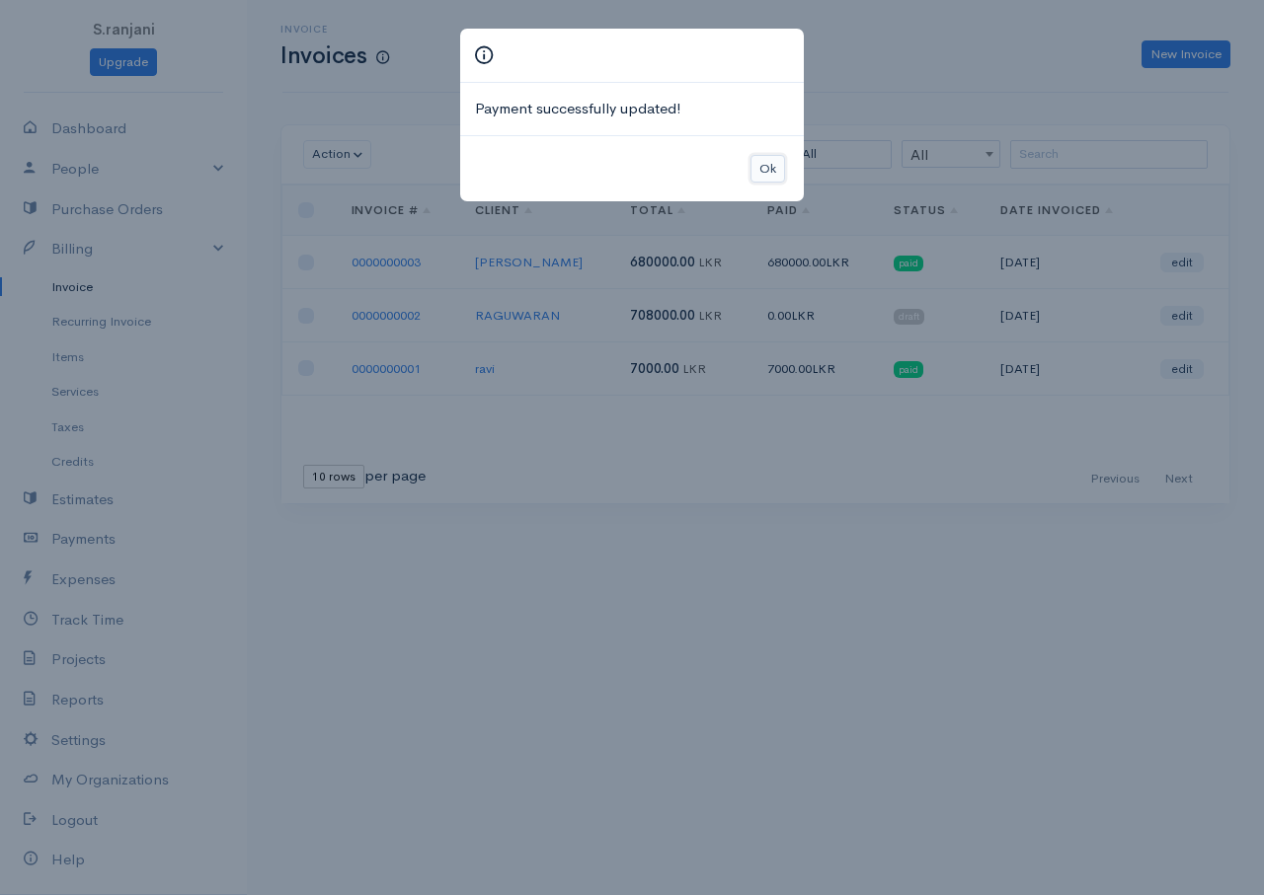
click at [755, 168] on button "Ok" at bounding box center [767, 169] width 35 height 29
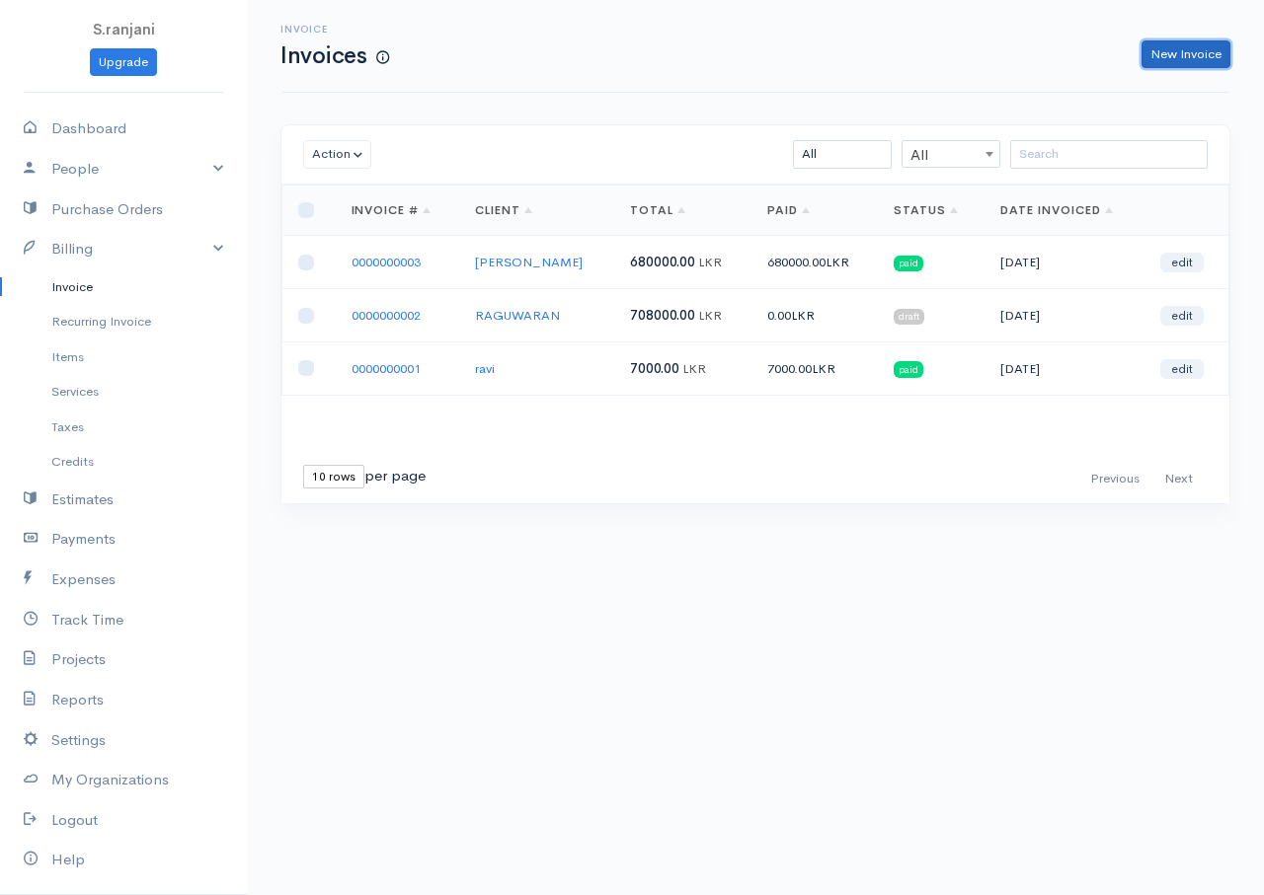
drag, startPoint x: 1205, startPoint y: 43, endPoint x: 1144, endPoint y: 44, distance: 61.2
click at [1204, 43] on link "New Invoice" at bounding box center [1185, 54] width 89 height 29
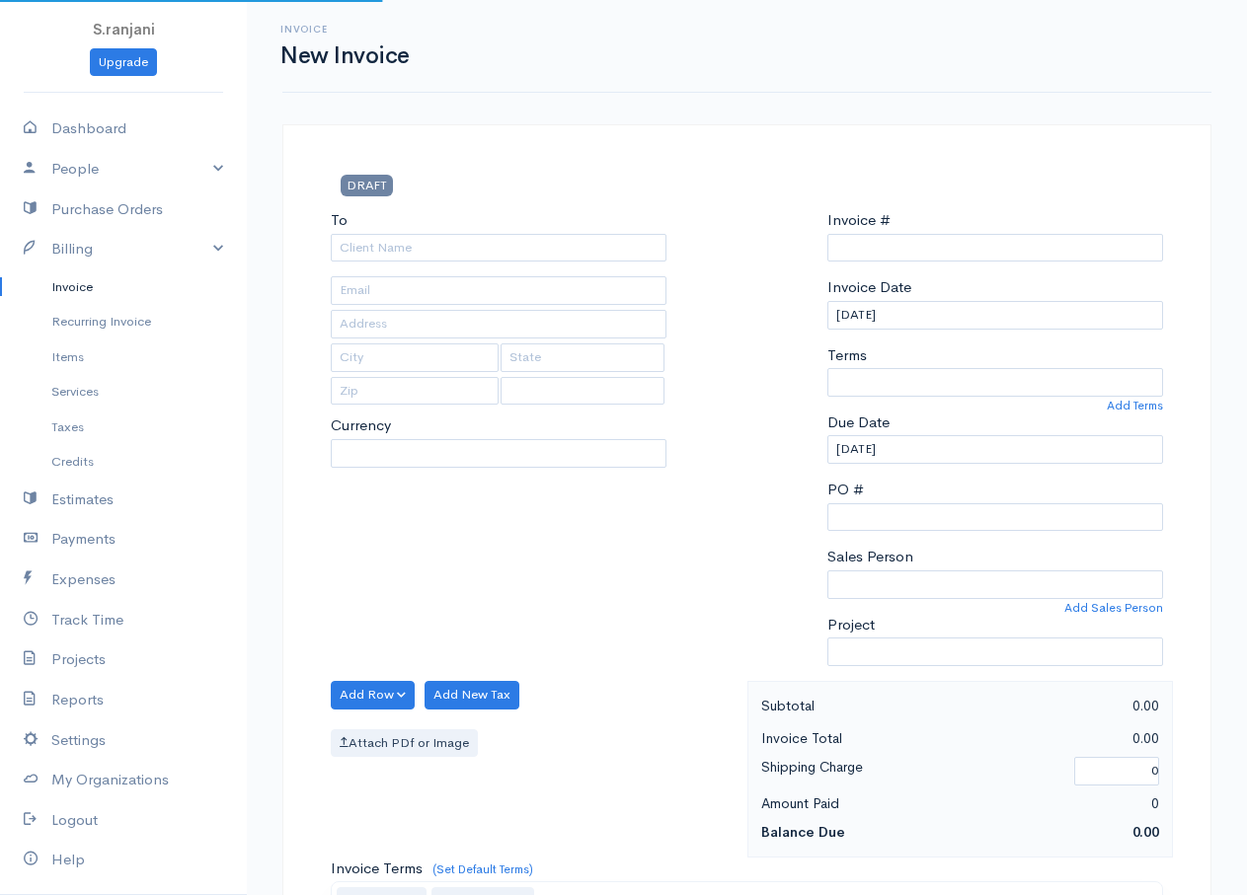
type input "0000000004"
select select "Sri Lanka"
select select "LKR"
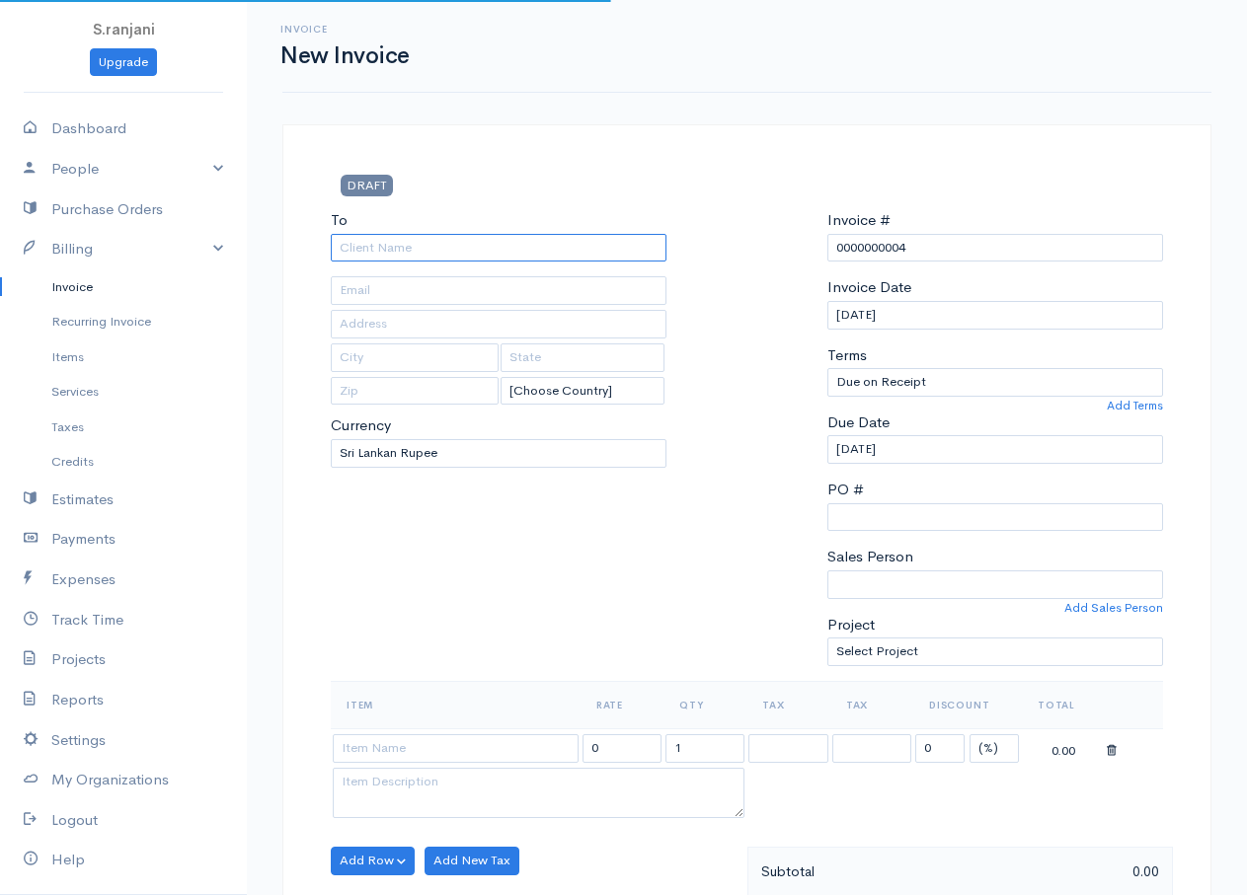
click at [370, 246] on input "To" at bounding box center [499, 248] width 336 height 29
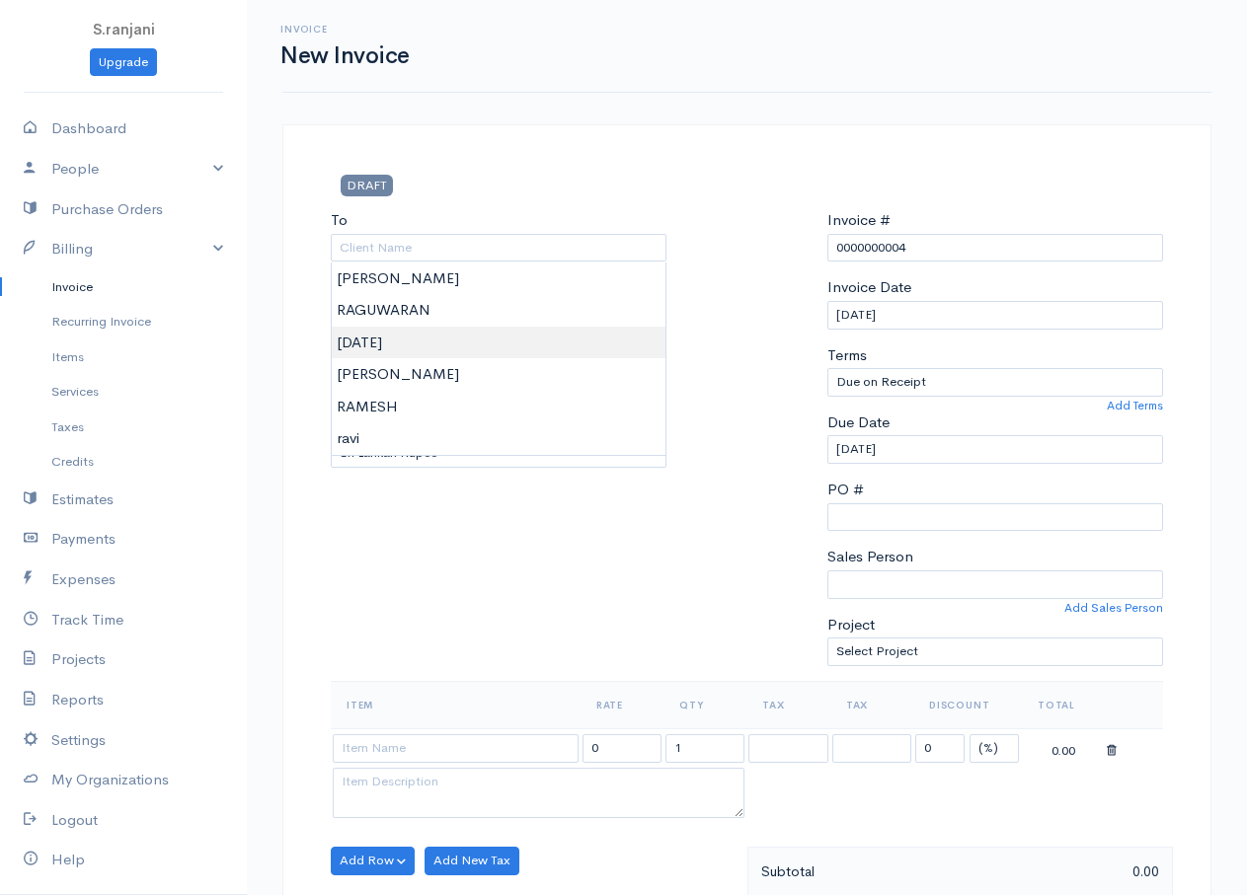
type input "RAJA"
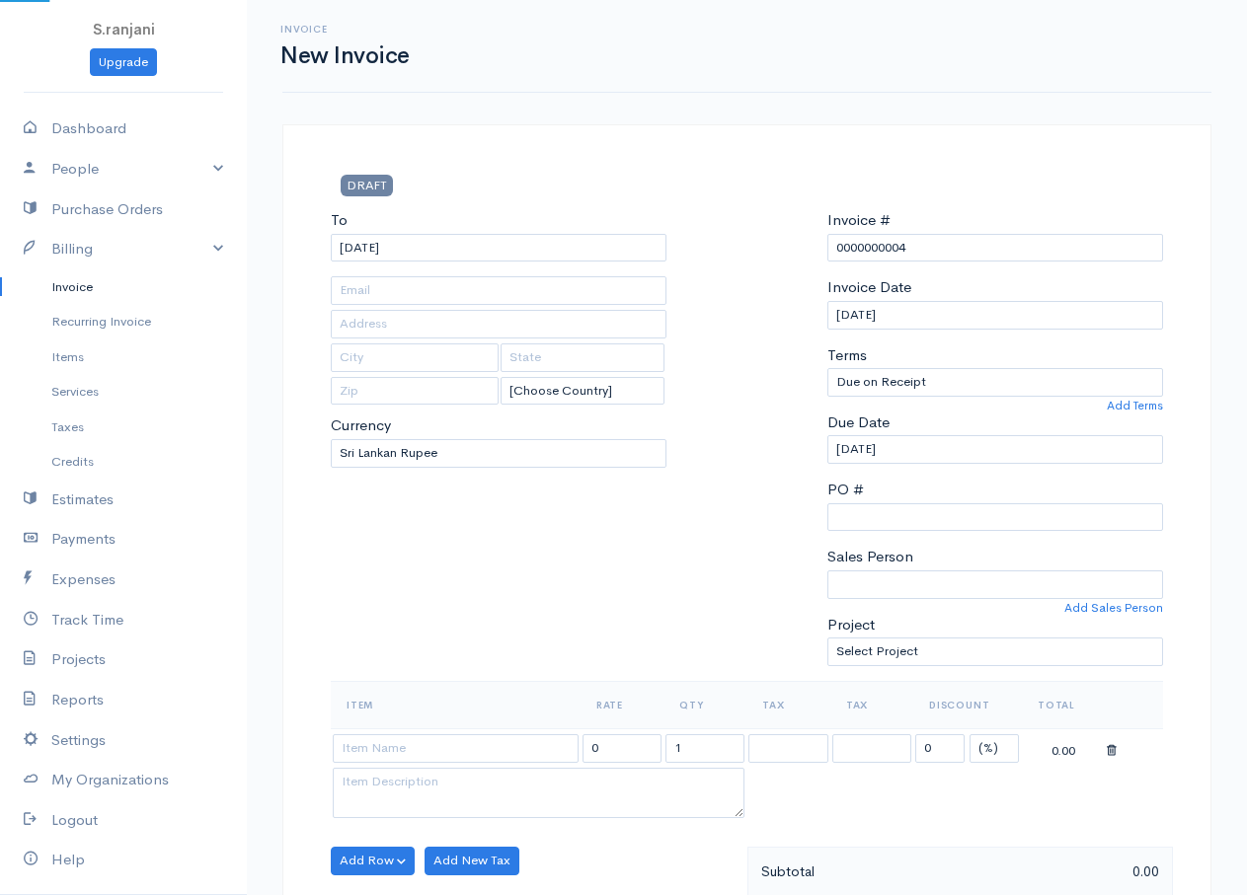
click at [373, 354] on body "S.ranjani Upgrade Dashboard People Clients Vendors Staff Users Purchase Orders …" at bounding box center [623, 853] width 1247 height 1707
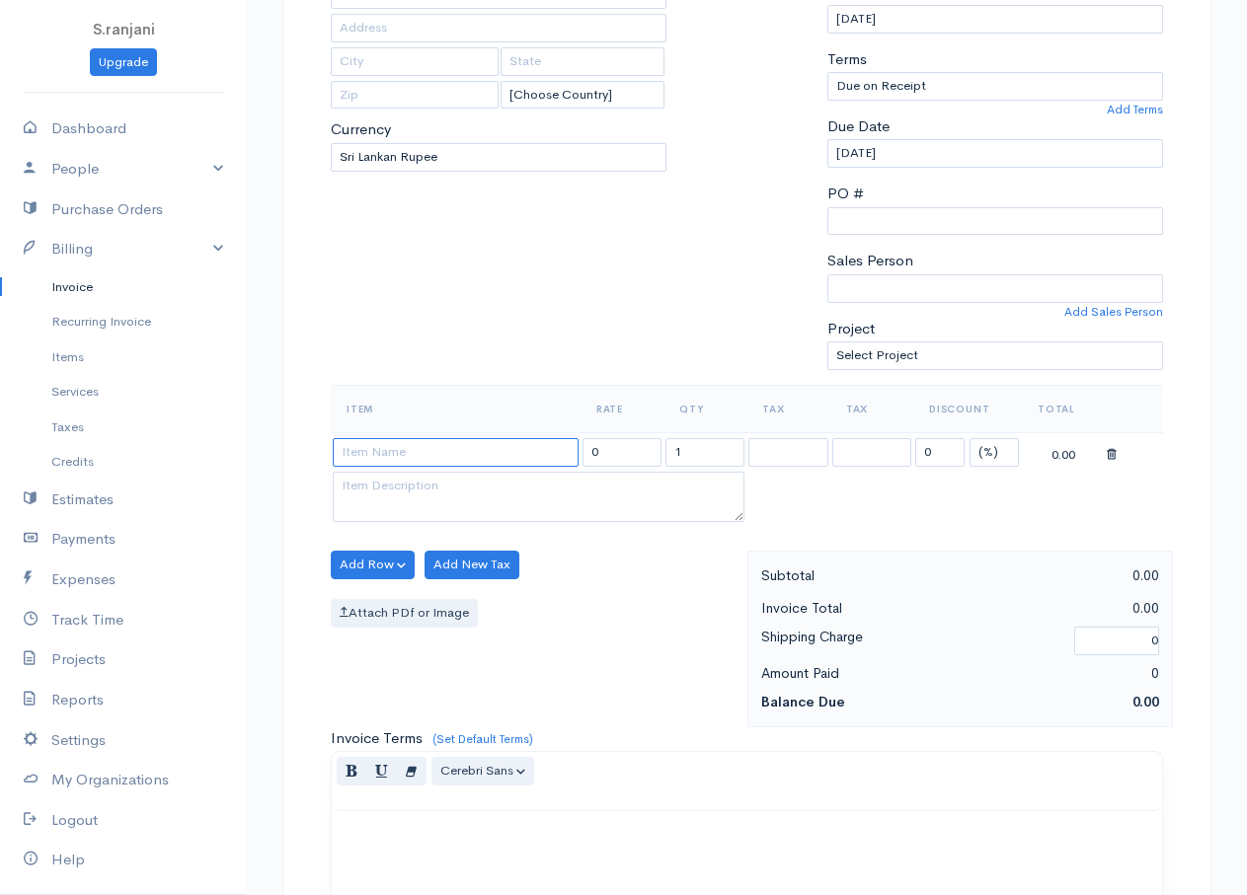
click at [571, 451] on input at bounding box center [456, 452] width 246 height 29
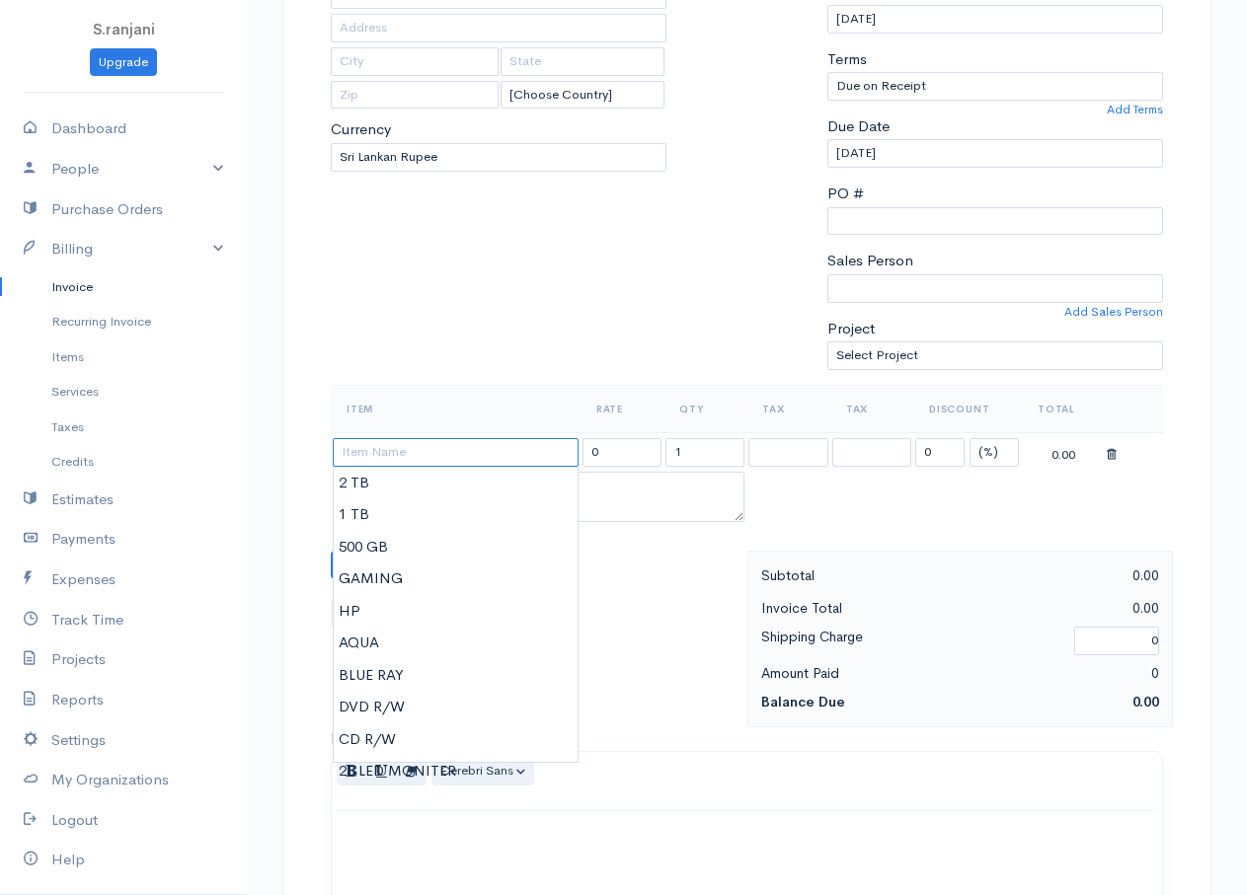
click at [355, 453] on input at bounding box center [456, 452] width 246 height 29
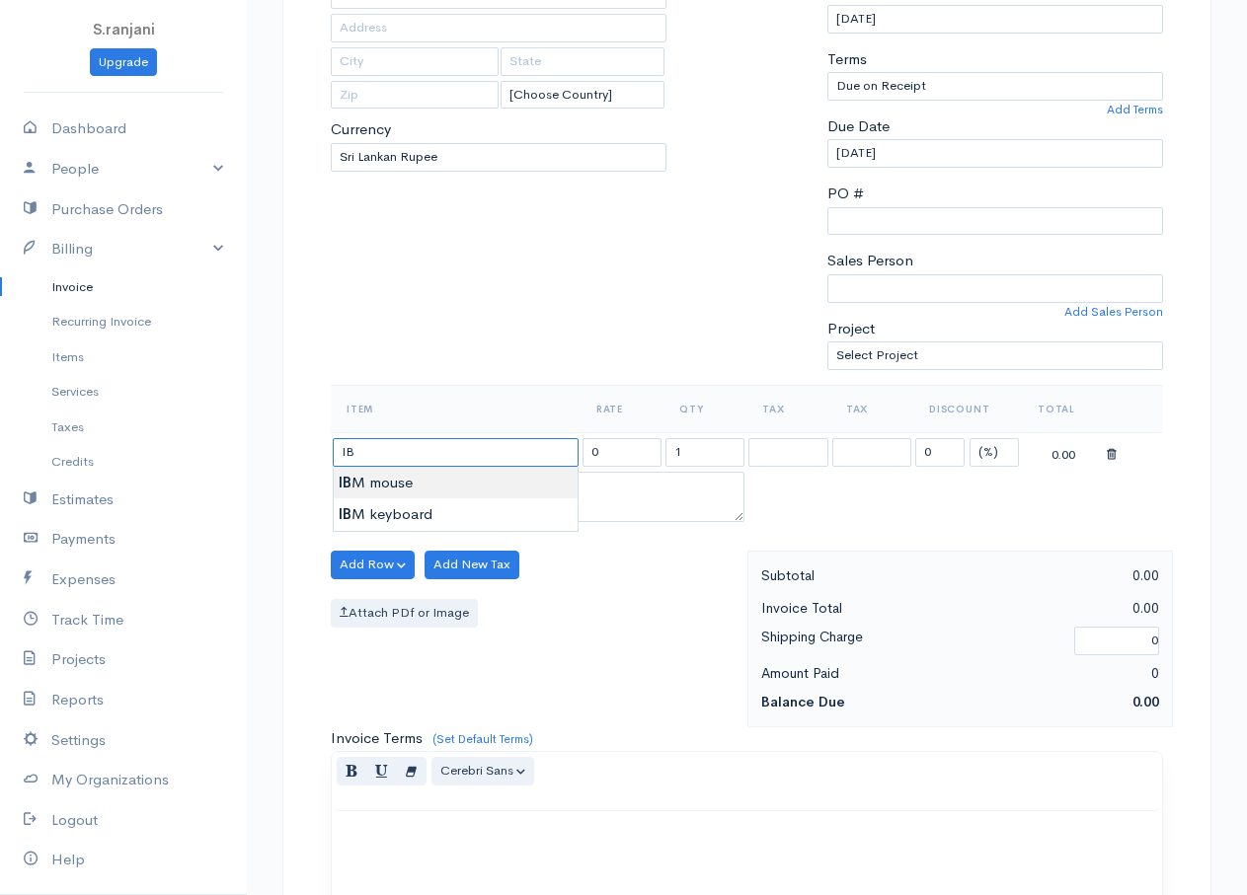
type input "IBM mouse"
type input "650.00"
click at [395, 474] on body "S.ranjani Upgrade Dashboard People Clients Vendors Staff Users Purchase Orders …" at bounding box center [623, 557] width 1247 height 1707
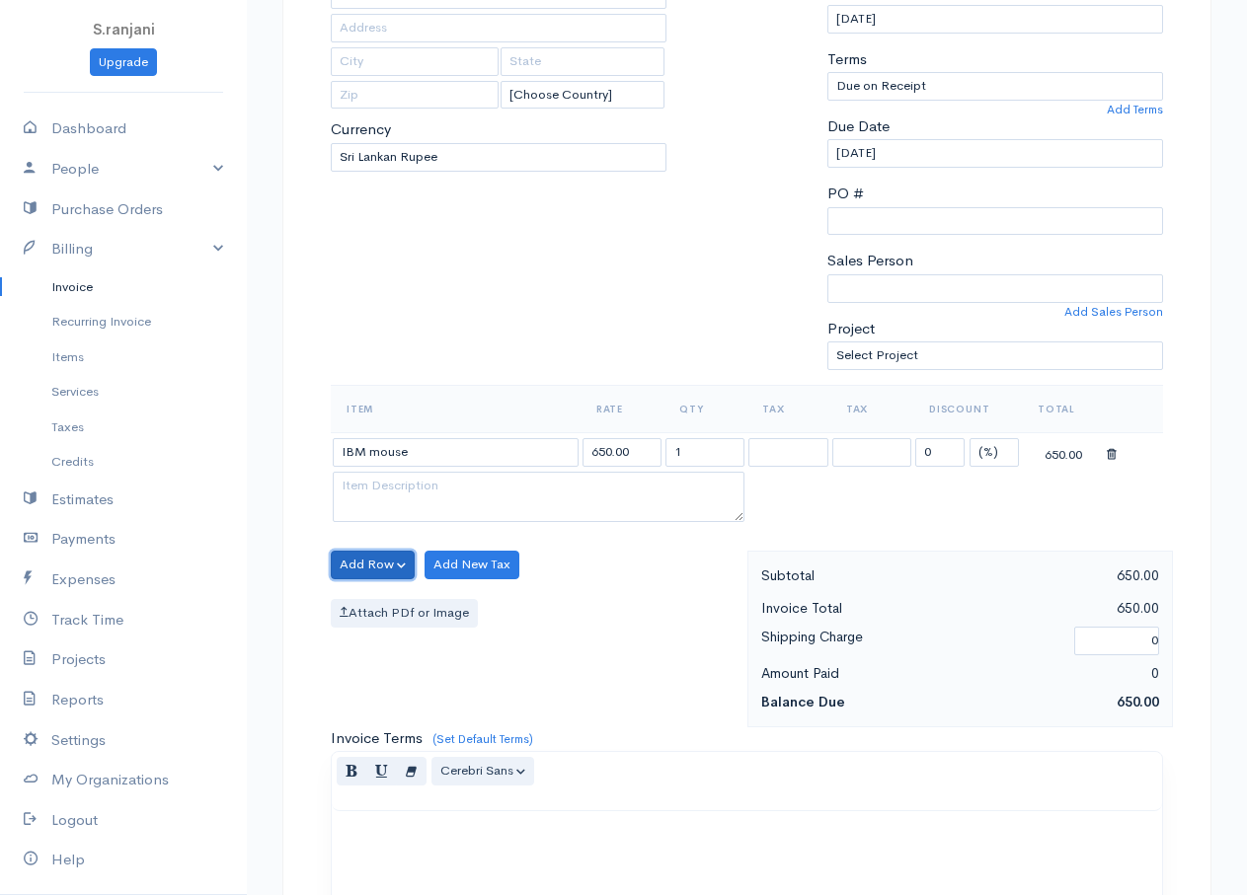
click at [388, 565] on button "Add Row" at bounding box center [373, 565] width 84 height 29
click at [387, 600] on link "Add Item Row" at bounding box center [410, 605] width 156 height 35
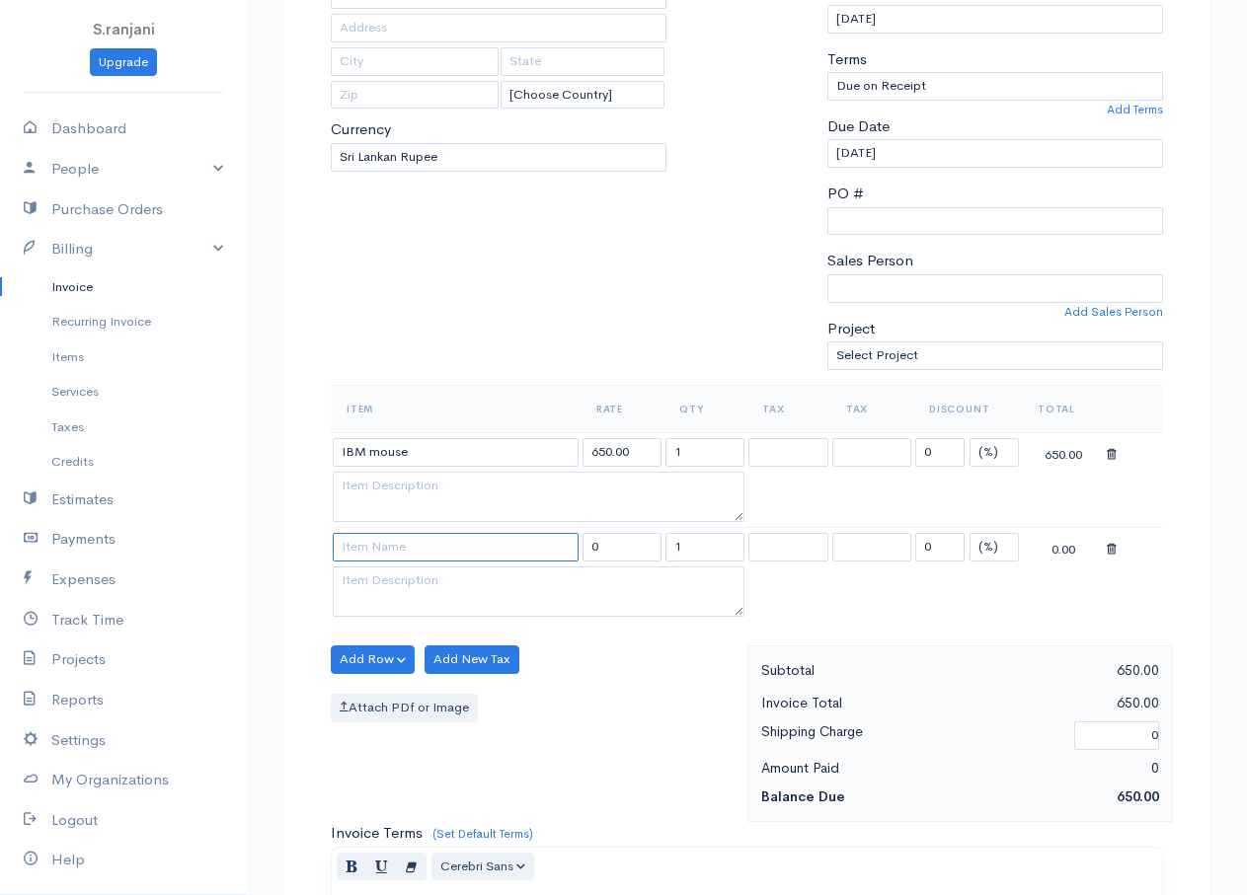
click at [426, 545] on input at bounding box center [456, 547] width 246 height 29
type input "IBM keyboard"
type input "900.00"
click at [386, 610] on body "S.ranjani Upgrade Dashboard People Clients Vendors Staff Users Purchase Orders …" at bounding box center [623, 605] width 1247 height 1802
drag, startPoint x: 686, startPoint y: 453, endPoint x: 633, endPoint y: 443, distance: 54.2
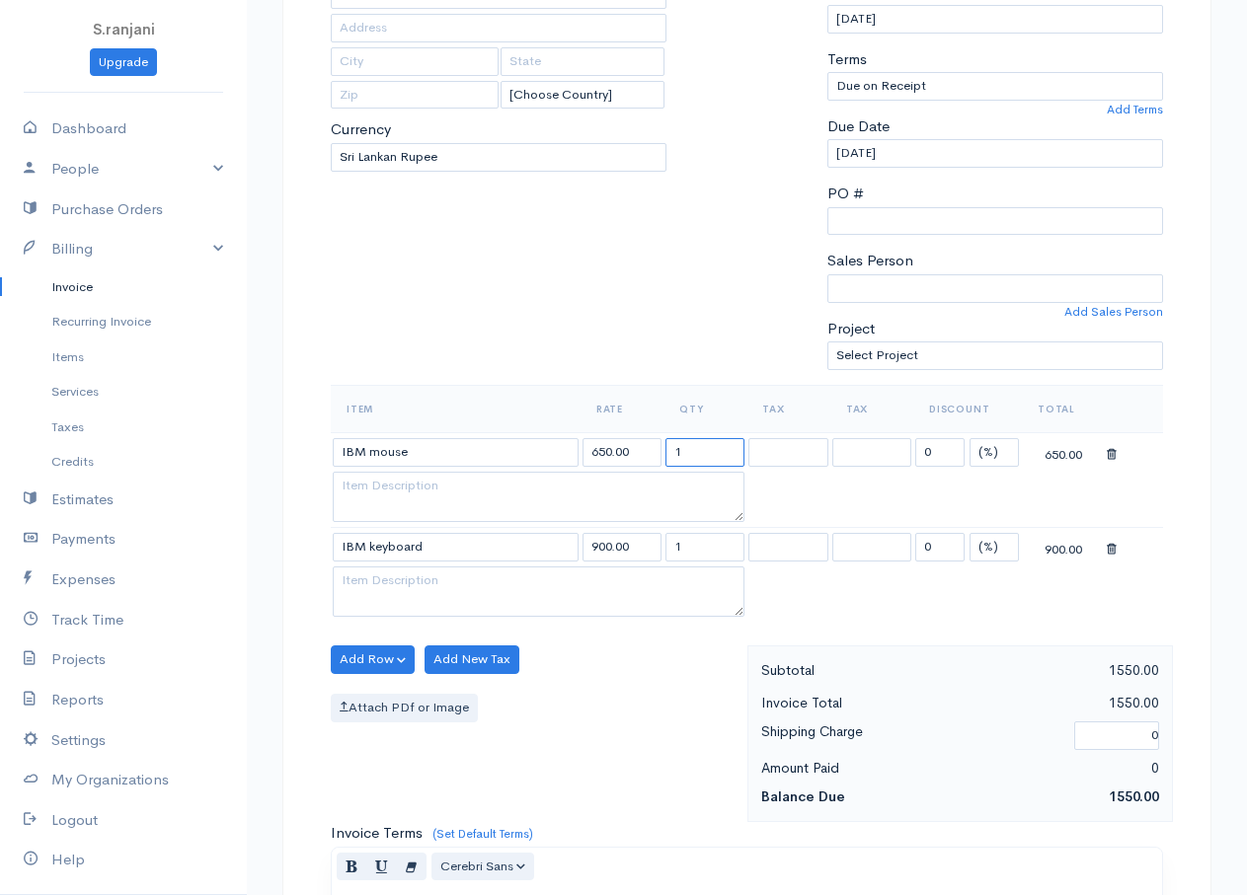
click at [633, 443] on tr "IBM mouse 650.00 1 0 (%) Flat 650.00" at bounding box center [747, 451] width 832 height 39
type input "40"
drag, startPoint x: 683, startPoint y: 550, endPoint x: 603, endPoint y: 548, distance: 80.0
click at [607, 546] on tr "IBM keyboard 900.00 1 0 (%) Flat 900.00" at bounding box center [747, 547] width 832 height 39
type input "40"
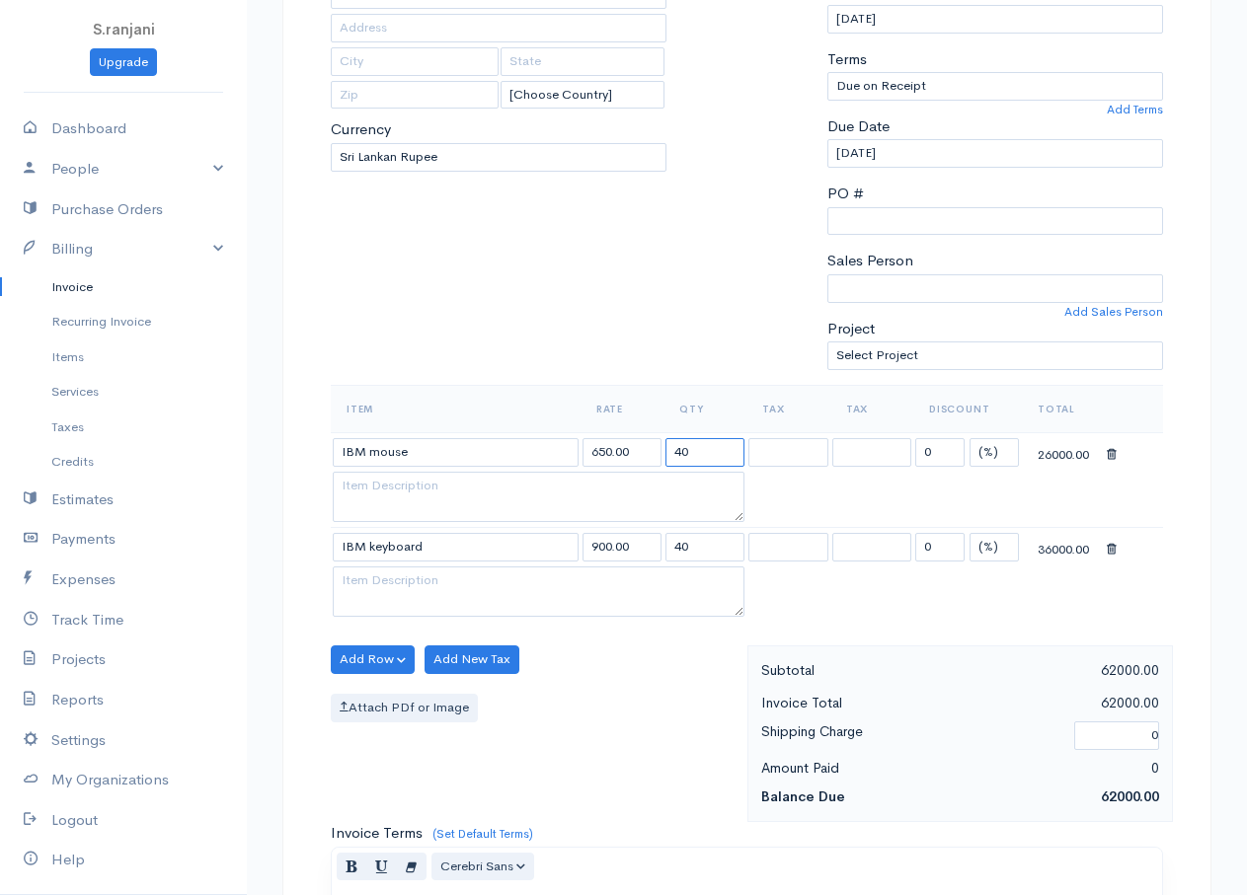
click at [680, 452] on input "40" at bounding box center [704, 452] width 79 height 29
type input "20"
click at [684, 541] on input "40" at bounding box center [704, 547] width 79 height 29
type input "20"
click at [375, 655] on button "Add Row" at bounding box center [373, 660] width 84 height 29
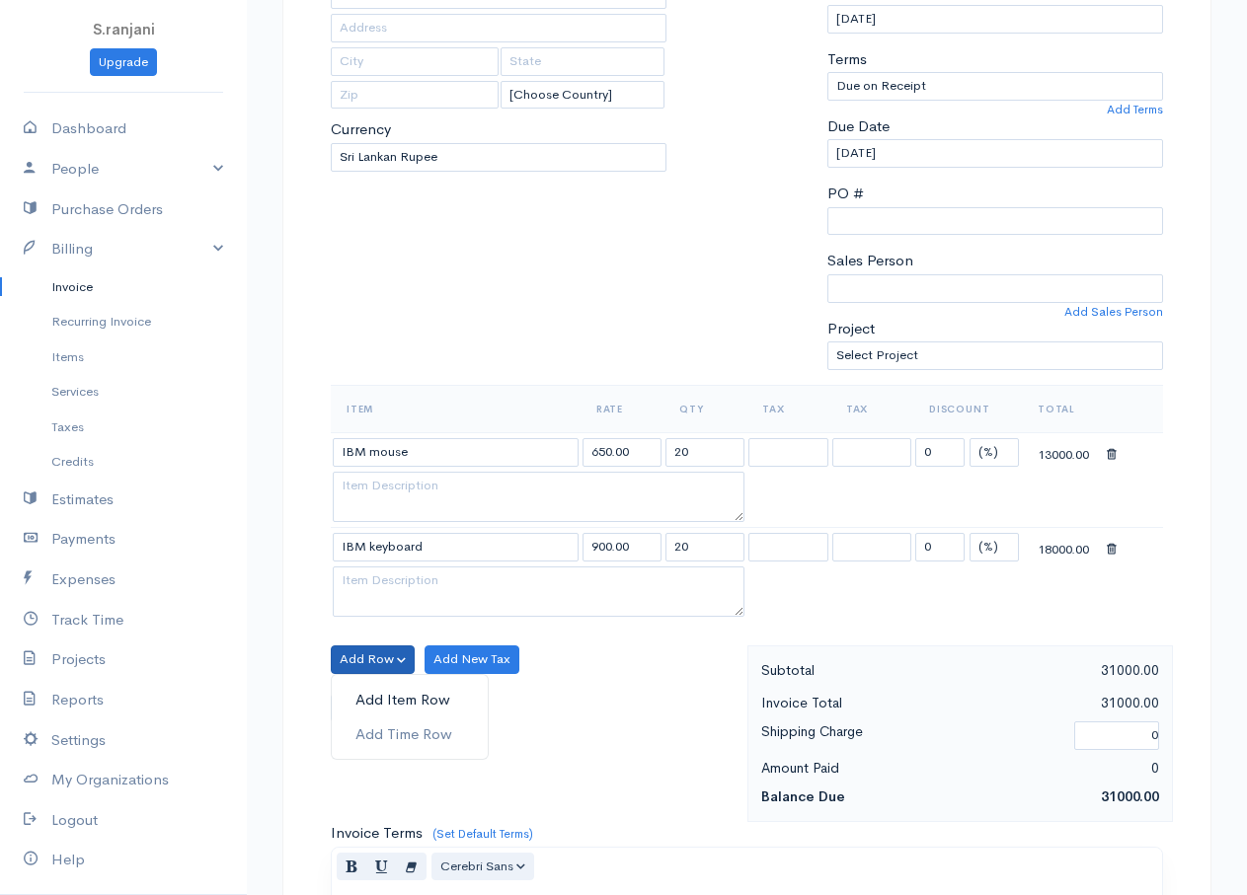
click at [425, 699] on link "Add Item Row" at bounding box center [410, 700] width 156 height 35
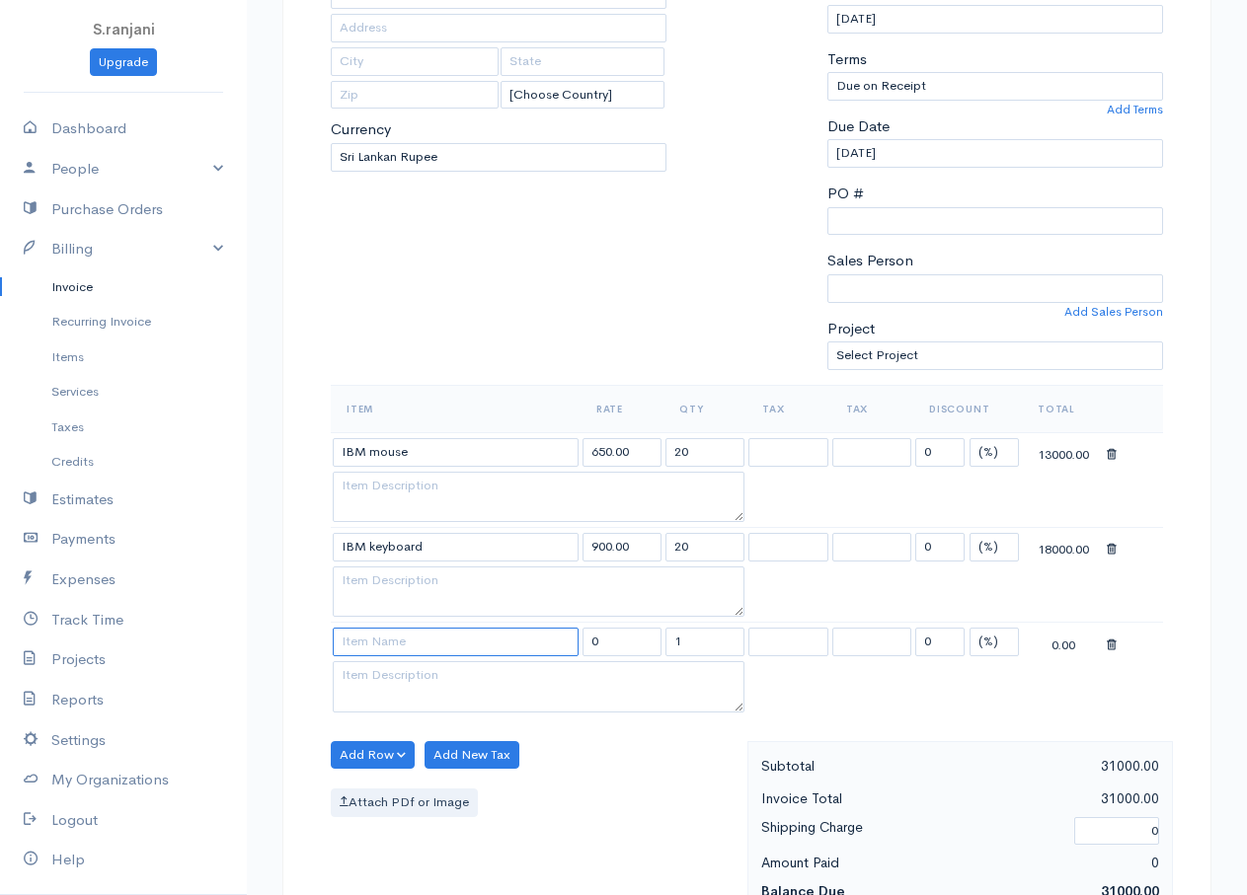
click at [454, 647] on input at bounding box center [456, 642] width 246 height 29
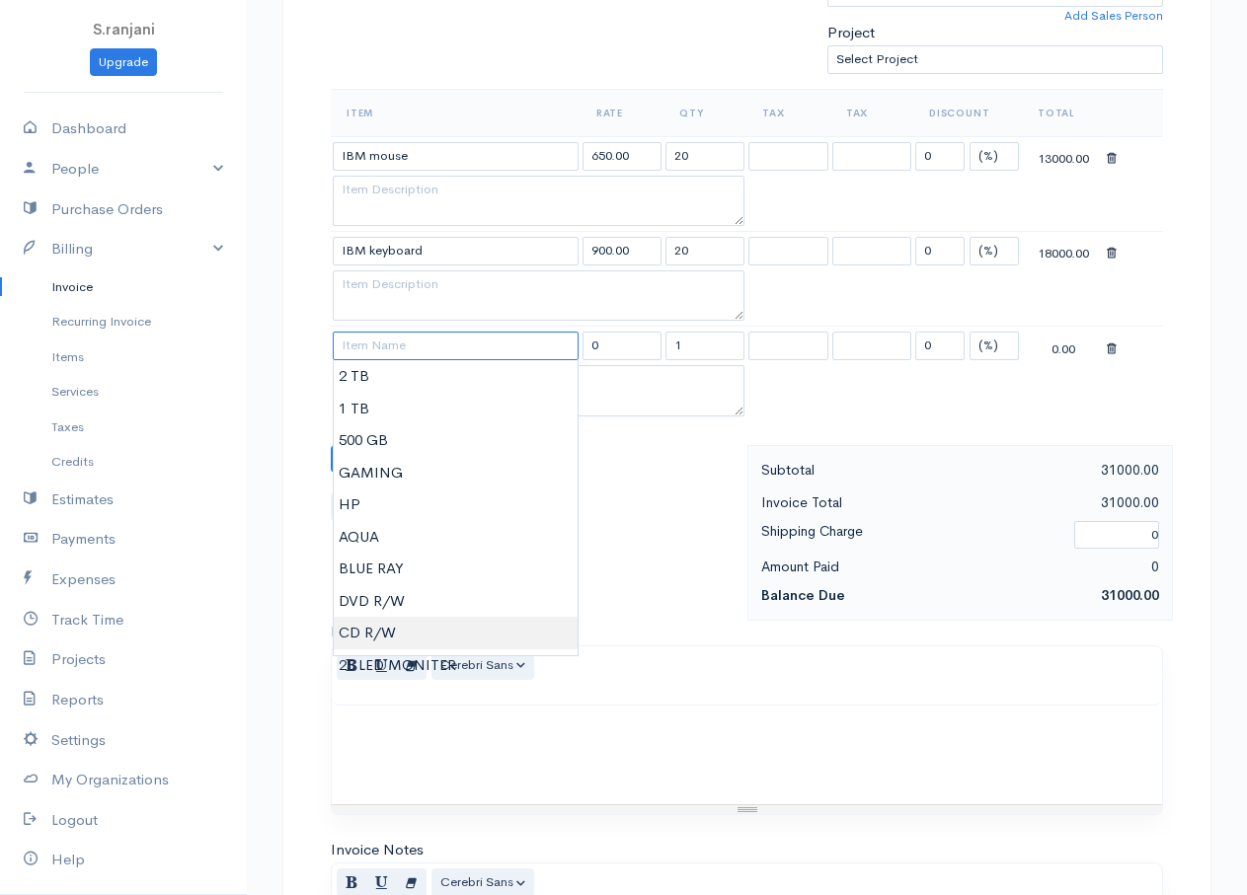
scroll to position [691, 0]
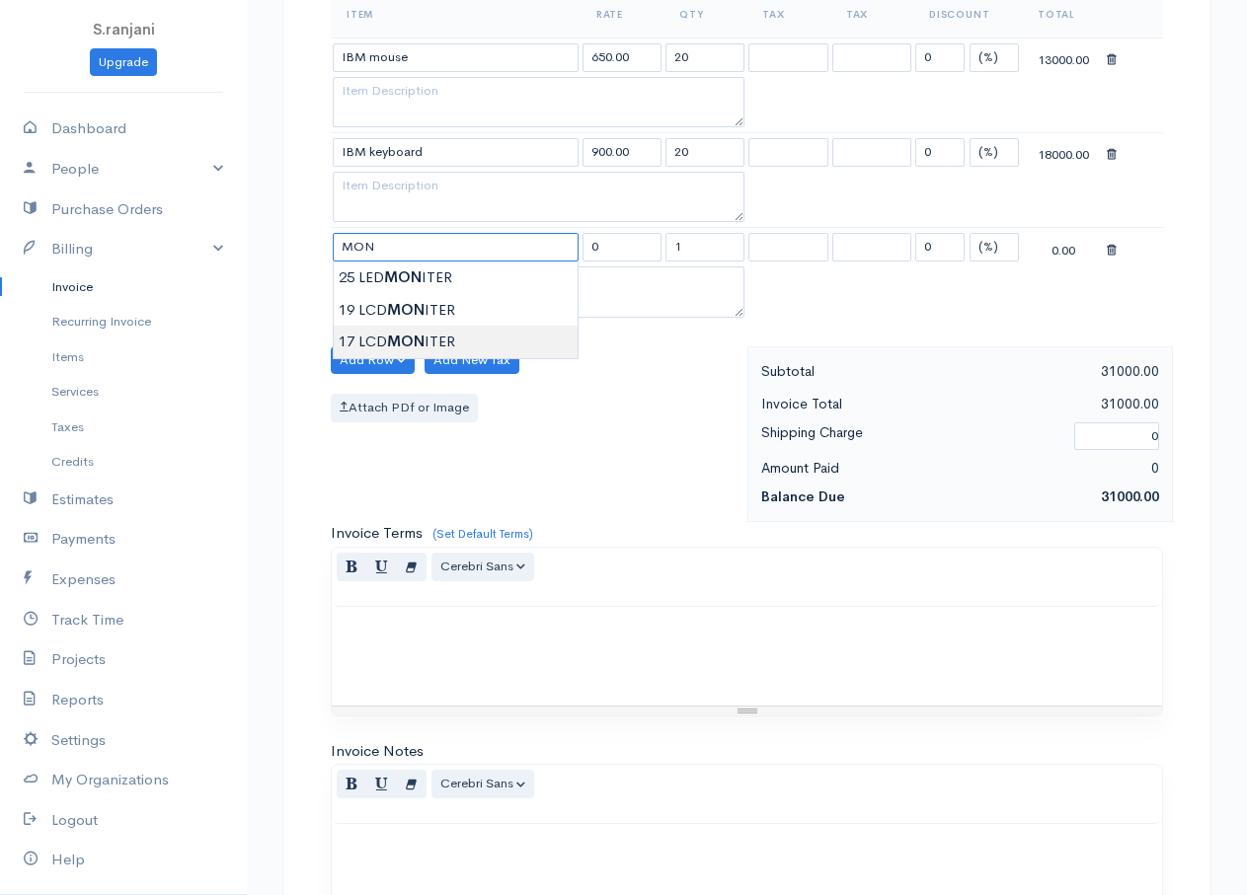
type input "17 LCD MONITER"
type input "5000.00"
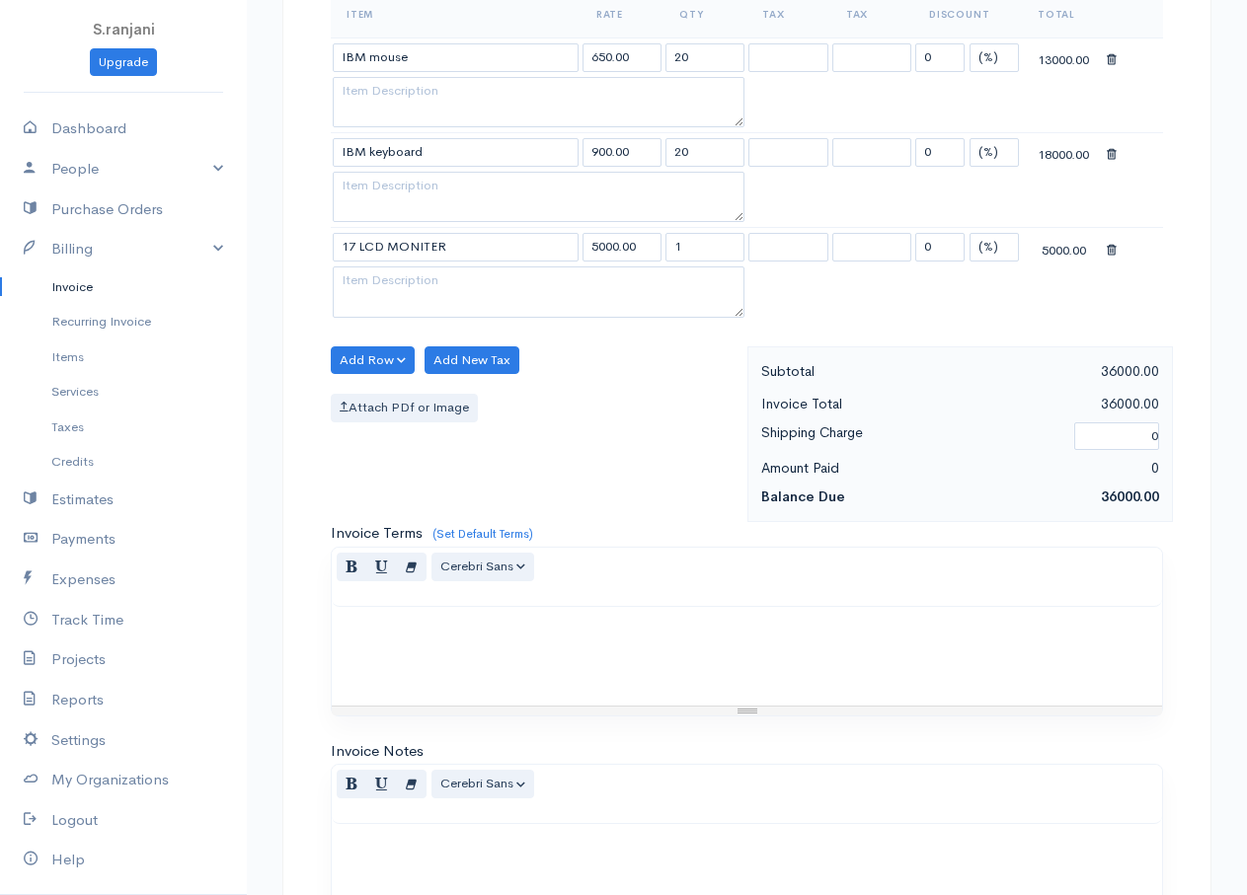
click at [363, 347] on body "S.ranjani Upgrade Dashboard People Clients Vendors Staff Users Purchase Orders …" at bounding box center [623, 257] width 1247 height 1896
drag, startPoint x: 693, startPoint y: 243, endPoint x: 668, endPoint y: 243, distance: 24.7
click at [673, 240] on input "1" at bounding box center [704, 247] width 79 height 29
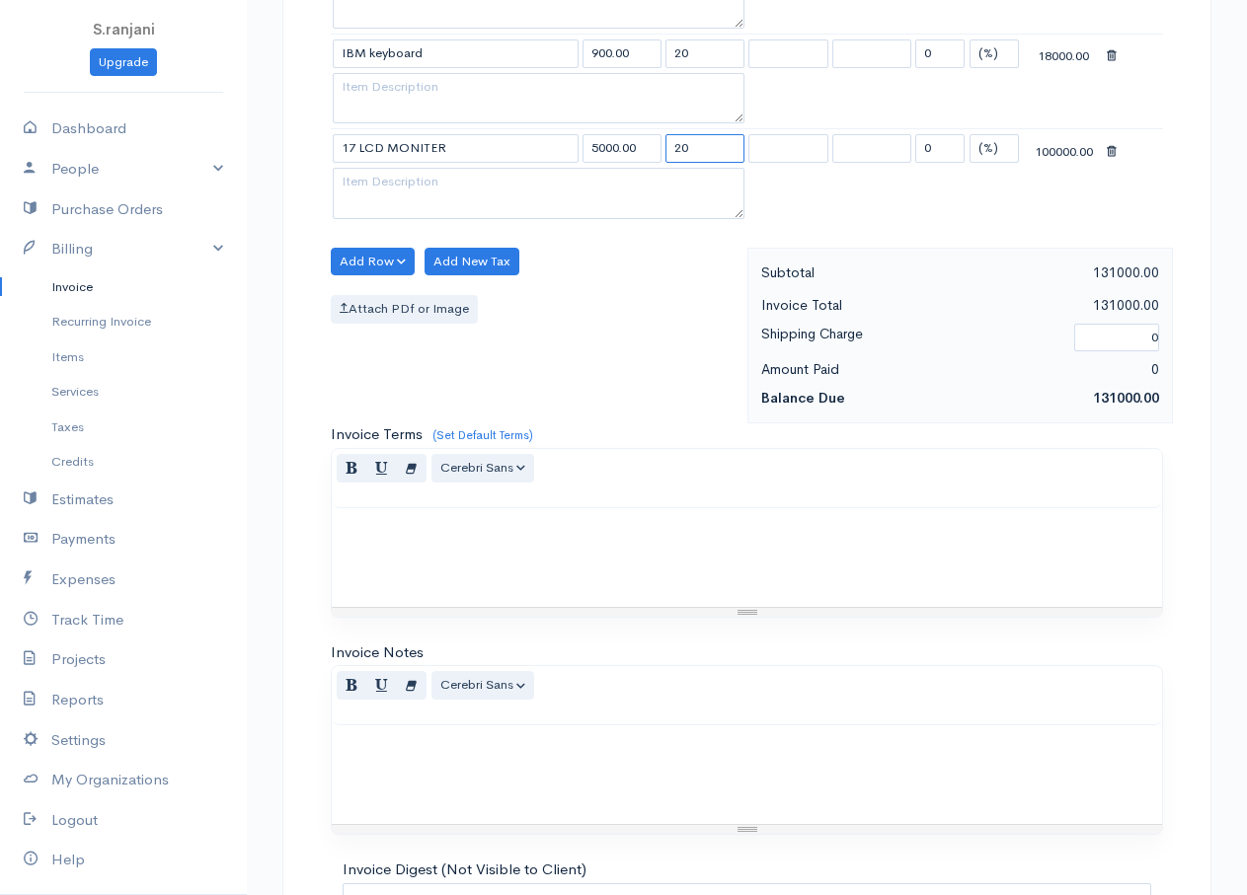
scroll to position [1001, 0]
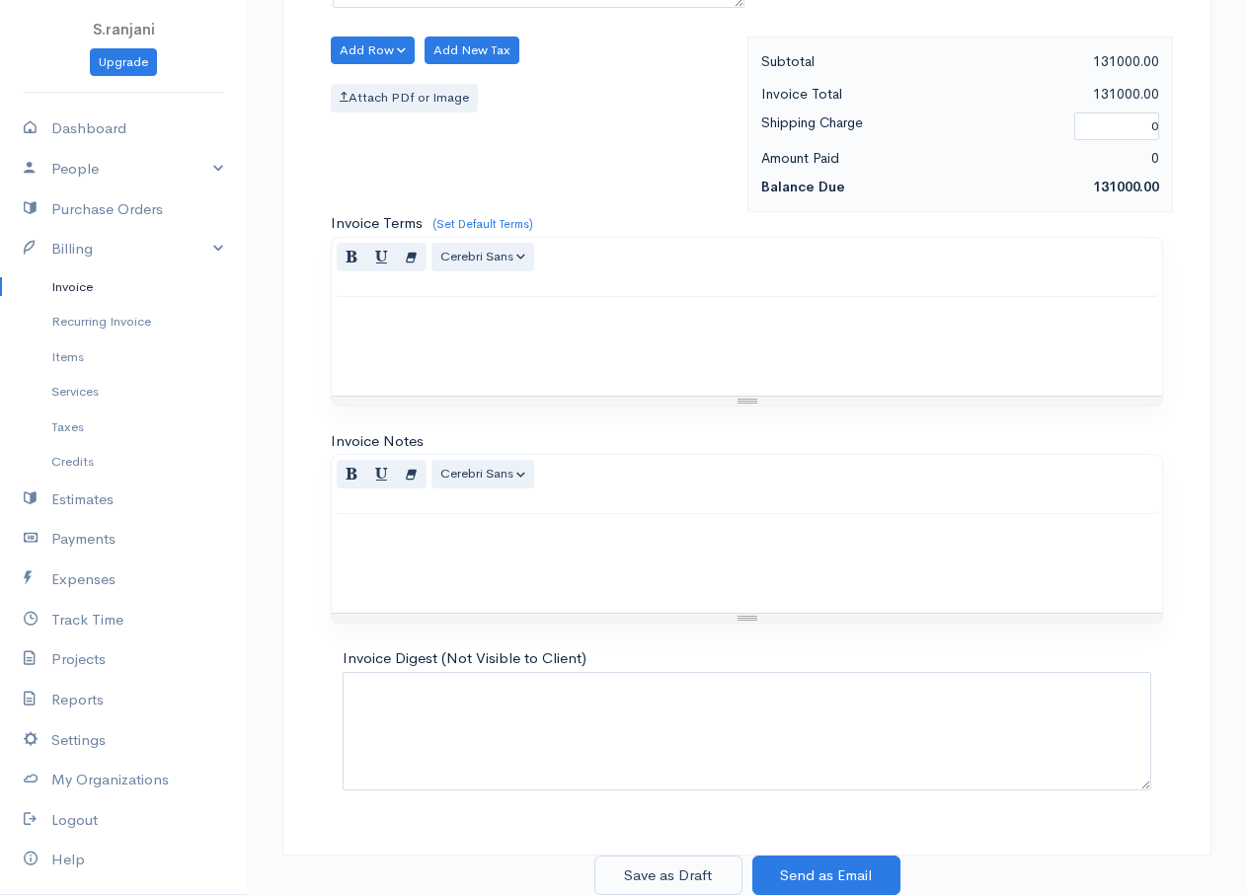
type input "20"
click at [719, 867] on button "Save as Draft" at bounding box center [668, 876] width 148 height 40
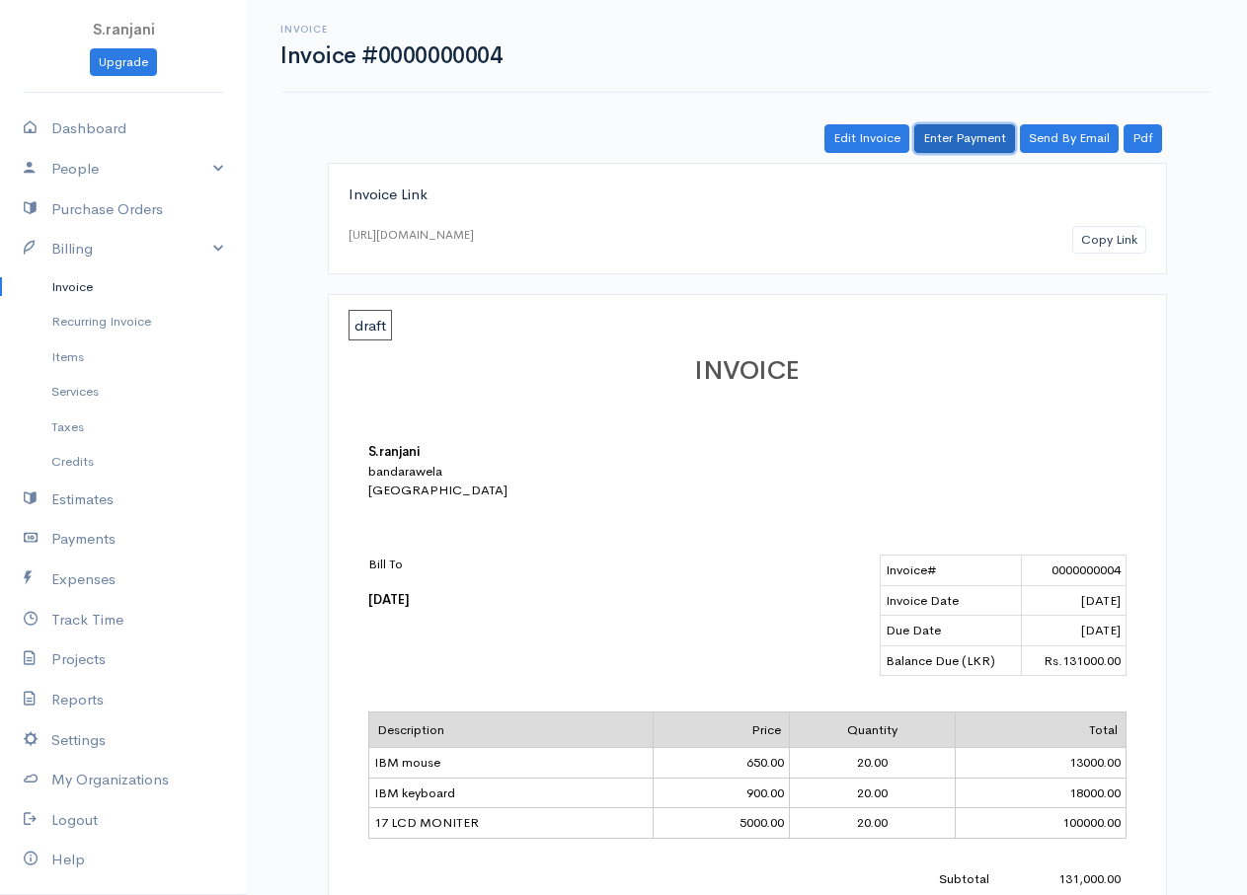
click at [1002, 140] on link "Enter Payment" at bounding box center [964, 138] width 101 height 29
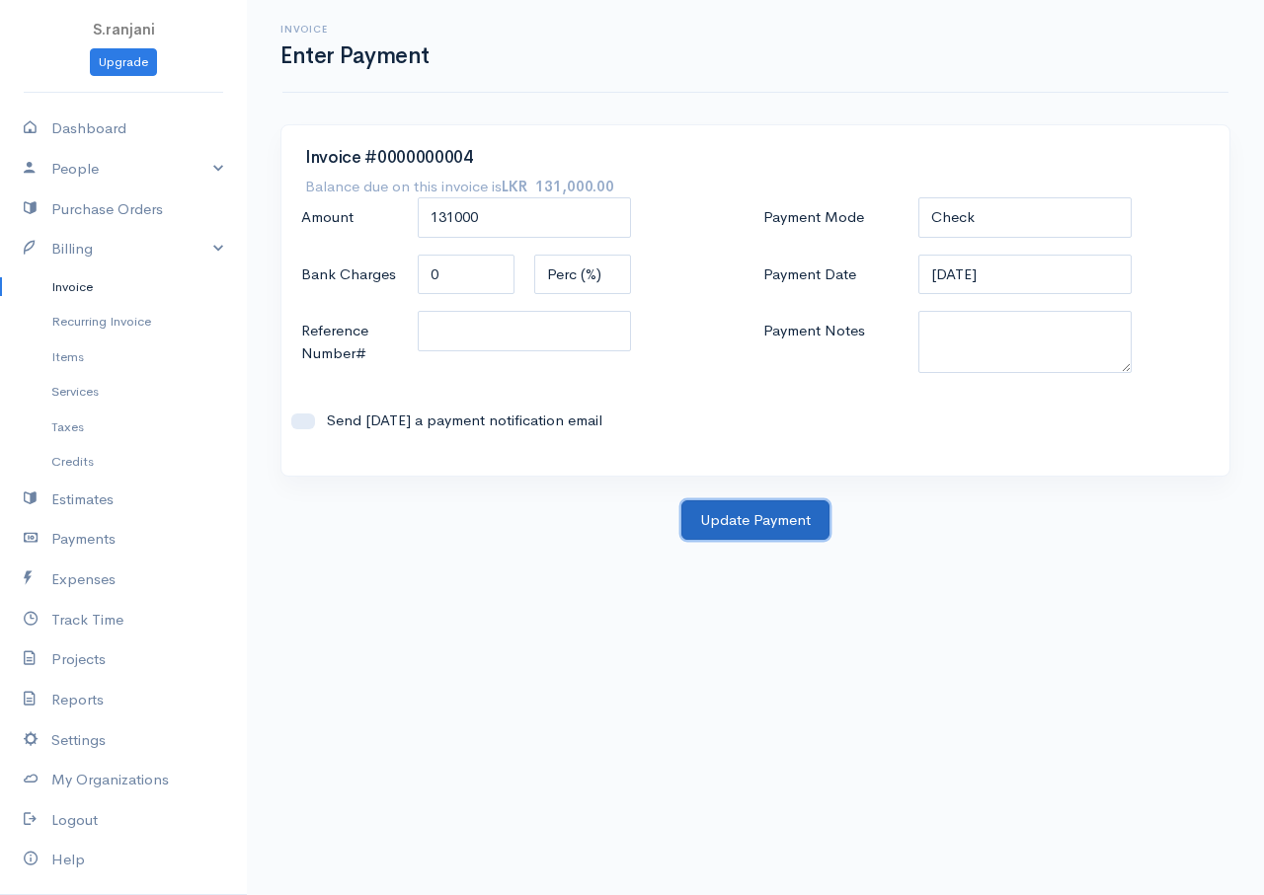
click at [710, 513] on button "Update Payment" at bounding box center [755, 521] width 148 height 40
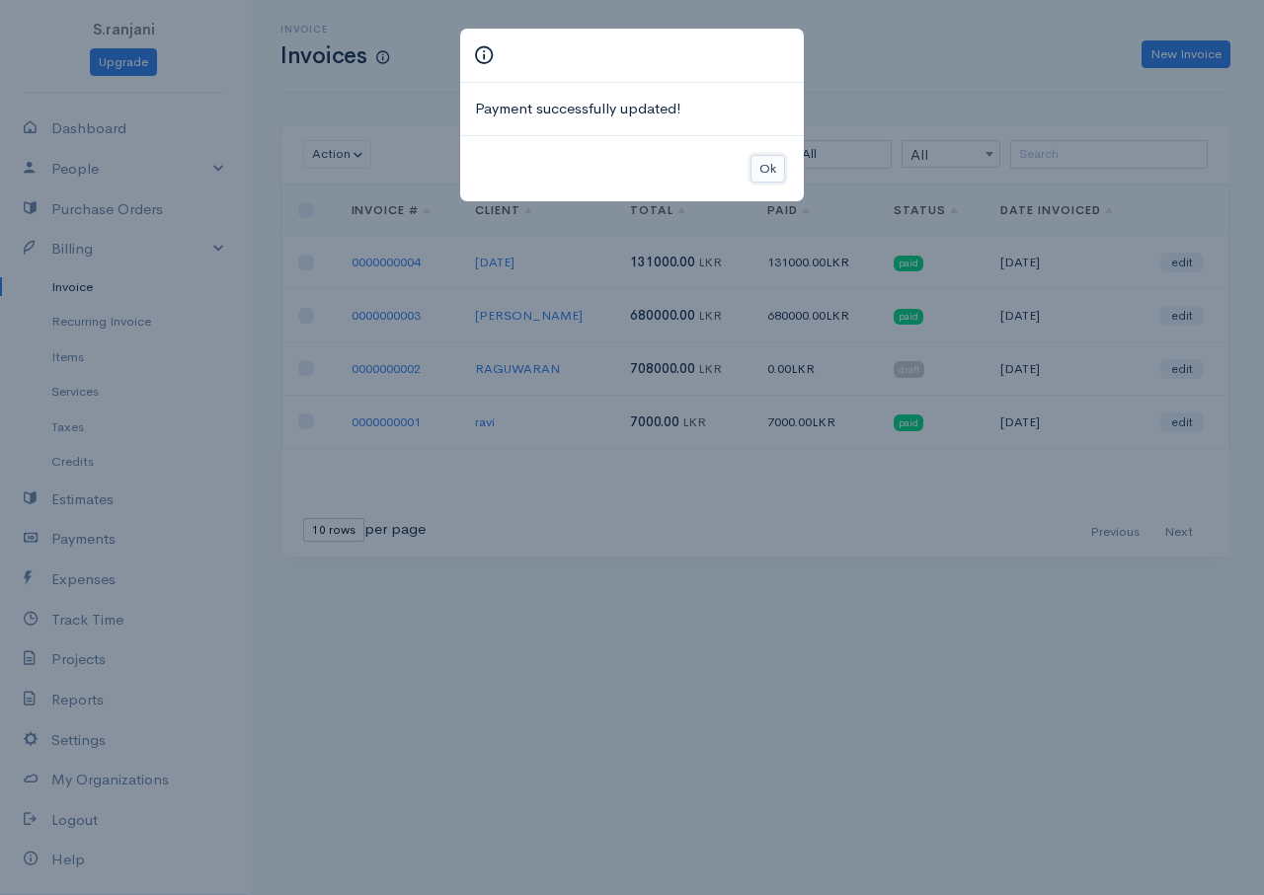
click at [770, 162] on button "Ok" at bounding box center [767, 169] width 35 height 29
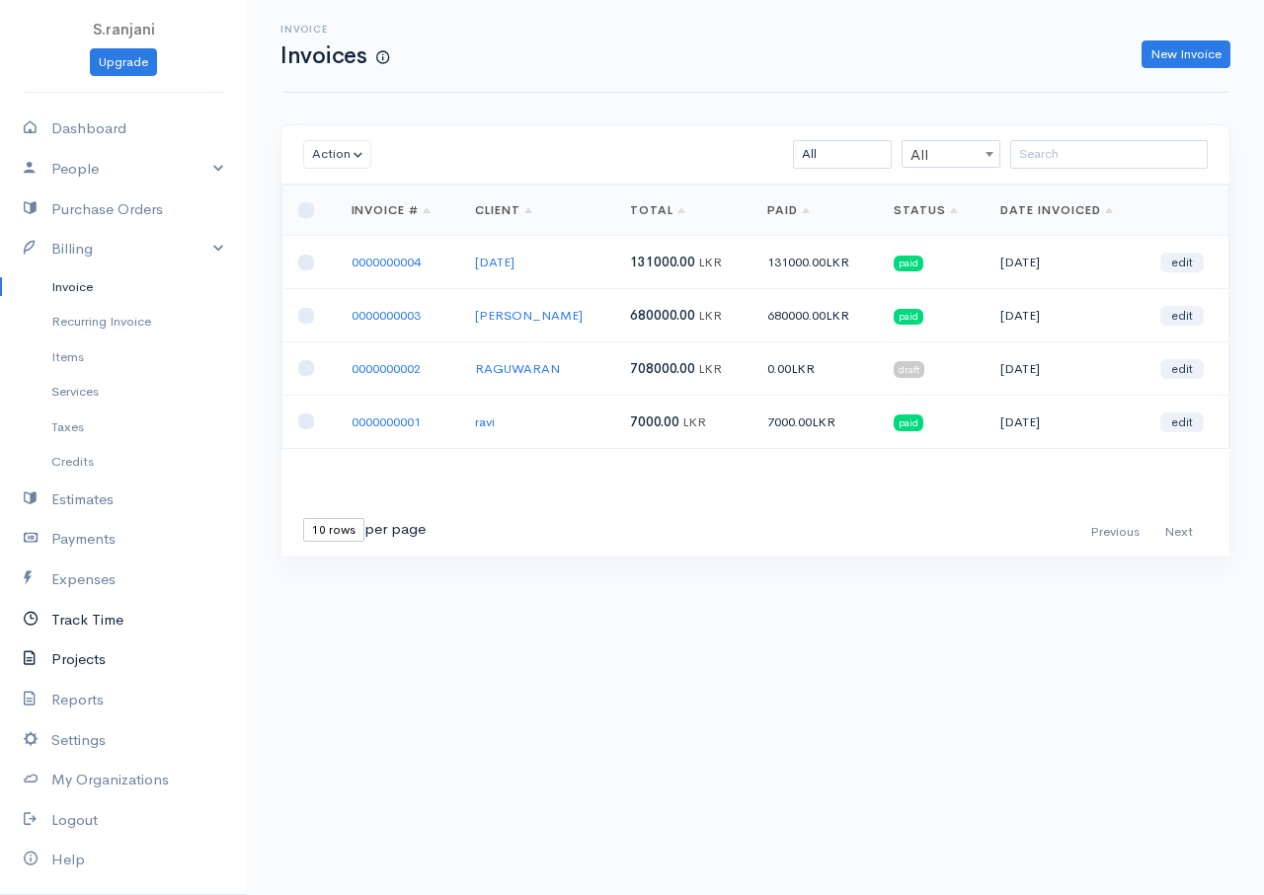
drag, startPoint x: 72, startPoint y: 660, endPoint x: 96, endPoint y: 626, distance: 41.9
click at [71, 658] on link "Projects" at bounding box center [123, 660] width 247 height 40
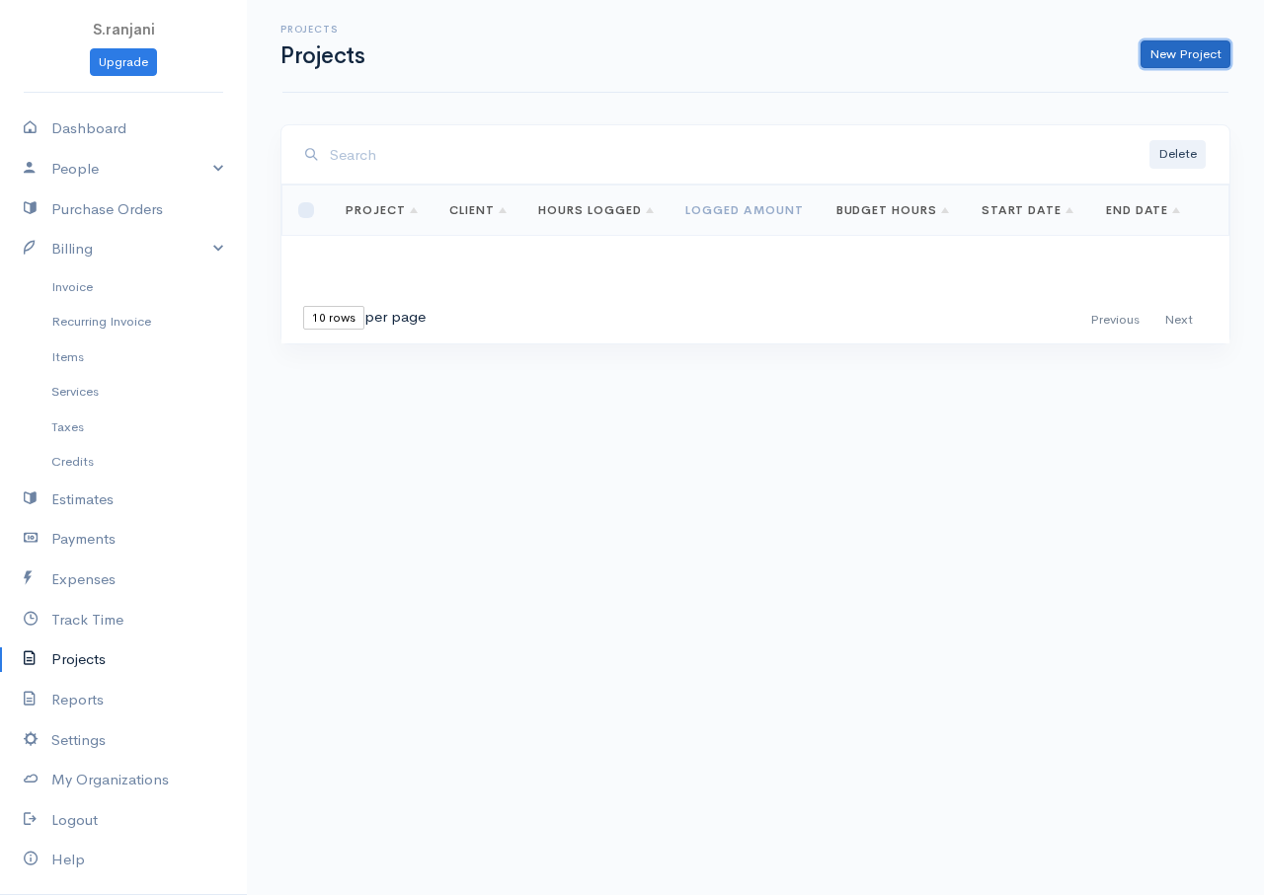
click at [1149, 49] on link "New Project" at bounding box center [1185, 54] width 90 height 29
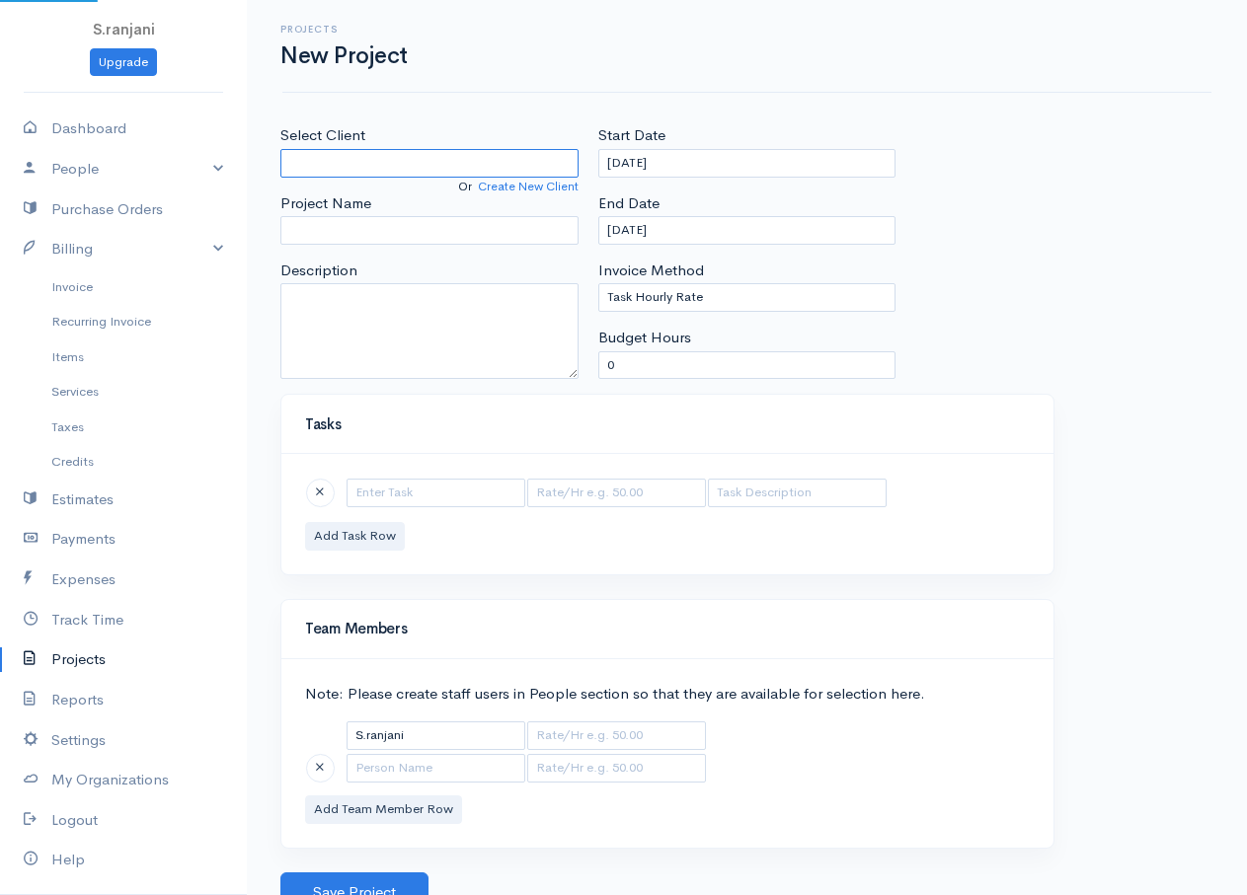
click at [359, 163] on input "Select Client" at bounding box center [429, 163] width 298 height 29
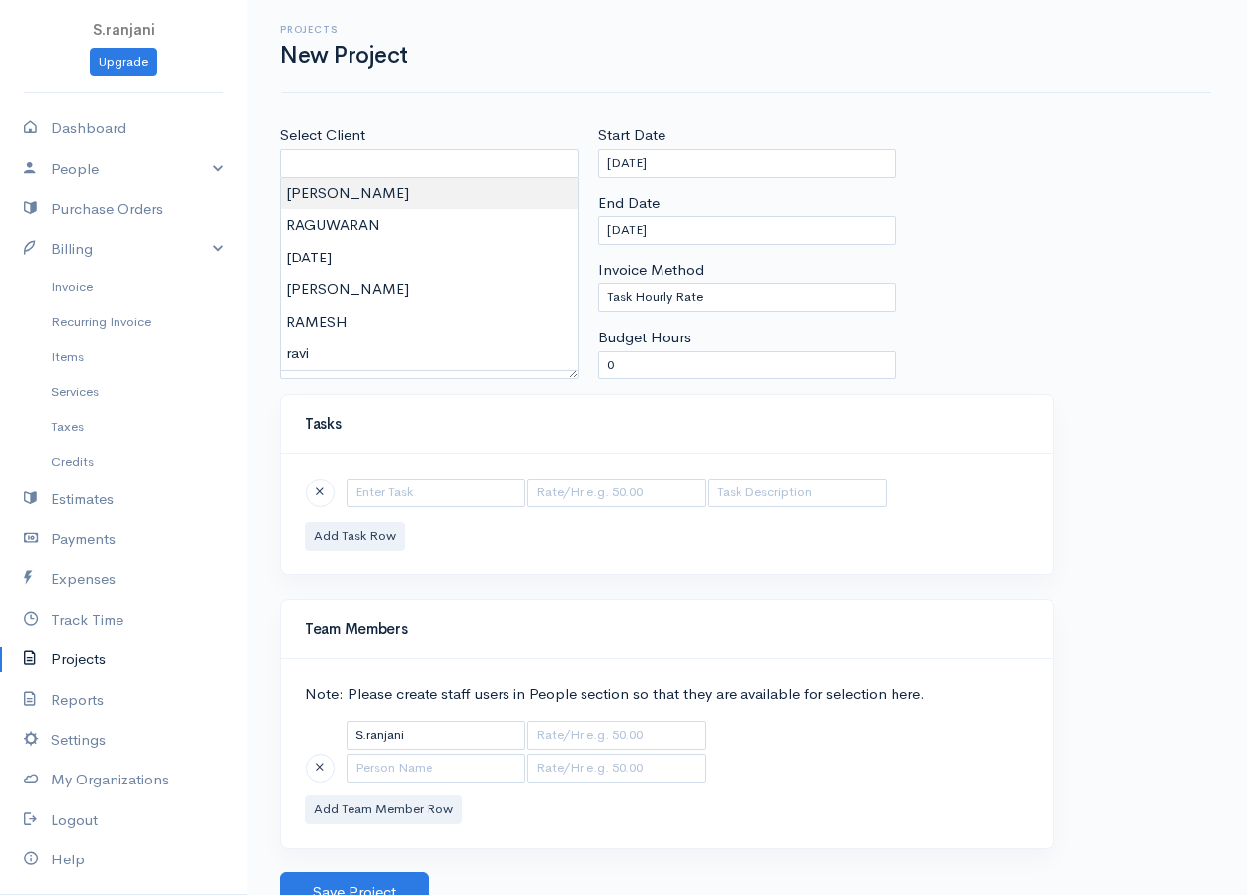
type input "PAVISH"
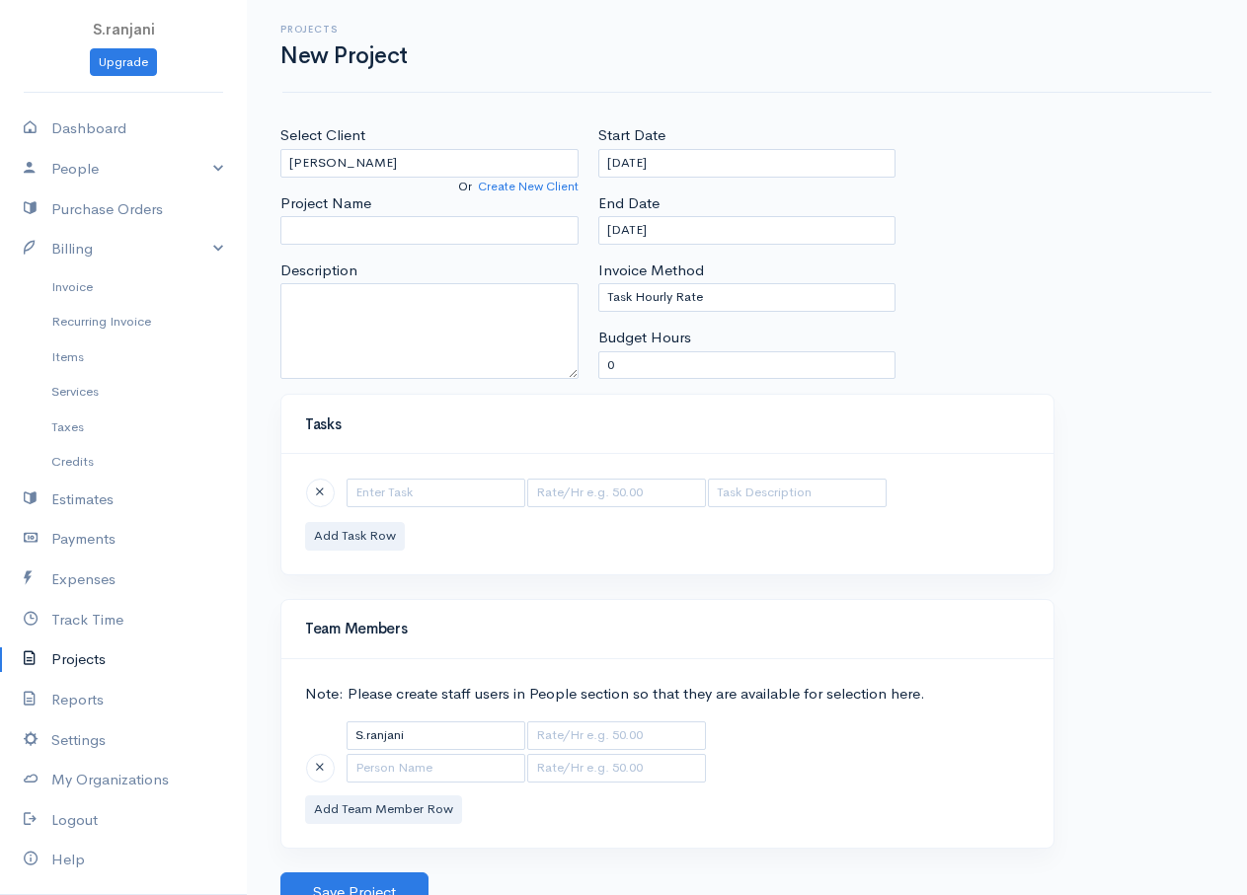
click at [336, 199] on body "S.ranjani Upgrade Dashboard People Clients Vendors Staff Users Purchase Orders …" at bounding box center [623, 456] width 1247 height 912
click at [399, 232] on input "Project Name" at bounding box center [429, 230] width 298 height 29
type input "K"
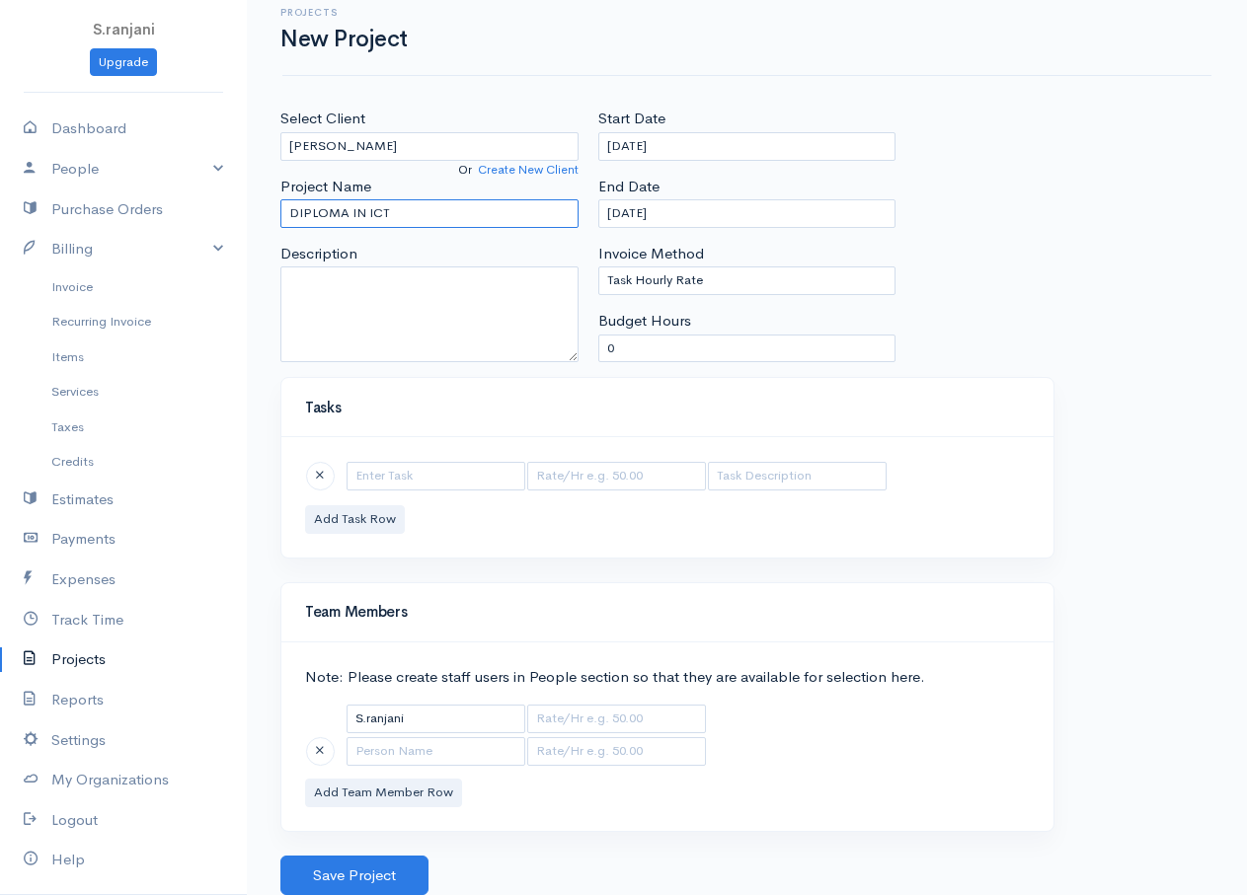
type input "DIPLOMA IN ICT"
click at [381, 488] on input "text" at bounding box center [436, 476] width 179 height 29
click at [322, 517] on button "Add Task Row" at bounding box center [355, 519] width 100 height 29
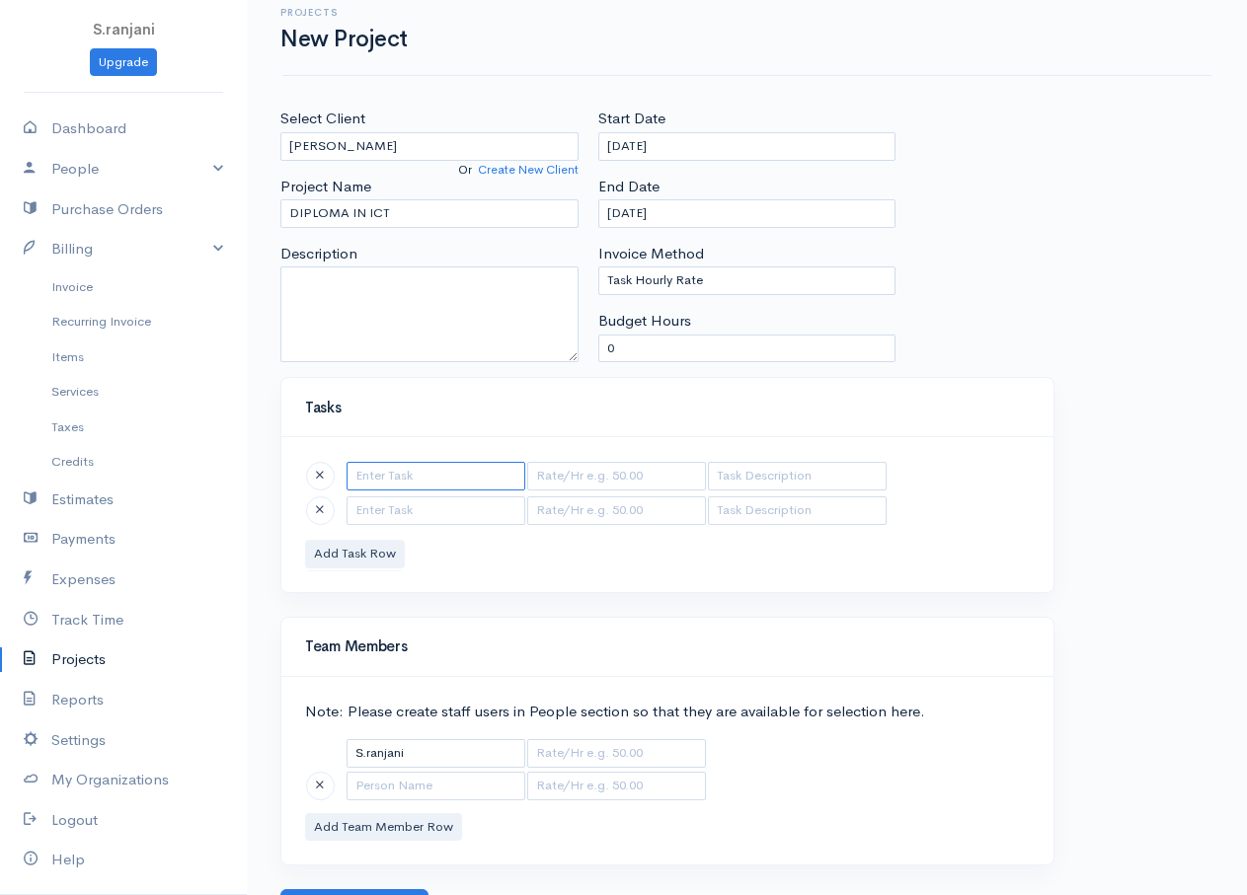
click at [384, 476] on input "text" at bounding box center [436, 476] width 179 height 29
type input "WORD"
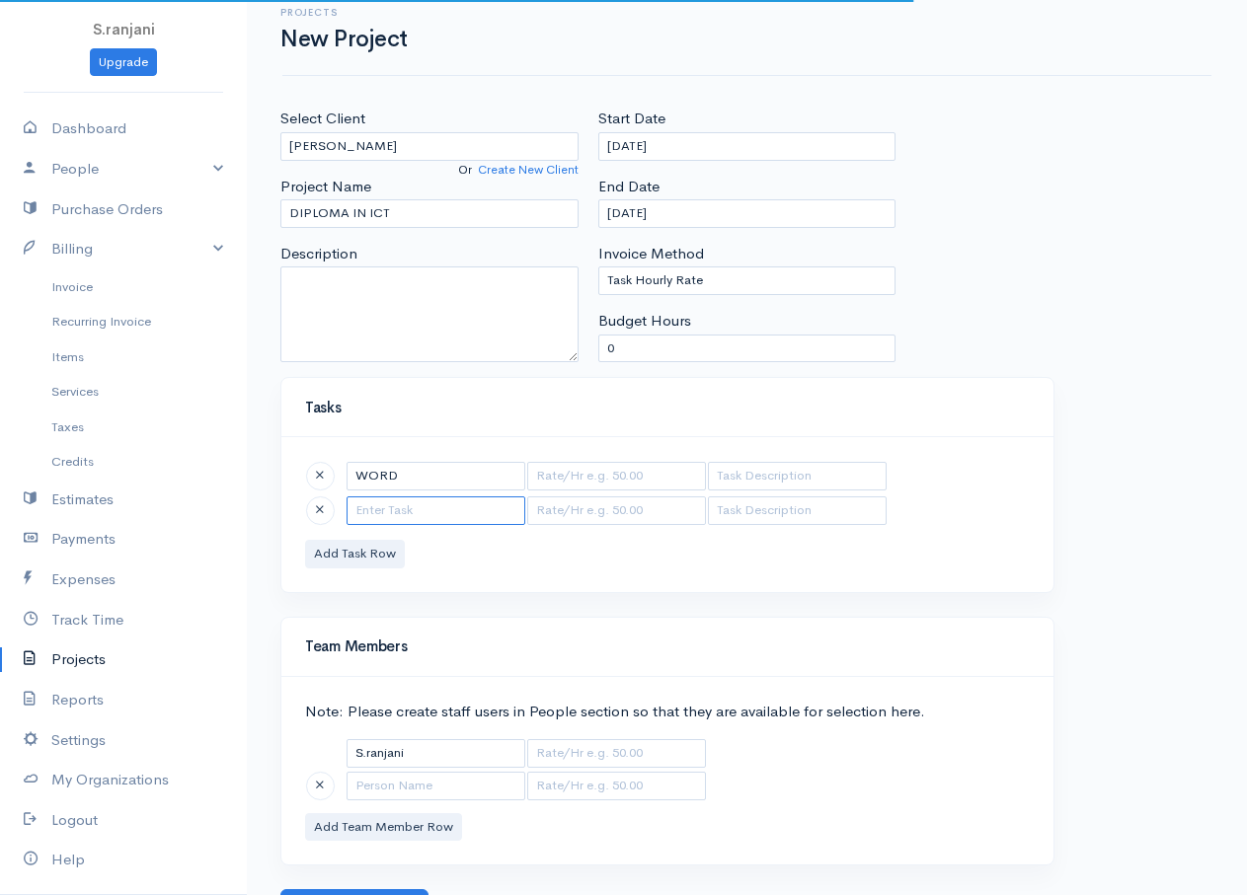
click at [373, 513] on input "text" at bounding box center [436, 511] width 179 height 29
type input "EXCEL"
click at [376, 546] on button "Add Task Row" at bounding box center [355, 554] width 100 height 29
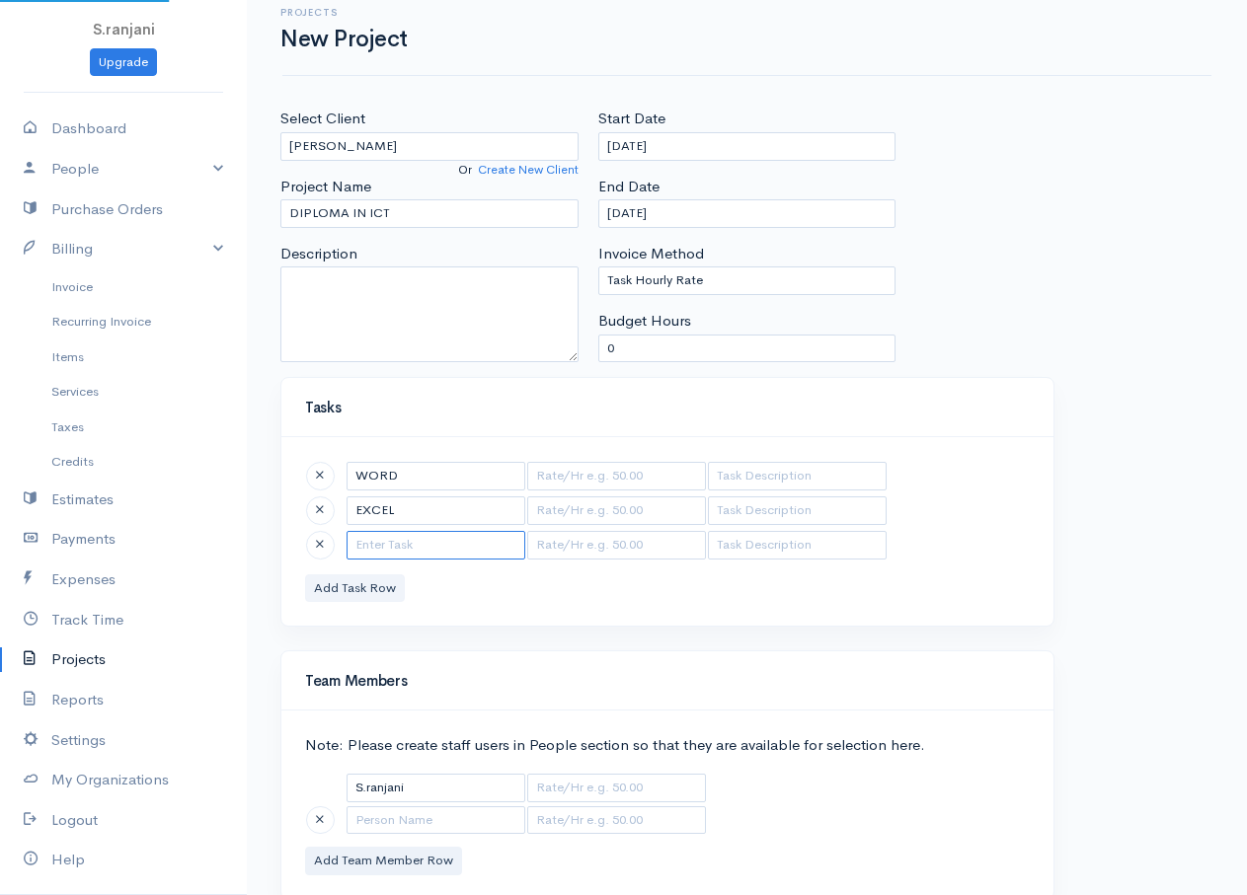
click at [376, 546] on input "text" at bounding box center [436, 545] width 179 height 29
type input "POWERPOINT"
click at [585, 480] on input "text" at bounding box center [616, 476] width 179 height 29
type input "50"
click at [530, 515] on input "text" at bounding box center [616, 511] width 179 height 29
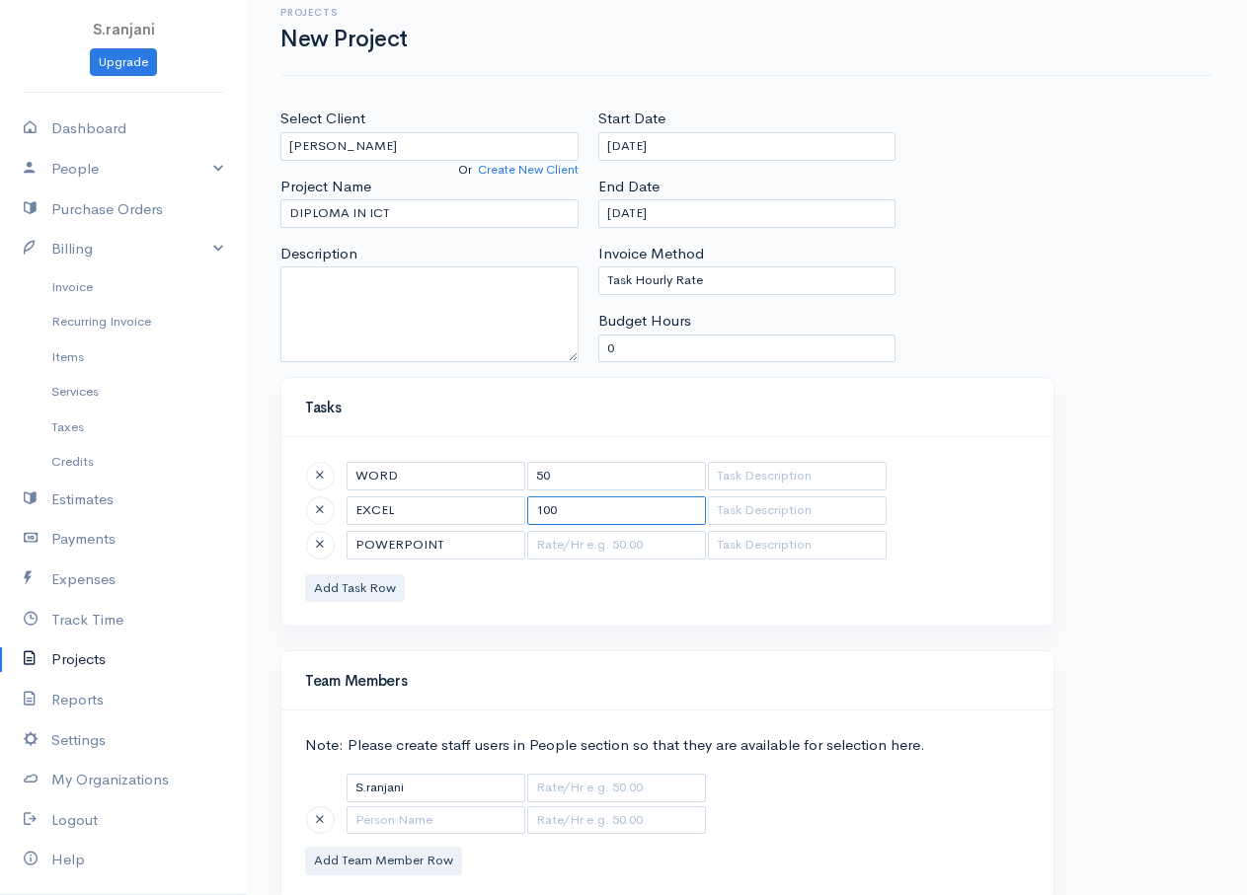
type input "100"
click at [549, 553] on input "text" at bounding box center [616, 545] width 179 height 29
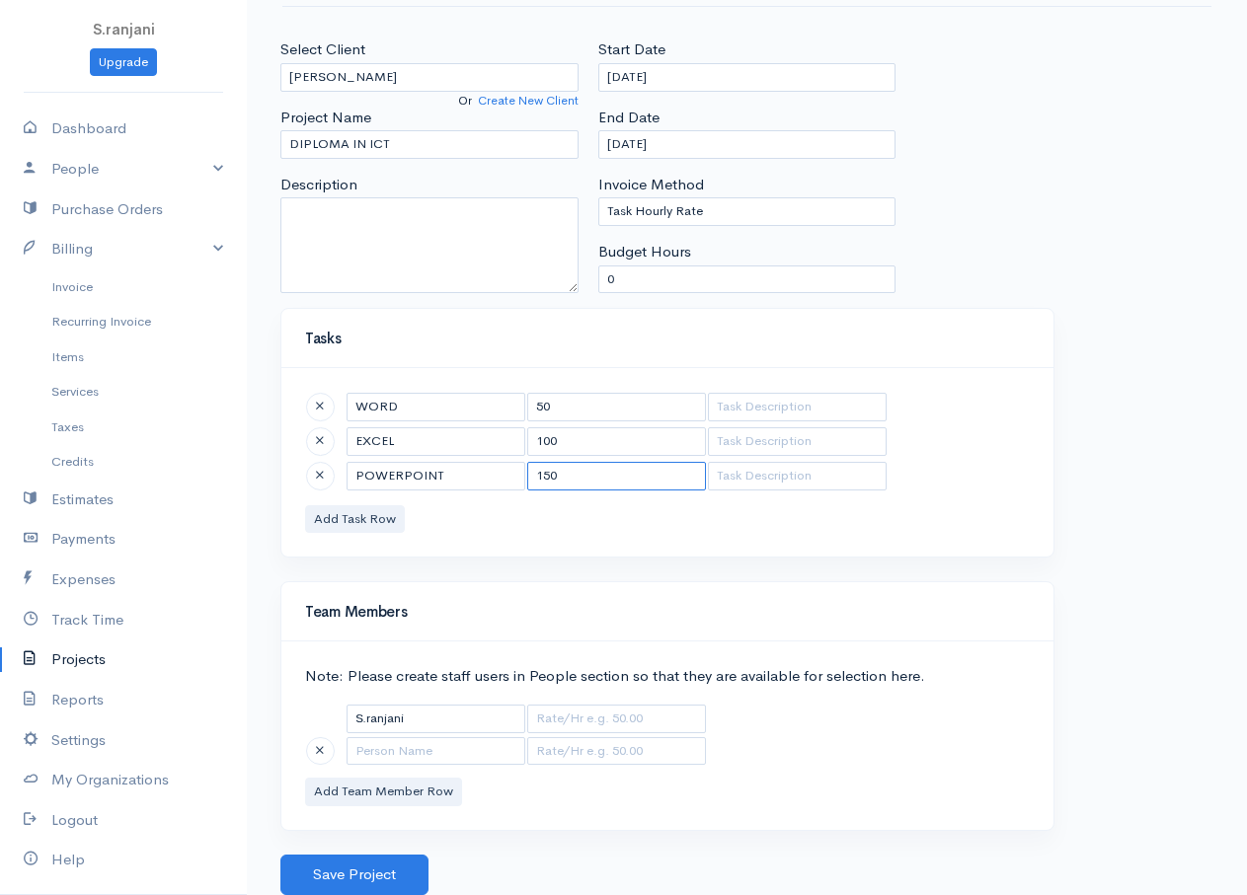
scroll to position [0, 0]
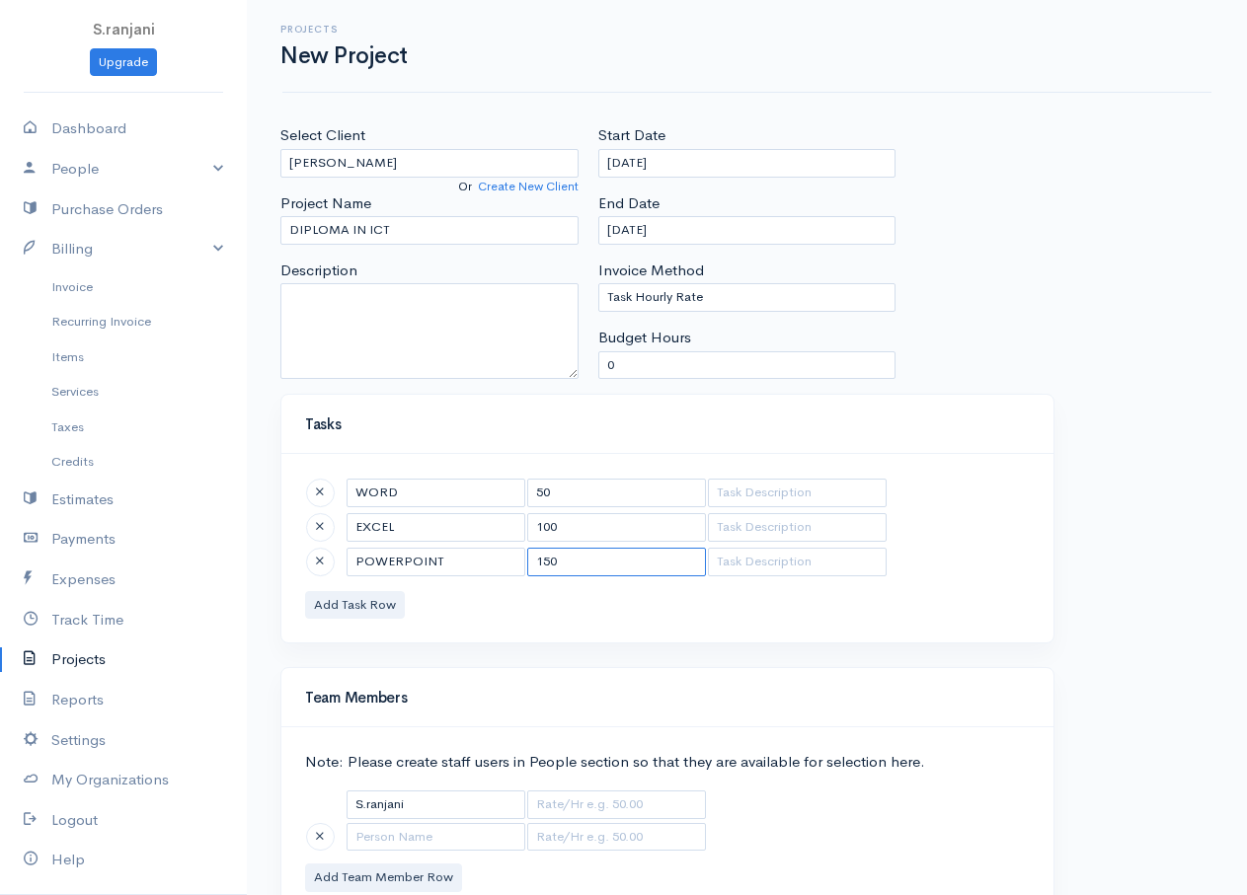
type input "150"
click at [654, 302] on select "Task Hourly Rate Person Hourly Rate Project Hourly Rate Flat Rate Project" at bounding box center [747, 297] width 298 height 29
click at [598, 283] on select "Task Hourly Rate Person Hourly Rate Project Hourly Rate Flat Rate Project" at bounding box center [747, 297] width 298 height 29
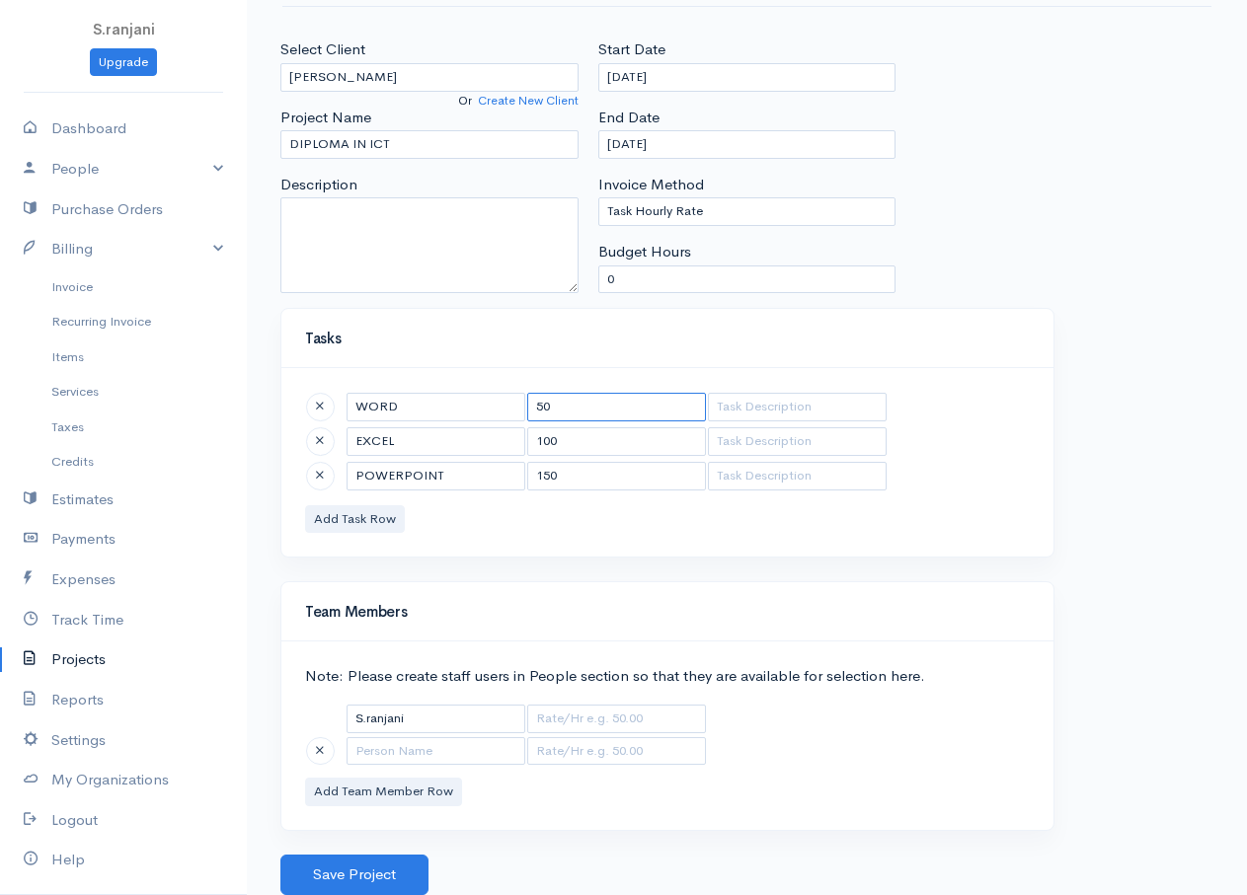
click at [604, 414] on input "50" at bounding box center [616, 407] width 179 height 29
click at [596, 441] on input "100" at bounding box center [616, 441] width 179 height 29
click at [313, 871] on button "Save Project" at bounding box center [354, 875] width 148 height 40
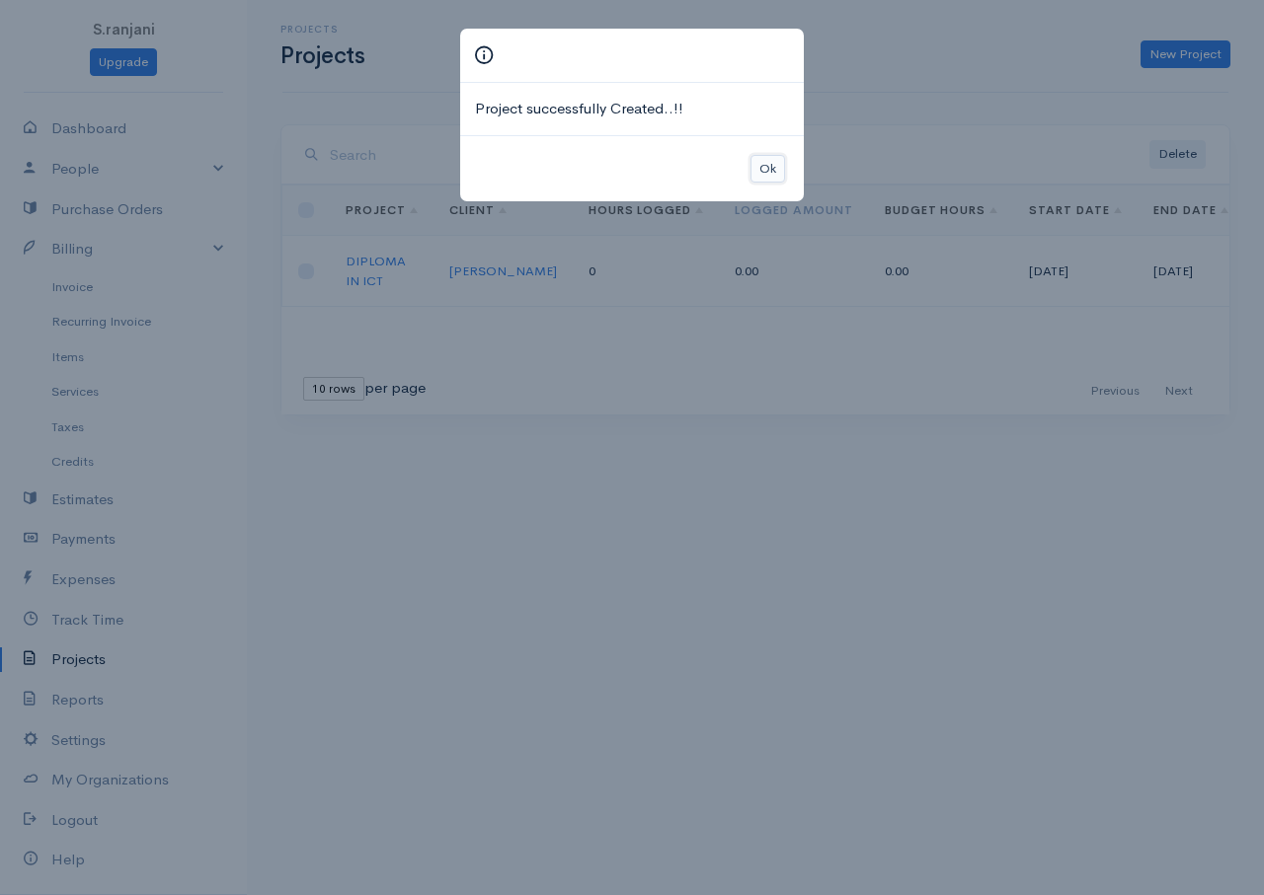
click at [773, 168] on button "Ok" at bounding box center [767, 169] width 35 height 29
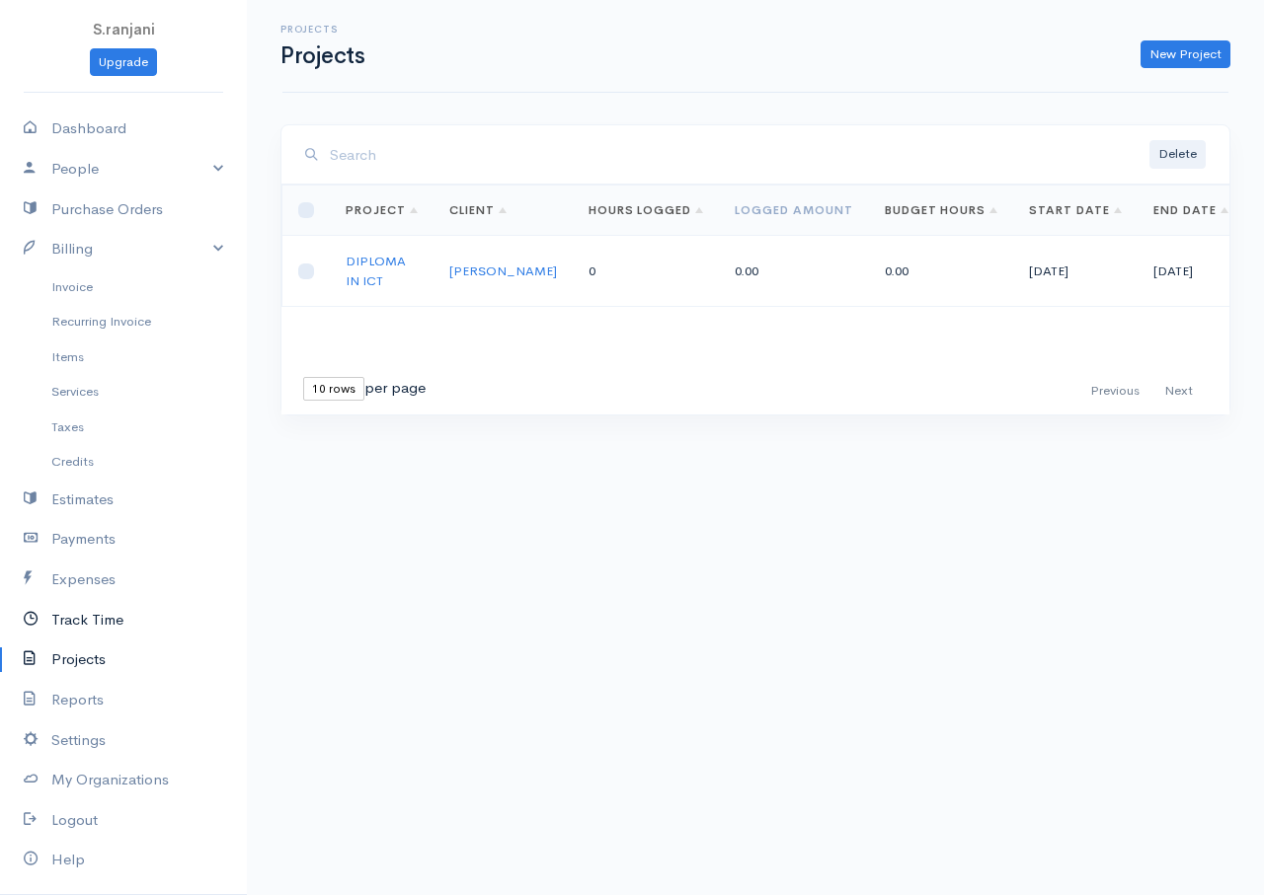
click at [69, 621] on link "Track Time" at bounding box center [123, 620] width 247 height 40
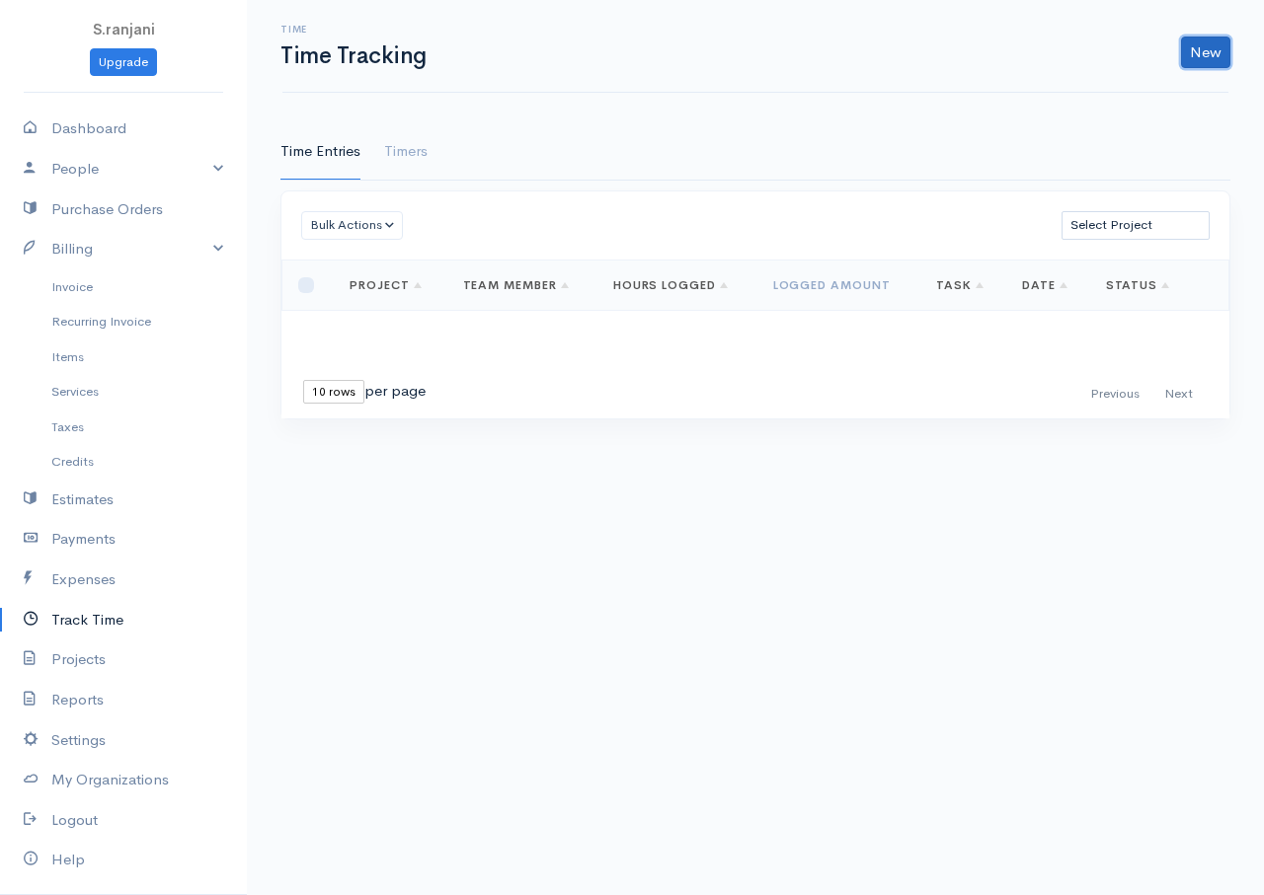
click at [1215, 54] on link "New" at bounding box center [1205, 53] width 49 height 32
click at [1158, 98] on link "Time Entry" at bounding box center [1150, 94] width 156 height 35
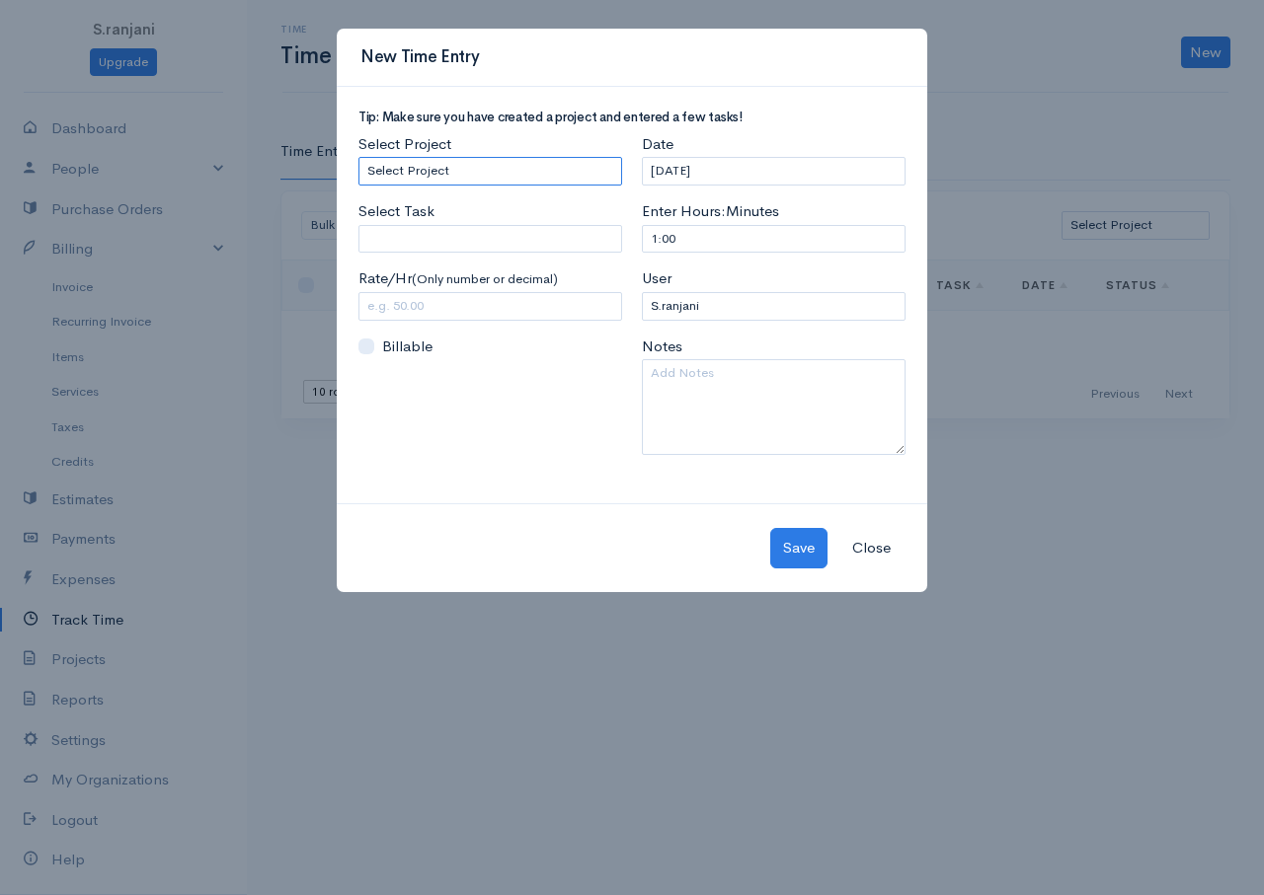
click at [507, 167] on select "Select Project DIPLOMA IN ICT" at bounding box center [490, 171] width 264 height 29
select select "5479"
click at [358, 157] on select "Select Project DIPLOMA IN ICT" at bounding box center [490, 171] width 264 height 29
click at [396, 239] on input "Select Task" at bounding box center [490, 239] width 264 height 29
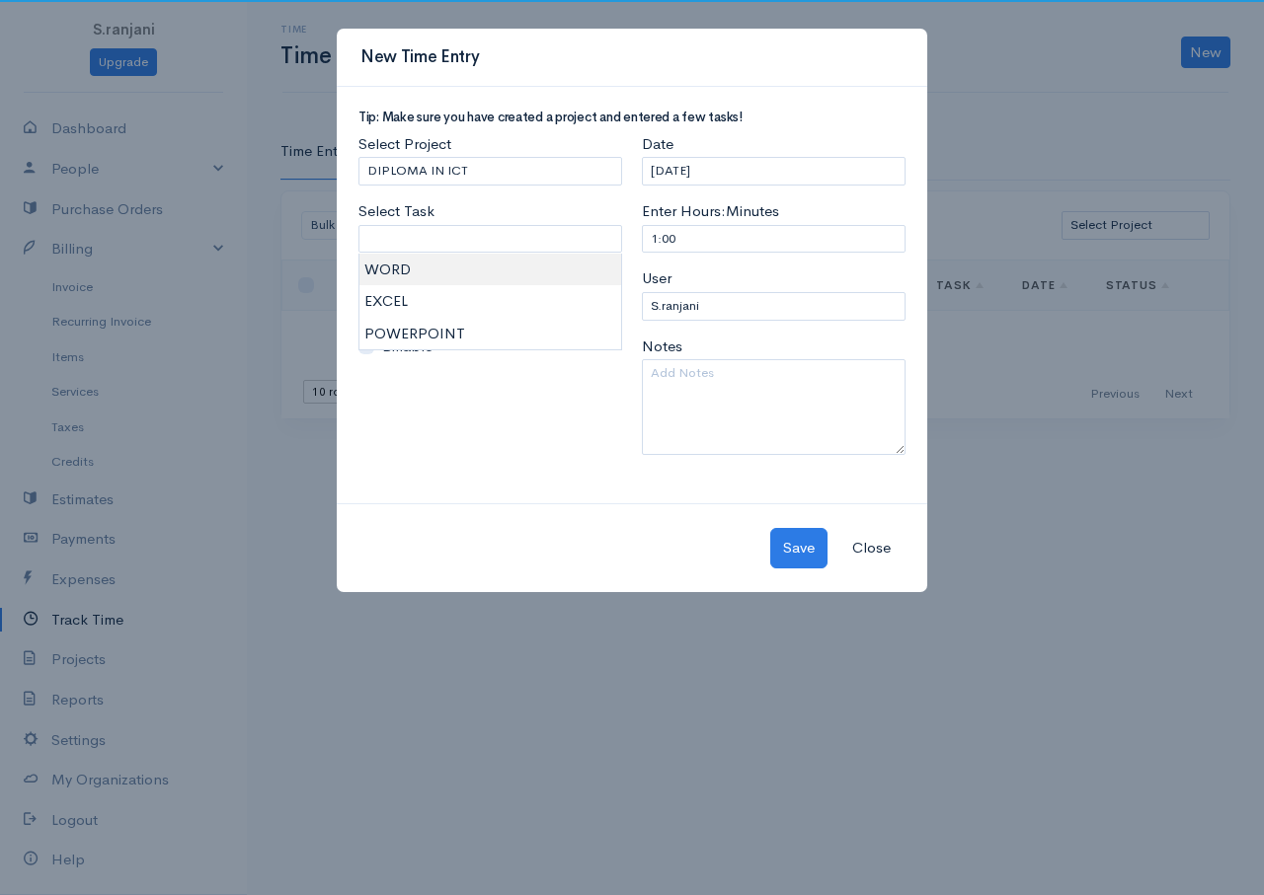
type input "WORD"
type input "50.00"
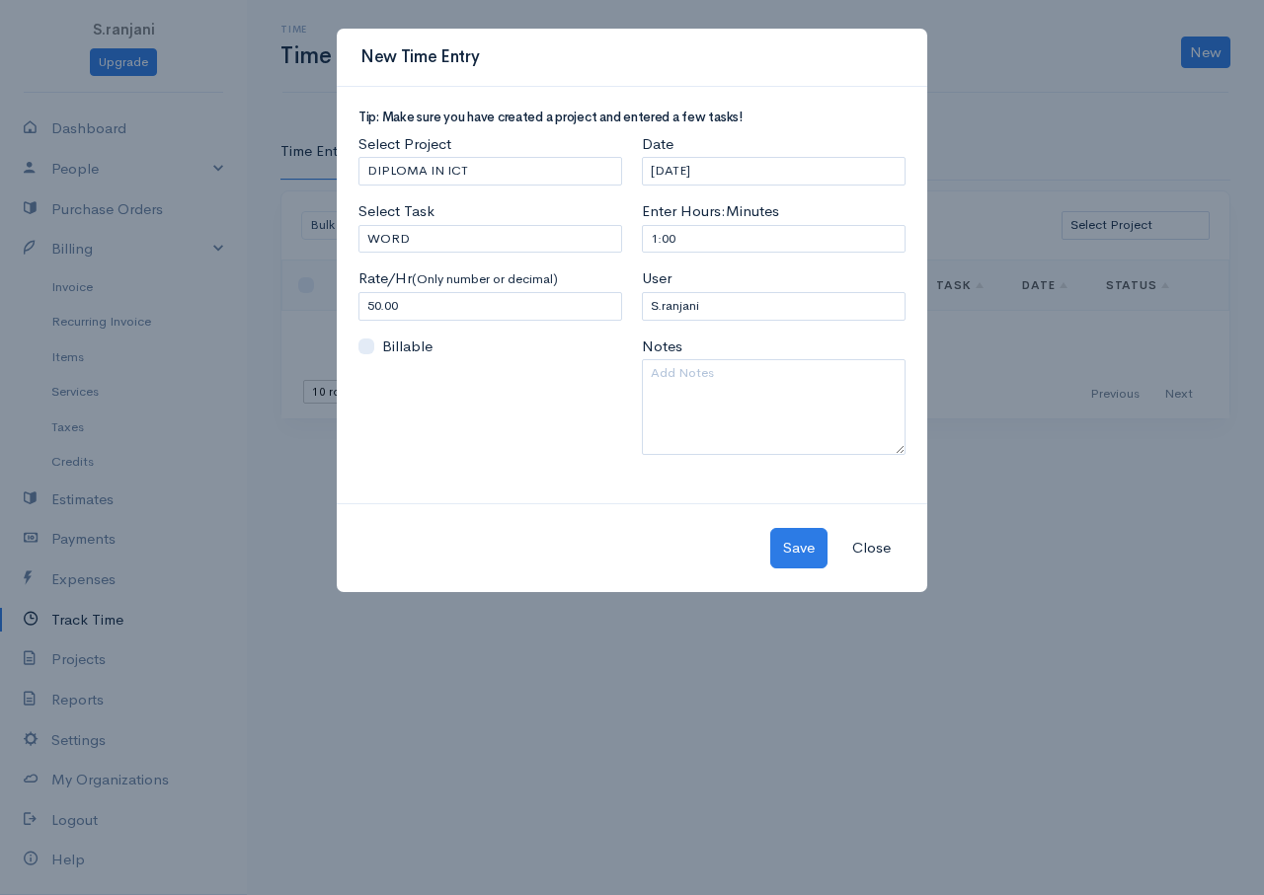
click at [400, 278] on body "S.ranjani Upgrade Dashboard People Clients Vendors Staff Users Purchase Orders …" at bounding box center [632, 447] width 1264 height 895
drag, startPoint x: 716, startPoint y: 240, endPoint x: 546, endPoint y: 237, distance: 169.8
click at [546, 237] on div "Tip: Make sure you have created a project and entered a few tasks! Select Proje…" at bounding box center [631, 291] width 567 height 360
type input "3"
click at [791, 547] on button "Save" at bounding box center [798, 548] width 57 height 40
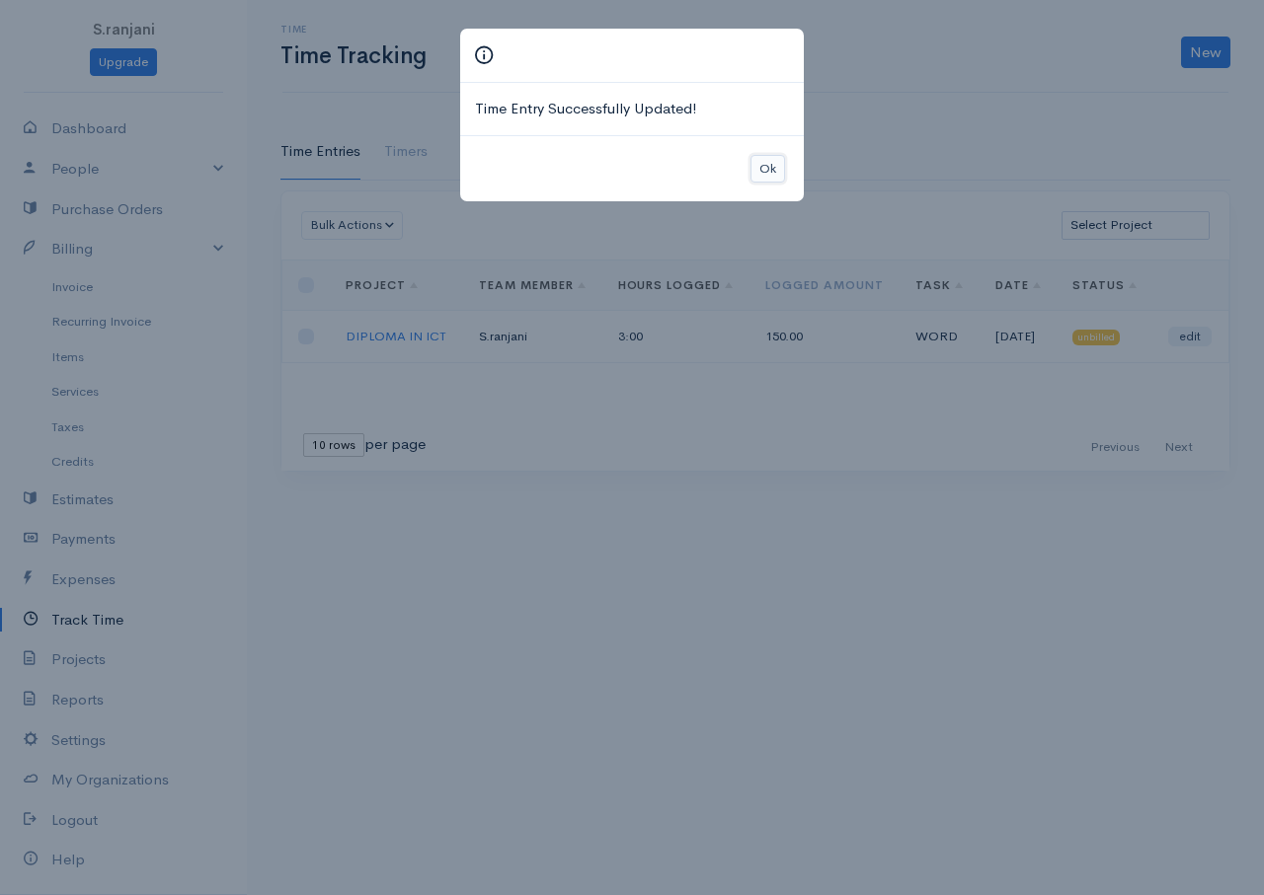
click at [778, 169] on button "Ok" at bounding box center [767, 169] width 35 height 29
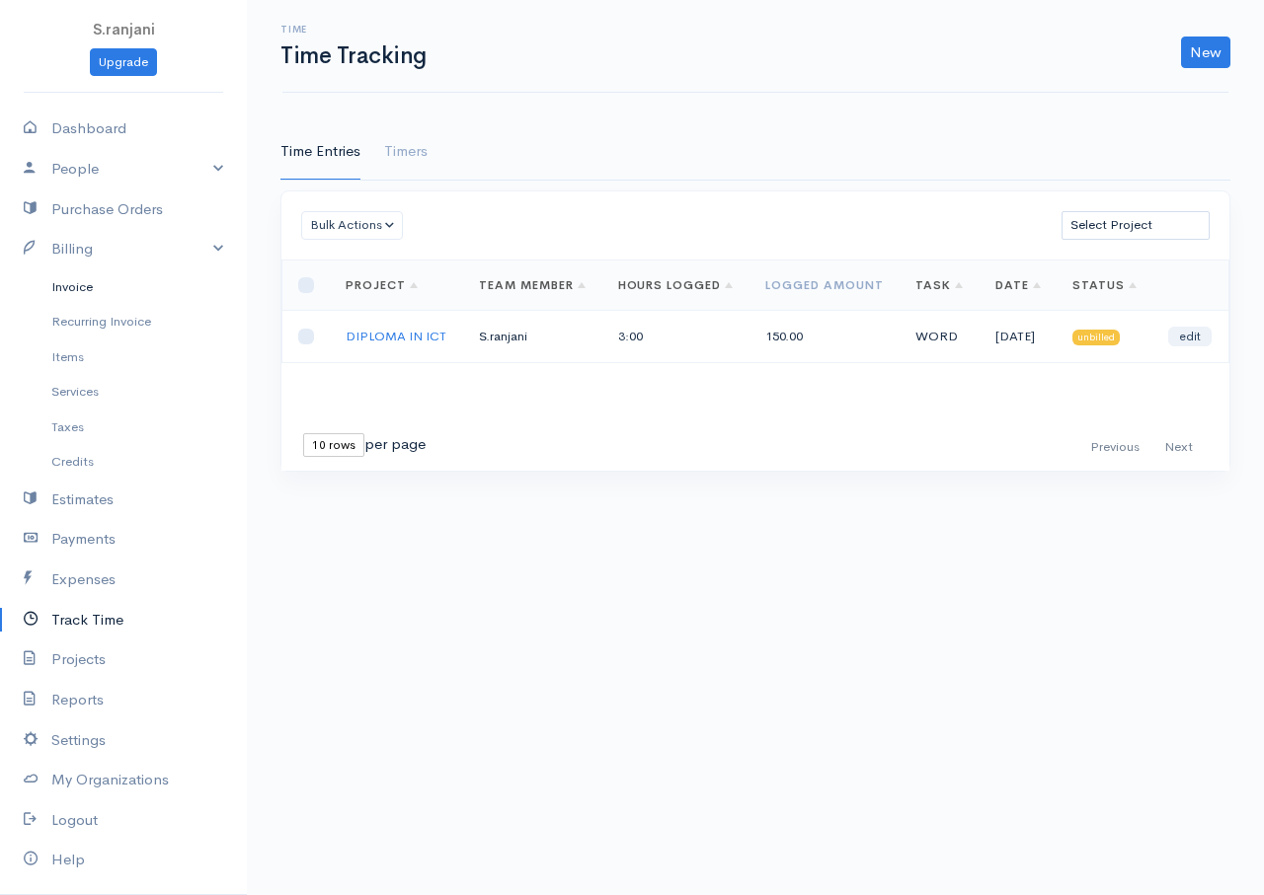
click at [59, 286] on link "Invoice" at bounding box center [123, 288] width 247 height 36
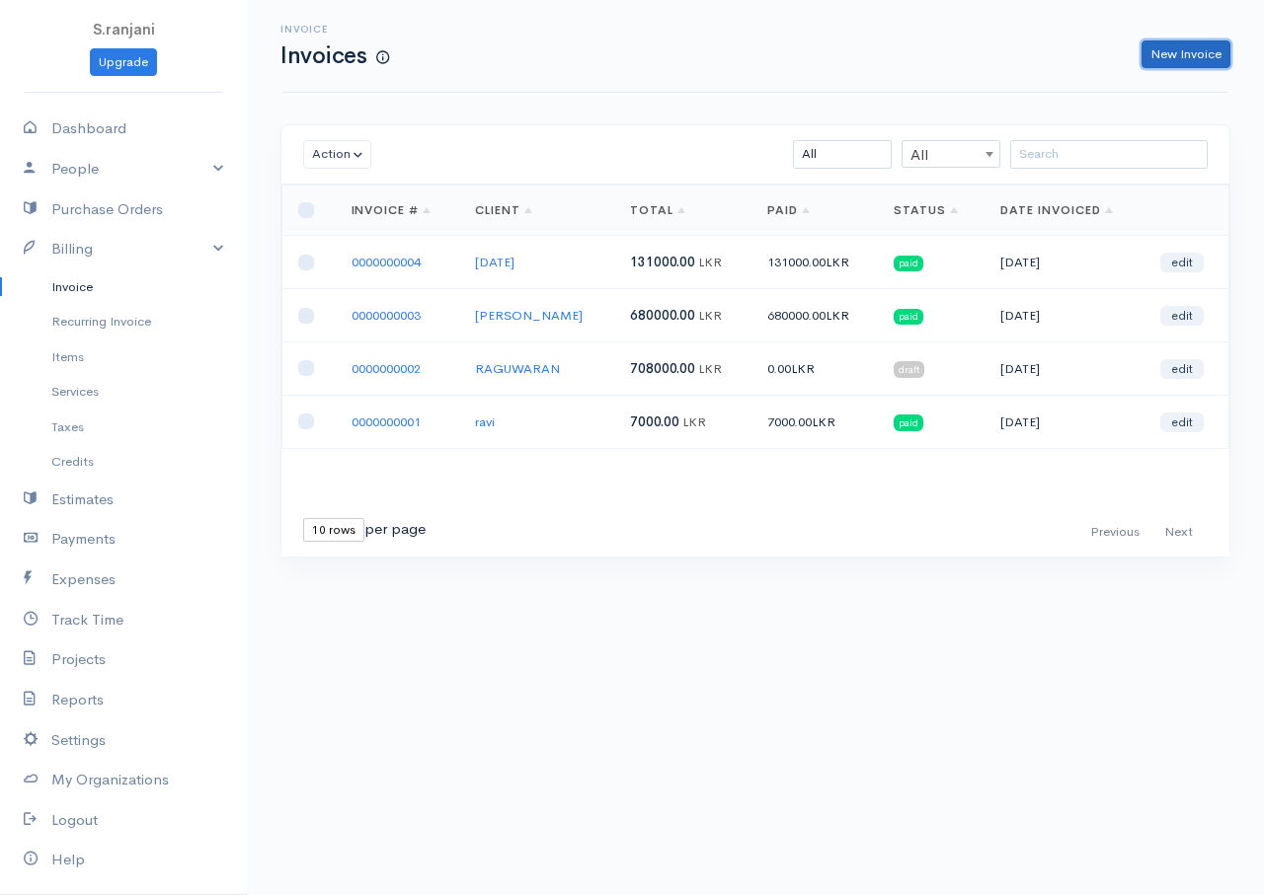
click at [1180, 66] on link "New Invoice" at bounding box center [1185, 54] width 89 height 29
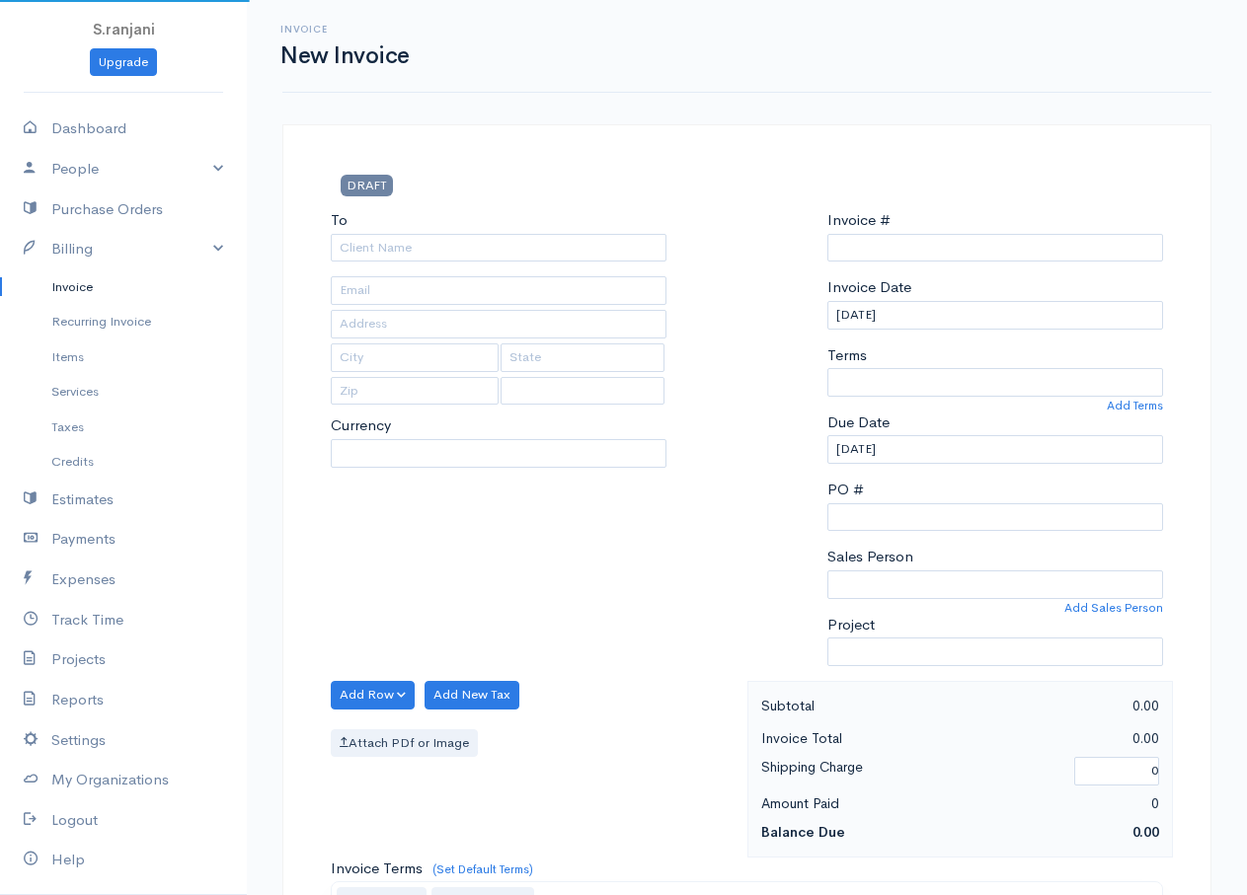
select select "Sri Lanka"
select select "LKR"
type input "0000000005"
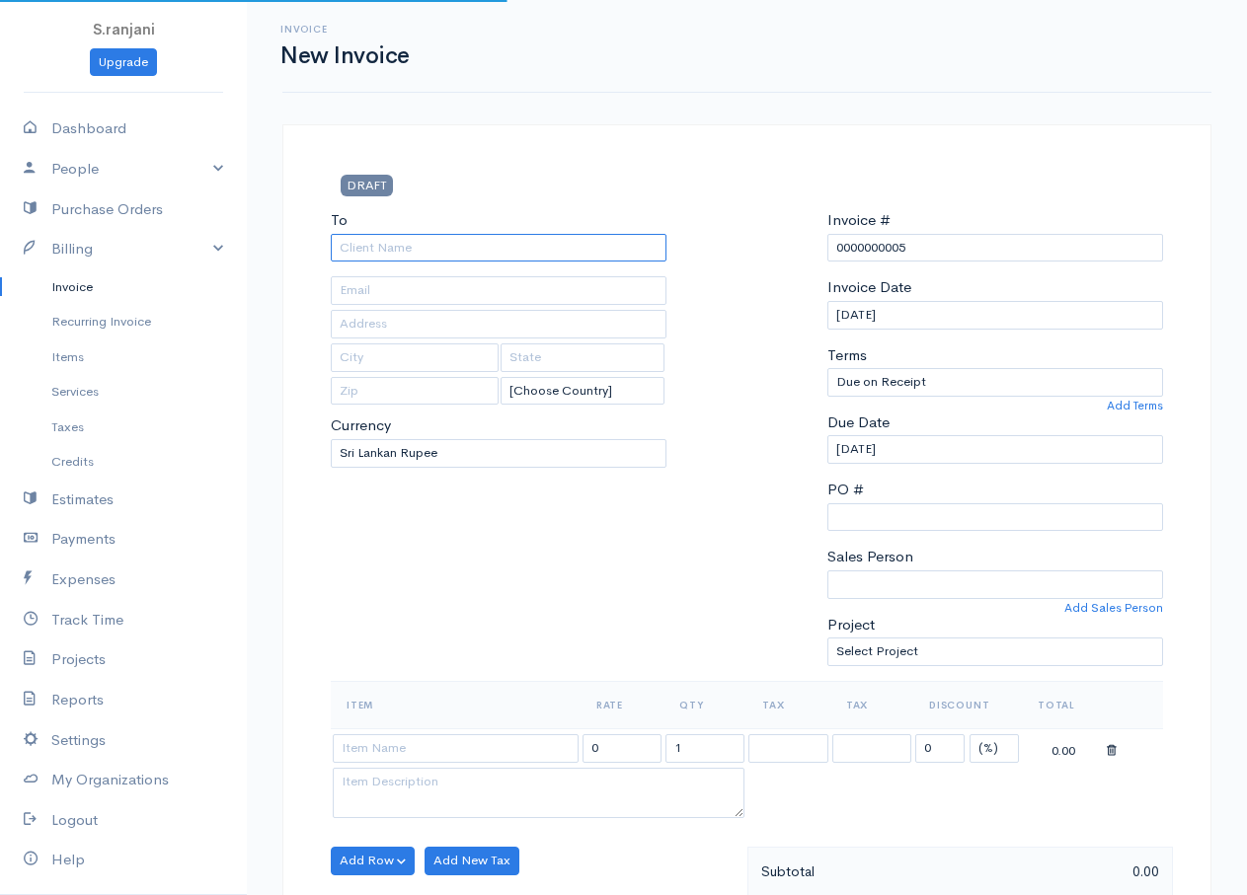
click at [389, 250] on input "To" at bounding box center [499, 248] width 336 height 29
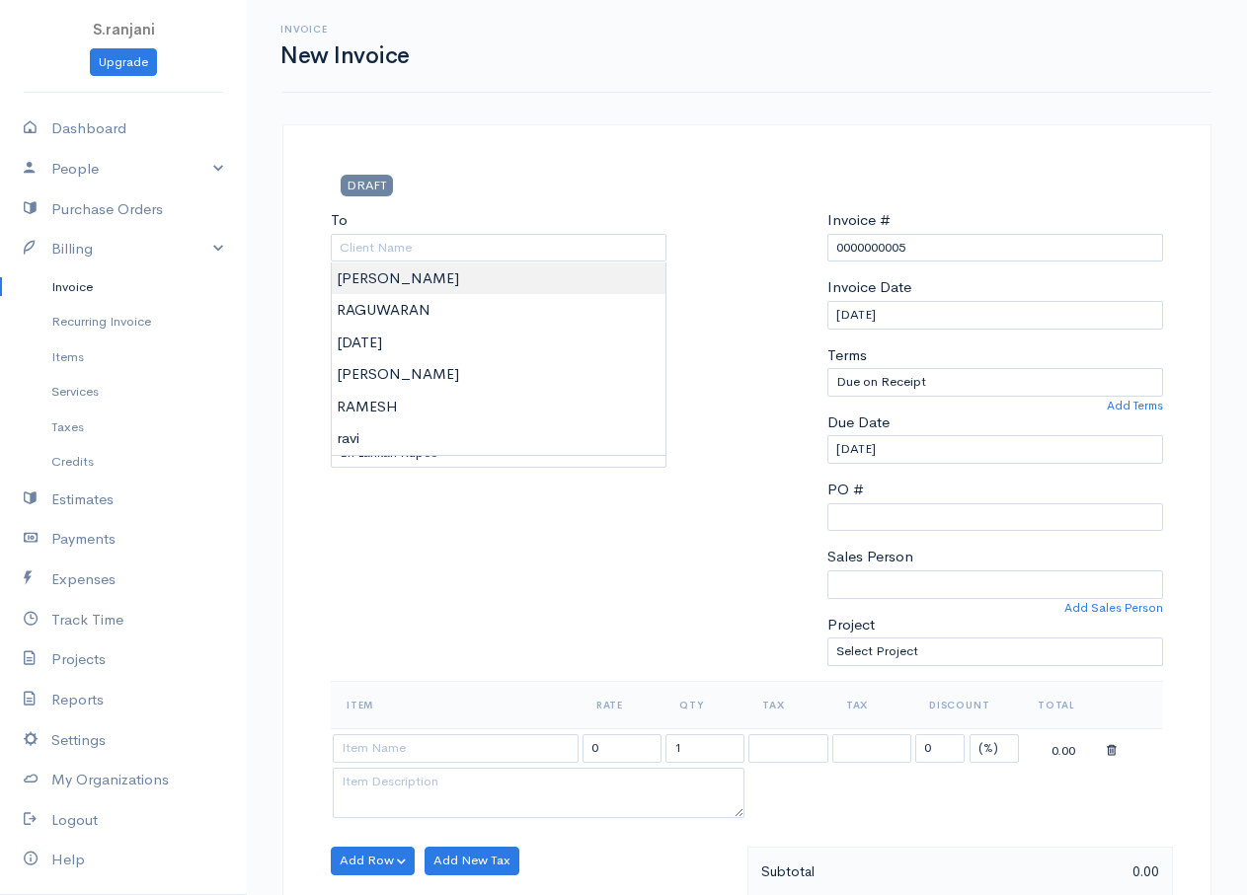
type input "PAVISH"
click at [374, 281] on body "S.ranjani Upgrade Dashboard People Clients Vendors Staff Users Purchase Orders …" at bounding box center [623, 853] width 1247 height 1707
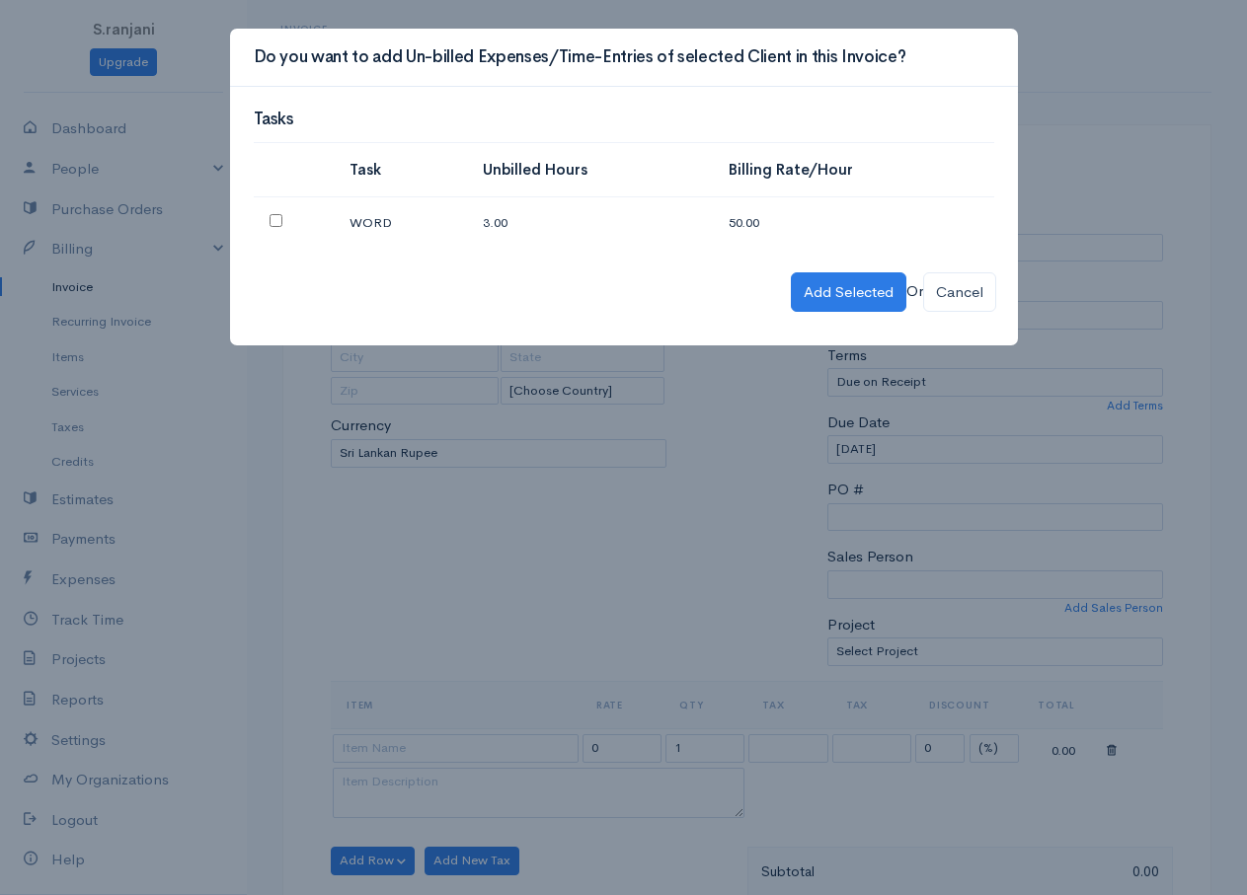
click at [275, 218] on input "checkbox" at bounding box center [276, 220] width 13 height 13
checkbox input "true"
click at [841, 272] on button "Add Selected" at bounding box center [849, 292] width 116 height 40
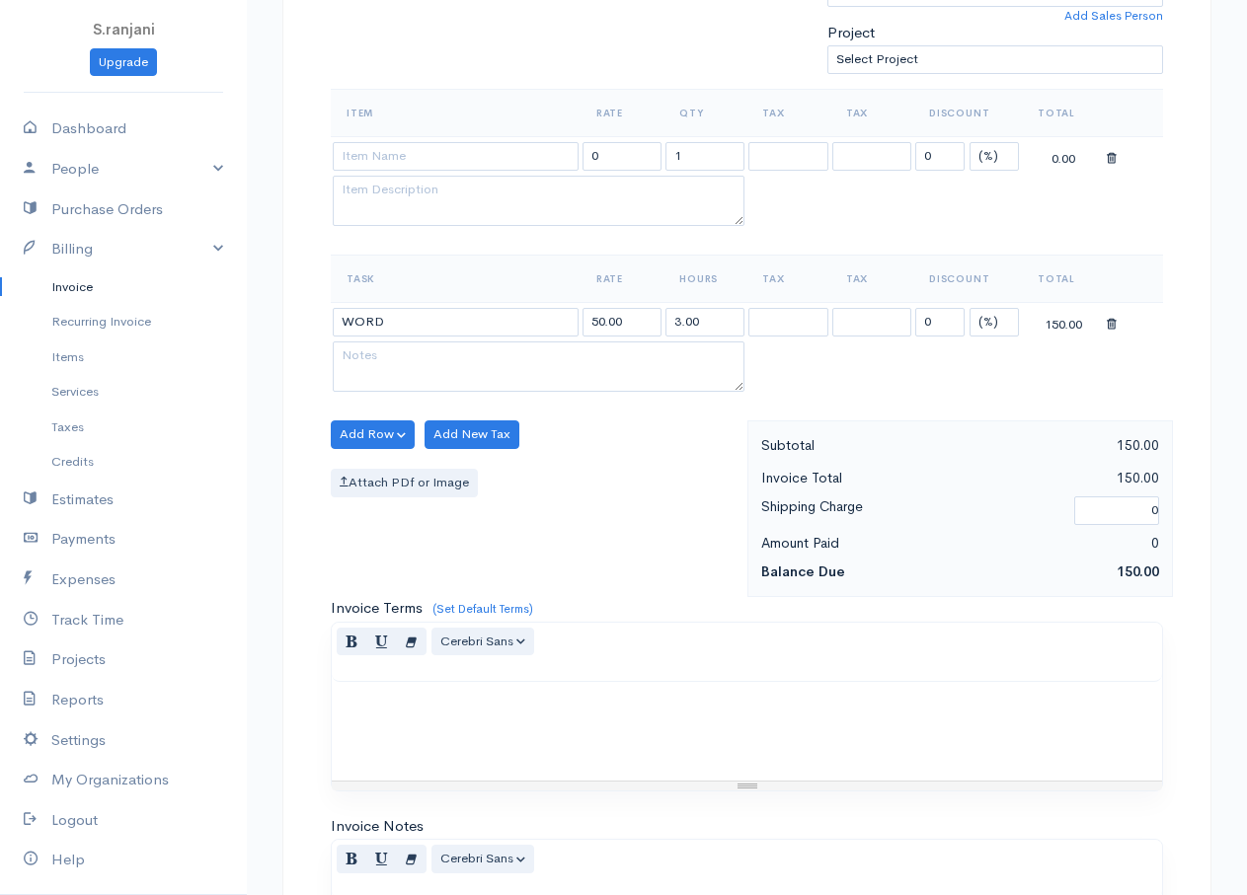
scroll to position [977, 0]
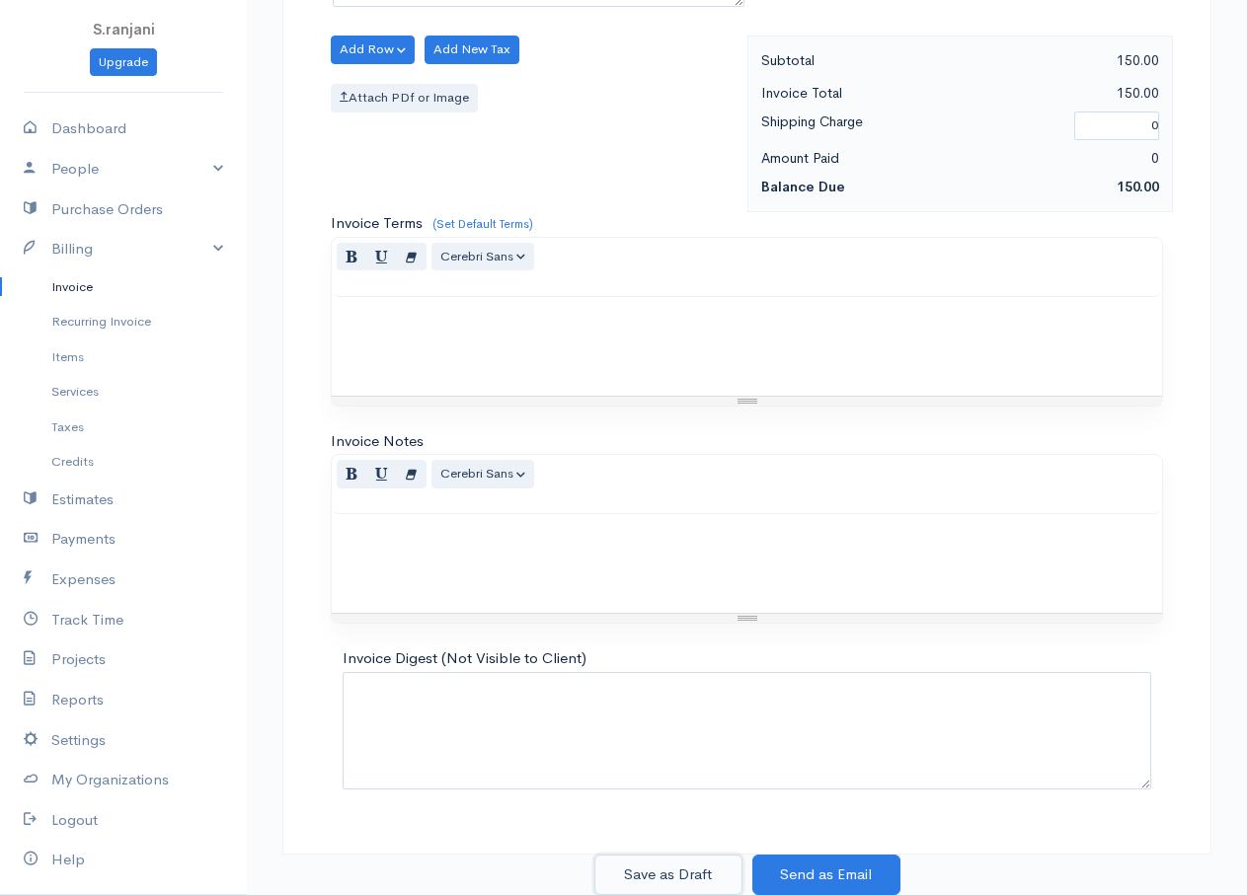
click at [676, 874] on button "Save as Draft" at bounding box center [668, 875] width 148 height 40
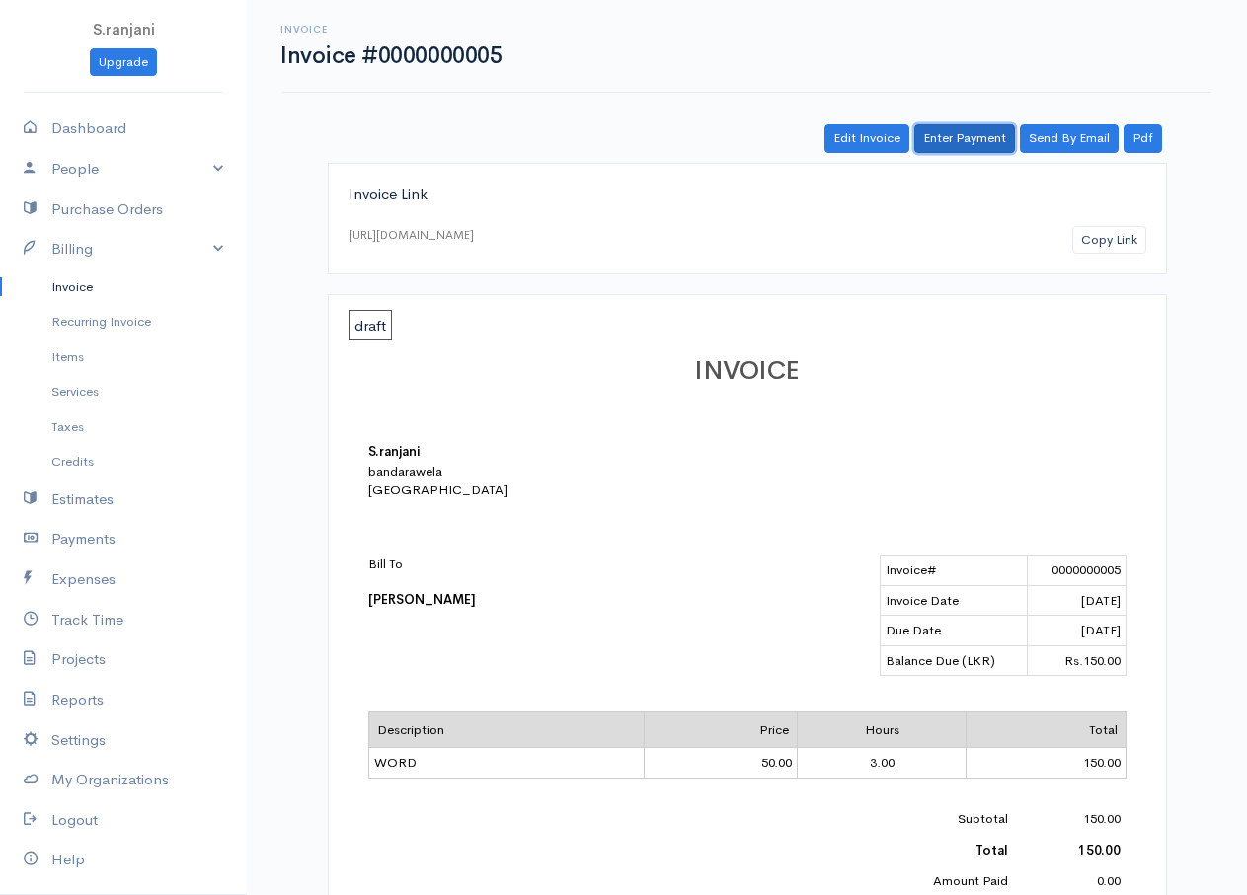
click at [975, 143] on link "Enter Payment" at bounding box center [964, 138] width 101 height 29
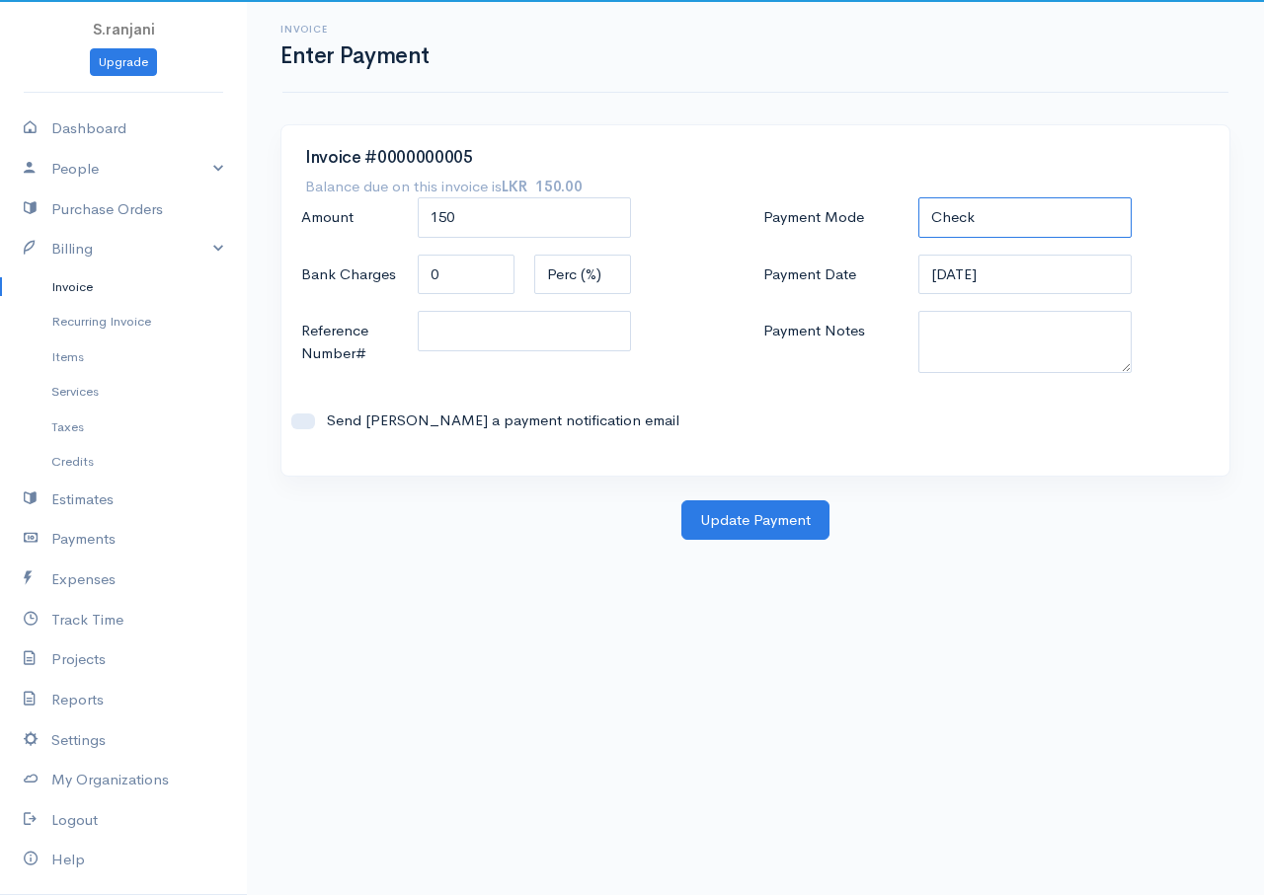
click at [965, 212] on select "Check Bank Transfer Credit Cash Debit ACH VISA MASTERCARD AMEX DISCOVER DINERS …" at bounding box center [1024, 217] width 213 height 40
select select "Bank Transfer"
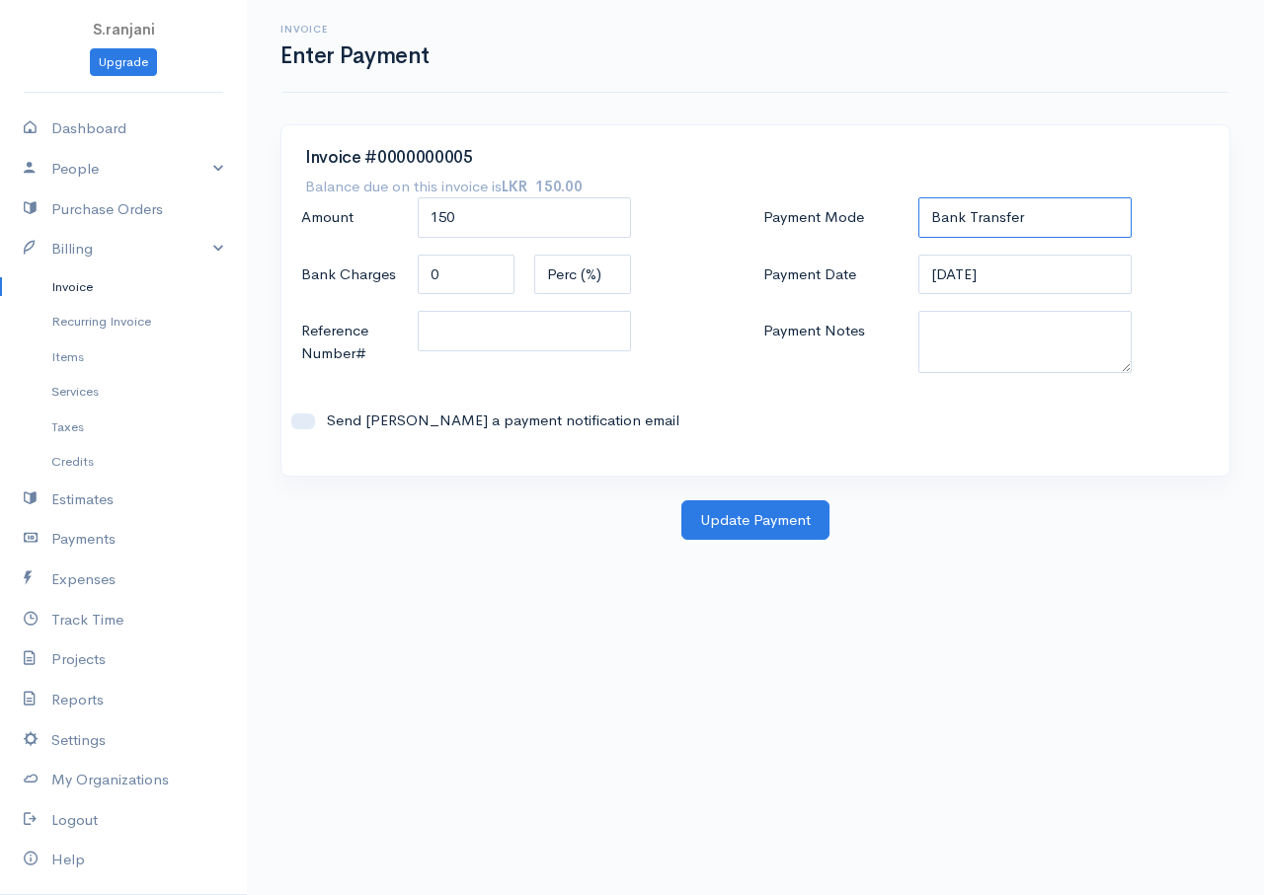
click at [918, 197] on select "Check Bank Transfer Credit Cash Debit ACH VISA MASTERCARD AMEX DISCOVER DINERS …" at bounding box center [1024, 217] width 213 height 40
click at [778, 531] on button "Update Payment" at bounding box center [755, 521] width 148 height 40
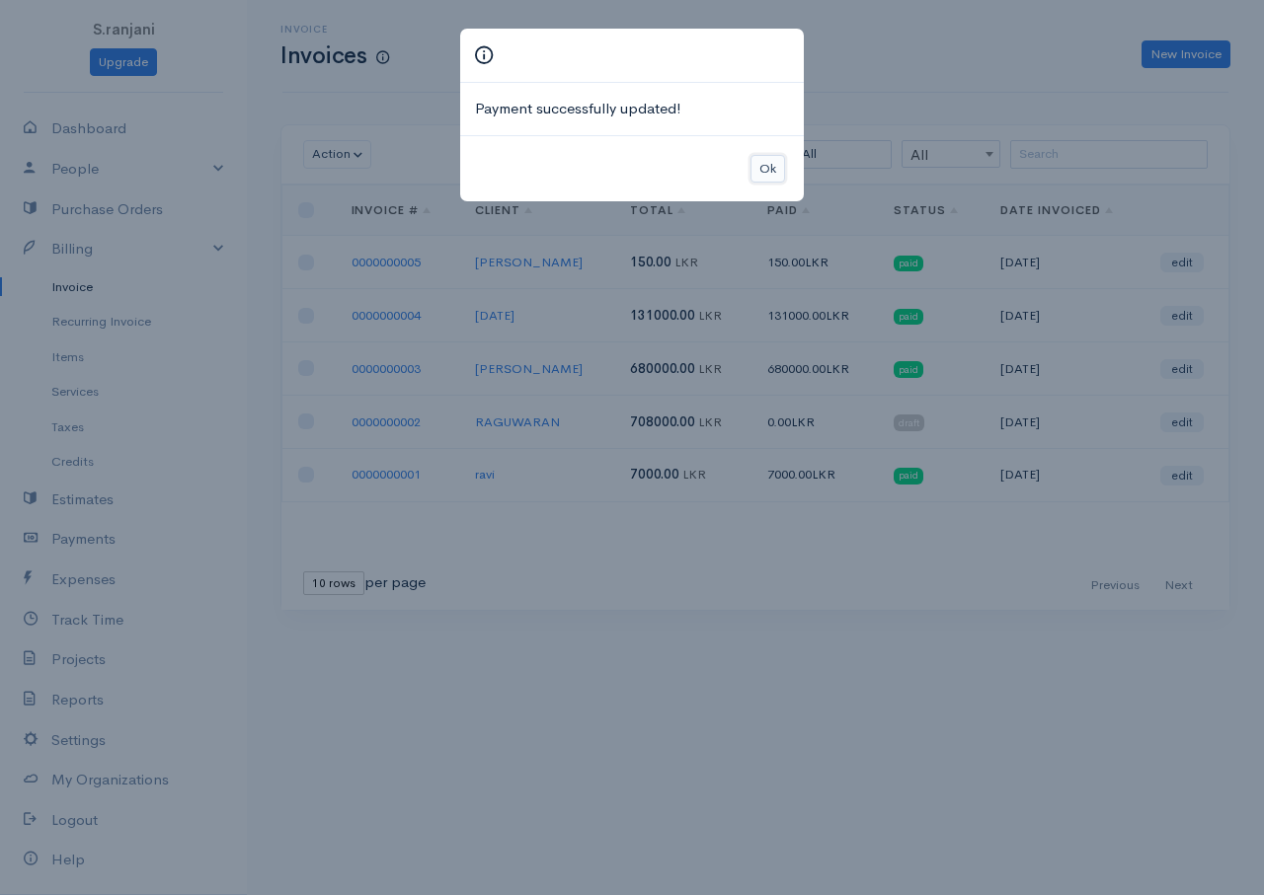
click at [757, 168] on button "Ok" at bounding box center [767, 169] width 35 height 29
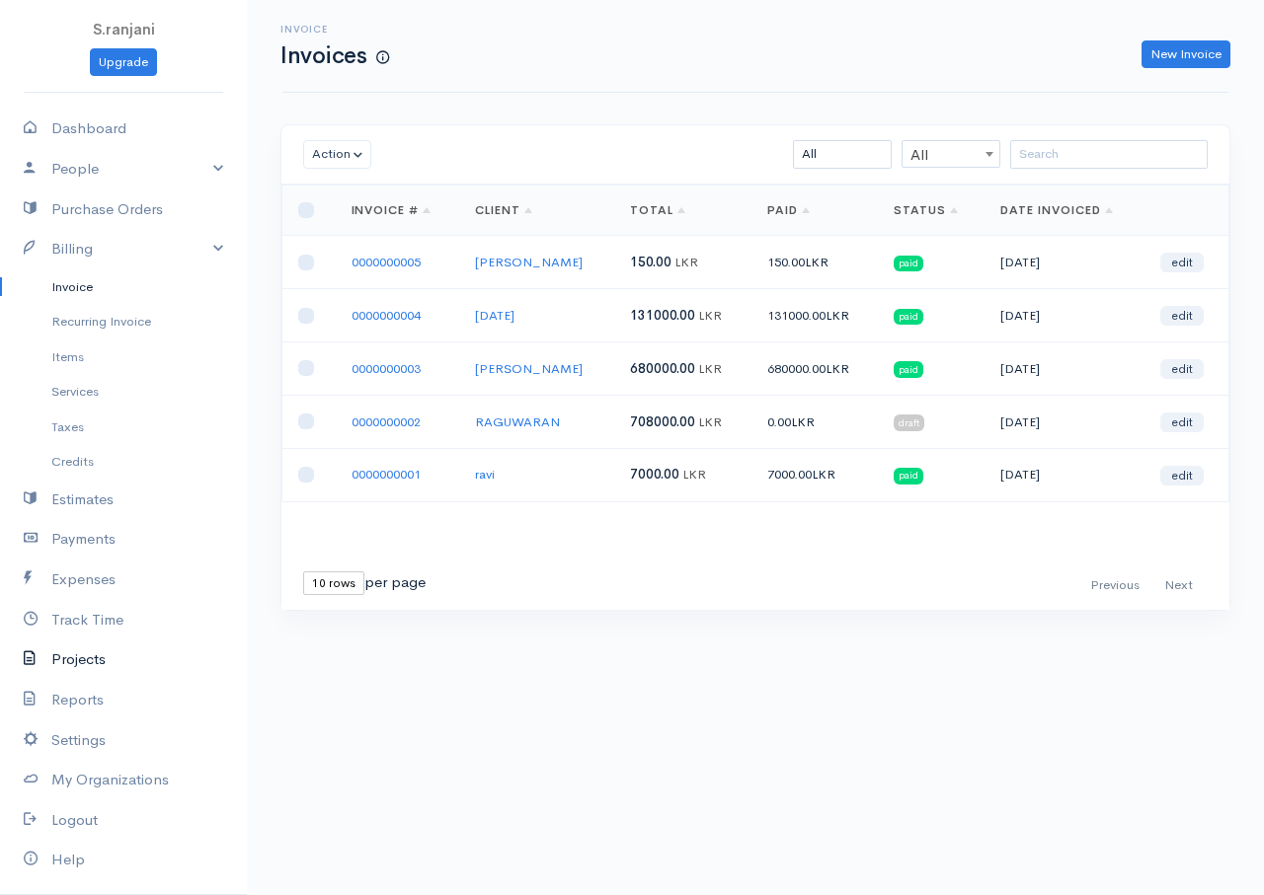
drag, startPoint x: 98, startPoint y: 661, endPoint x: 108, endPoint y: 656, distance: 11.0
click at [97, 660] on link "Projects" at bounding box center [123, 660] width 247 height 40
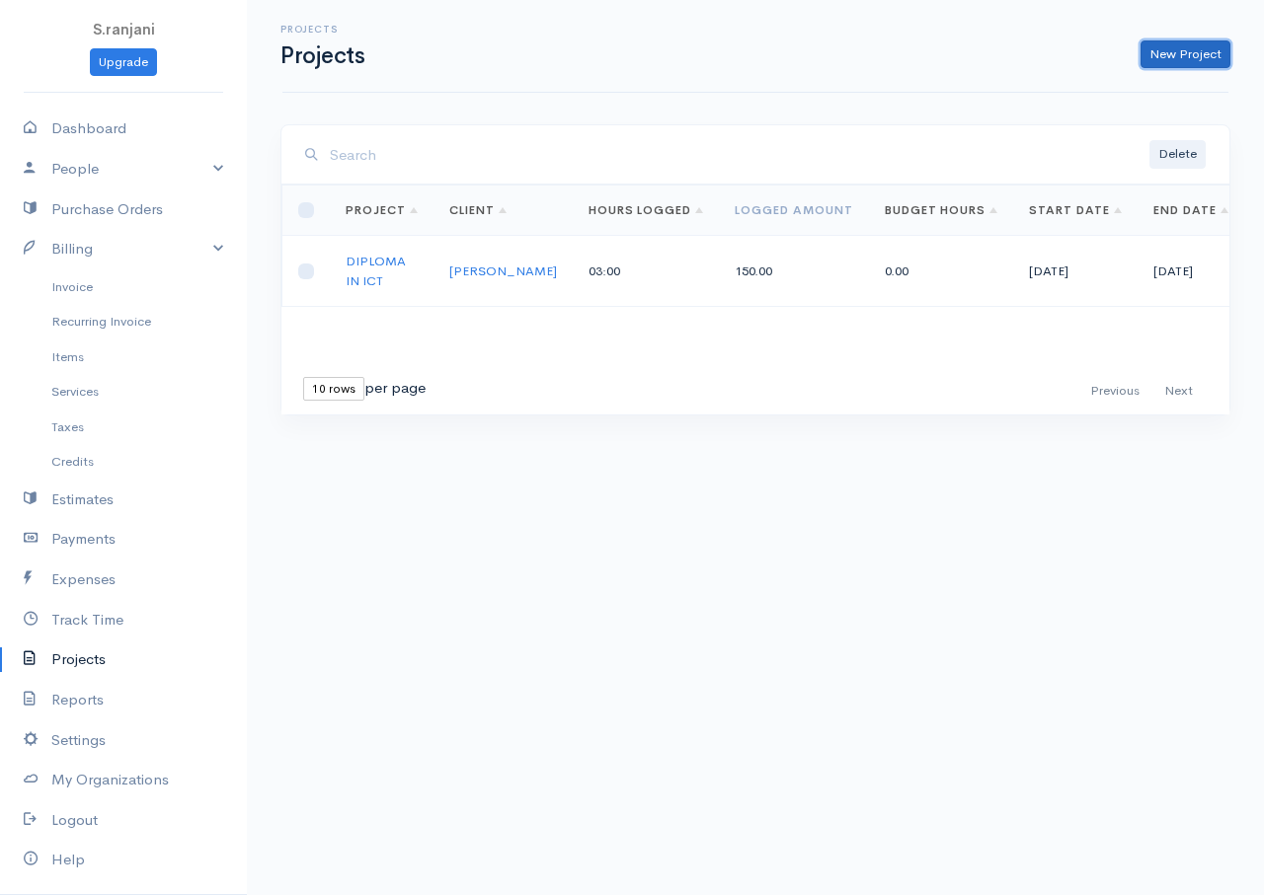
click at [1201, 56] on link "New Project" at bounding box center [1185, 54] width 90 height 29
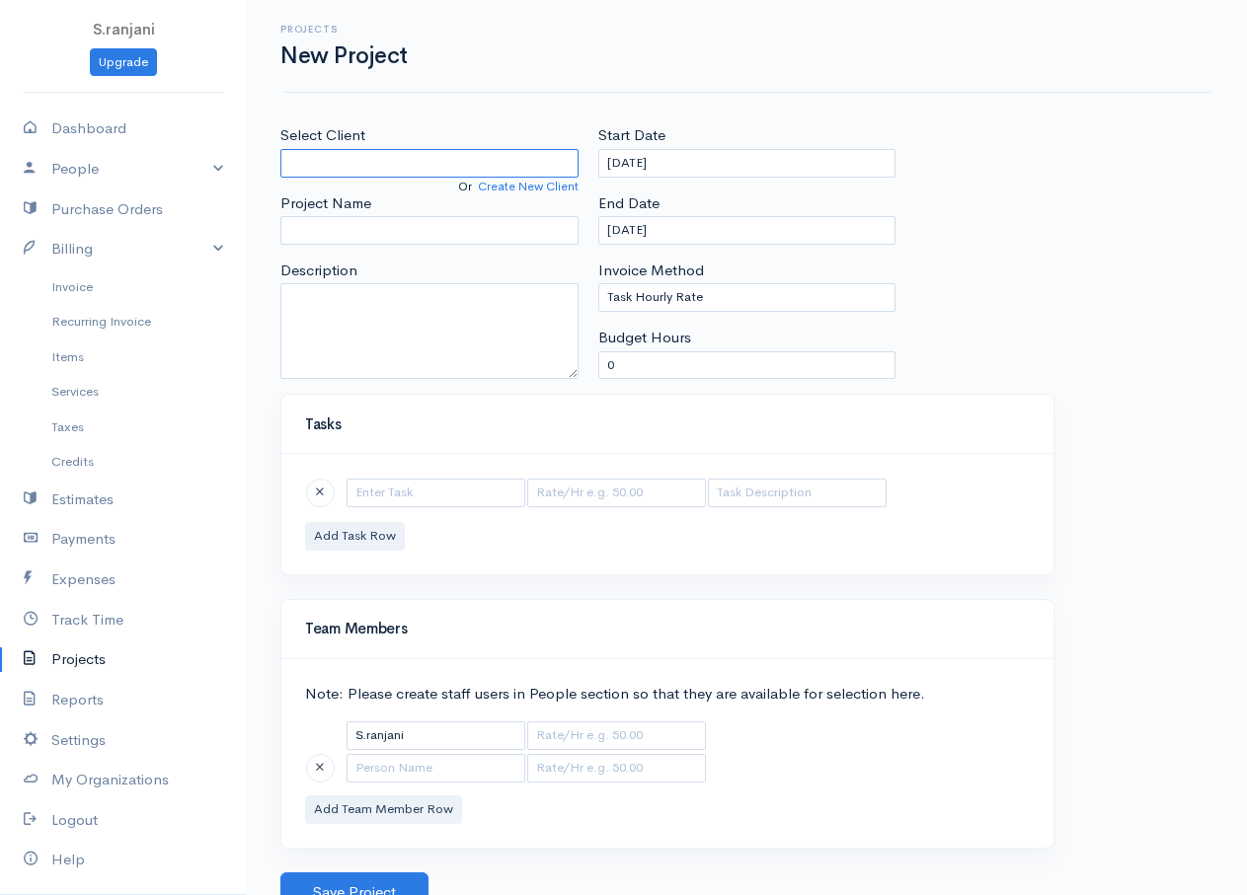
click at [339, 169] on input "Select Client" at bounding box center [429, 163] width 298 height 29
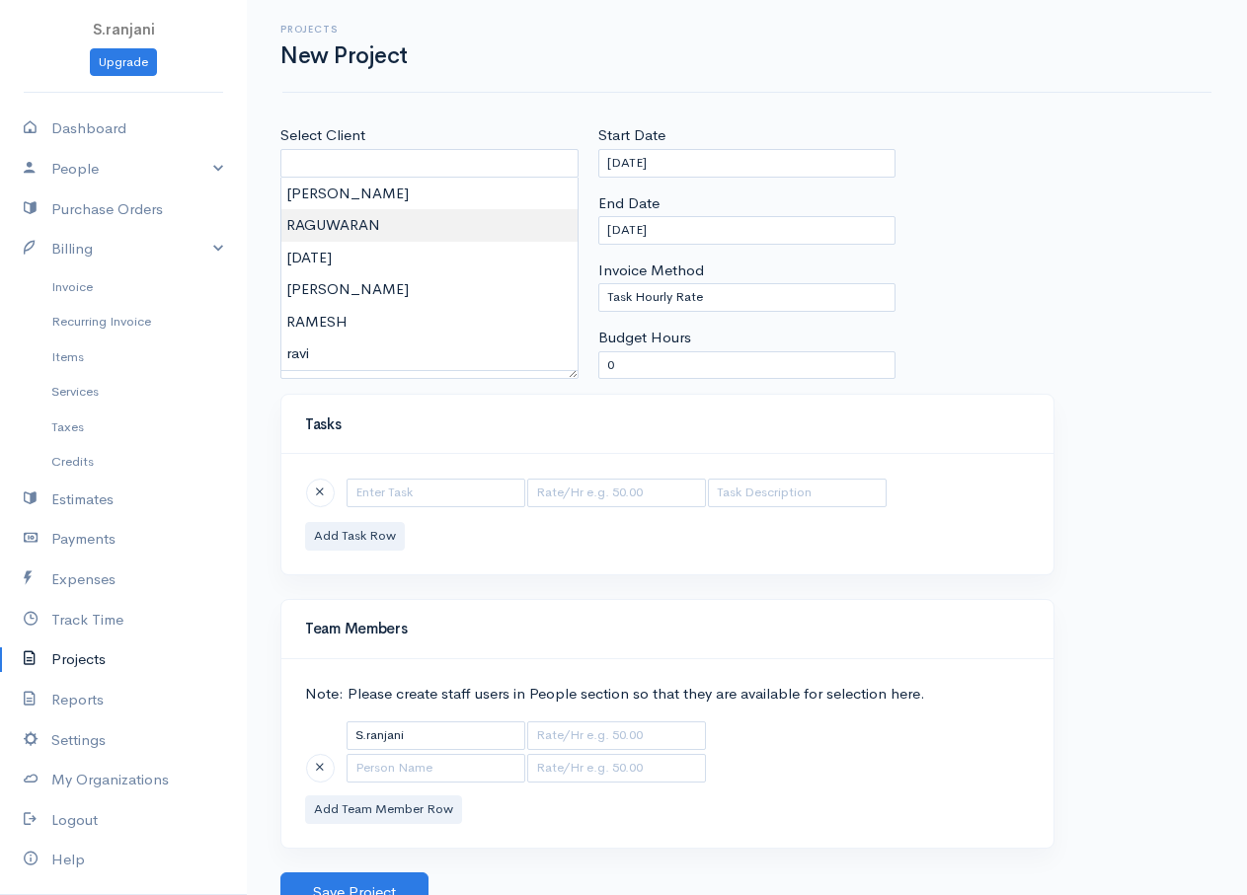
type input "RAGUWARAN"
click at [329, 229] on body "S.ranjani Upgrade Dashboard People Clients Vendors Staff Users Purchase Orders …" at bounding box center [623, 456] width 1247 height 912
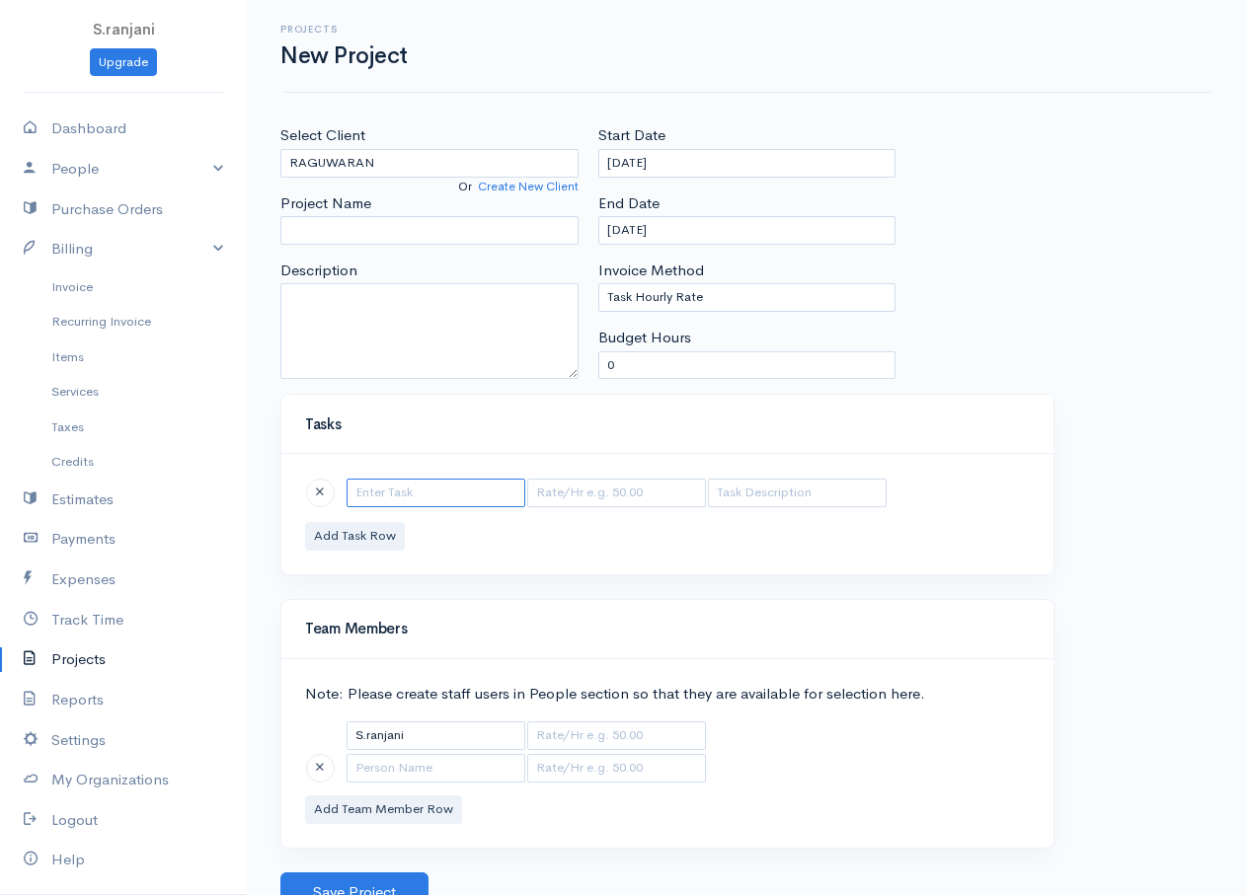
click at [405, 493] on input "text" at bounding box center [436, 493] width 179 height 29
click at [301, 217] on input "Project Name" at bounding box center [429, 230] width 298 height 29
click at [791, 418] on h4 "Tasks" at bounding box center [667, 425] width 725 height 17
click at [361, 223] on input "CERTIVICAT" at bounding box center [429, 230] width 298 height 29
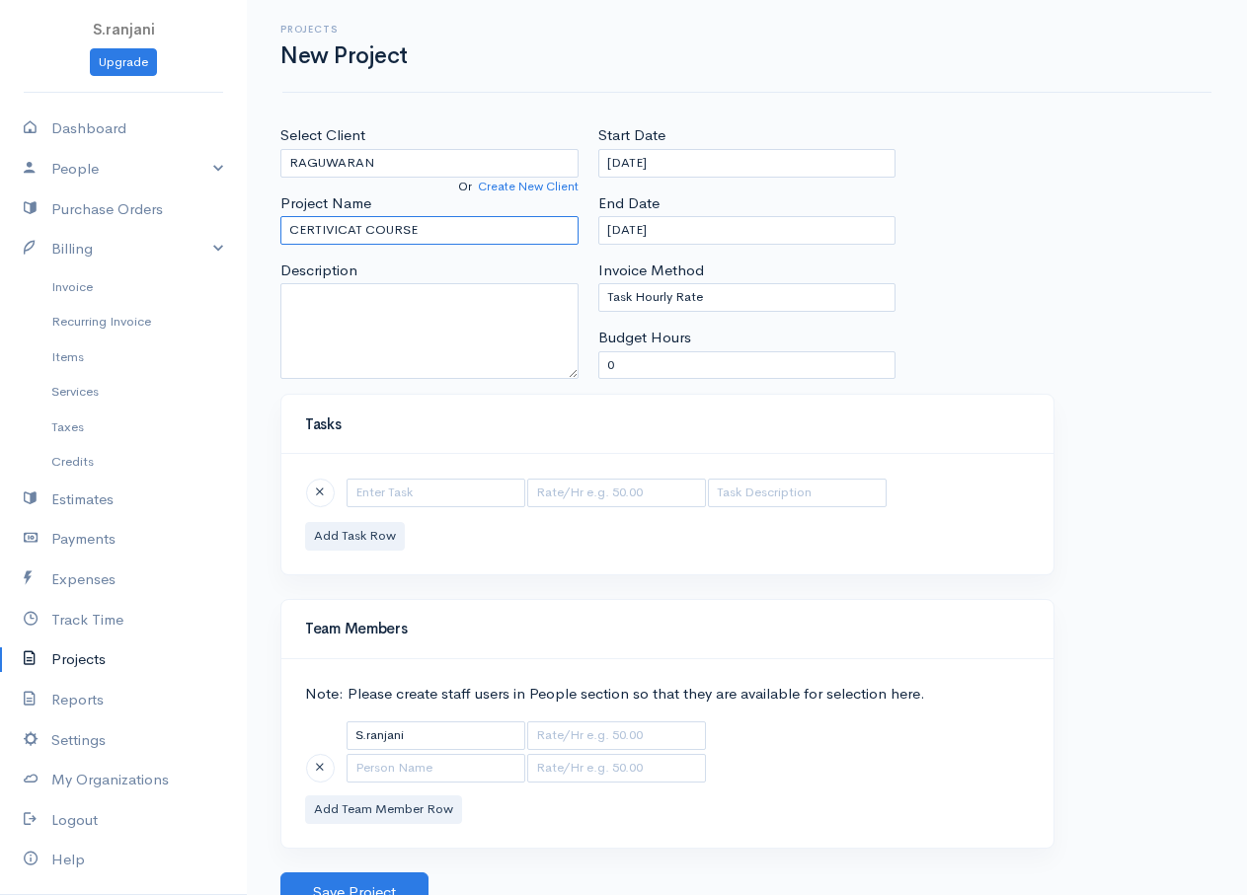
click at [360, 227] on input "CERTIVICAT COURSE" at bounding box center [429, 230] width 298 height 29
click at [418, 473] on div "Add Task Row" at bounding box center [667, 514] width 772 height 120
click at [452, 237] on input "CERTIVICATE COURSE" at bounding box center [429, 230] width 298 height 29
type input "CERTIVICATE COURSE ICT"
click at [404, 501] on input "text" at bounding box center [436, 493] width 179 height 29
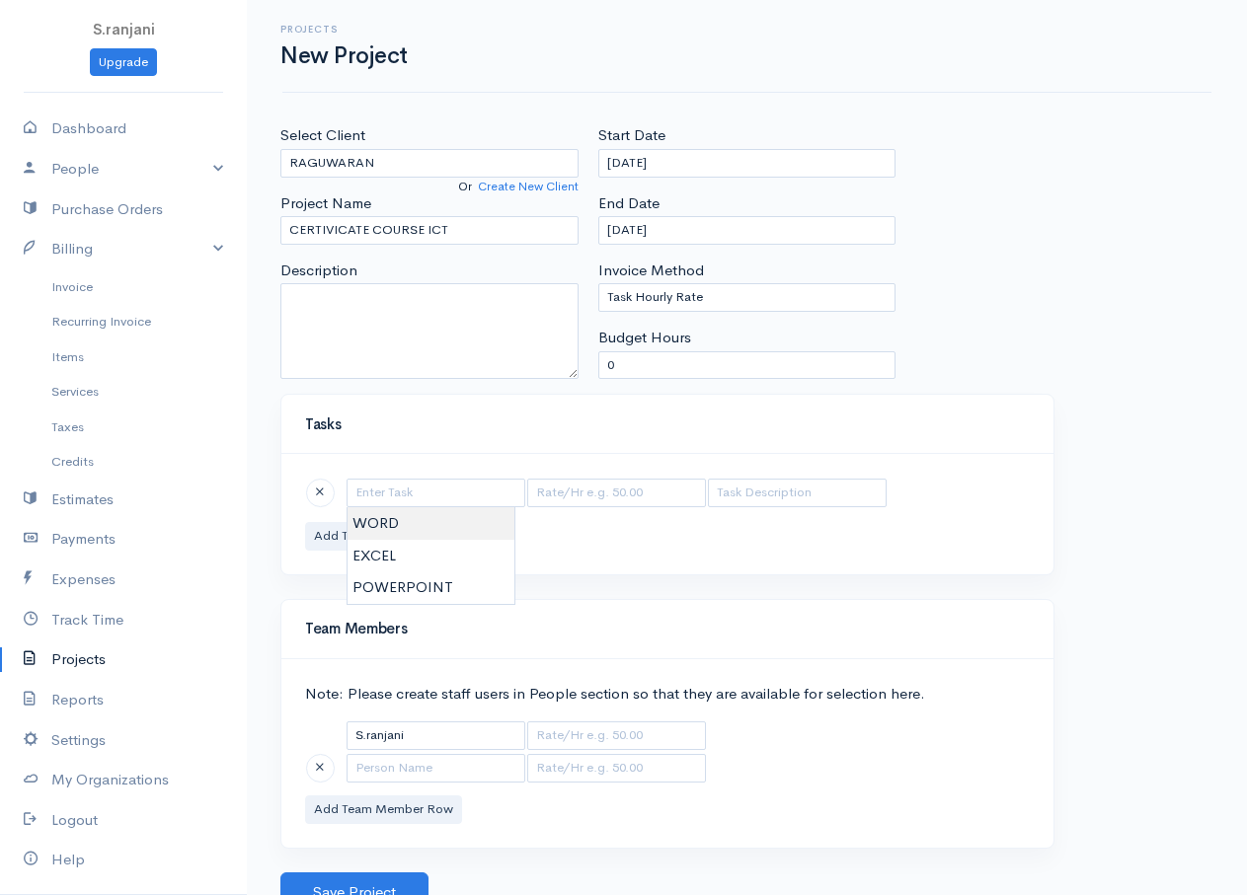
type input "WORD"
type input "50.00"
click at [361, 533] on body "S.ranjani Upgrade Dashboard People Clients Vendors Staff Users Purchase Orders …" at bounding box center [623, 456] width 1247 height 912
click at [370, 542] on button "Add Task Row" at bounding box center [355, 536] width 100 height 29
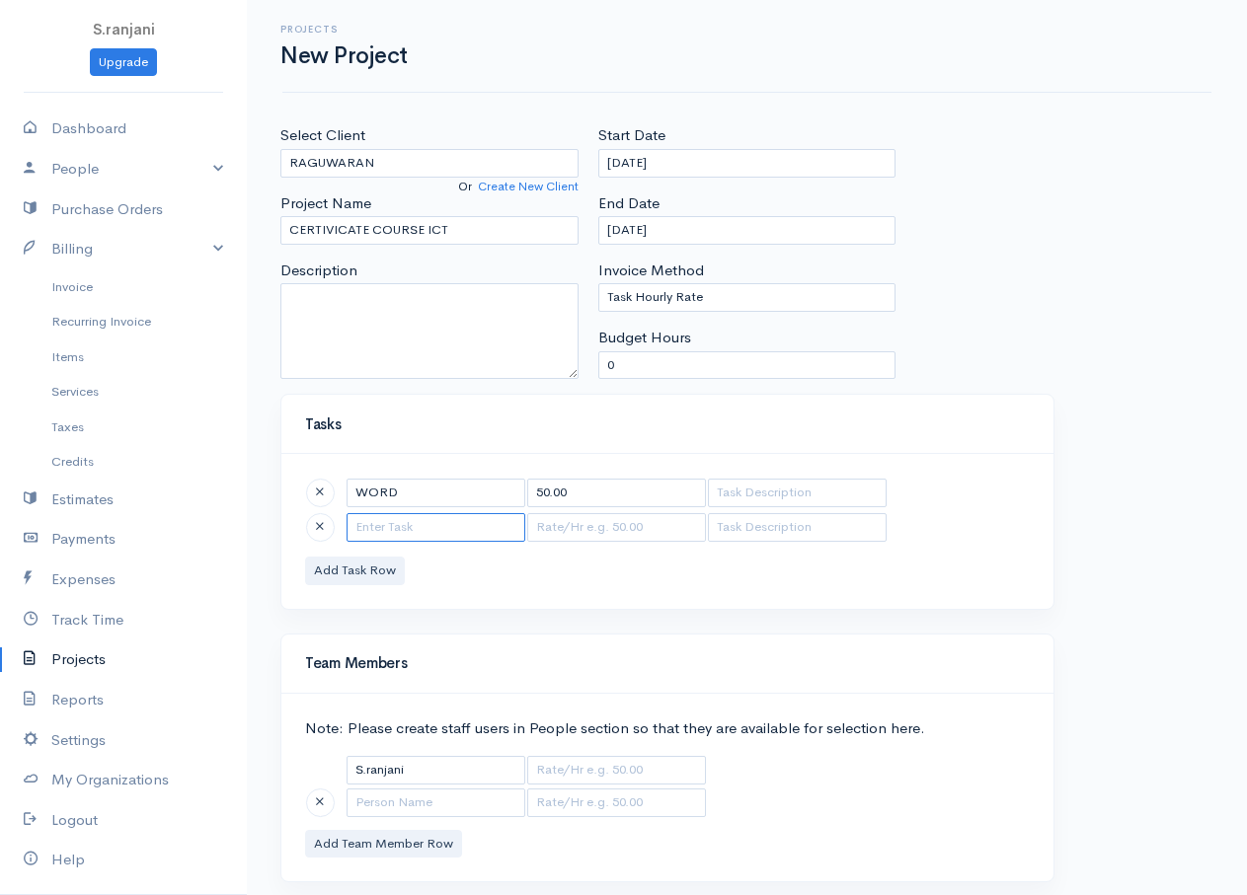
click at [410, 529] on input "text" at bounding box center [436, 527] width 179 height 29
type input "EXCEL"
type input "100.00"
click at [385, 590] on body "S.ranjani Upgrade Dashboard People Clients Vendors Staff Users Purchase Orders …" at bounding box center [623, 473] width 1247 height 947
click at [385, 571] on button "Add Task Row" at bounding box center [355, 571] width 100 height 29
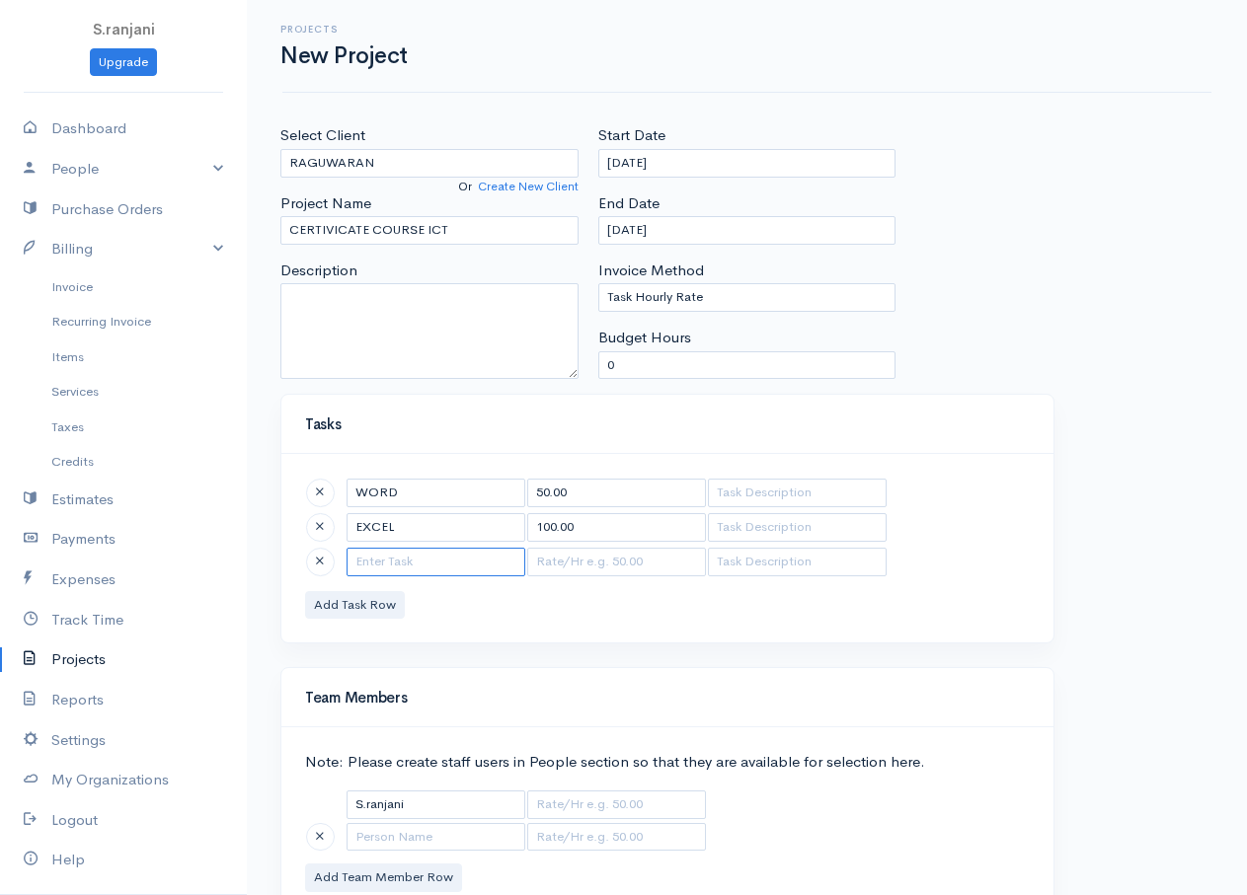
click at [412, 571] on input "text" at bounding box center [436, 562] width 179 height 29
type input "POWERPOINT"
type input "150.00"
click at [385, 655] on body "S.ranjani Upgrade Dashboard People Clients Vendors Staff Users Purchase Orders …" at bounding box center [623, 490] width 1247 height 981
click at [384, 595] on button "Add Task Row" at bounding box center [355, 605] width 100 height 29
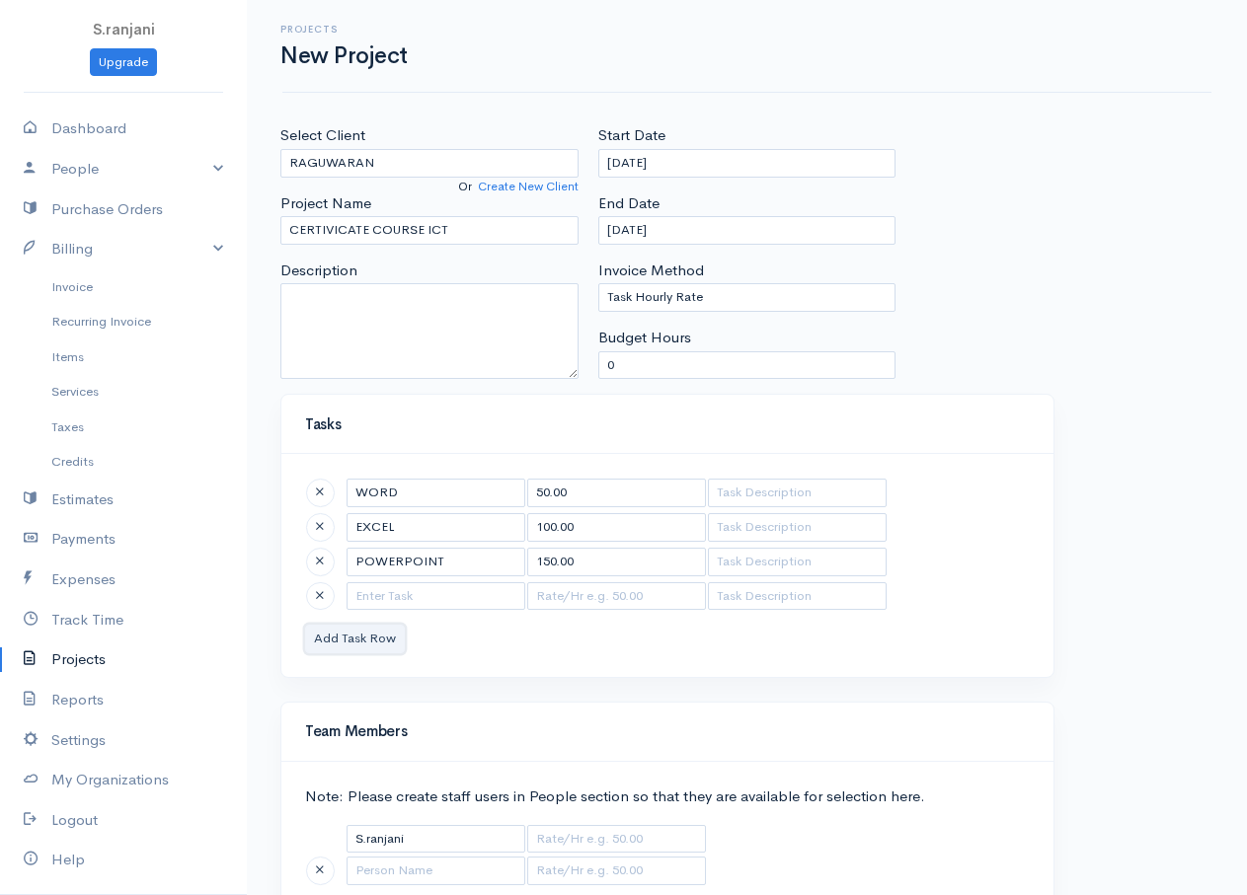
click at [305, 625] on button "Add Task Row" at bounding box center [355, 639] width 100 height 29
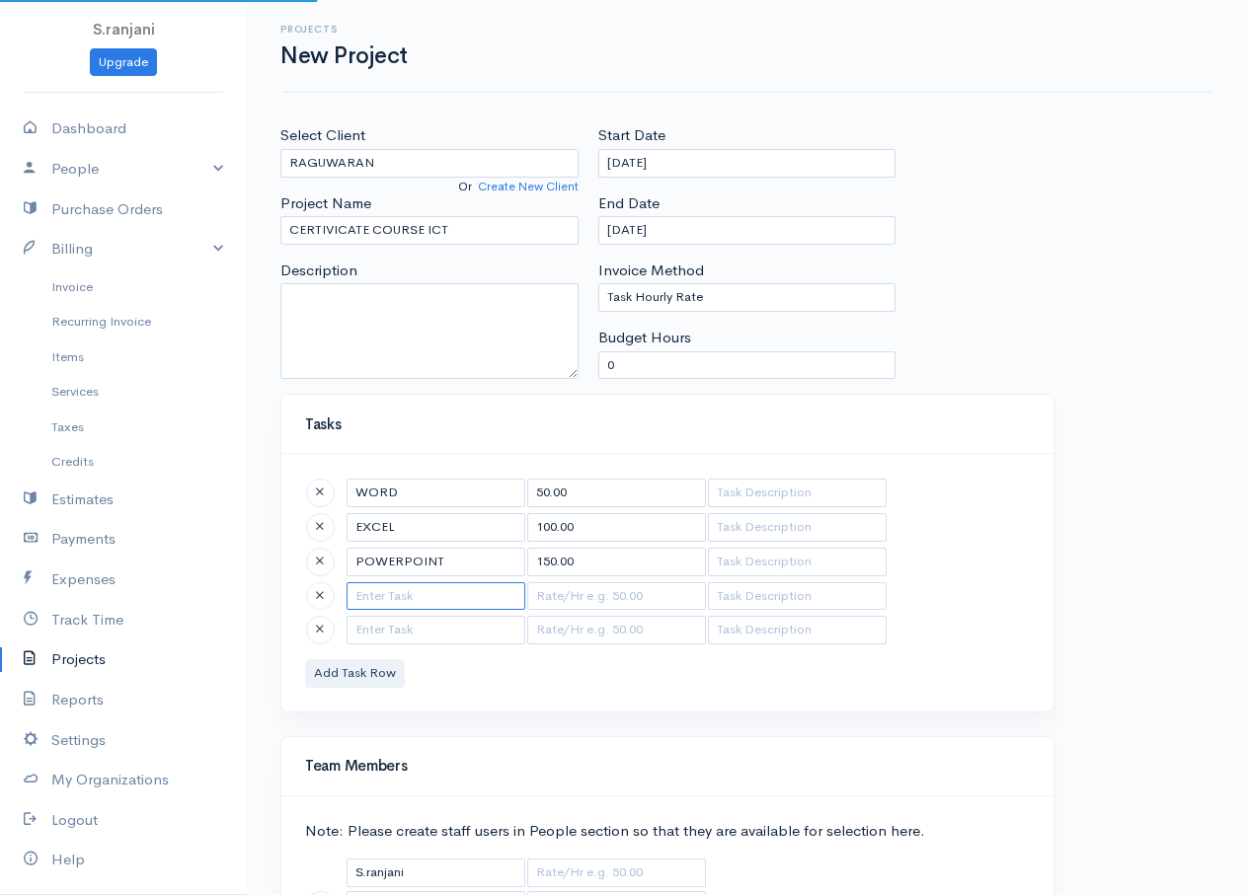
click at [402, 587] on input "text" at bounding box center [436, 596] width 179 height 29
type input "TYPEING MASTER"
click at [401, 640] on input "text" at bounding box center [436, 630] width 179 height 29
click at [569, 601] on input "text" at bounding box center [616, 596] width 179 height 29
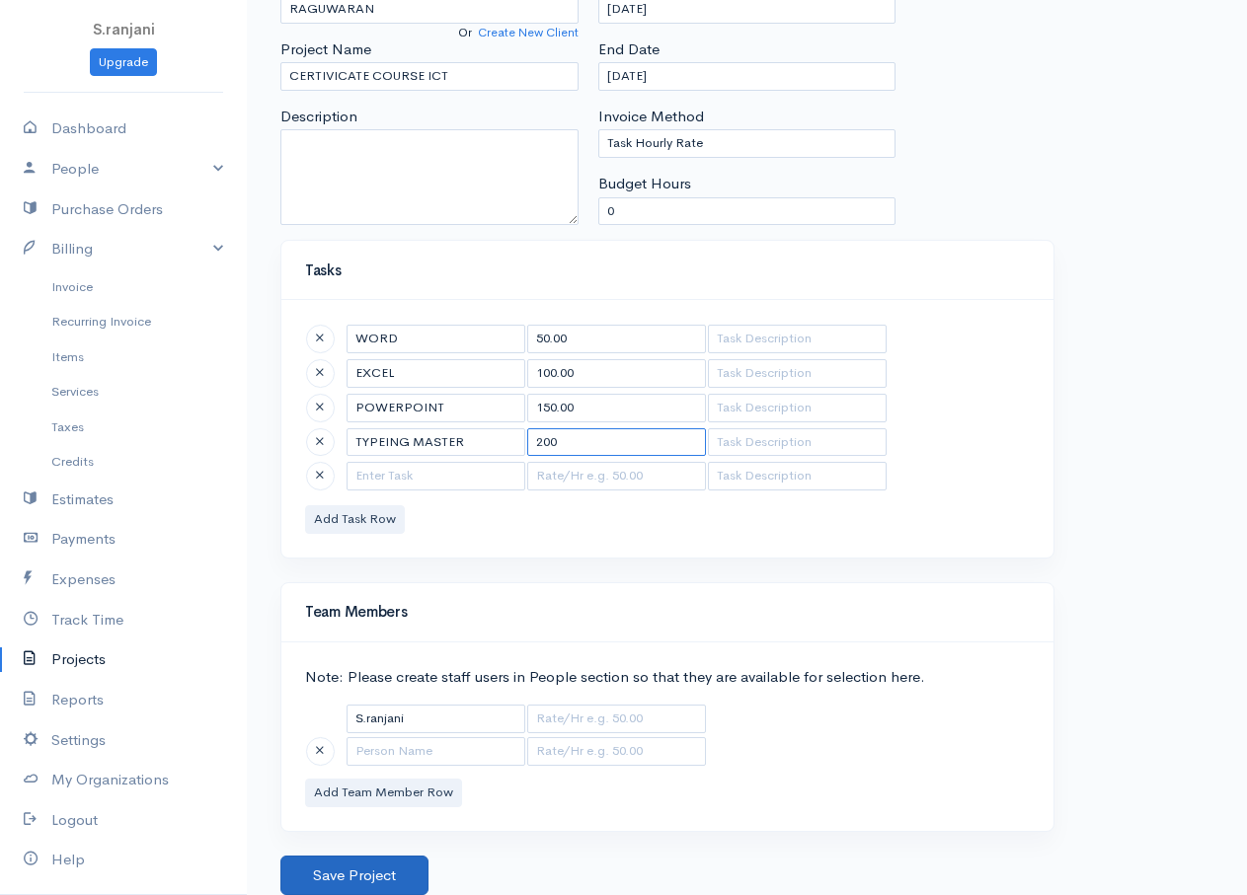
type input "200"
click at [392, 883] on button "Save Project" at bounding box center [354, 876] width 148 height 40
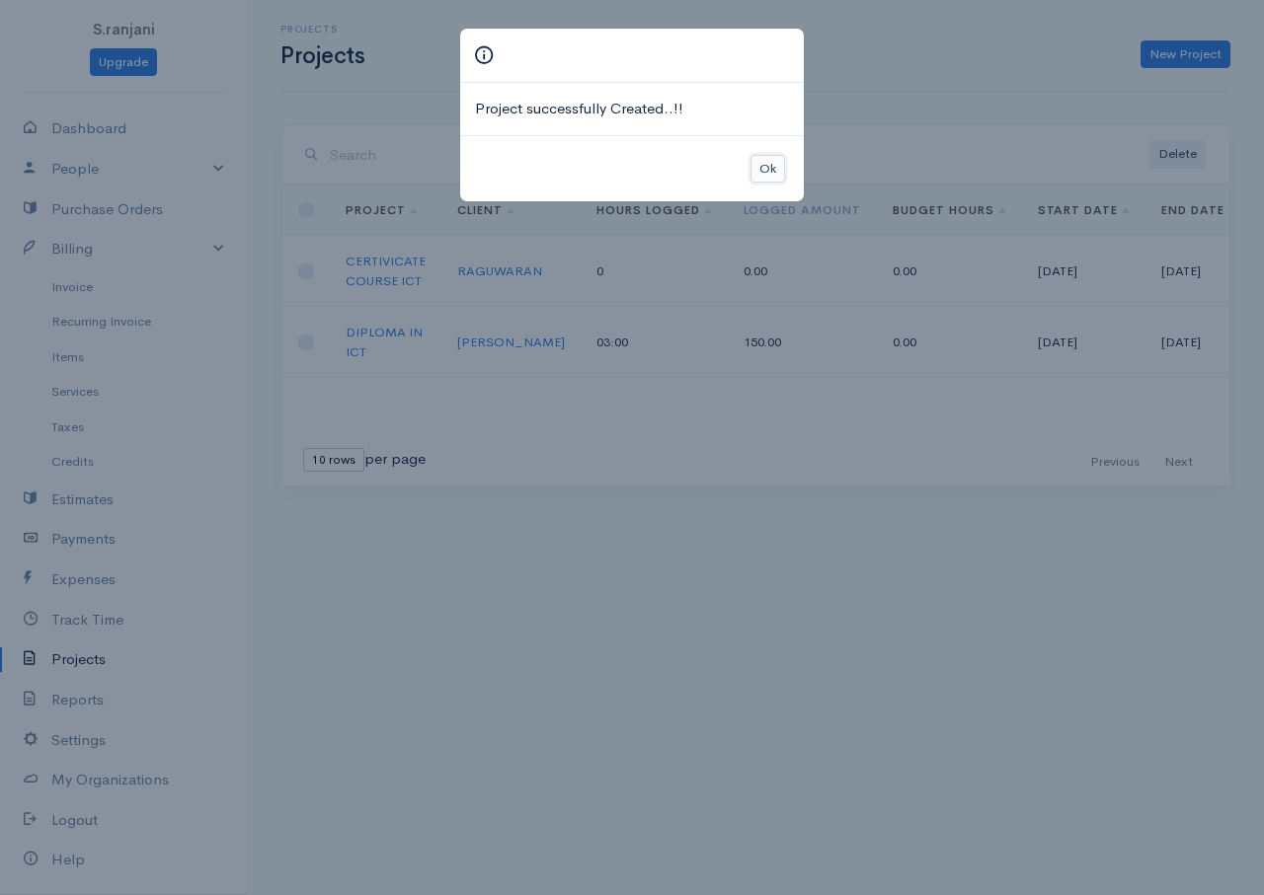
click at [775, 167] on button "Ok" at bounding box center [767, 169] width 35 height 29
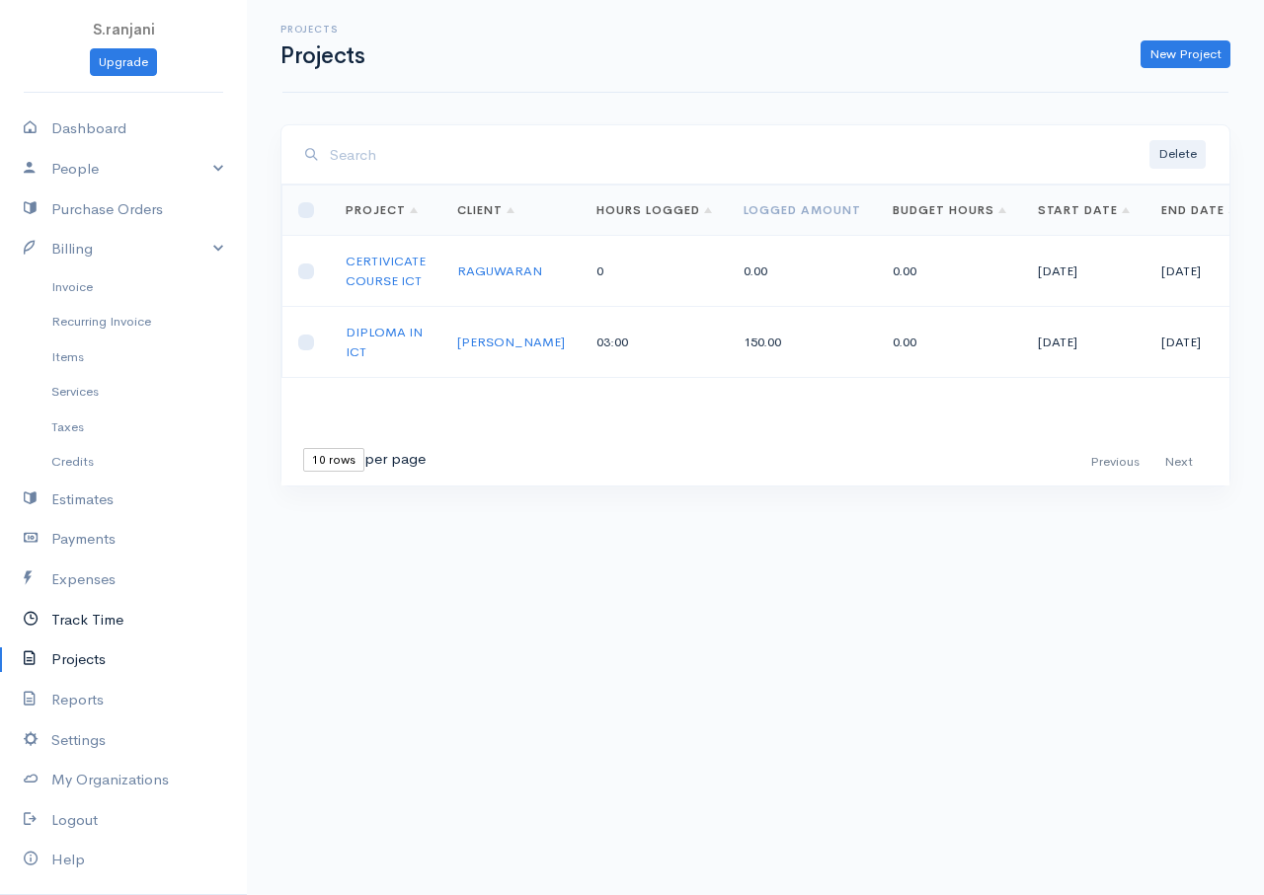
click at [85, 616] on link "Track Time" at bounding box center [123, 620] width 247 height 40
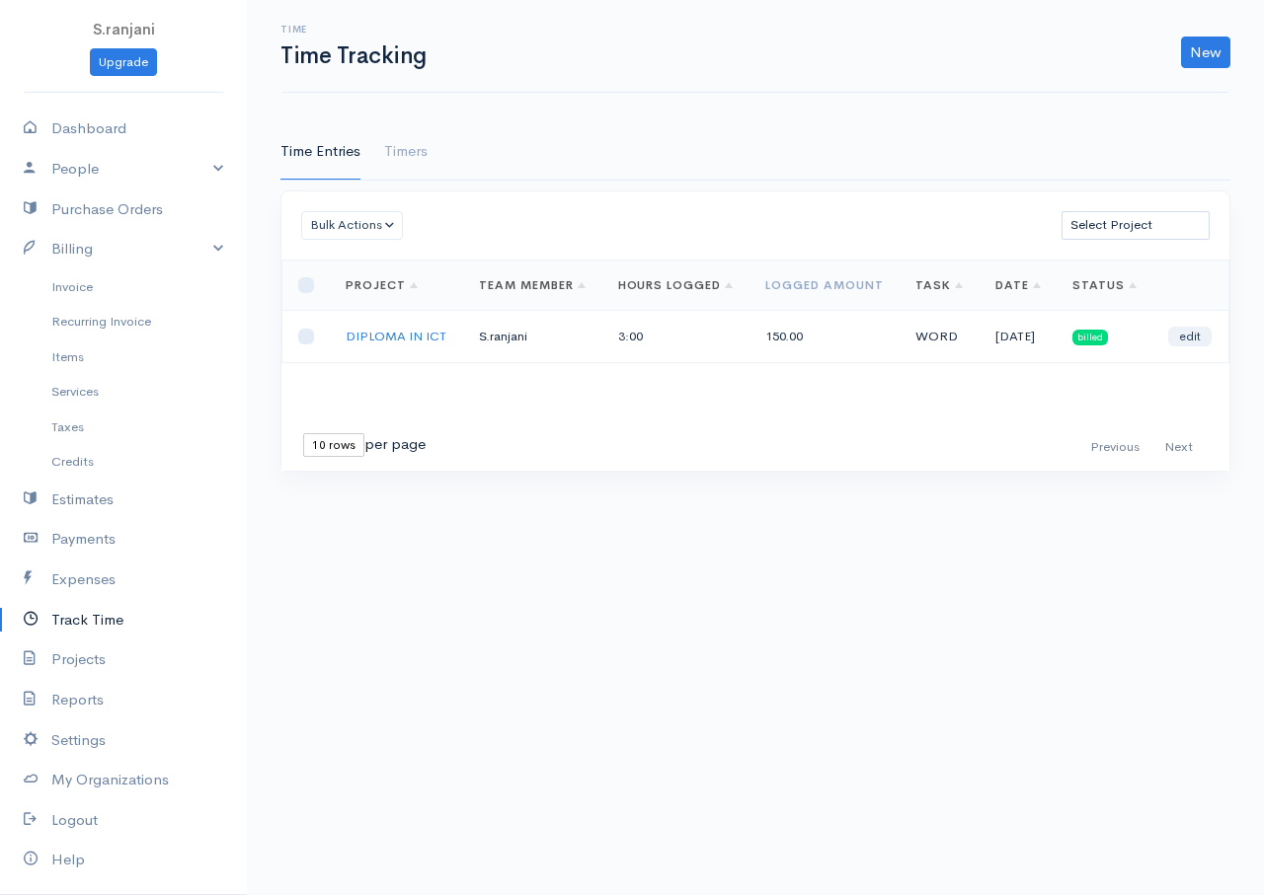
click at [349, 397] on div "Loading ... First Previous Next Last 10 rows 25 rows 50 rows per page Project T…" at bounding box center [755, 366] width 948 height 212
click at [341, 286] on th "Project" at bounding box center [396, 285] width 133 height 50
click at [386, 218] on button "Bulk Actions" at bounding box center [352, 225] width 102 height 29
click at [1201, 57] on link "New" at bounding box center [1205, 53] width 49 height 32
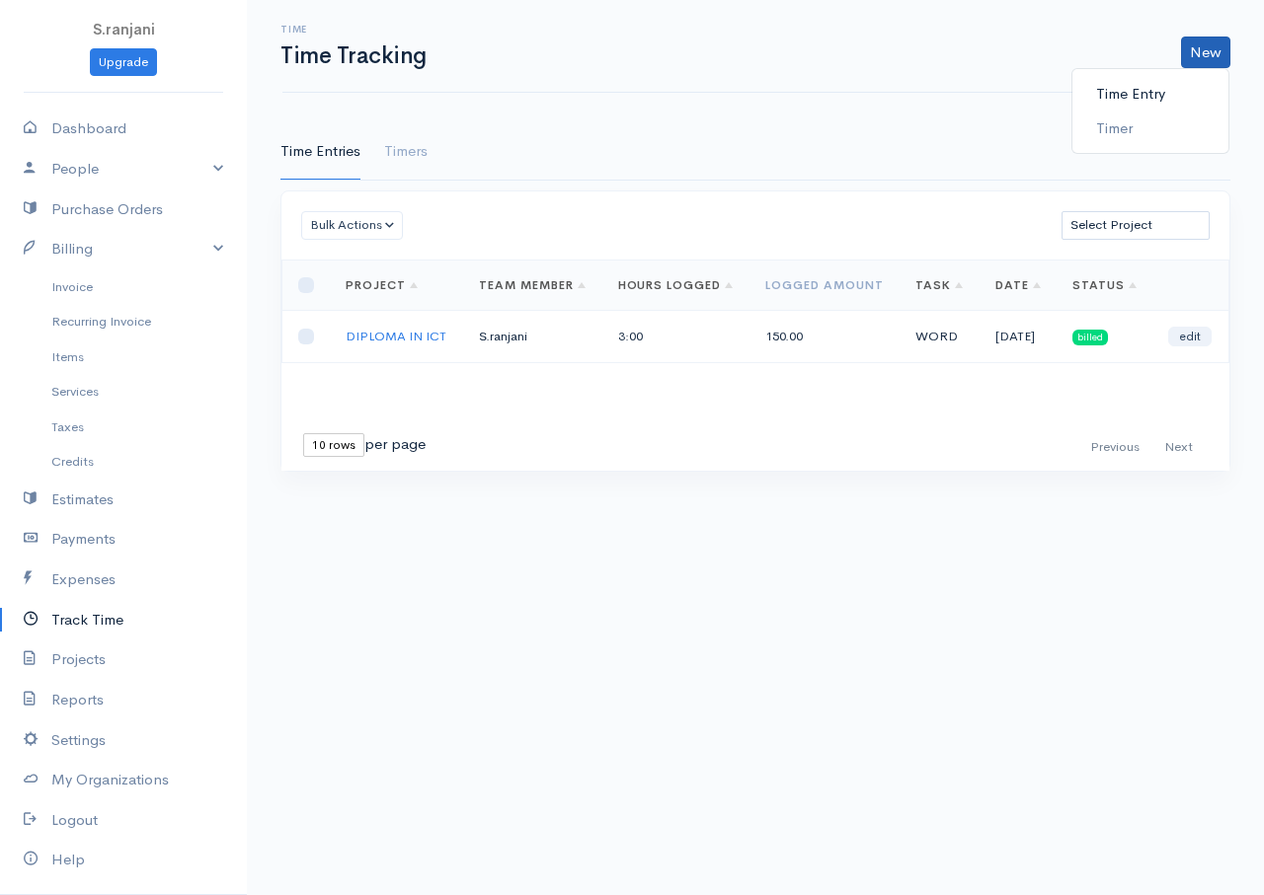
click at [1131, 101] on link "Time Entry" at bounding box center [1150, 94] width 156 height 35
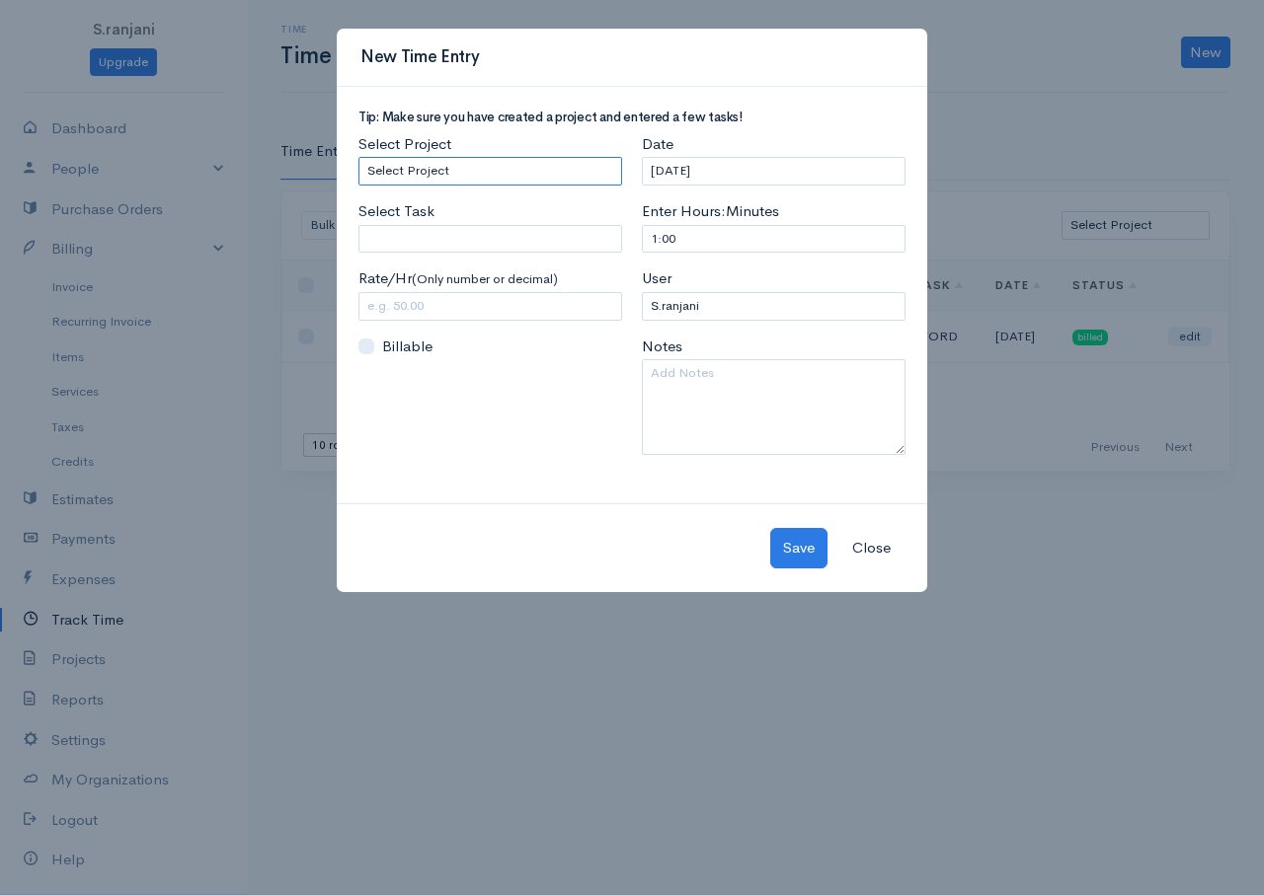
click at [423, 173] on select "Select Project CERTIVICATE COURSE ICT DIPLOMA IN ICT" at bounding box center [490, 171] width 264 height 29
select select "5480"
click at [358, 157] on select "Select Project CERTIVICATE COURSE ICT DIPLOMA IN ICT" at bounding box center [490, 171] width 264 height 29
click at [418, 253] on input "Select Task" at bounding box center [490, 239] width 264 height 29
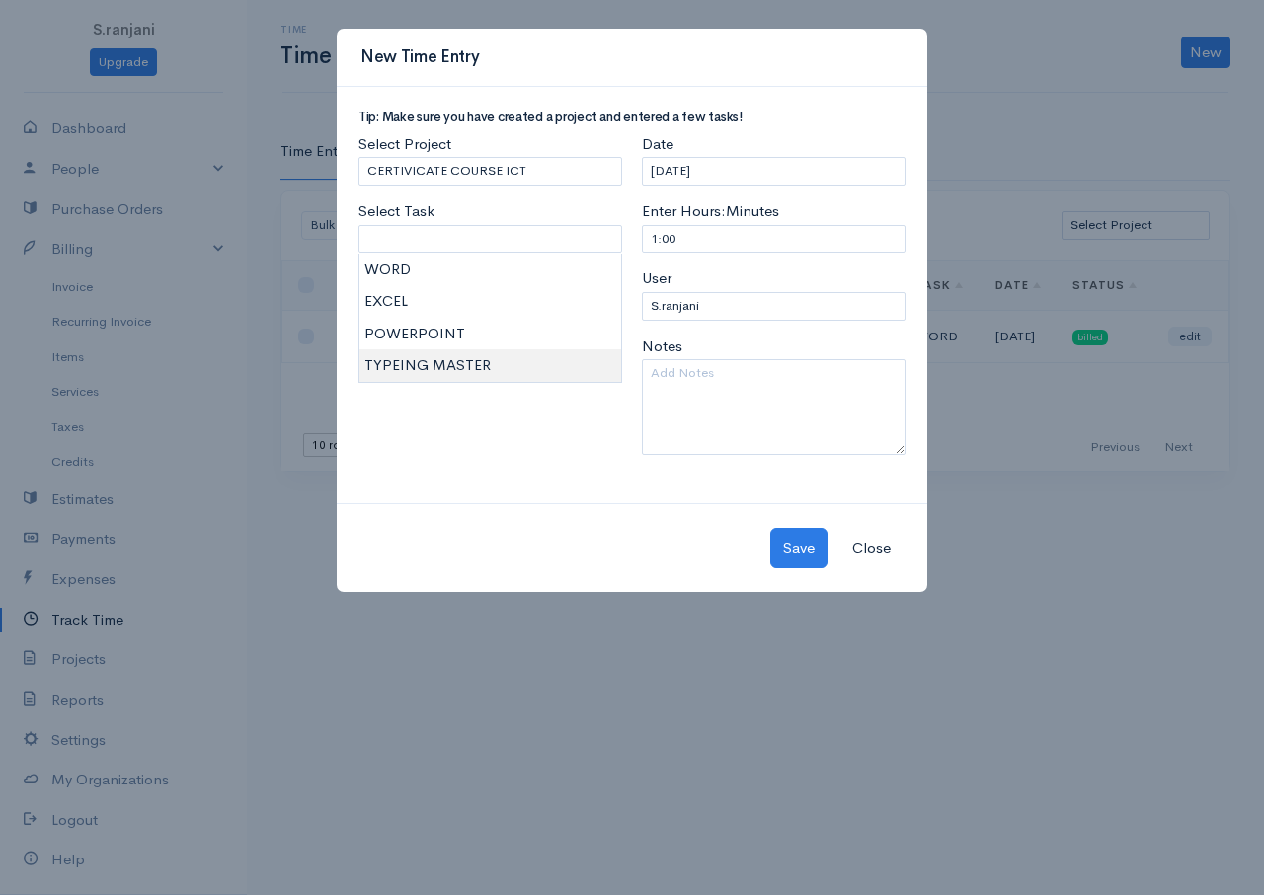
type input "TYPEING MASTER"
type input "200.00"
click at [438, 360] on body "S.ranjani Upgrade Dashboard People Clients Vendors Staff Users Purchase Orders …" at bounding box center [632, 447] width 1264 height 895
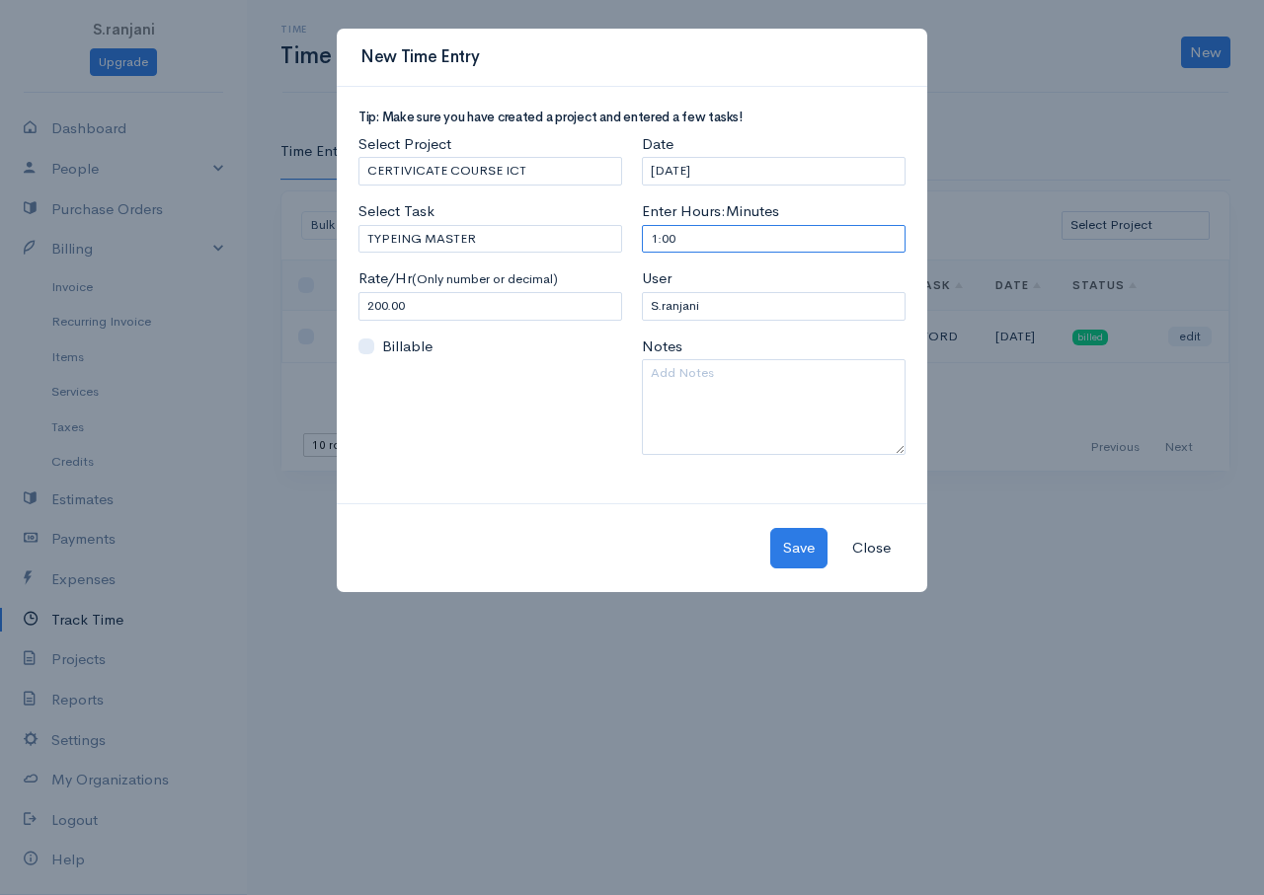
drag, startPoint x: 716, startPoint y: 240, endPoint x: 632, endPoint y: 235, distance: 84.1
click at [632, 235] on div "Date 08-30-2025 Enter Hours:Minutes 1:00 User S.ranjani Notes" at bounding box center [773, 301] width 283 height 337
type input "5"
click at [781, 567] on button "Save" at bounding box center [798, 548] width 57 height 40
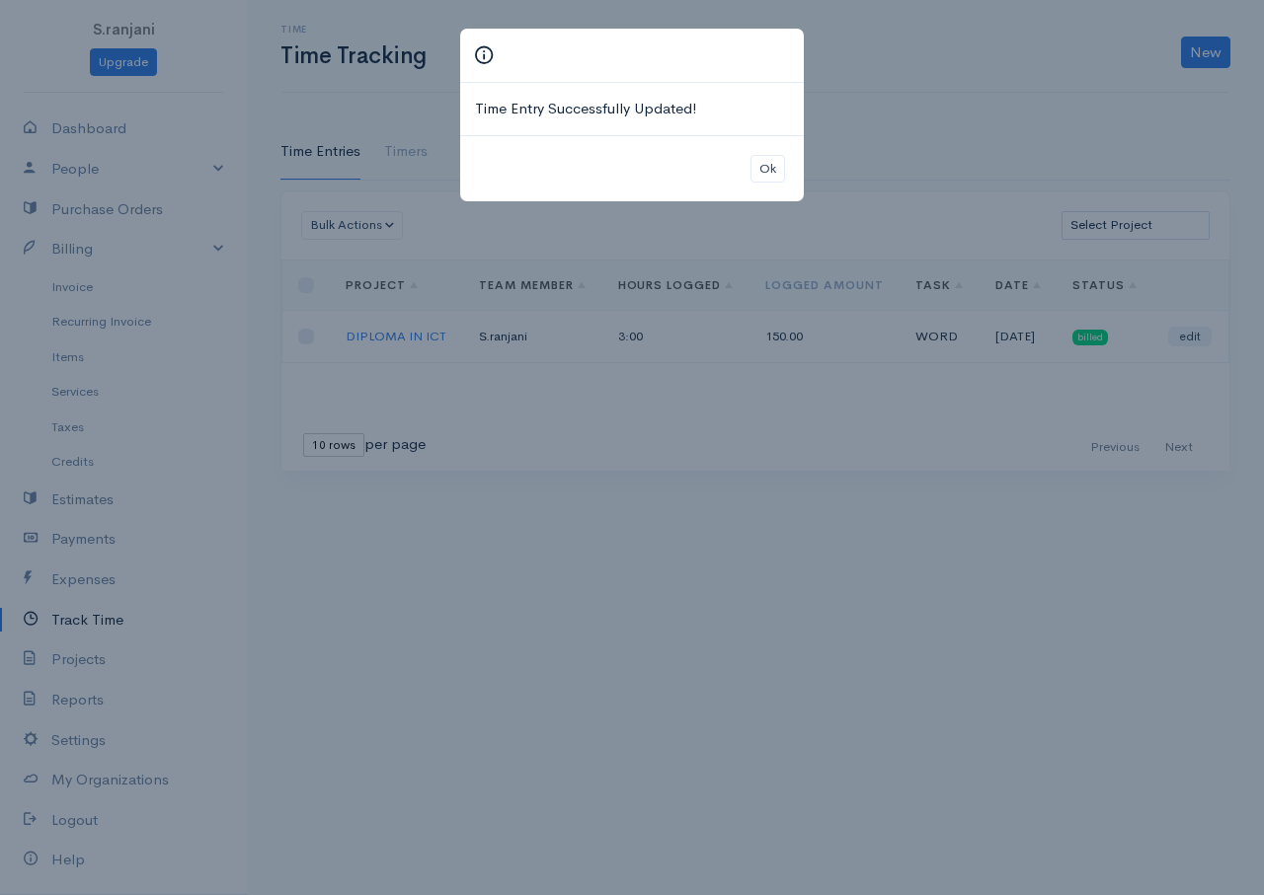
click at [783, 543] on div "Time Entry Successfully Updated! Ok" at bounding box center [632, 447] width 1264 height 895
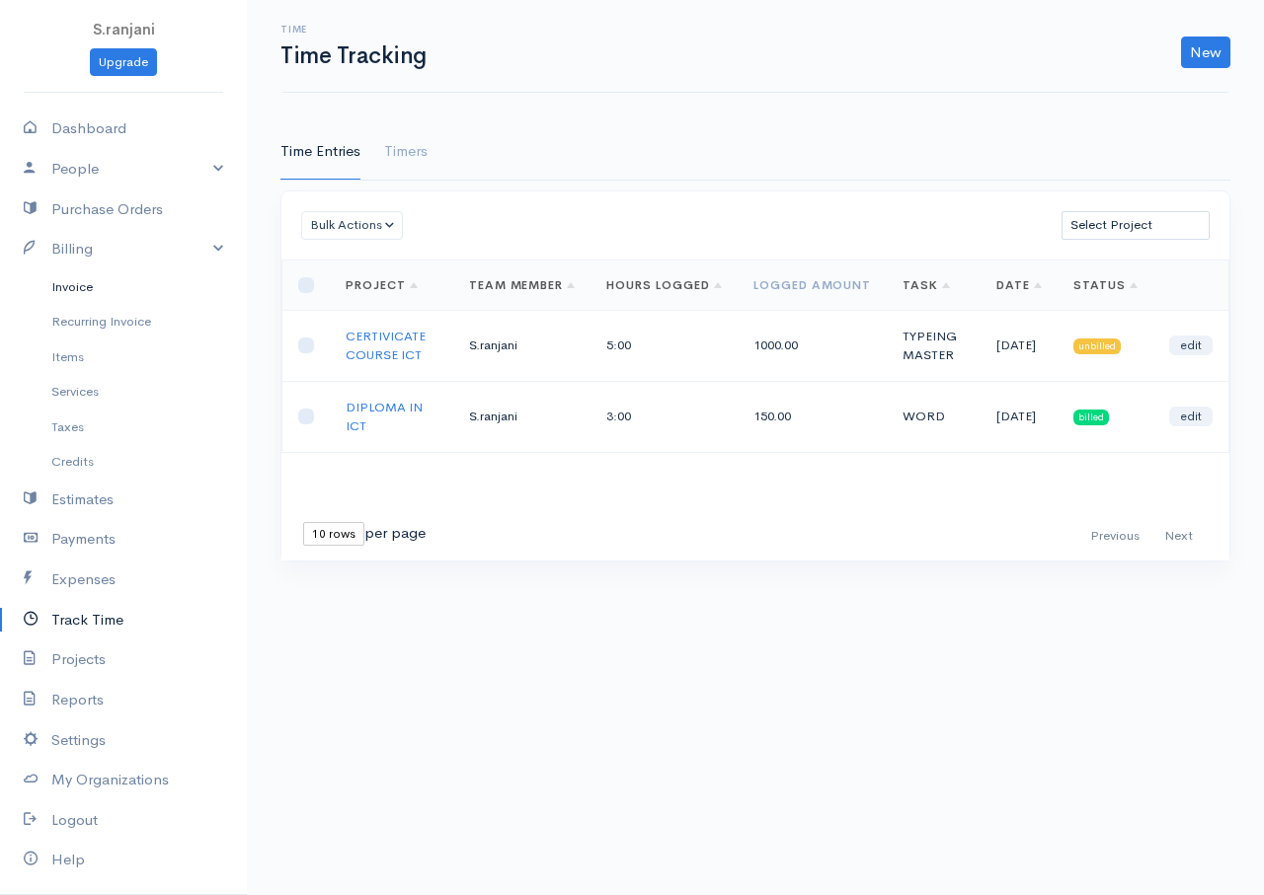
click at [97, 290] on link "Invoice" at bounding box center [123, 288] width 247 height 36
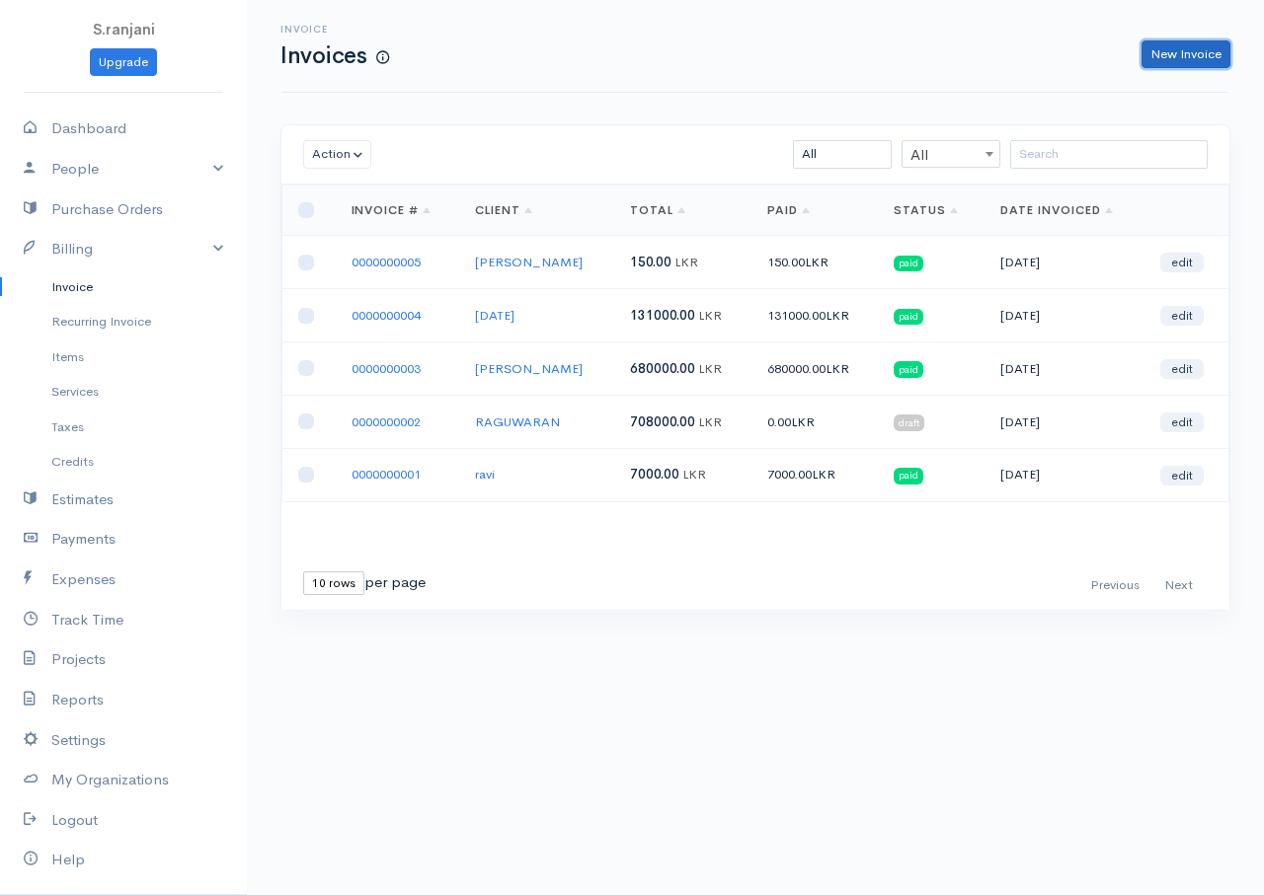
click at [1194, 48] on link "New Invoice" at bounding box center [1185, 54] width 89 height 29
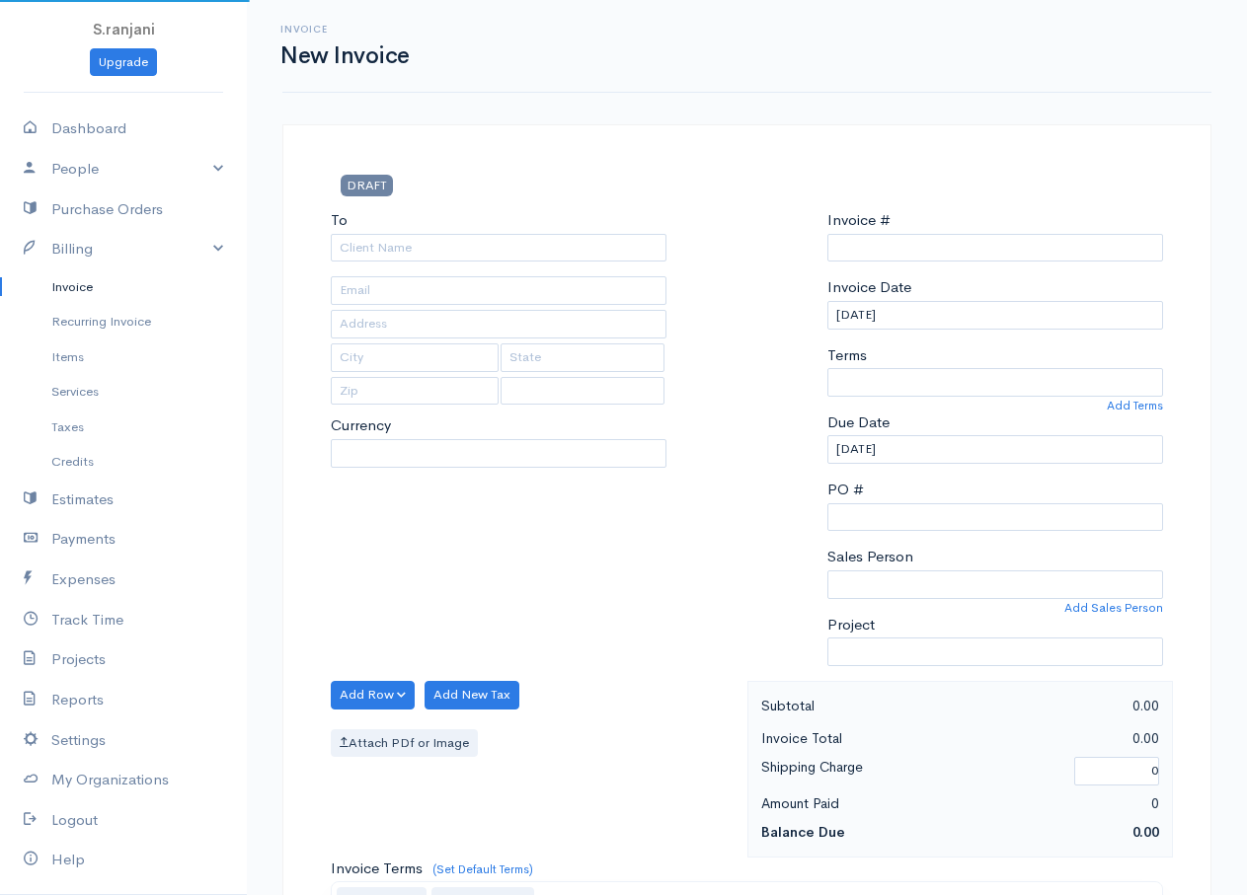
select select "Sri Lanka"
select select "LKR"
type input "0000000006"
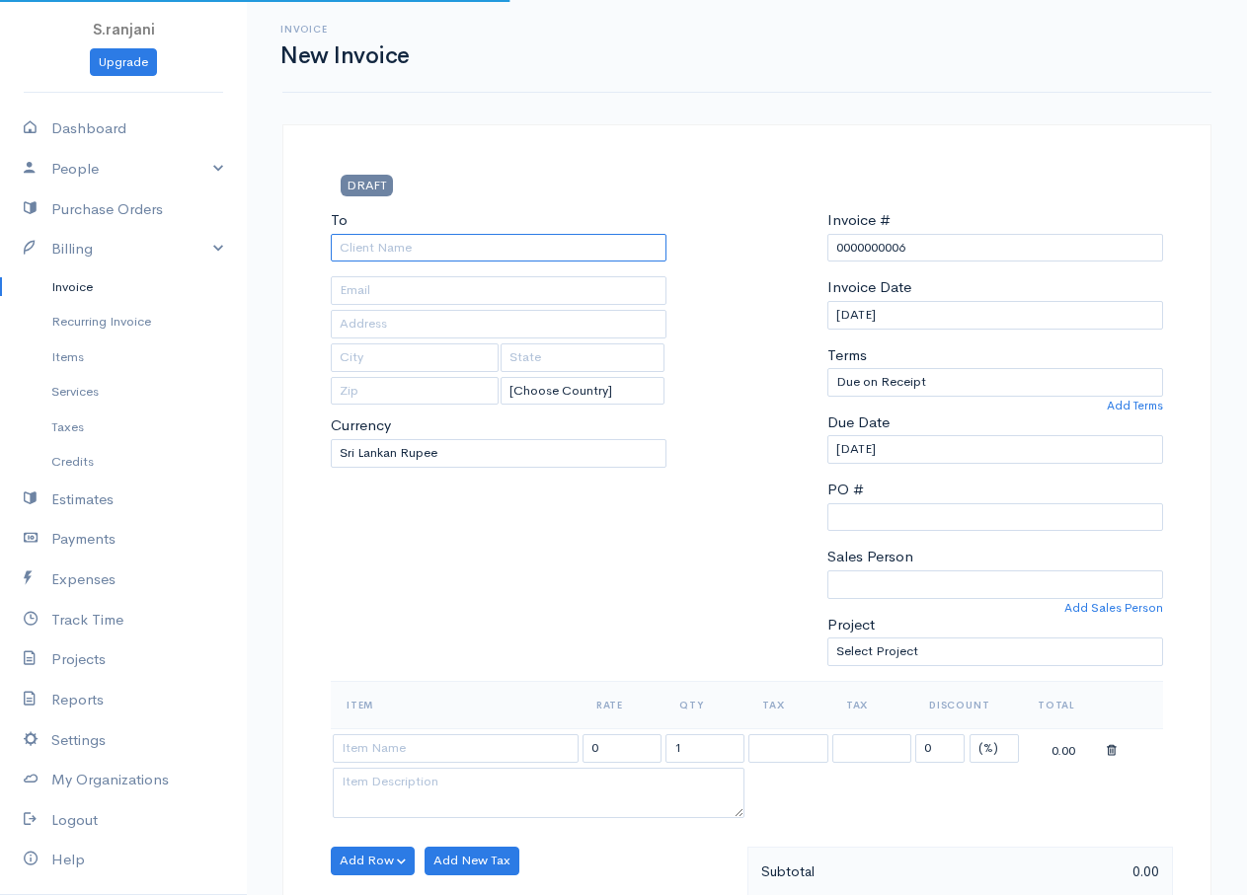
click at [361, 244] on input "To" at bounding box center [499, 248] width 336 height 29
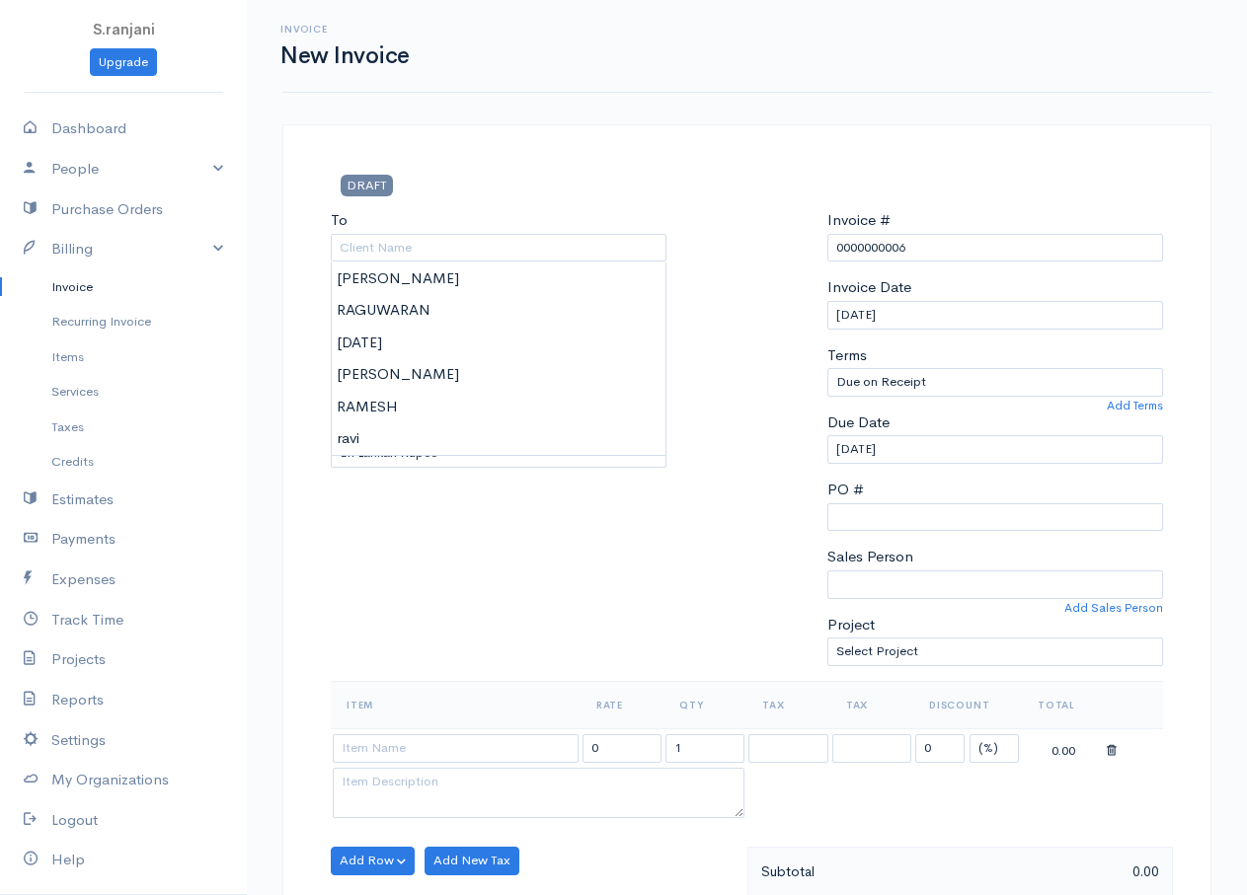
type input "RAGUWARAN"
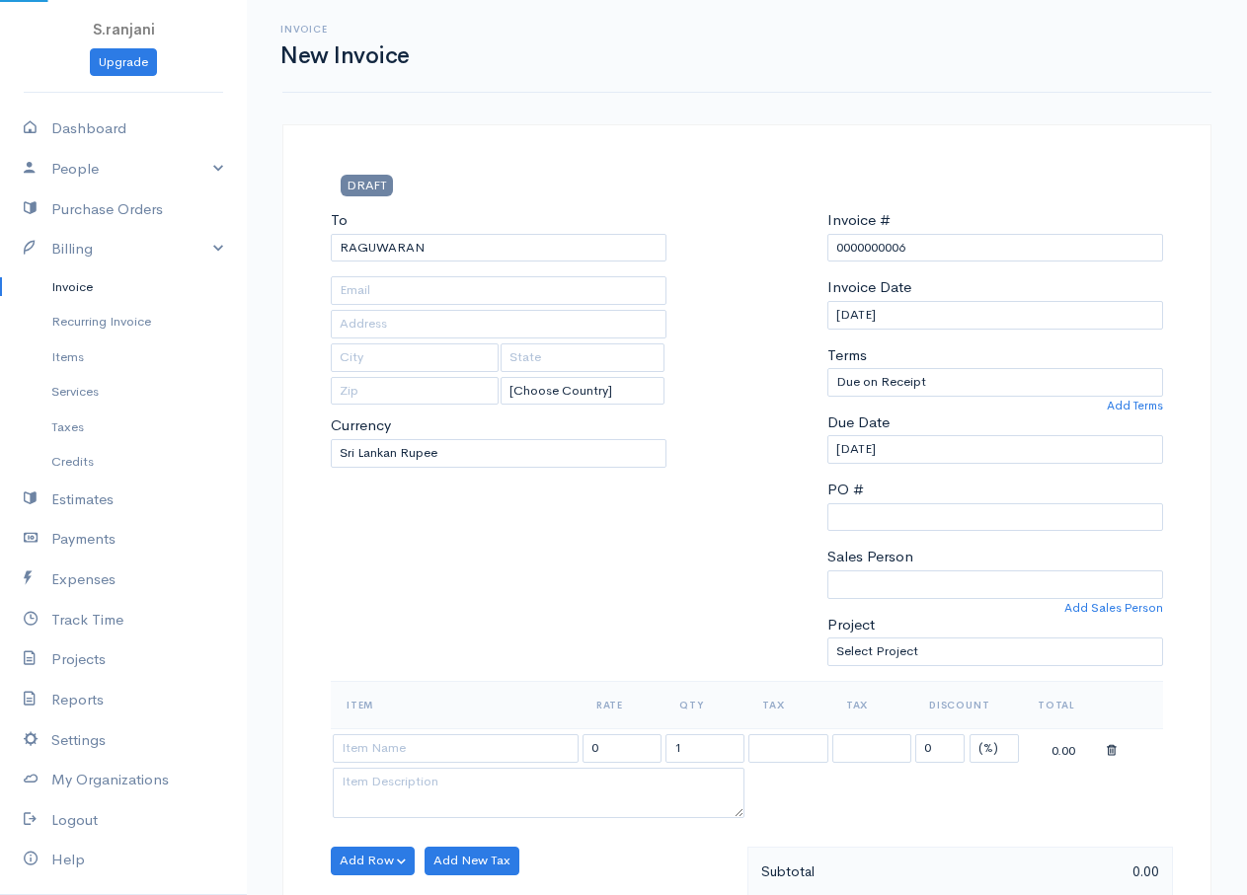
click at [392, 310] on body "S.ranjani Upgrade Dashboard People Clients Vendors Staff Users Purchase Orders …" at bounding box center [623, 853] width 1247 height 1707
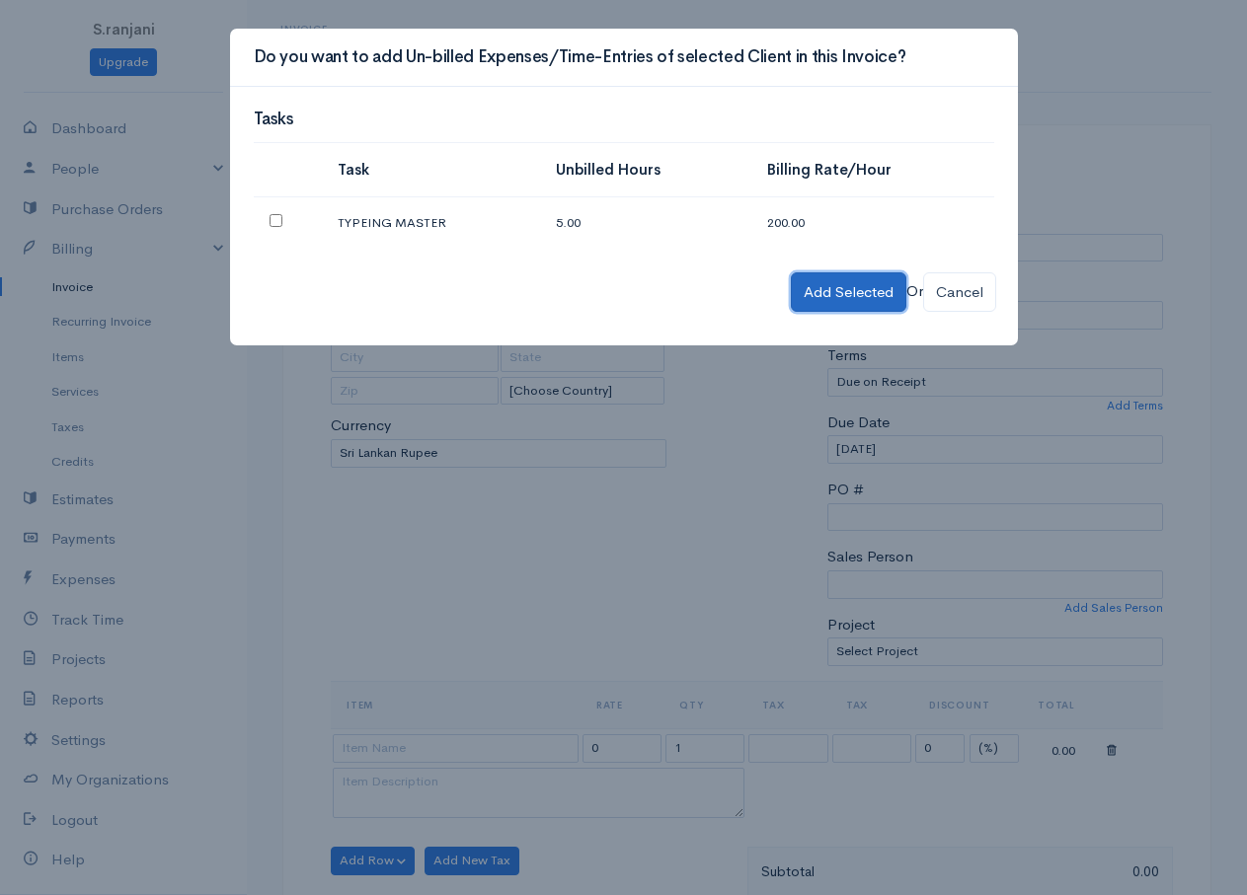
click at [860, 298] on button "Add Selected" at bounding box center [849, 292] width 116 height 40
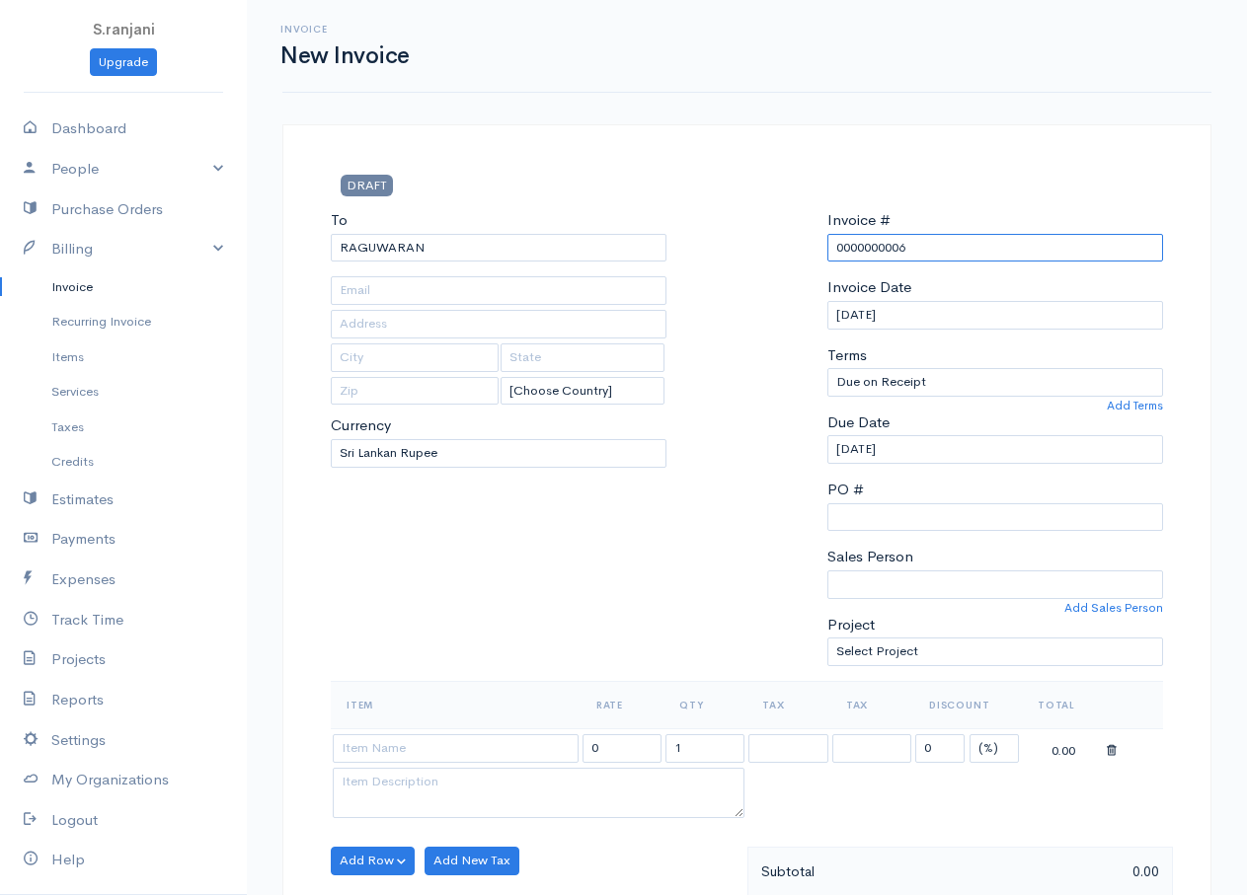
click at [925, 258] on input "0000000006" at bounding box center [995, 248] width 336 height 29
click at [929, 373] on select "Due on Receipt After 7 days After 15 days After 30 days After 45 days After 60 …" at bounding box center [995, 382] width 336 height 29
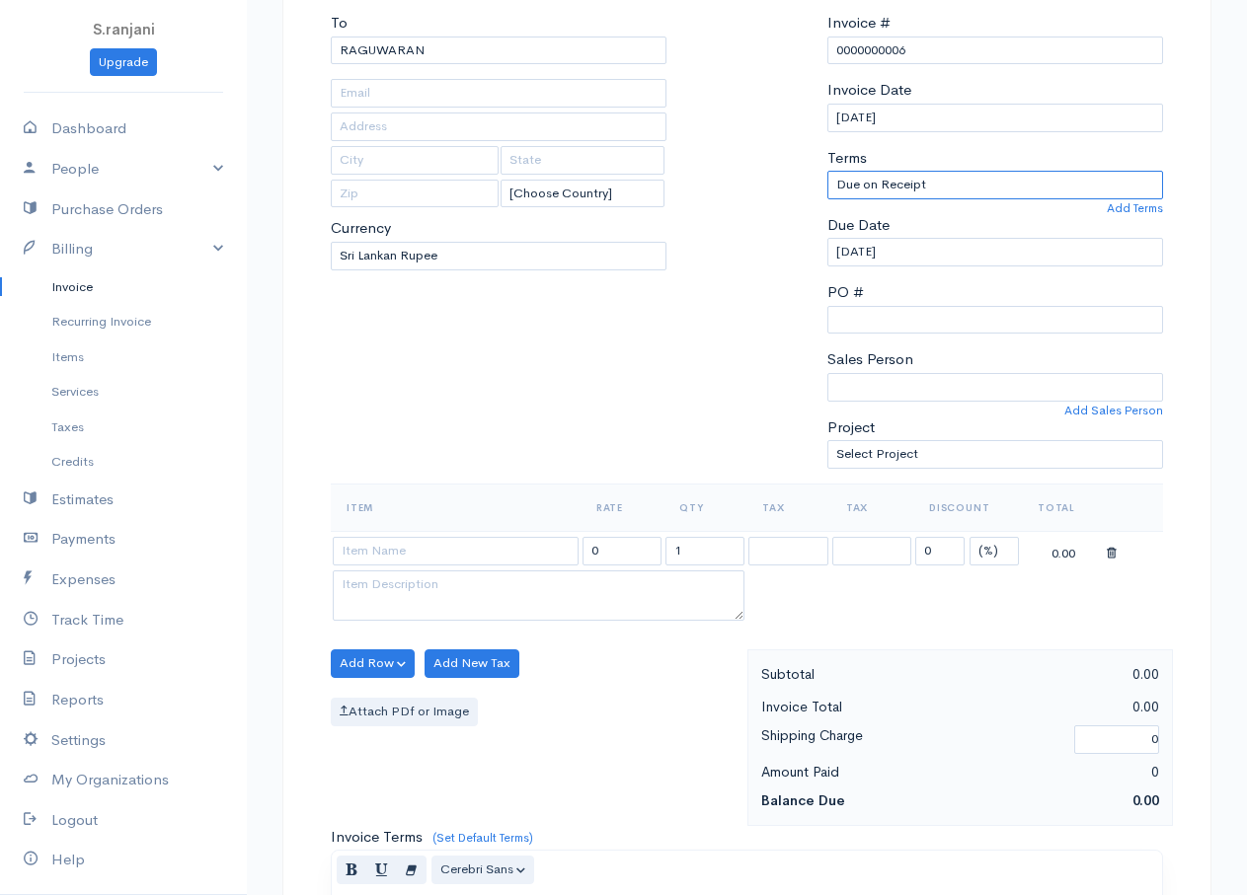
scroll to position [99, 0]
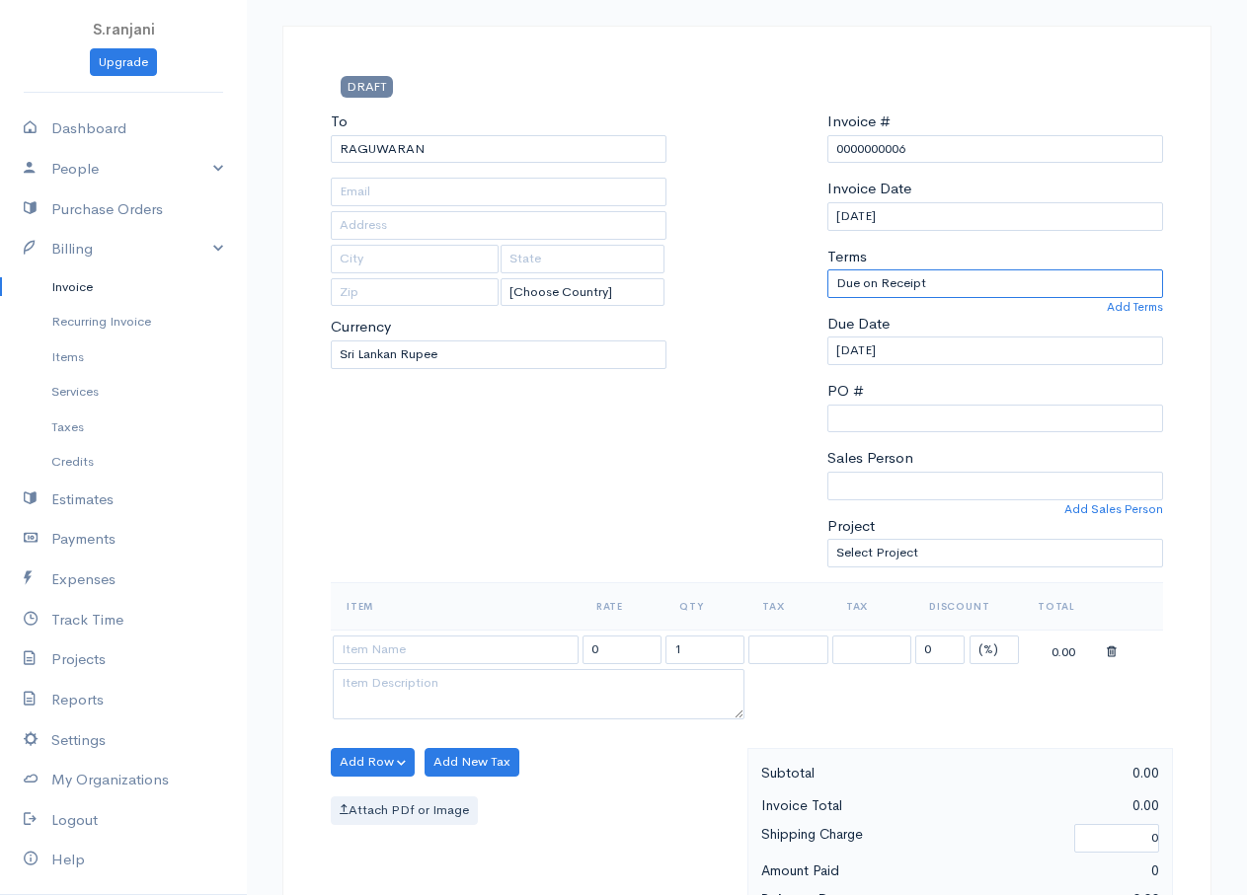
click at [965, 275] on select "Due on Receipt After 7 days After 15 days After 30 days After 45 days After 60 …" at bounding box center [995, 284] width 336 height 29
click at [827, 270] on select "Due on Receipt After 7 days After 15 days After 30 days After 45 days After 60 …" at bounding box center [995, 284] width 336 height 29
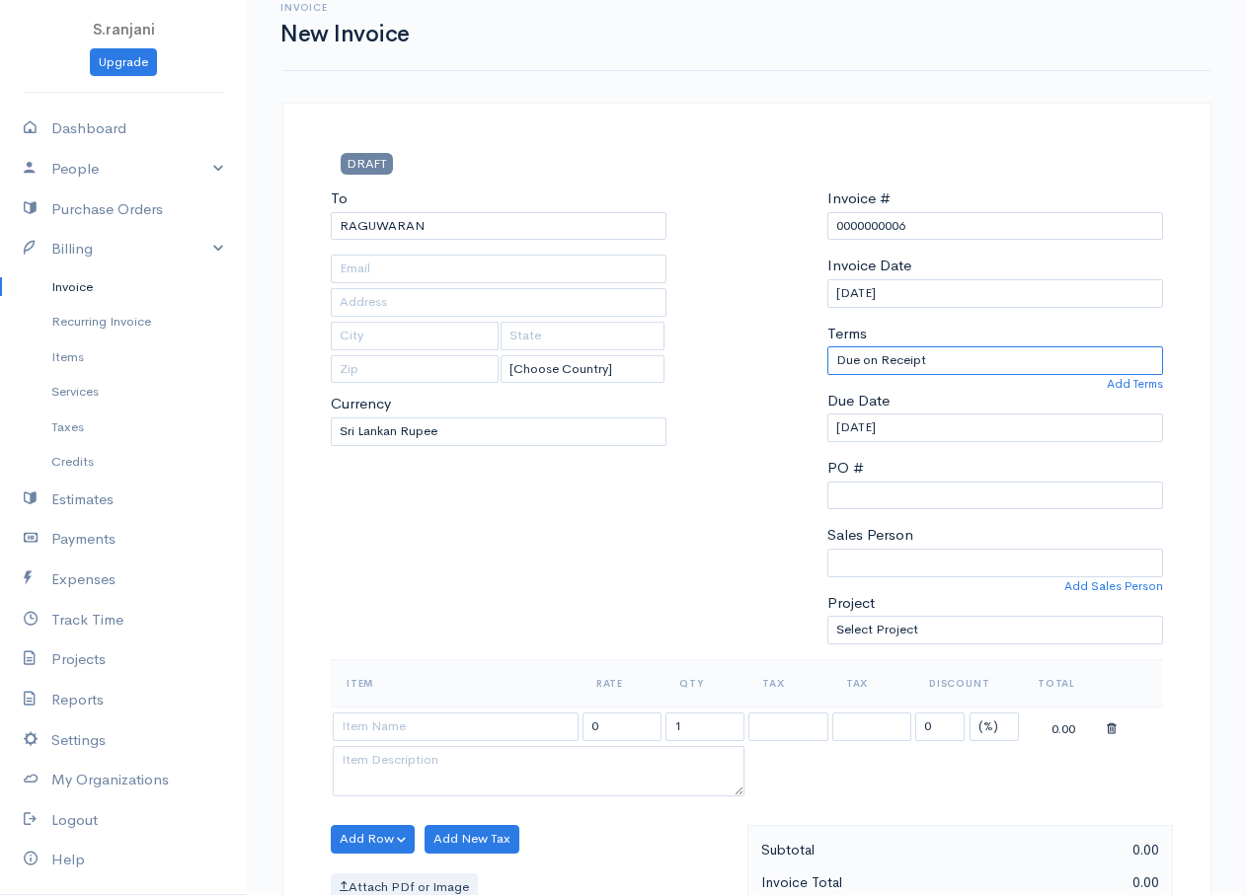
scroll to position [0, 0]
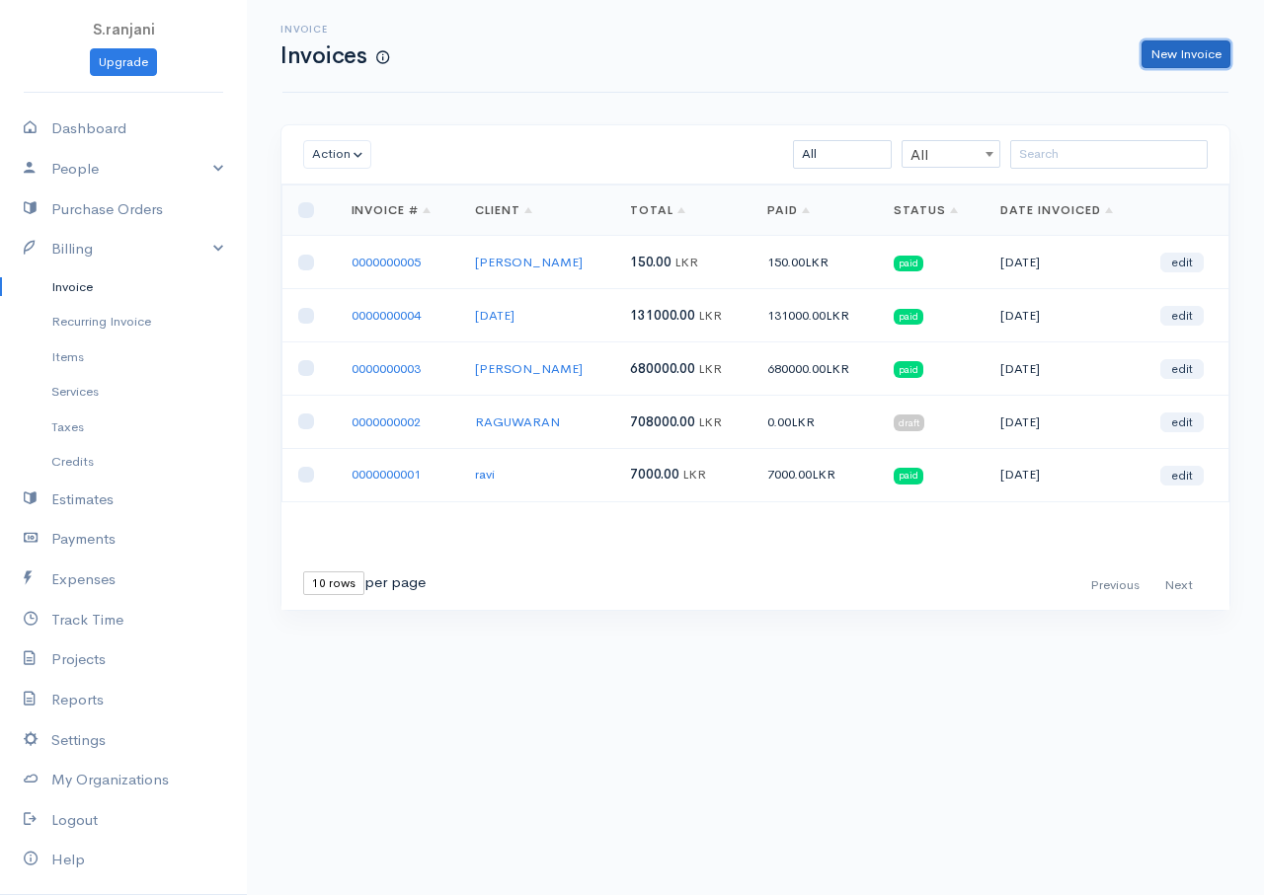
click at [1160, 60] on link "New Invoice" at bounding box center [1185, 54] width 89 height 29
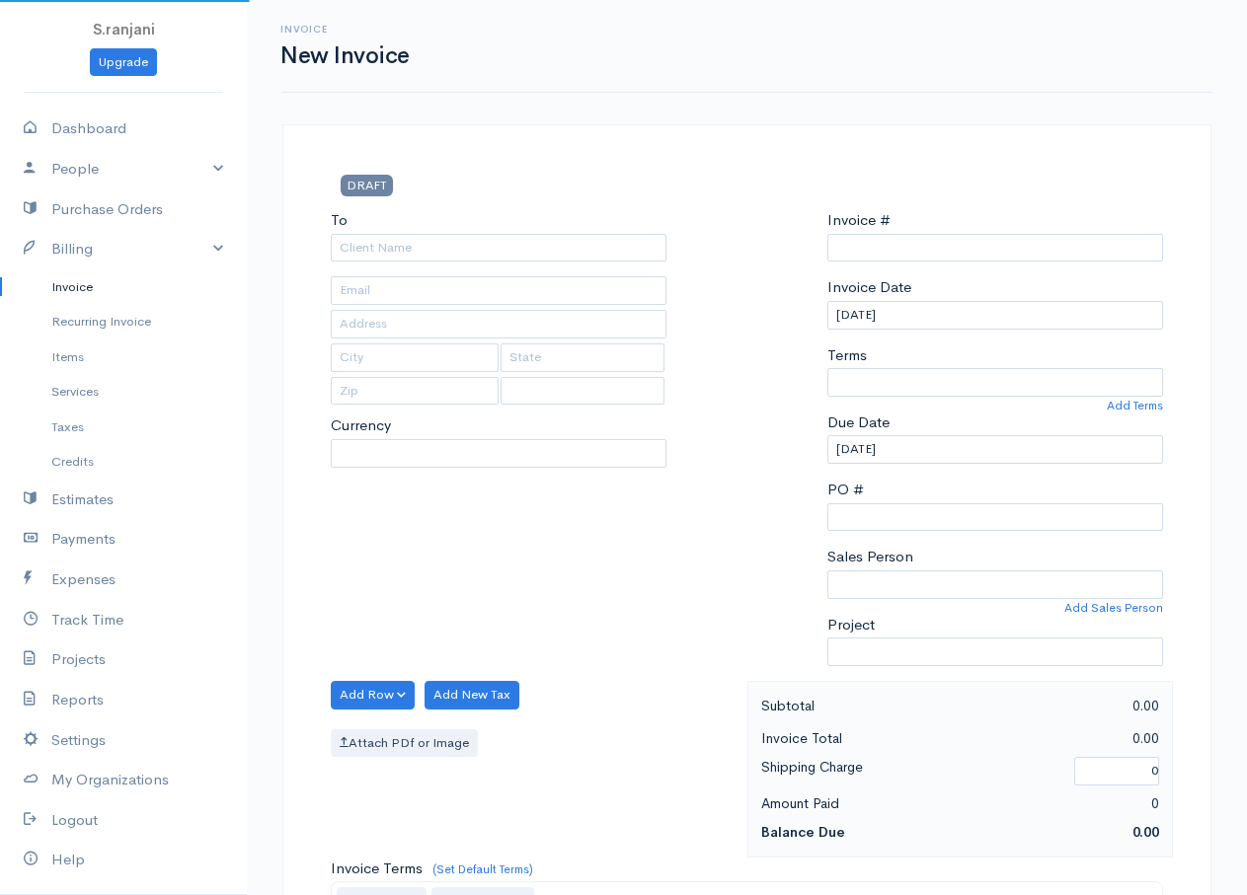
select select "Sri Lanka"
select select "LKR"
type input "0000000006"
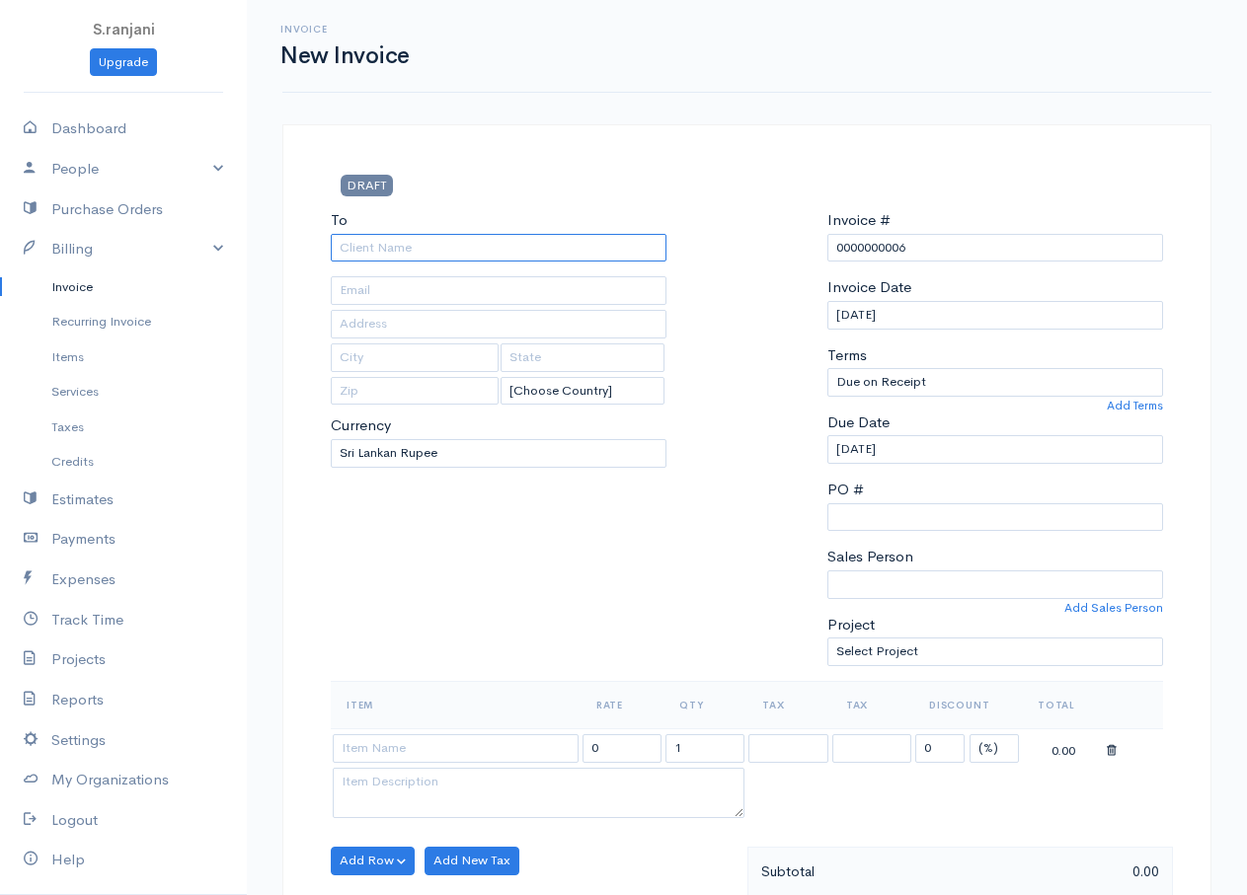
click at [357, 253] on input "To" at bounding box center [499, 248] width 336 height 29
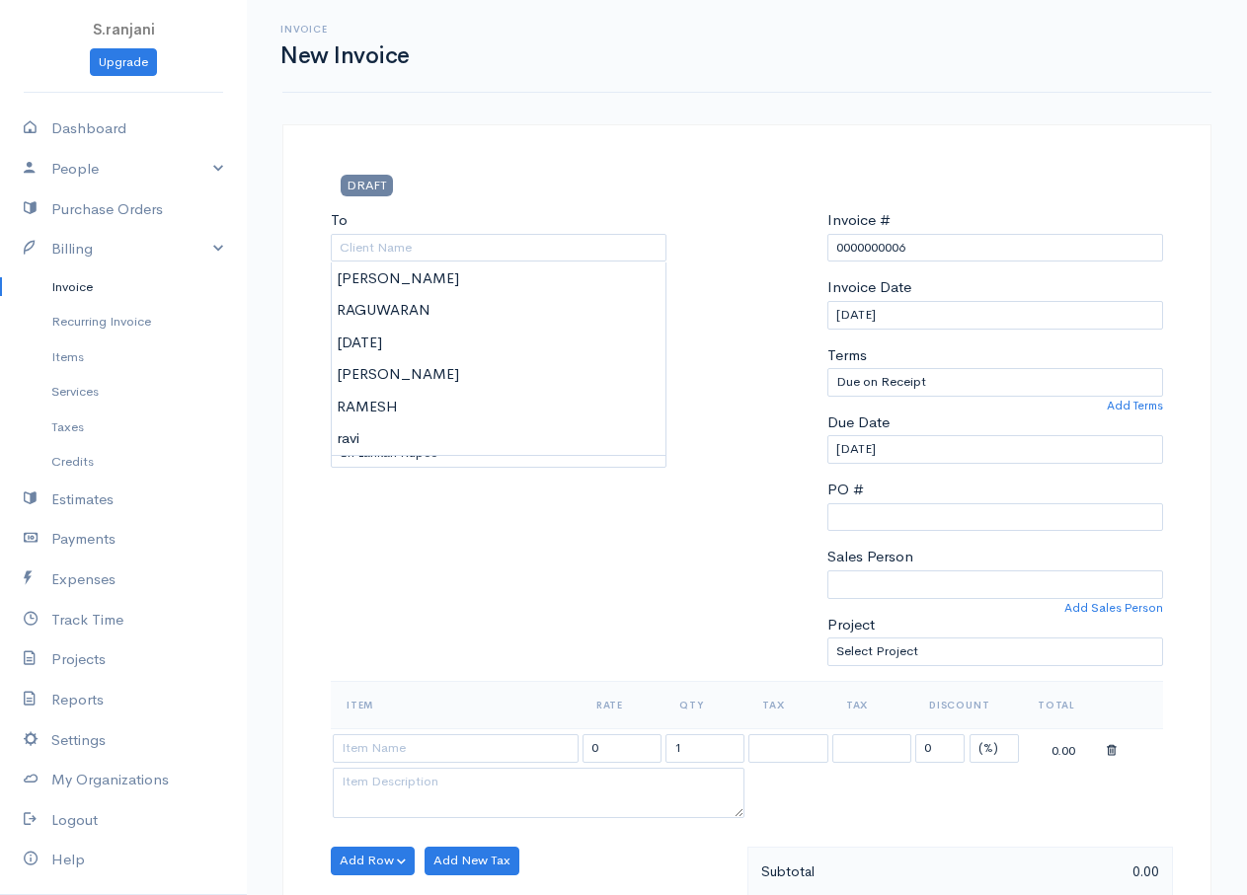
type input "RAGUWARAN"
click at [360, 309] on body "S.ranjani Upgrade Dashboard People Clients Vendors Staff Users Purchase Orders …" at bounding box center [623, 853] width 1247 height 1707
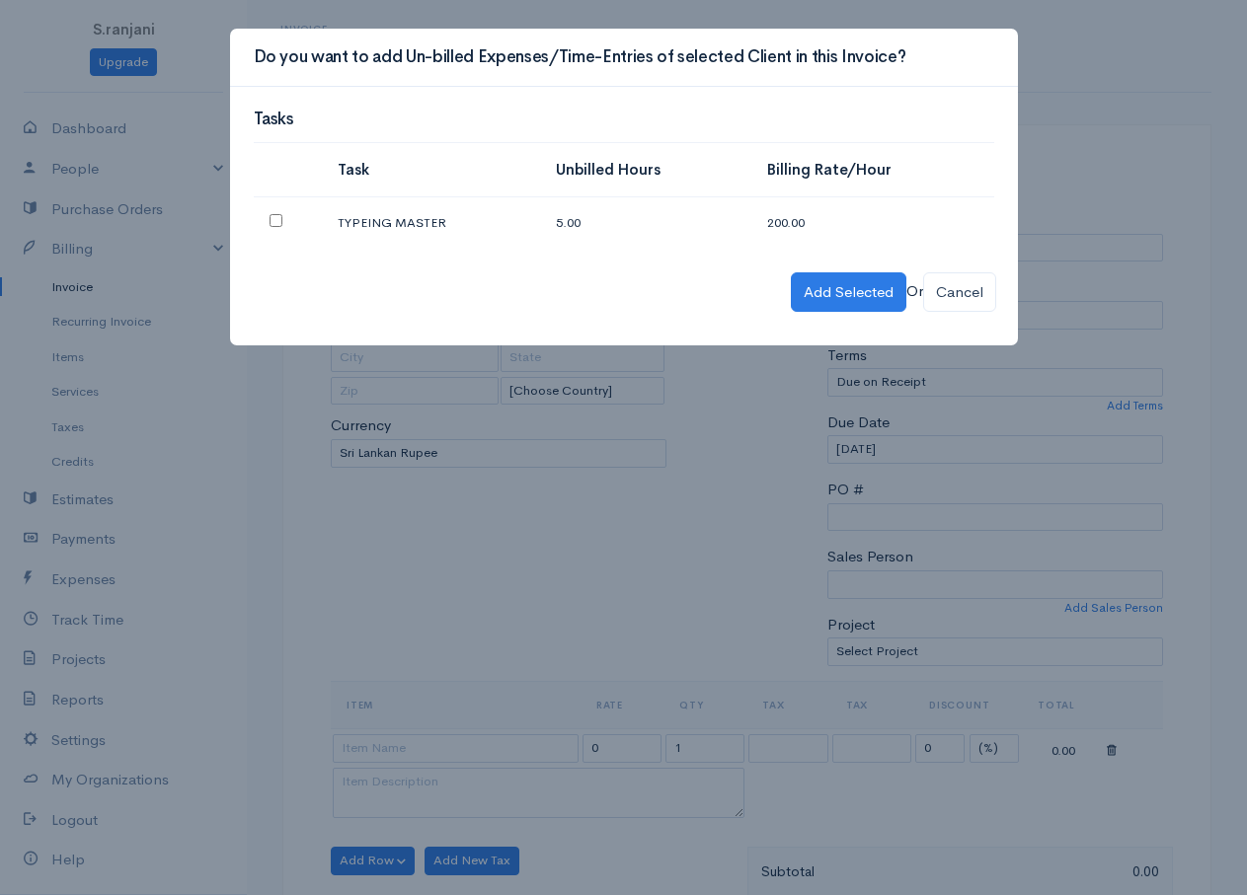
click at [267, 219] on td at bounding box center [288, 222] width 69 height 51
click at [276, 222] on input "checkbox" at bounding box center [276, 220] width 13 height 13
checkbox input "true"
click at [852, 296] on button "Add Selected" at bounding box center [849, 292] width 116 height 40
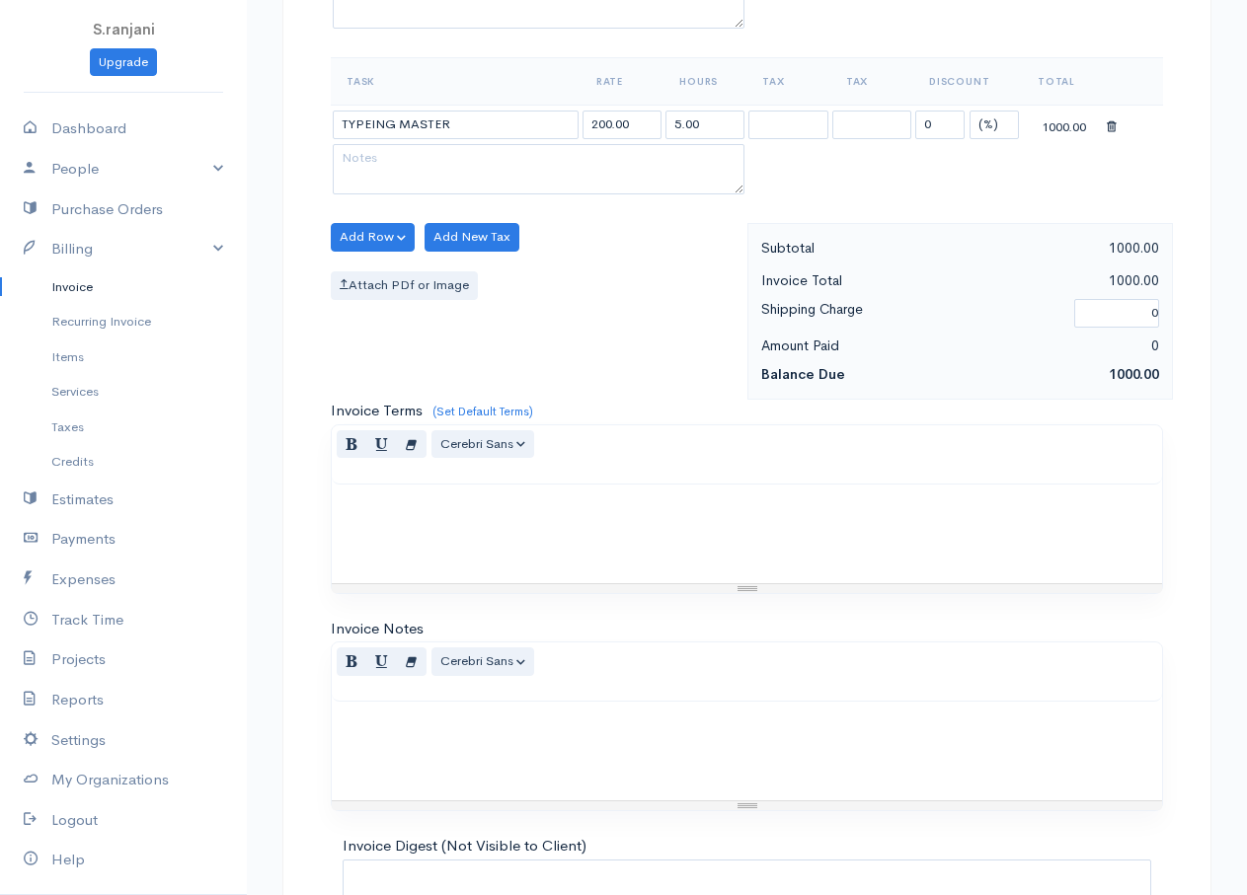
scroll to position [977, 0]
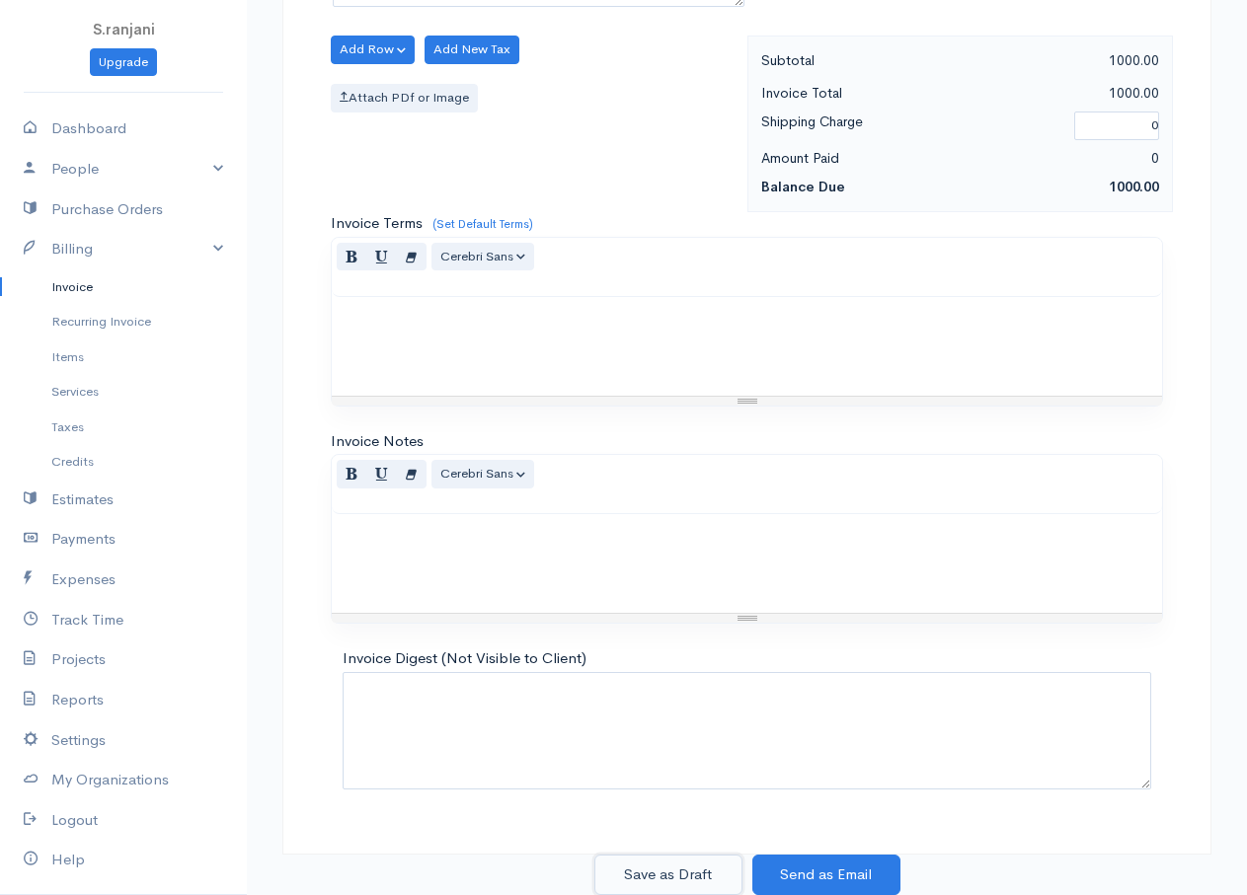
click at [658, 885] on button "Save as Draft" at bounding box center [668, 875] width 148 height 40
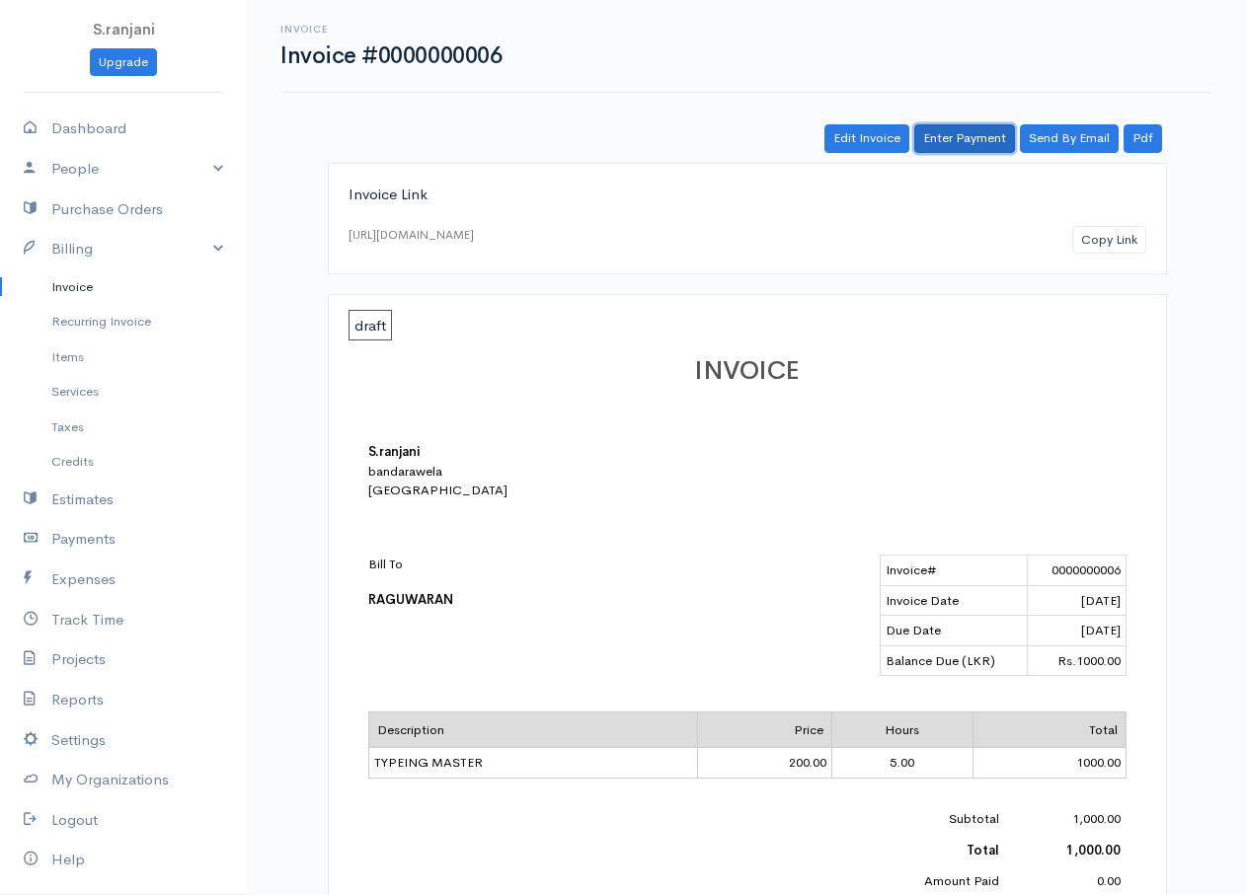
click at [939, 133] on link "Enter Payment" at bounding box center [964, 138] width 101 height 29
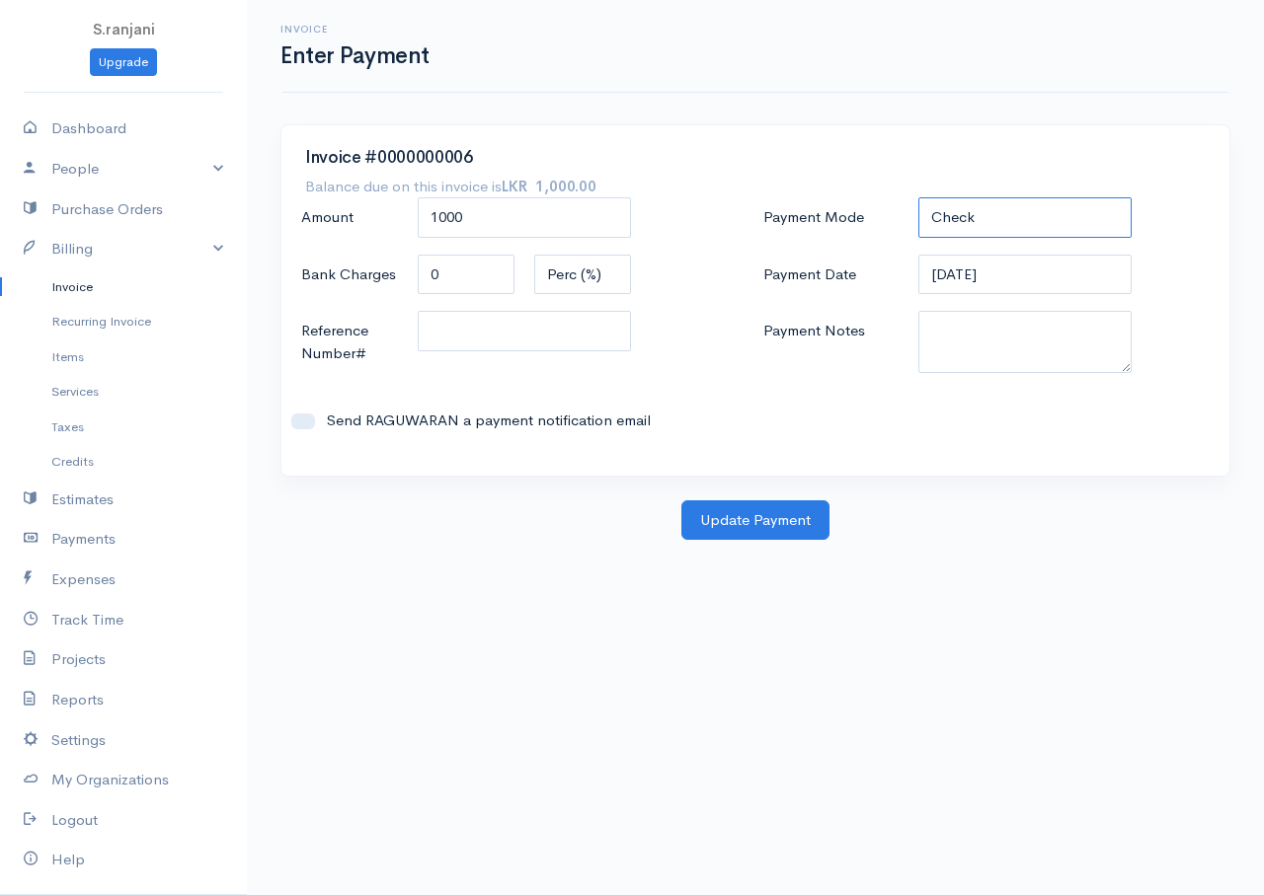
click at [943, 211] on select "Check Bank Transfer Credit Cash Debit ACH VISA MASTERCARD AMEX DISCOVER DINERS …" at bounding box center [1024, 217] width 213 height 40
select select "Bank Transfer"
click at [918, 197] on select "Check Bank Transfer Credit Cash Debit ACH VISA MASTERCARD AMEX DISCOVER DINERS …" at bounding box center [1024, 217] width 213 height 40
click at [789, 528] on button "Update Payment" at bounding box center [755, 521] width 148 height 40
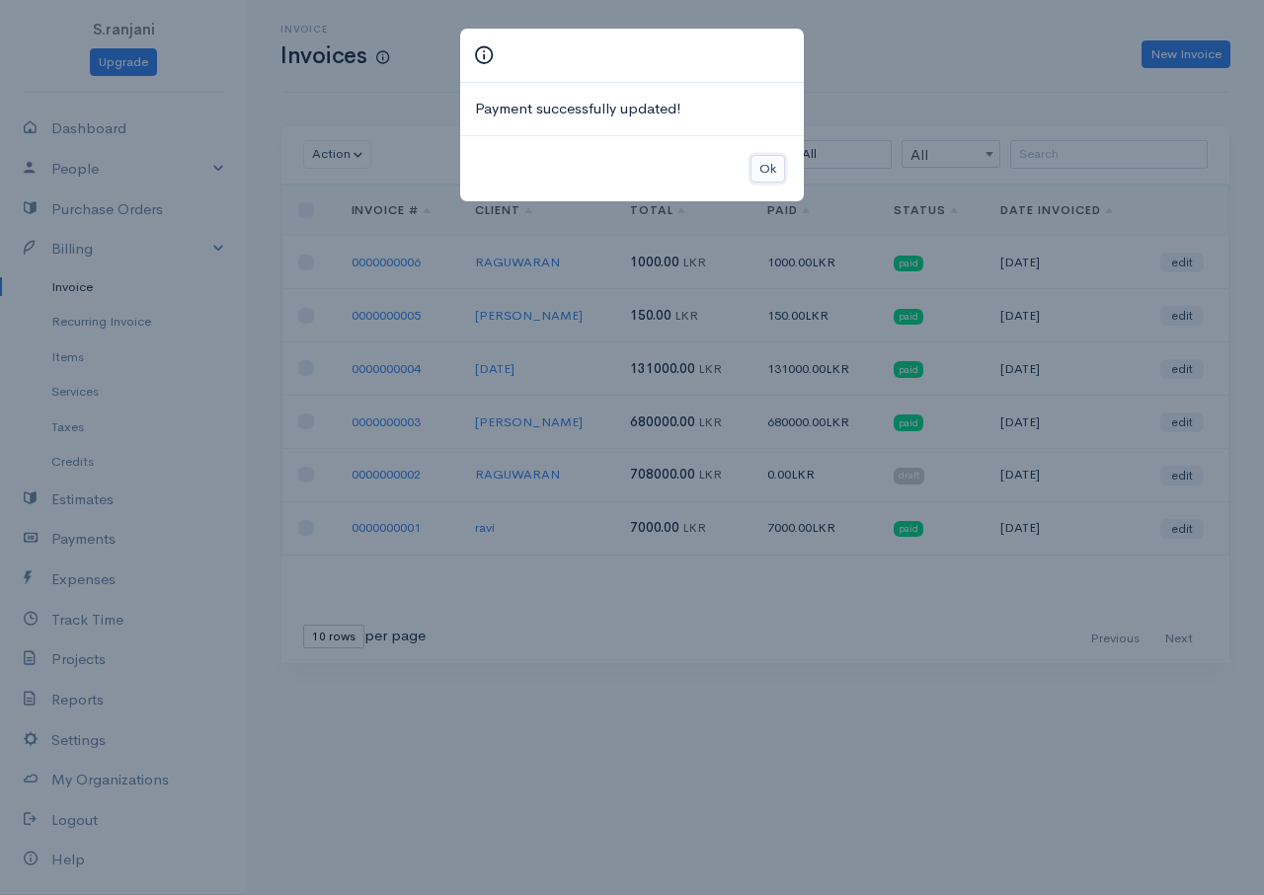
click at [780, 165] on button "Ok" at bounding box center [767, 169] width 35 height 29
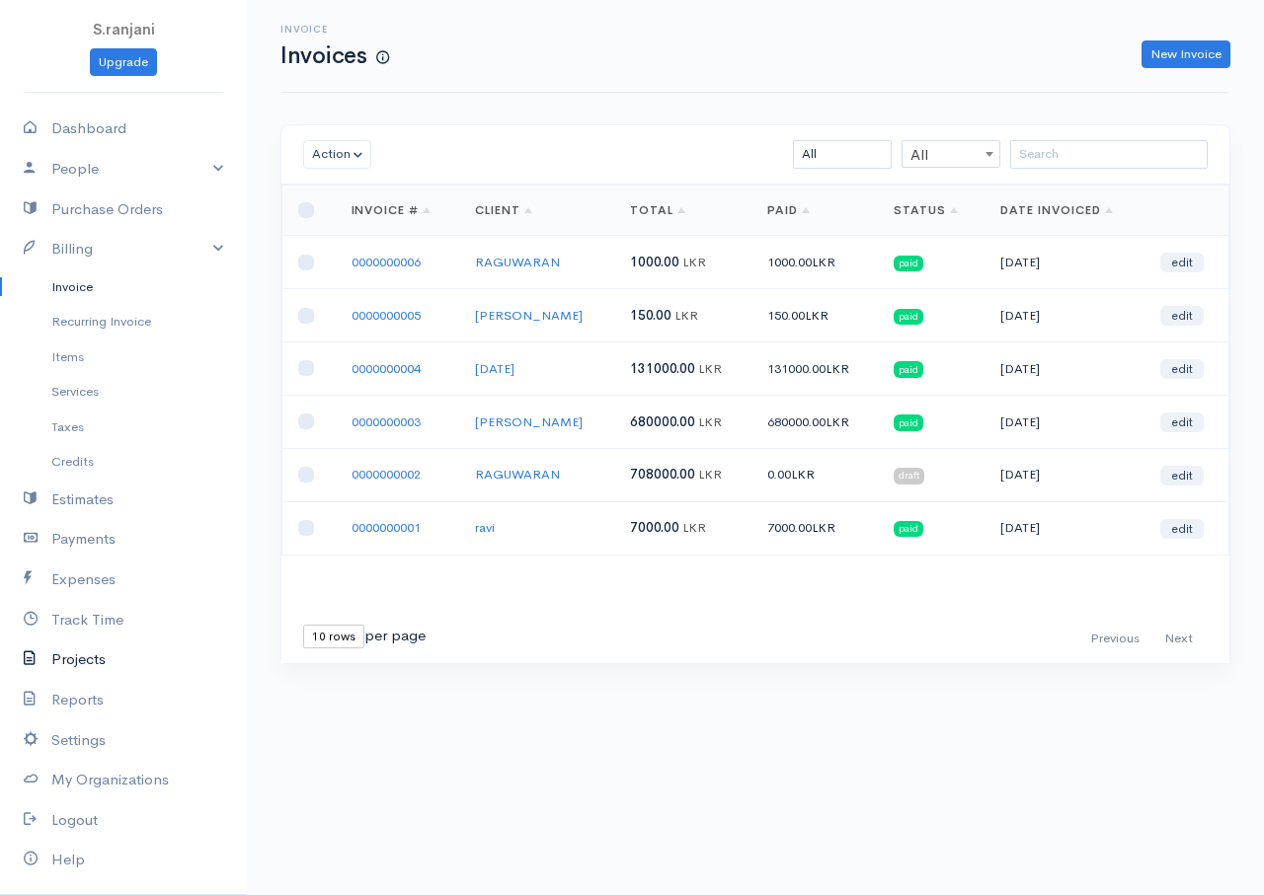
click at [67, 671] on link "Projects" at bounding box center [123, 660] width 247 height 40
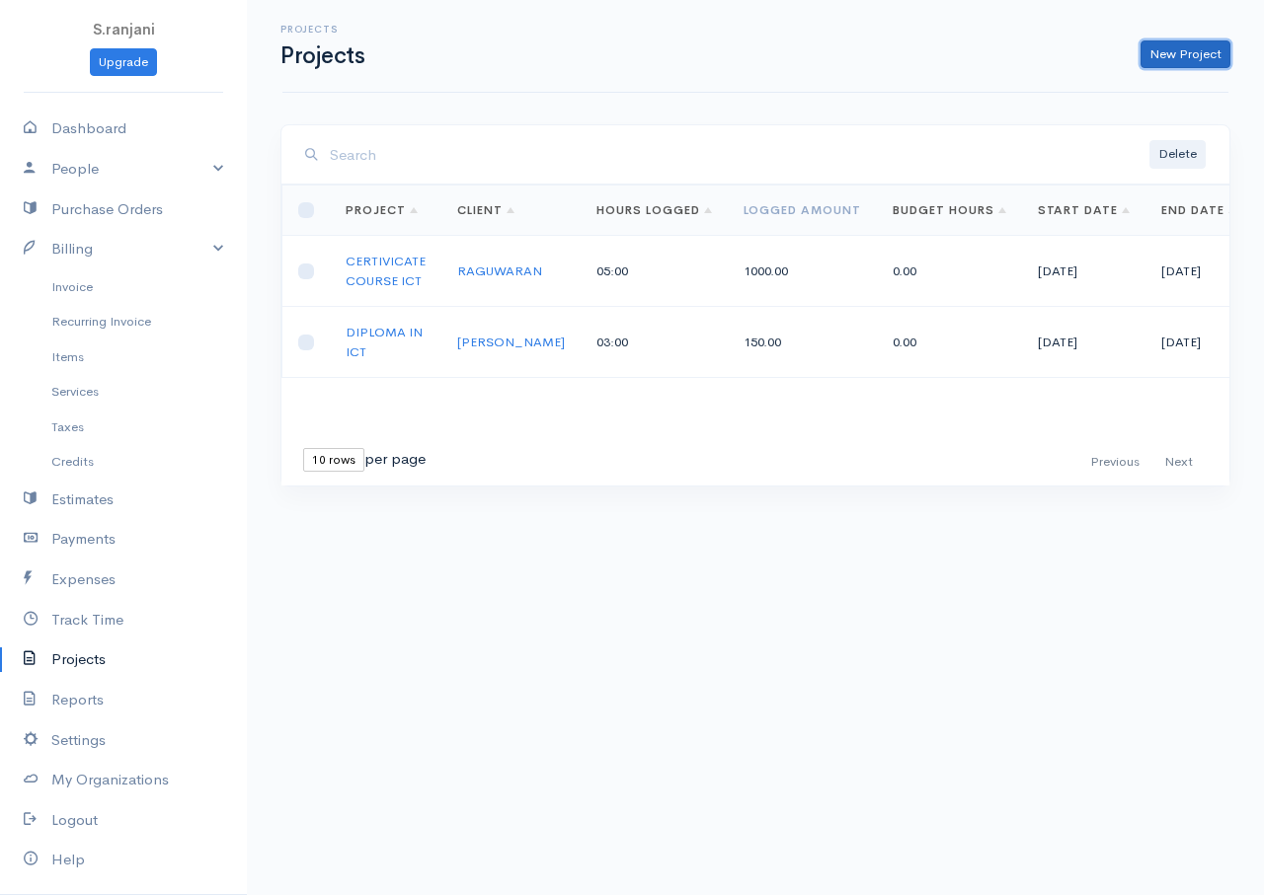
click at [1173, 56] on link "New Project" at bounding box center [1185, 54] width 90 height 29
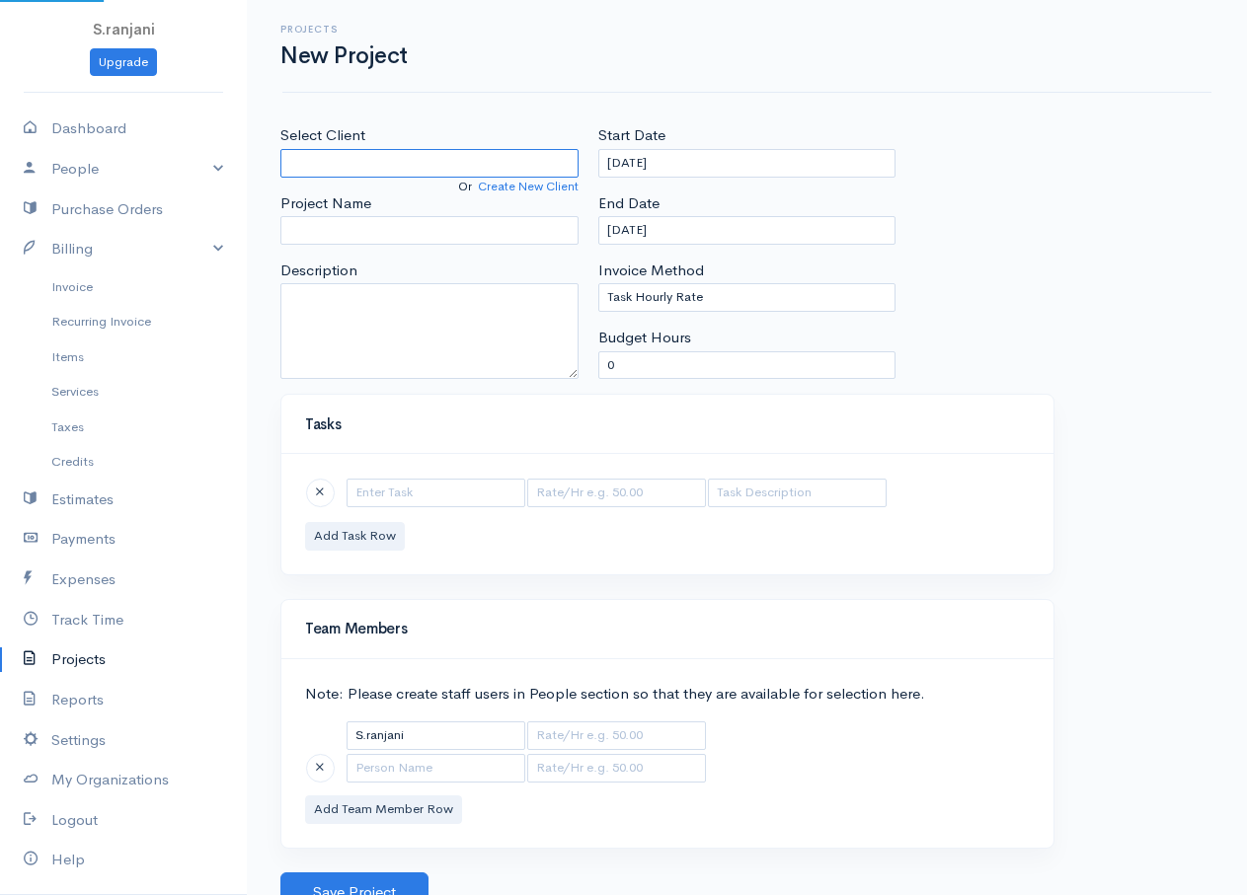
click at [304, 158] on input "Select Client" at bounding box center [429, 163] width 298 height 29
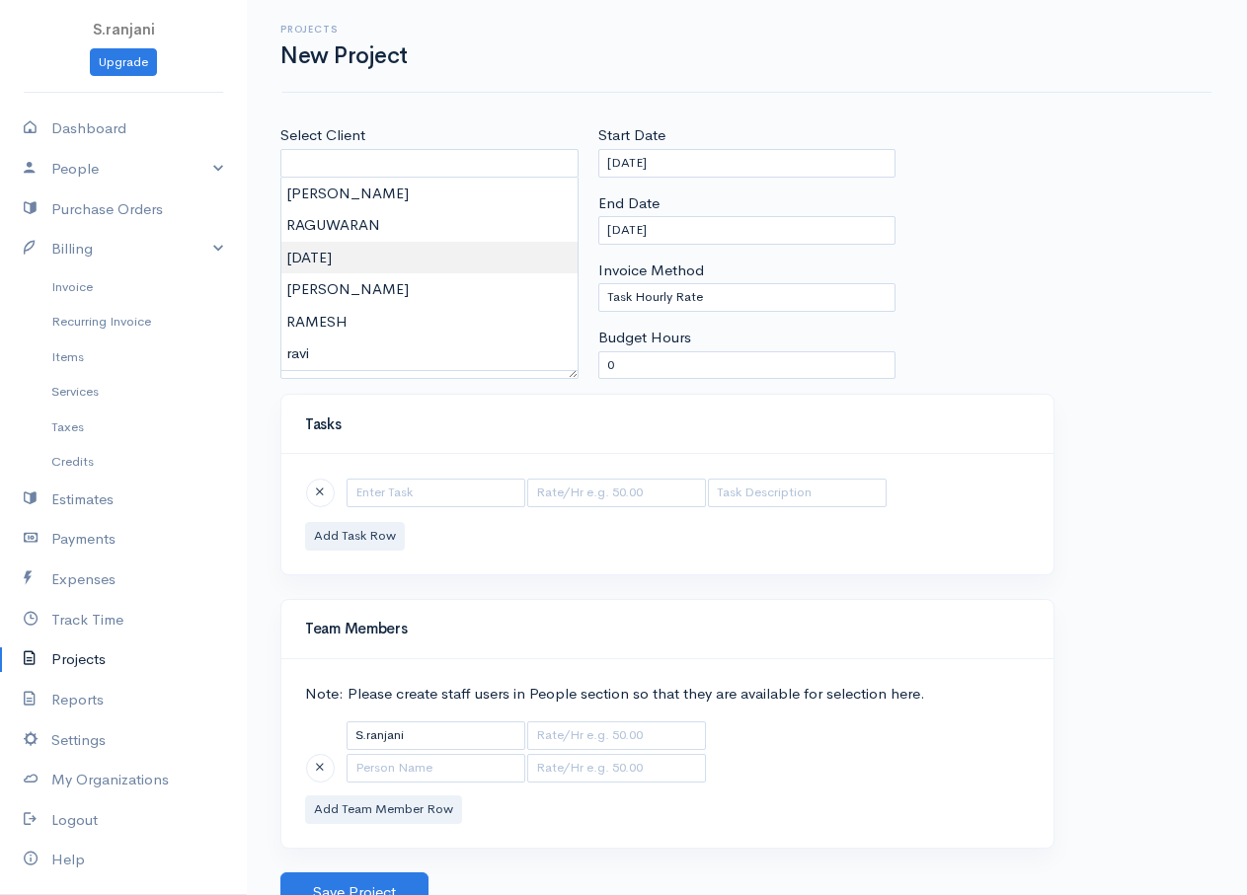
type input "RAJA"
click at [323, 250] on body "S.ranjani Upgrade Dashboard People Clients Vendors Staff Users Purchase Orders …" at bounding box center [623, 456] width 1247 height 912
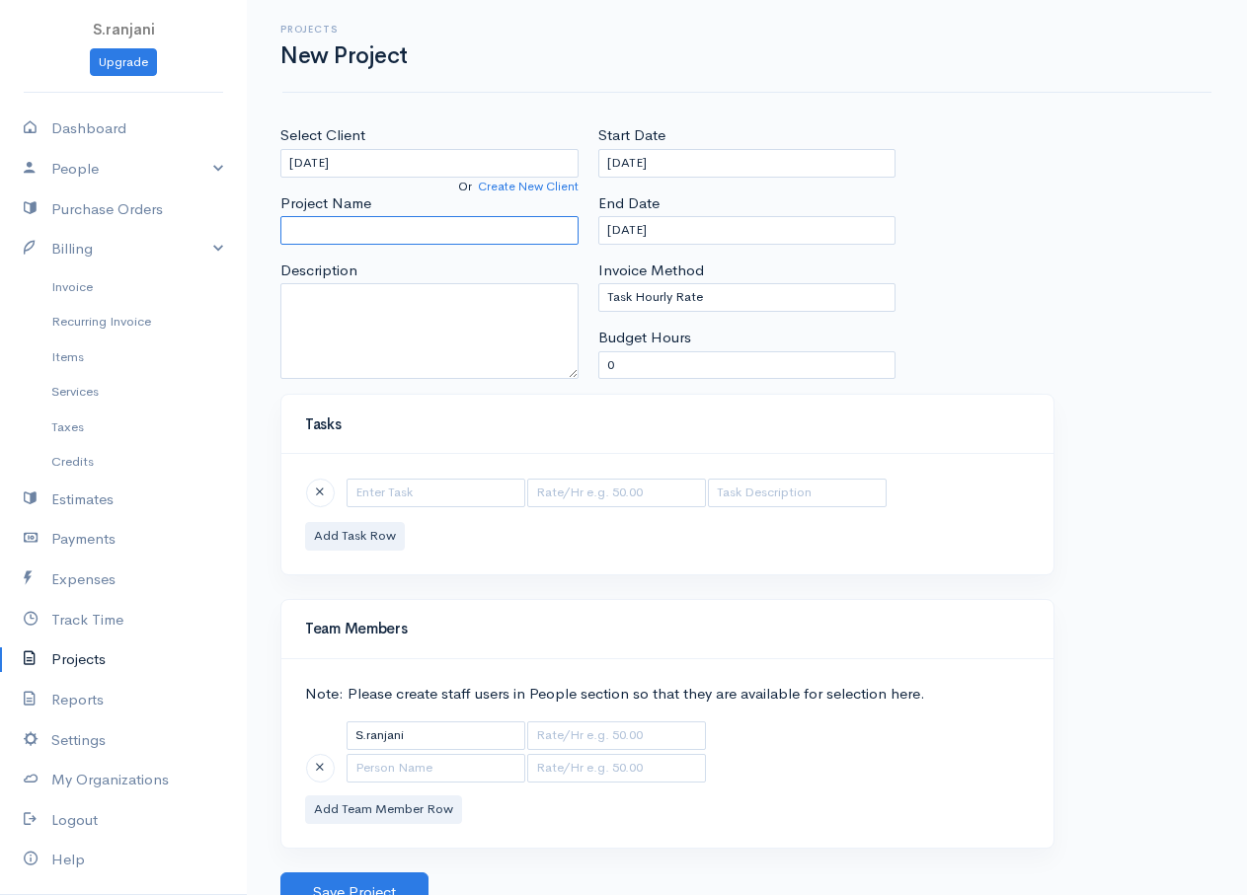
click at [317, 226] on input "Project Name" at bounding box center [429, 230] width 298 height 29
click at [307, 230] on input "APPLICATION ASSISTANT" at bounding box center [429, 230] width 298 height 29
type input "APPLICATION ASSISTANT"
click at [383, 495] on input "text" at bounding box center [436, 493] width 179 height 29
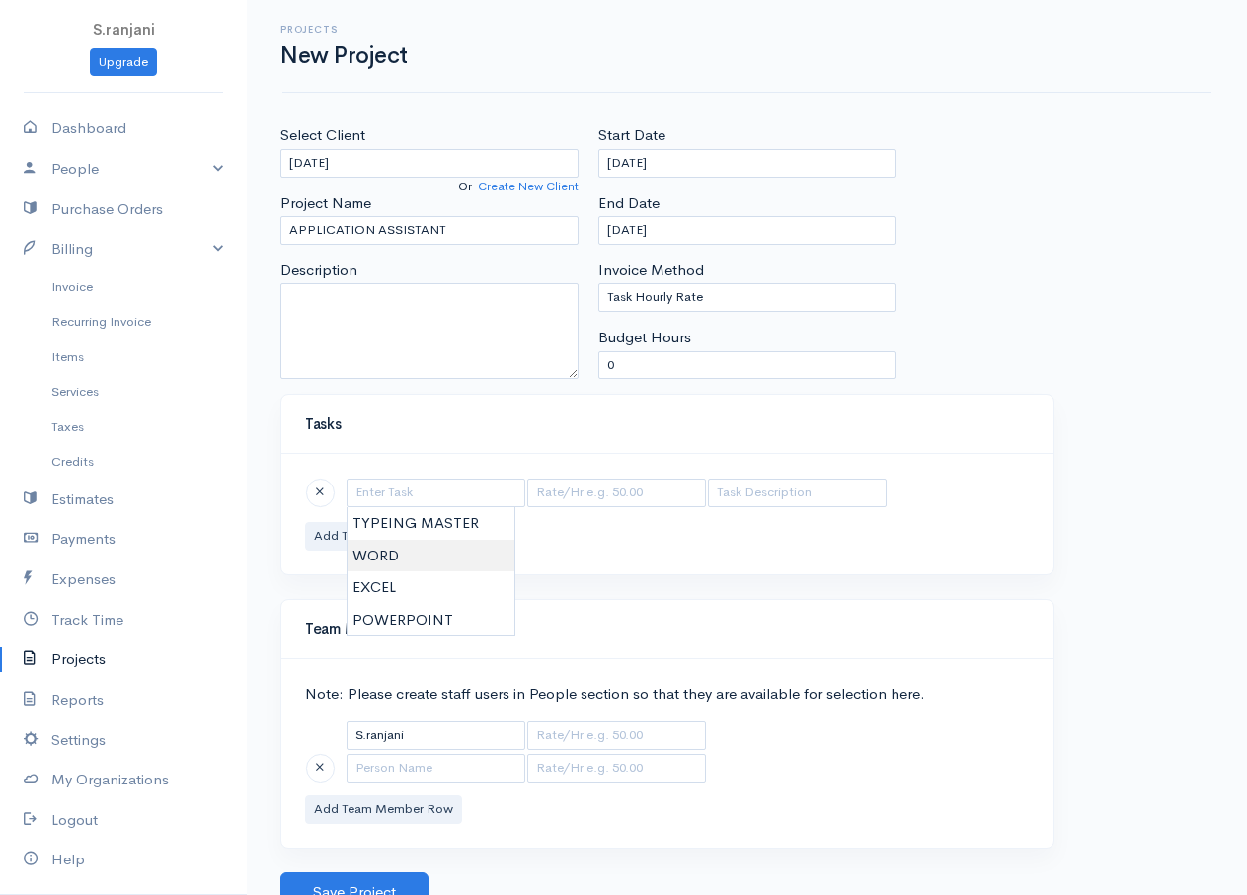
type input "WORD"
type input "50.00"
click at [389, 544] on body "S.ranjani Upgrade Dashboard People Clients Vendors Staff Users Purchase Orders …" at bounding box center [623, 456] width 1247 height 912
click at [401, 531] on button "Add Task Row" at bounding box center [355, 536] width 100 height 29
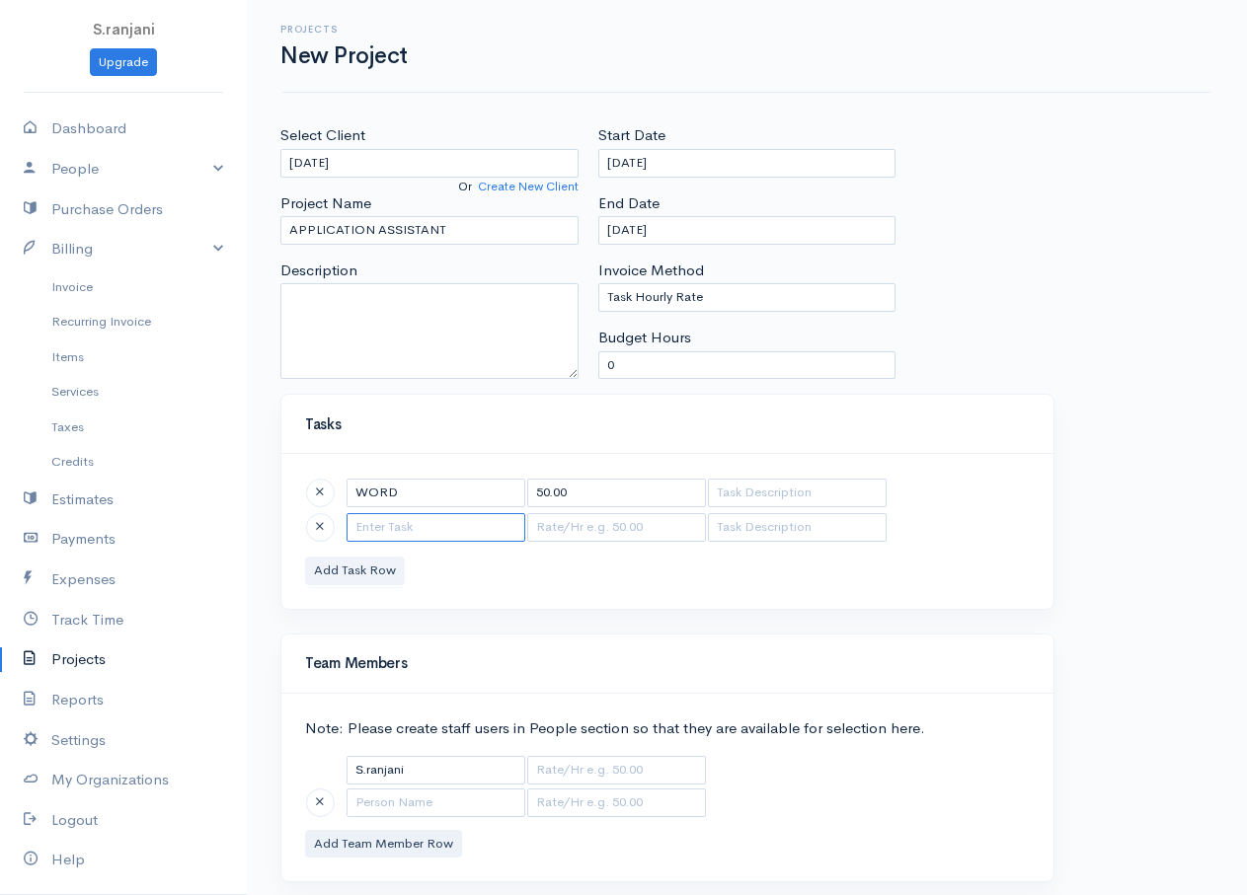
click at [401, 531] on input "text" at bounding box center [436, 527] width 179 height 29
type input "EXCEL"
type input "100.00"
click at [389, 628] on body "S.ranjani Upgrade Dashboard People Clients Vendors Staff Users Purchase Orders …" at bounding box center [623, 473] width 1247 height 947
click at [413, 559] on div "WORD 50.00 EXCEL 100.00 Add Task Row" at bounding box center [667, 531] width 772 height 154
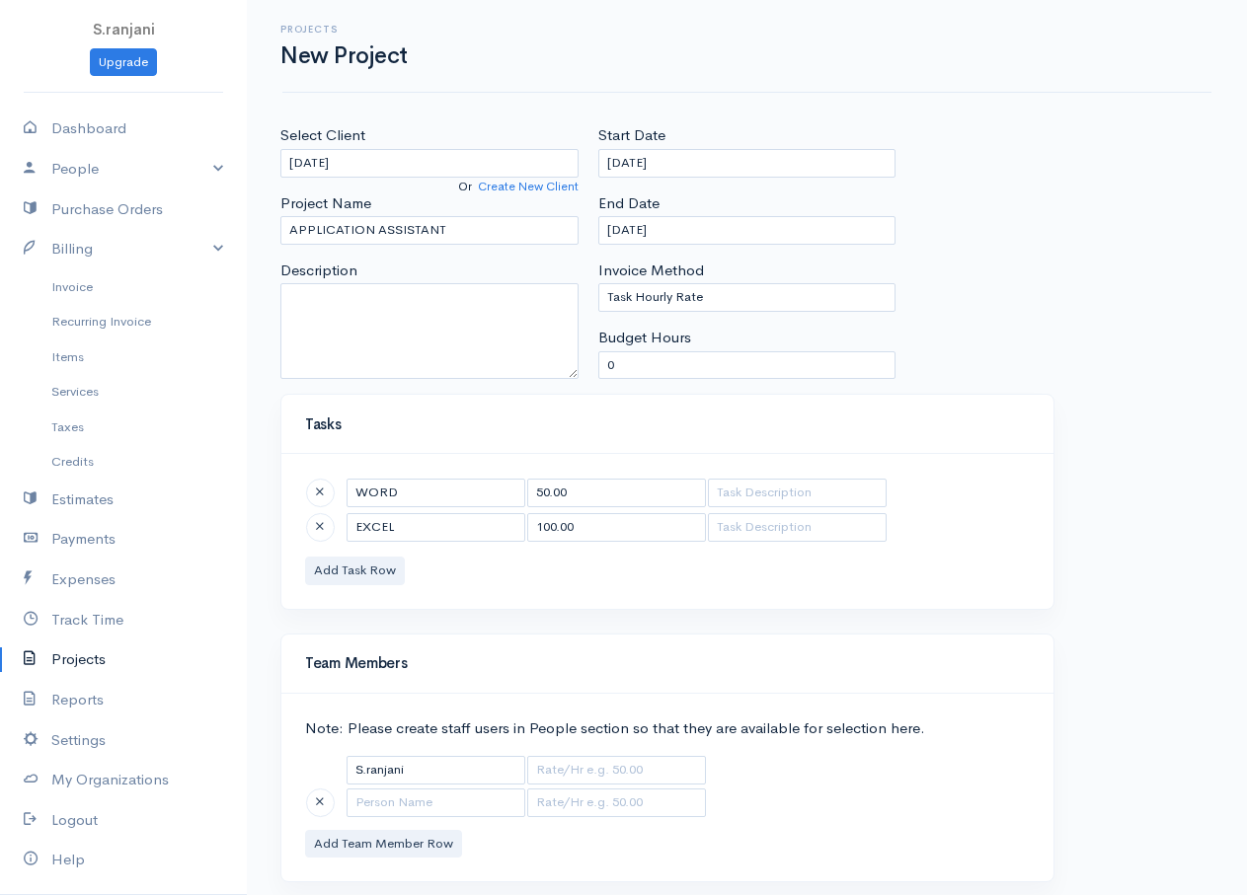
drag, startPoint x: 413, startPoint y: 559, endPoint x: 305, endPoint y: 591, distance: 112.4
click at [372, 577] on div "WORD 50.00 EXCEL 100.00 Add Task Row" at bounding box center [667, 531] width 772 height 154
click at [413, 569] on div "WORD 50.00 EXCEL 100.00 Add Task Row" at bounding box center [667, 531] width 772 height 154
click at [489, 564] on div "WORD 50.00 EXCEL 100.00 Add Task Row" at bounding box center [667, 531] width 772 height 154
click at [680, 585] on div "WORD 50.00 EXCEL 100.00 Add Task Row" at bounding box center [667, 531] width 772 height 154
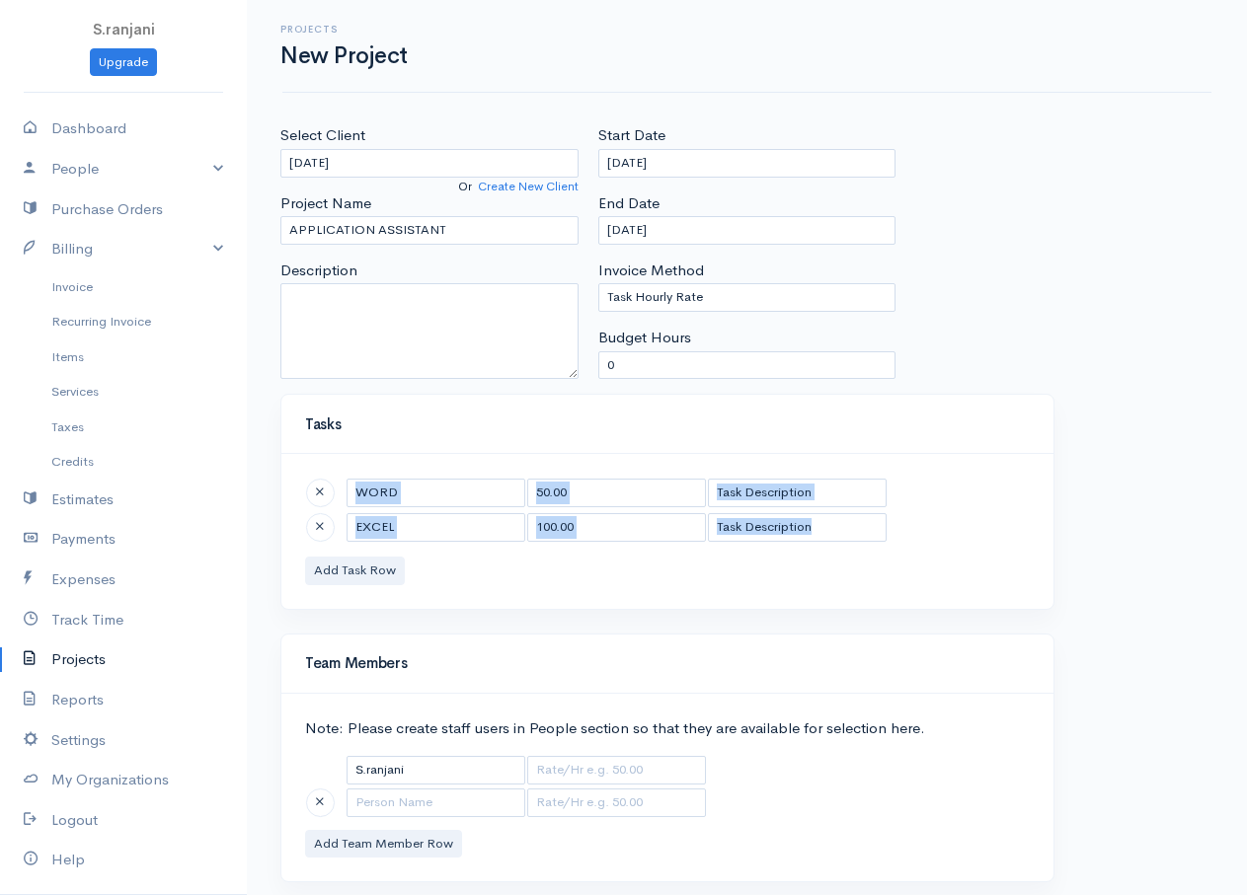
click at [680, 585] on div "WORD 50.00 EXCEL 100.00 Add Task Row" at bounding box center [667, 531] width 772 height 154
click at [364, 561] on button "Add Task Row" at bounding box center [355, 571] width 100 height 29
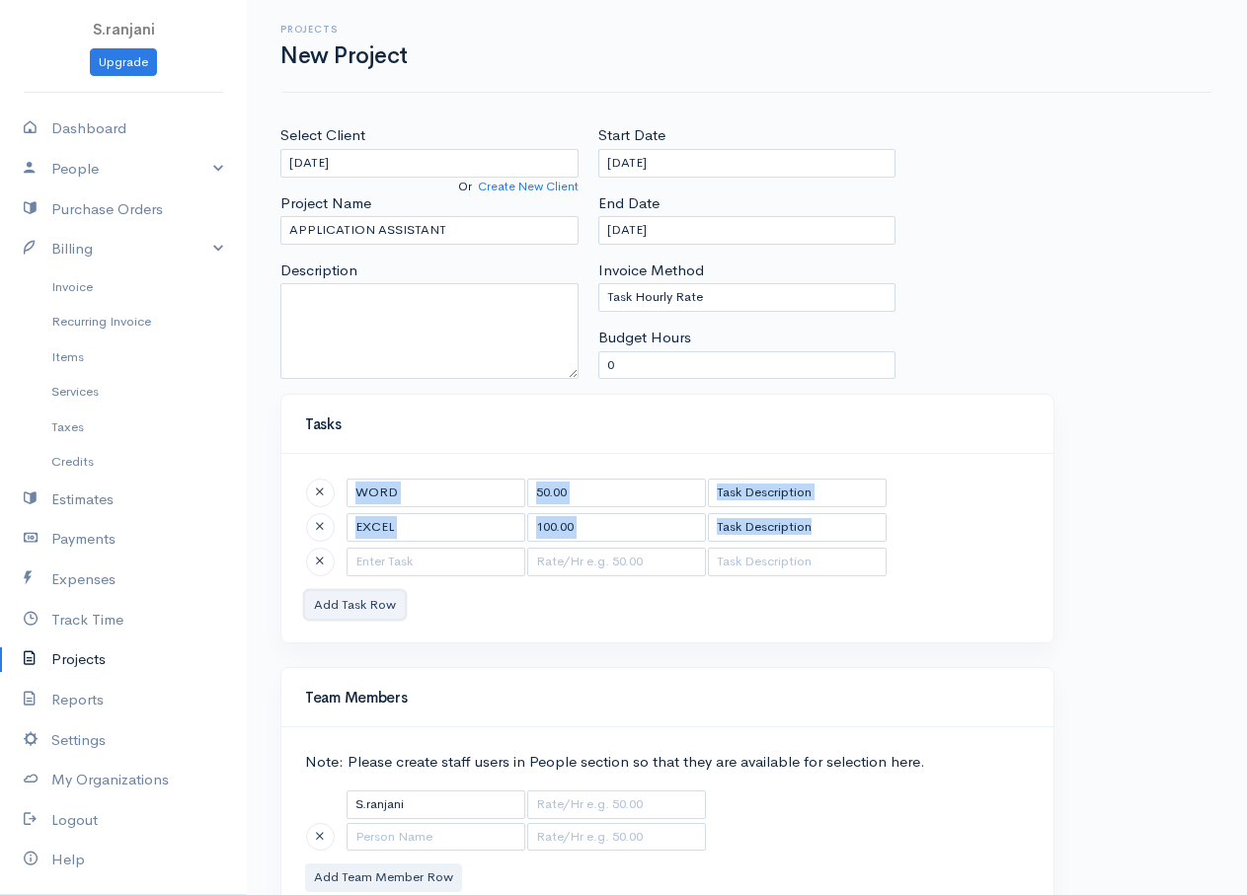
click at [381, 594] on button "Add Task Row" at bounding box center [355, 605] width 100 height 29
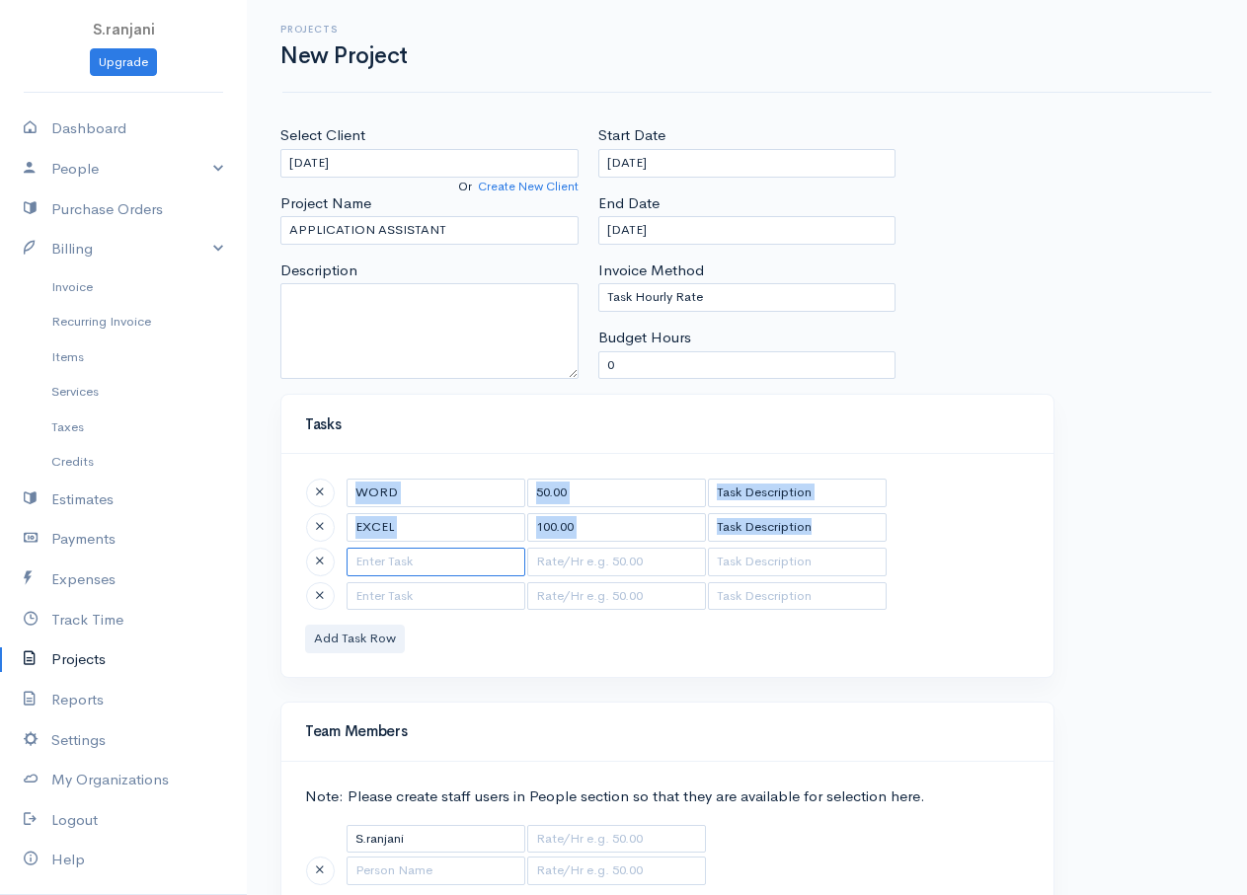
click at [413, 548] on input "text" at bounding box center [436, 562] width 179 height 29
click at [420, 561] on input "text" at bounding box center [436, 562] width 179 height 29
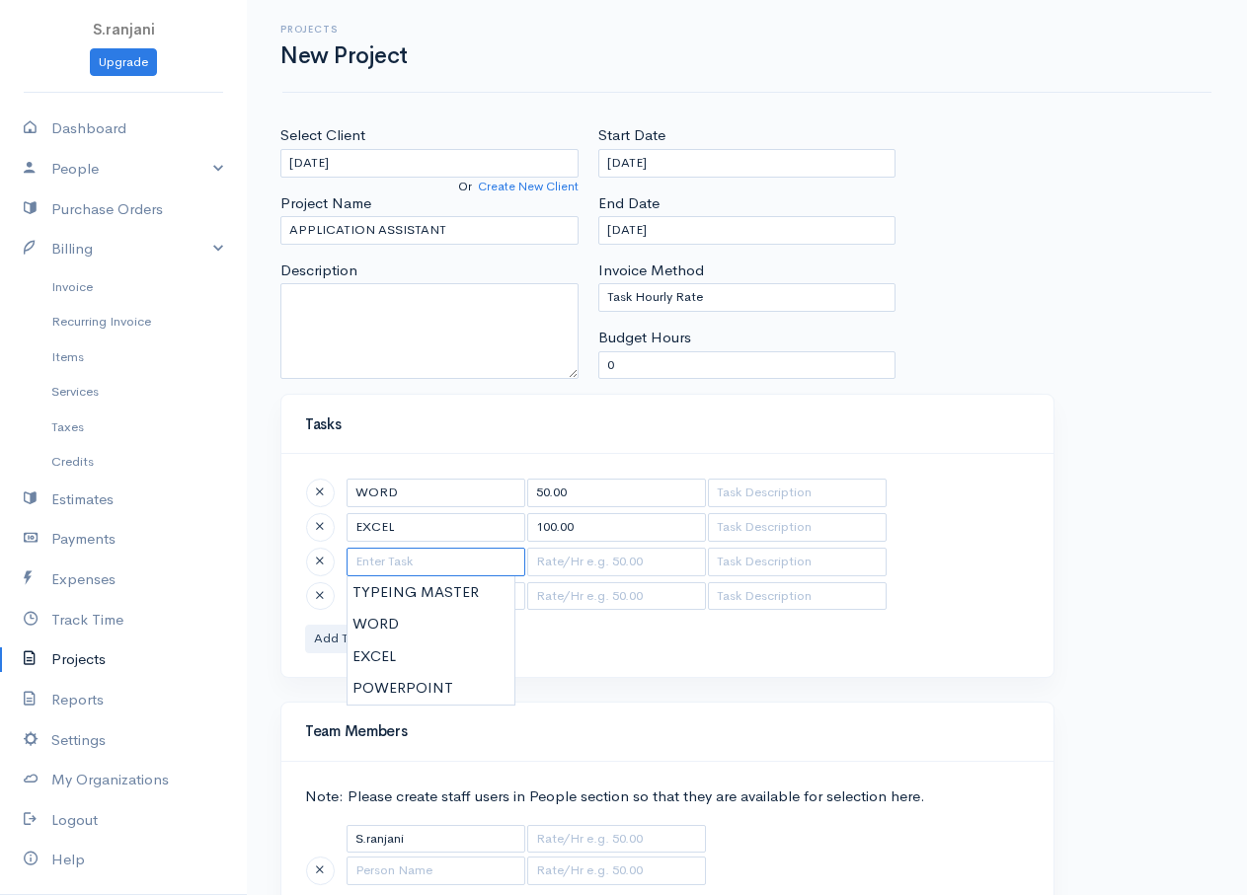
click at [421, 560] on input "text" at bounding box center [436, 562] width 179 height 29
type input "POWERPOINT"
type input "150.00"
click at [385, 694] on body "S.ranjani Upgrade Dashboard People Clients Vendors Staff Users Purchase Orders …" at bounding box center [623, 507] width 1247 height 1015
click at [417, 598] on input "text" at bounding box center [436, 596] width 179 height 29
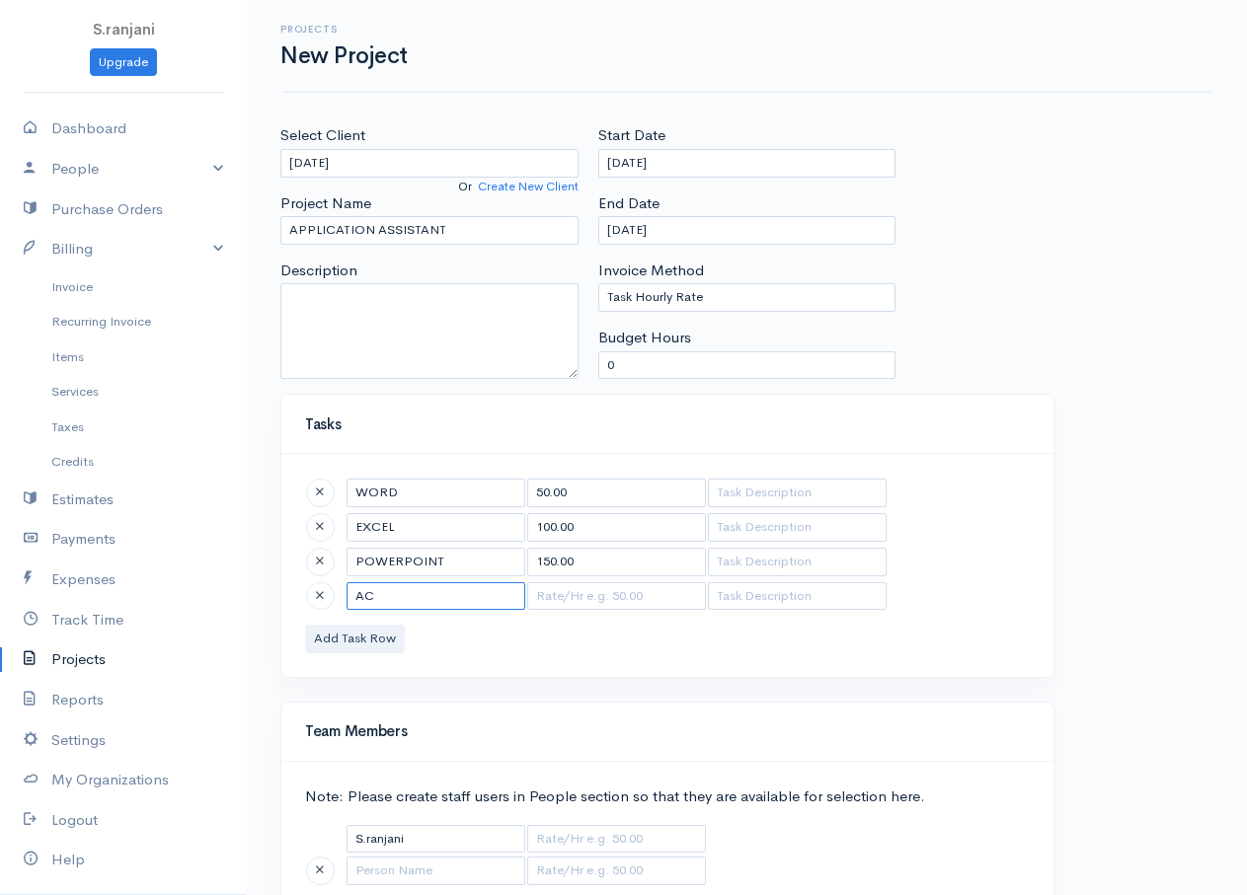
type input "A"
type input "JAVA"
click at [382, 632] on button "Add Task Row" at bounding box center [355, 639] width 100 height 29
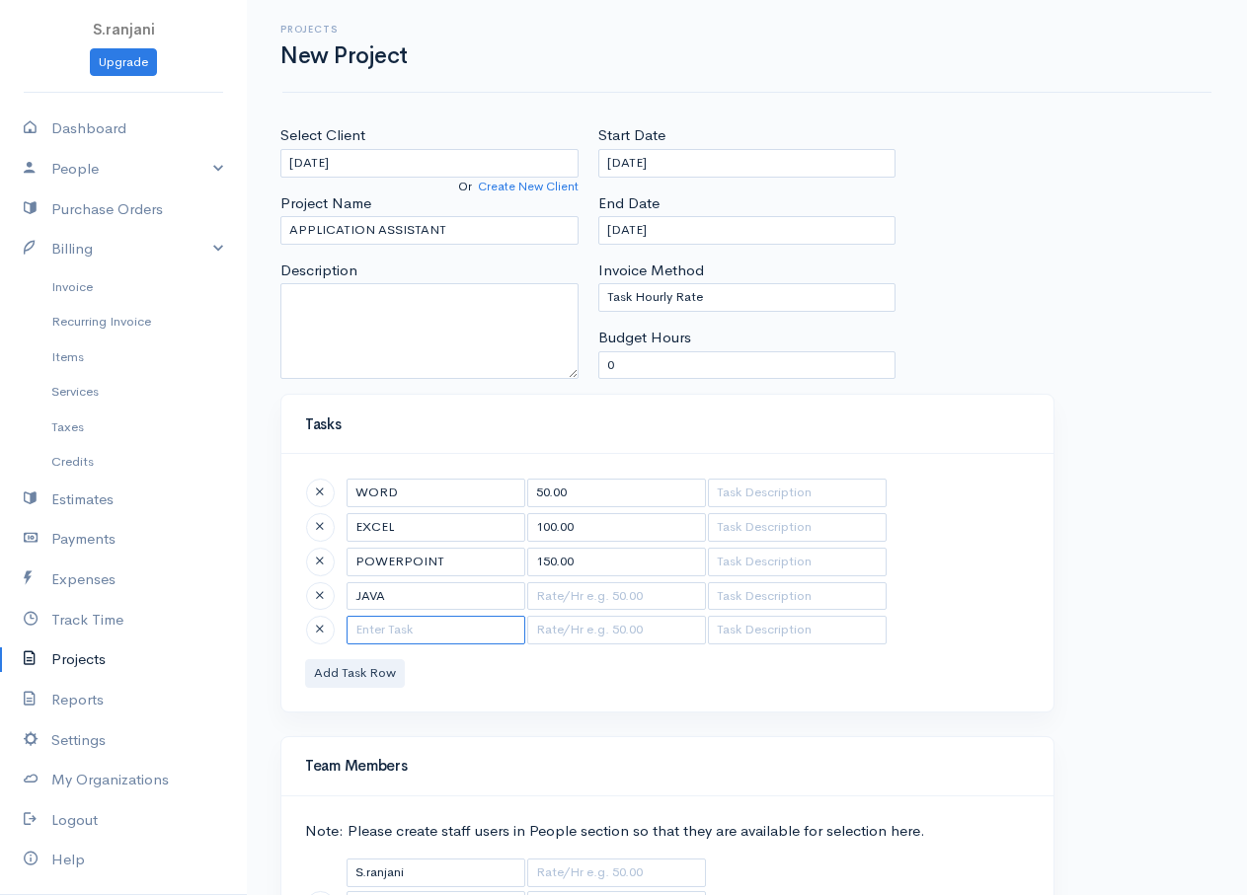
click at [408, 626] on input "text" at bounding box center [436, 630] width 179 height 29
type input "HTML"
click at [562, 599] on input "text" at bounding box center [616, 596] width 179 height 29
type input "200"
click at [596, 635] on input "text" at bounding box center [616, 630] width 179 height 29
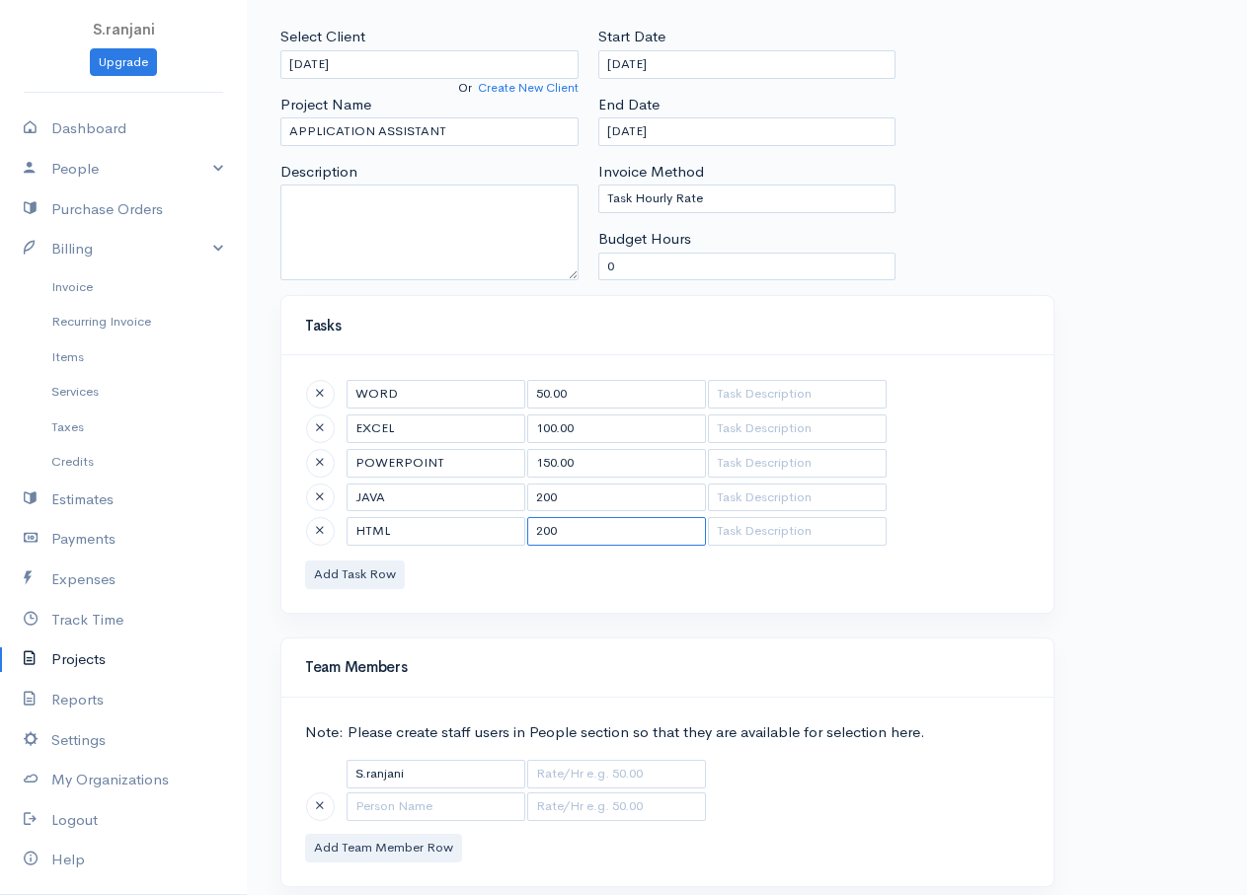
scroll to position [154, 0]
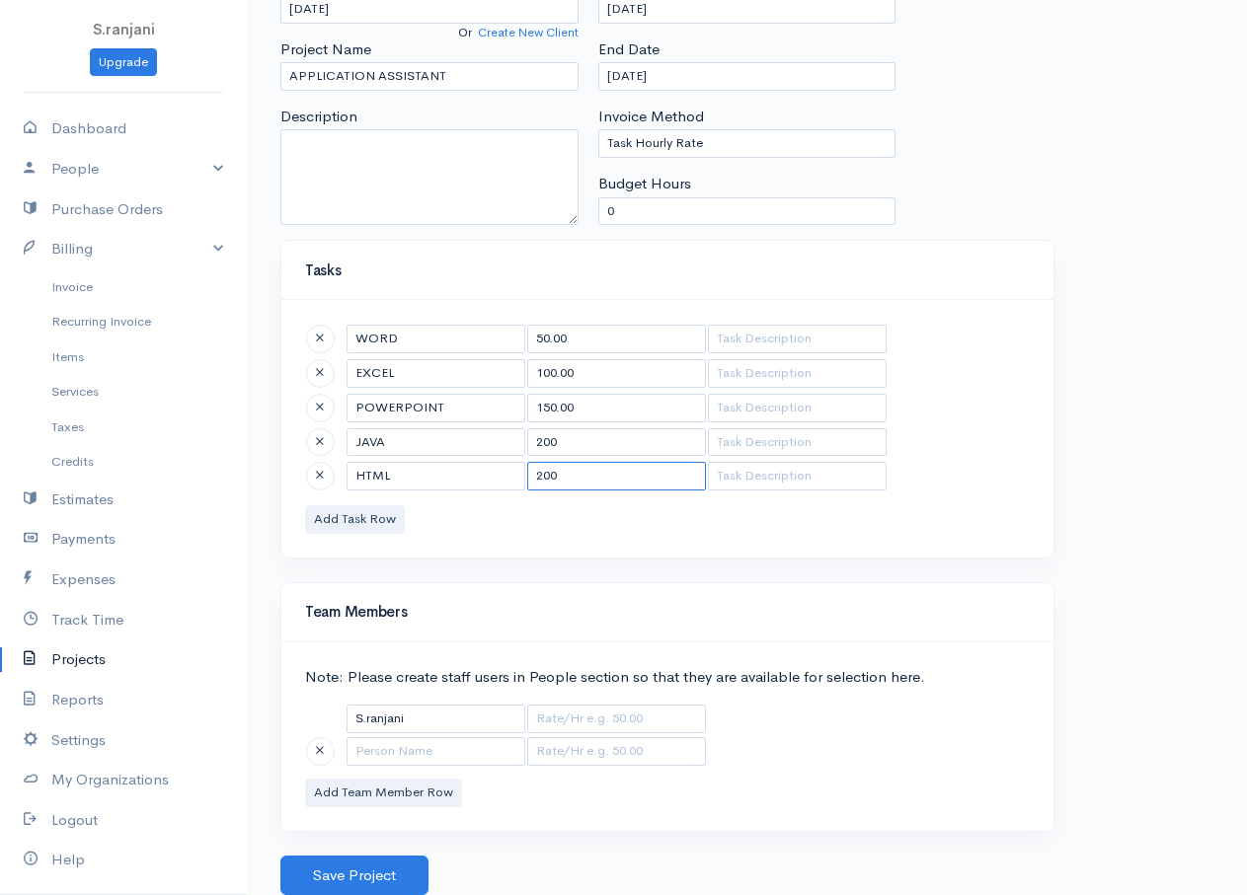
type input "200"
click at [430, 875] on div "Save Project" at bounding box center [746, 876] width 953 height 40
click at [420, 873] on button "Save Project" at bounding box center [354, 876] width 148 height 40
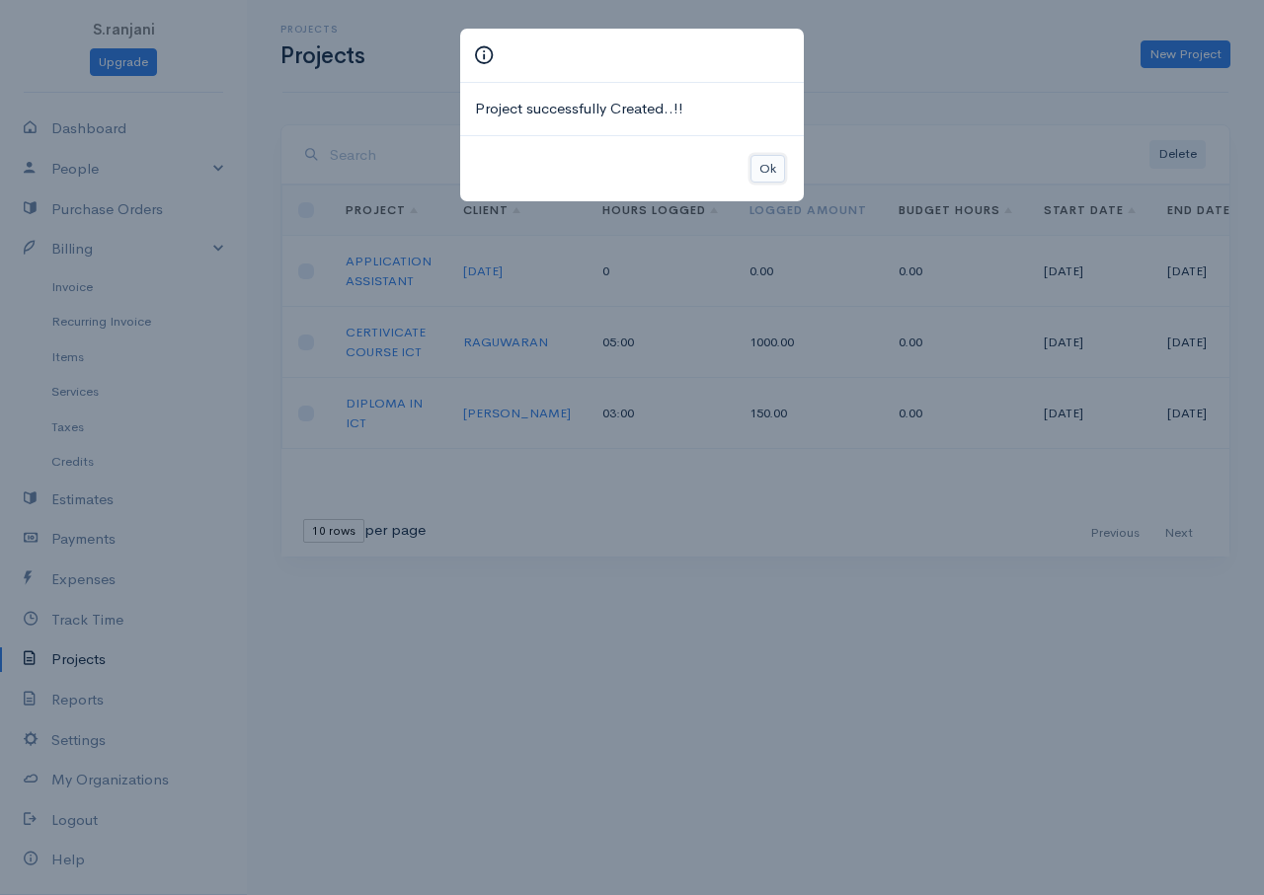
click at [759, 173] on button "Ok" at bounding box center [767, 169] width 35 height 29
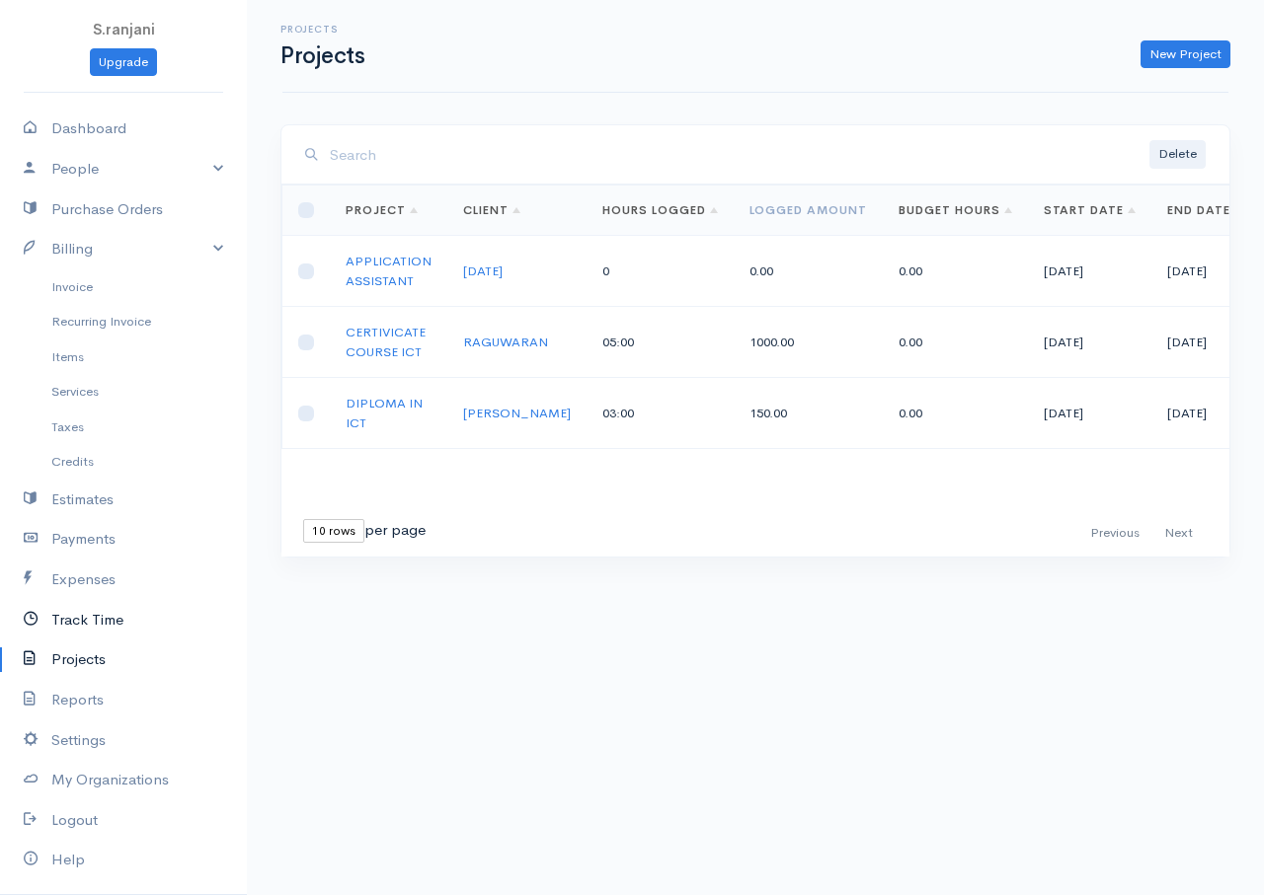
click at [83, 627] on link "Track Time" at bounding box center [123, 620] width 247 height 40
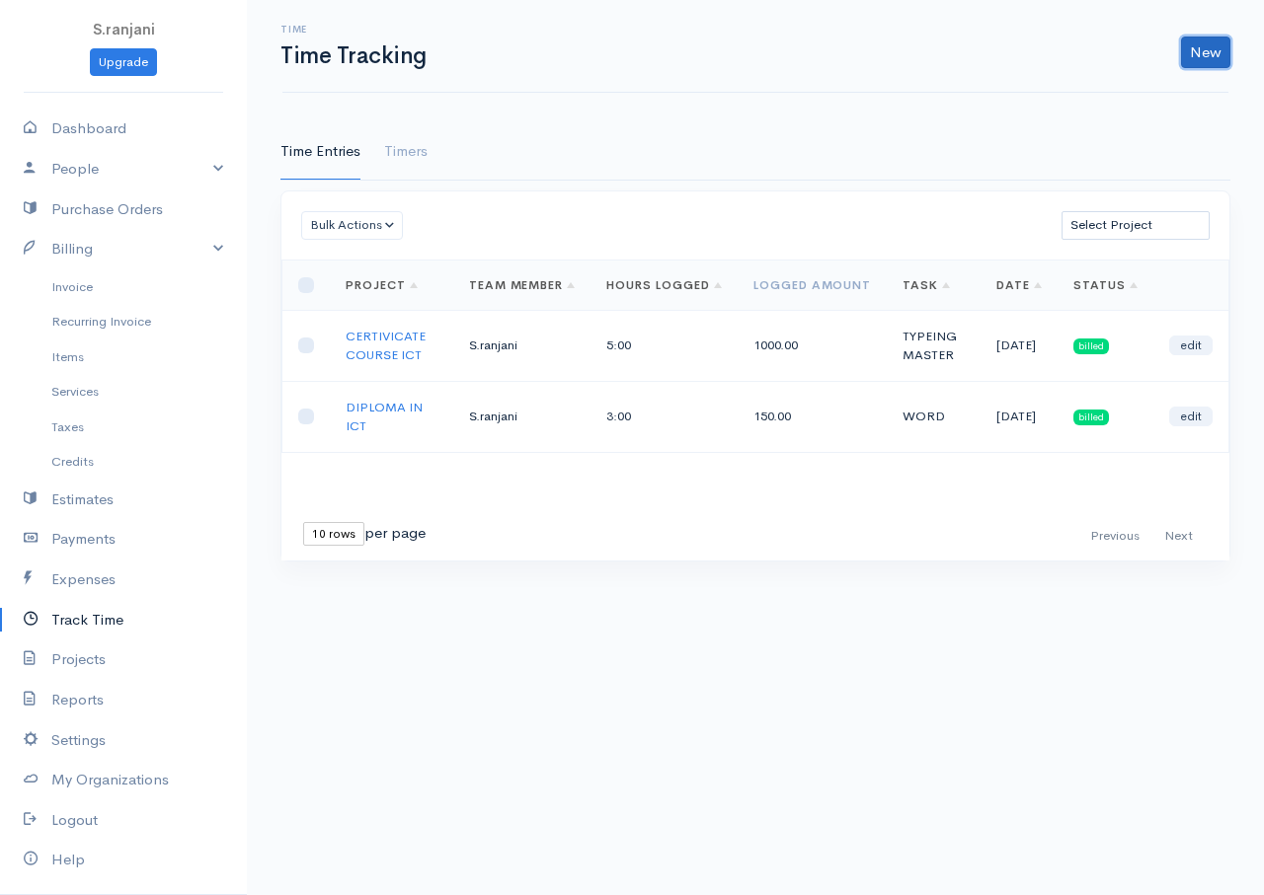
click at [1209, 61] on link "New" at bounding box center [1205, 53] width 49 height 32
click at [1104, 97] on link "Time Entry" at bounding box center [1150, 94] width 156 height 35
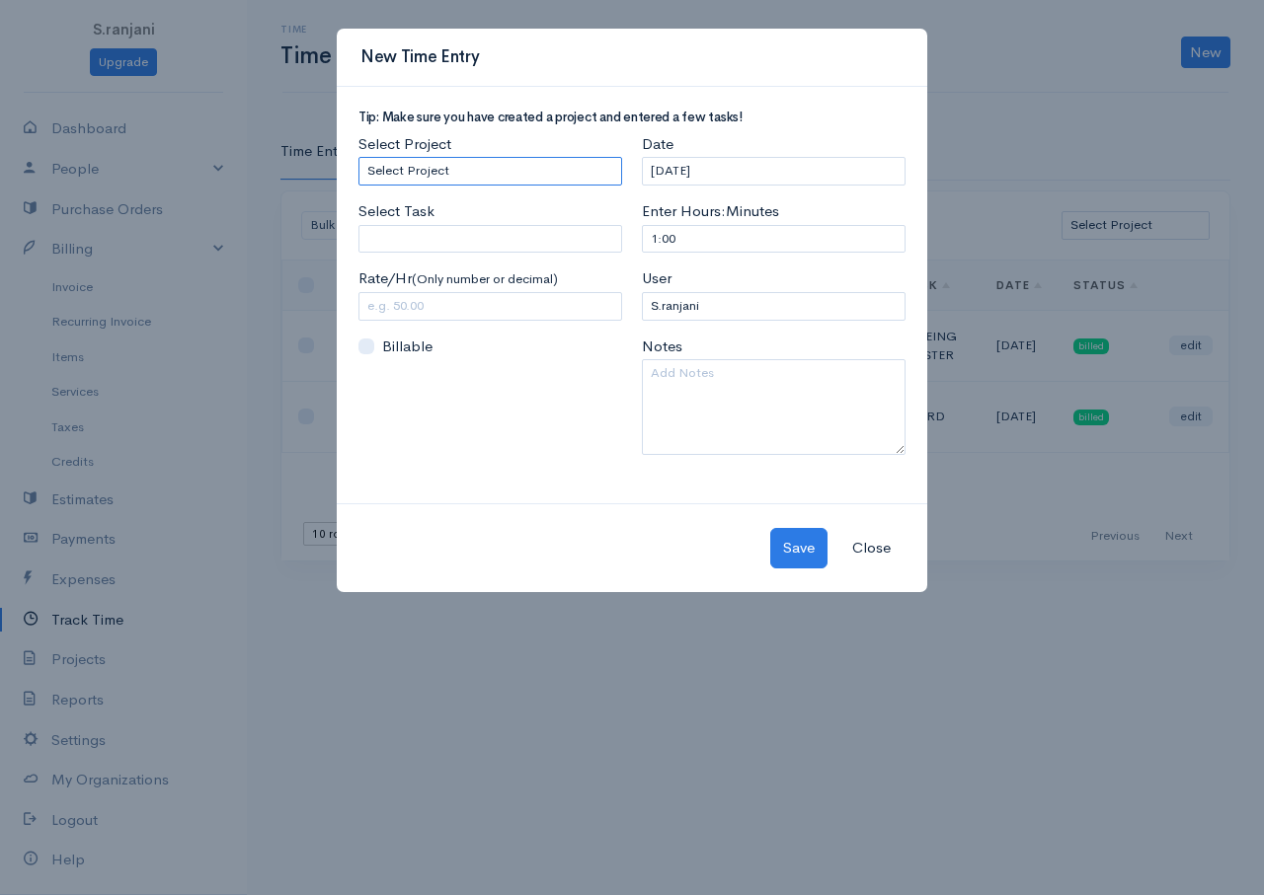
click at [512, 161] on select "Select Project APPLICATION ASSISTANT CERTIVICATE COURSE ICT DIPLOMA IN ICT" at bounding box center [490, 171] width 264 height 29
select select "5481"
click at [358, 157] on select "Select Project APPLICATION ASSISTANT CERTIVICATE COURSE ICT DIPLOMA IN ICT" at bounding box center [490, 171] width 264 height 29
click at [460, 250] on input "Select Task" at bounding box center [490, 239] width 264 height 29
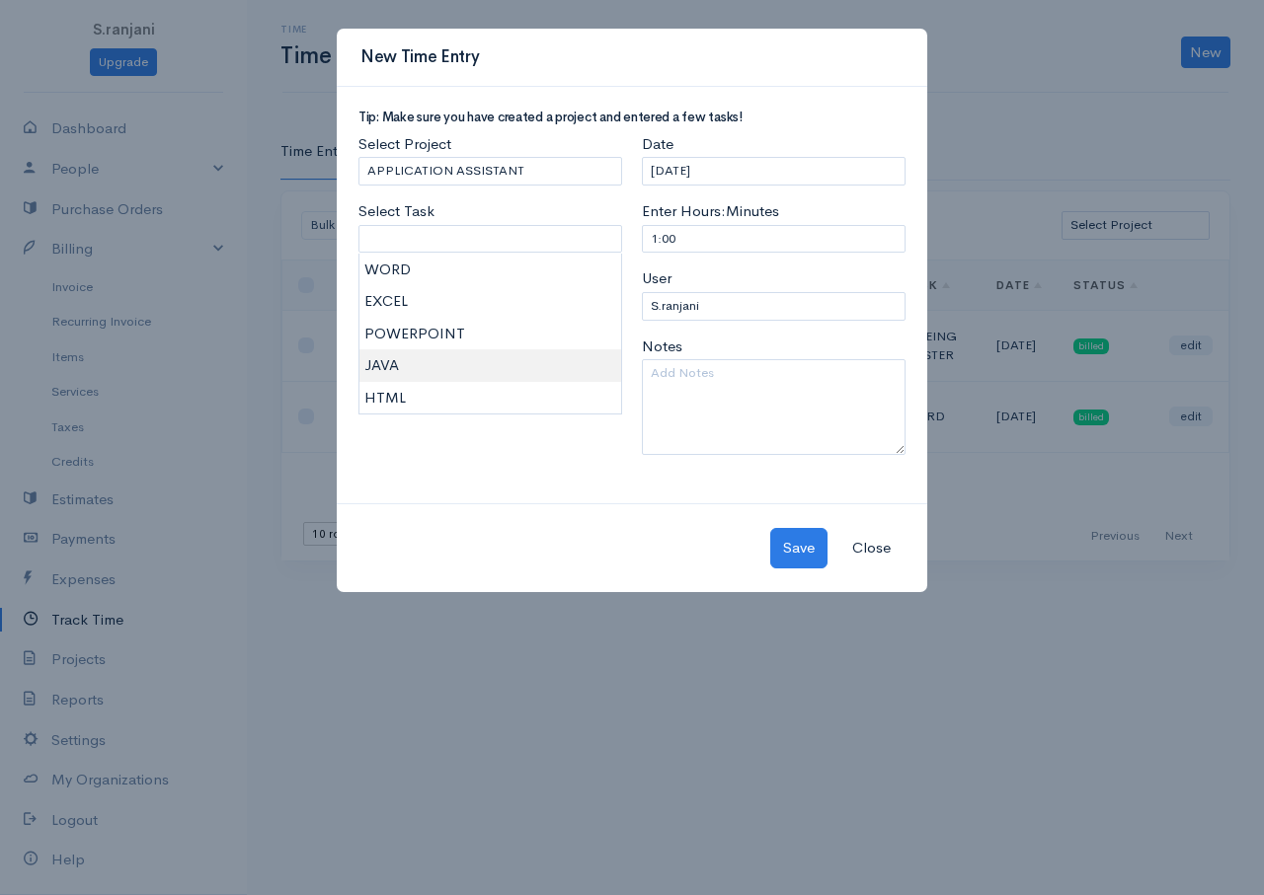
type input "JAVA"
type input "200.00"
click at [390, 368] on body "S.ranjani Upgrade Dashboard People Clients Vendors Staff Users Purchase Orders …" at bounding box center [632, 447] width 1264 height 895
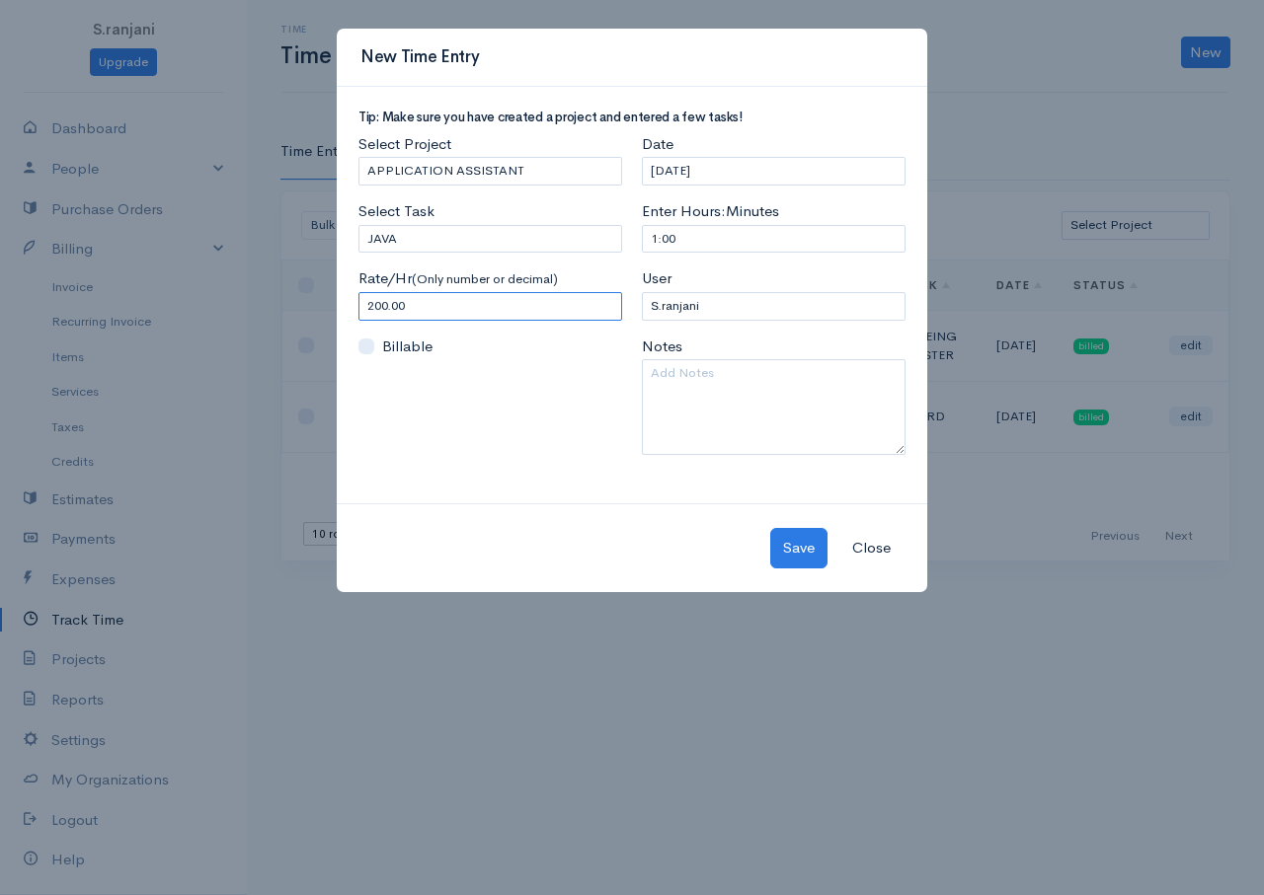
click at [441, 318] on input "200.00" at bounding box center [490, 306] width 264 height 29
drag, startPoint x: 691, startPoint y: 234, endPoint x: 599, endPoint y: 239, distance: 91.9
click at [599, 239] on div "Tip: Make sure you have created a project and entered a few tasks! Select Proje…" at bounding box center [631, 291] width 567 height 360
type input "10"
click at [796, 550] on button "Save" at bounding box center [798, 548] width 57 height 40
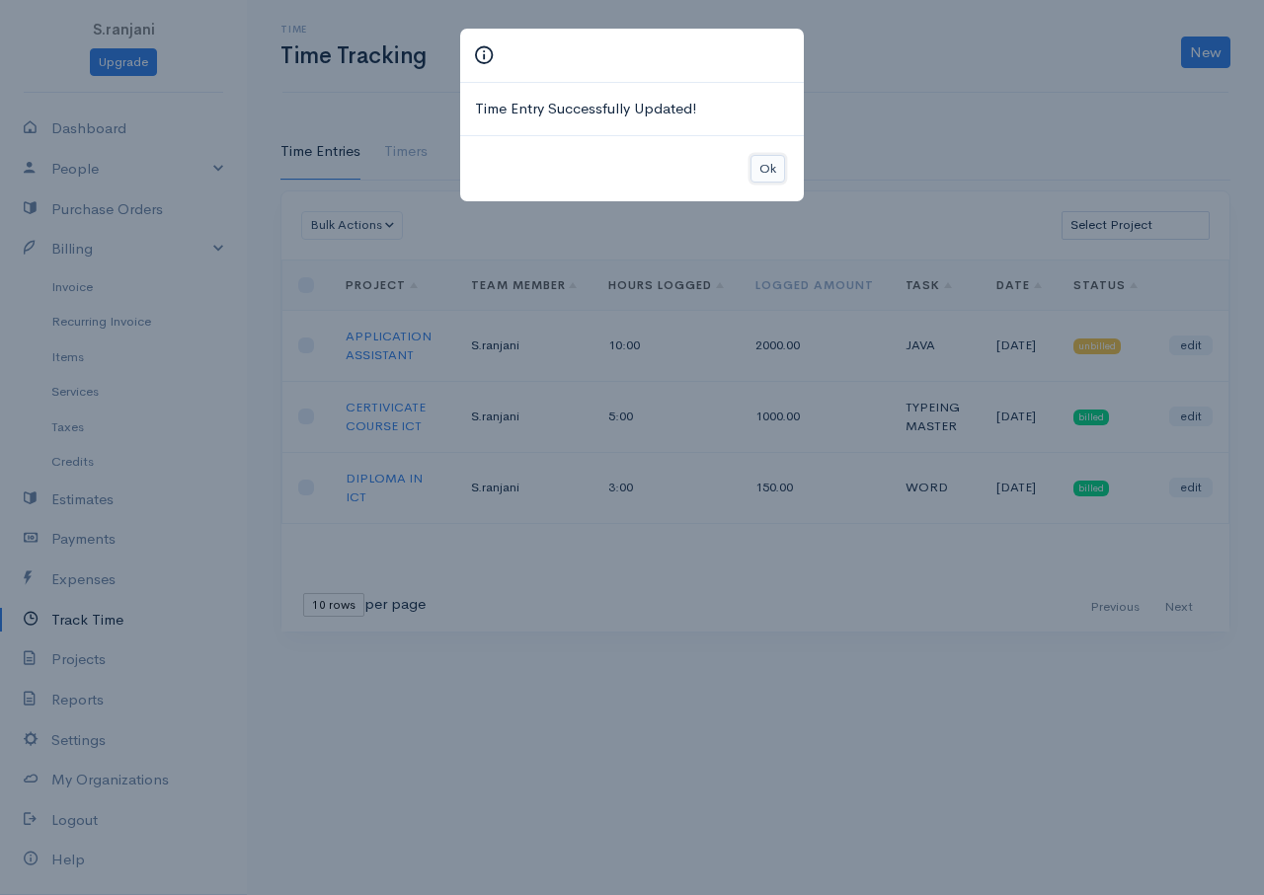
click at [755, 168] on button "Ok" at bounding box center [767, 169] width 35 height 29
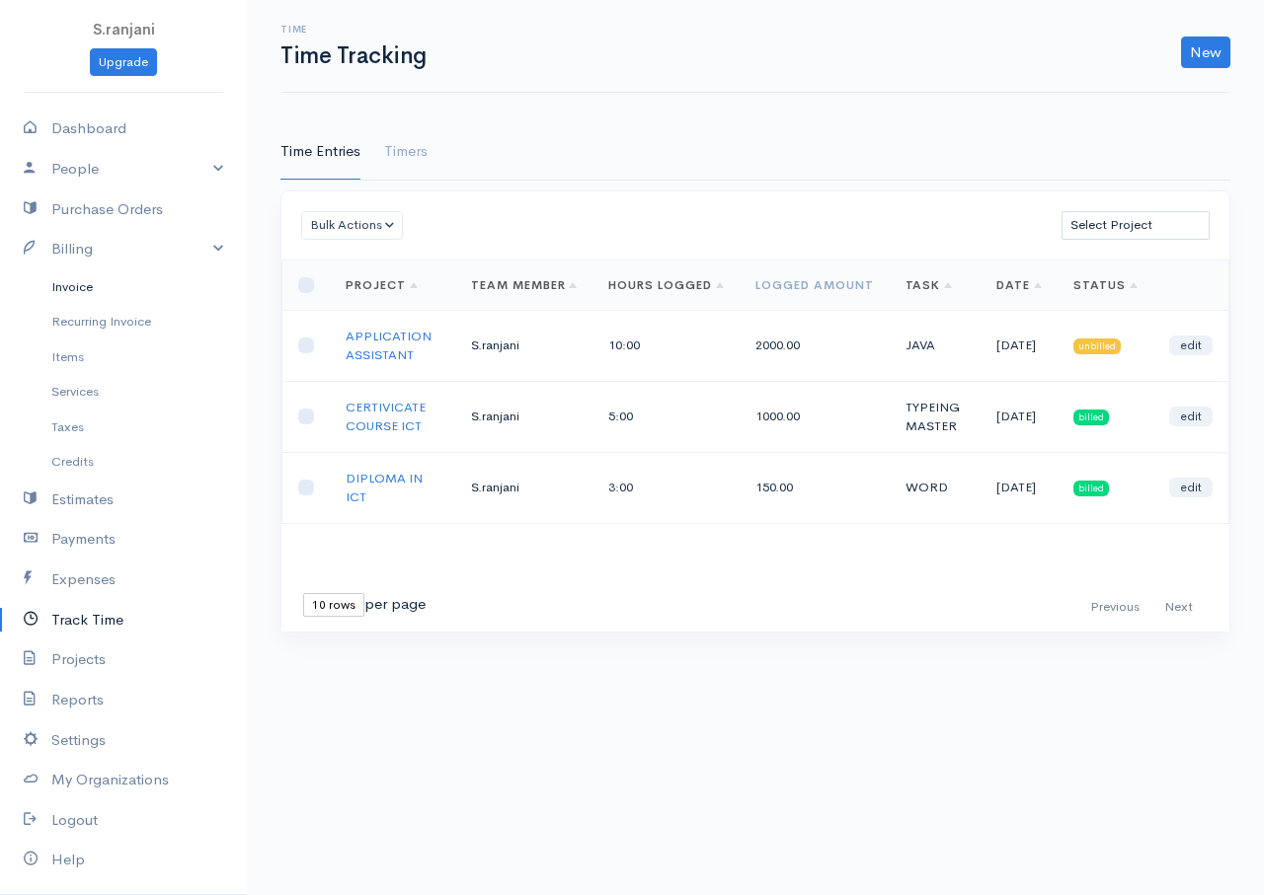
click at [70, 294] on link "Invoice" at bounding box center [123, 288] width 247 height 36
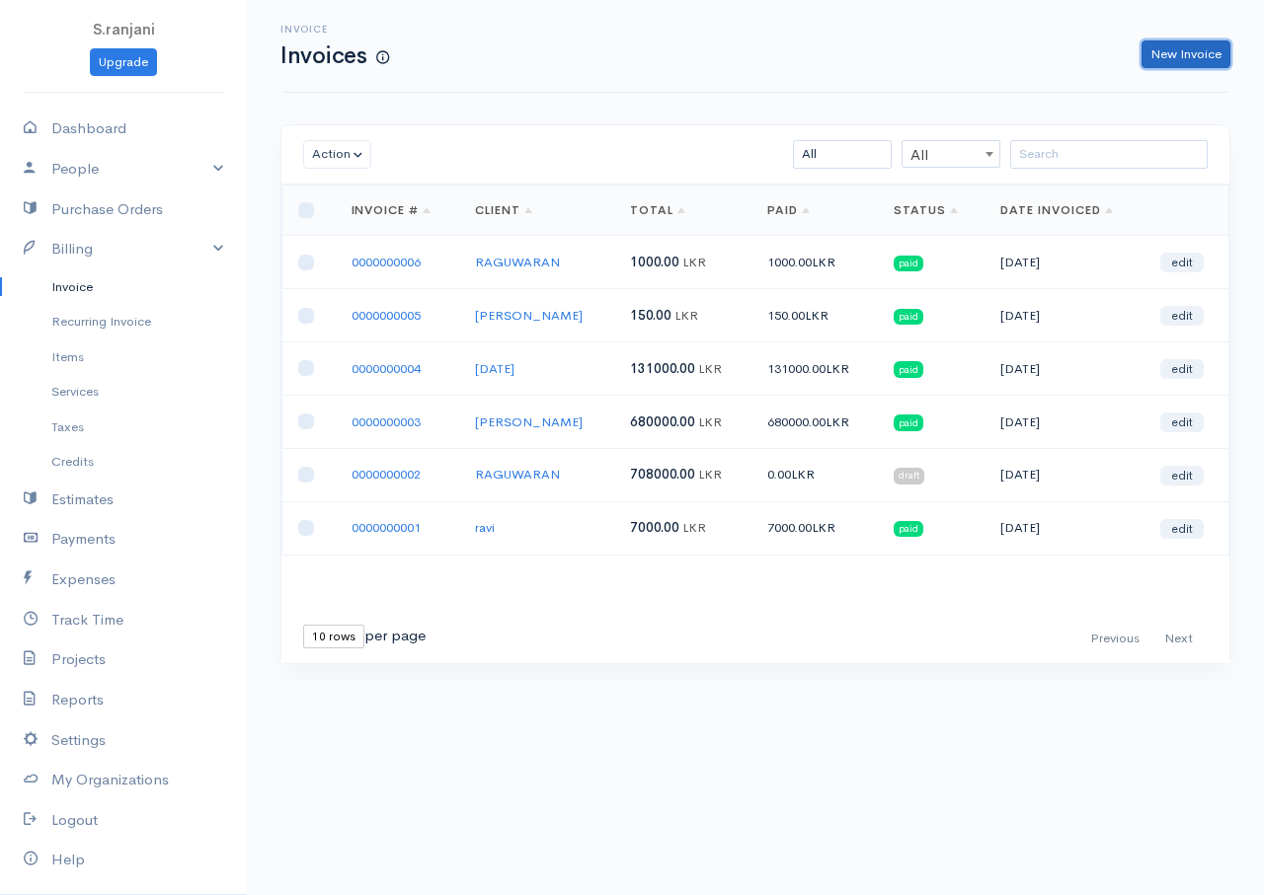
click at [1163, 62] on link "New Invoice" at bounding box center [1185, 54] width 89 height 29
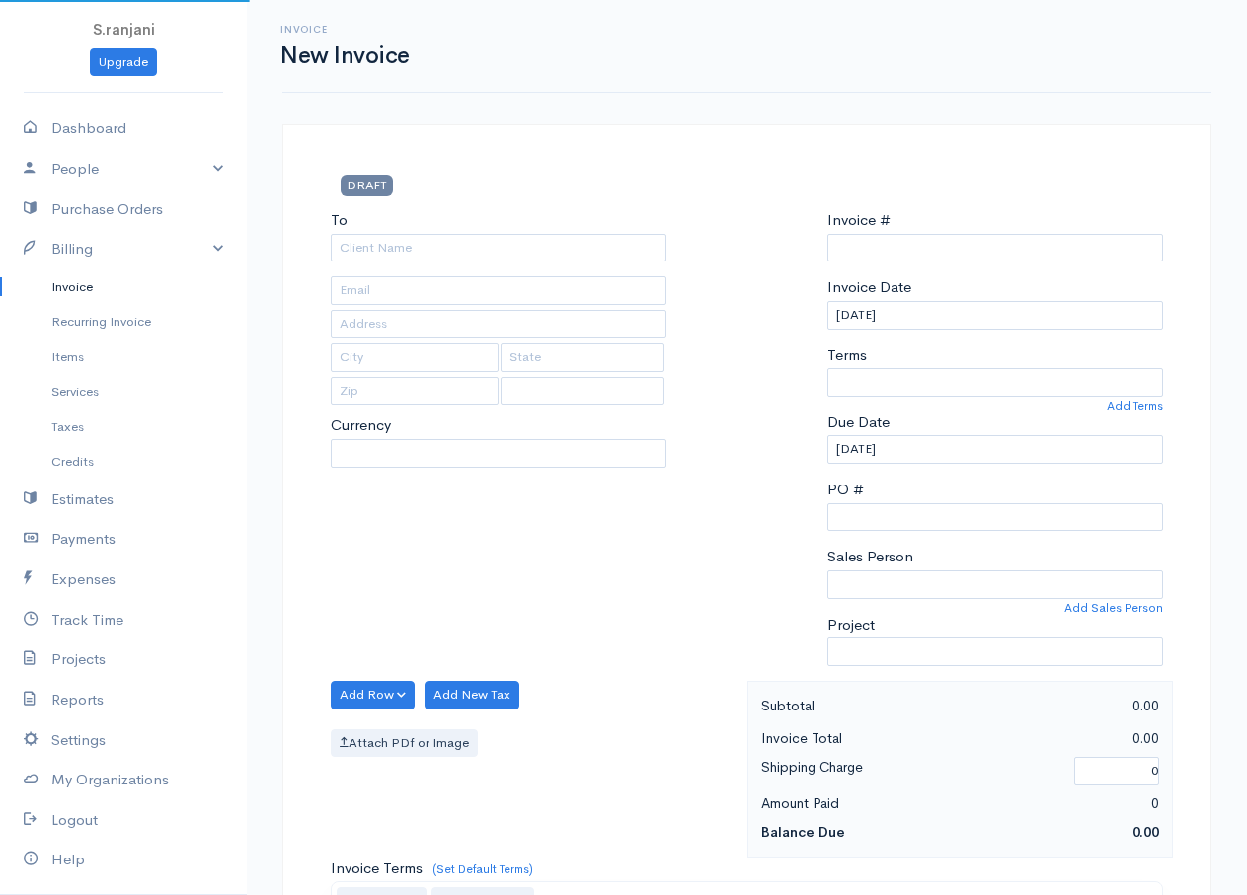
select select "Sri Lanka"
select select "LKR"
type input "0000000007"
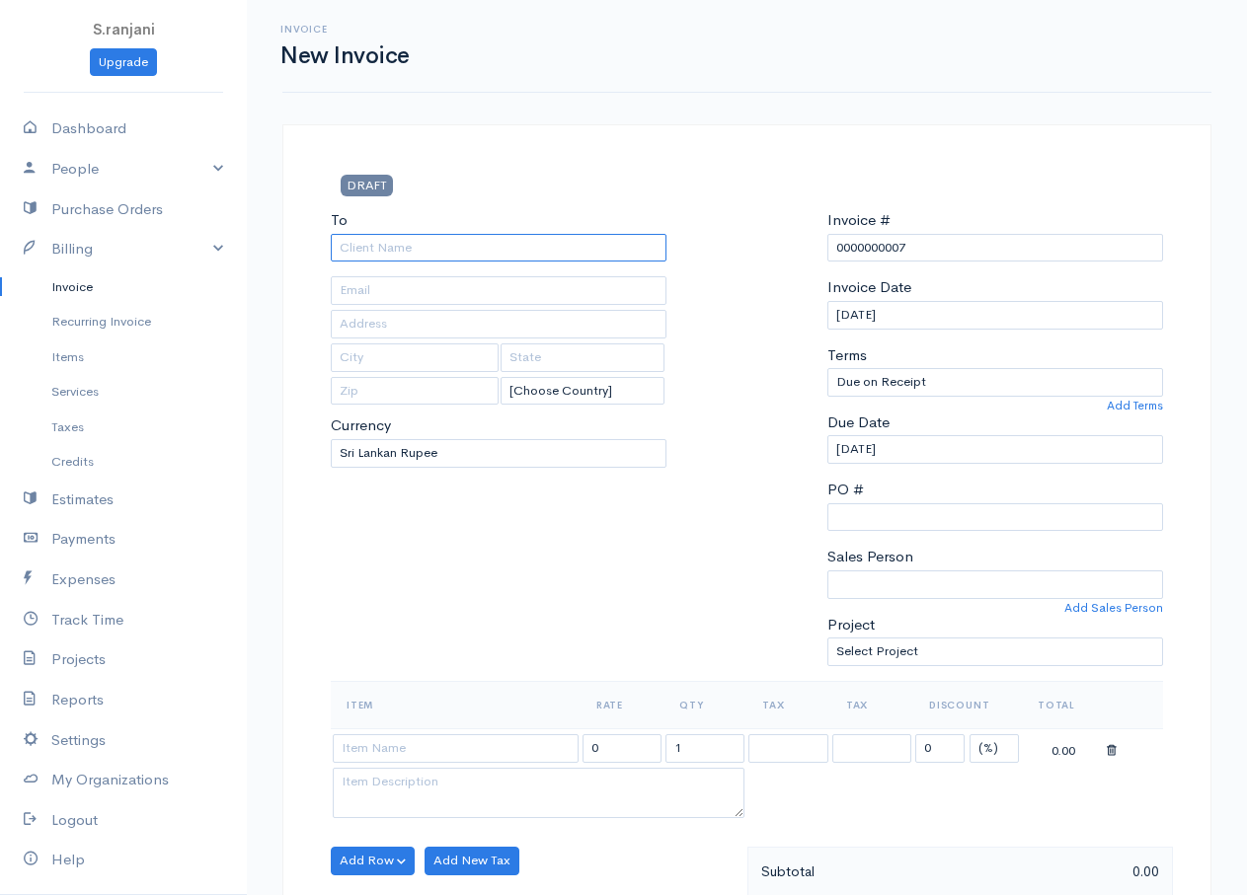
click at [499, 256] on input "To" at bounding box center [499, 248] width 336 height 29
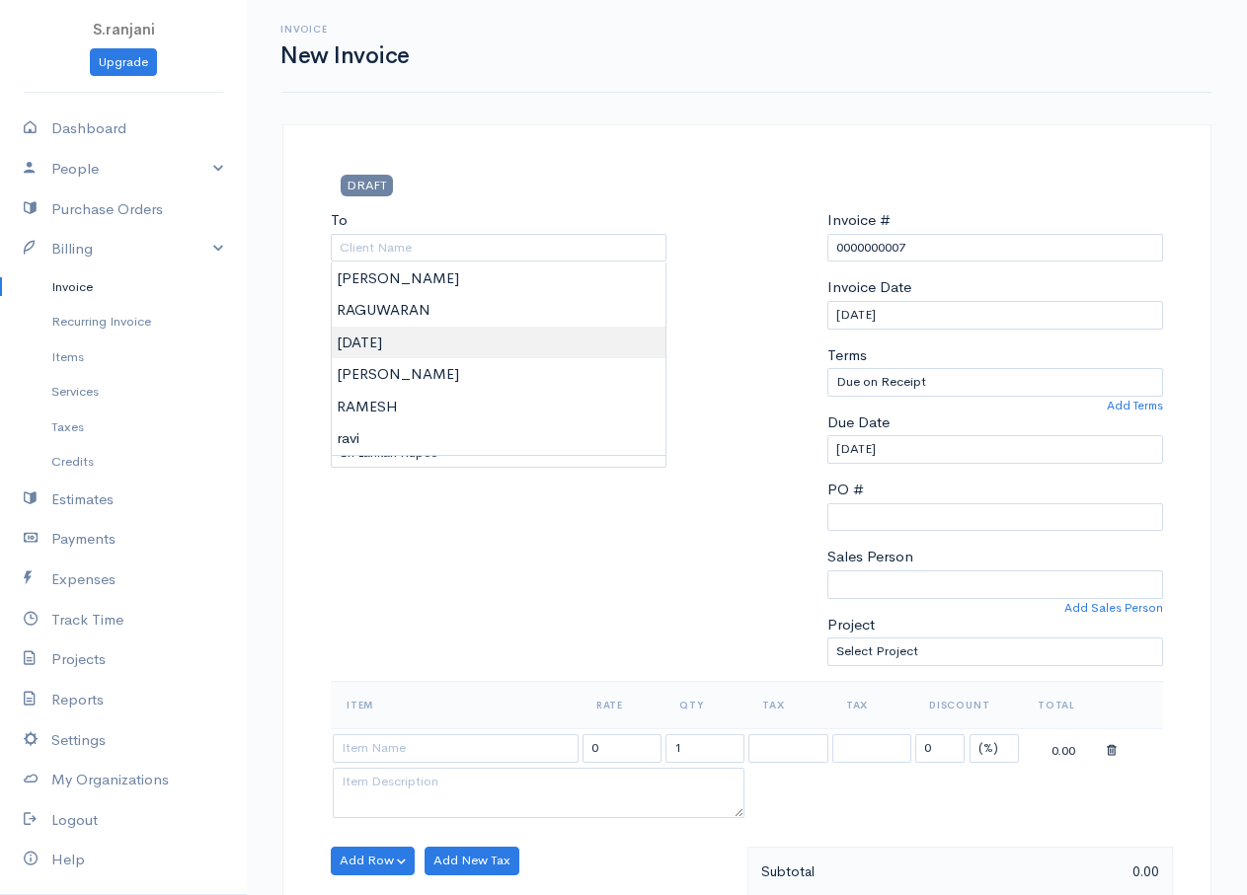
type input "RAJA"
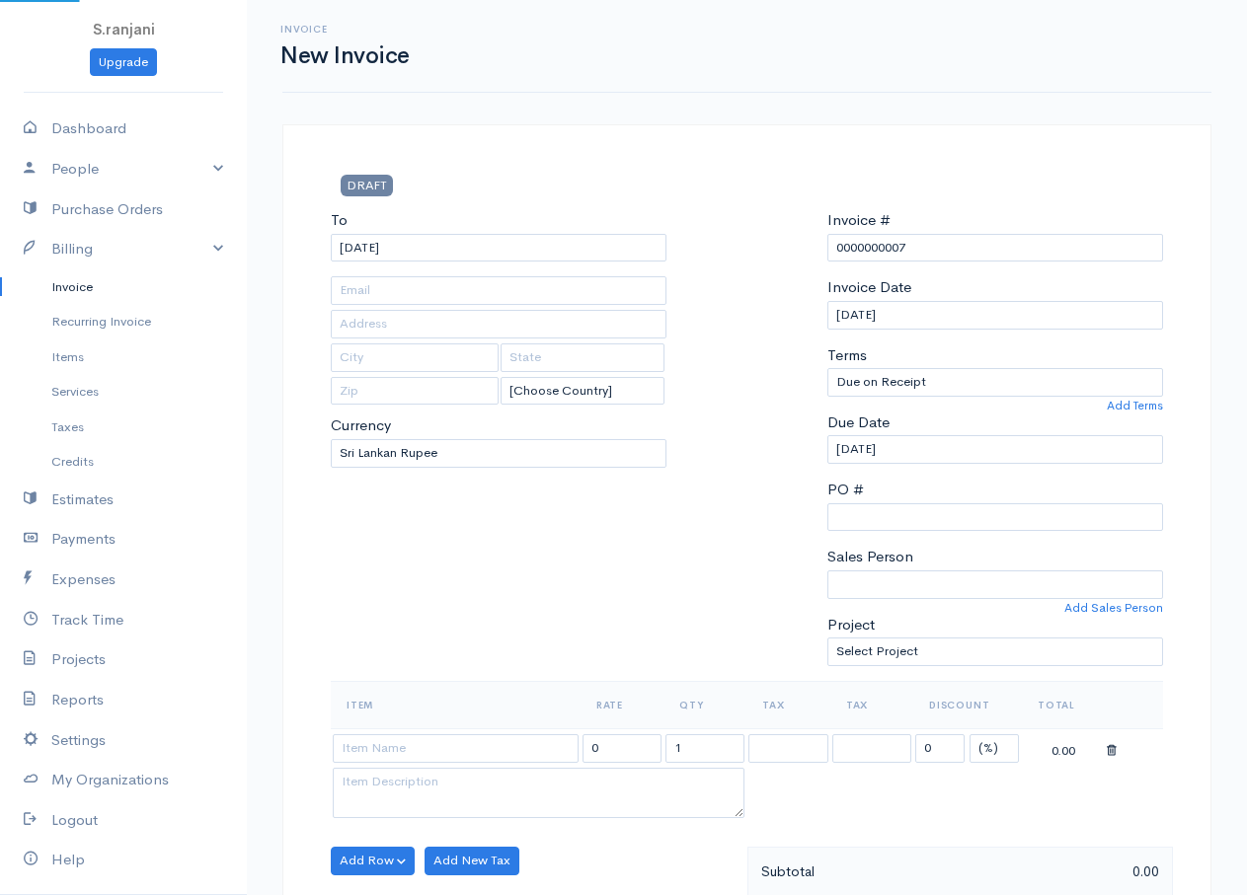
click at [365, 342] on body "S.ranjani Upgrade Dashboard People Clients Vendors Staff Users Purchase Orders …" at bounding box center [623, 853] width 1247 height 1707
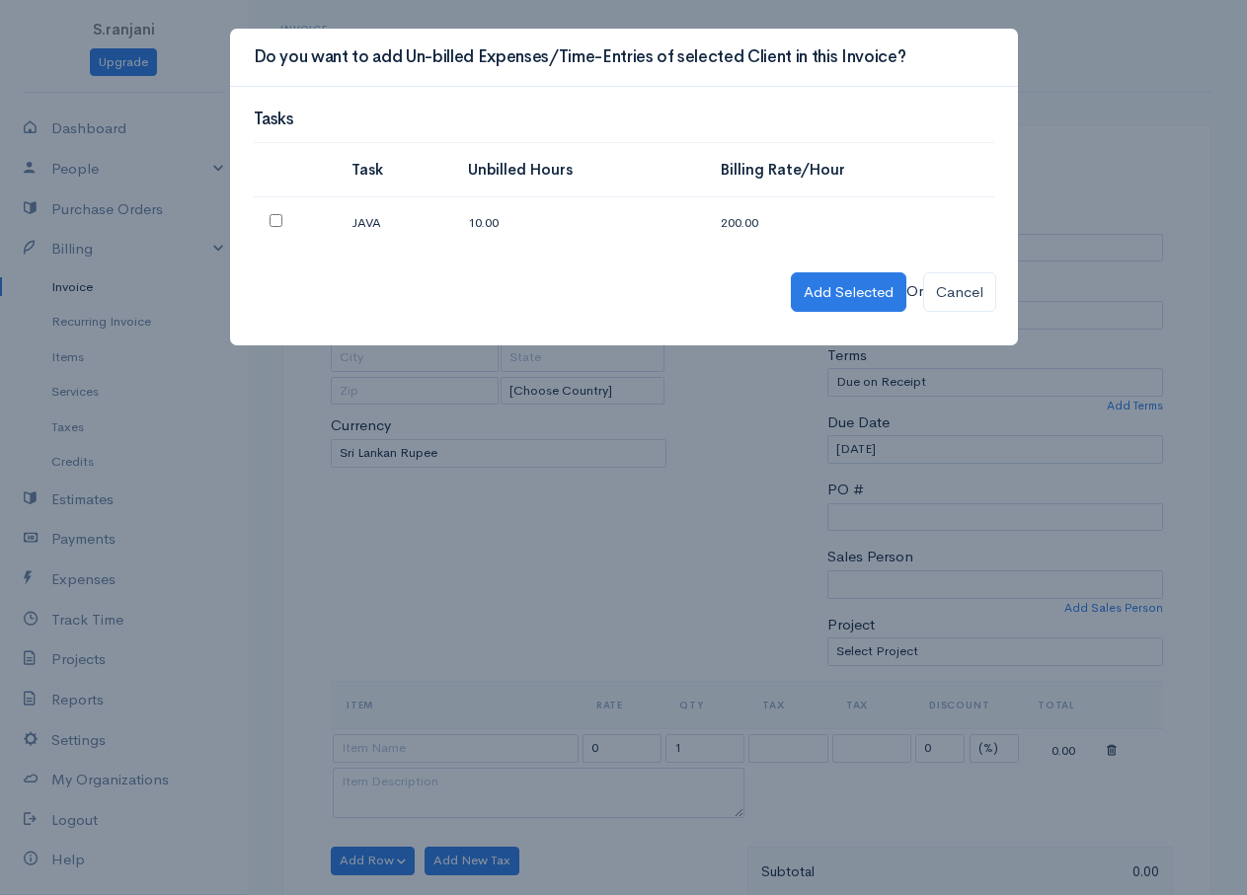
click at [270, 220] on input "checkbox" at bounding box center [276, 220] width 13 height 13
checkbox input "true"
click at [804, 285] on button "Add Selected" at bounding box center [849, 292] width 116 height 40
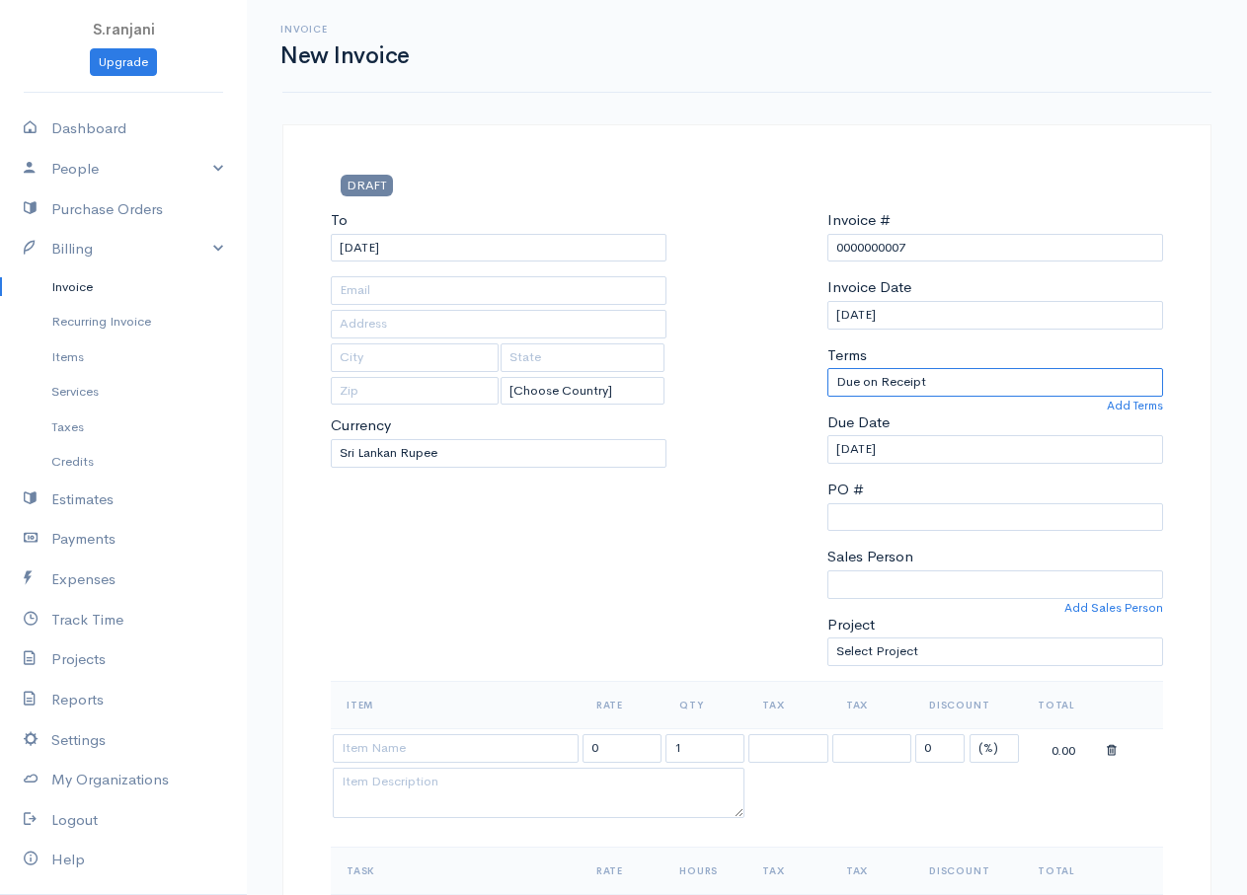
click at [974, 383] on select "Due on Receipt After 7 days After 15 days After 30 days After 45 days After 60 …" at bounding box center [995, 382] width 336 height 29
click at [973, 383] on select "Due on Receipt After 7 days After 15 days After 30 days After 45 days After 60 …" at bounding box center [995, 382] width 336 height 29
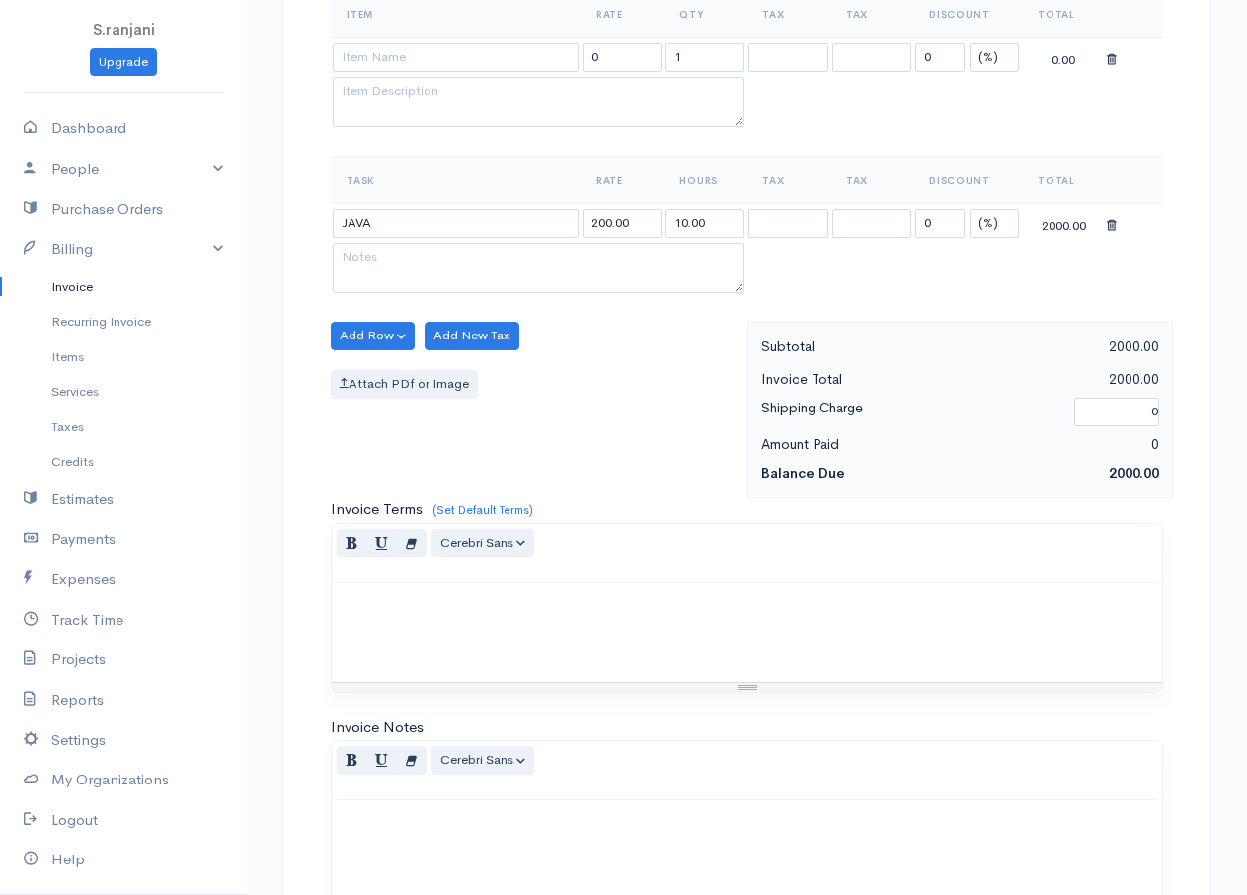
scroll to position [977, 0]
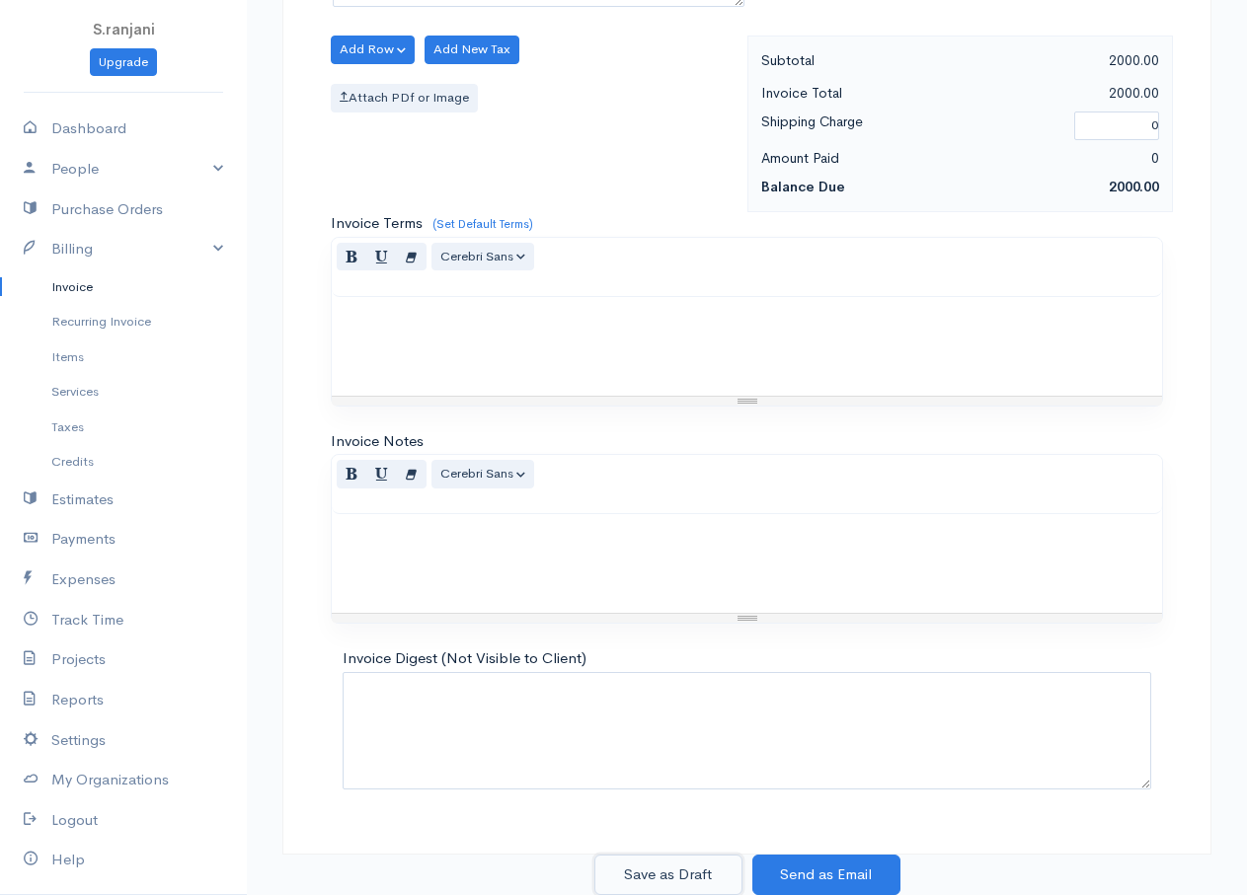
click at [685, 880] on button "Save as Draft" at bounding box center [668, 875] width 148 height 40
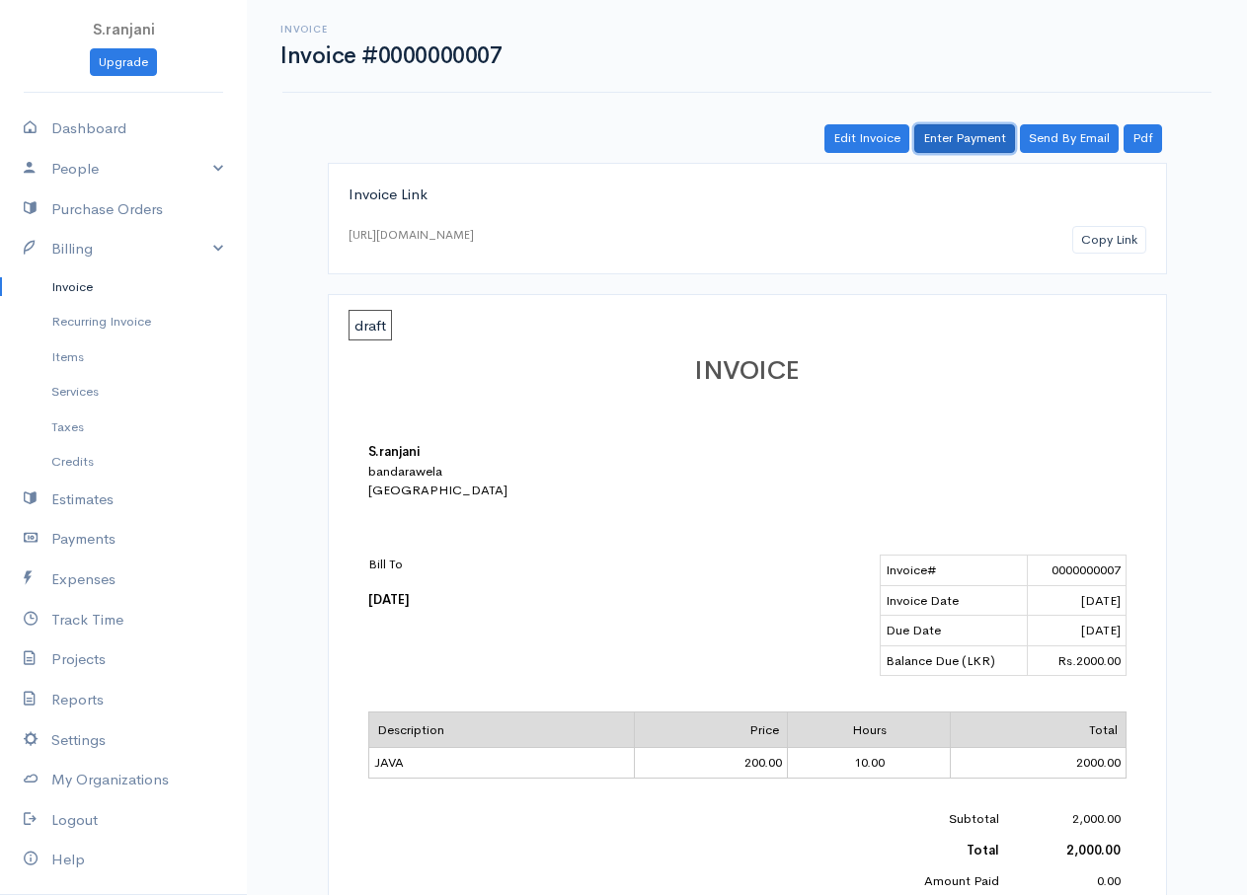
click at [979, 143] on link "Enter Payment" at bounding box center [964, 138] width 101 height 29
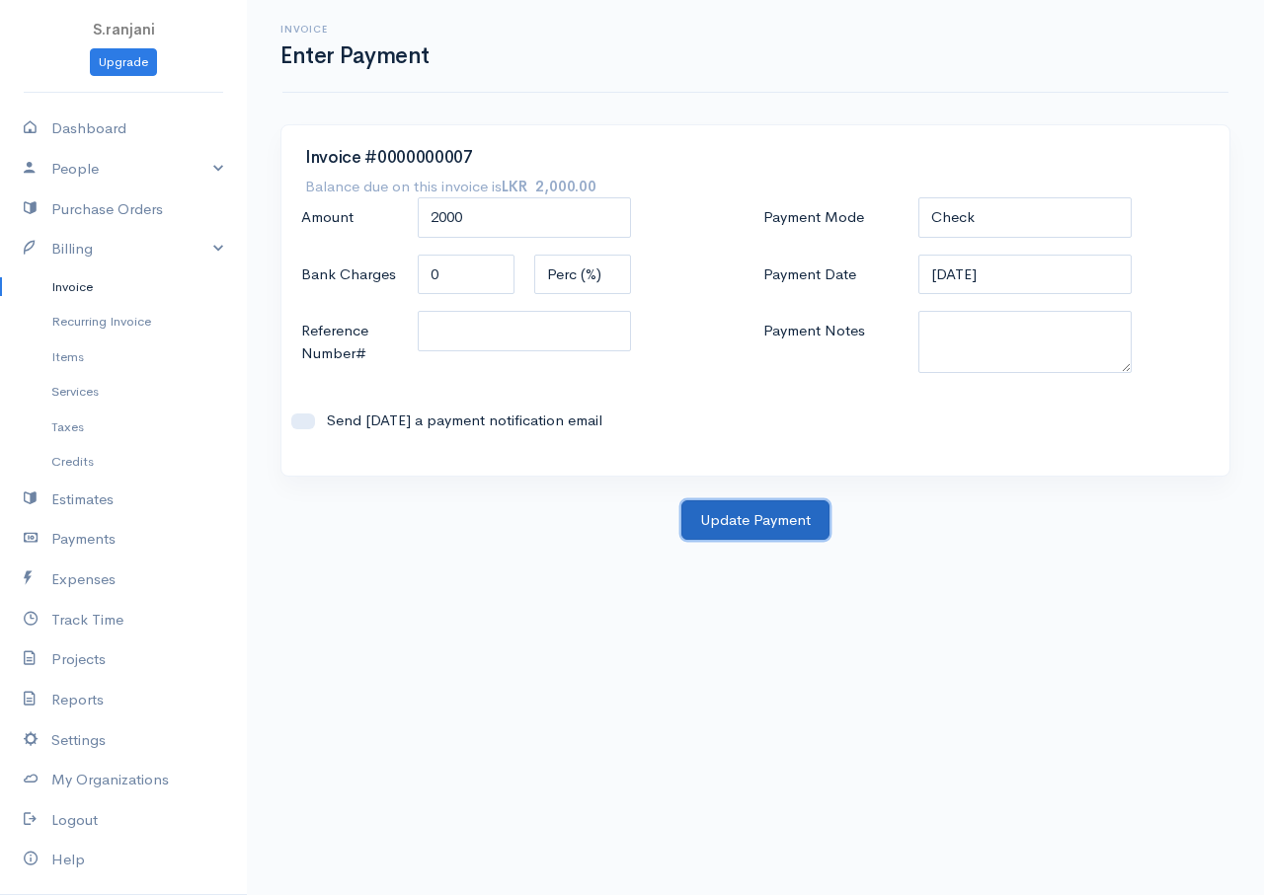
click at [766, 522] on button "Update Payment" at bounding box center [755, 521] width 148 height 40
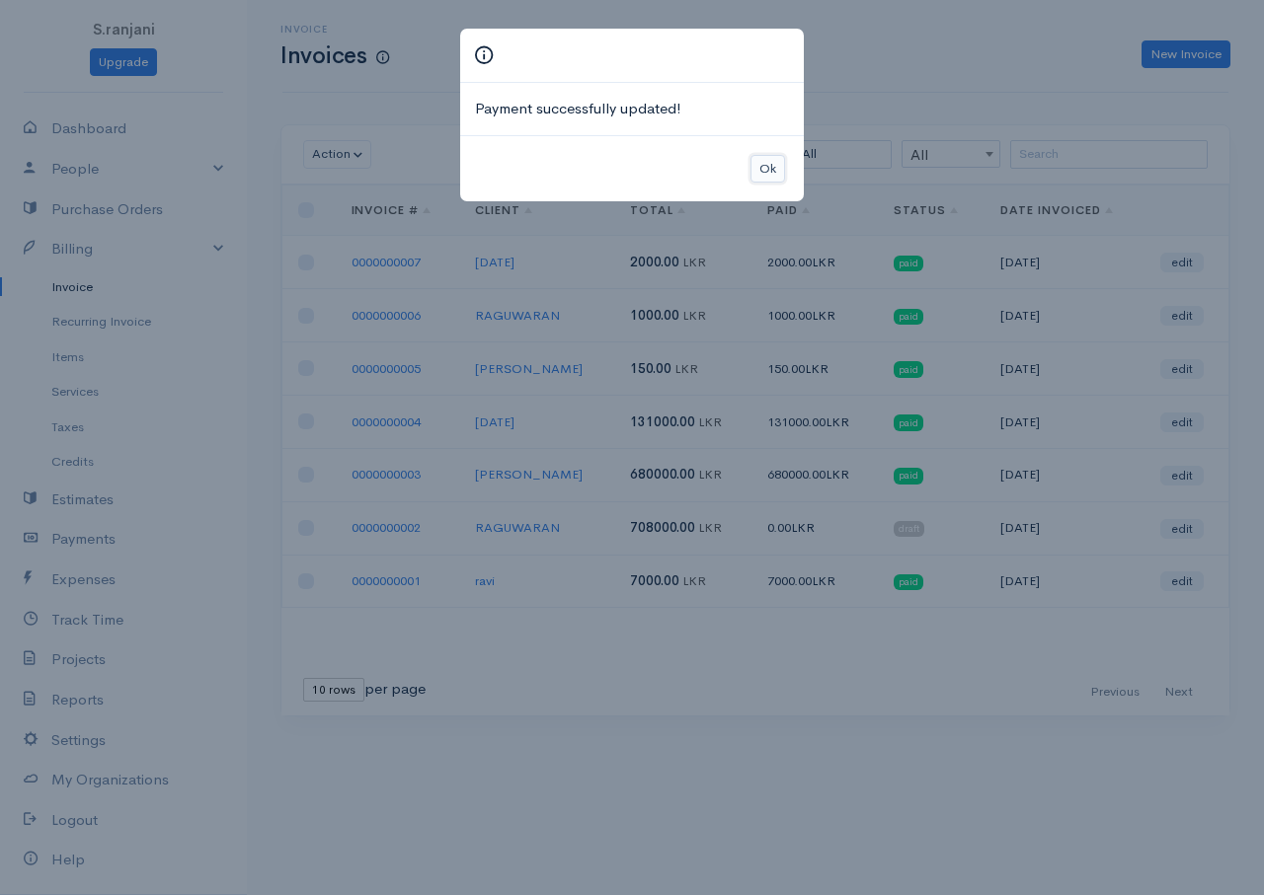
click at [761, 164] on button "Ok" at bounding box center [767, 169] width 35 height 29
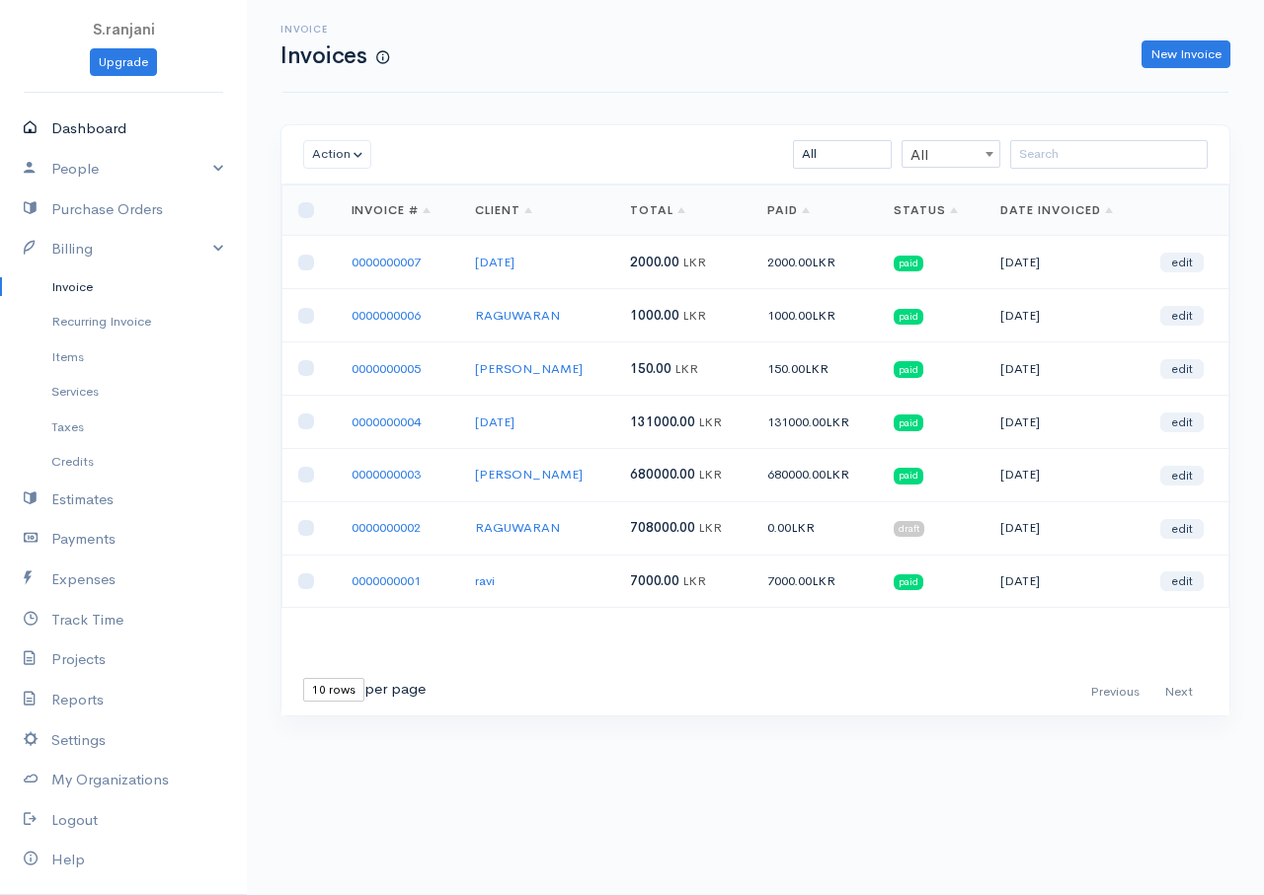
click at [100, 127] on link "Dashboard" at bounding box center [123, 129] width 247 height 40
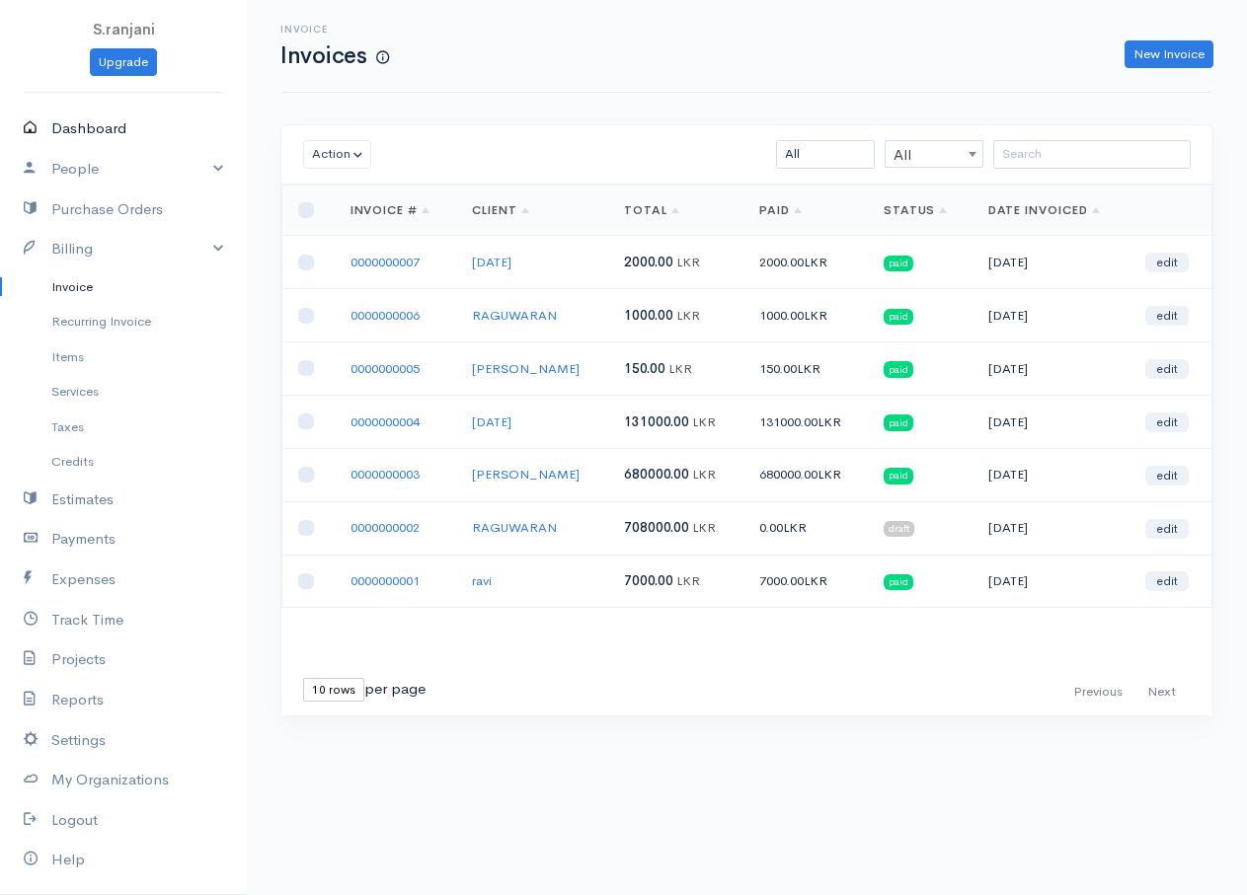
select select "365"
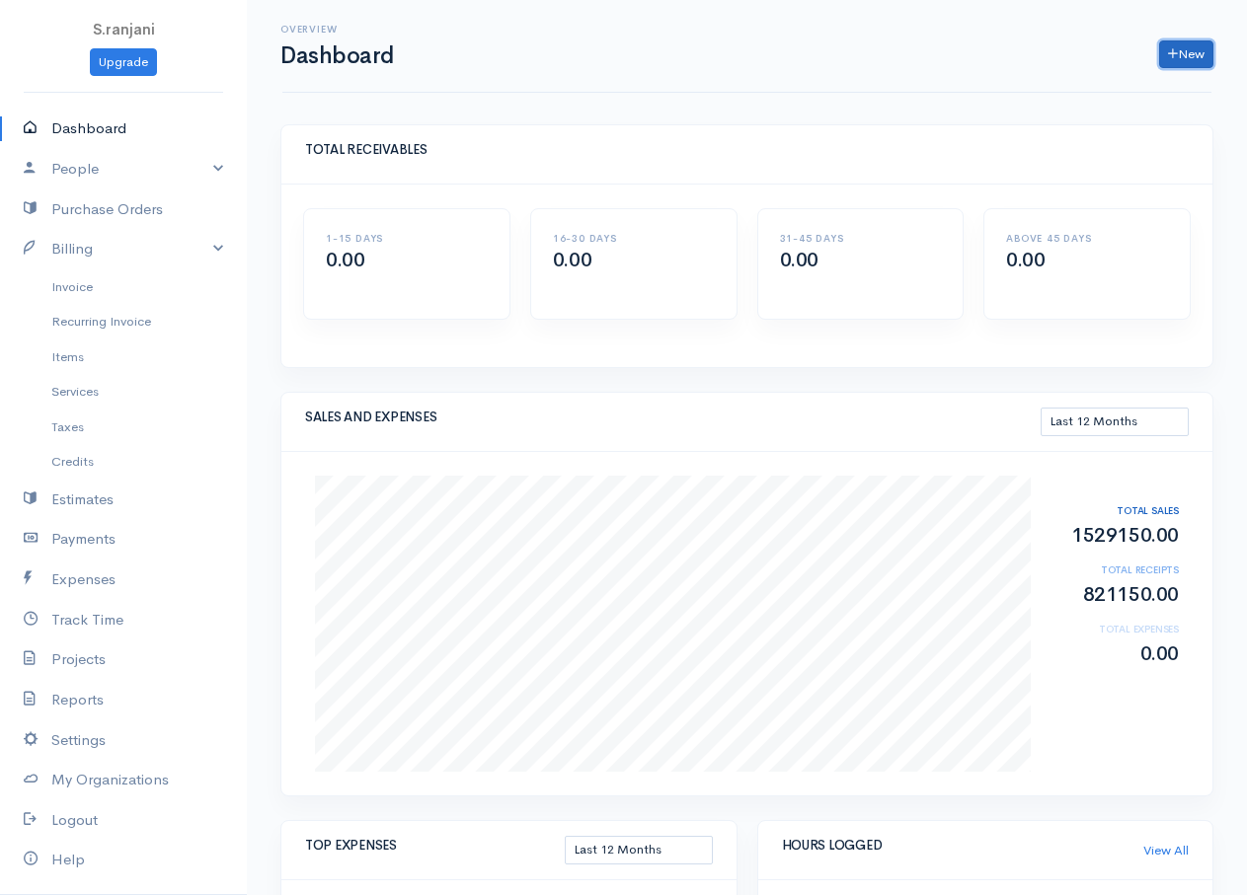
click at [1187, 51] on link "New" at bounding box center [1186, 54] width 54 height 29
click at [1185, 54] on link "New" at bounding box center [1186, 54] width 54 height 29
click at [106, 167] on link "People" at bounding box center [123, 169] width 247 height 40
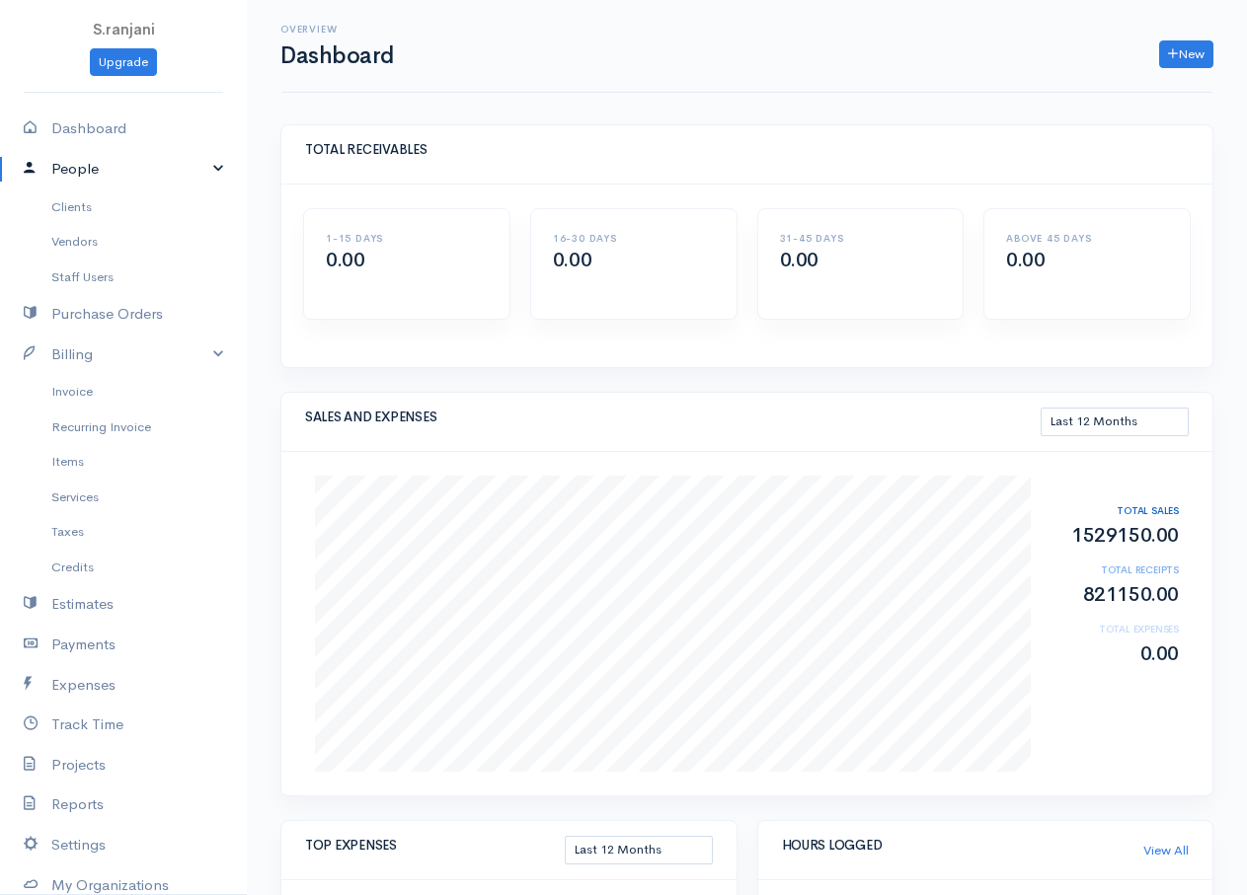
click at [106, 167] on link "People" at bounding box center [123, 169] width 247 height 40
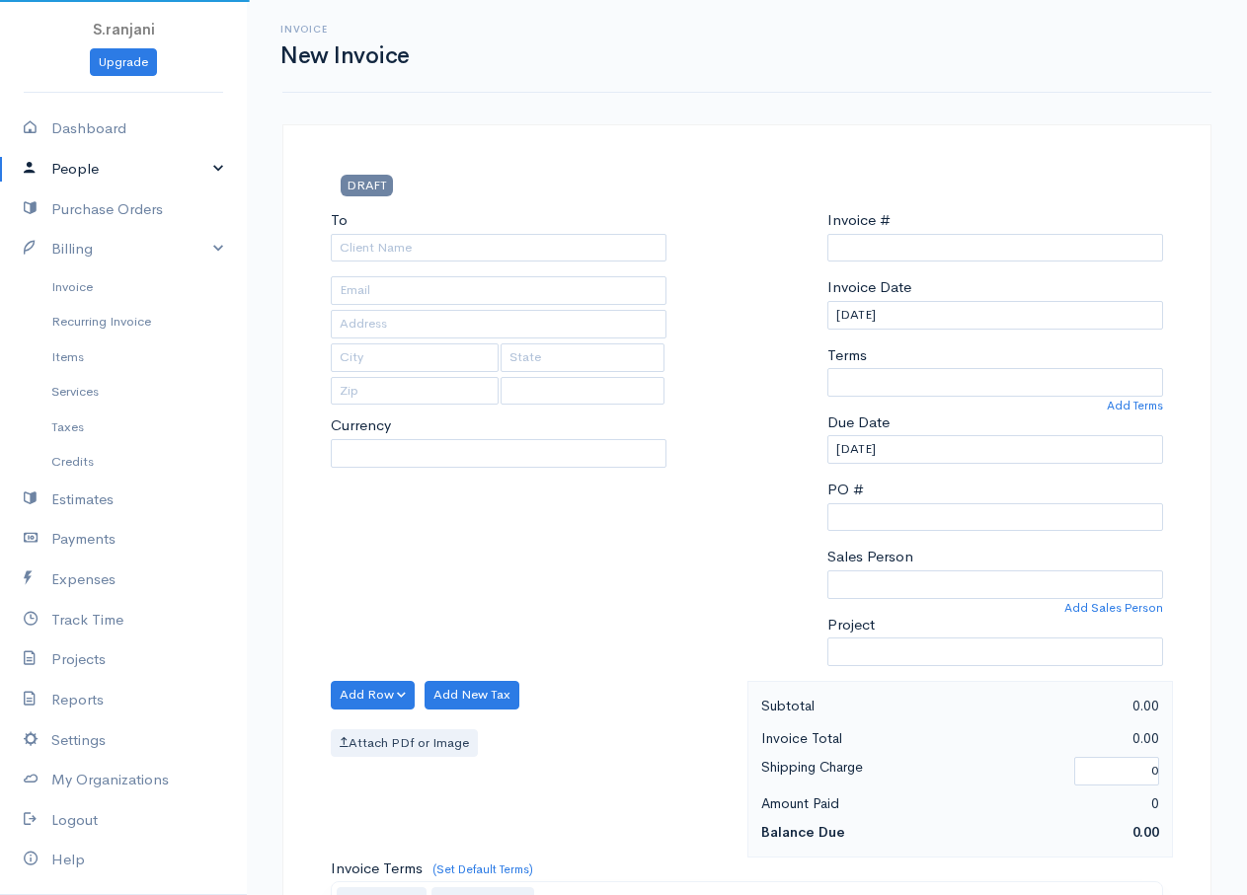
scroll to position [628, 0]
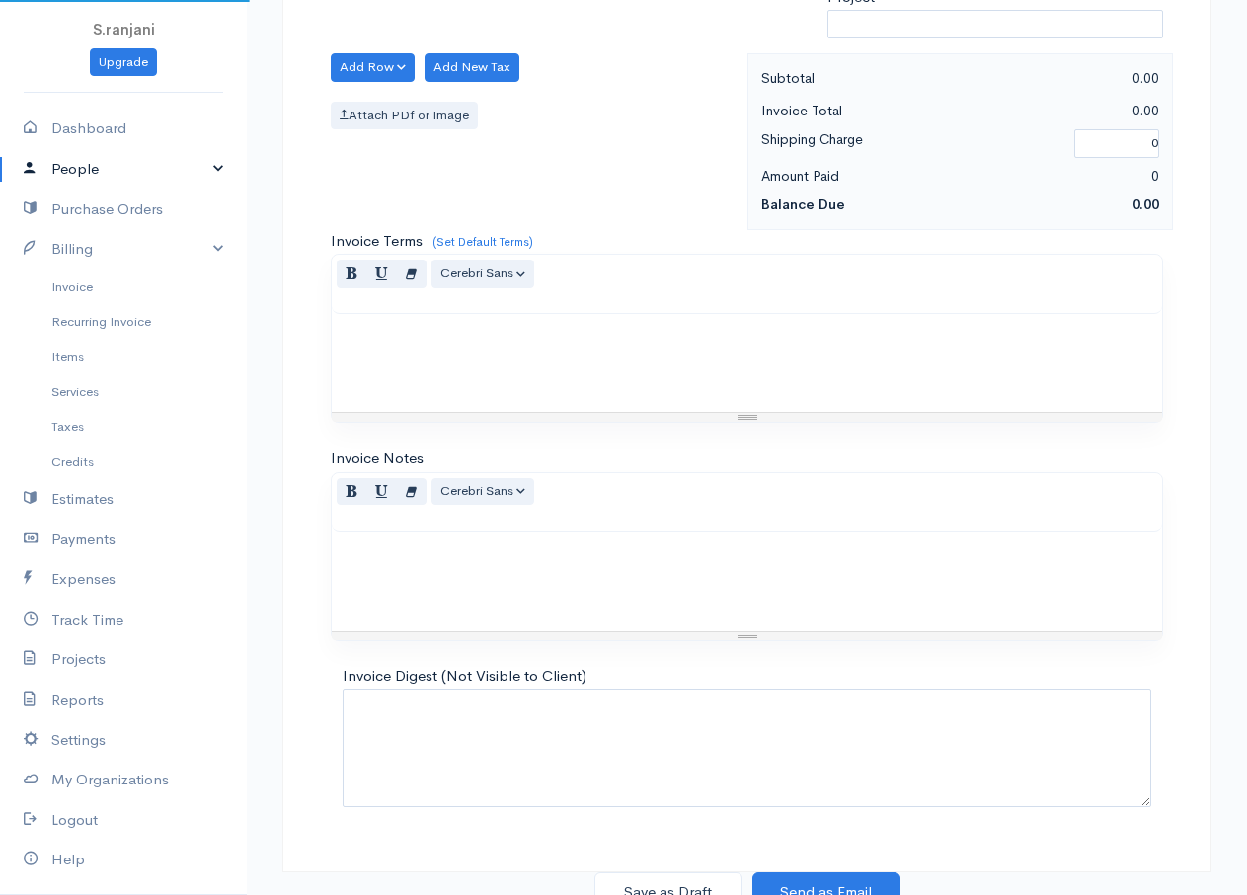
select select "Sri Lanka"
select select "LKR"
type input "0000000008"
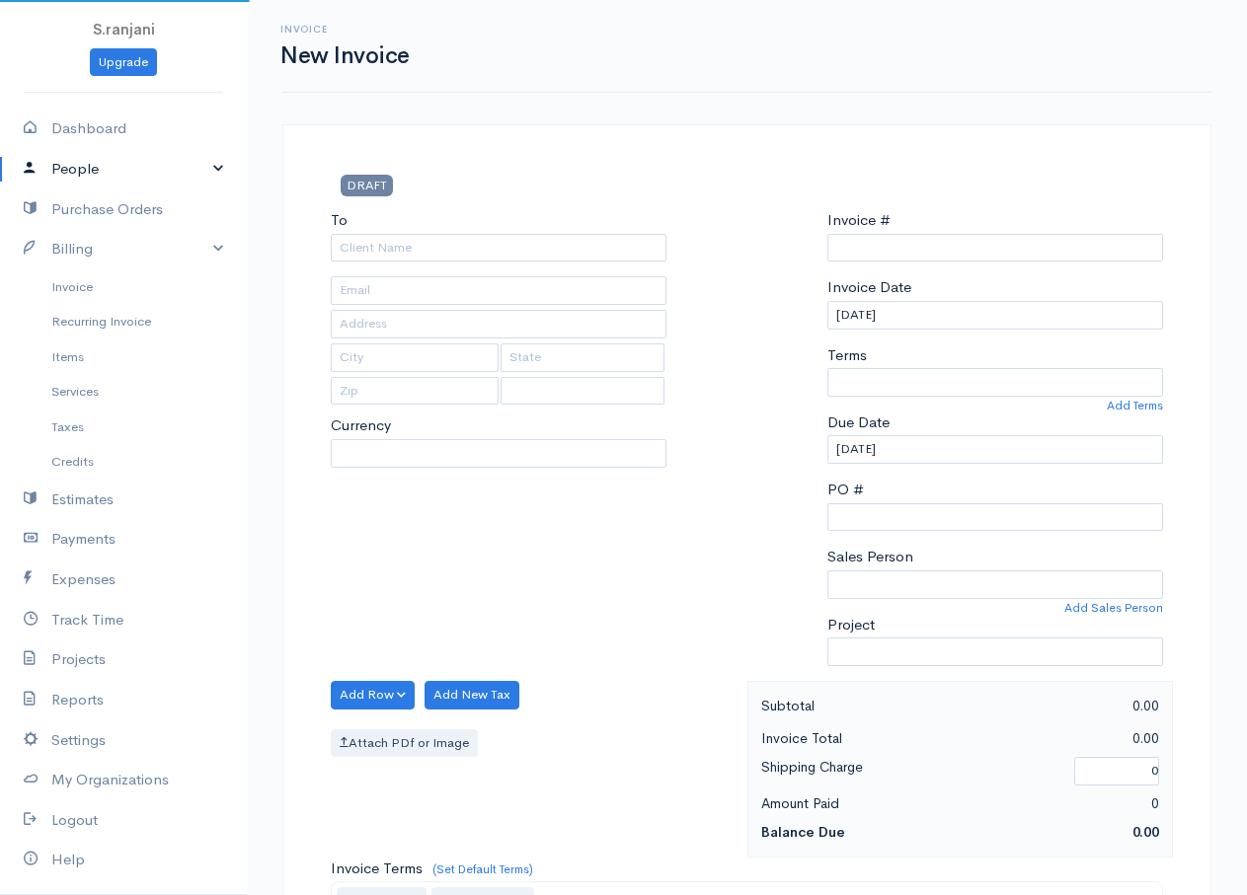
type input "0000000008"
select select "Sri Lanka"
select select "LKR"
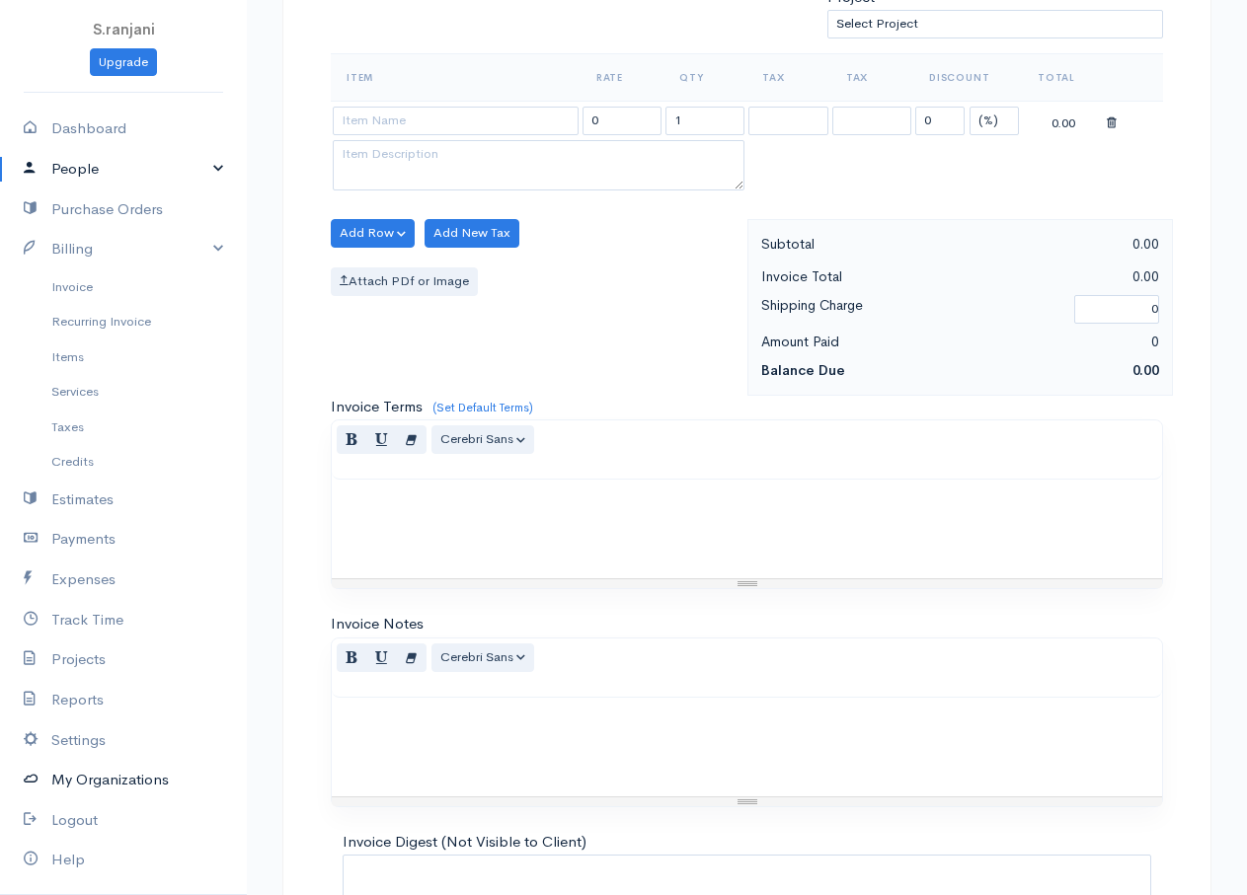
click at [74, 793] on link "My Organizations" at bounding box center [123, 780] width 247 height 40
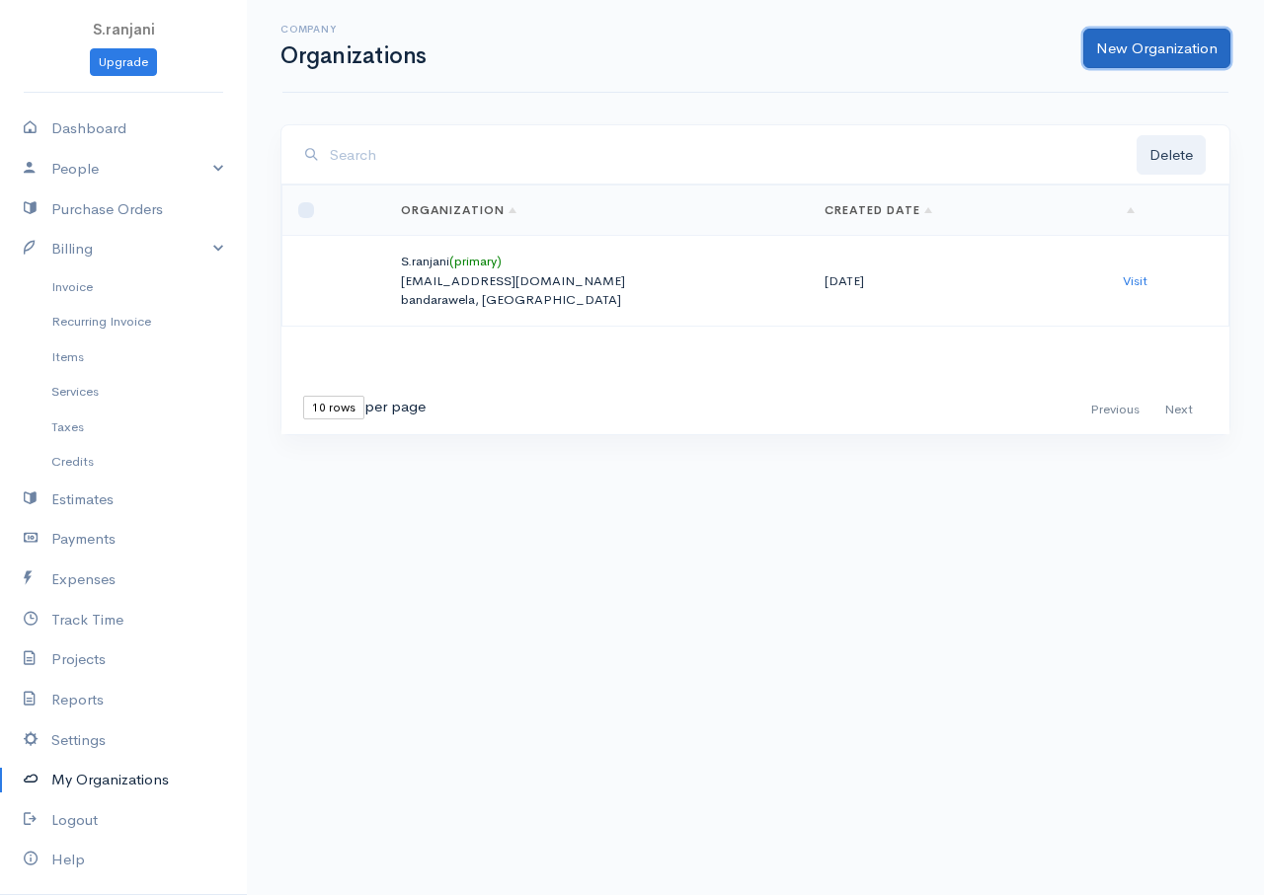
click at [1116, 56] on link "New Organization" at bounding box center [1156, 49] width 147 height 40
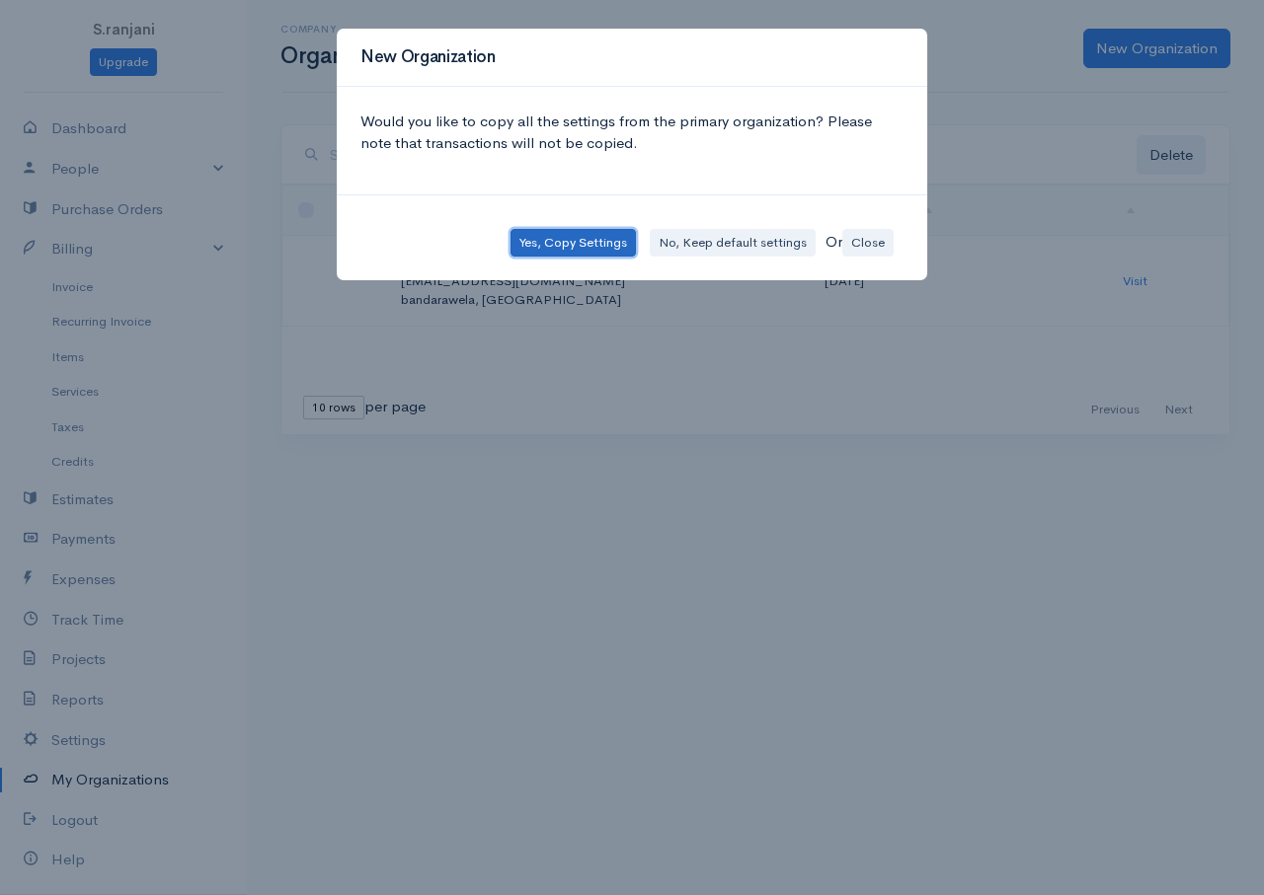
click at [534, 247] on button "Yes, Copy Settings" at bounding box center [572, 243] width 125 height 29
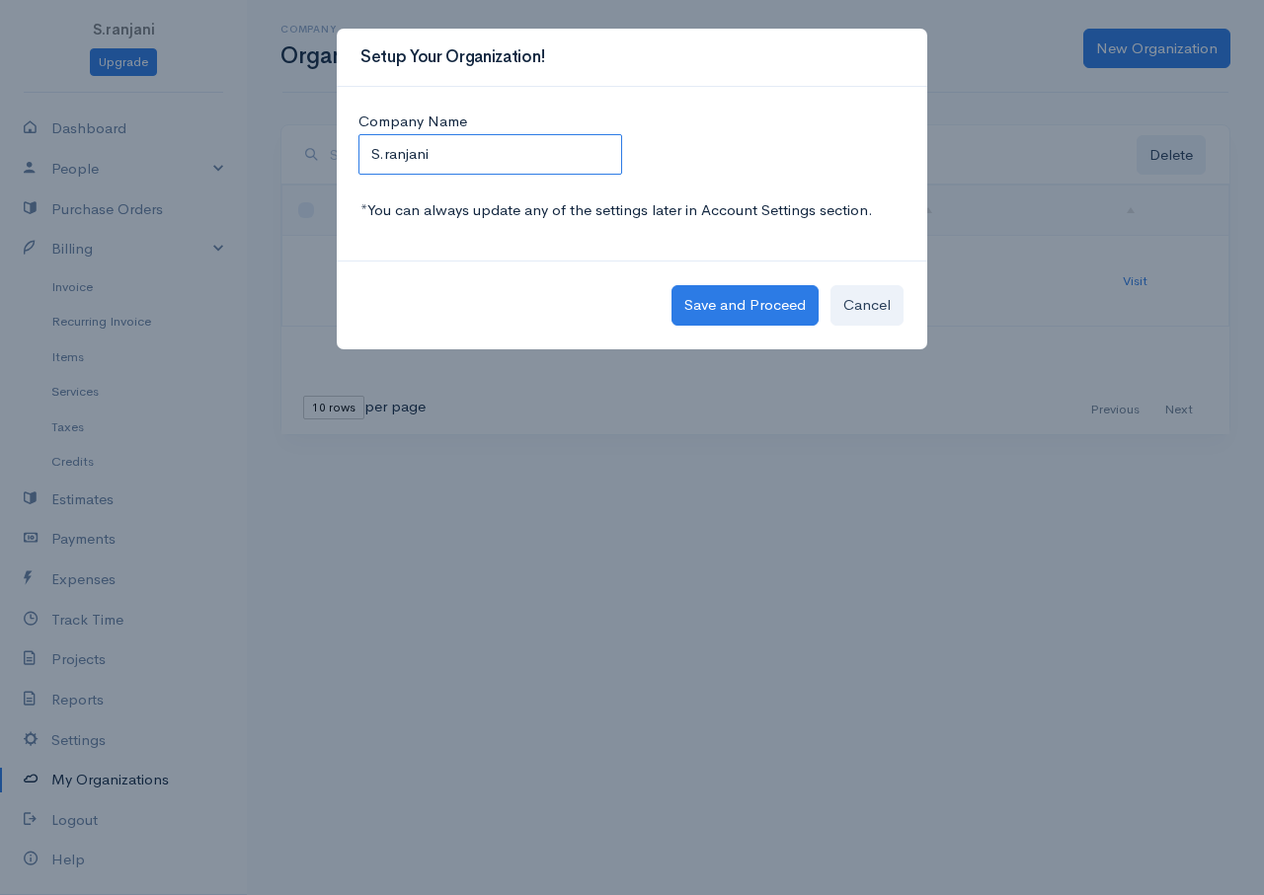
click at [456, 157] on input "S.ranjani" at bounding box center [490, 154] width 264 height 40
type input "S"
type input "s"
type input "Suba new company"
click at [788, 292] on button "Save and Proceed" at bounding box center [744, 305] width 147 height 40
